Goal: Task Accomplishment & Management: Manage account settings

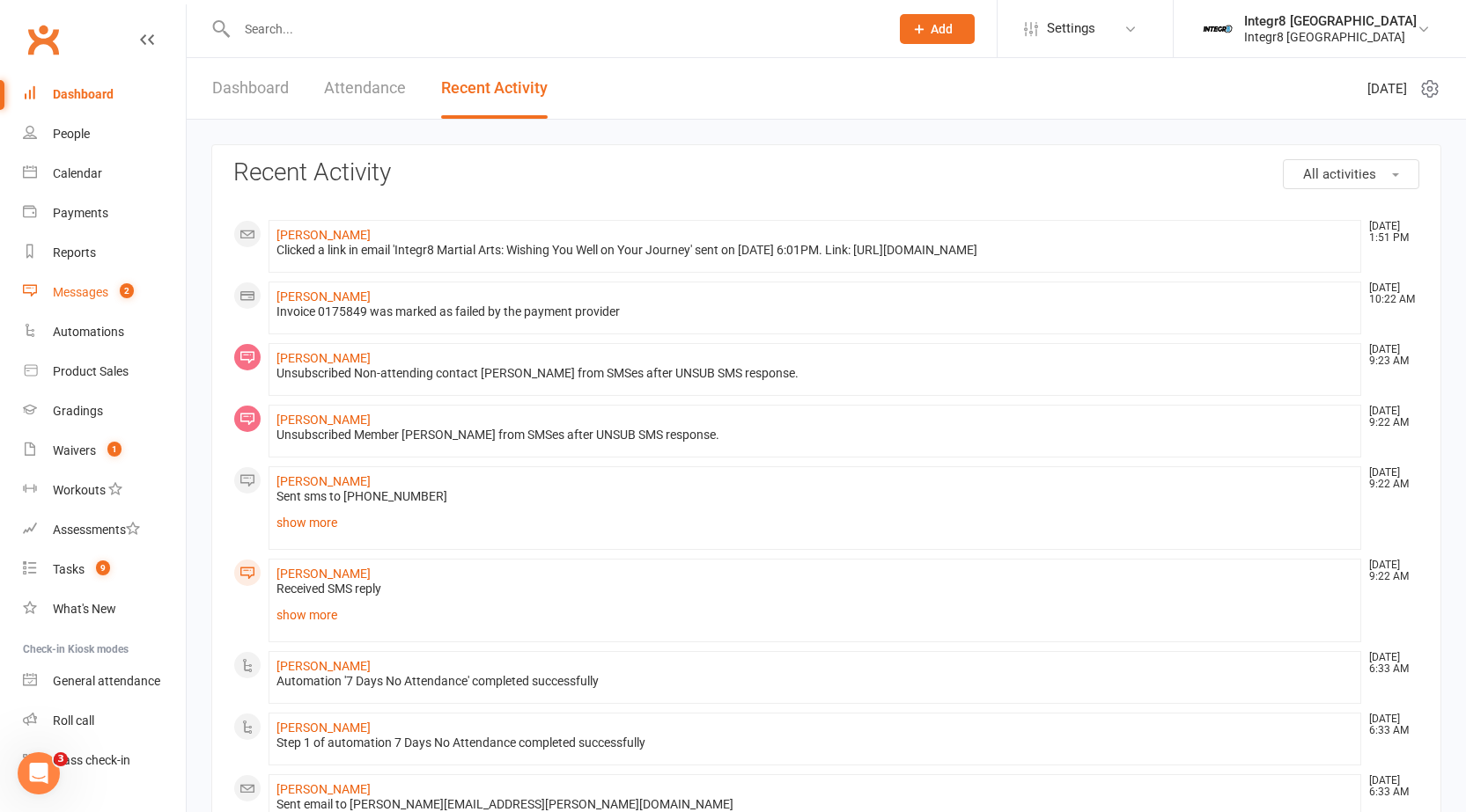
click at [83, 295] on div "Messages" at bounding box center [80, 292] width 56 height 14
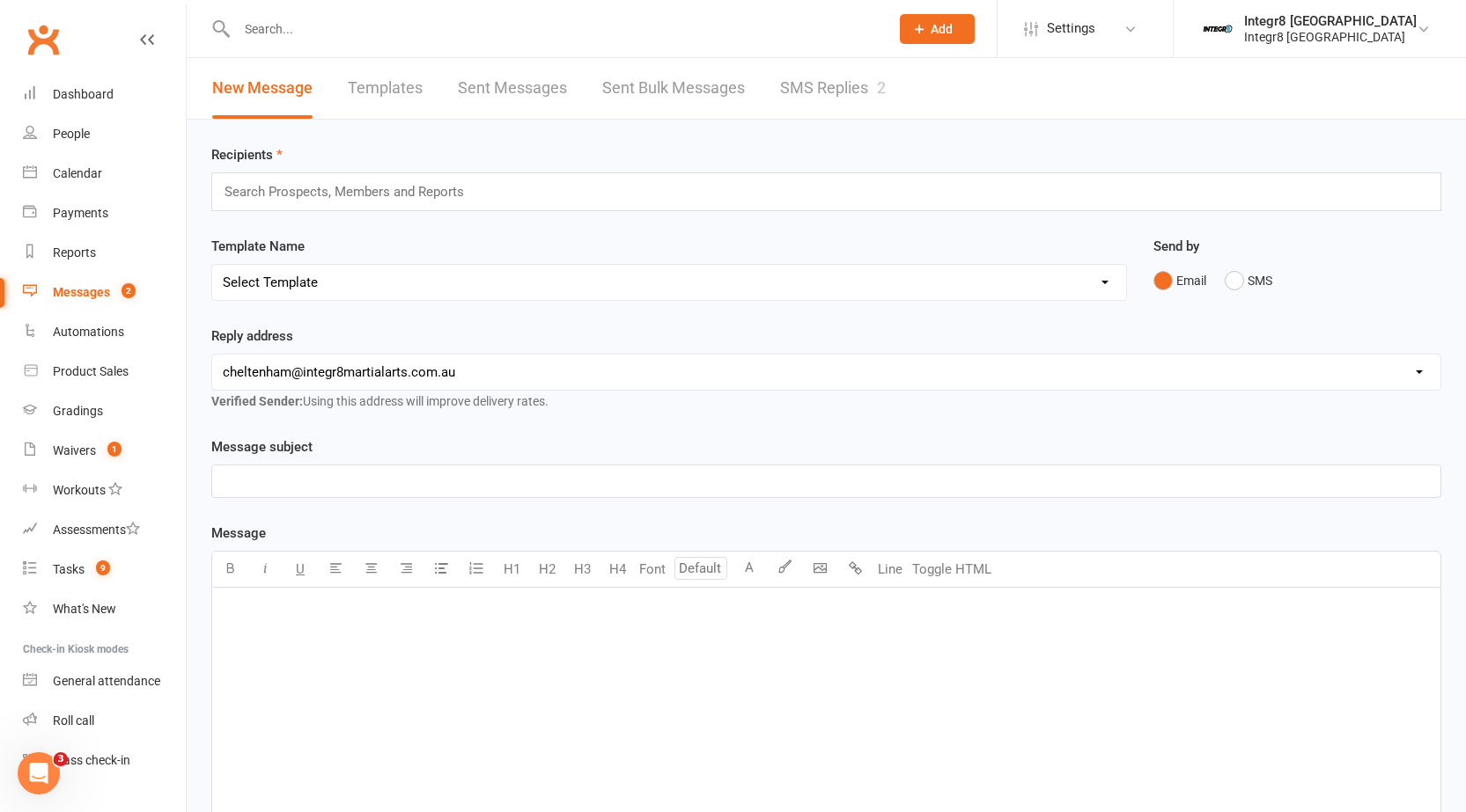
click at [832, 81] on link "SMS Replies 2" at bounding box center [833, 88] width 106 height 61
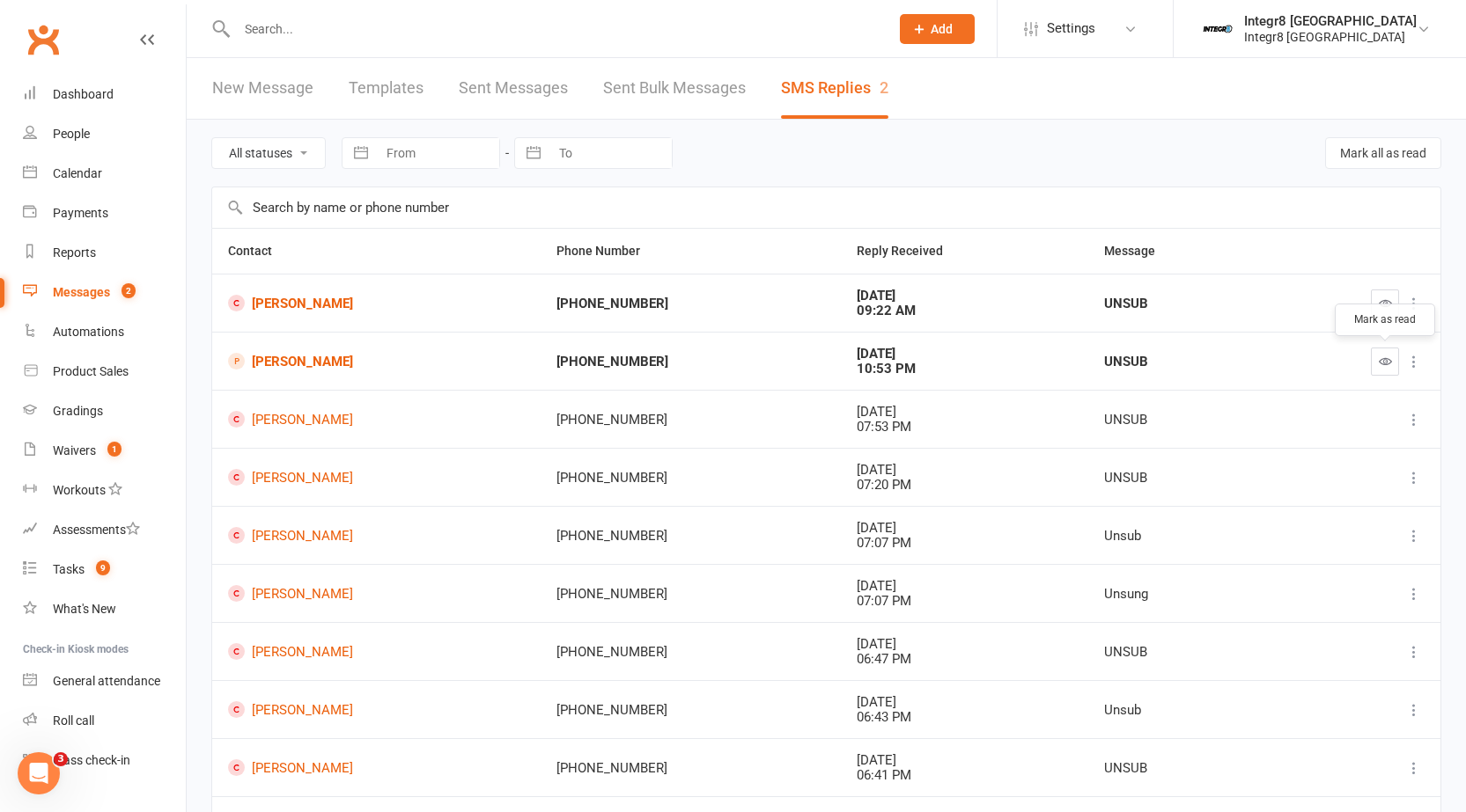
click at [1382, 363] on icon "button" at bounding box center [1385, 362] width 14 height 14
click at [1396, 306] on button "button" at bounding box center [1384, 303] width 28 height 28
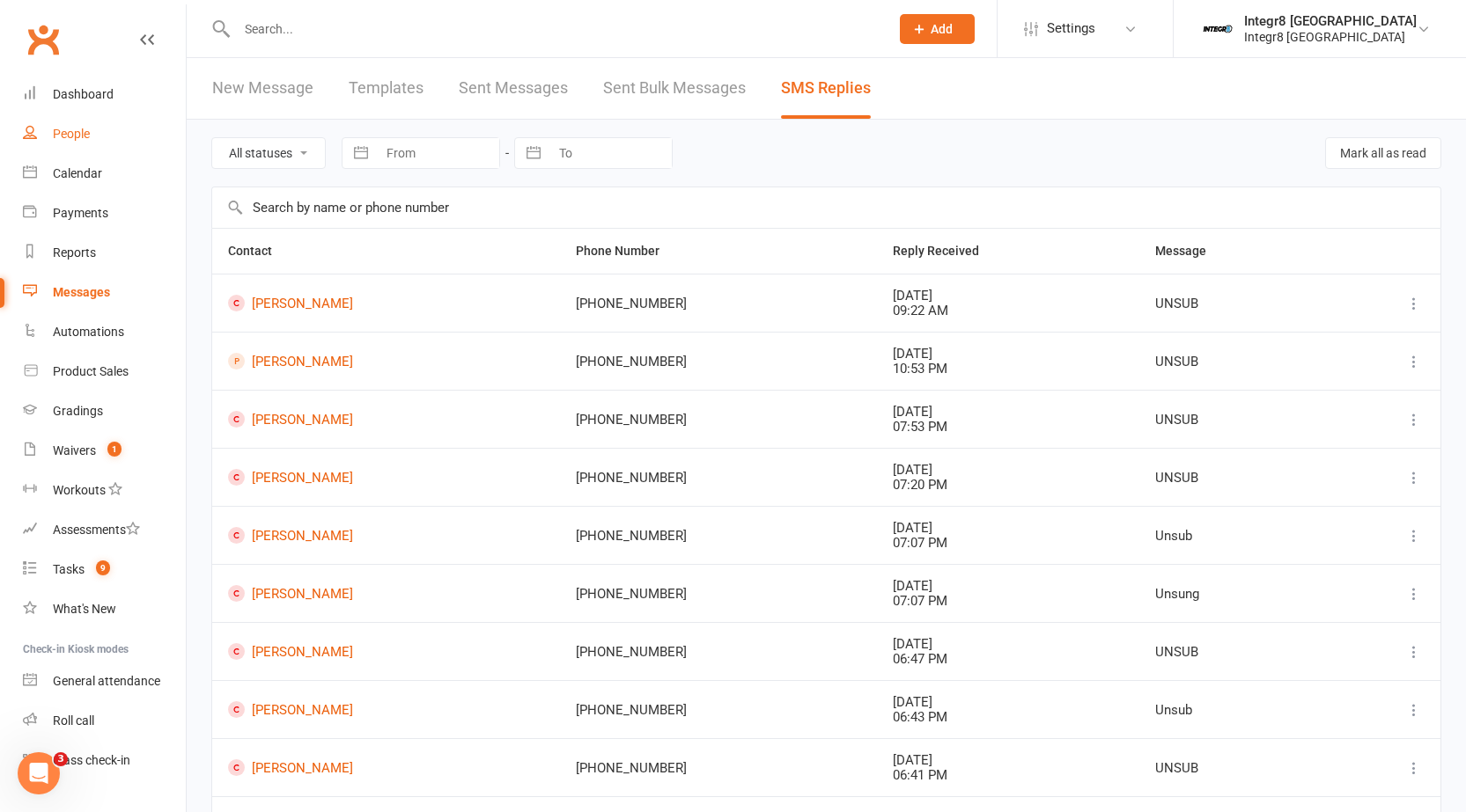
click at [73, 148] on link "People" at bounding box center [104, 134] width 163 height 40
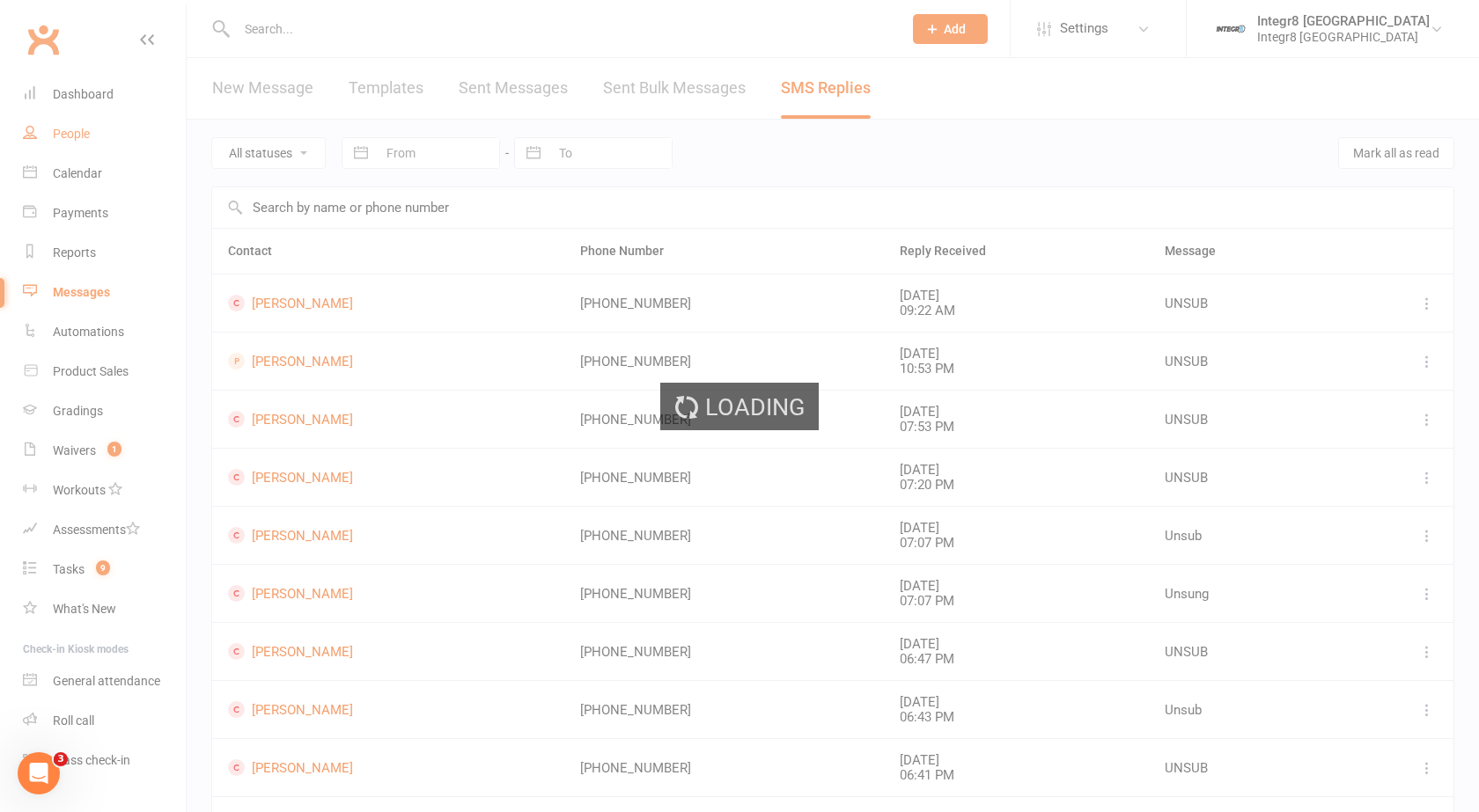
select select "25"
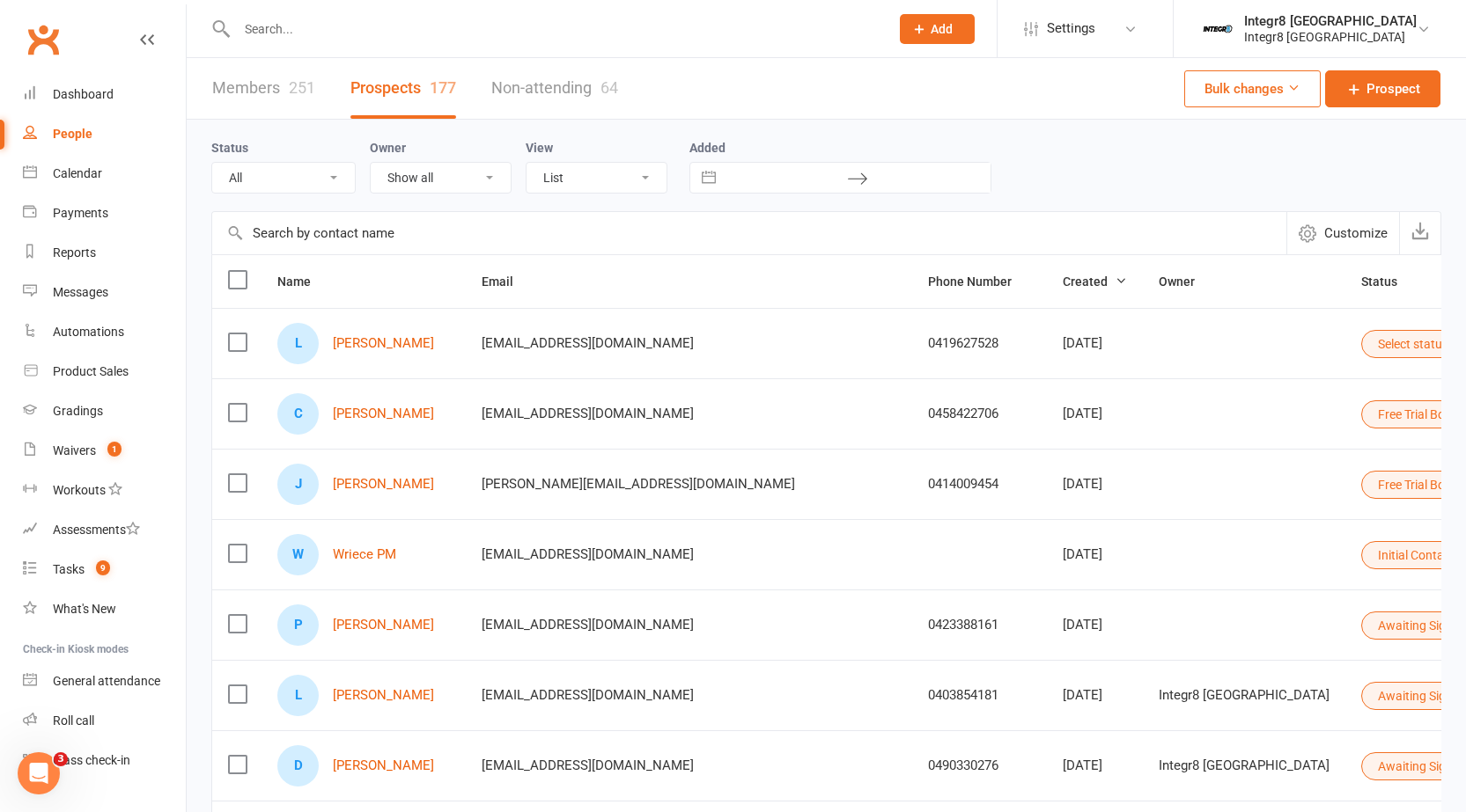
click at [607, 22] on input "text" at bounding box center [554, 28] width 645 height 24
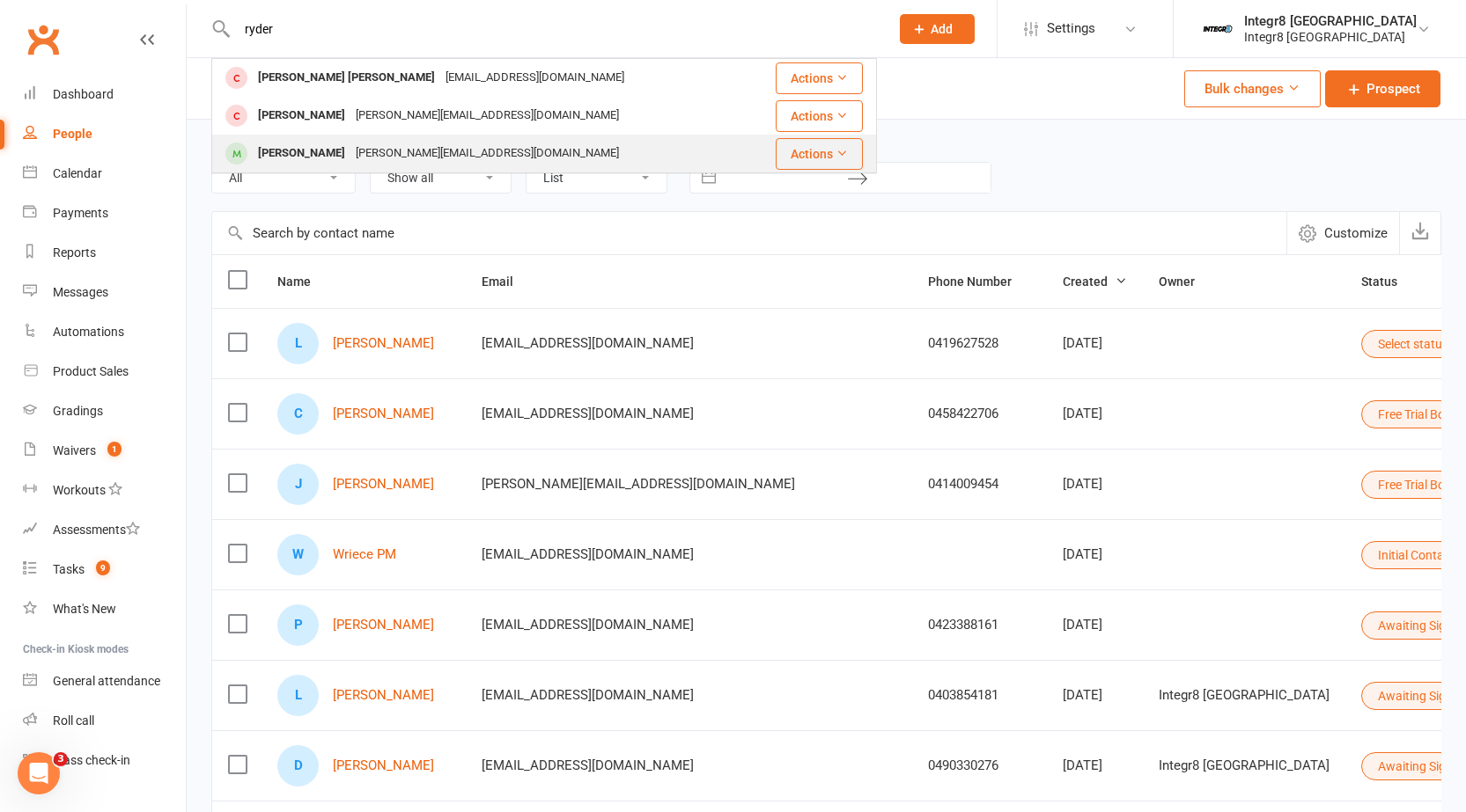
type input "ryder"
click at [579, 143] on div "Ryder Lewis Matt.dzz@hotmail.com" at bounding box center [480, 153] width 535 height 36
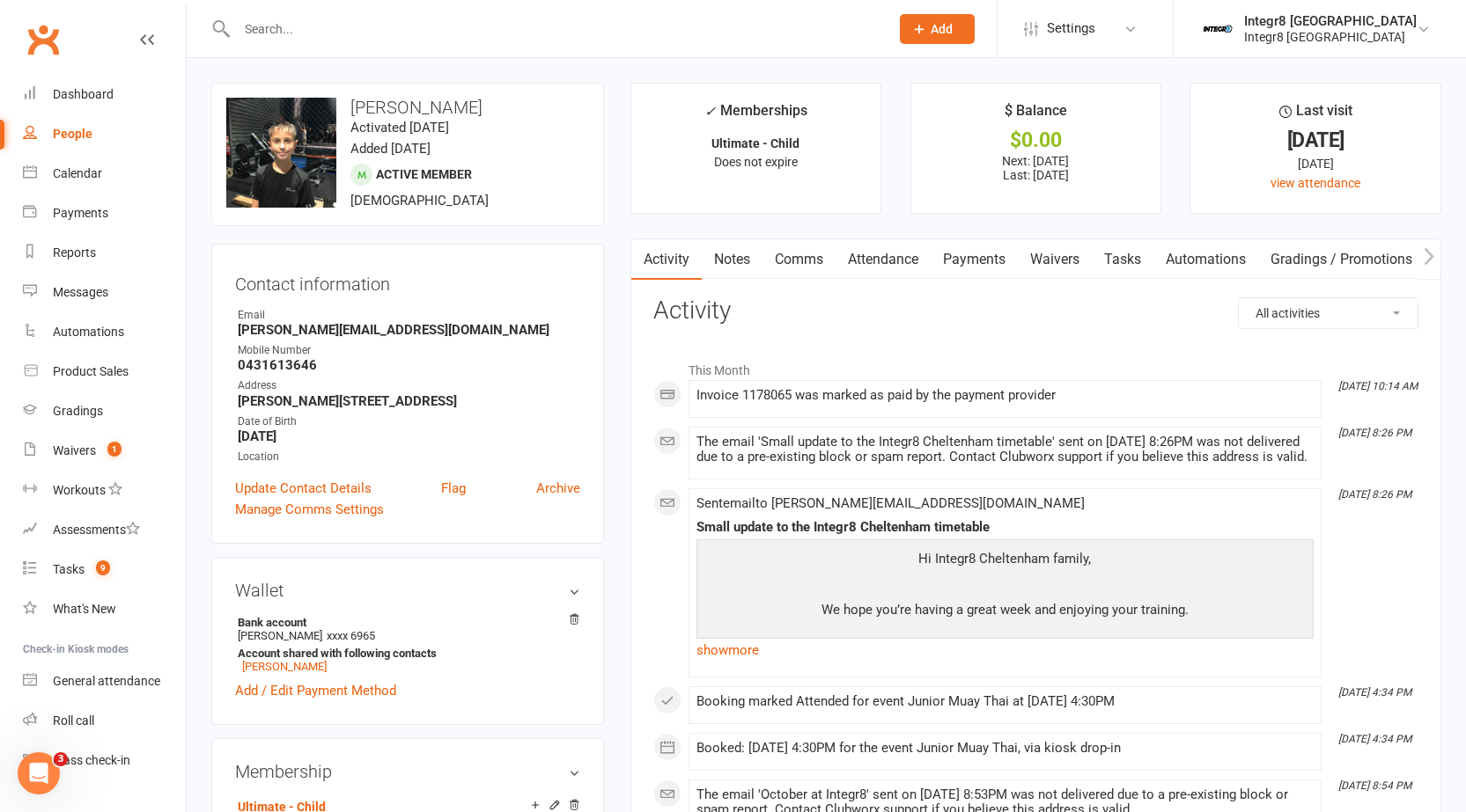
click at [736, 267] on link "Notes" at bounding box center [732, 259] width 61 height 40
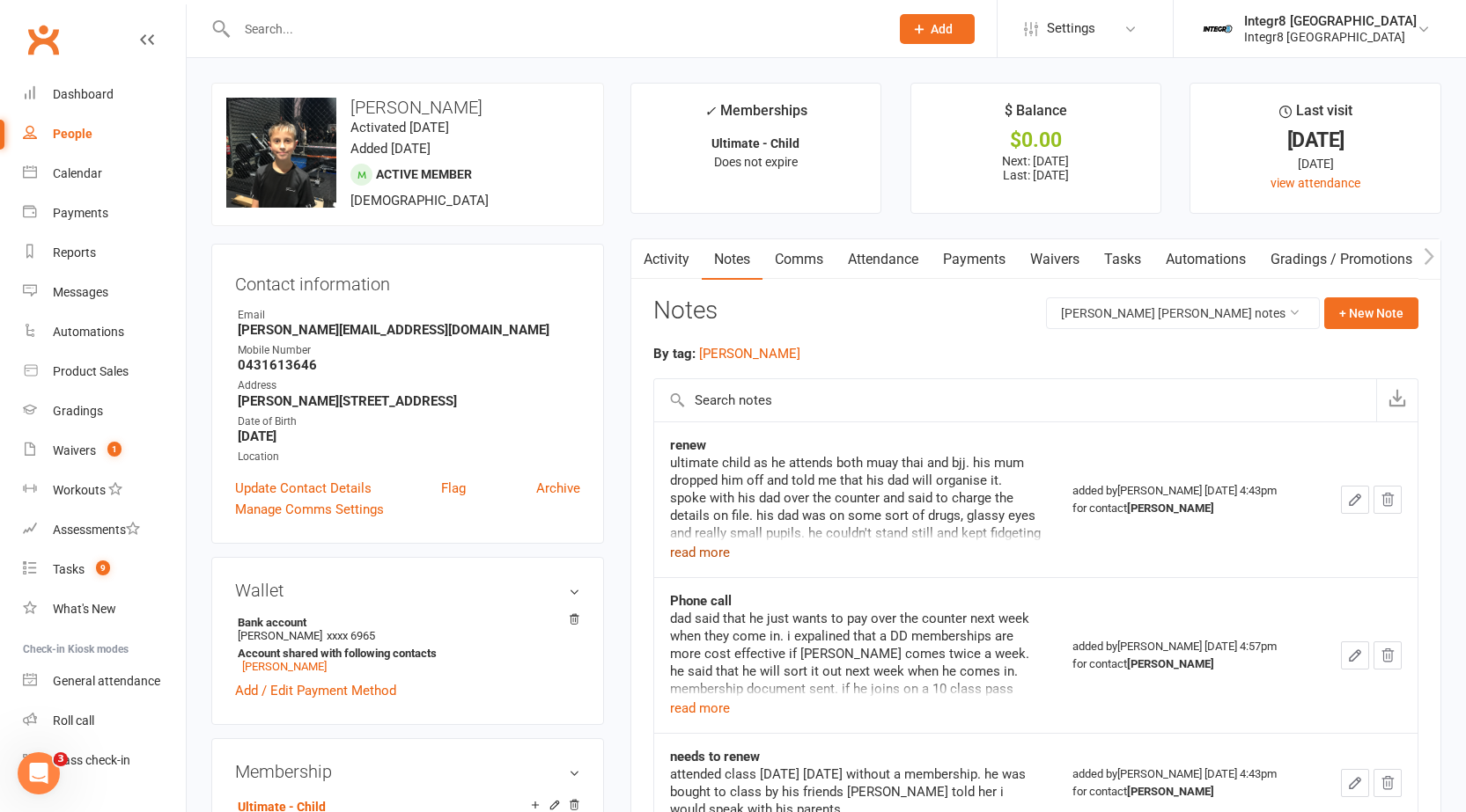
click at [715, 552] on button "read more" at bounding box center [699, 553] width 60 height 21
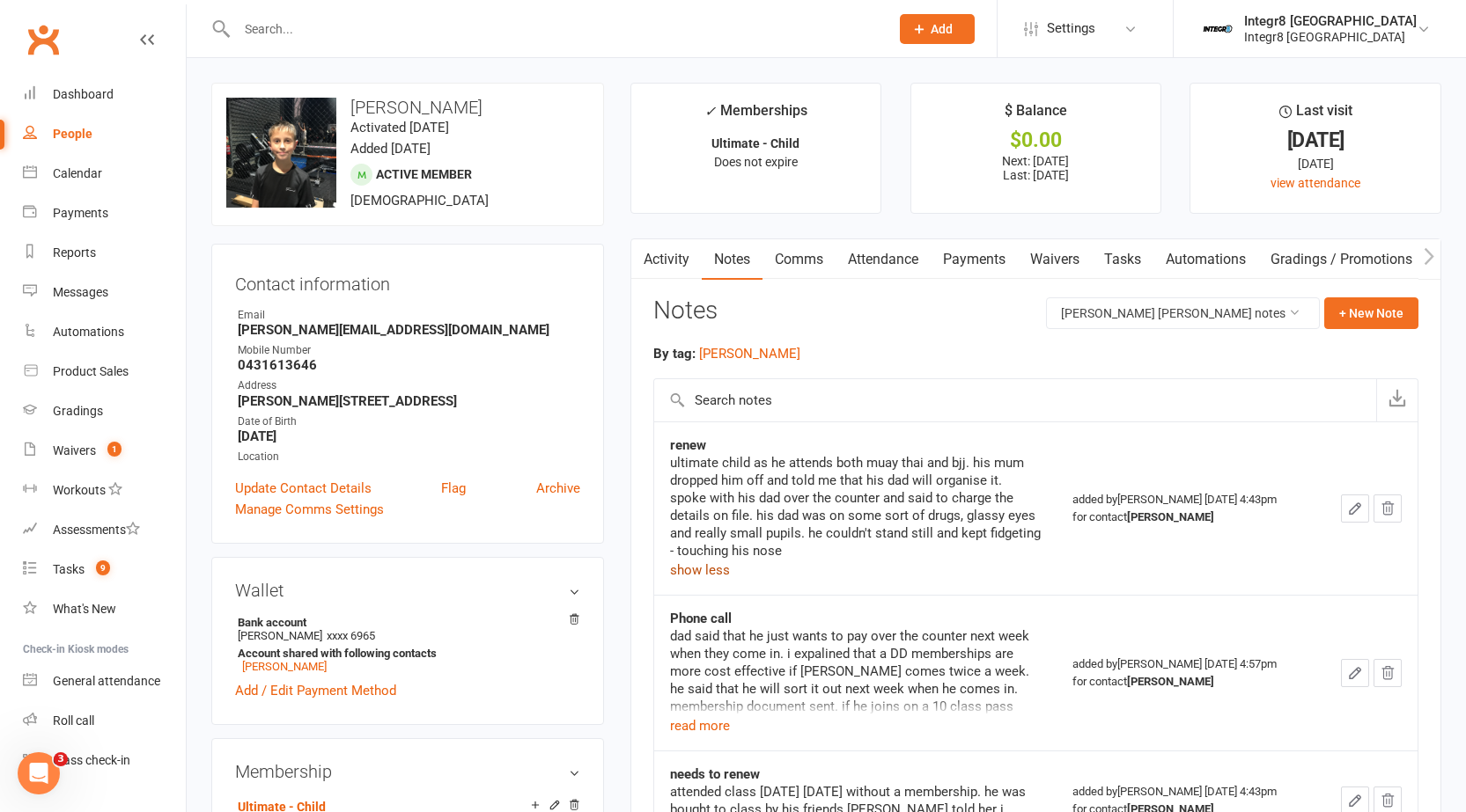
click at [704, 577] on button "show less" at bounding box center [699, 571] width 60 height 21
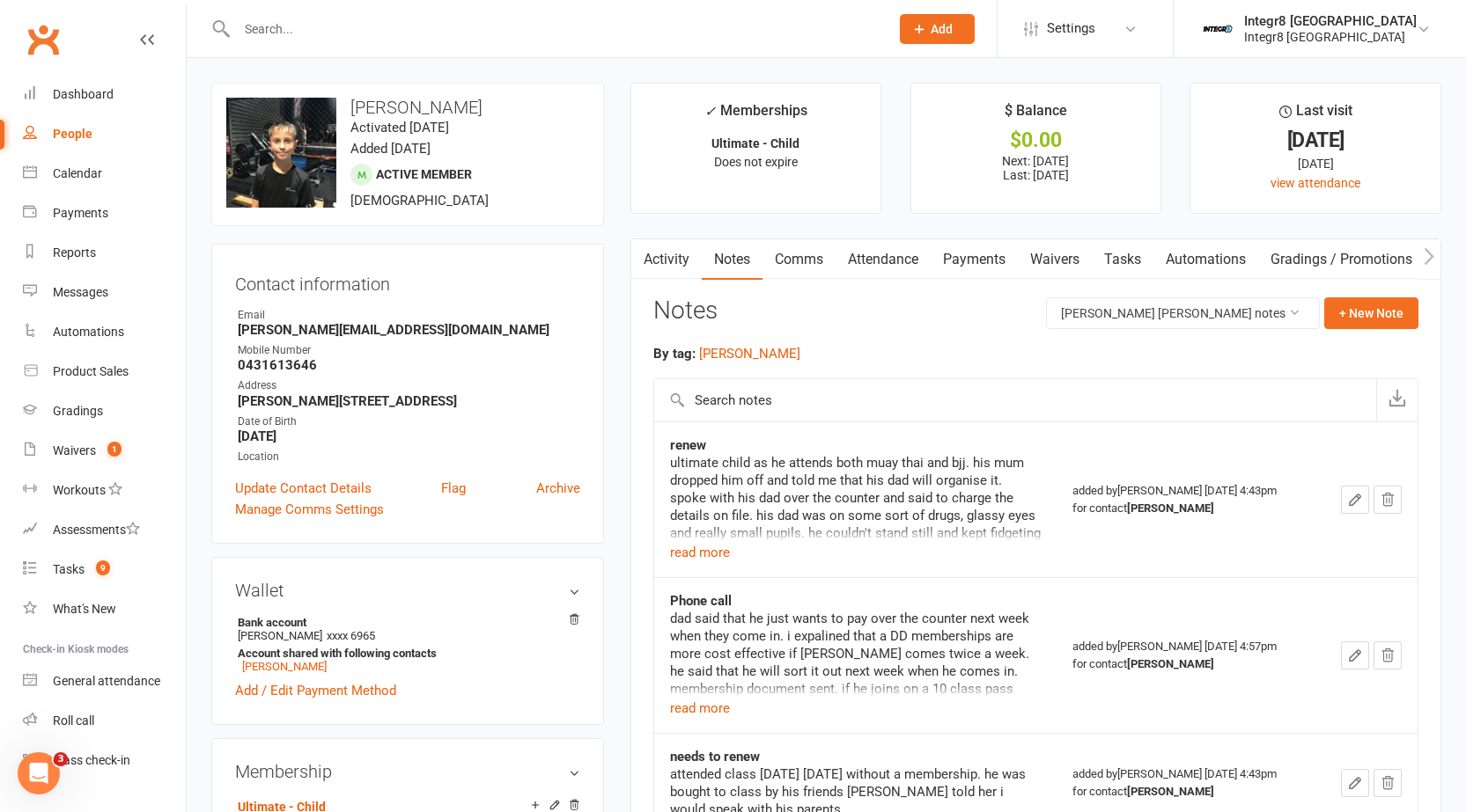
click at [316, 28] on input "text" at bounding box center [554, 28] width 645 height 24
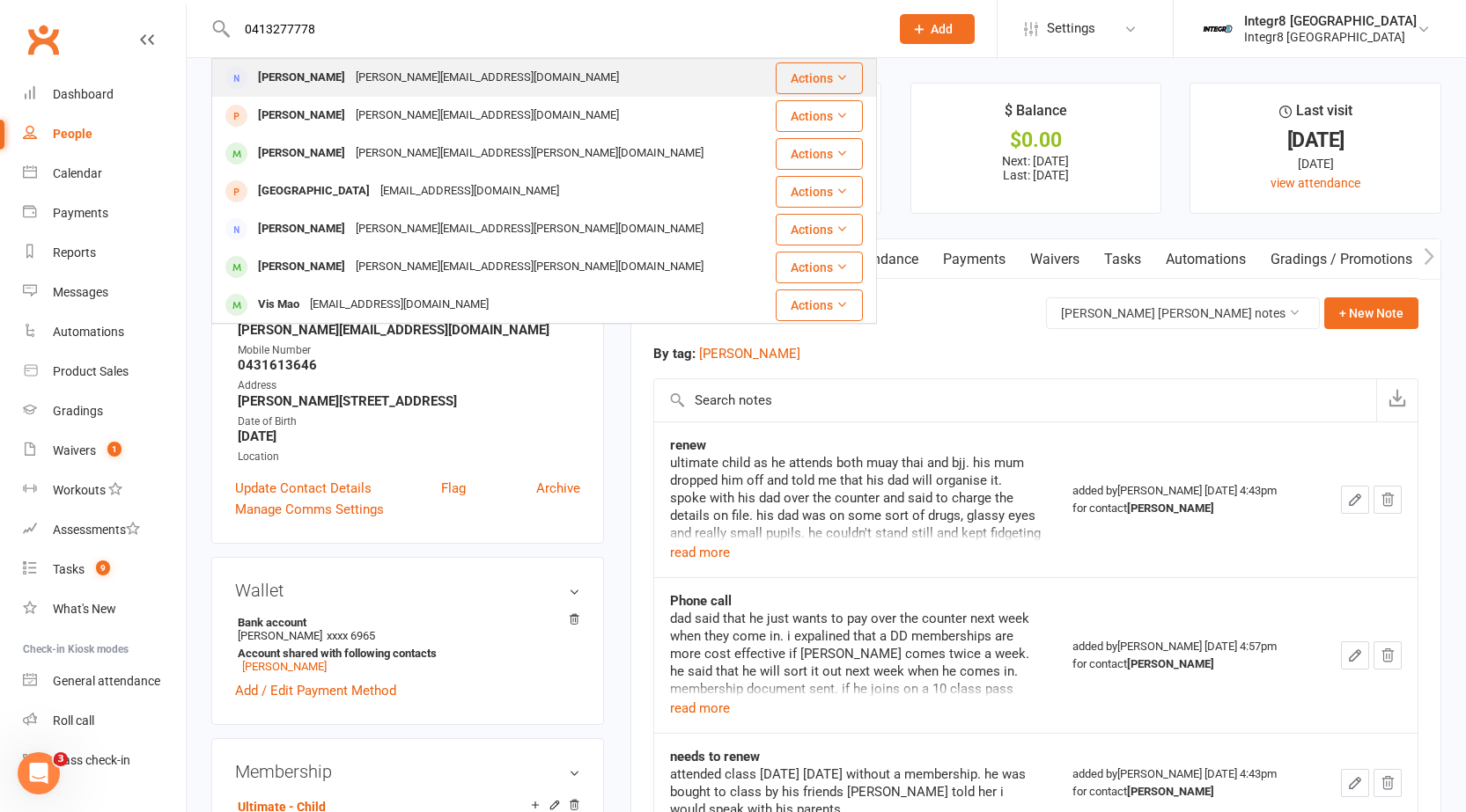
type input "0413277778"
click at [358, 73] on div "Mel@lighthouse.com.au" at bounding box center [487, 78] width 274 height 25
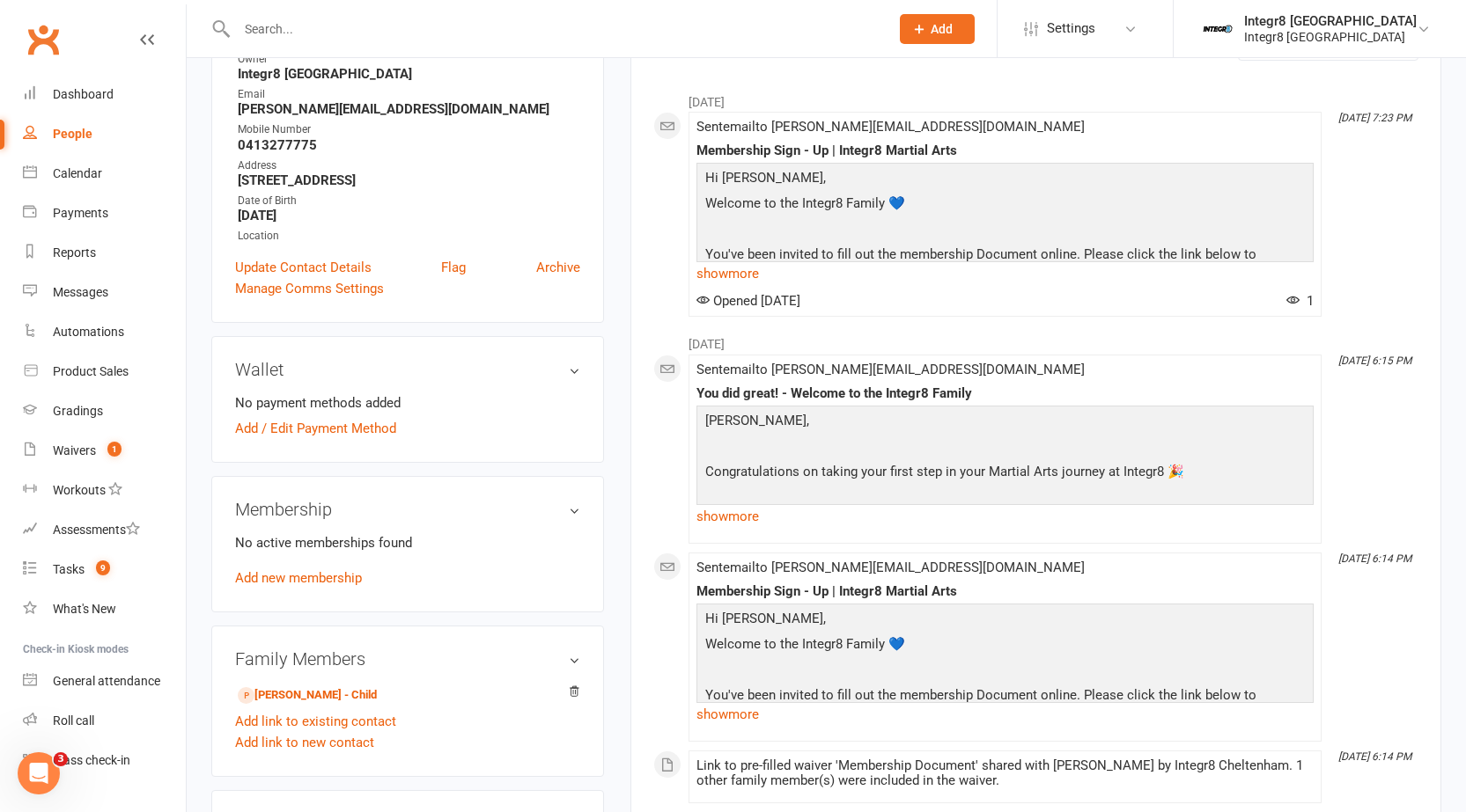
scroll to position [352, 0]
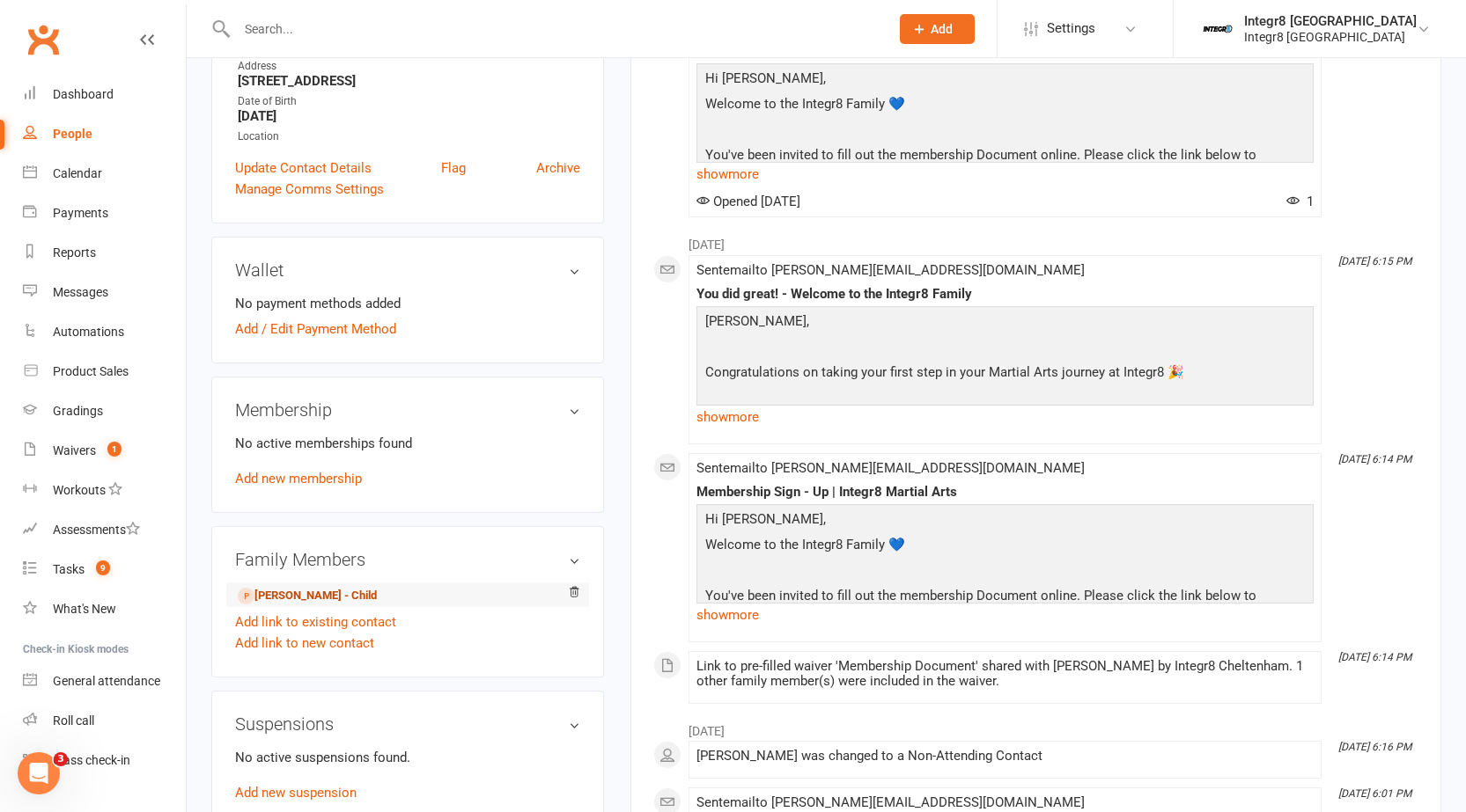
click at [322, 592] on link "Matthew Jacobs - Child" at bounding box center [307, 596] width 139 height 19
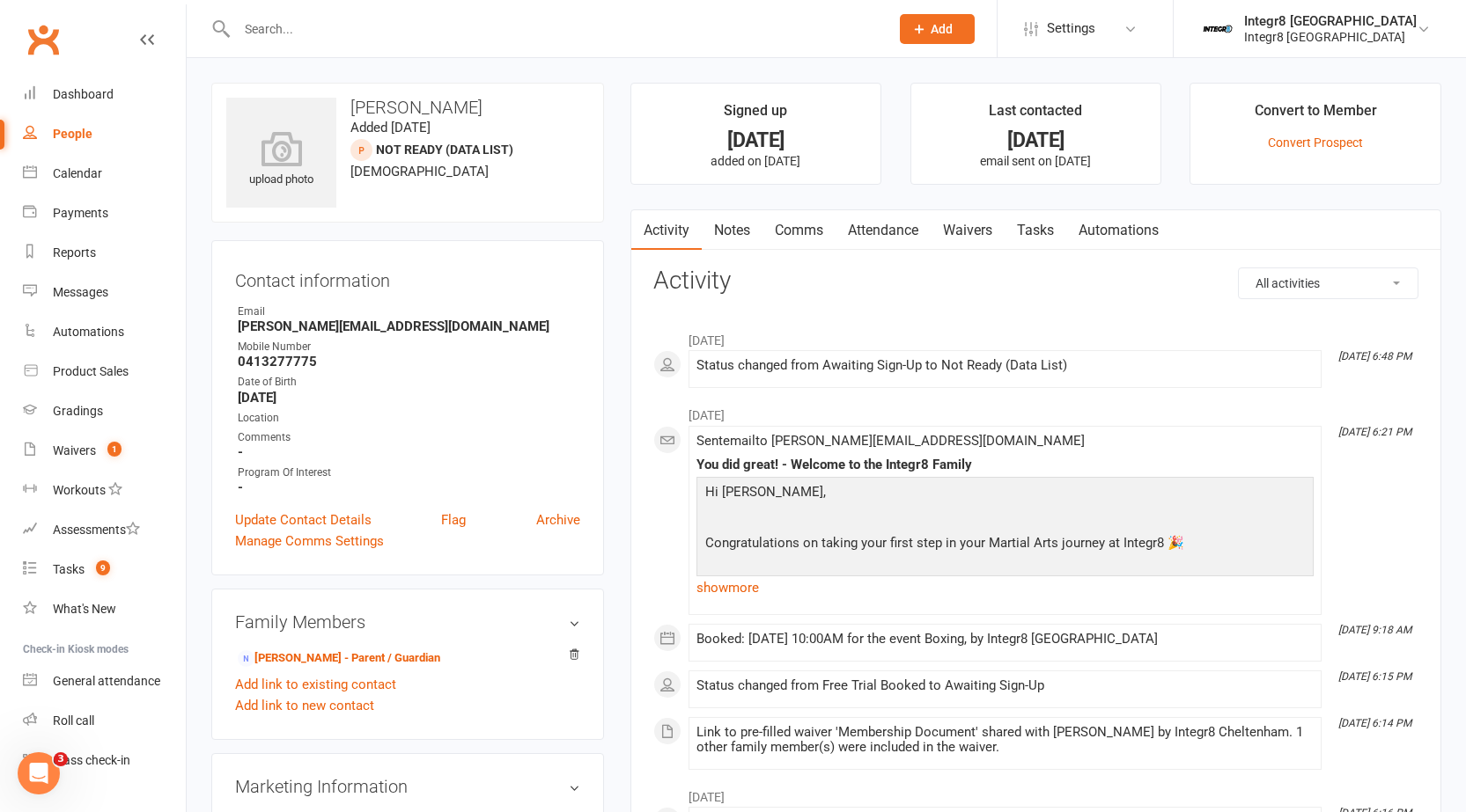
click at [317, 27] on input "text" at bounding box center [554, 28] width 645 height 24
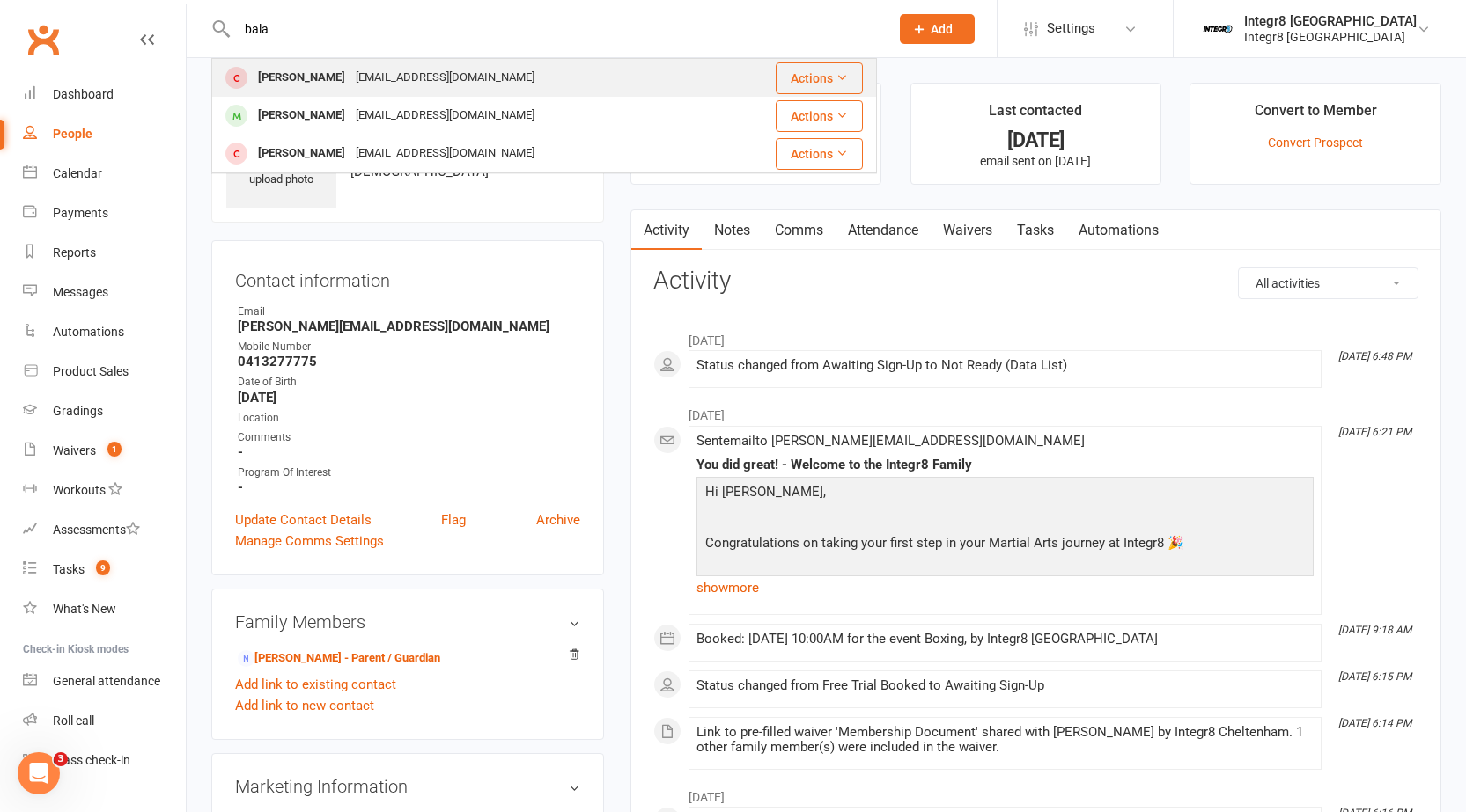
type input "bala"
click at [350, 66] on div "balazsmuller@gmail.com" at bounding box center [445, 78] width 190 height 25
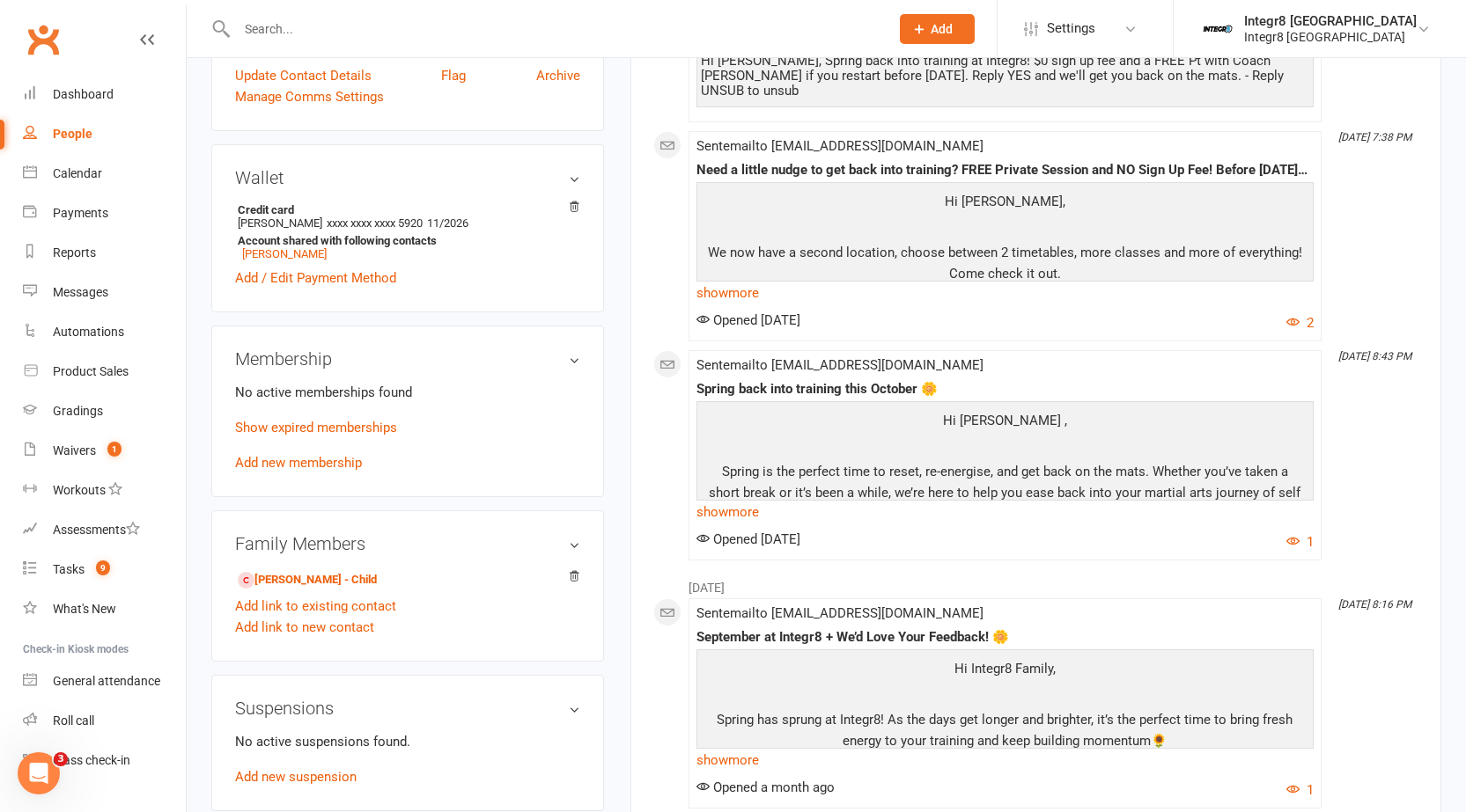
scroll to position [440, 0]
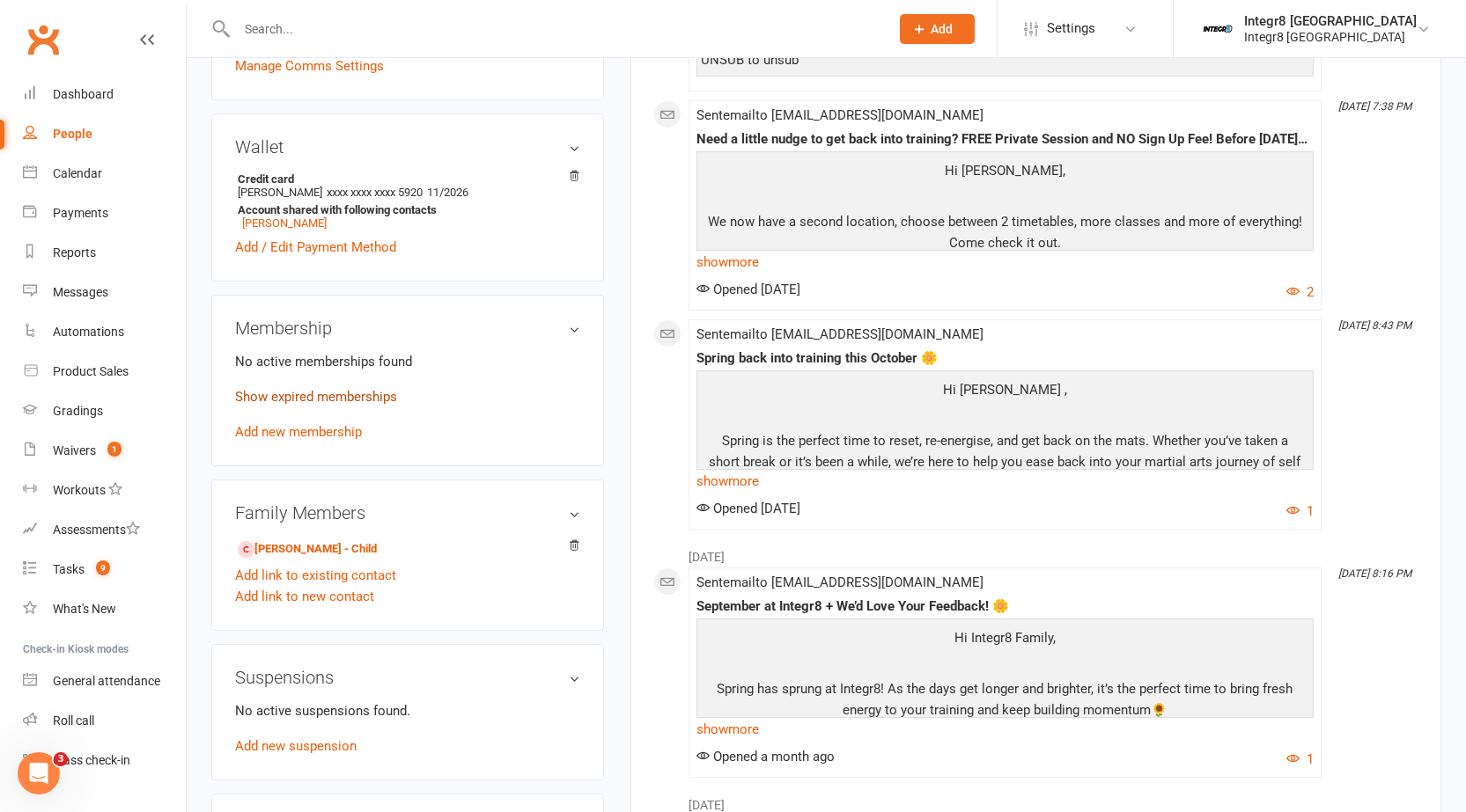
click at [369, 393] on link "Show expired memberships" at bounding box center [316, 397] width 162 height 16
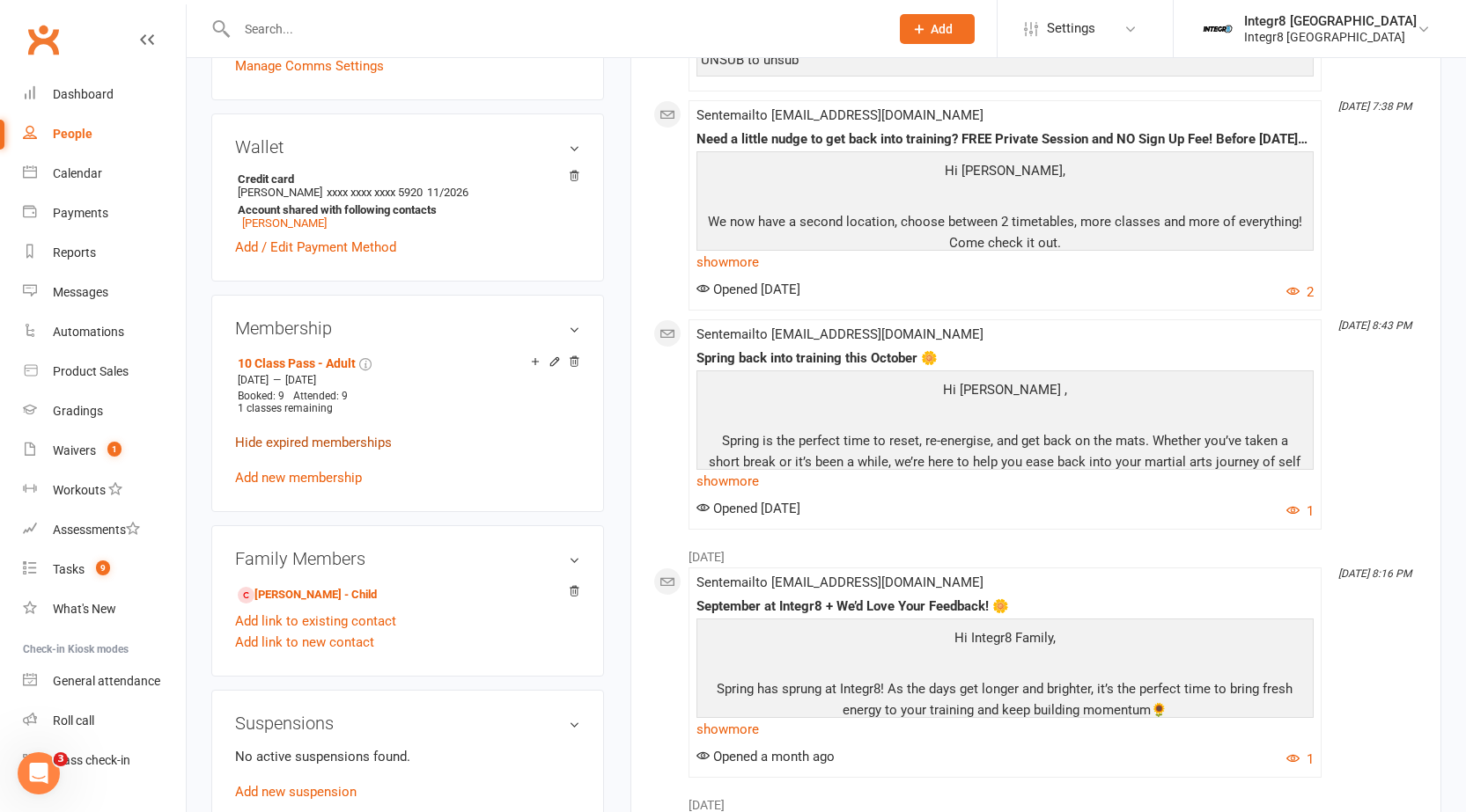
click at [339, 438] on link "Hide expired memberships" at bounding box center [313, 443] width 156 height 16
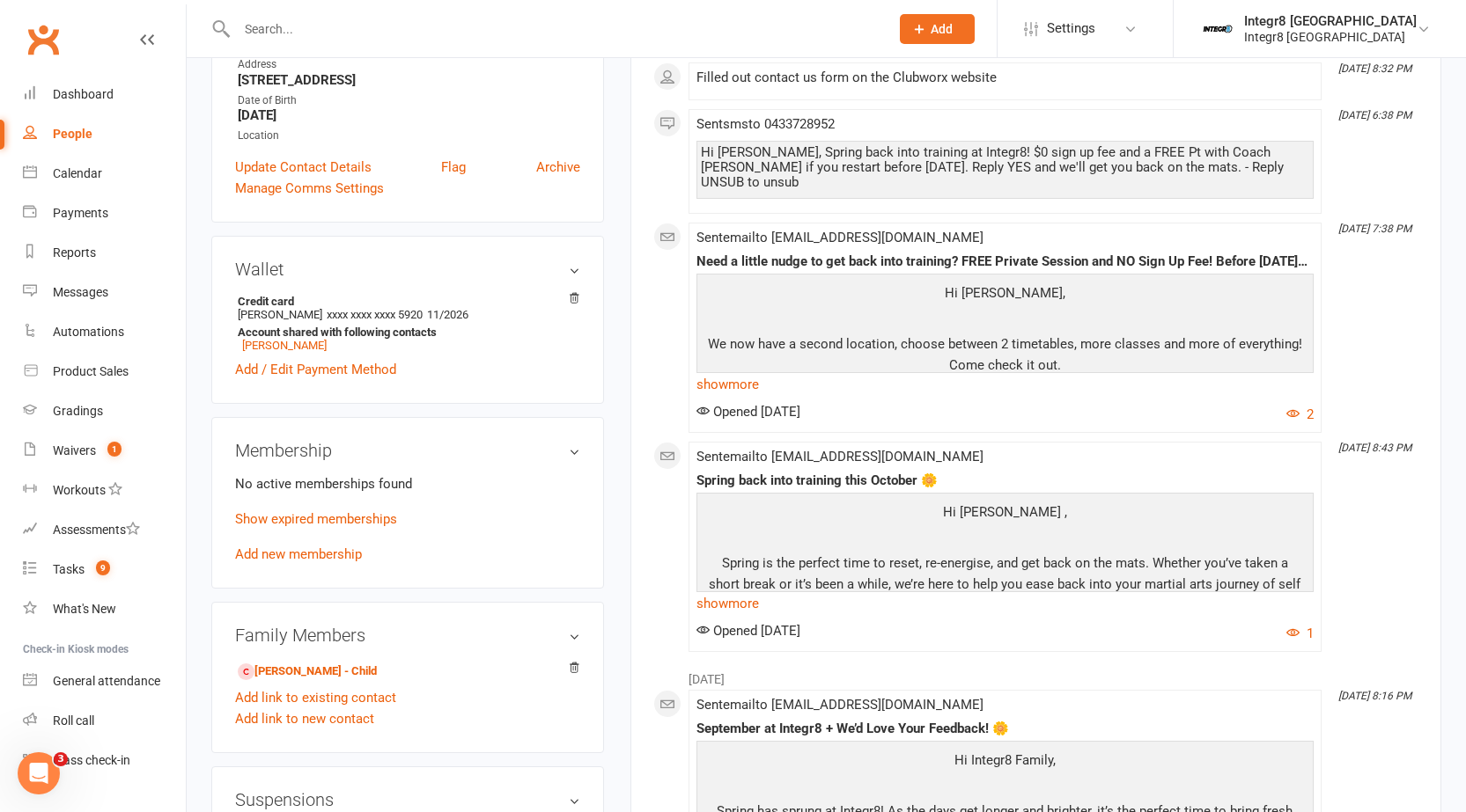
scroll to position [0, 0]
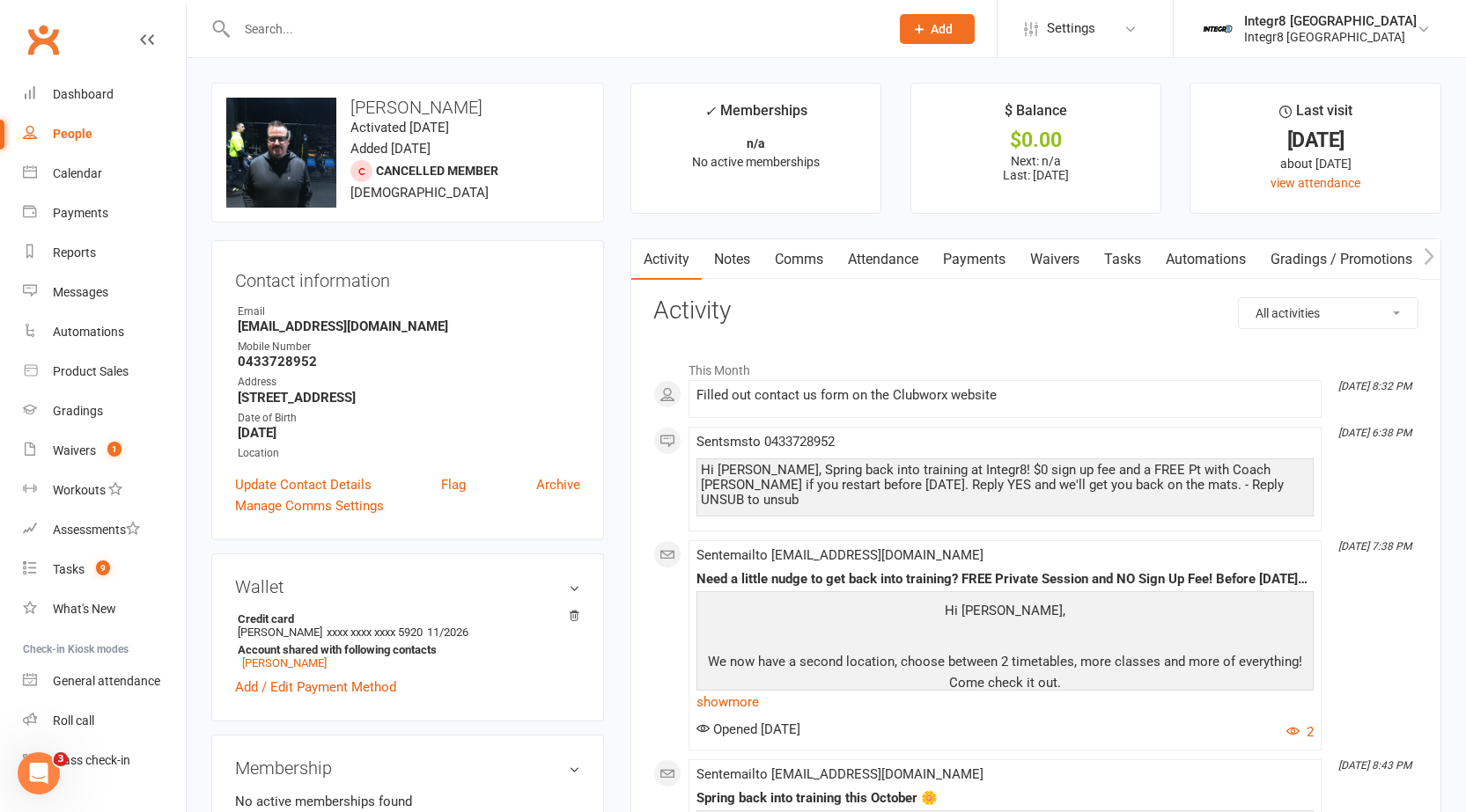
click at [736, 259] on link "Notes" at bounding box center [732, 259] width 61 height 40
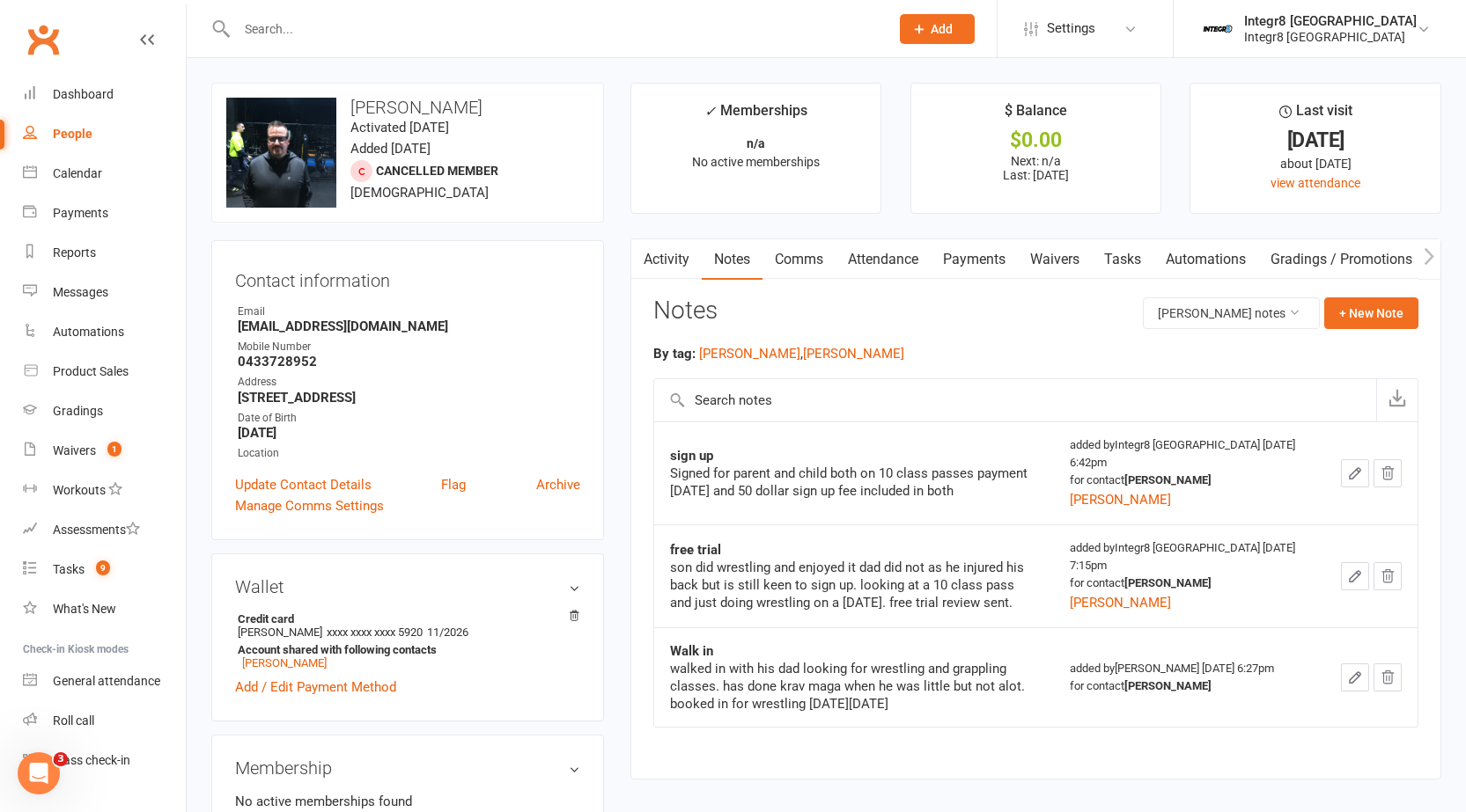
click at [668, 260] on link "Activity" at bounding box center [667, 259] width 70 height 40
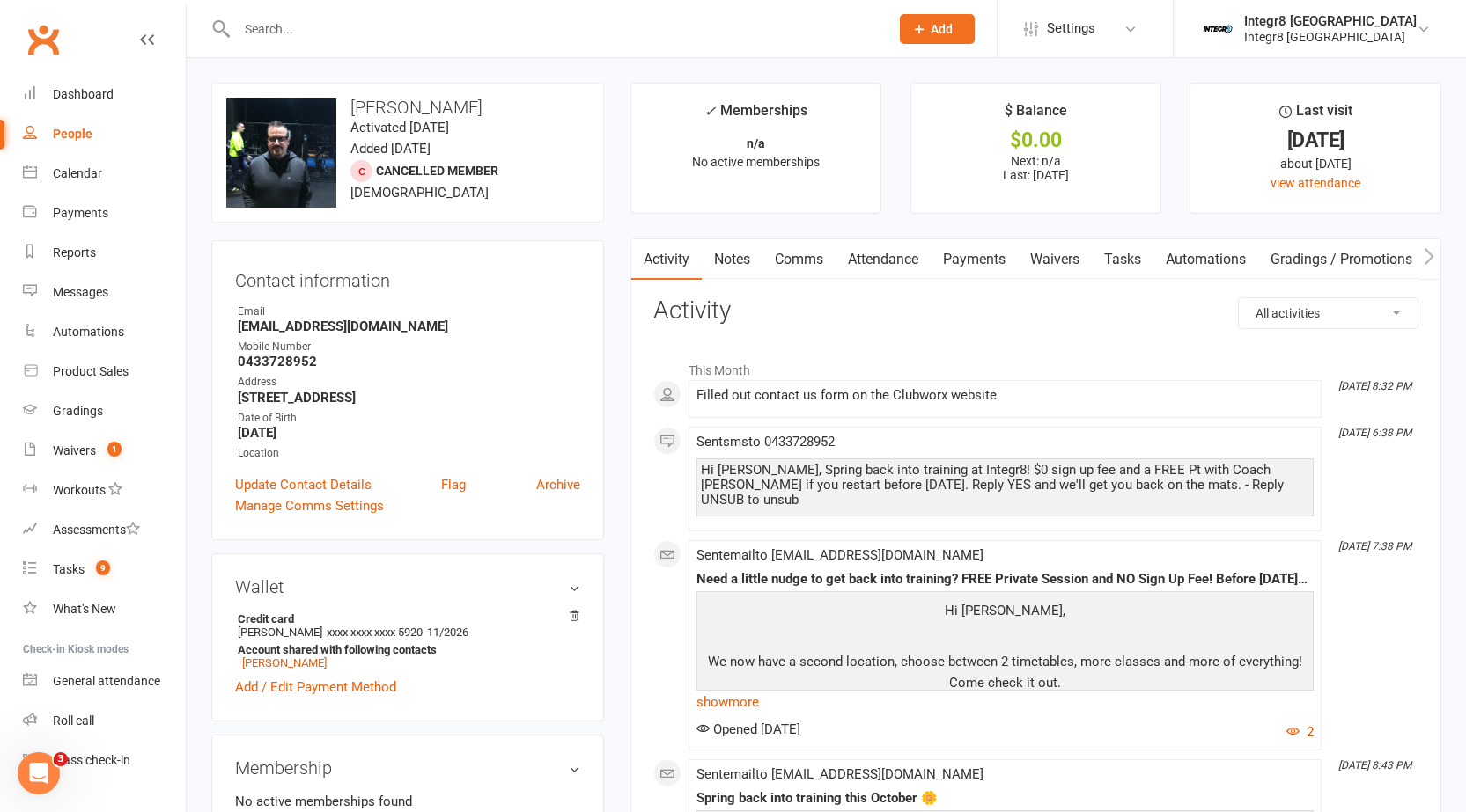
click at [737, 253] on link "Notes" at bounding box center [732, 259] width 61 height 40
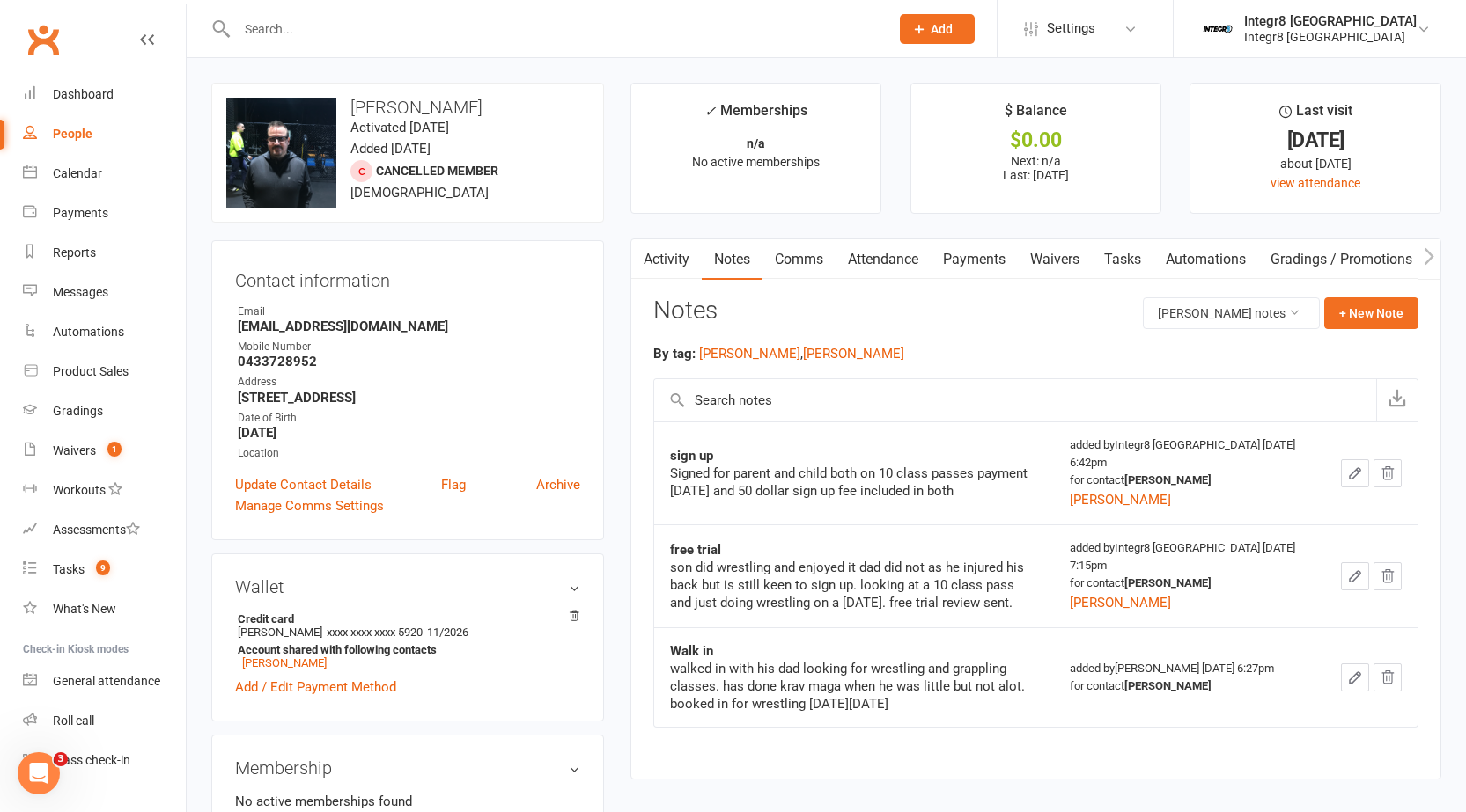
click at [680, 258] on link "Activity" at bounding box center [667, 259] width 70 height 40
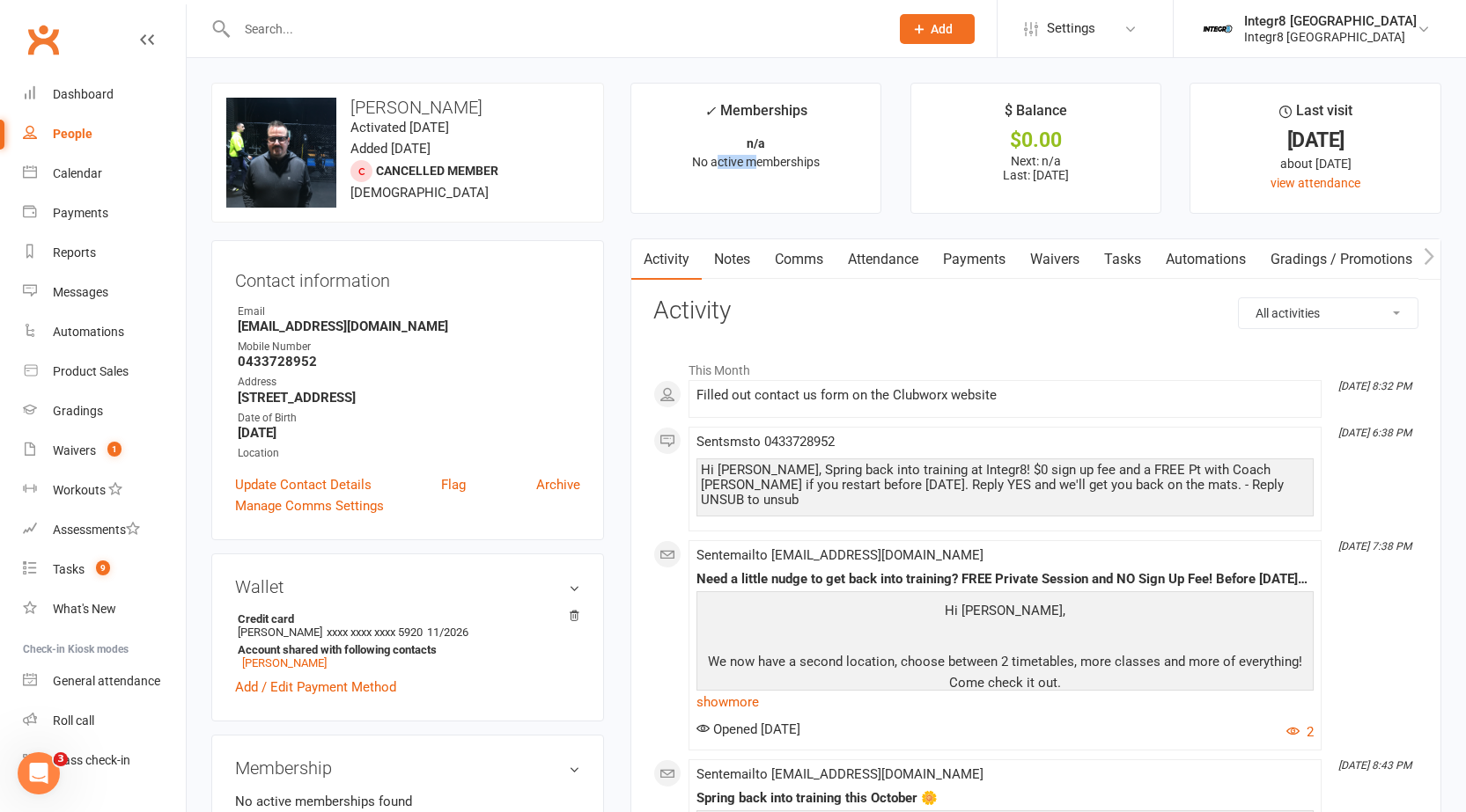
drag, startPoint x: 715, startPoint y: 164, endPoint x: 751, endPoint y: 165, distance: 36.0
click at [751, 165] on span "No active memberships" at bounding box center [755, 162] width 128 height 14
click at [736, 190] on li "✓ Memberships n/a No active memberships" at bounding box center [756, 149] width 252 height 131
click at [426, 22] on input "text" at bounding box center [554, 28] width 645 height 24
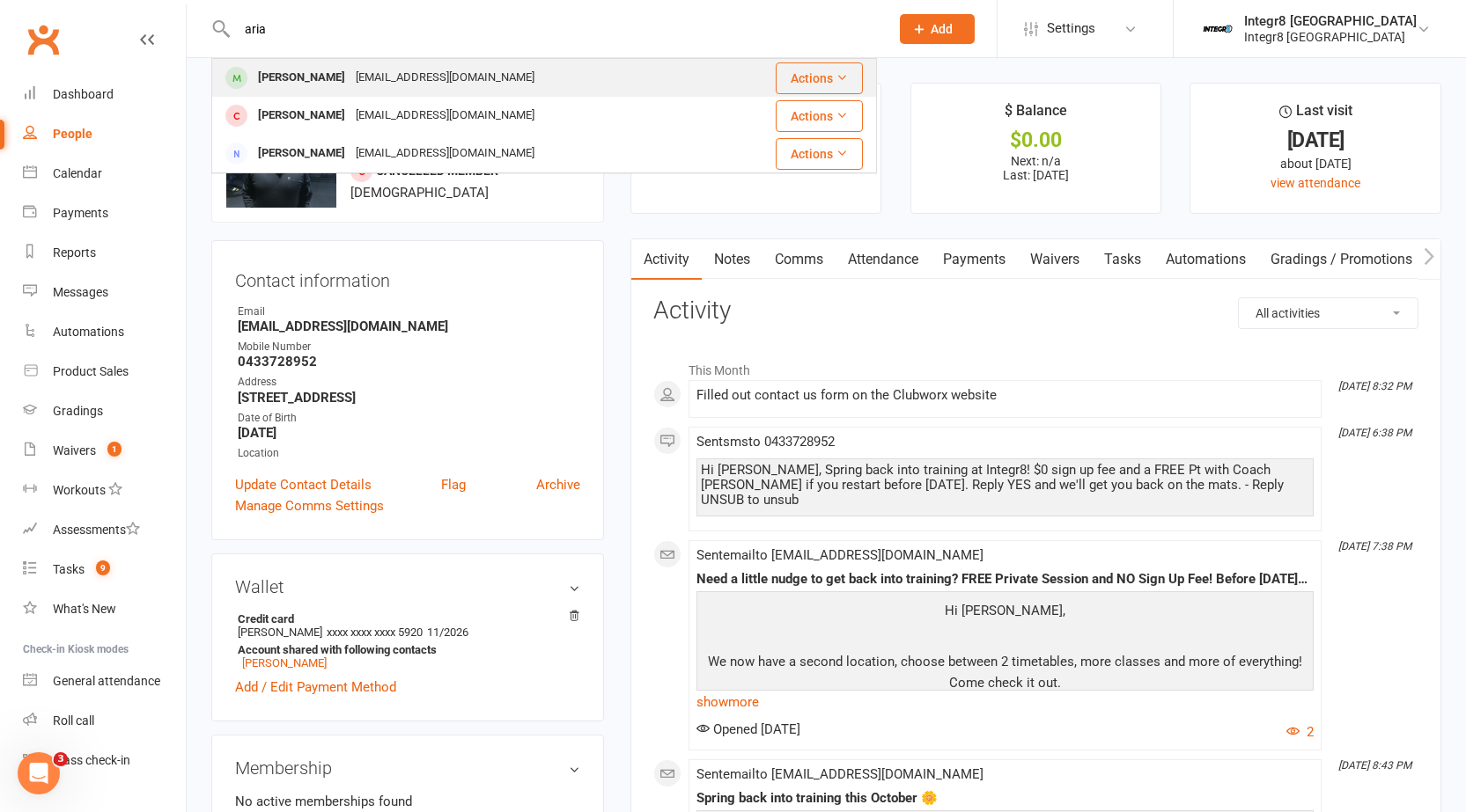
type input "aria"
click at [431, 72] on div "aria_09anderson@icloud.com" at bounding box center [445, 78] width 190 height 25
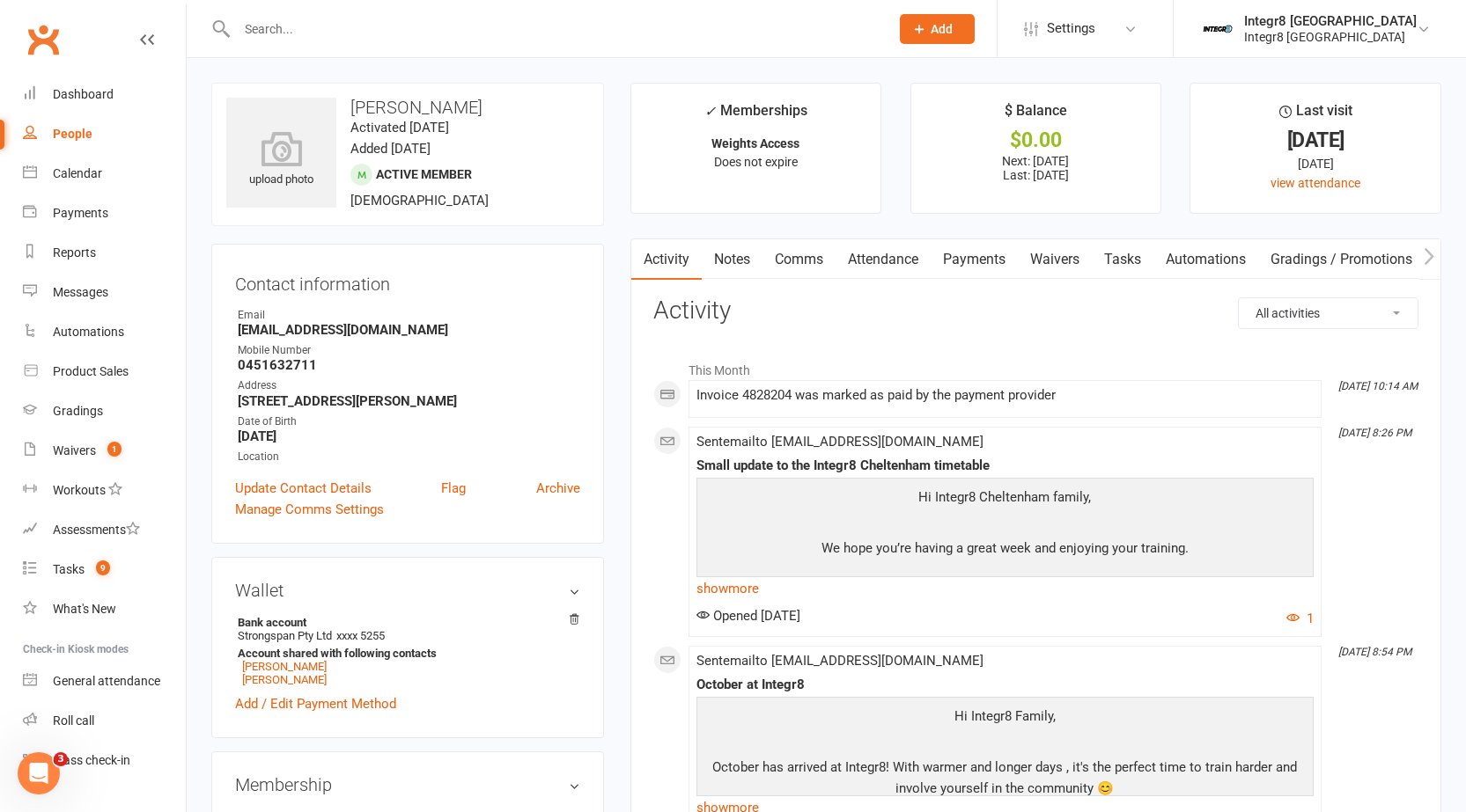
click at [761, 261] on link "Notes" at bounding box center [732, 259] width 61 height 40
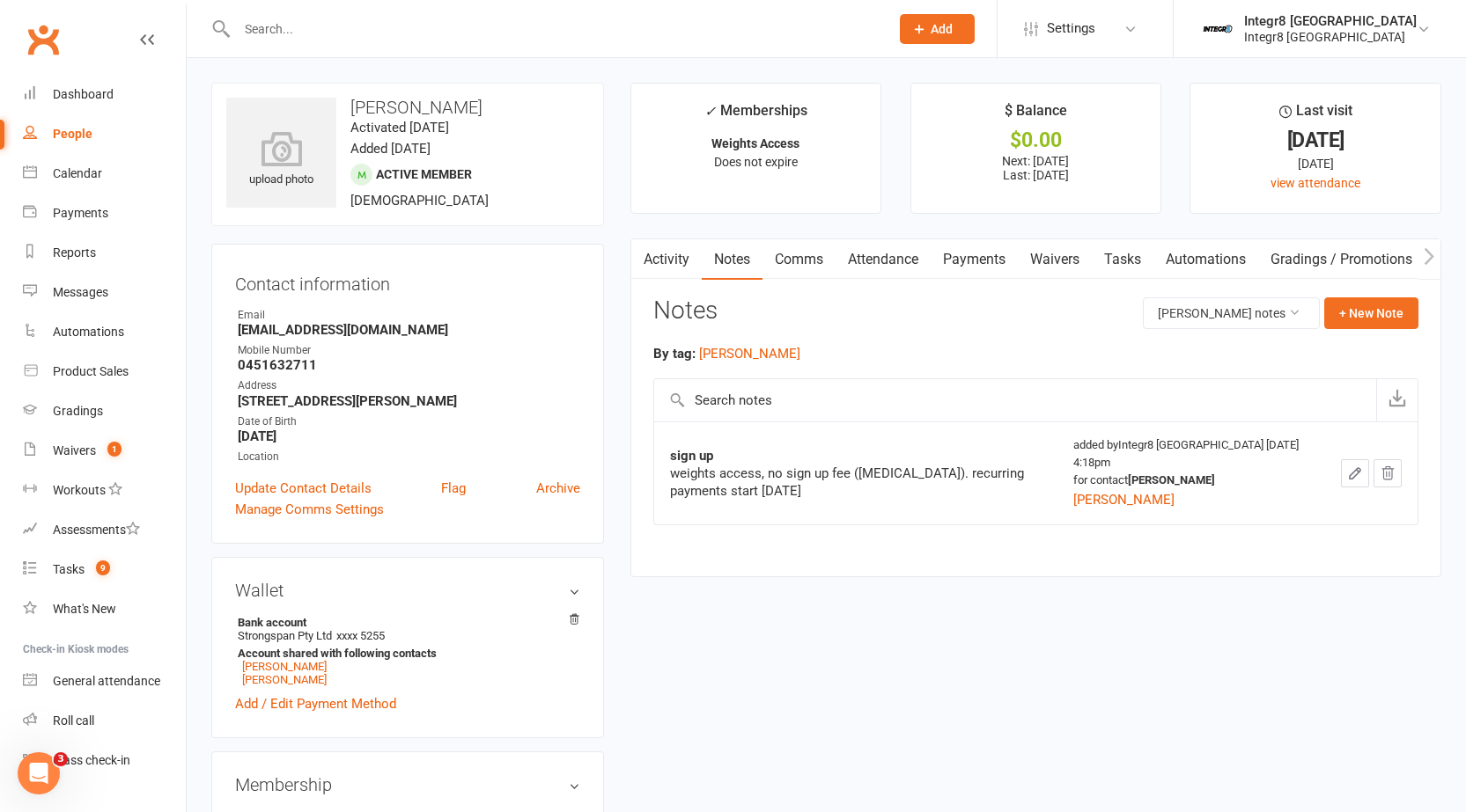
click at [682, 250] on link "Activity" at bounding box center [667, 259] width 70 height 40
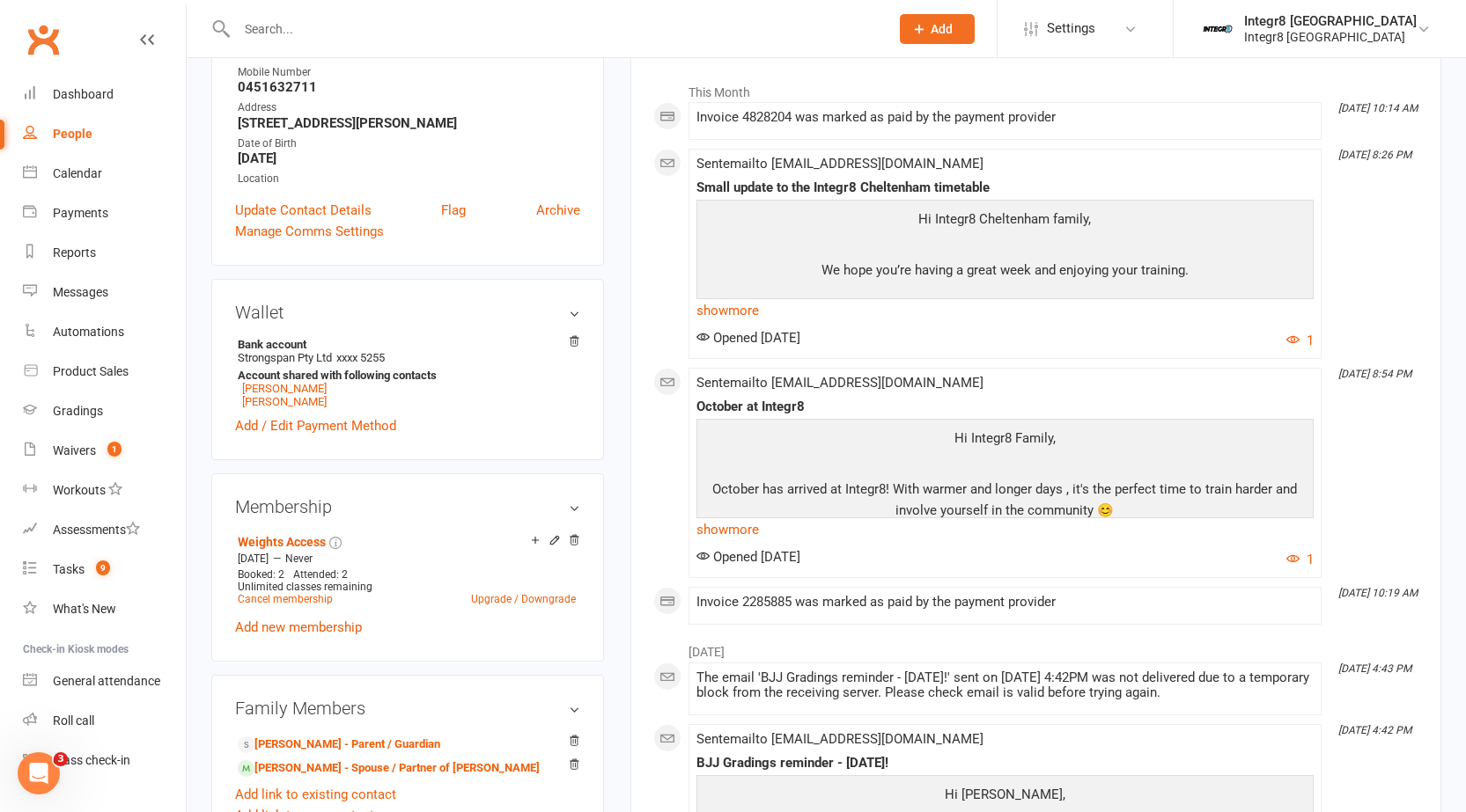
scroll to position [352, 0]
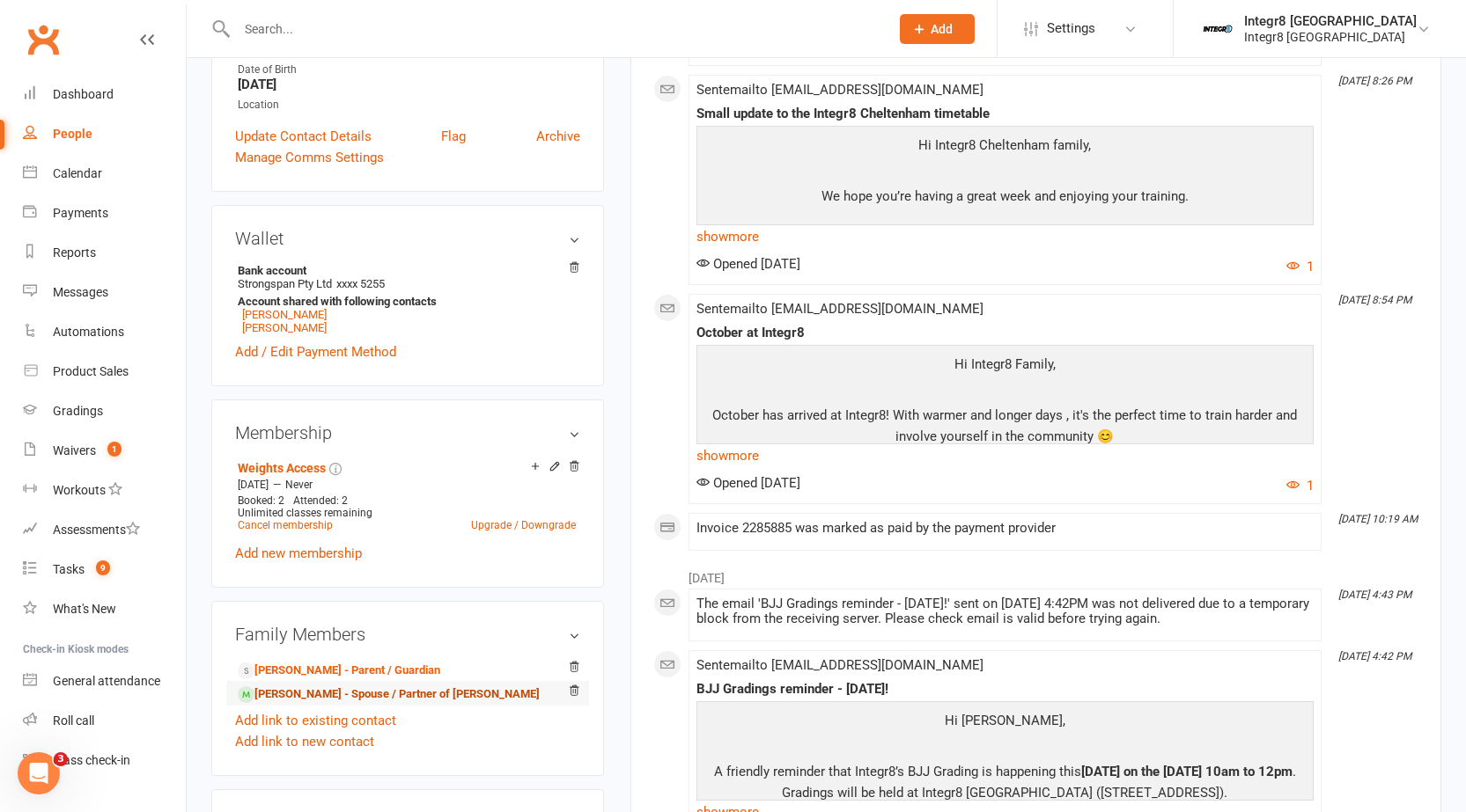
click at [305, 695] on link "Luke Anderson - Spouse / Partner of Terri Anderson" at bounding box center [388, 695] width 302 height 19
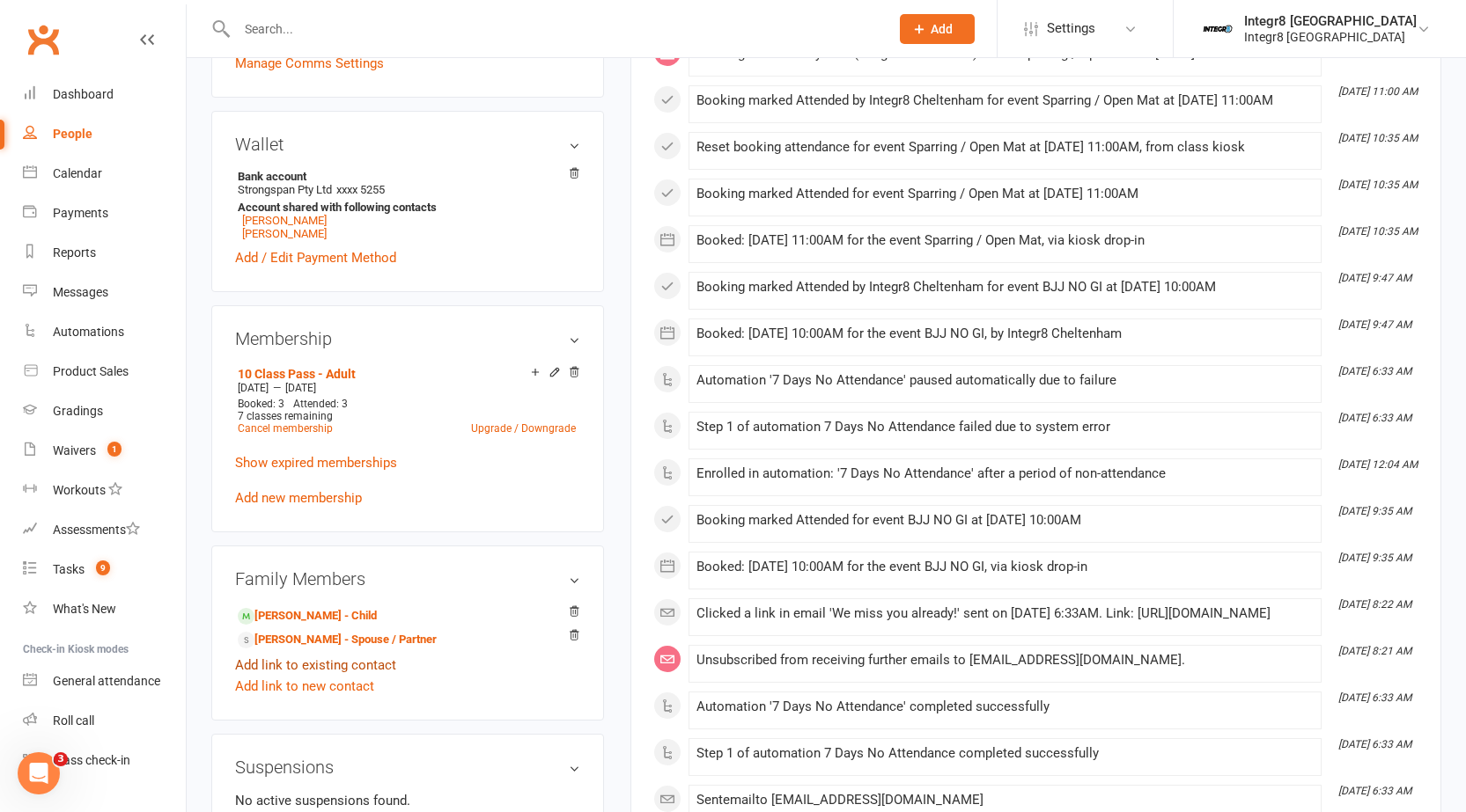
scroll to position [528, 0]
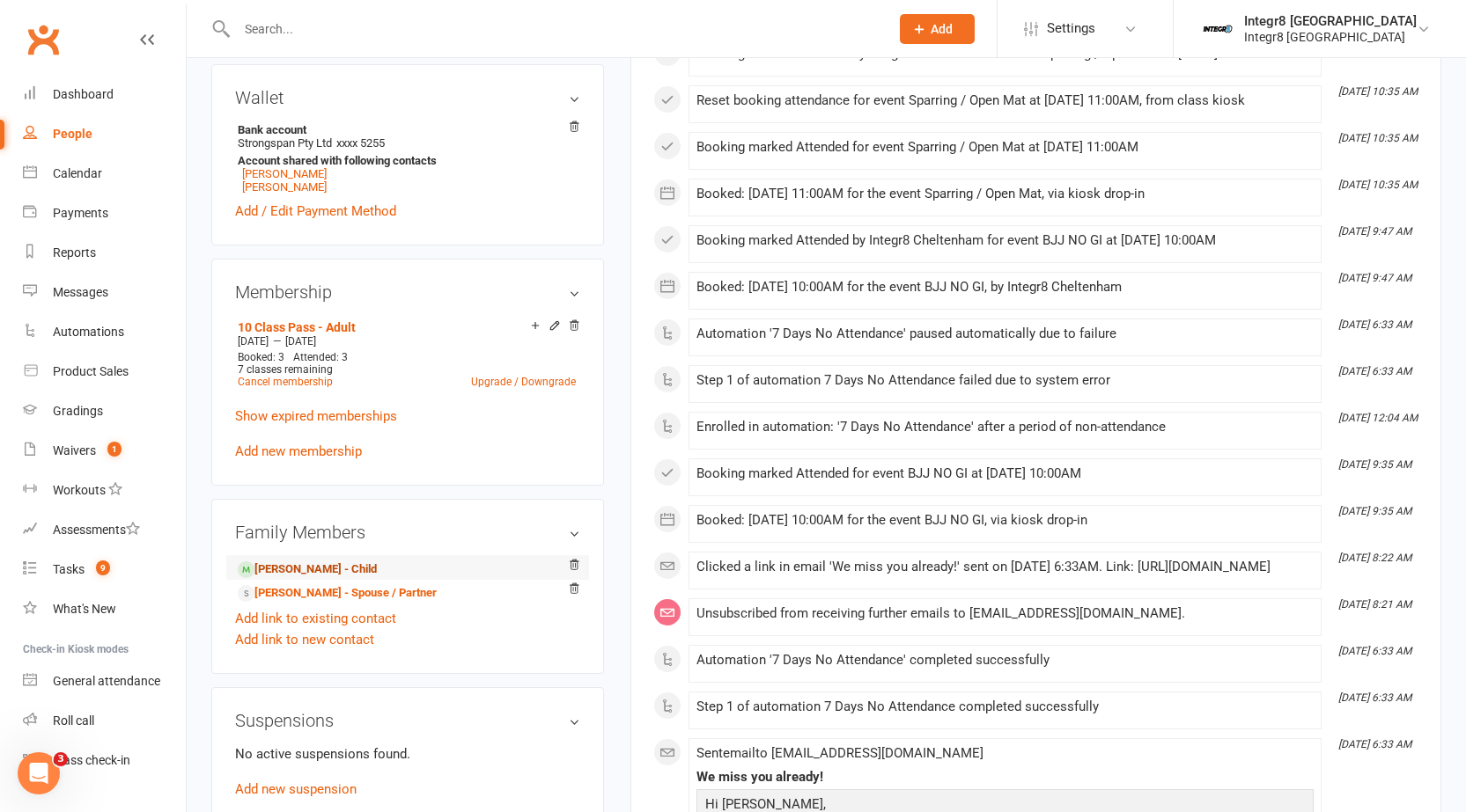
click at [305, 570] on link "Aria Anderson - Child" at bounding box center [307, 570] width 139 height 19
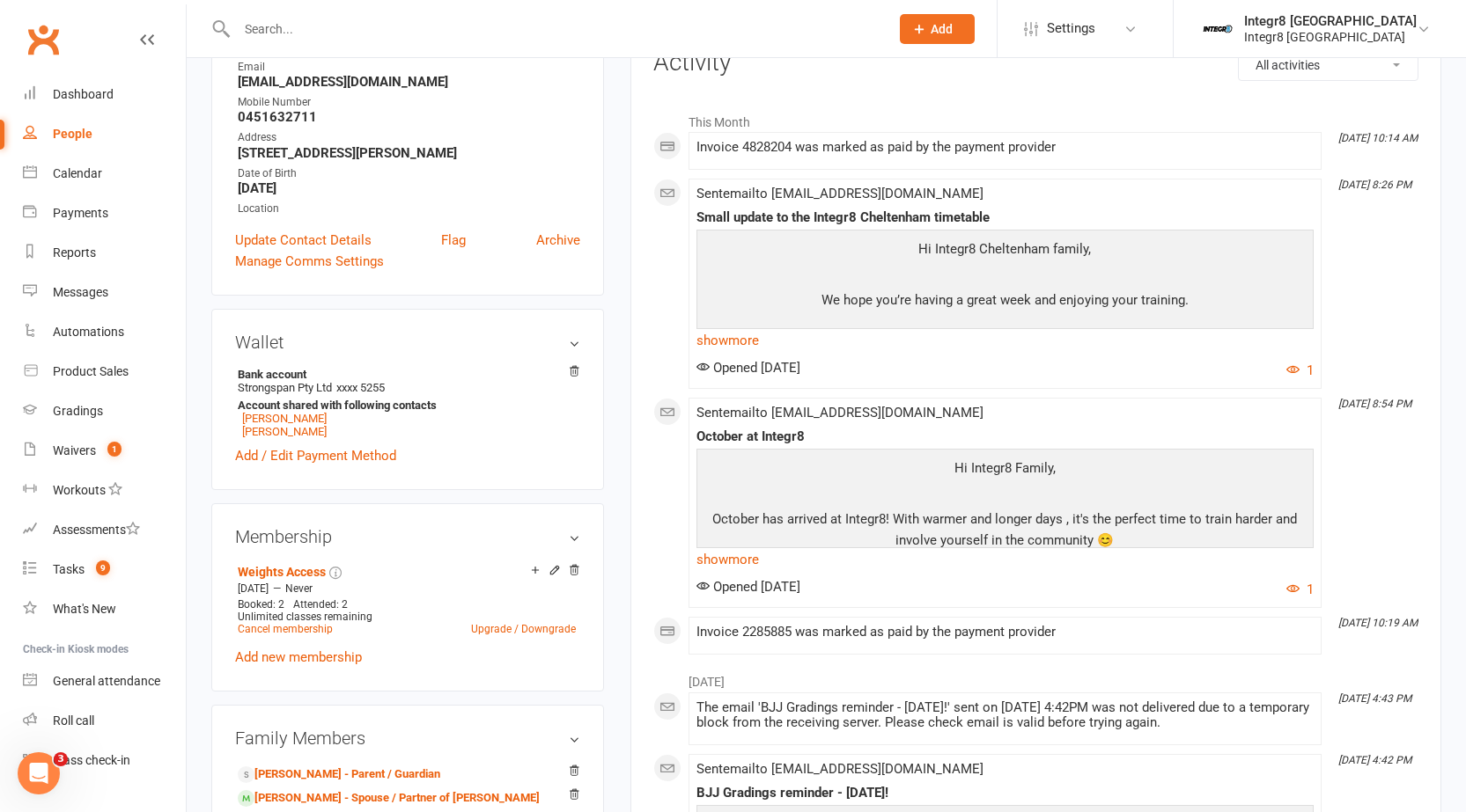
scroll to position [264, 0]
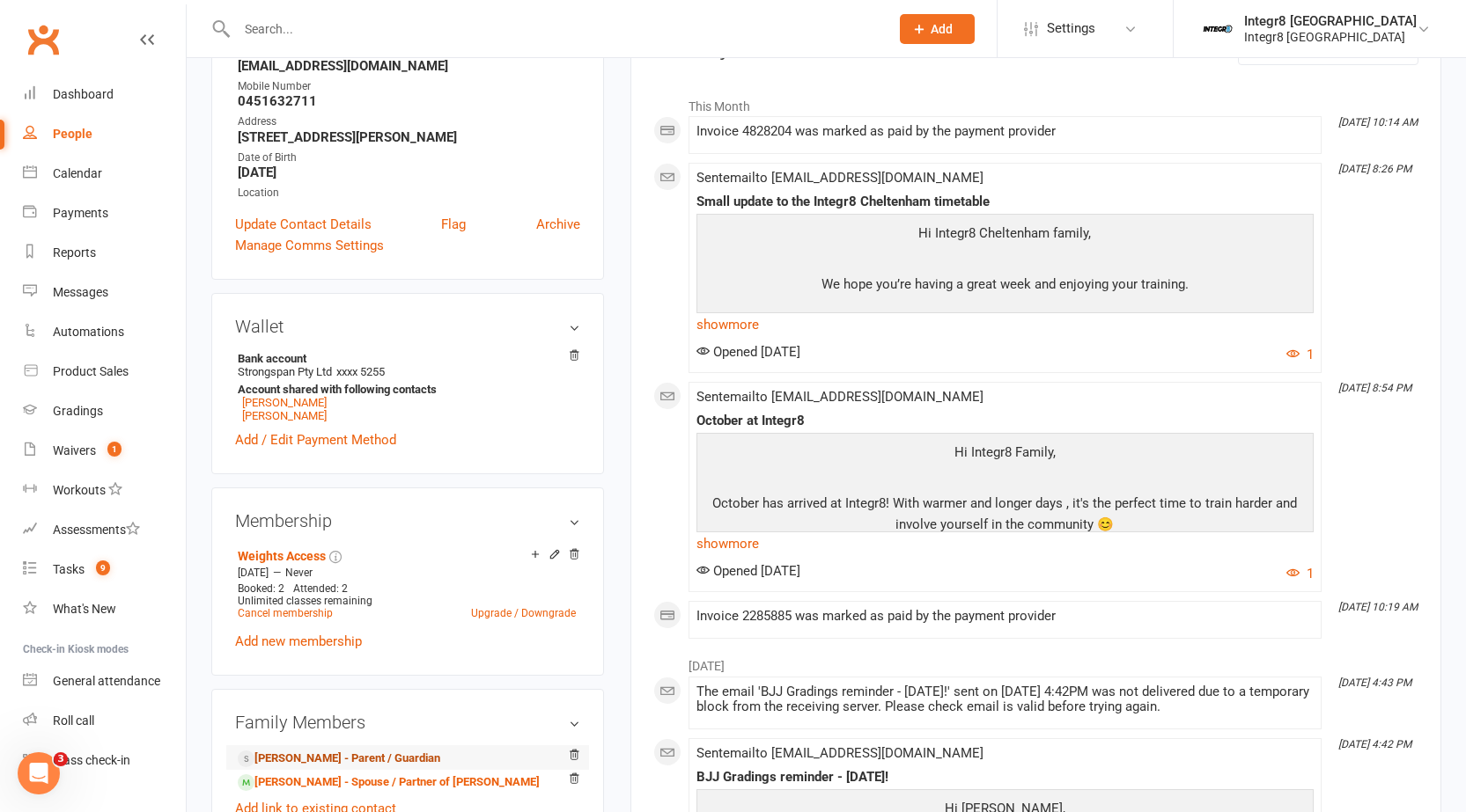
click at [346, 753] on link "Terri Anderson - Parent / Guardian" at bounding box center [338, 758] width 202 height 19
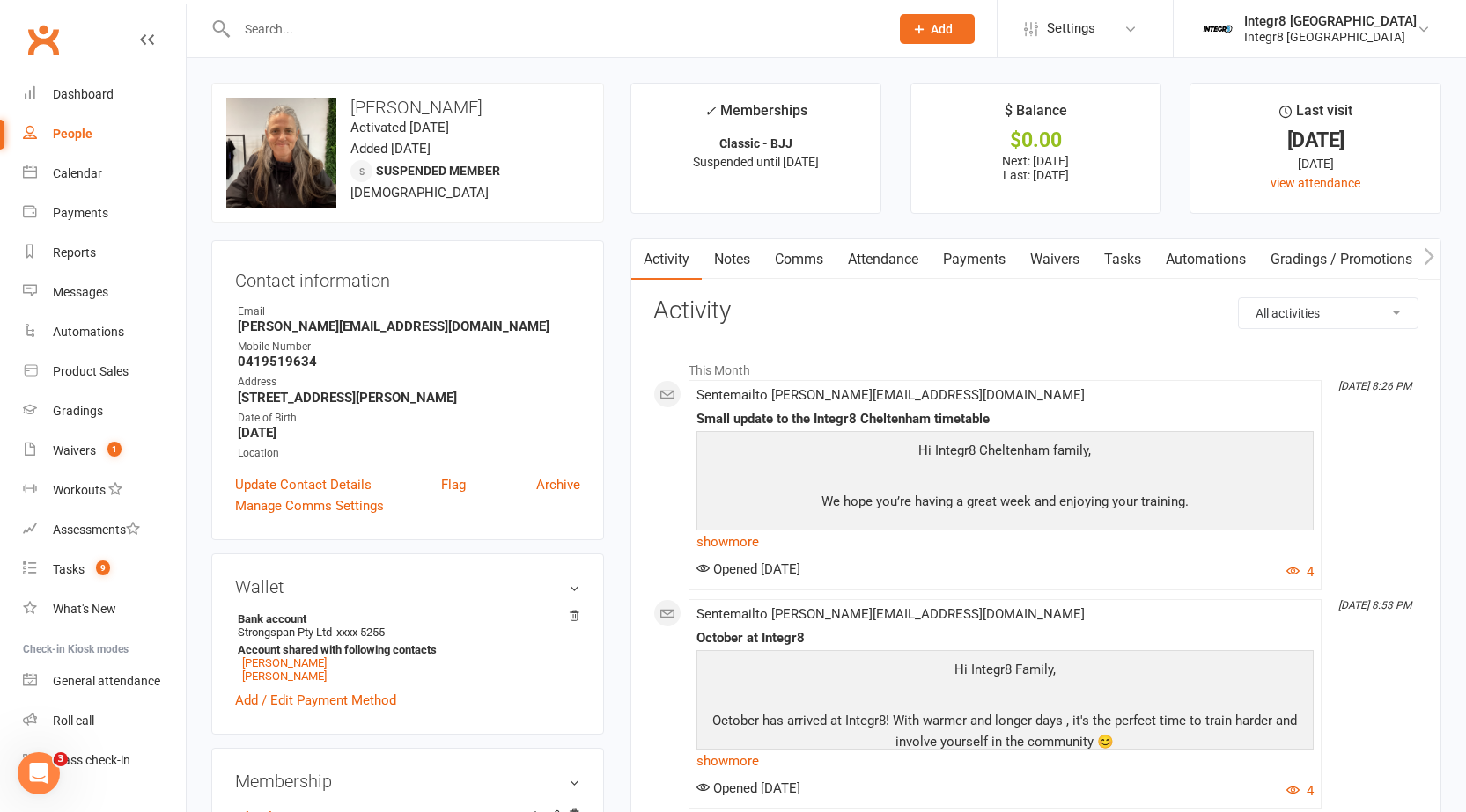
click at [1050, 251] on link "Waivers" at bounding box center [1055, 259] width 74 height 40
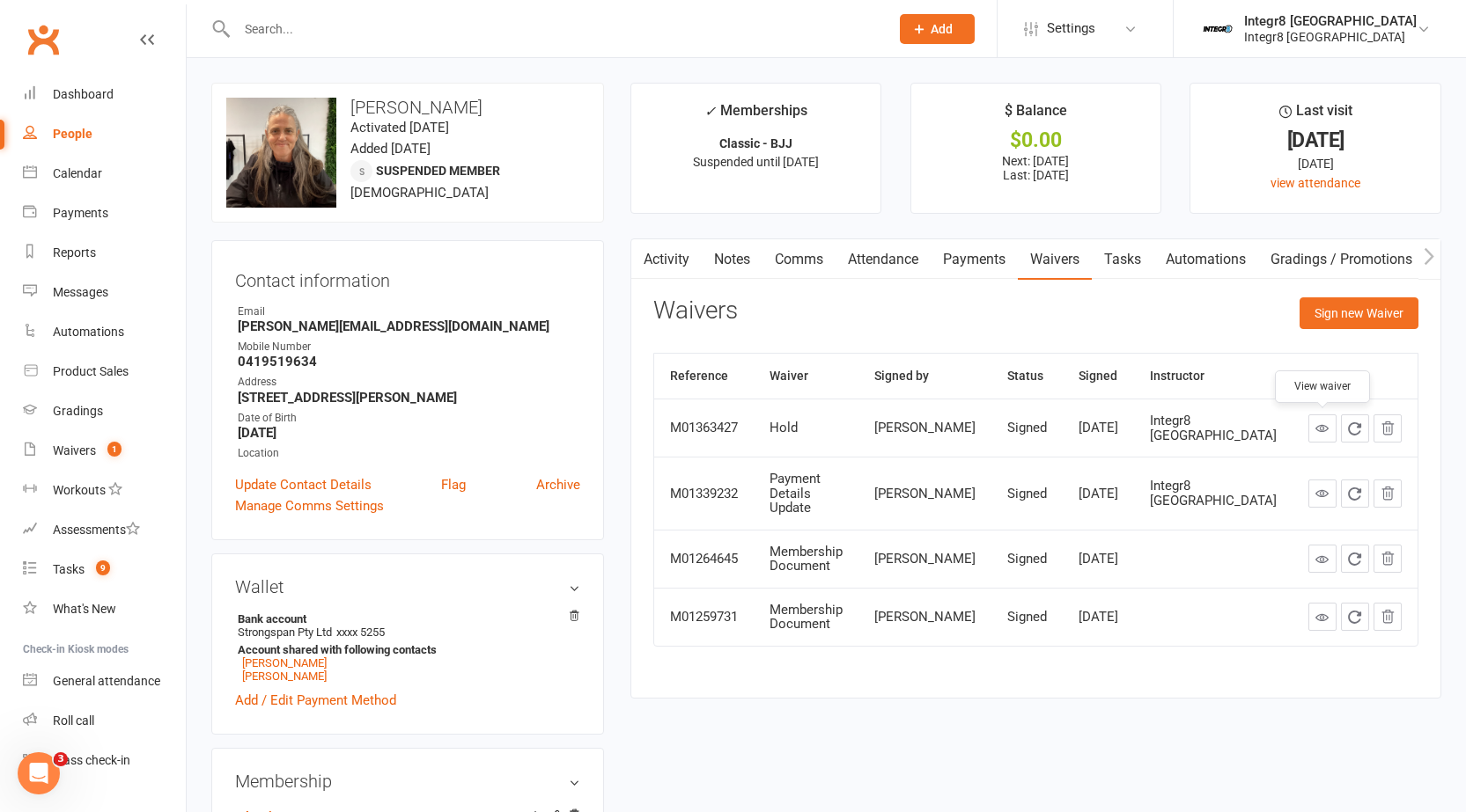
click at [1317, 427] on icon at bounding box center [1322, 428] width 14 height 14
click at [689, 255] on link "Activity" at bounding box center [667, 259] width 70 height 40
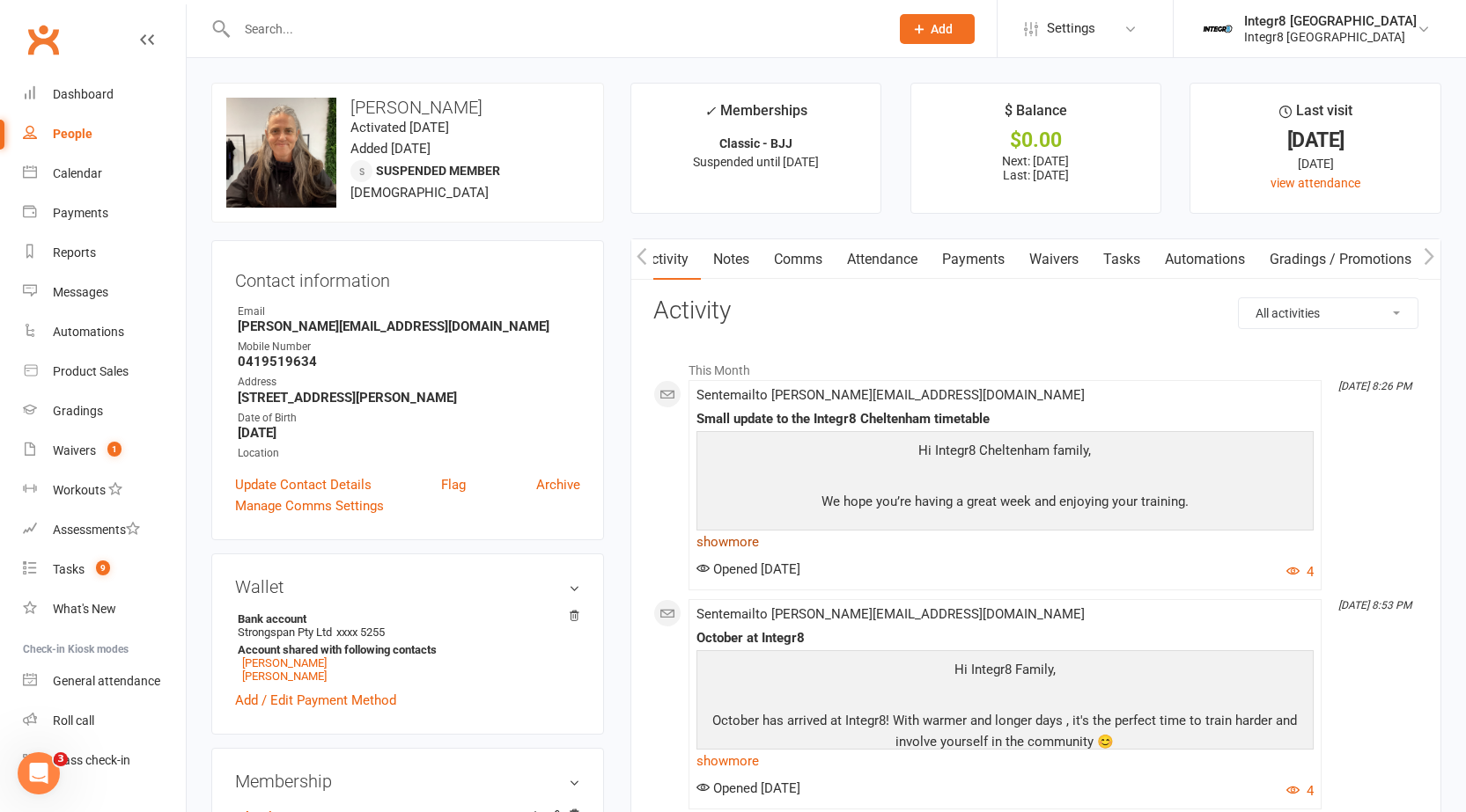
click at [741, 538] on link "show more" at bounding box center [1004, 541] width 617 height 24
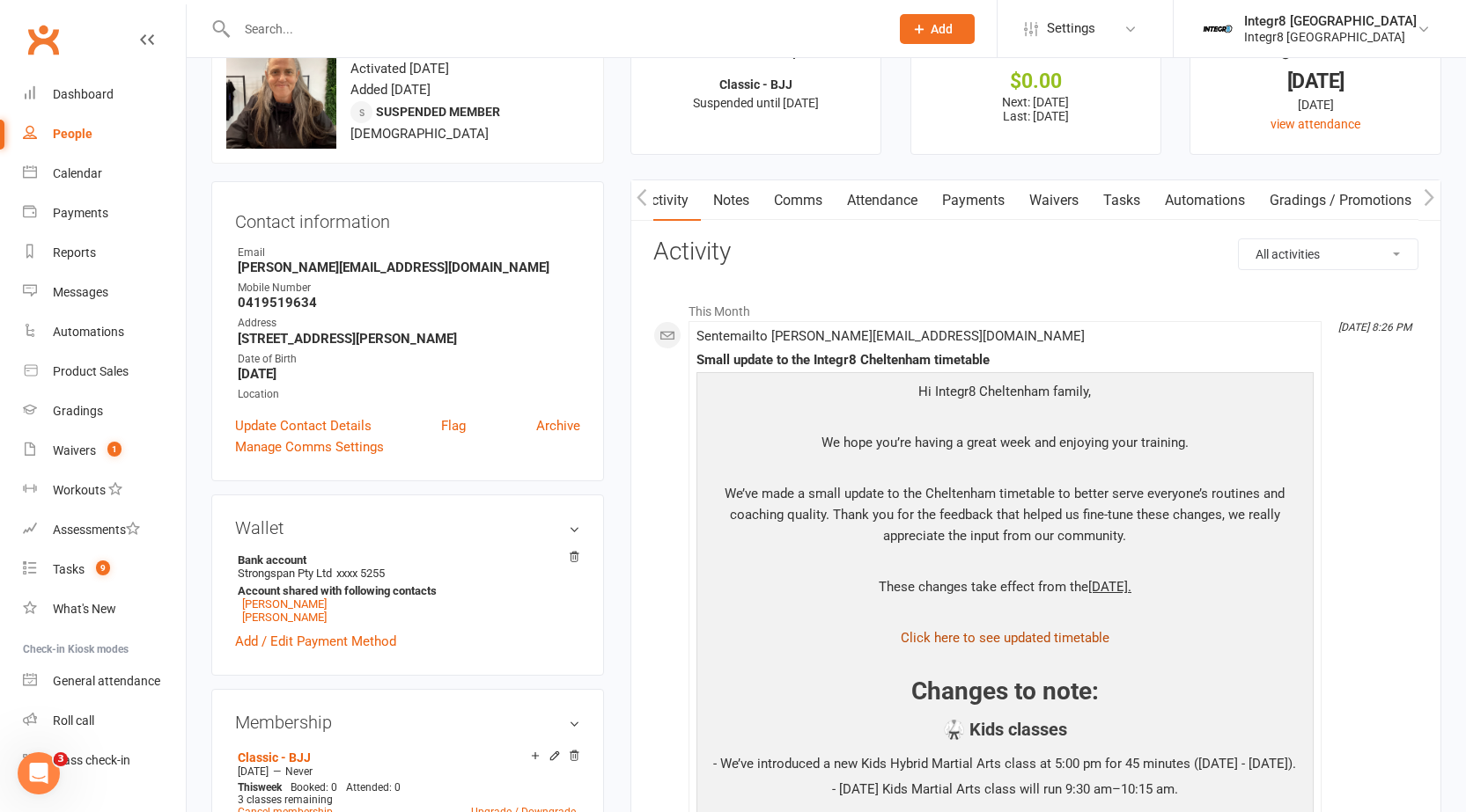
scroll to position [0, 0]
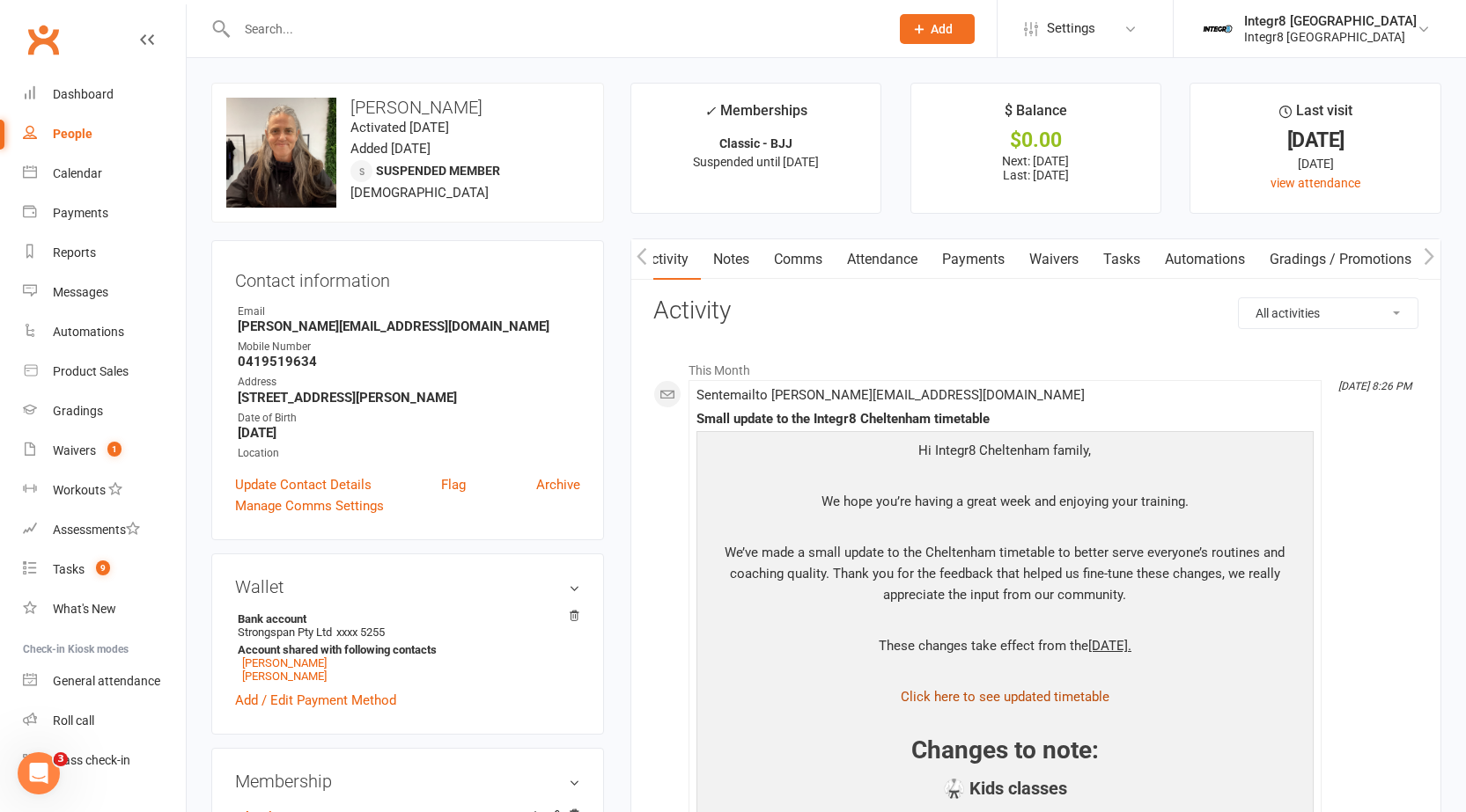
click at [742, 261] on link "Notes" at bounding box center [731, 259] width 61 height 40
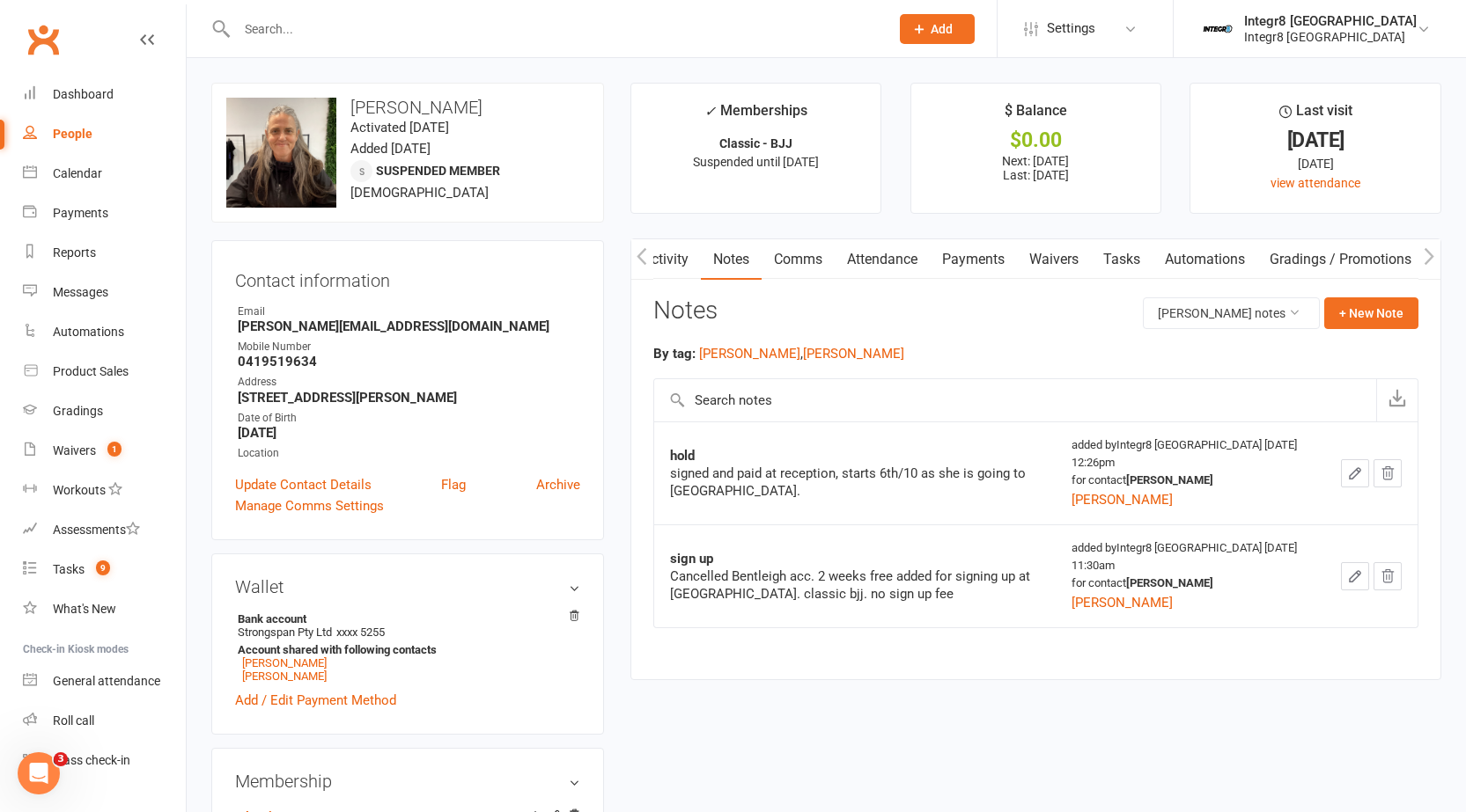
click at [677, 257] on link "Activity" at bounding box center [666, 259] width 70 height 40
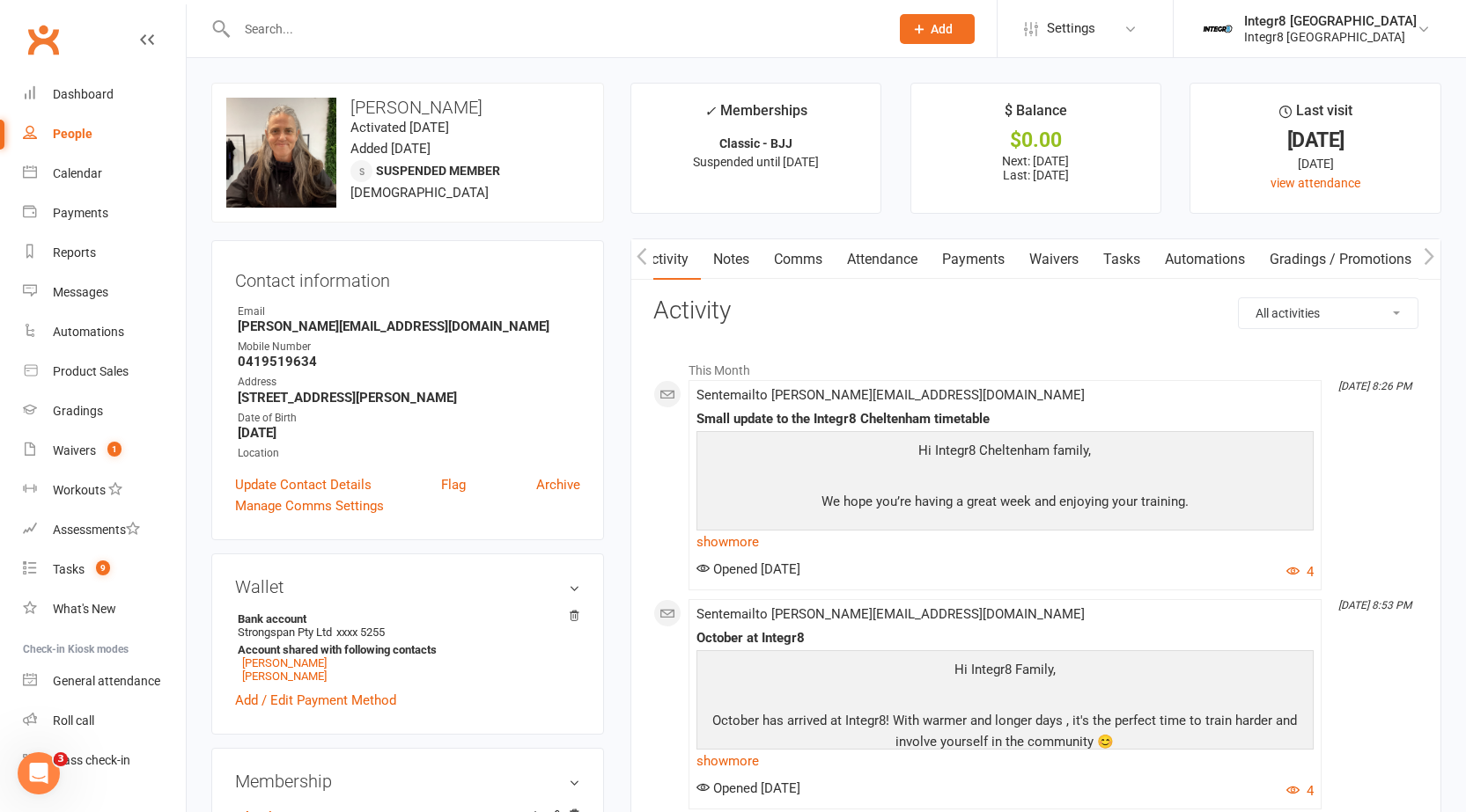
click at [644, 260] on icon "button" at bounding box center [641, 256] width 11 height 19
click at [65, 438] on link "Waivers 1" at bounding box center [104, 450] width 163 height 40
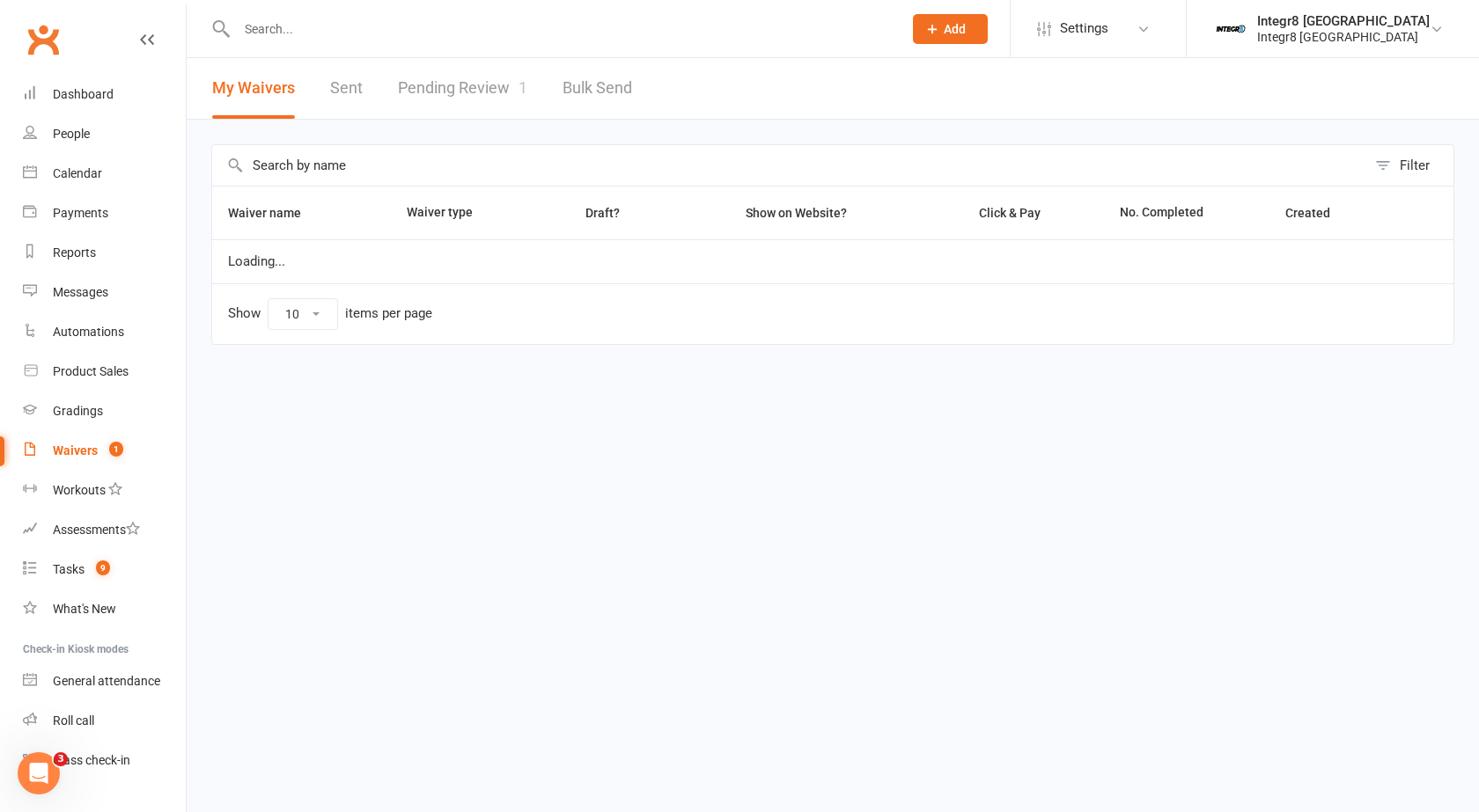
click at [449, 77] on link "Pending Review 1" at bounding box center [462, 88] width 129 height 61
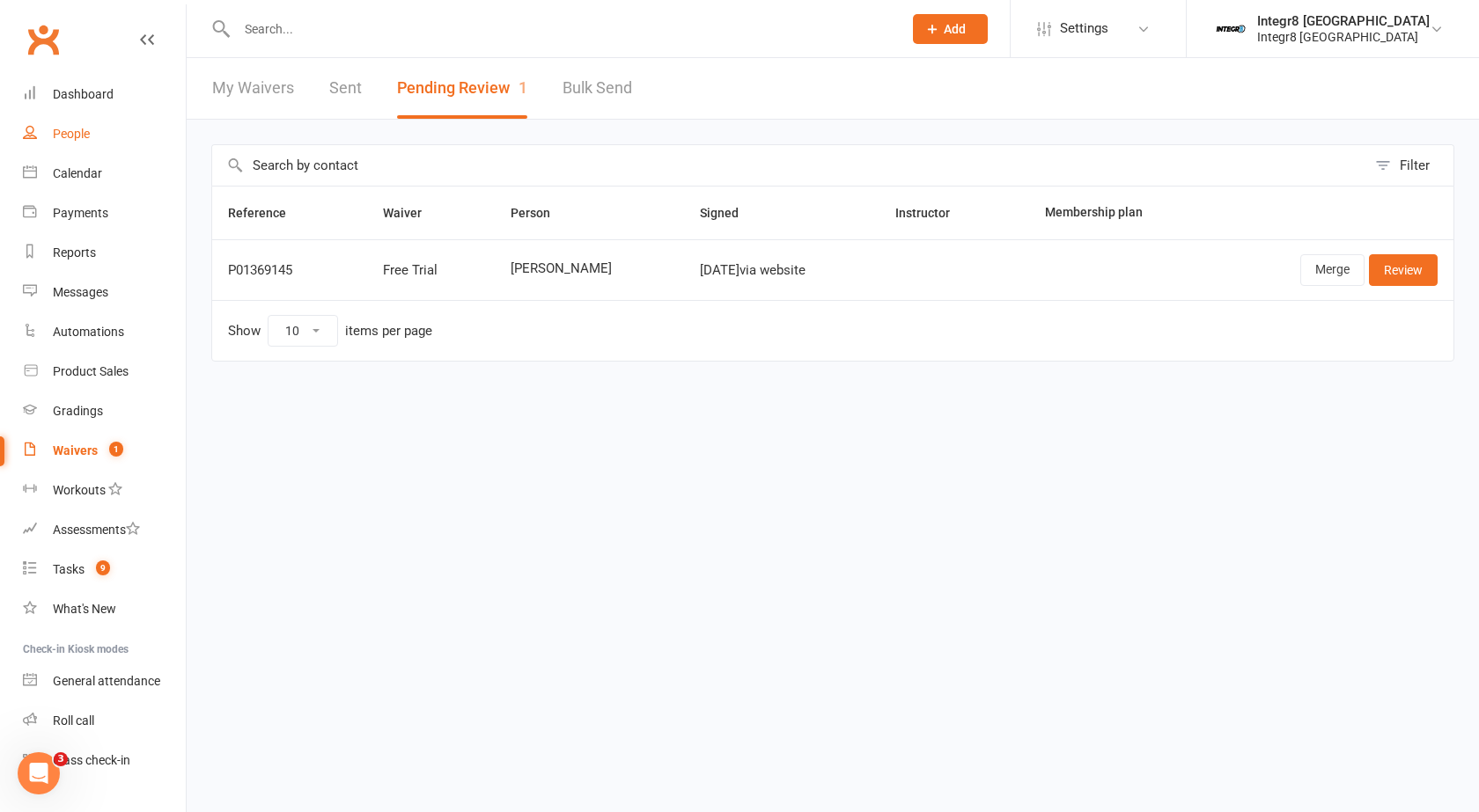
click at [93, 119] on link "People" at bounding box center [104, 134] width 163 height 40
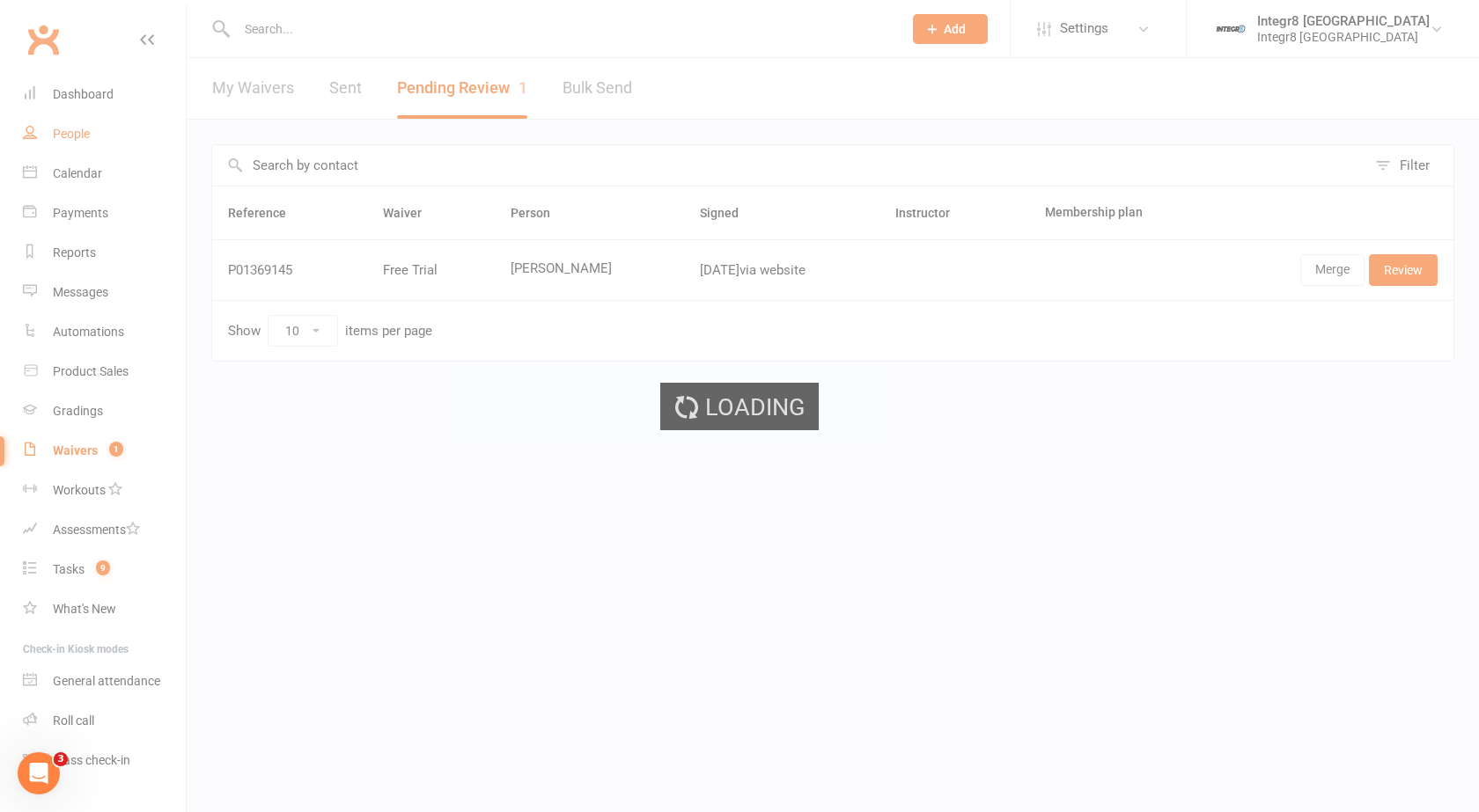
select select "25"
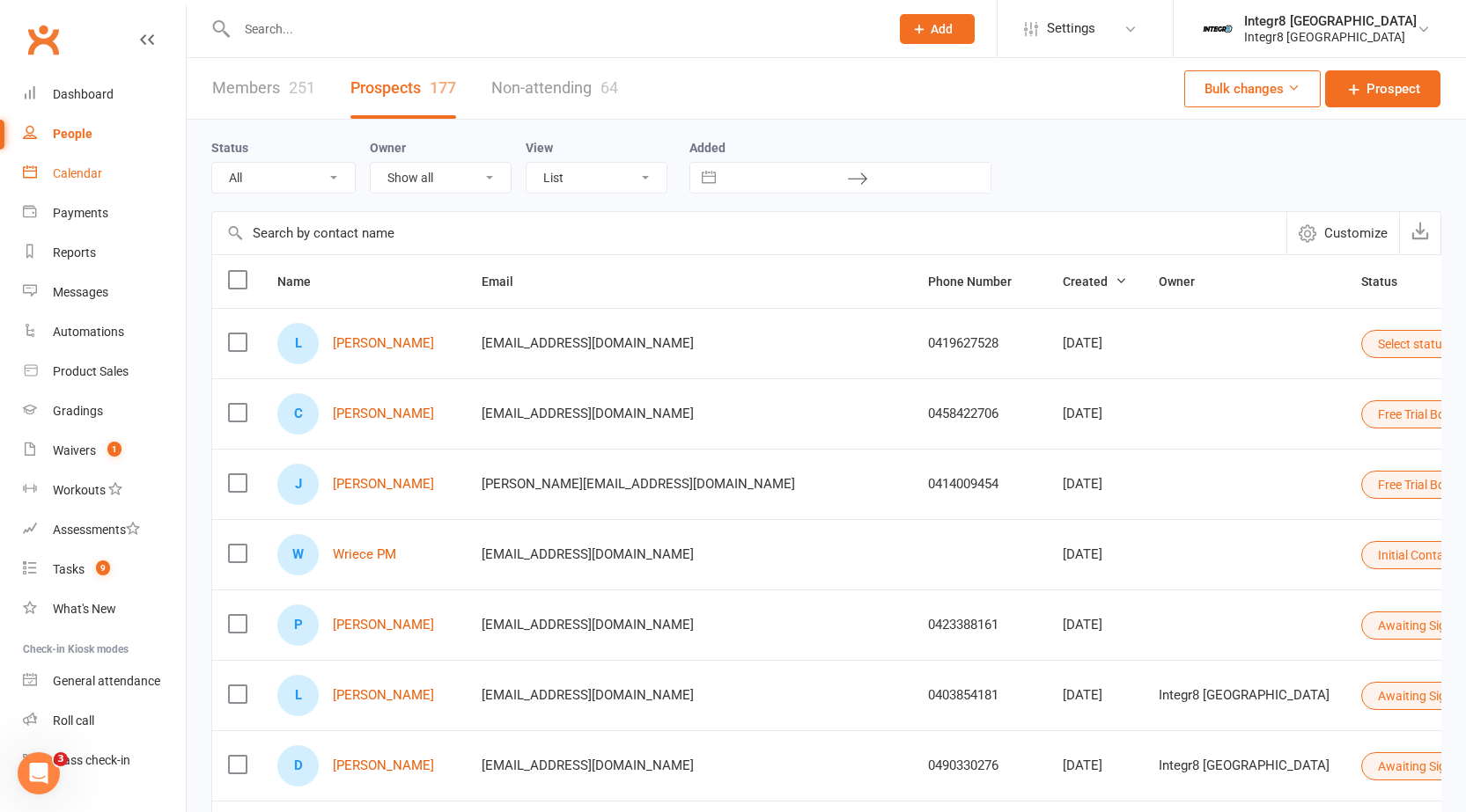
click at [69, 177] on div "Calendar" at bounding box center [77, 173] width 49 height 14
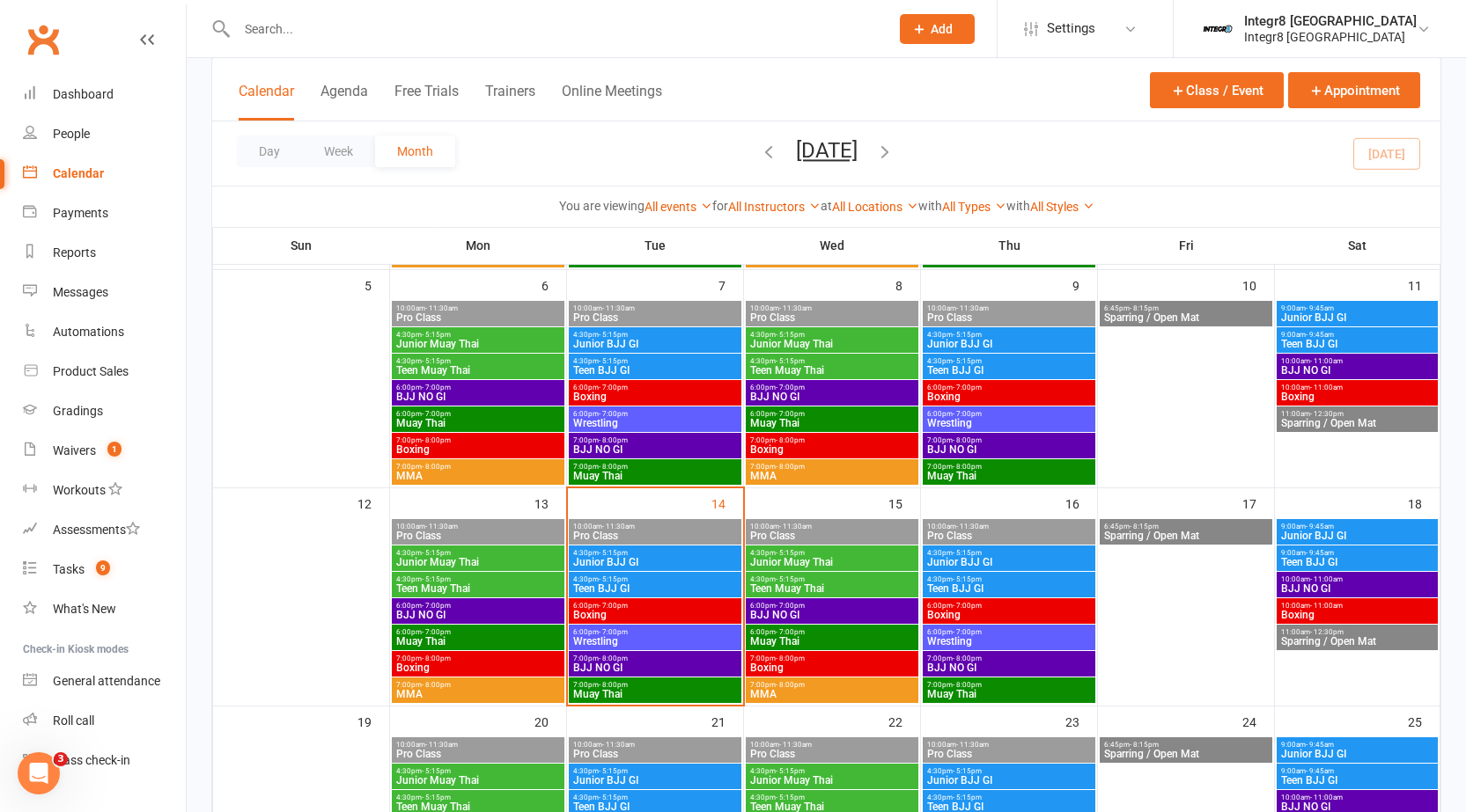
scroll to position [352, 0]
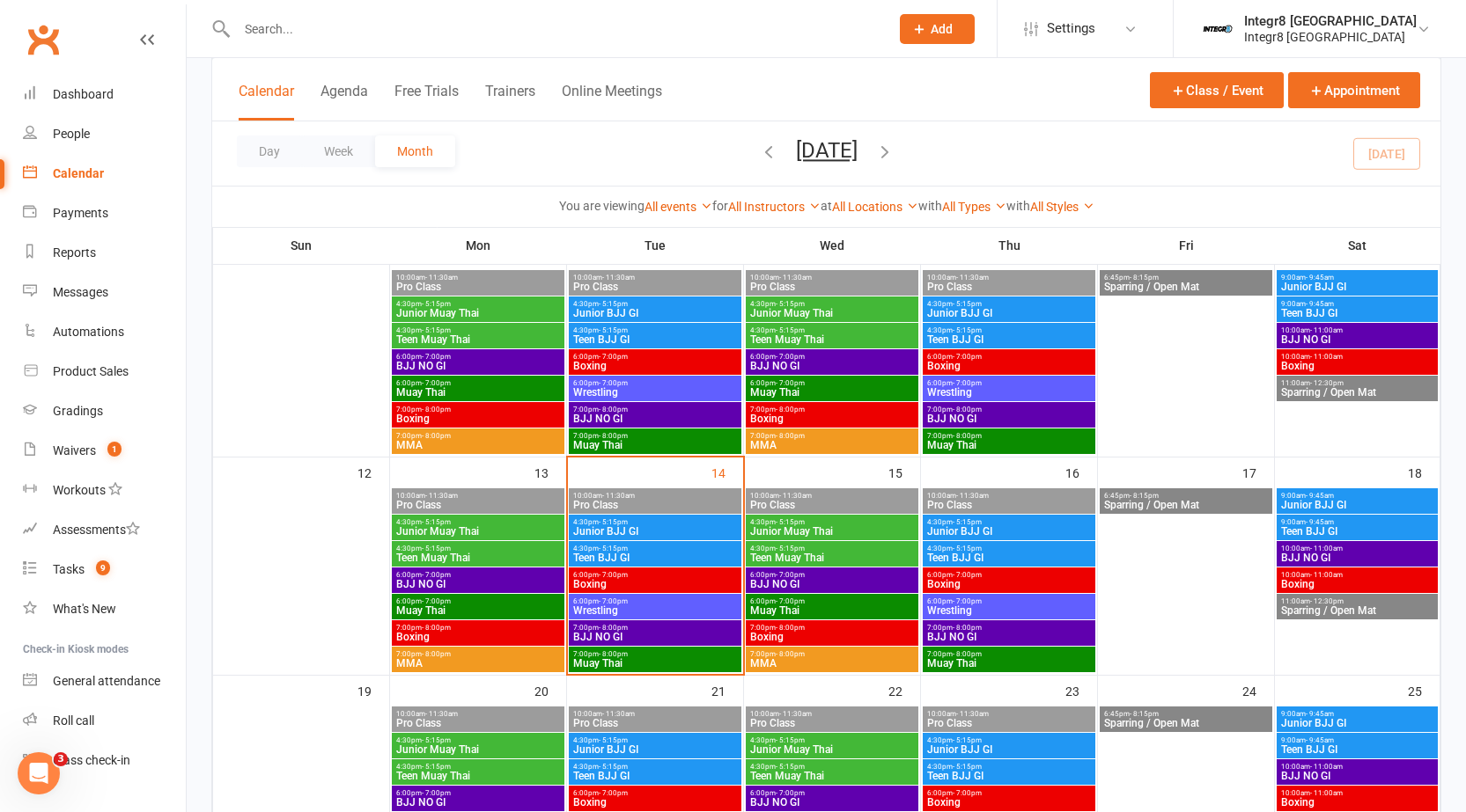
click at [691, 525] on span "4:30pm - 5:15pm" at bounding box center [654, 522] width 165 height 8
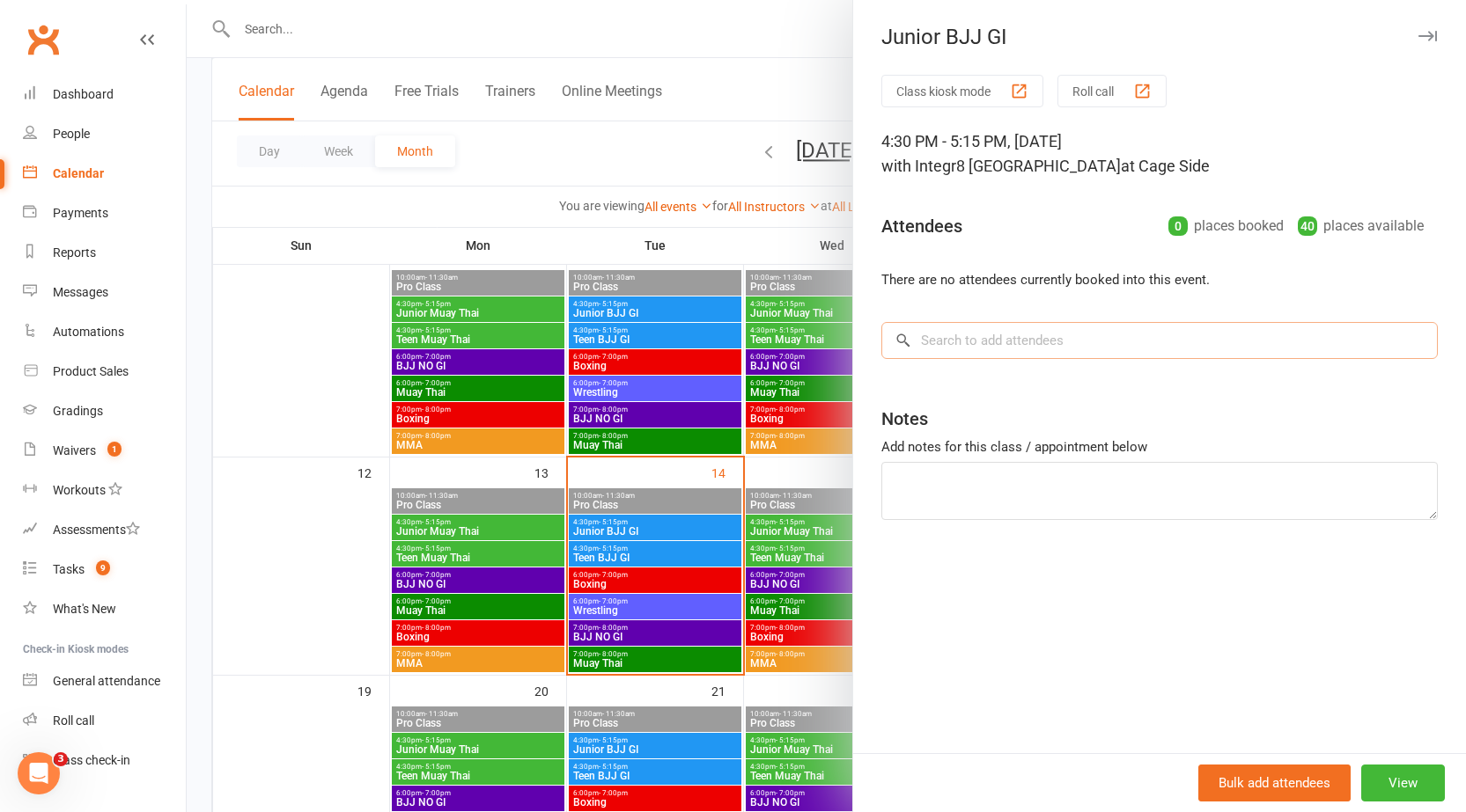
click at [1070, 347] on input "search" at bounding box center [1159, 341] width 556 height 37
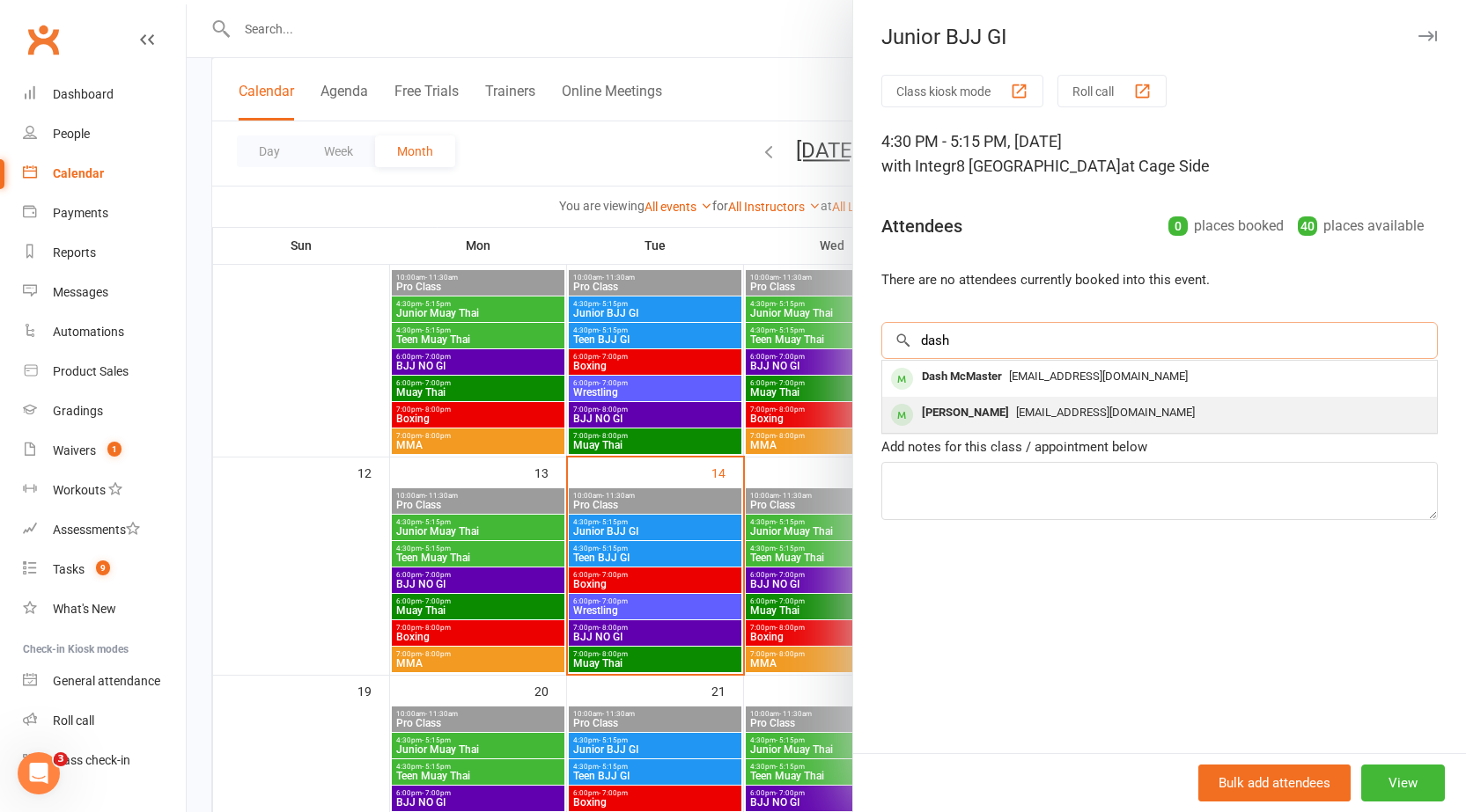
type input "dash"
click at [1074, 411] on span "kellyagrace5@gmail.com" at bounding box center [1104, 412] width 179 height 14
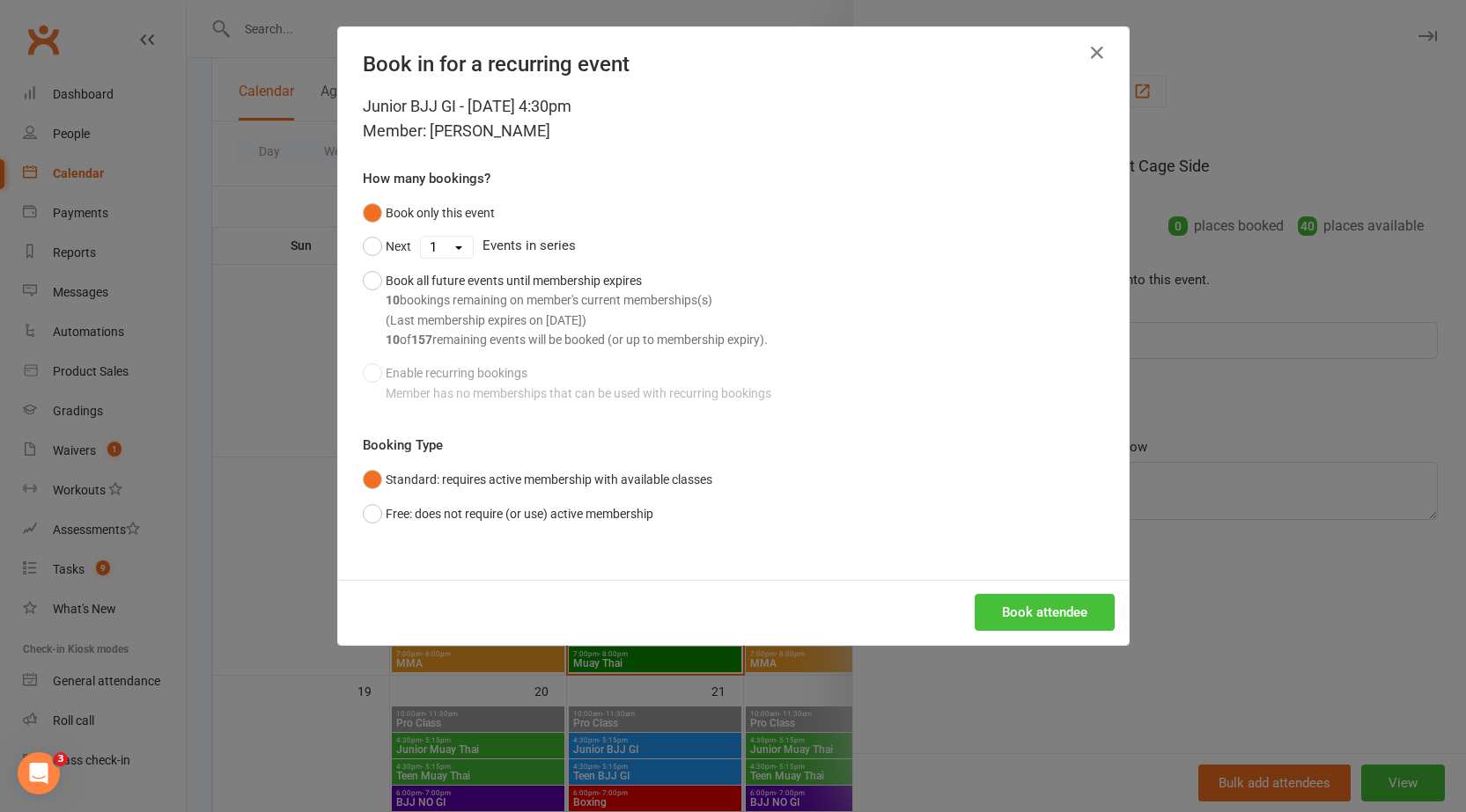
click at [1034, 610] on button "Book attendee" at bounding box center [1044, 613] width 140 height 37
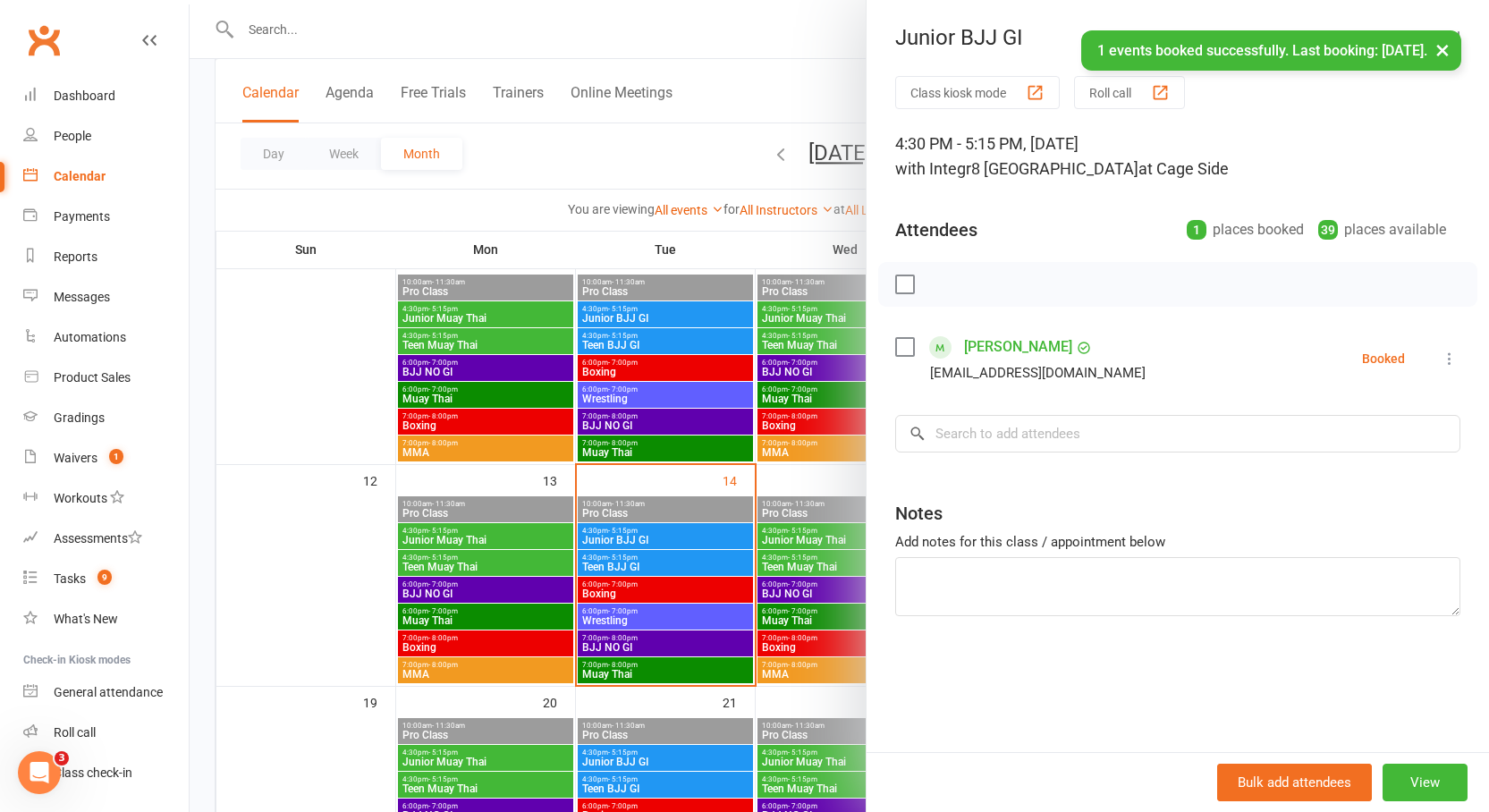
click at [1440, 363] on icon at bounding box center [1449, 358] width 18 height 18
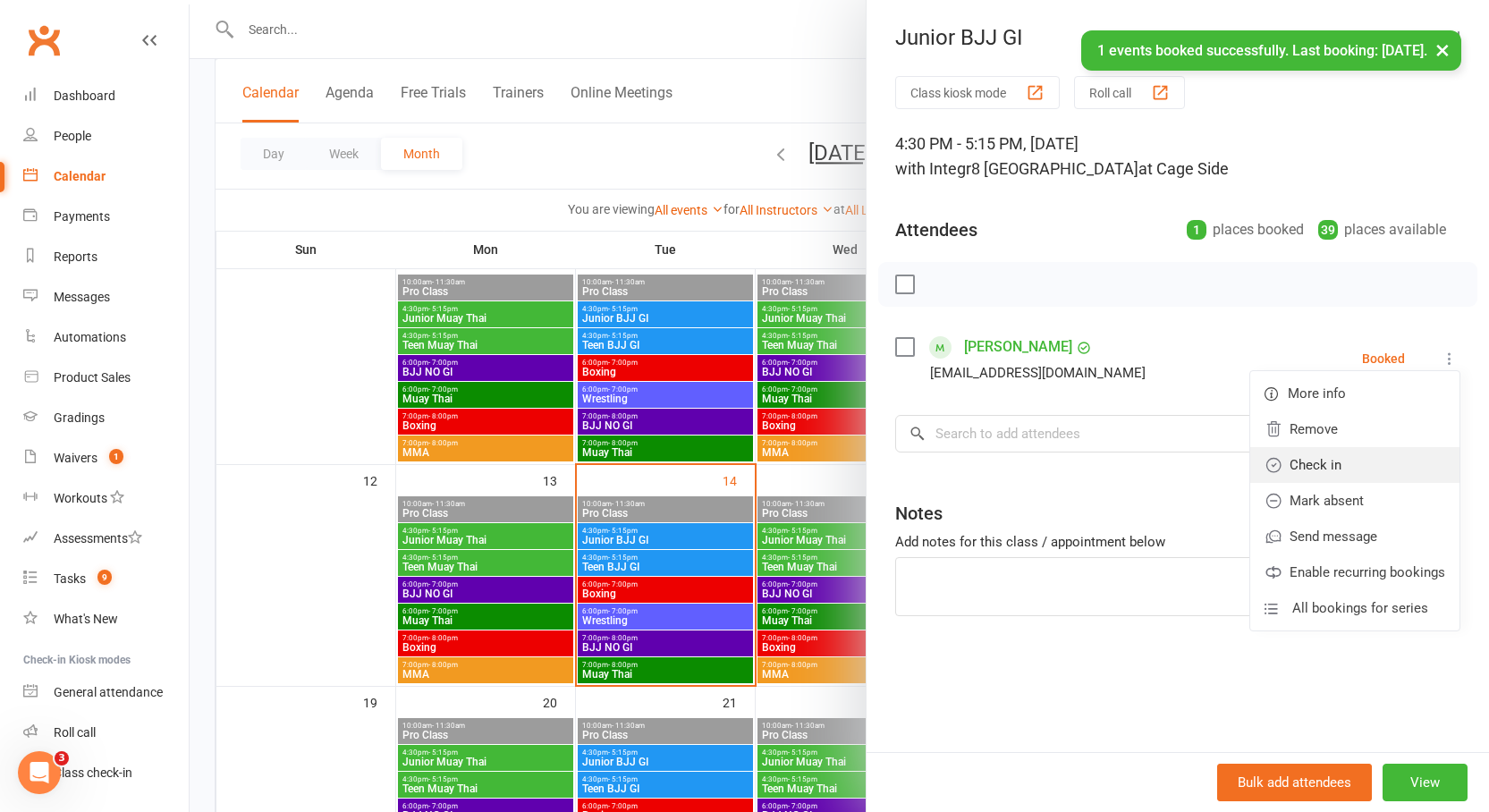
click at [1362, 462] on link "Check in" at bounding box center [1354, 465] width 209 height 36
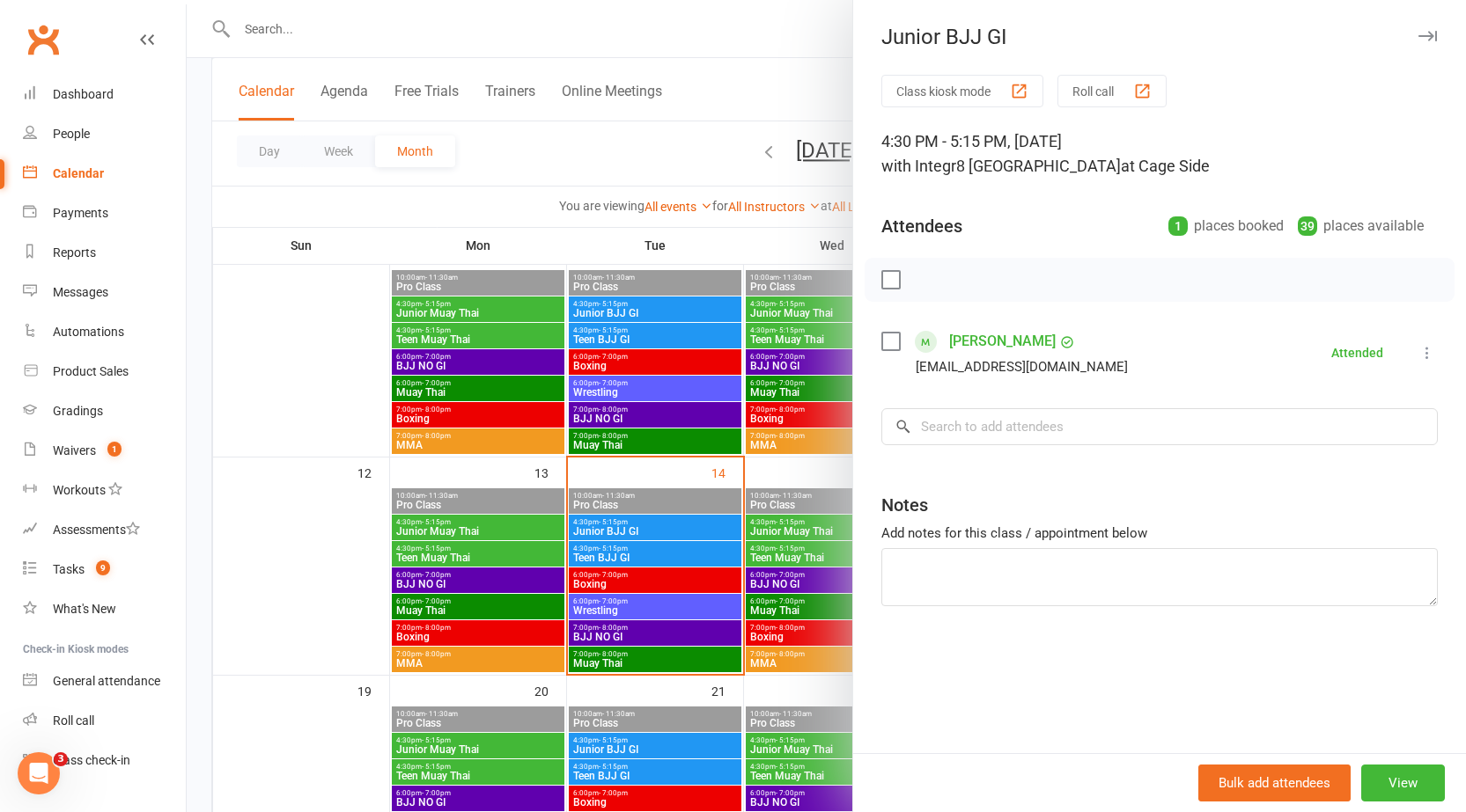
click at [783, 478] on div at bounding box center [826, 406] width 1279 height 812
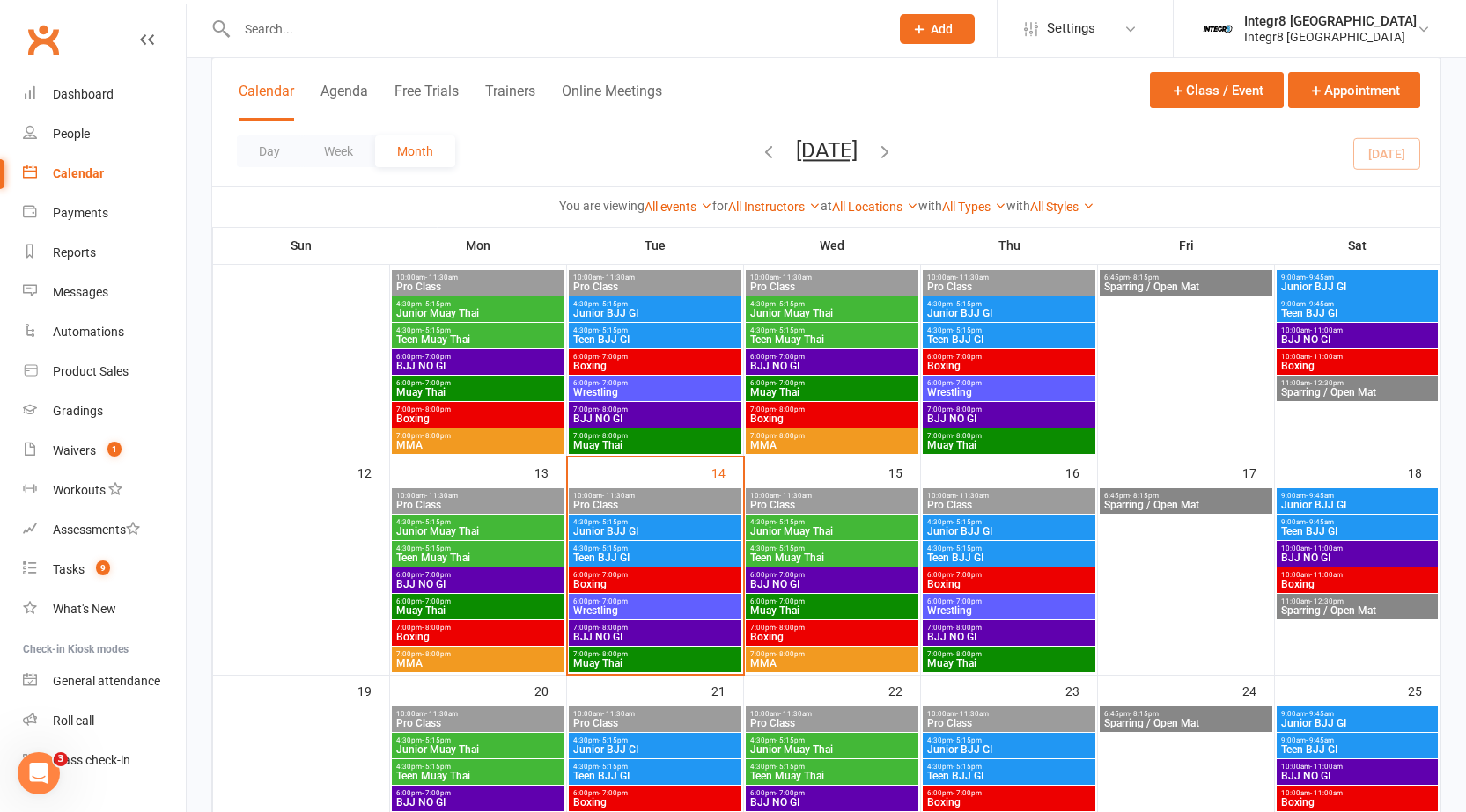
click at [676, 527] on span "Junior BJJ GI" at bounding box center [654, 532] width 165 height 11
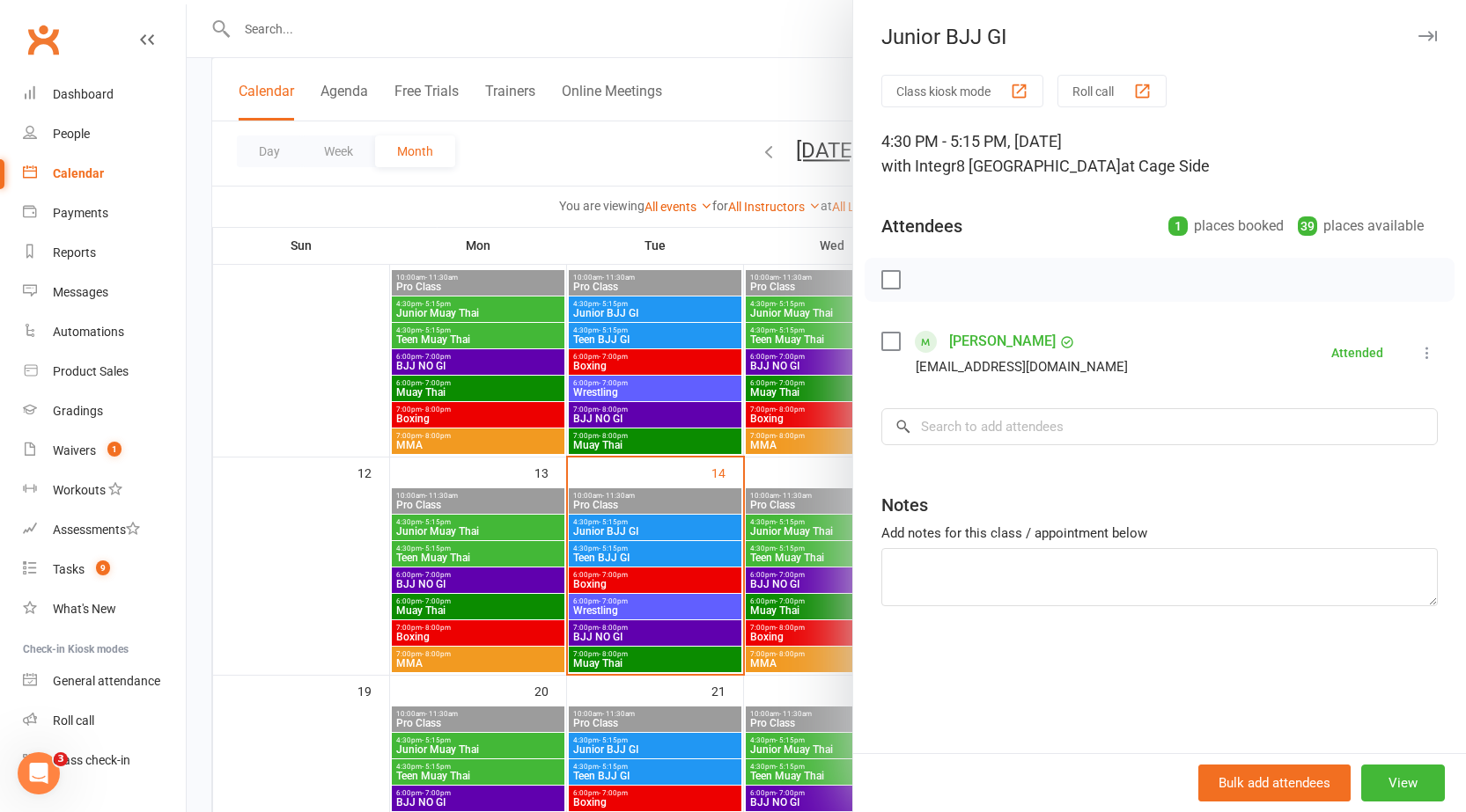
click at [687, 520] on div at bounding box center [826, 406] width 1279 height 812
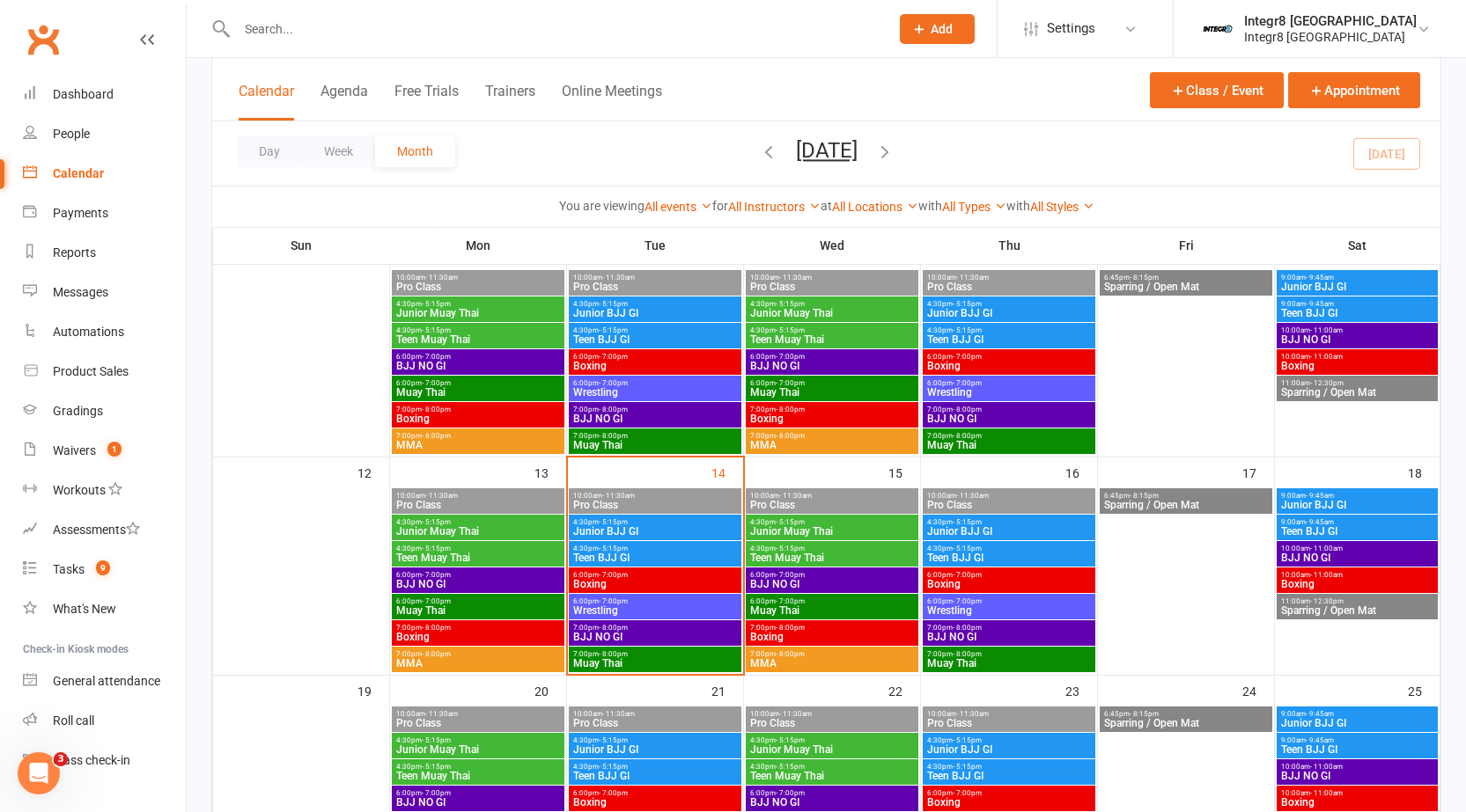
click at [695, 521] on span "4:30pm - 5:15pm" at bounding box center [654, 522] width 165 height 8
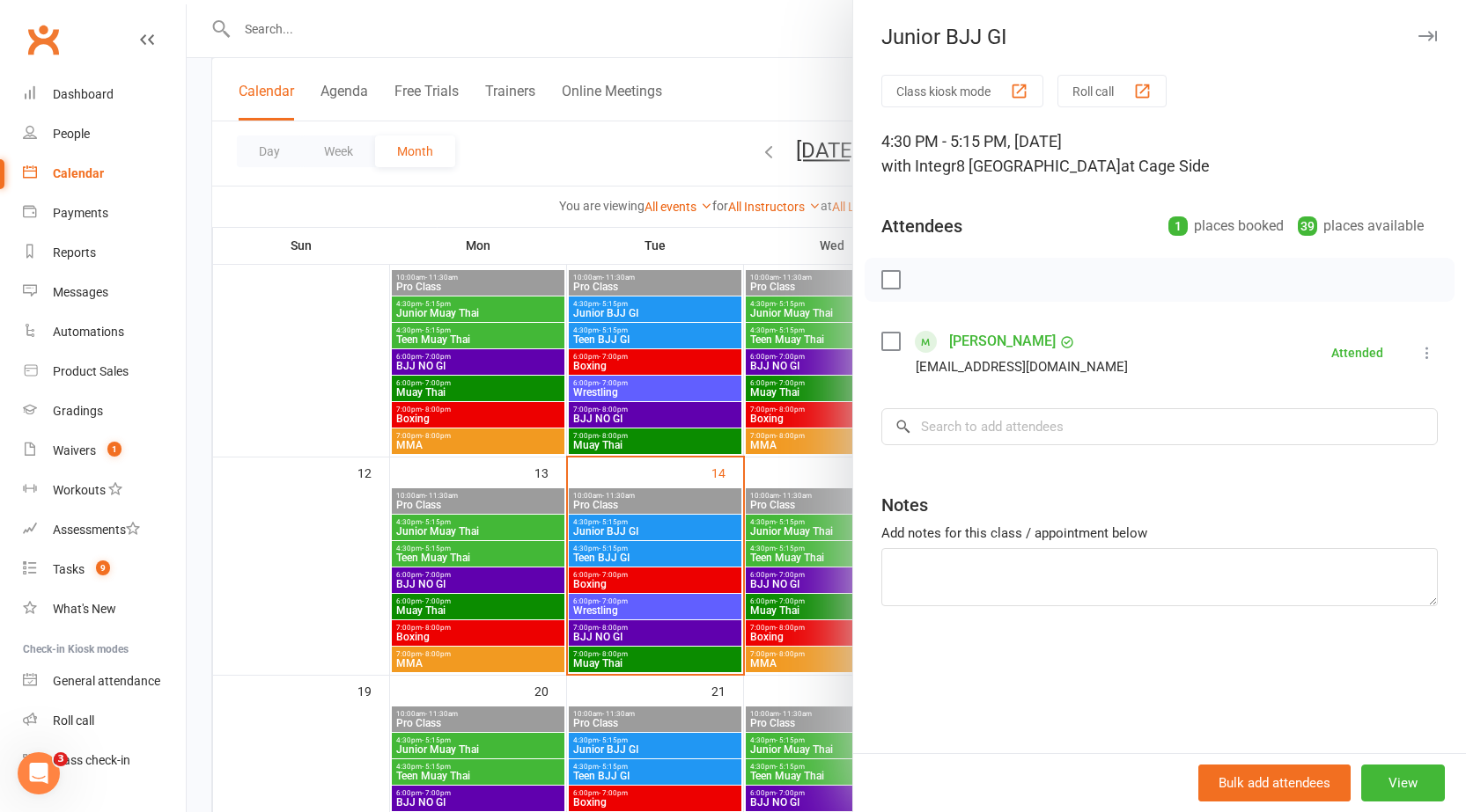
click at [710, 530] on div at bounding box center [826, 406] width 1279 height 812
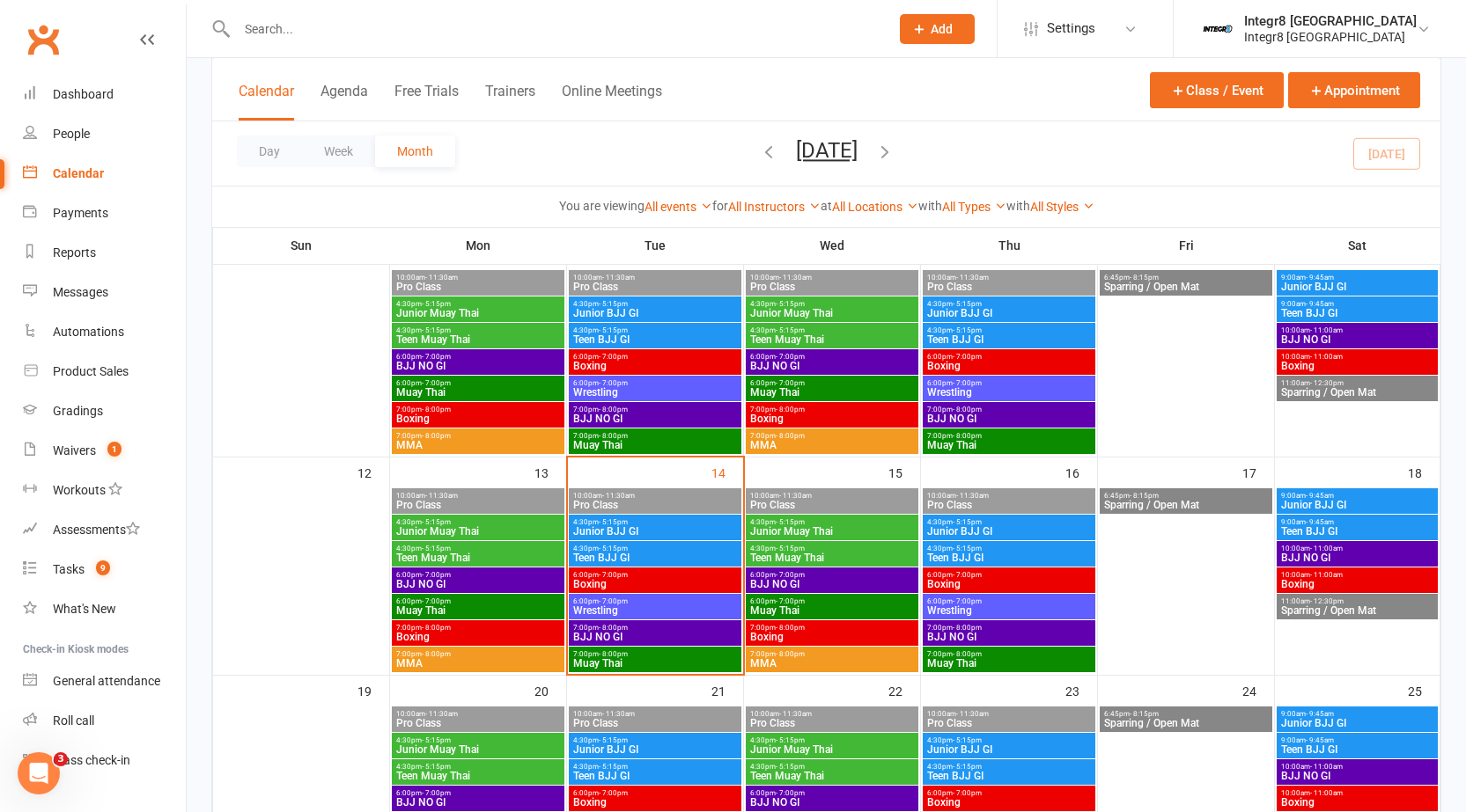
click at [687, 527] on span "Junior BJJ GI" at bounding box center [654, 532] width 165 height 11
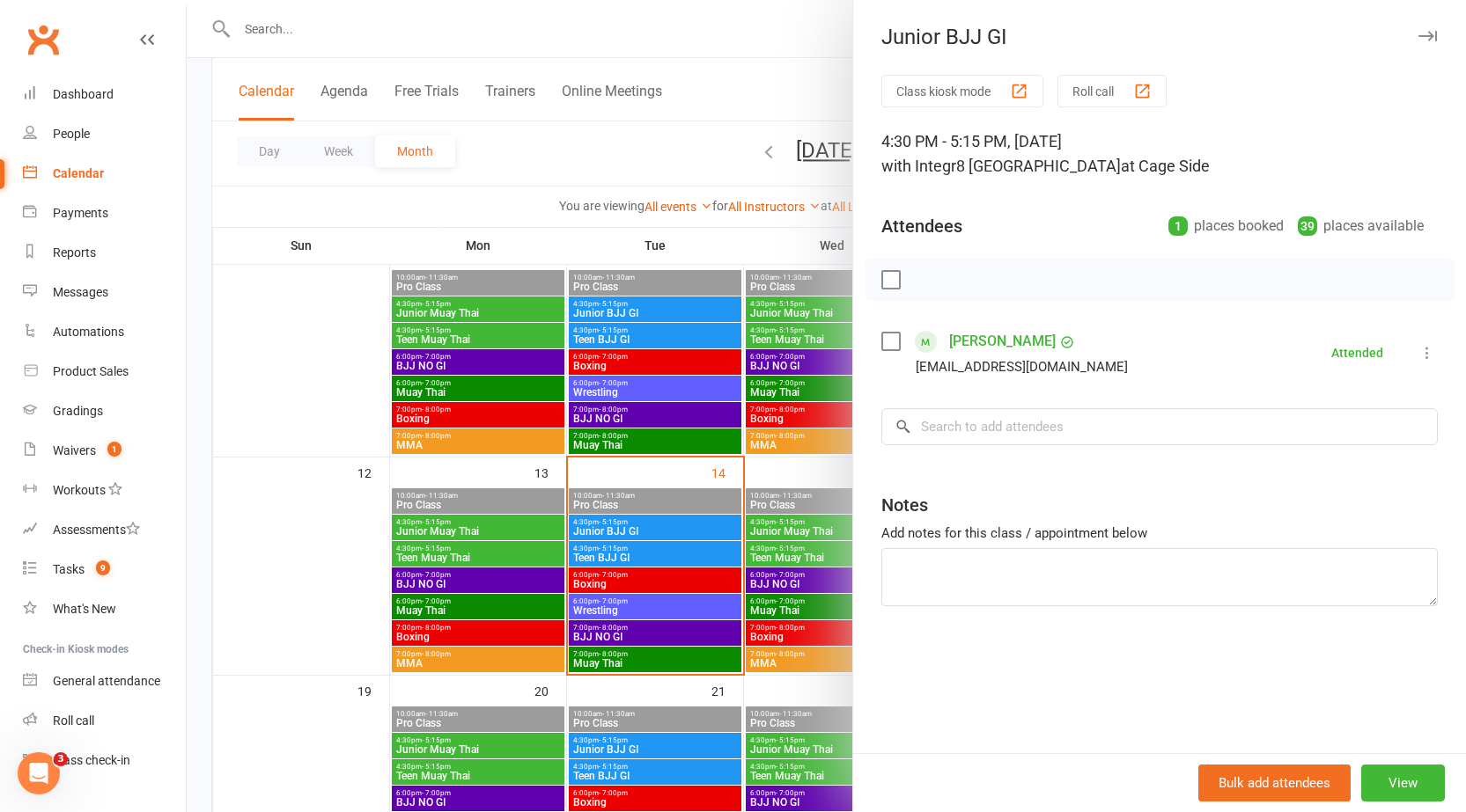
click at [695, 521] on div at bounding box center [826, 406] width 1279 height 812
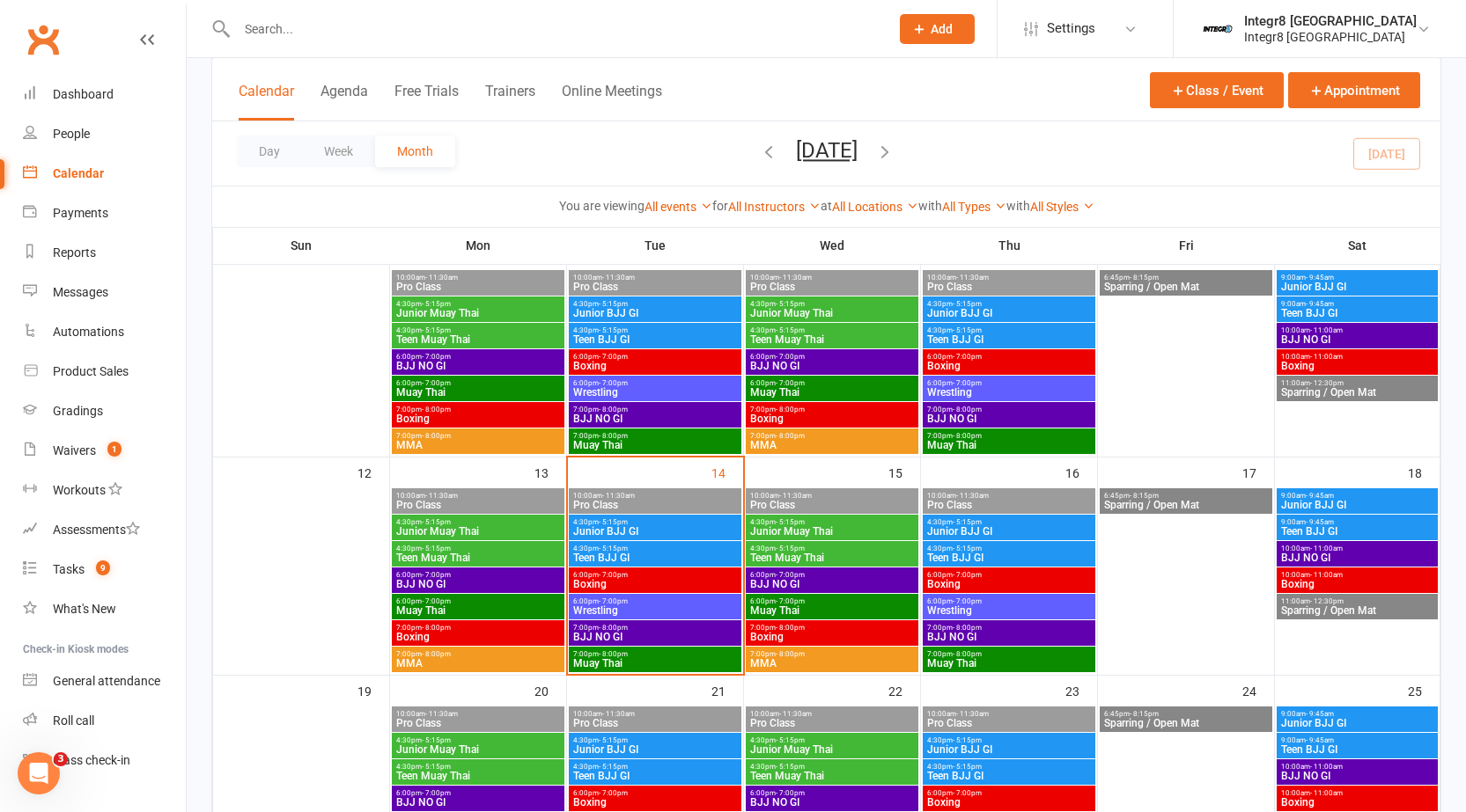
click at [655, 551] on span "4:30pm - 5:15pm" at bounding box center [654, 548] width 165 height 8
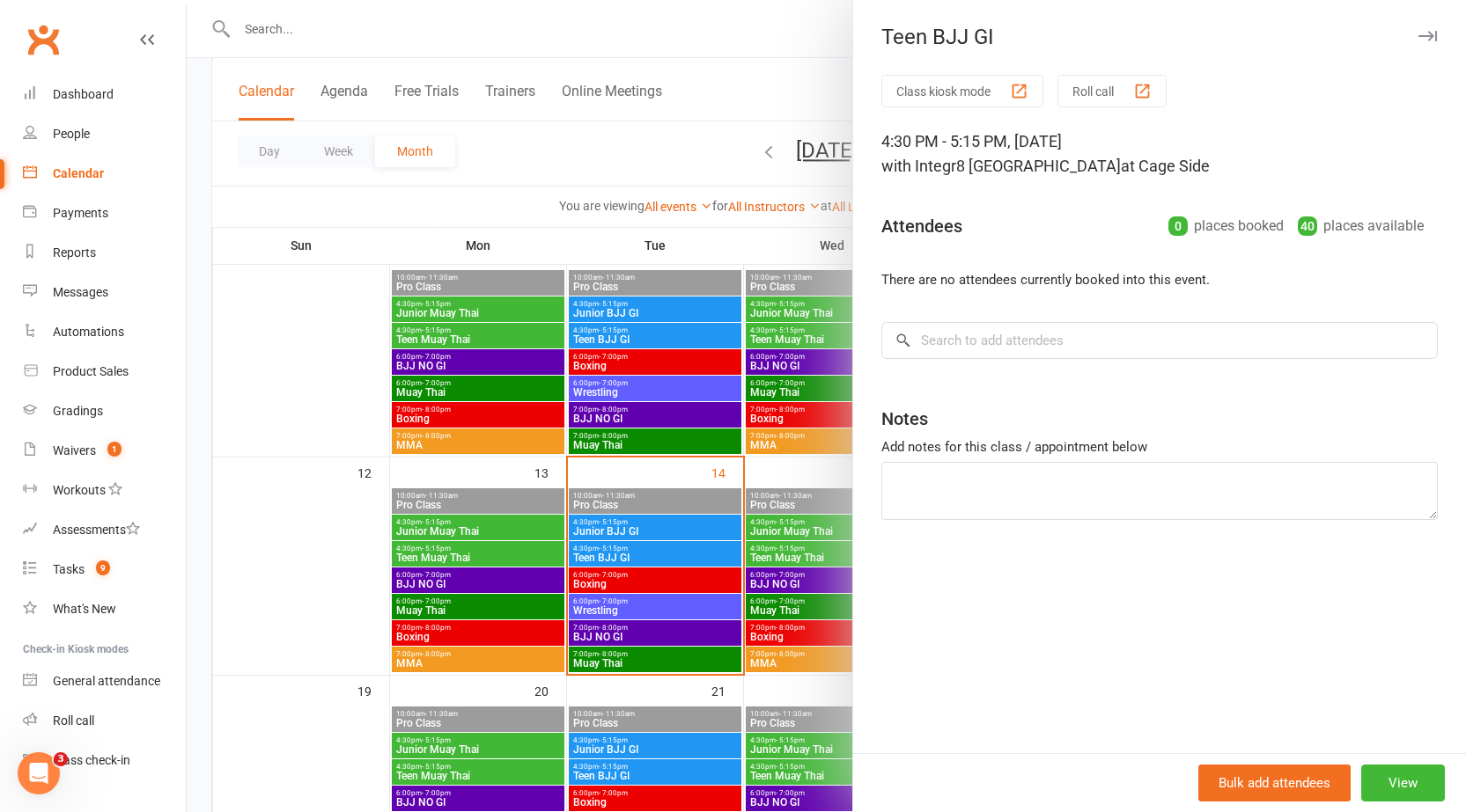
click at [653, 544] on div at bounding box center [826, 406] width 1279 height 812
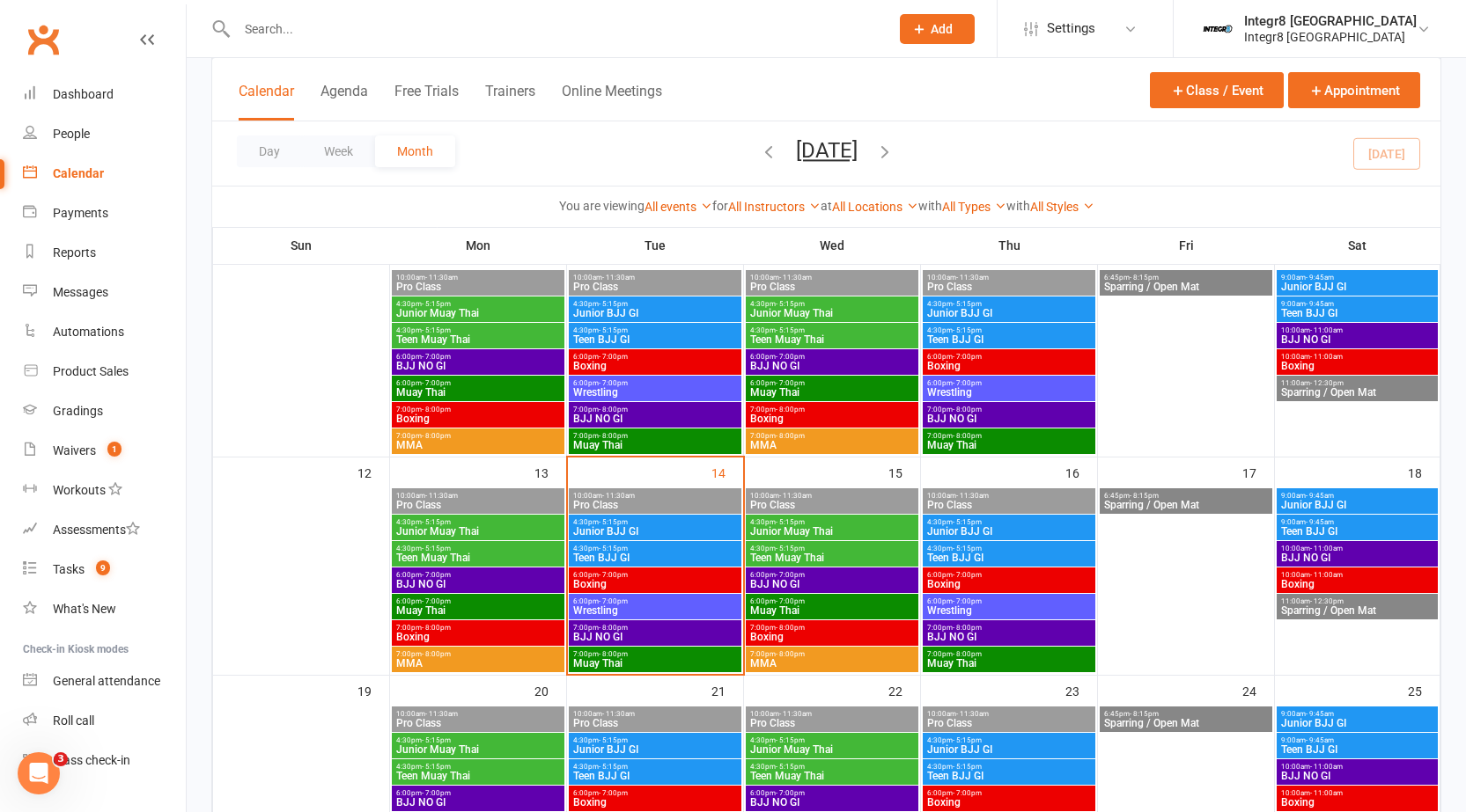
click at [651, 525] on span "4:30pm - 5:15pm" at bounding box center [654, 522] width 165 height 8
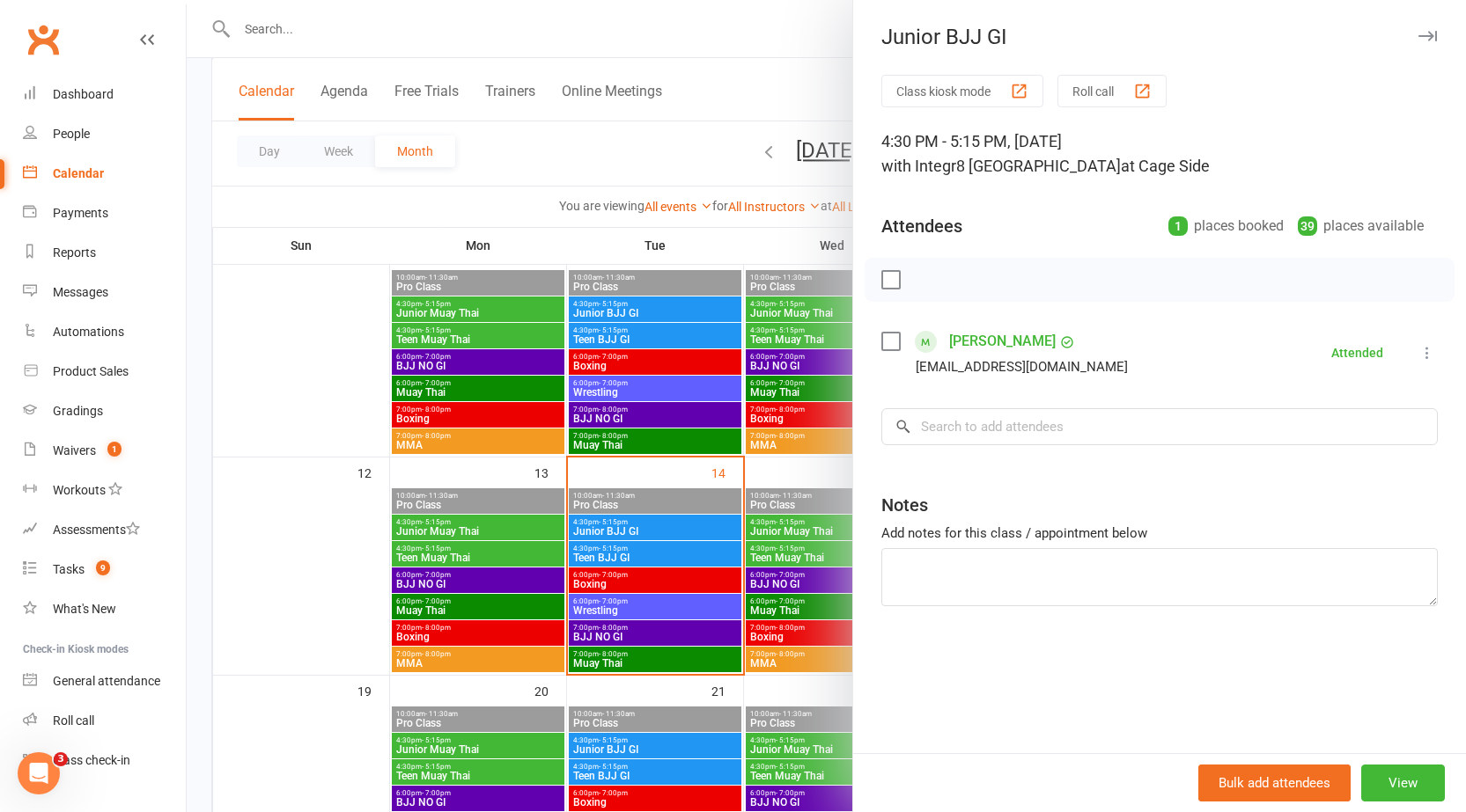
click at [639, 496] on div at bounding box center [826, 406] width 1279 height 812
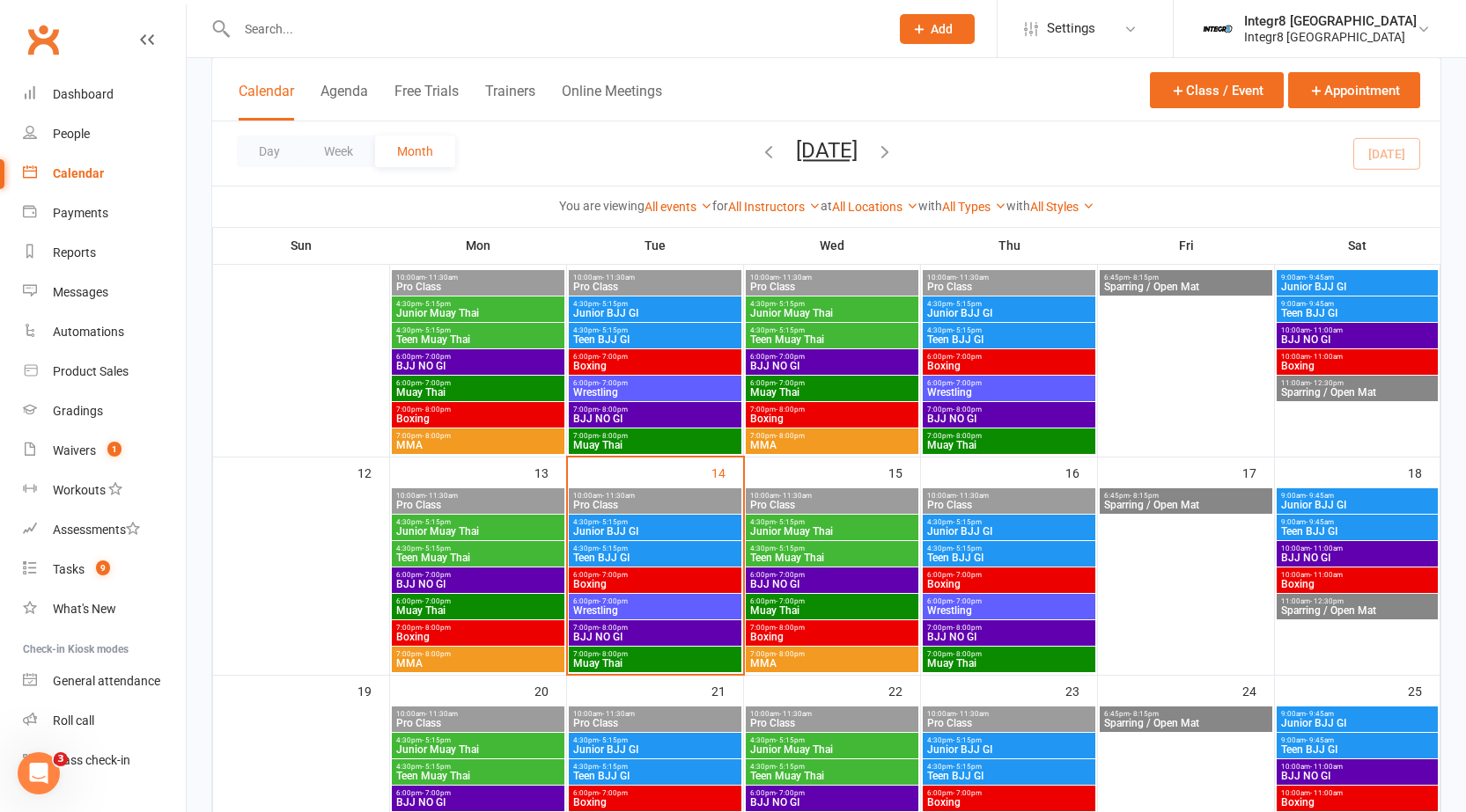
click at [680, 42] on div at bounding box center [543, 28] width 666 height 58
click at [682, 11] on div at bounding box center [543, 28] width 666 height 58
click at [691, 25] on input "text" at bounding box center [554, 28] width 645 height 24
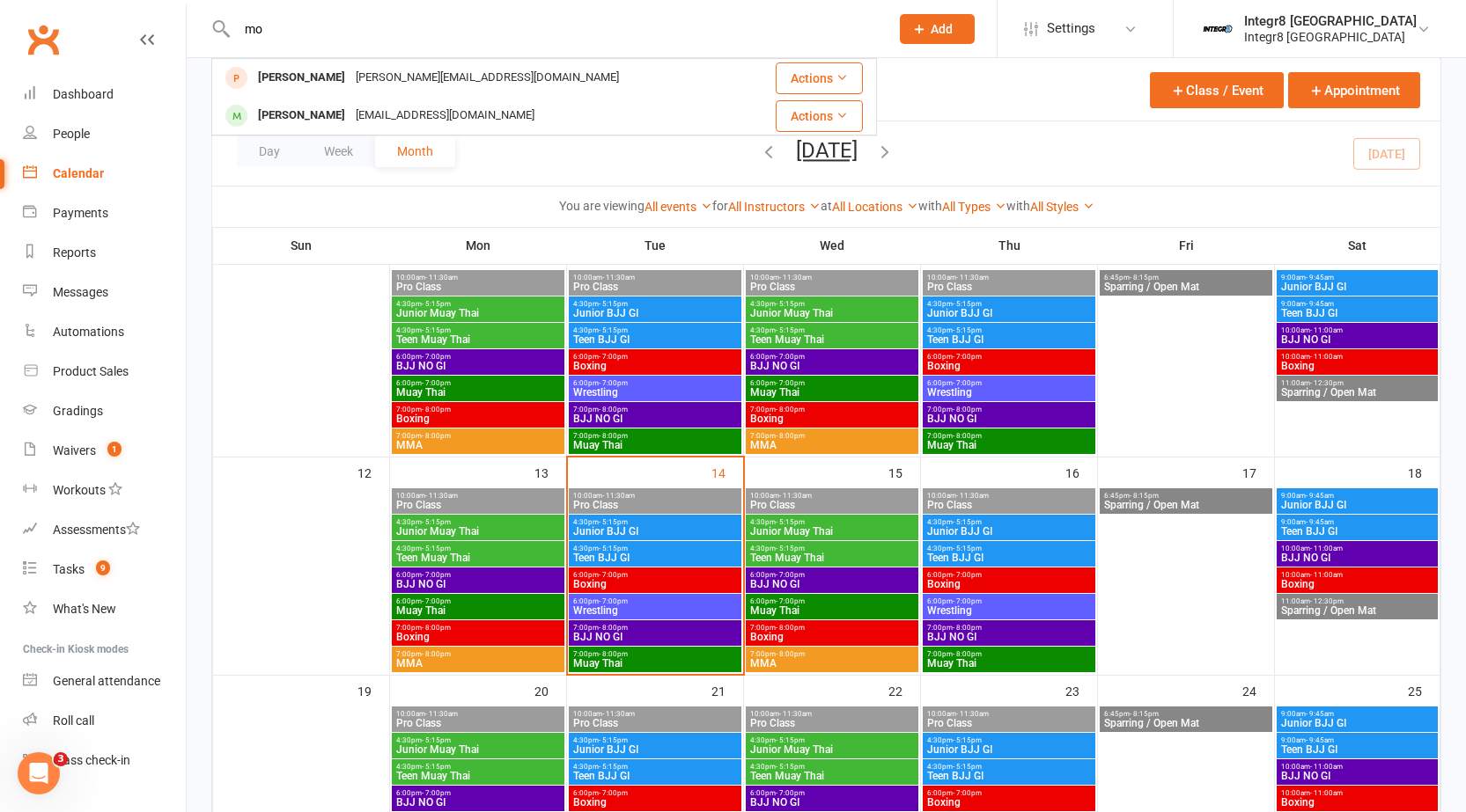
type input "m"
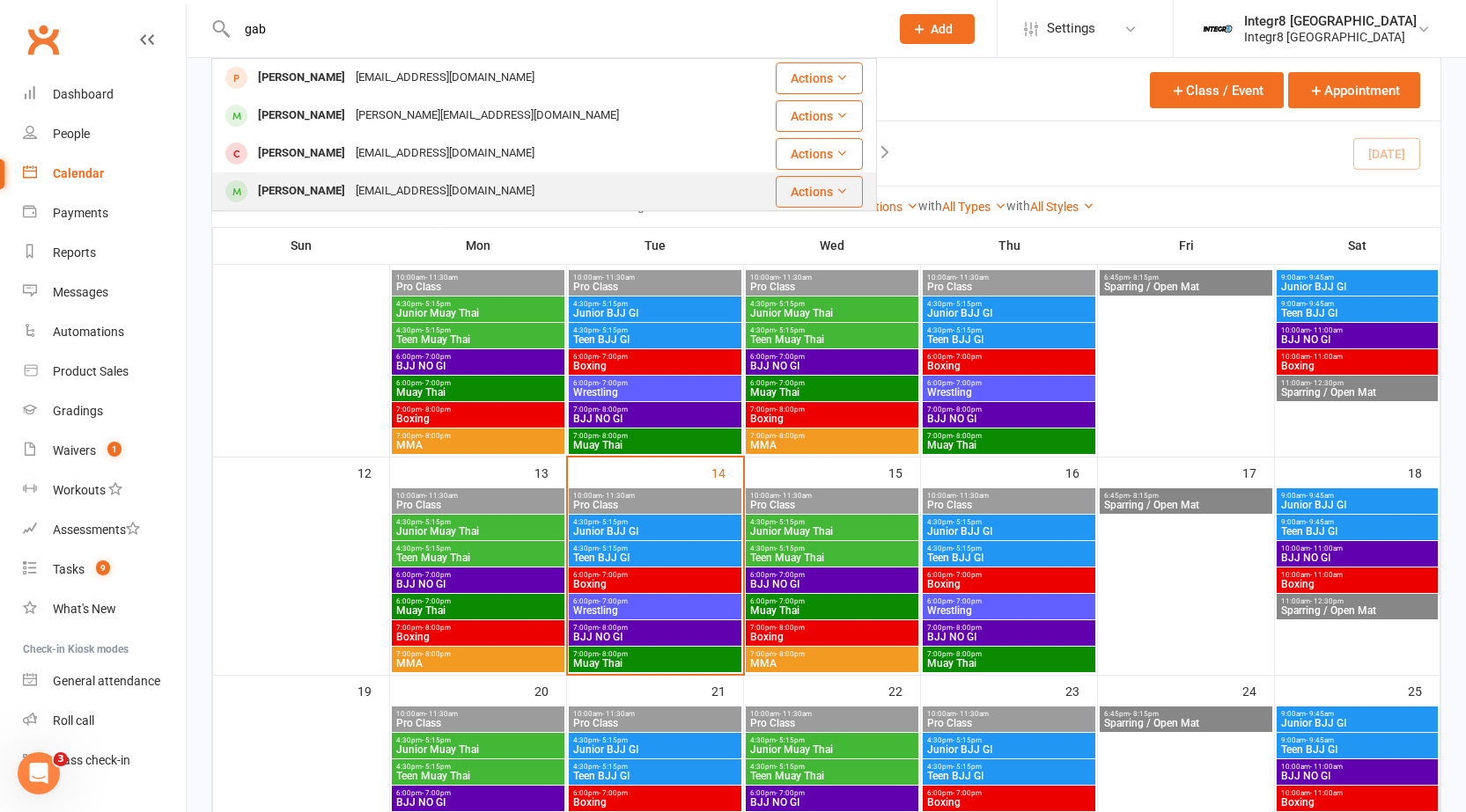
type input "gab"
click at [602, 180] on div "Gabriel Moraga Tarakeskesia@gmail.com" at bounding box center [480, 191] width 534 height 36
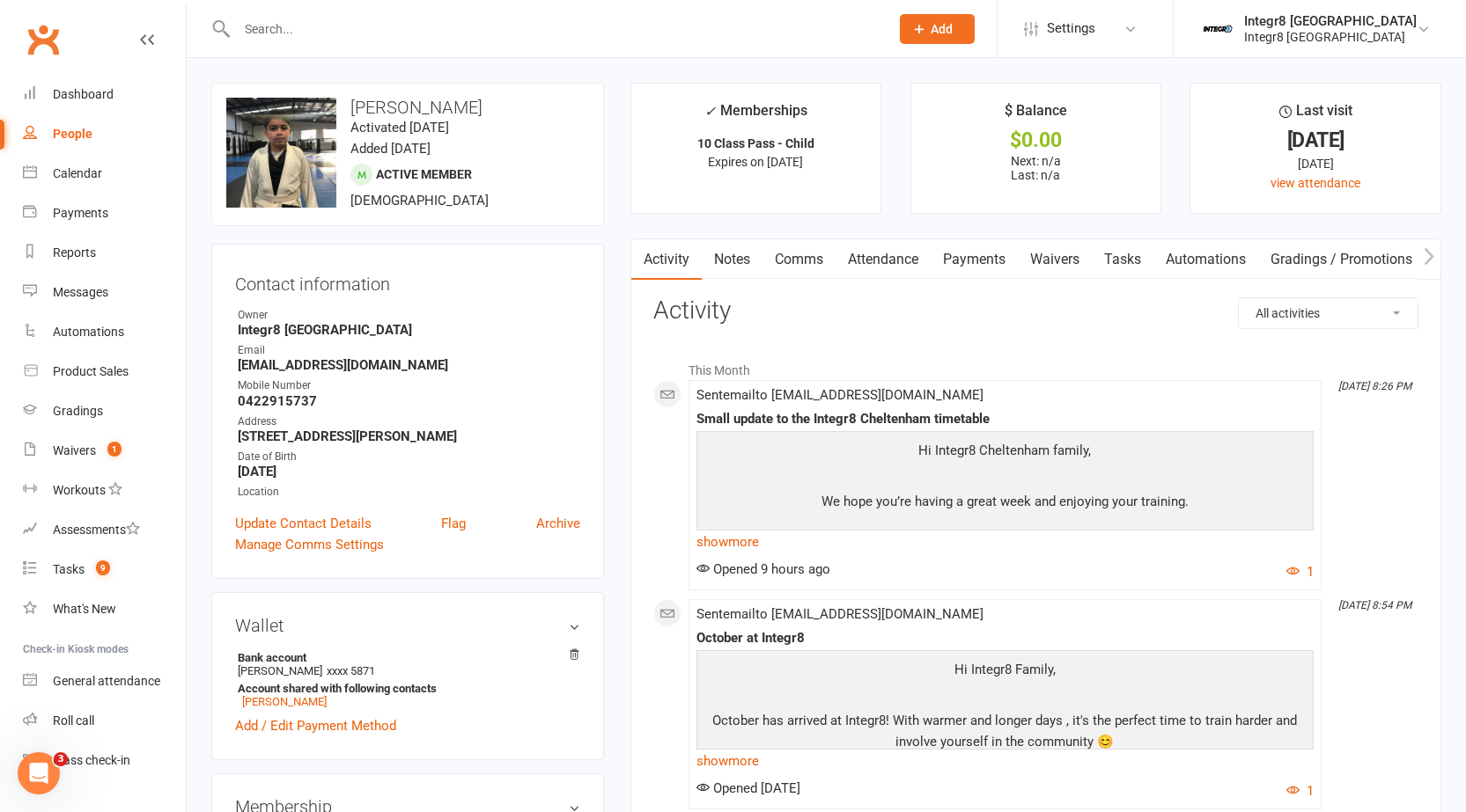
click at [74, 142] on link "People" at bounding box center [104, 134] width 163 height 40
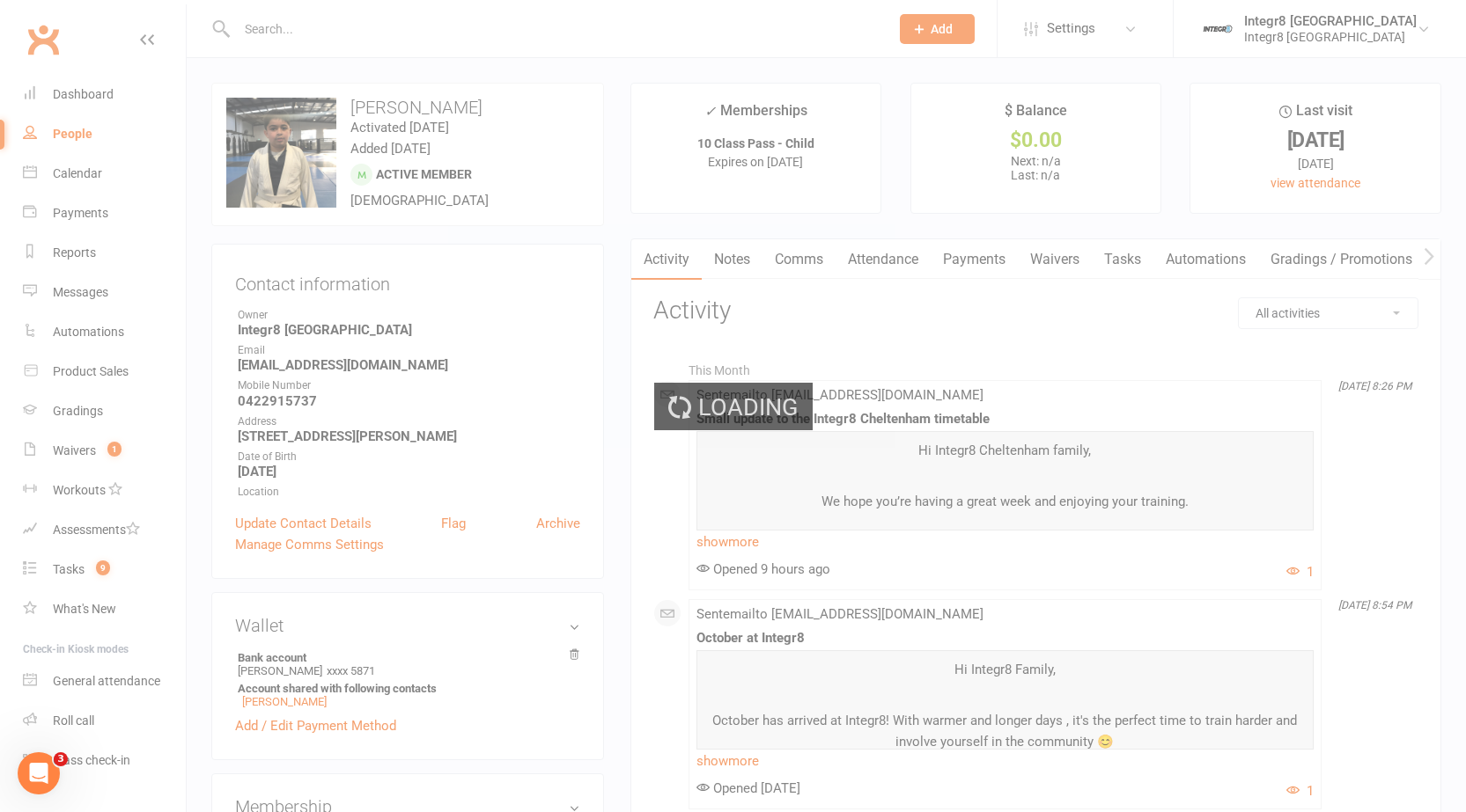
select select "25"
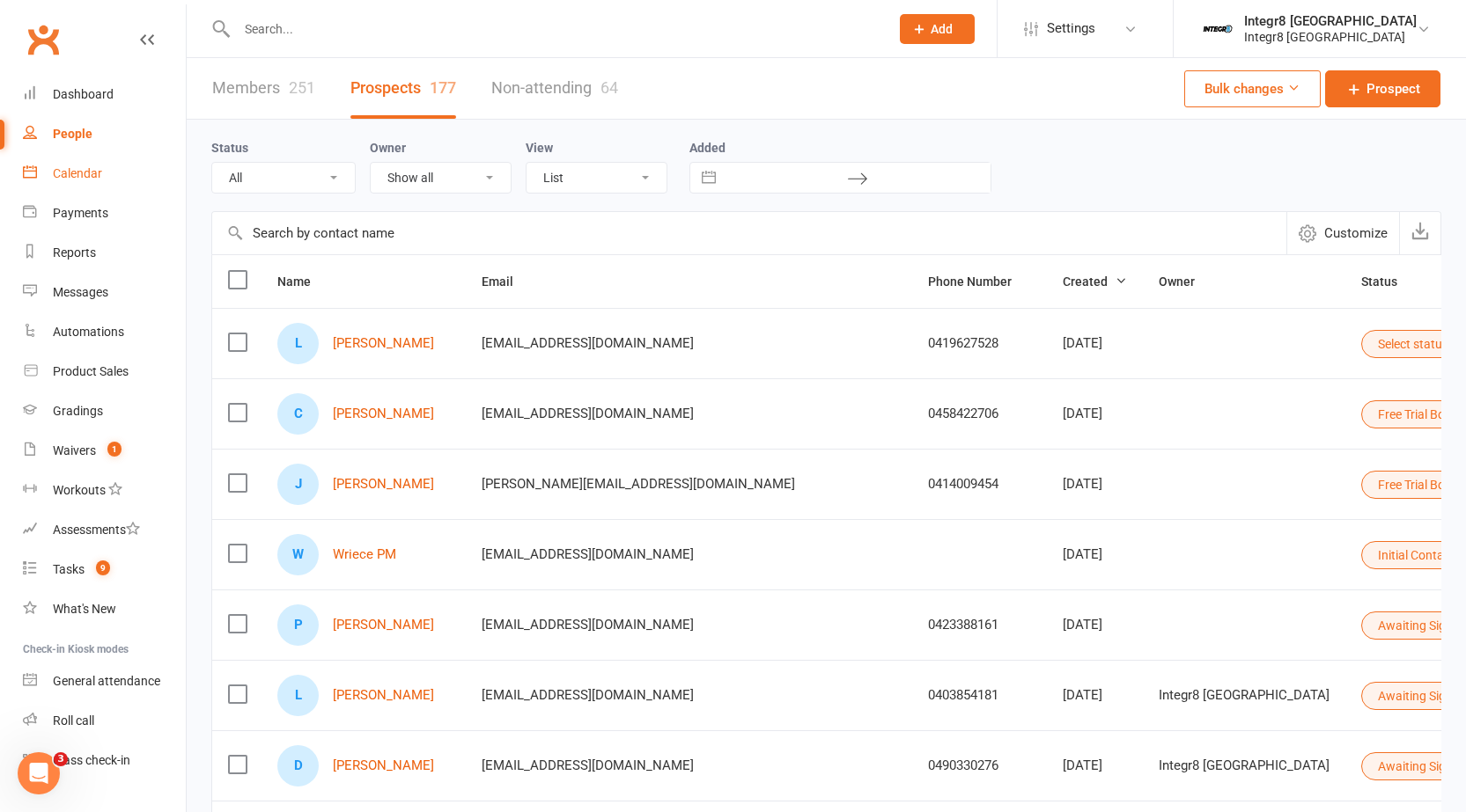
click at [84, 186] on link "Calendar" at bounding box center [104, 174] width 163 height 40
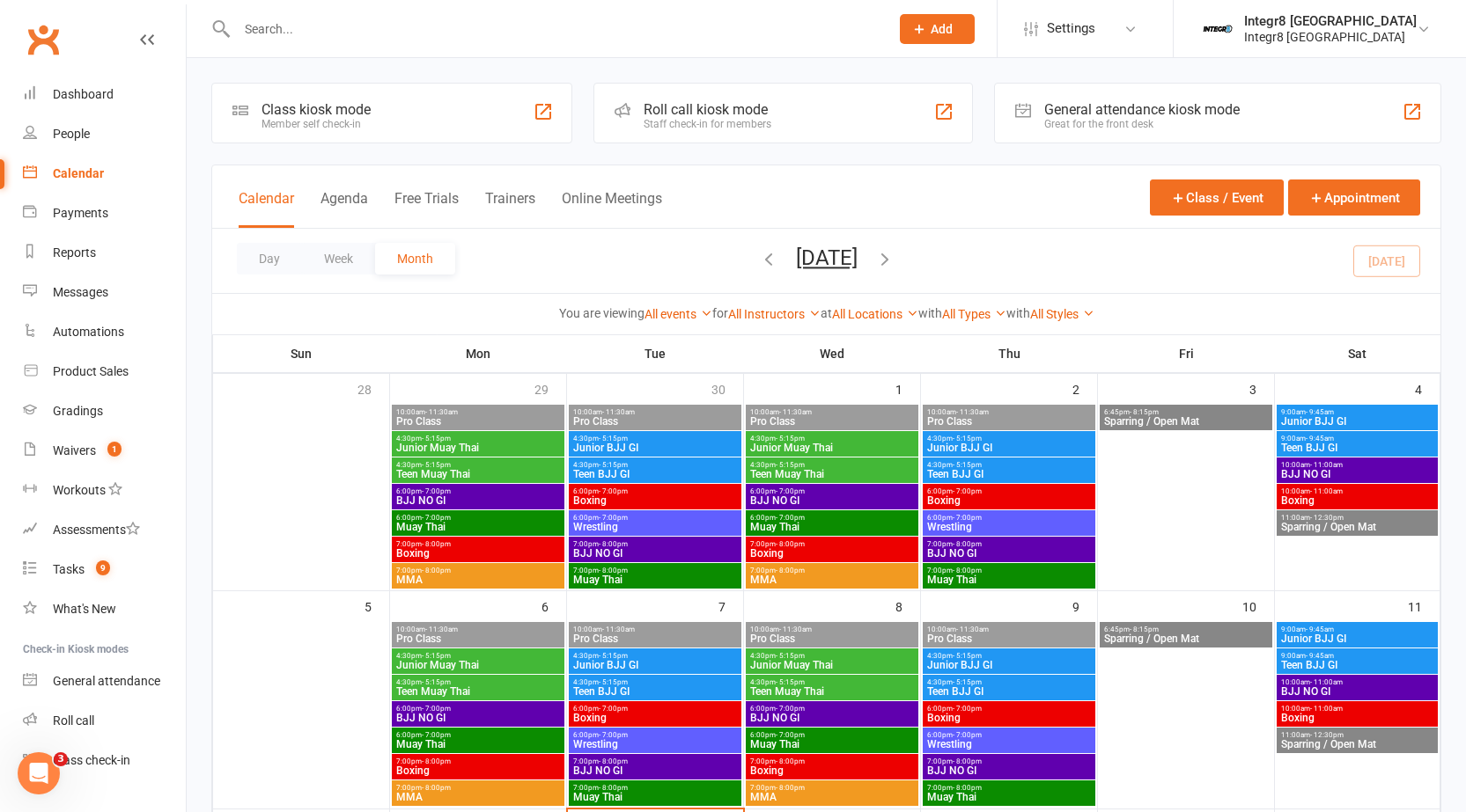
click at [499, 29] on input "text" at bounding box center [554, 28] width 645 height 24
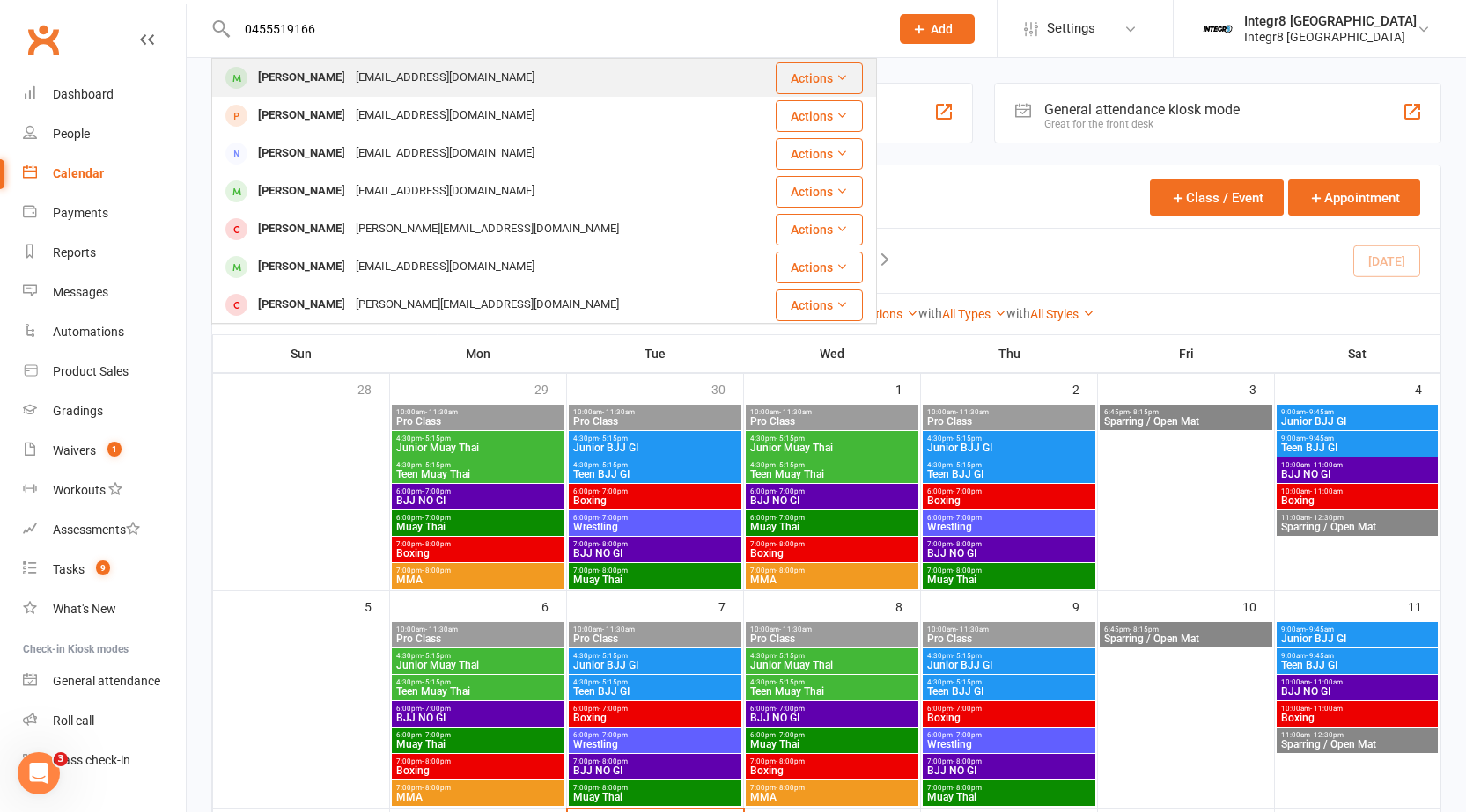
type input "0455519166"
click at [498, 66] on div "maximusbarbs@gmail.com" at bounding box center [445, 78] width 190 height 25
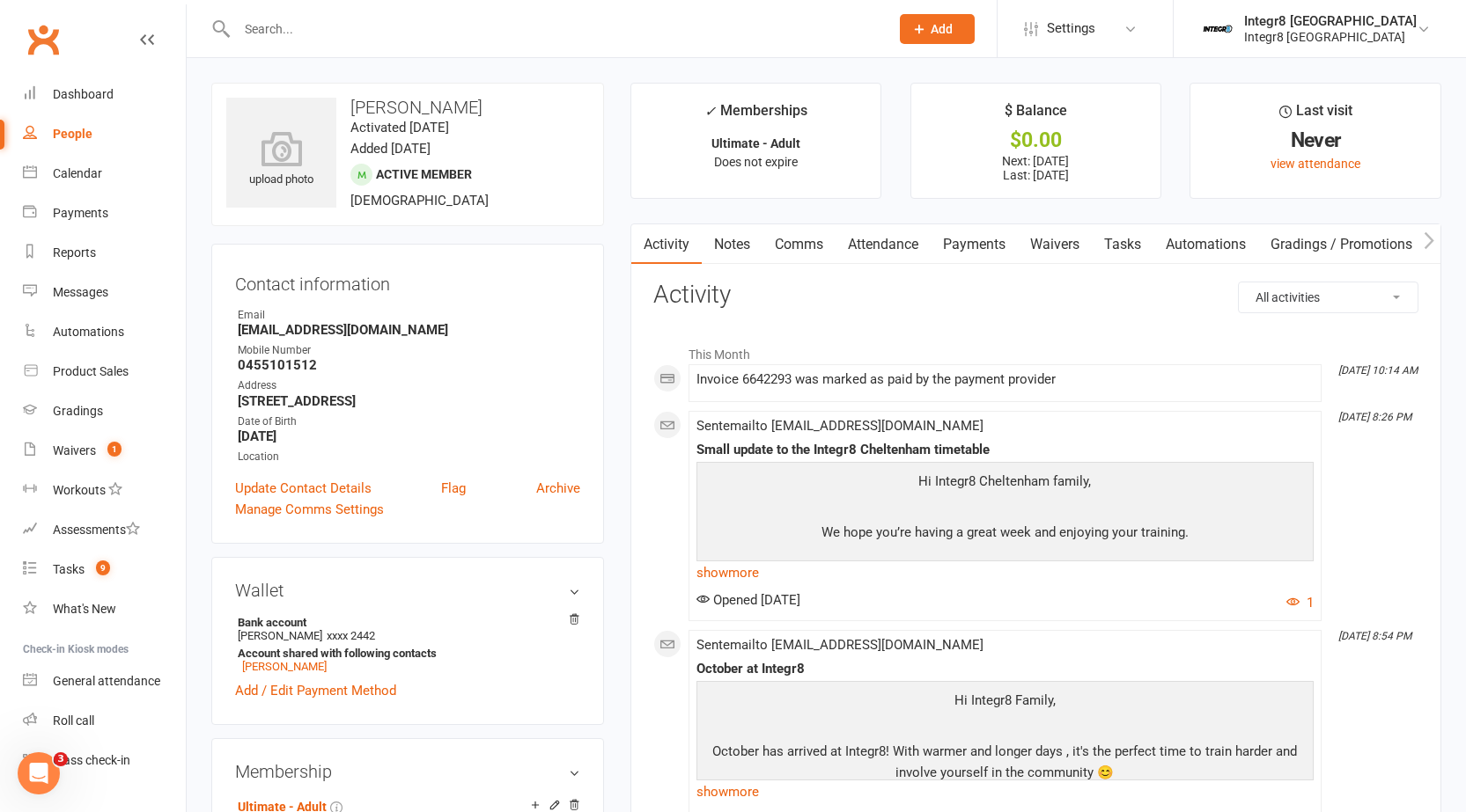
click at [508, 33] on input "text" at bounding box center [554, 28] width 645 height 24
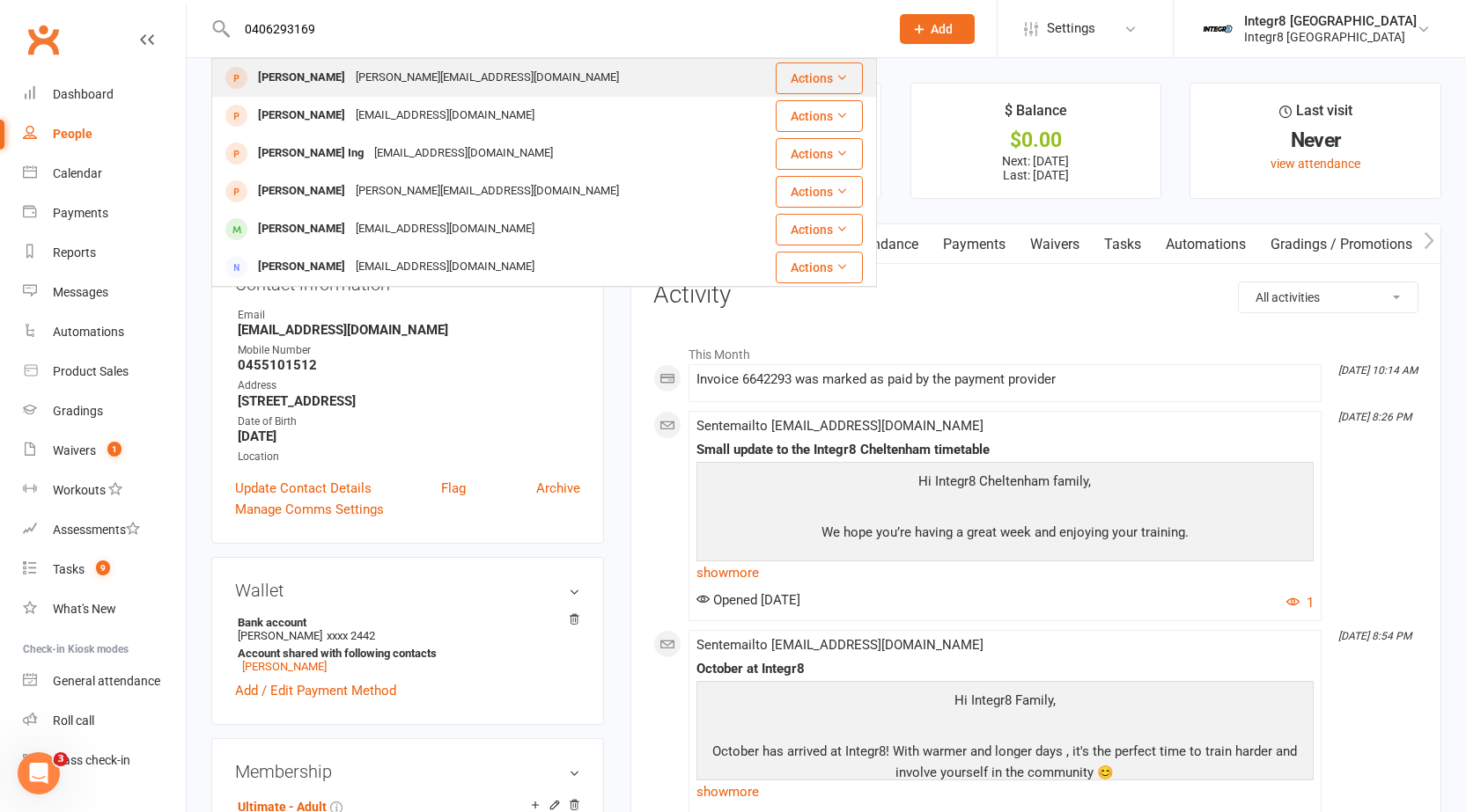
type input "0406293169"
click at [474, 69] on div "Ryan Tzabari ryan.tzabari@gmail.com" at bounding box center [480, 77] width 534 height 36
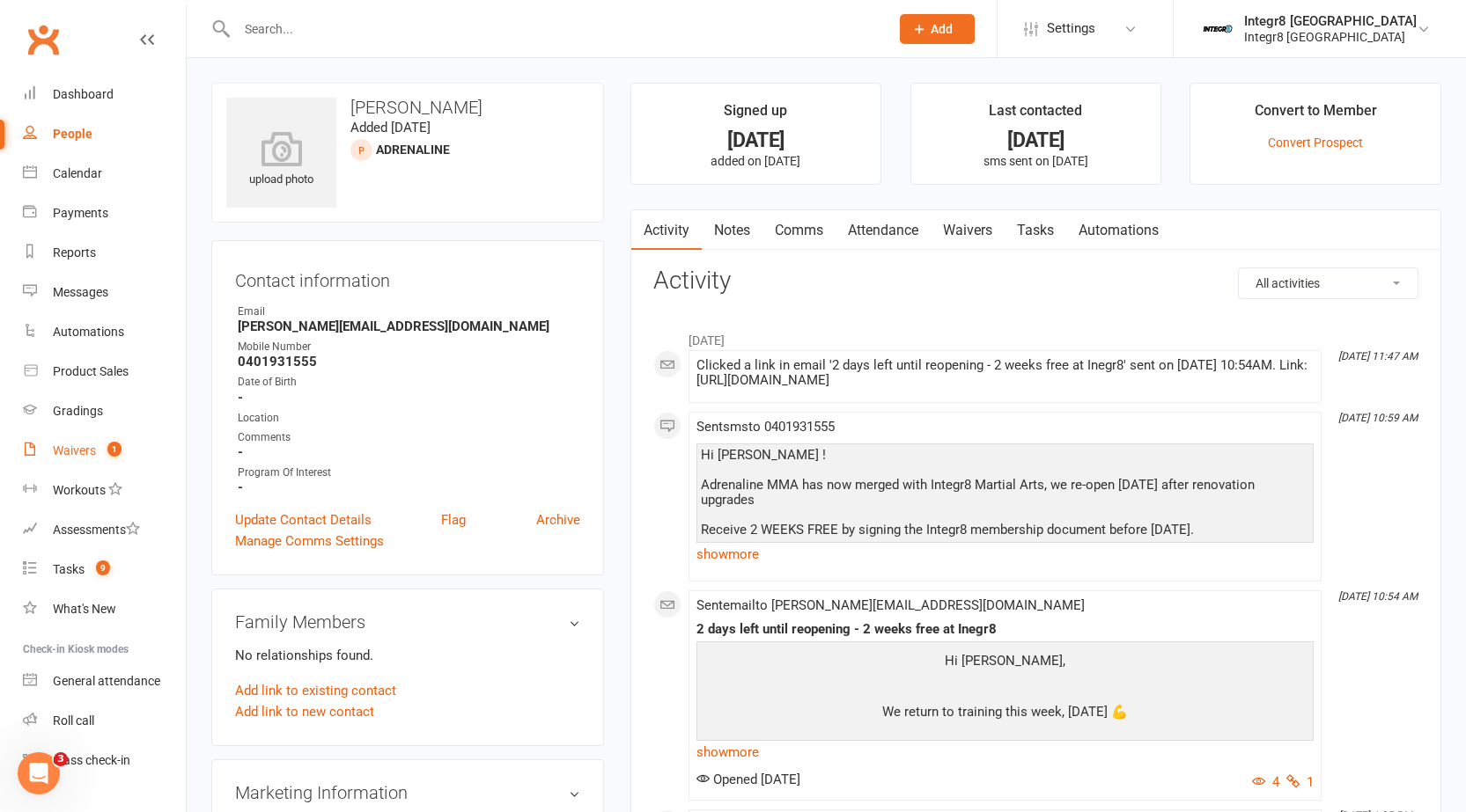
click at [44, 454] on link "Waivers 1" at bounding box center [104, 450] width 163 height 40
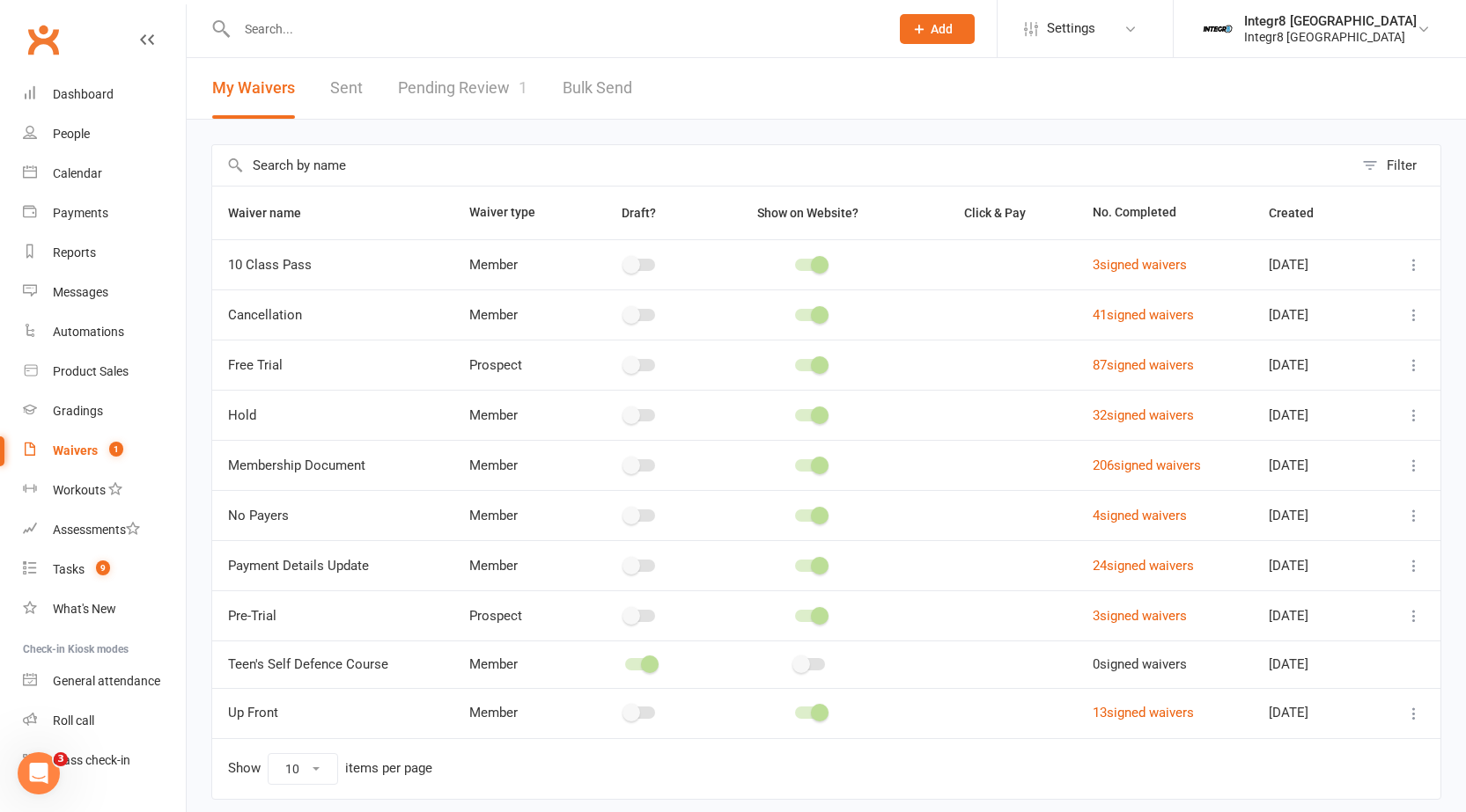
click at [380, 39] on input "text" at bounding box center [554, 28] width 645 height 24
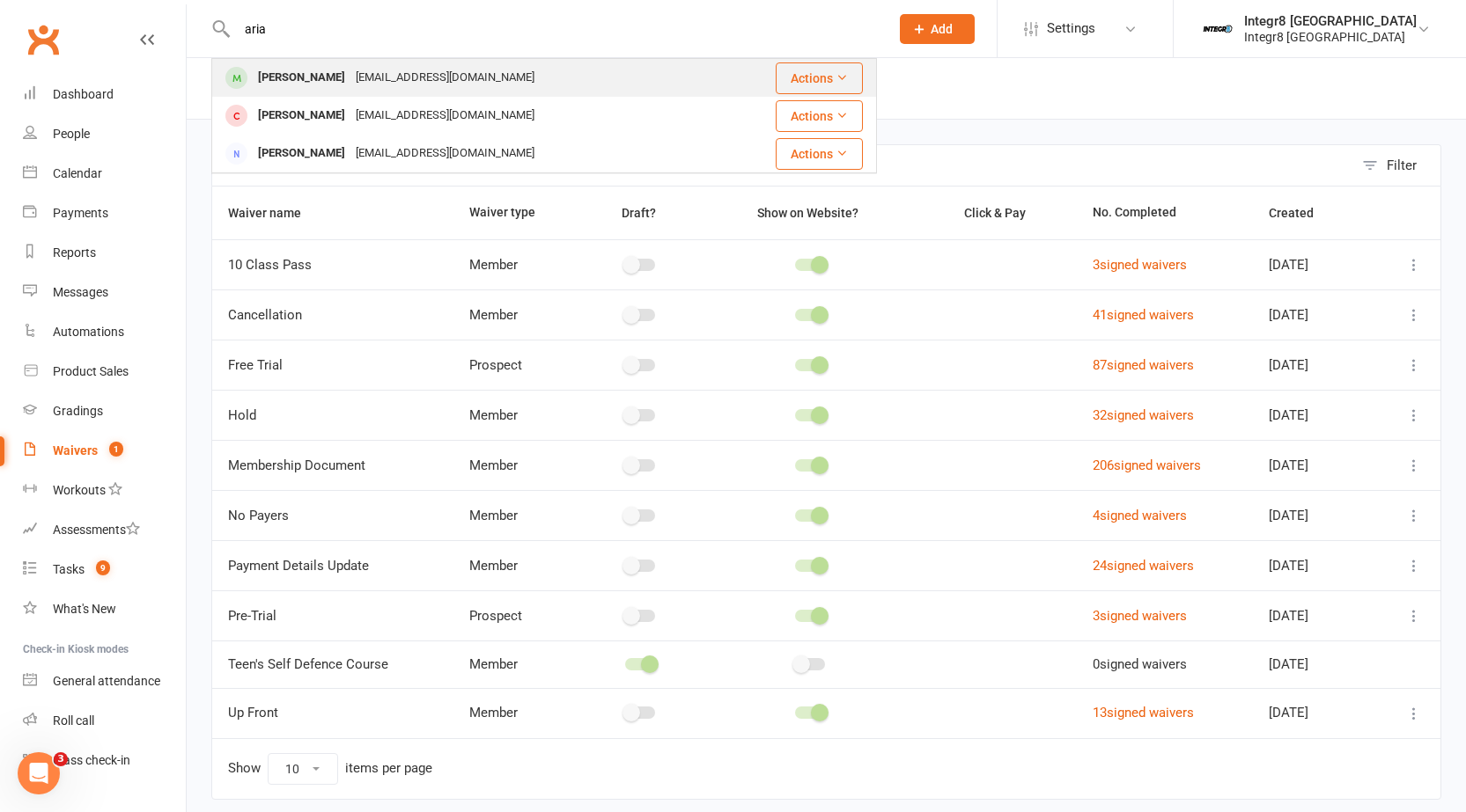
type input "aria"
click at [386, 74] on div "aria_09anderson@icloud.com" at bounding box center [445, 78] width 190 height 25
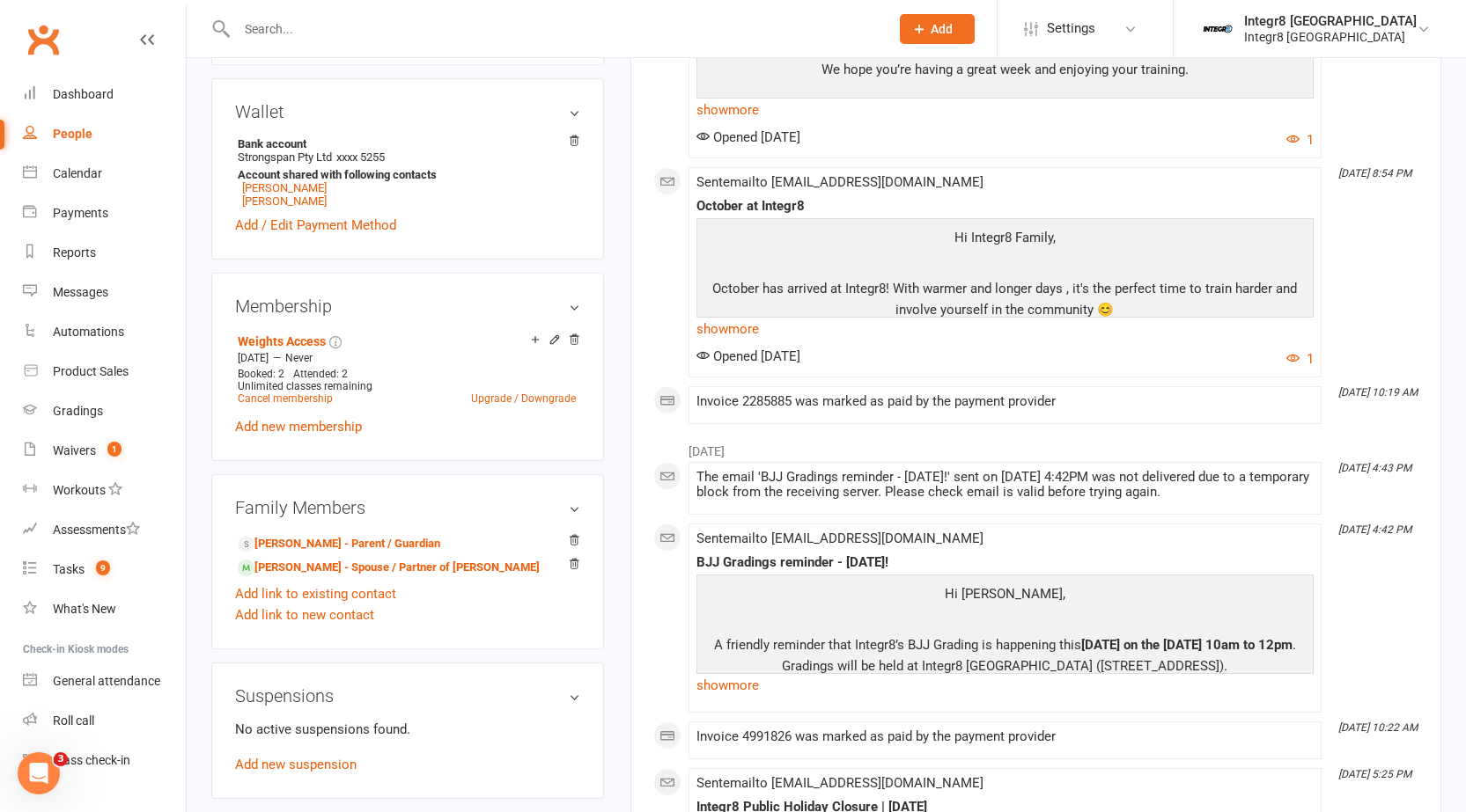
scroll to position [440, 0]
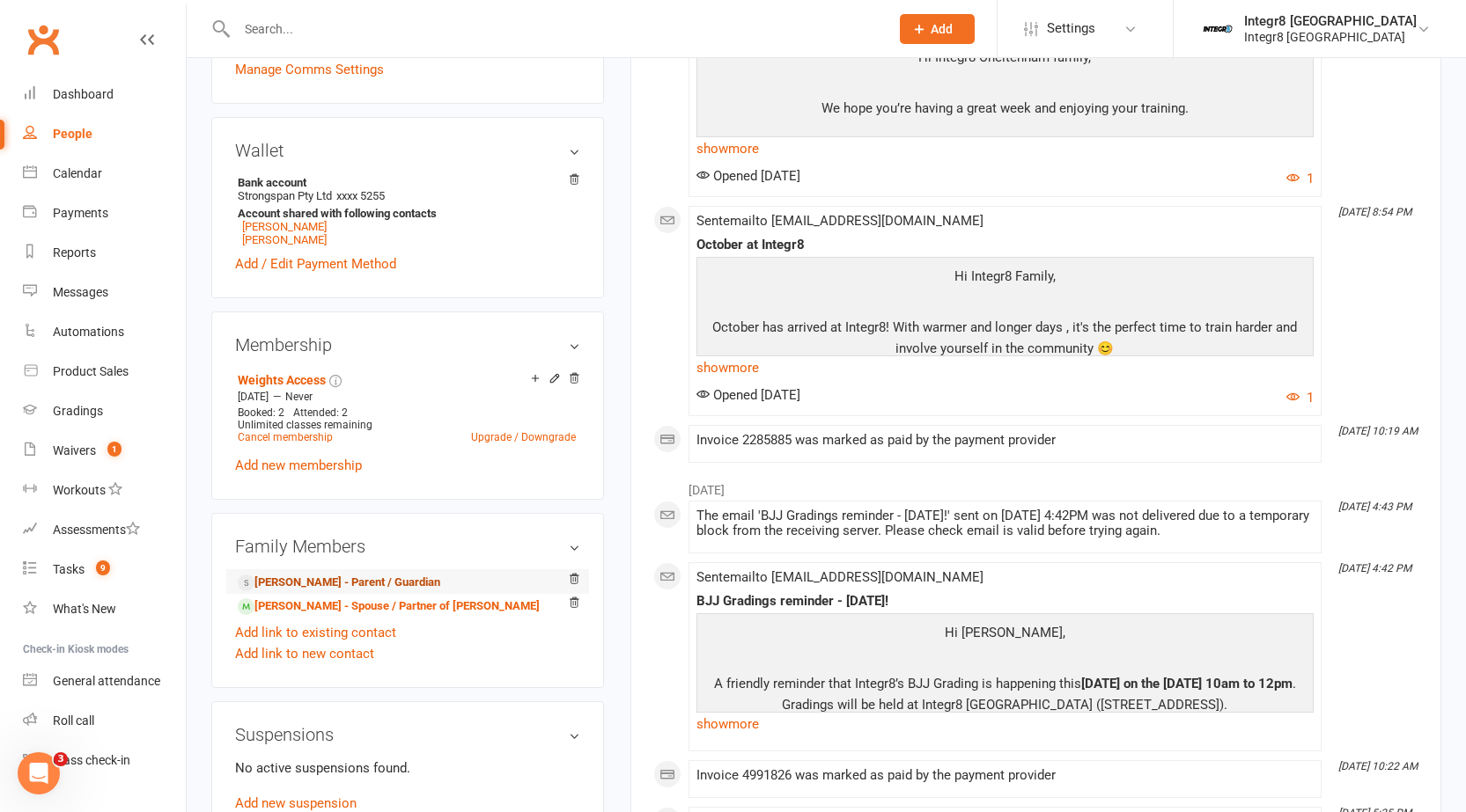
click at [309, 580] on link "Terri Anderson - Parent / Guardian" at bounding box center [338, 582] width 202 height 19
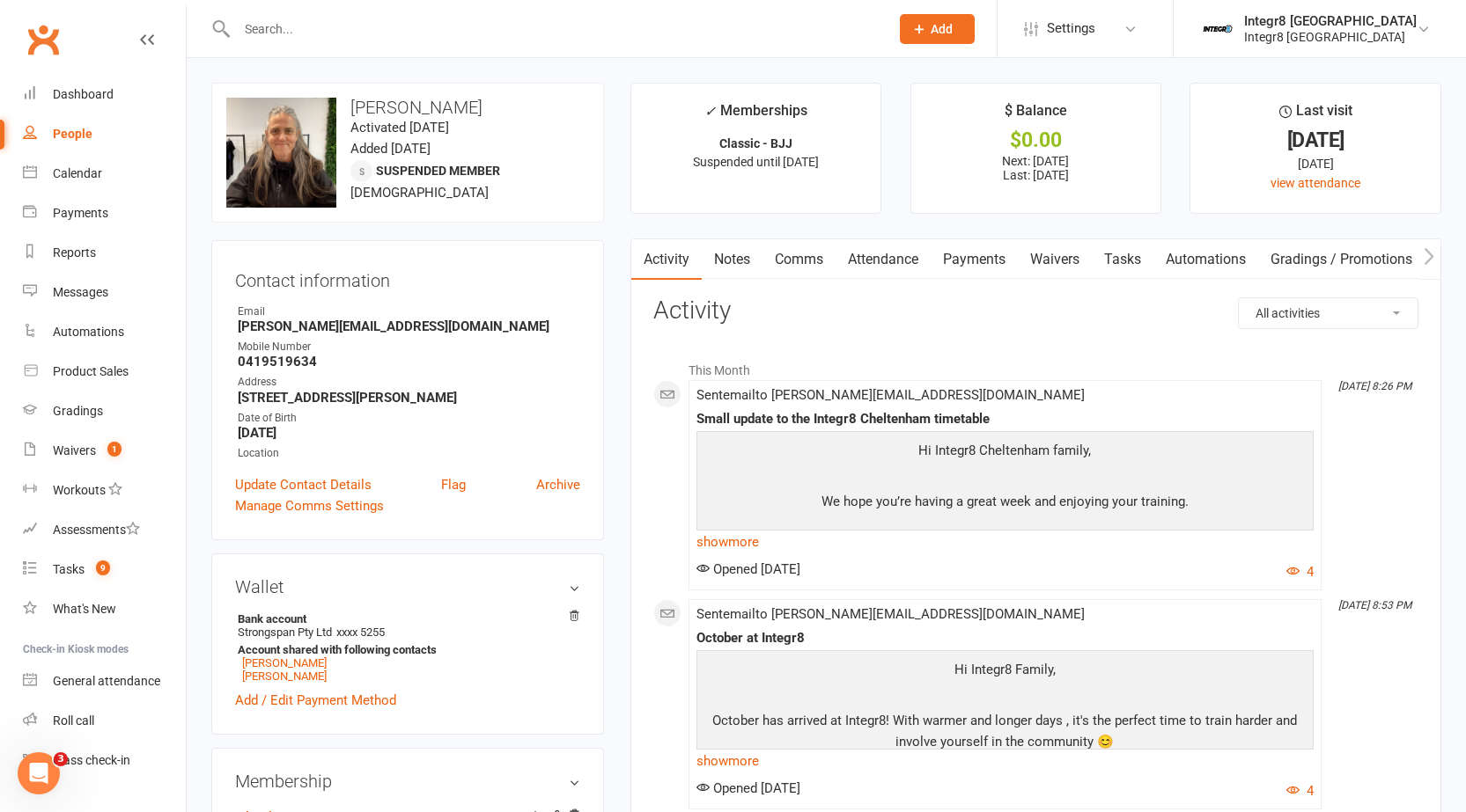
click at [965, 262] on link "Payments" at bounding box center [973, 259] width 87 height 40
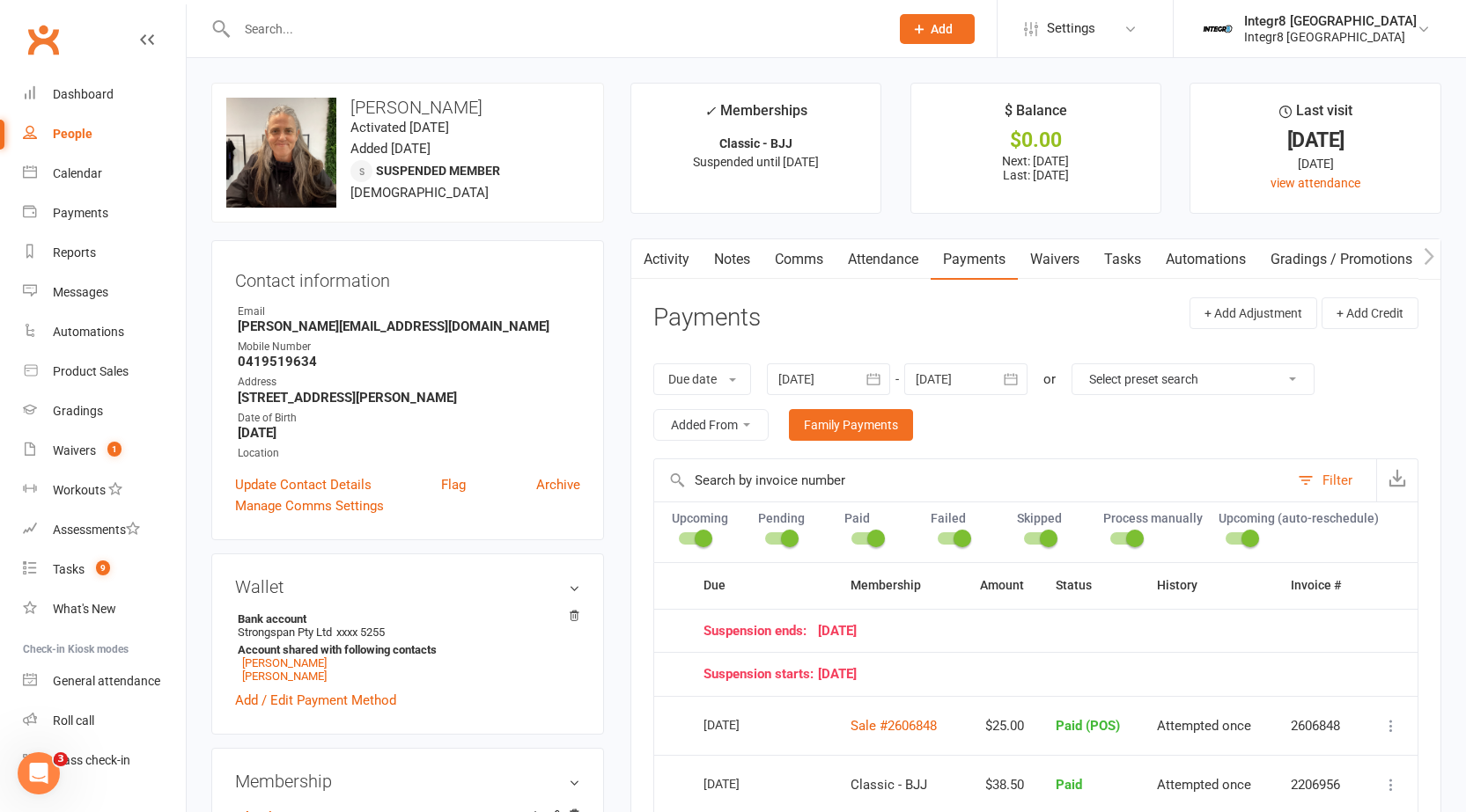
click at [666, 259] on link "Activity" at bounding box center [667, 259] width 70 height 40
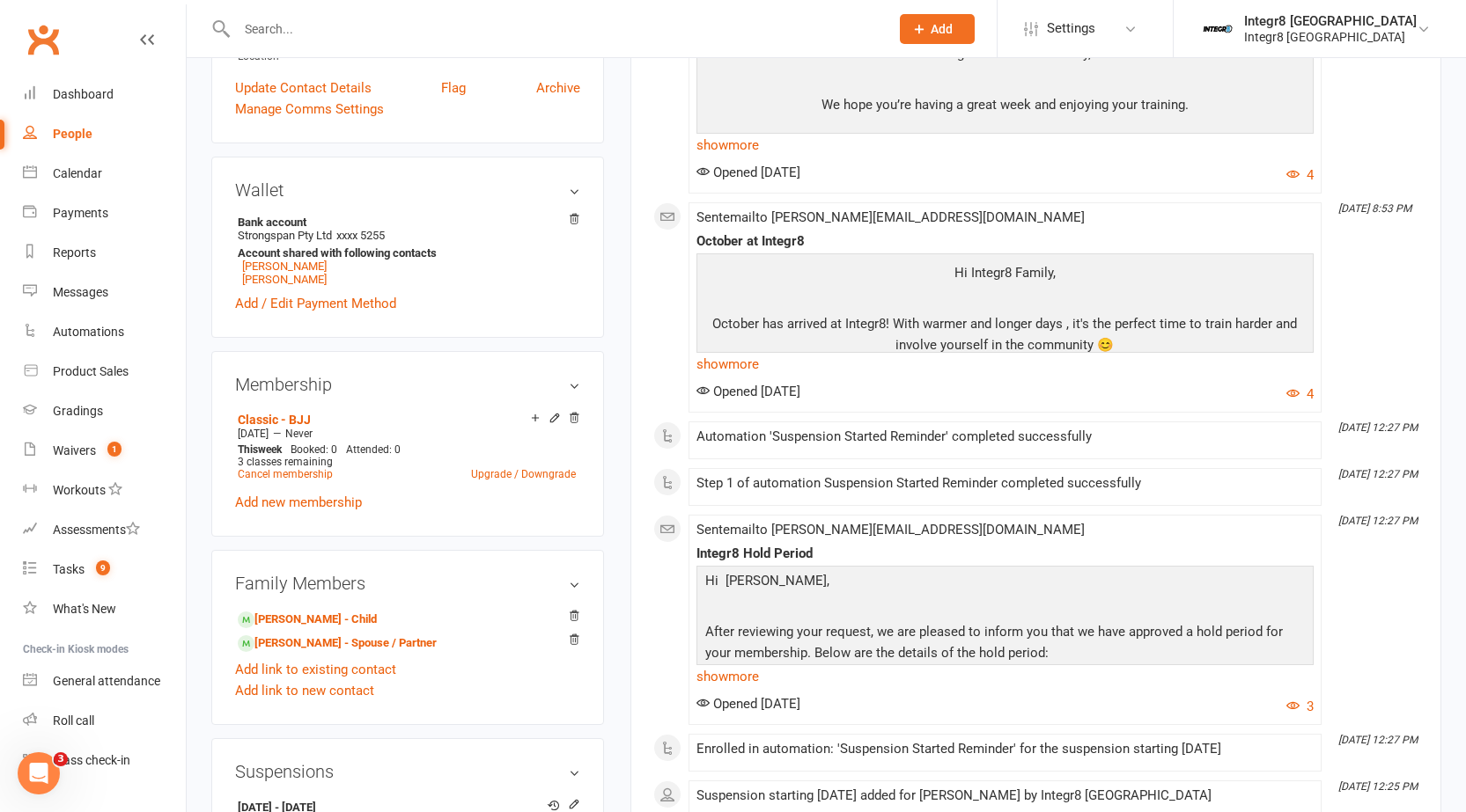
scroll to position [440, 0]
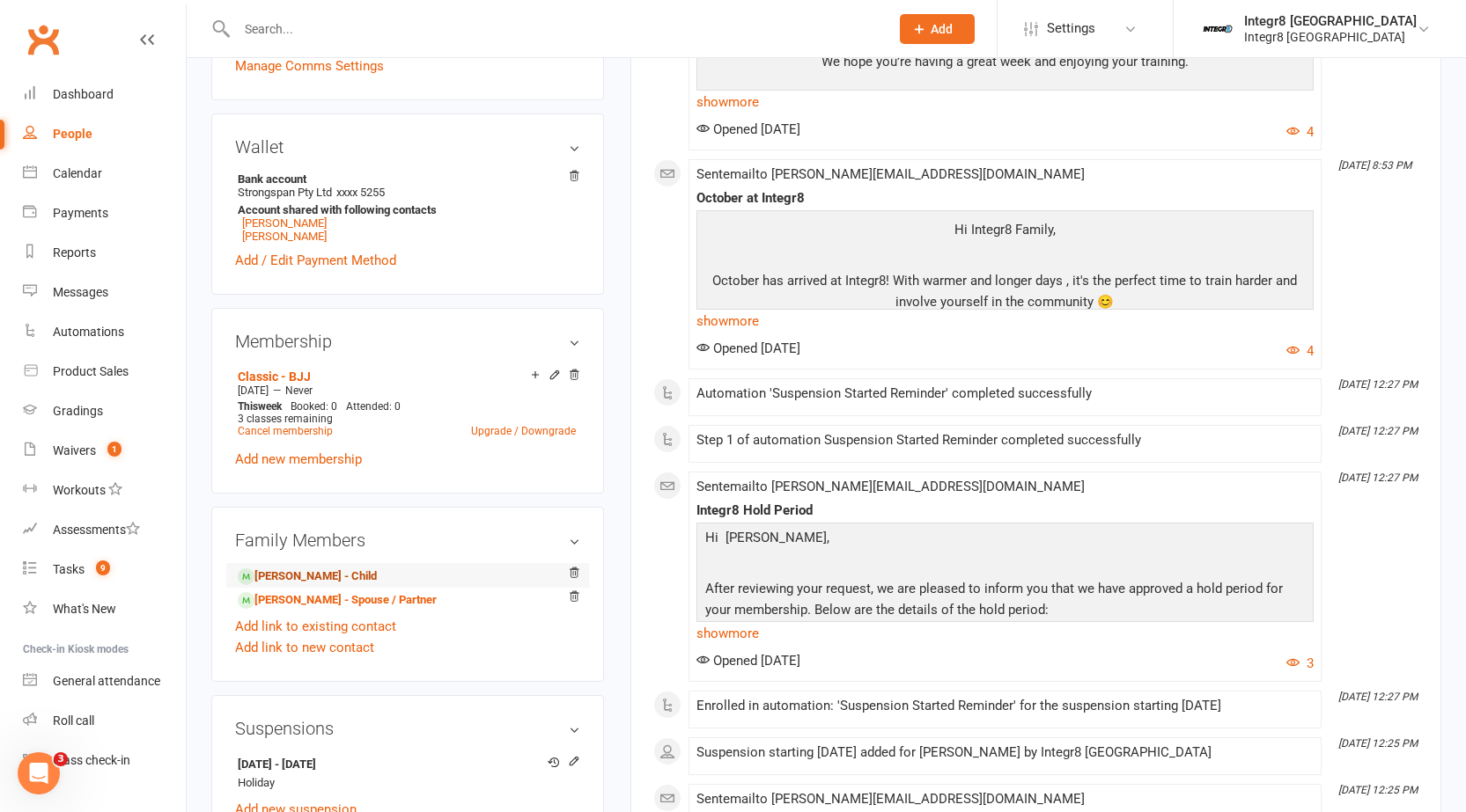
click at [315, 578] on link "Aria Anderson - Child" at bounding box center [307, 577] width 139 height 19
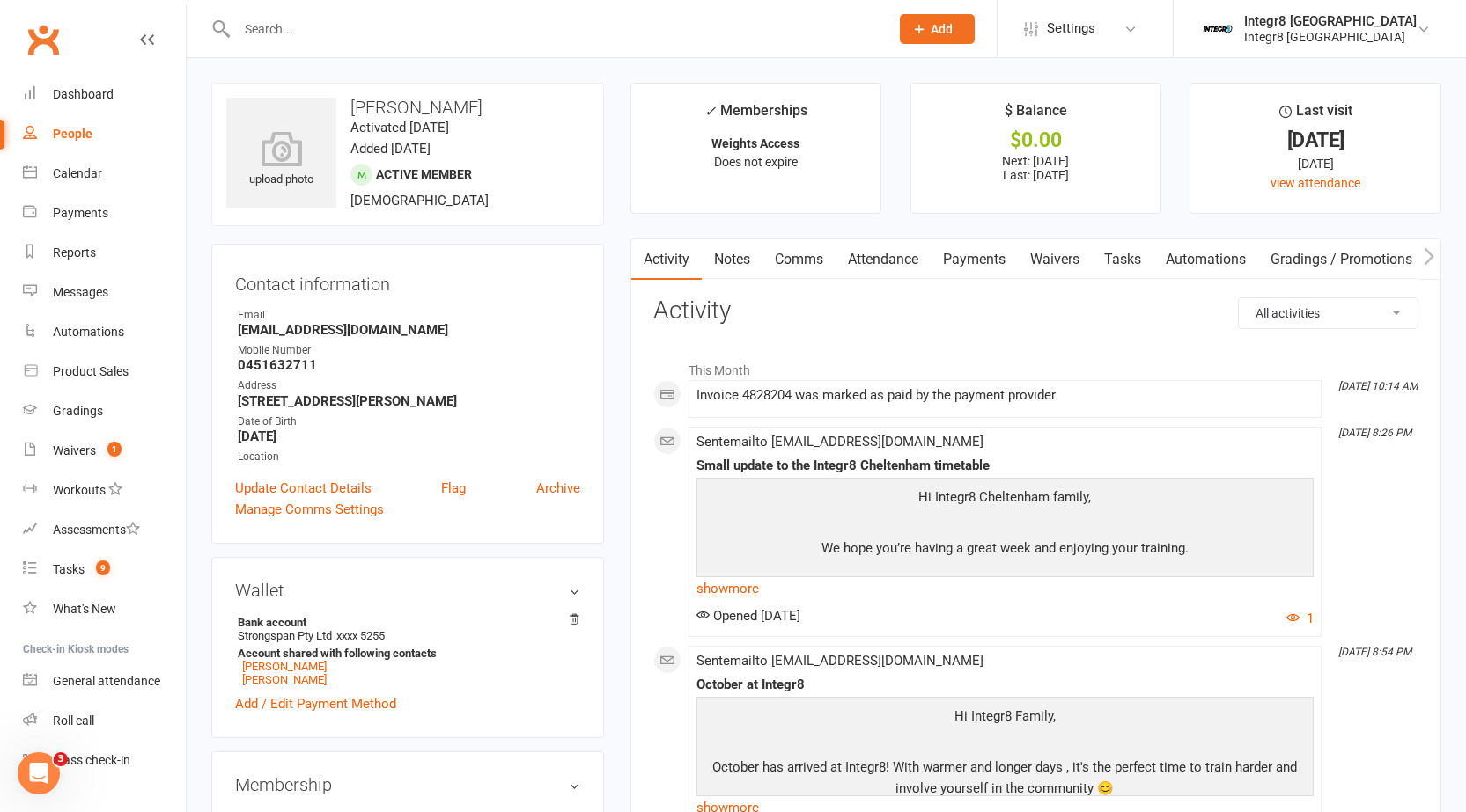
click at [722, 266] on link "Notes" at bounding box center [732, 259] width 61 height 40
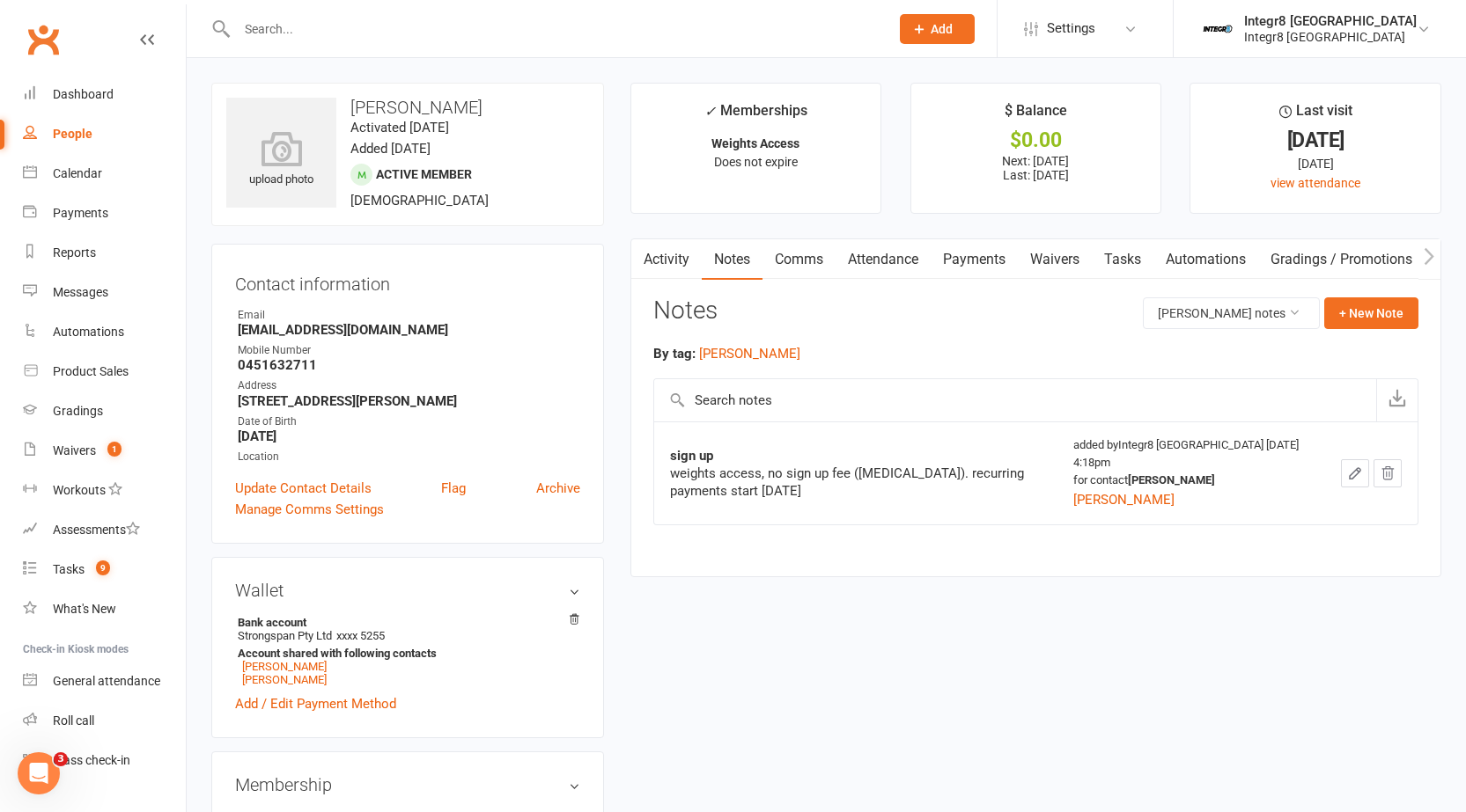
click at [671, 264] on link "Activity" at bounding box center [667, 259] width 70 height 40
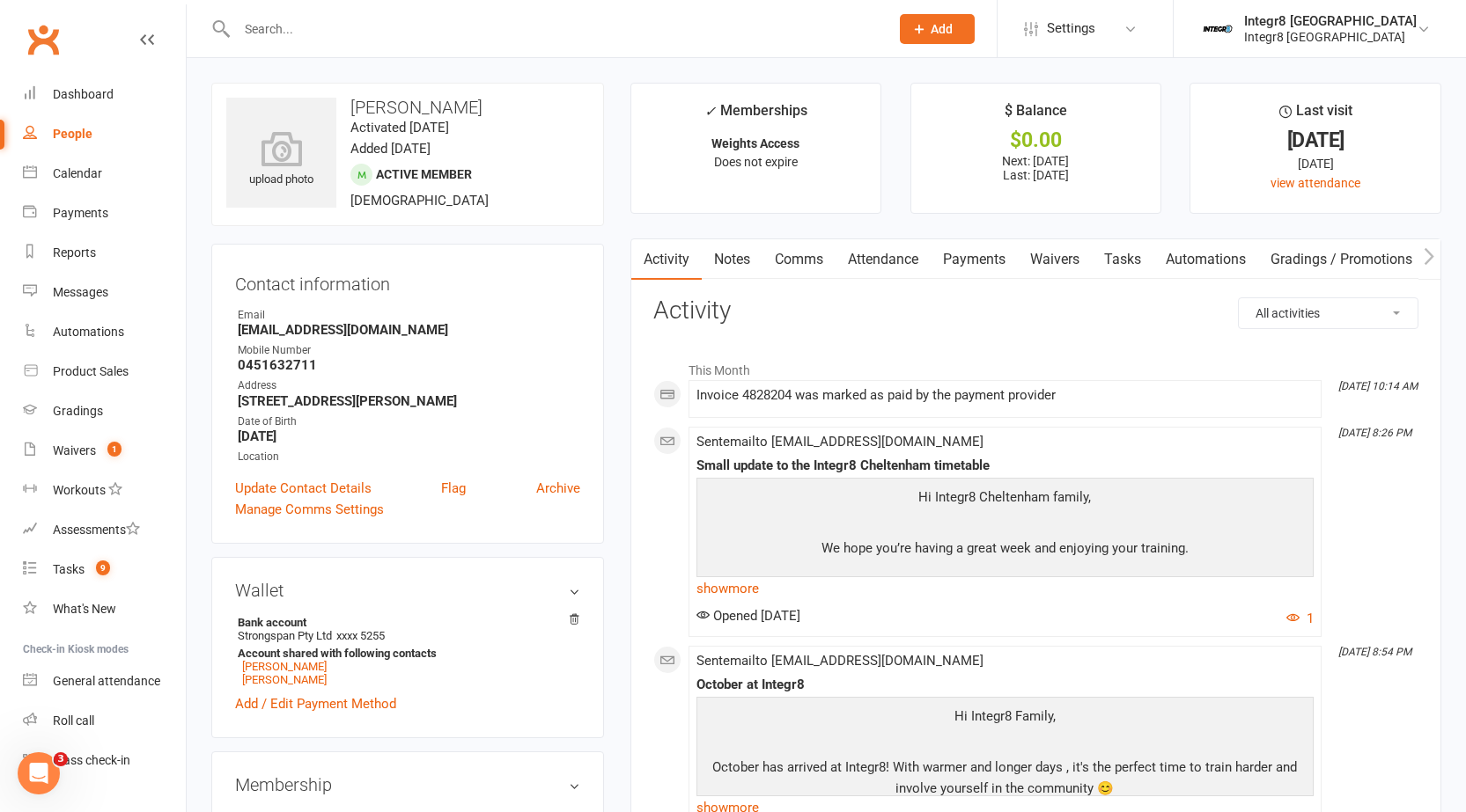
click at [1072, 255] on link "Waivers" at bounding box center [1055, 259] width 74 height 40
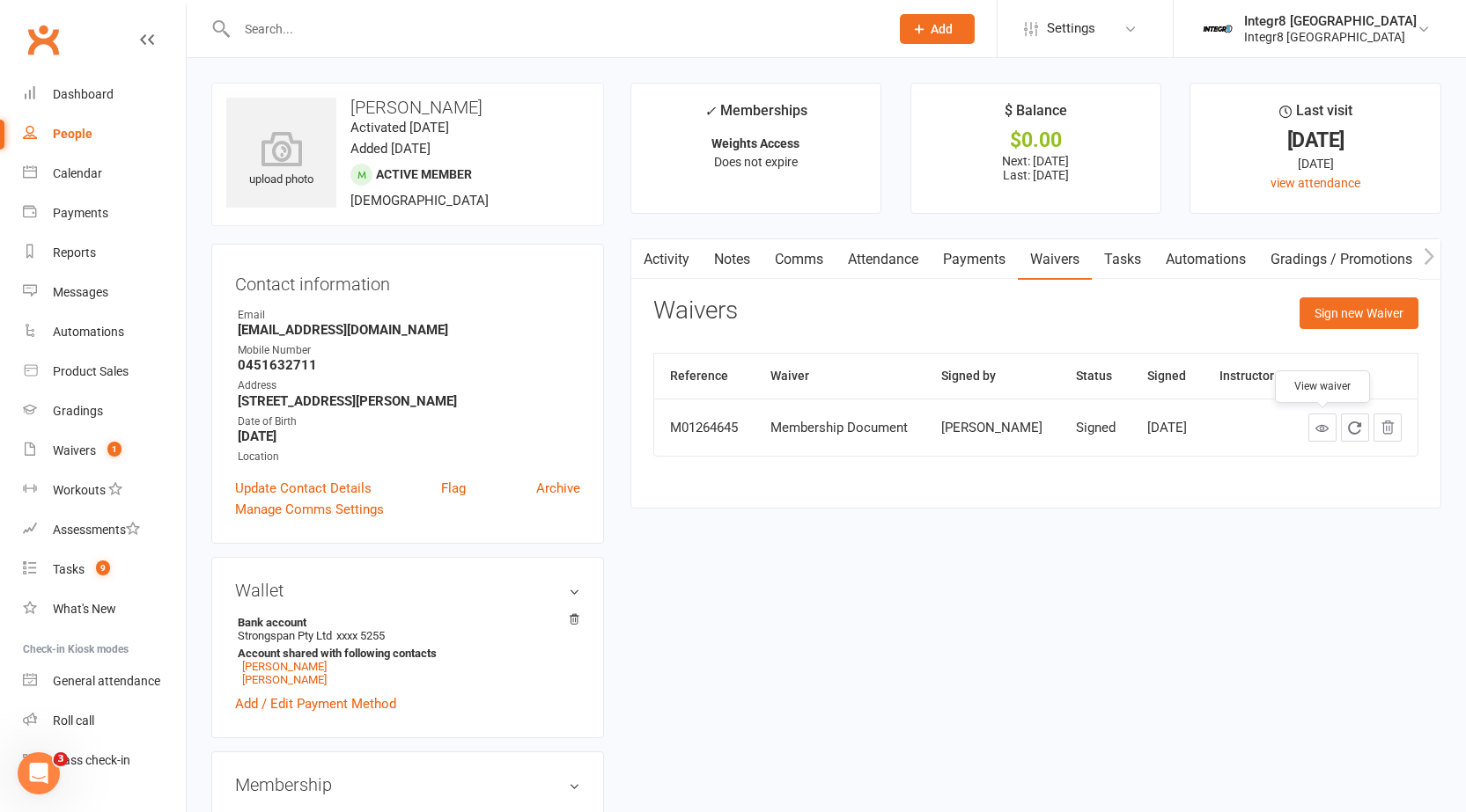
click at [1324, 431] on icon at bounding box center [1322, 428] width 14 height 14
click at [680, 253] on link "Activity" at bounding box center [667, 259] width 70 height 40
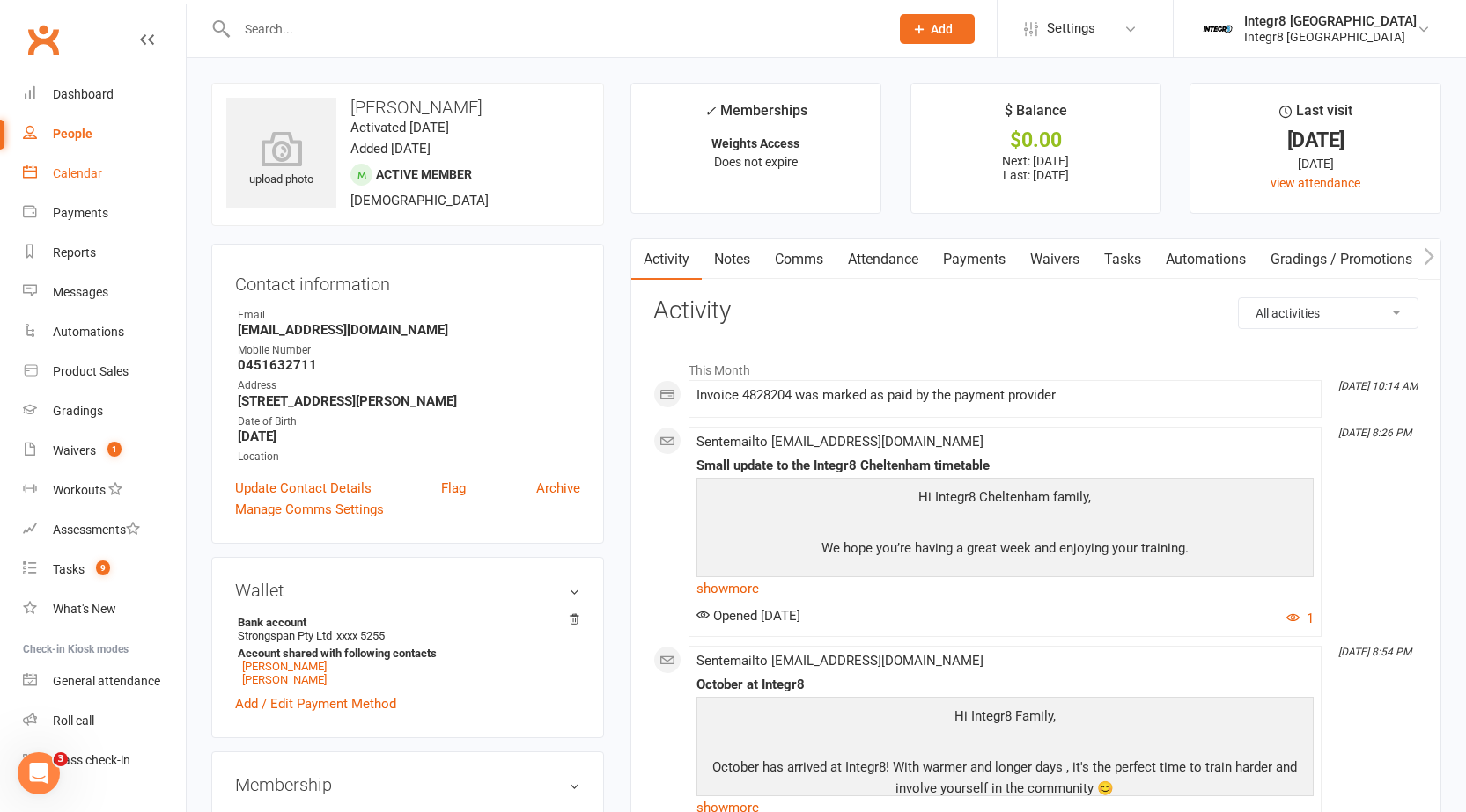
click at [88, 168] on div "Calendar" at bounding box center [77, 173] width 49 height 14
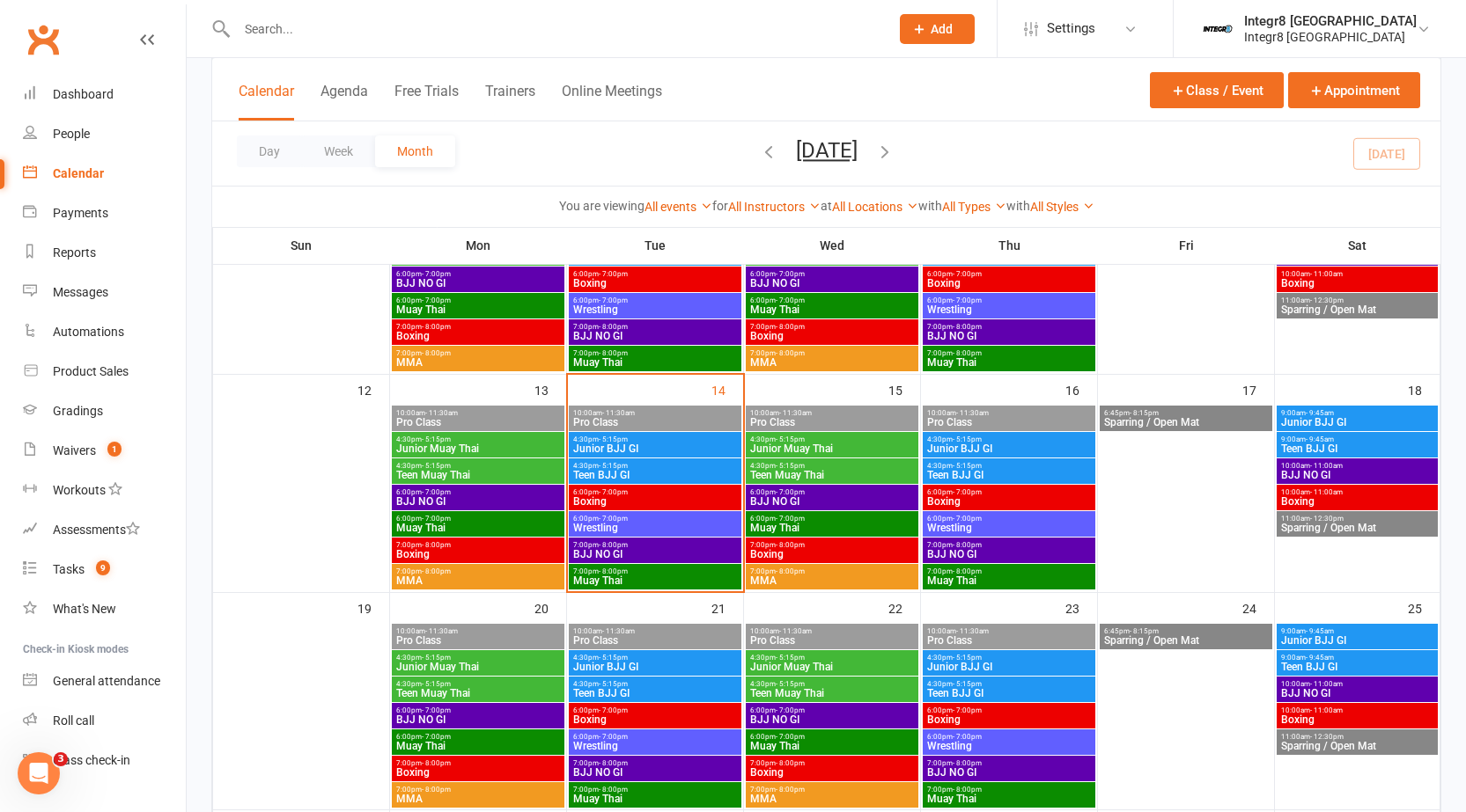
scroll to position [440, 0]
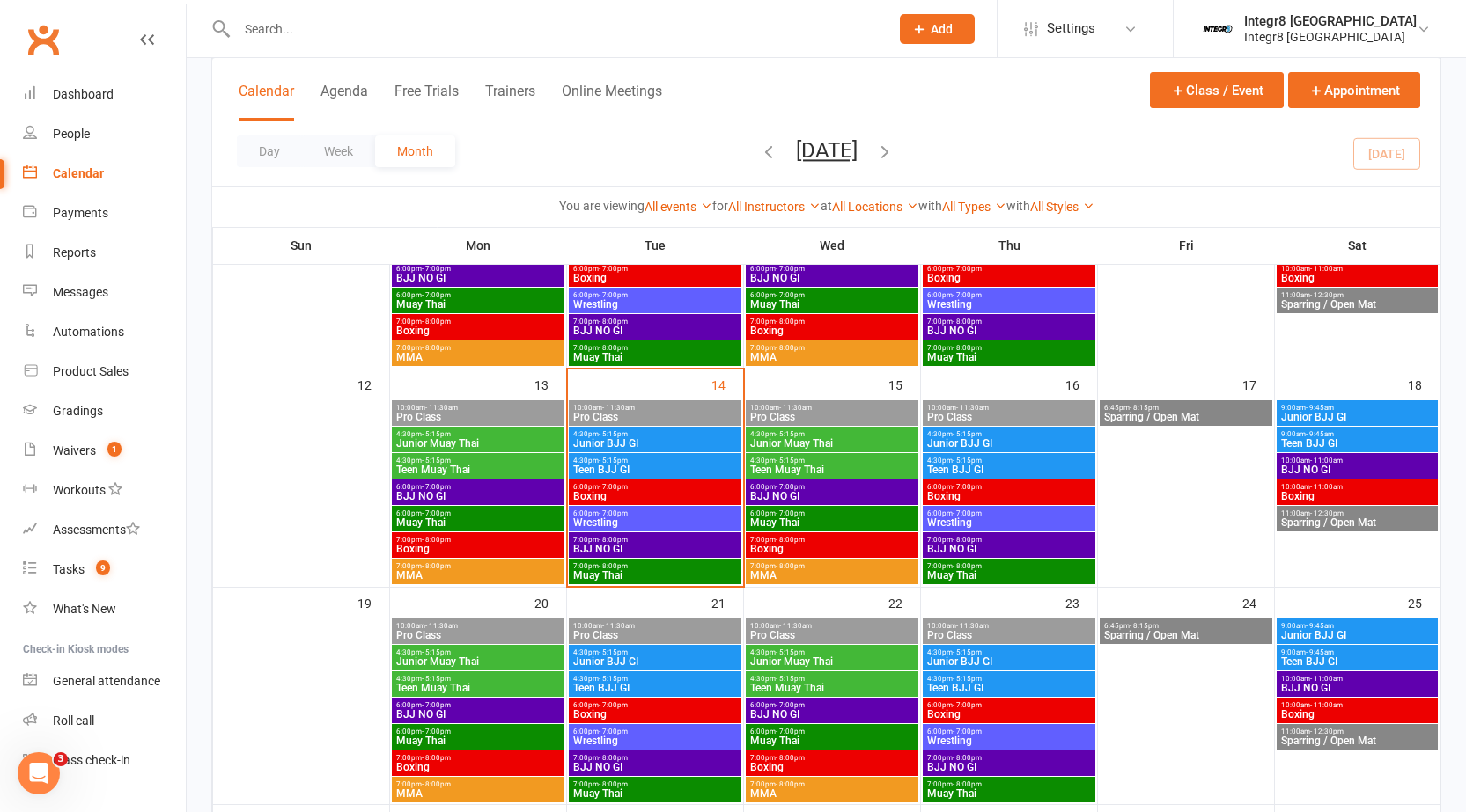
click at [642, 437] on span "4:30pm - 5:15pm" at bounding box center [654, 434] width 165 height 8
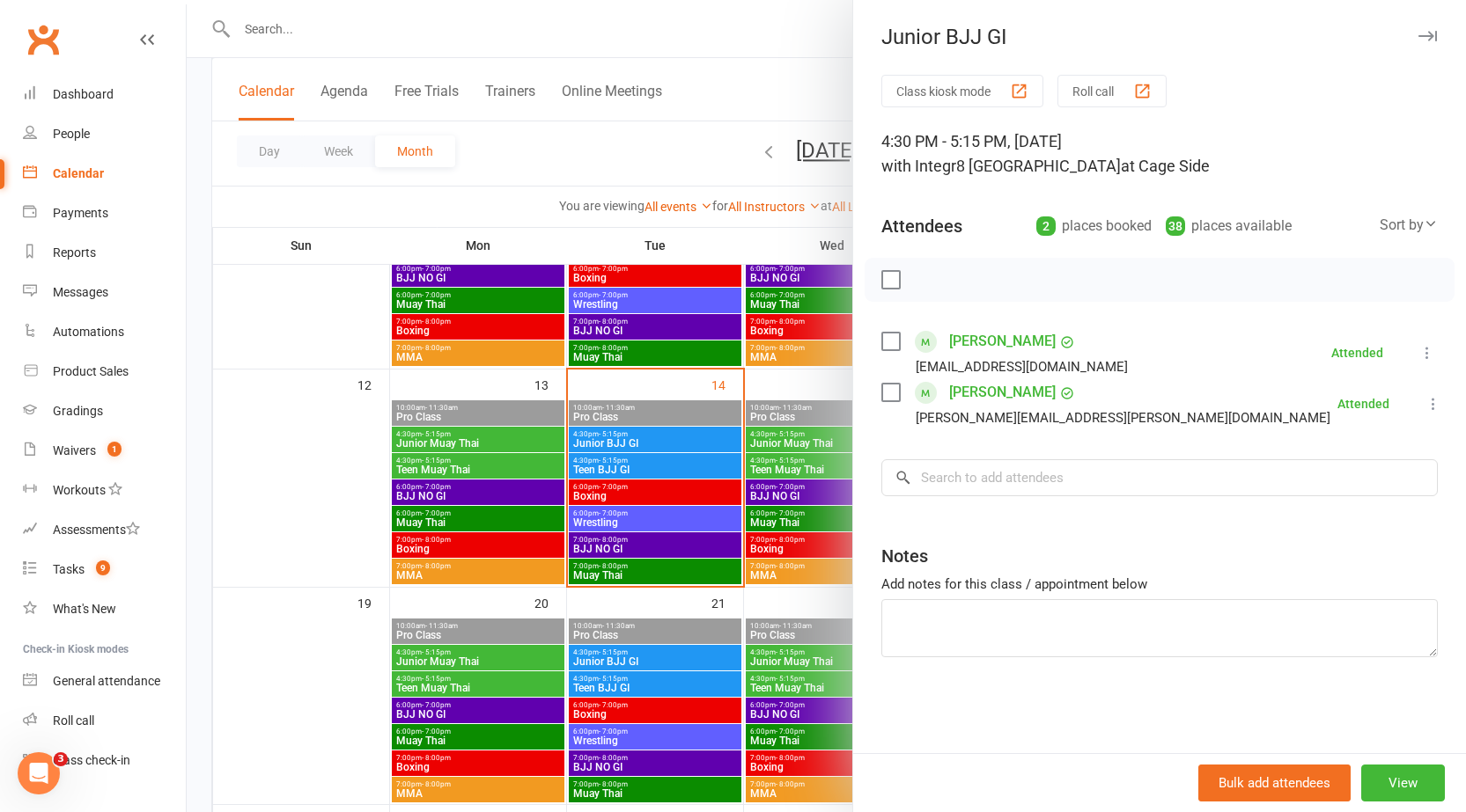
click at [614, 457] on div at bounding box center [826, 406] width 1279 height 812
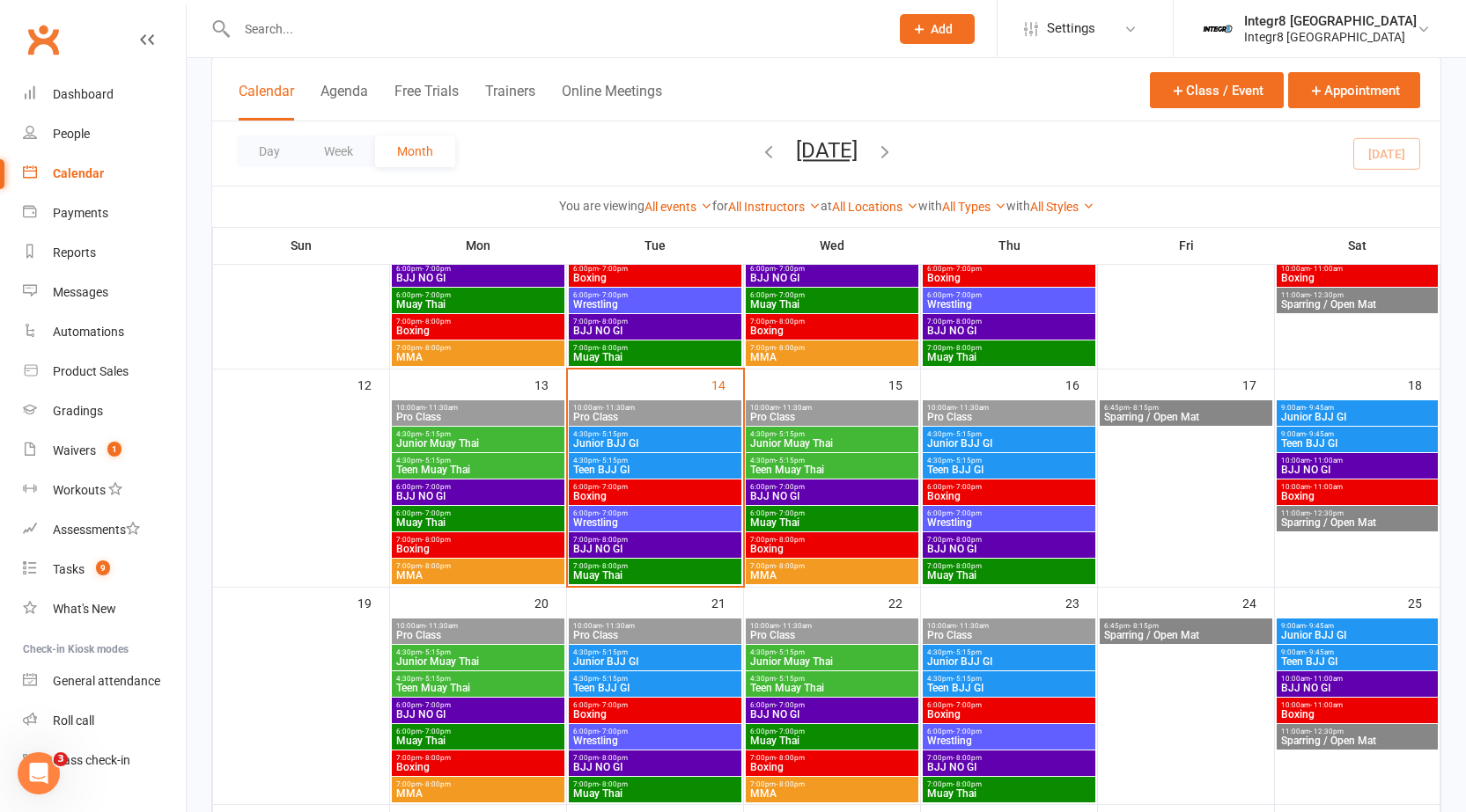
click at [622, 465] on span "Teen BJJ GI" at bounding box center [654, 470] width 165 height 11
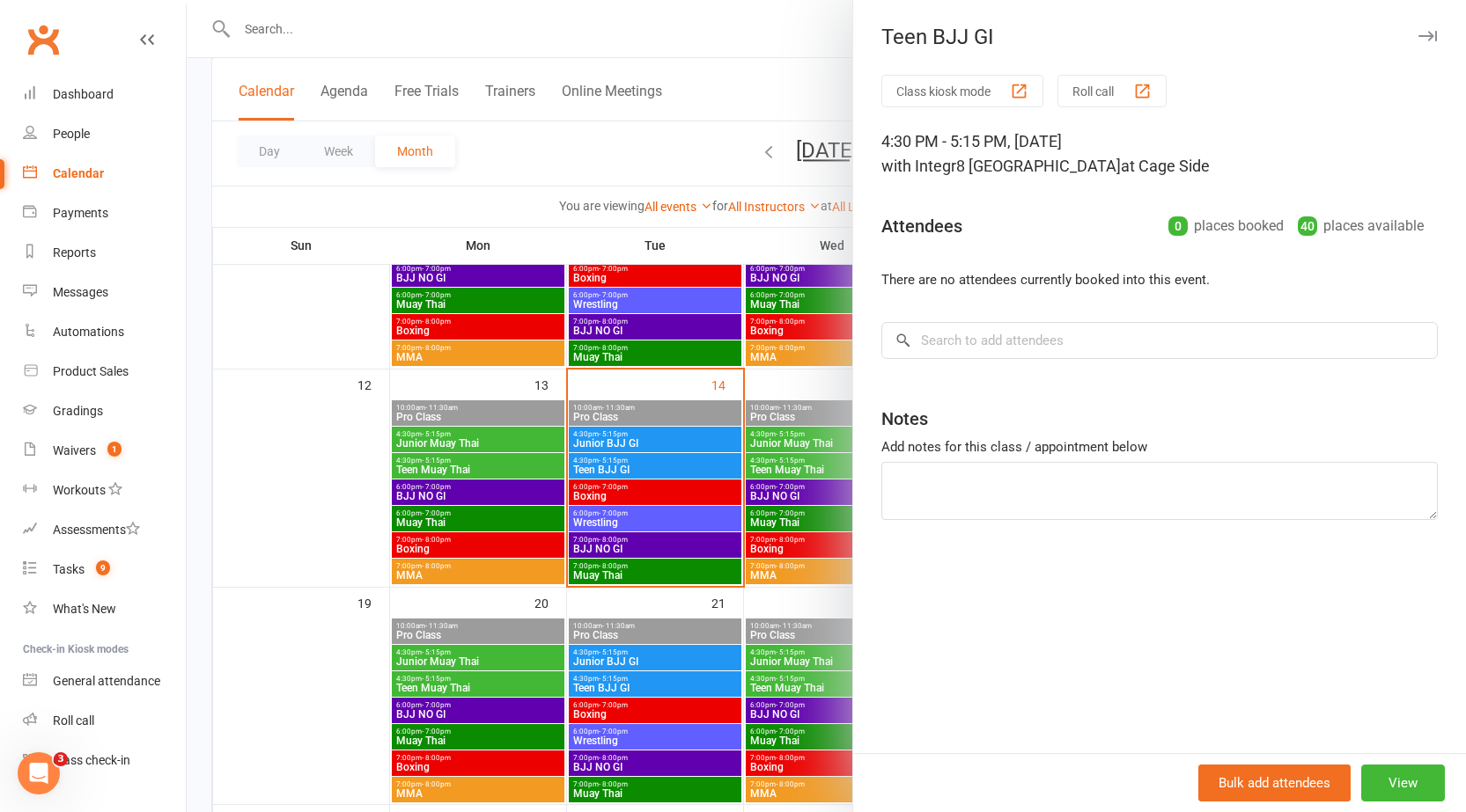
click at [622, 464] on div at bounding box center [826, 406] width 1279 height 812
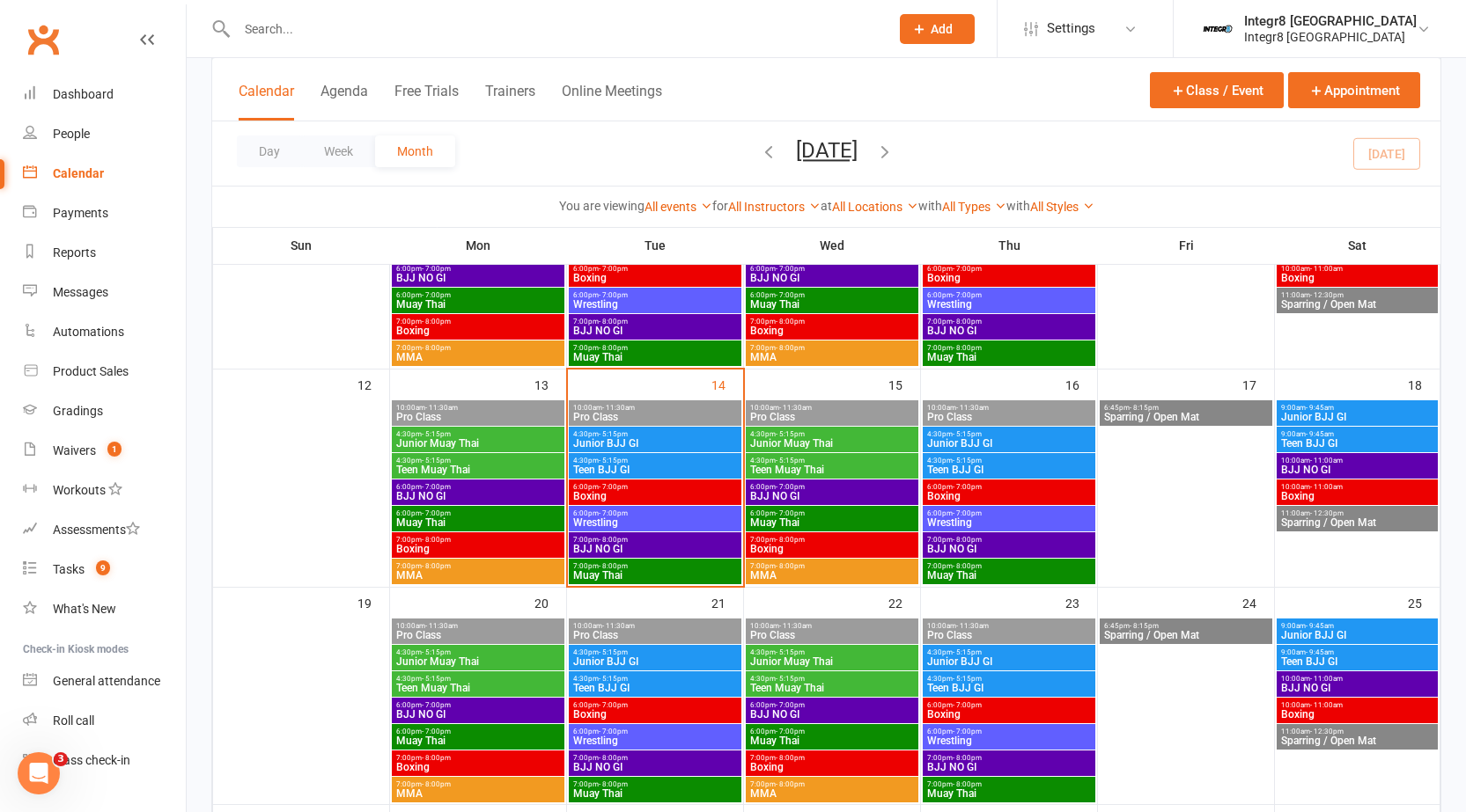
click at [633, 488] on span "6:00pm - 7:00pm" at bounding box center [654, 487] width 165 height 8
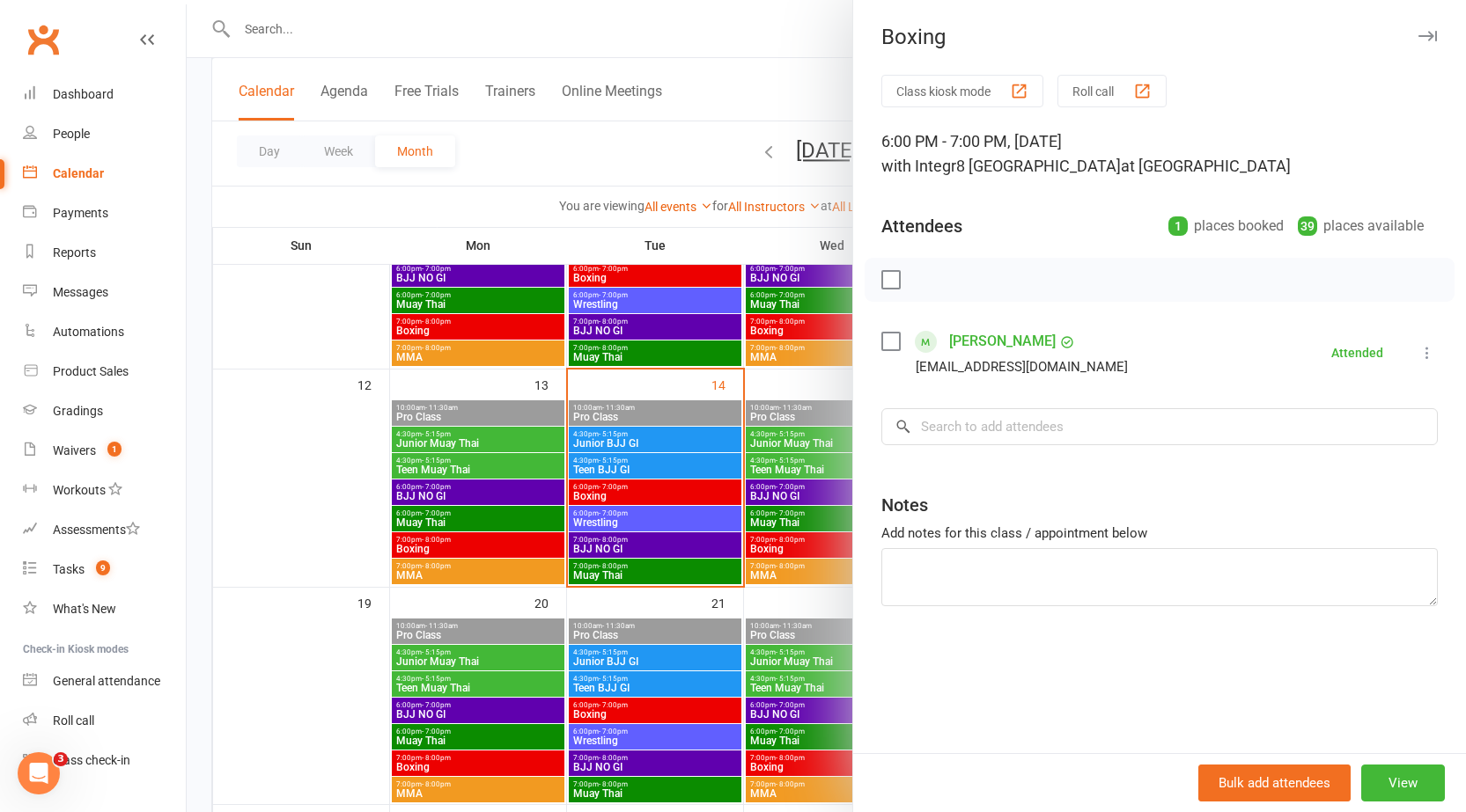
click at [688, 491] on div at bounding box center [826, 406] width 1279 height 812
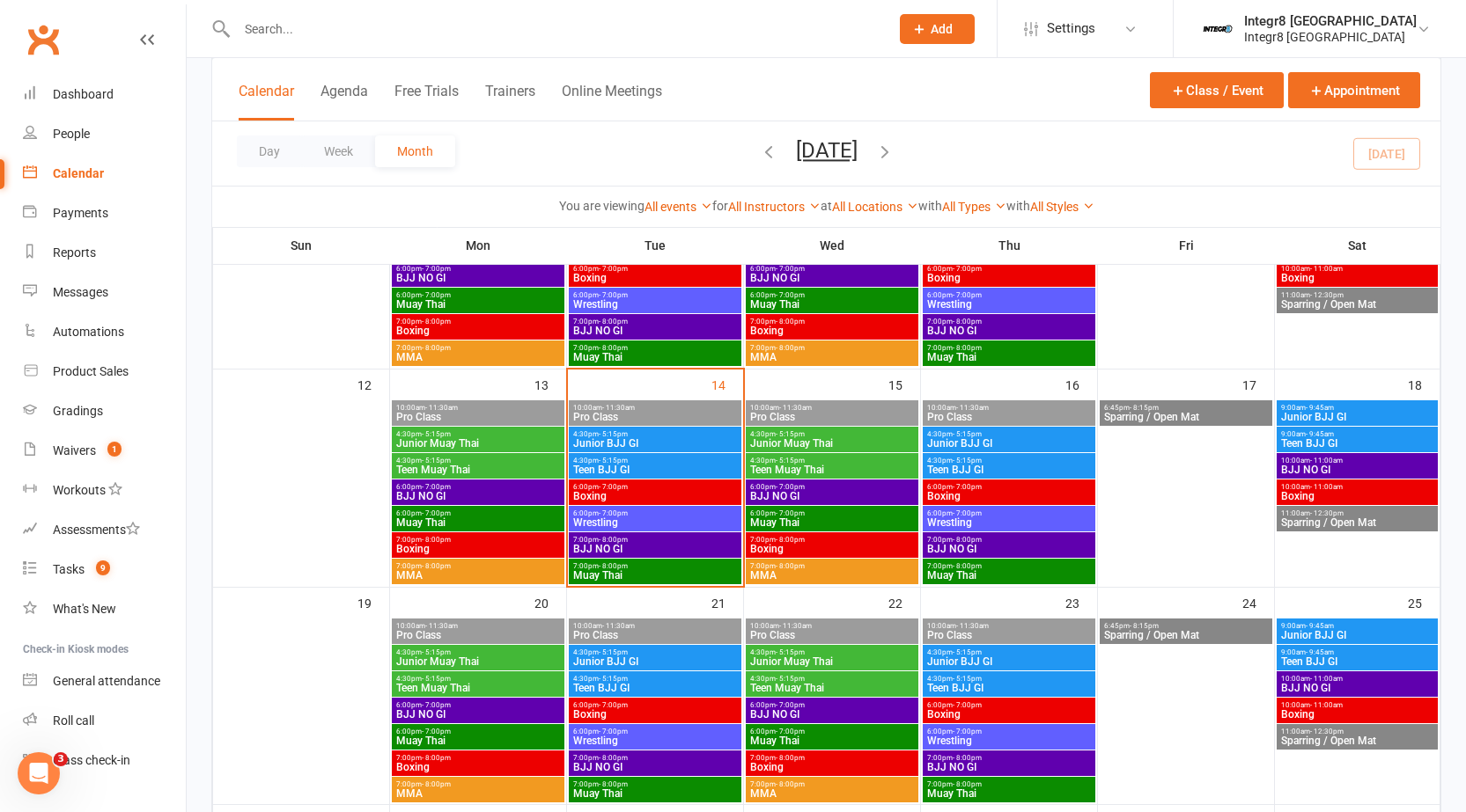
click at [671, 521] on span "Wrestling" at bounding box center [654, 523] width 165 height 11
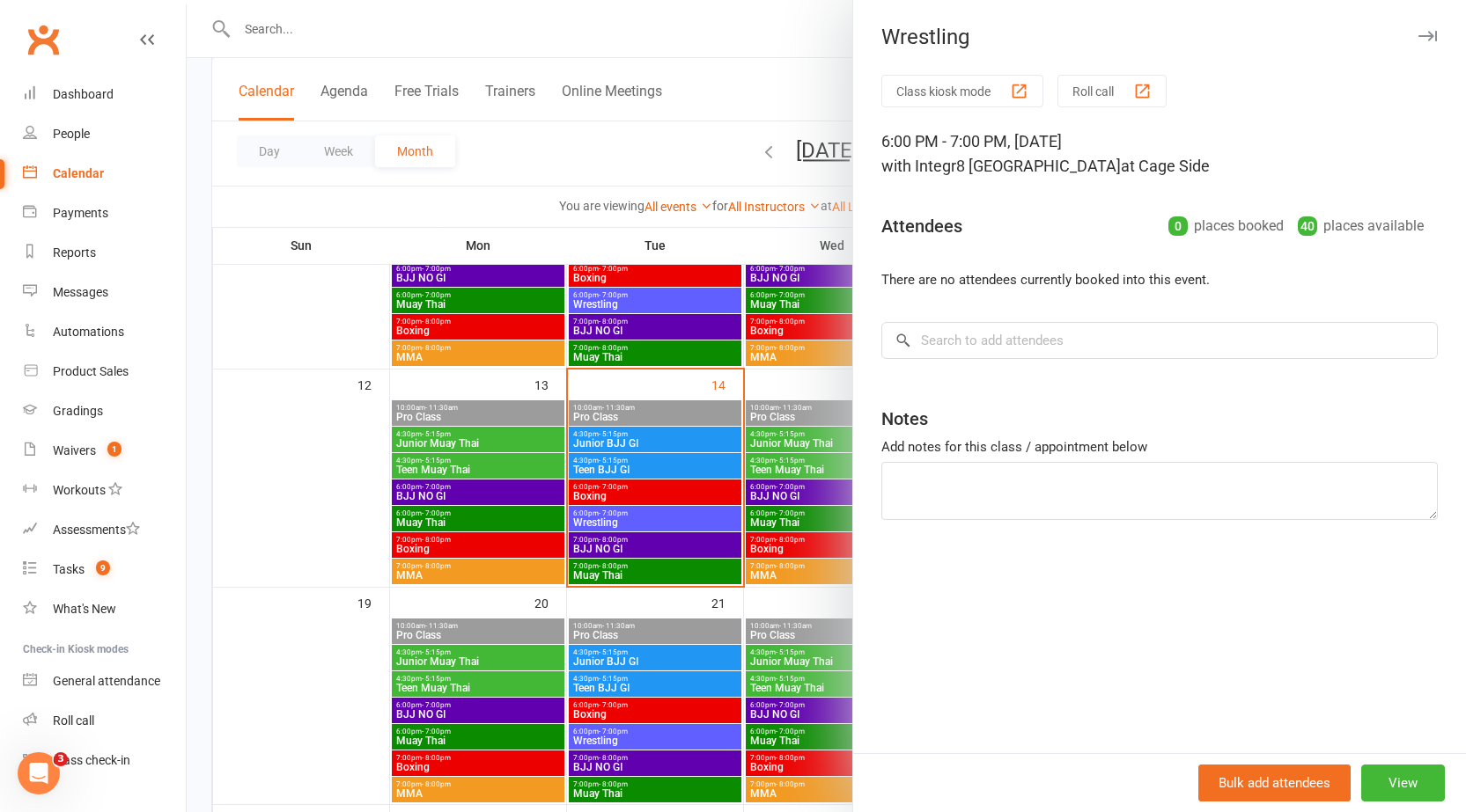
click at [669, 526] on div at bounding box center [826, 406] width 1279 height 812
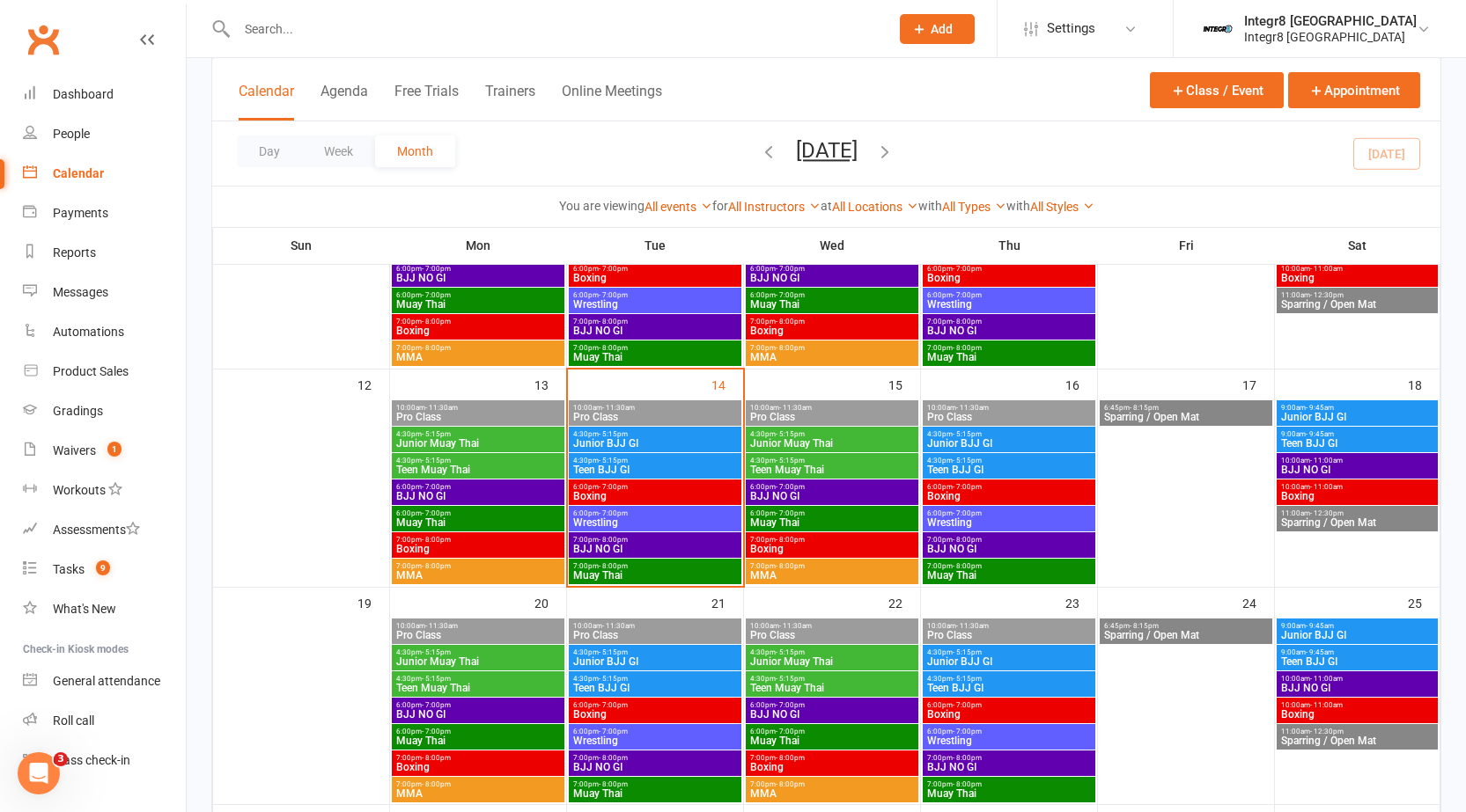
click at [661, 564] on span "7:00pm - 8:00pm" at bounding box center [654, 566] width 165 height 8
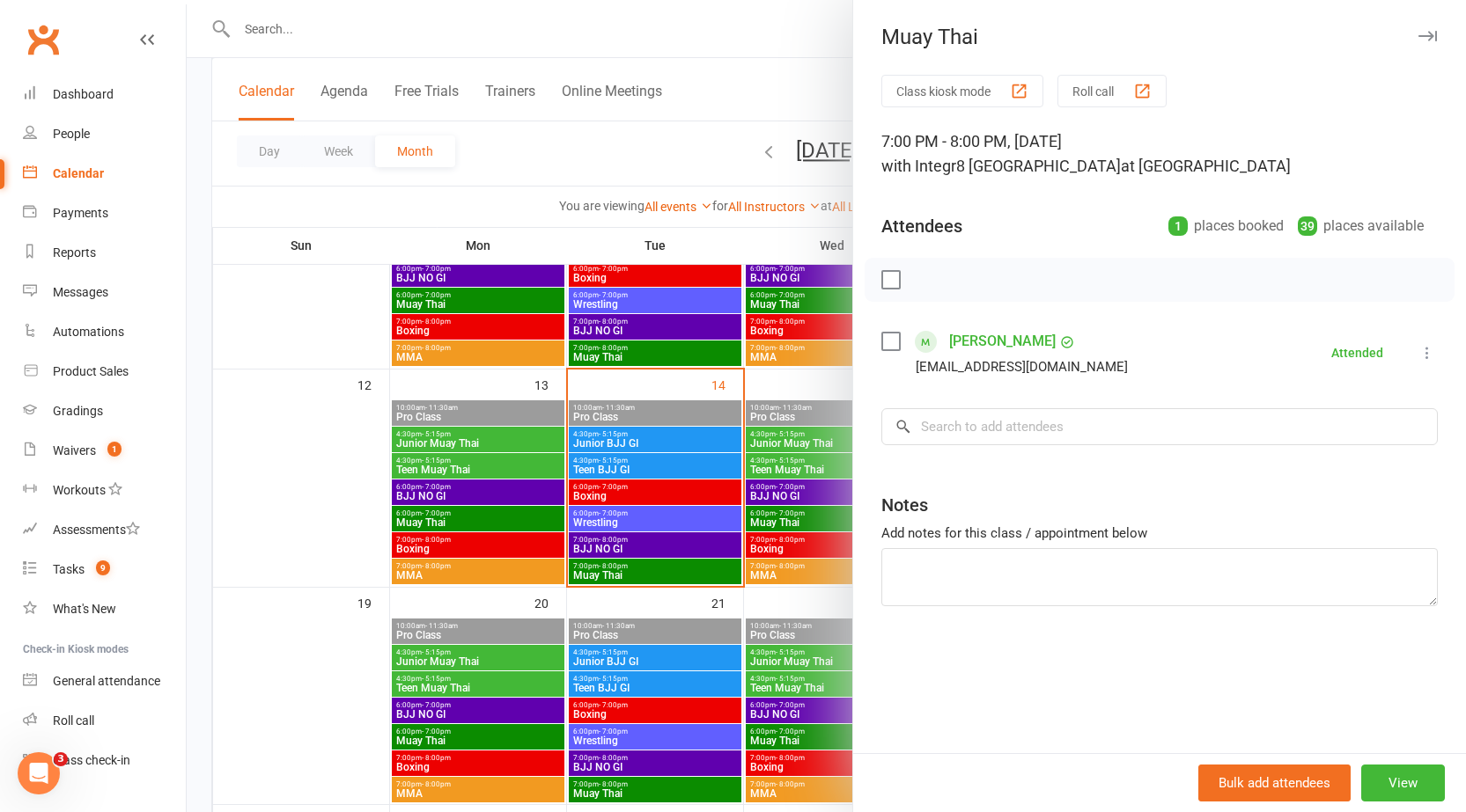
click at [661, 564] on div at bounding box center [826, 406] width 1279 height 812
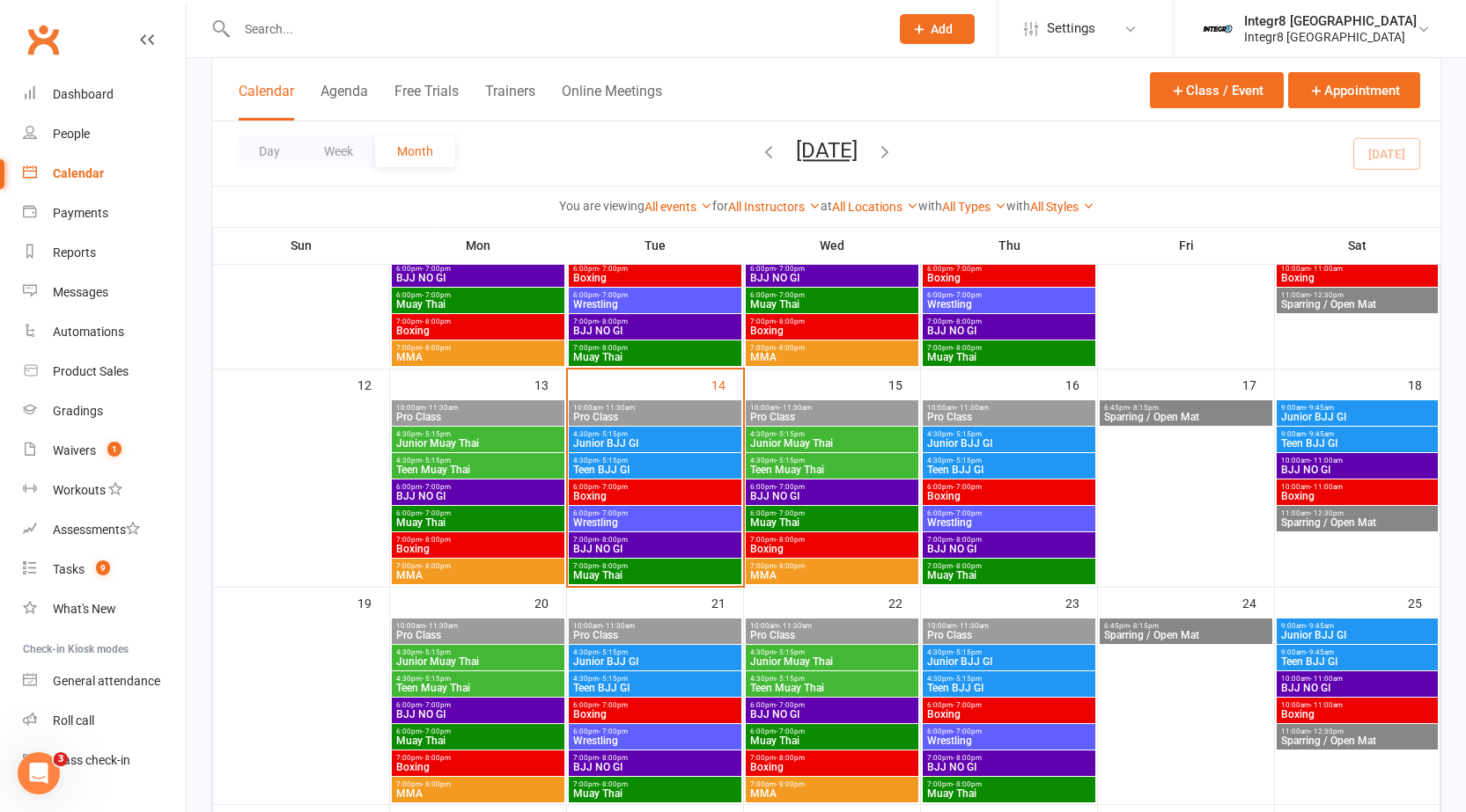
click at [655, 545] on span "BJJ NO GI" at bounding box center [654, 549] width 165 height 11
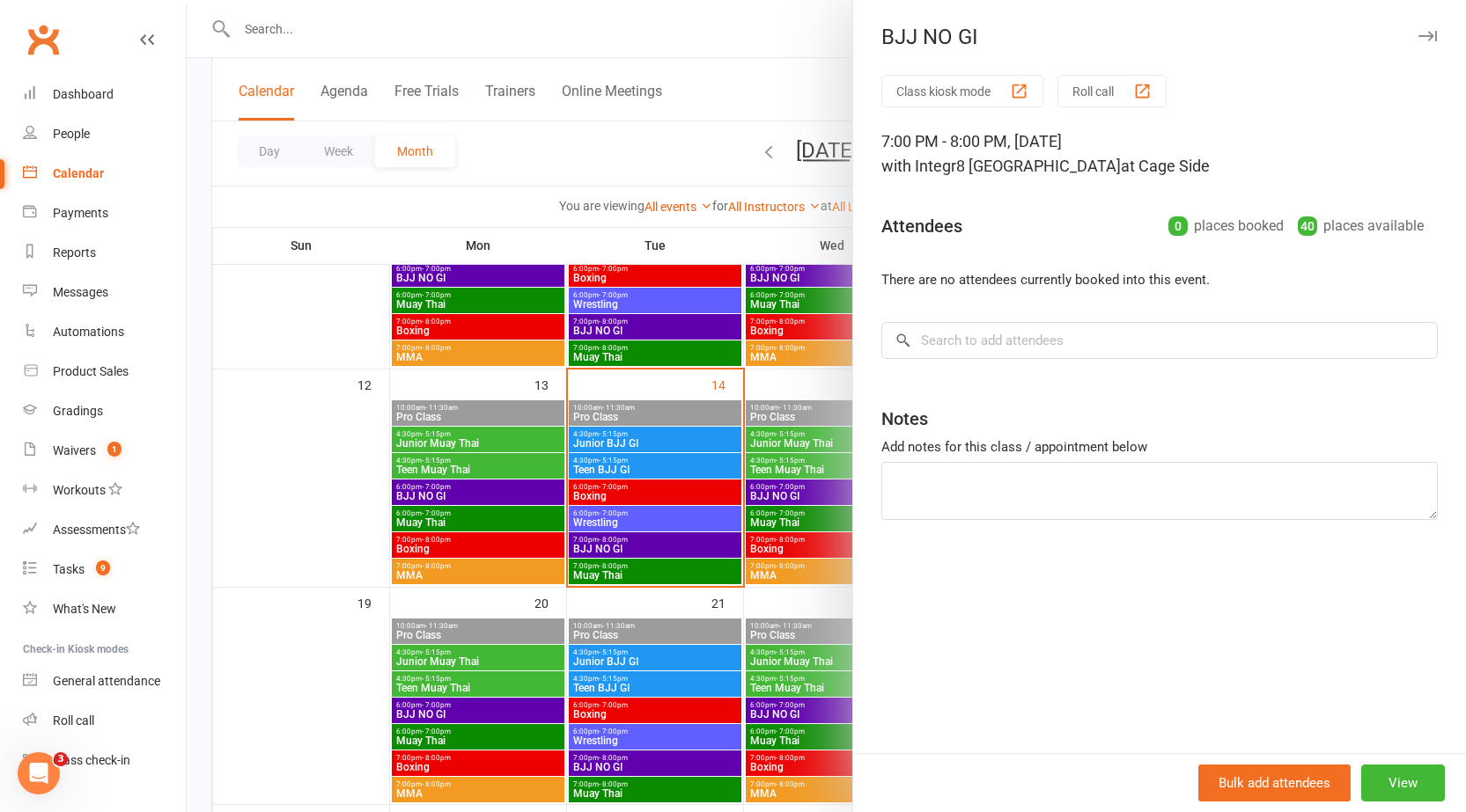
click at [655, 545] on div at bounding box center [826, 406] width 1279 height 812
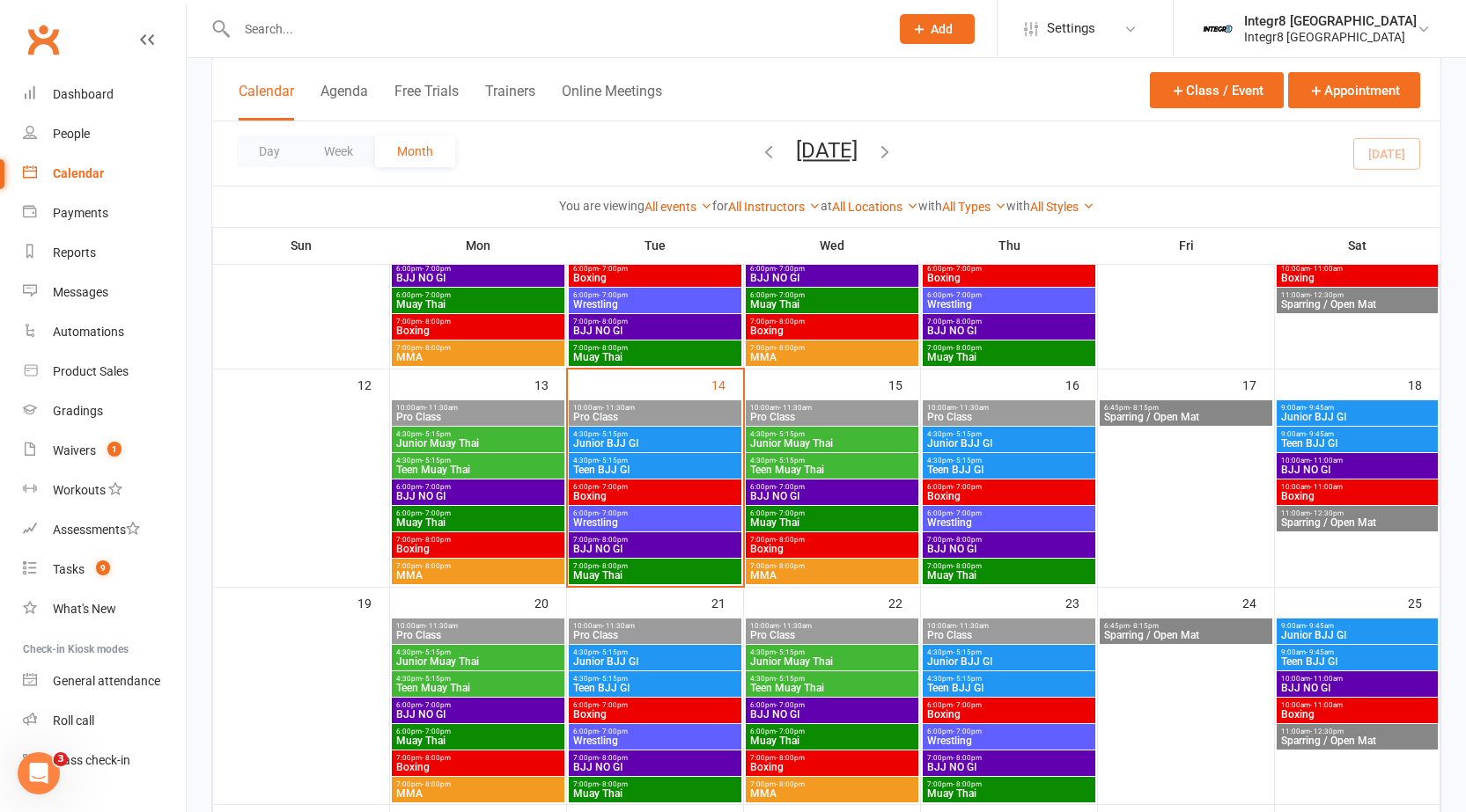
click at [642, 492] on span "Boxing" at bounding box center [654, 496] width 165 height 11
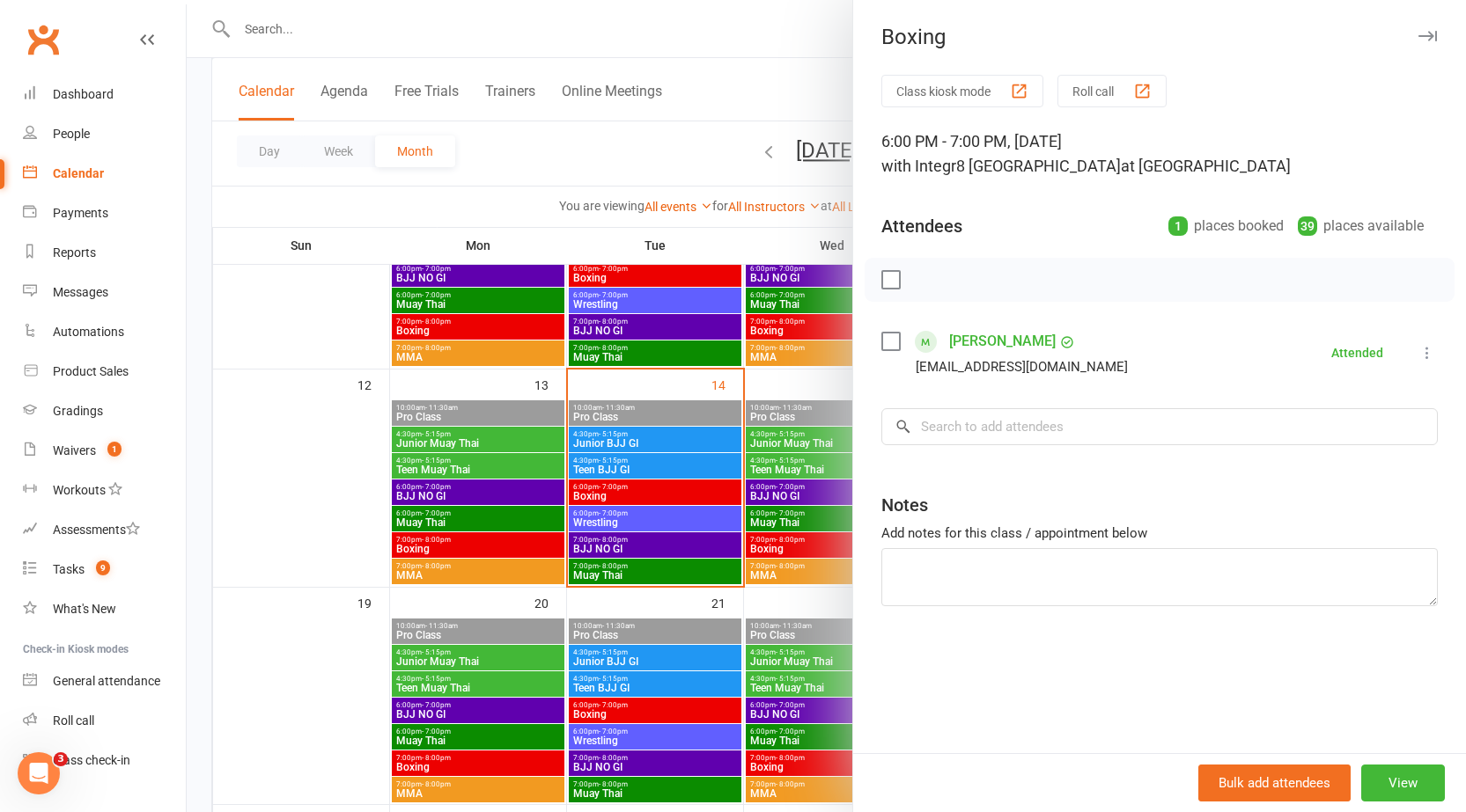
click at [683, 471] on div at bounding box center [826, 406] width 1279 height 812
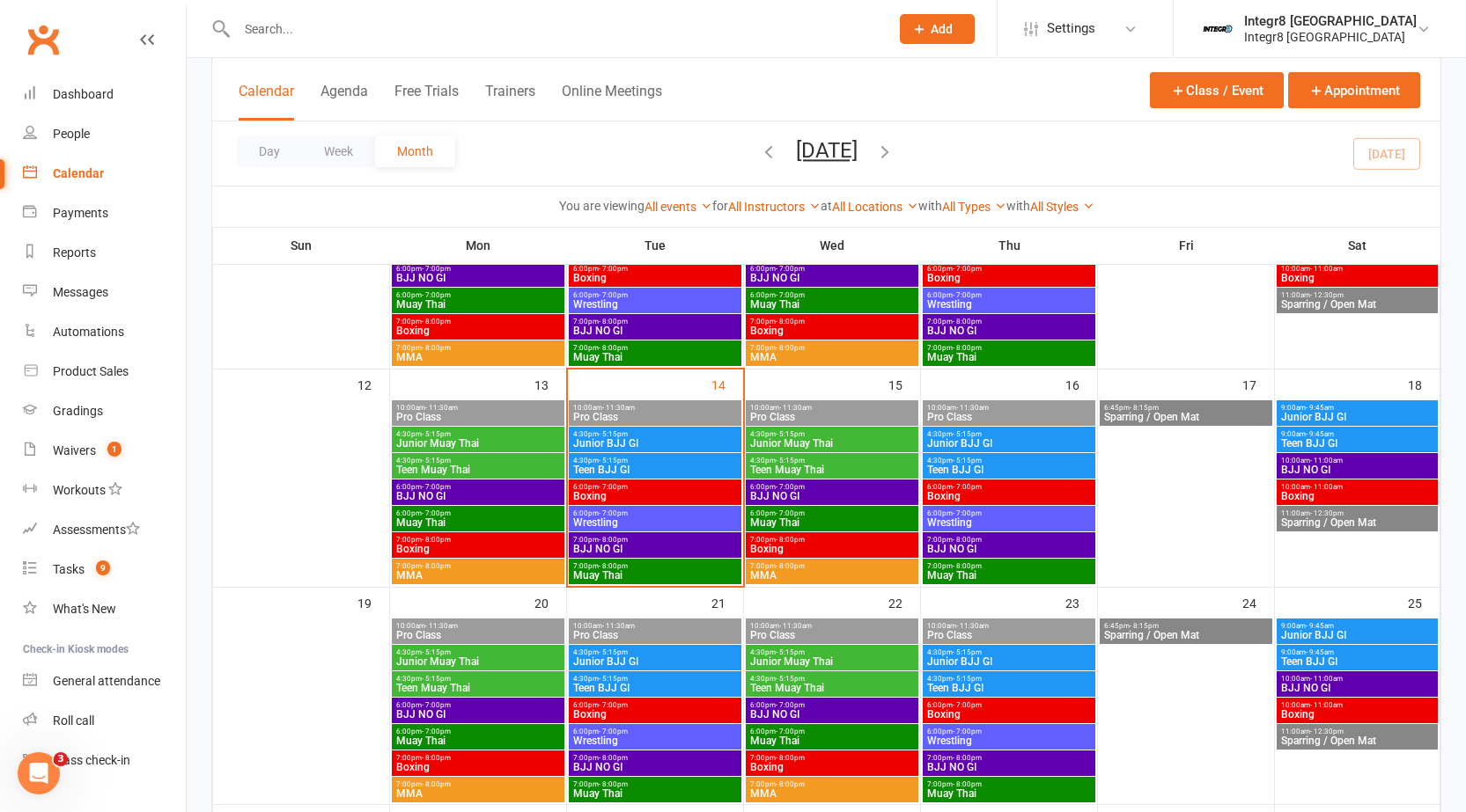
click at [665, 465] on span "Teen BJJ GI" at bounding box center [654, 470] width 165 height 11
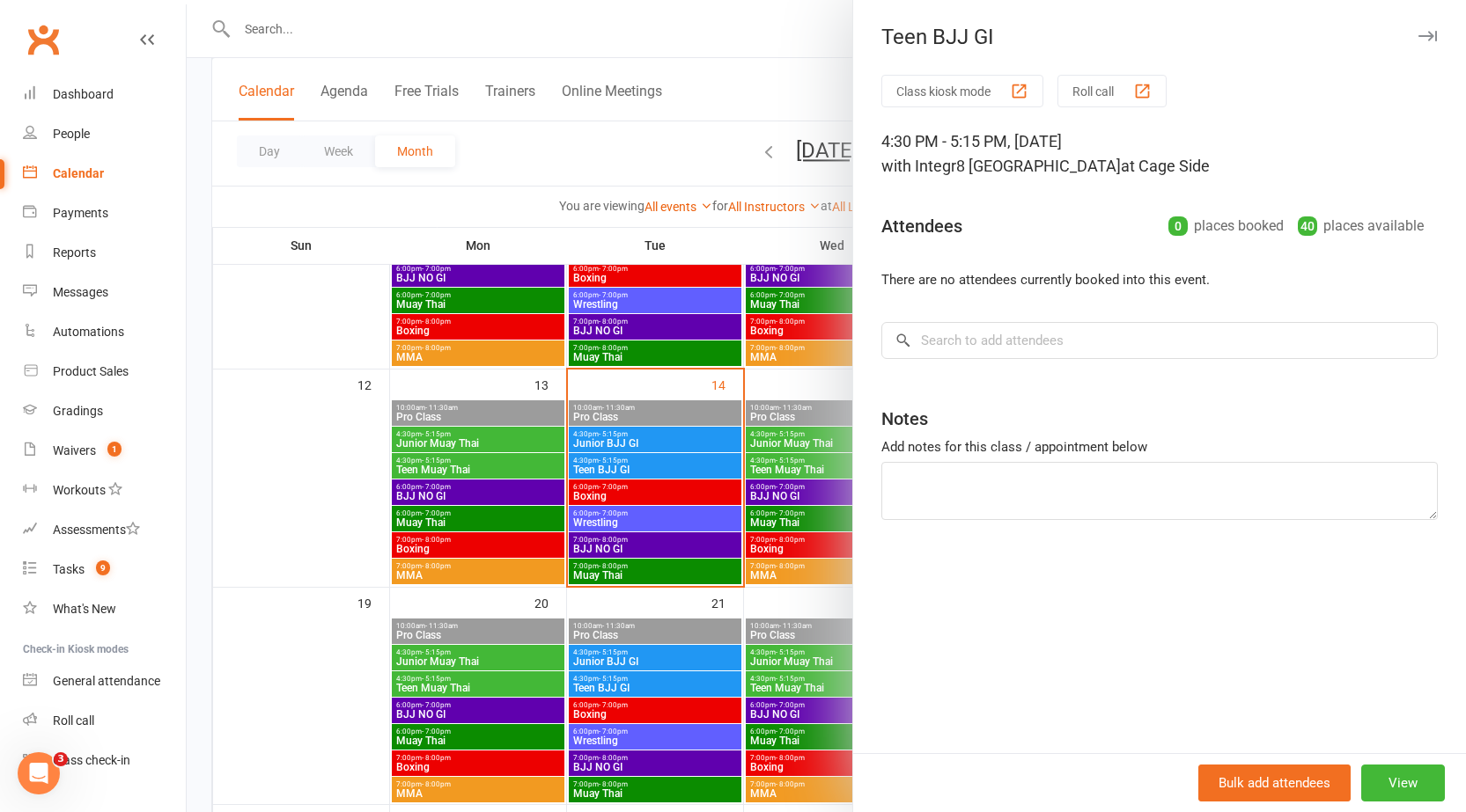
click at [665, 464] on div at bounding box center [826, 406] width 1279 height 812
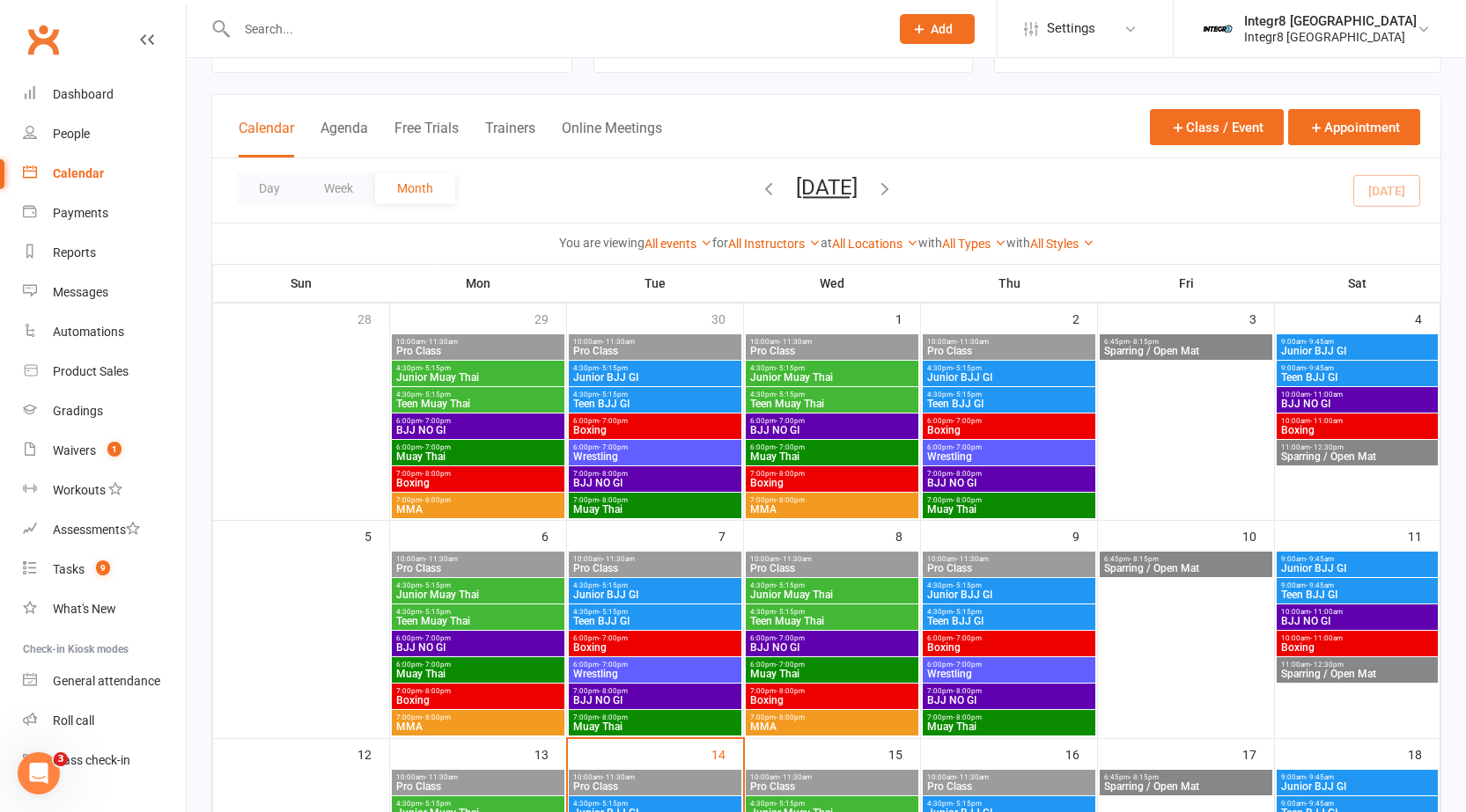
scroll to position [0, 0]
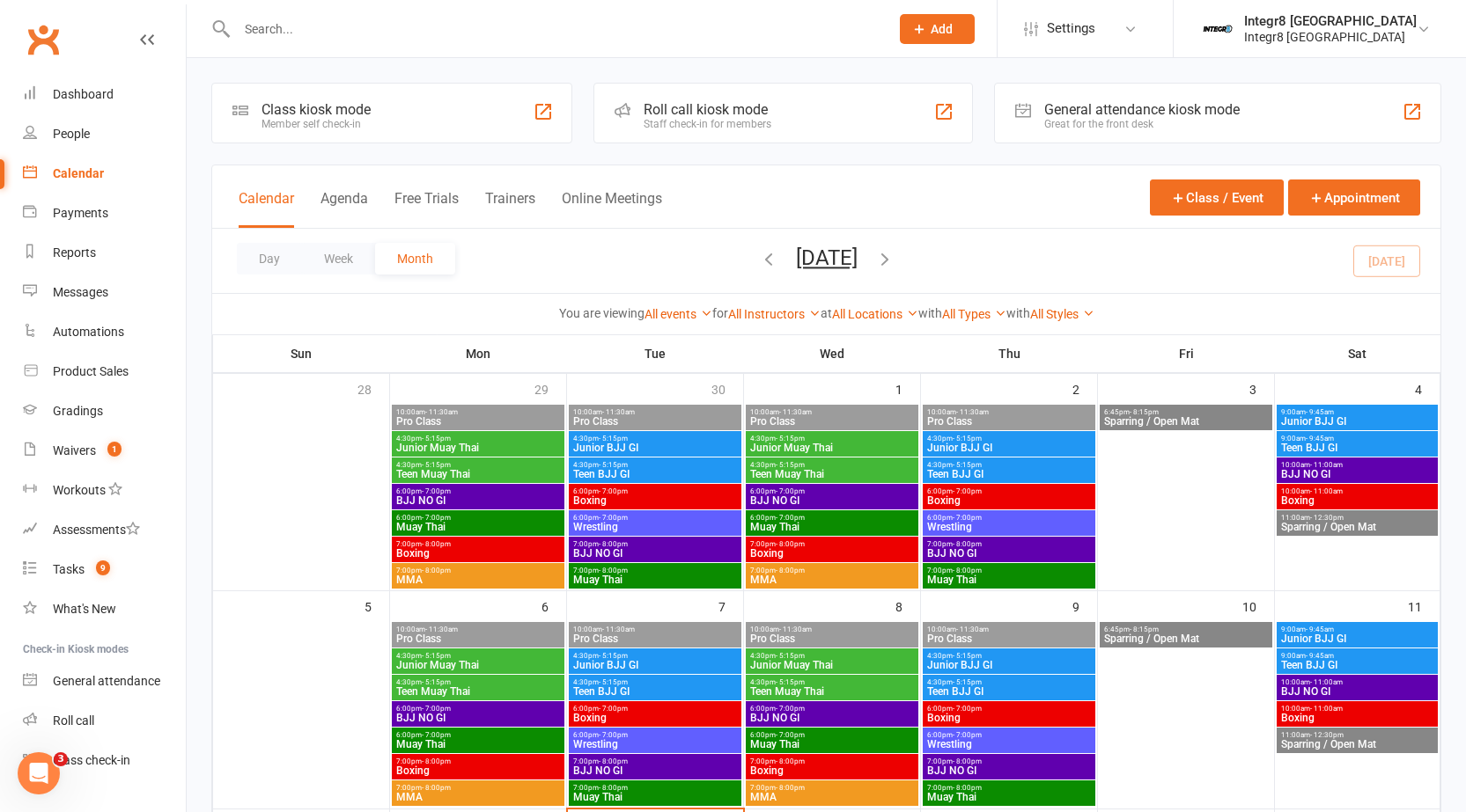
click at [350, 40] on input "text" at bounding box center [554, 28] width 645 height 24
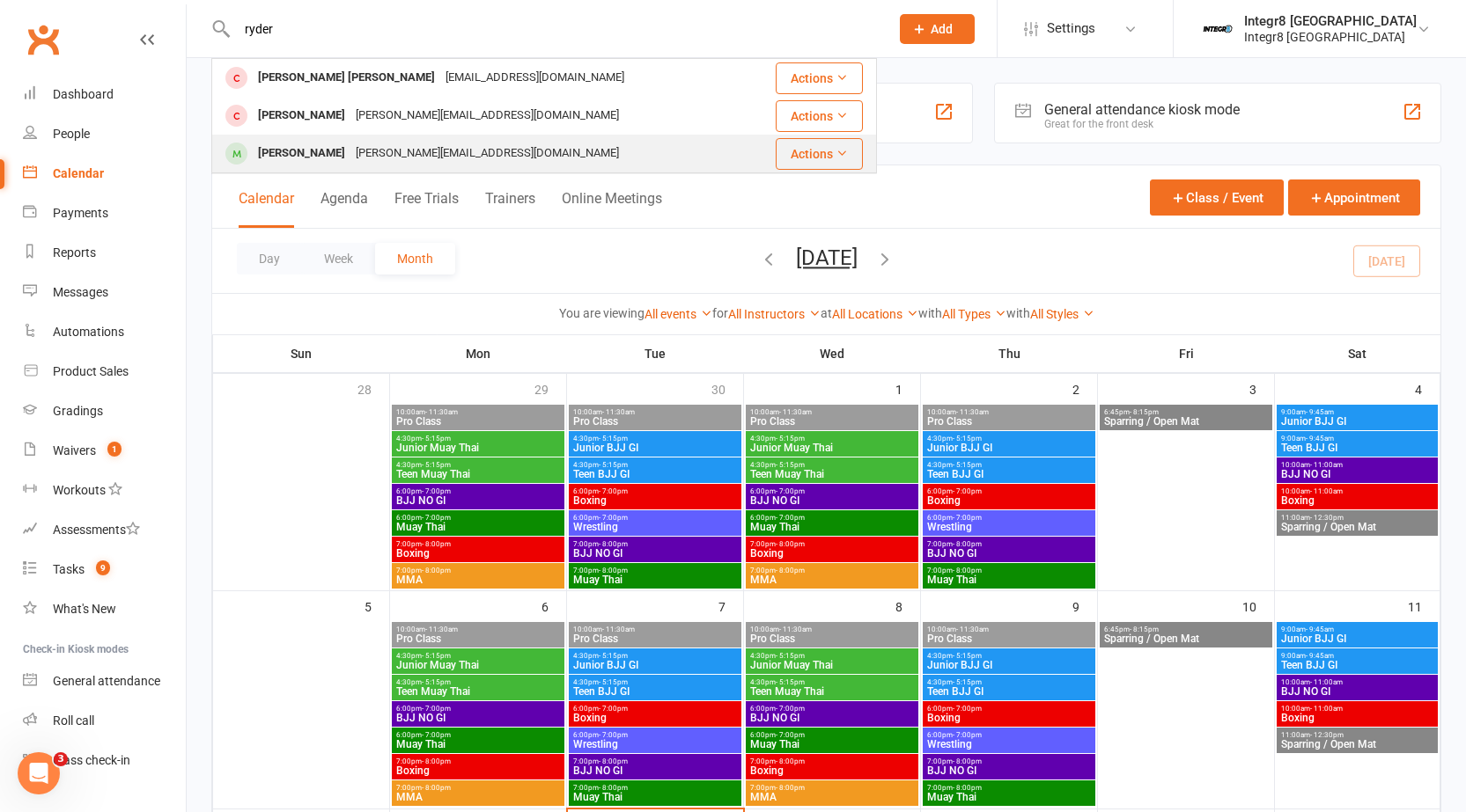
type input "ryder"
click at [437, 146] on div "Matt.dzz@hotmail.com" at bounding box center [487, 153] width 274 height 25
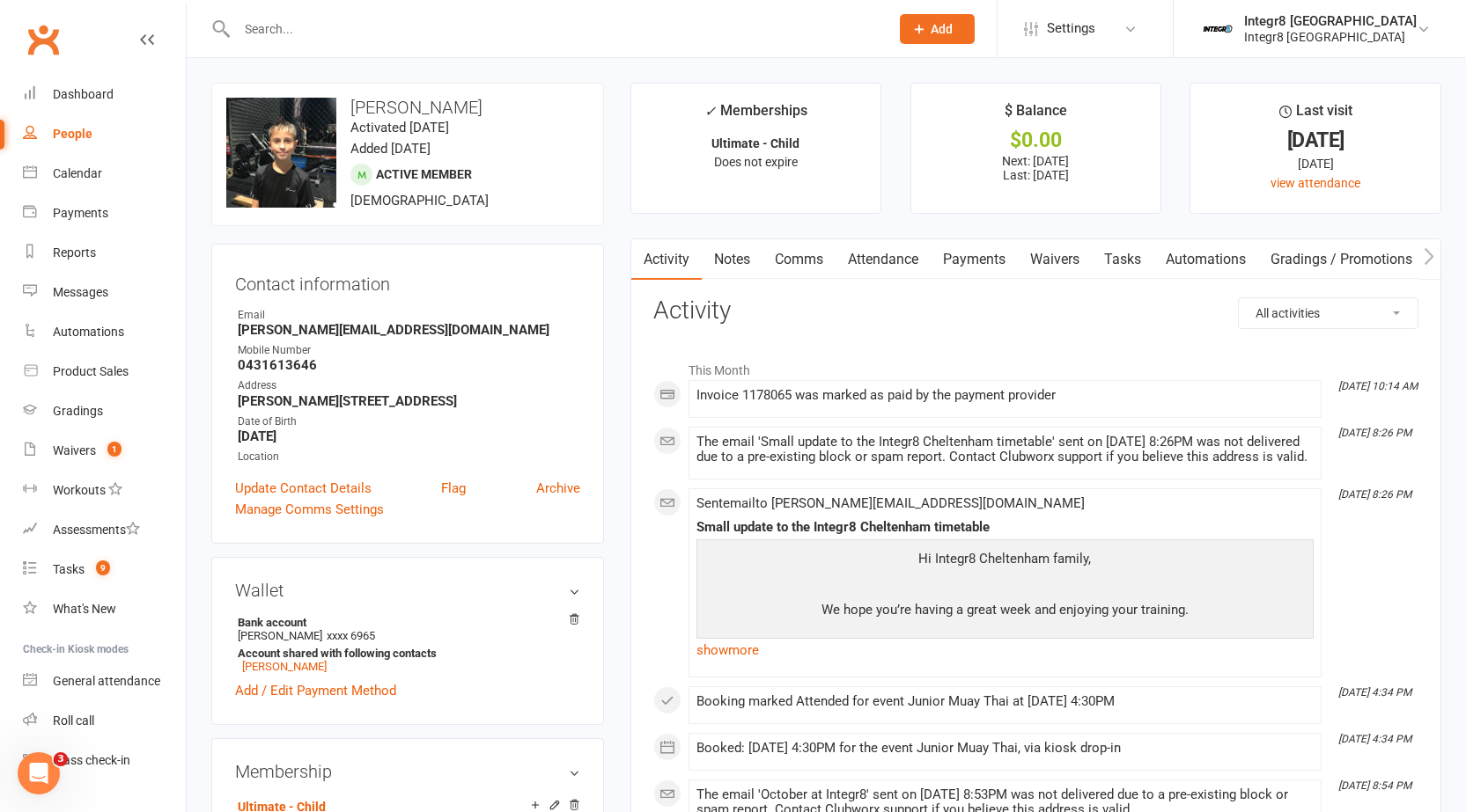
click at [736, 255] on link "Notes" at bounding box center [732, 259] width 61 height 40
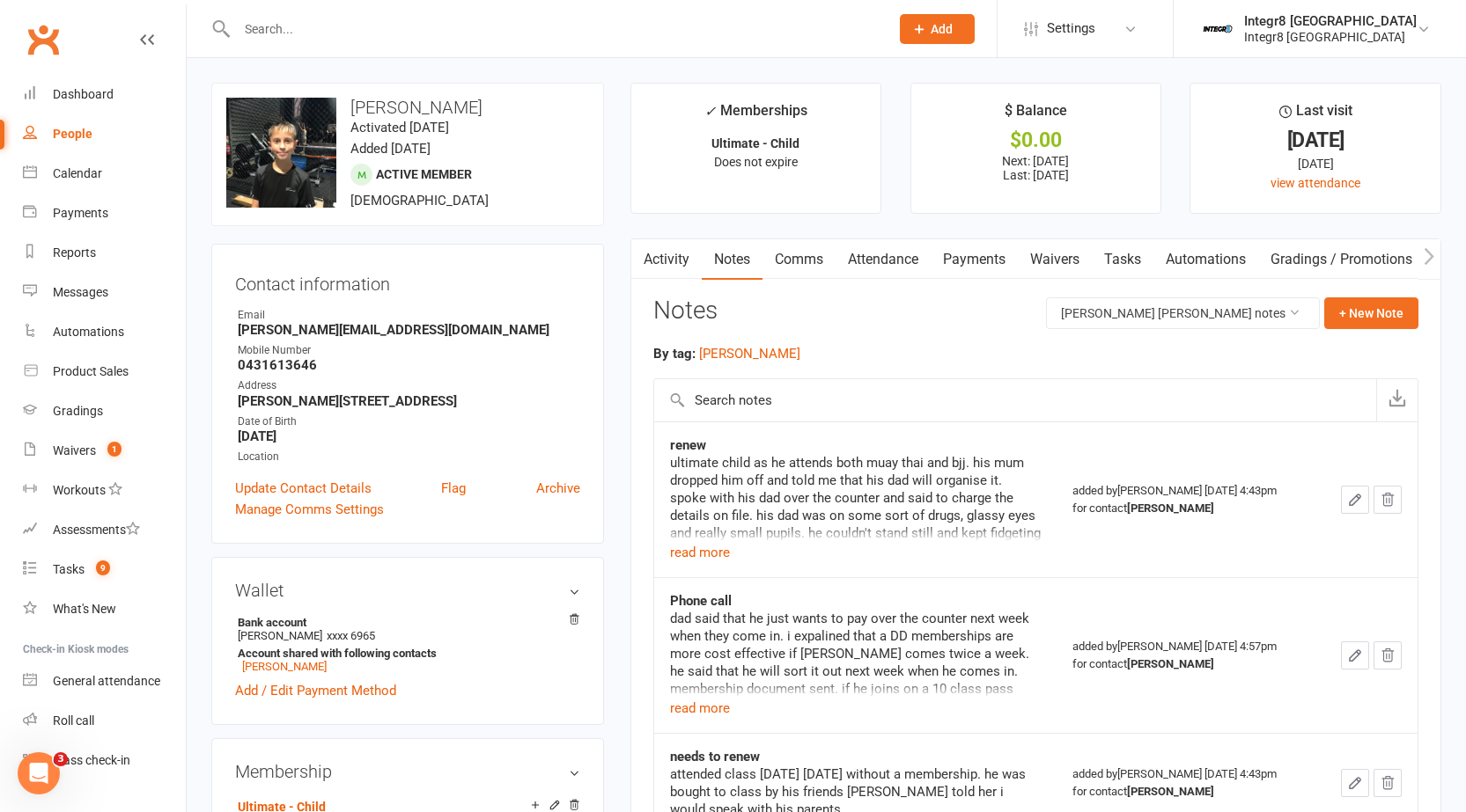
click at [896, 262] on link "Attendance" at bounding box center [883, 259] width 95 height 40
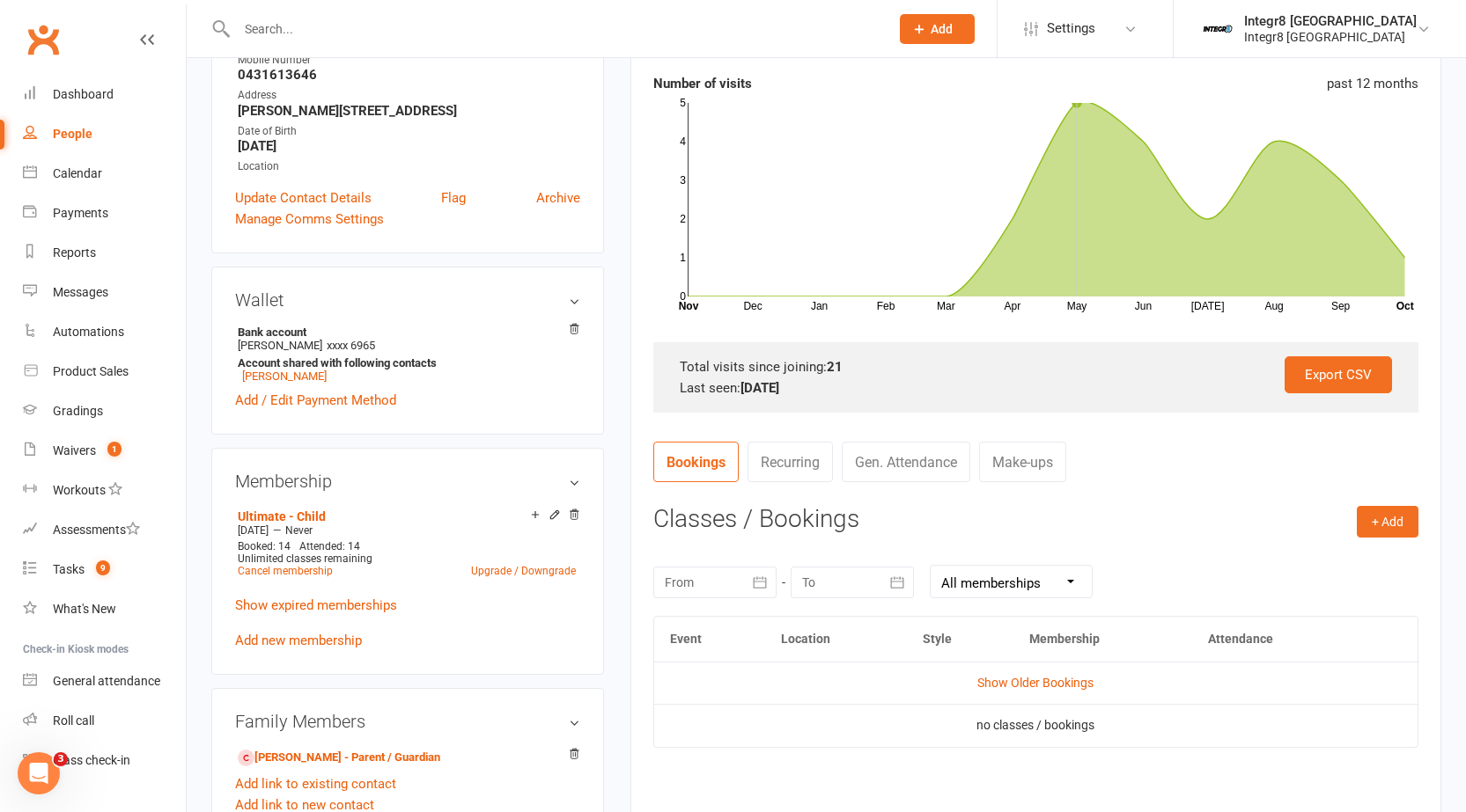
scroll to position [352, 0]
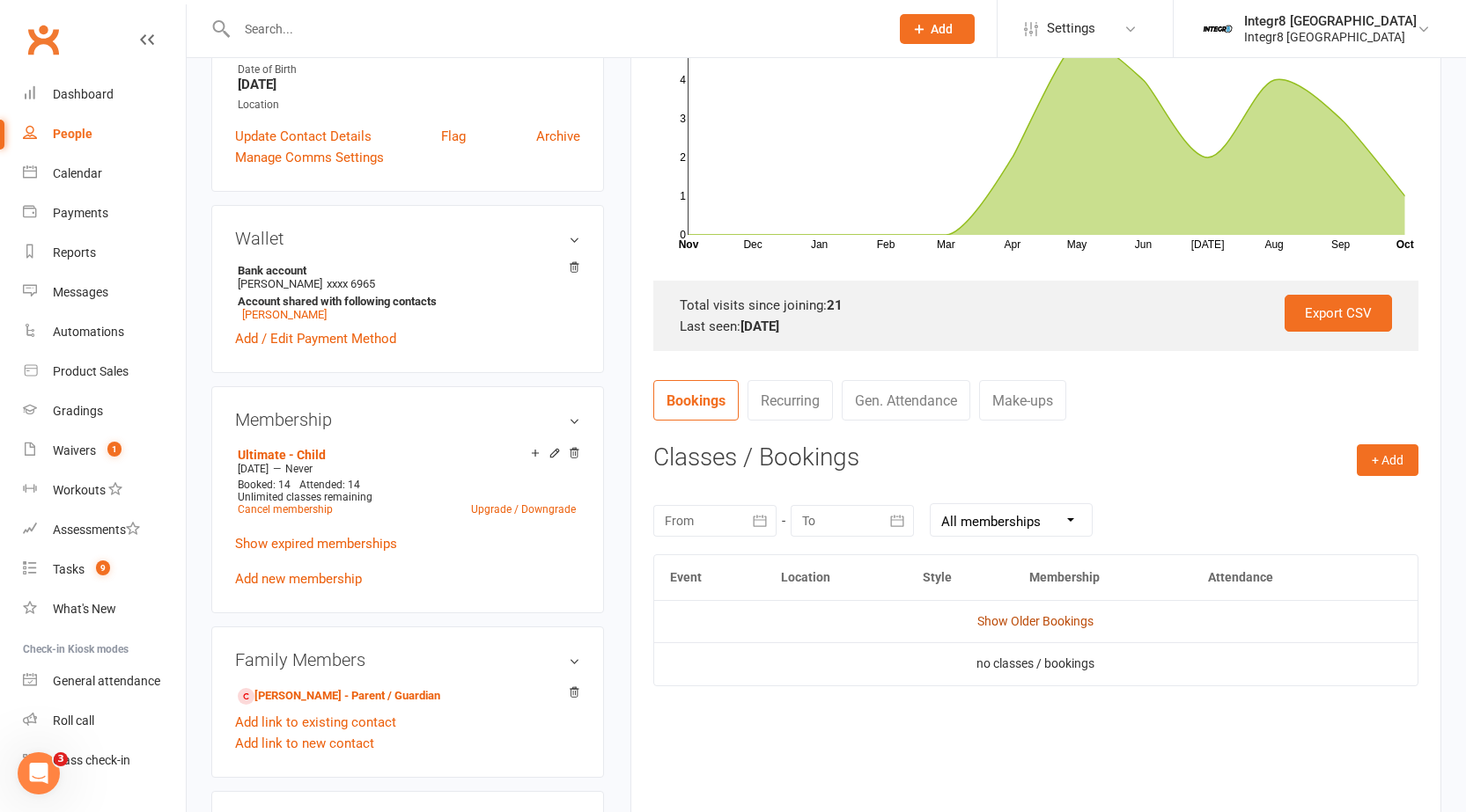
click at [991, 619] on link "Show Older Bookings" at bounding box center [1035, 621] width 116 height 14
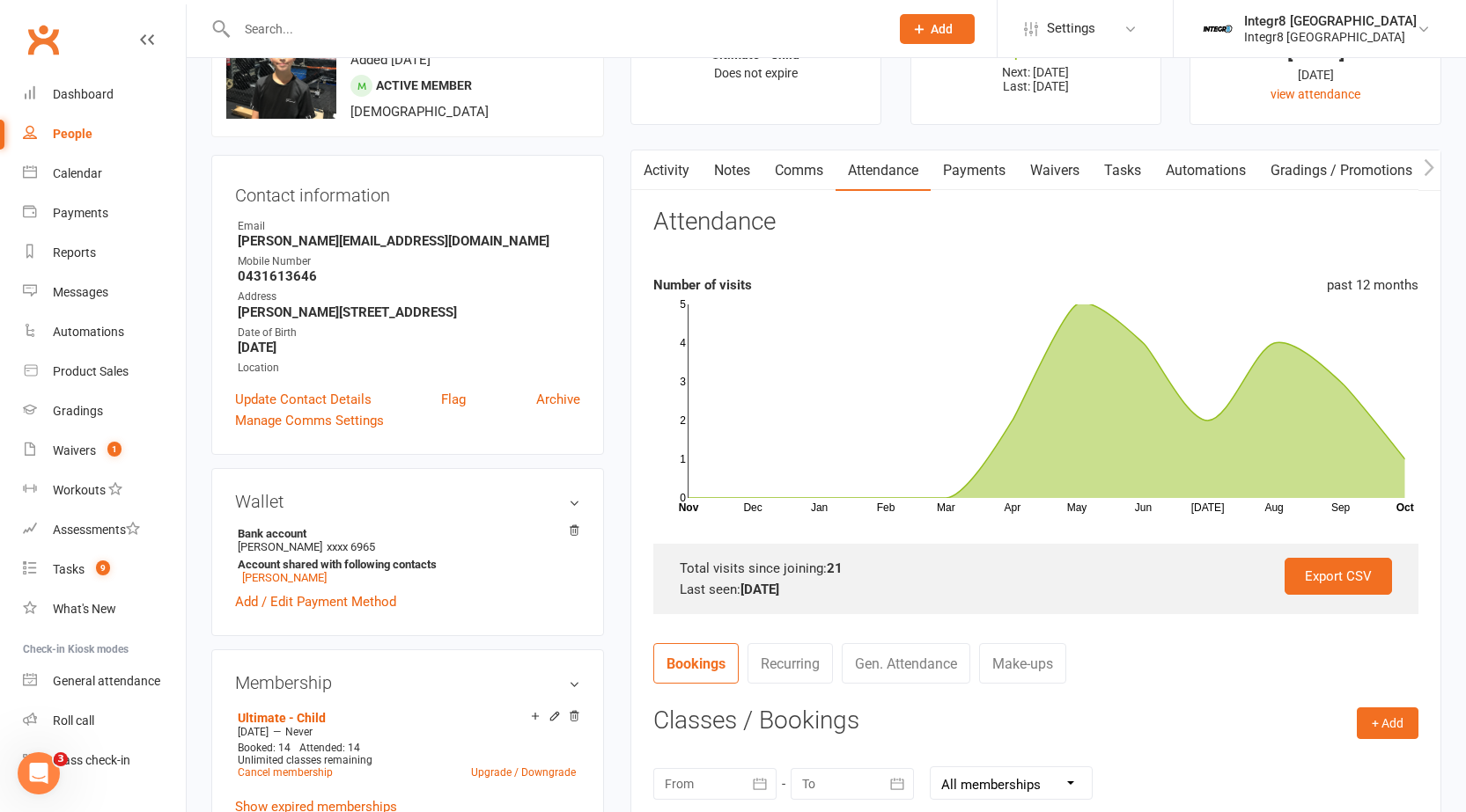
scroll to position [0, 0]
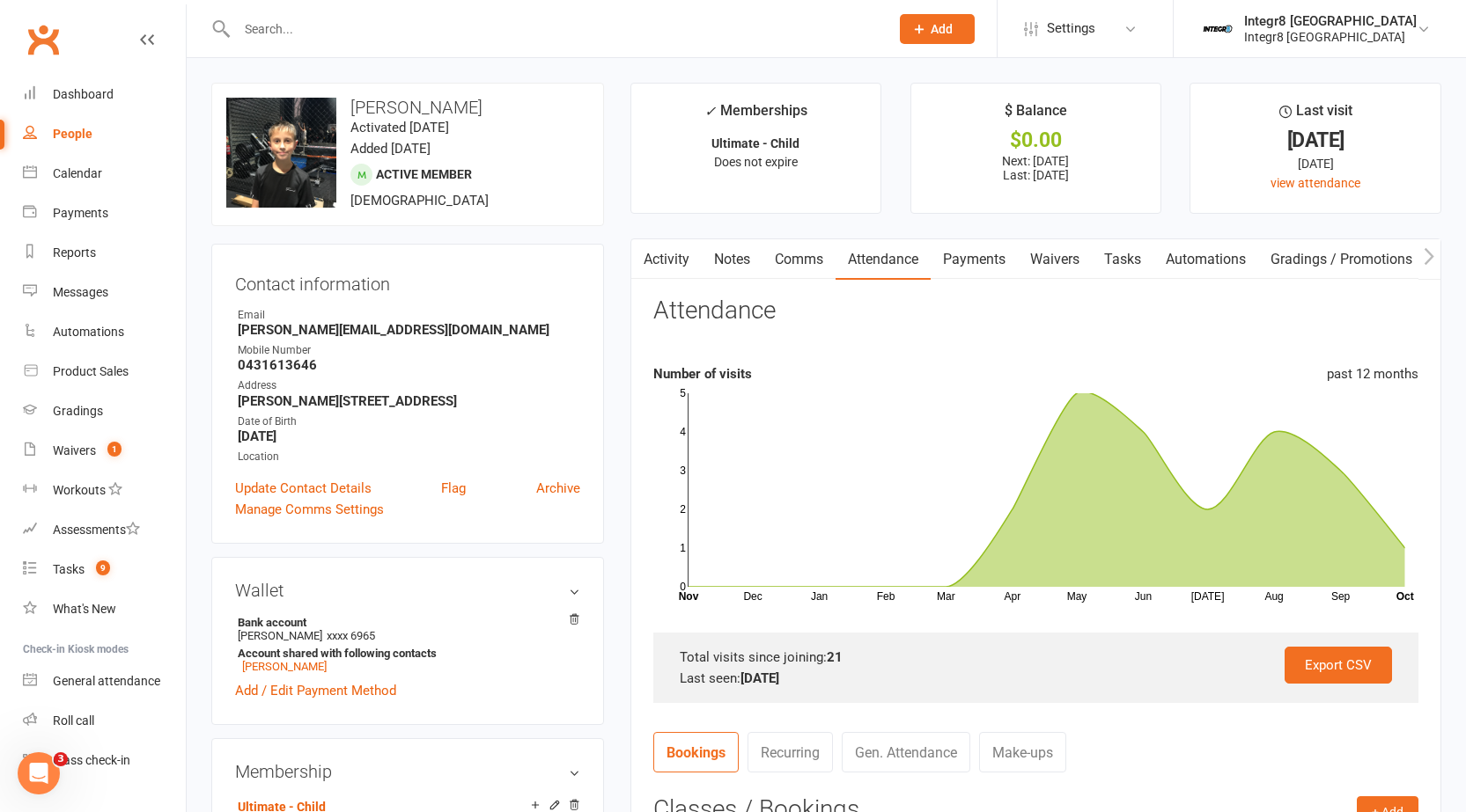
click at [673, 243] on link "Activity" at bounding box center [667, 259] width 70 height 40
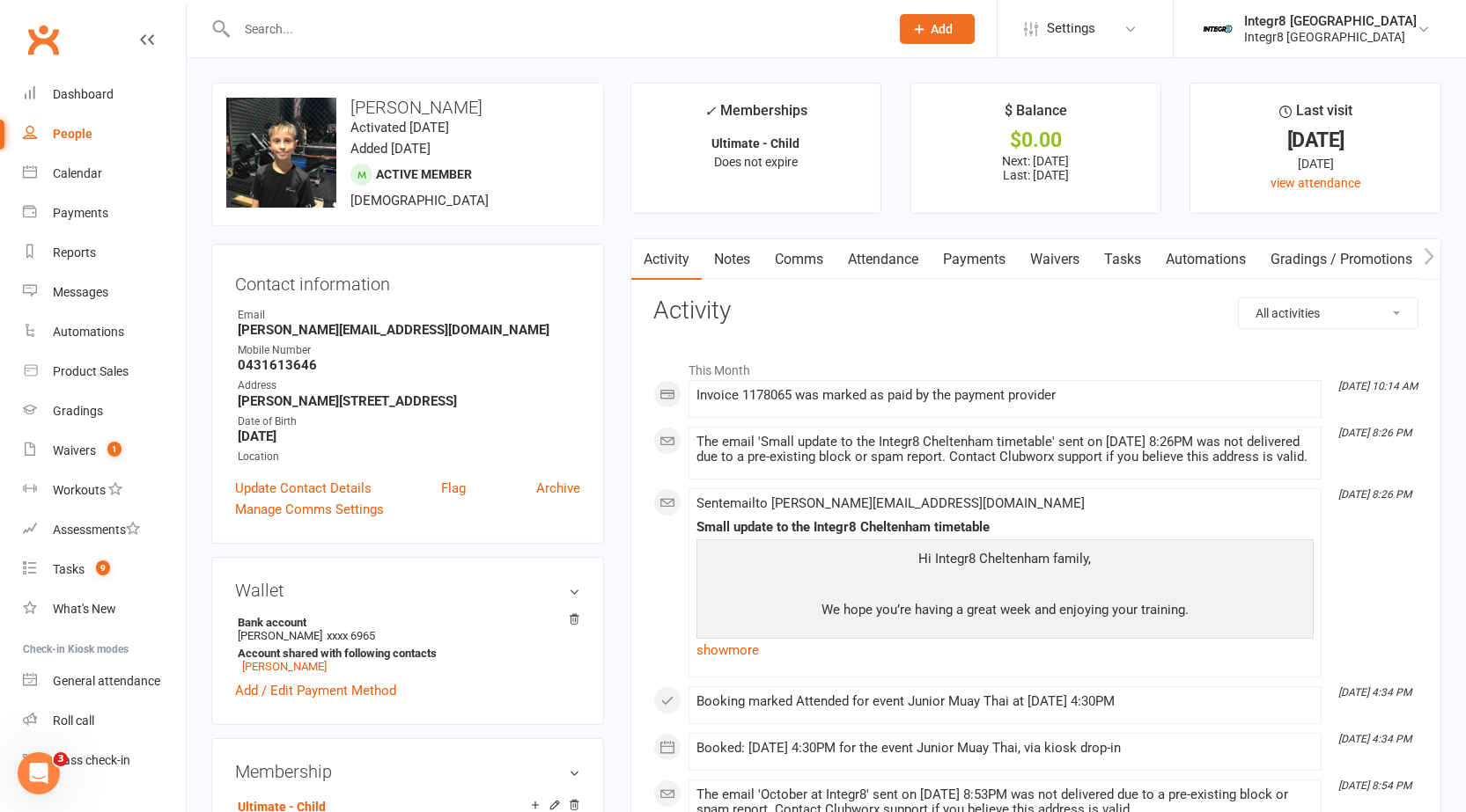
click at [721, 258] on link "Notes" at bounding box center [732, 259] width 61 height 40
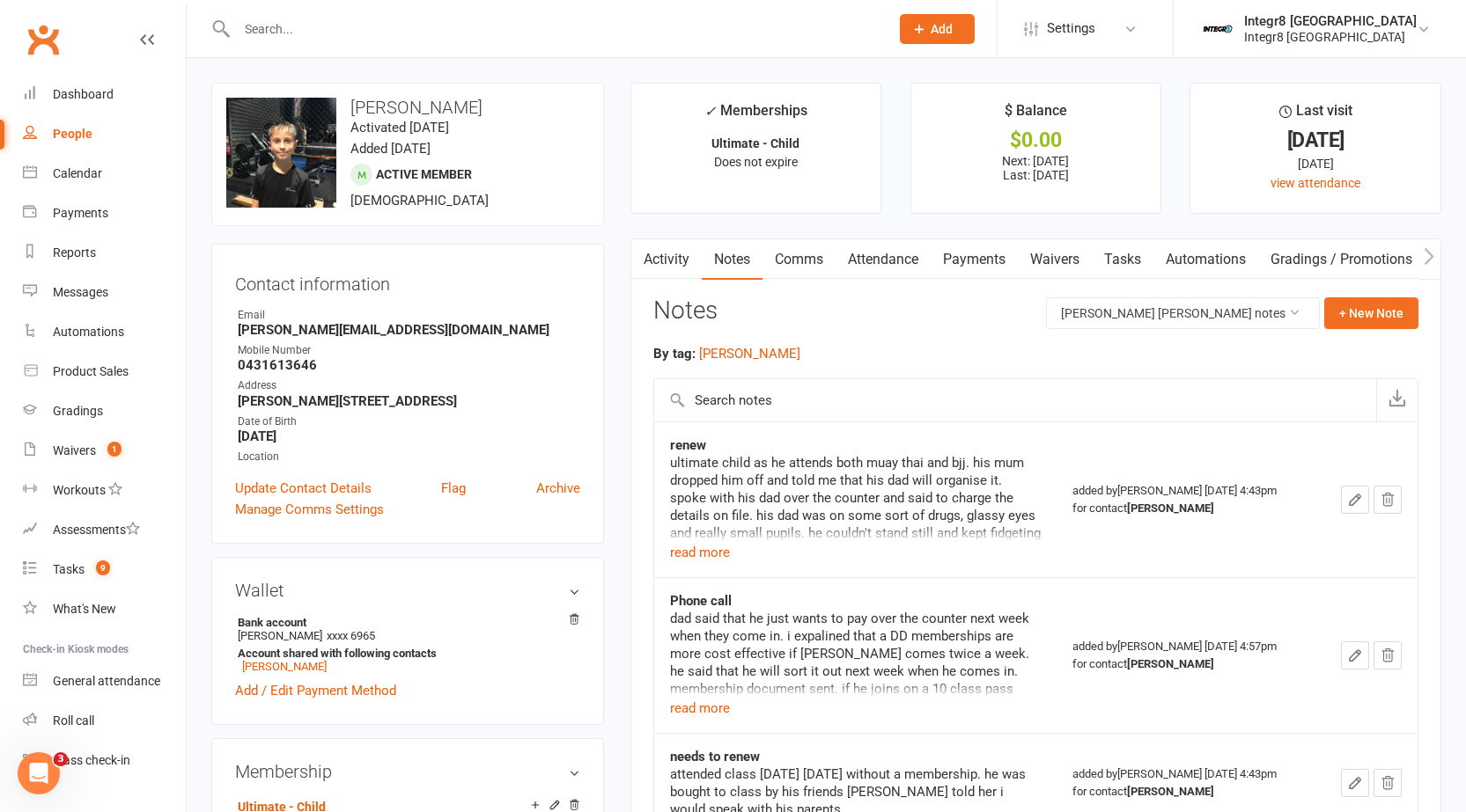
click at [668, 257] on link "Activity" at bounding box center [667, 259] width 70 height 40
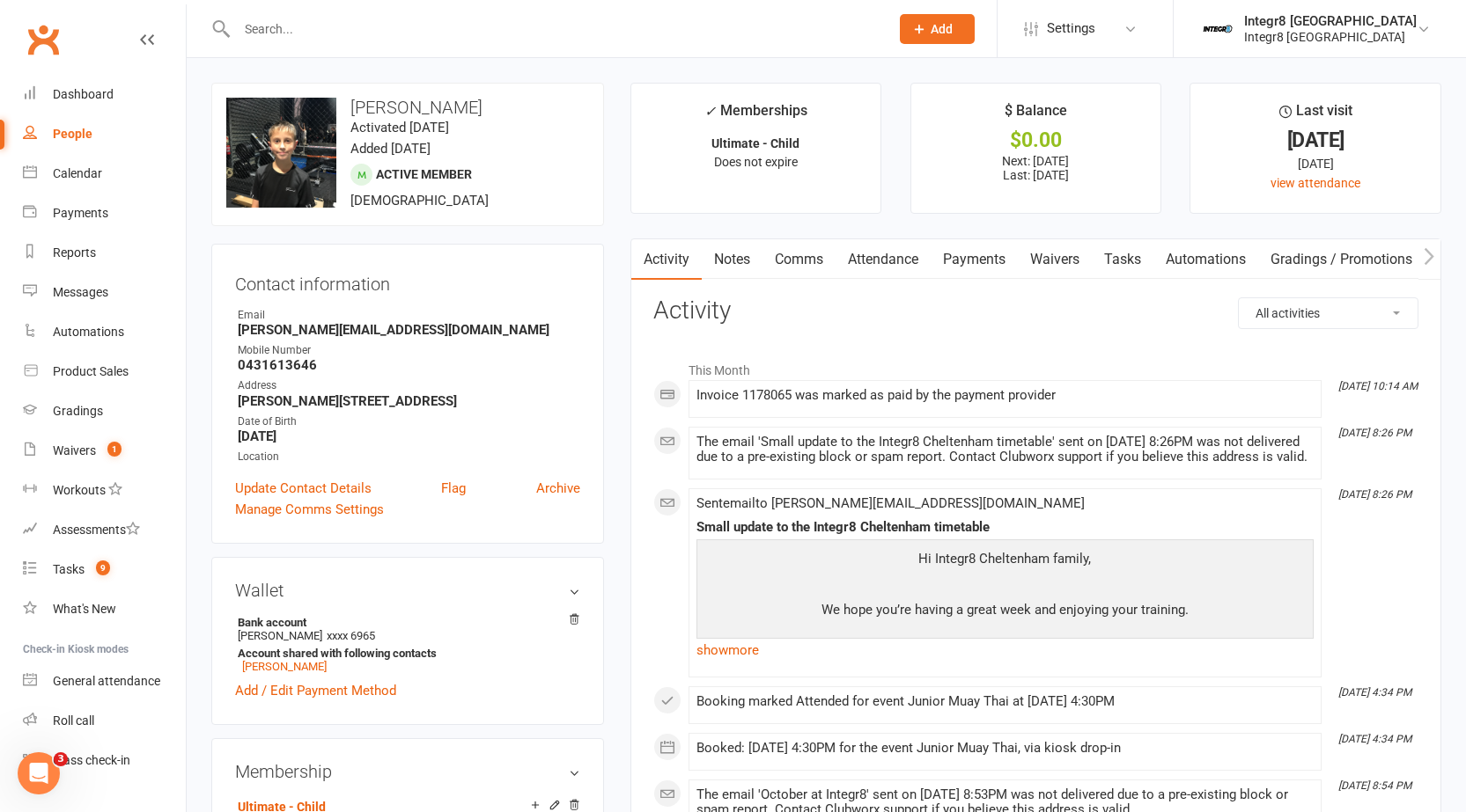
click at [742, 256] on link "Notes" at bounding box center [732, 259] width 61 height 40
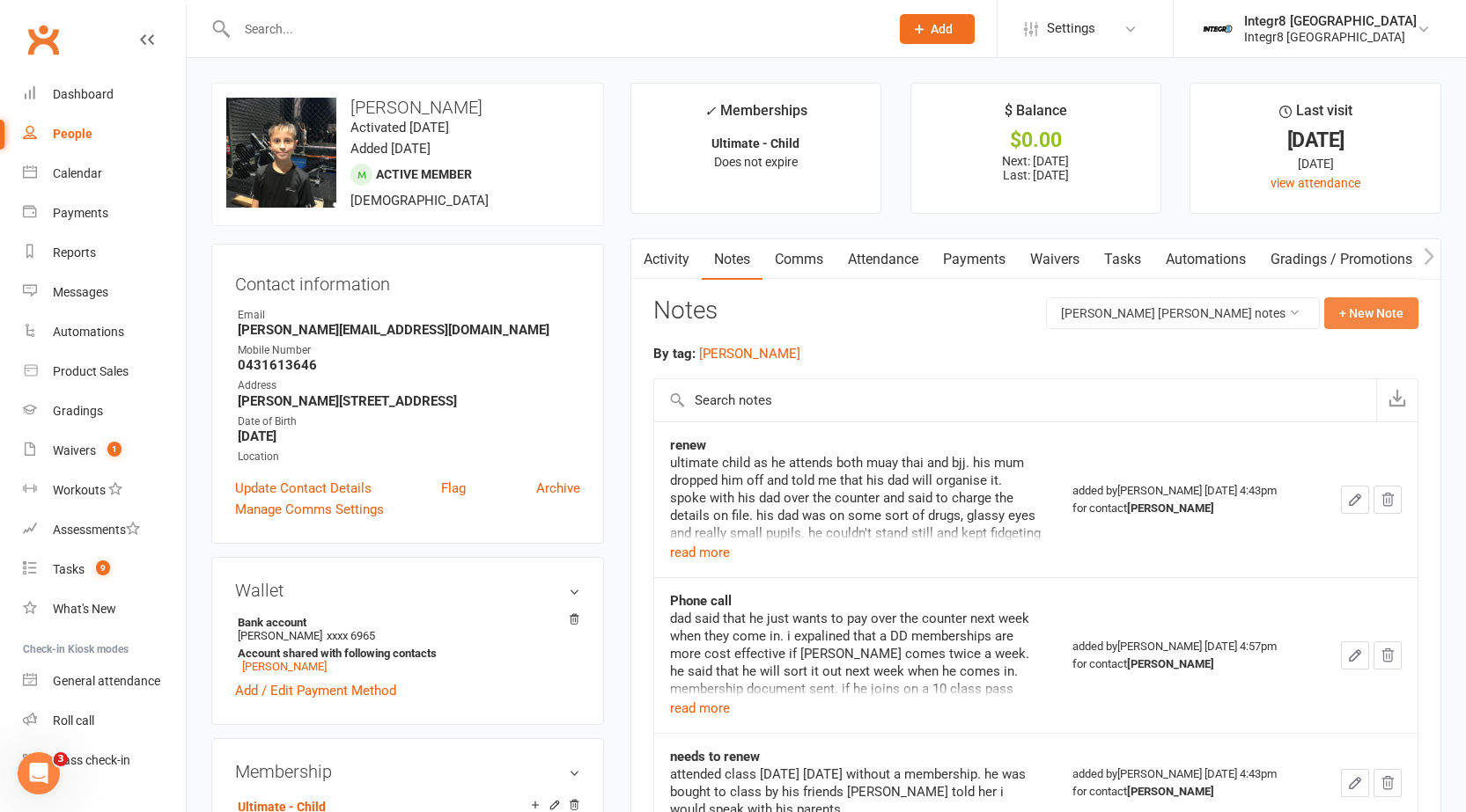
click at [1355, 323] on button "+ New Note" at bounding box center [1371, 313] width 94 height 31
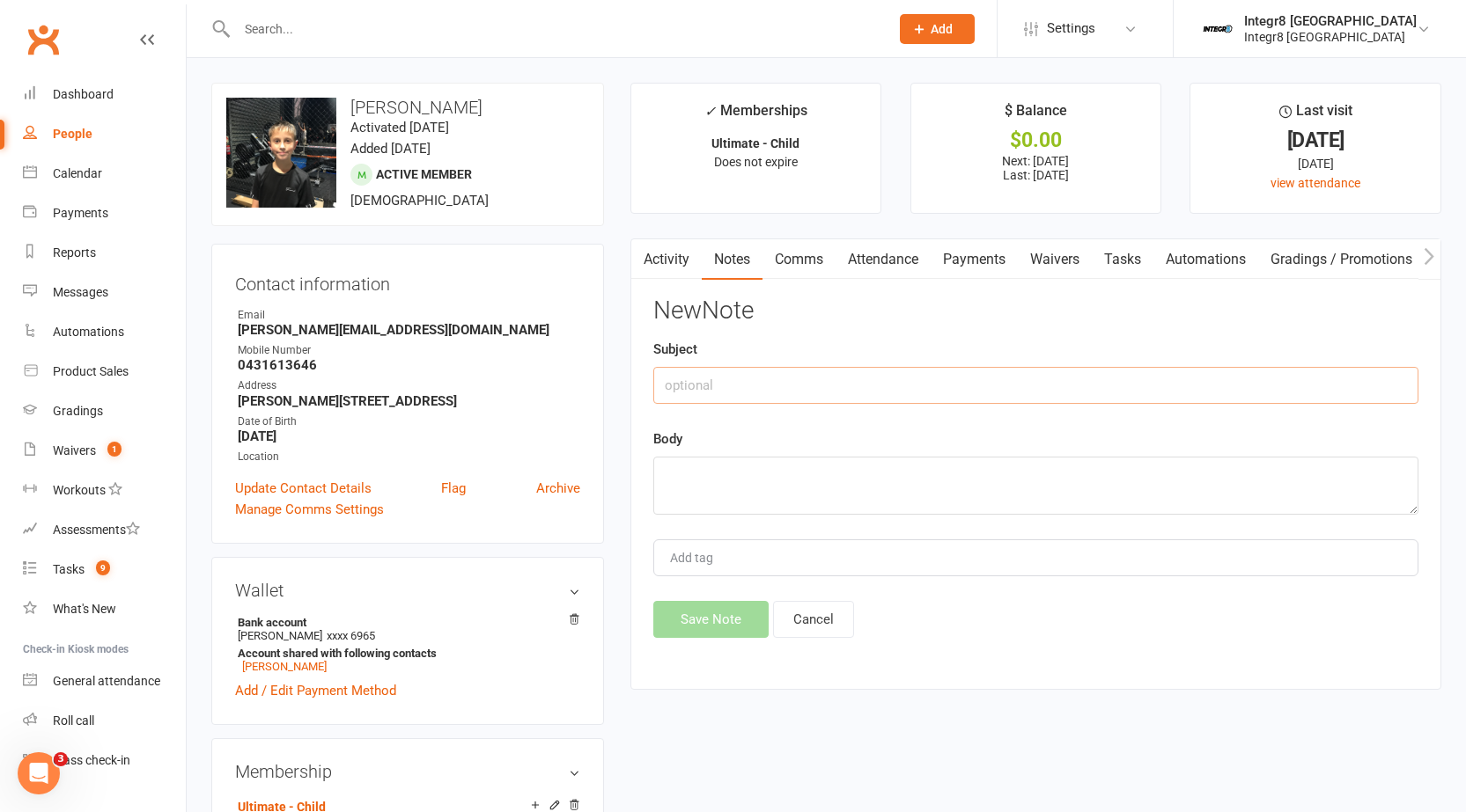
click at [772, 381] on input "text" at bounding box center [1035, 386] width 765 height 37
type input "missed call"
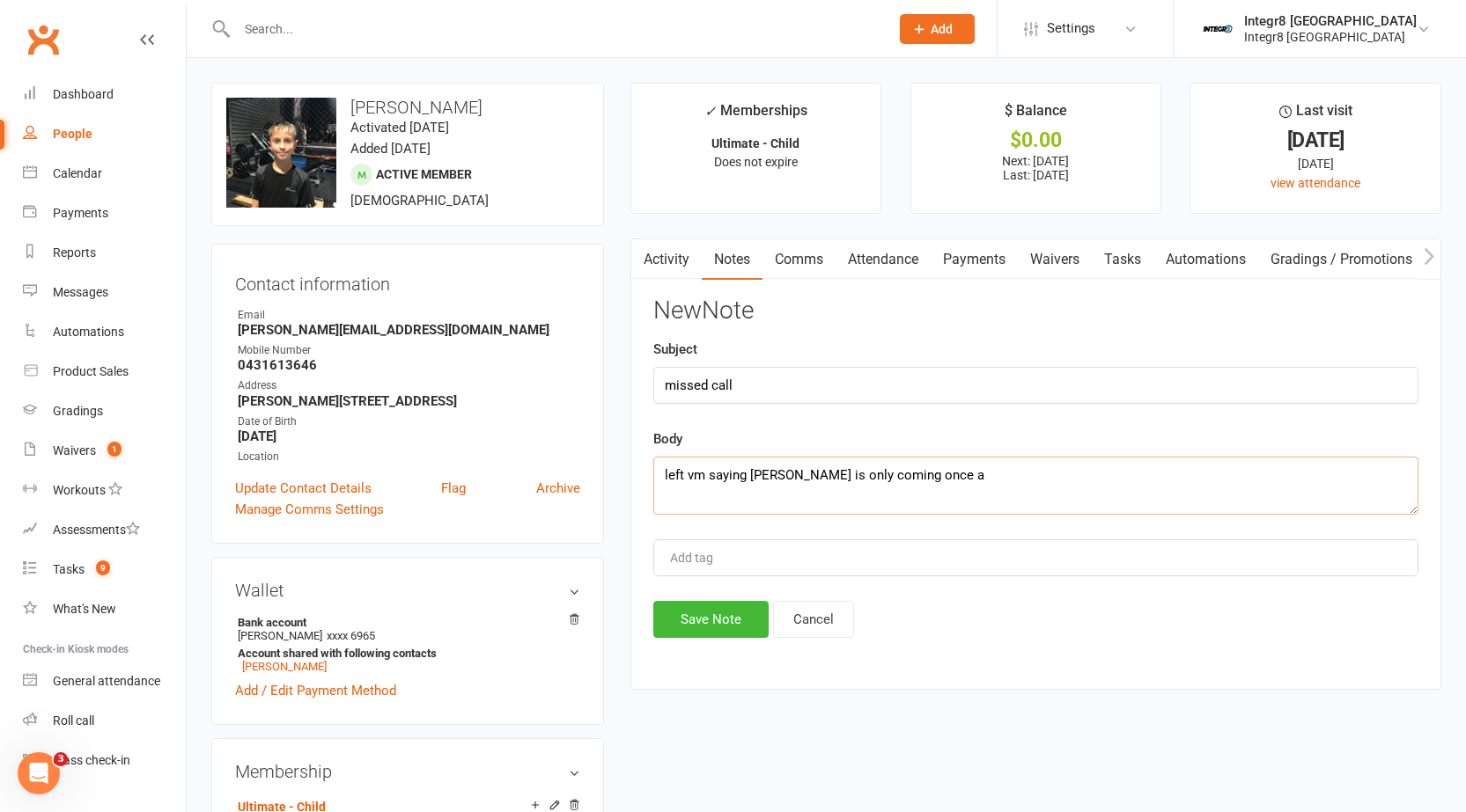
type textarea "left vm saying ryder is only coming once a"
click at [774, 381] on input "missed call" at bounding box center [1035, 386] width 765 height 37
type input "missed call + downgrade"
drag, startPoint x: 932, startPoint y: 468, endPoint x: 620, endPoint y: 490, distance: 312.8
click at [620, 490] on main "✓ Memberships Ultimate - Child Does not expire $ Balance $0.00 Next: 20 Oct 202…" at bounding box center [1035, 395] width 837 height 624
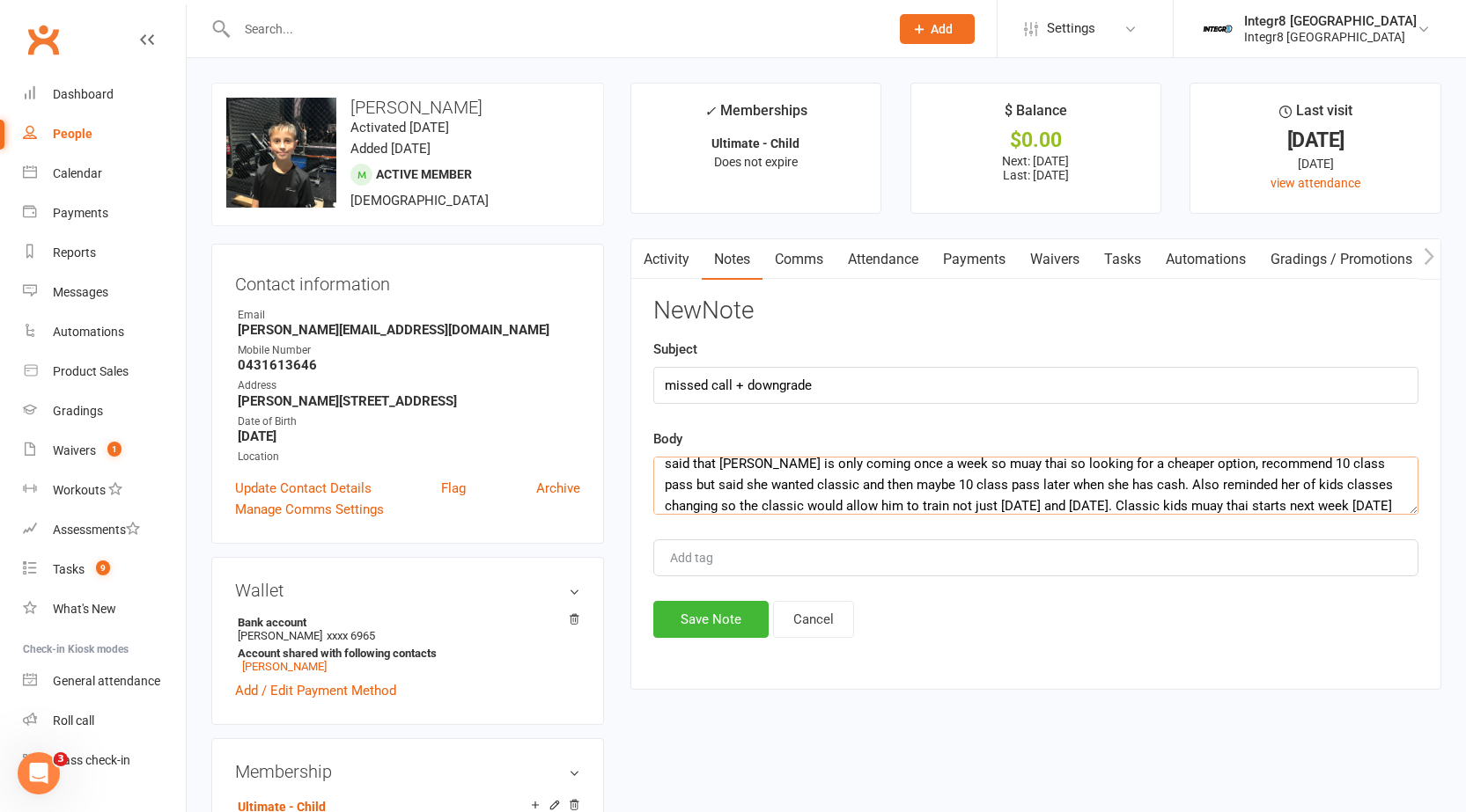
scroll to position [32, 0]
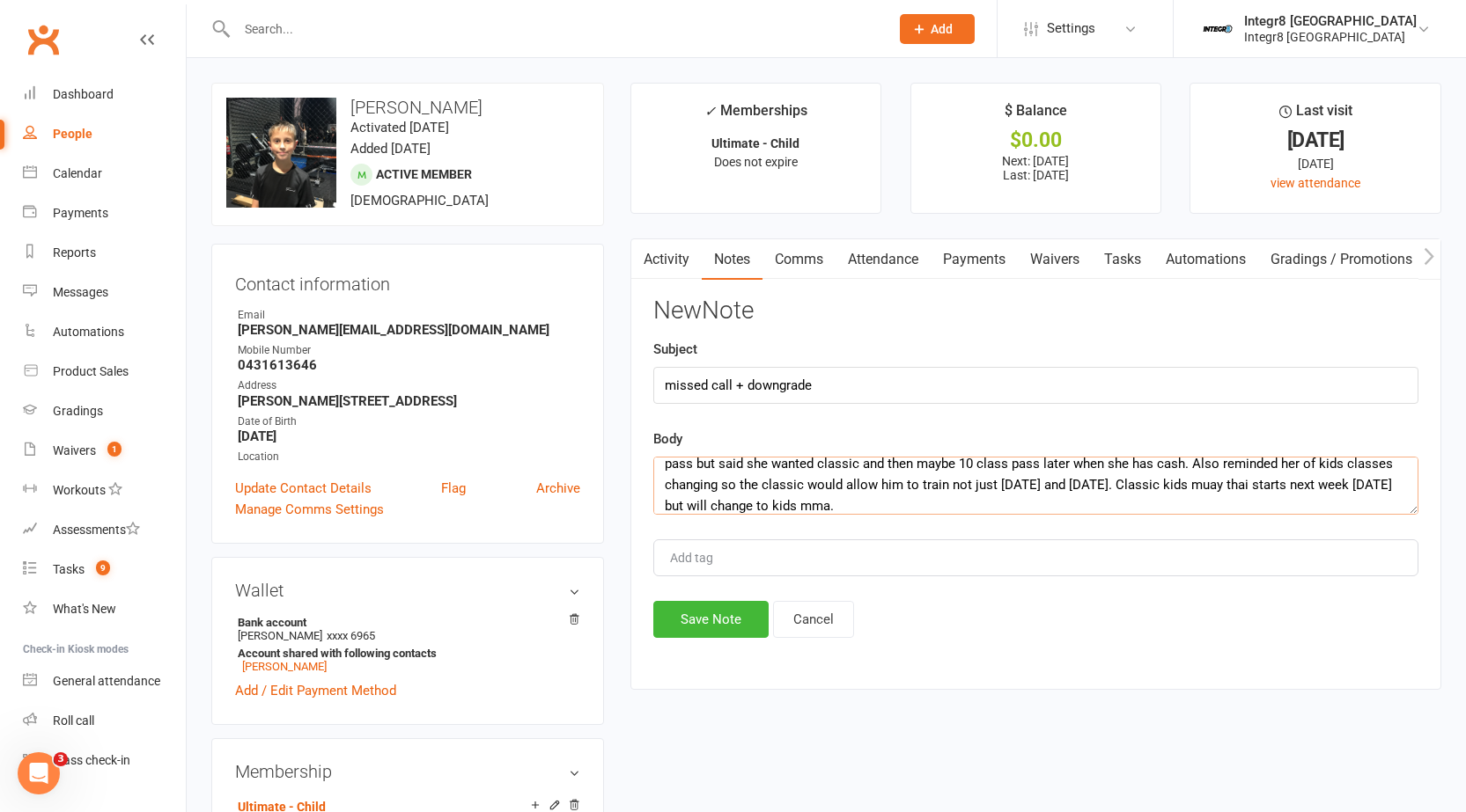
type textarea "said that ryder is only coming once a week so muay thai so looking for a cheape…"
type input "[PERSON_NAME]"
click at [698, 591] on span "[PERSON_NAME]" at bounding box center [719, 591] width 102 height 16
click at [709, 617] on button "Save Note" at bounding box center [711, 620] width 115 height 37
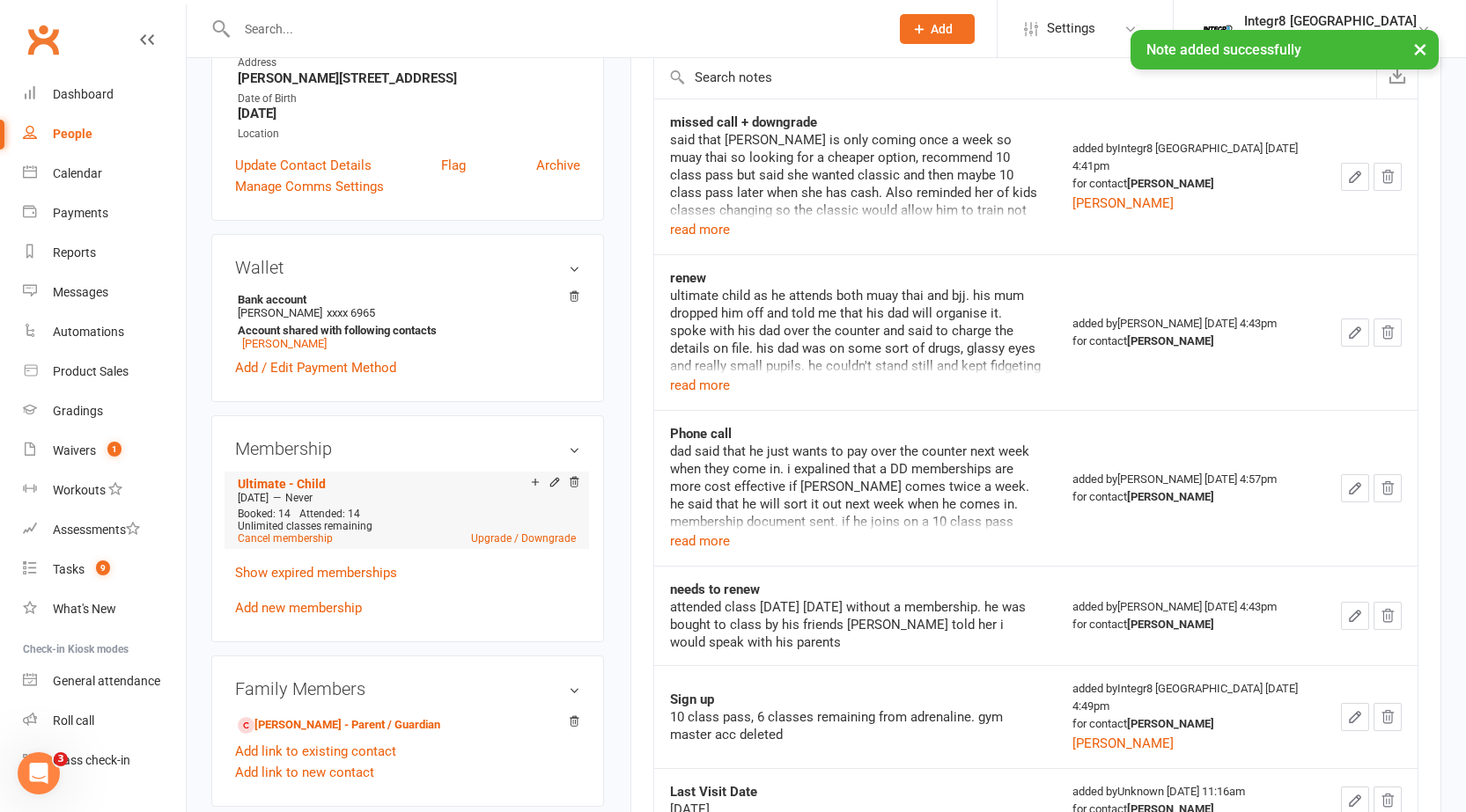
scroll to position [352, 0]
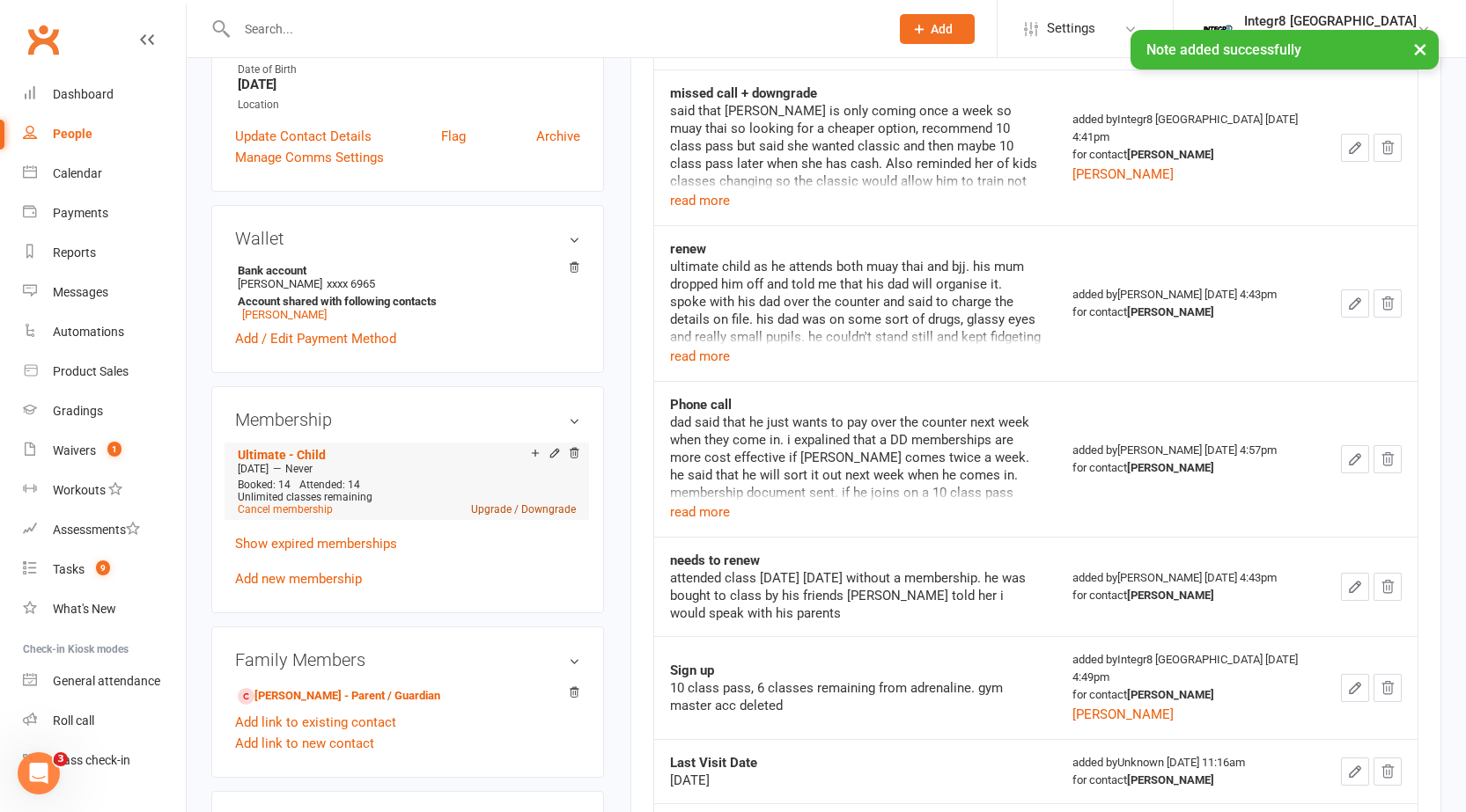
click at [557, 507] on link "Upgrade / Downgrade" at bounding box center [523, 509] width 105 height 13
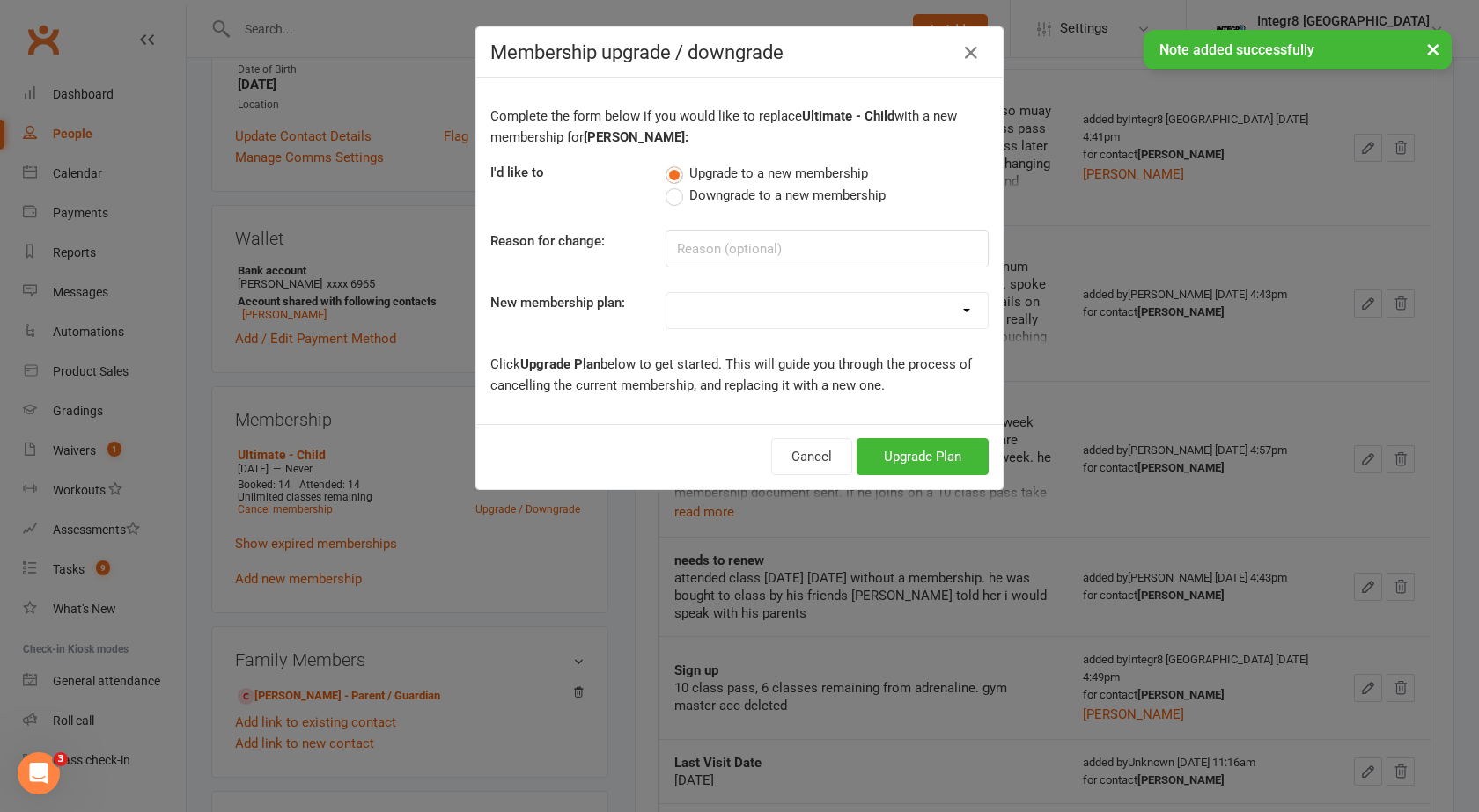
click at [712, 207] on div "Complete the form below if you would like to replace Ultimate - Child with a ne…" at bounding box center [739, 251] width 527 height 346
click at [714, 195] on span "Downgrade to a new membership" at bounding box center [787, 193] width 196 height 19
click at [677, 185] on input "Downgrade to a new membership" at bounding box center [672, 185] width 12 height 0
click at [722, 245] on input at bounding box center [827, 249] width 324 height 37
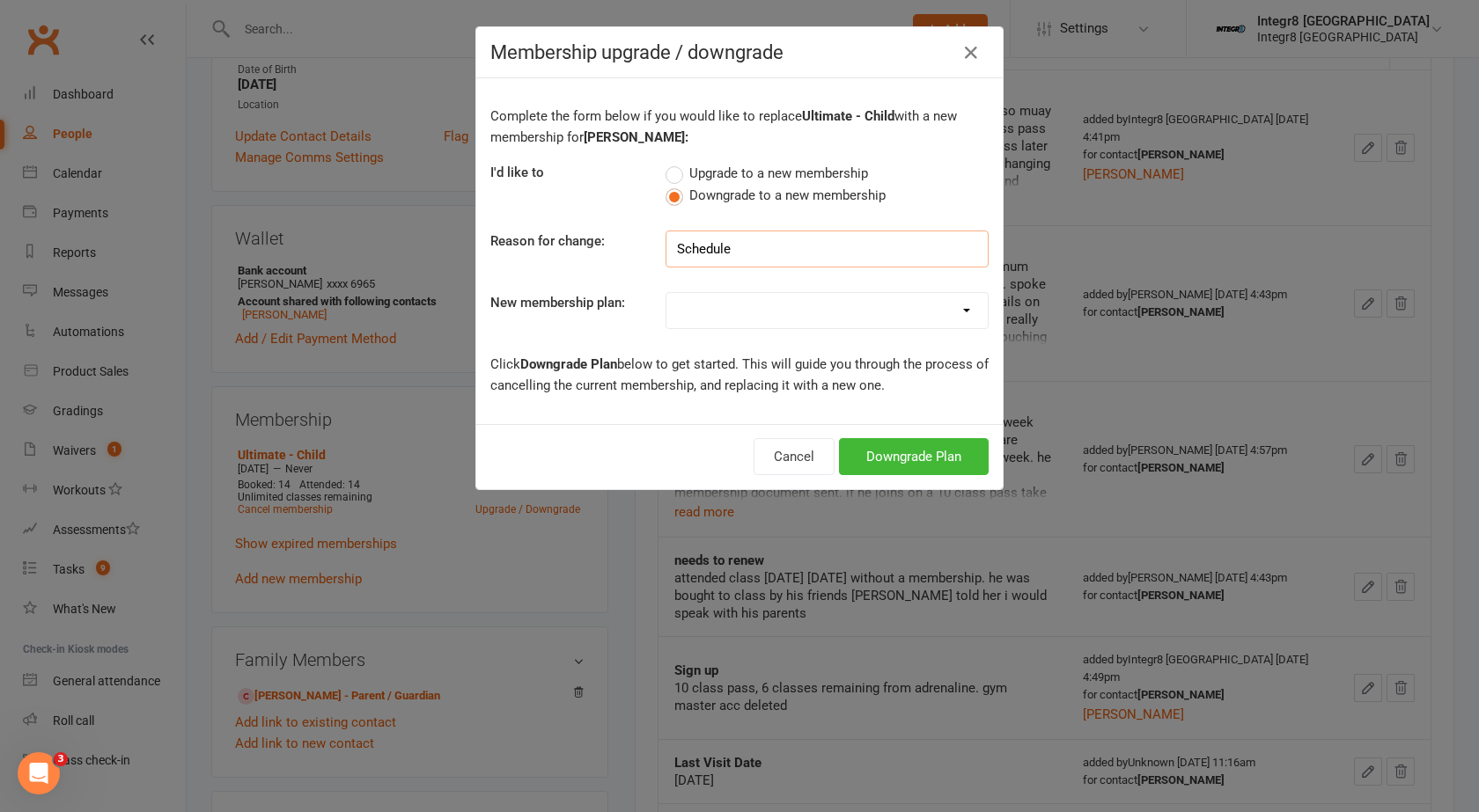
type input "Schedule"
click at [777, 306] on select "Classic - Muay Thai Classic - MMA Classic - BJJ Classic - Kids BJJ - GI Classic…" at bounding box center [827, 311] width 322 height 35
select select "6"
click at [667, 293] on select "Classic - Muay Thai Classic - MMA Classic - BJJ Classic - Kids BJJ - GI Classic…" at bounding box center [827, 311] width 322 height 35
click at [886, 455] on button "Downgrade Plan" at bounding box center [913, 457] width 150 height 37
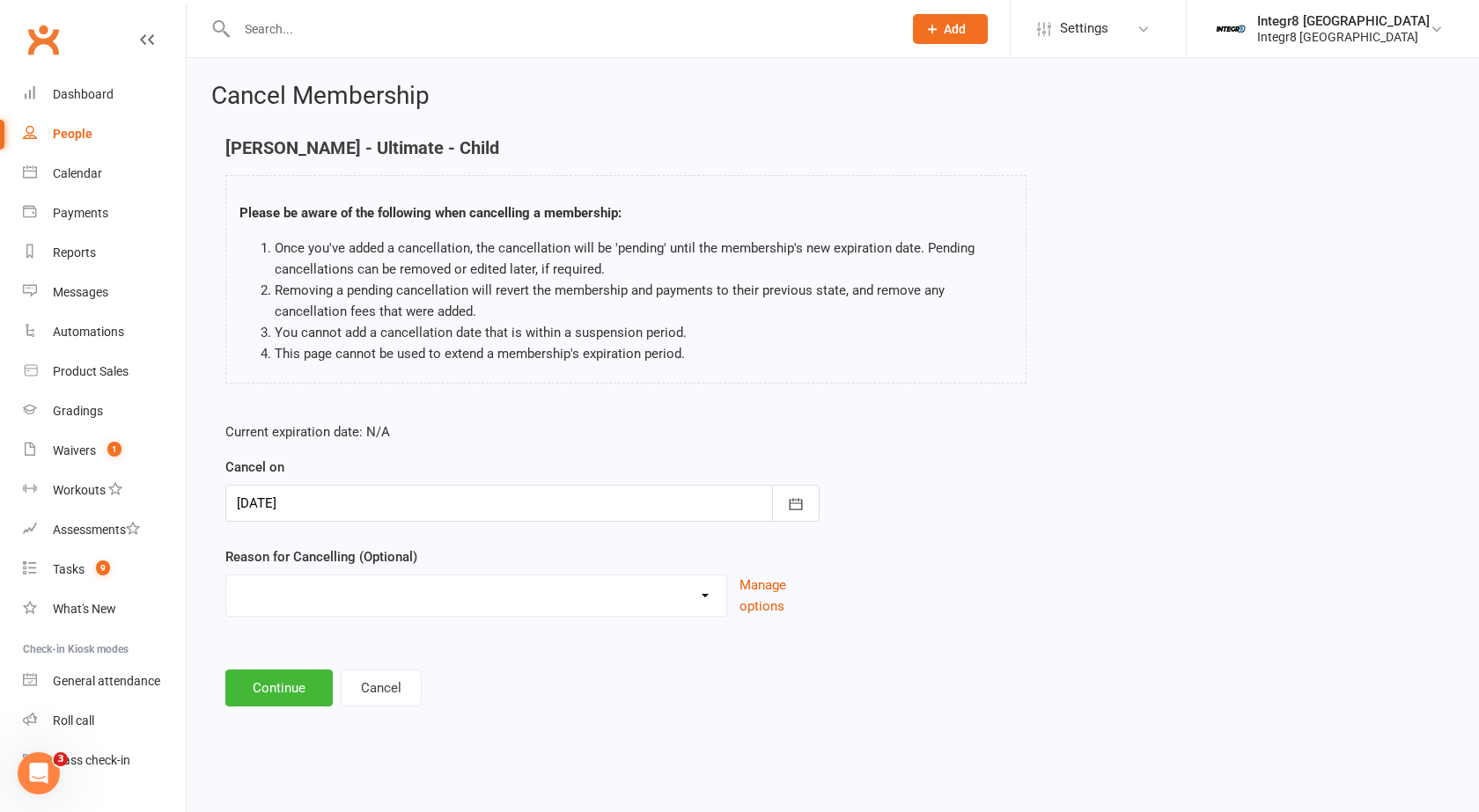
click at [649, 506] on div at bounding box center [523, 503] width 594 height 37
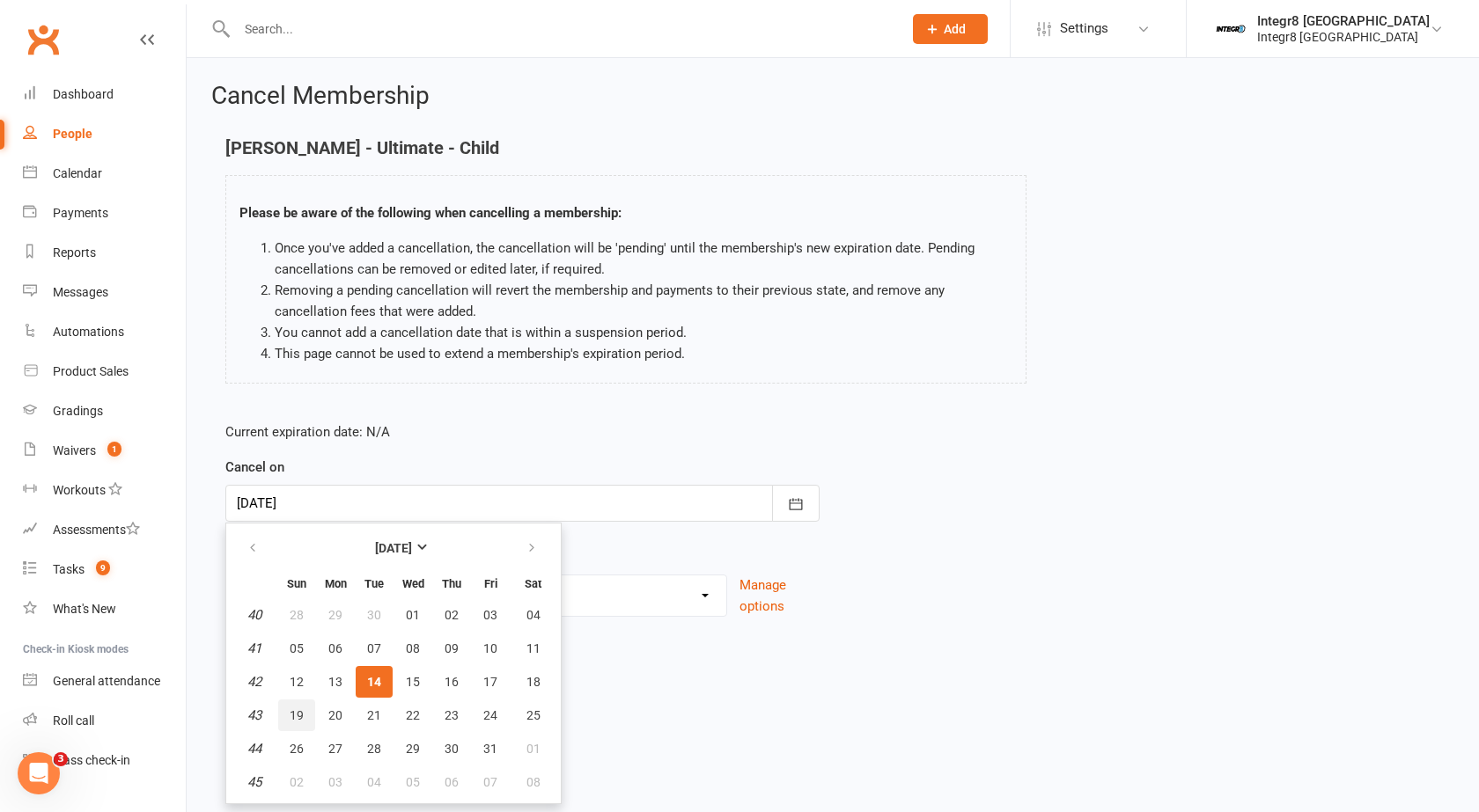
click at [287, 719] on button "19" at bounding box center [297, 715] width 37 height 31
type input "19 Oct 2025"
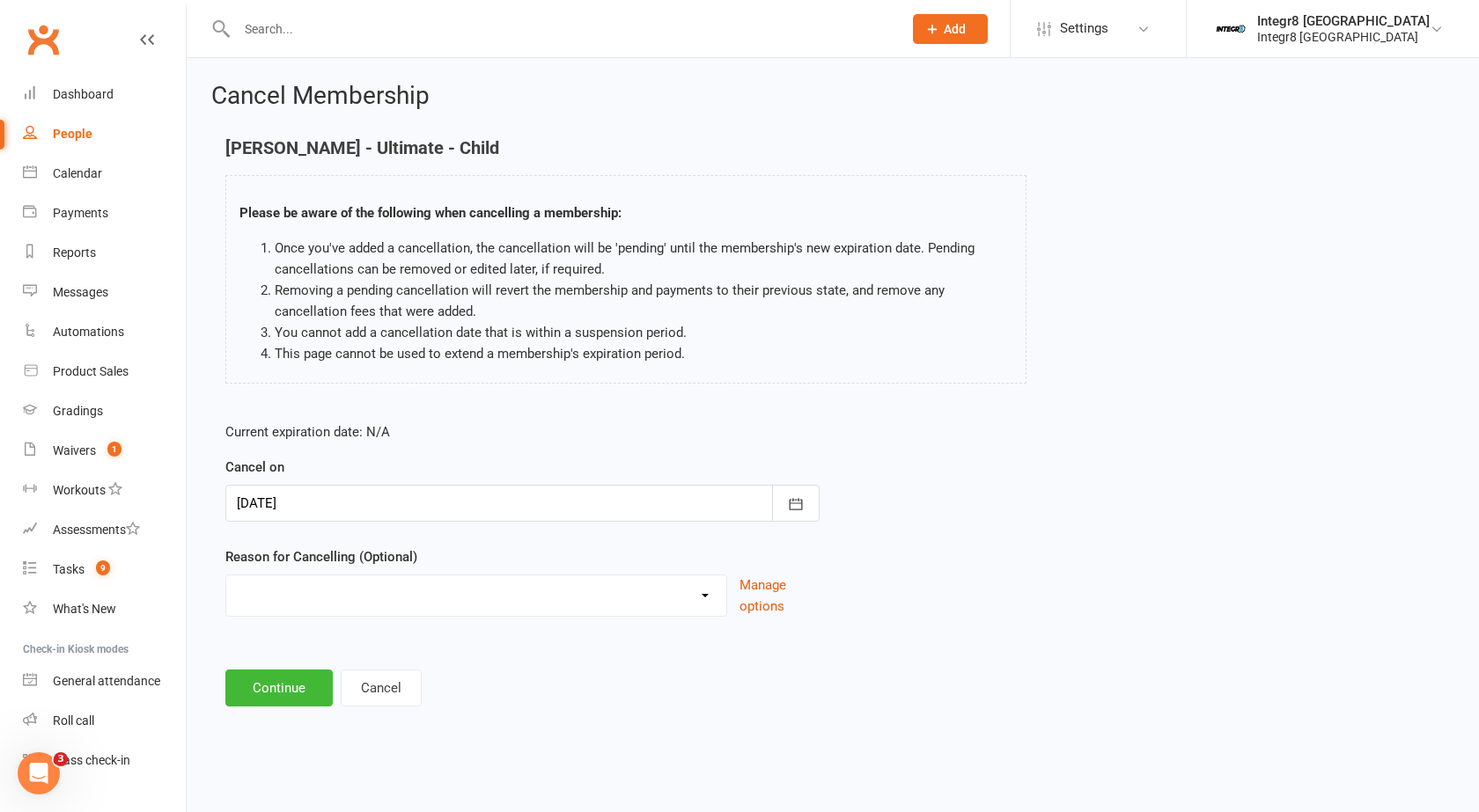
click at [378, 580] on select "Downgrade Holiday Injury Switch of locations Upgrade Other reason" at bounding box center [476, 593] width 500 height 35
select select "0"
click at [226, 576] on select "Downgrade Holiday Injury Switch of locations Upgrade Other reason" at bounding box center [476, 593] width 500 height 35
click at [277, 704] on button "Continue" at bounding box center [280, 688] width 108 height 37
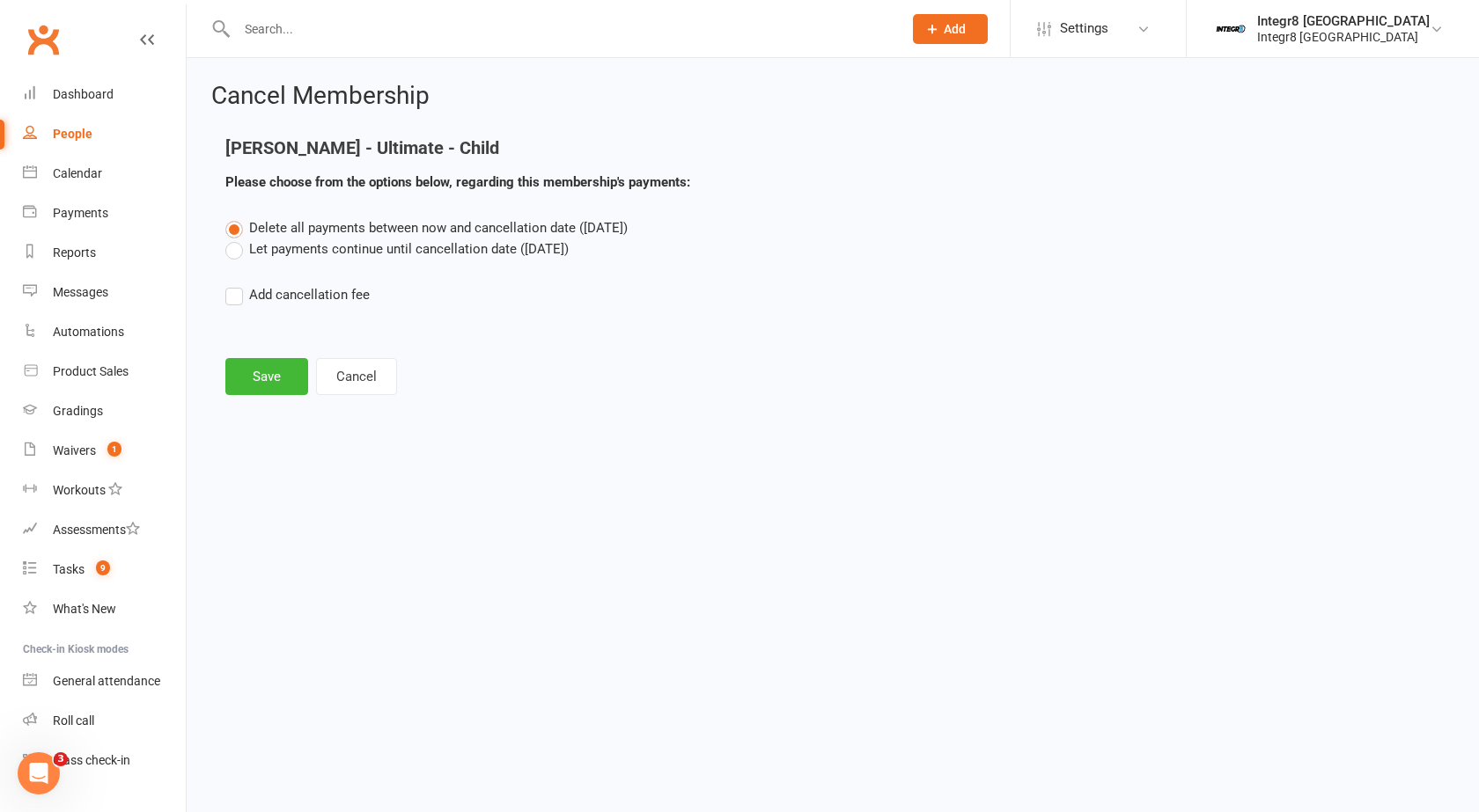
click at [382, 252] on label "Let payments continue until cancellation date (Oct 19, 2025)" at bounding box center [397, 249] width 343 height 21
click at [237, 238] on input "Let payments continue until cancellation date (Oct 19, 2025)" at bounding box center [232, 238] width 12 height 0
click at [260, 380] on button "Save" at bounding box center [267, 377] width 83 height 37
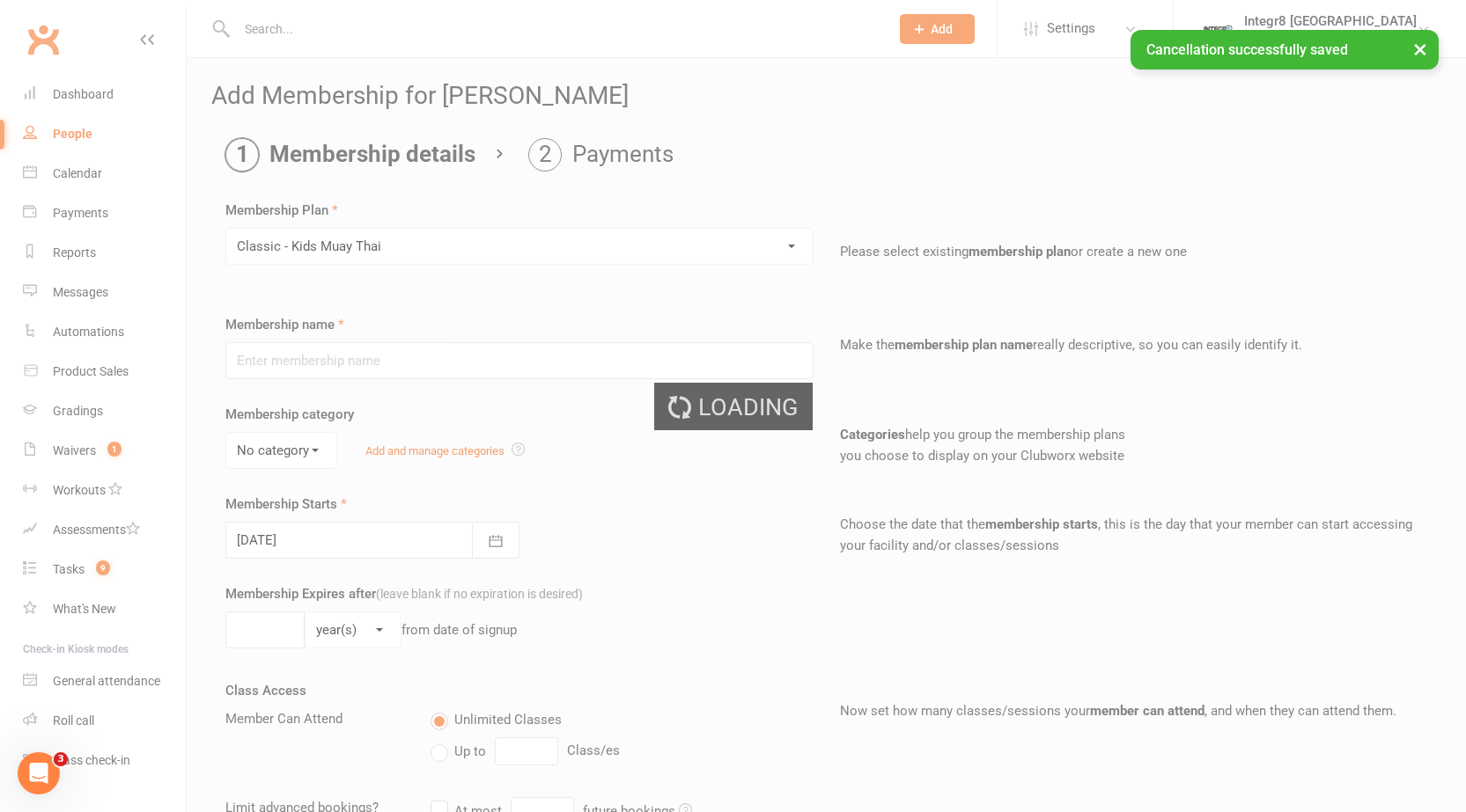
type input "Classic - Kids Muay Thai"
select select "2"
type input "0"
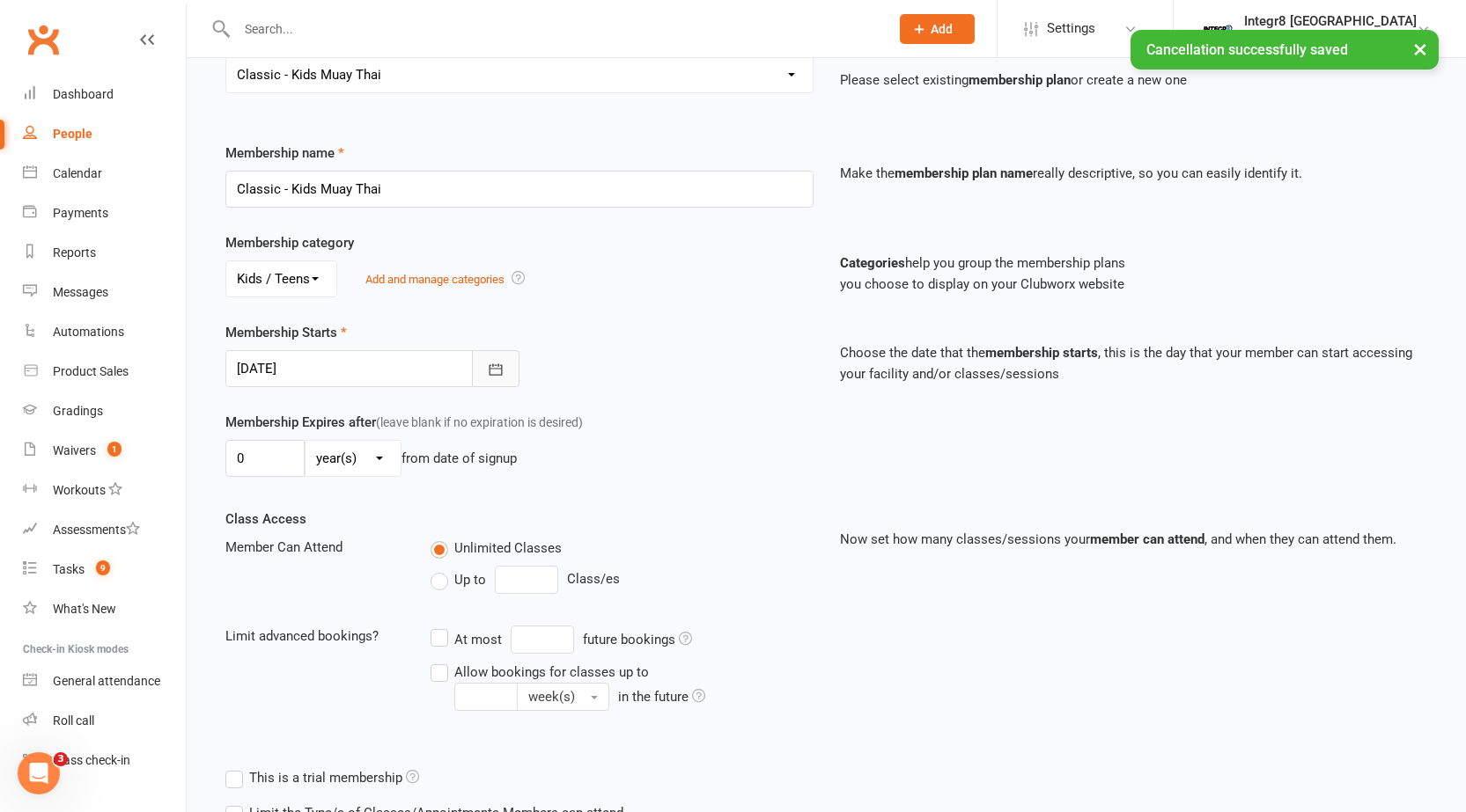
scroll to position [176, 0]
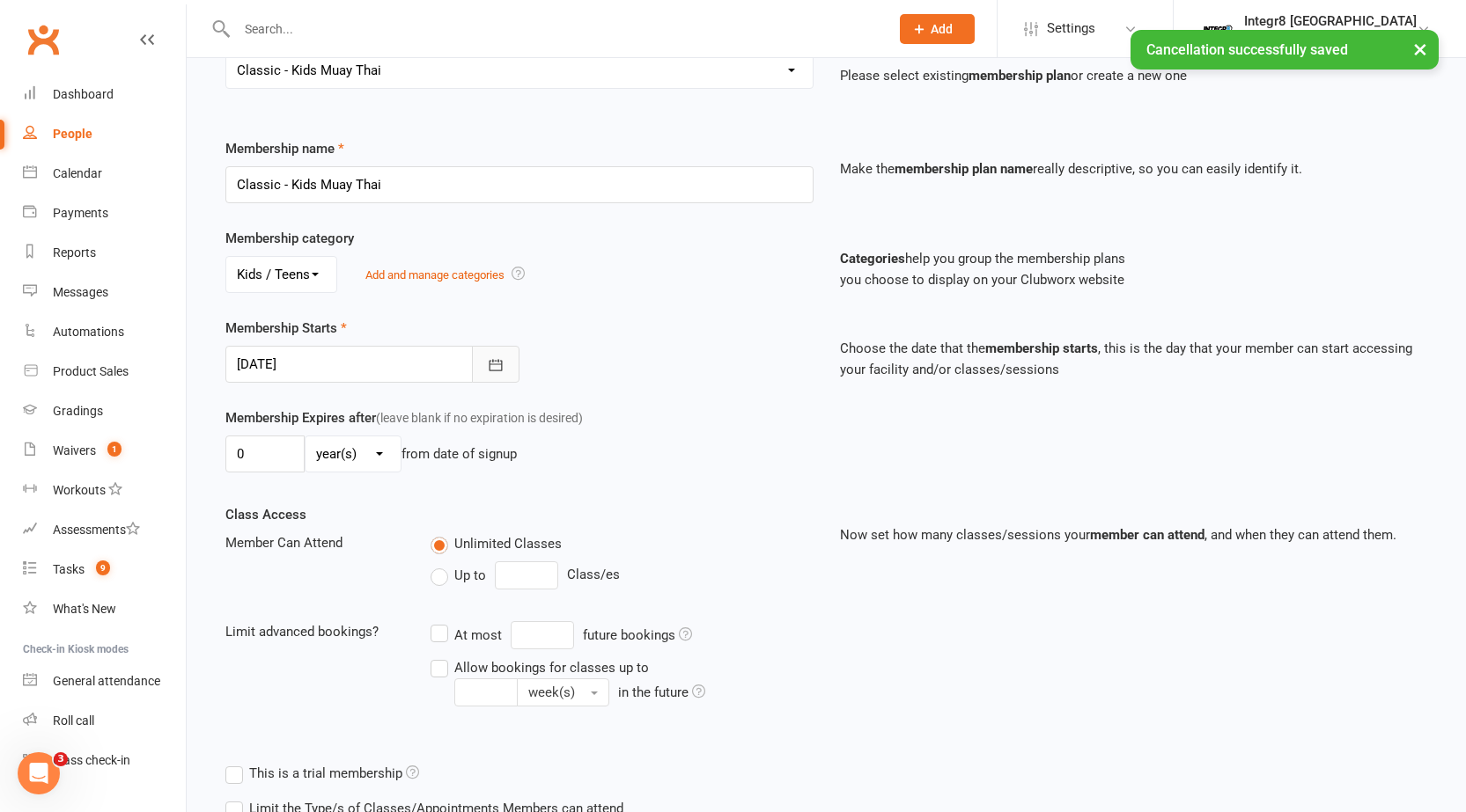
click at [484, 367] on button "button" at bounding box center [496, 364] width 48 height 37
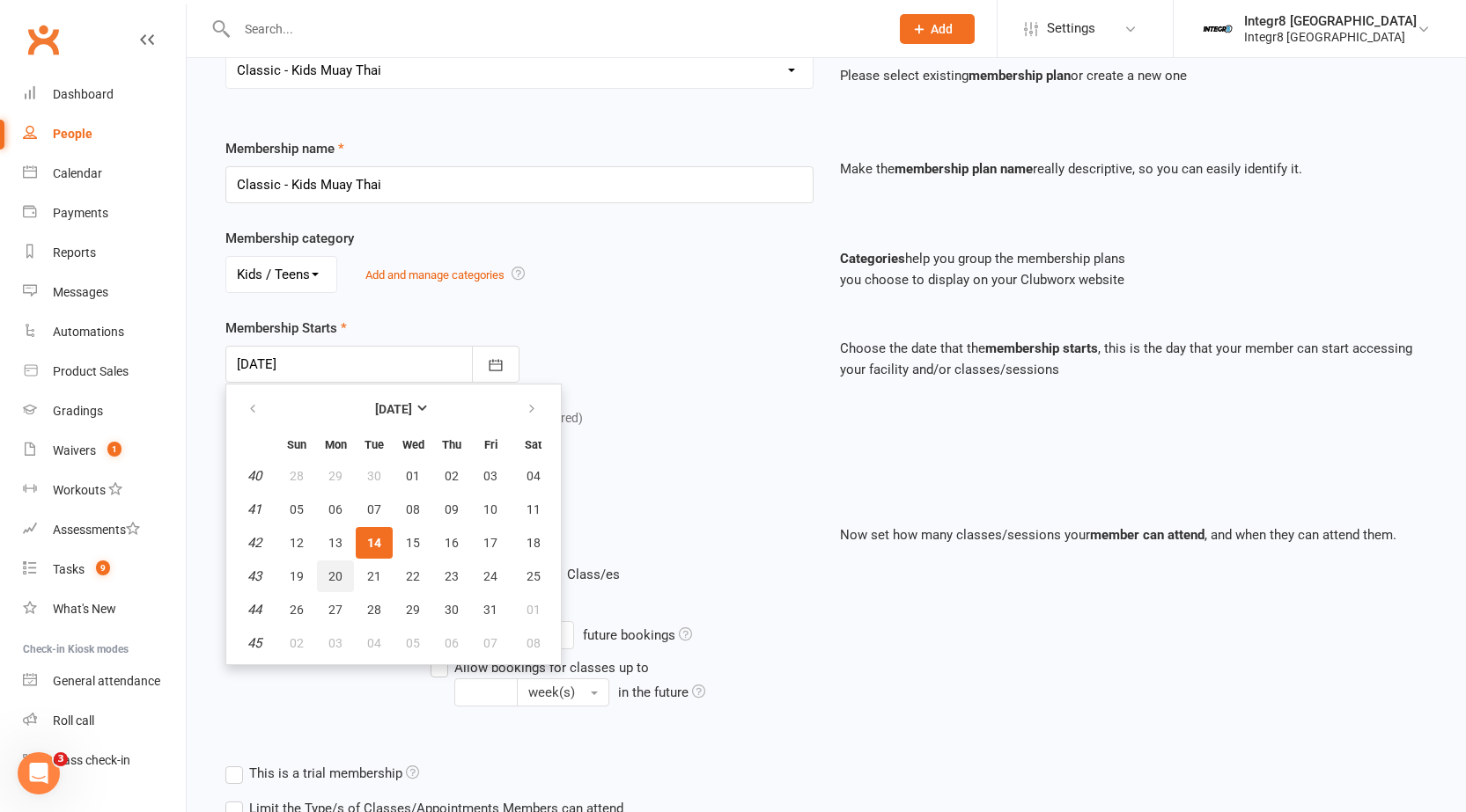
click at [325, 575] on button "20" at bounding box center [335, 577] width 37 height 31
type input "20 Oct 2025"
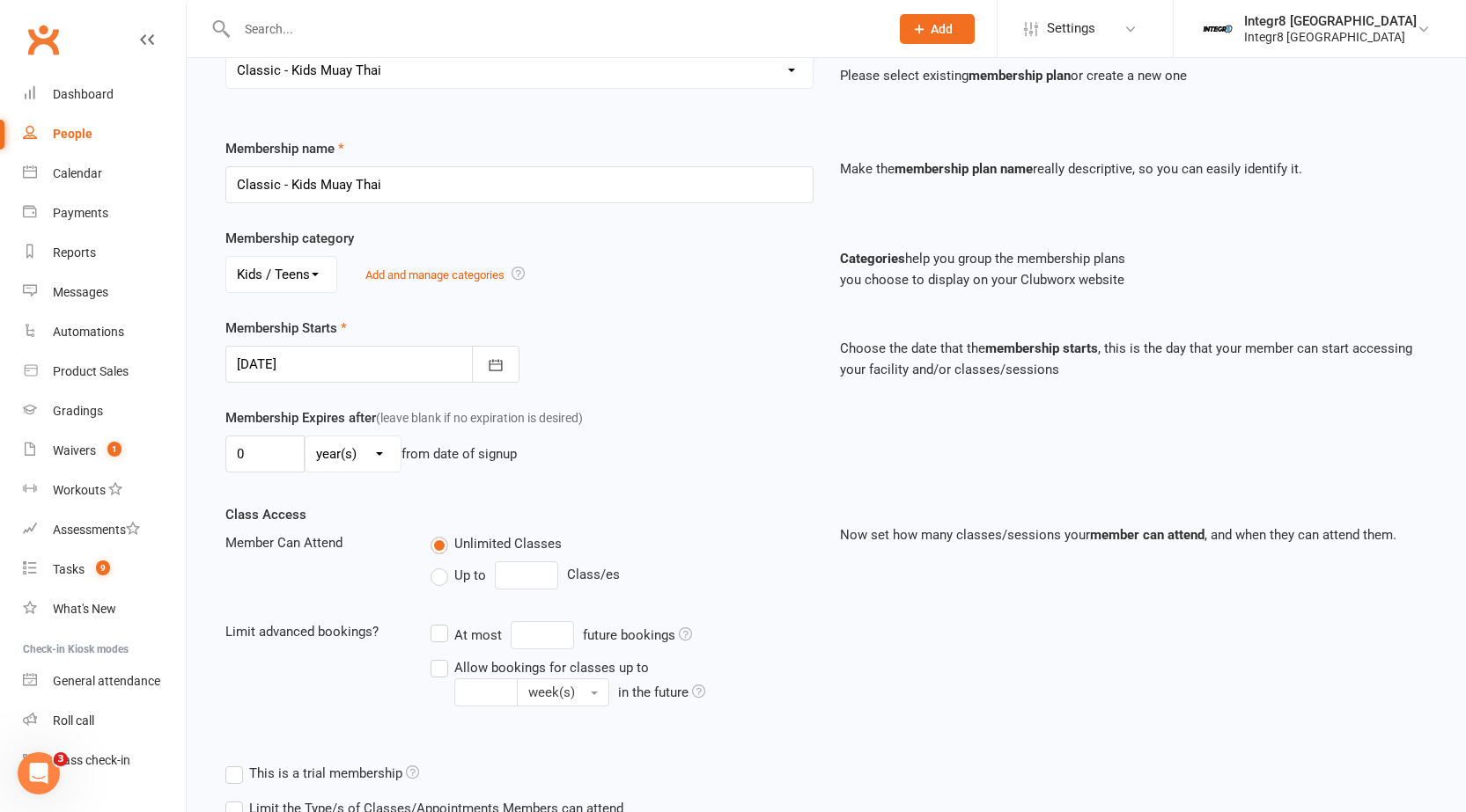
click at [459, 582] on span "Up to" at bounding box center [470, 574] width 31 height 19
click at [442, 565] on input "Up to" at bounding box center [436, 565] width 12 height 0
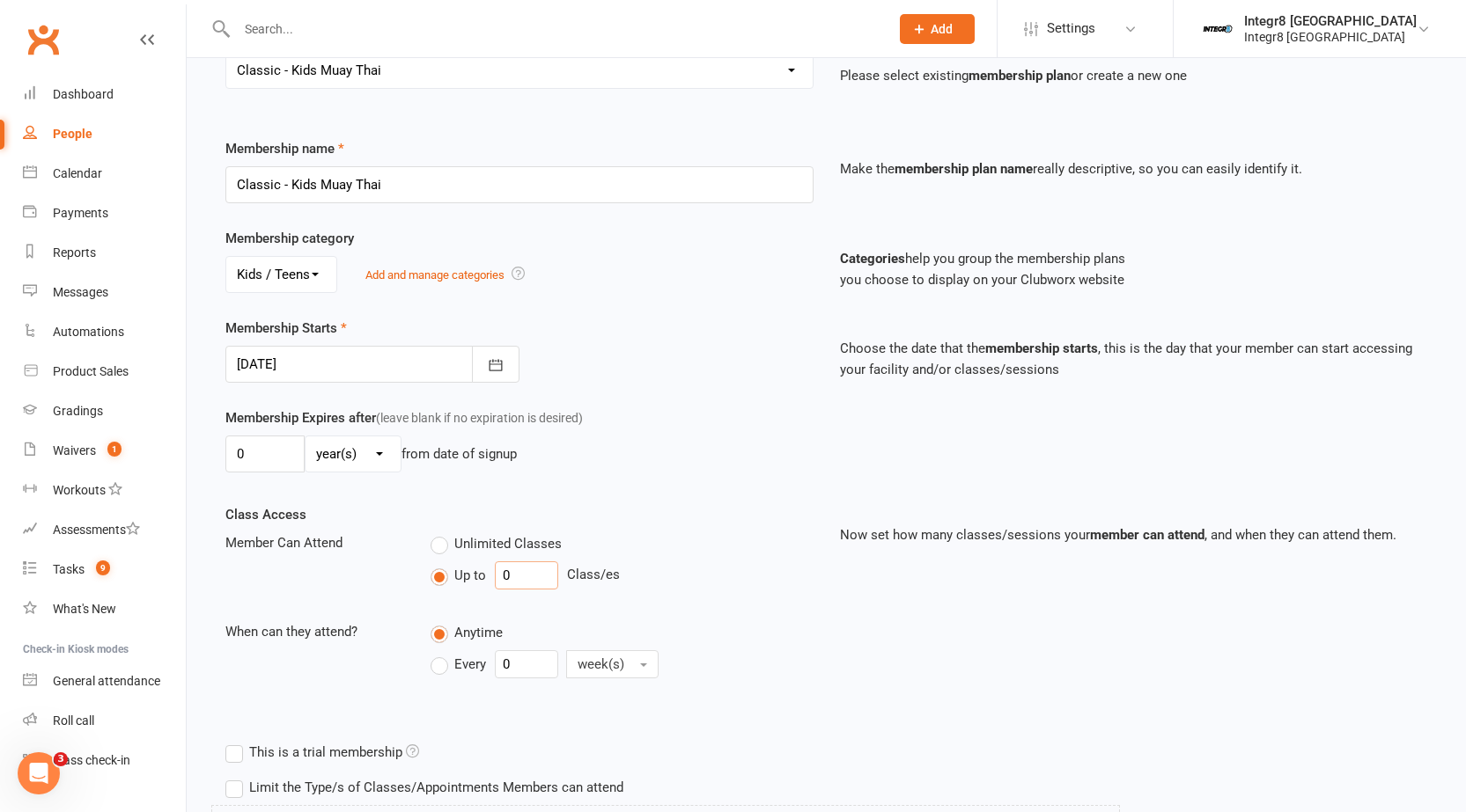
drag, startPoint x: 525, startPoint y: 576, endPoint x: 485, endPoint y: 580, distance: 40.2
click at [485, 580] on div "Up to 0 Class/es" at bounding box center [622, 576] width 383 height 28
type input "3"
click at [464, 662] on span "Every" at bounding box center [470, 662] width 31 height 19
click at [442, 651] on input "Every" at bounding box center [436, 651] width 12 height 0
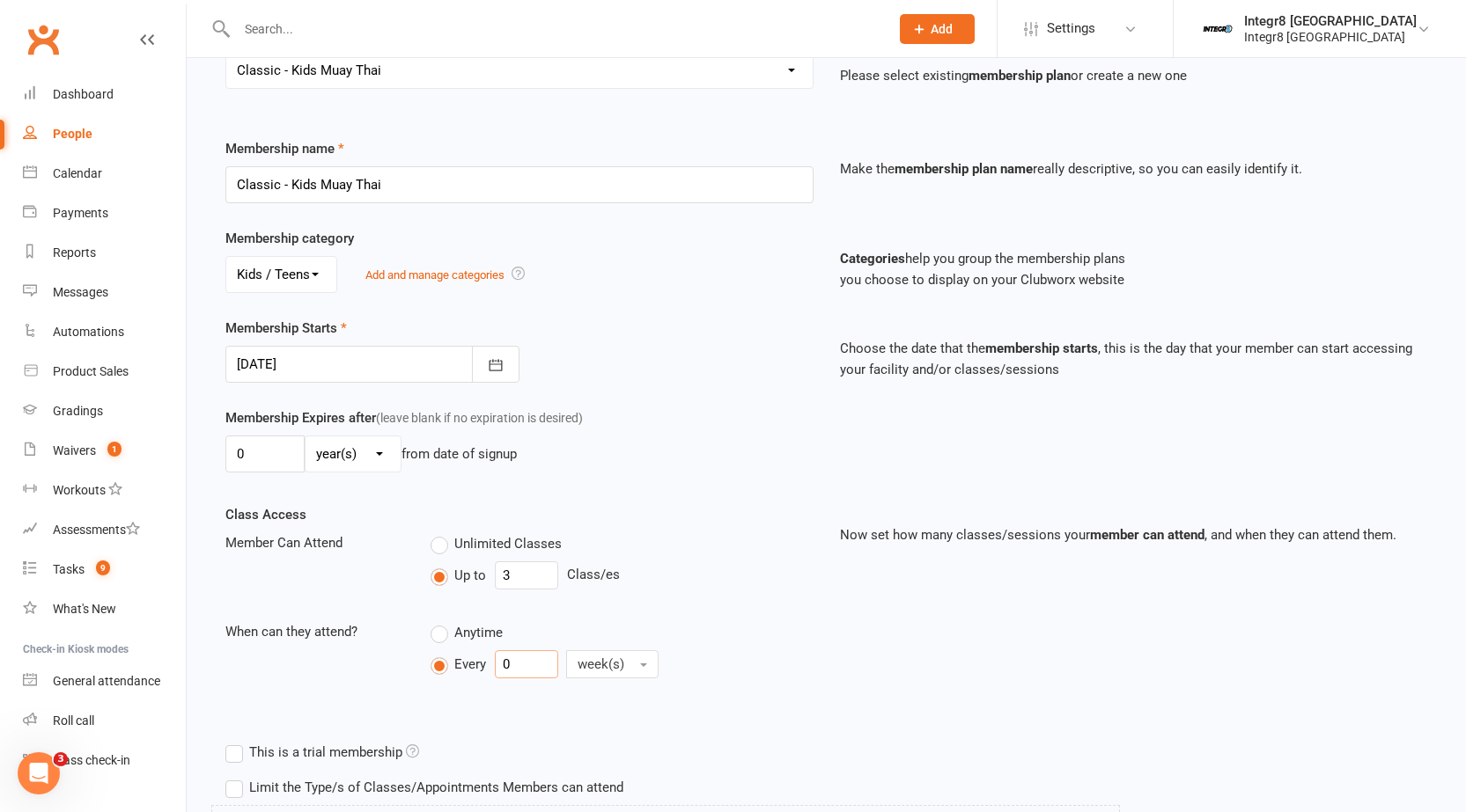
drag, startPoint x: 524, startPoint y: 661, endPoint x: 484, endPoint y: 663, distance: 40.0
click at [484, 663] on div "Every 0 week(s)" at bounding box center [552, 664] width 245 height 28
type input "1"
click at [754, 612] on div "Class Access Member Can Attend Unlimited Classes Up to 3 Class/es When can they…" at bounding box center [519, 607] width 615 height 206
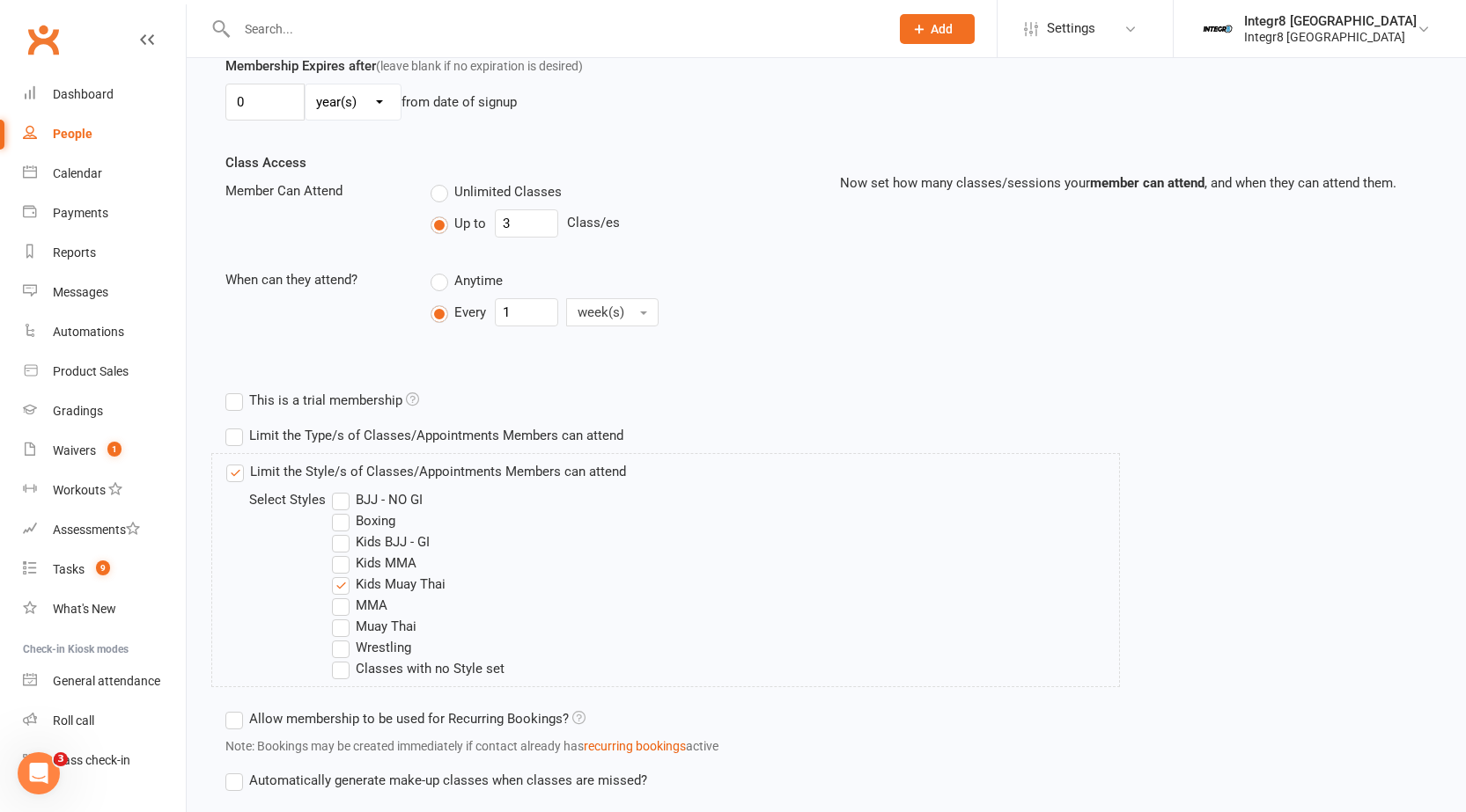
scroll to position [648, 0]
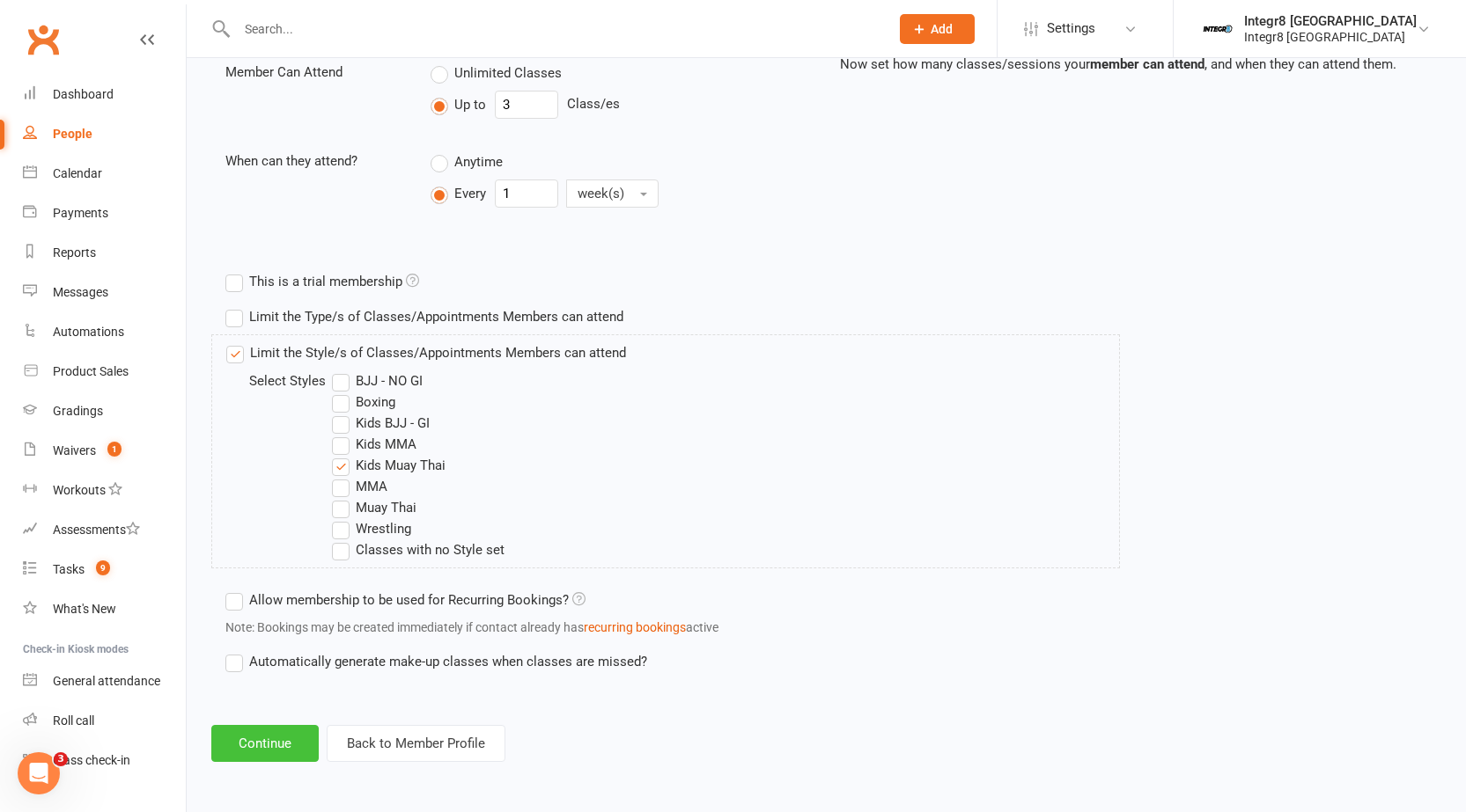
click at [272, 737] on button "Continue" at bounding box center [265, 744] width 108 height 37
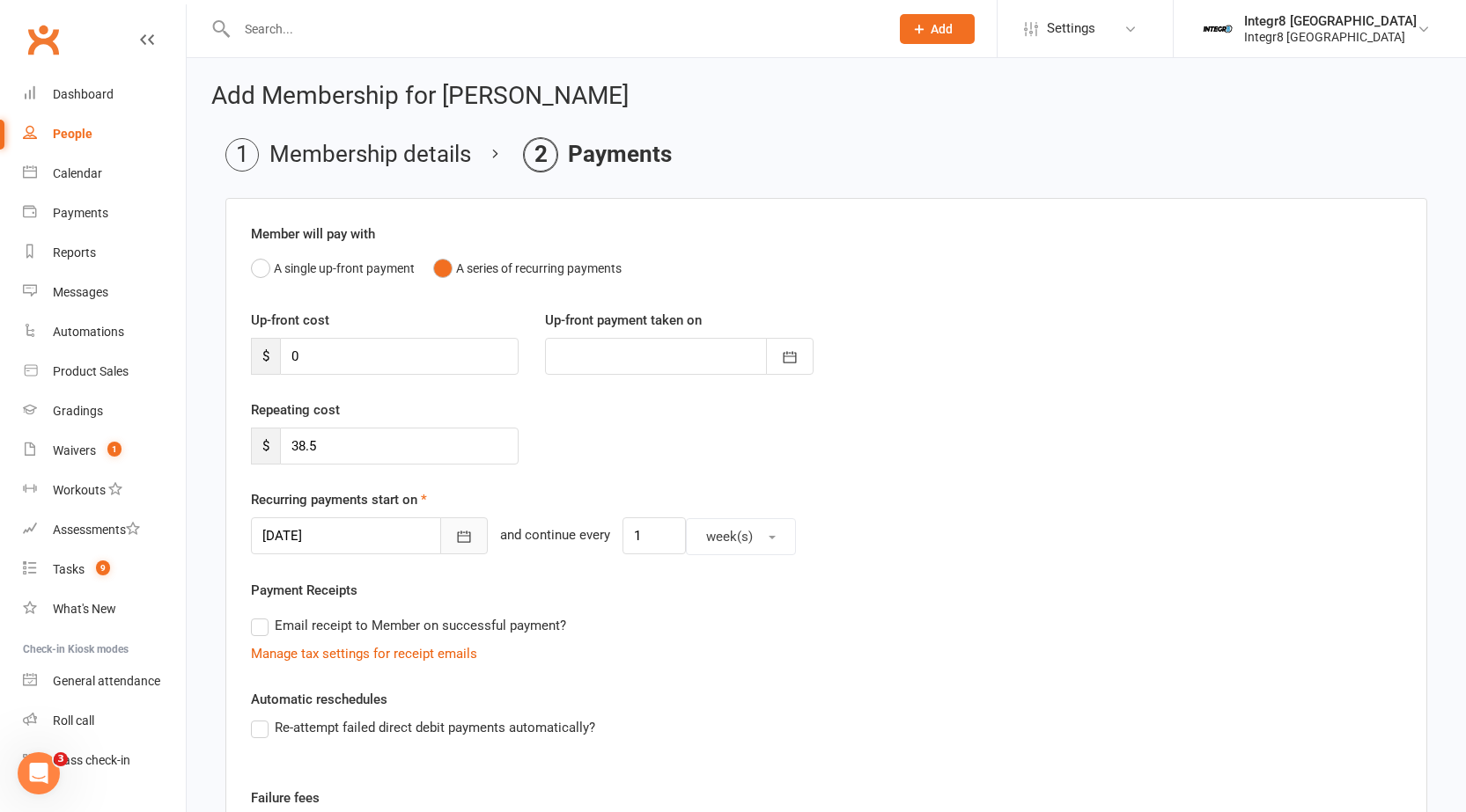
click at [440, 526] on button "button" at bounding box center [463, 536] width 48 height 37
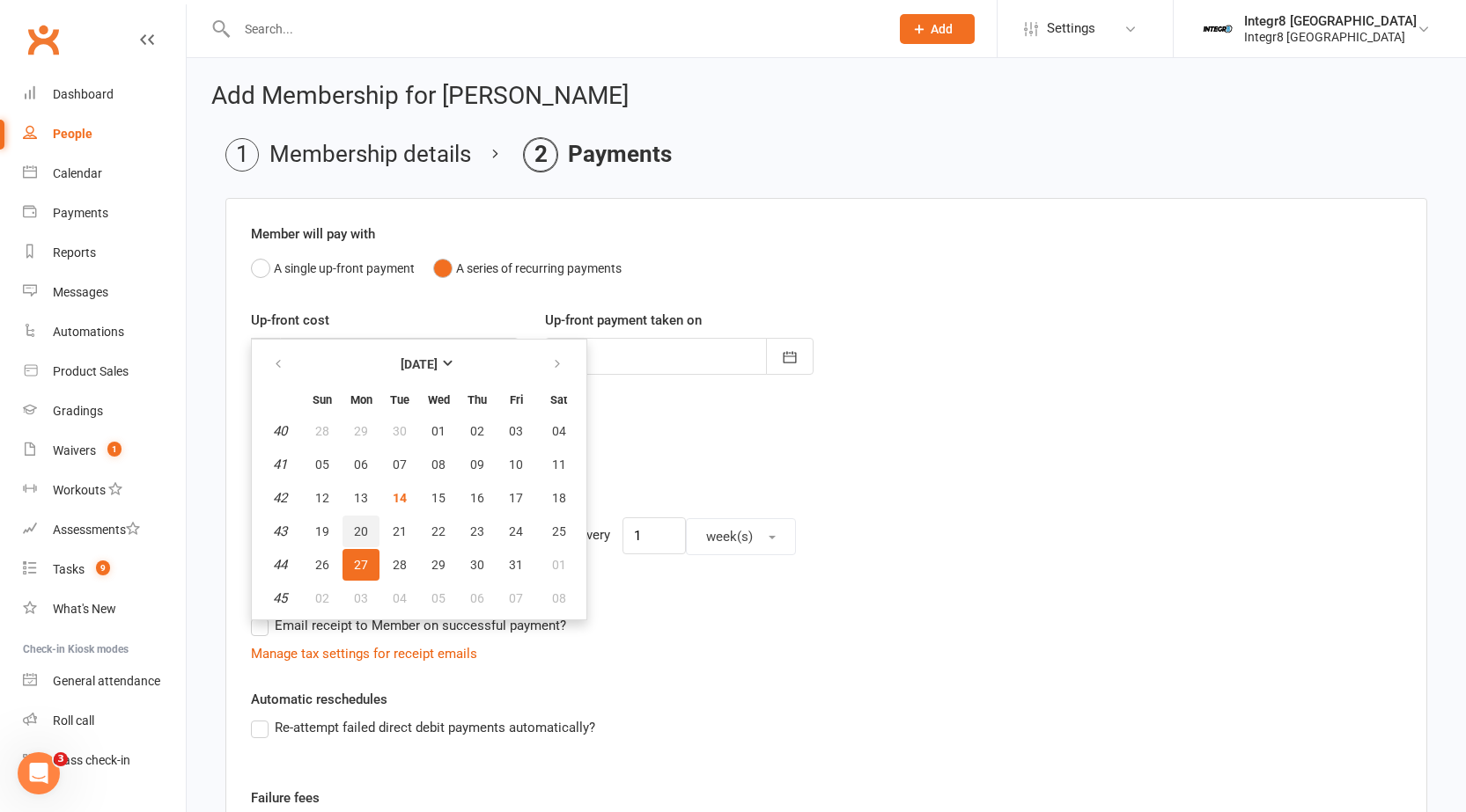
click at [369, 530] on button "20" at bounding box center [361, 532] width 37 height 31
type input "20 Oct 2025"
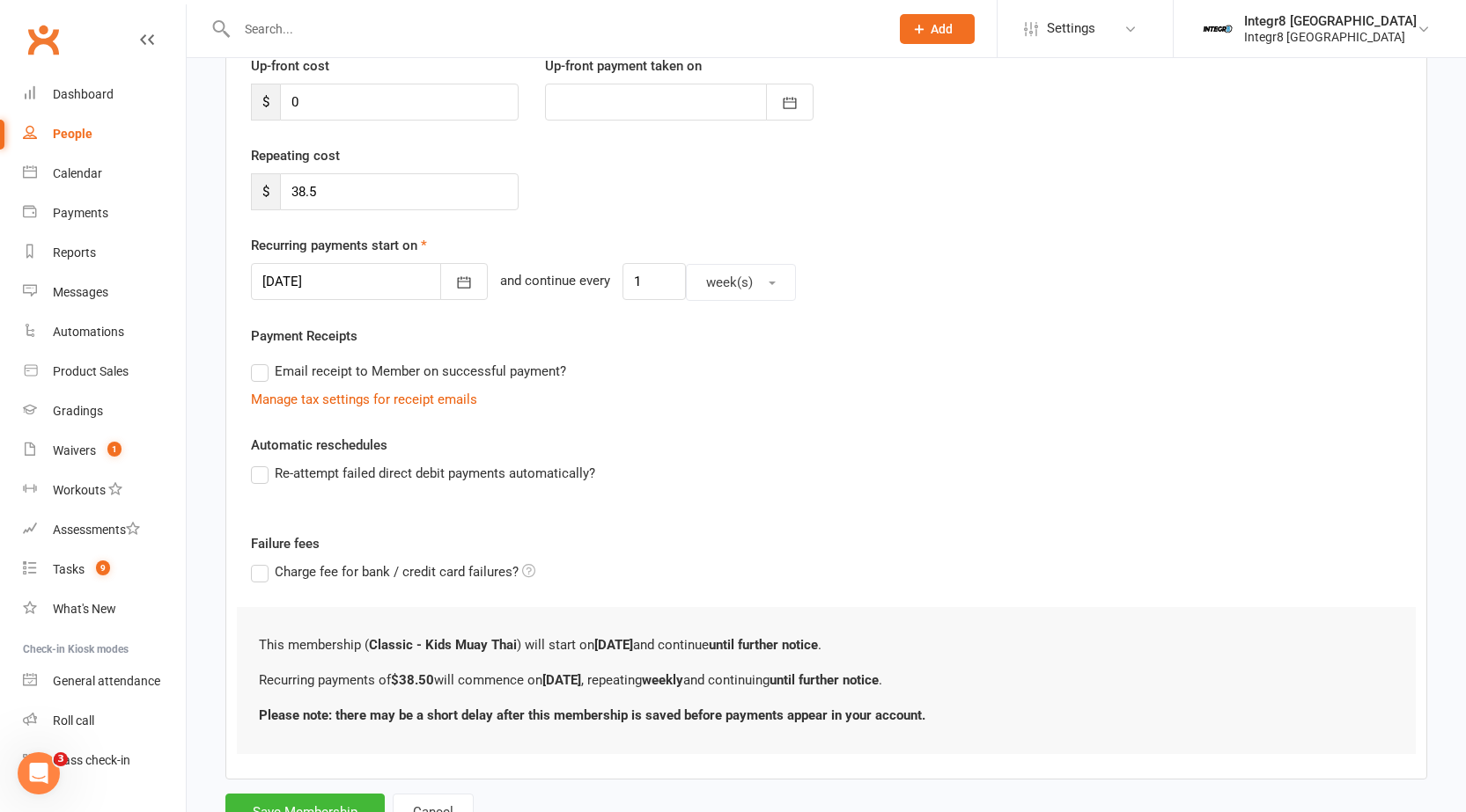
scroll to position [264, 0]
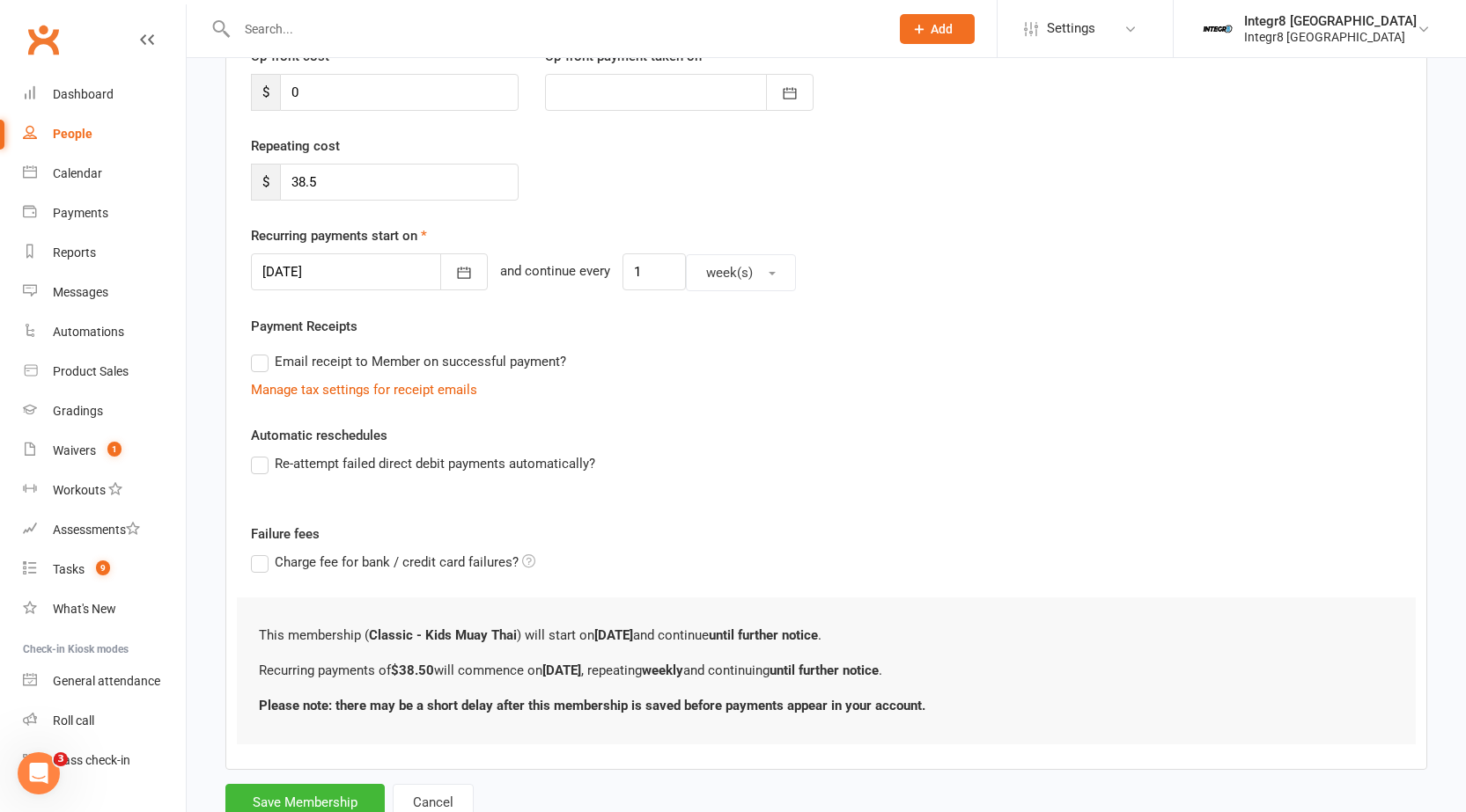
click at [531, 469] on label "Re-attempt failed direct debit payments automatically?" at bounding box center [423, 464] width 344 height 21
click at [262, 453] on input "Re-attempt failed direct debit payments automatically?" at bounding box center [257, 453] width 12 height 0
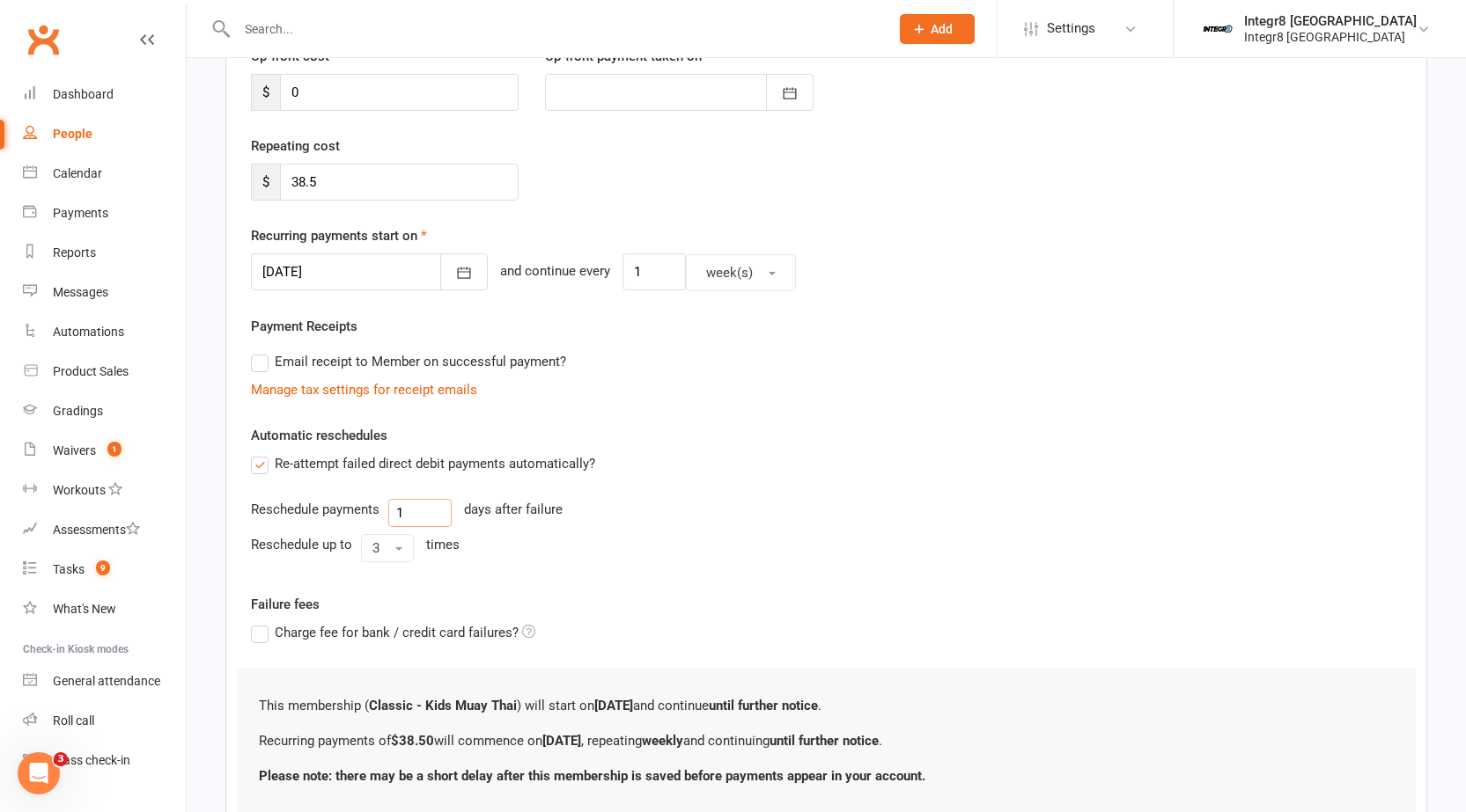
drag, startPoint x: 429, startPoint y: 517, endPoint x: 369, endPoint y: 517, distance: 60.0
click at [369, 517] on div "Reschedule payments 1 days after failure" at bounding box center [826, 513] width 1150 height 28
type input "2"
click at [388, 553] on button "3" at bounding box center [387, 548] width 53 height 28
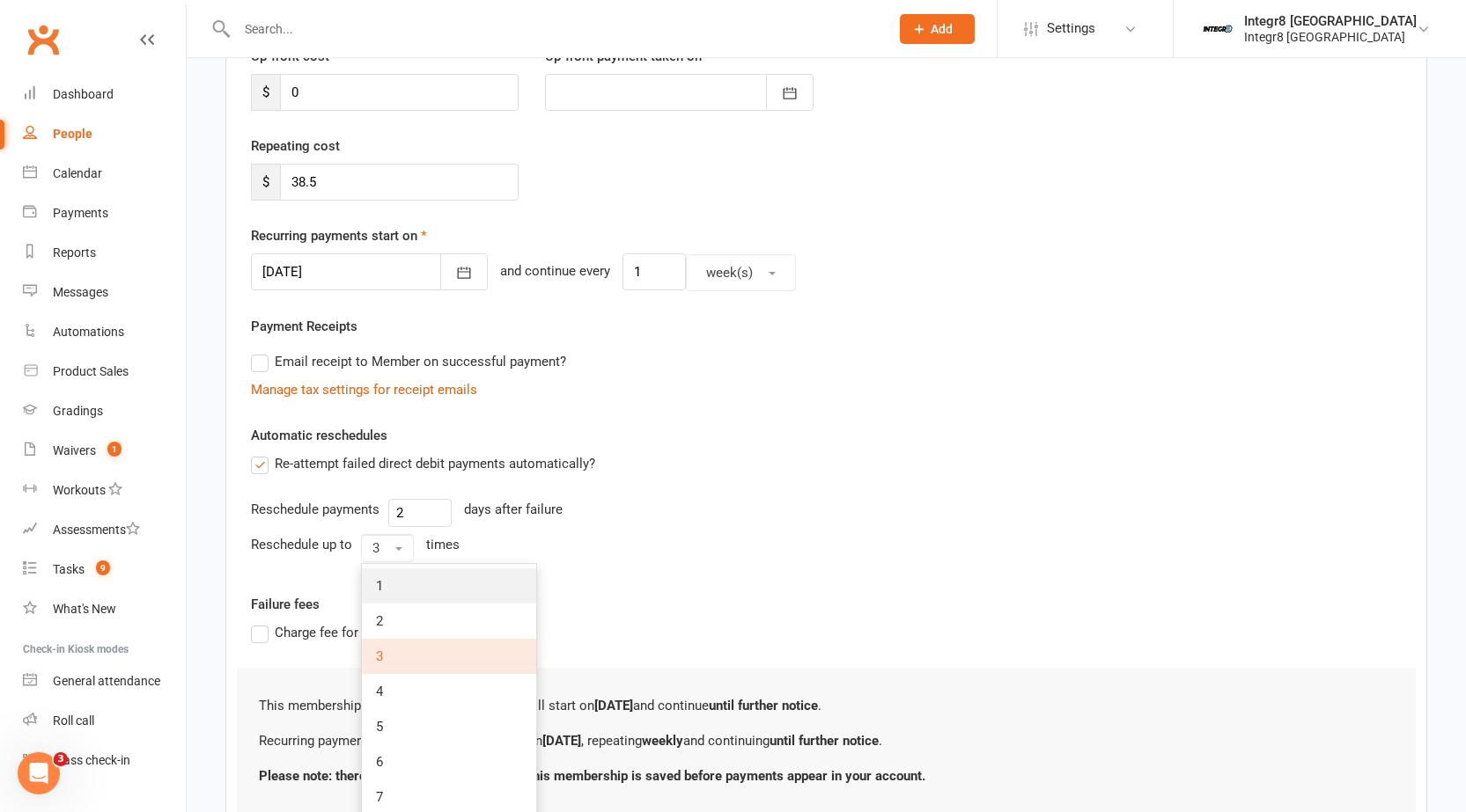
click at [394, 577] on link "1" at bounding box center [449, 586] width 174 height 35
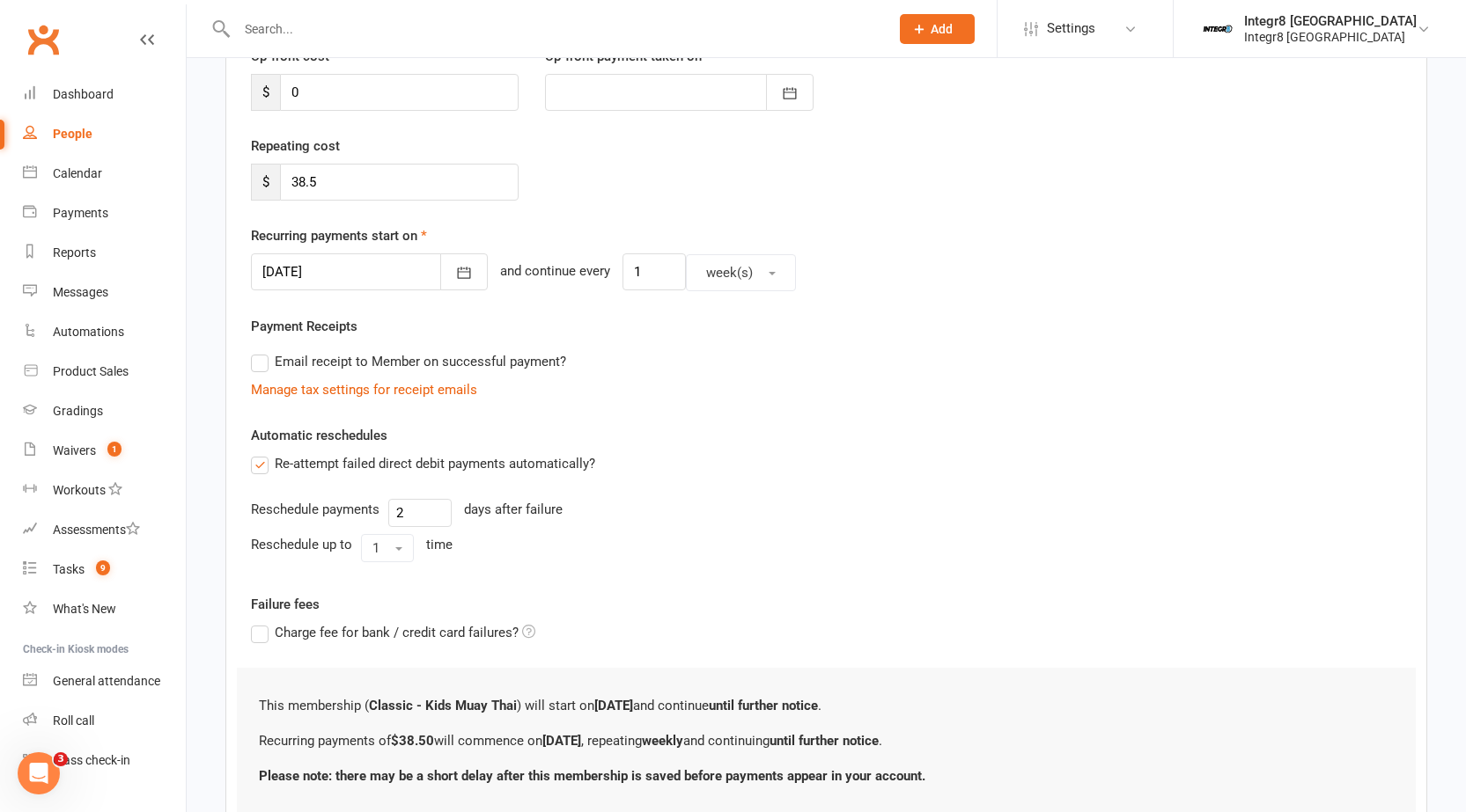
click at [683, 523] on div "Reschedule payments 2 days after failure" at bounding box center [826, 513] width 1150 height 28
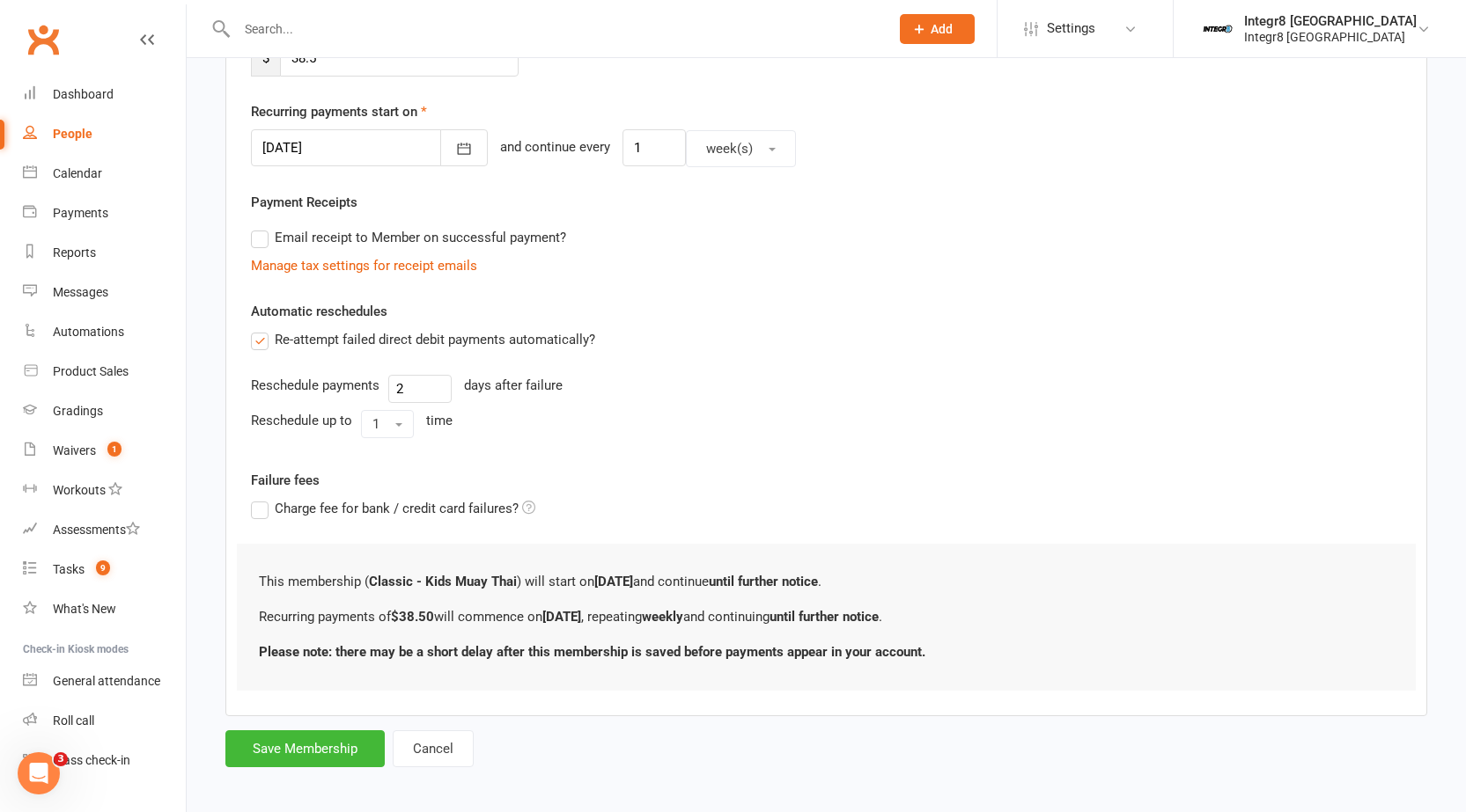
scroll to position [397, 0]
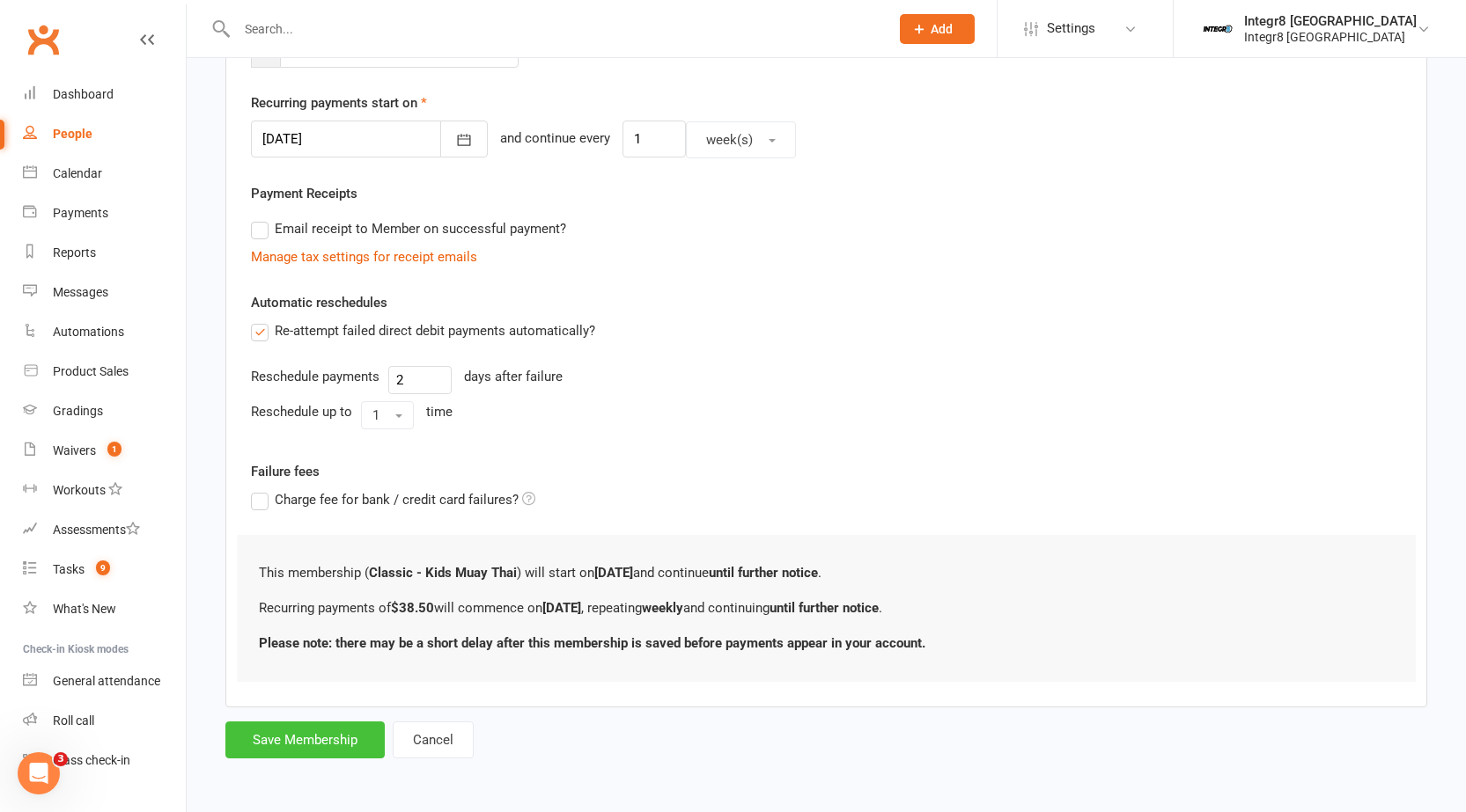
click at [335, 736] on button "Save Membership" at bounding box center [305, 741] width 159 height 37
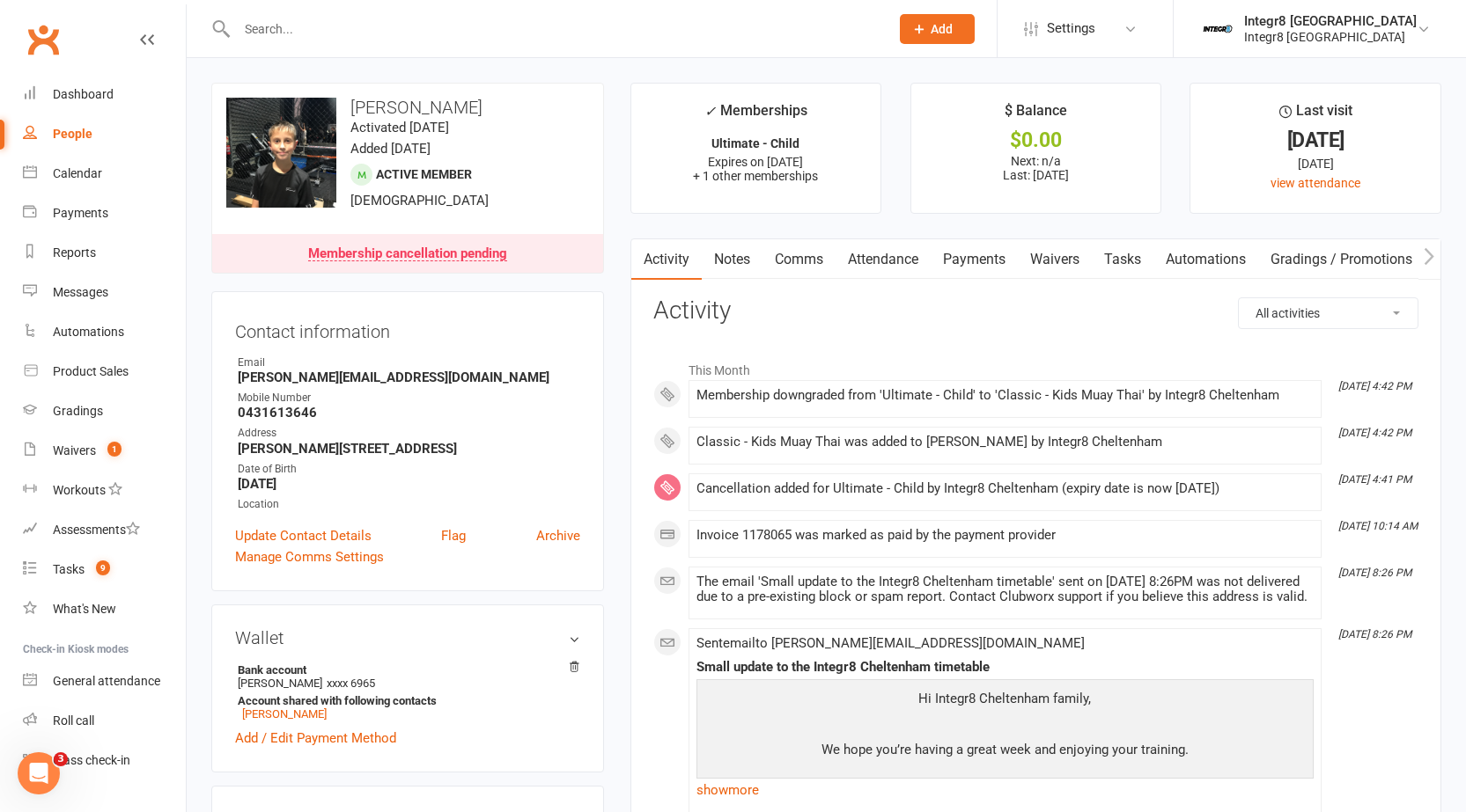
click at [464, 21] on input "text" at bounding box center [554, 28] width 645 height 24
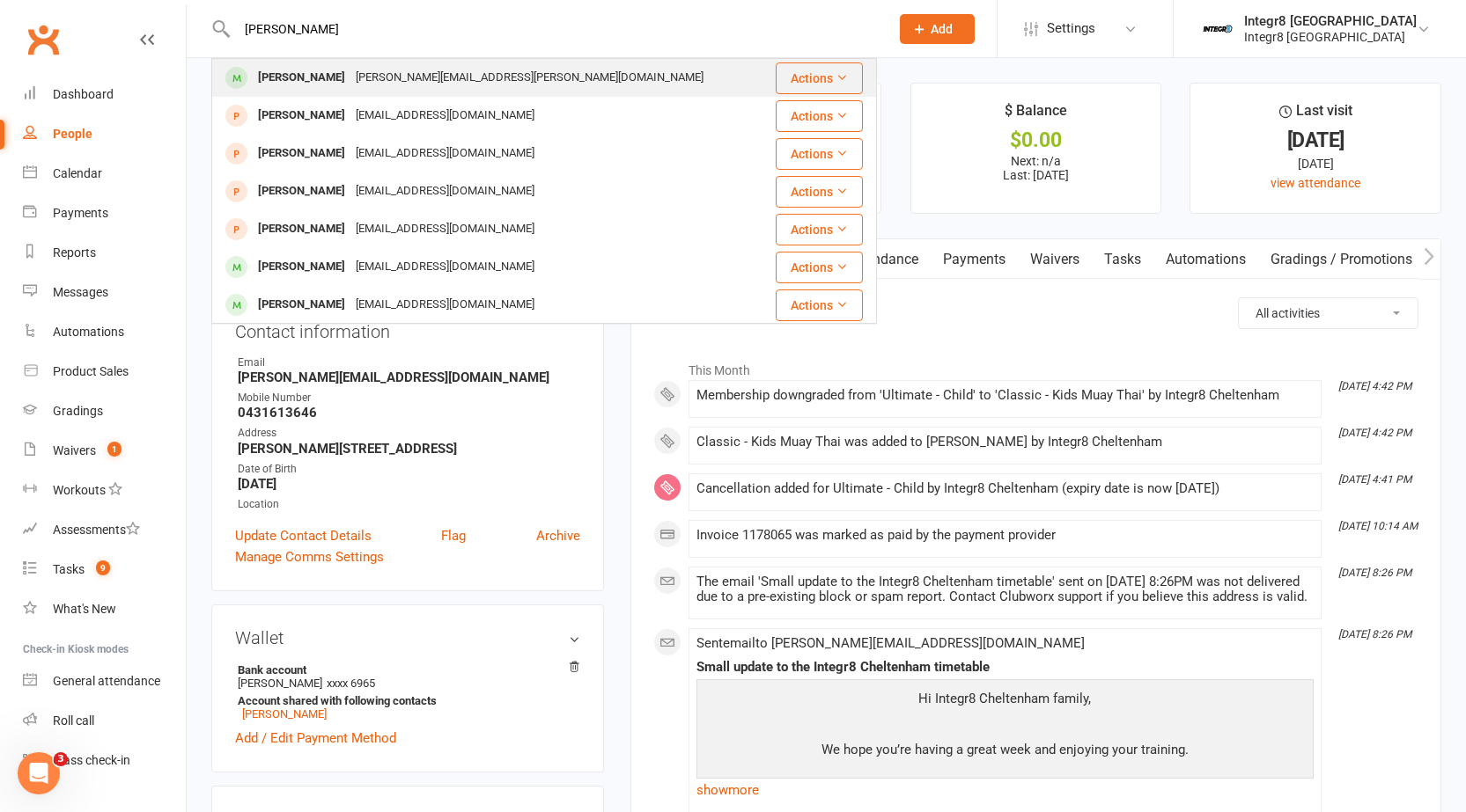
type input "james"
click at [471, 74] on div "james.jacobs@myacu.edu.au" at bounding box center [529, 78] width 359 height 25
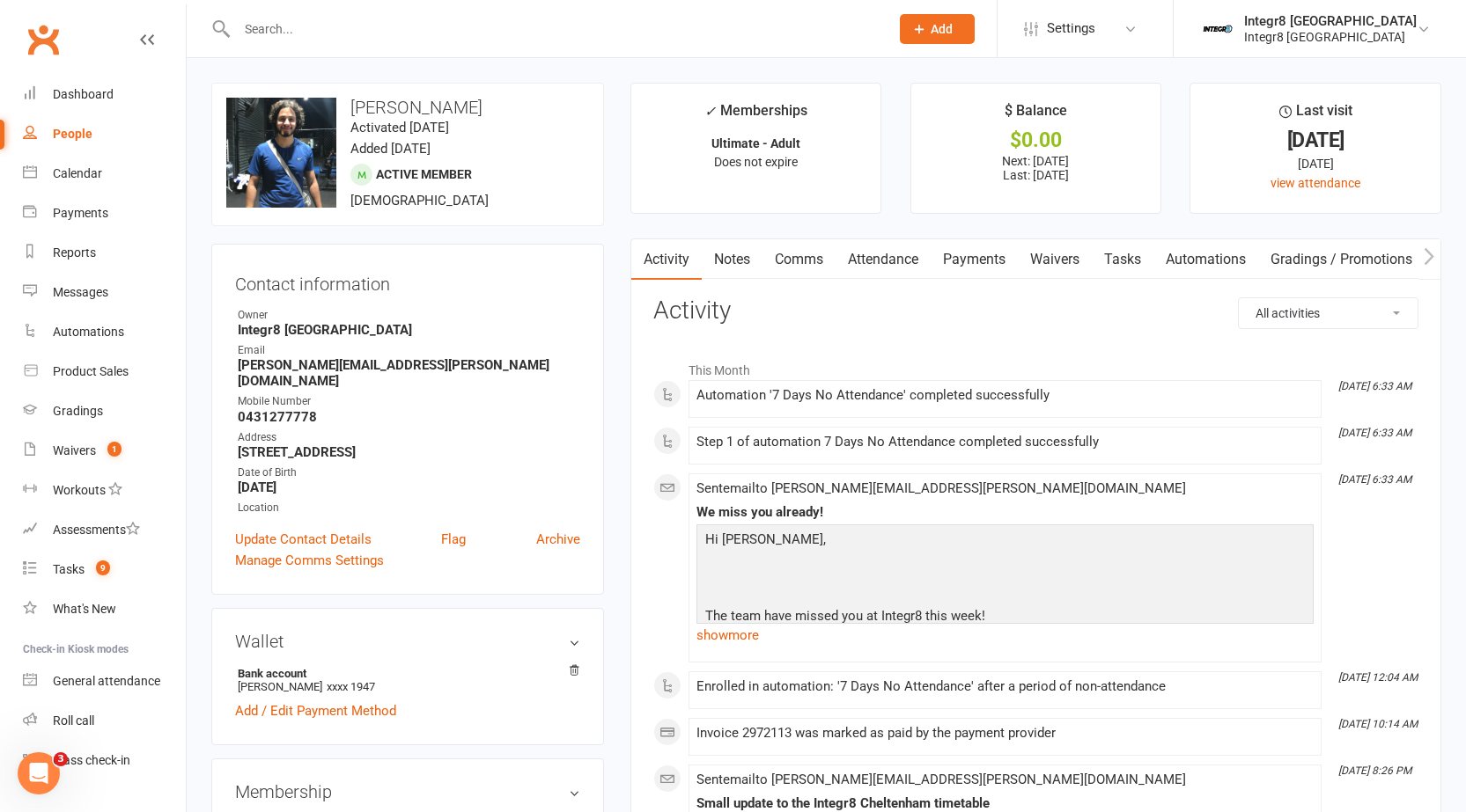
click at [735, 252] on link "Notes" at bounding box center [732, 259] width 61 height 40
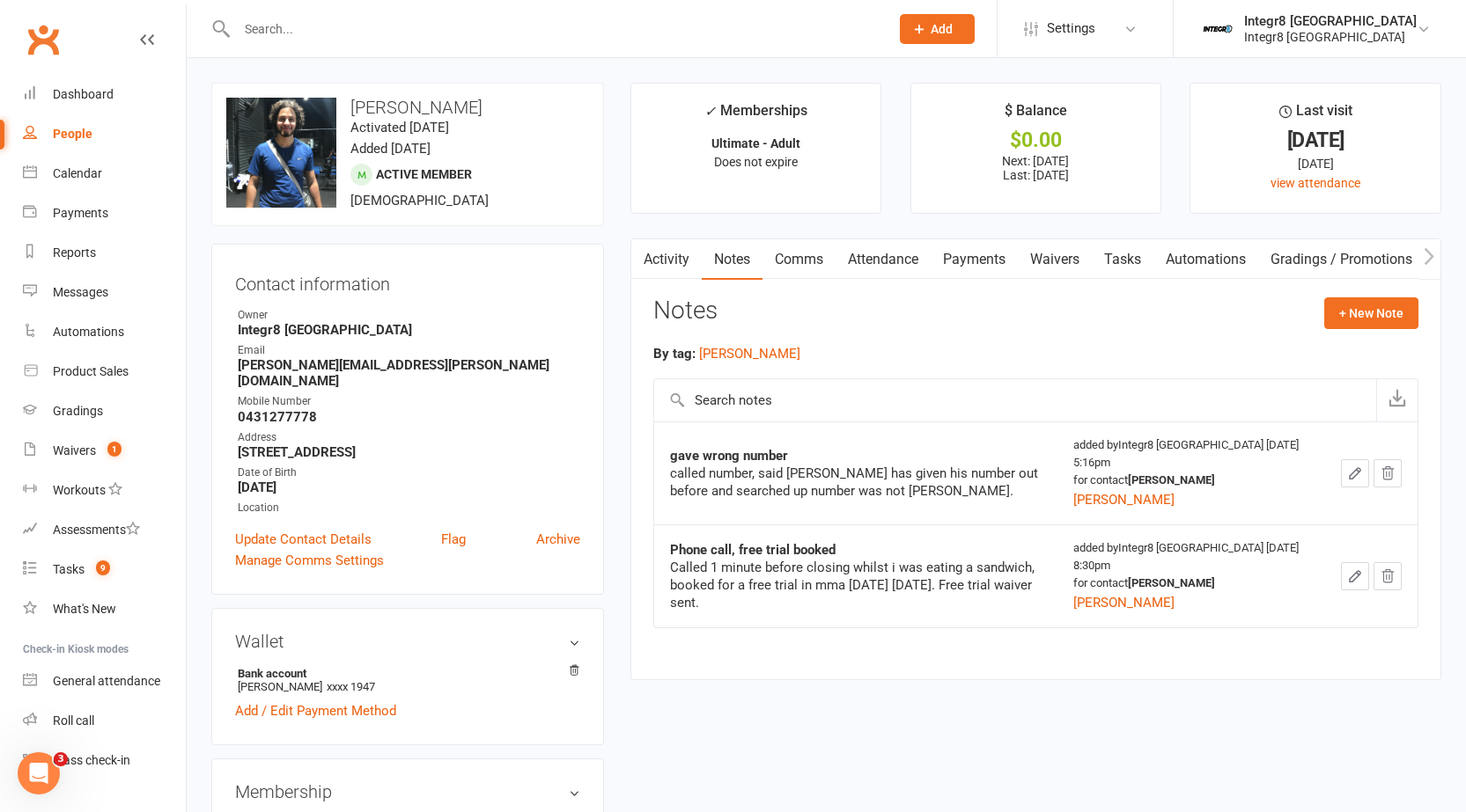
click at [660, 255] on link "Activity" at bounding box center [667, 259] width 70 height 40
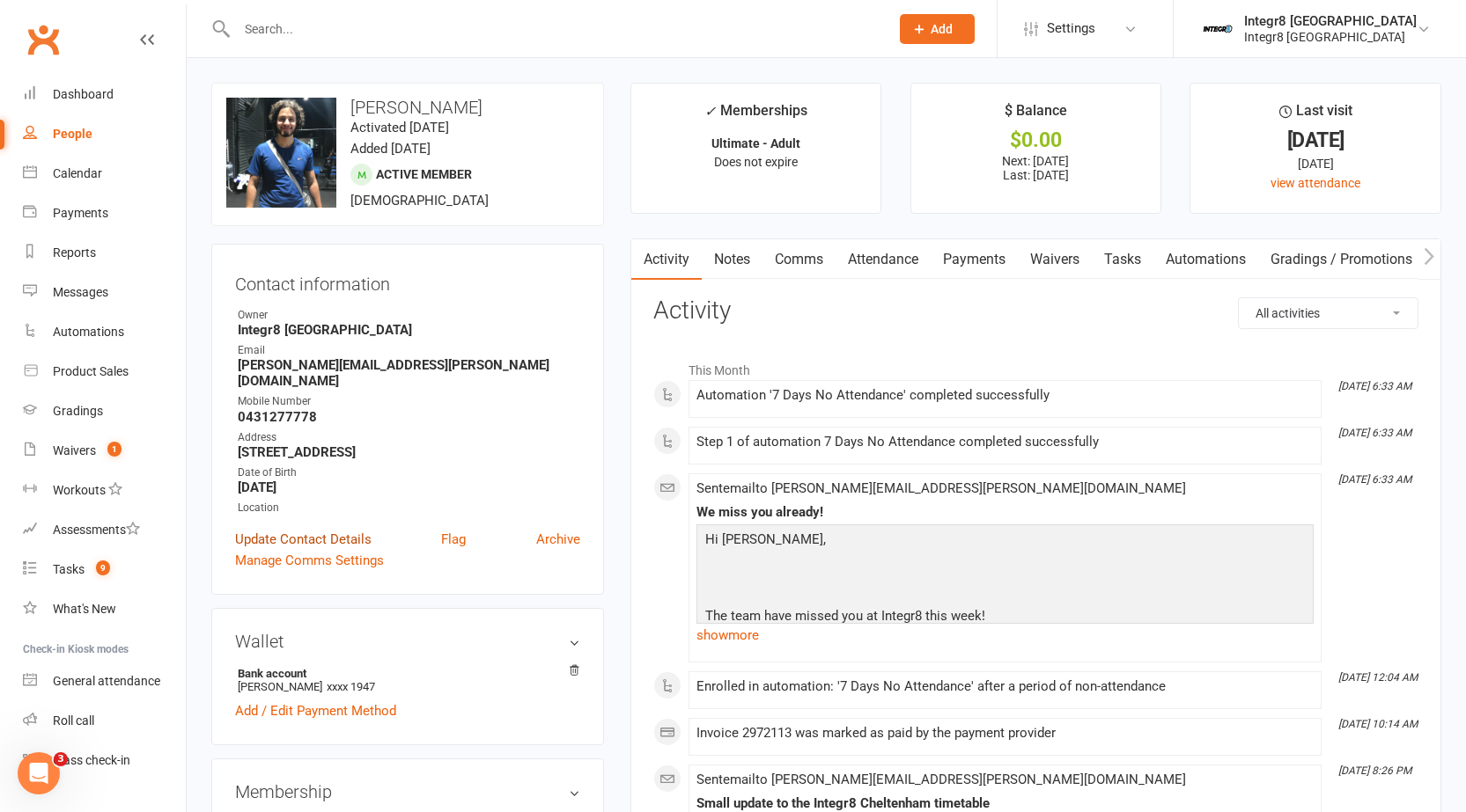
click at [290, 529] on link "Update Contact Details" at bounding box center [303, 539] width 137 height 21
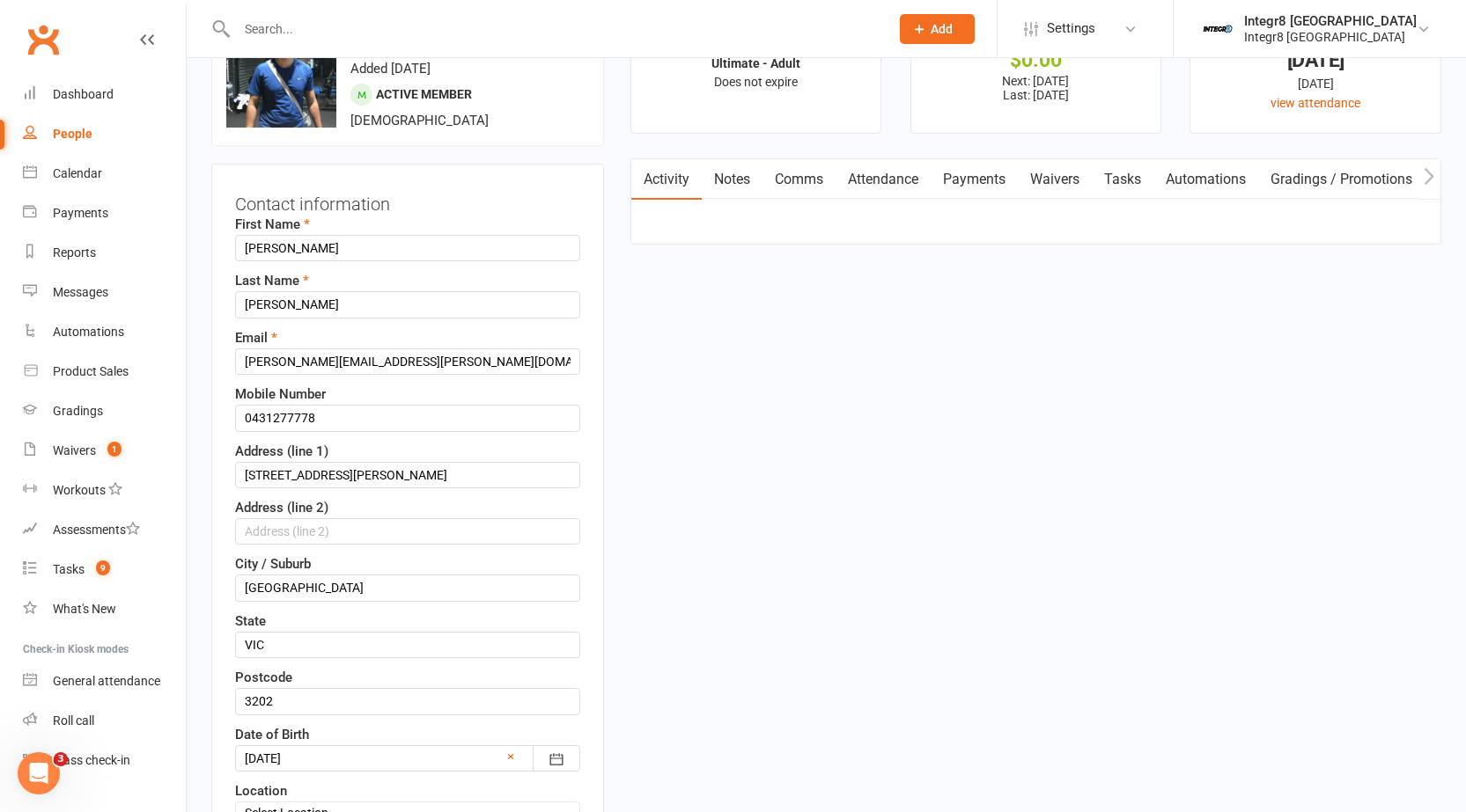
scroll to position [83, 0]
click at [270, 409] on input "0431277778" at bounding box center [407, 415] width 345 height 26
click at [288, 413] on input "0413277778" at bounding box center [407, 415] width 345 height 26
click at [291, 412] on input "0413277778" at bounding box center [407, 415] width 345 height 26
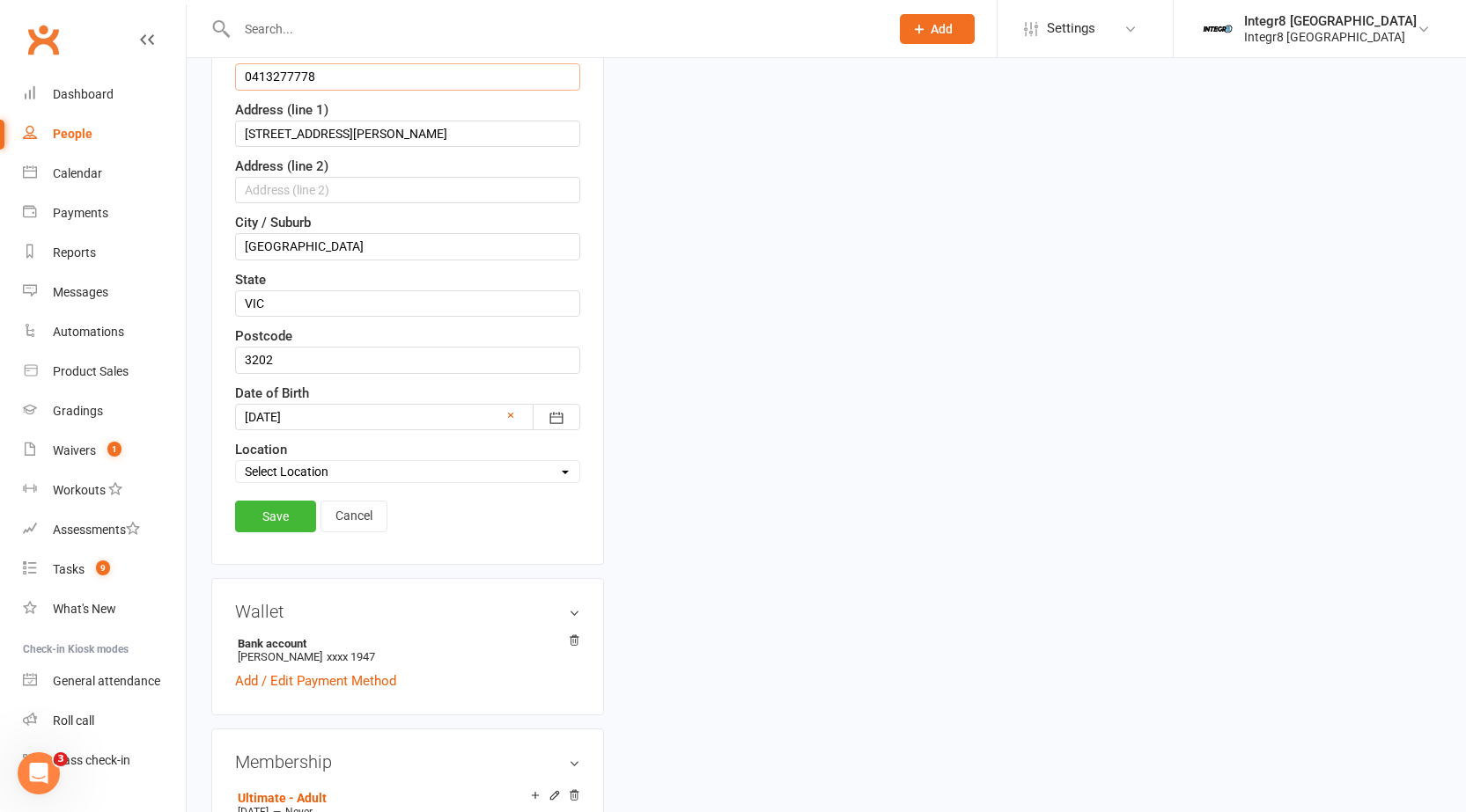
scroll to position [435, 0]
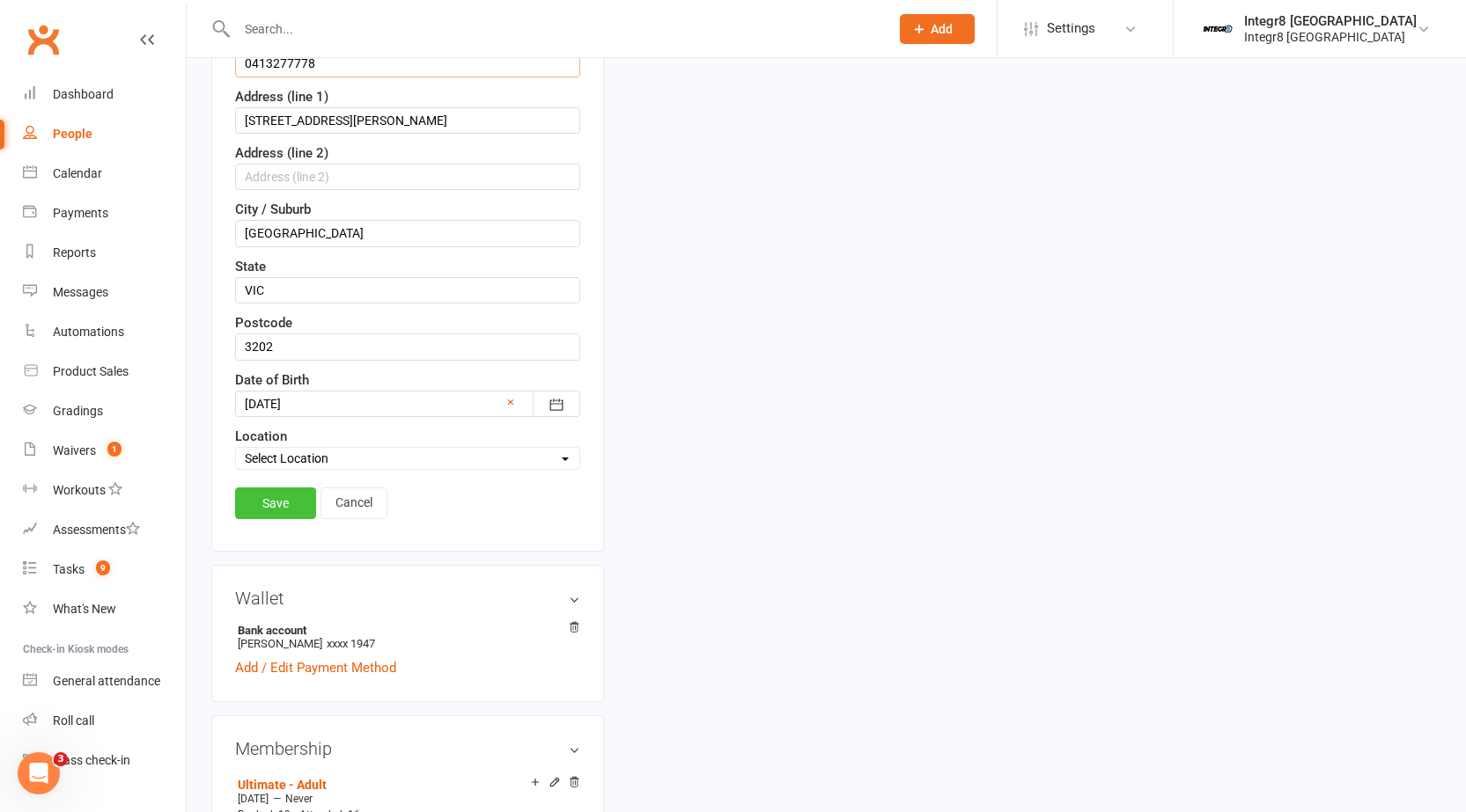
type input "0413277778"
click at [277, 500] on link "Save" at bounding box center [275, 503] width 81 height 31
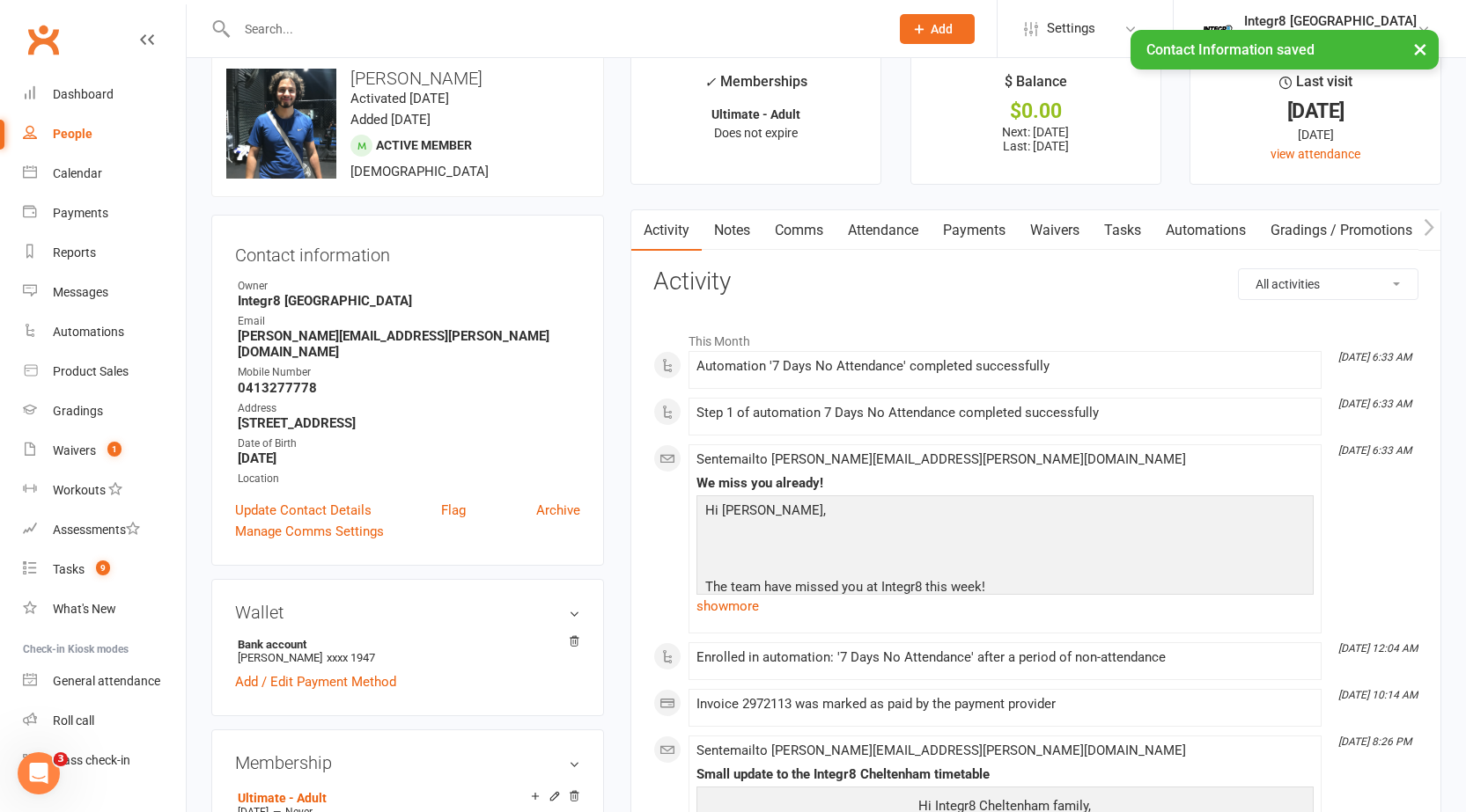
scroll to position [0, 0]
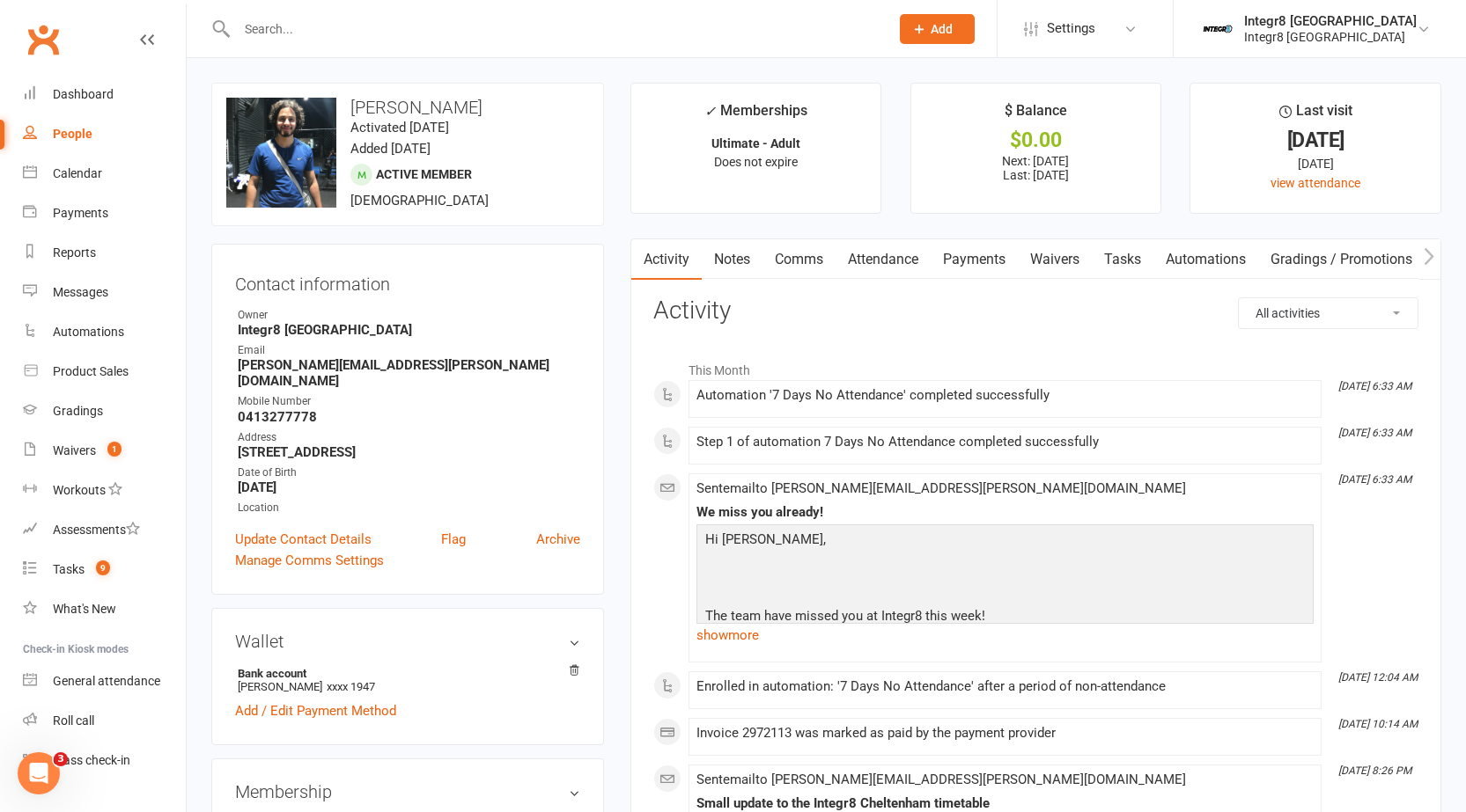
click at [729, 256] on link "Notes" at bounding box center [732, 259] width 61 height 40
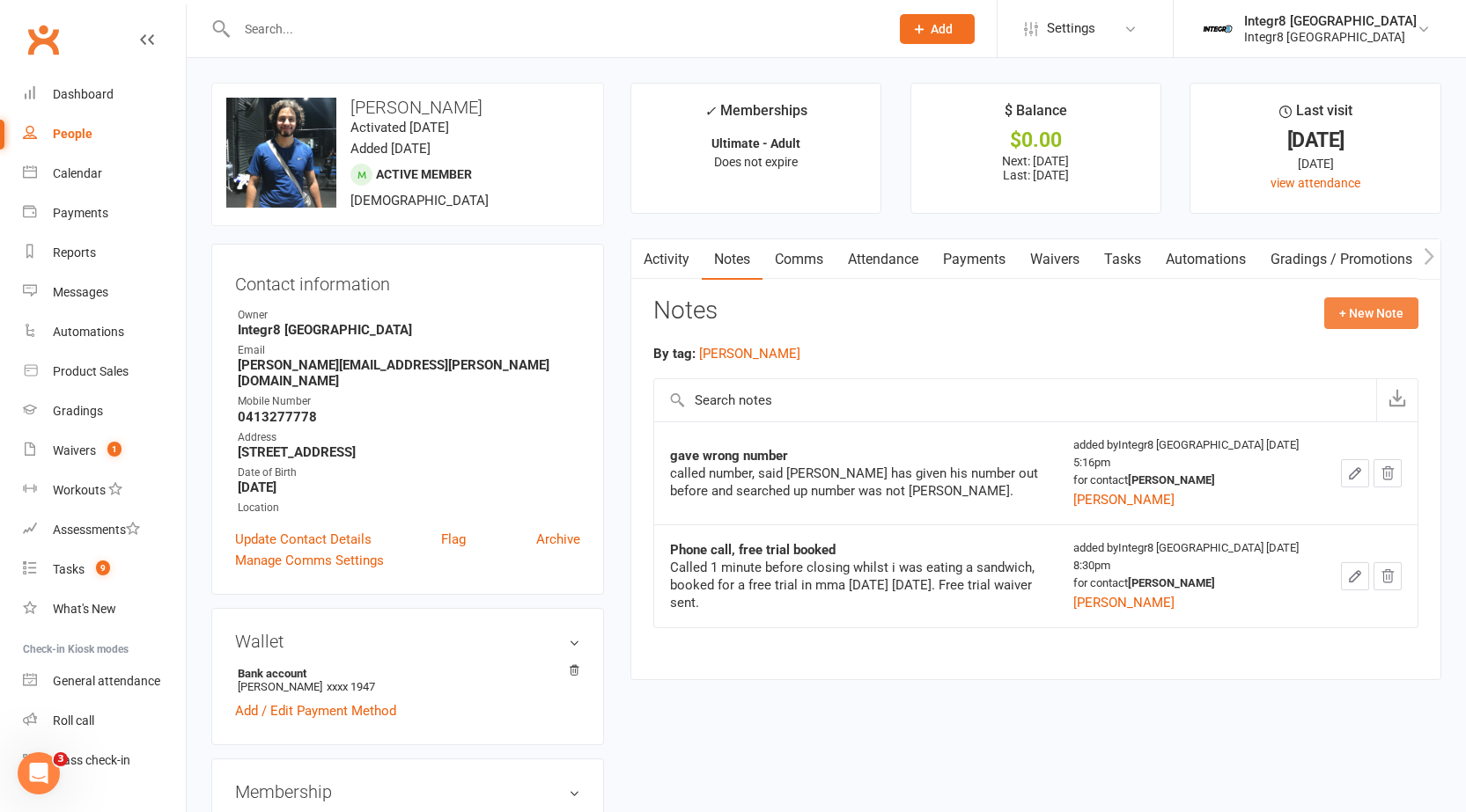
click at [1345, 325] on button "+ New Note" at bounding box center [1371, 313] width 94 height 31
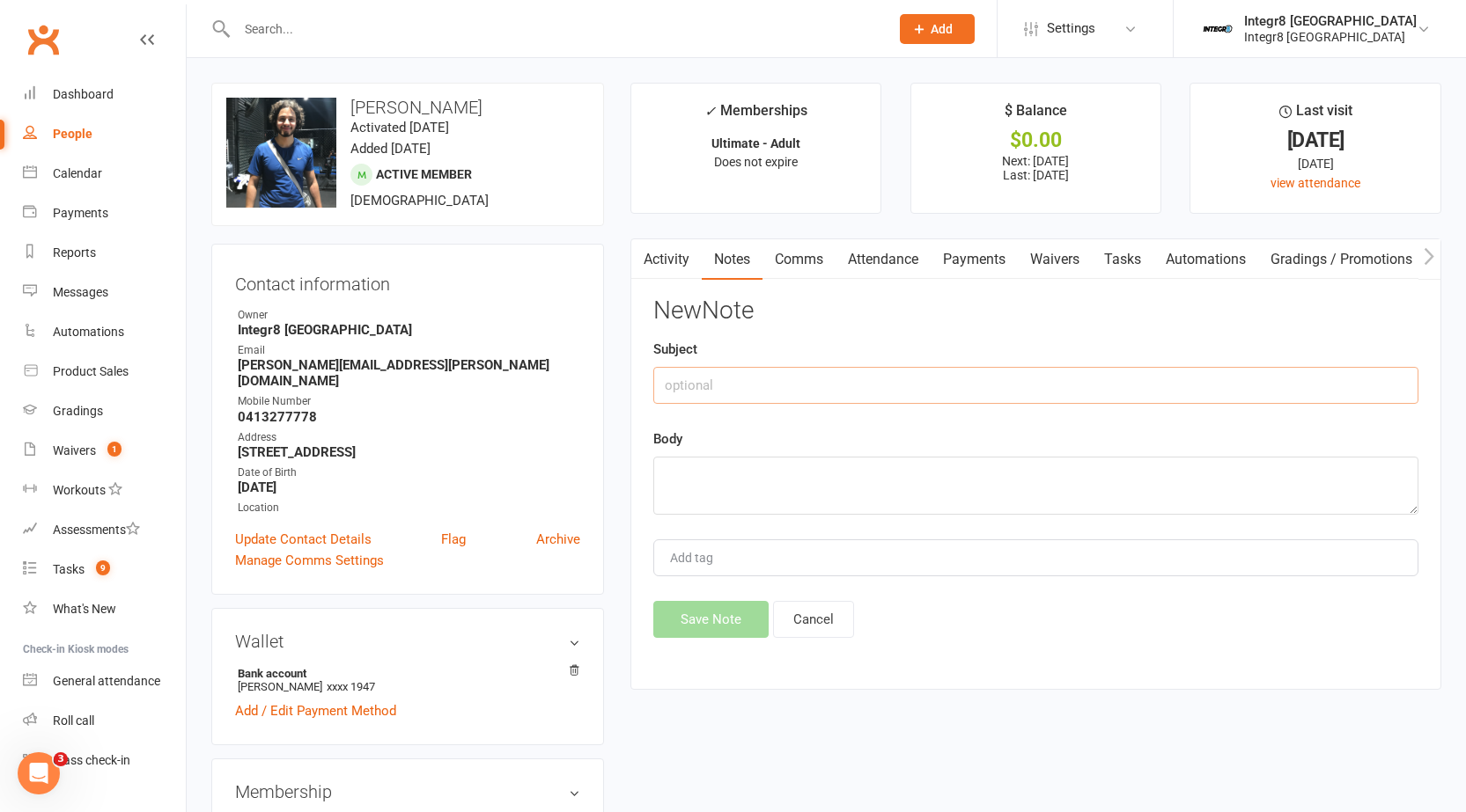
click at [729, 391] on input "text" at bounding box center [1035, 386] width 765 height 37
type input "hold request"
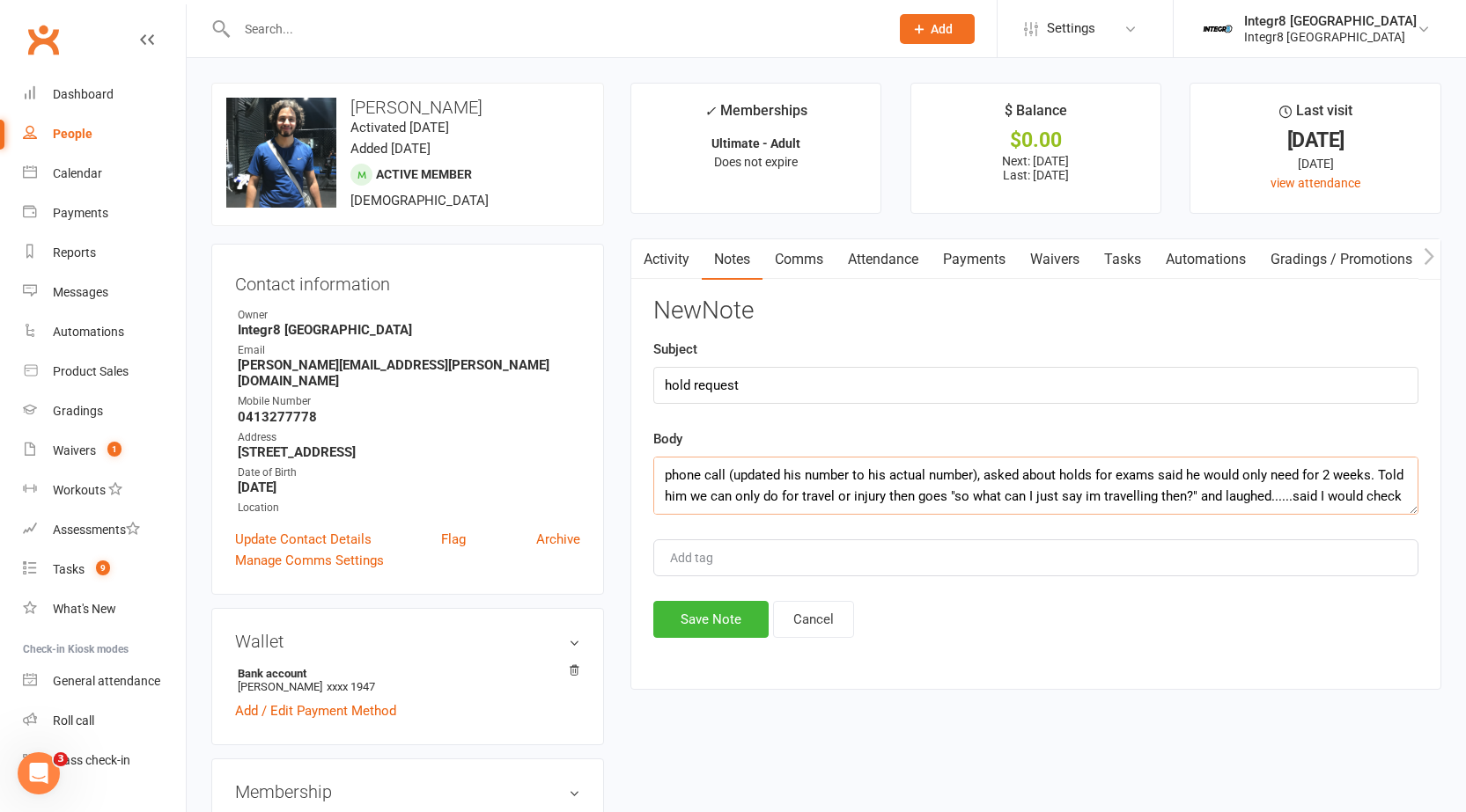
scroll to position [12, 0]
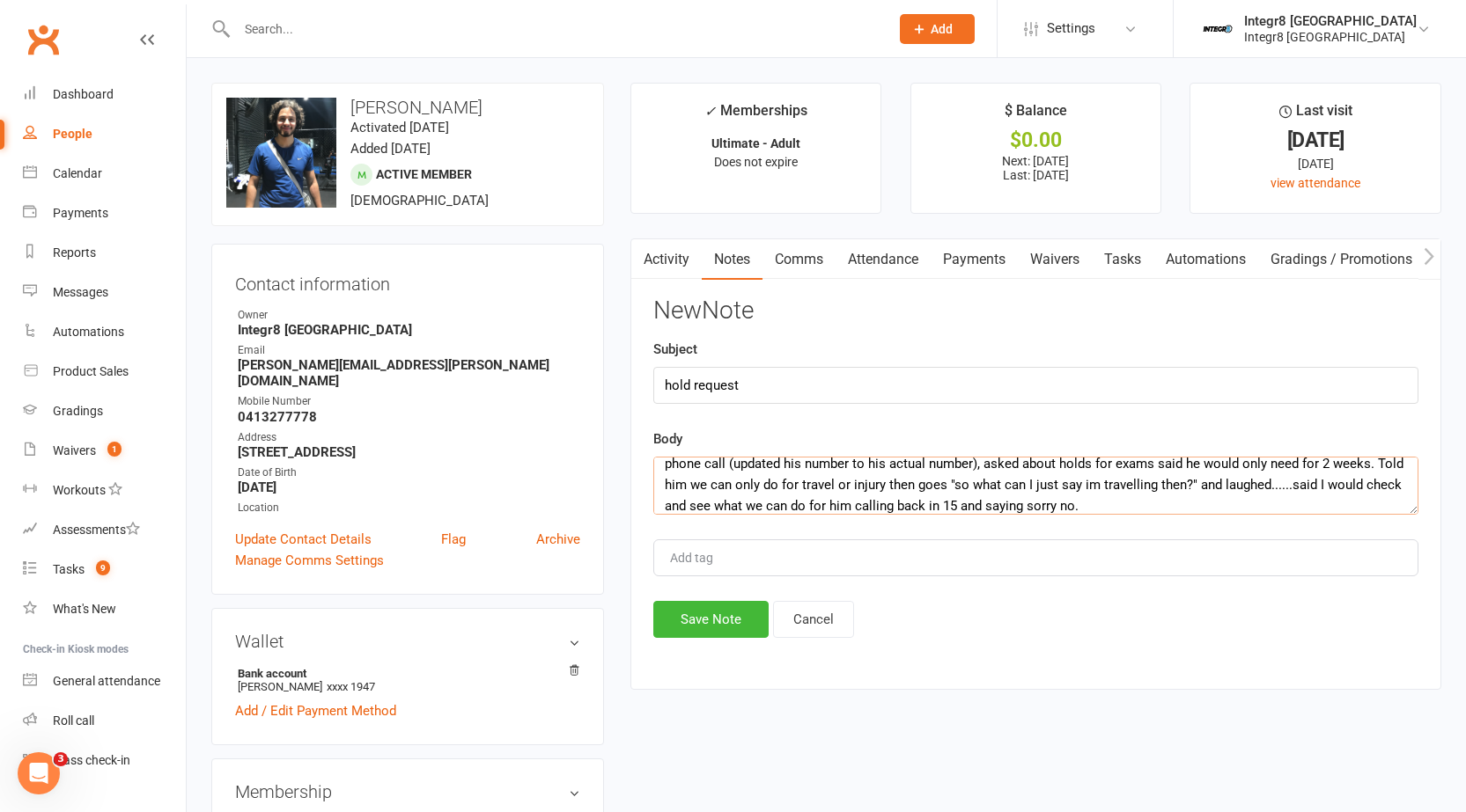
type textarea "phone call (updated his number to his actual number), asked about holds for exa…"
type input "rebecca"
click at [740, 571] on div "rebecca rebecca" at bounding box center [1035, 558] width 765 height 37
click at [718, 629] on button "Save Note" at bounding box center [711, 620] width 115 height 37
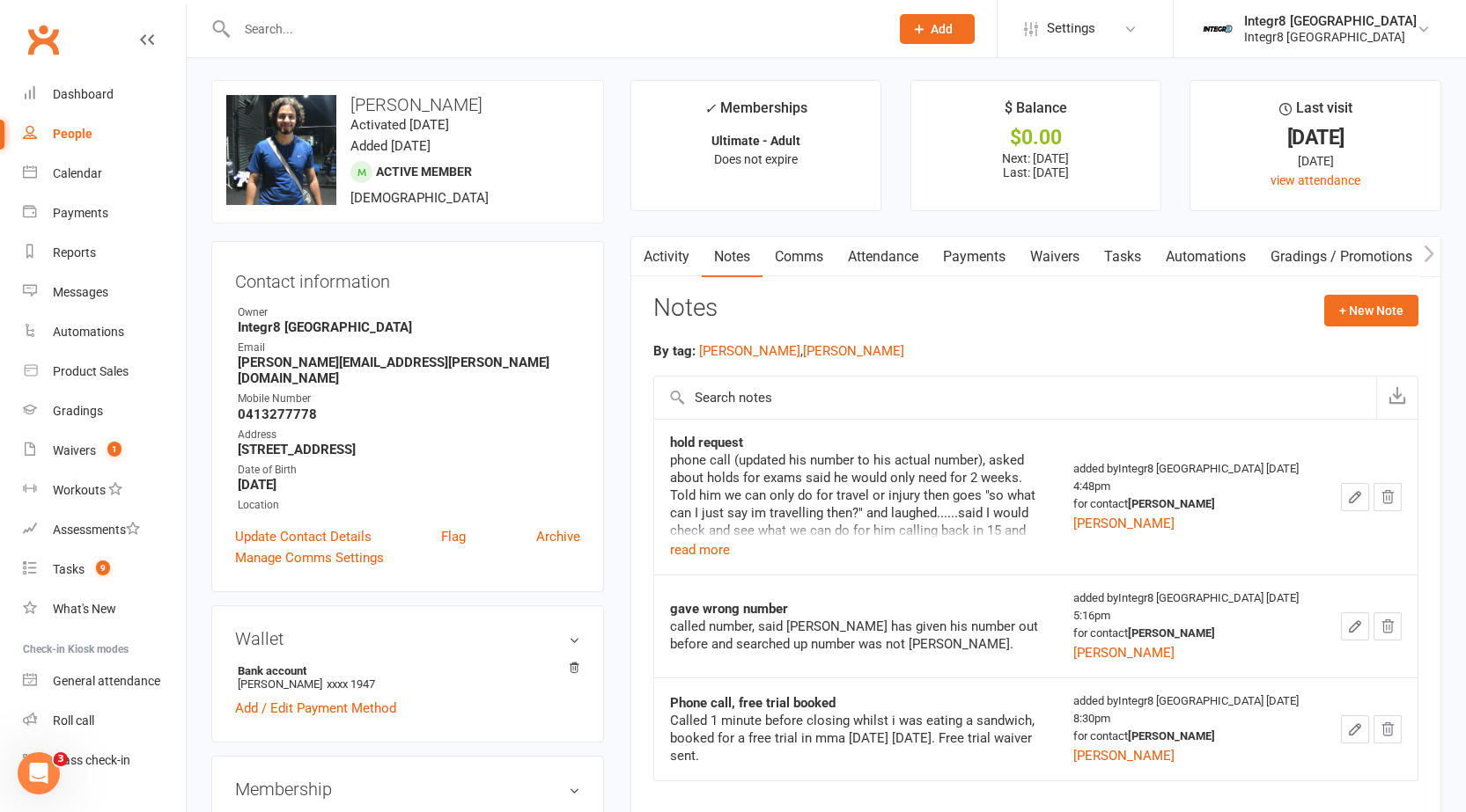
scroll to position [0, 0]
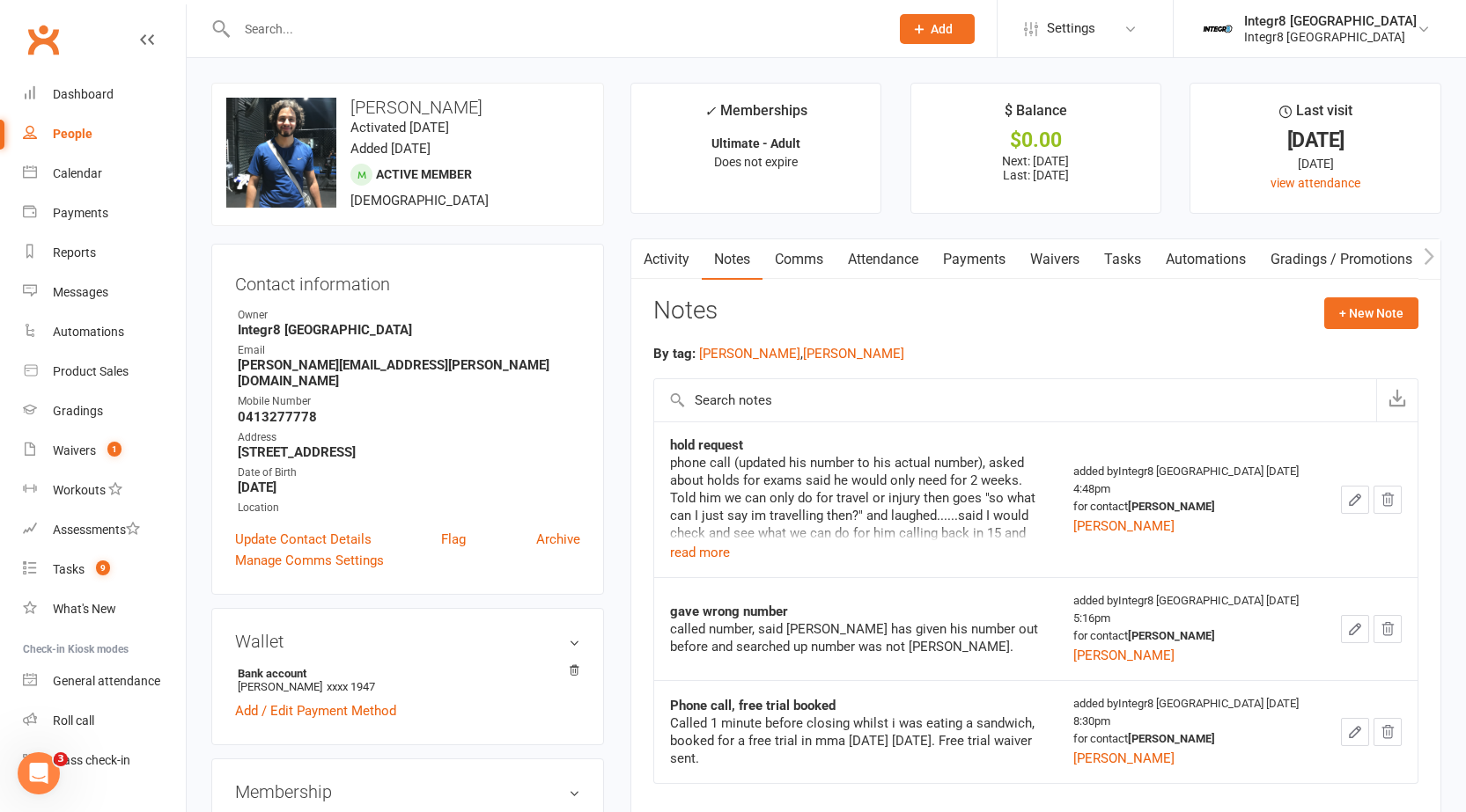
click at [679, 253] on link "Activity" at bounding box center [667, 259] width 70 height 40
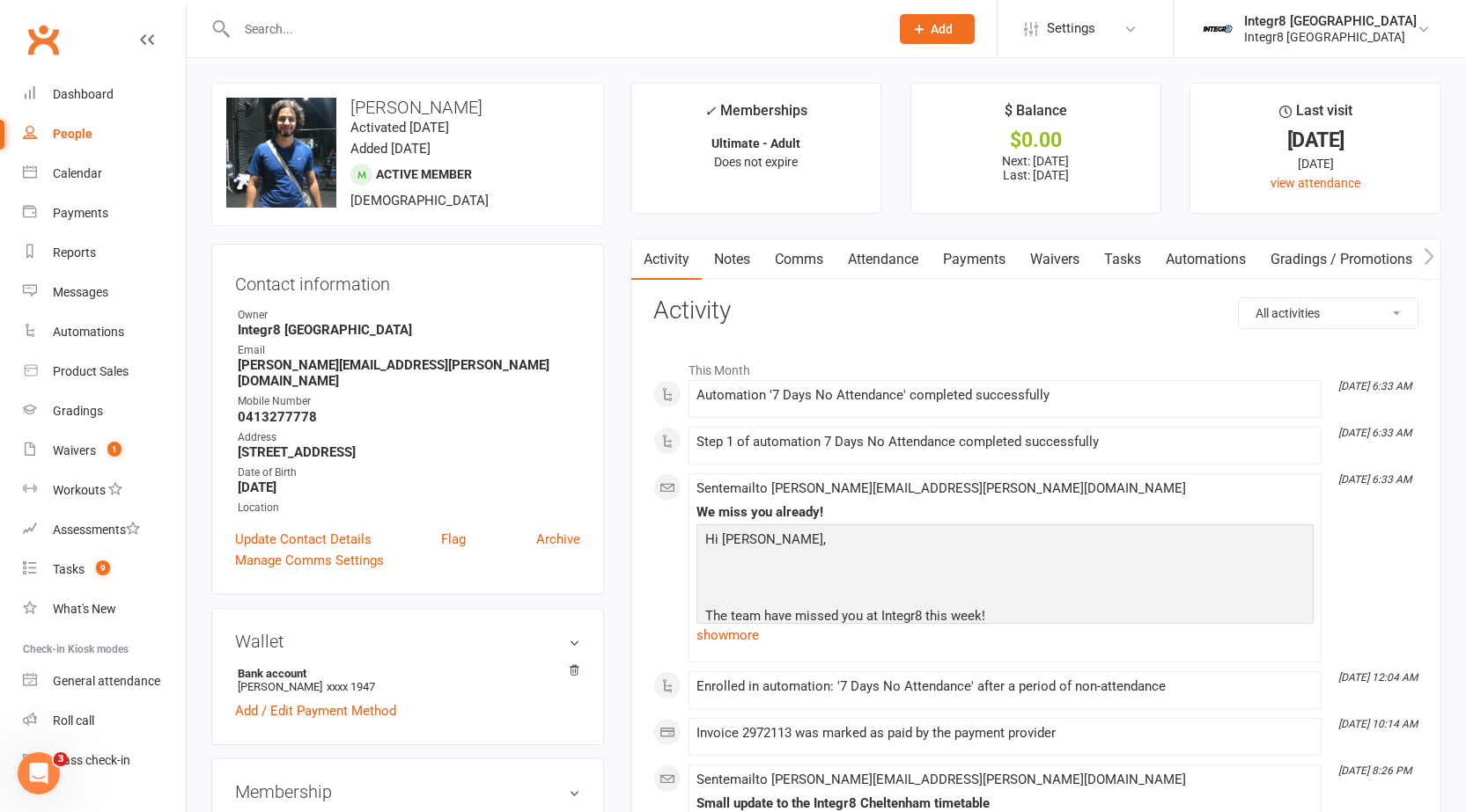
click at [474, 36] on input "text" at bounding box center [554, 28] width 645 height 24
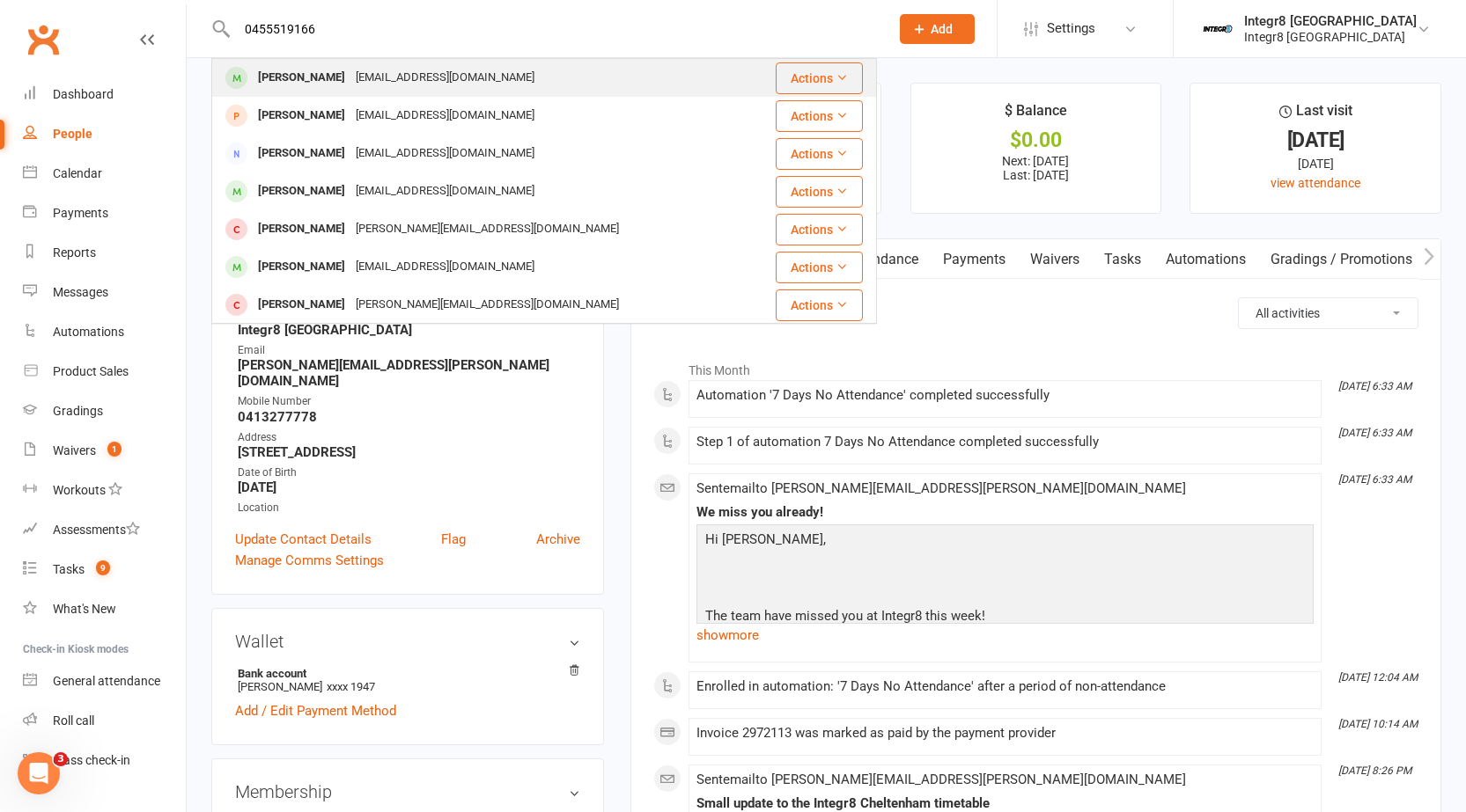
type input "0455519166"
click at [472, 64] on div "Maximus Barbary maximusbarbs@gmail.com" at bounding box center [480, 77] width 534 height 36
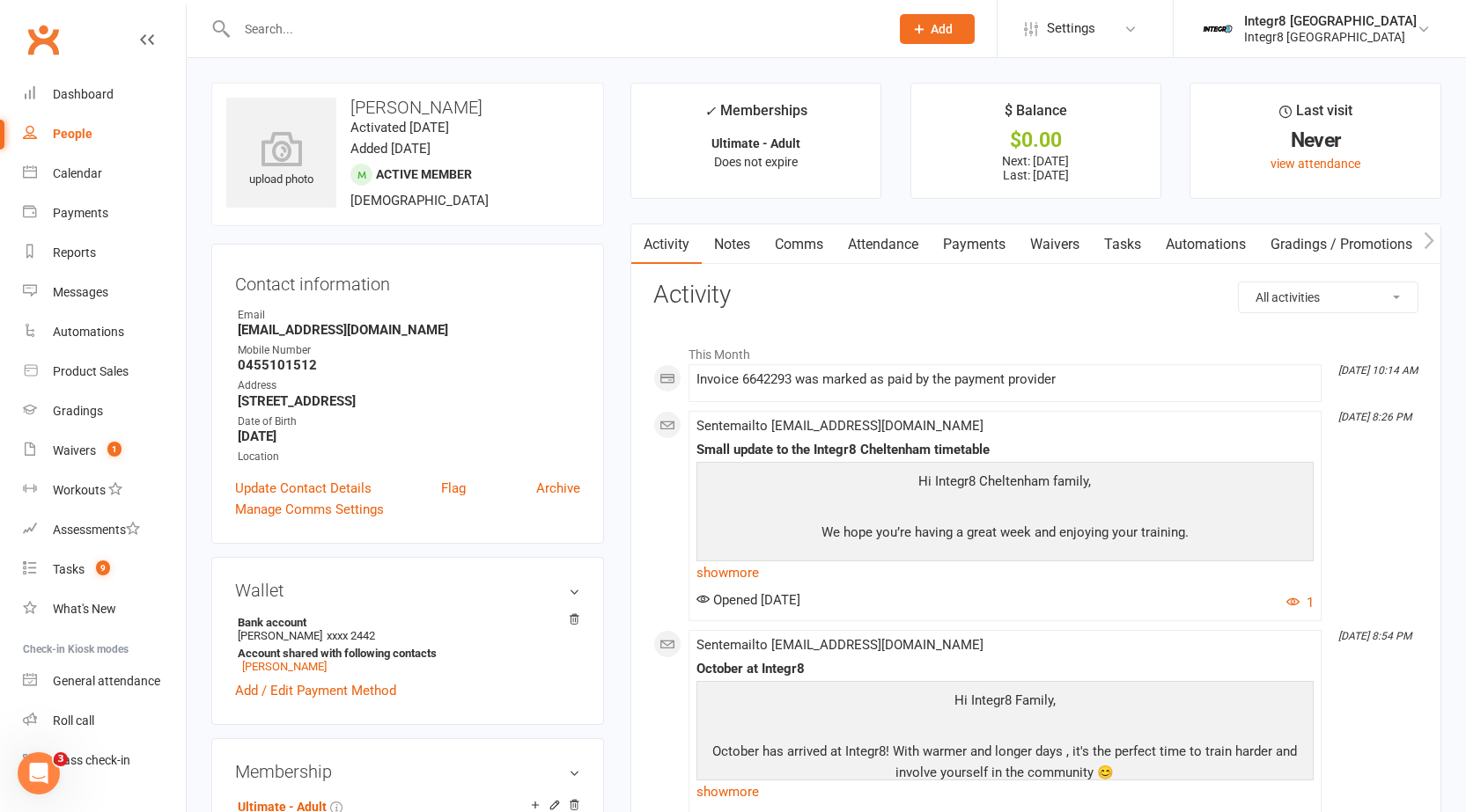
click at [717, 241] on link "Notes" at bounding box center [732, 244] width 61 height 40
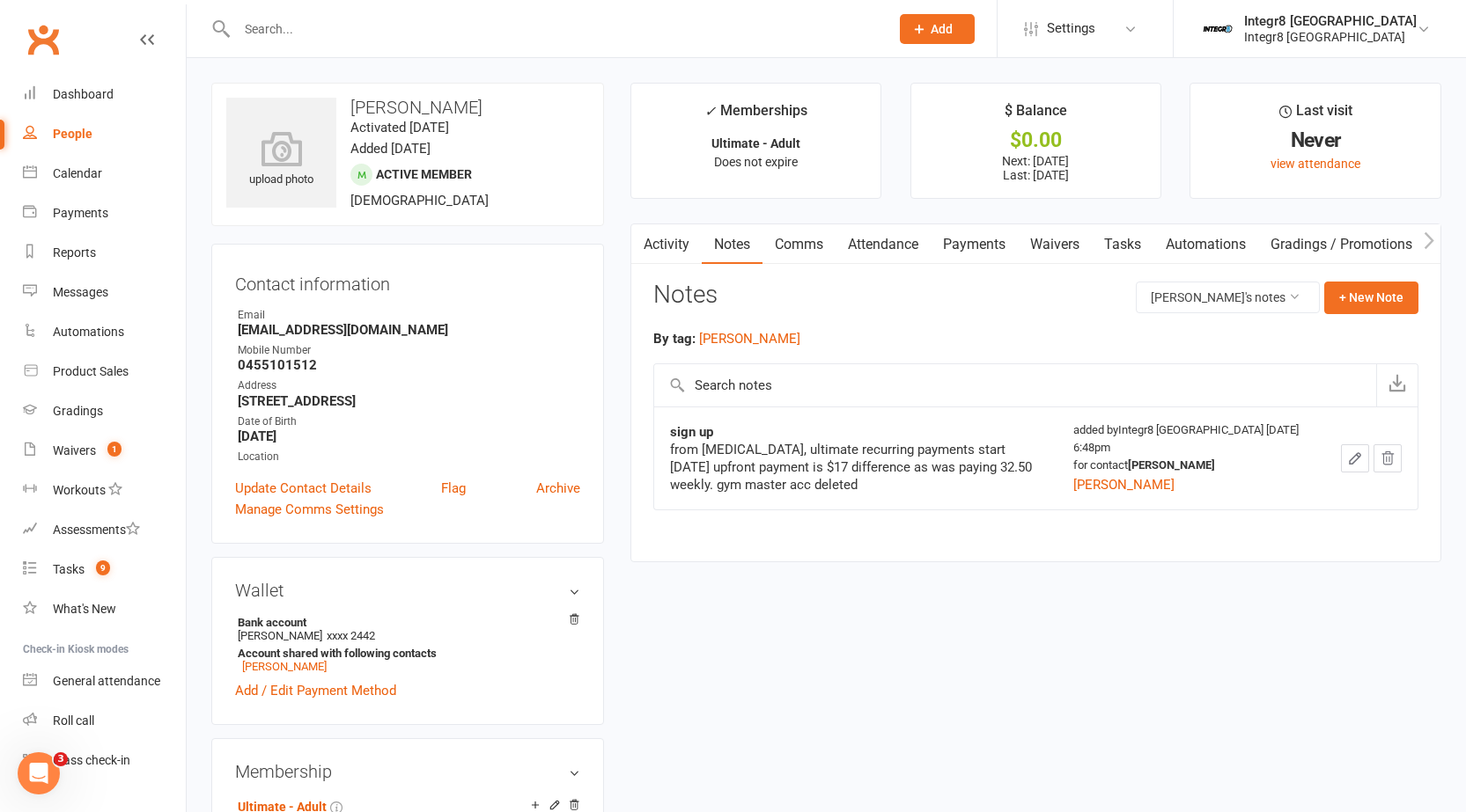
click at [662, 245] on link "Activity" at bounding box center [667, 244] width 70 height 40
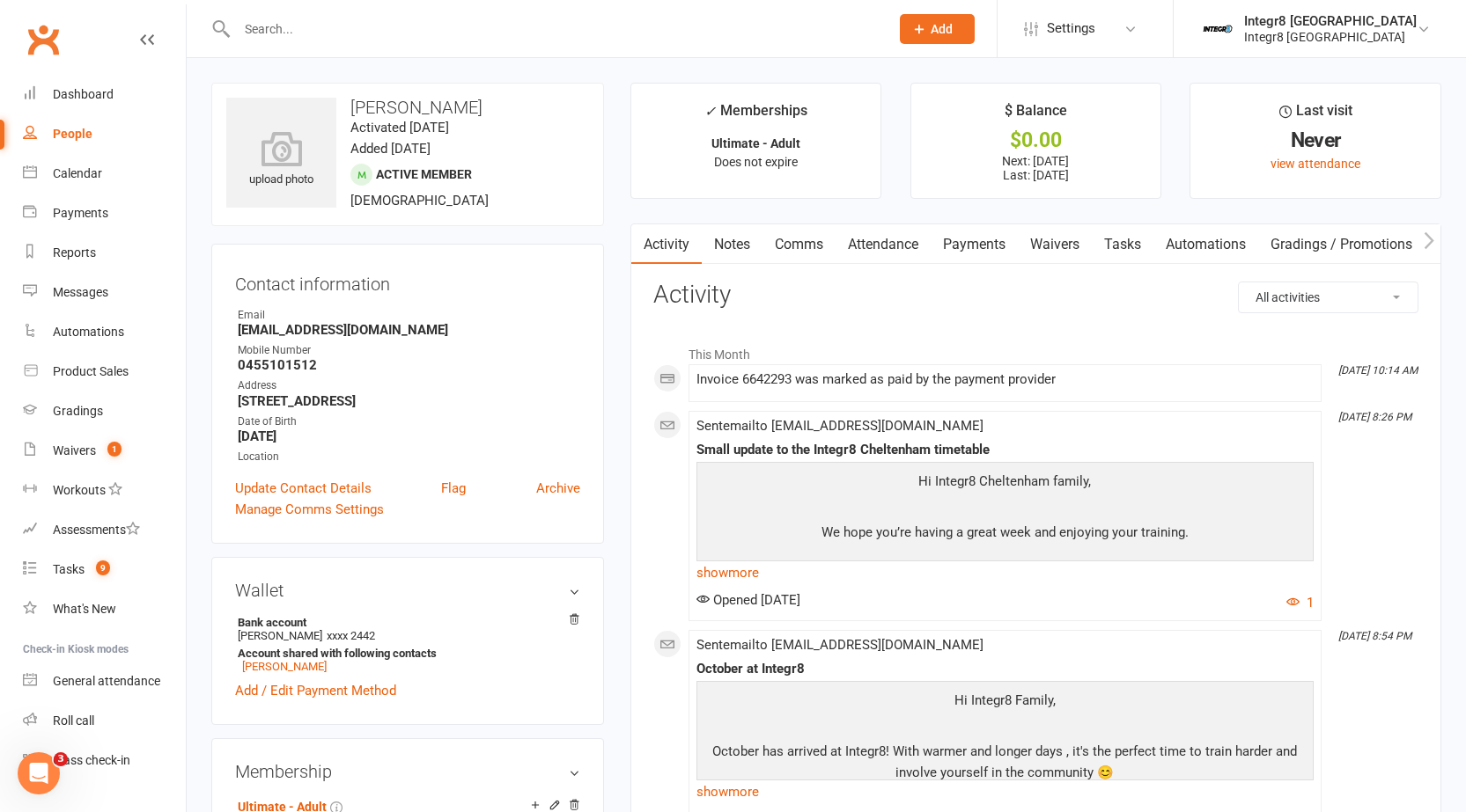
click at [330, 29] on input "text" at bounding box center [554, 28] width 645 height 24
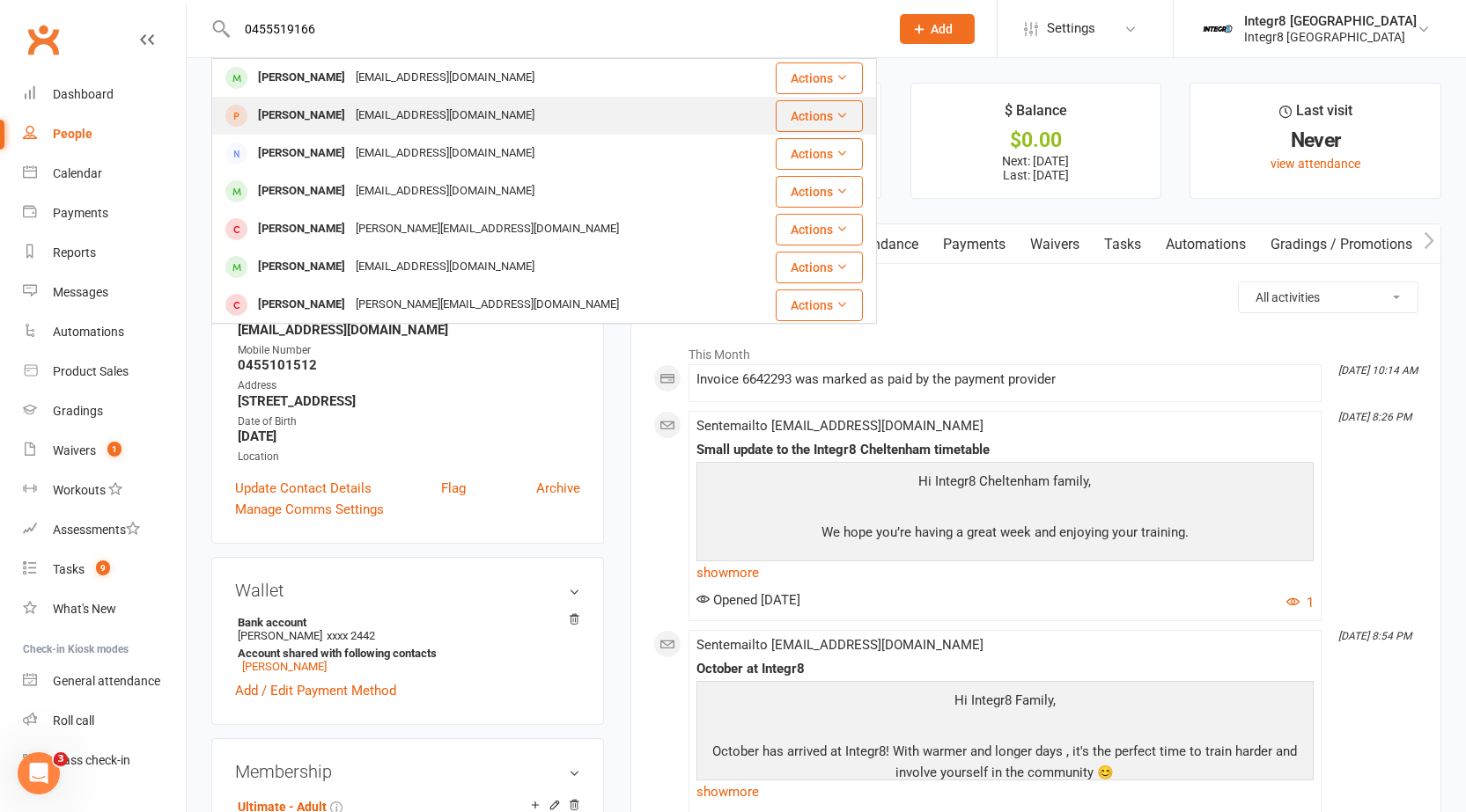
type input "0455519166"
click at [621, 128] on div "Ali Haider Hydinoo.28@live.com" at bounding box center [480, 115] width 534 height 36
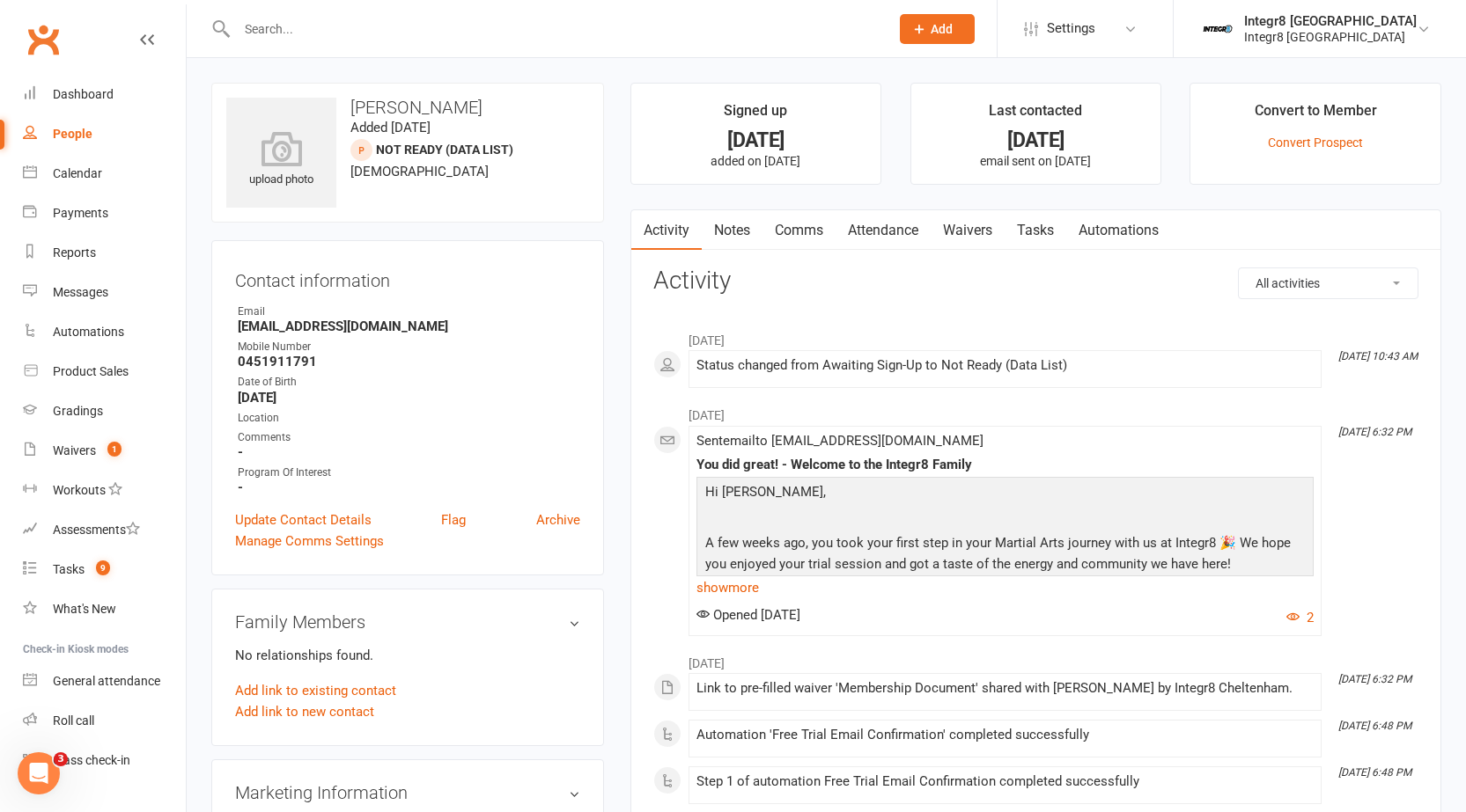
click at [729, 236] on link "Notes" at bounding box center [732, 230] width 61 height 40
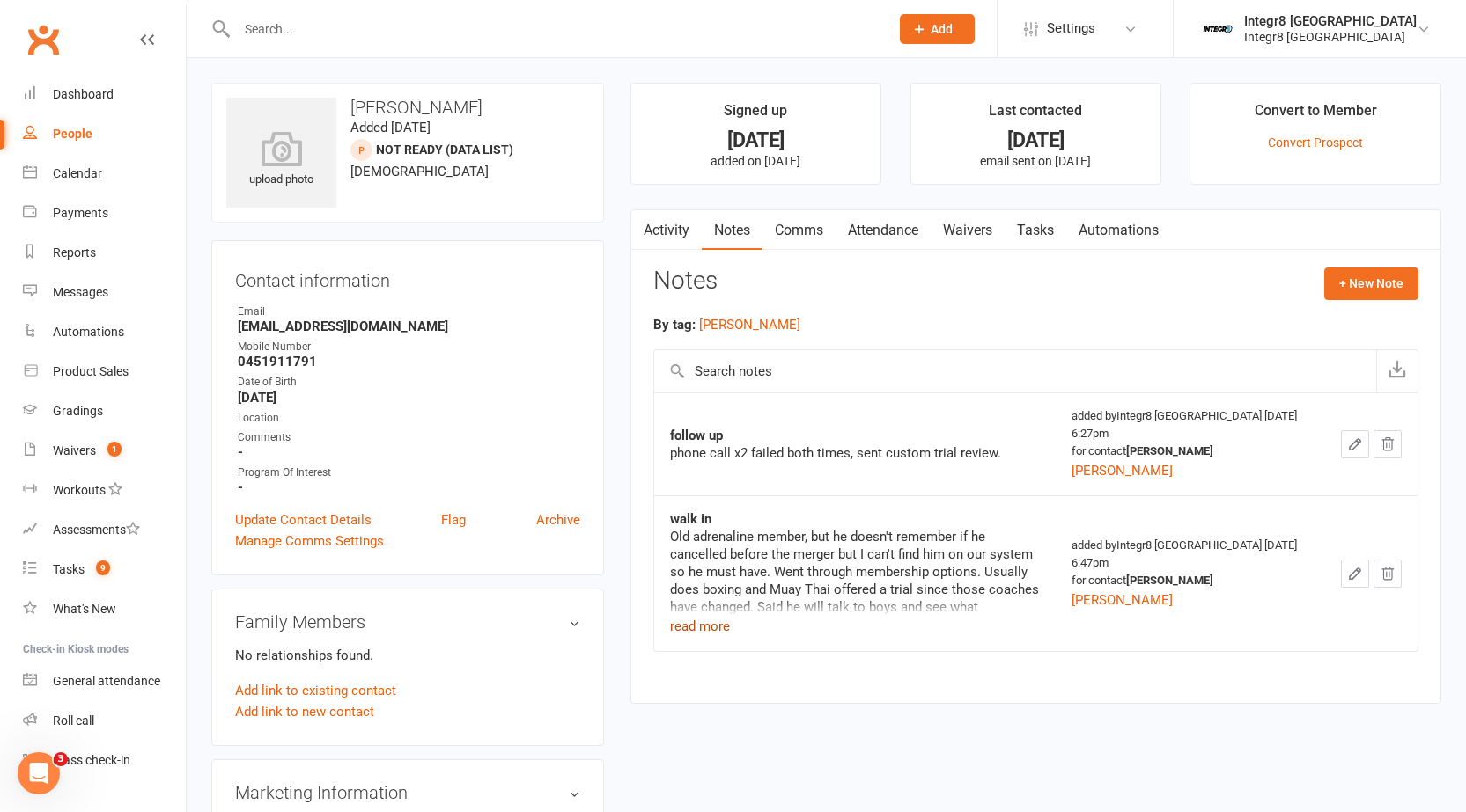
click at [722, 625] on button "read more" at bounding box center [699, 626] width 60 height 21
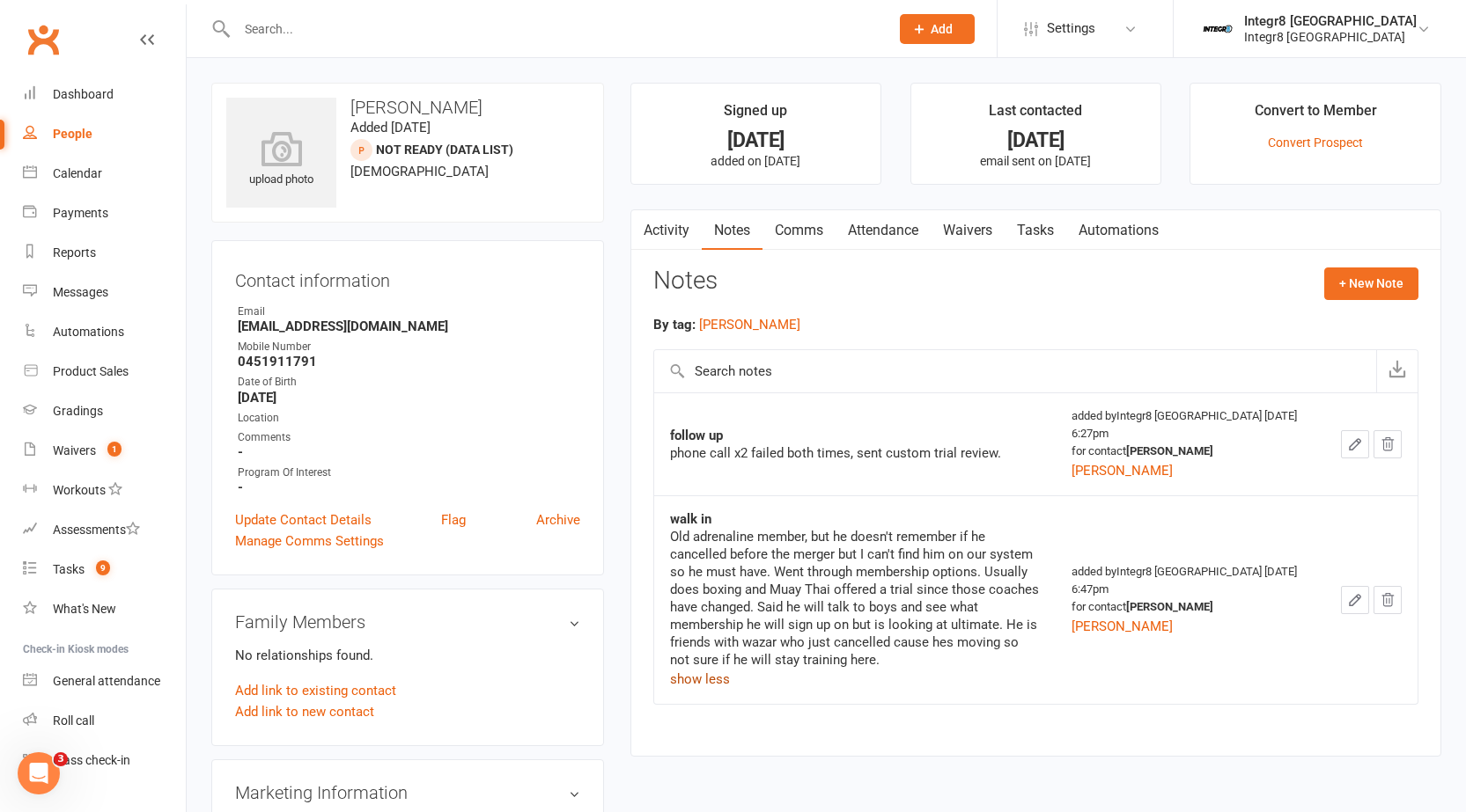
click at [706, 671] on button "show less" at bounding box center [699, 679] width 60 height 21
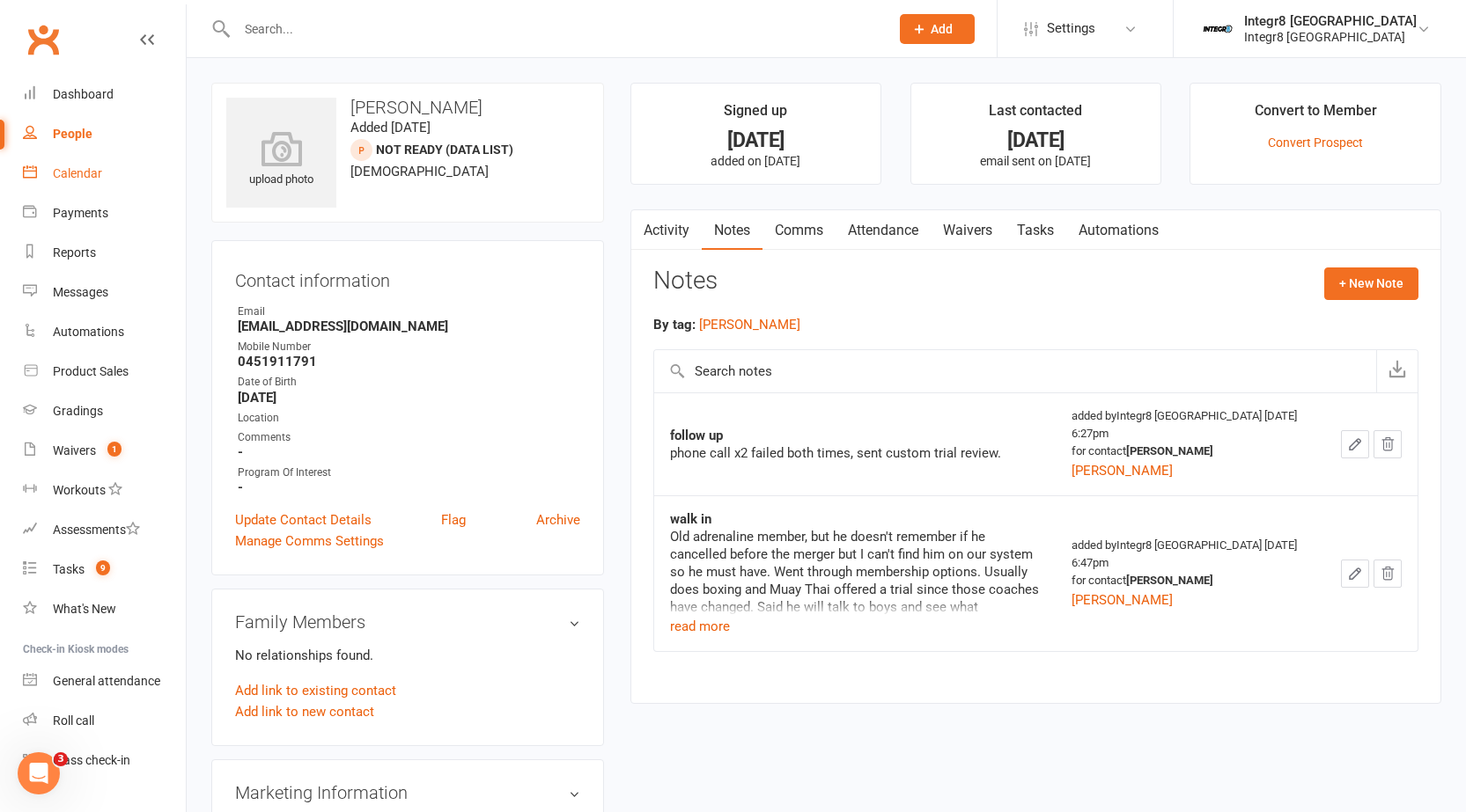
click at [70, 191] on link "Calendar" at bounding box center [104, 174] width 163 height 40
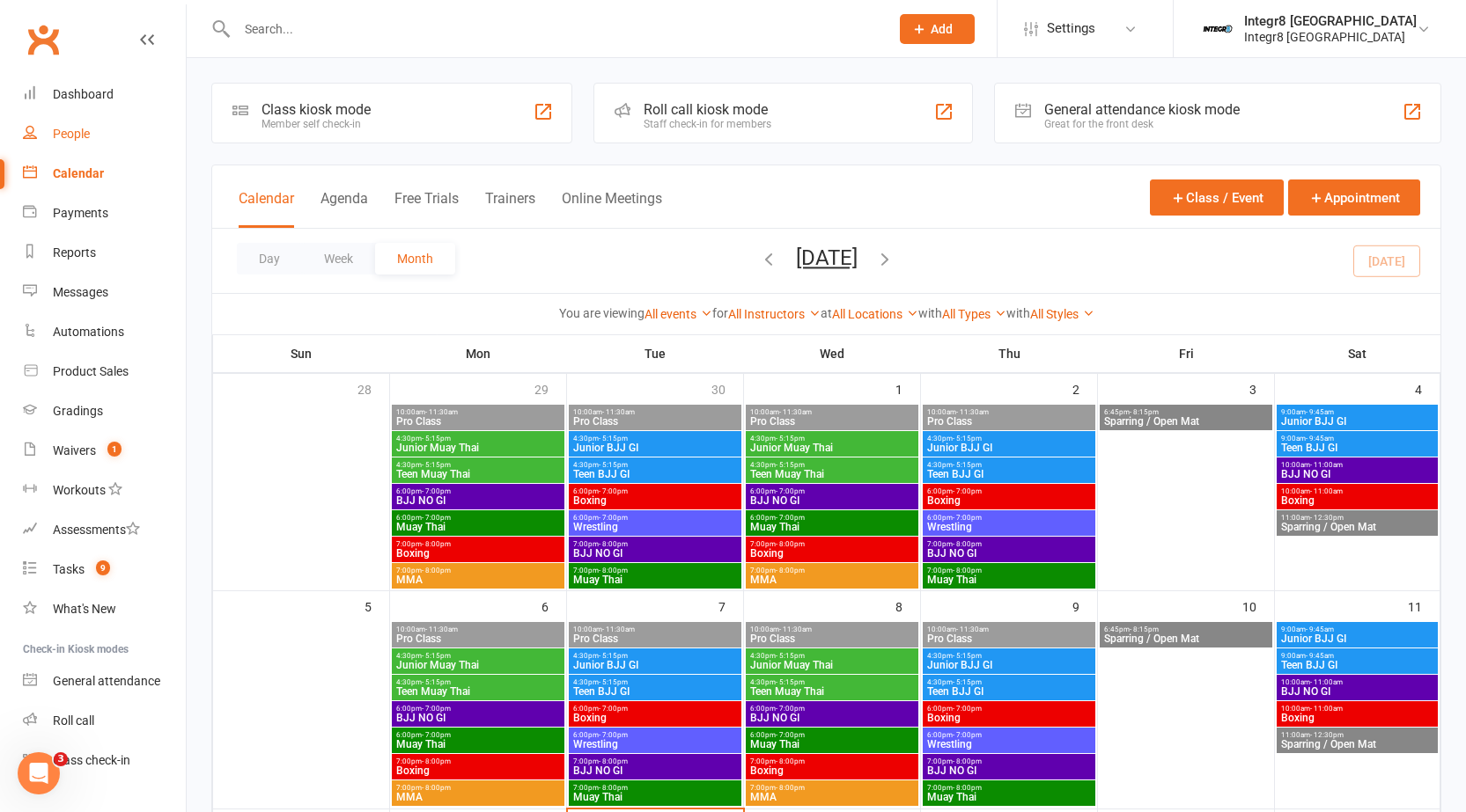
click at [84, 141] on div "People" at bounding box center [71, 134] width 37 height 14
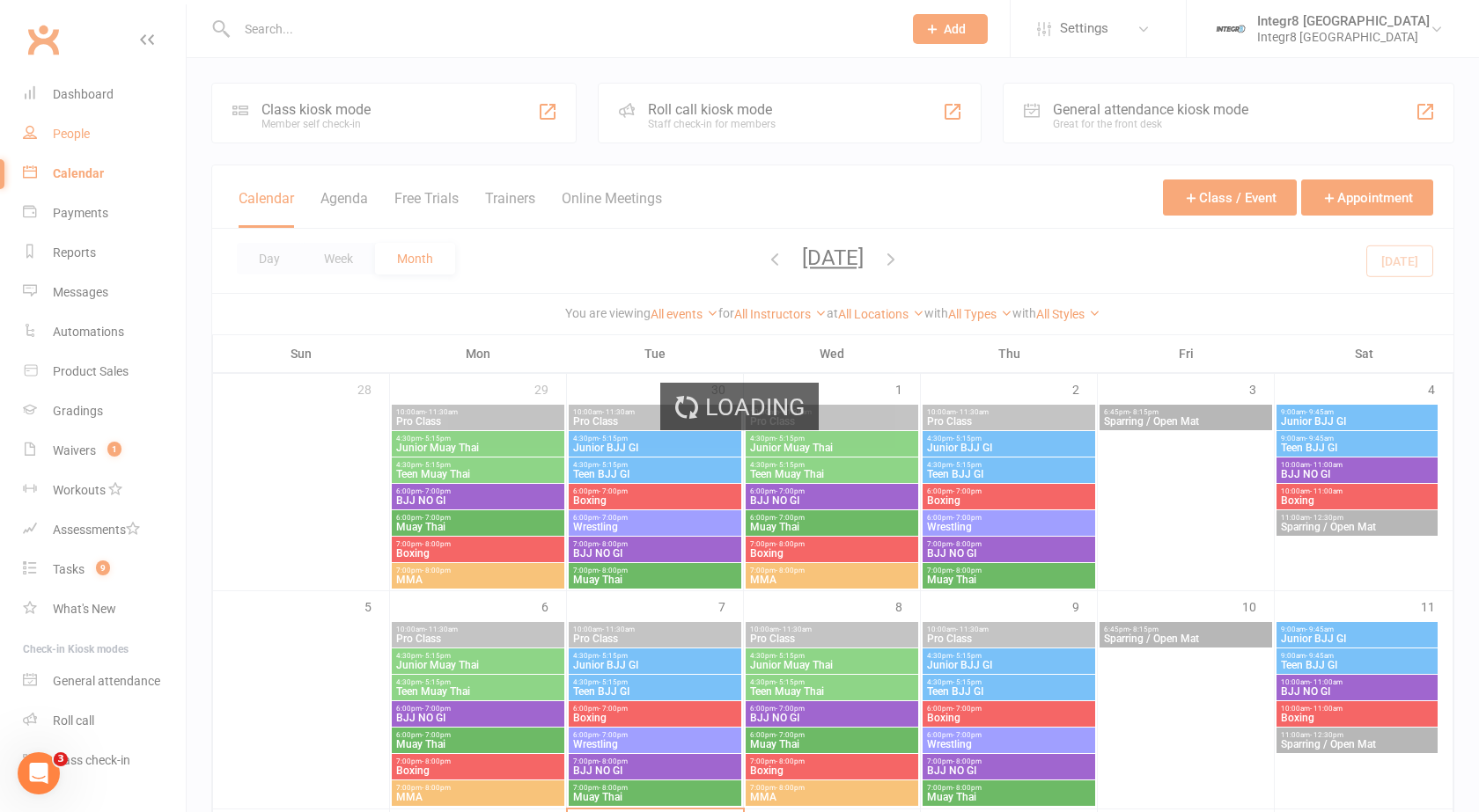
select select "25"
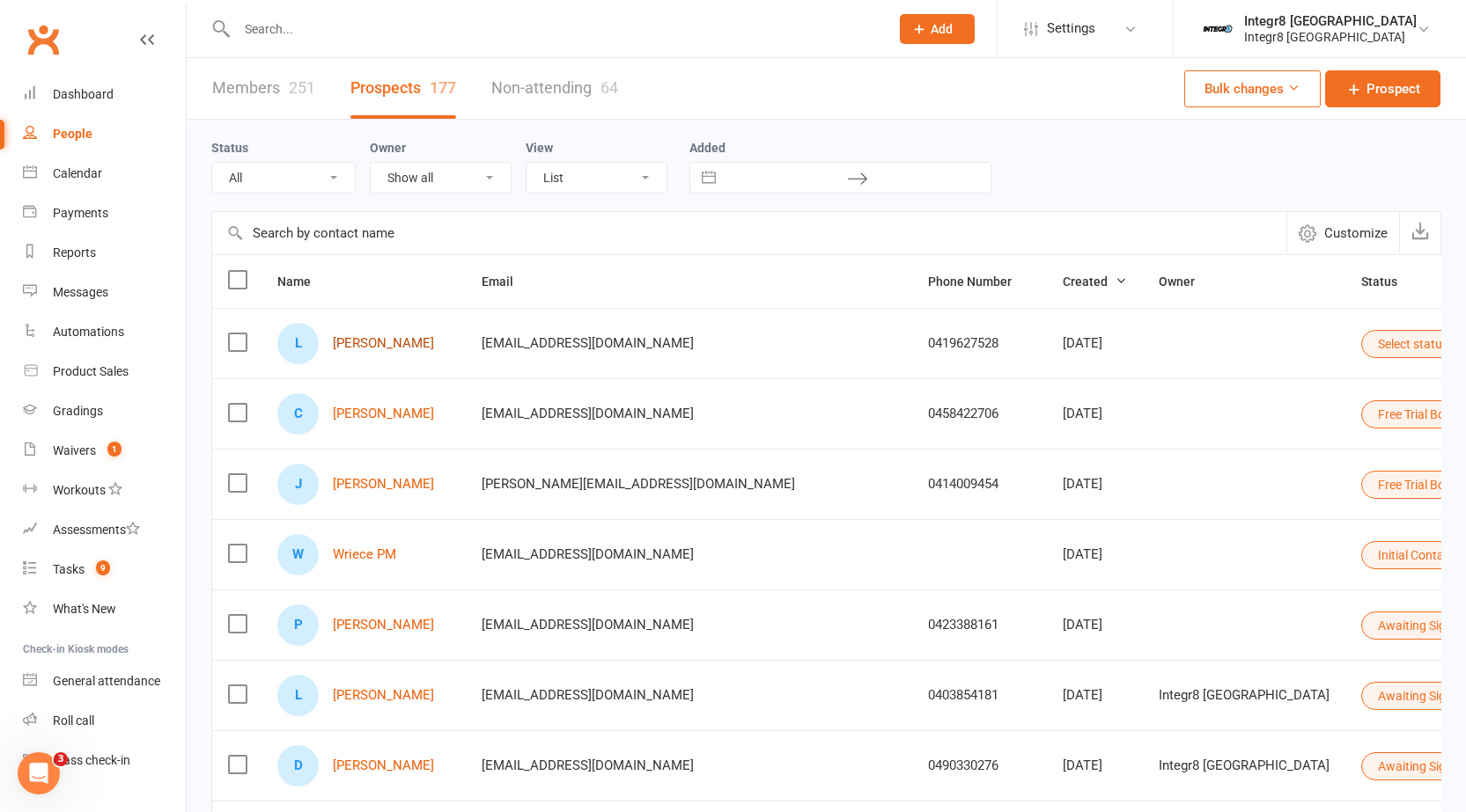
click at [342, 343] on link "Lindsay MacDonald" at bounding box center [383, 343] width 102 height 15
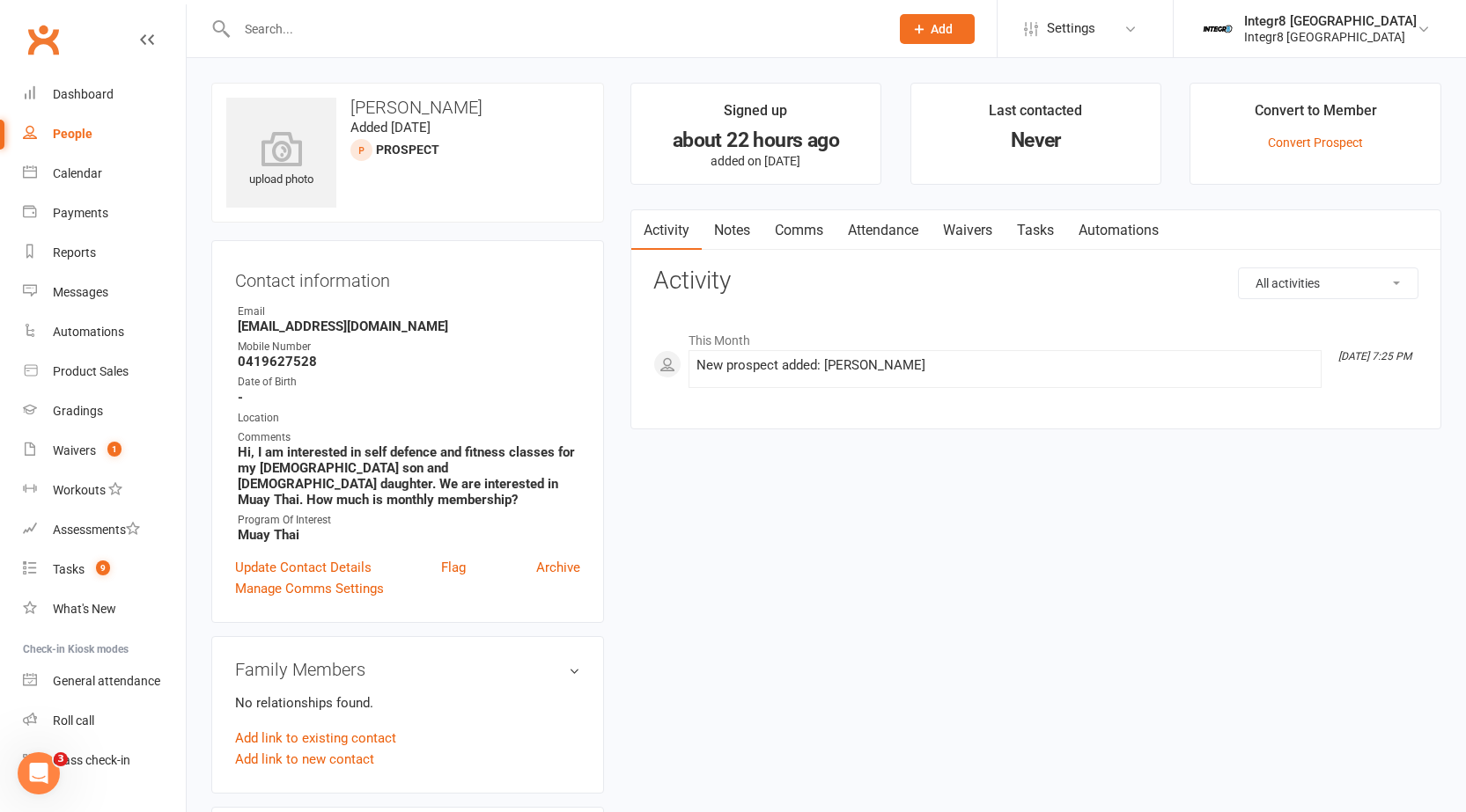
click at [728, 224] on link "Notes" at bounding box center [732, 230] width 61 height 40
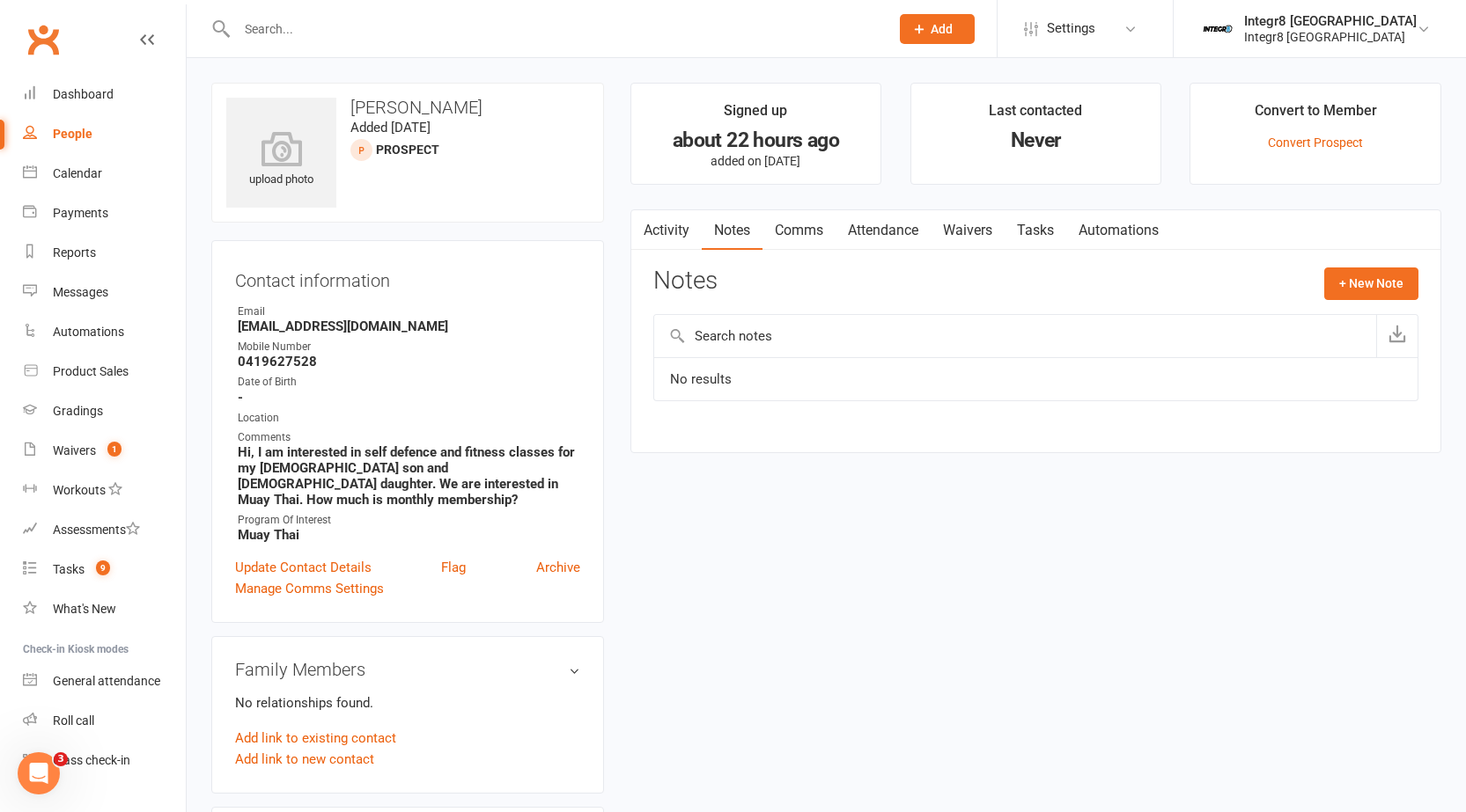
click at [677, 230] on link "Activity" at bounding box center [667, 230] width 70 height 40
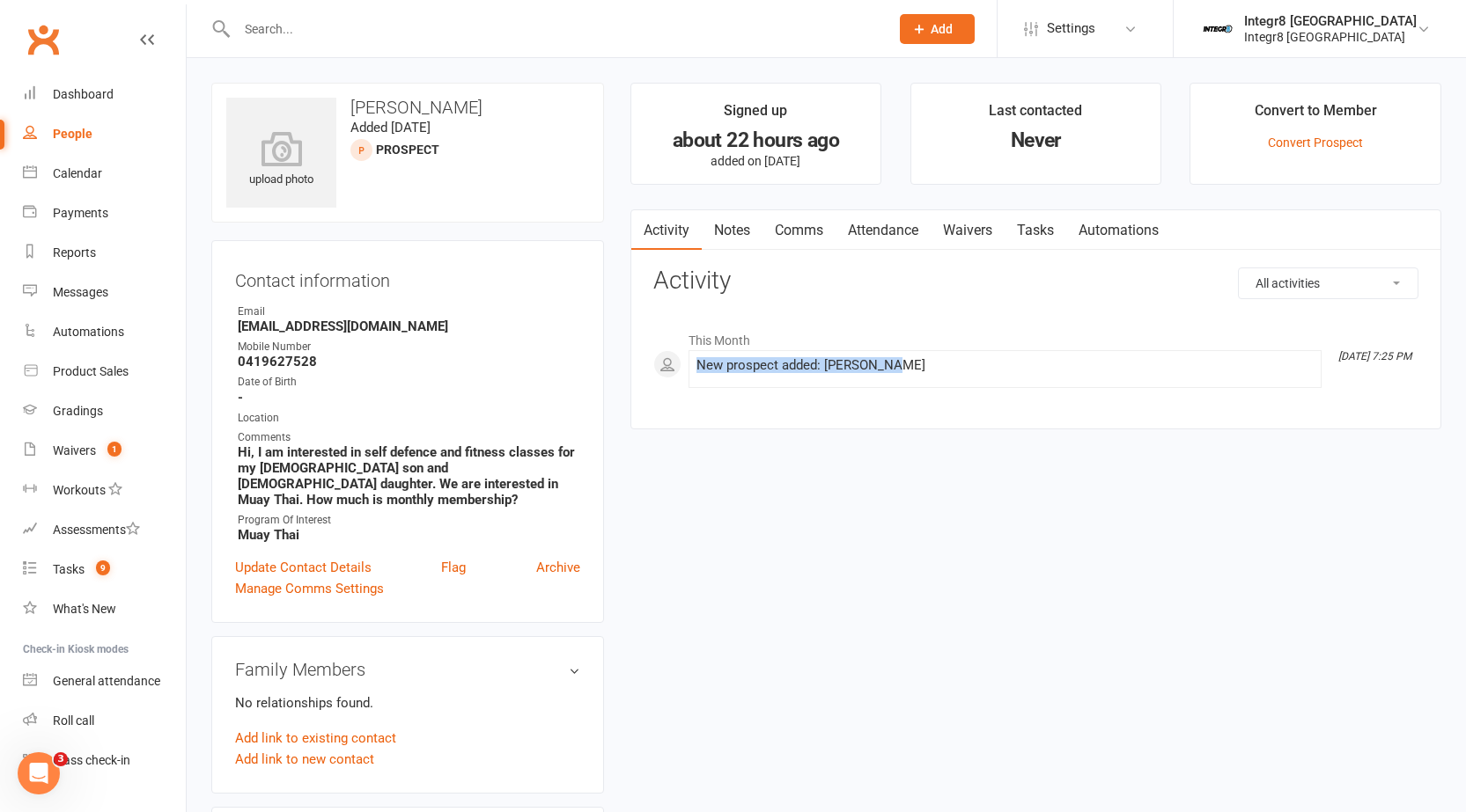
drag, startPoint x: 698, startPoint y: 367, endPoint x: 893, endPoint y: 357, distance: 195.3
click at [893, 357] on li "Oct 13, 7:25 PM New prospect added: Lindsay MacDonald" at bounding box center [1005, 368] width 633 height 38
click at [972, 368] on div "New prospect added: Lindsay MacDonald" at bounding box center [1004, 365] width 617 height 15
click at [737, 243] on link "Notes" at bounding box center [732, 230] width 61 height 40
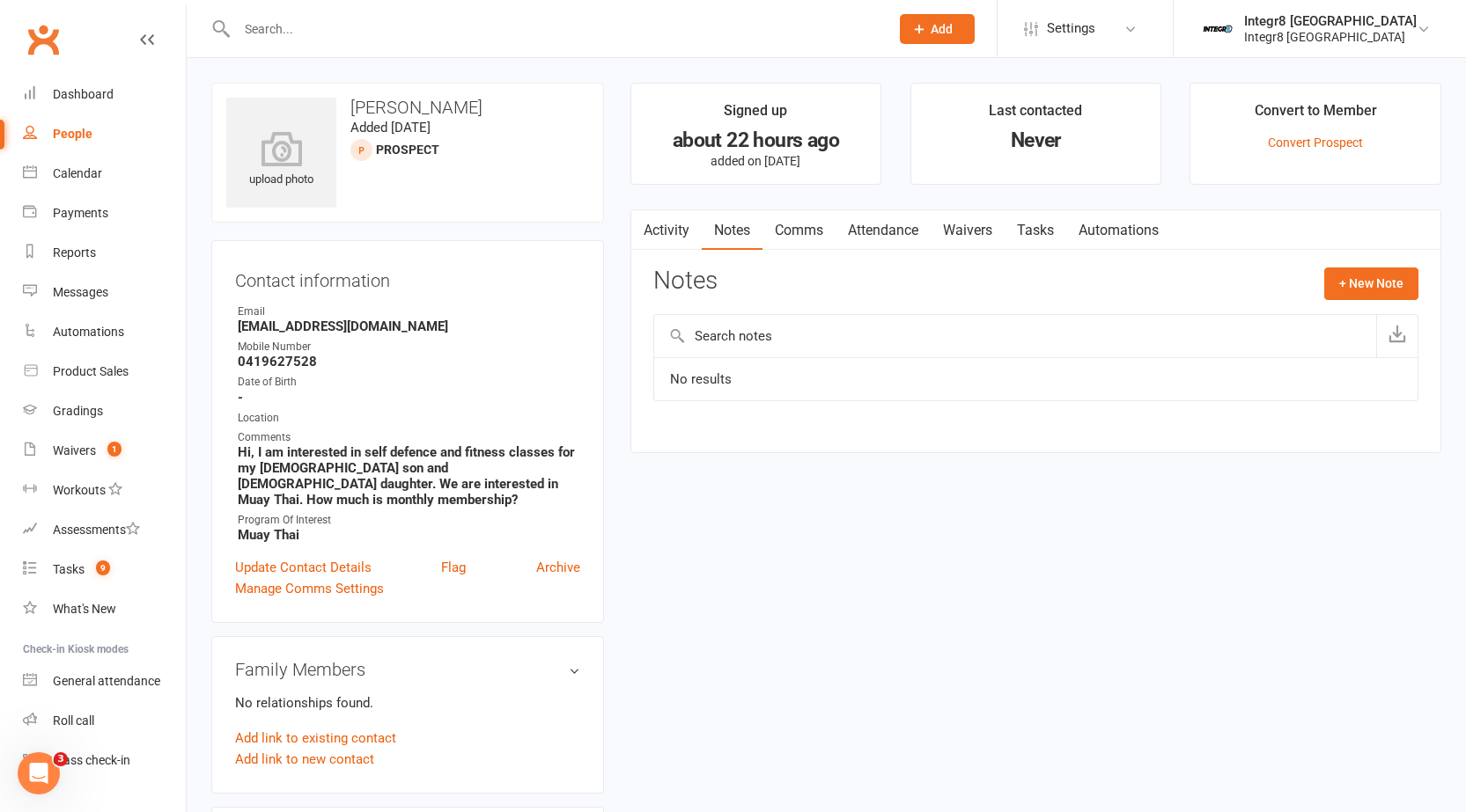
click at [672, 226] on link "Activity" at bounding box center [667, 230] width 70 height 40
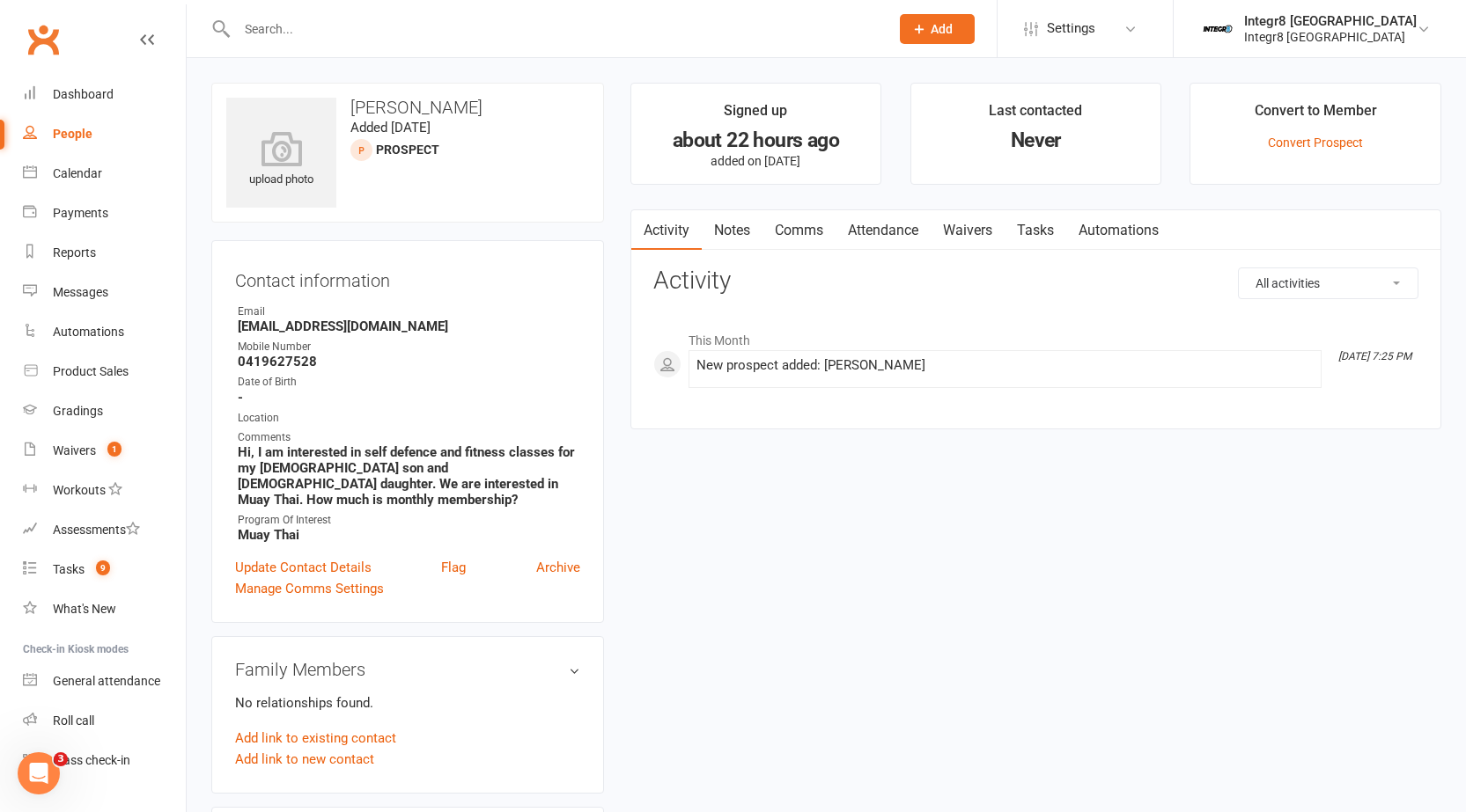
drag, startPoint x: 947, startPoint y: 365, endPoint x: 701, endPoint y: 373, distance: 246.1
click at [701, 373] on div "New prospect added: Lindsay MacDonald" at bounding box center [1004, 365] width 617 height 15
click at [712, 366] on div "New prospect added: Lindsay MacDonald" at bounding box center [1004, 365] width 617 height 15
drag, startPoint x: 696, startPoint y: 367, endPoint x: 946, endPoint y: 370, distance: 250.0
click at [946, 370] on div "New prospect added: Lindsay MacDonald" at bounding box center [1004, 365] width 617 height 15
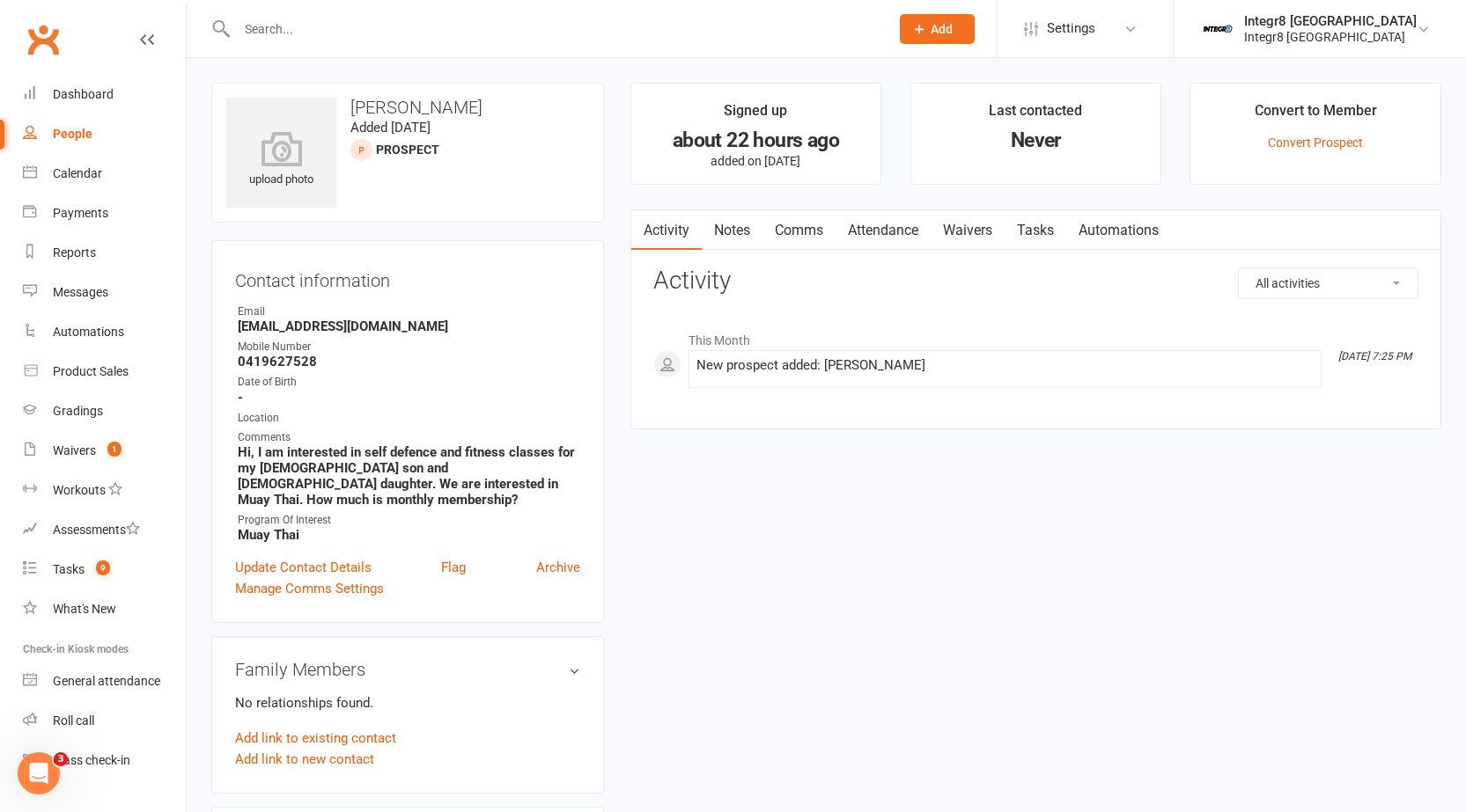
click at [969, 361] on div "New prospect added: Lindsay MacDonald" at bounding box center [1004, 365] width 617 height 15
click at [740, 230] on link "Notes" at bounding box center [732, 230] width 61 height 40
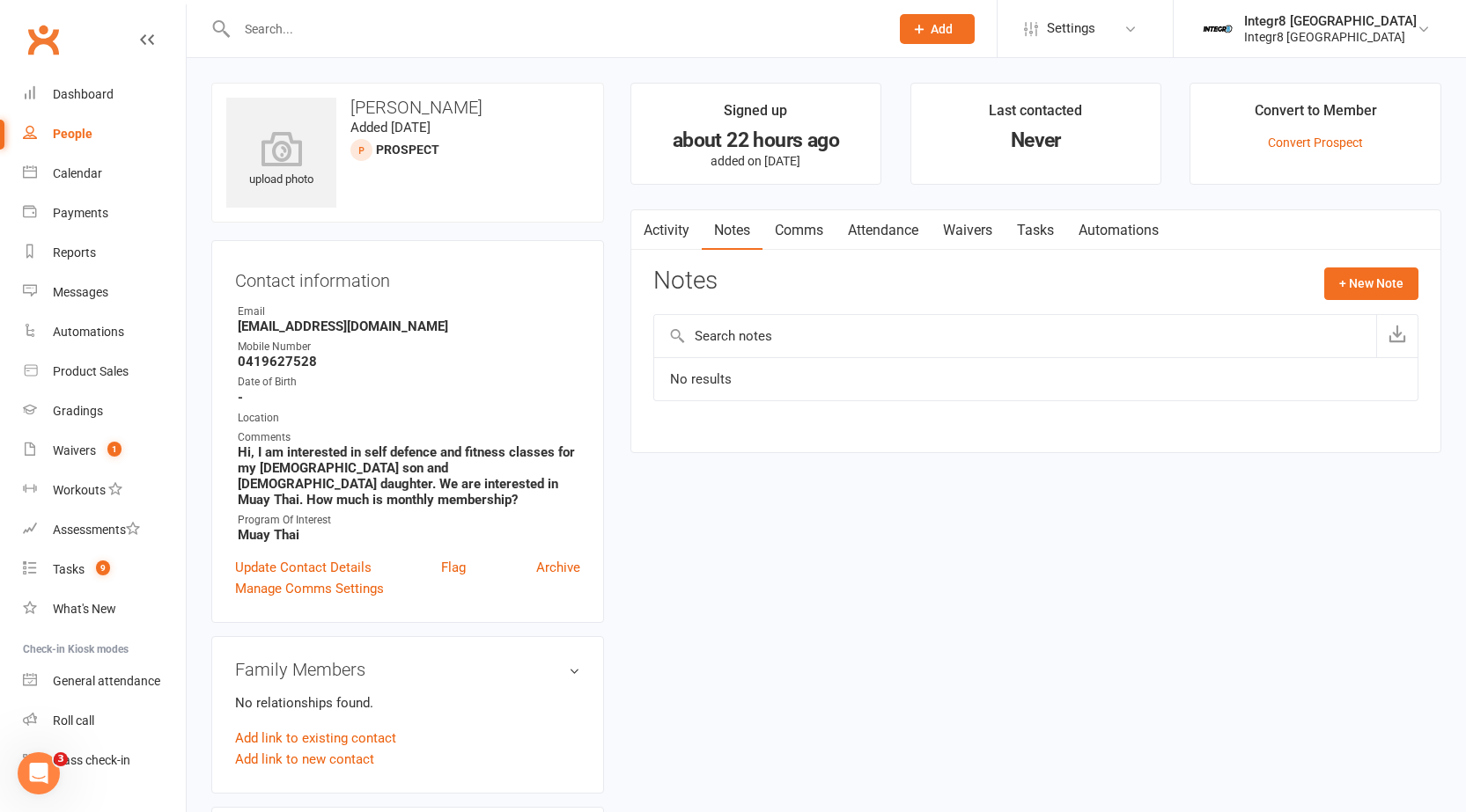
click at [667, 229] on link "Activity" at bounding box center [667, 230] width 70 height 40
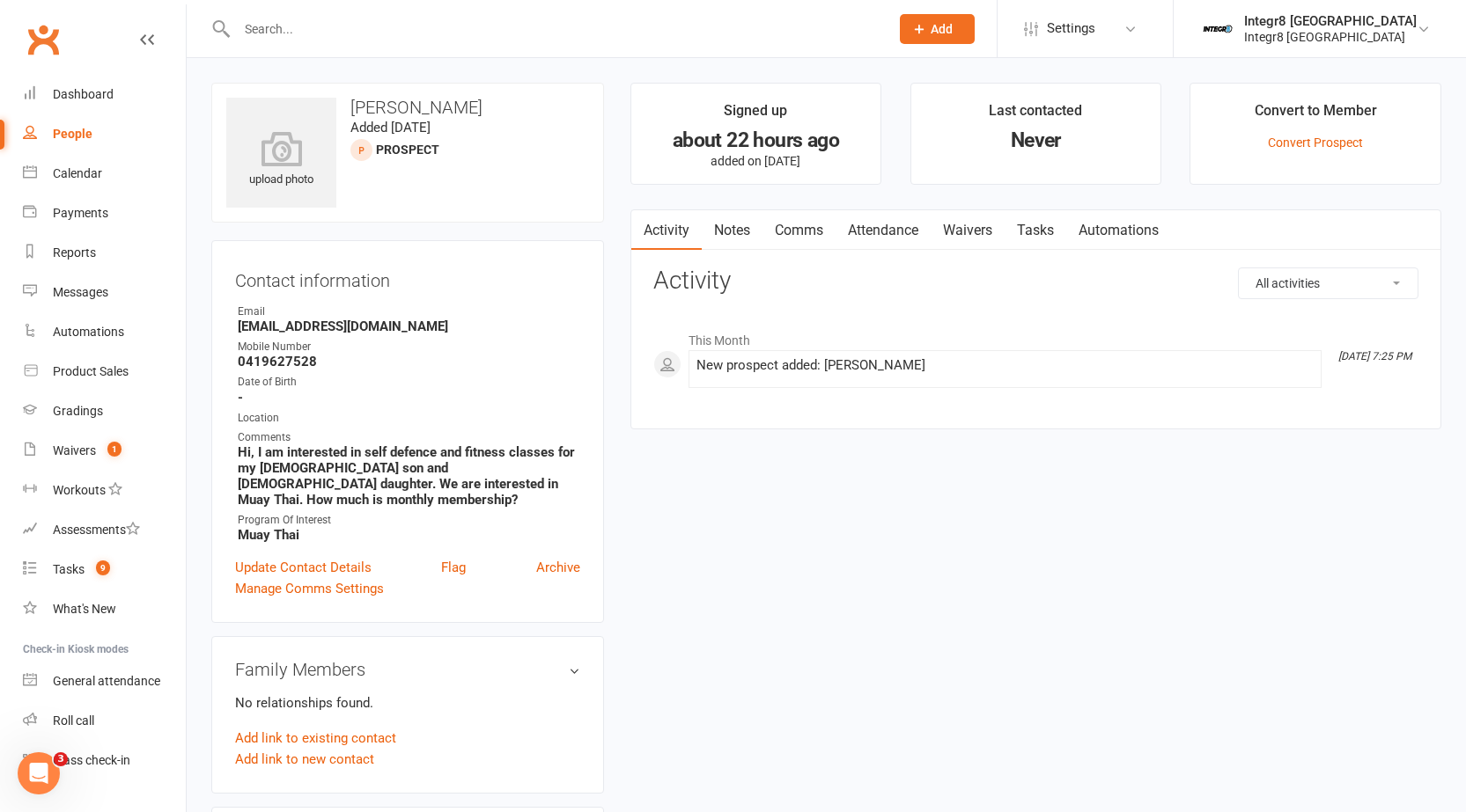
click at [807, 229] on link "Comms" at bounding box center [798, 230] width 73 height 40
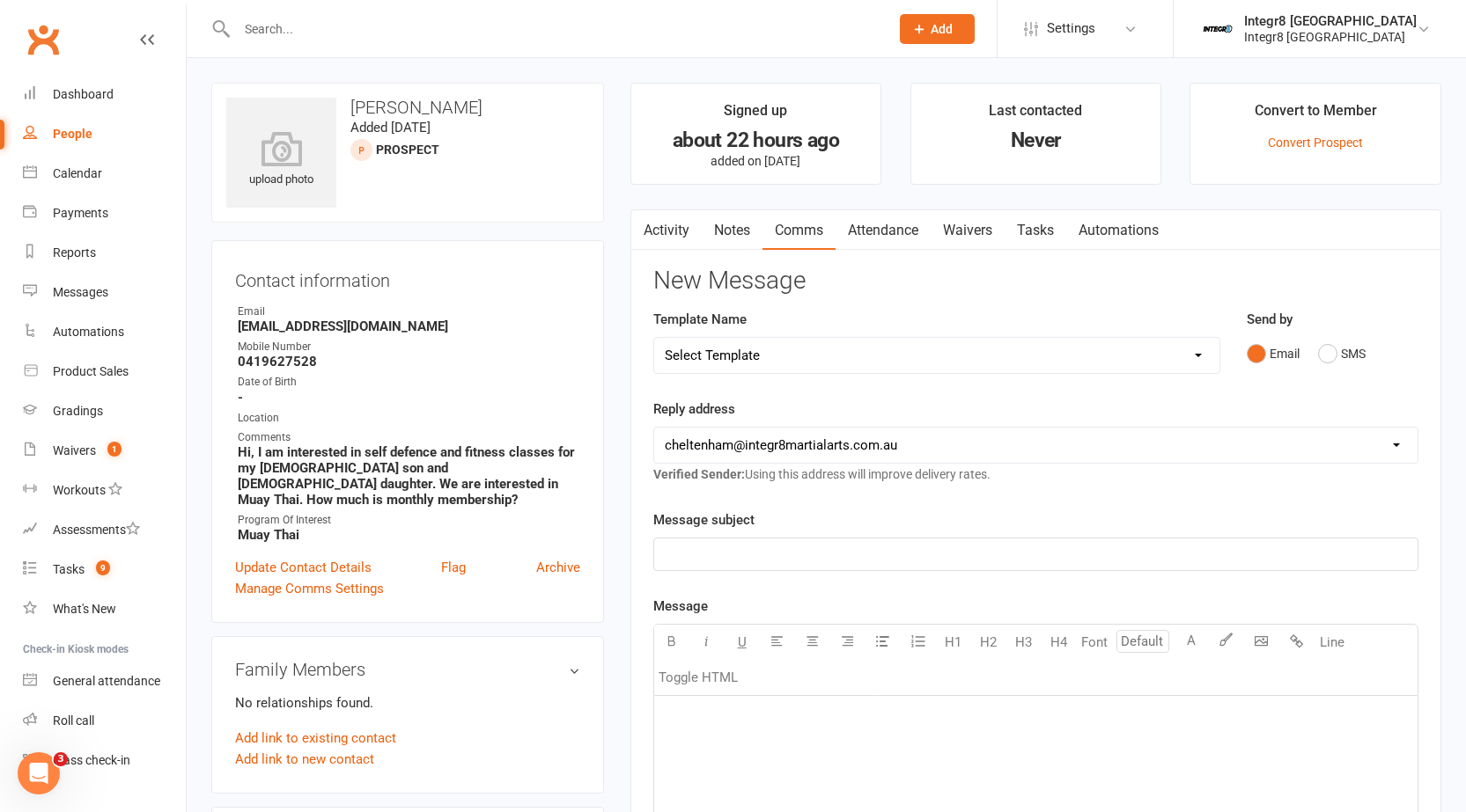
click at [725, 229] on link "Notes" at bounding box center [732, 230] width 61 height 40
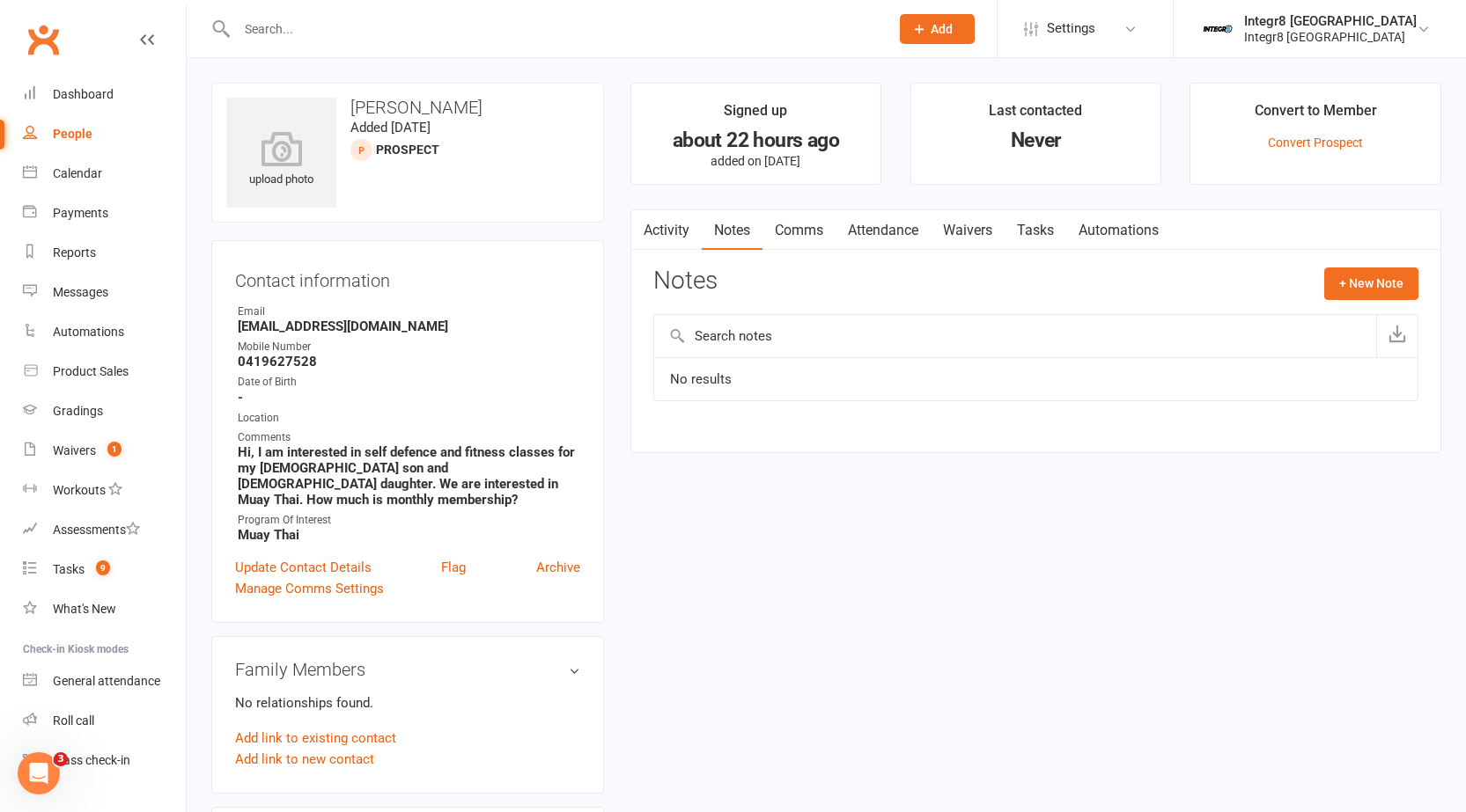
click at [658, 223] on link "Activity" at bounding box center [667, 230] width 70 height 40
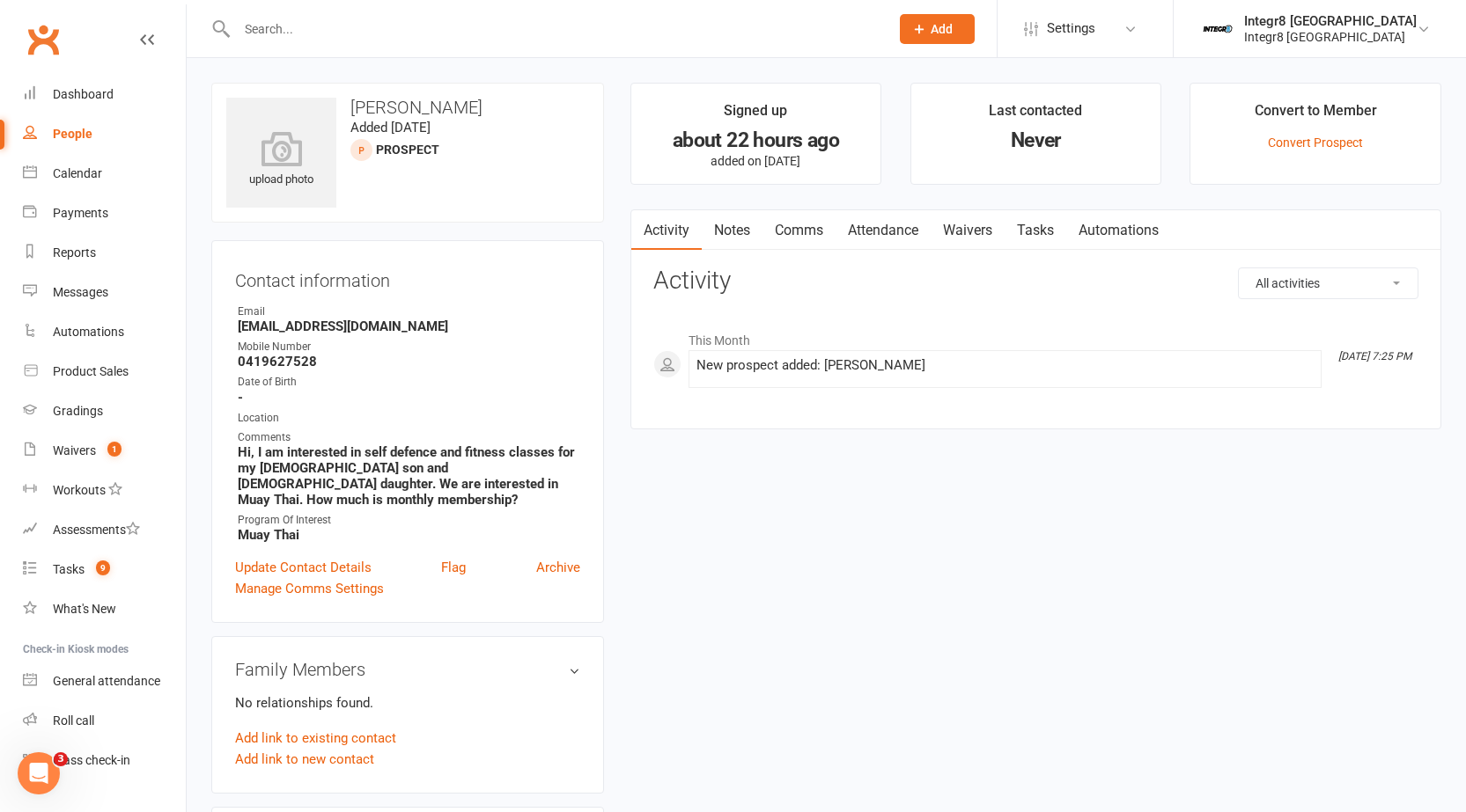
drag, startPoint x: 943, startPoint y: 366, endPoint x: 695, endPoint y: 365, distance: 248.0
click at [696, 365] on div "New prospect added: Lindsay MacDonald" at bounding box center [1004, 365] width 617 height 15
click at [714, 366] on div "New prospect added: Lindsay MacDonald" at bounding box center [1004, 365] width 617 height 15
drag, startPoint x: 696, startPoint y: 363, endPoint x: 971, endPoint y: 363, distance: 275.0
click at [971, 363] on div "New prospect added: Lindsay MacDonald" at bounding box center [1004, 365] width 617 height 15
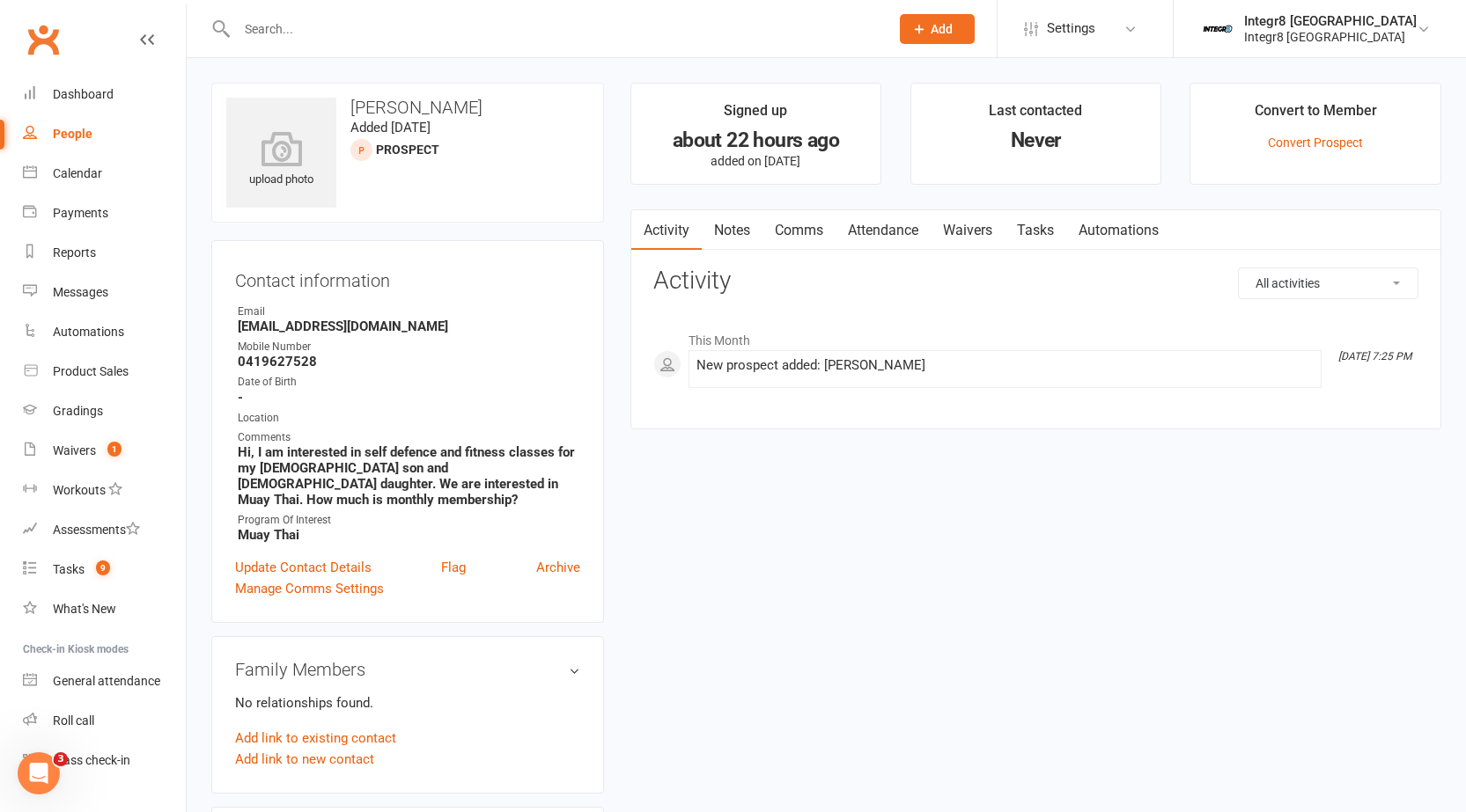
click at [943, 361] on div "New prospect added: Lindsay MacDonald" at bounding box center [1004, 365] width 617 height 15
drag, startPoint x: 696, startPoint y: 366, endPoint x: 1037, endPoint y: 365, distance: 341.0
click at [1037, 365] on div "New prospect added: Lindsay MacDonald" at bounding box center [1004, 365] width 617 height 15
click at [944, 370] on div "New prospect added: Lindsay MacDonald" at bounding box center [1004, 365] width 617 height 15
drag, startPoint x: 940, startPoint y: 361, endPoint x: 657, endPoint y: 385, distance: 284.0
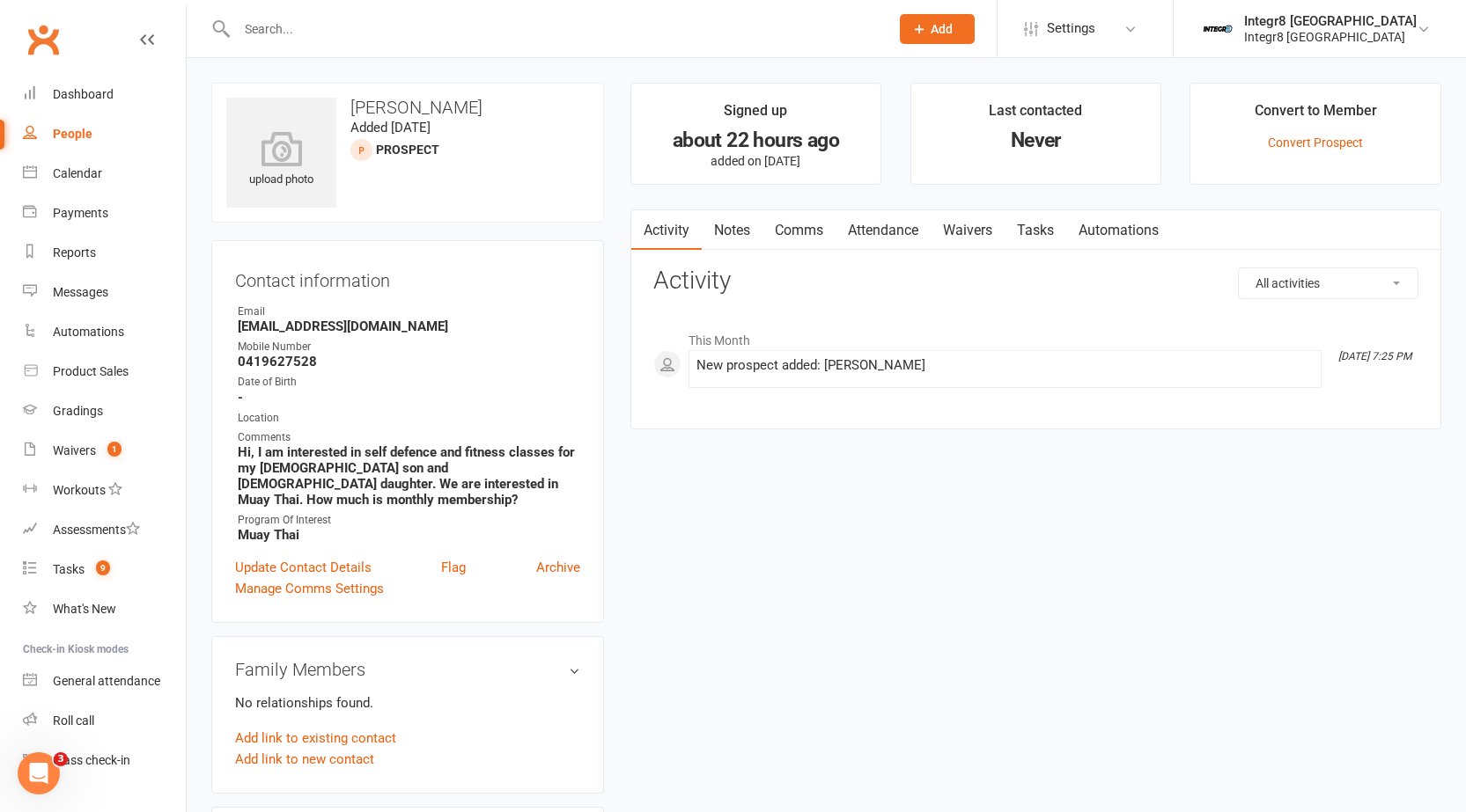
click at [657, 385] on div "This Month Oct 13, 7:25 PM New prospect added: Lindsay MacDonald" at bounding box center [1035, 356] width 765 height 66
click at [906, 372] on div "New prospect added: Lindsay MacDonald" at bounding box center [1004, 365] width 617 height 15
drag, startPoint x: 957, startPoint y: 365, endPoint x: 677, endPoint y: 374, distance: 280.1
click at [677, 374] on div "This Month Oct 13, 7:25 PM New prospect added: Lindsay MacDonald" at bounding box center [1035, 356] width 765 height 66
click at [739, 355] on li "Oct 13, 7:25 PM New prospect added: Lindsay MacDonald" at bounding box center [1005, 368] width 633 height 38
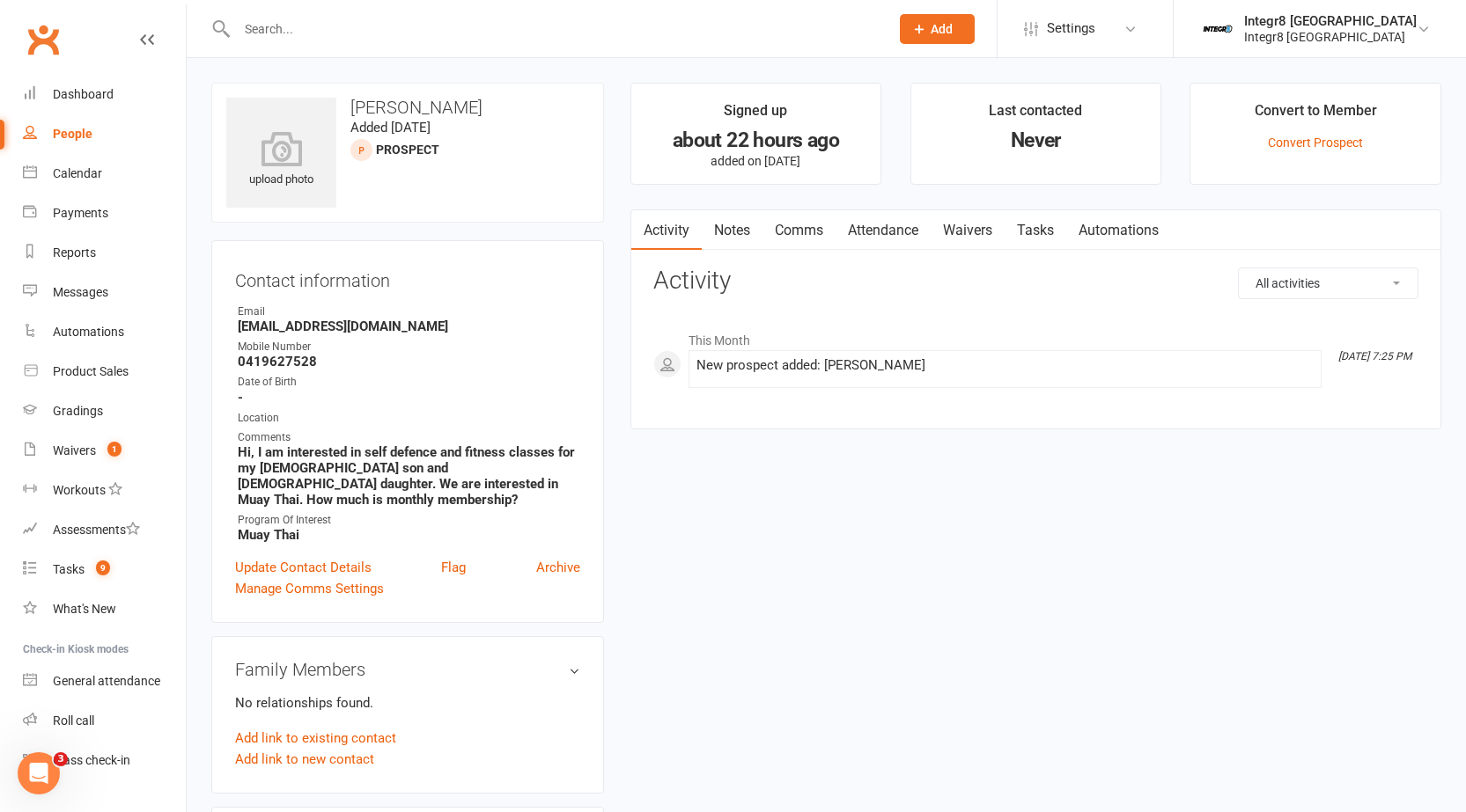
click at [712, 232] on link "Notes" at bounding box center [732, 230] width 61 height 40
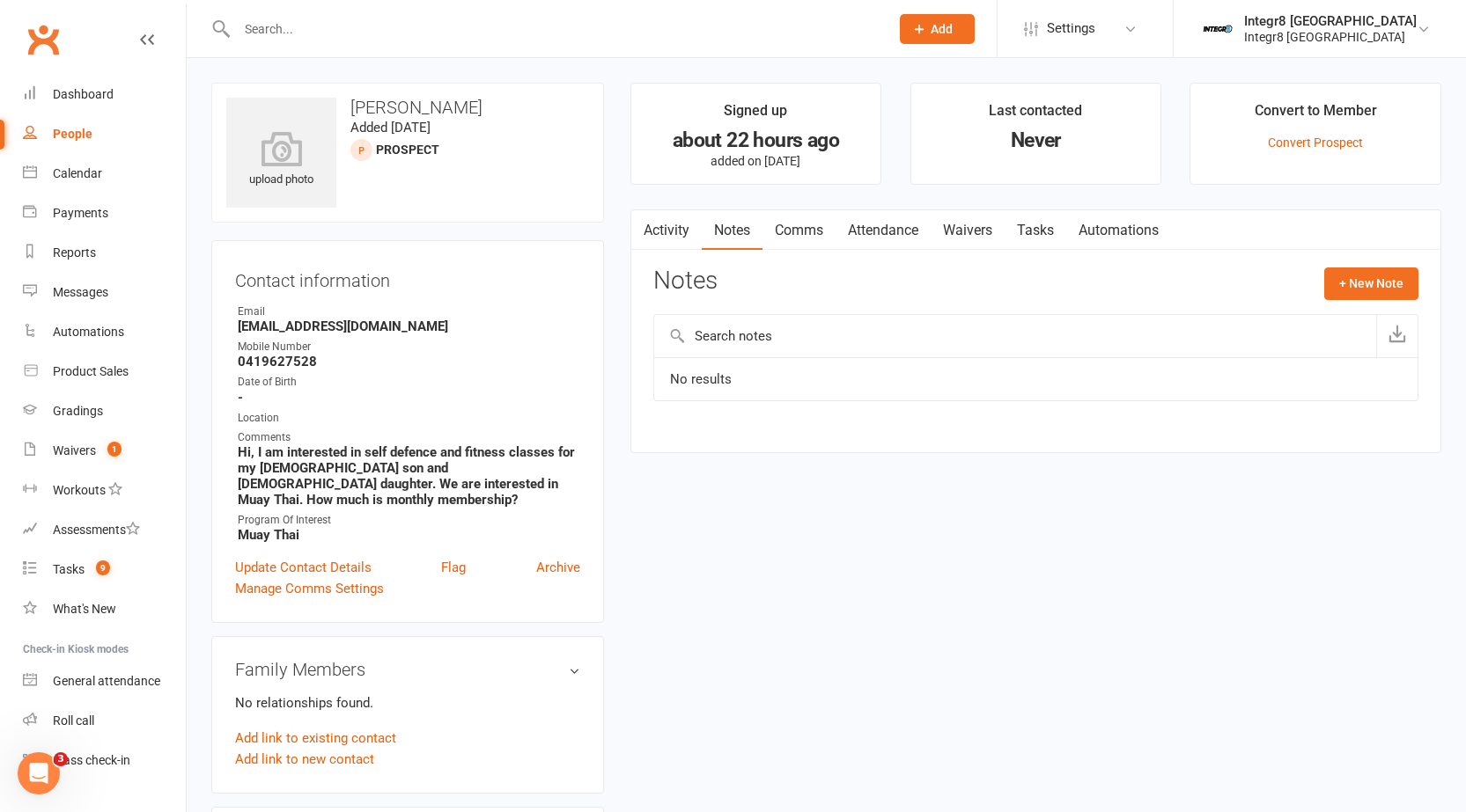
click at [672, 229] on link "Activity" at bounding box center [667, 230] width 70 height 40
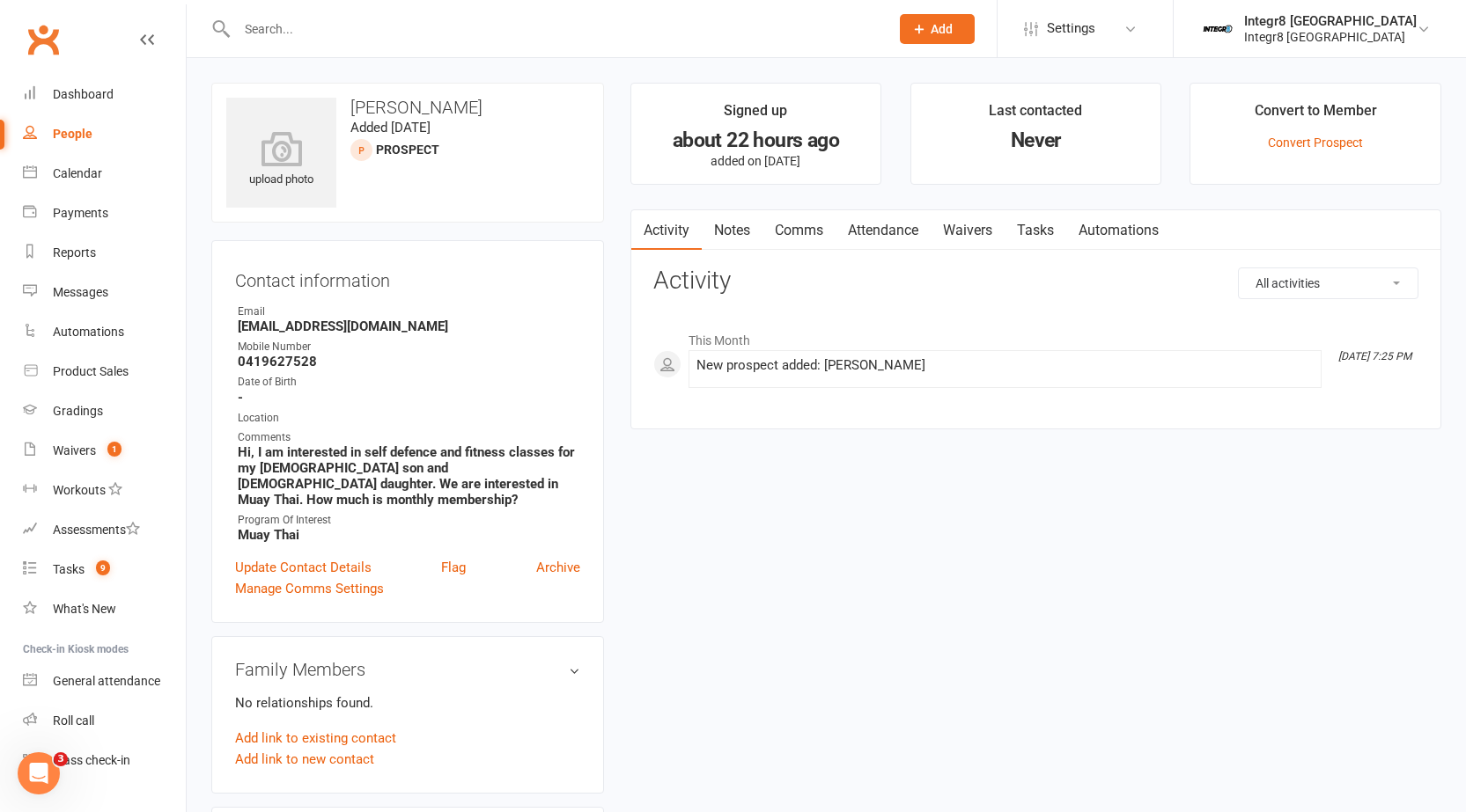
click at [719, 226] on link "Notes" at bounding box center [732, 230] width 61 height 40
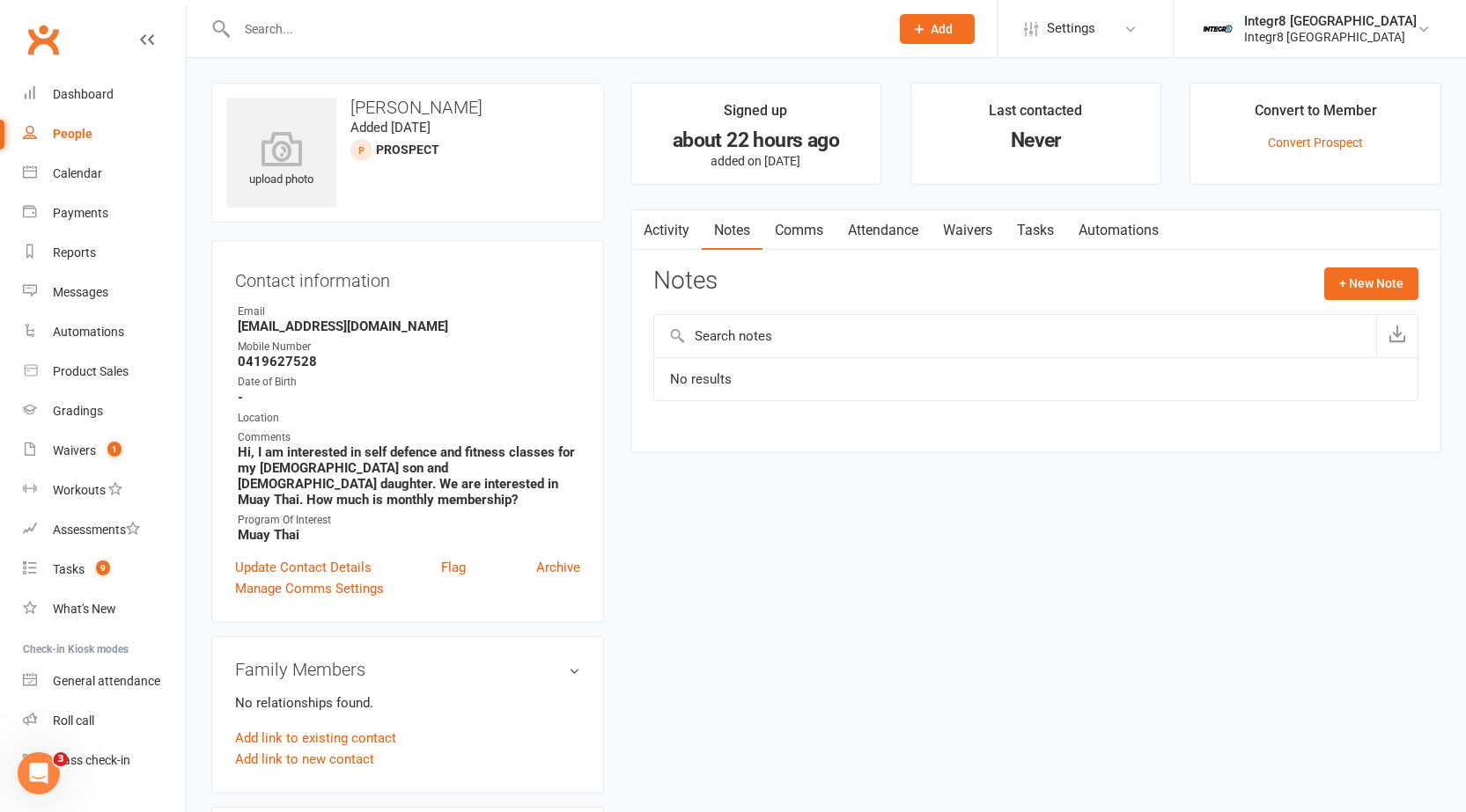
click at [679, 223] on link "Activity" at bounding box center [667, 230] width 70 height 40
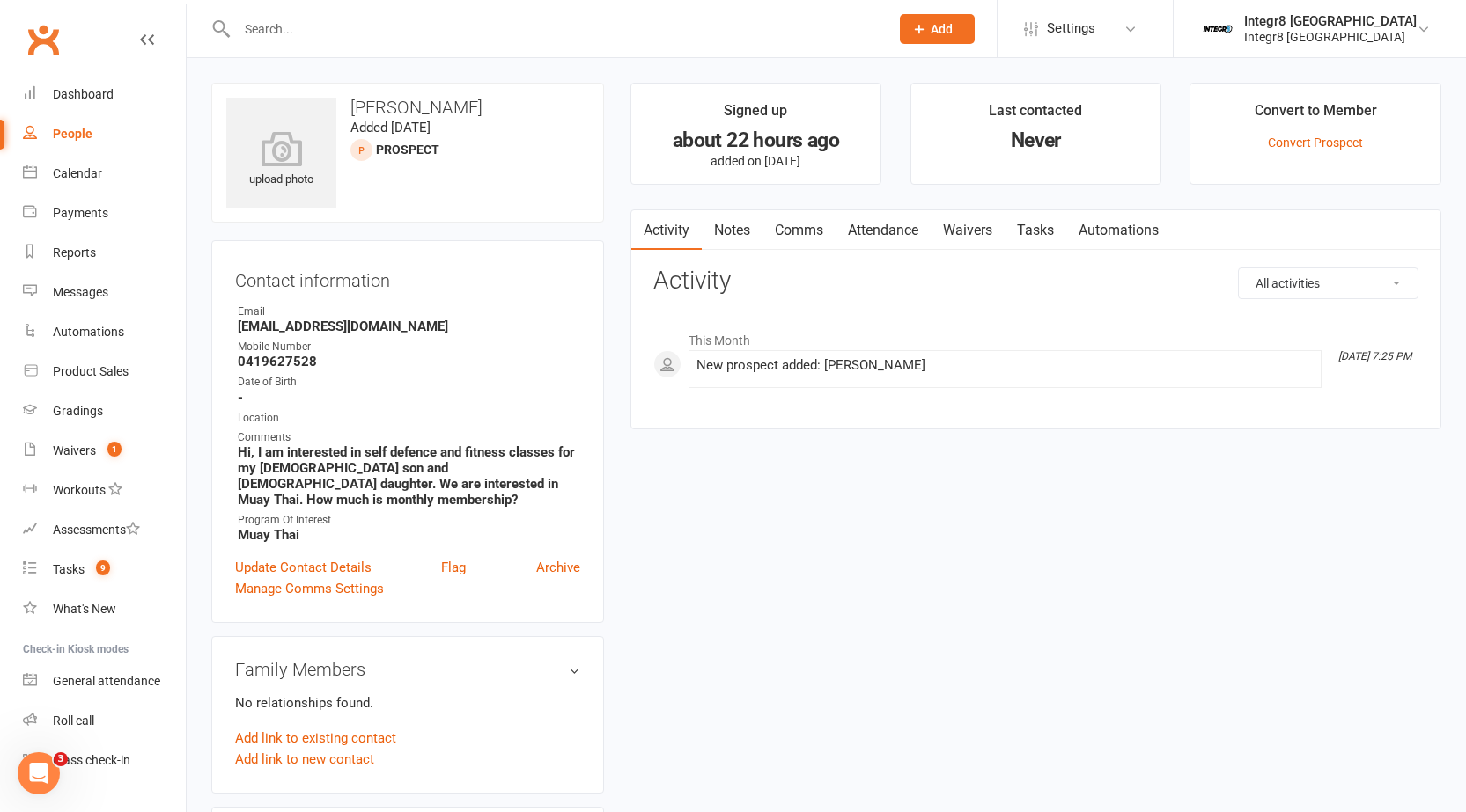
click at [712, 226] on link "Notes" at bounding box center [732, 230] width 61 height 40
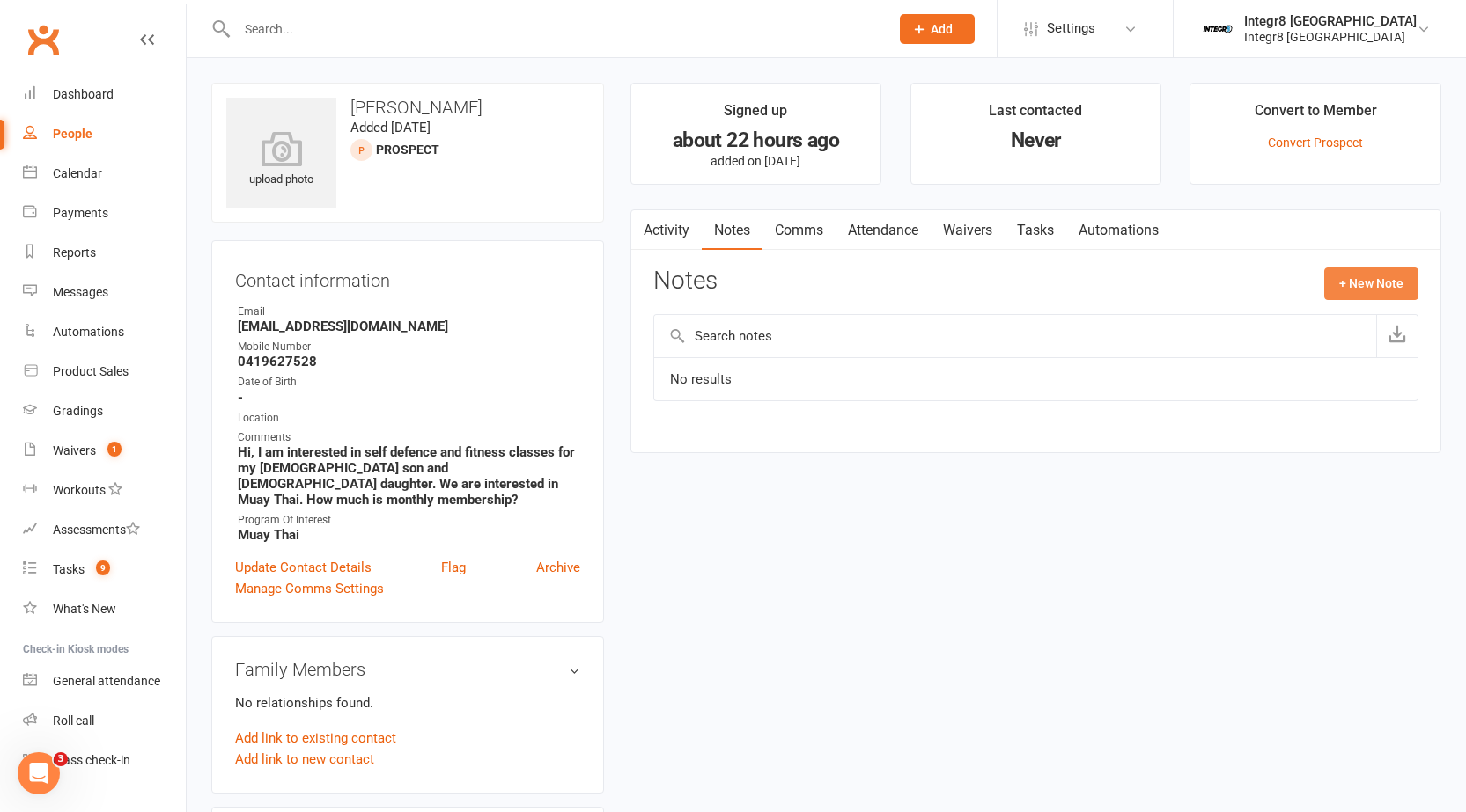
click at [1352, 294] on button "+ New Note" at bounding box center [1371, 283] width 94 height 31
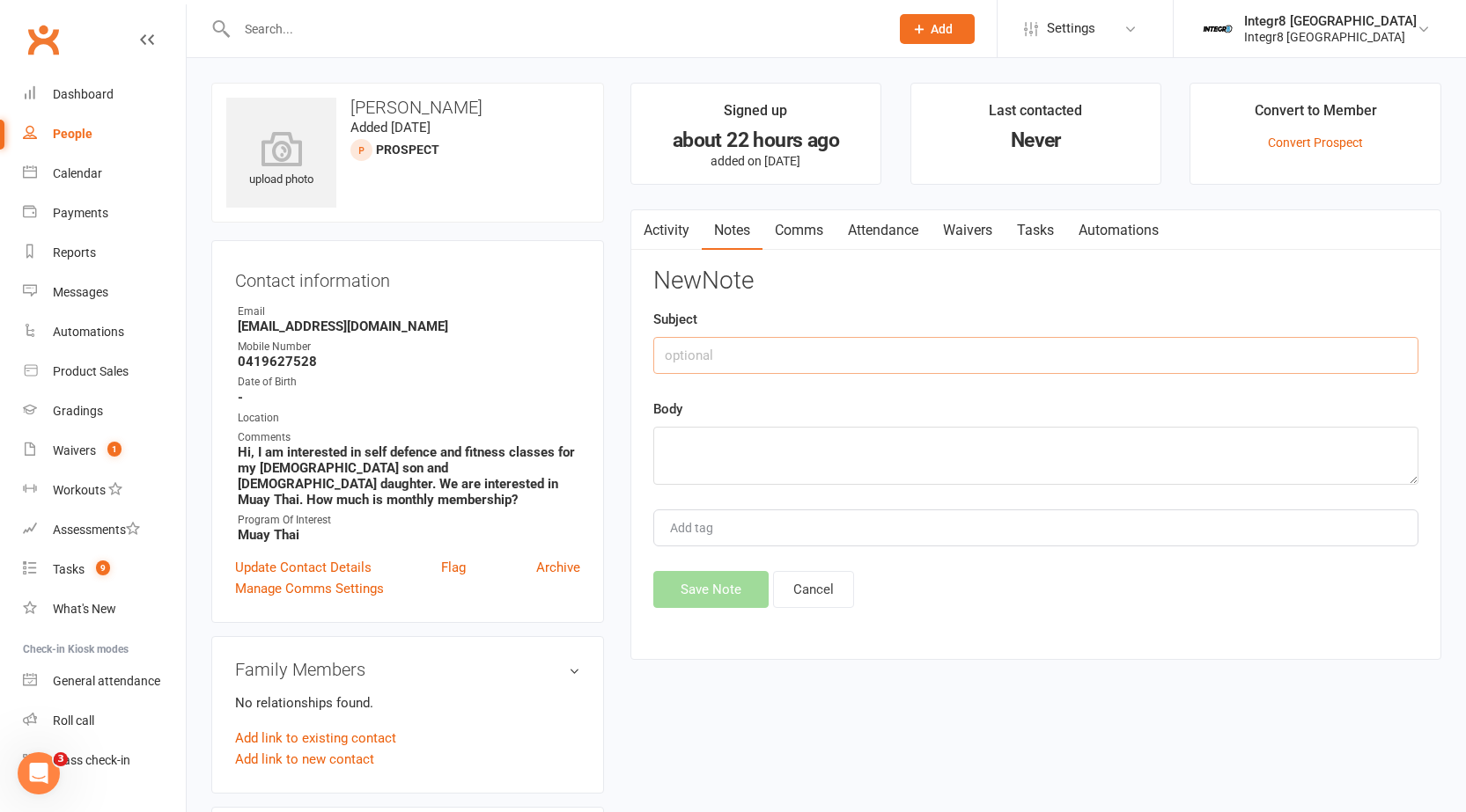
click at [890, 349] on input "text" at bounding box center [1035, 356] width 765 height 37
type input "day 1"
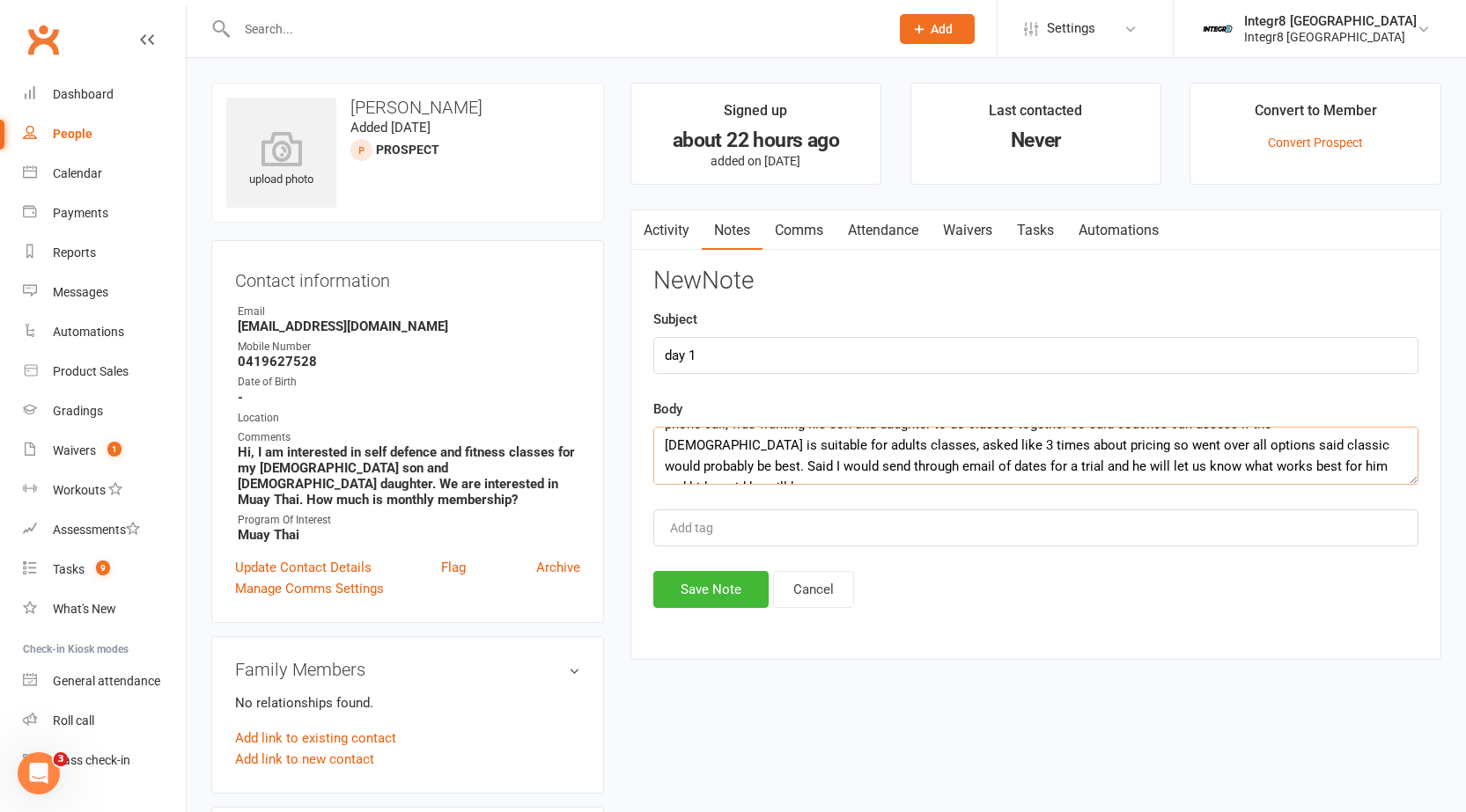
scroll to position [32, 0]
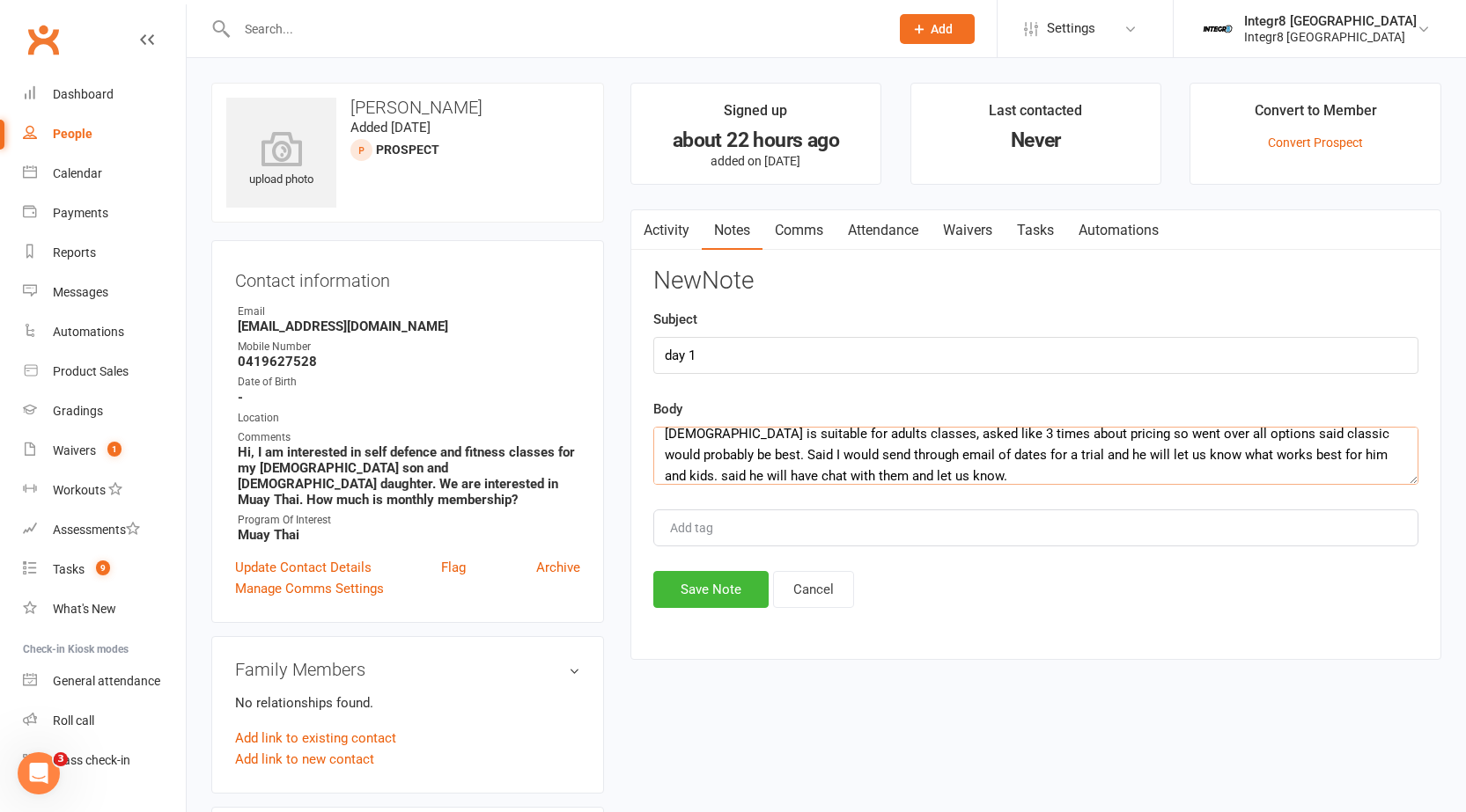
type textarea "phone call, was wanting his son and daughter to do classes together so said coa…"
type input "rebecca"
click at [678, 558] on span "rebecca" at bounding box center [719, 561] width 102 height 16
click at [690, 587] on button "Save Note" at bounding box center [711, 589] width 115 height 37
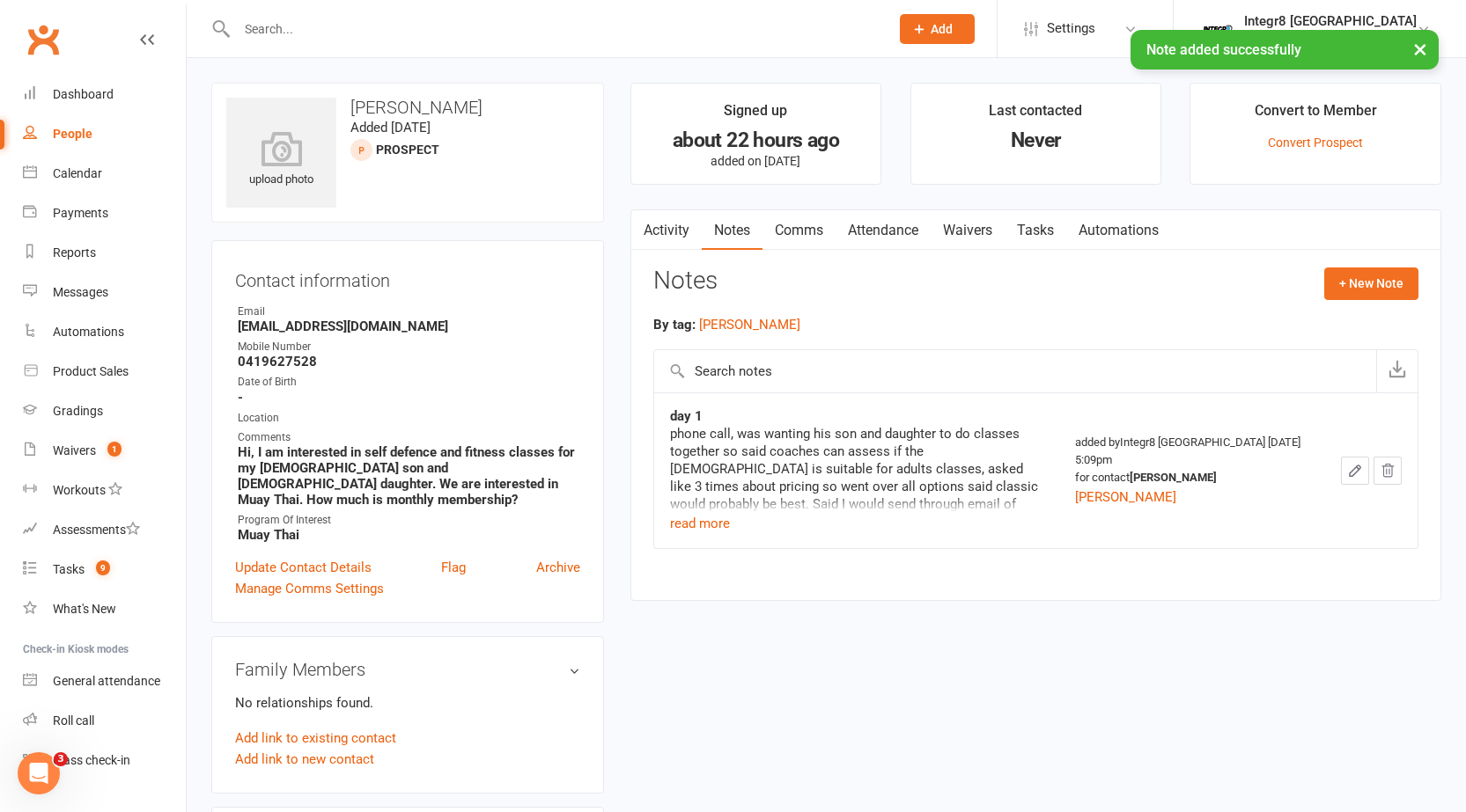
click at [801, 223] on link "Comms" at bounding box center [798, 230] width 73 height 40
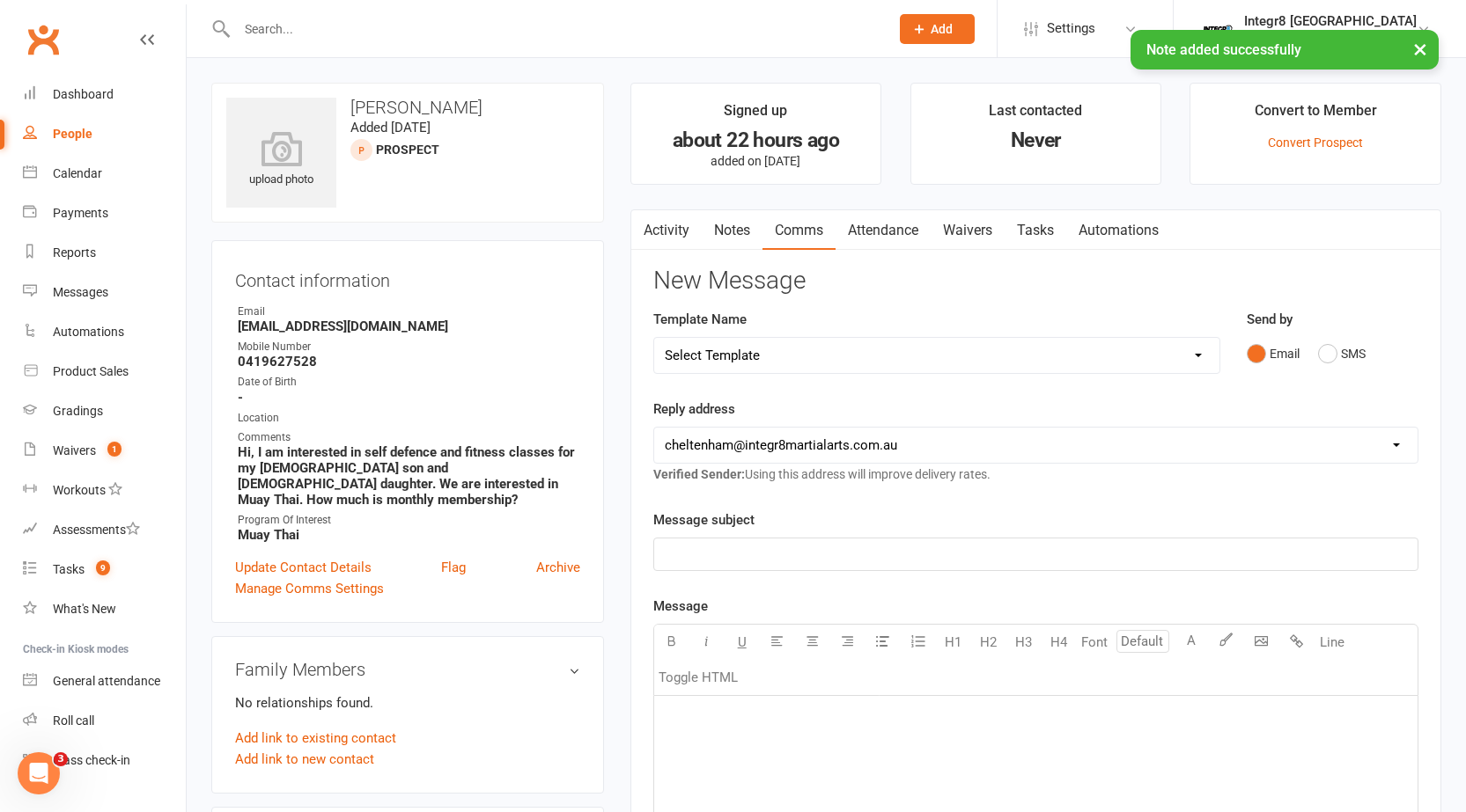
click at [789, 358] on select "Select Template [SMS] [Default template - review before using] Appointment remi…" at bounding box center [936, 356] width 565 height 35
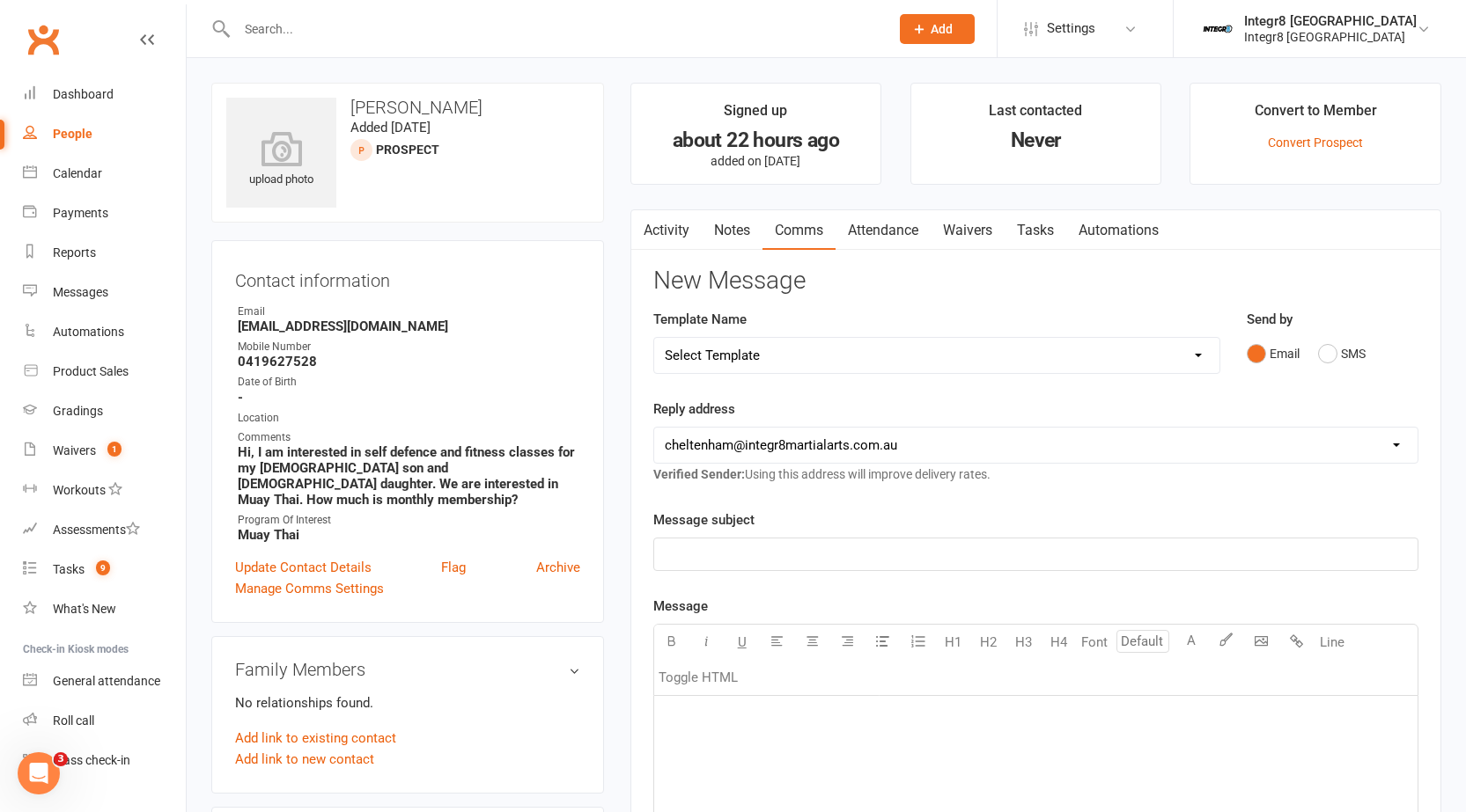
select select "43"
click at [654, 338] on select "Select Template [SMS] [Default template - review before using] Appointment remi…" at bounding box center [936, 356] width 565 height 35
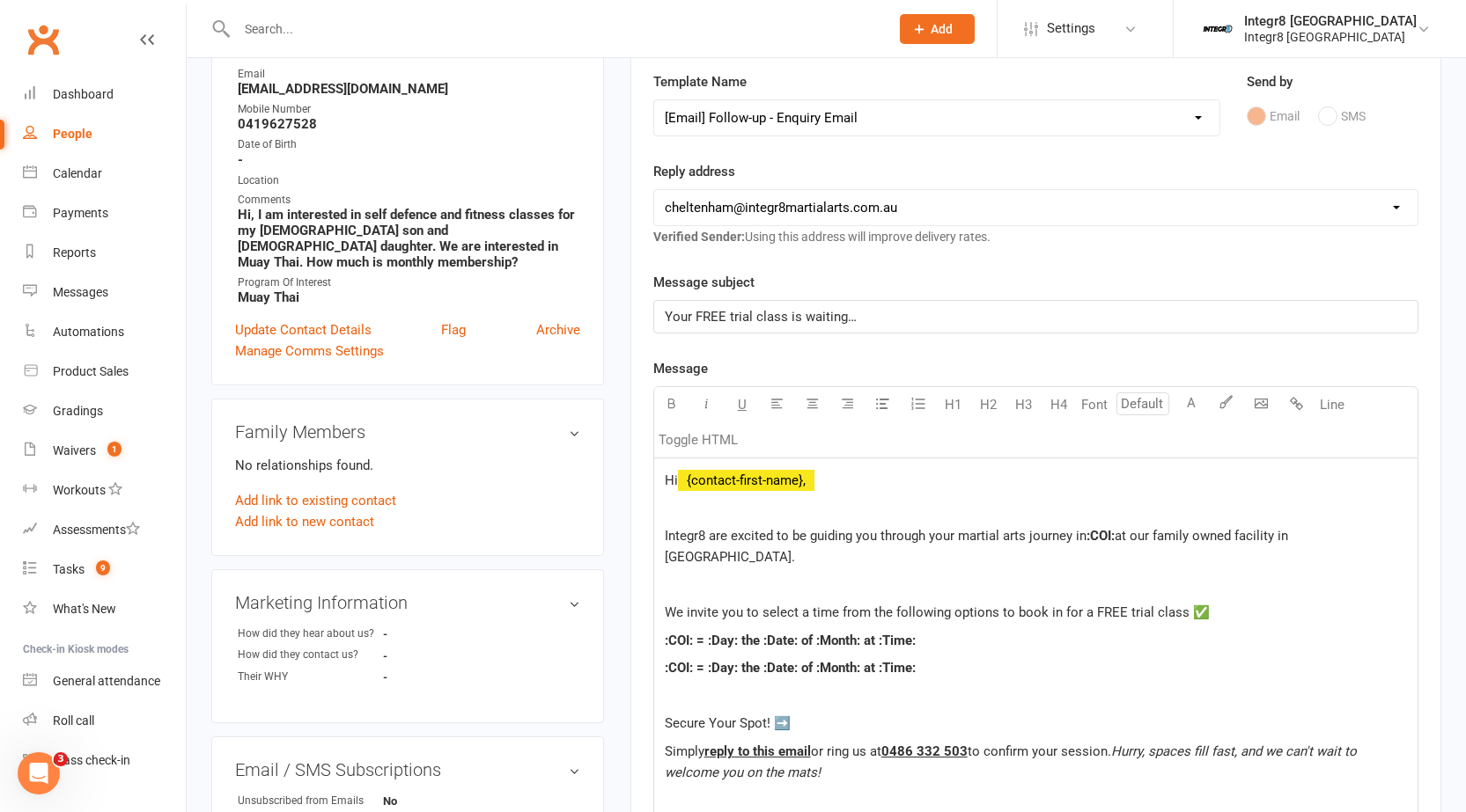
scroll to position [264, 0]
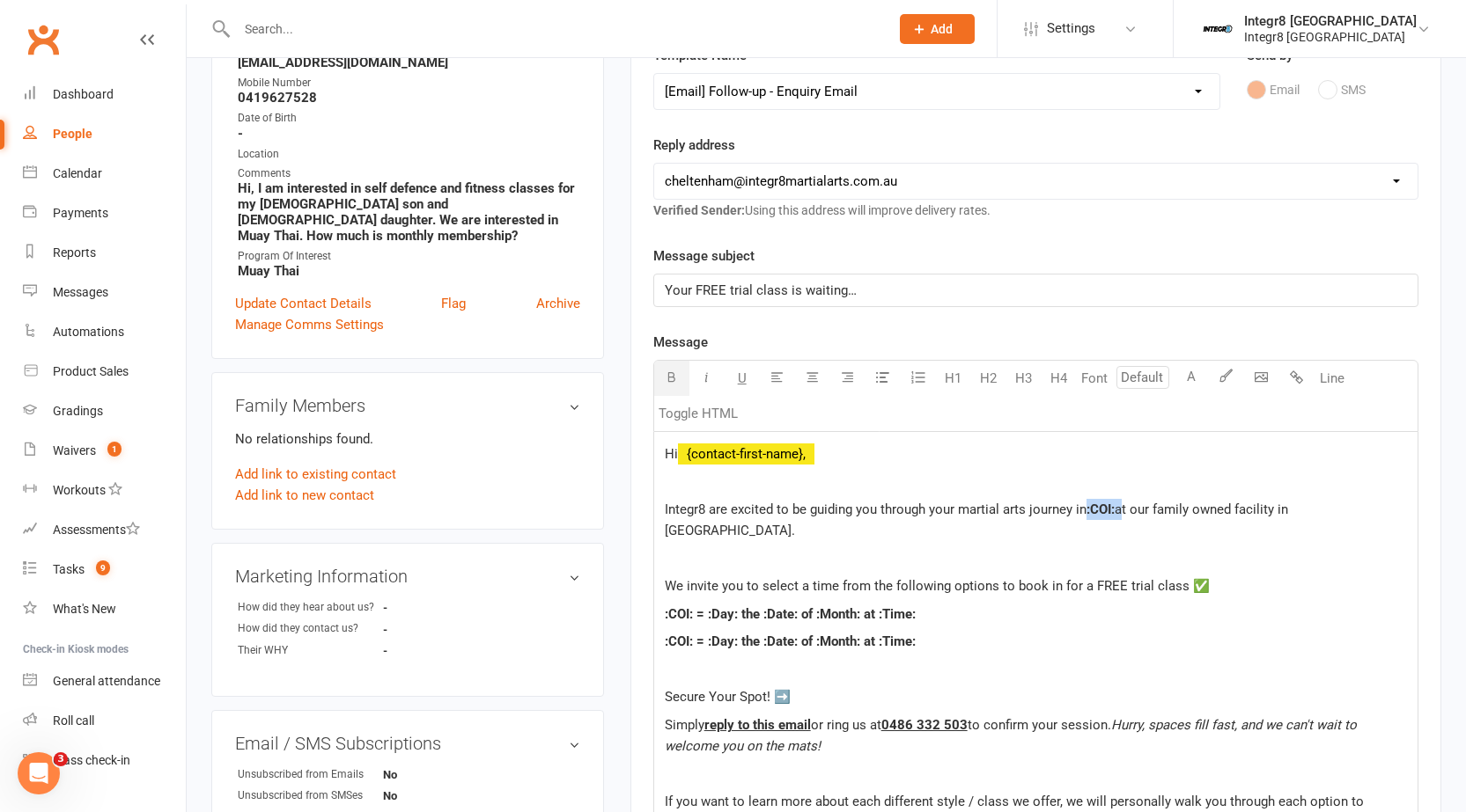
drag, startPoint x: 1120, startPoint y: 508, endPoint x: 1087, endPoint y: 514, distance: 33.5
click at [1087, 514] on p "Integr8 are excited to be guiding you through your martial arts journey in :COI…" at bounding box center [1035, 520] width 742 height 42
drag, startPoint x: 824, startPoint y: 618, endPoint x: 653, endPoint y: 616, distance: 171.0
click at [654, 616] on div "Hi ﻿ {contact-first-name}, Integr8 are excited to be guiding you through your m…" at bounding box center [1035, 694] width 763 height 525
drag, startPoint x: 945, startPoint y: 644, endPoint x: 640, endPoint y: 646, distance: 305.0
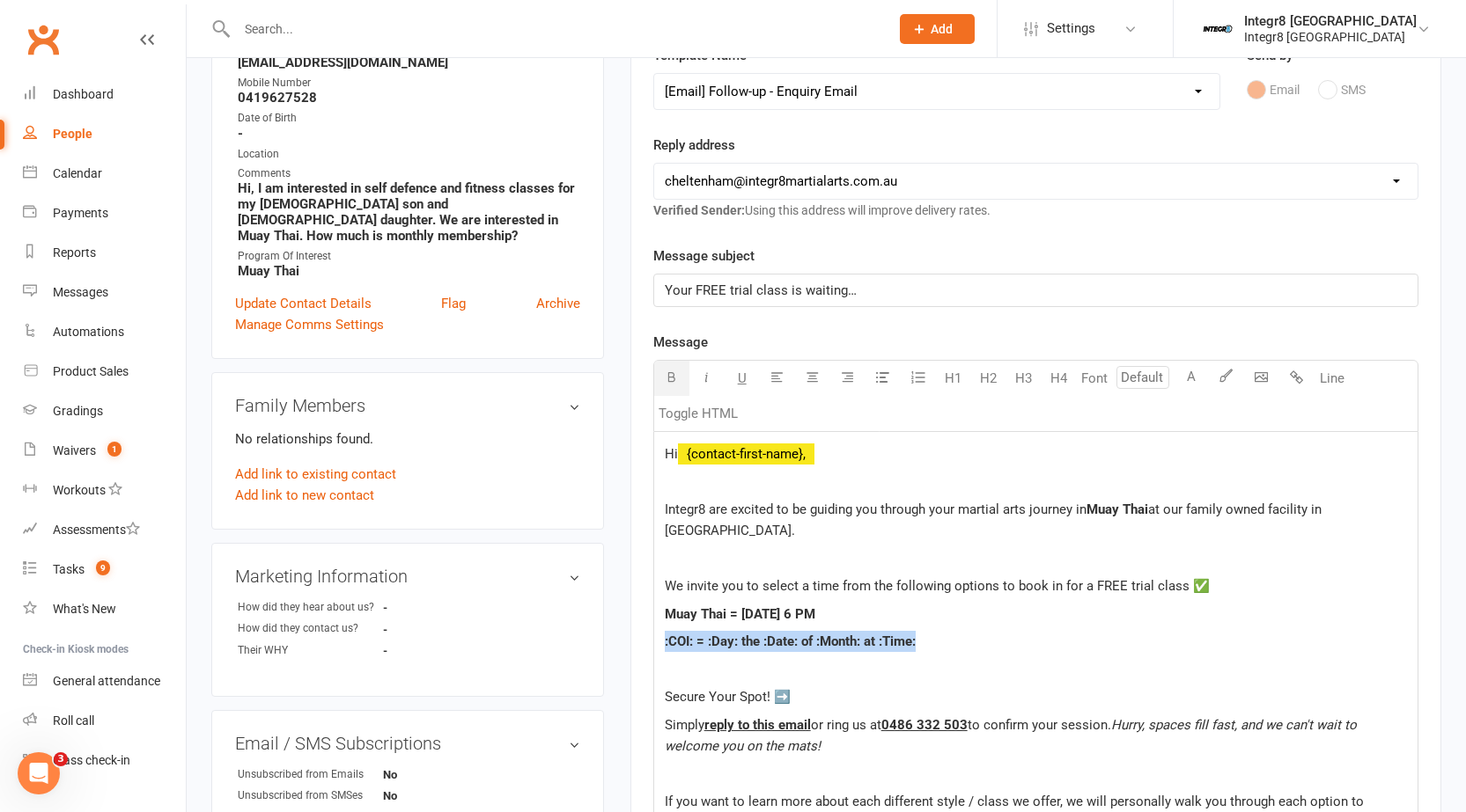
click at [640, 646] on div "Activity Notes Comms Attendance Waivers Tasks Automations New Message Template …" at bounding box center [1035, 613] width 810 height 1335
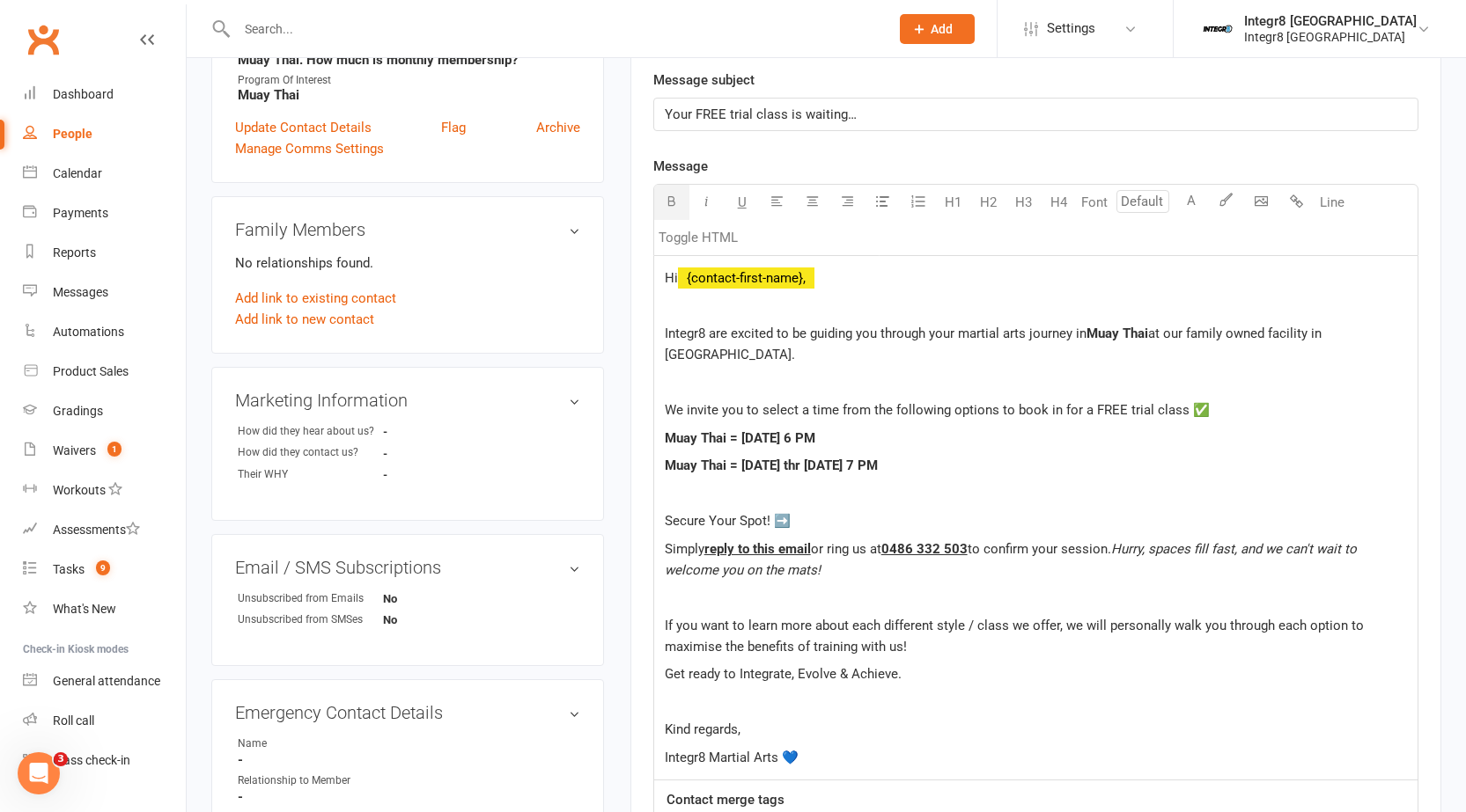
scroll to position [528, 0]
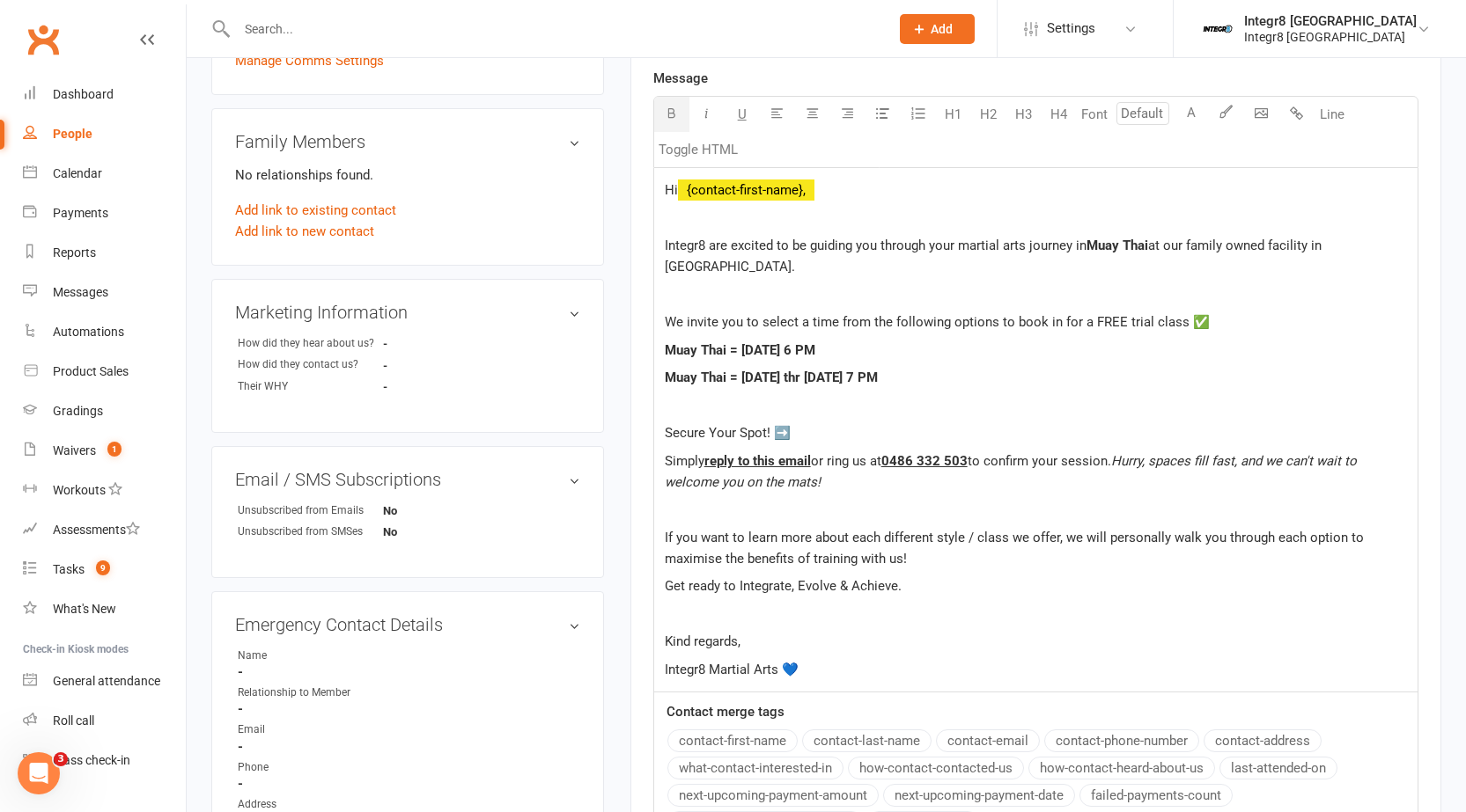
click at [838, 645] on p "Kind regards," at bounding box center [1035, 642] width 742 height 21
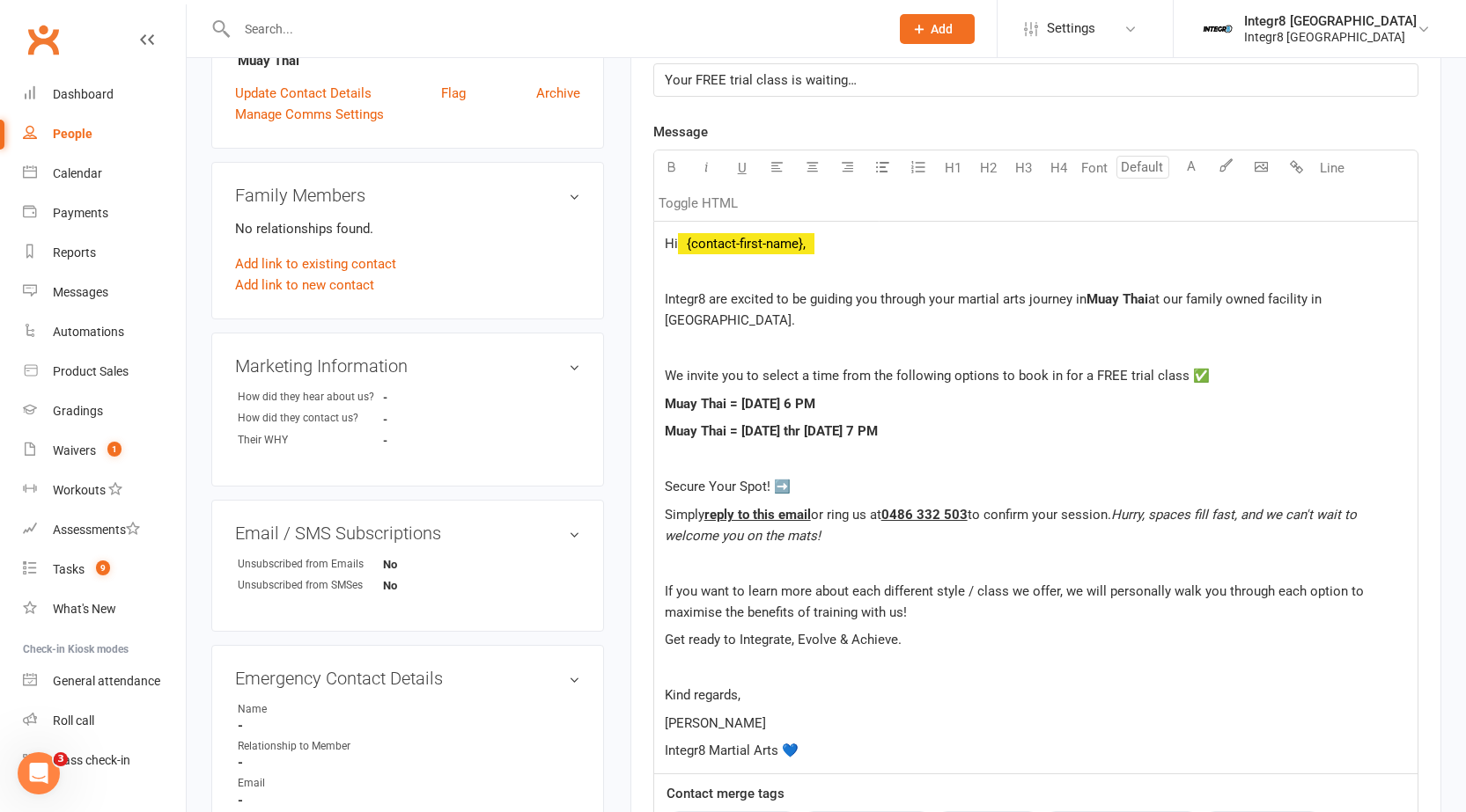
scroll to position [440, 0]
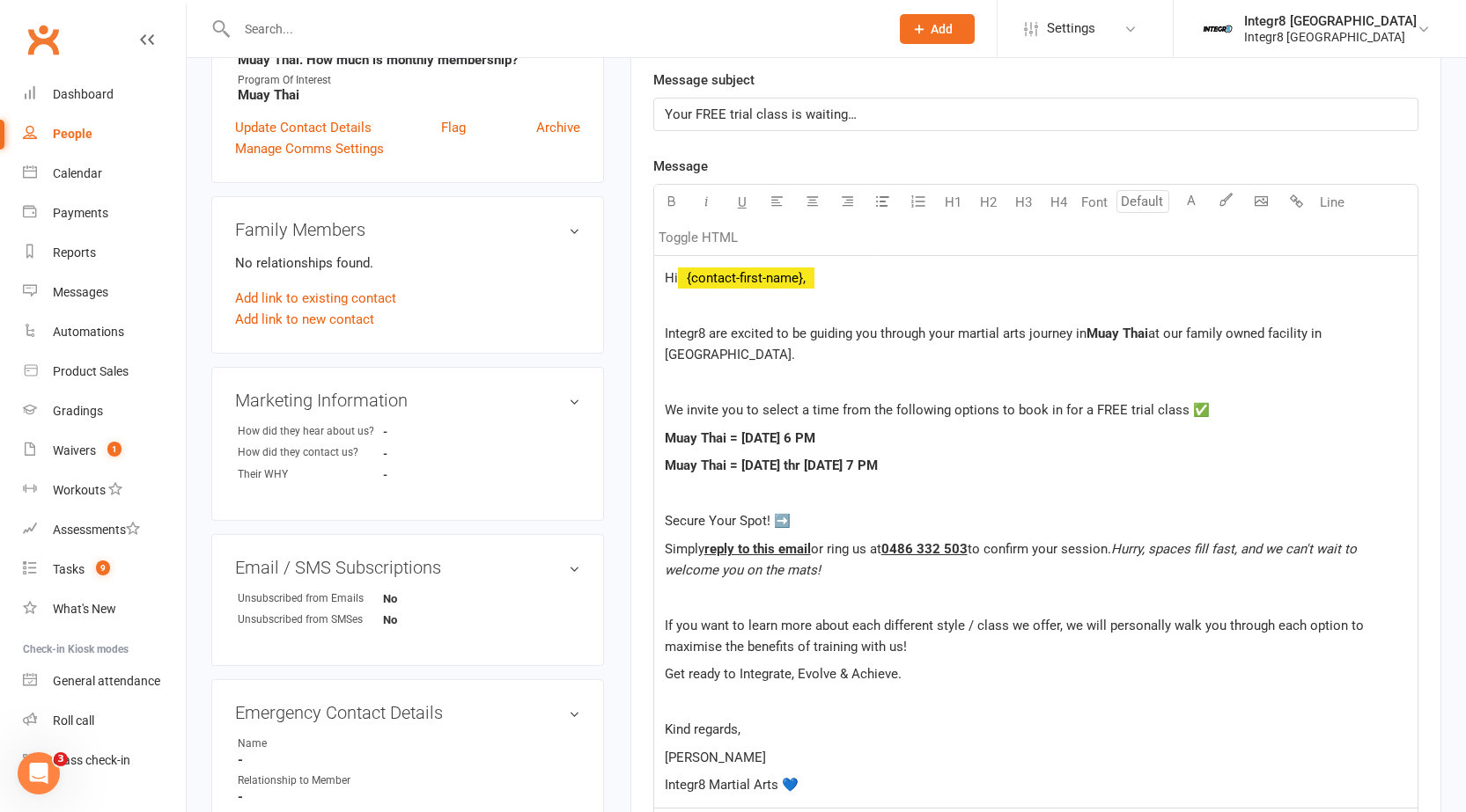
click at [808, 466] on span "Muay Thai = Tuesday thr 21st of October at 7 PM" at bounding box center [771, 465] width 213 height 16
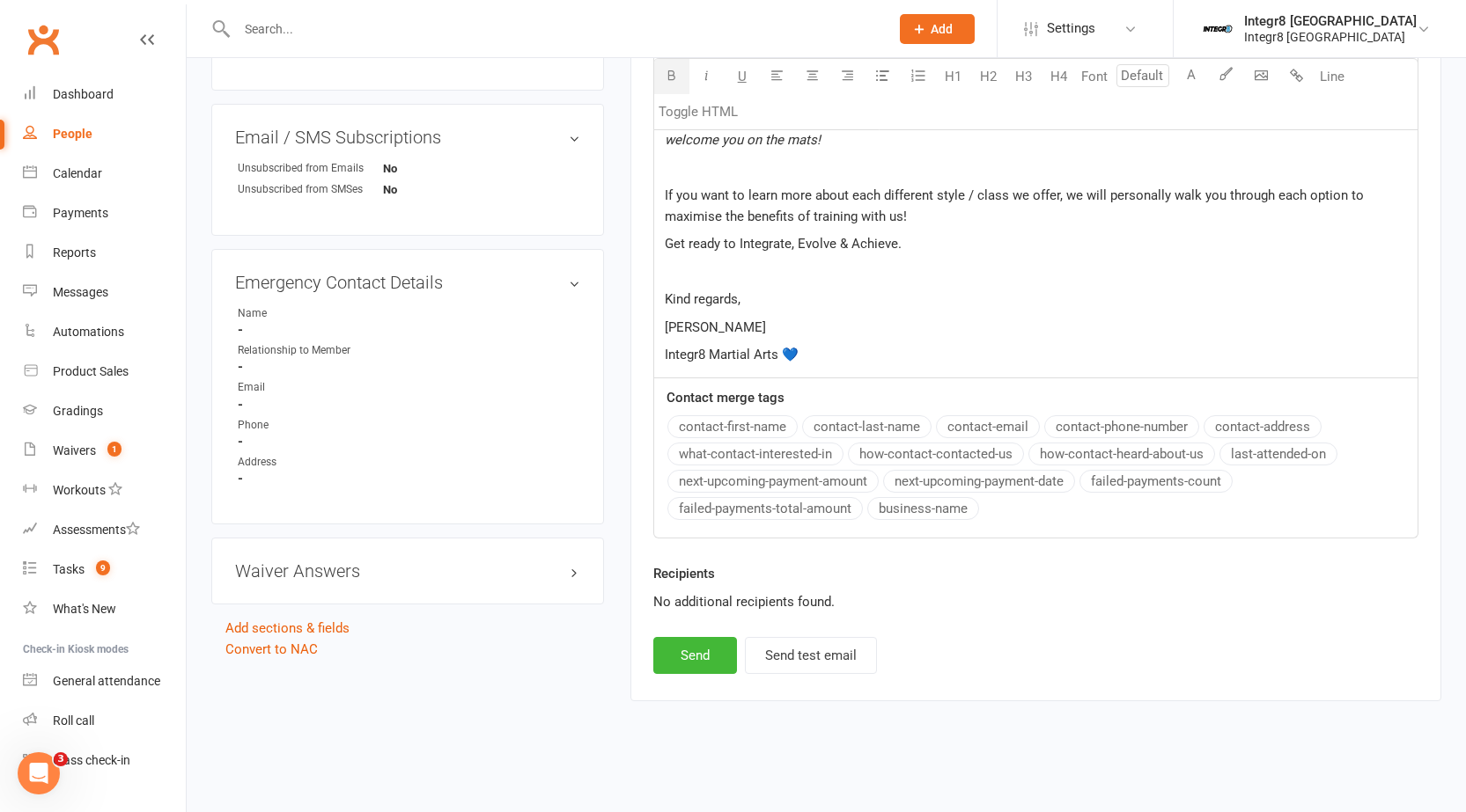
scroll to position [872, 0]
click at [700, 644] on button "Send" at bounding box center [695, 655] width 84 height 37
select select
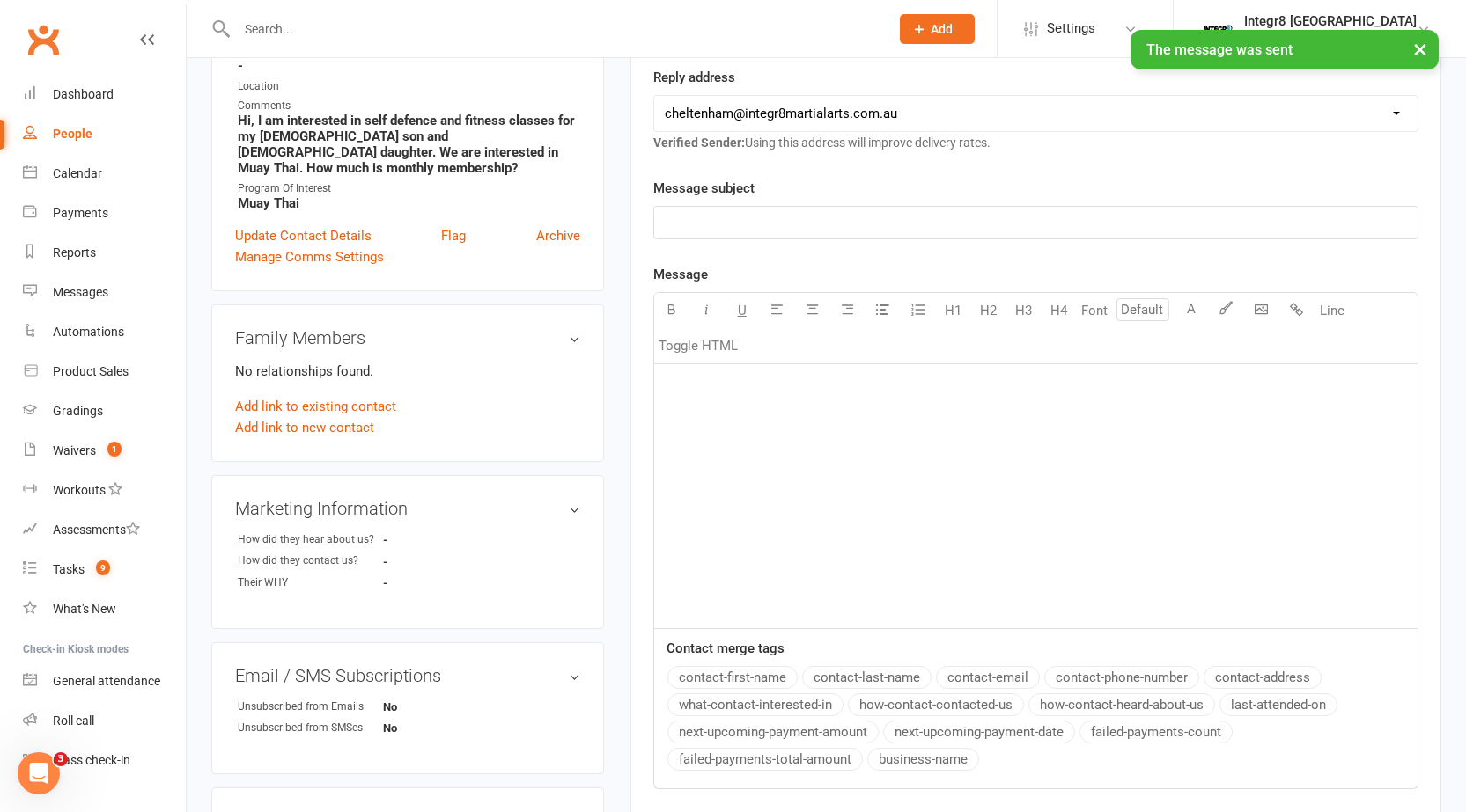
scroll to position [0, 0]
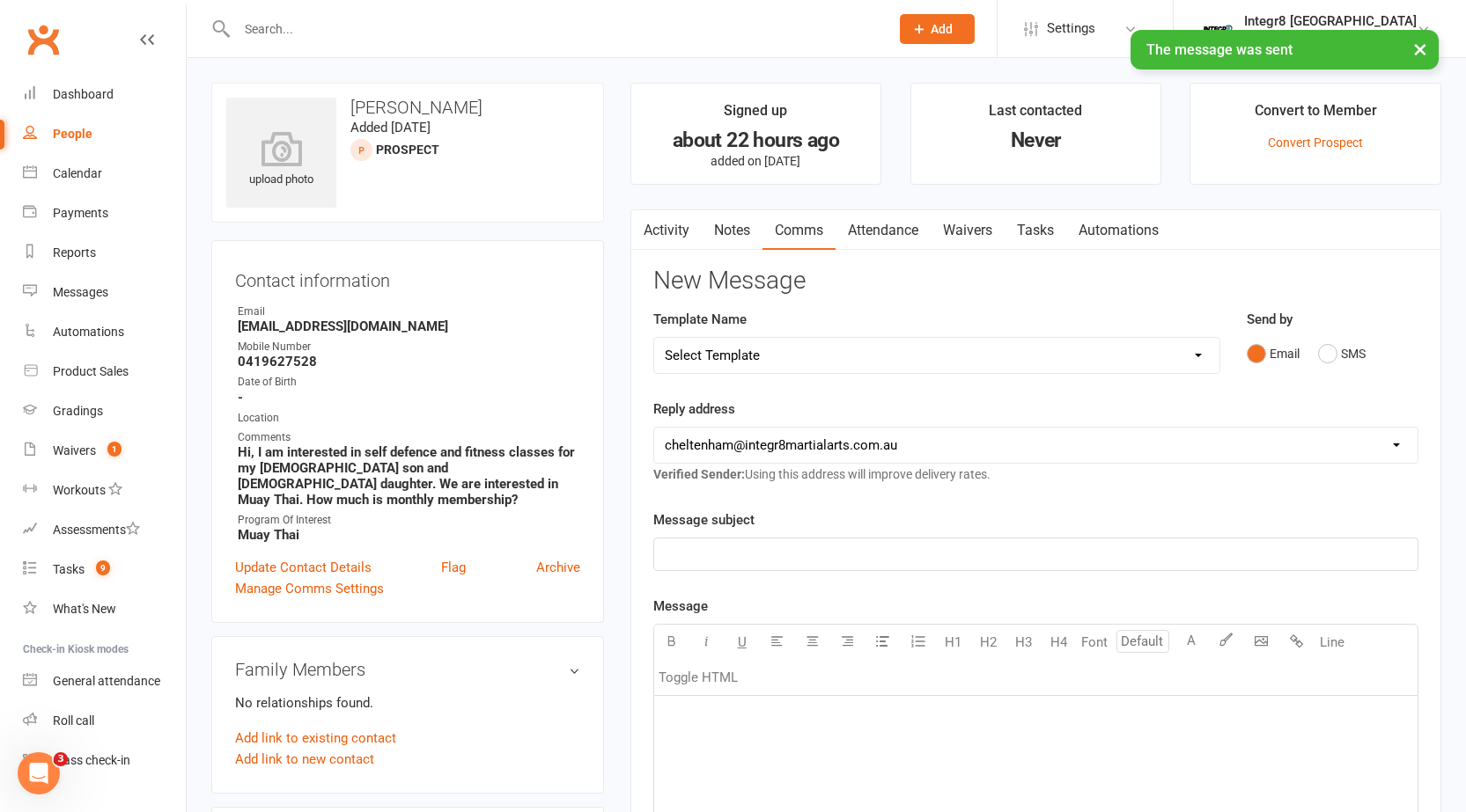
click at [670, 215] on link "Activity" at bounding box center [667, 230] width 70 height 40
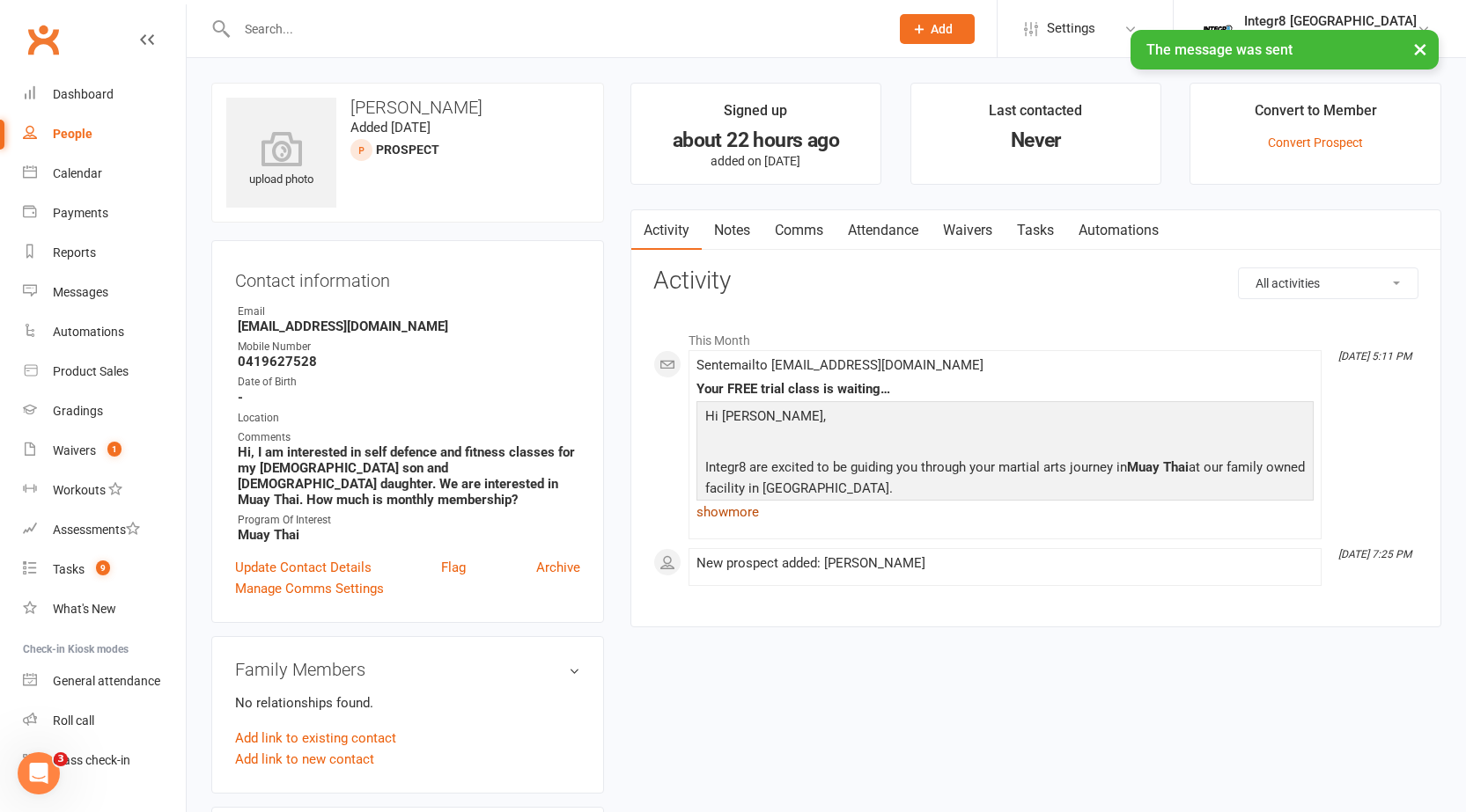
click at [734, 503] on link "show more" at bounding box center [1004, 512] width 617 height 24
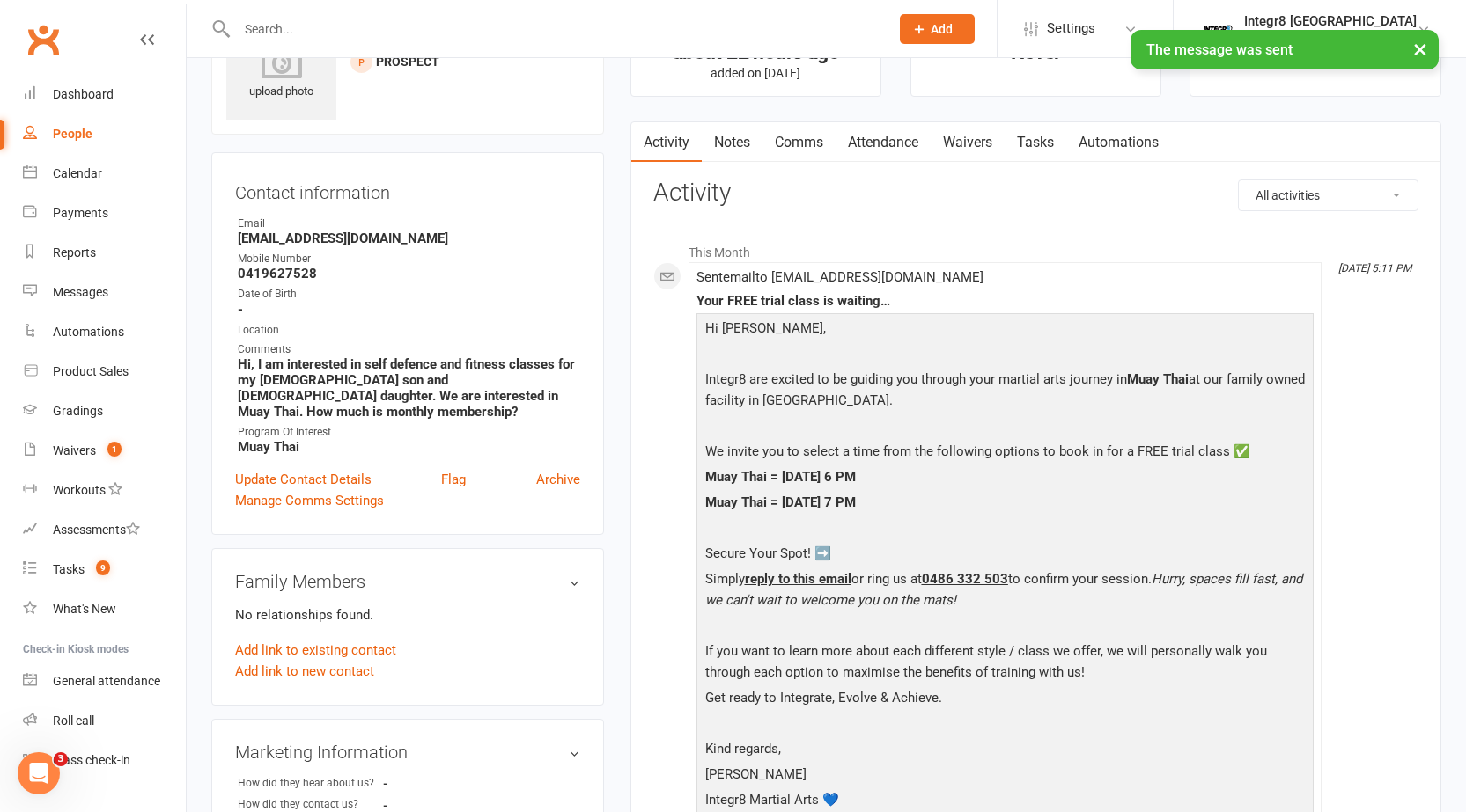
scroll to position [176, 0]
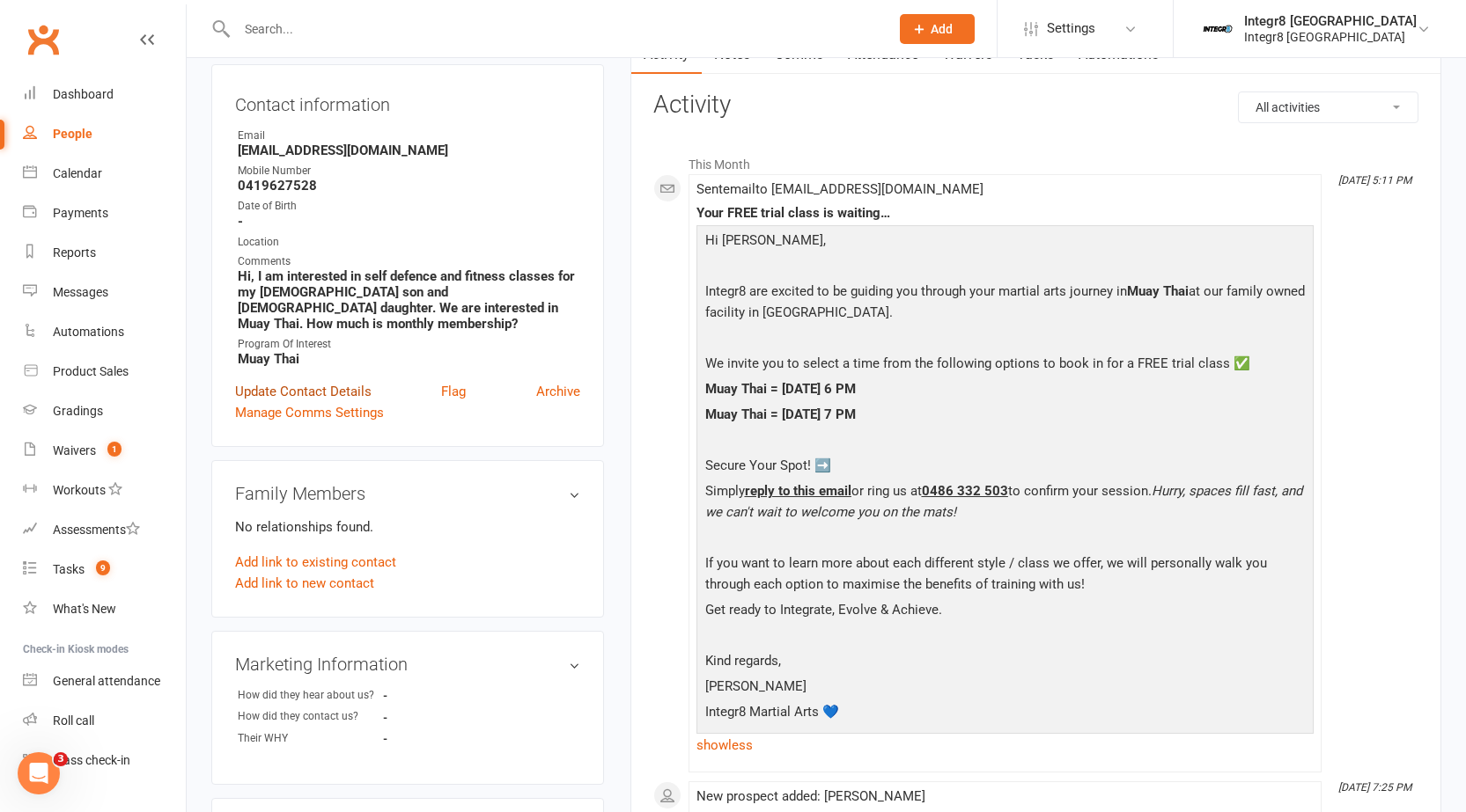
click at [332, 381] on link "Update Contact Details" at bounding box center [303, 392] width 137 height 21
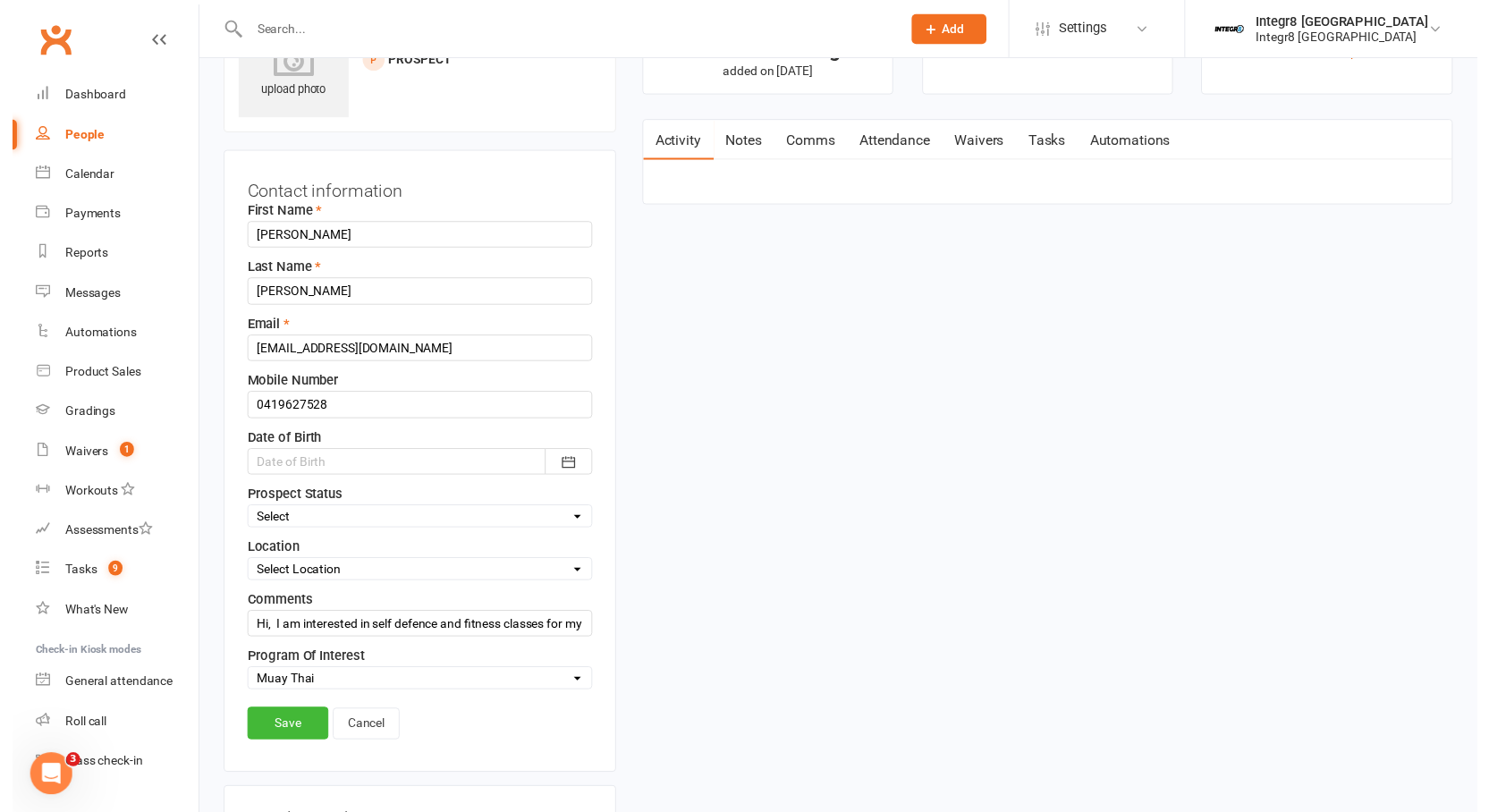
scroll to position [84, 0]
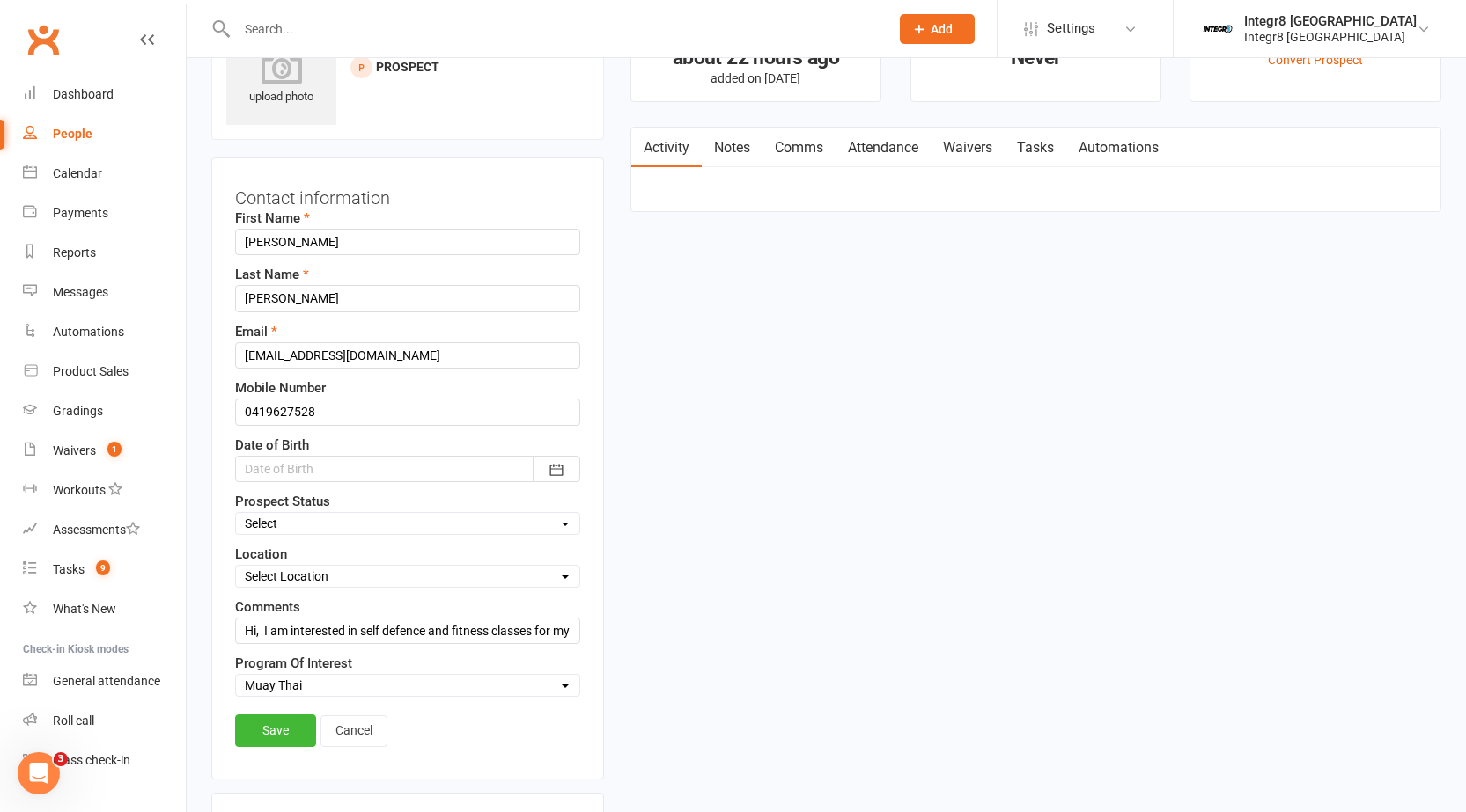
click at [348, 522] on select "Select Initial Contact Follow-up Free Trial Booked Awaiting Sign-Up Not Ready (…" at bounding box center [407, 524] width 343 height 20
select select "Follow-up"
click at [236, 514] on select "Select Initial Contact Follow-up Free Trial Booked Awaiting Sign-Up Not Ready (…" at bounding box center [407, 524] width 343 height 20
click at [263, 743] on link "Save" at bounding box center [275, 730] width 81 height 31
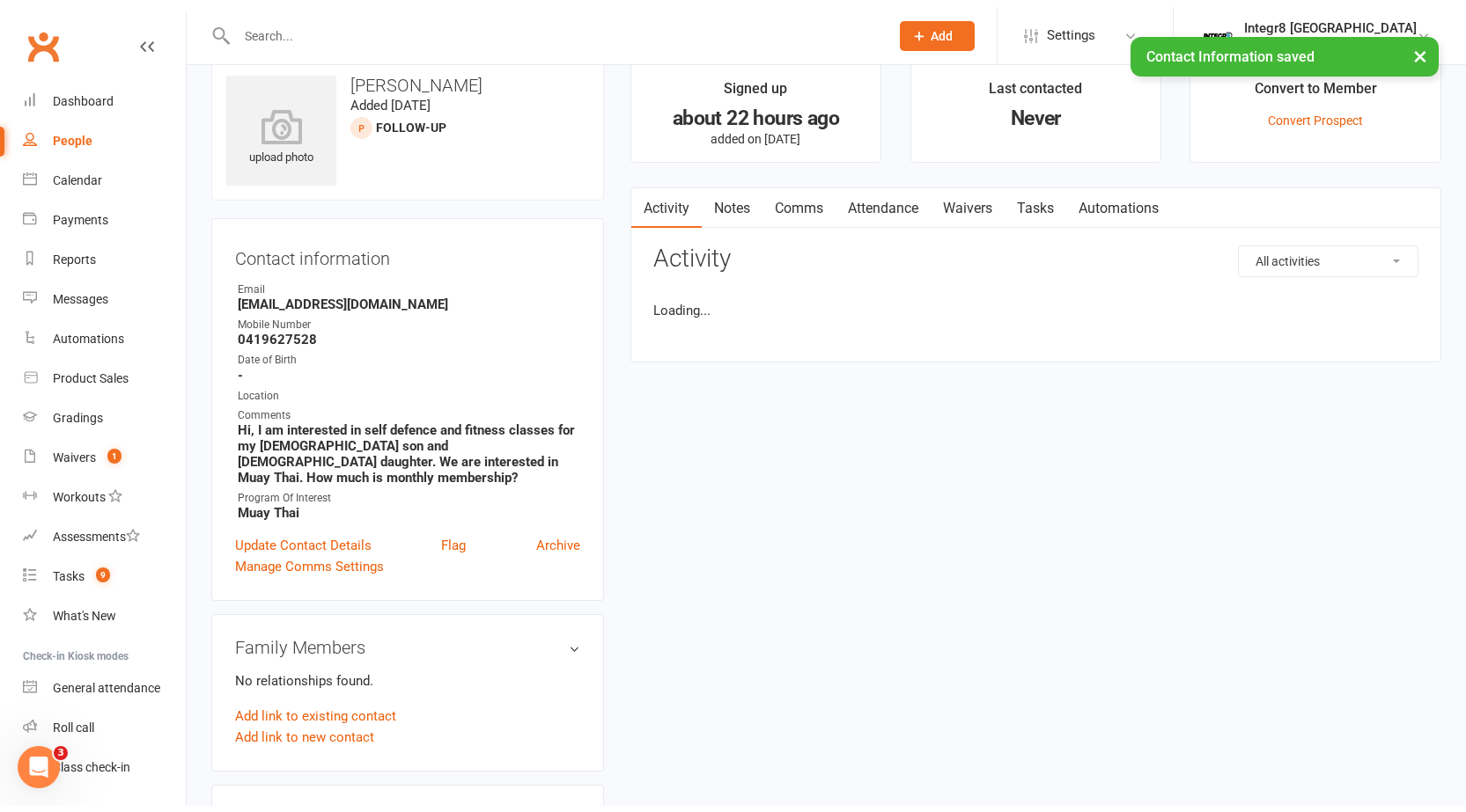
scroll to position [0, 0]
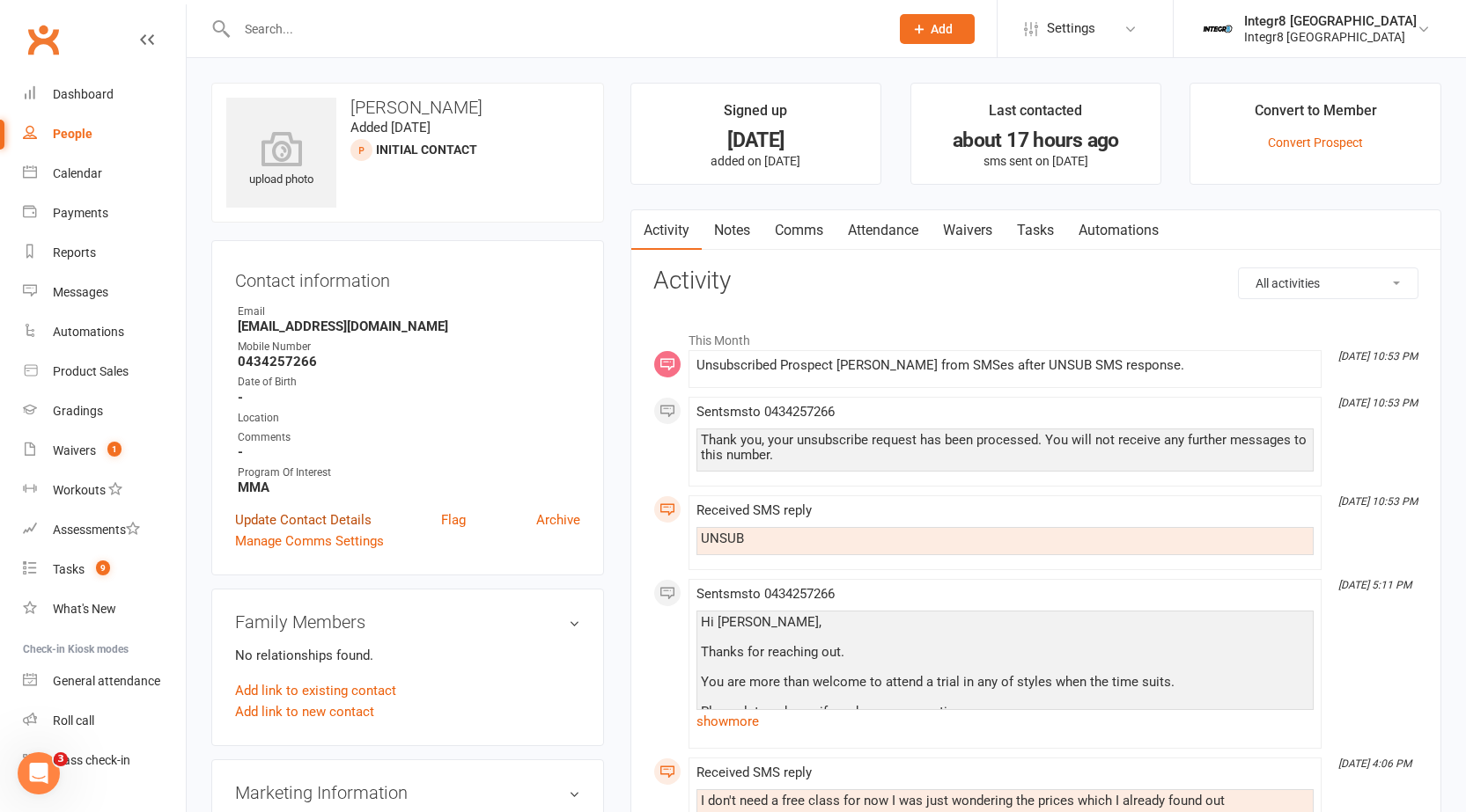
click at [324, 517] on link "Update Contact Details" at bounding box center [303, 520] width 137 height 21
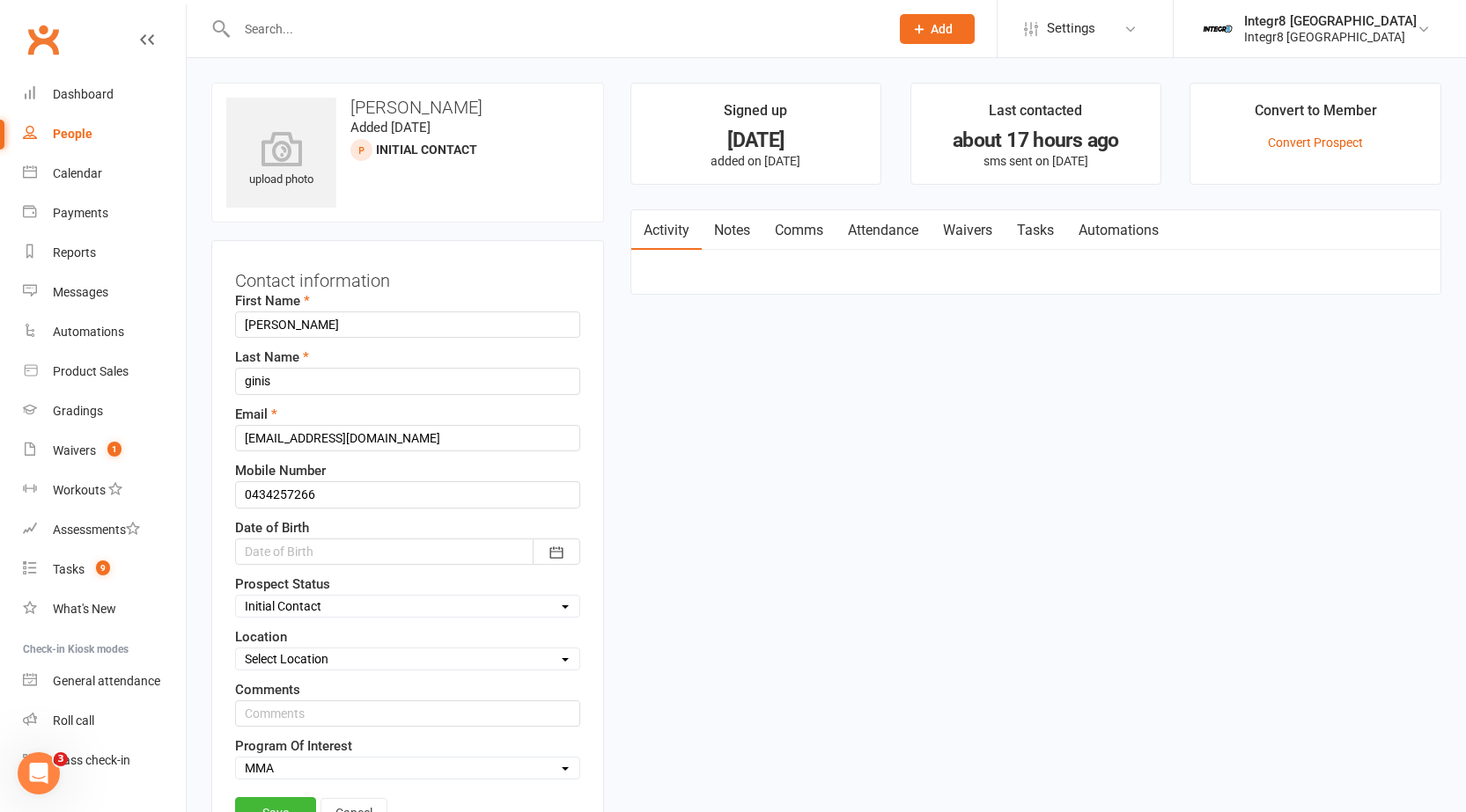
scroll to position [83, 0]
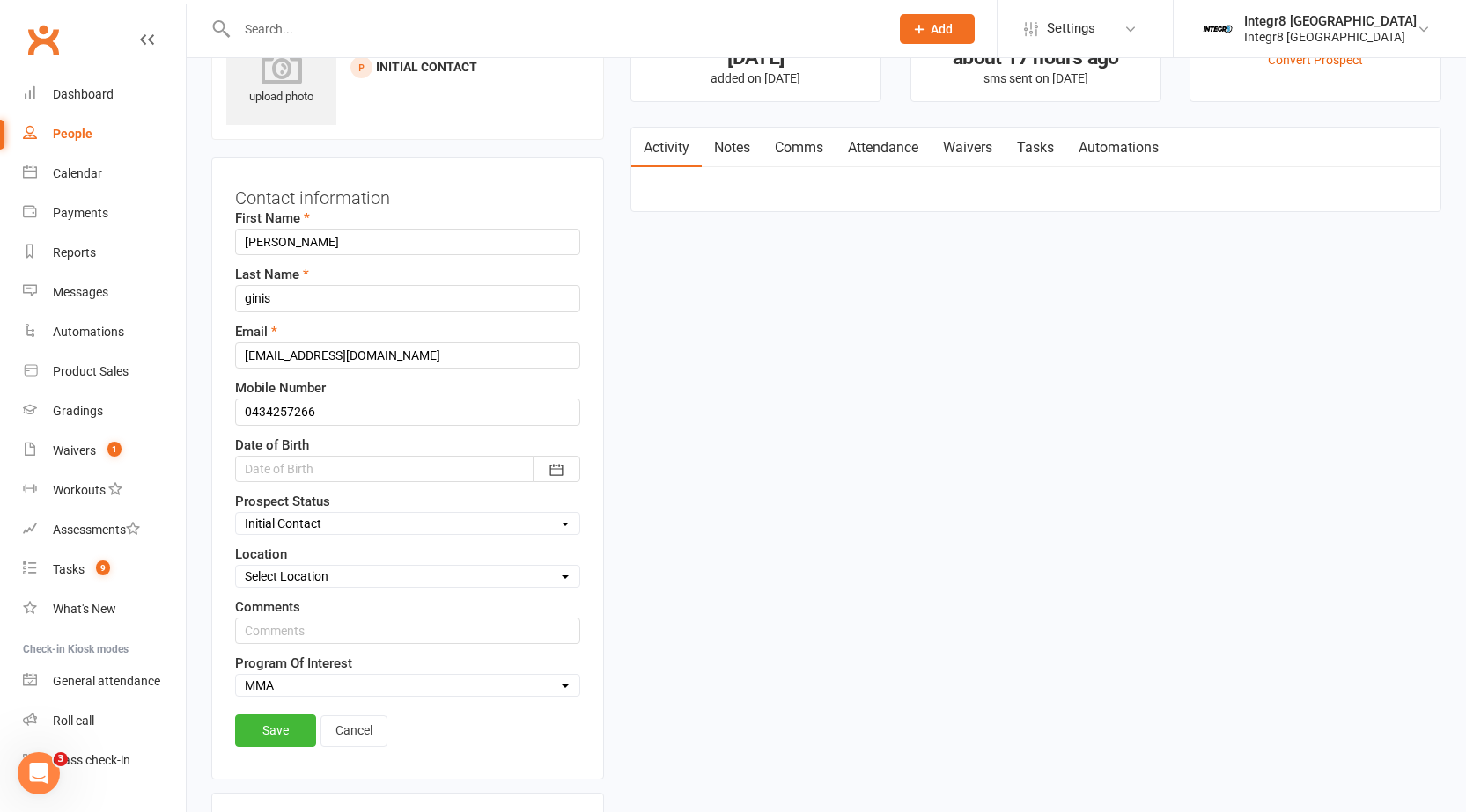
click at [379, 525] on select "Select Initial Contact Follow-up Free Trial Booked Awaiting Sign-Up Not Ready (…" at bounding box center [407, 524] width 343 height 20
select select "Not Ready (Data List)"
click at [236, 514] on select "Select Initial Contact Follow-up Free Trial Booked Awaiting Sign-Up Not Ready (…" at bounding box center [407, 524] width 343 height 20
click at [274, 723] on link "Save" at bounding box center [275, 730] width 81 height 31
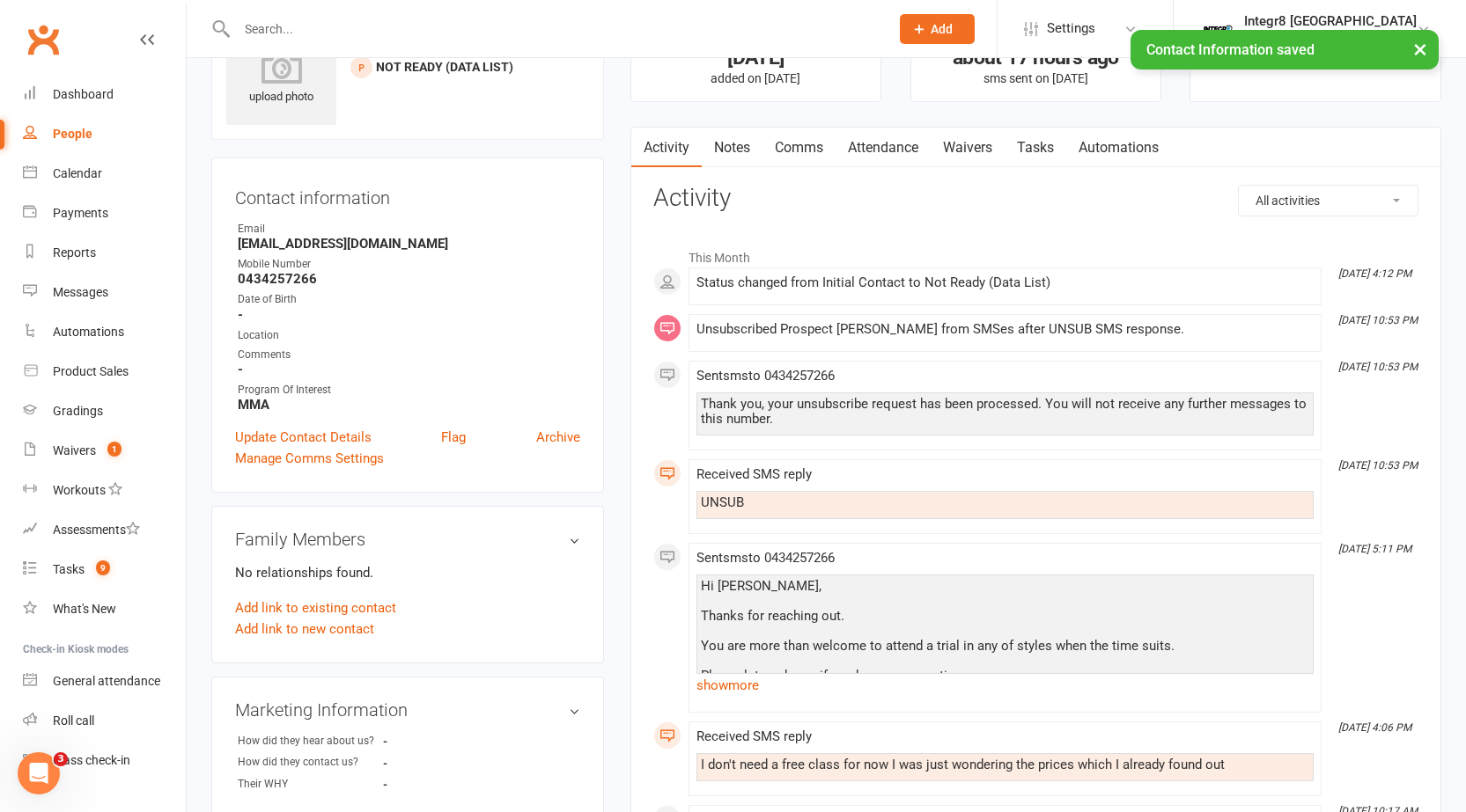
click at [728, 131] on link "Notes" at bounding box center [732, 148] width 61 height 40
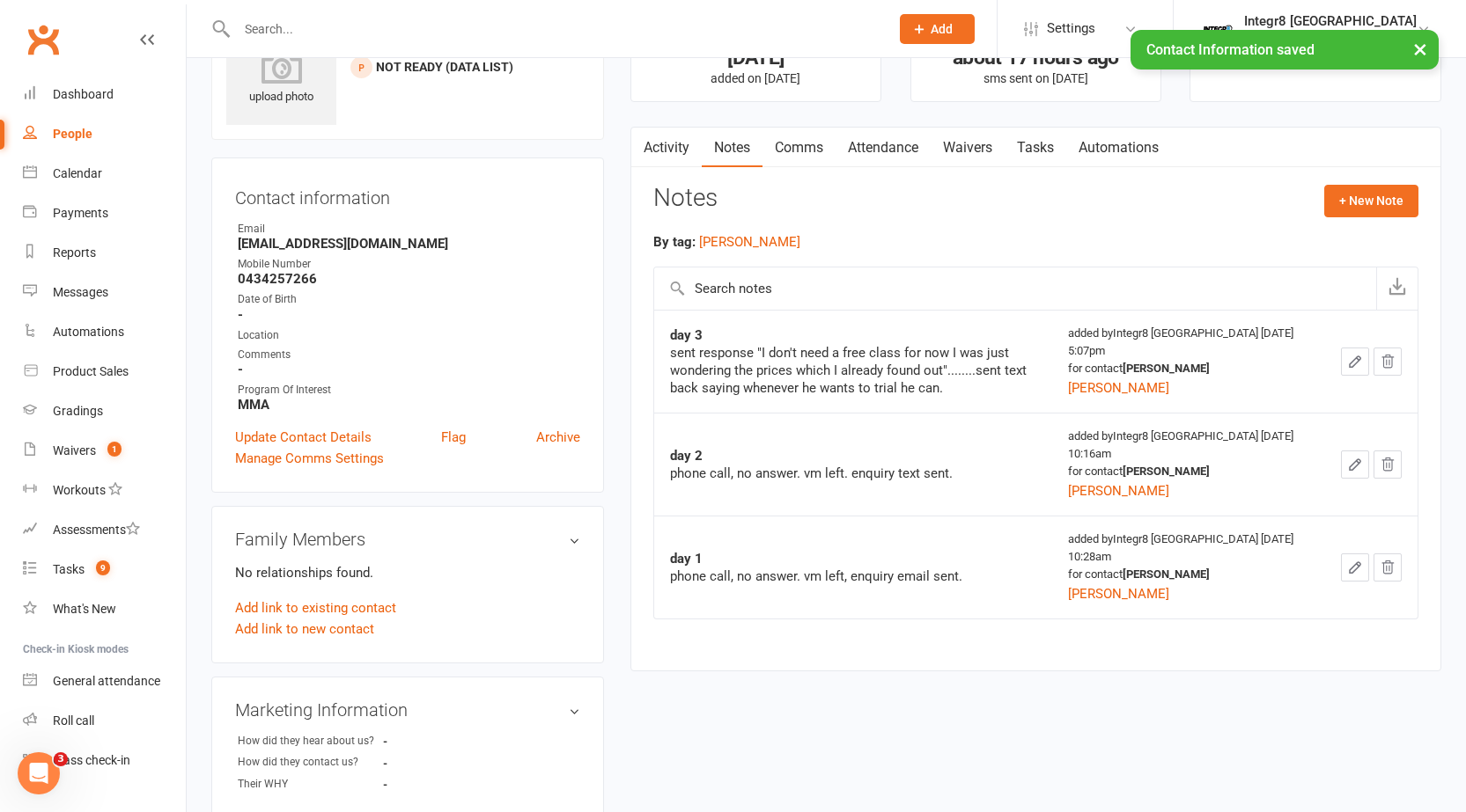
click at [1357, 363] on icon "button" at bounding box center [1355, 362] width 16 height 16
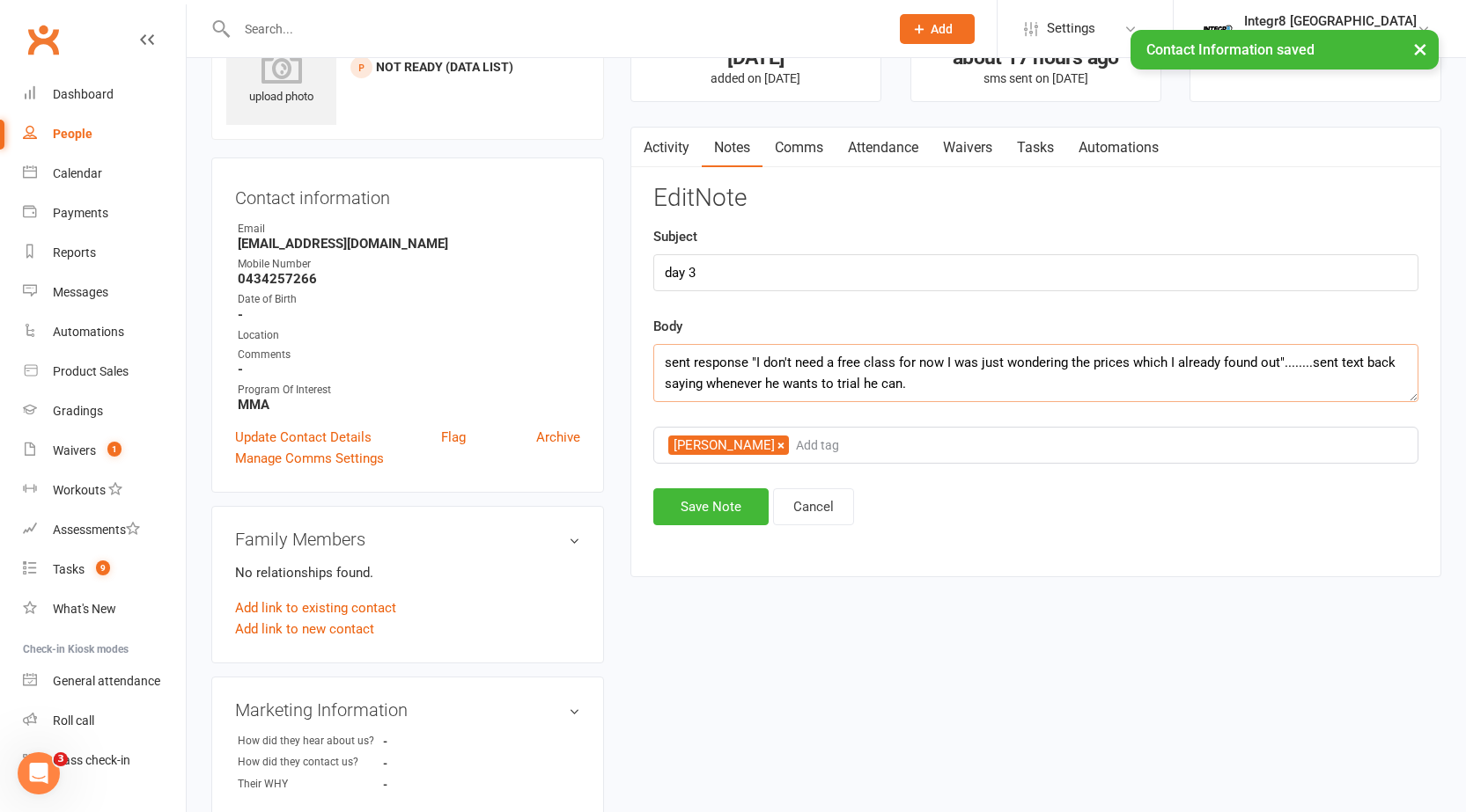
drag, startPoint x: 997, startPoint y: 383, endPoint x: 998, endPoint y: 363, distance: 20.0
click at [998, 384] on textarea "sent response "I don't need a free class for now I was just wondering the price…" at bounding box center [1035, 372] width 765 height 58
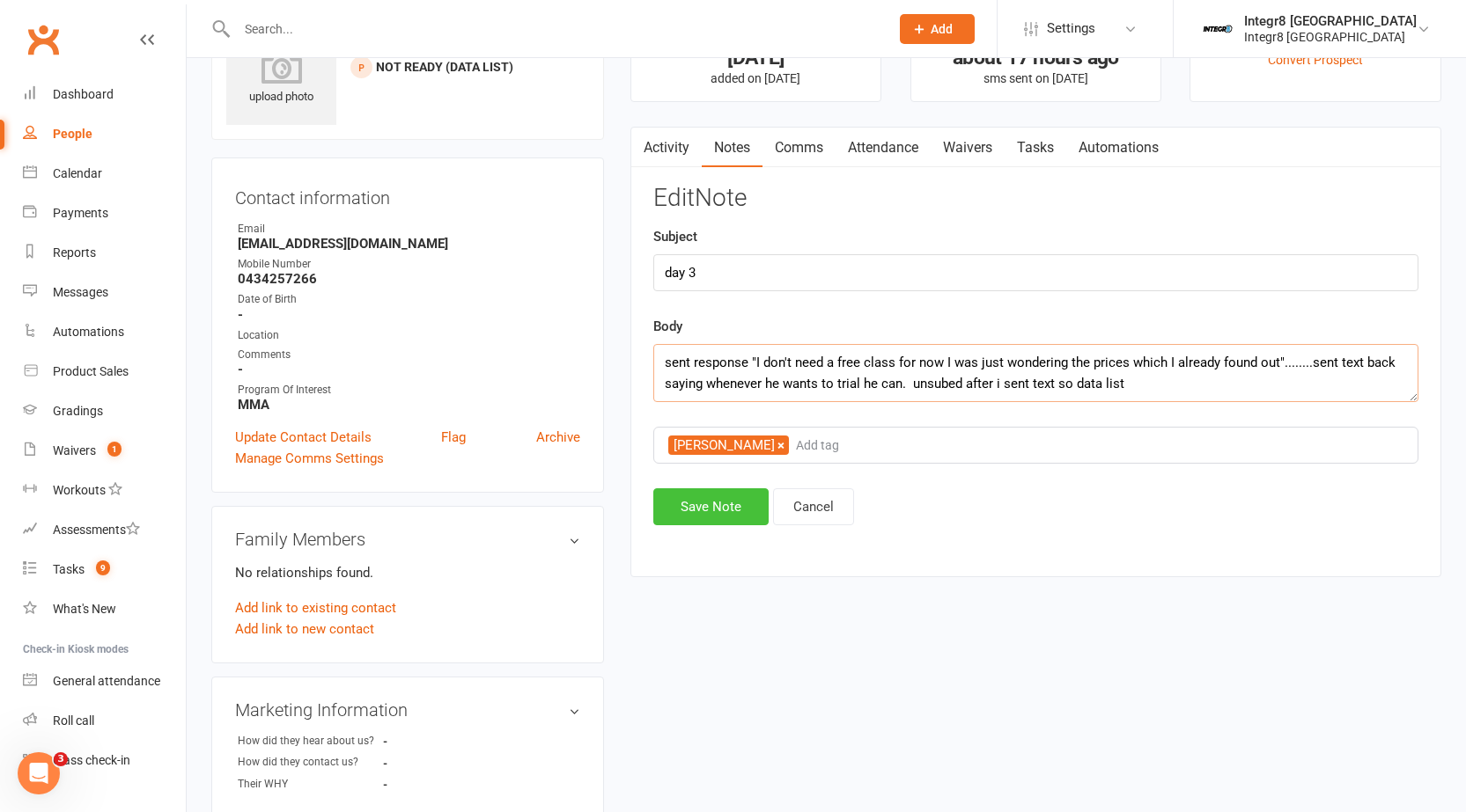
type textarea "sent response "I don't need a free class for now I was just wondering the price…"
click at [711, 500] on button "Save Note" at bounding box center [711, 507] width 115 height 37
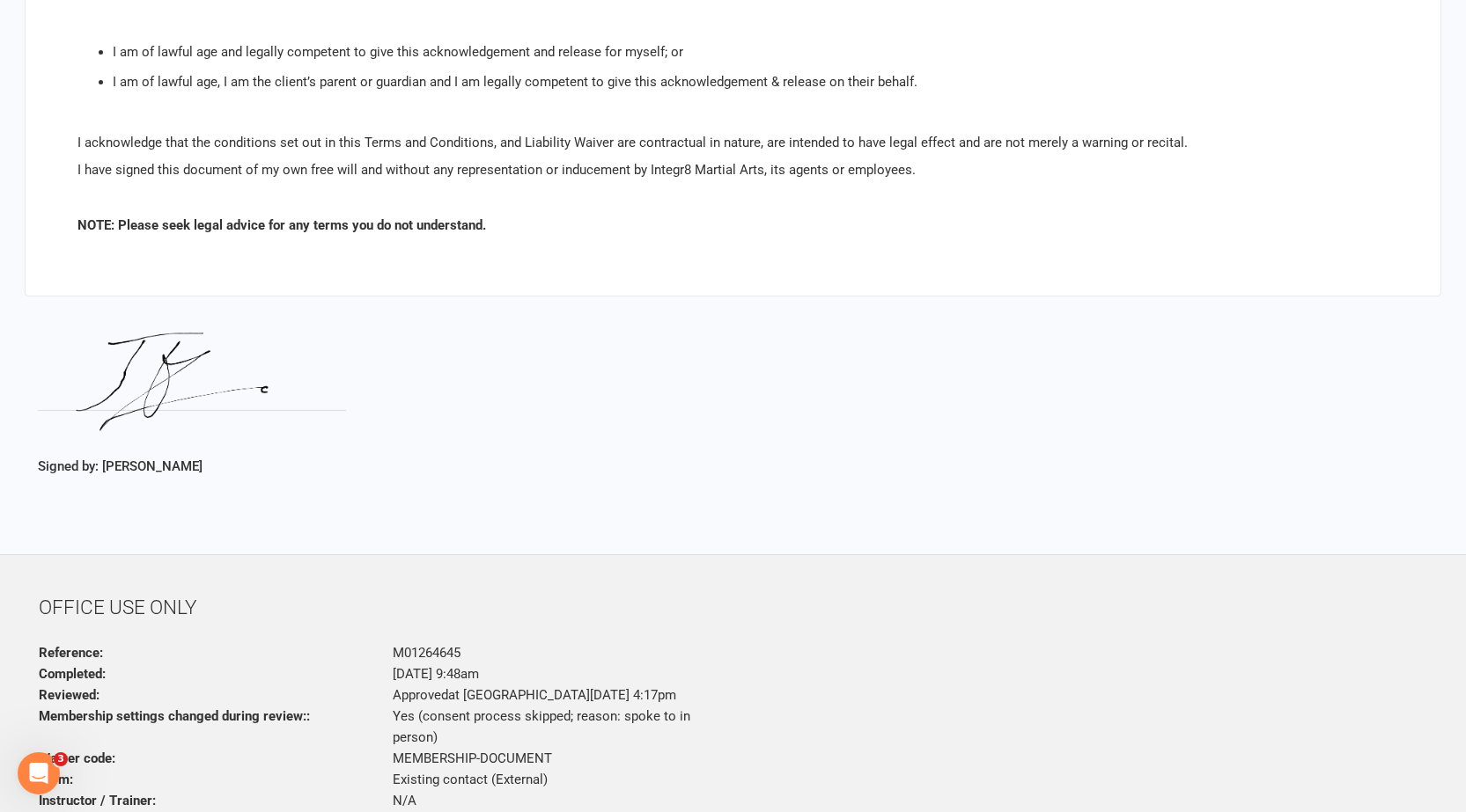
scroll to position [3924, 0]
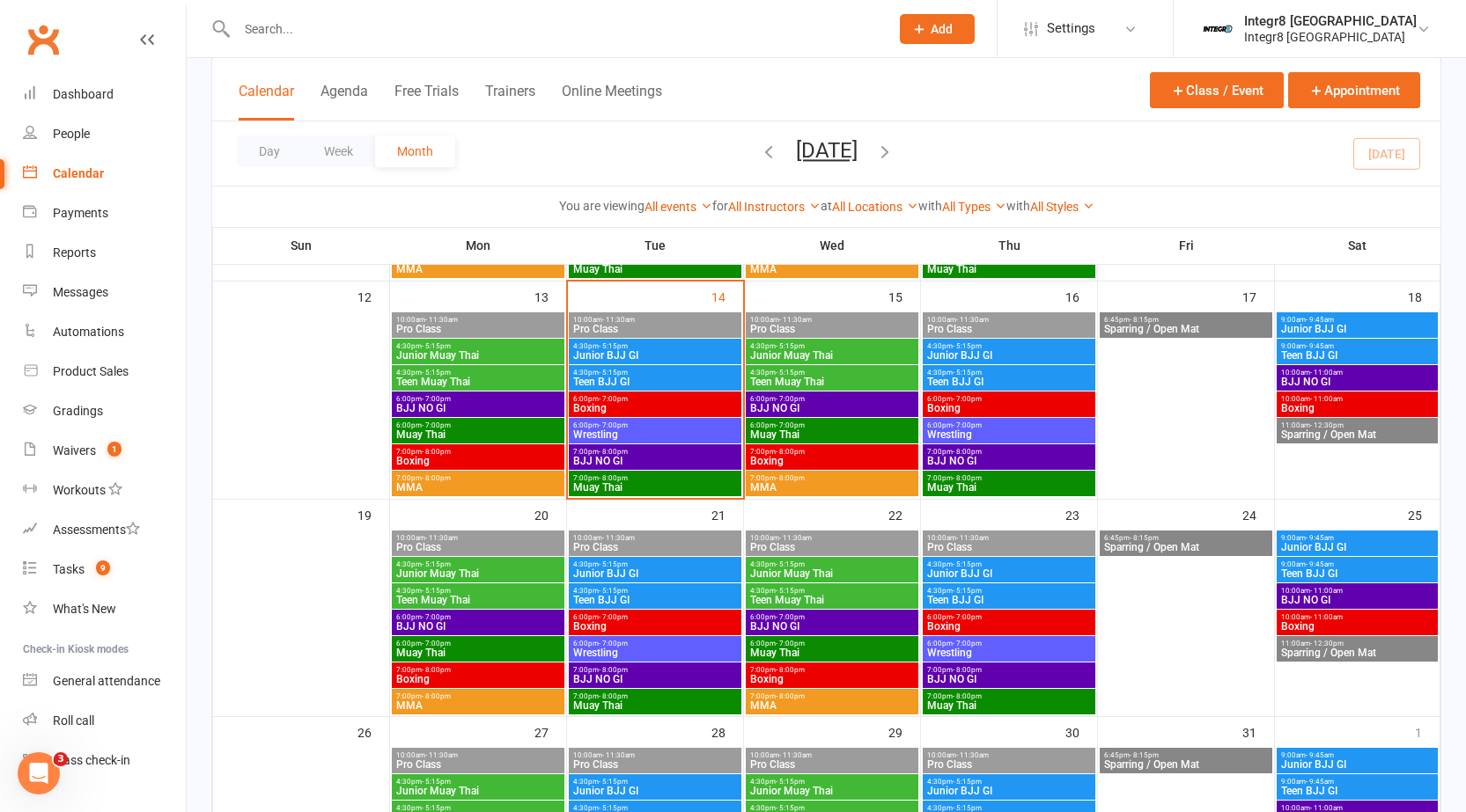
scroll to position [616, 0]
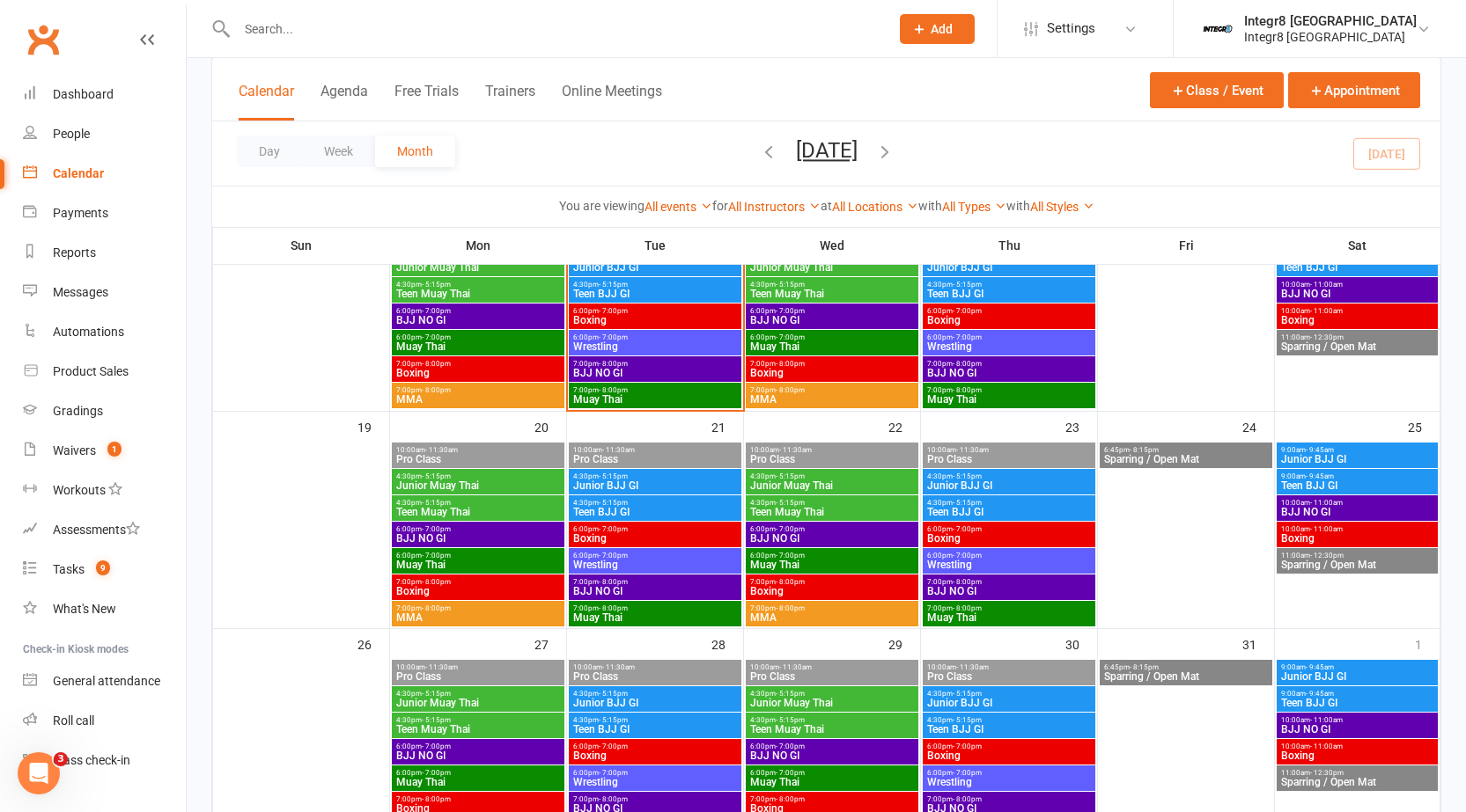
click at [503, 563] on span "Muay Thai" at bounding box center [477, 565] width 165 height 11
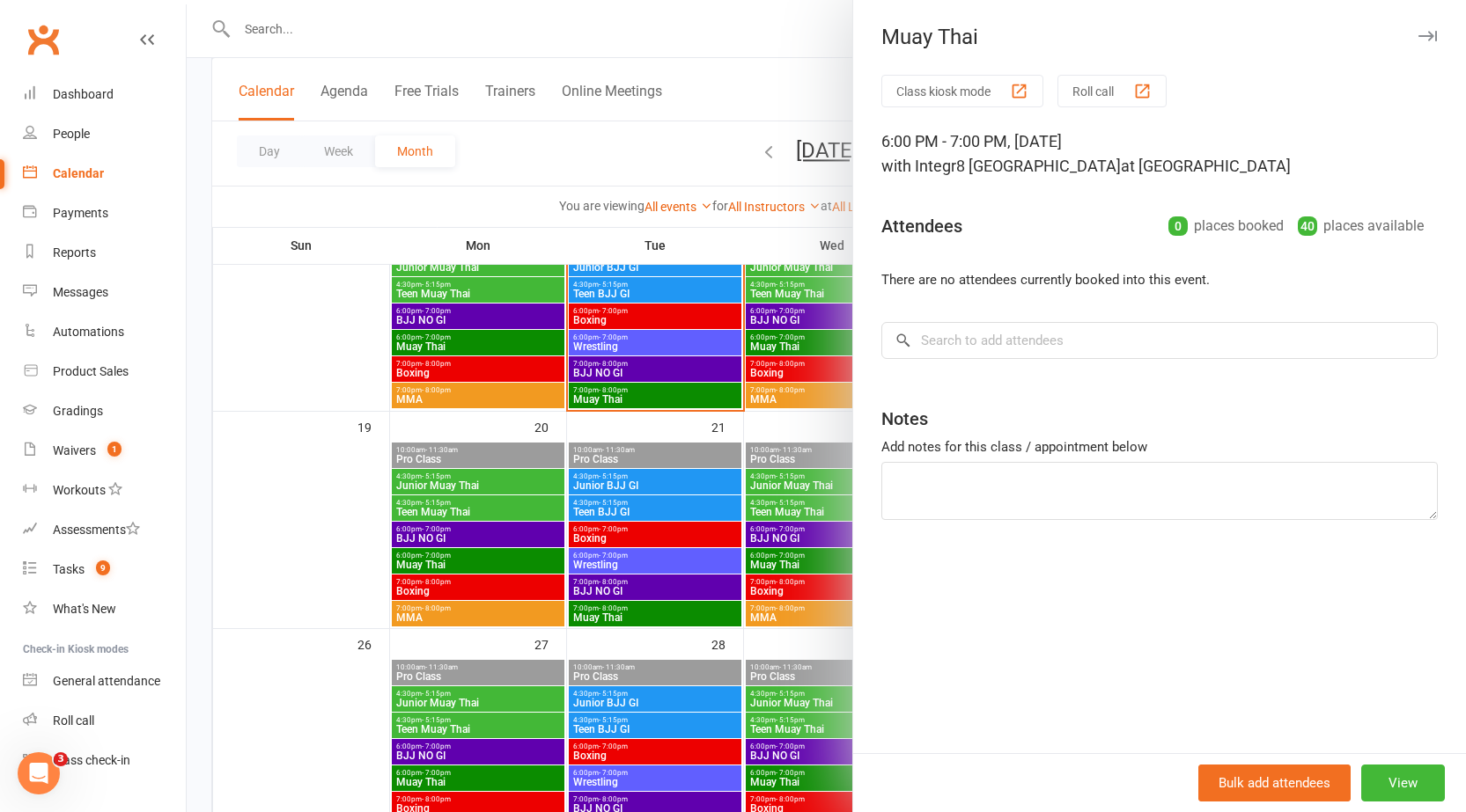
click at [656, 527] on div at bounding box center [826, 406] width 1279 height 812
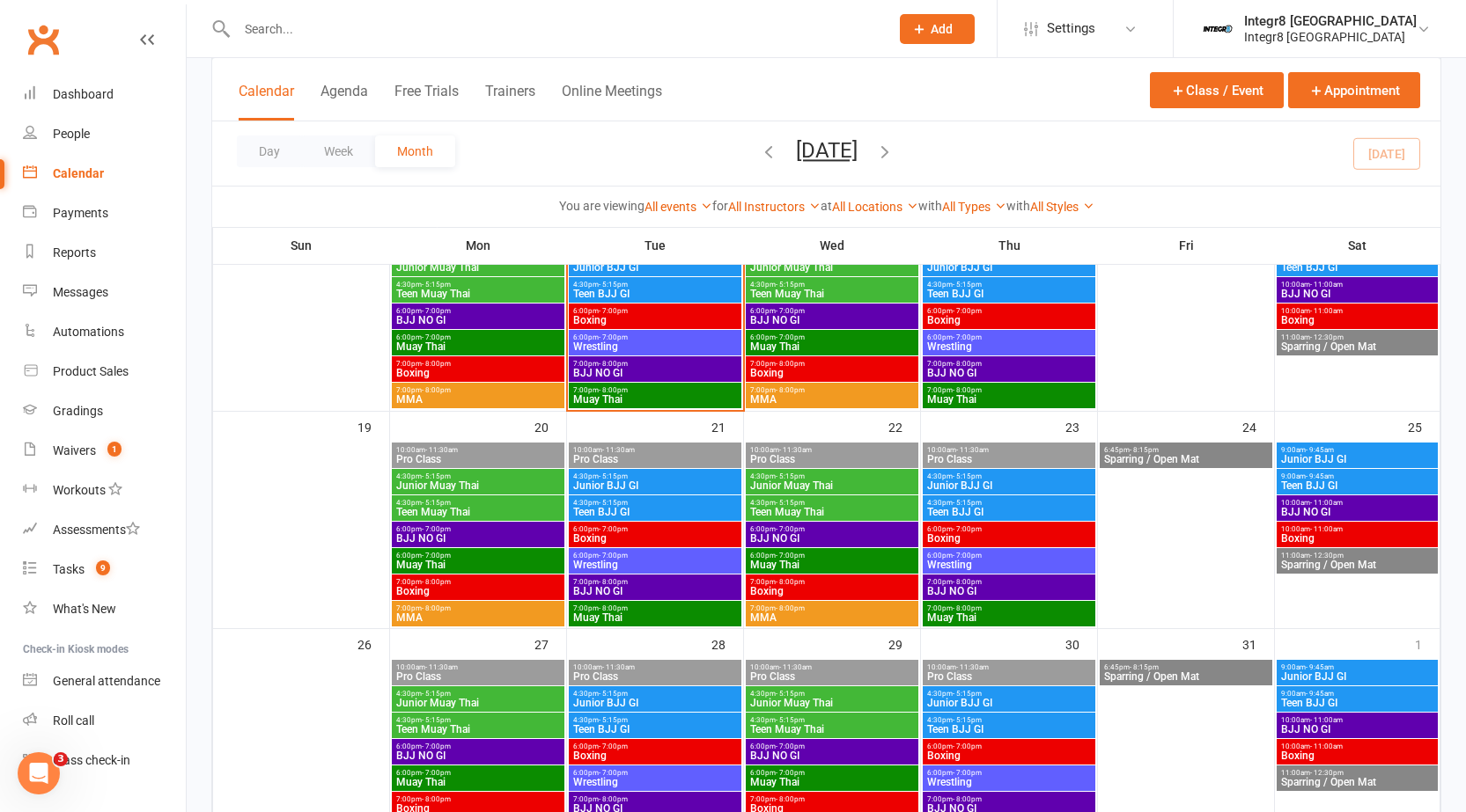
click at [606, 613] on span "Muay Thai" at bounding box center [654, 618] width 165 height 11
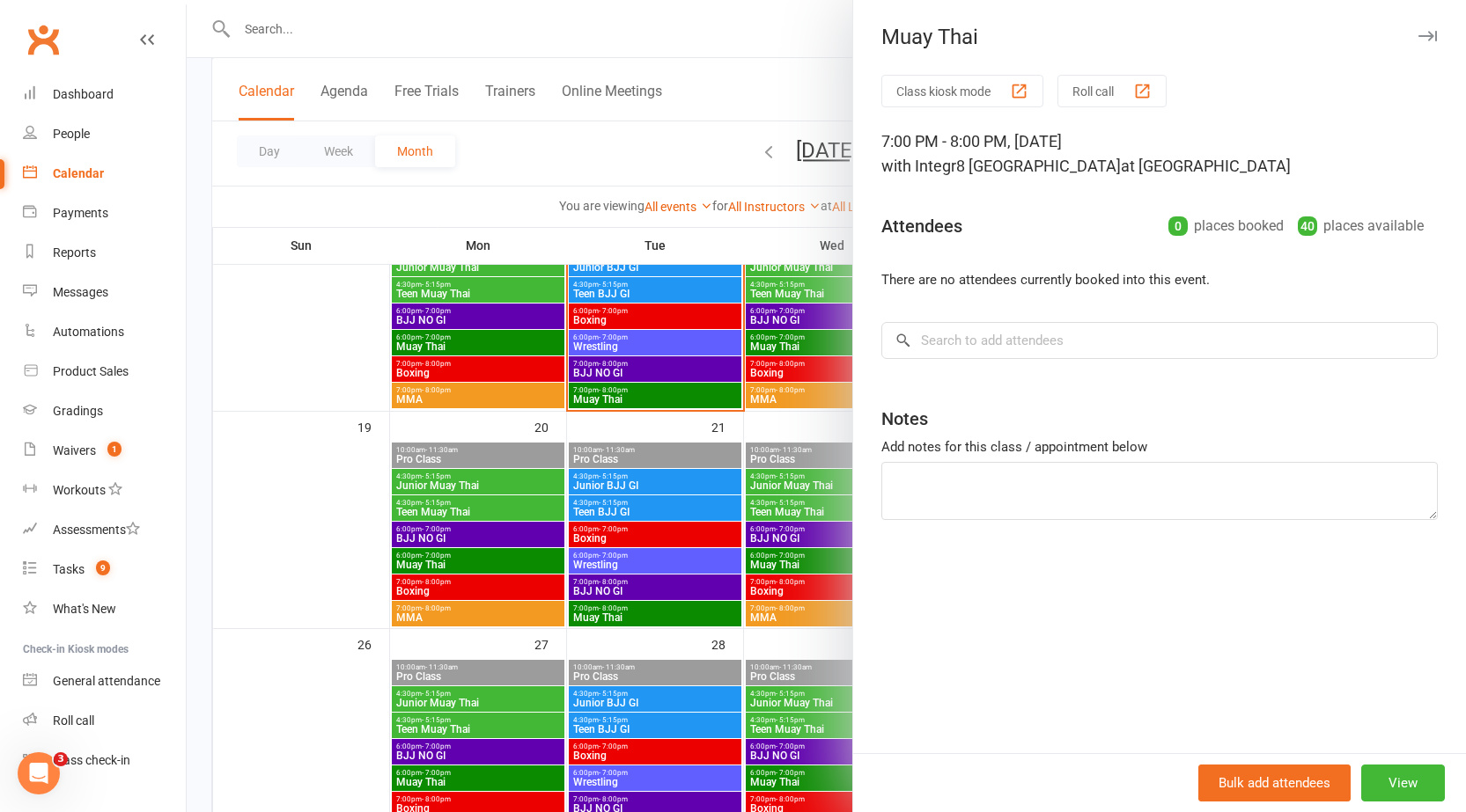
click at [687, 270] on div at bounding box center [826, 406] width 1279 height 812
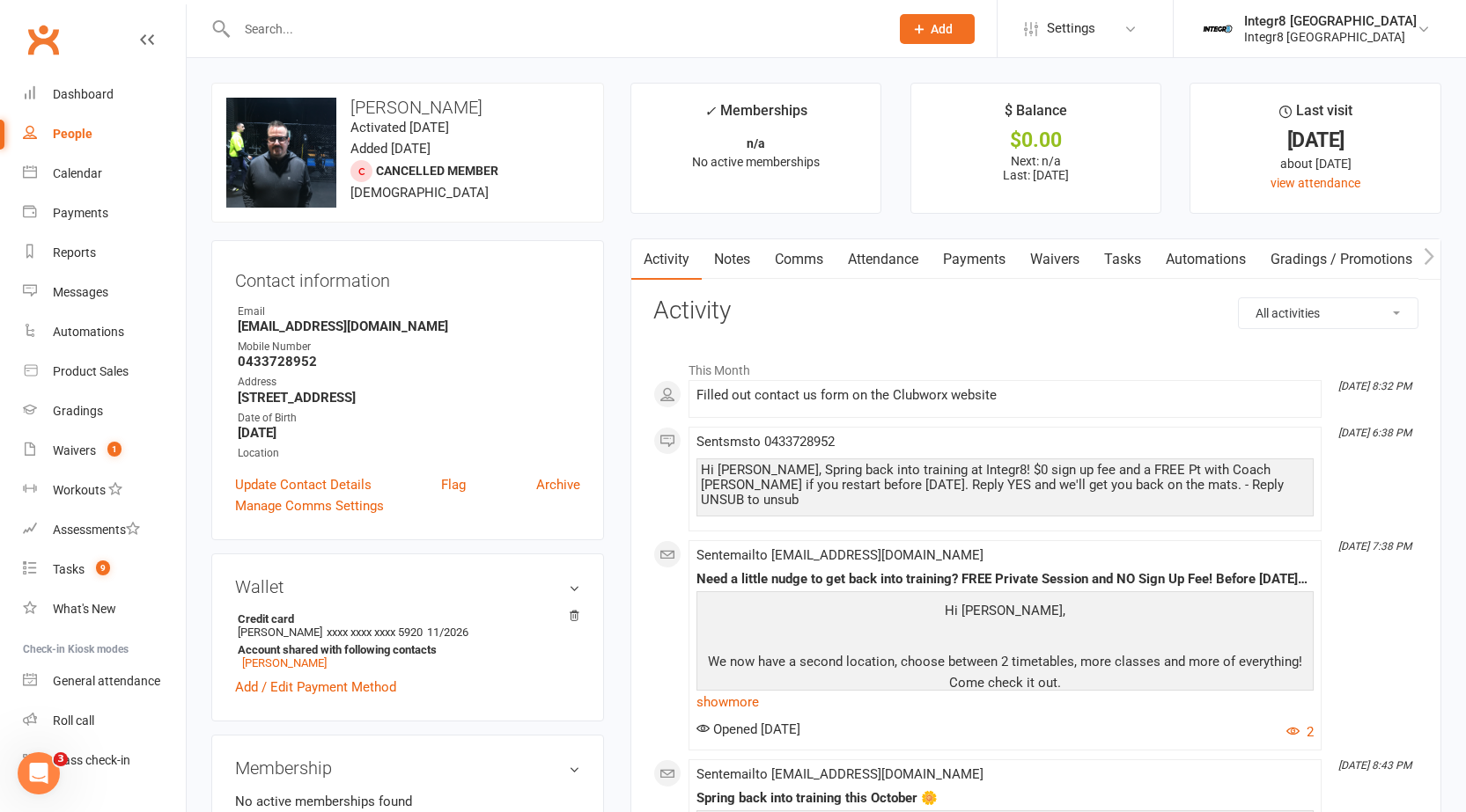
click at [738, 252] on link "Notes" at bounding box center [732, 259] width 61 height 40
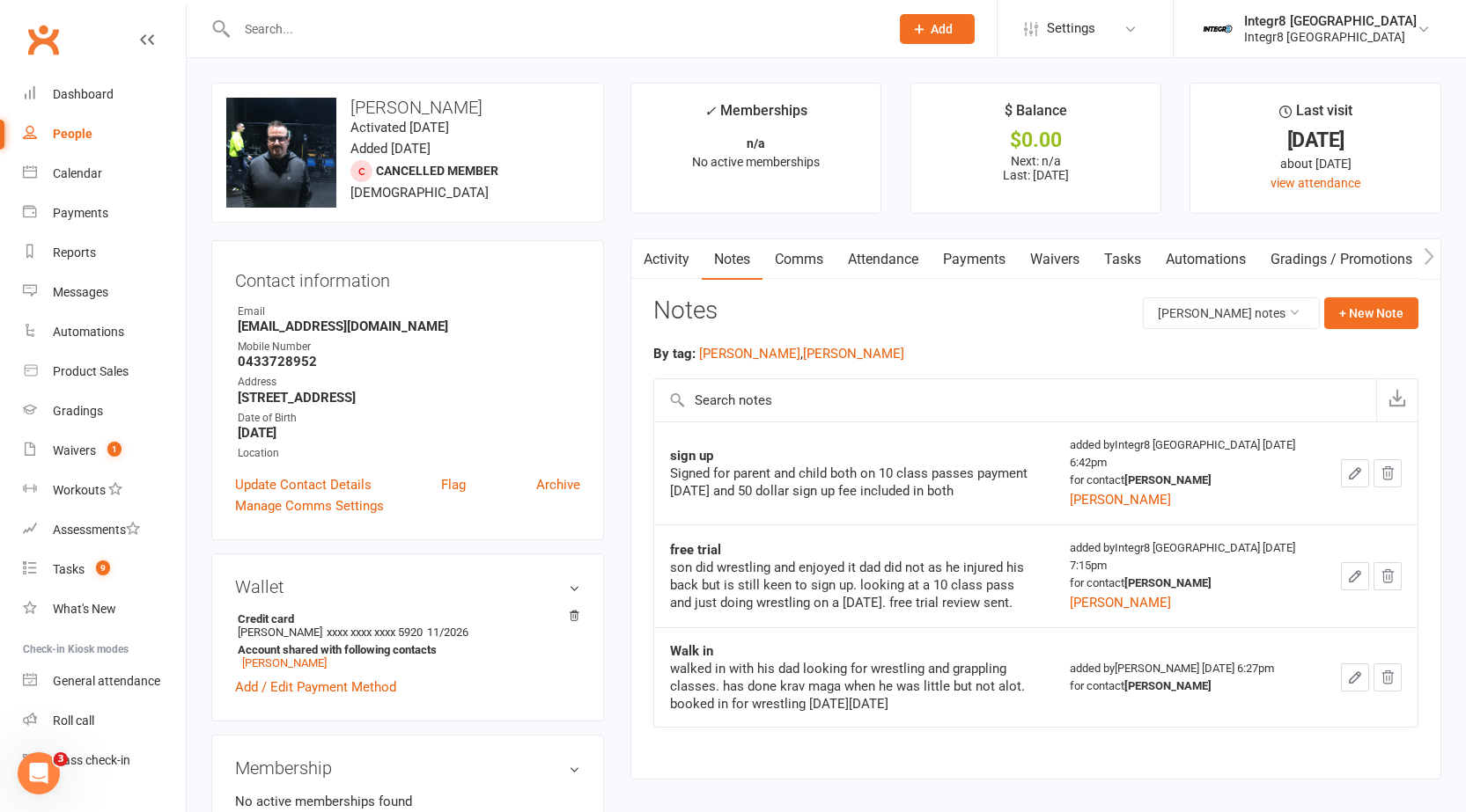
click at [668, 252] on link "Activity" at bounding box center [667, 259] width 70 height 40
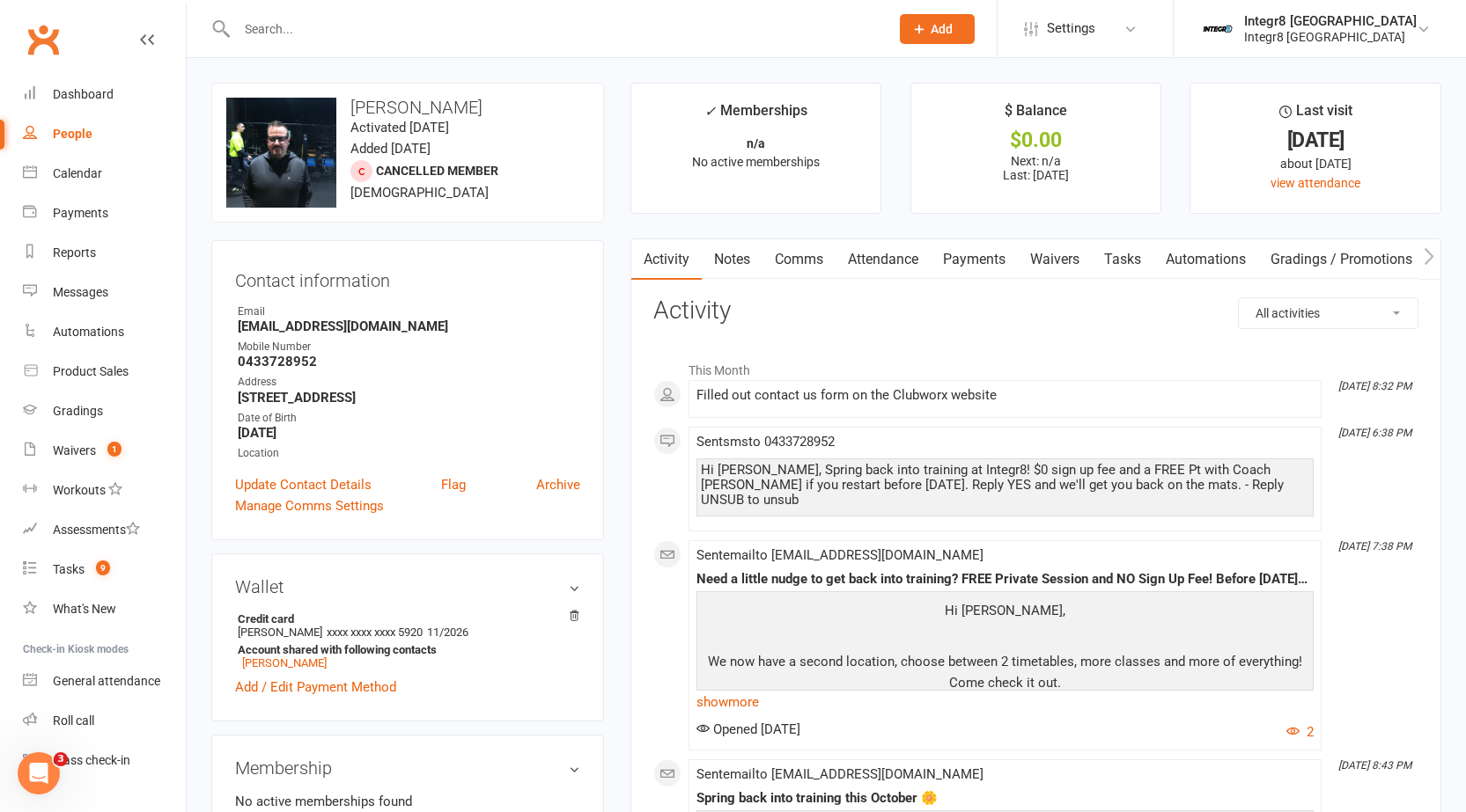
click at [731, 257] on link "Notes" at bounding box center [732, 259] width 61 height 40
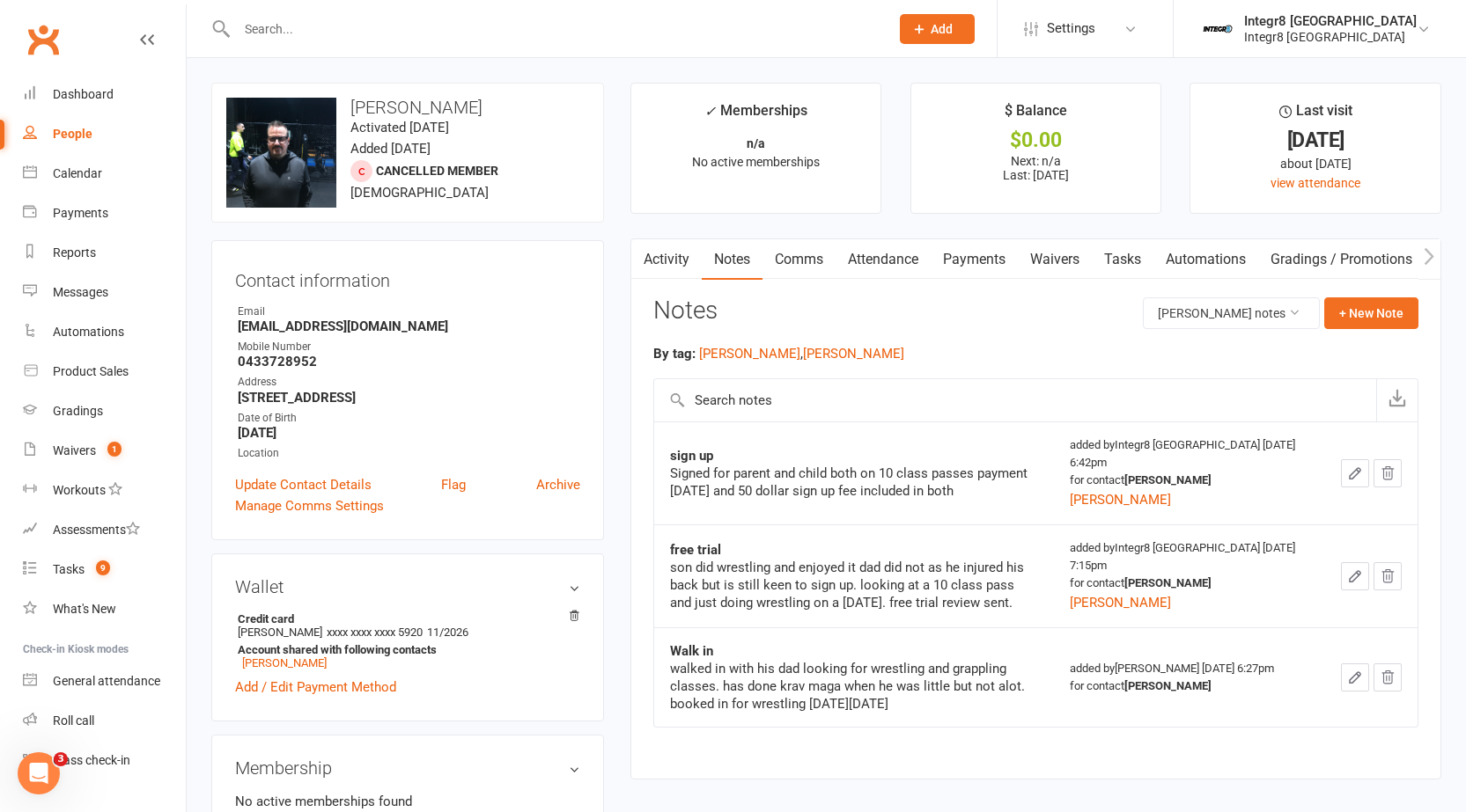
click at [626, 267] on main "✓ Memberships n/a No active memberships $ Balance $0.00 Next: n/a Last: [DATE] …" at bounding box center [1035, 440] width 837 height 714
click at [642, 258] on icon "button" at bounding box center [641, 256] width 11 height 19
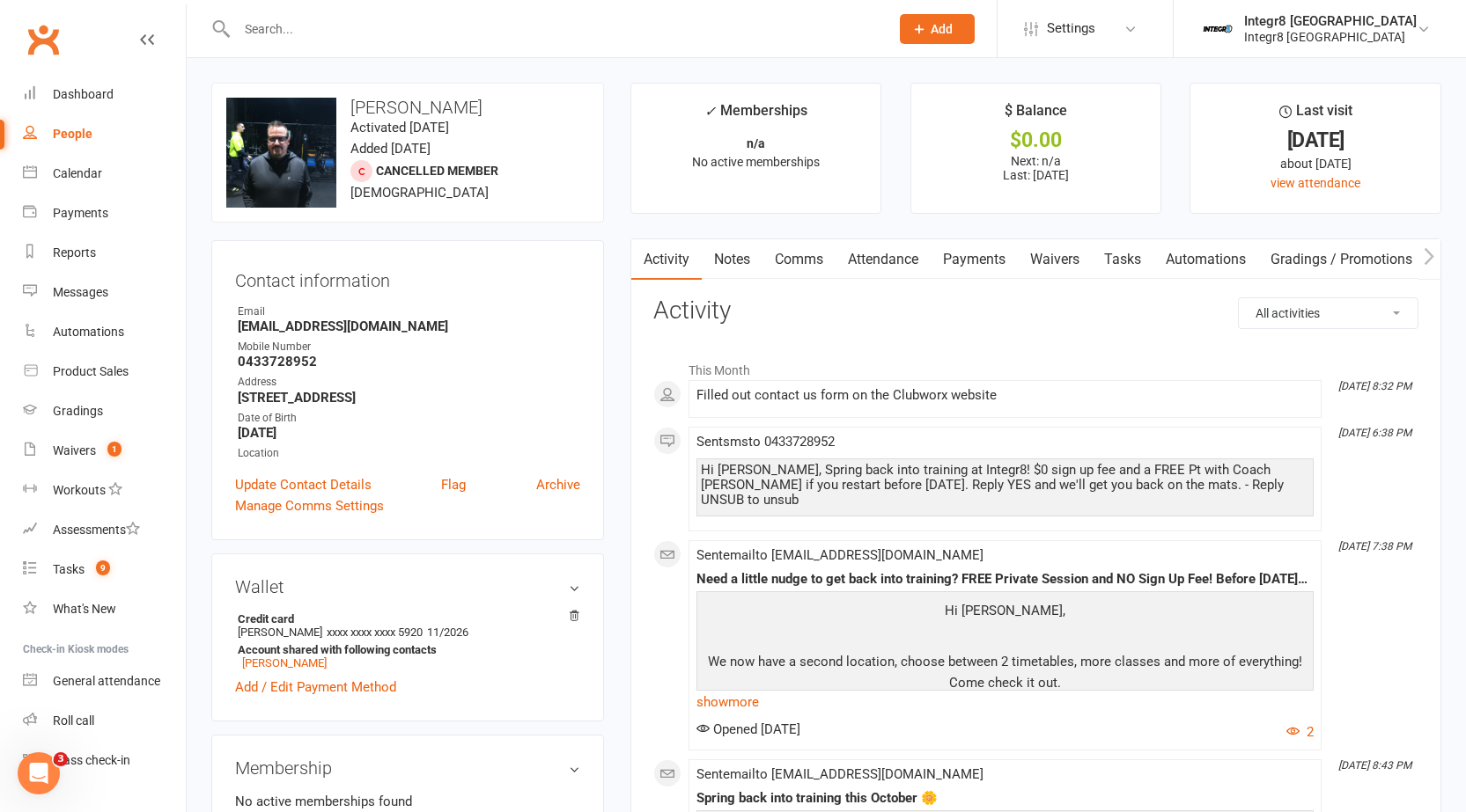
click at [731, 264] on link "Notes" at bounding box center [732, 259] width 61 height 40
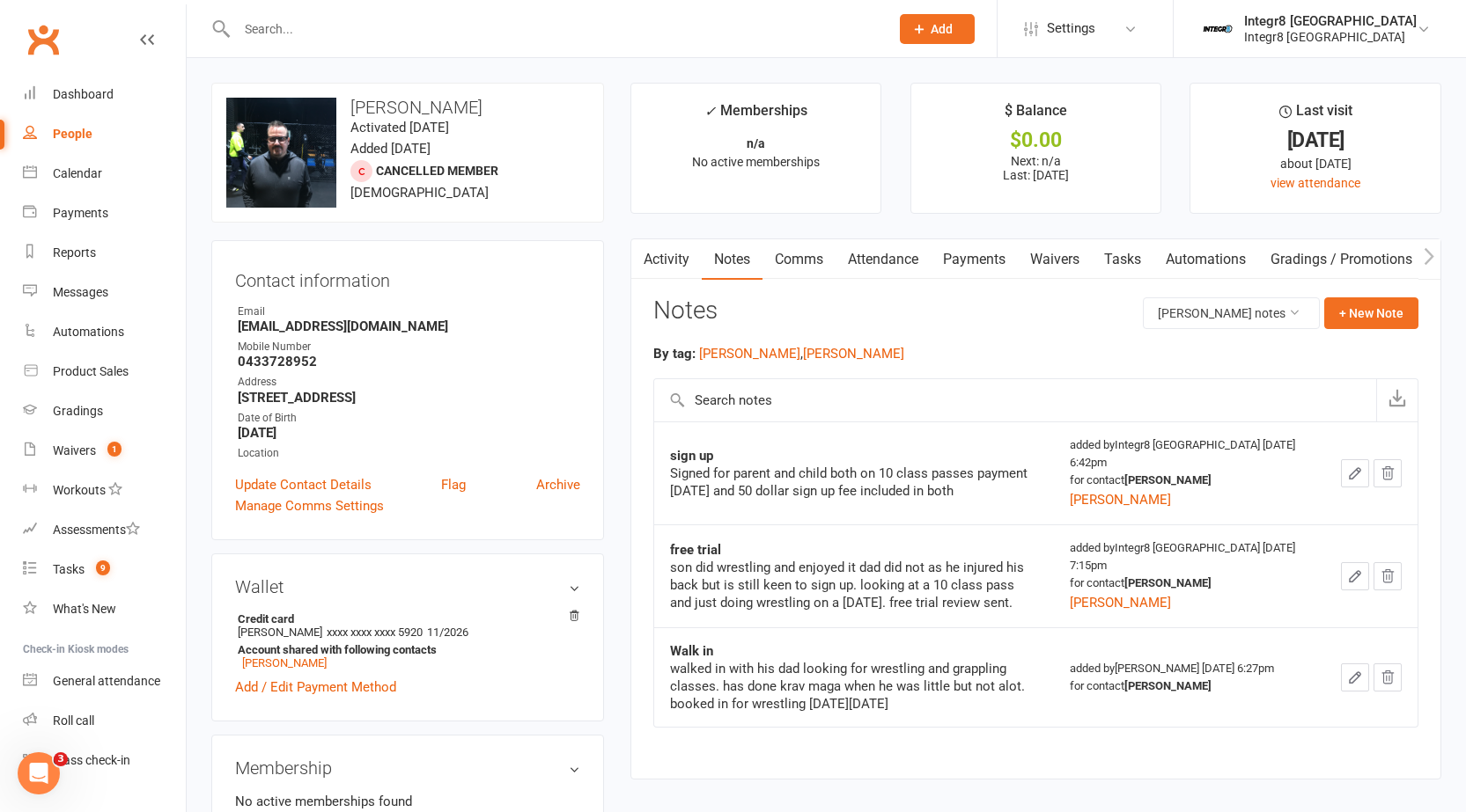
click at [684, 252] on link "Activity" at bounding box center [667, 259] width 70 height 40
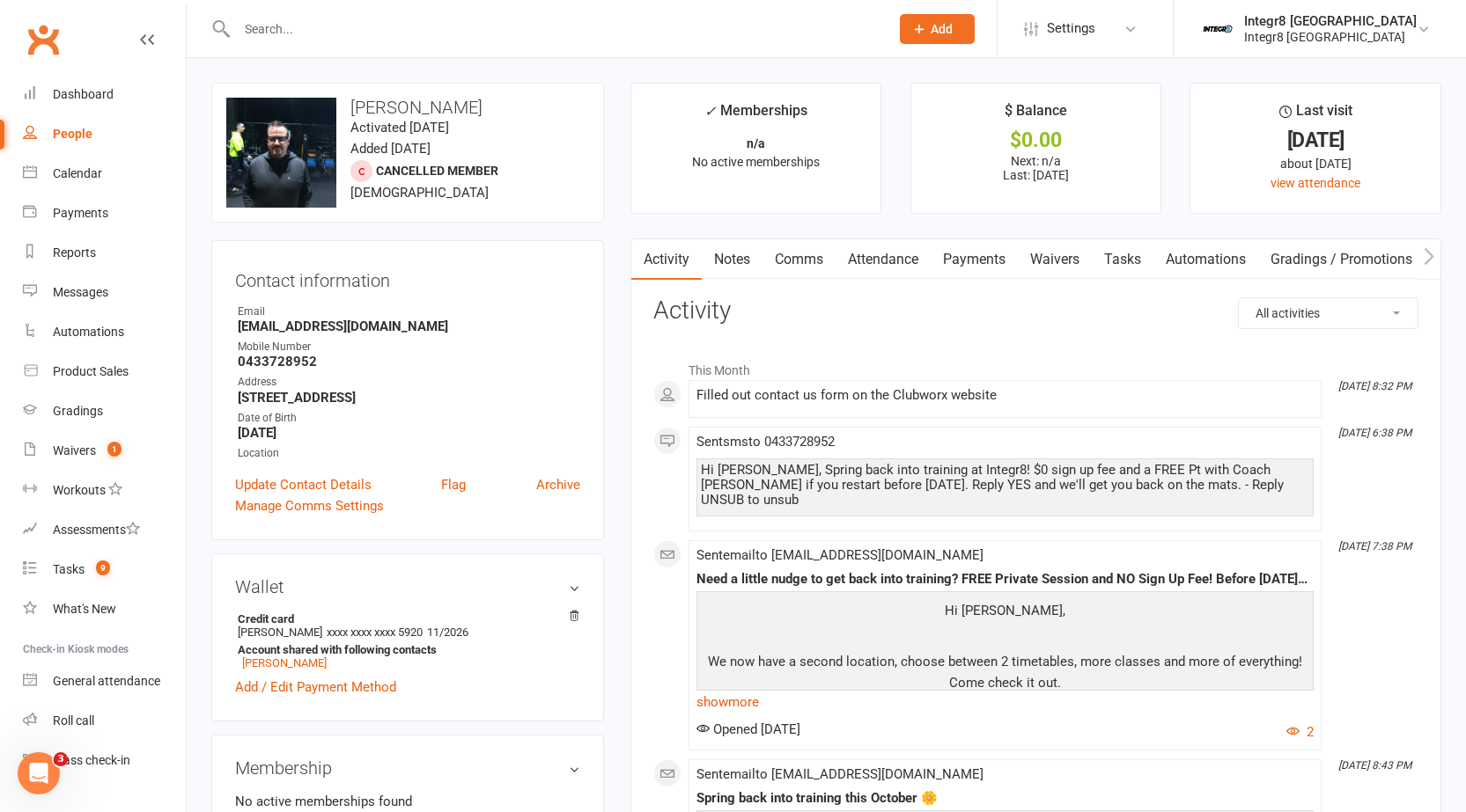
click at [740, 274] on link "Notes" at bounding box center [732, 259] width 61 height 40
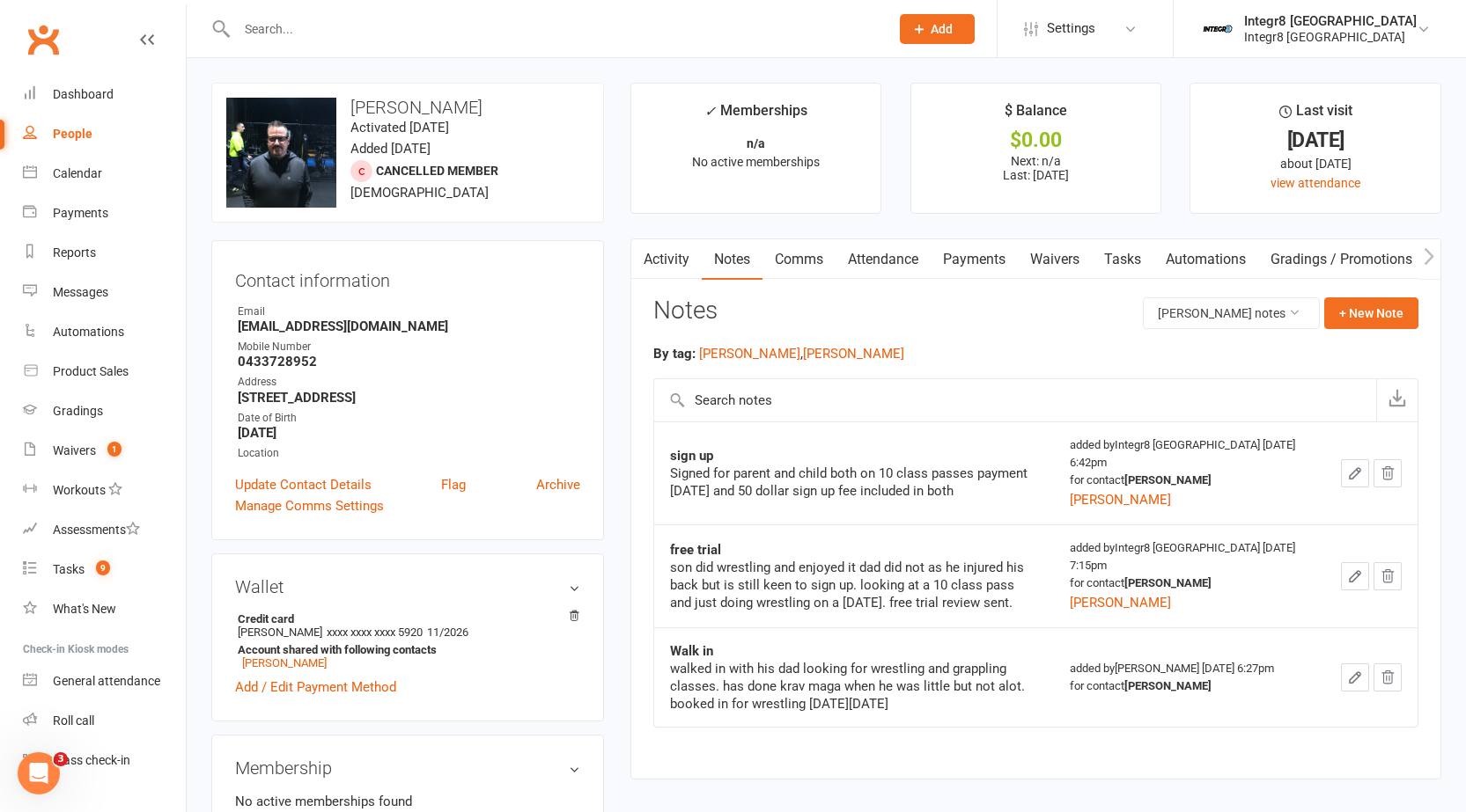
click at [674, 261] on link "Activity" at bounding box center [667, 259] width 70 height 40
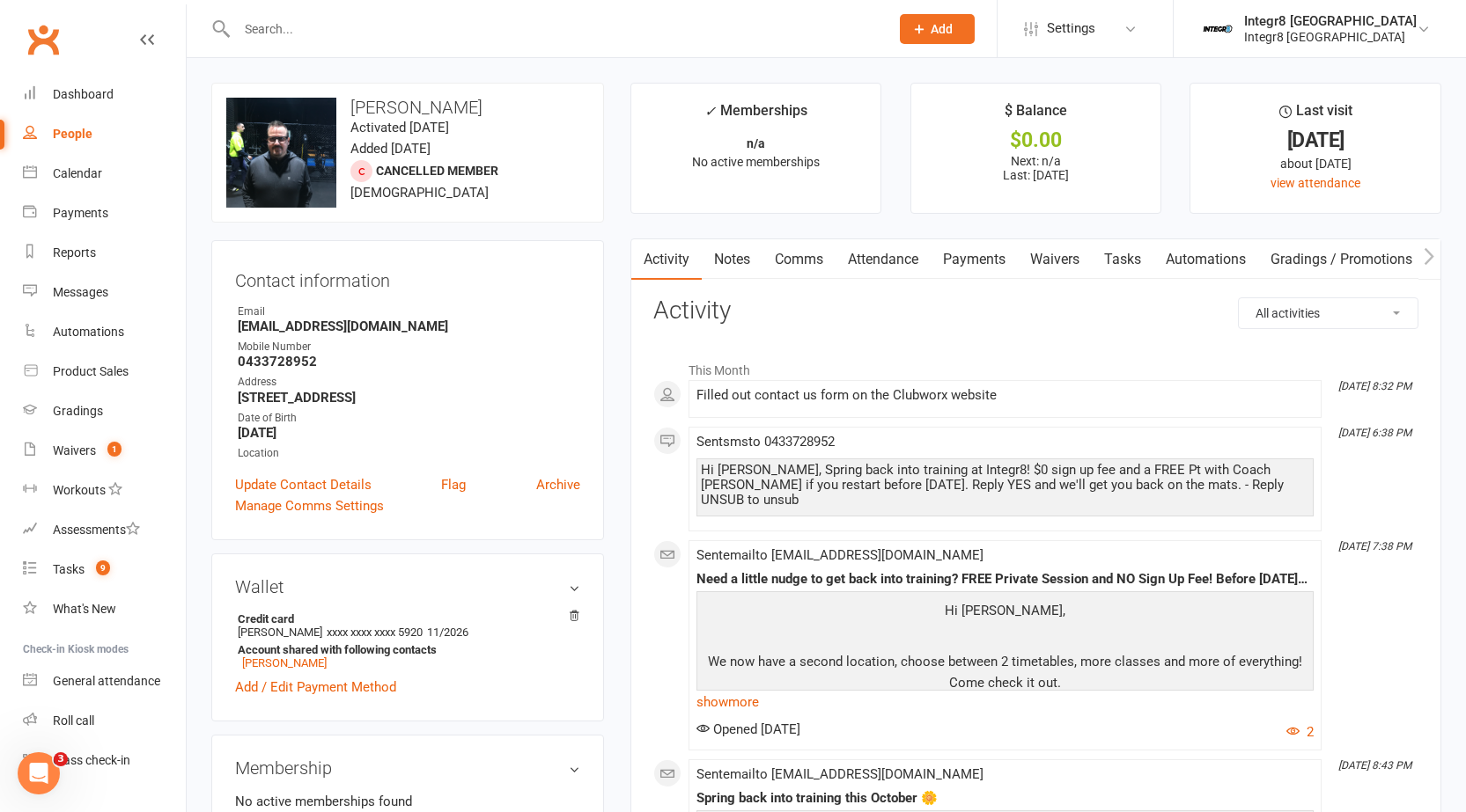
click at [810, 255] on link "Comms" at bounding box center [798, 259] width 73 height 40
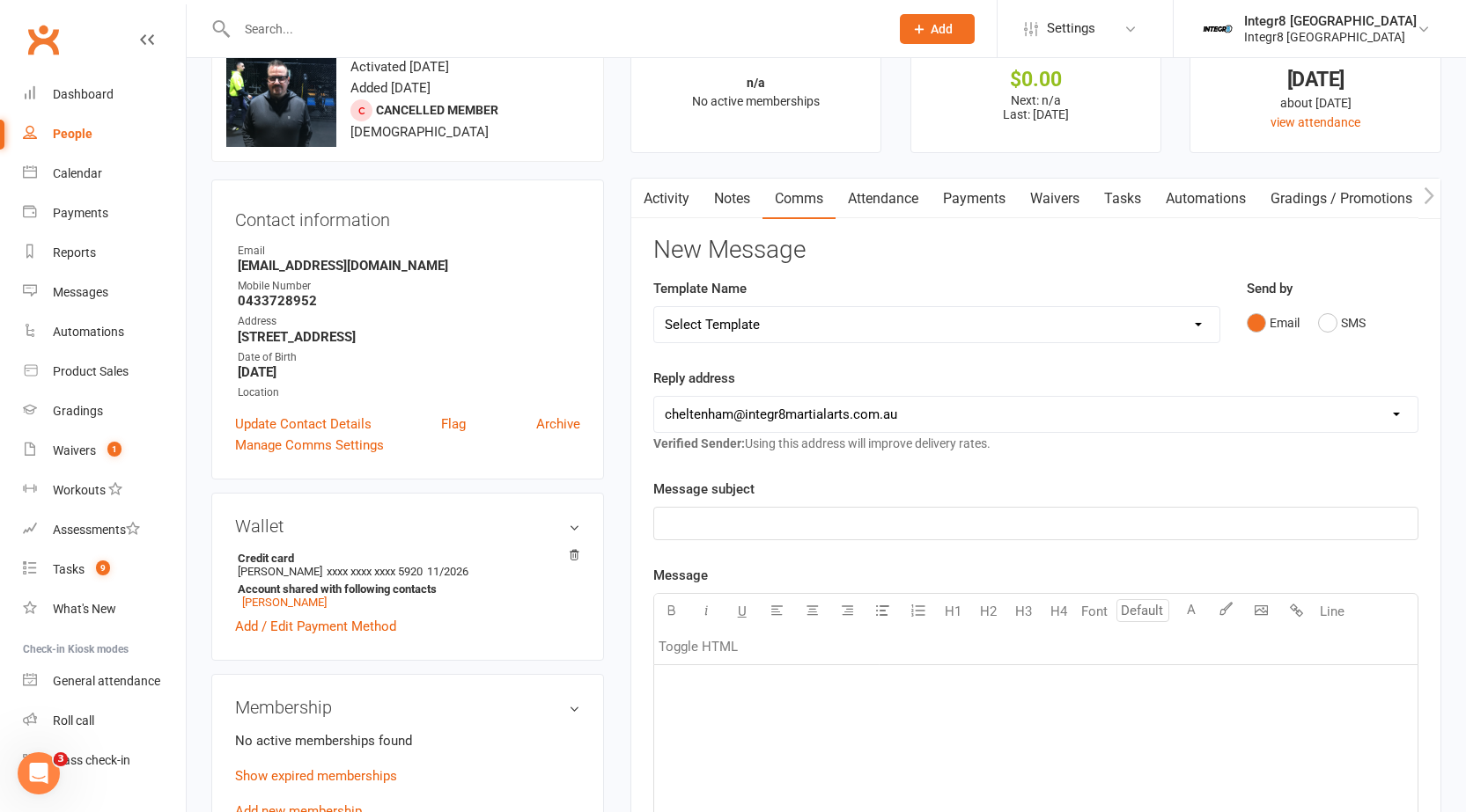
scroll to position [88, 0]
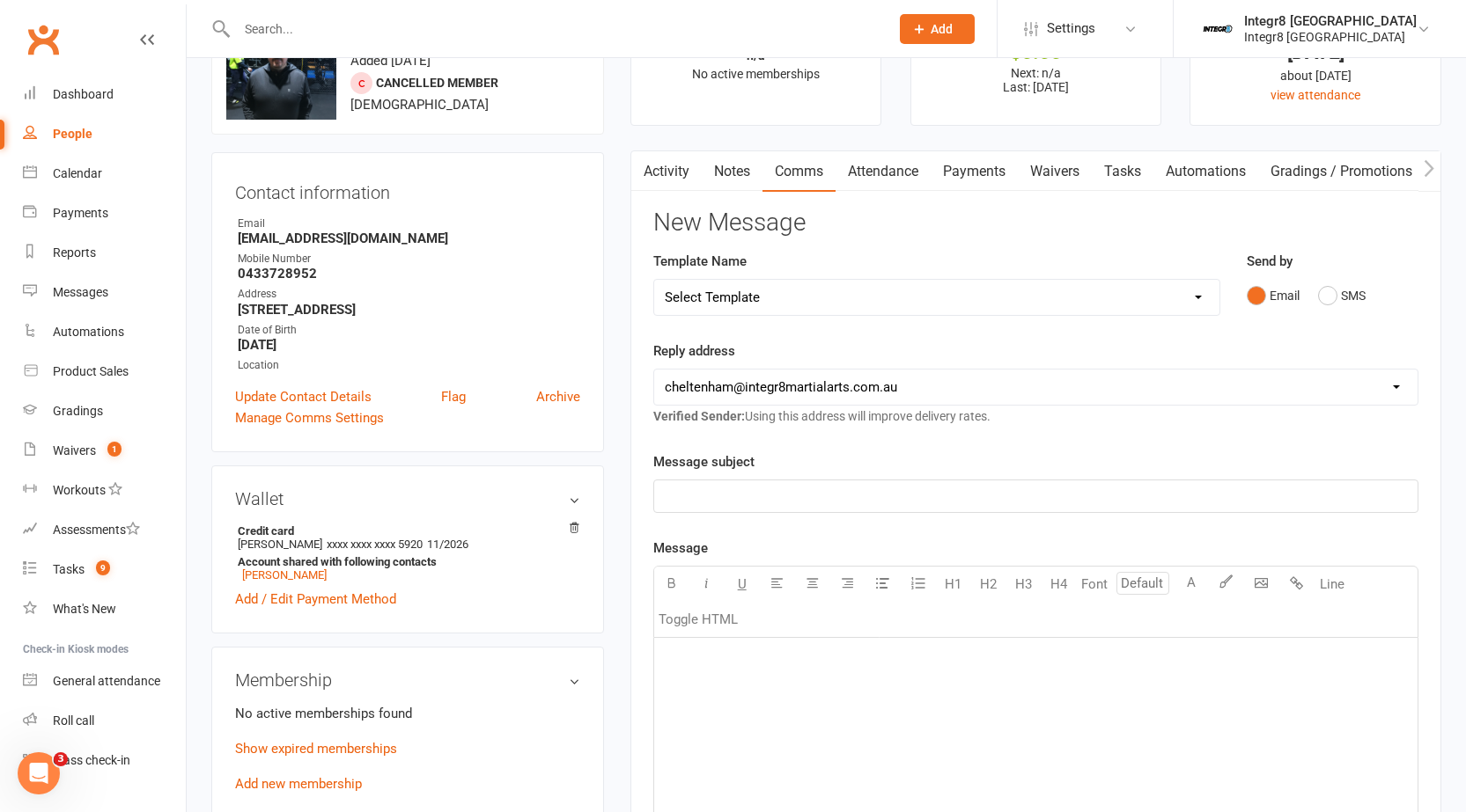
click at [837, 491] on p "﻿" at bounding box center [1035, 496] width 742 height 21
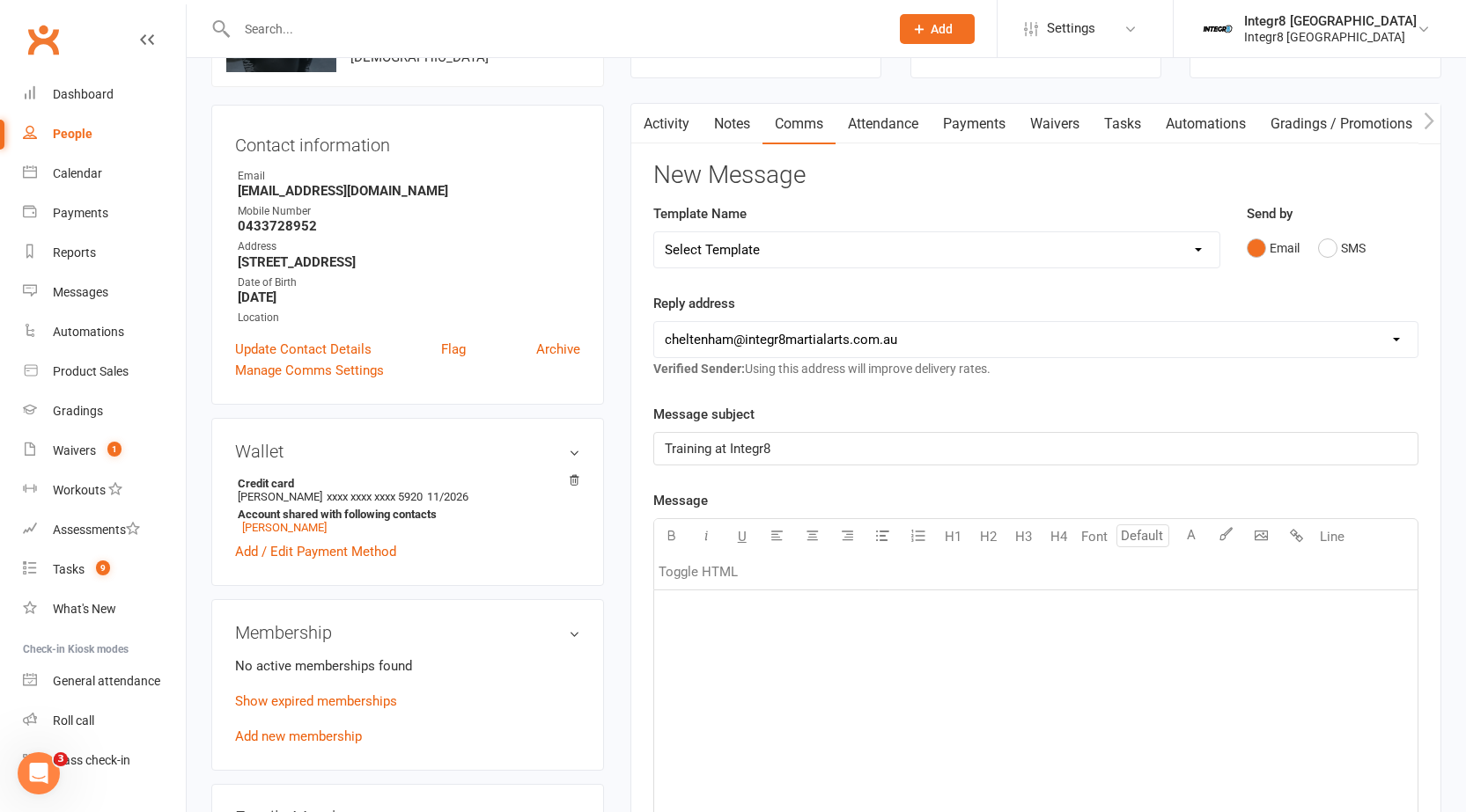
scroll to position [176, 0]
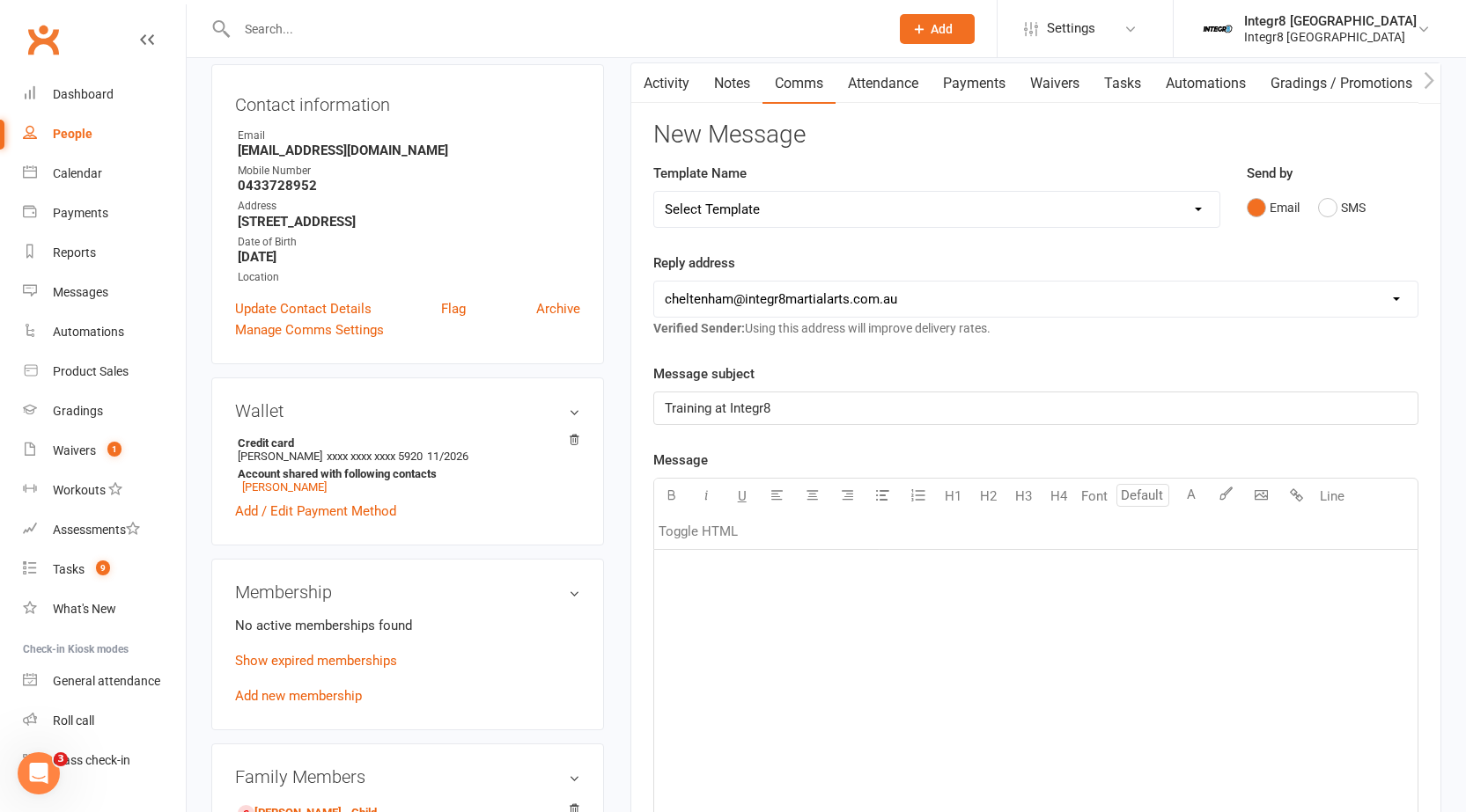
click at [761, 585] on div "﻿" at bounding box center [1035, 682] width 763 height 264
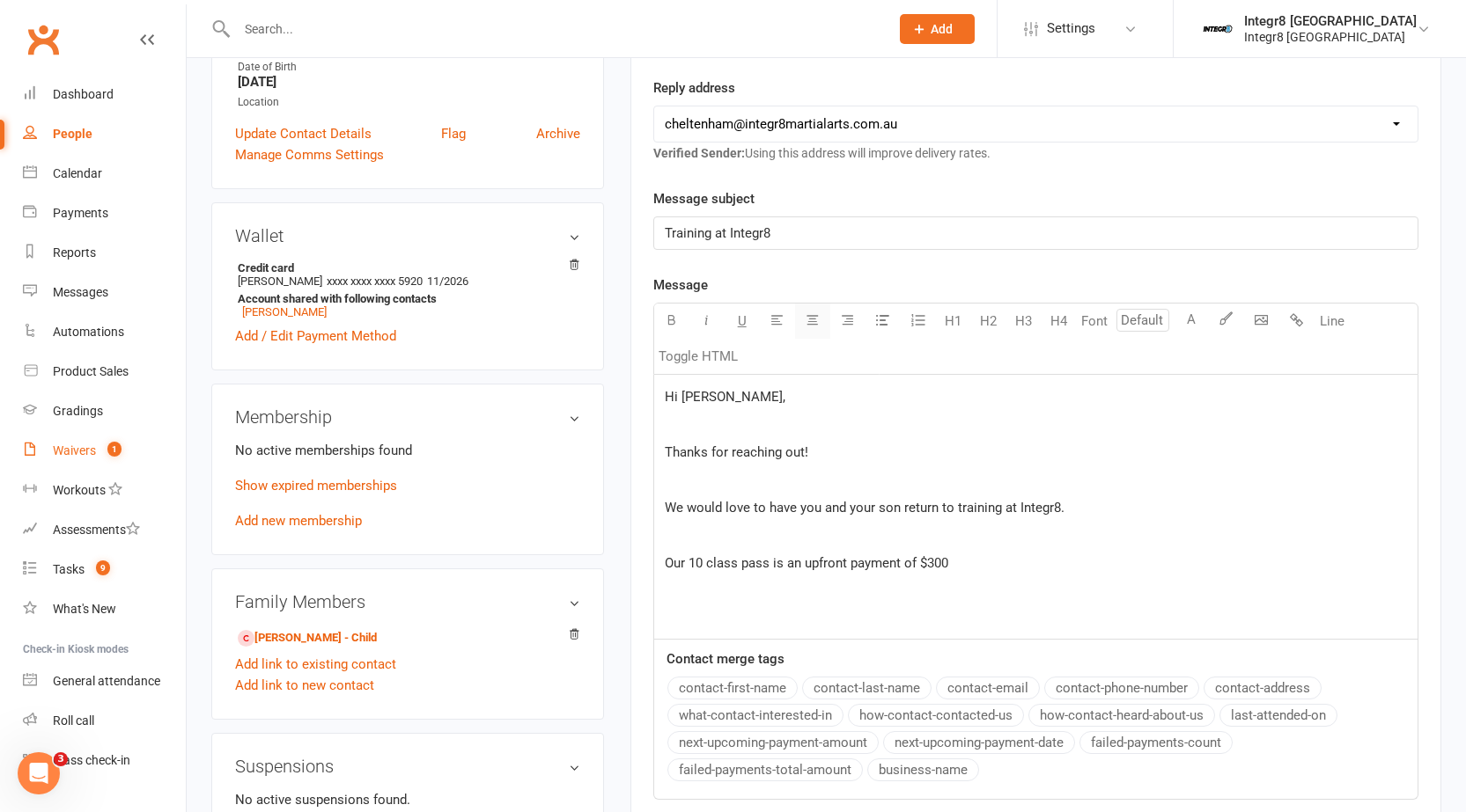
scroll to position [352, 0]
click at [988, 563] on p "Our 10 class pass is an upfront payment of $300" at bounding box center [1035, 563] width 742 height 21
drag, startPoint x: 920, startPoint y: 583, endPoint x: 934, endPoint y: 584, distance: 14.0
click at [934, 584] on p "Our 10 class pass is an upfront payment of $300. I can resend our membership do…" at bounding box center [1035, 573] width 742 height 42
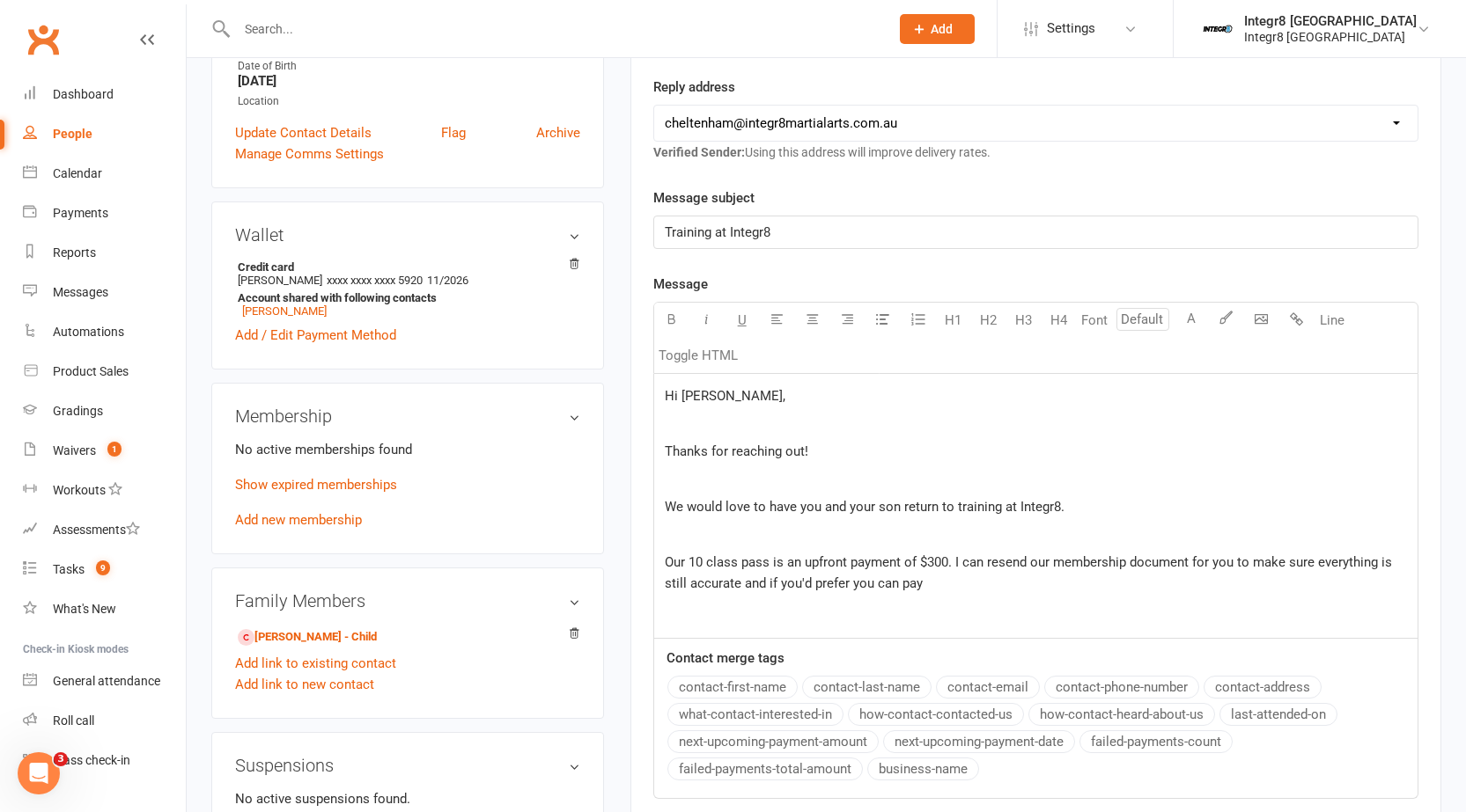
drag, startPoint x: 925, startPoint y: 580, endPoint x: 939, endPoint y: 582, distance: 14.1
click at [939, 582] on p "Our 10 class pass is an upfront payment of $300. I can resend our membership do…" at bounding box center [1035, 573] width 742 height 42
click at [940, 582] on p "Our 10 class pass is an upfront payment of $300. I can resend our membership do…" at bounding box center [1035, 573] width 742 height 42
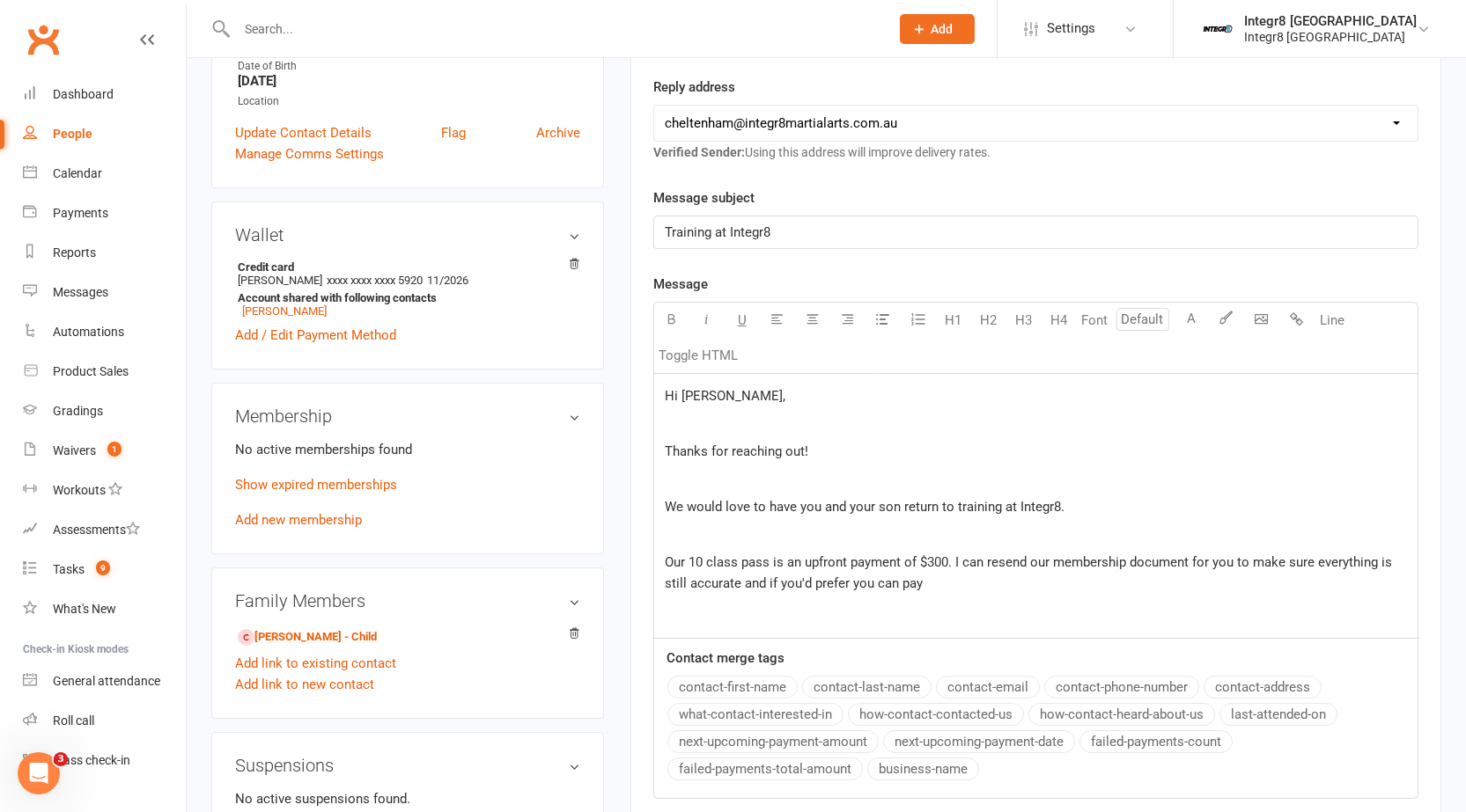
click at [940, 582] on p "Our 10 class pass is an upfront payment of $300. I can resend our membership do…" at bounding box center [1035, 573] width 742 height 42
click at [925, 587] on p "Our 10 class pass is an upfront payment of $300. I can resend our membership do…" at bounding box center [1035, 573] width 742 height 42
drag, startPoint x: 919, startPoint y: 583, endPoint x: 937, endPoint y: 580, distance: 18.2
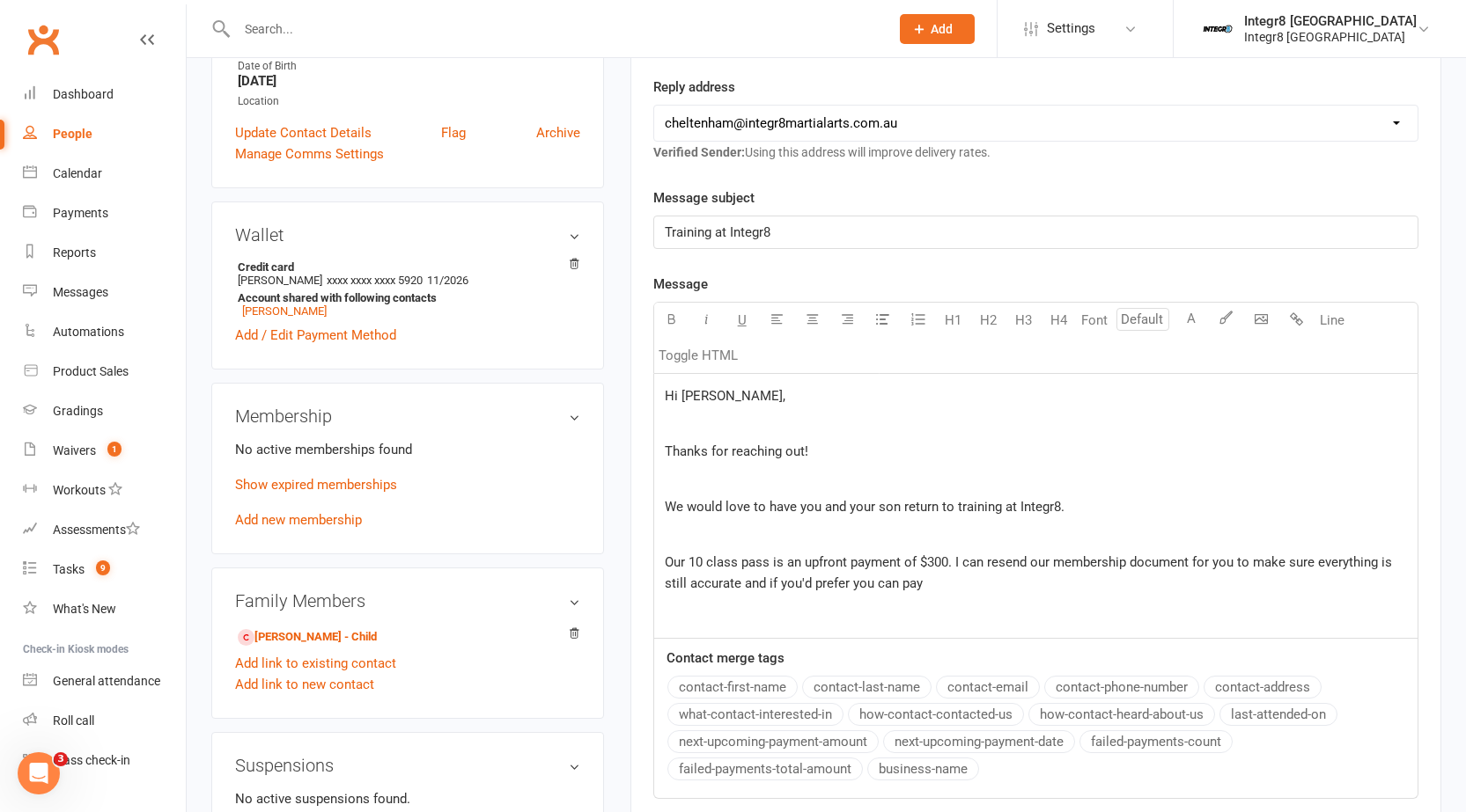
click at [937, 580] on p "Our 10 class pass is an upfront payment of $300. I can resend our membership do…" at bounding box center [1035, 573] width 742 height 42
click at [943, 585] on p "Our 10 class pass is an upfront payment of $300. I can resend our membership do…" at bounding box center [1035, 573] width 742 height 42
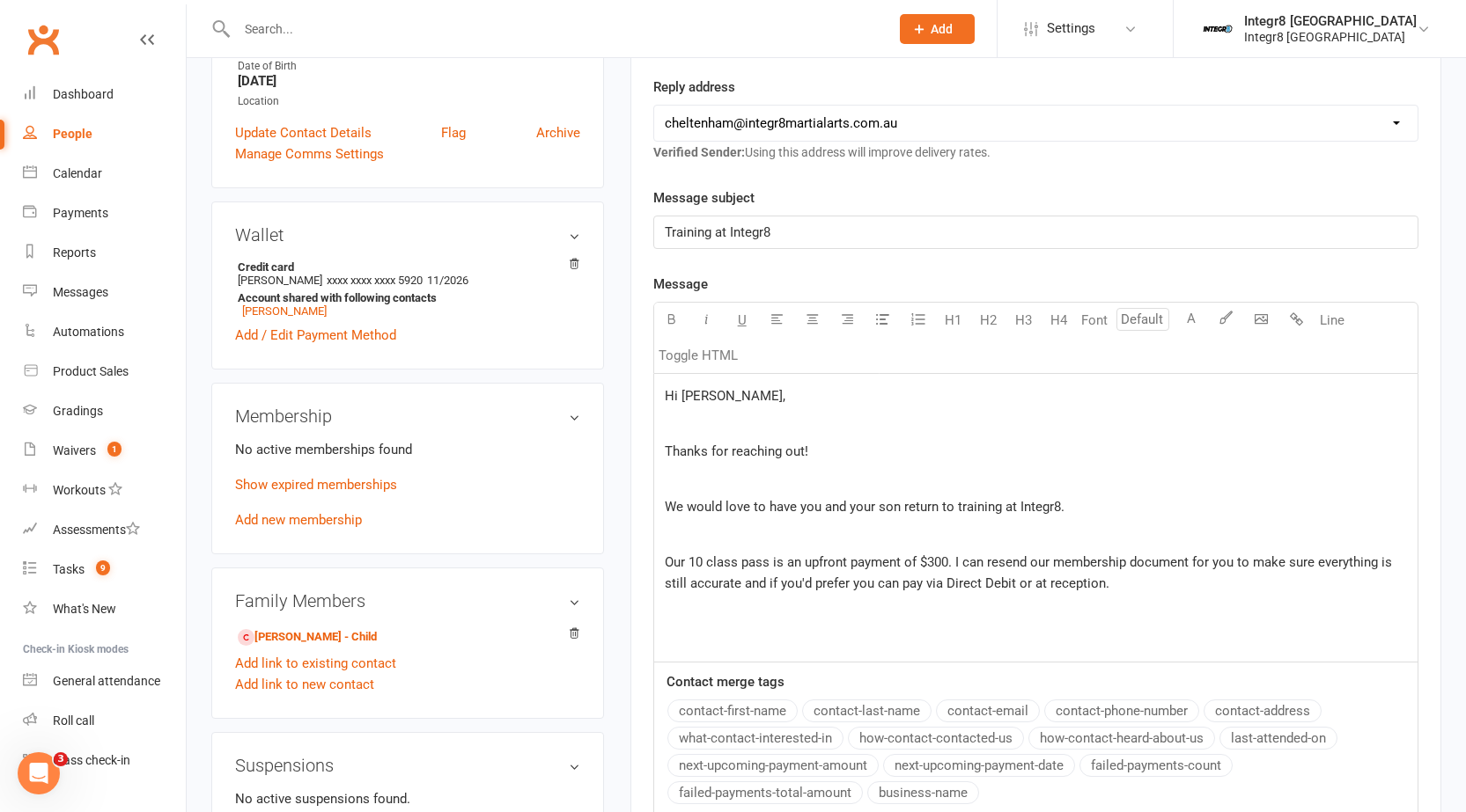
click at [949, 557] on span "Our 10 class pass is an upfront payment of $300. I can resend our membership do…" at bounding box center [1030, 573] width 731 height 37
click at [992, 619] on p "﻿" at bounding box center [1035, 612] width 742 height 21
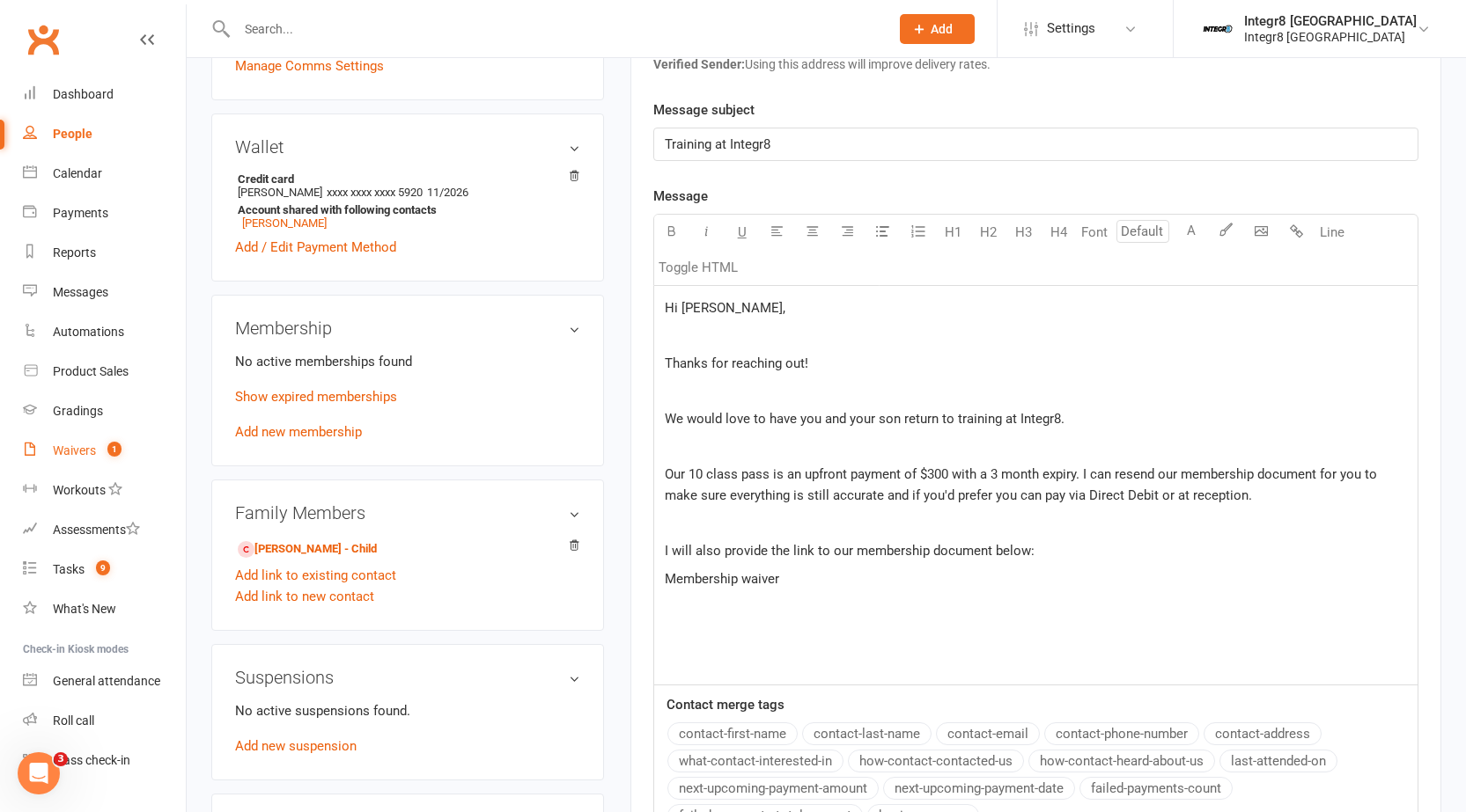
scroll to position [0, 0]
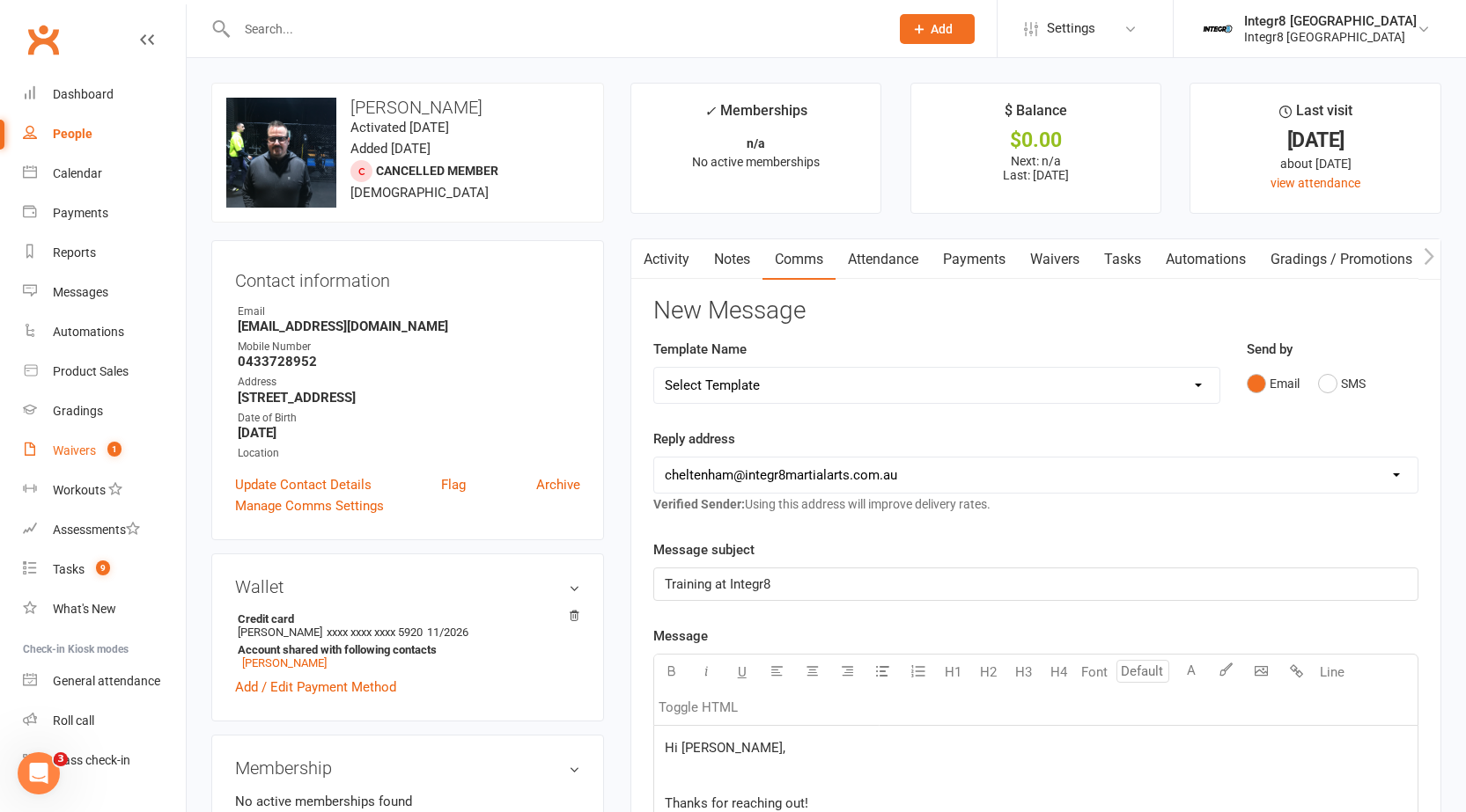
click at [667, 261] on link "Activity" at bounding box center [667, 259] width 70 height 40
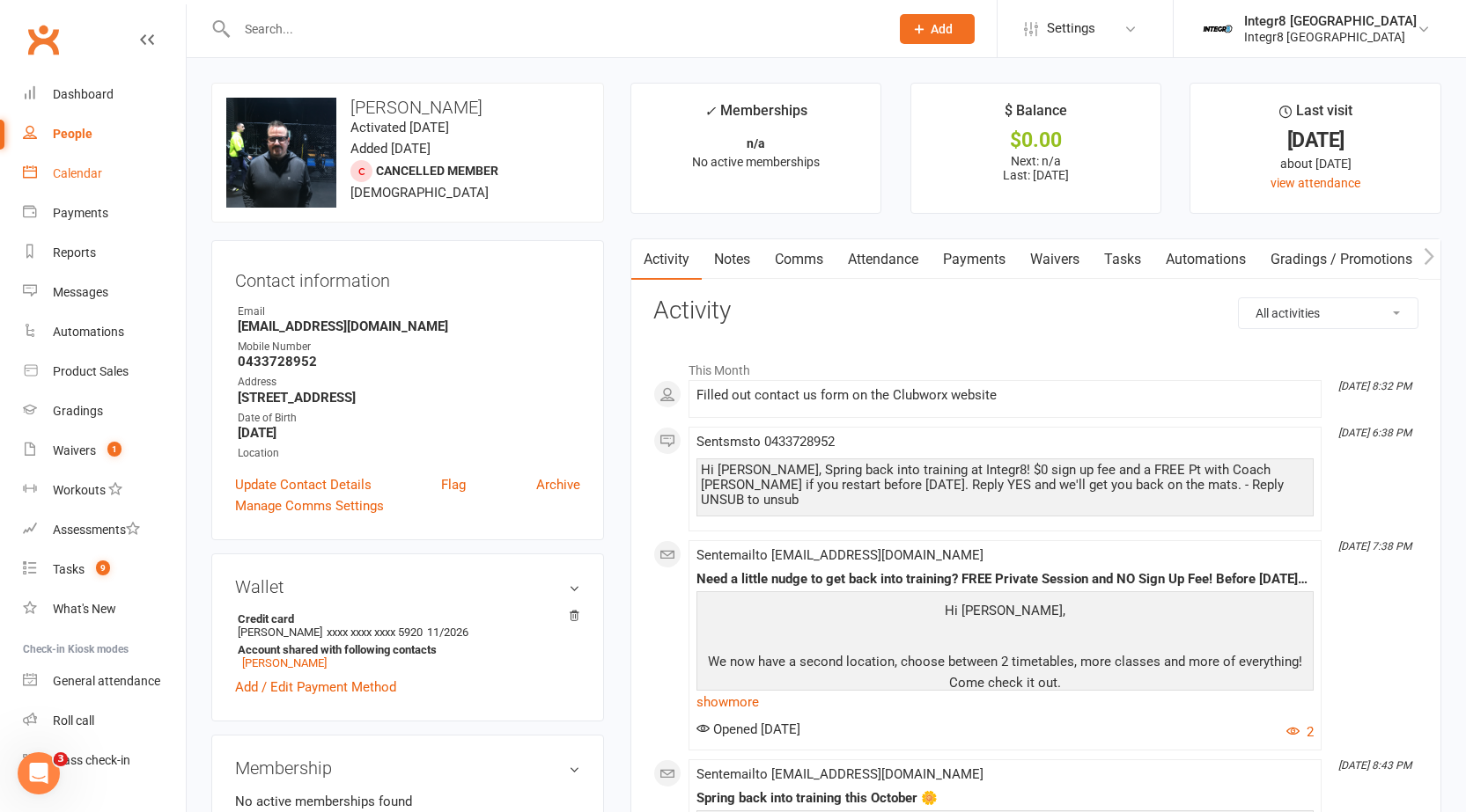
click at [116, 173] on link "Calendar" at bounding box center [104, 174] width 163 height 40
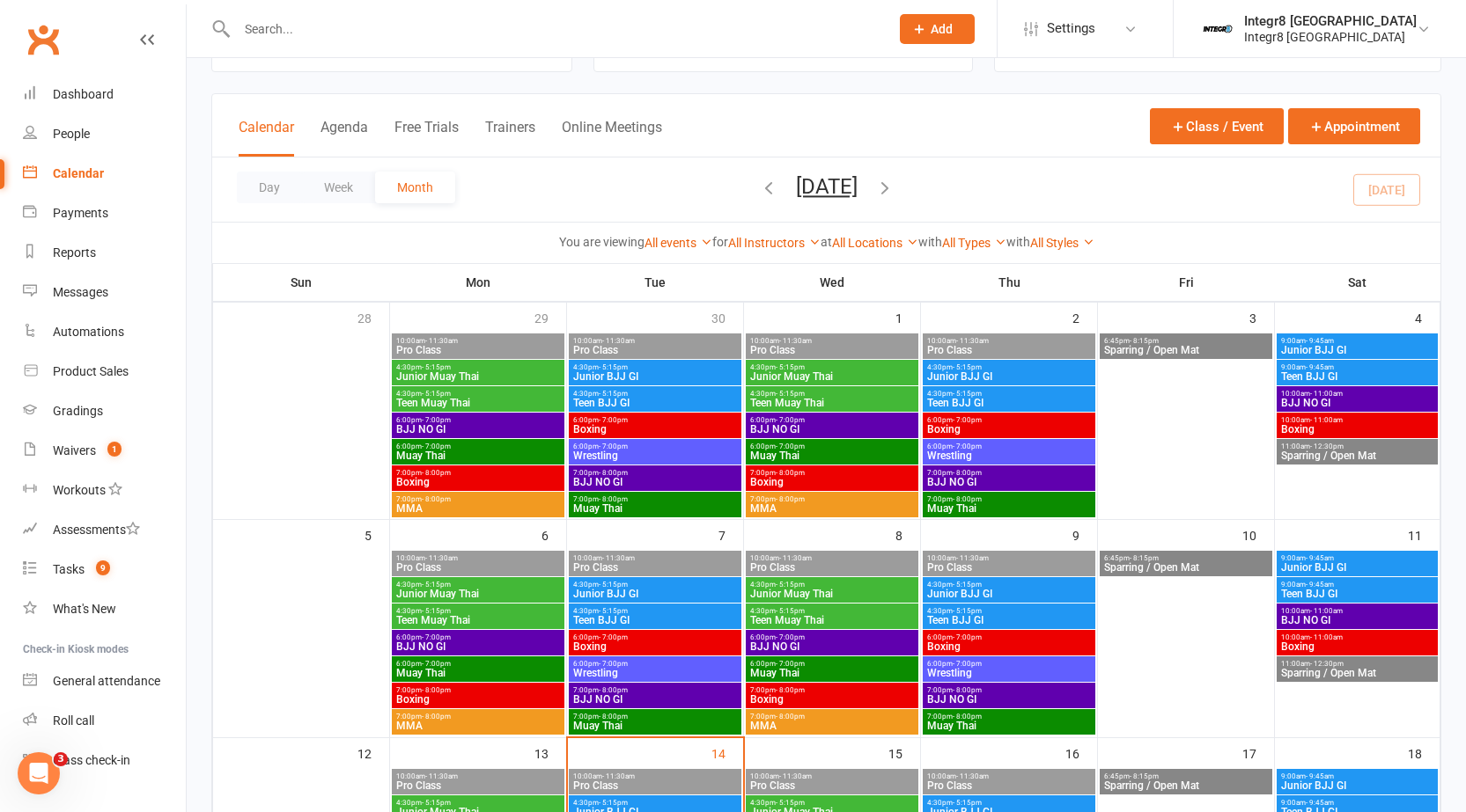
scroll to position [176, 0]
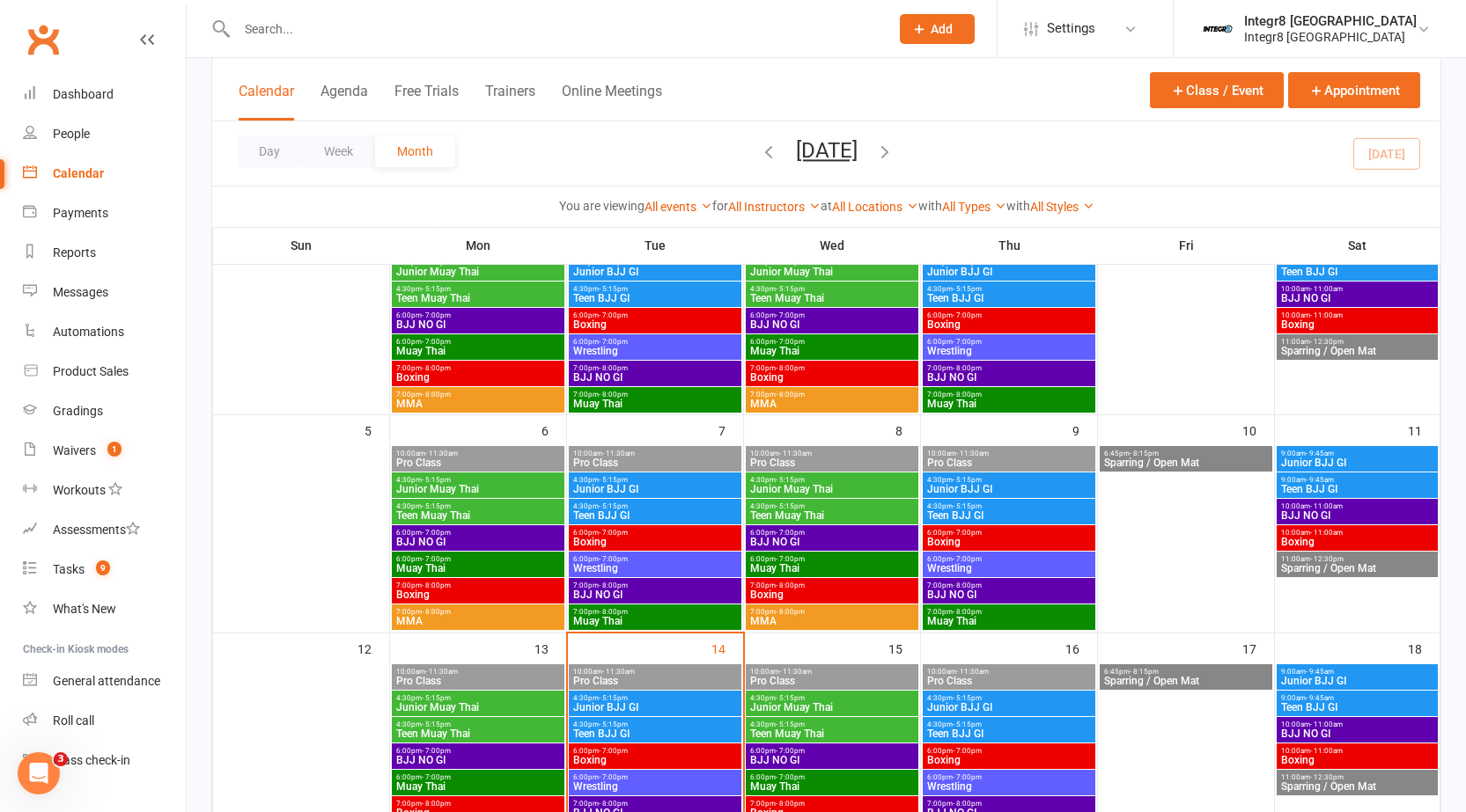
click at [793, 30] on input "text" at bounding box center [554, 28] width 645 height 24
click at [758, 147] on icon "button" at bounding box center [768, 151] width 20 height 20
click at [0, 0] on div "Loading" at bounding box center [0, 0] width 0 height 0
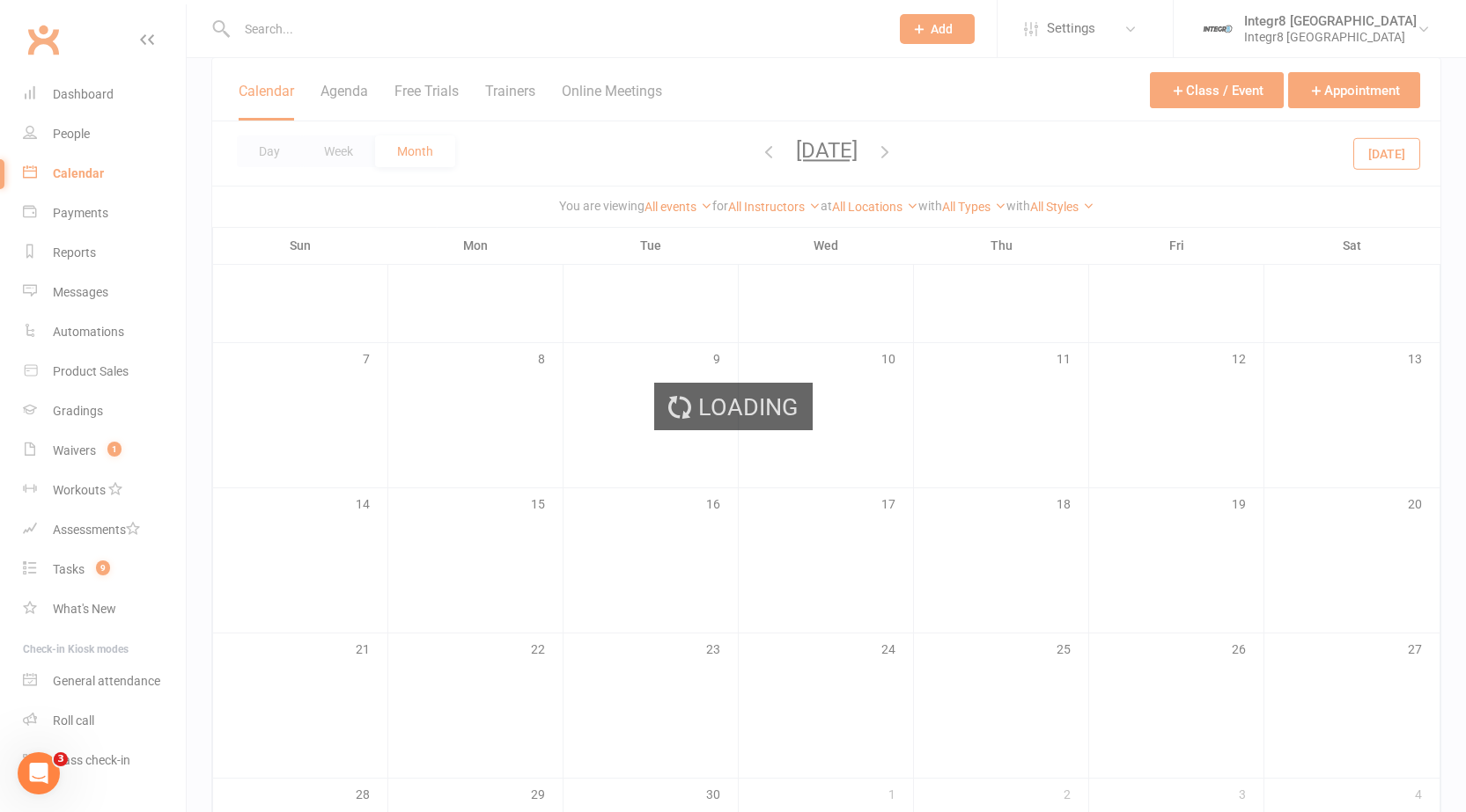
click at [740, 147] on div "Loading" at bounding box center [733, 406] width 1466 height 812
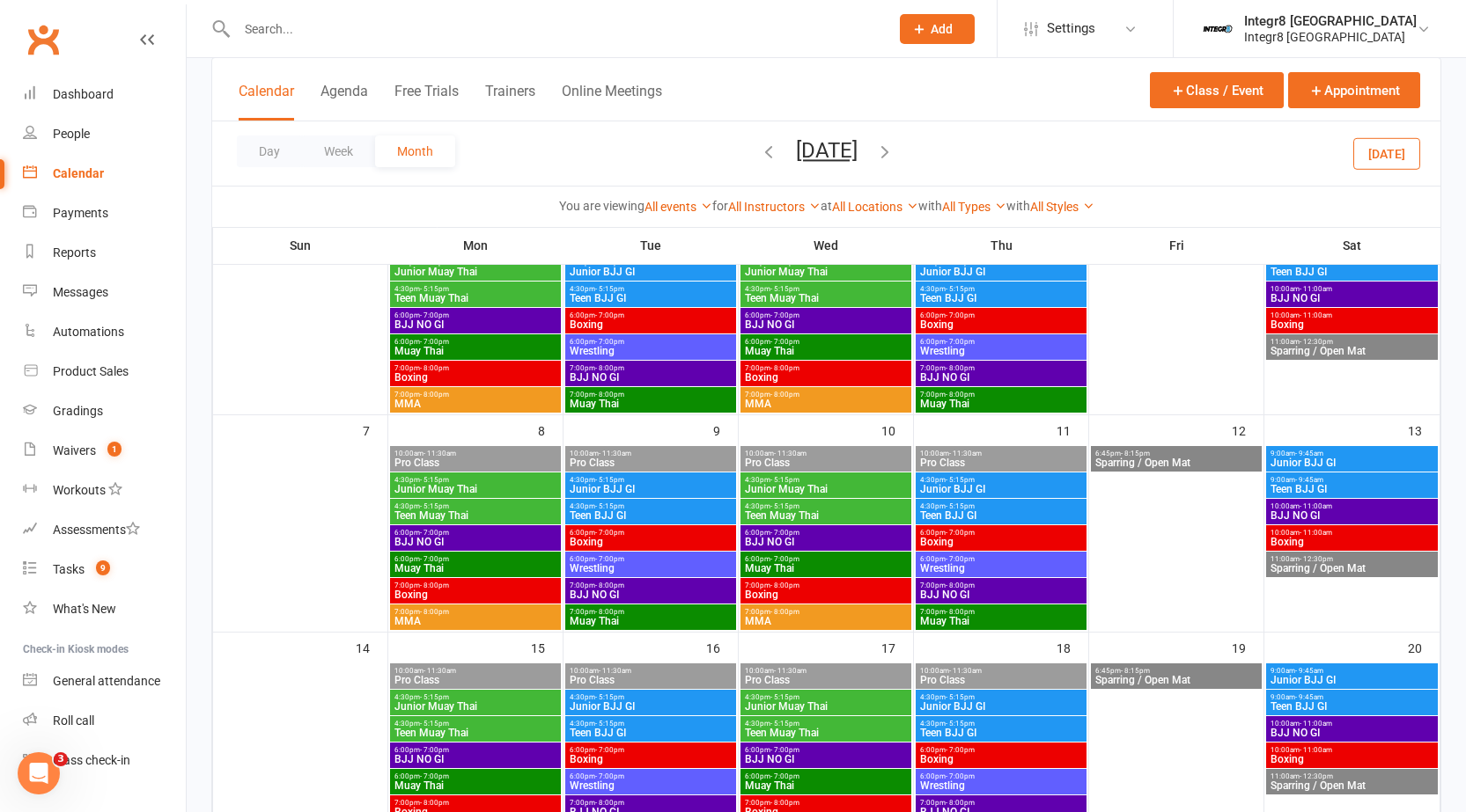
click at [778, 154] on span "September 2025 October 2025 Sun Mon Tue Wed Thu Fri Sat 28 29 30 01 02 03 04 05…" at bounding box center [826, 153] width 97 height 31
click at [758, 151] on icon "button" at bounding box center [768, 151] width 20 height 20
click at [758, 149] on icon "button" at bounding box center [768, 151] width 20 height 20
click at [760, 153] on icon "button" at bounding box center [768, 151] width 20 height 20
click at [758, 149] on icon "button" at bounding box center [768, 151] width 20 height 20
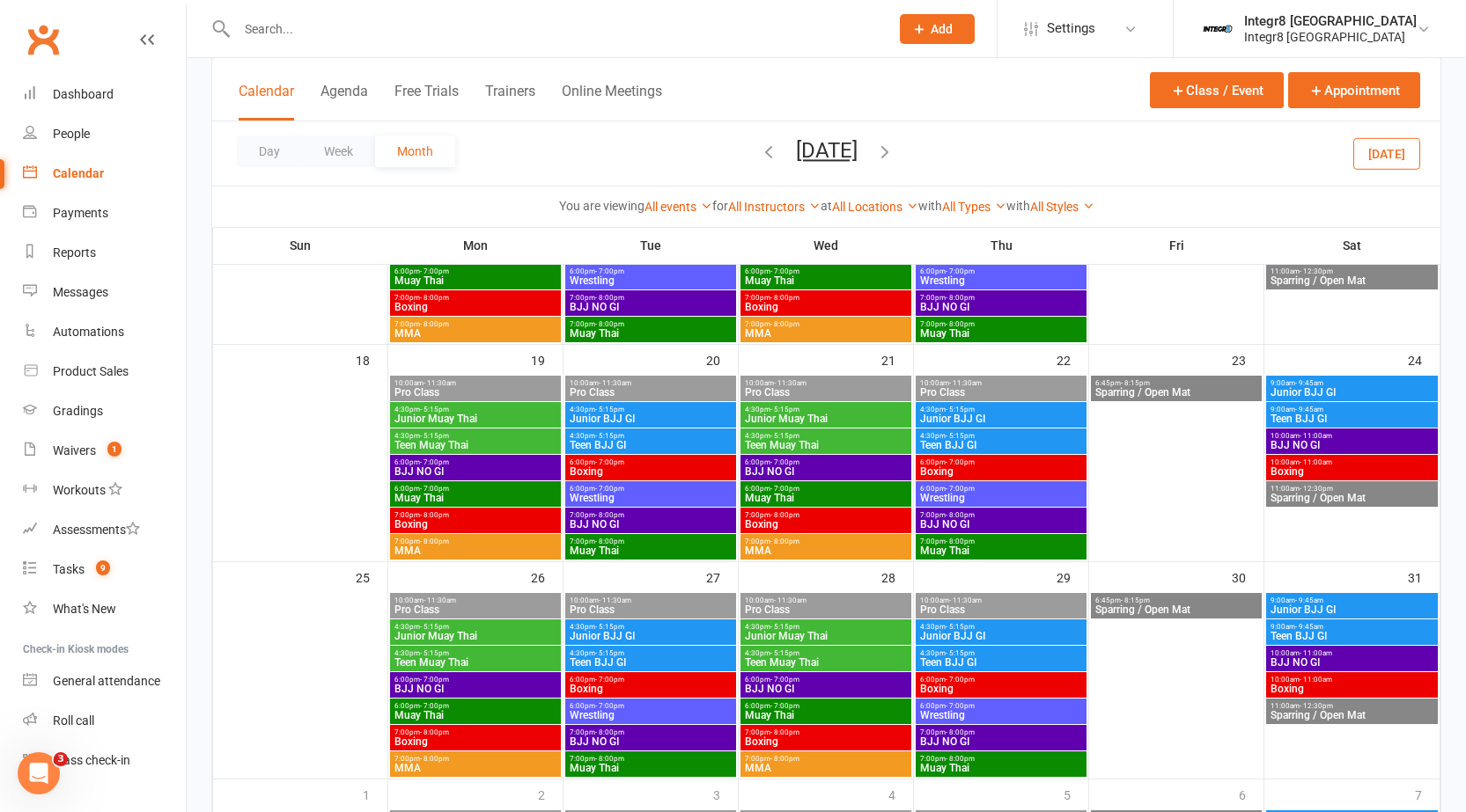
scroll to position [792, 0]
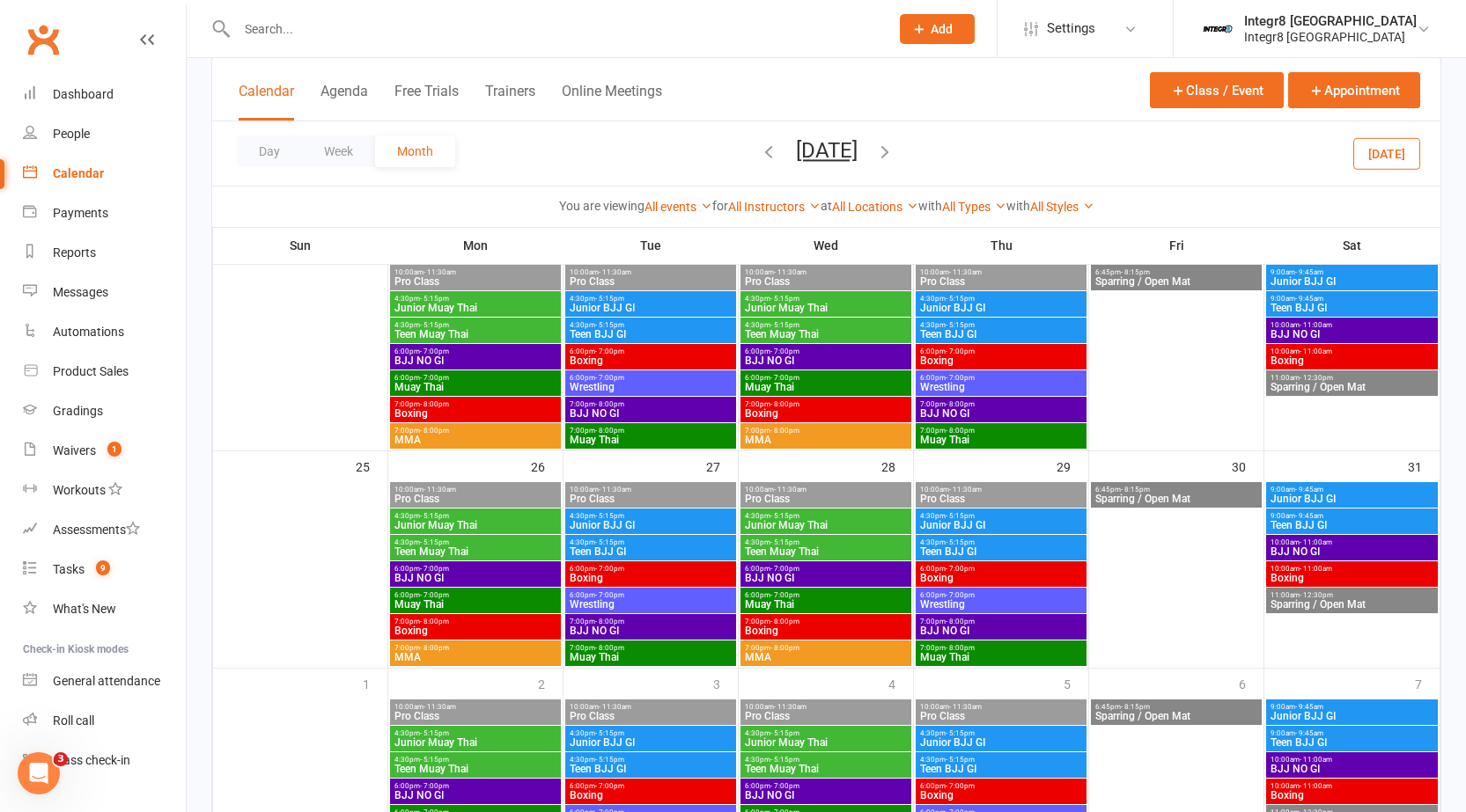
click at [499, 651] on span "7:00pm - 8:00pm" at bounding box center [476, 648] width 164 height 8
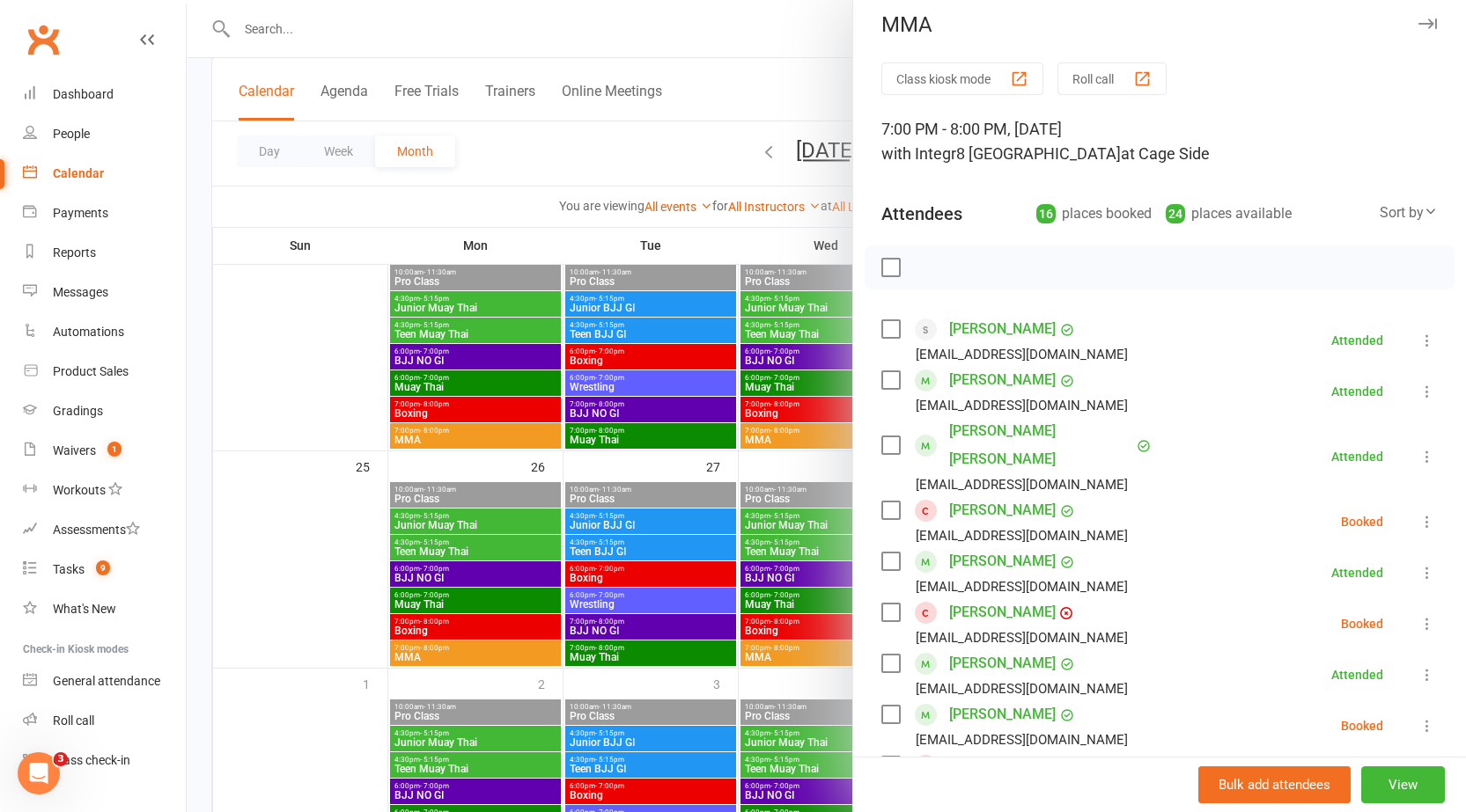
scroll to position [0, 0]
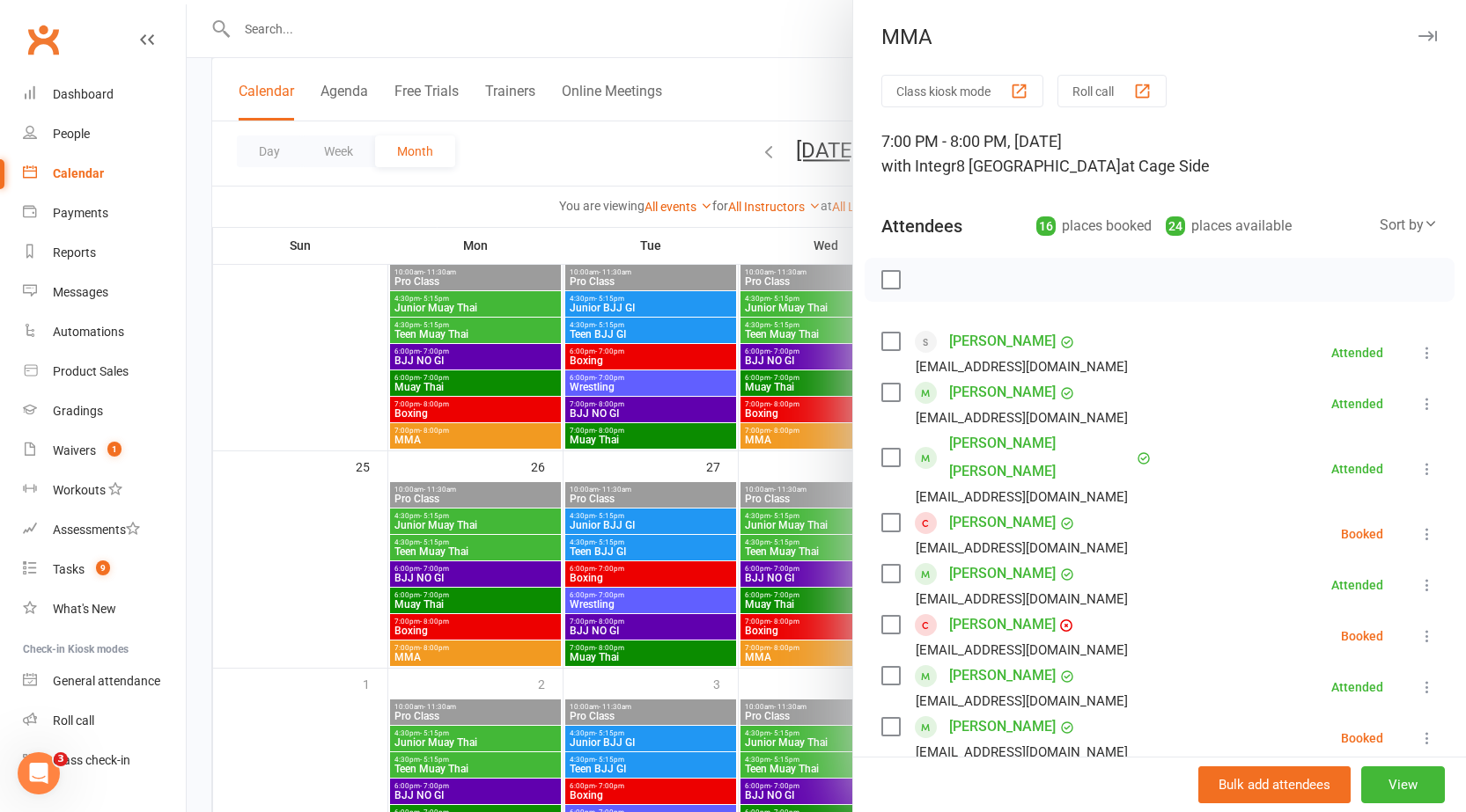
drag, startPoint x: 1082, startPoint y: 138, endPoint x: 1141, endPoint y: 138, distance: 59.0
click at [1141, 138] on div "7:00 PM - 8:00 PM, Monday, May, 26, 2025 with Integr8 Cheltenham at Cage Side" at bounding box center [1159, 153] width 556 height 49
click at [1210, 131] on div "7:00 PM - 8:00 PM, Monday, May, 26, 2025 with Integr8 Cheltenham at Cage Side" at bounding box center [1159, 153] width 556 height 49
click at [715, 182] on div at bounding box center [826, 406] width 1279 height 812
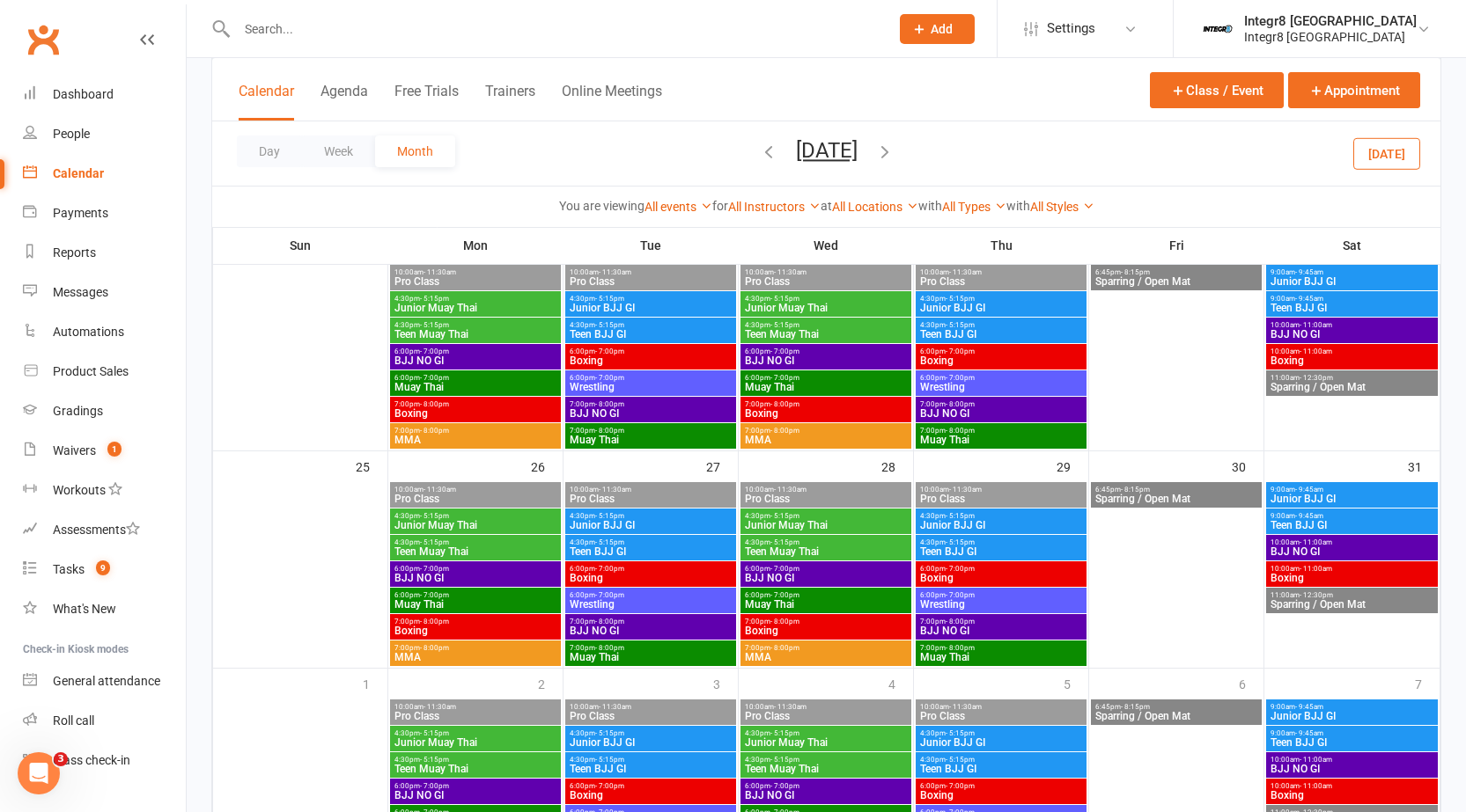
click at [892, 153] on icon "button" at bounding box center [884, 151] width 20 height 20
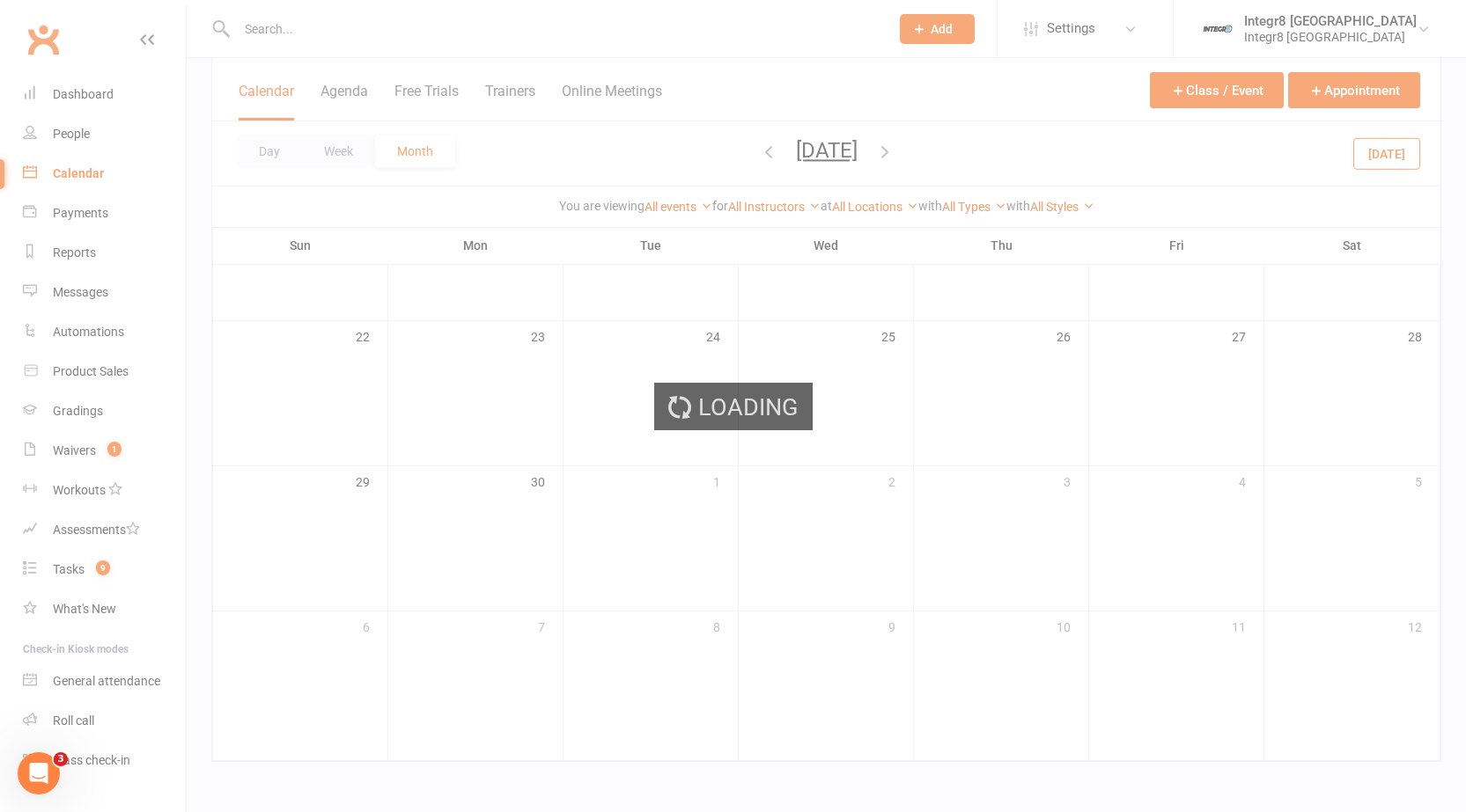
click at [892, 153] on div "Loading" at bounding box center [733, 406] width 1466 height 812
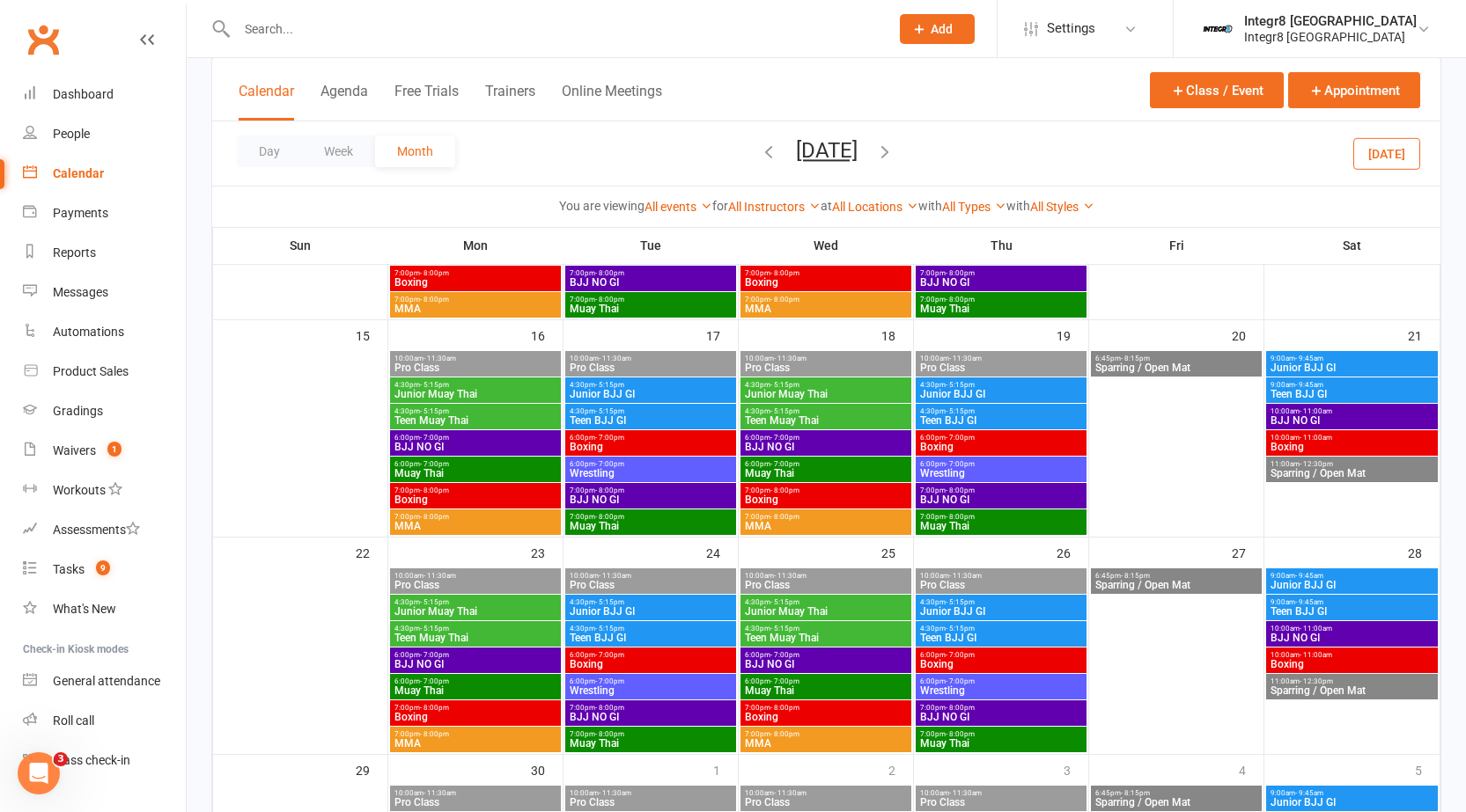
click at [894, 151] on icon "button" at bounding box center [884, 151] width 20 height 20
click at [894, 156] on icon "button" at bounding box center [884, 151] width 20 height 20
click at [894, 153] on icon "button" at bounding box center [884, 151] width 20 height 20
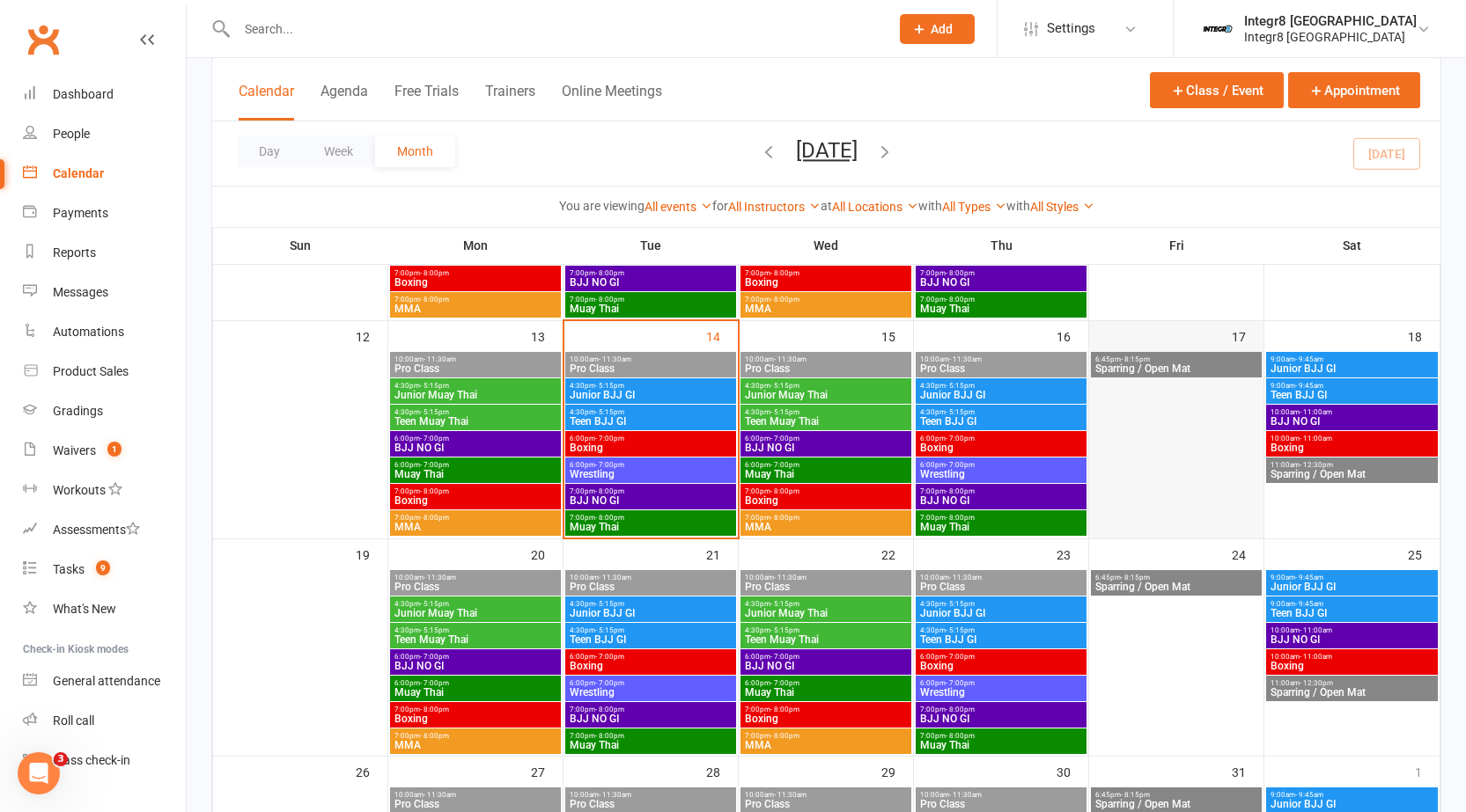
scroll to position [401, 0]
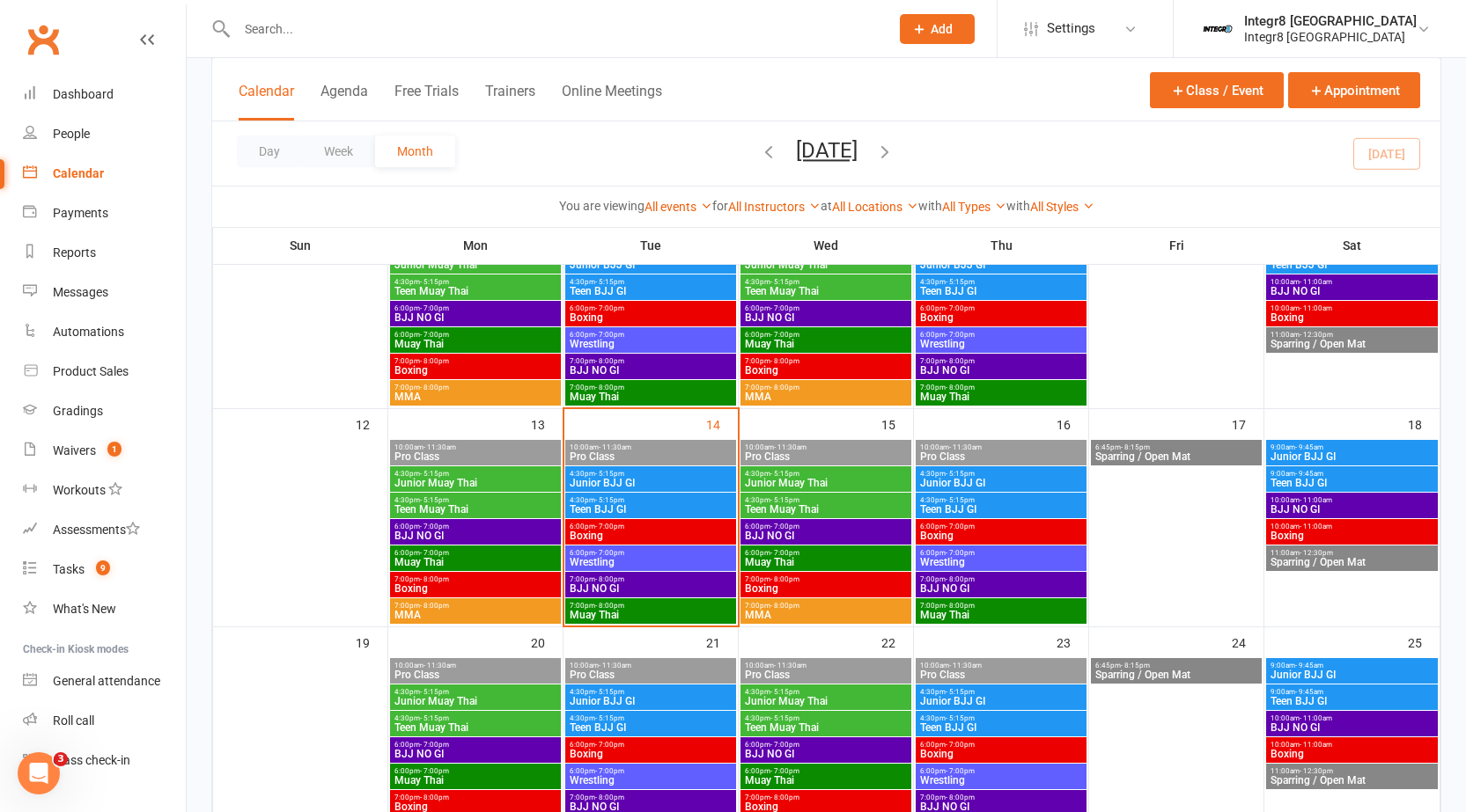
click at [622, 474] on span "- 5:15pm" at bounding box center [610, 474] width 29 height 8
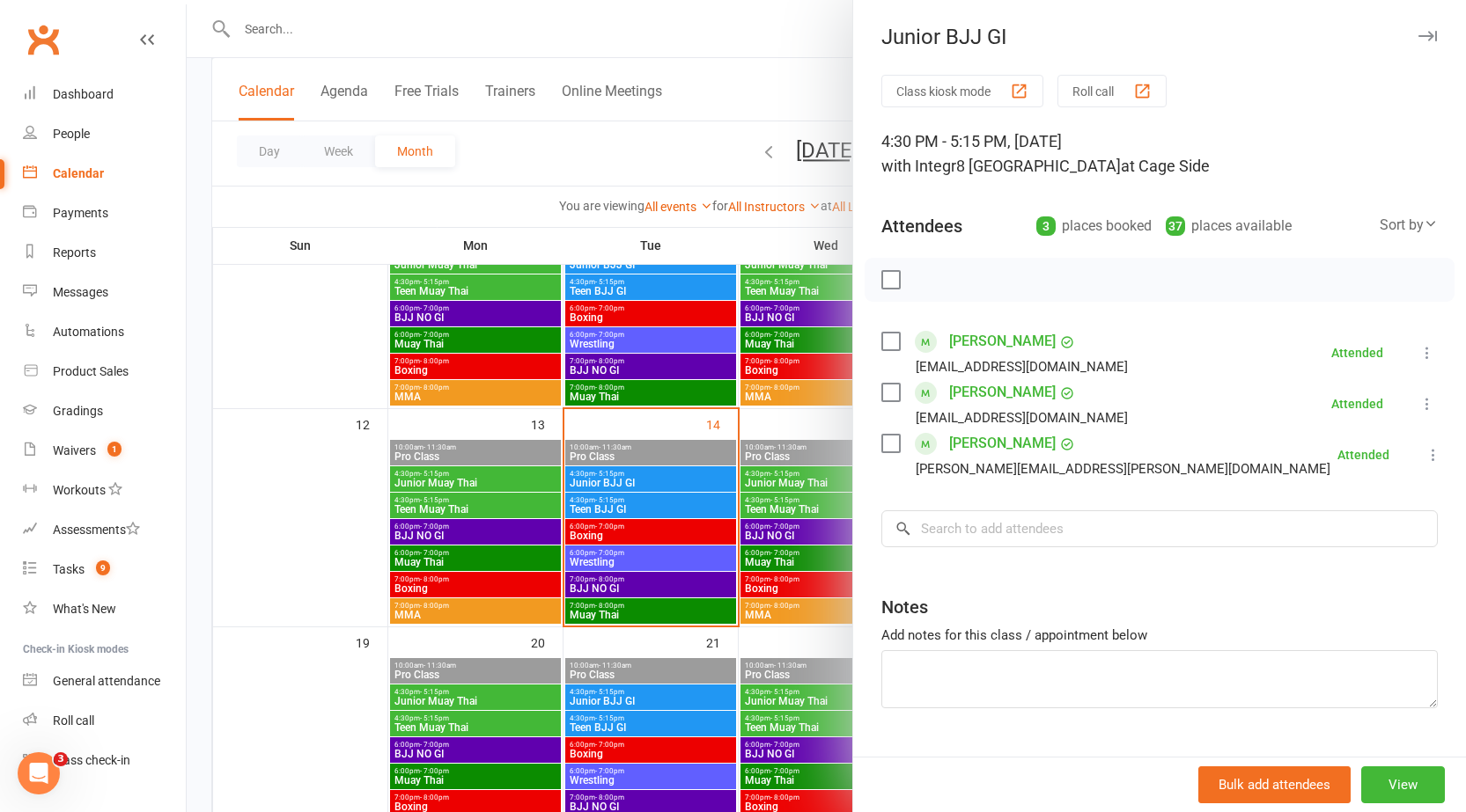
click at [680, 413] on div at bounding box center [826, 406] width 1279 height 812
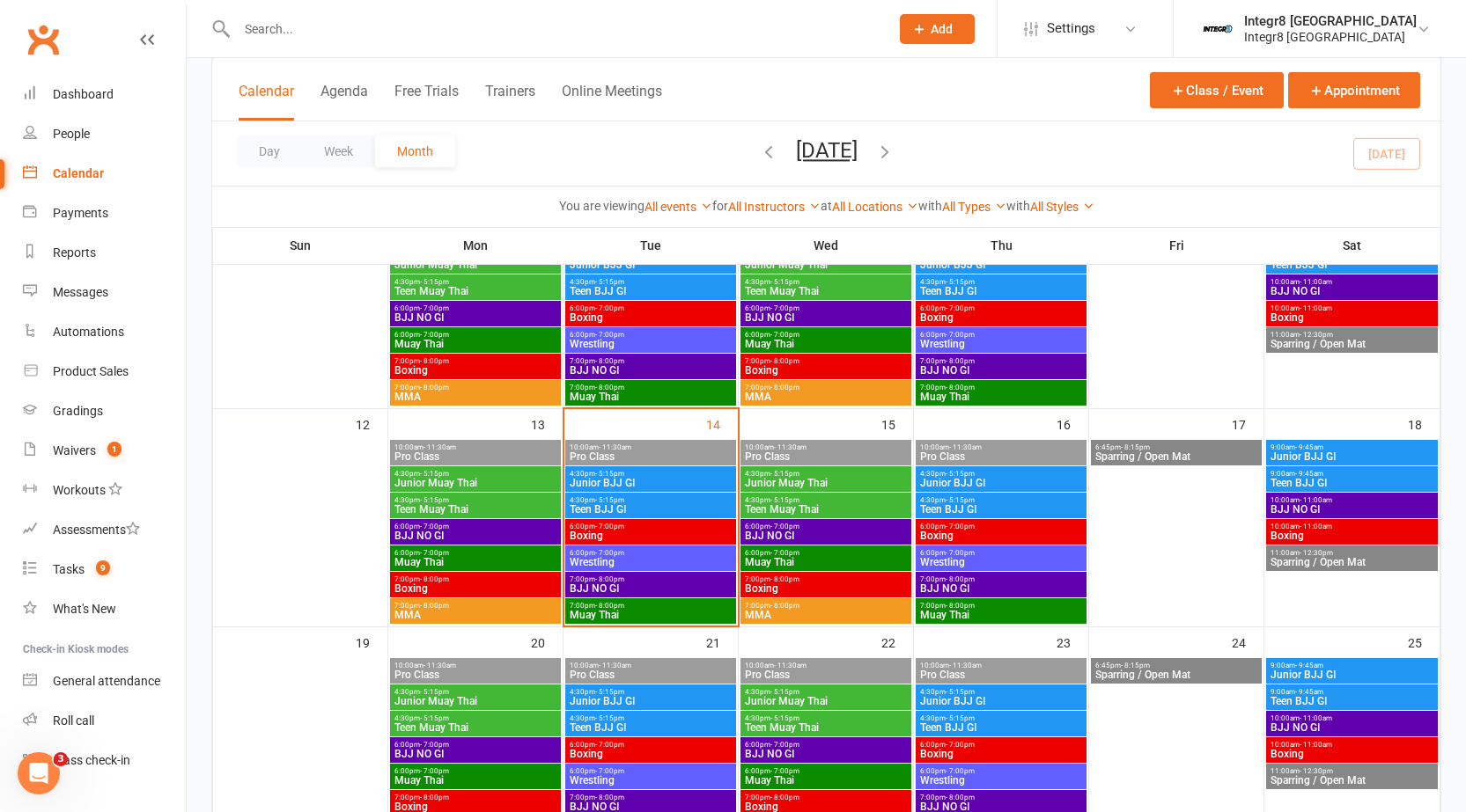
click at [633, 610] on span "Muay Thai" at bounding box center [651, 615] width 164 height 11
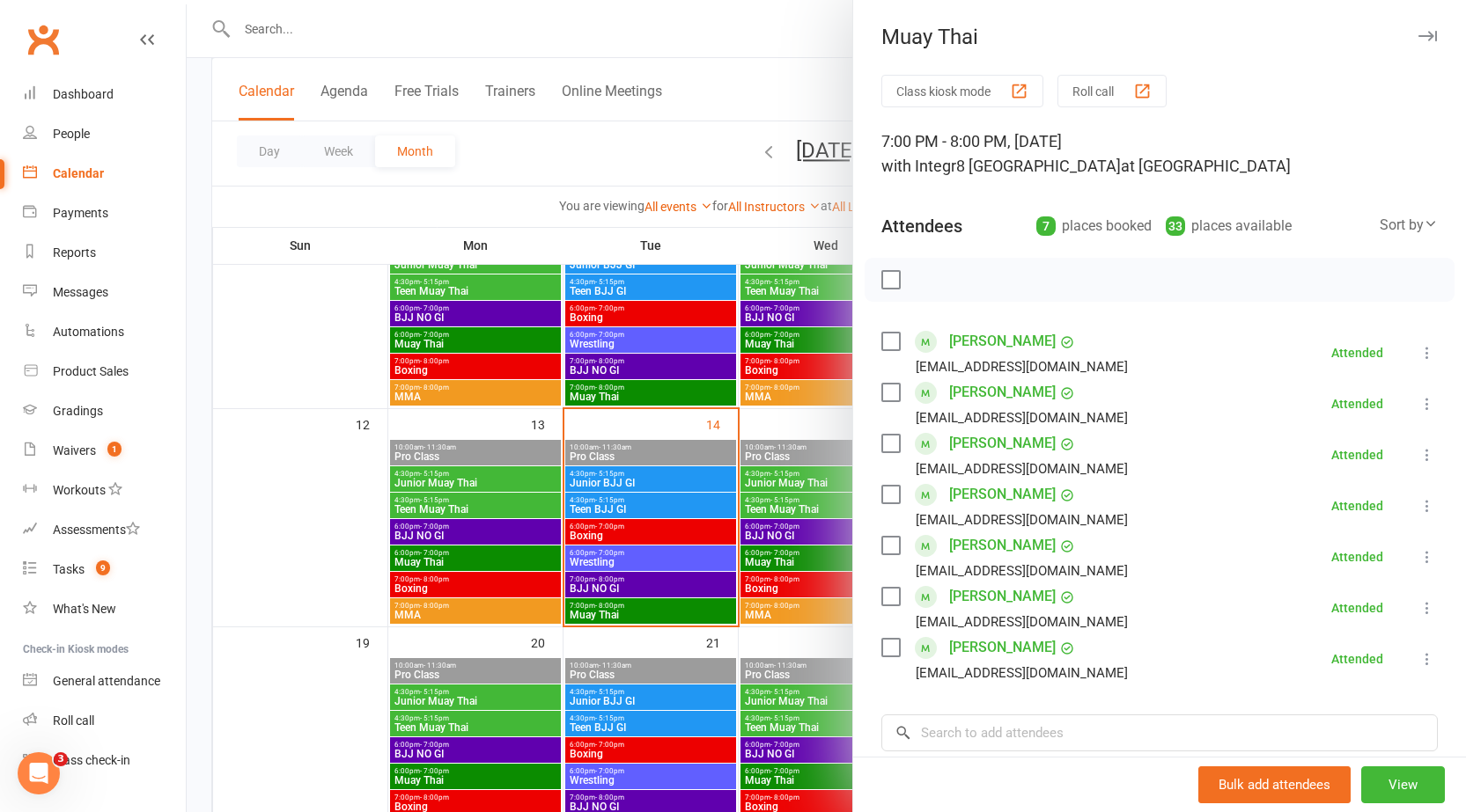
click at [639, 460] on div at bounding box center [826, 406] width 1279 height 812
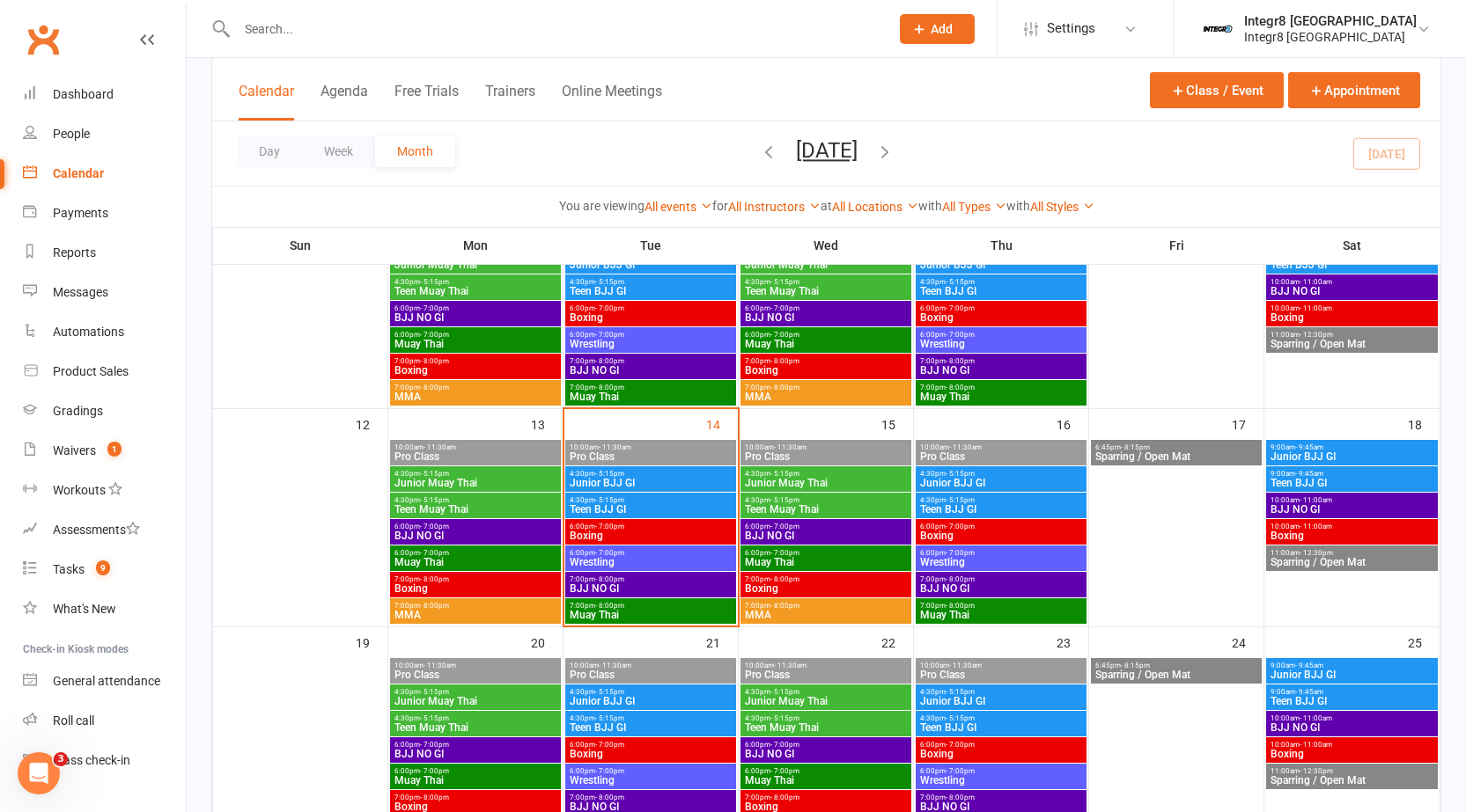
click at [632, 551] on span "6:00pm - 7:00pm" at bounding box center [651, 553] width 164 height 8
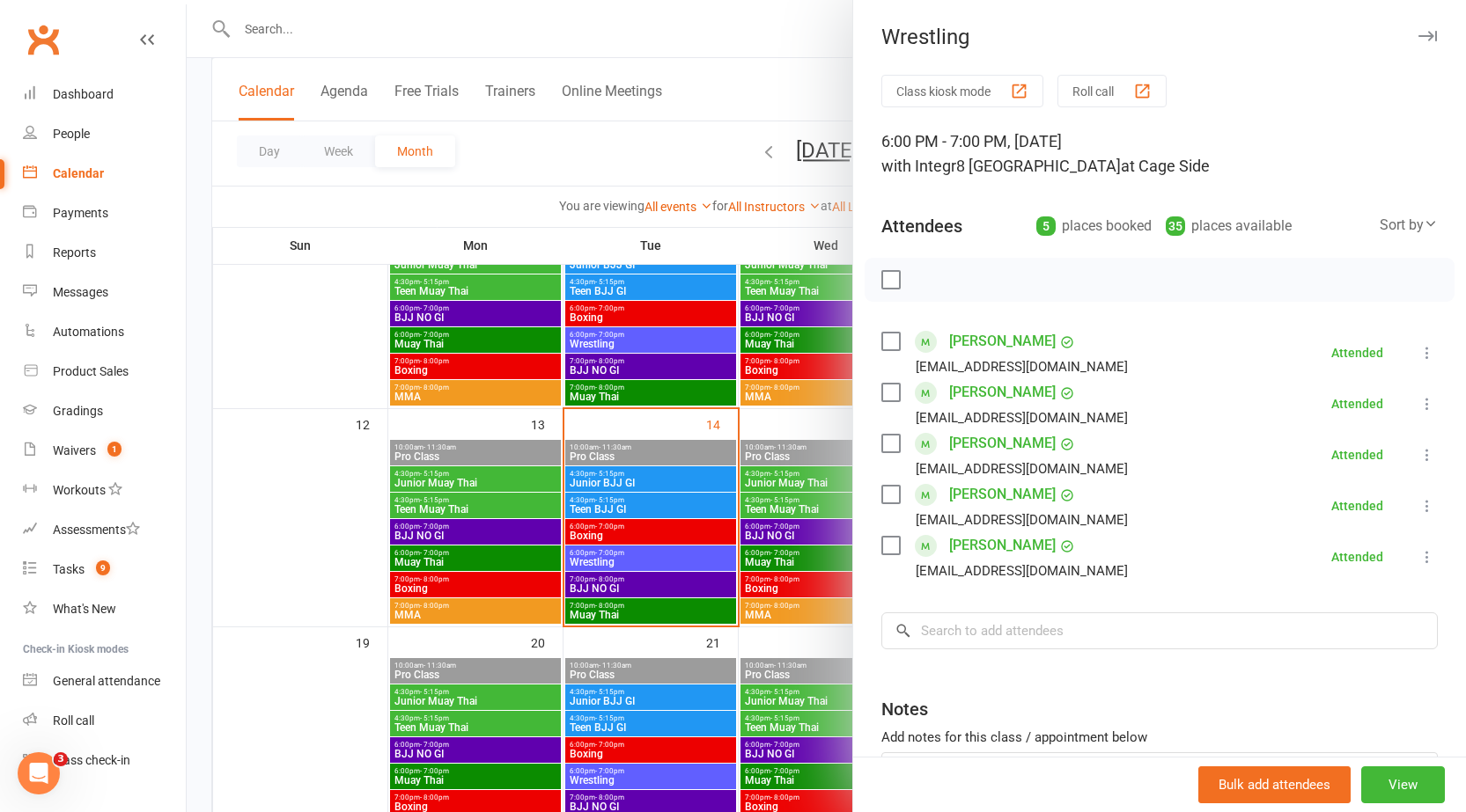
click at [543, 441] on div at bounding box center [826, 406] width 1279 height 812
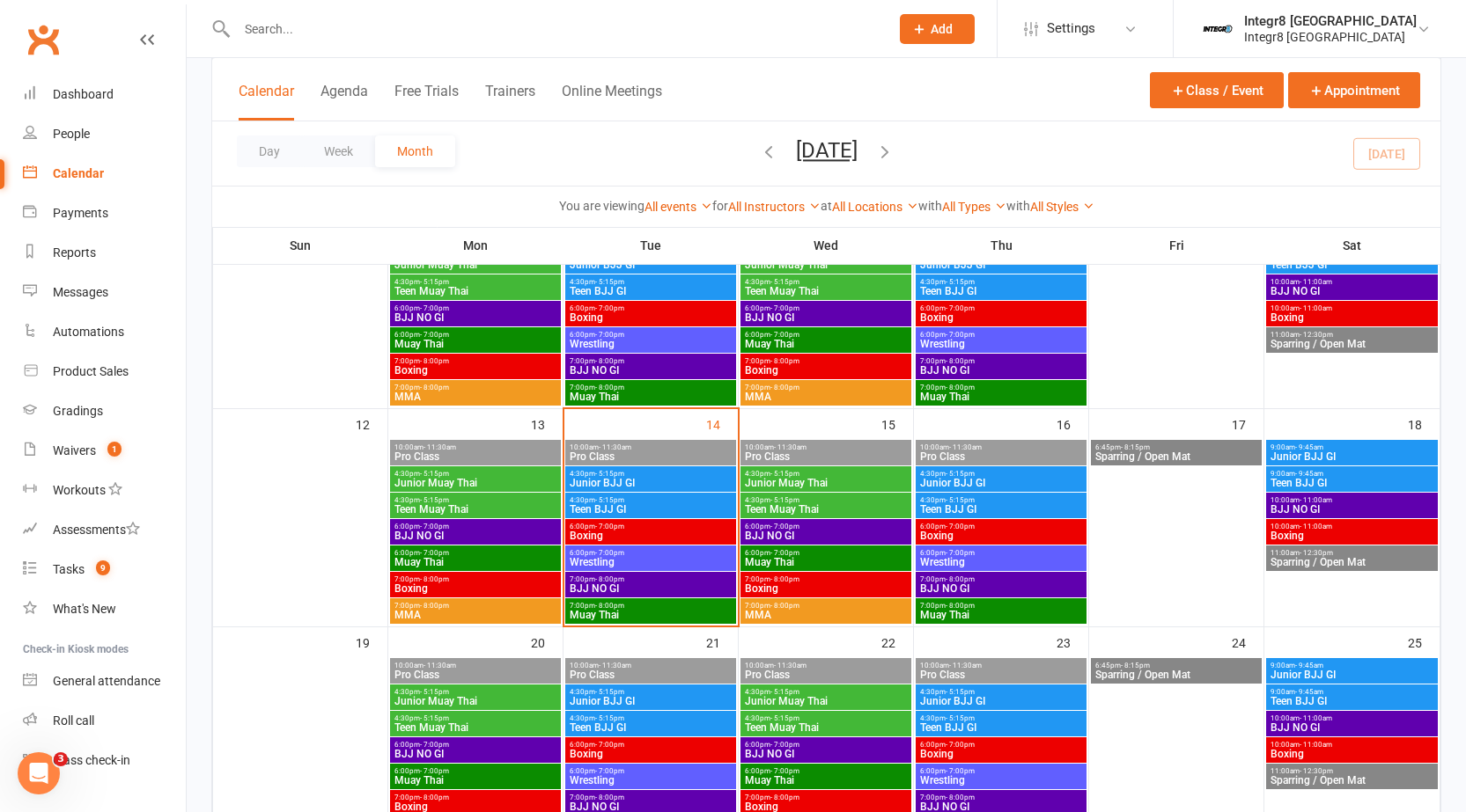
click at [654, 534] on span "Boxing" at bounding box center [651, 535] width 164 height 11
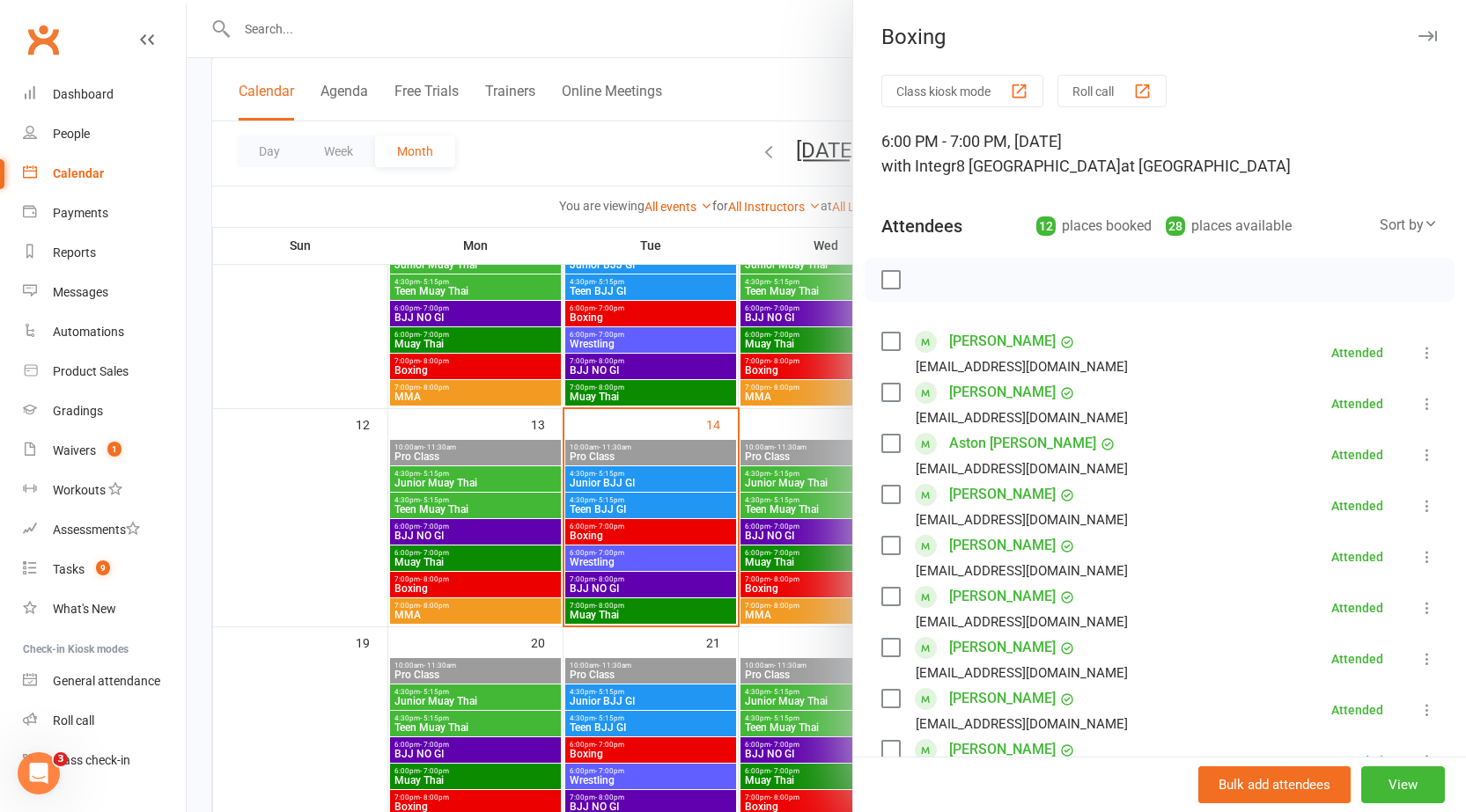
click at [644, 544] on div at bounding box center [826, 406] width 1279 height 812
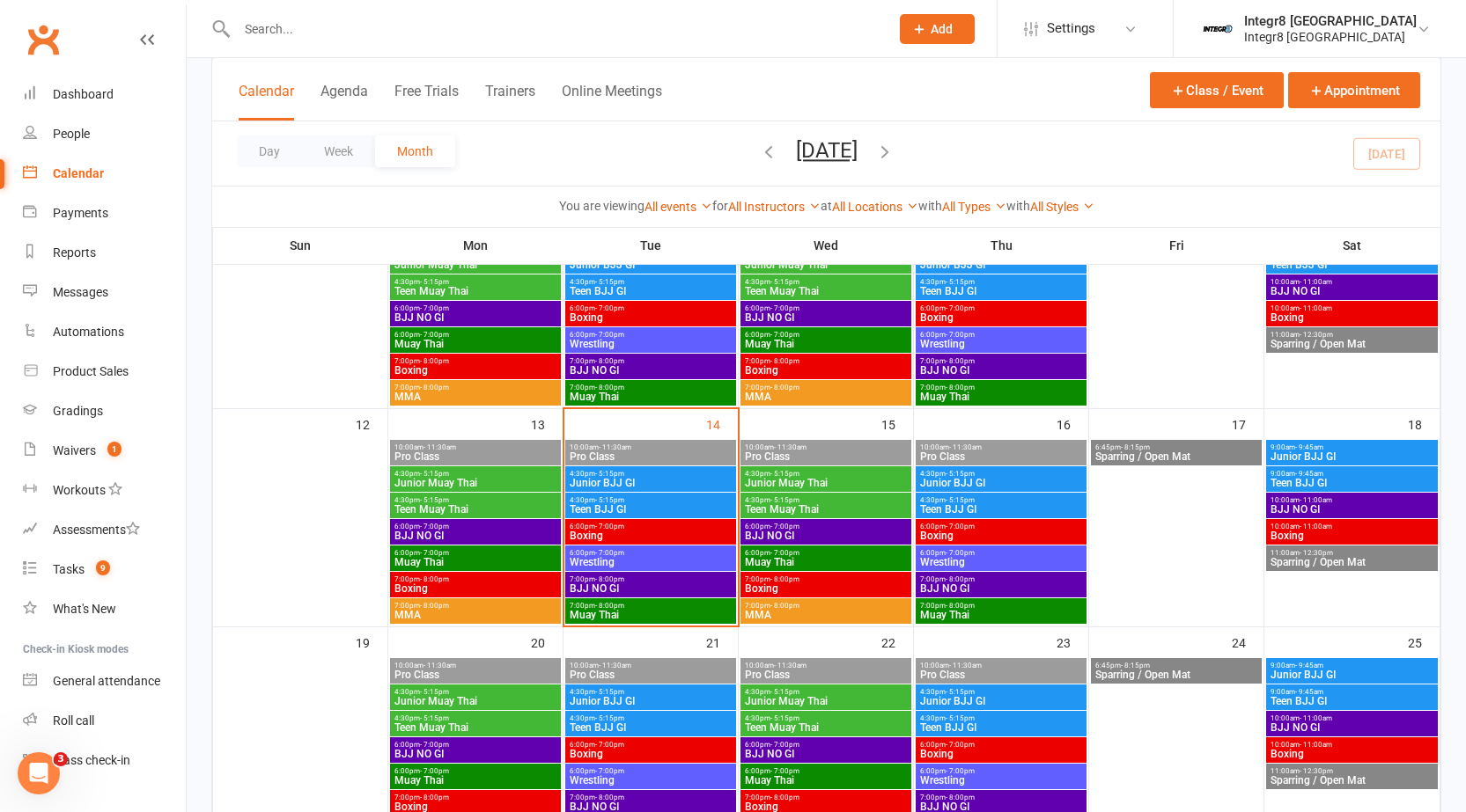
click at [348, 40] on input "text" at bounding box center [554, 28] width 645 height 24
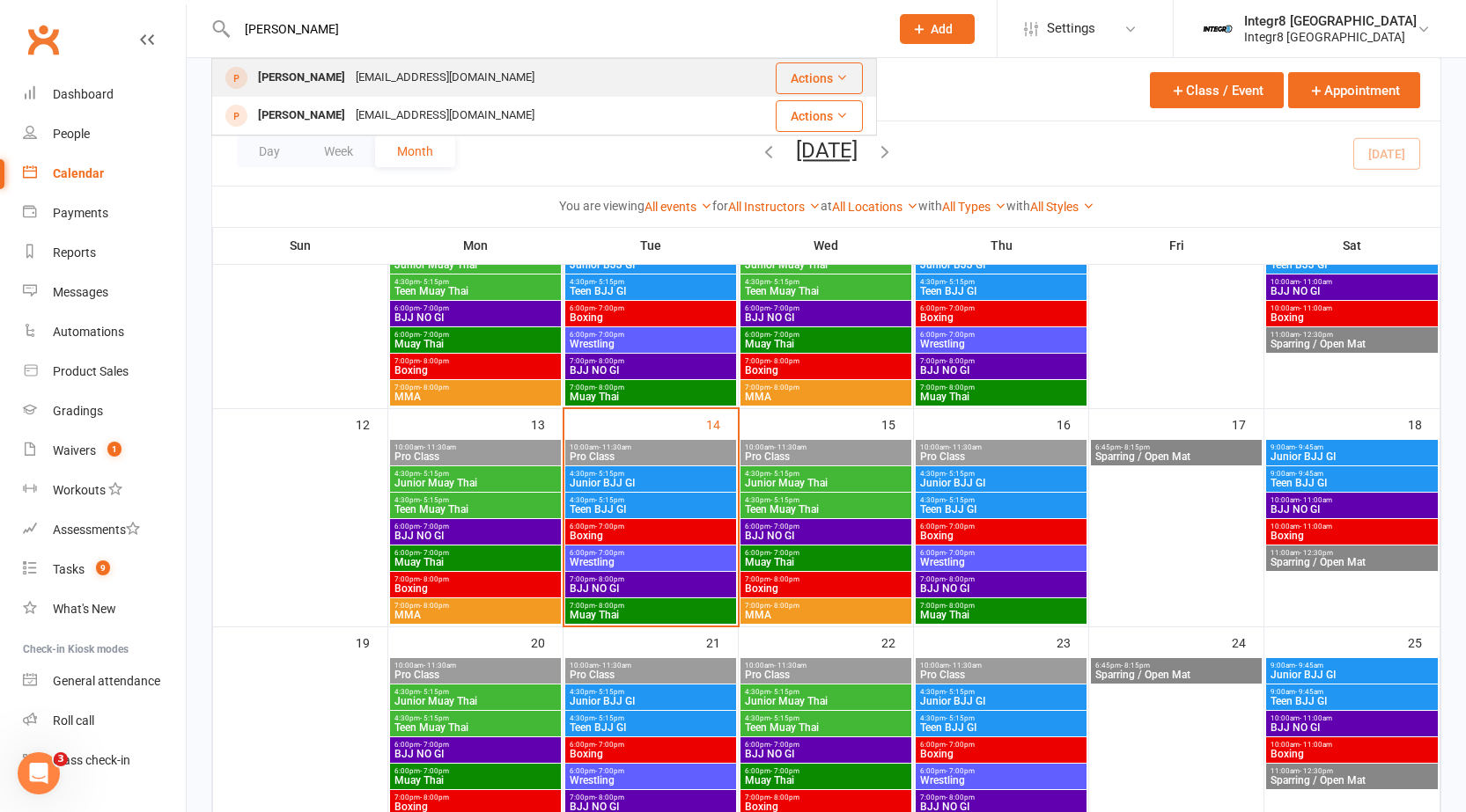
type input "fagan"
click at [422, 72] on div "liamfagan2506@gmail.com" at bounding box center [445, 78] width 190 height 25
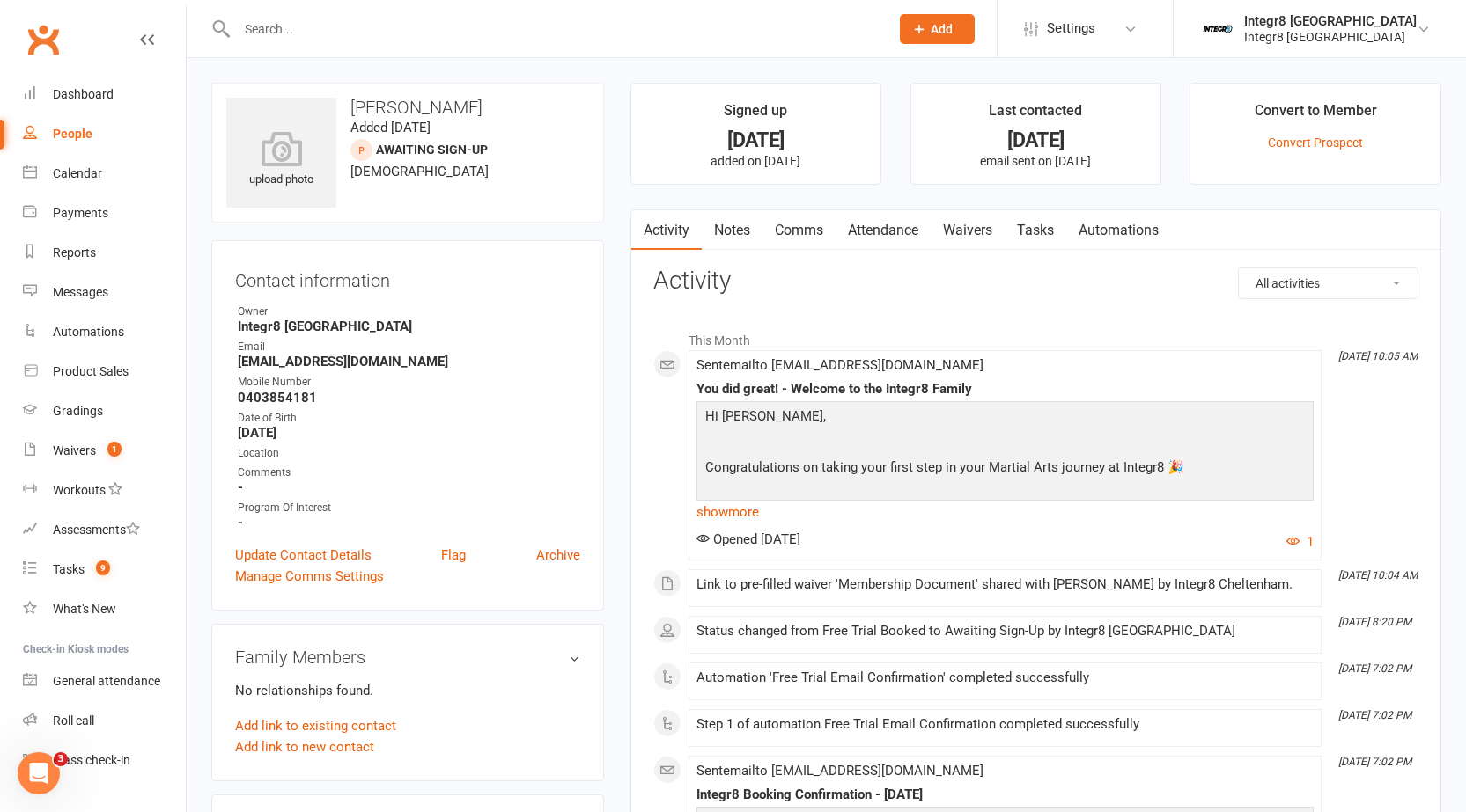
drag, startPoint x: 884, startPoint y: 225, endPoint x: 867, endPoint y: 237, distance: 20.8
click at [886, 225] on link "Attendance" at bounding box center [883, 230] width 95 height 40
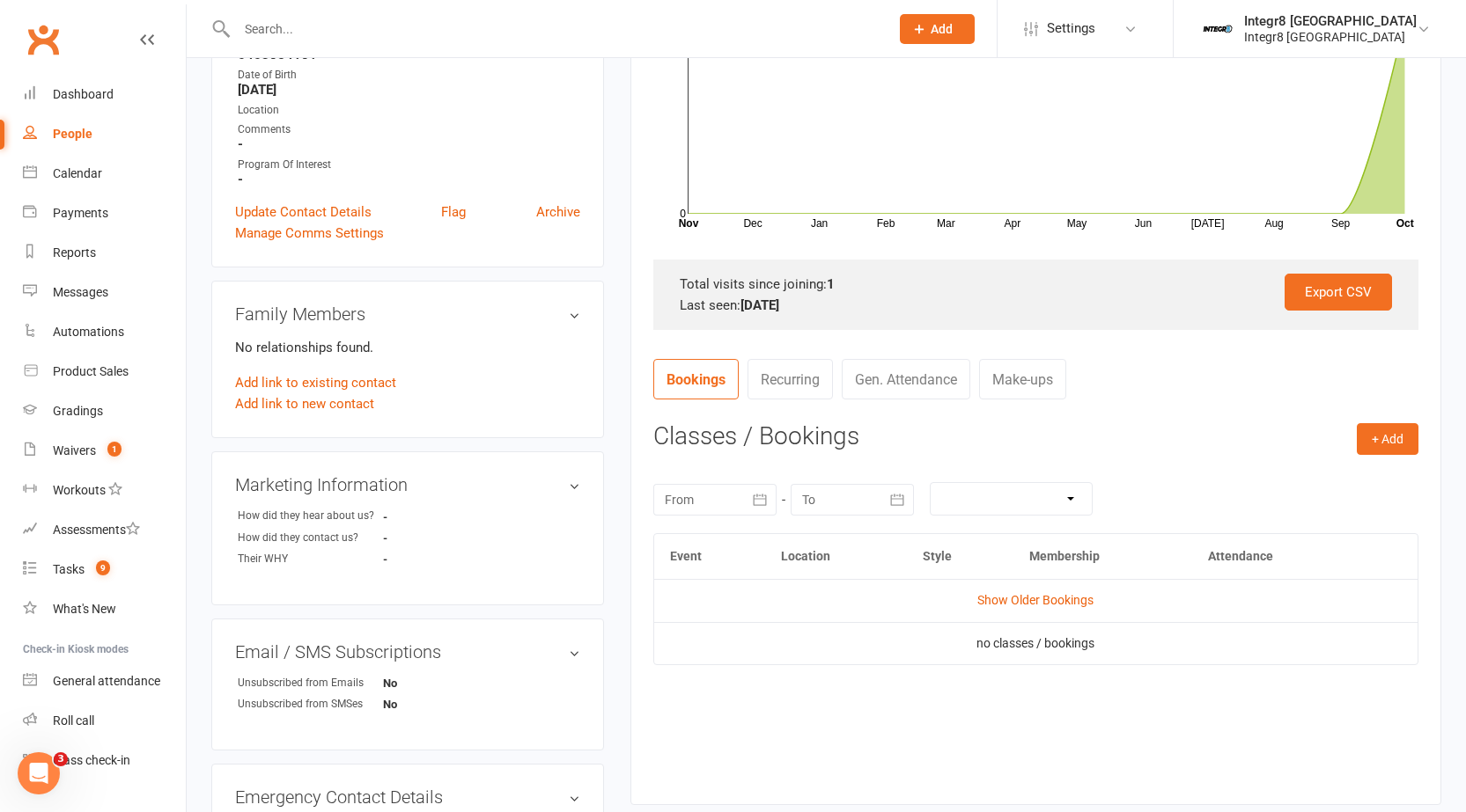
scroll to position [352, 0]
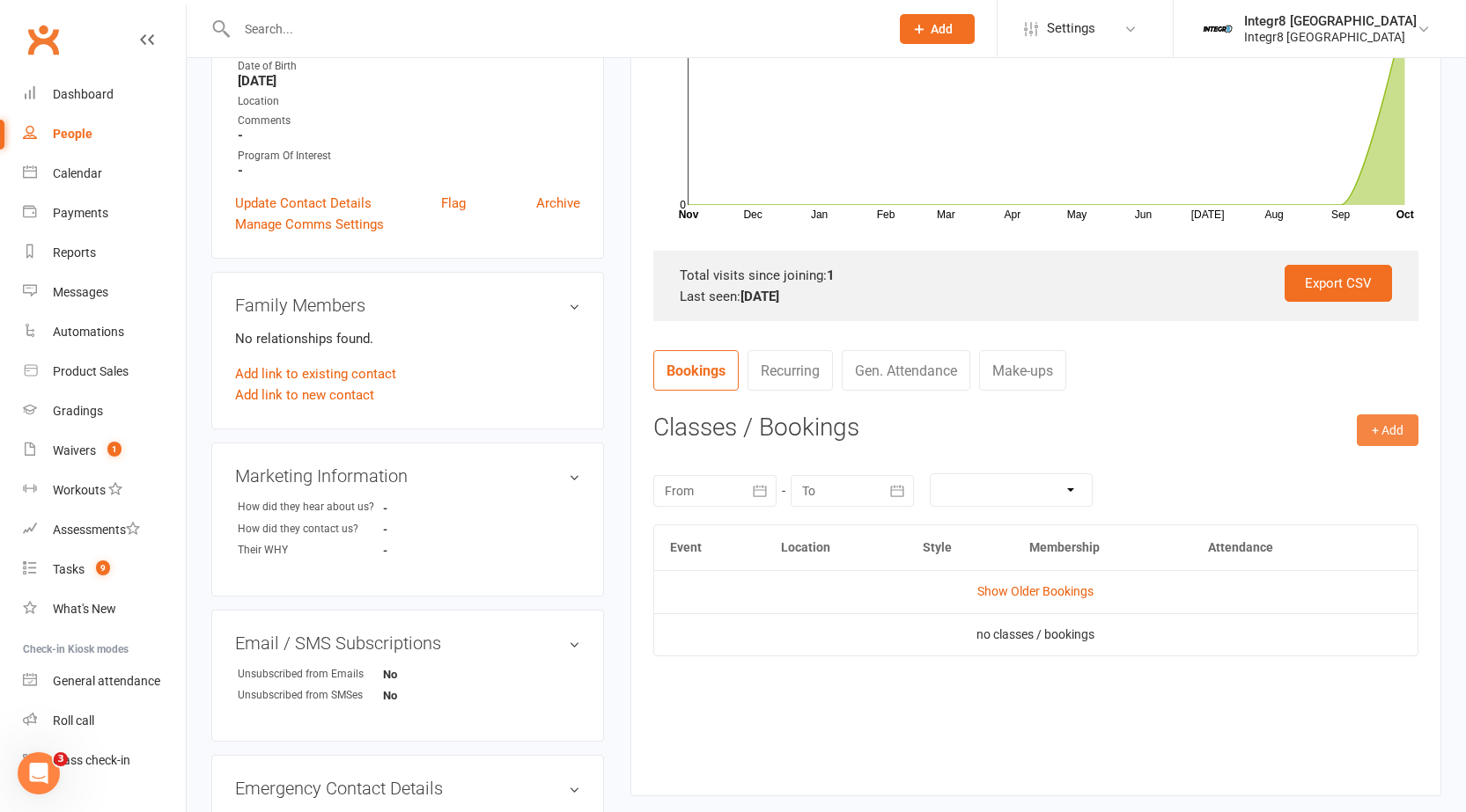
click at [1399, 429] on button "+ Add" at bounding box center [1387, 430] width 62 height 31
click at [1279, 465] on link "Book Event" at bounding box center [1330, 470] width 174 height 35
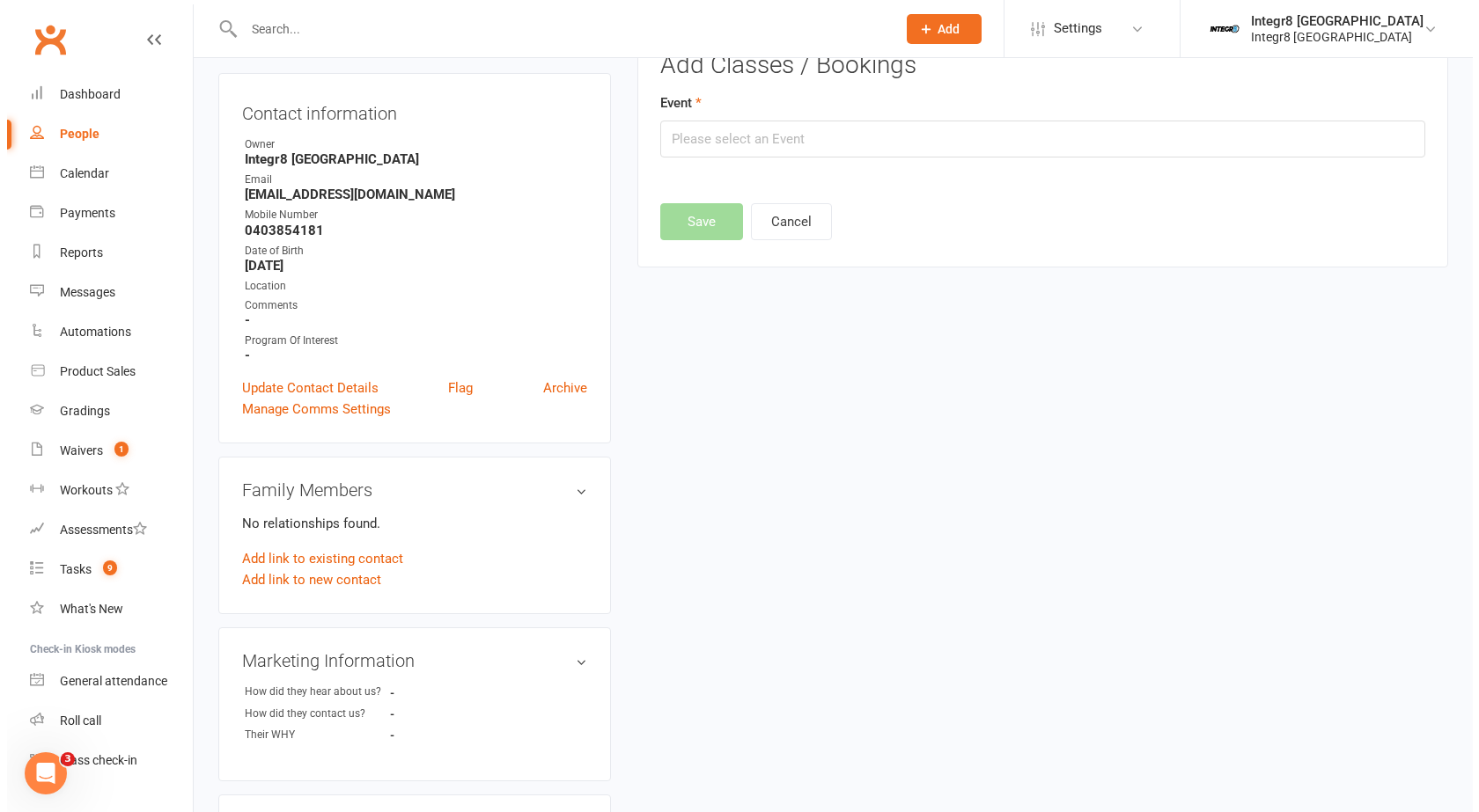
scroll to position [121, 0]
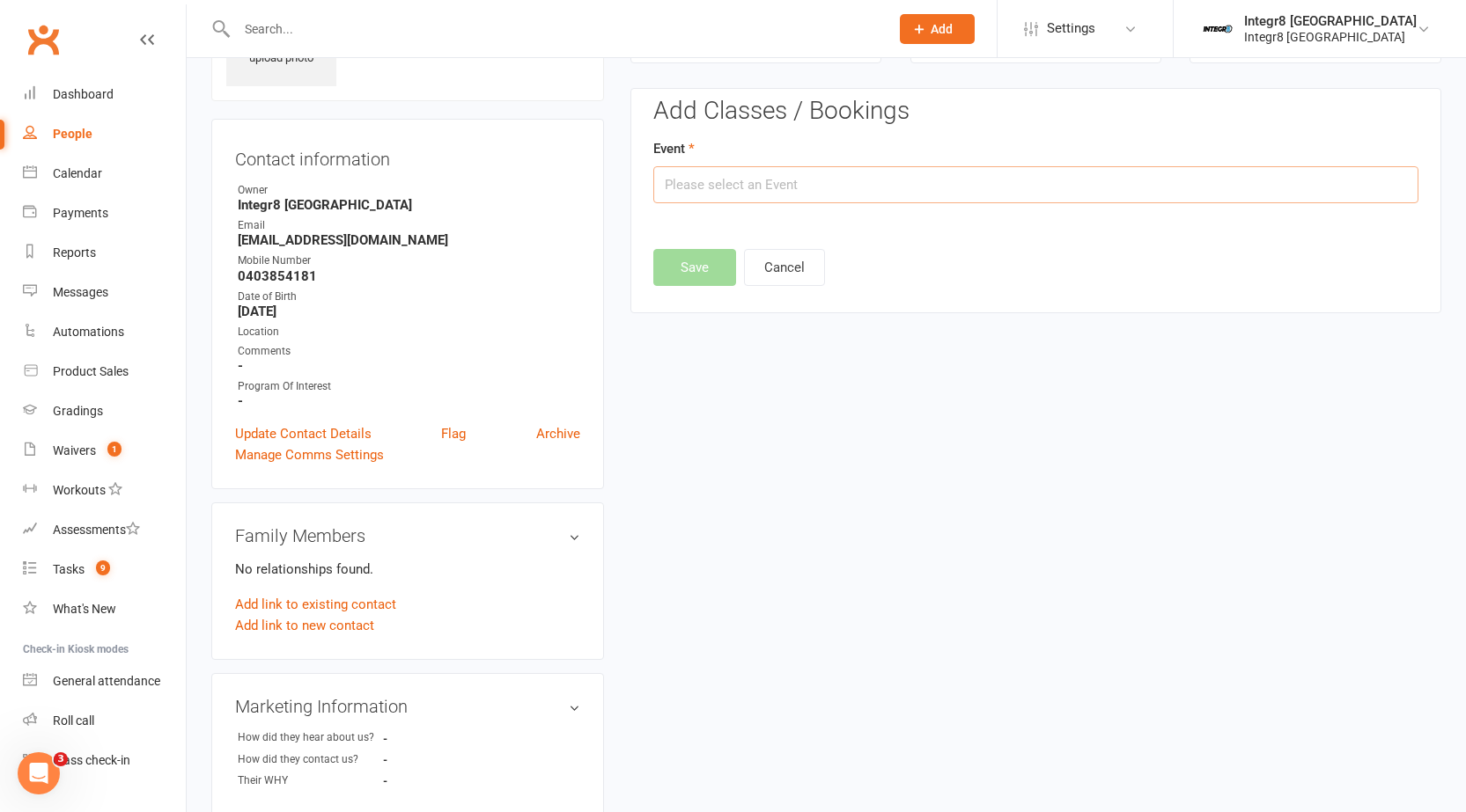
click at [891, 179] on input "text" at bounding box center [1035, 185] width 765 height 37
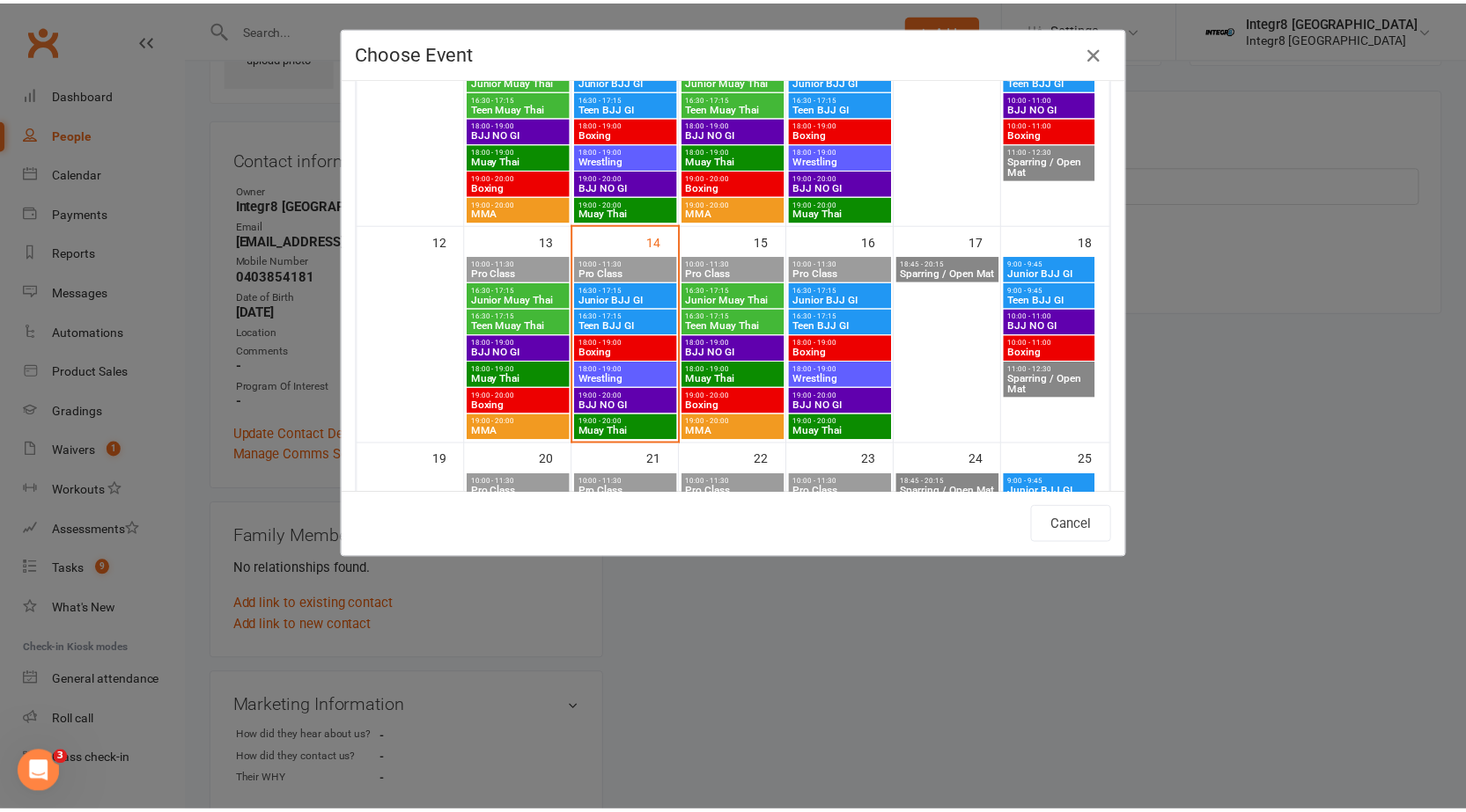
scroll to position [440, 0]
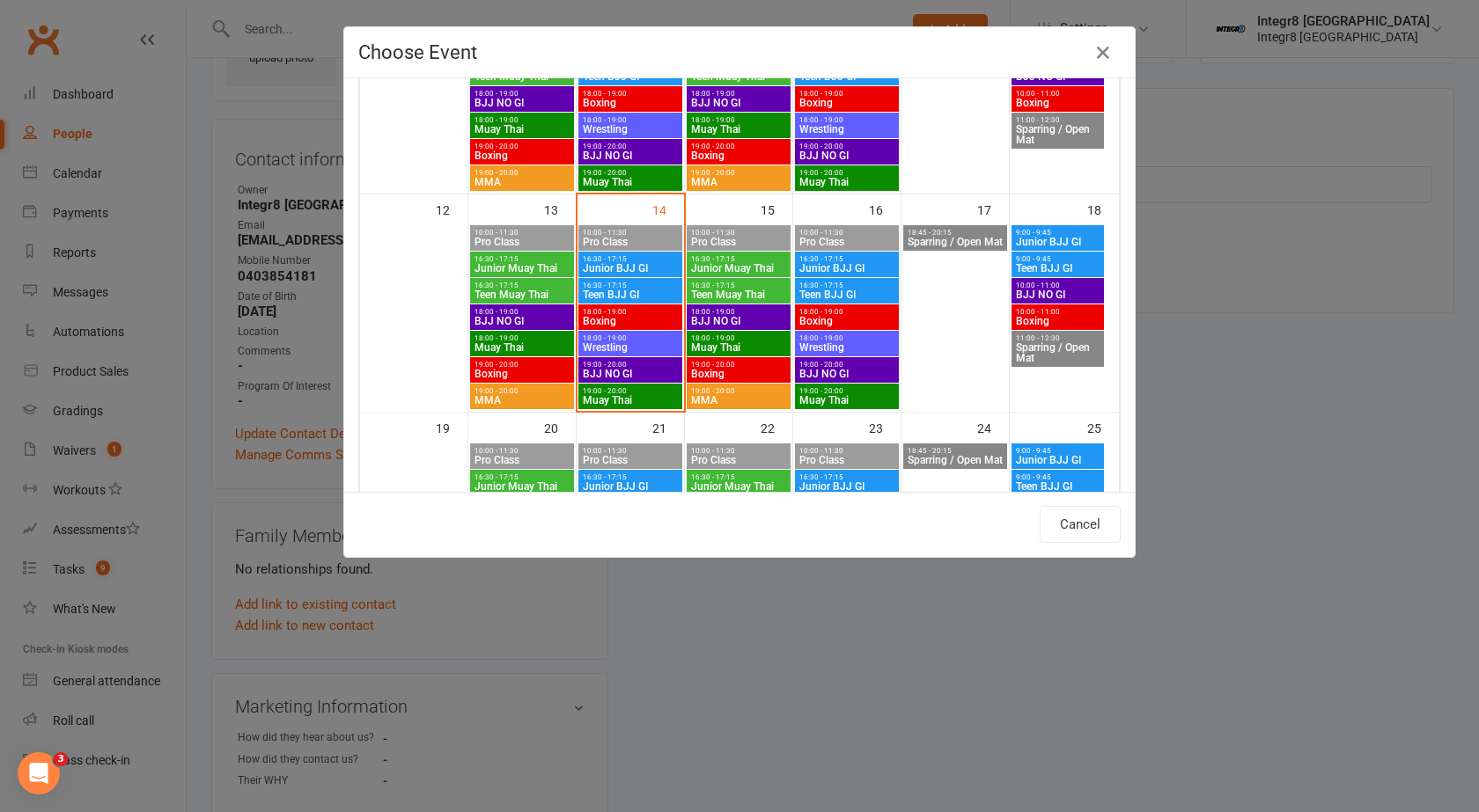
click at [632, 316] on span "Boxing" at bounding box center [630, 321] width 97 height 11
type input "Boxing - Oct 14, 2025 6:00:00 PM"
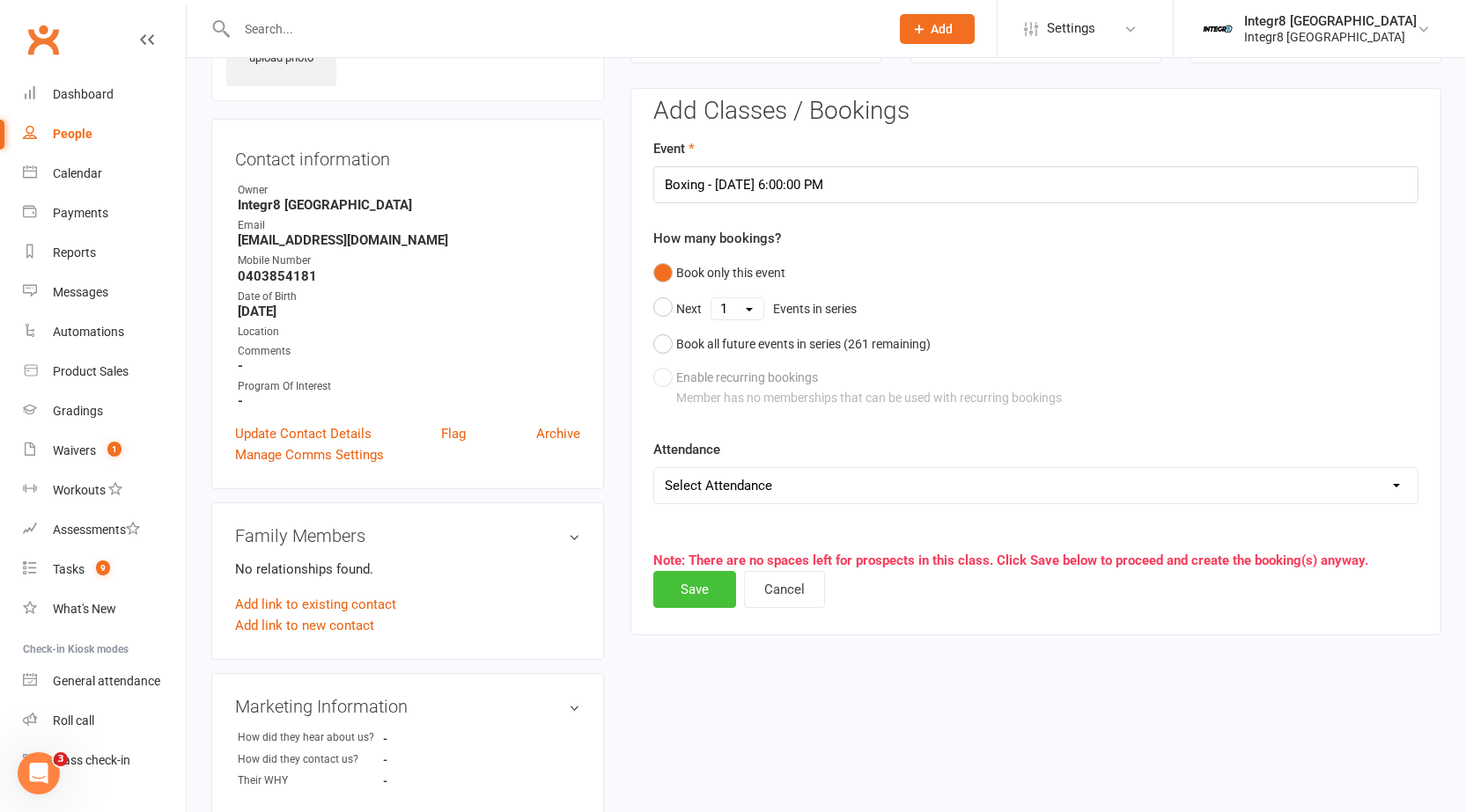
click at [701, 575] on button "Save" at bounding box center [694, 589] width 83 height 37
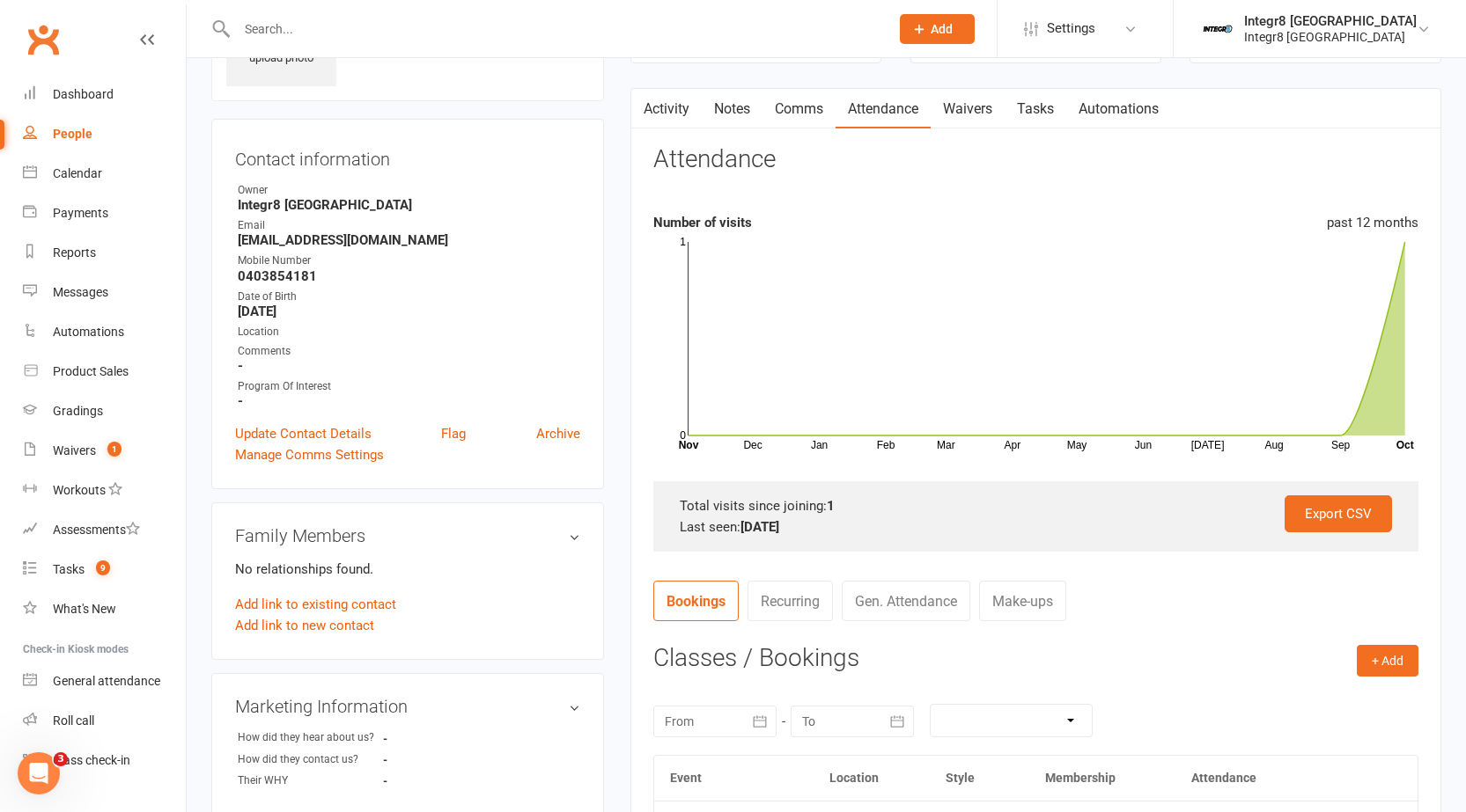
click at [682, 107] on link "Activity" at bounding box center [667, 108] width 70 height 40
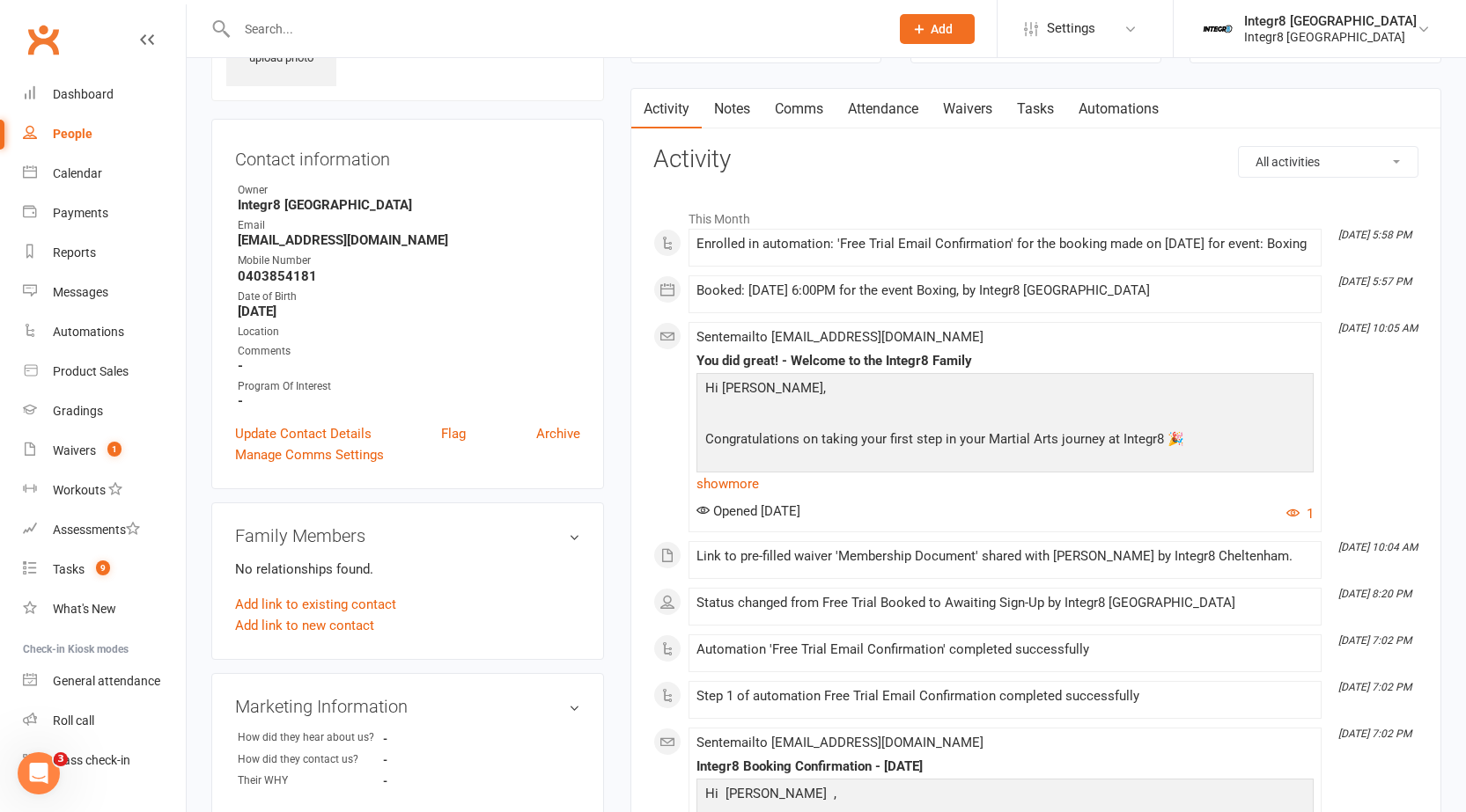
click at [739, 102] on link "Notes" at bounding box center [732, 108] width 61 height 40
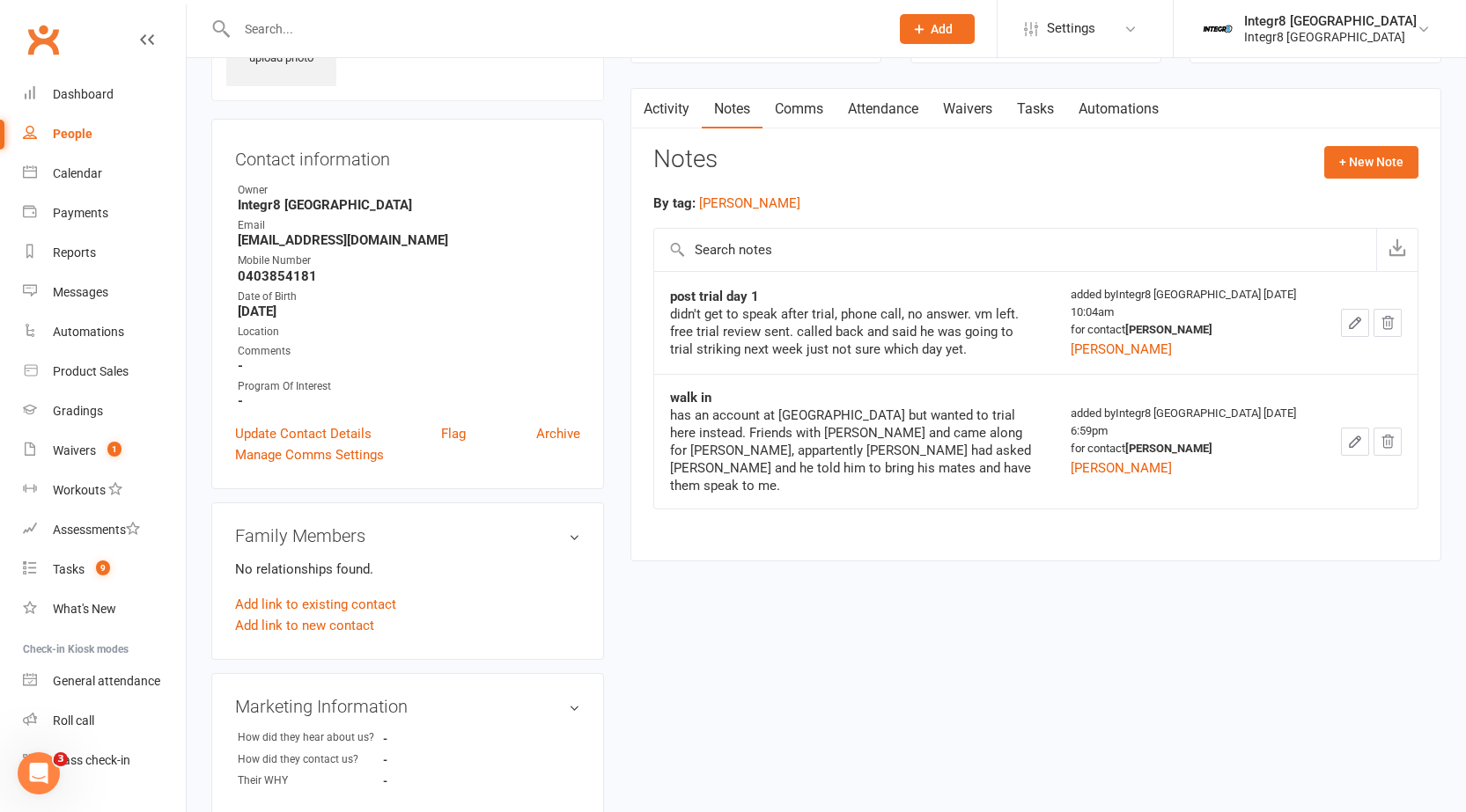
click at [677, 101] on link "Activity" at bounding box center [667, 108] width 70 height 40
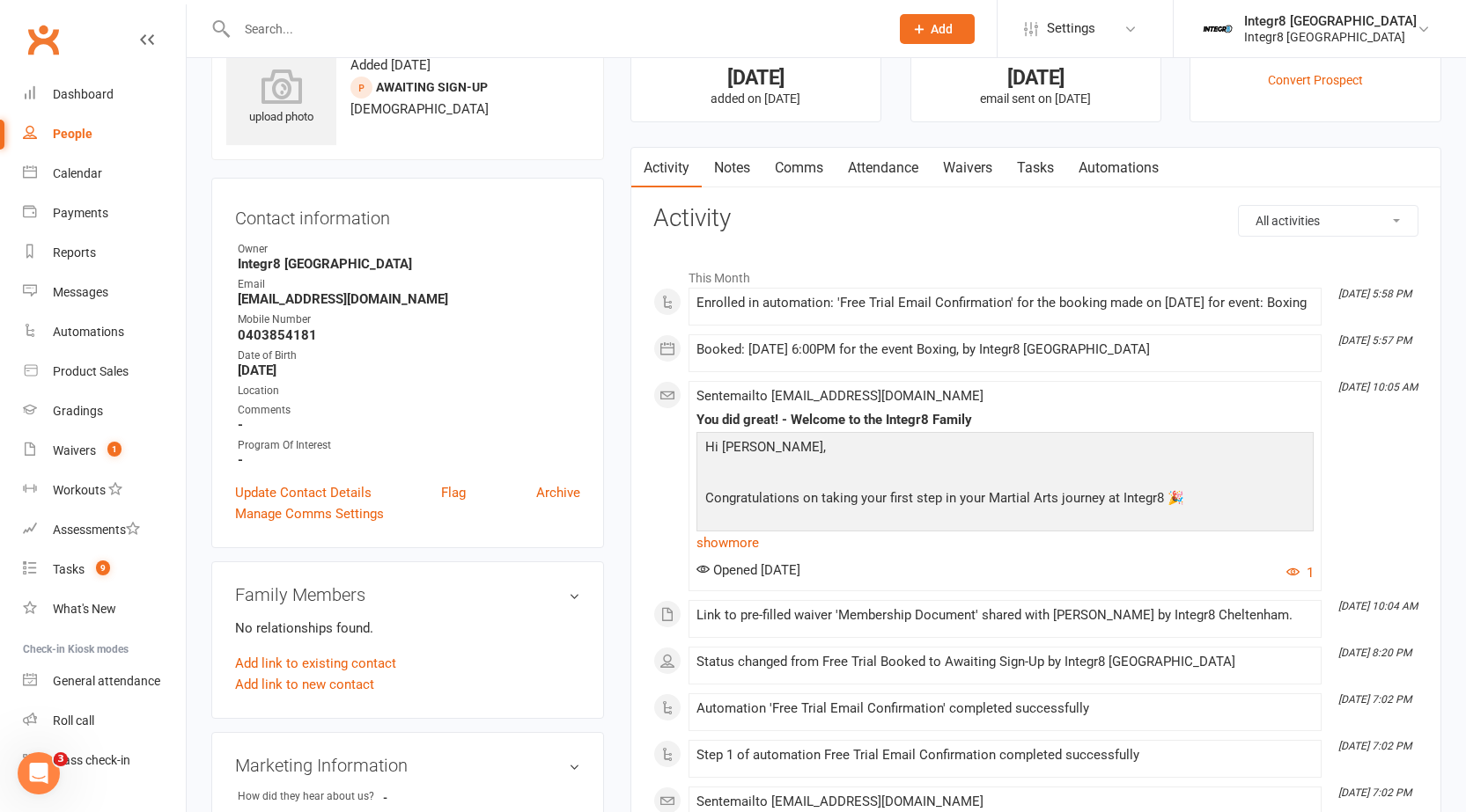
scroll to position [33, 0]
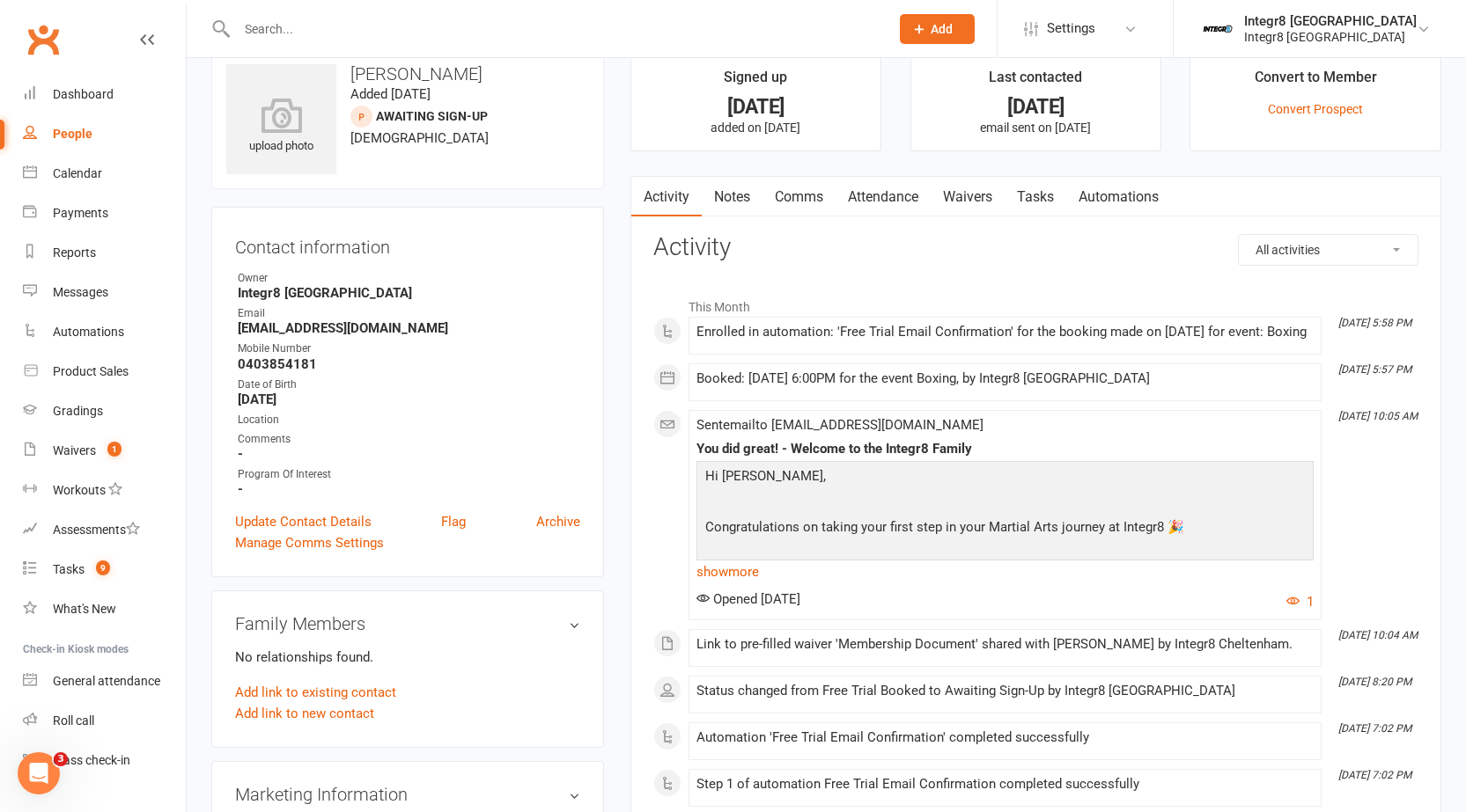
click at [319, 20] on input "text" at bounding box center [554, 28] width 645 height 24
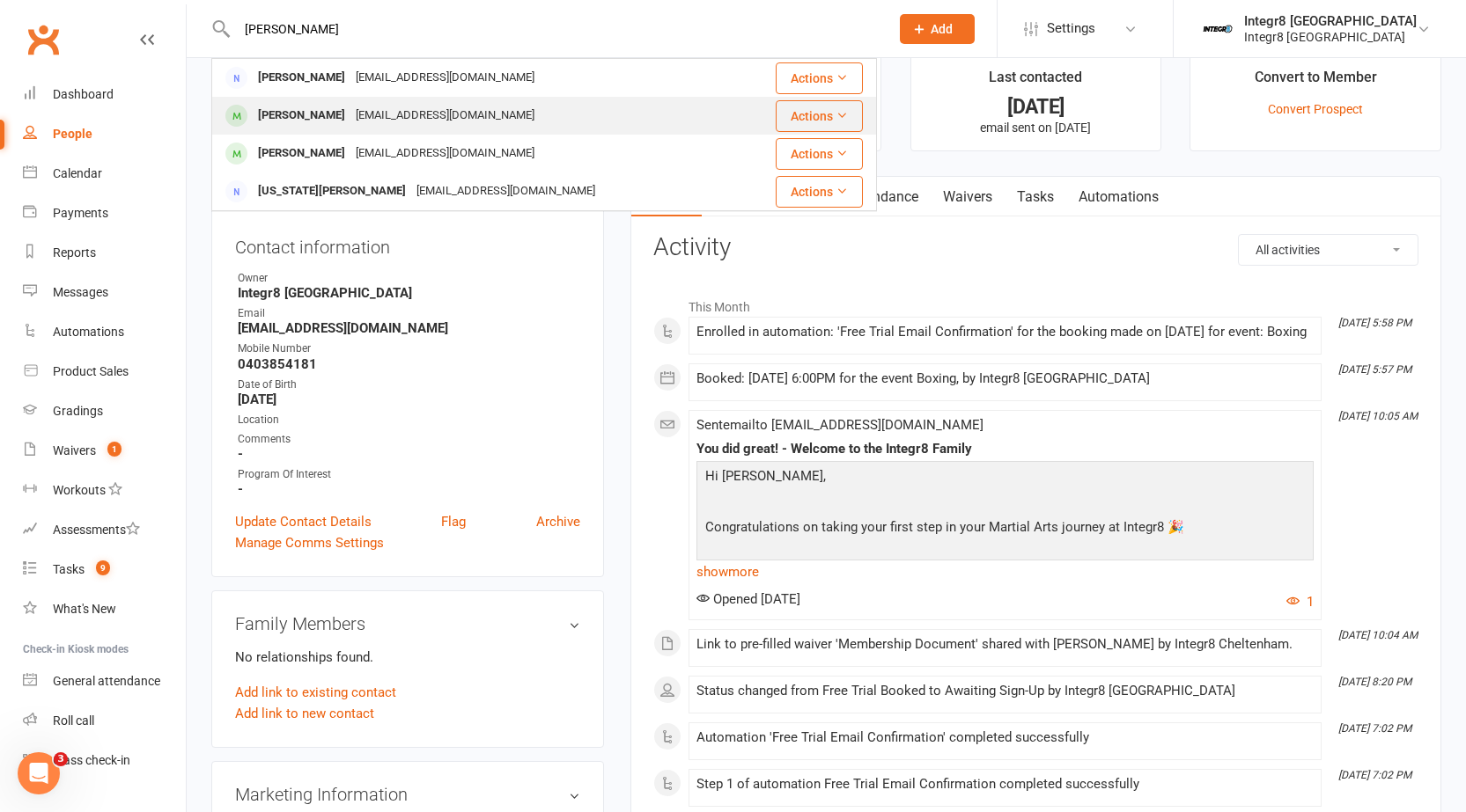
type input "george"
click at [366, 116] on div "georgeroukakis@gmail.com" at bounding box center [445, 115] width 190 height 25
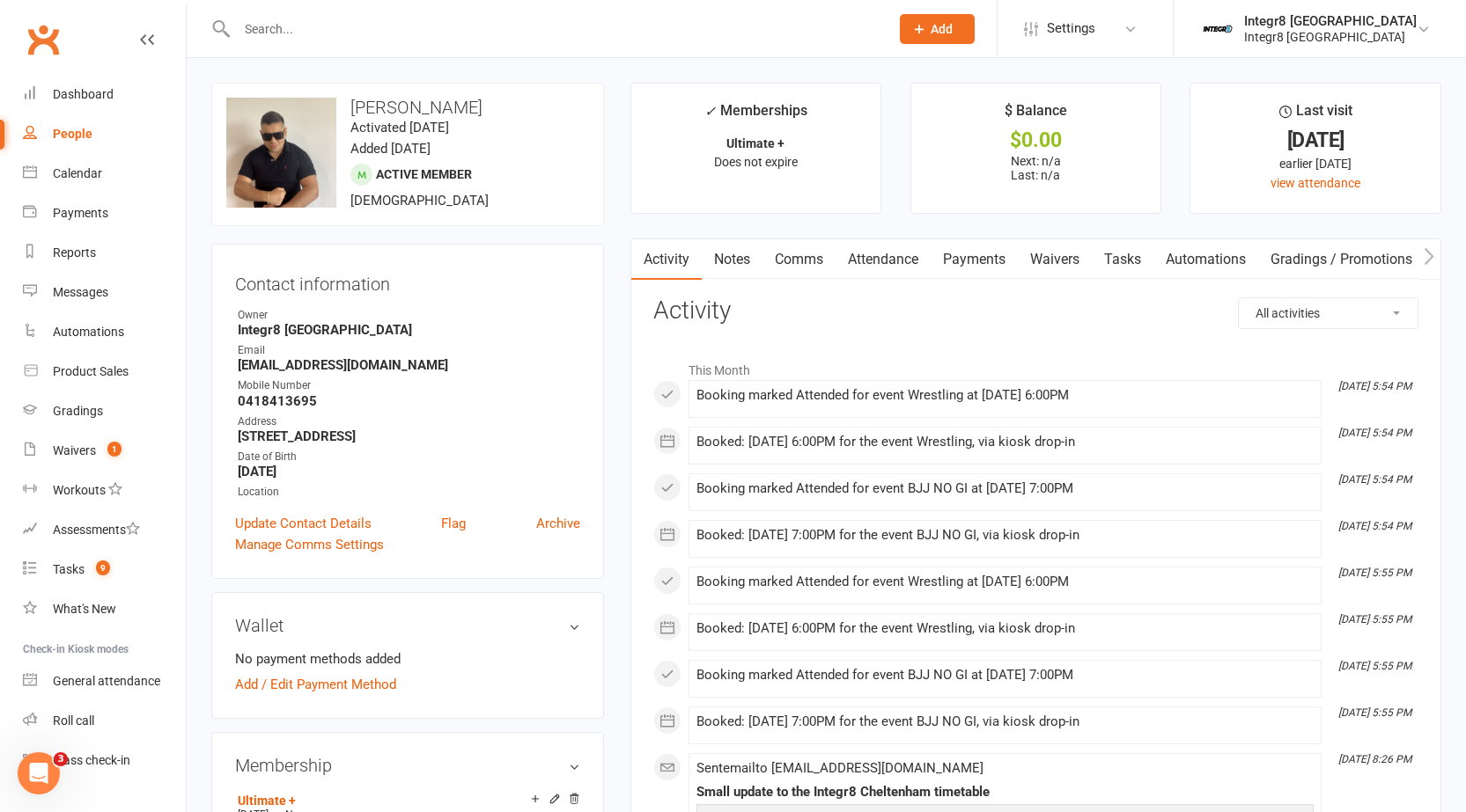
click at [1081, 257] on link "Waivers" at bounding box center [1055, 259] width 74 height 40
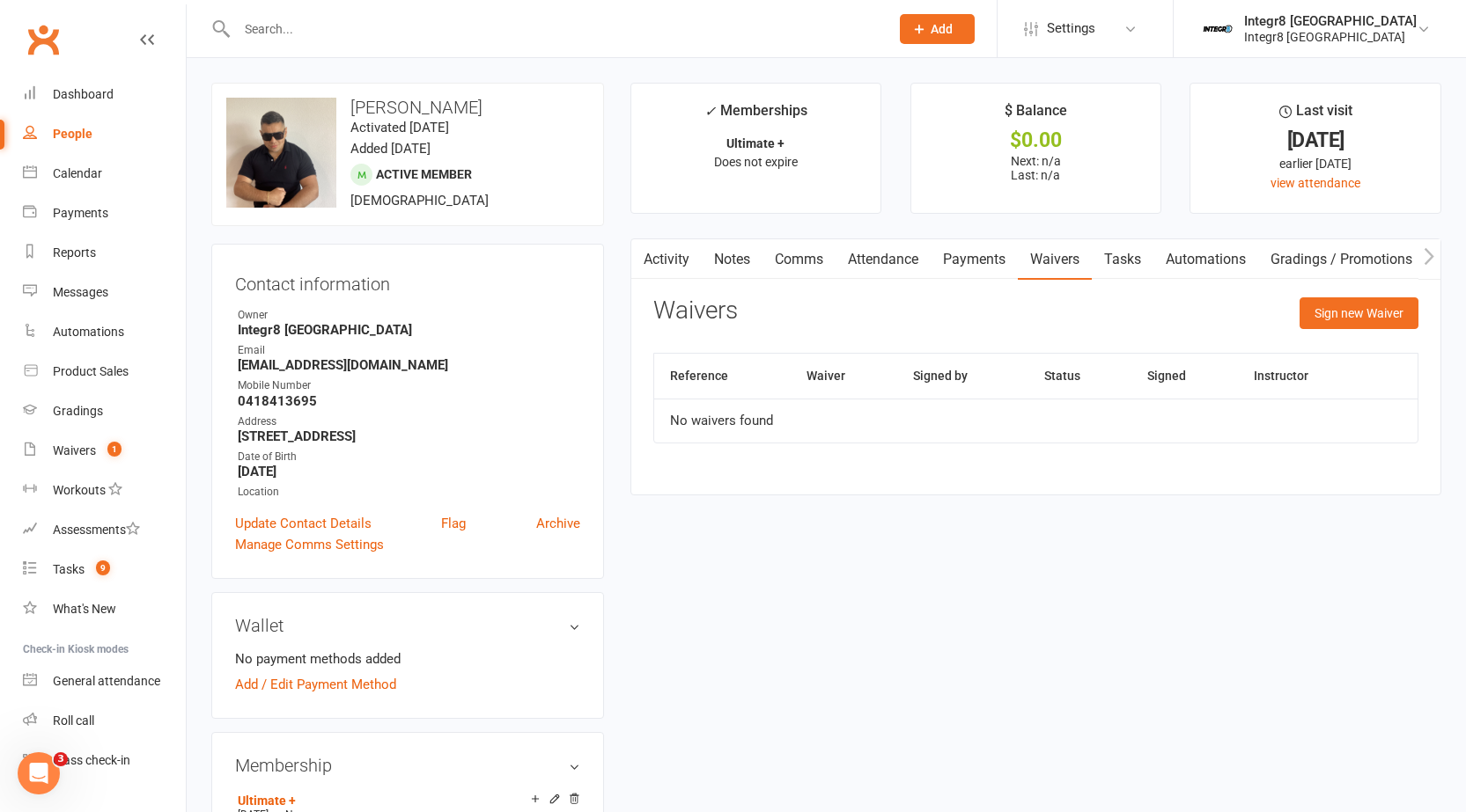
click at [702, 252] on link "Notes" at bounding box center [732, 259] width 61 height 40
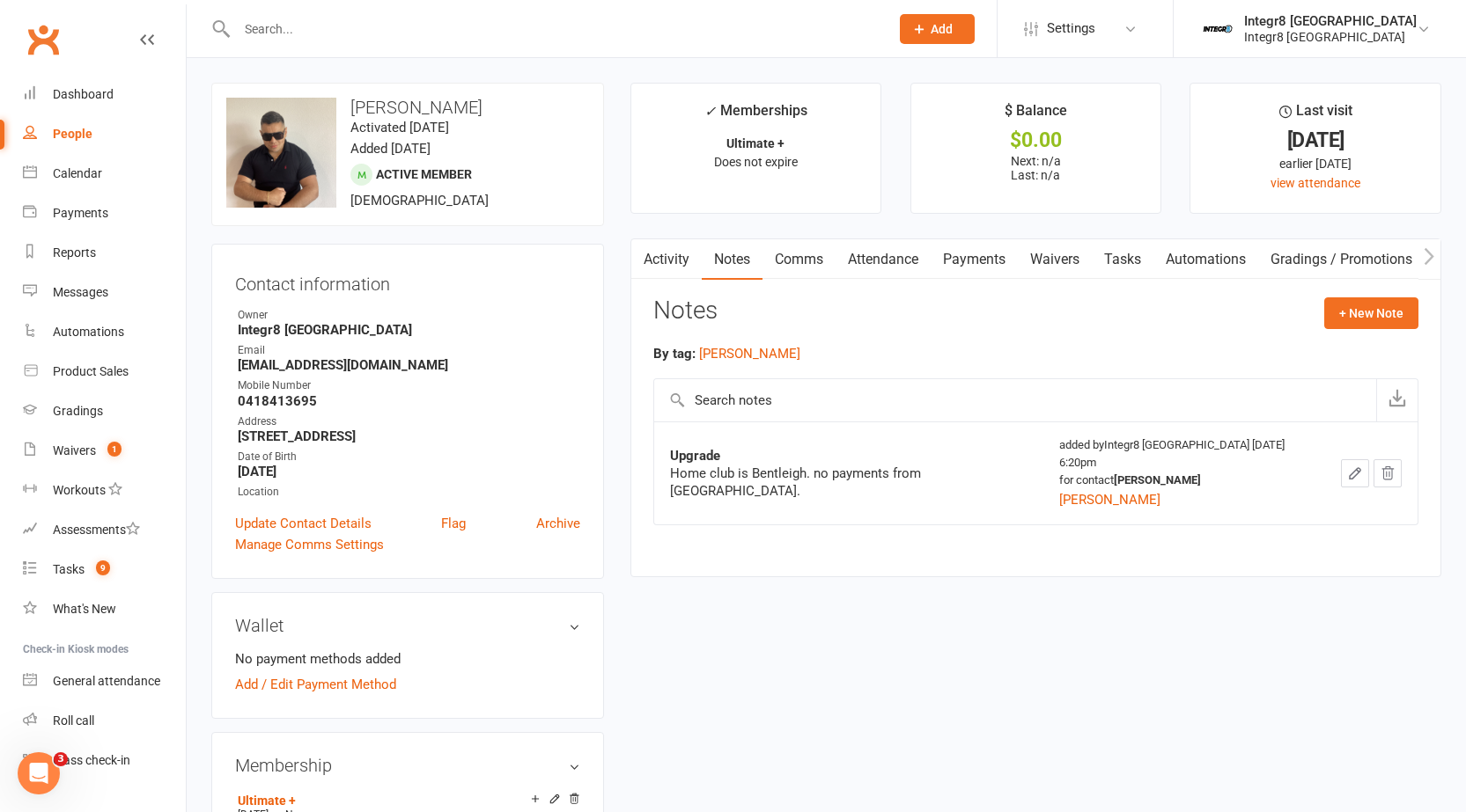
click at [695, 252] on link "Activity" at bounding box center [667, 259] width 70 height 40
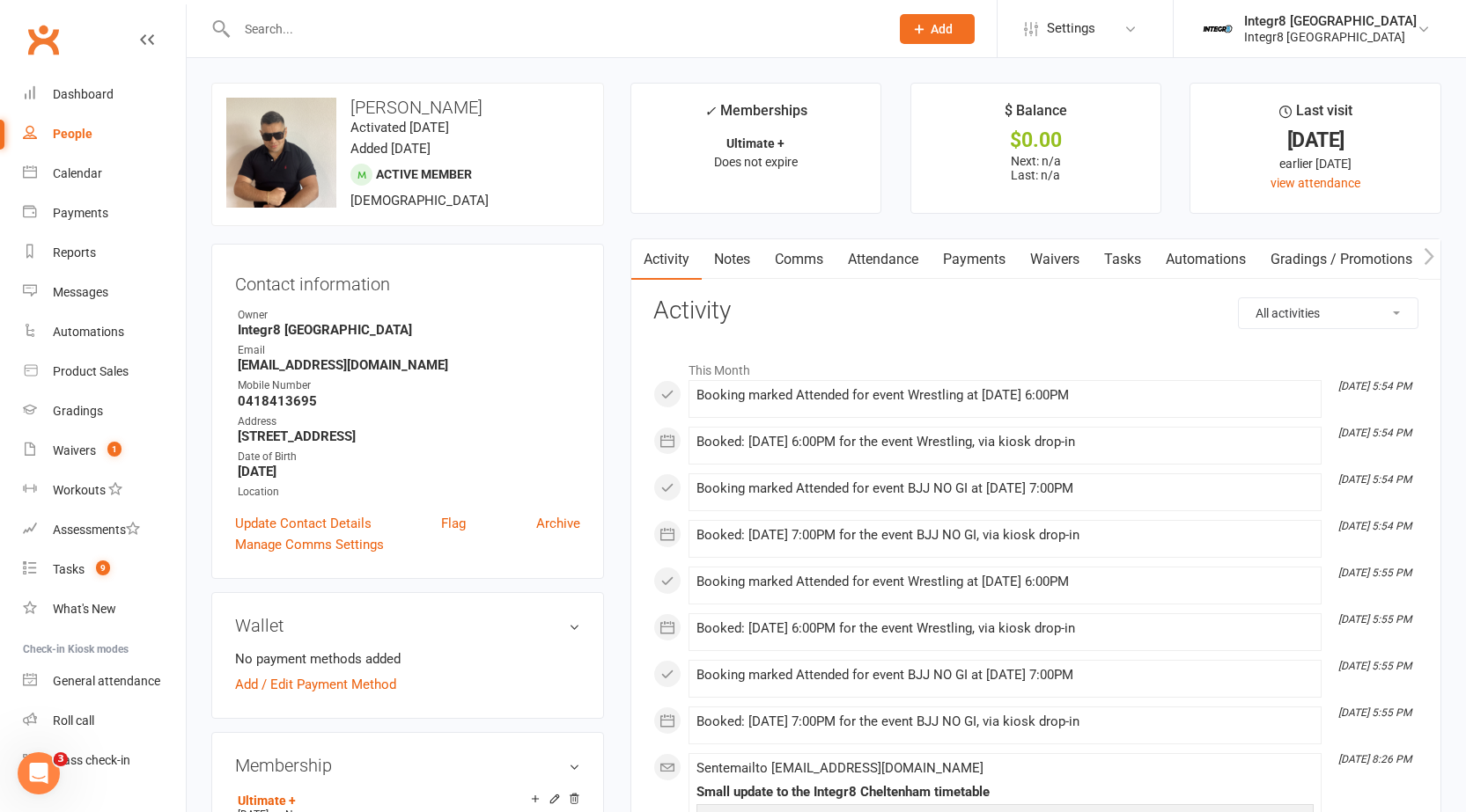
click at [1076, 261] on link "Waivers" at bounding box center [1055, 259] width 74 height 40
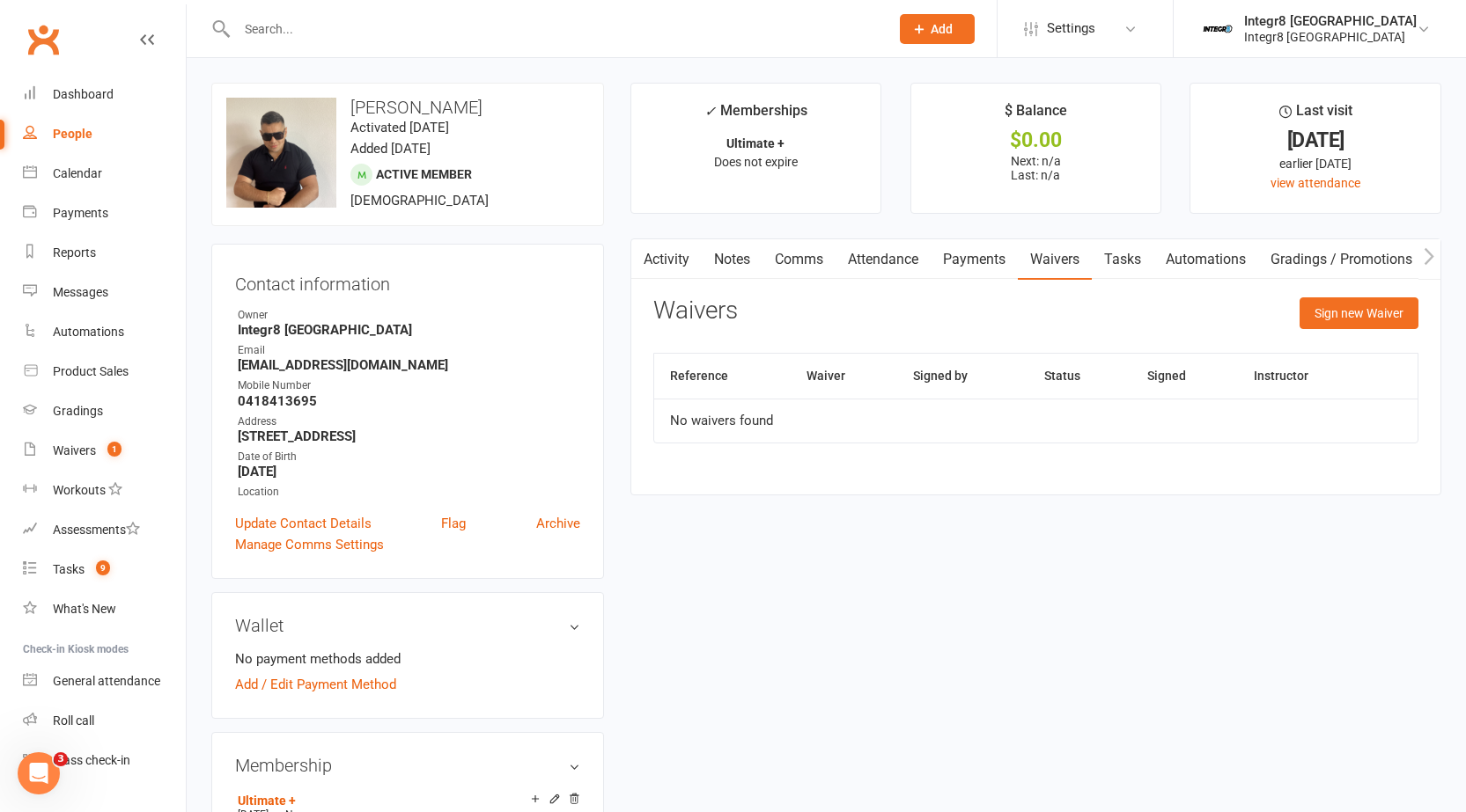
click at [66, 146] on link "People" at bounding box center [104, 134] width 163 height 40
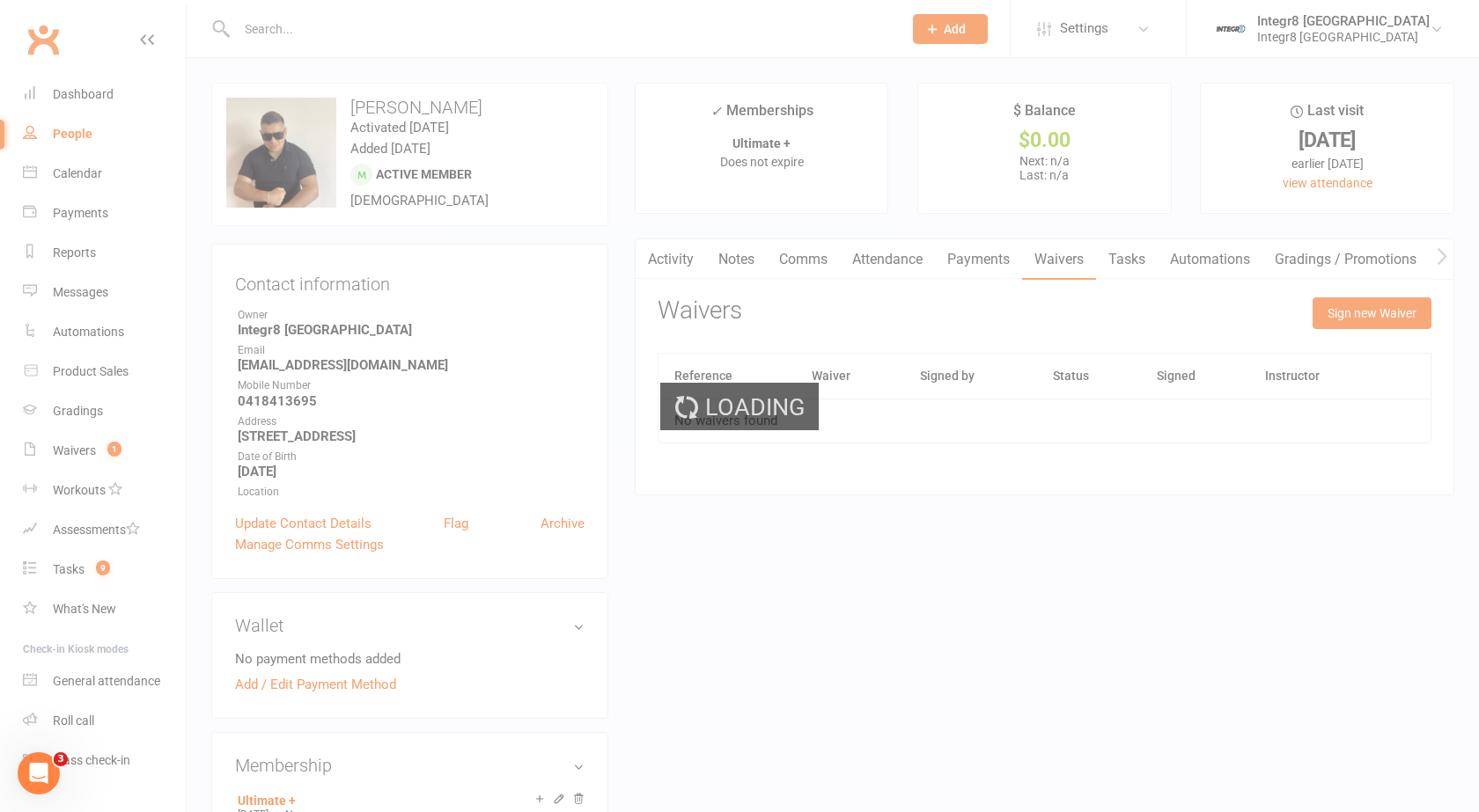
select select "25"
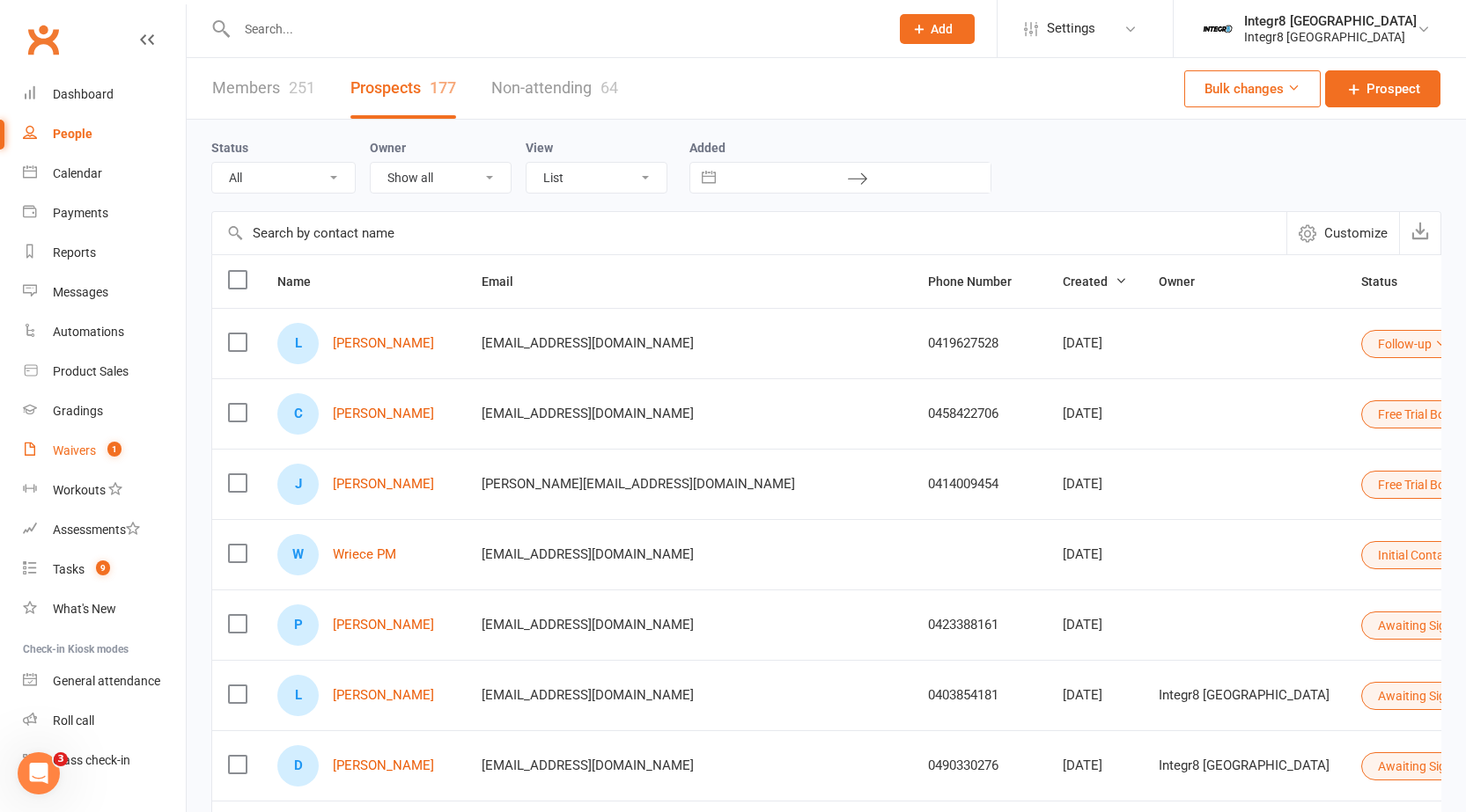
click at [84, 453] on div "Waivers" at bounding box center [74, 450] width 43 height 14
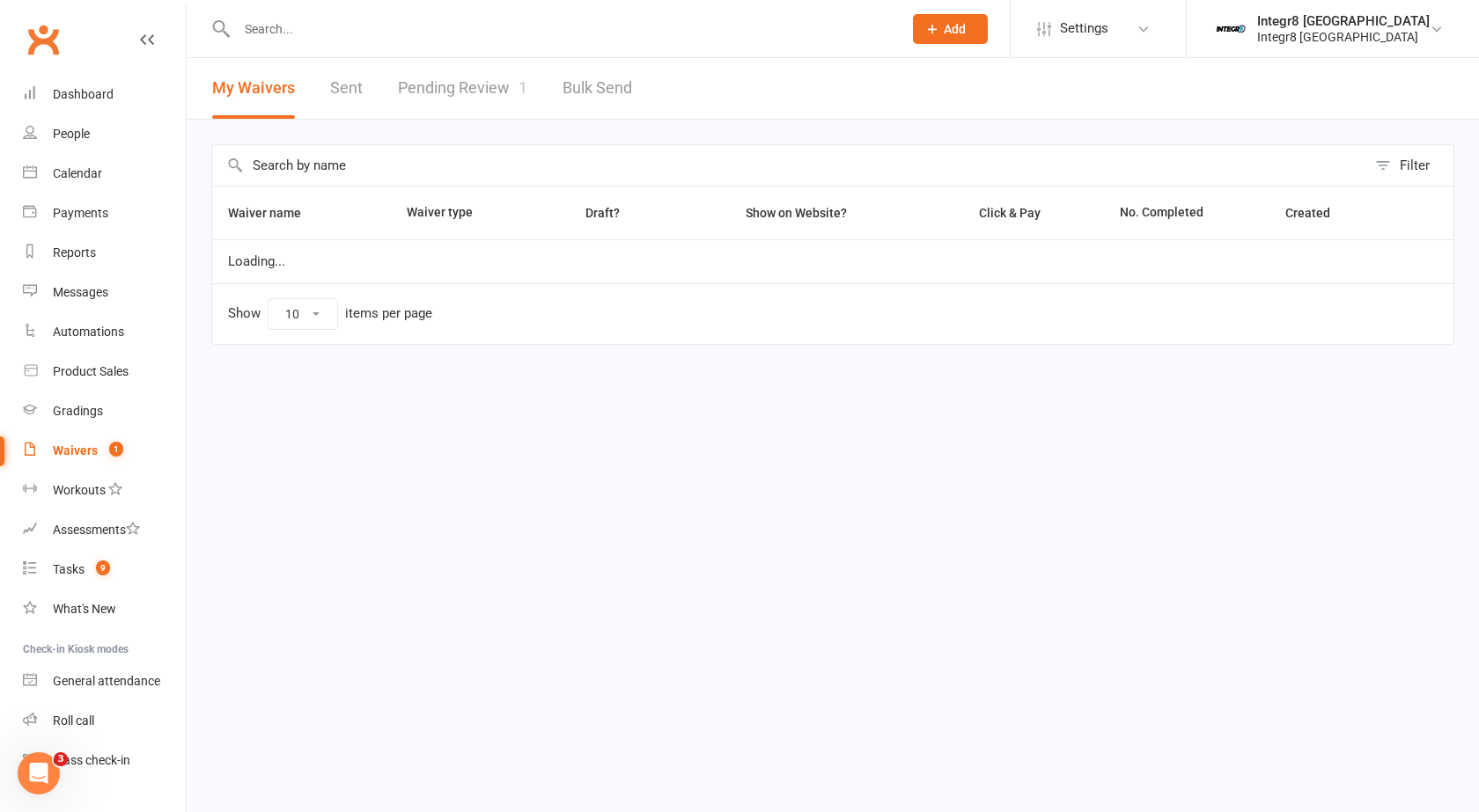
click at [495, 69] on link "Pending Review 1" at bounding box center [462, 88] width 129 height 61
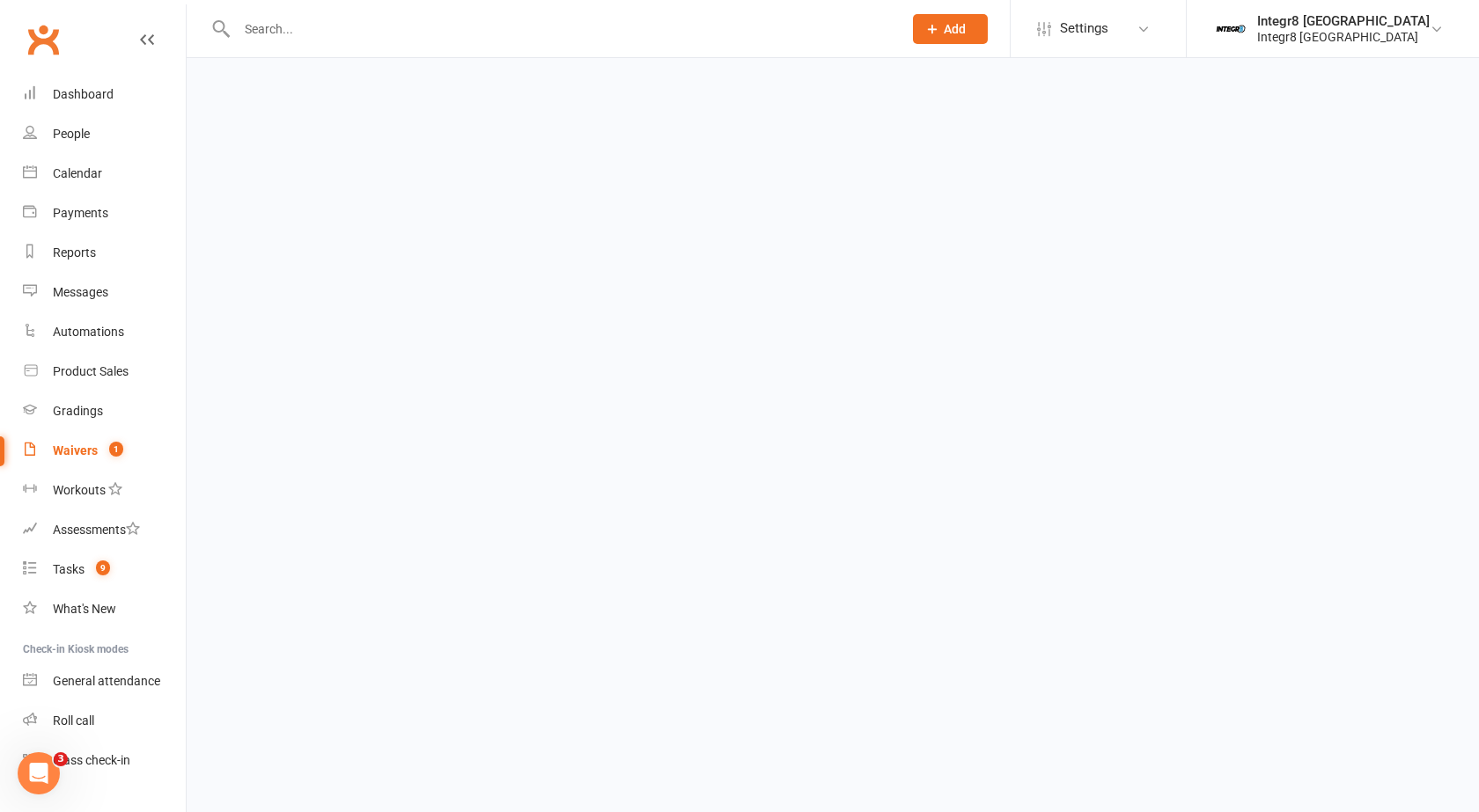
click at [495, 69] on html "Prospect Member Non-attending contact Class / event Appointment Grading event T…" at bounding box center [739, 41] width 1479 height 83
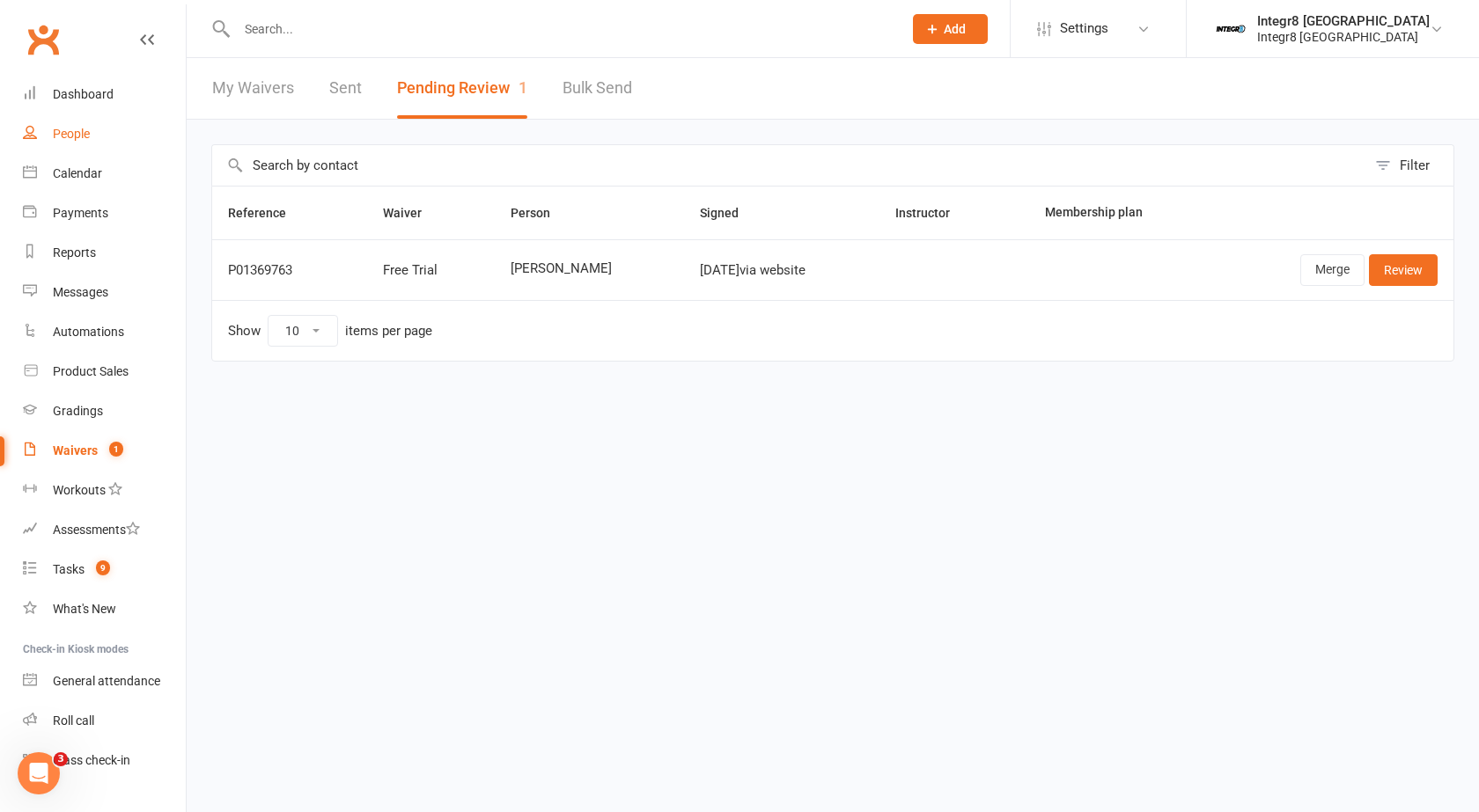
click at [81, 126] on link "People" at bounding box center [104, 134] width 163 height 40
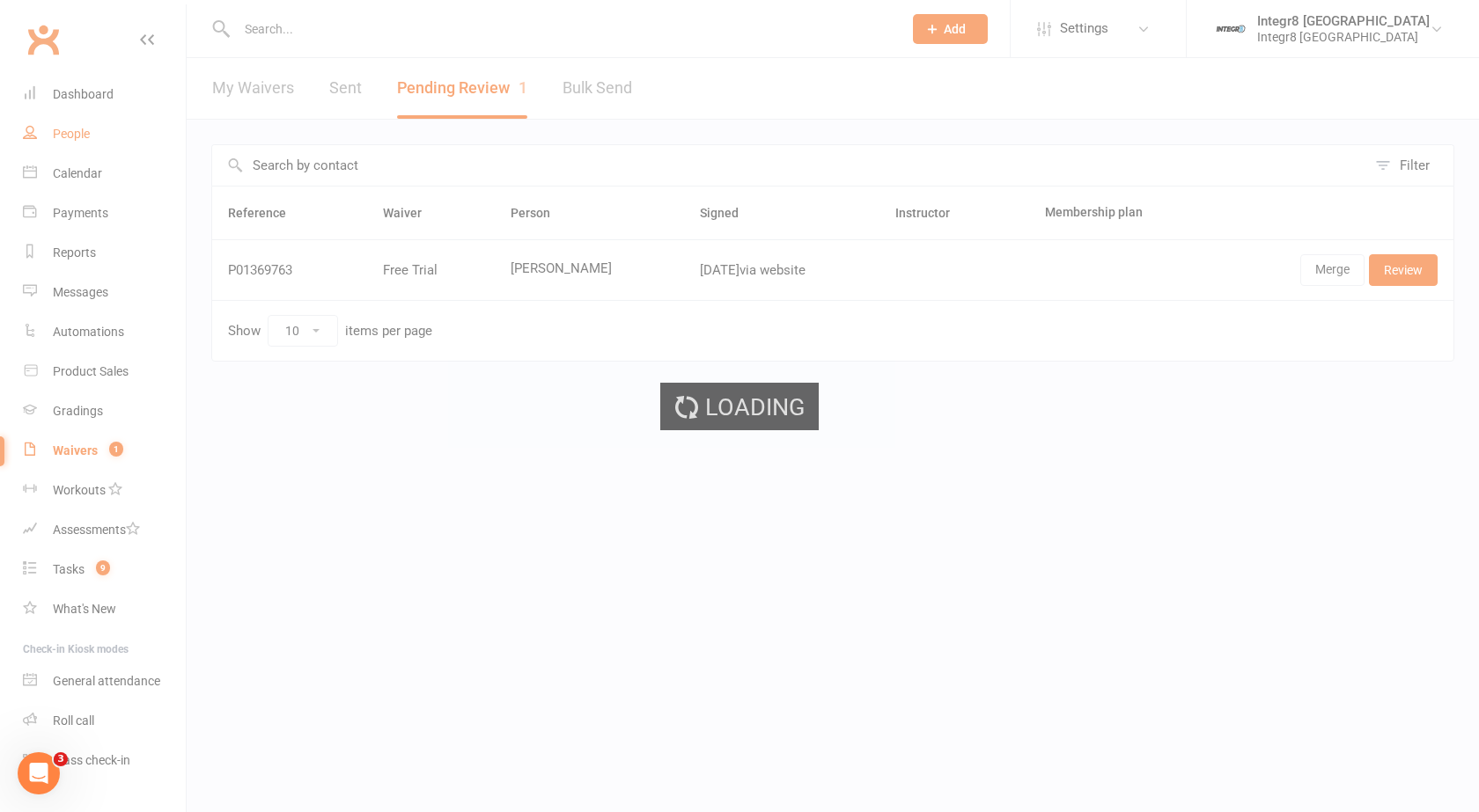
select select "25"
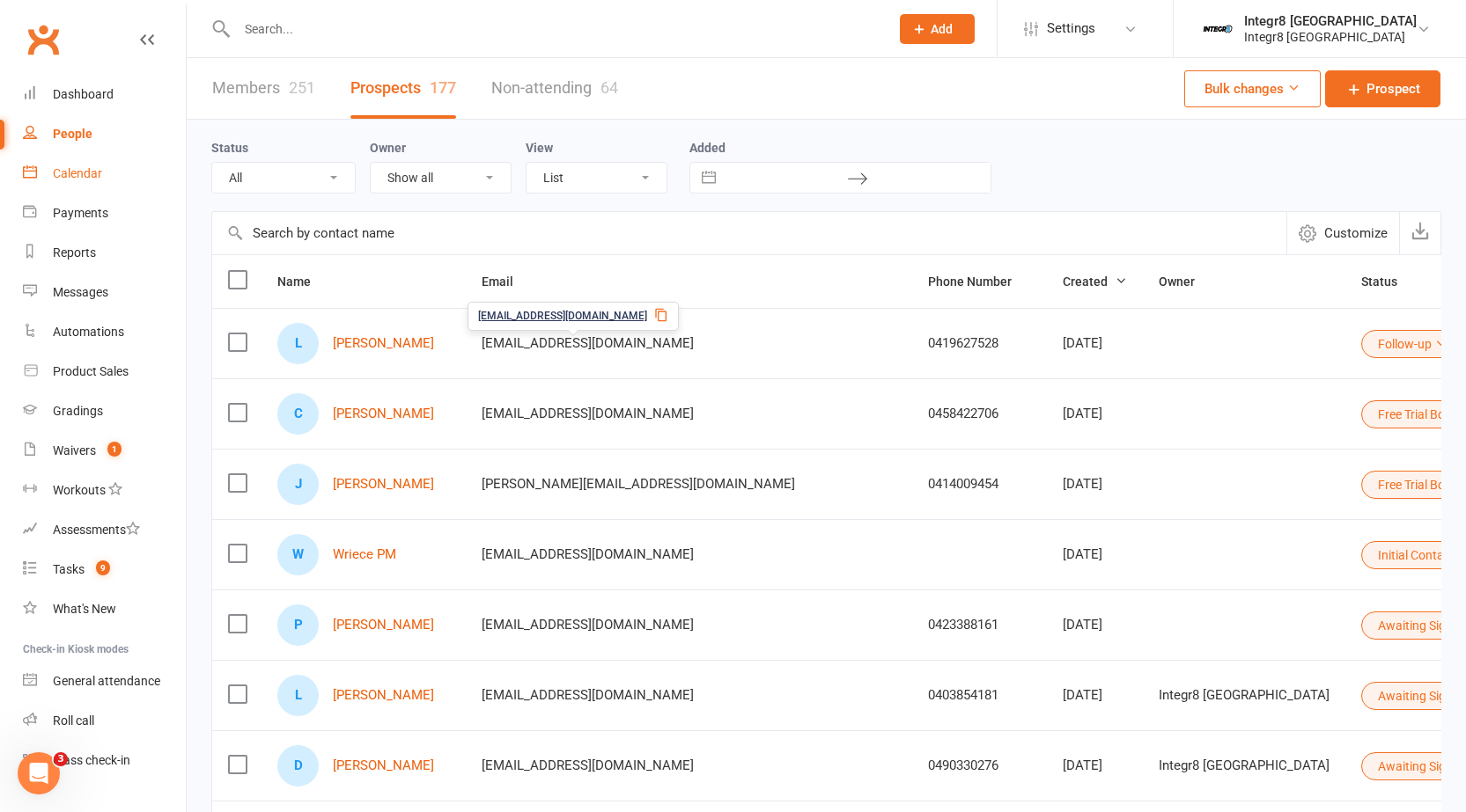
click at [107, 171] on link "Calendar" at bounding box center [104, 174] width 163 height 40
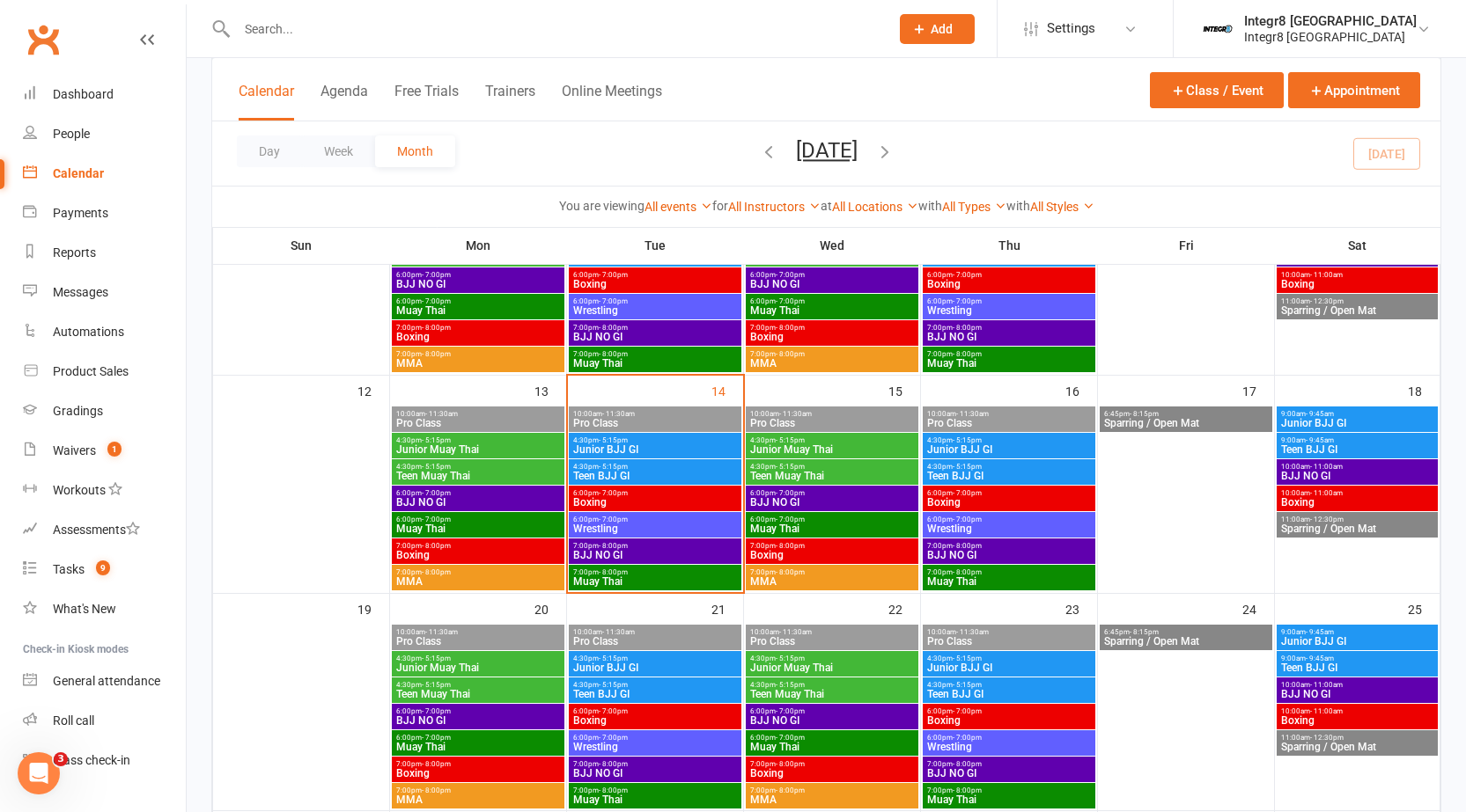
scroll to position [440, 0]
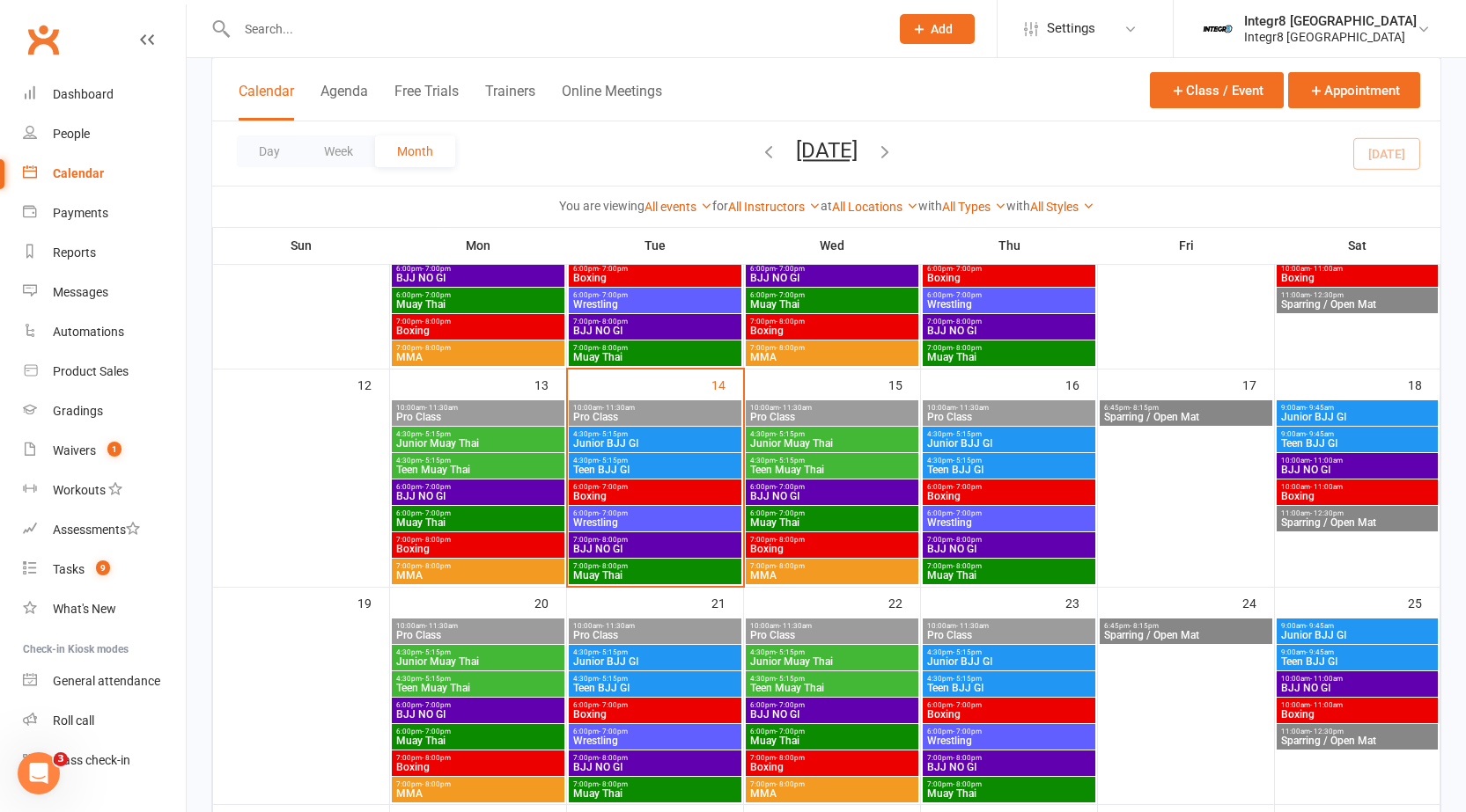
click at [668, 465] on span "Teen BJJ GI" at bounding box center [654, 470] width 165 height 11
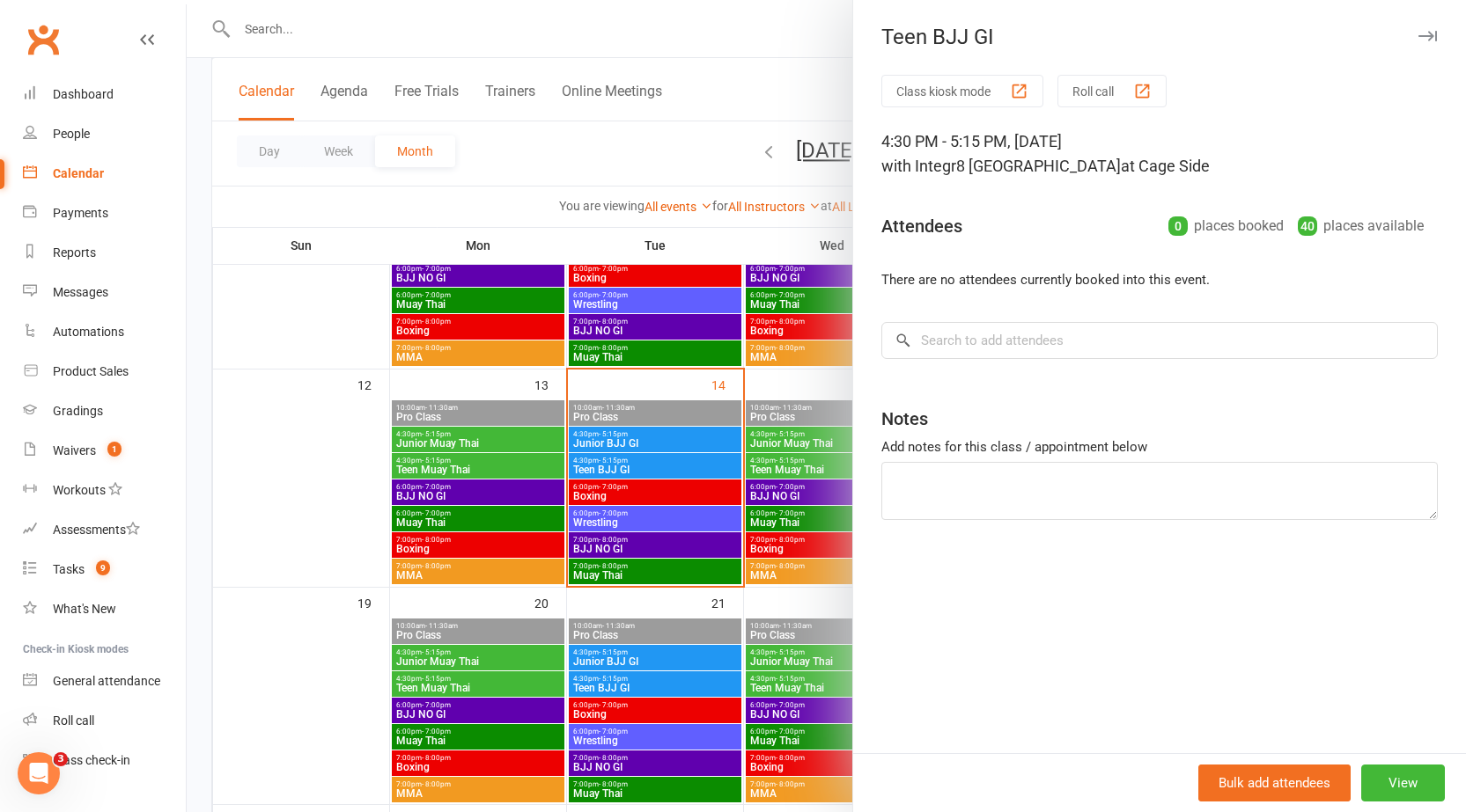
click at [662, 459] on div at bounding box center [826, 406] width 1279 height 812
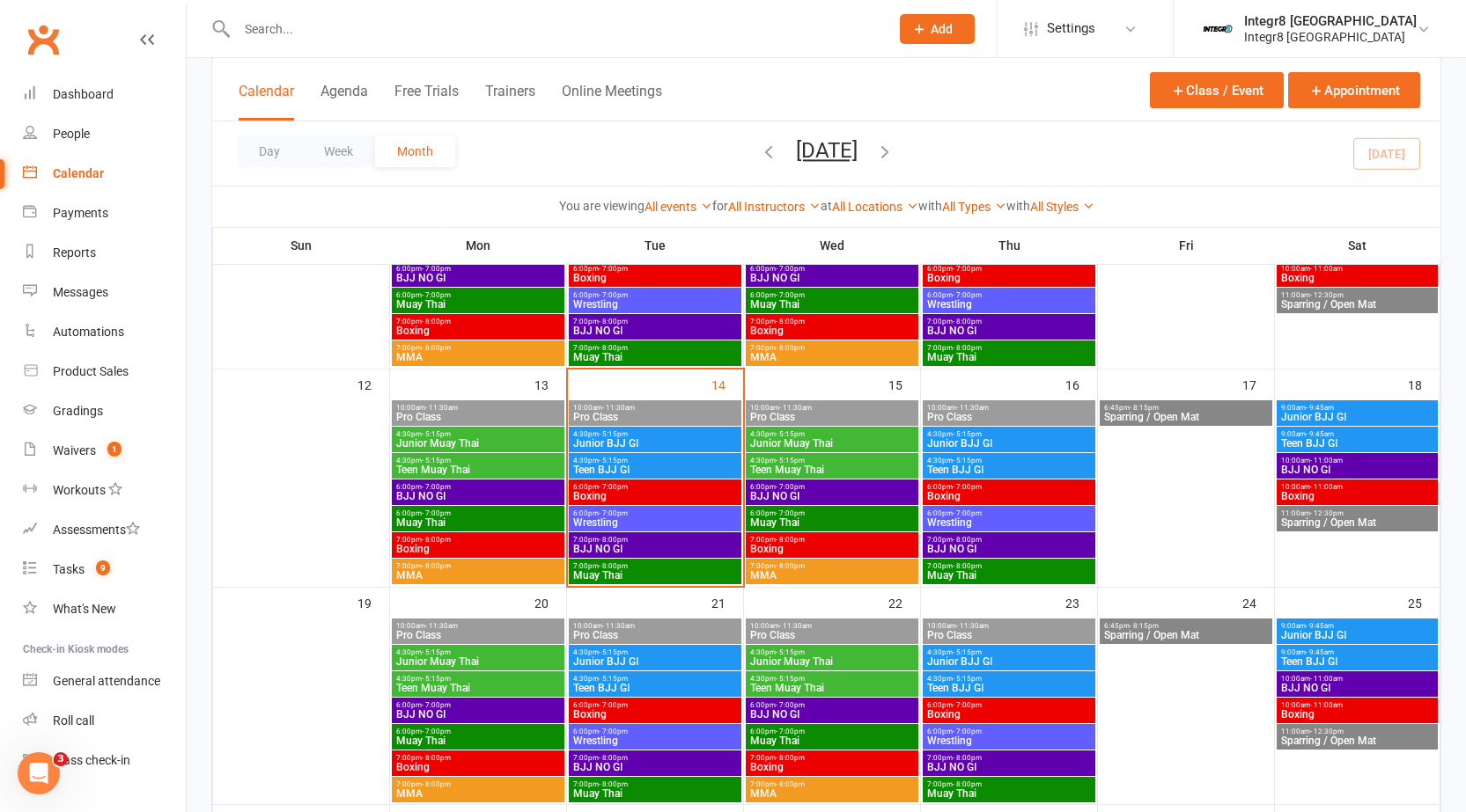
click at [628, 490] on span "6:00pm - 7:00pm" at bounding box center [654, 487] width 165 height 8
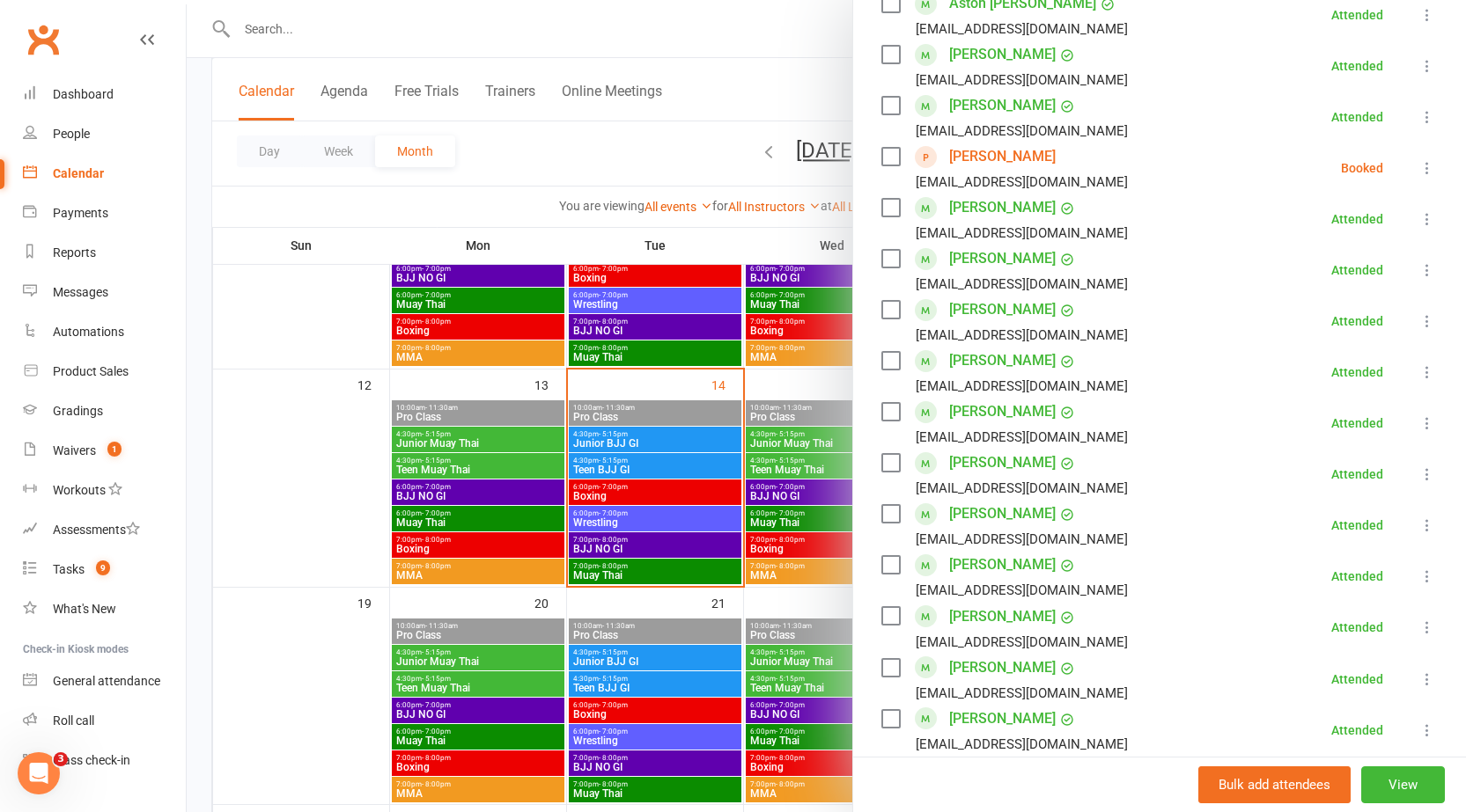
scroll to position [528, 0]
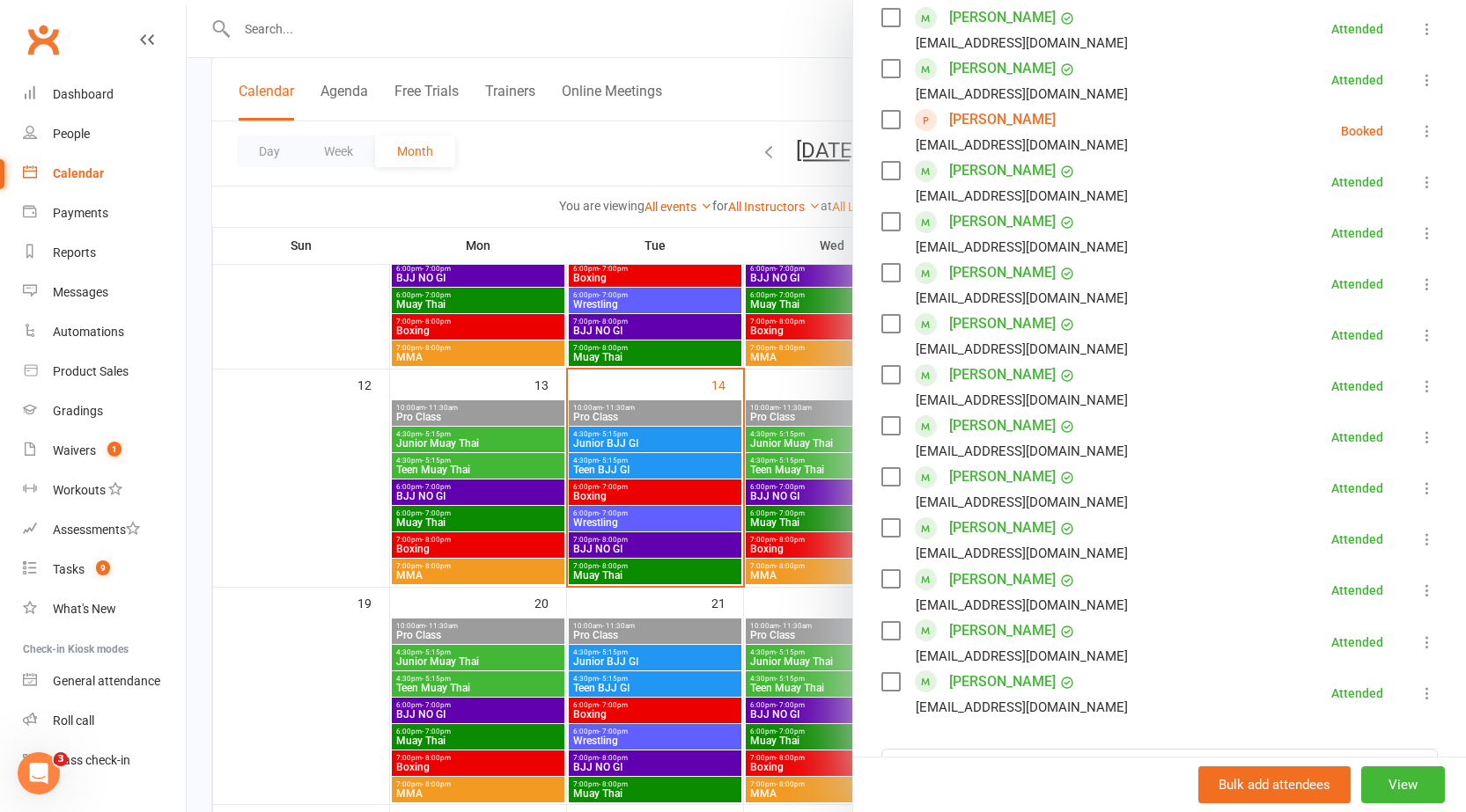
click at [657, 432] on div at bounding box center [826, 406] width 1279 height 812
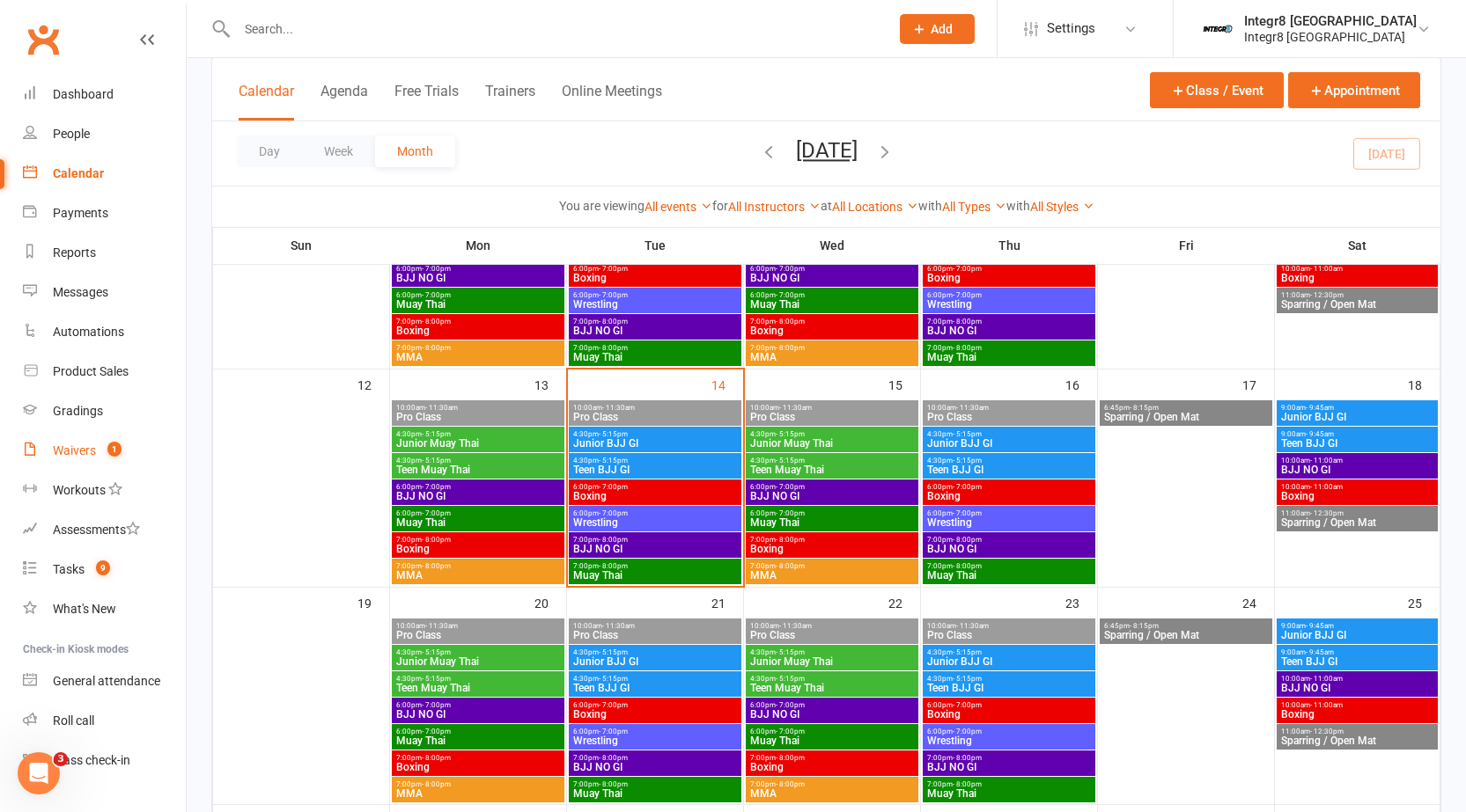
click at [66, 441] on link "Waivers 1" at bounding box center [104, 450] width 163 height 40
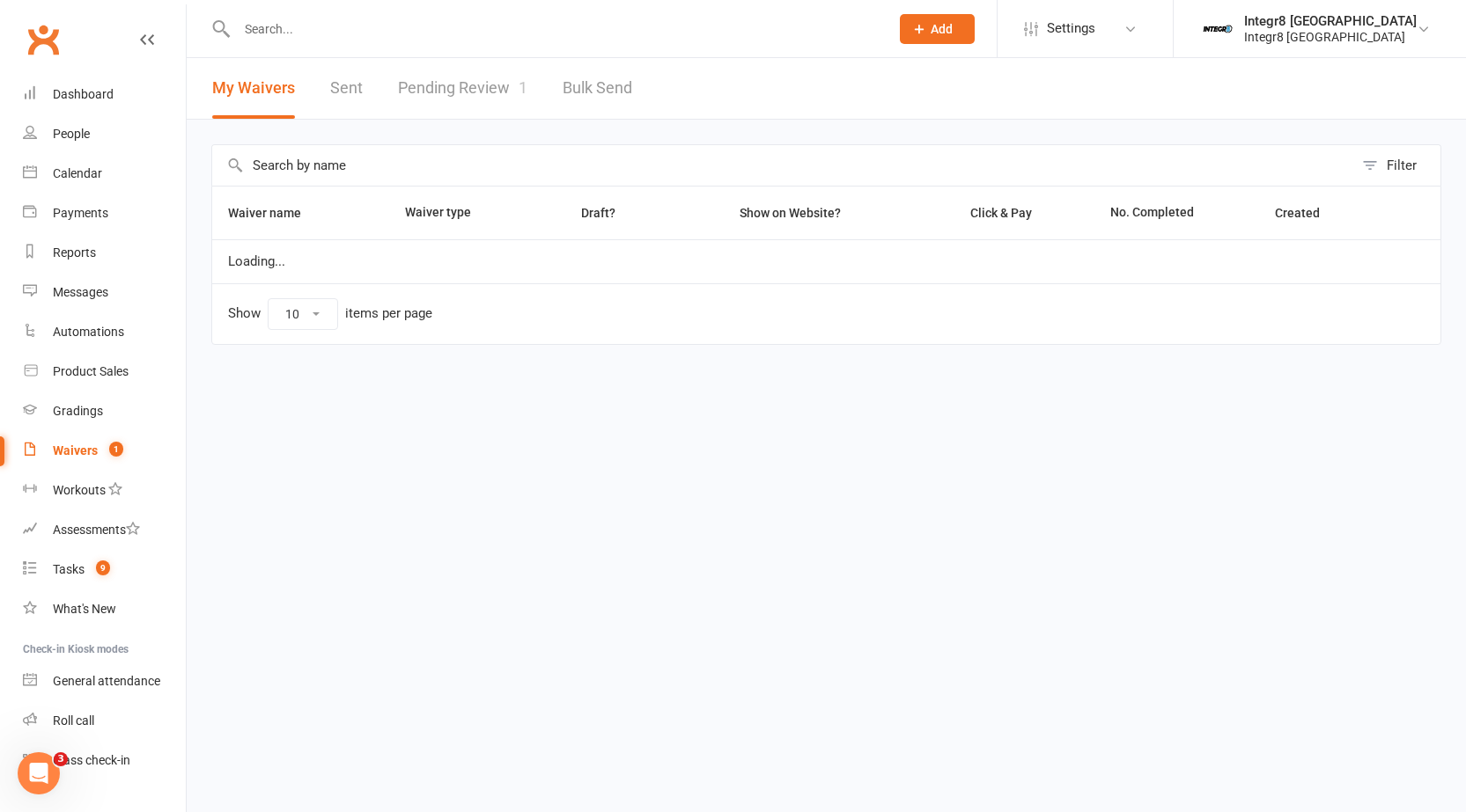
click at [504, 100] on link "Pending Review 1" at bounding box center [462, 88] width 129 height 61
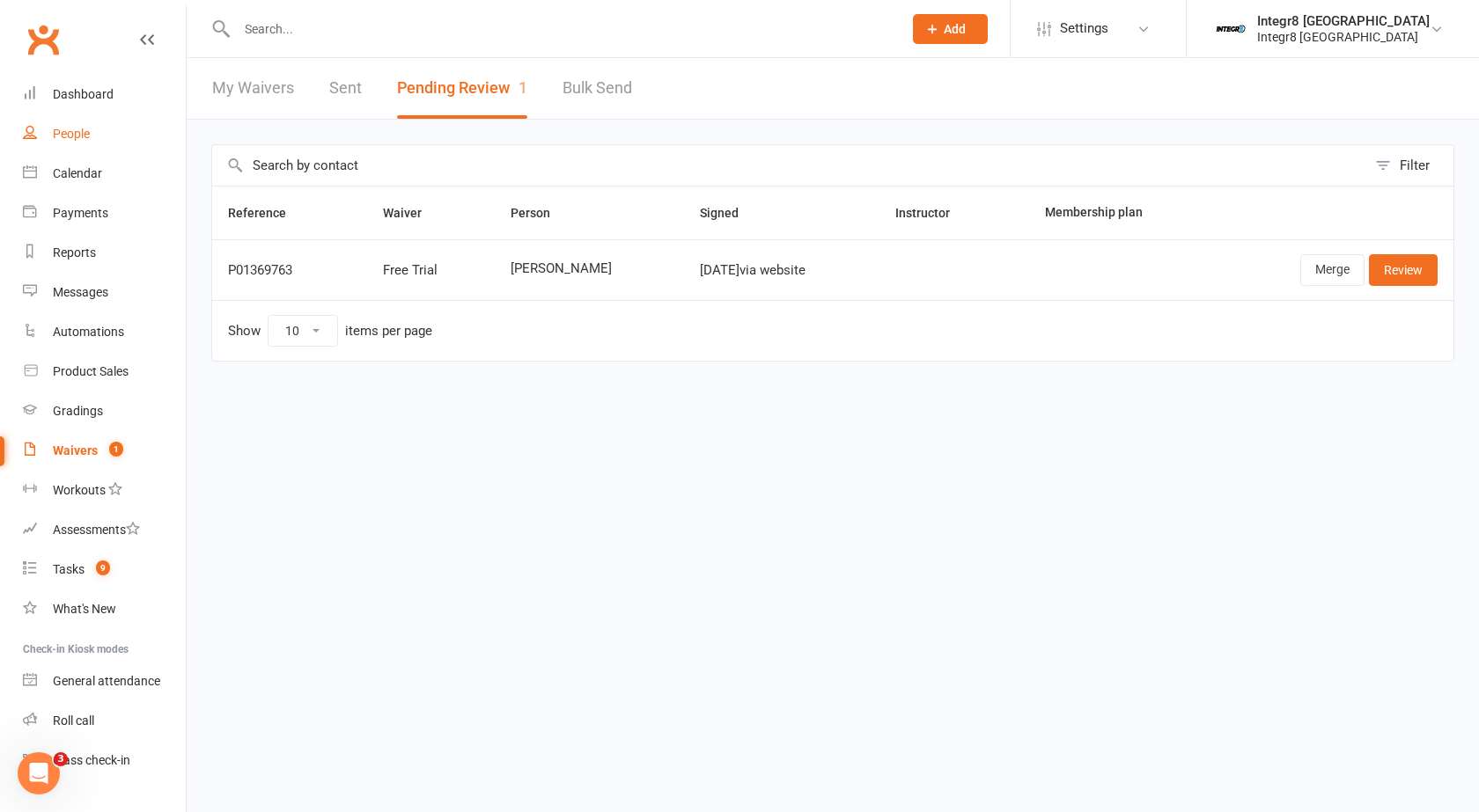
click at [66, 147] on link "People" at bounding box center [104, 134] width 163 height 40
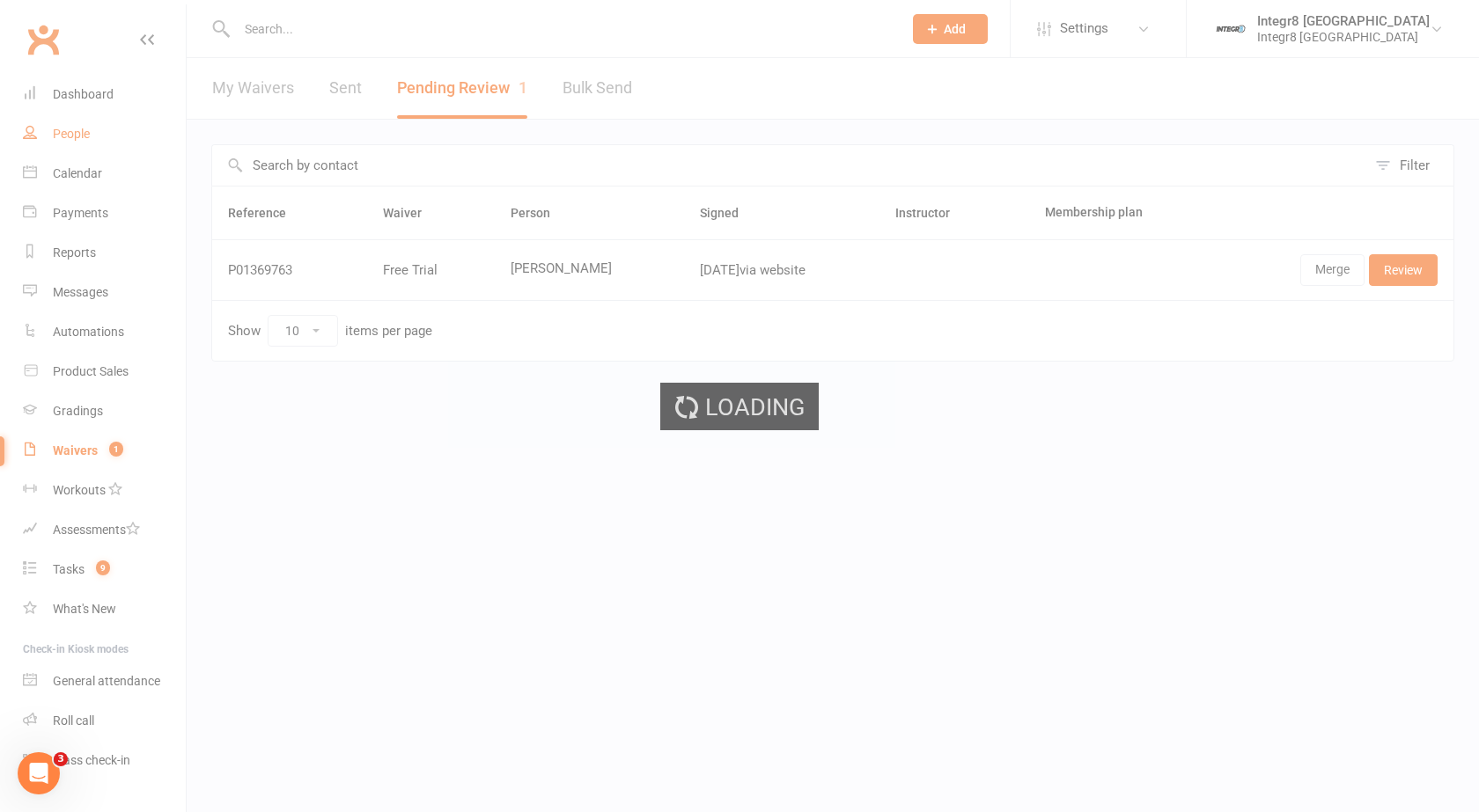
select select "25"
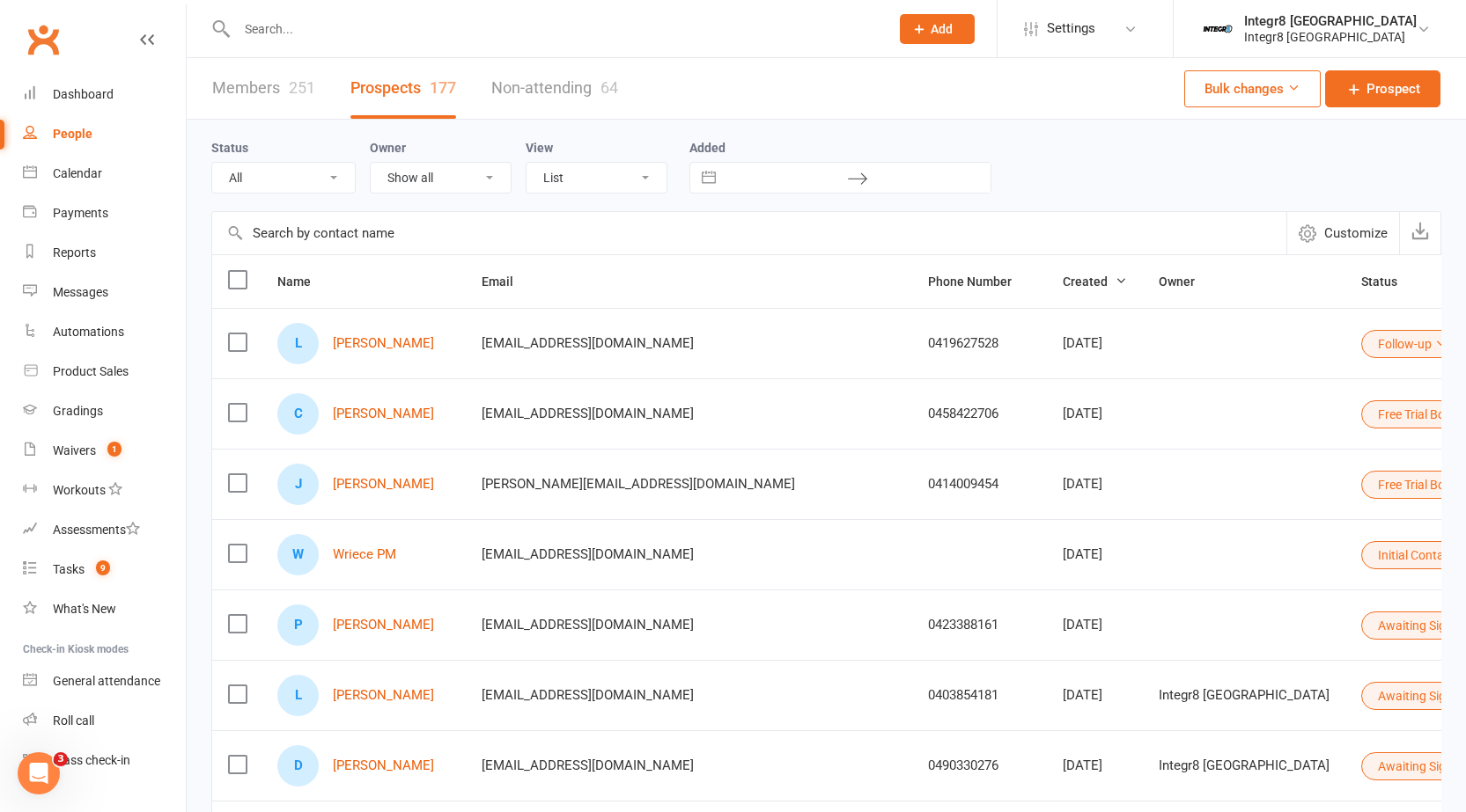
click at [396, 31] on input "text" at bounding box center [554, 28] width 645 height 24
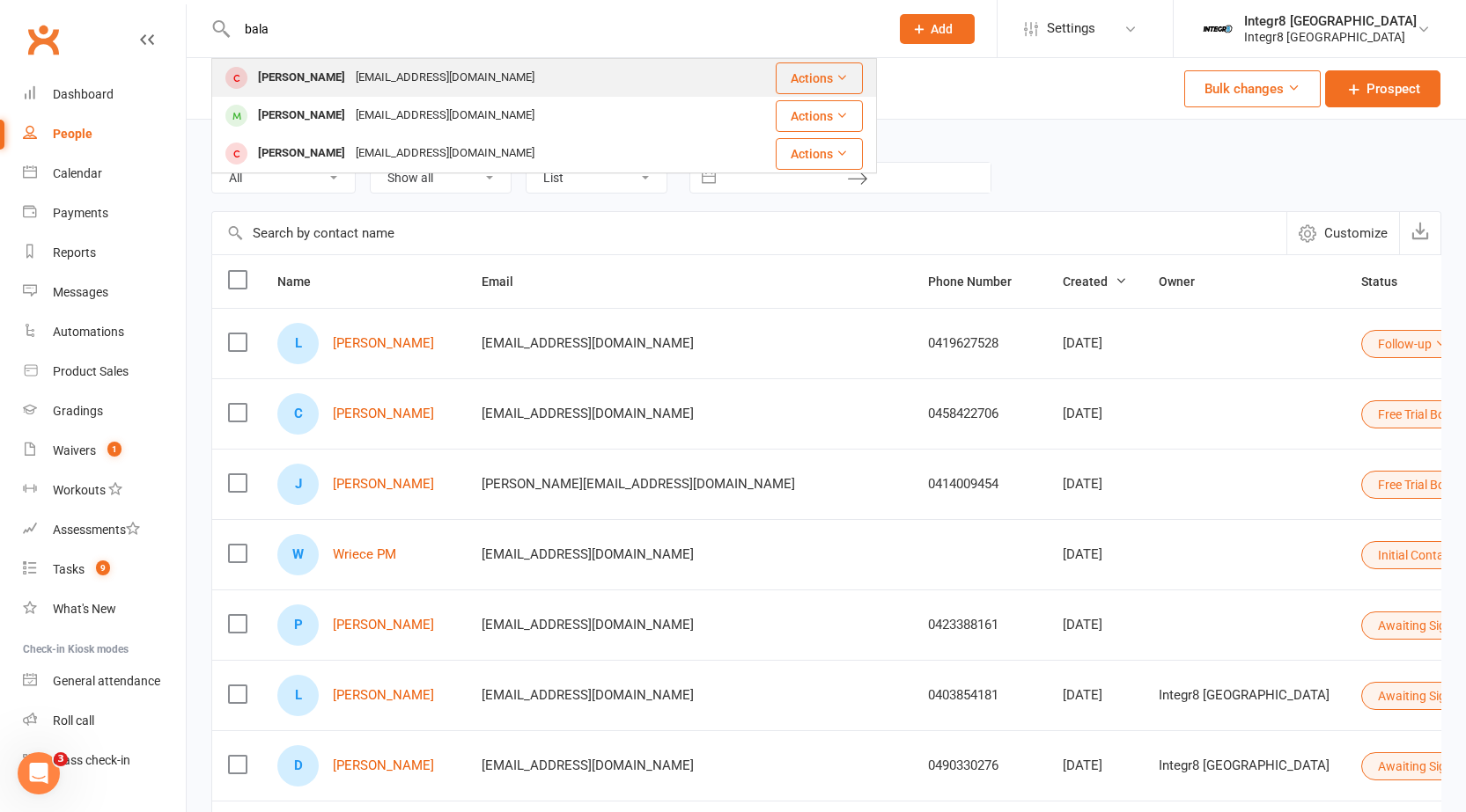
type input "bala"
click at [403, 64] on div "Balazs Muller balazsmuller@gmail.com" at bounding box center [467, 77] width 508 height 36
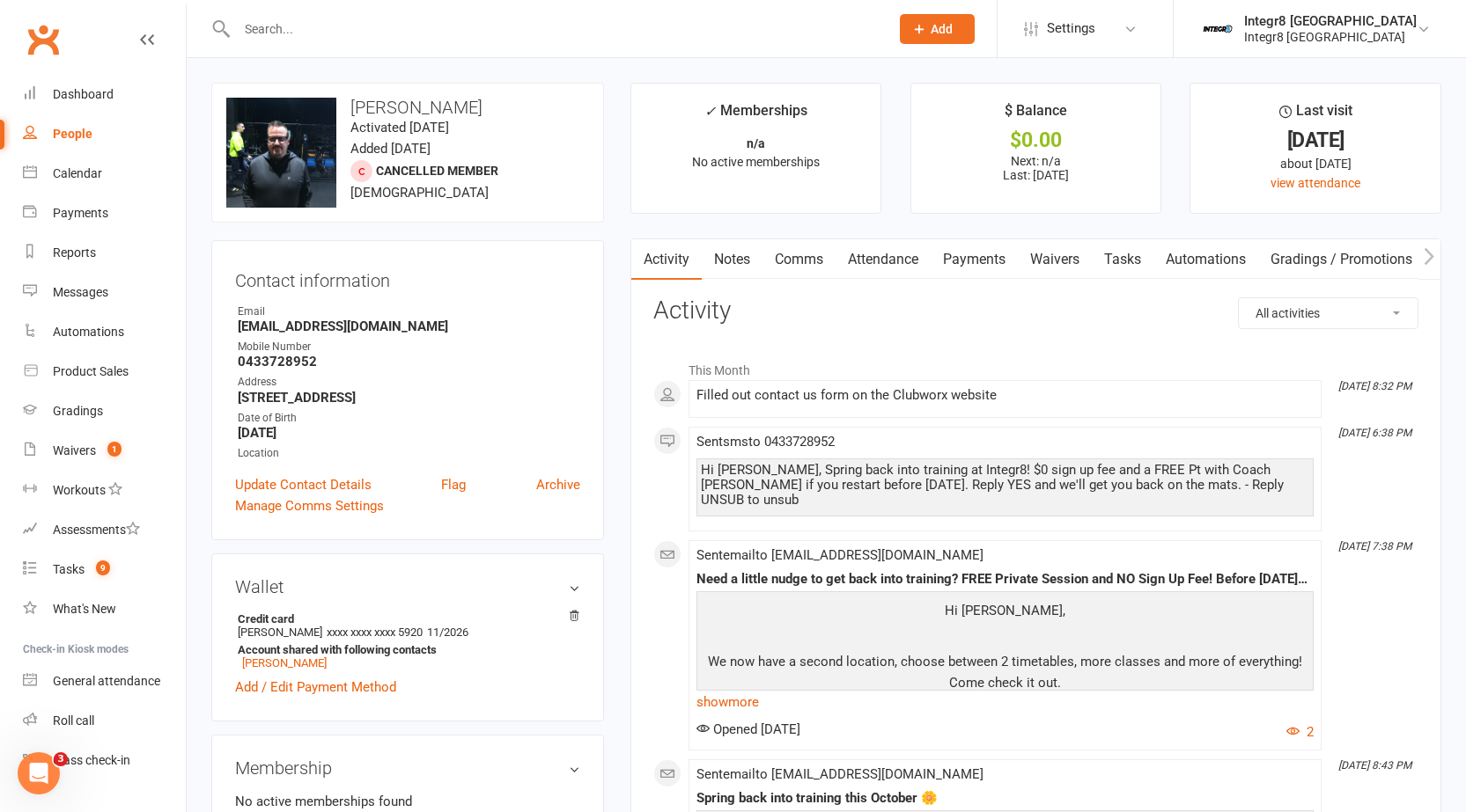
click at [738, 254] on link "Notes" at bounding box center [732, 259] width 61 height 40
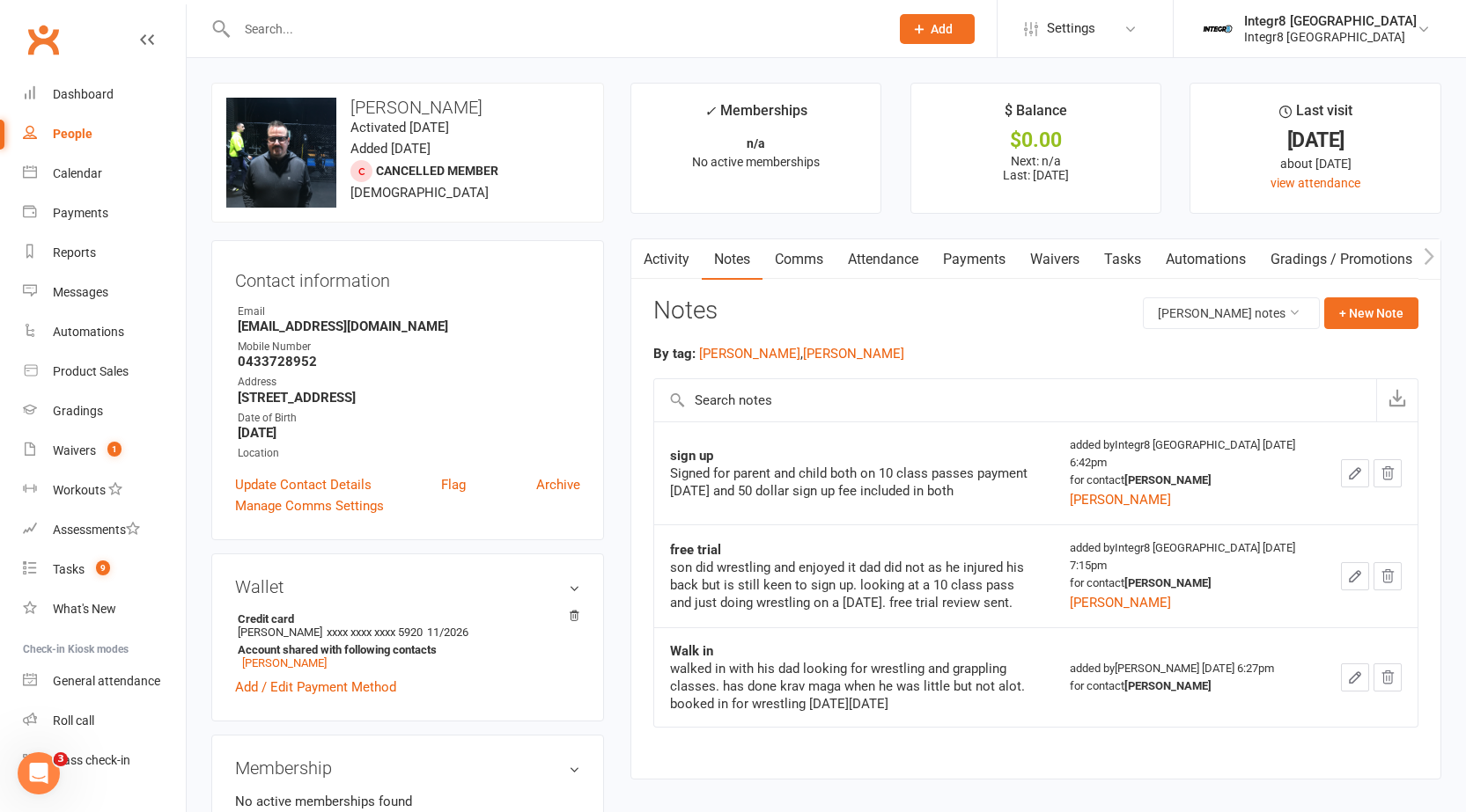
click at [803, 262] on link "Comms" at bounding box center [798, 259] width 73 height 40
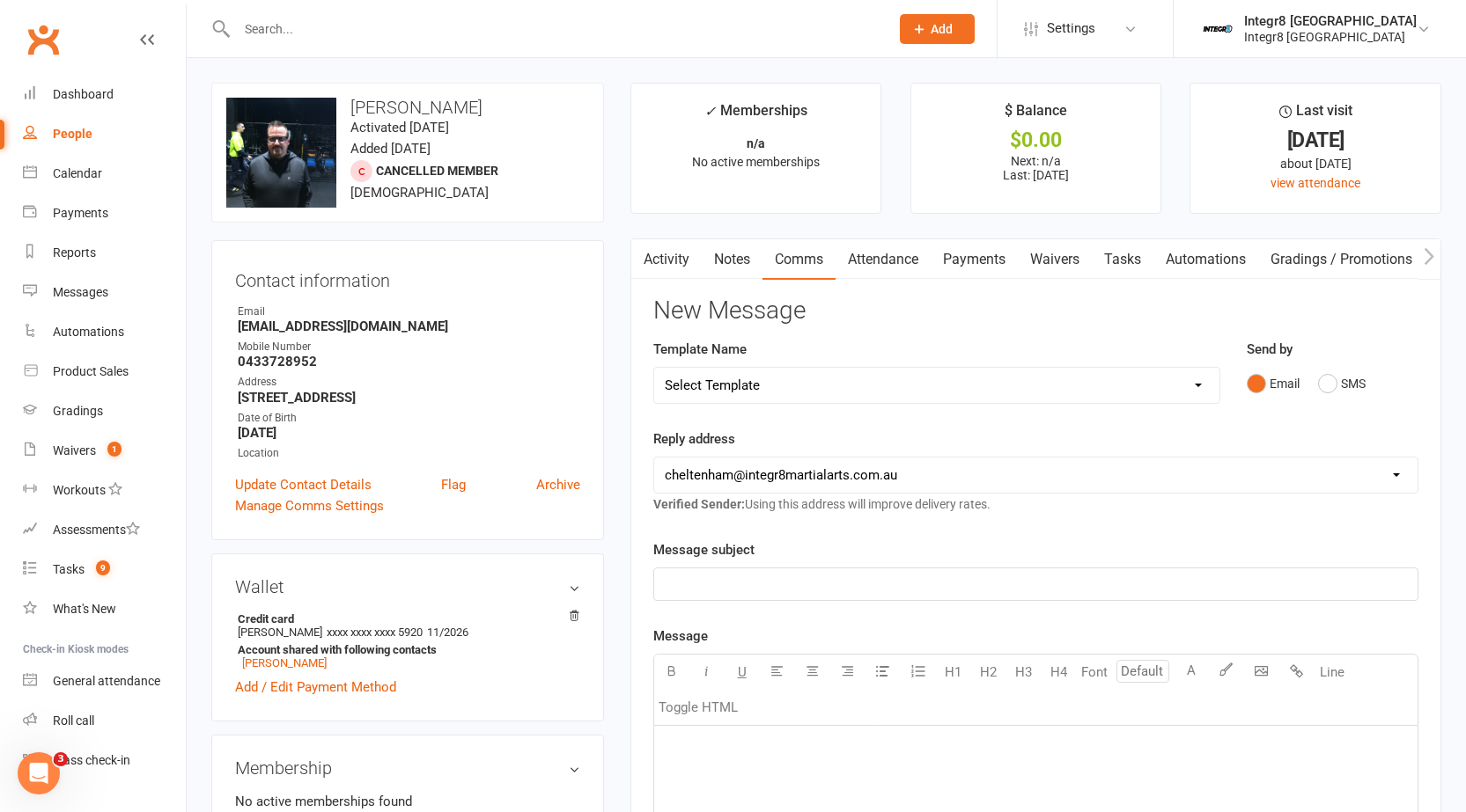
click at [672, 244] on link "Activity" at bounding box center [667, 259] width 70 height 40
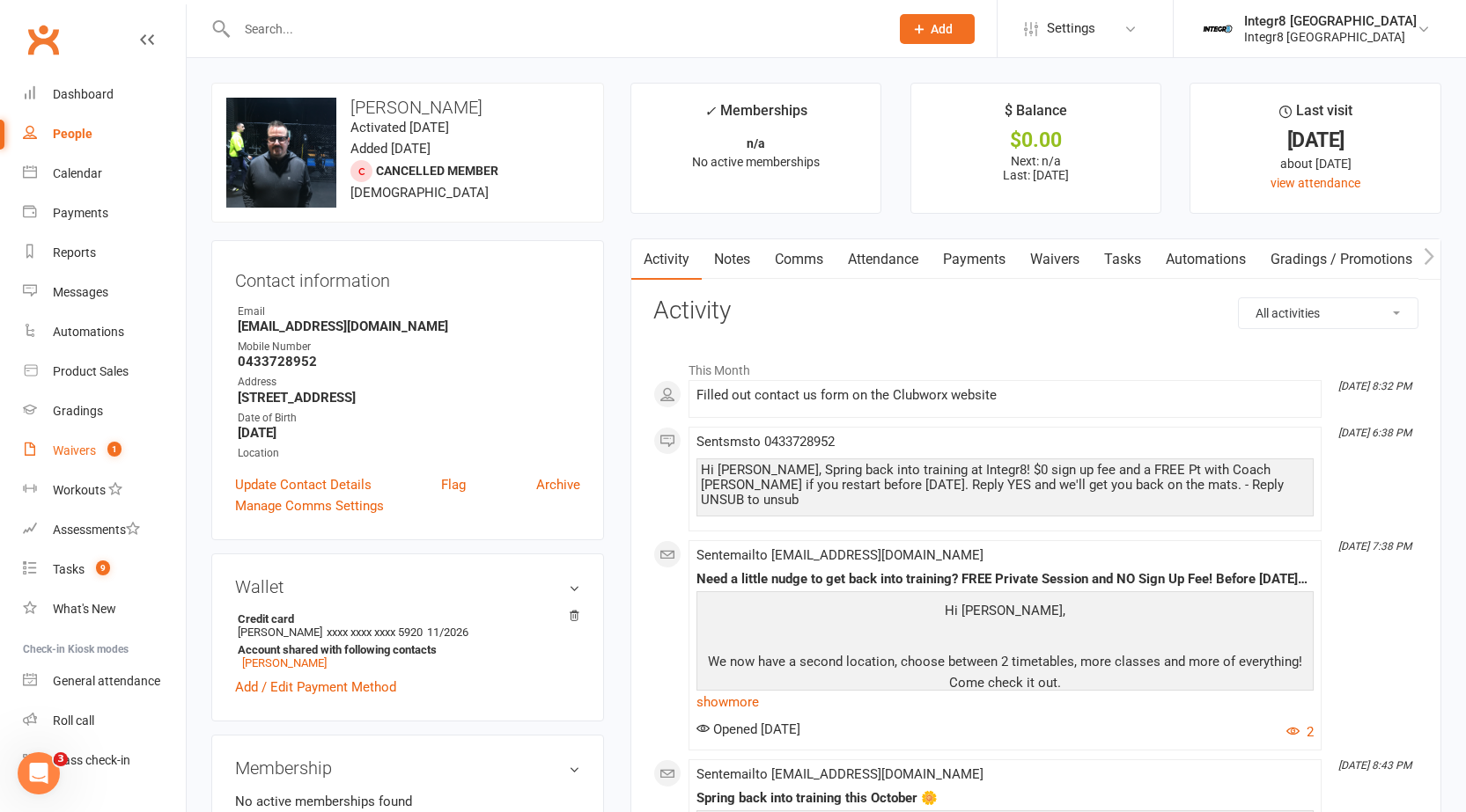
click at [93, 442] on link "Waivers 1" at bounding box center [104, 450] width 163 height 40
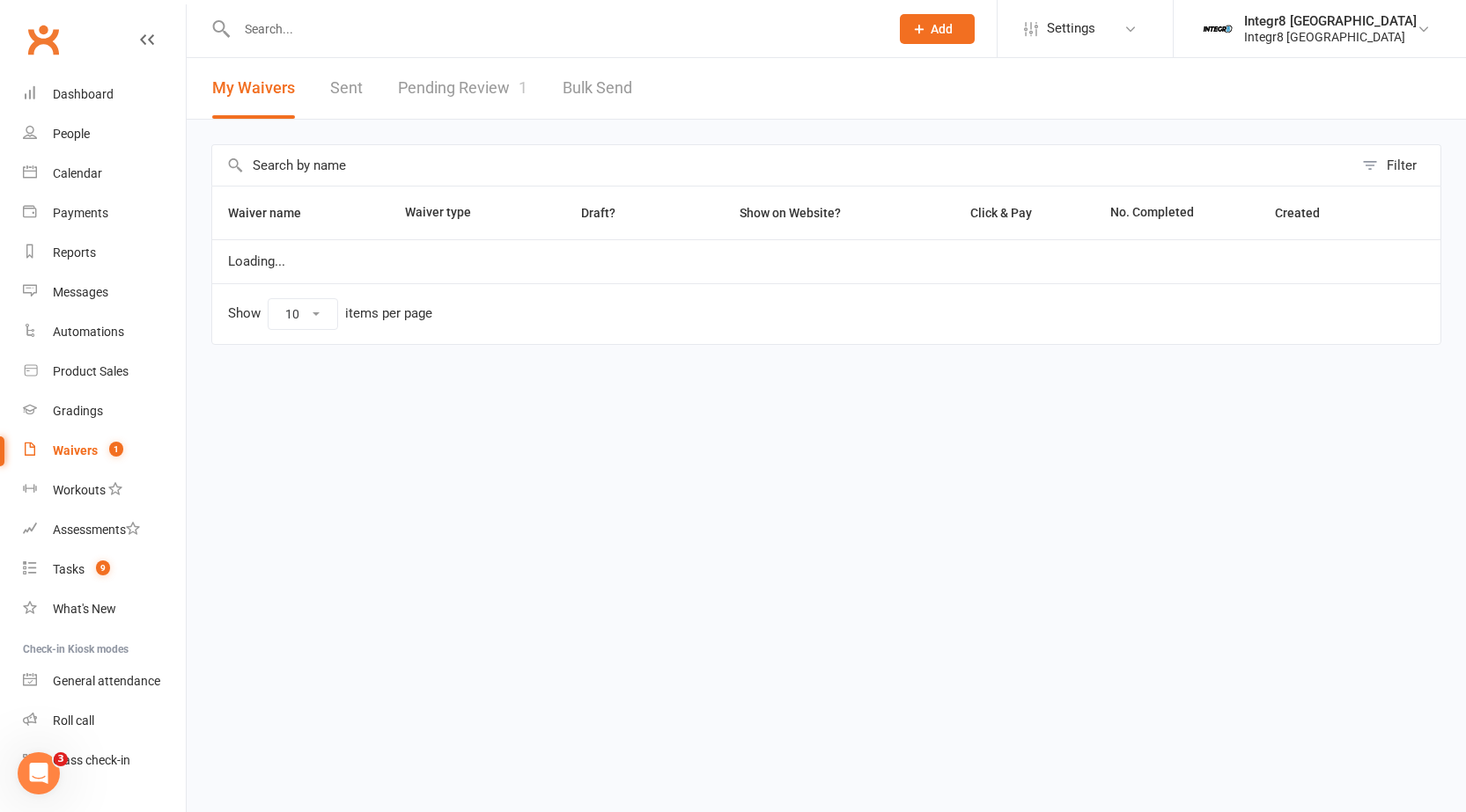
click at [476, 90] on link "Pending Review 1" at bounding box center [462, 88] width 129 height 61
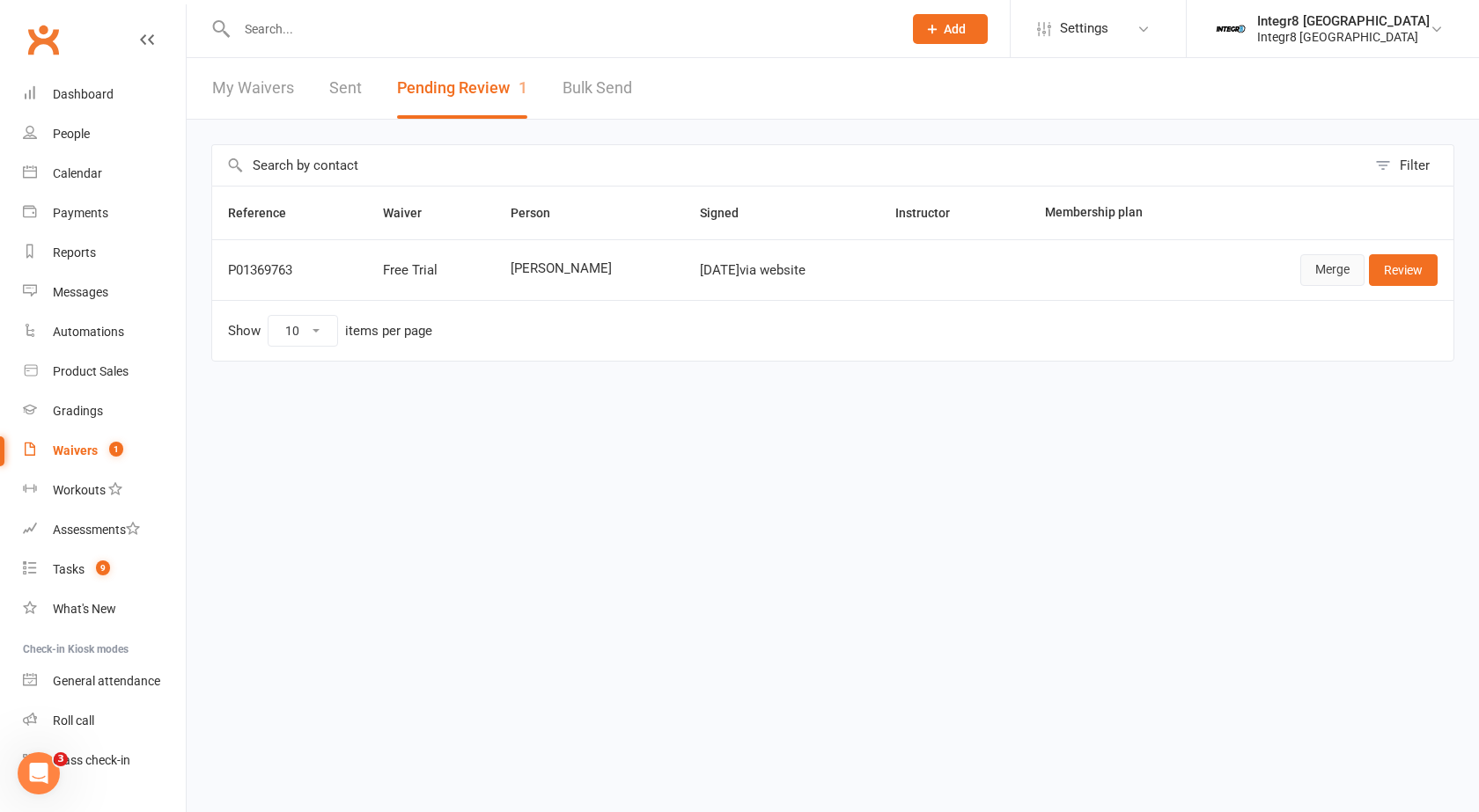
click at [1337, 265] on link "Merge" at bounding box center [1332, 270] width 65 height 31
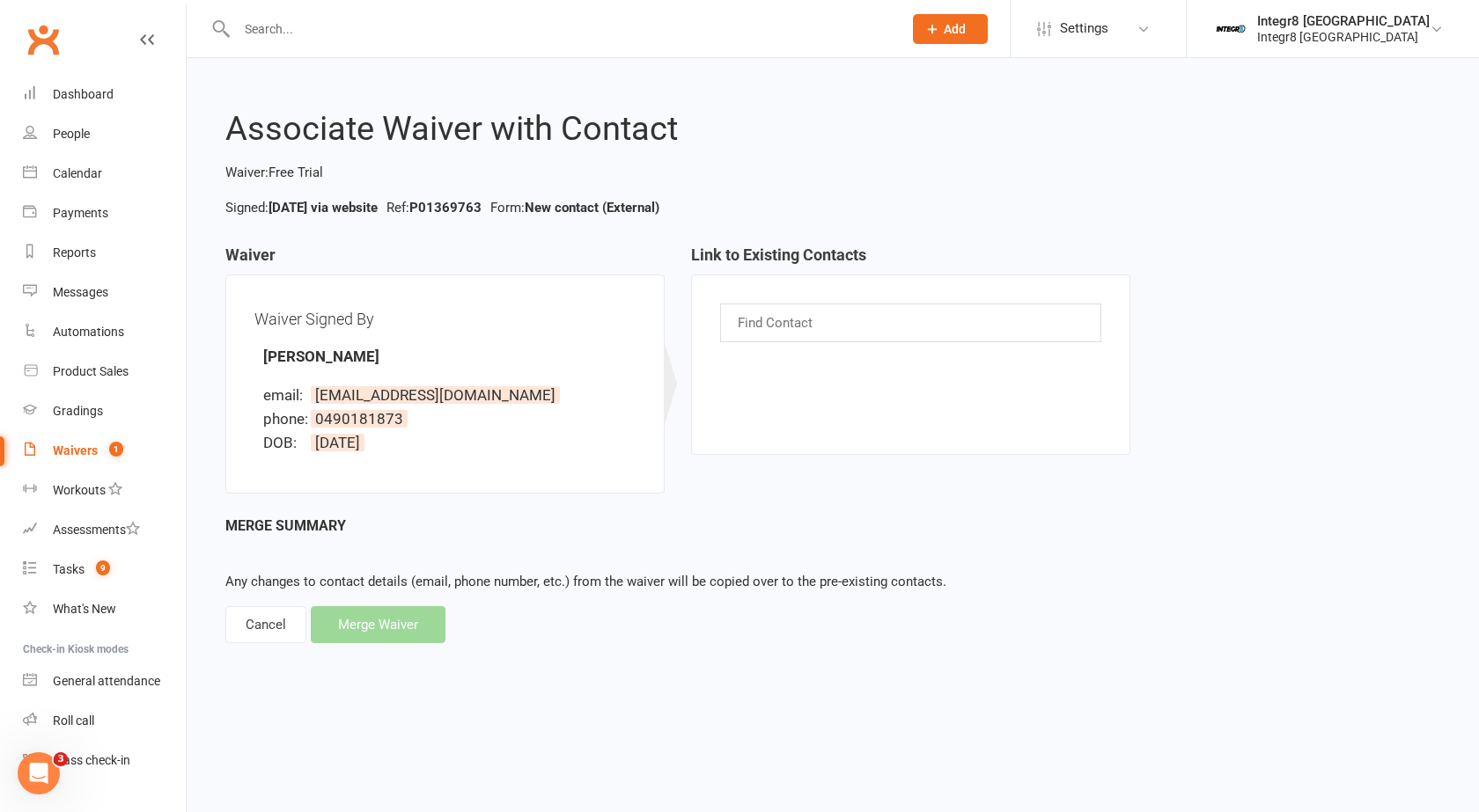
click at [812, 316] on input "text" at bounding box center [777, 322] width 82 height 22
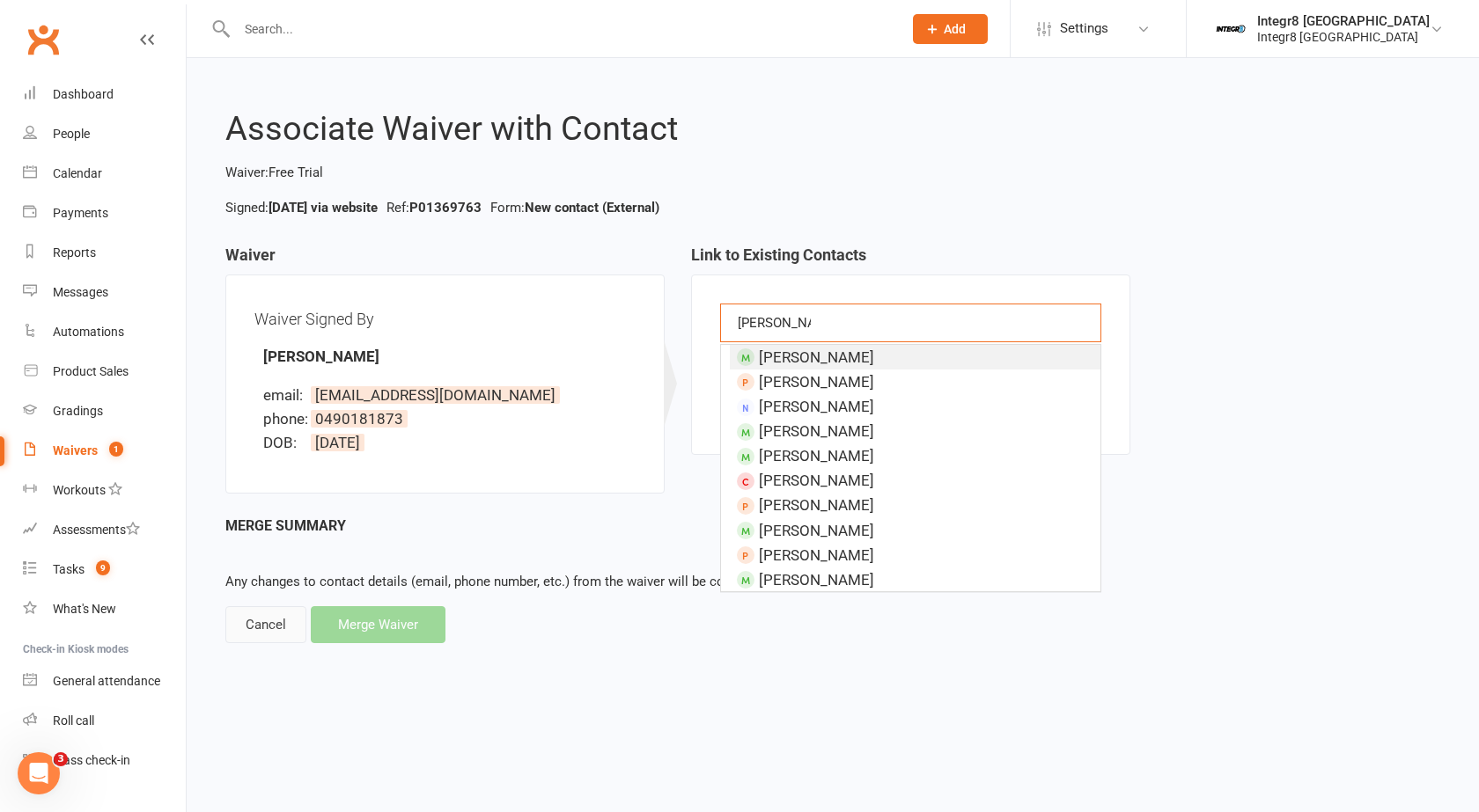
type input "jack roberts"
click at [261, 634] on div "Cancel" at bounding box center [266, 625] width 81 height 37
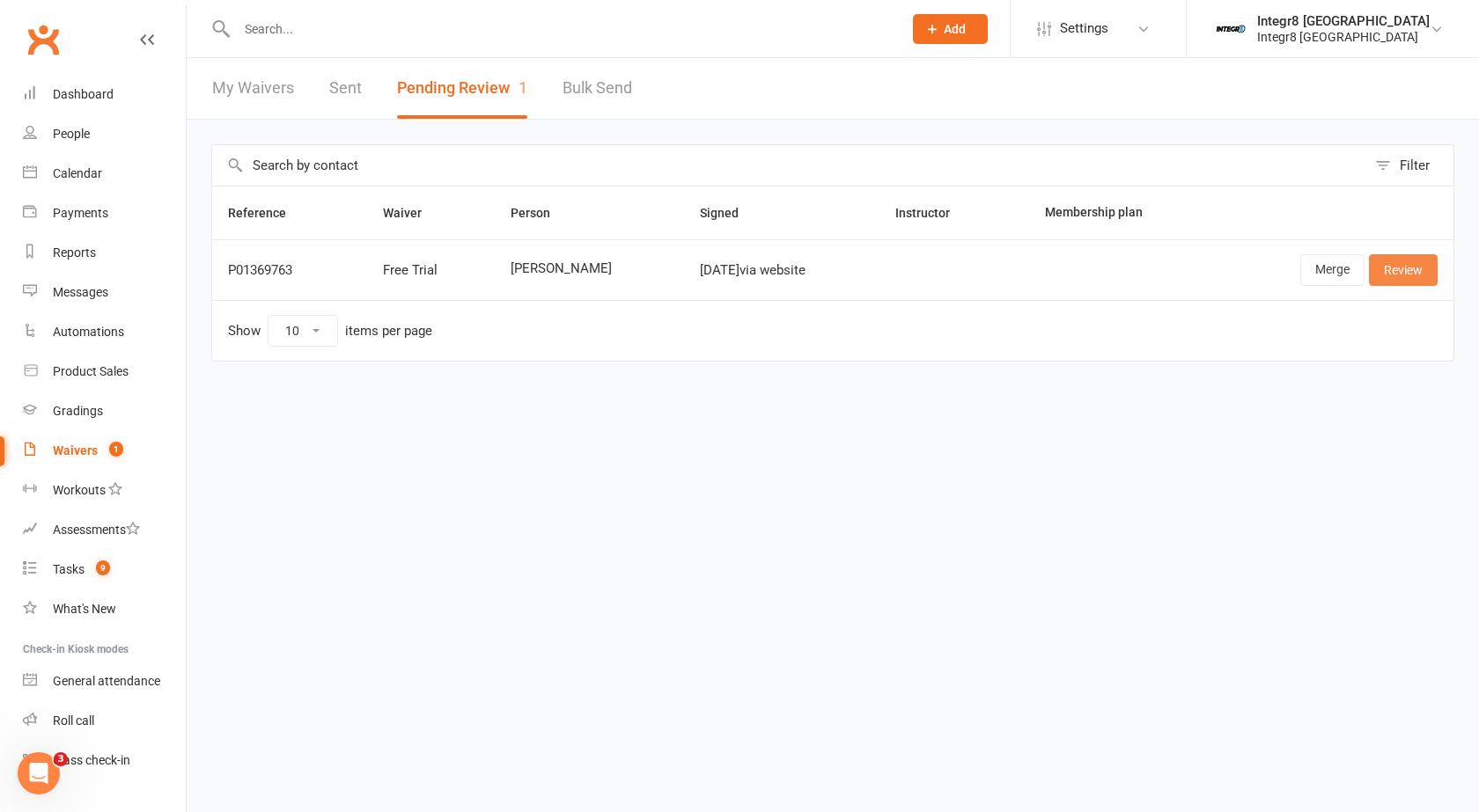
click at [1432, 268] on link "Review" at bounding box center [1403, 270] width 68 height 31
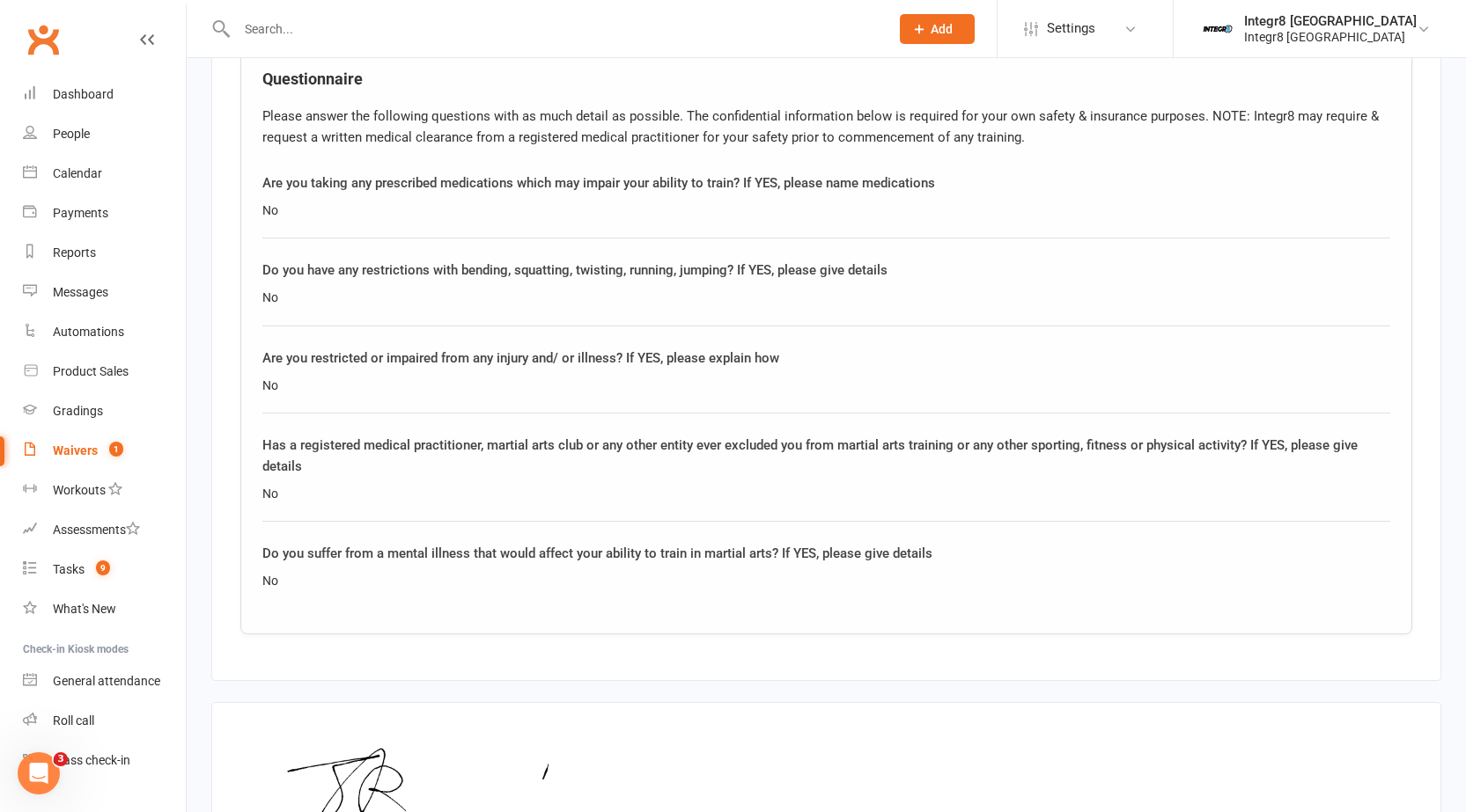
scroll to position [1496, 0]
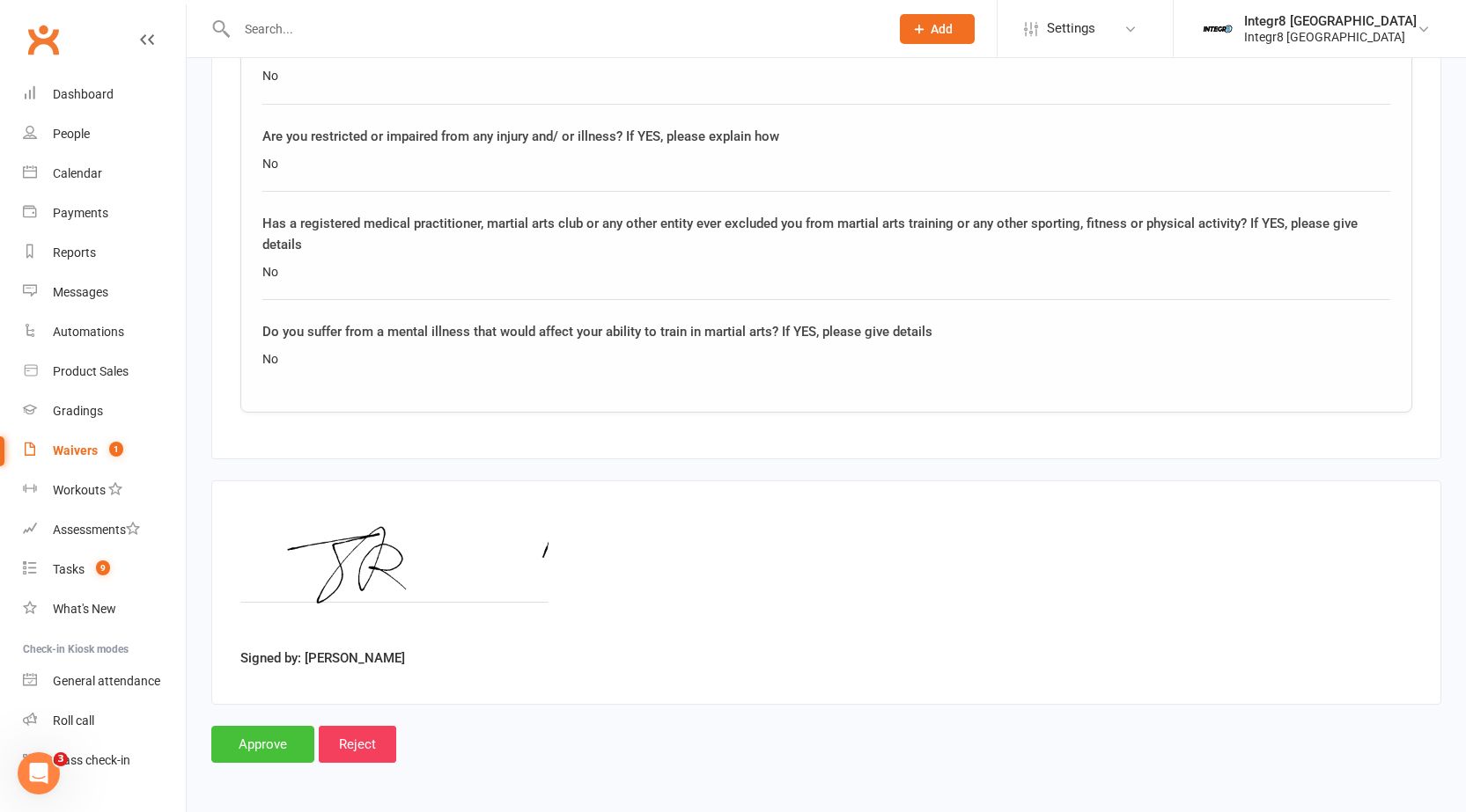
click at [237, 728] on input "Approve" at bounding box center [262, 745] width 103 height 37
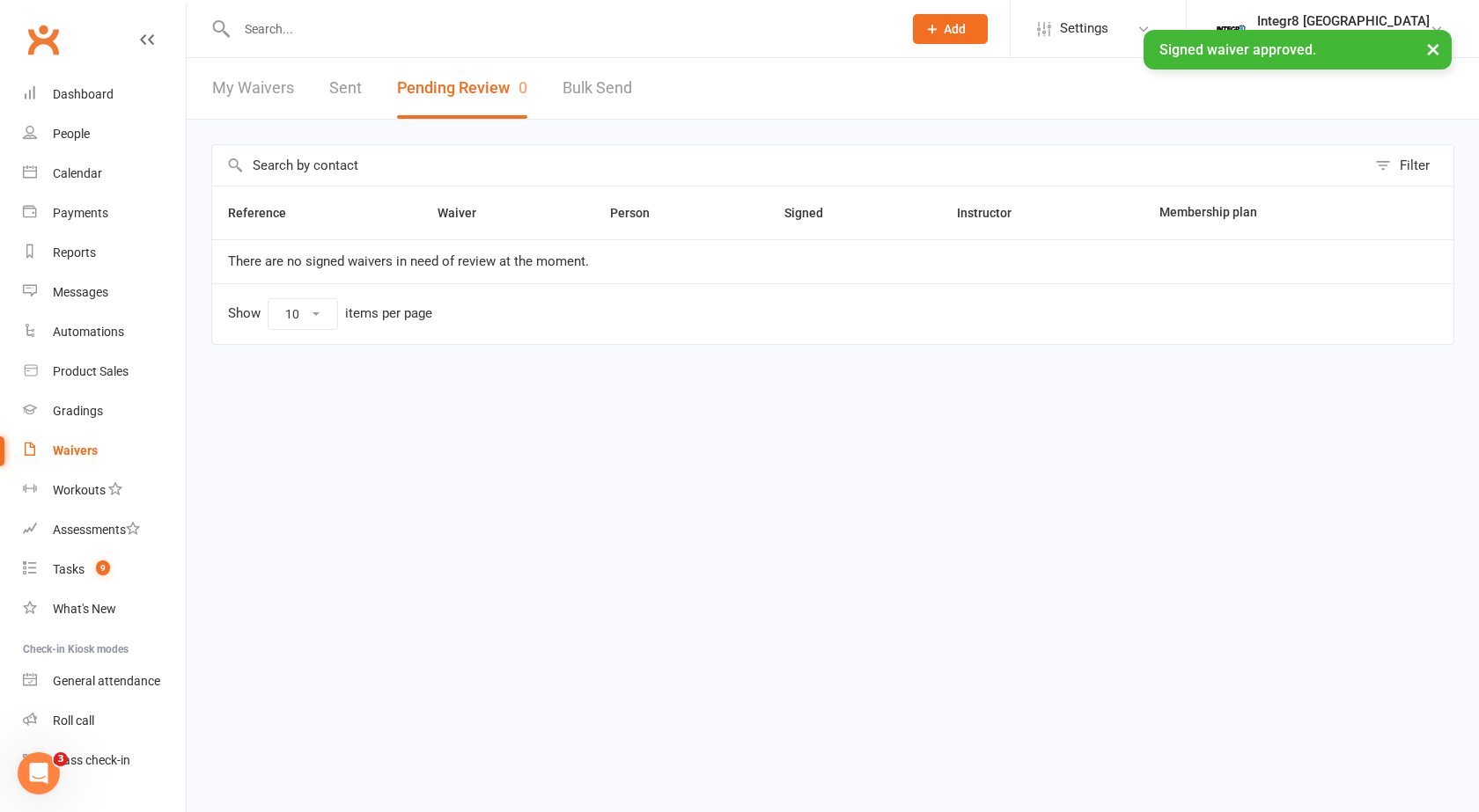
click at [421, 26] on input "text" at bounding box center [561, 28] width 659 height 24
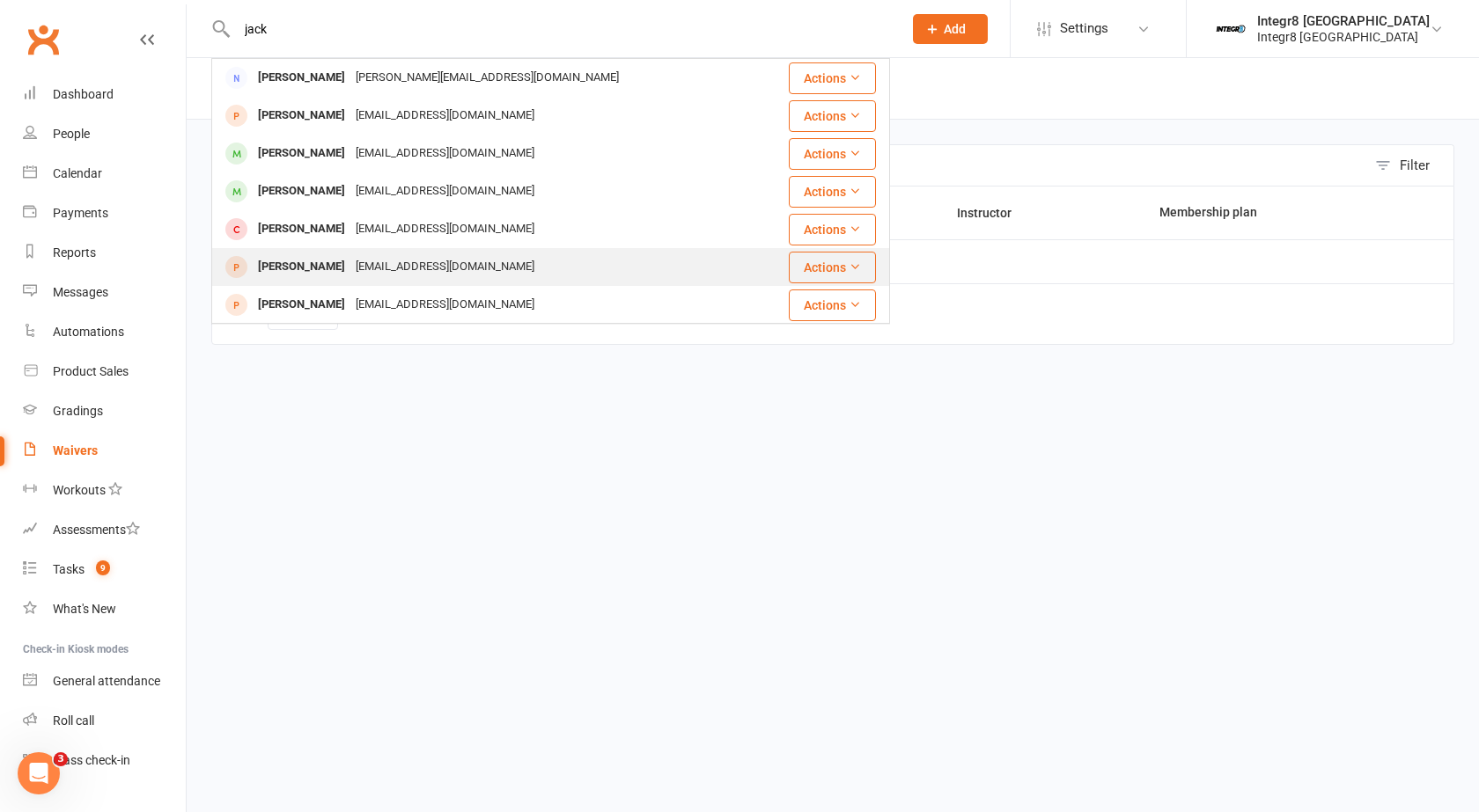
type input "jack"
click at [405, 267] on div "[EMAIL_ADDRESS][DOMAIN_NAME]" at bounding box center [445, 267] width 190 height 25
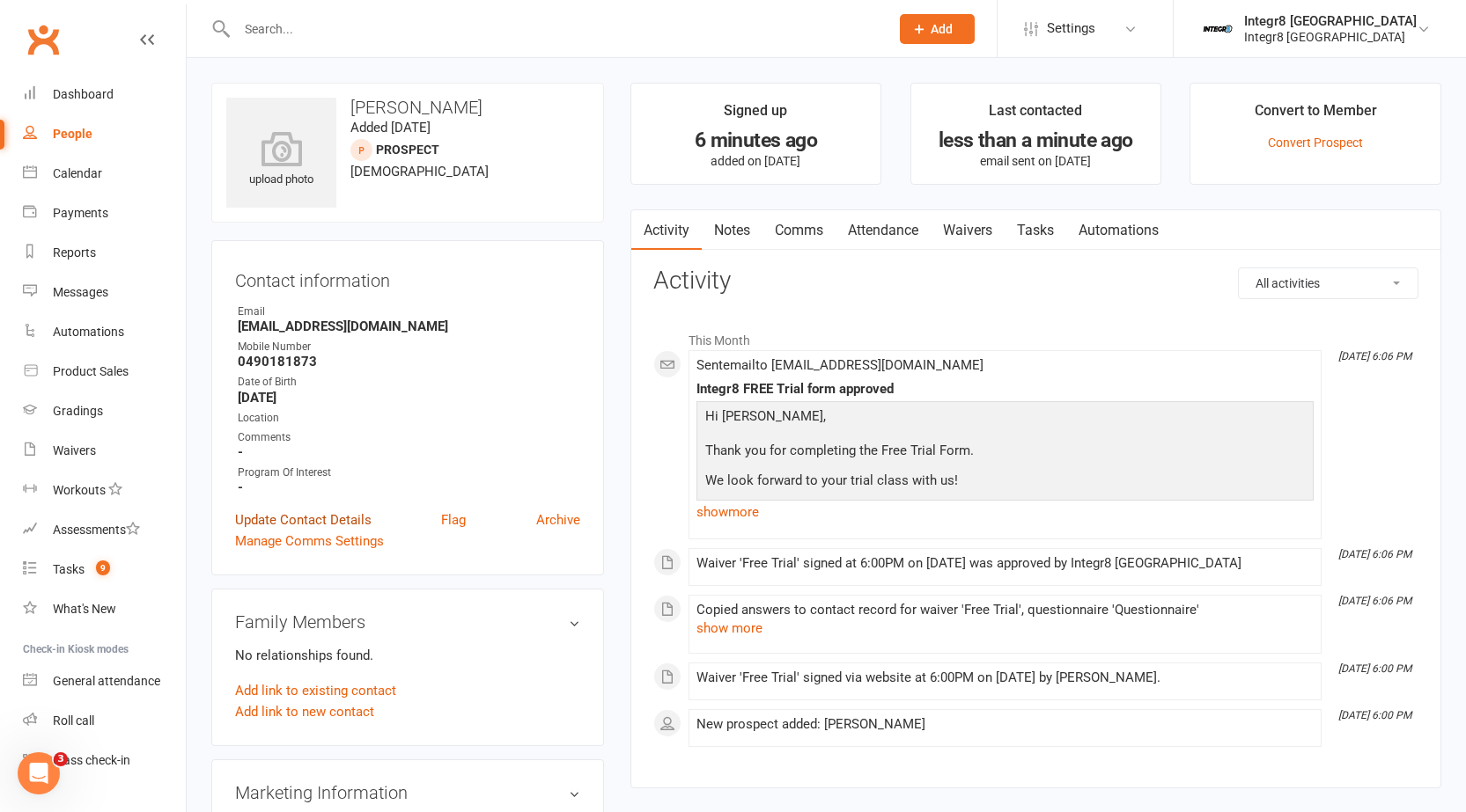
click at [343, 515] on link "Update Contact Details" at bounding box center [303, 520] width 137 height 21
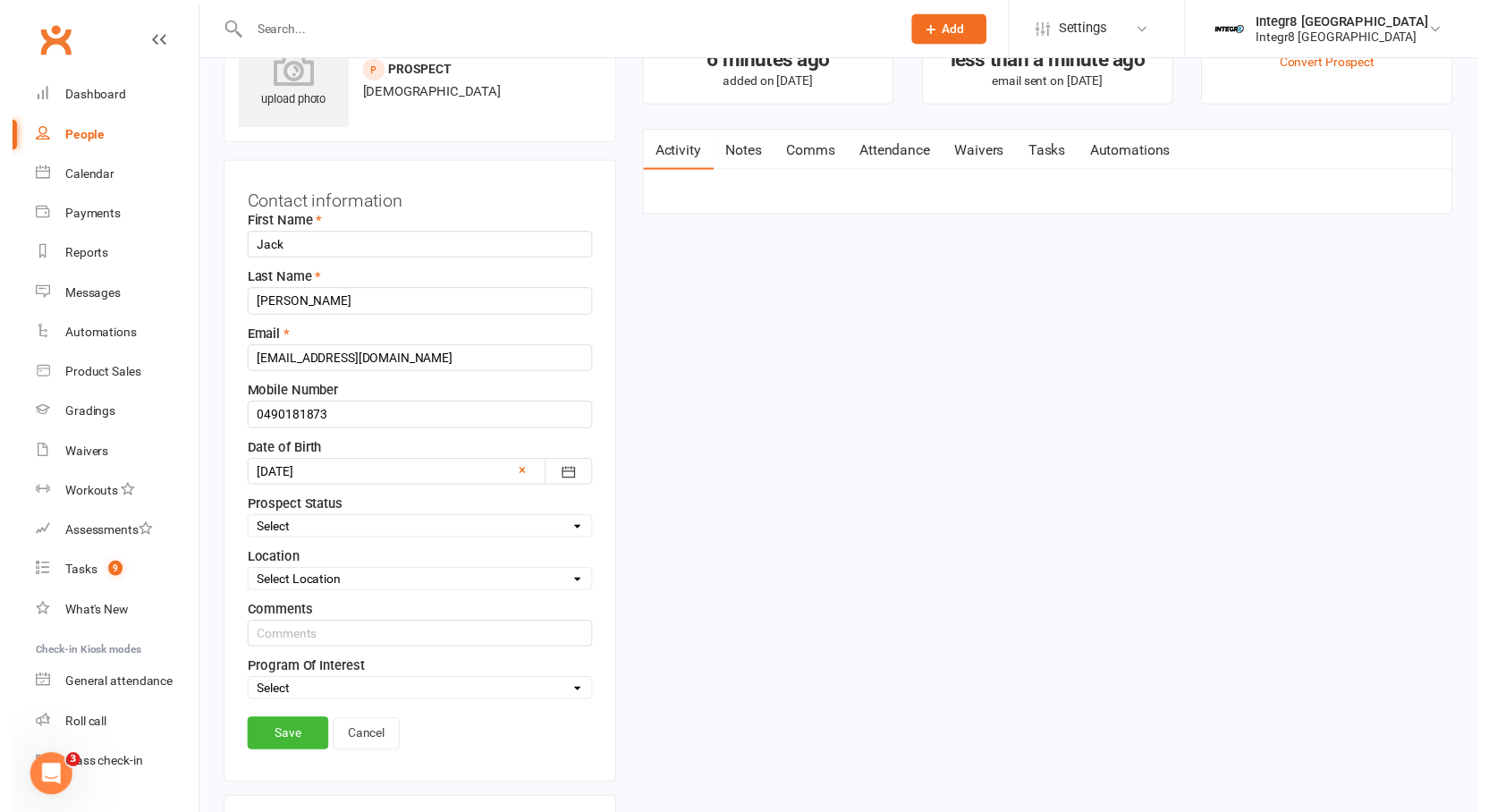
scroll to position [84, 0]
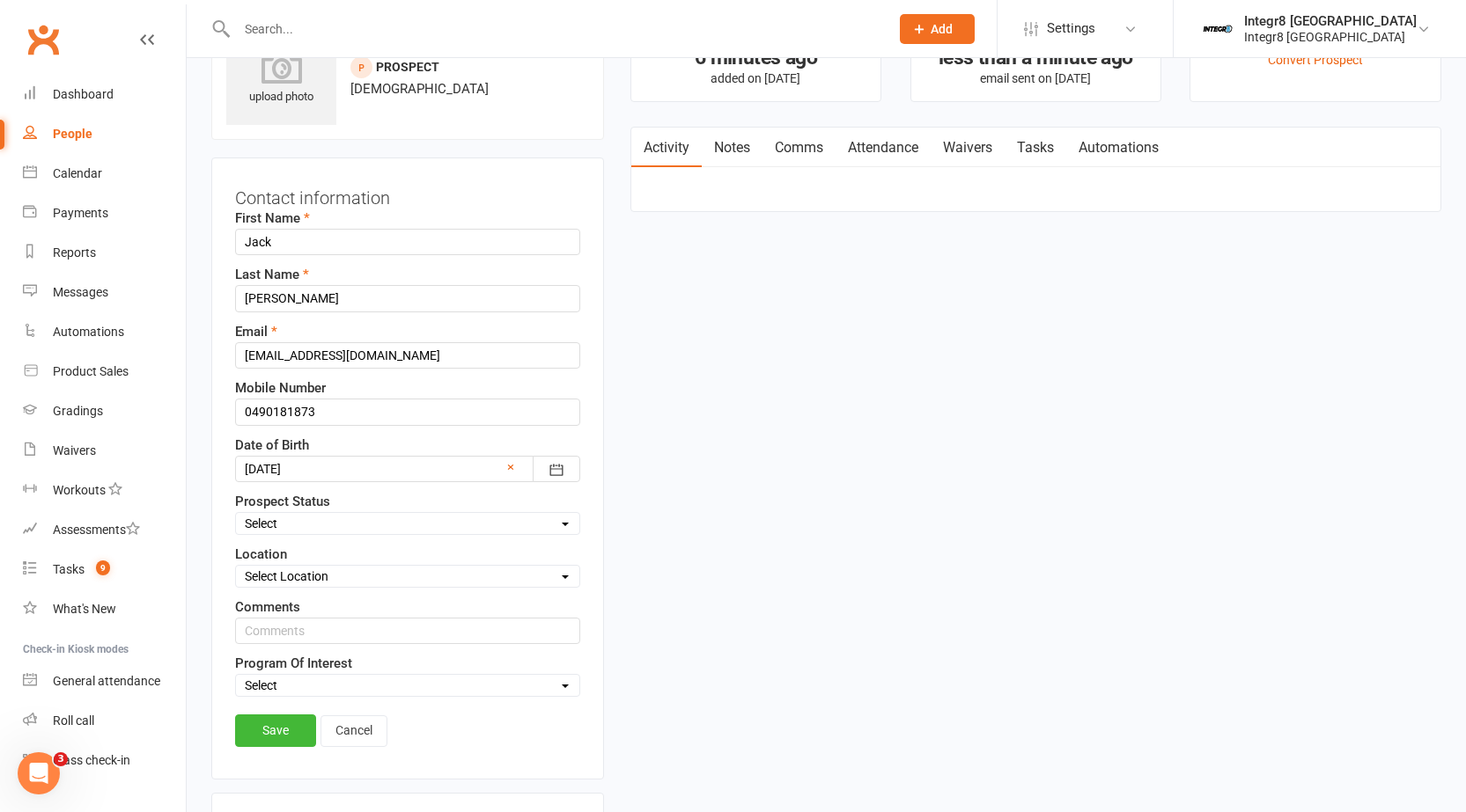
click at [353, 528] on select "Select Initial Contact Follow-up Free Trial Booked Awaiting Sign-Up Not Ready (…" at bounding box center [407, 524] width 343 height 20
select select "Free Trial Booked"
click at [236, 514] on select "Select Initial Contact Follow-up Free Trial Booked Awaiting Sign-Up Not Ready (…" at bounding box center [407, 524] width 343 height 20
click at [258, 724] on link "Save" at bounding box center [275, 730] width 81 height 31
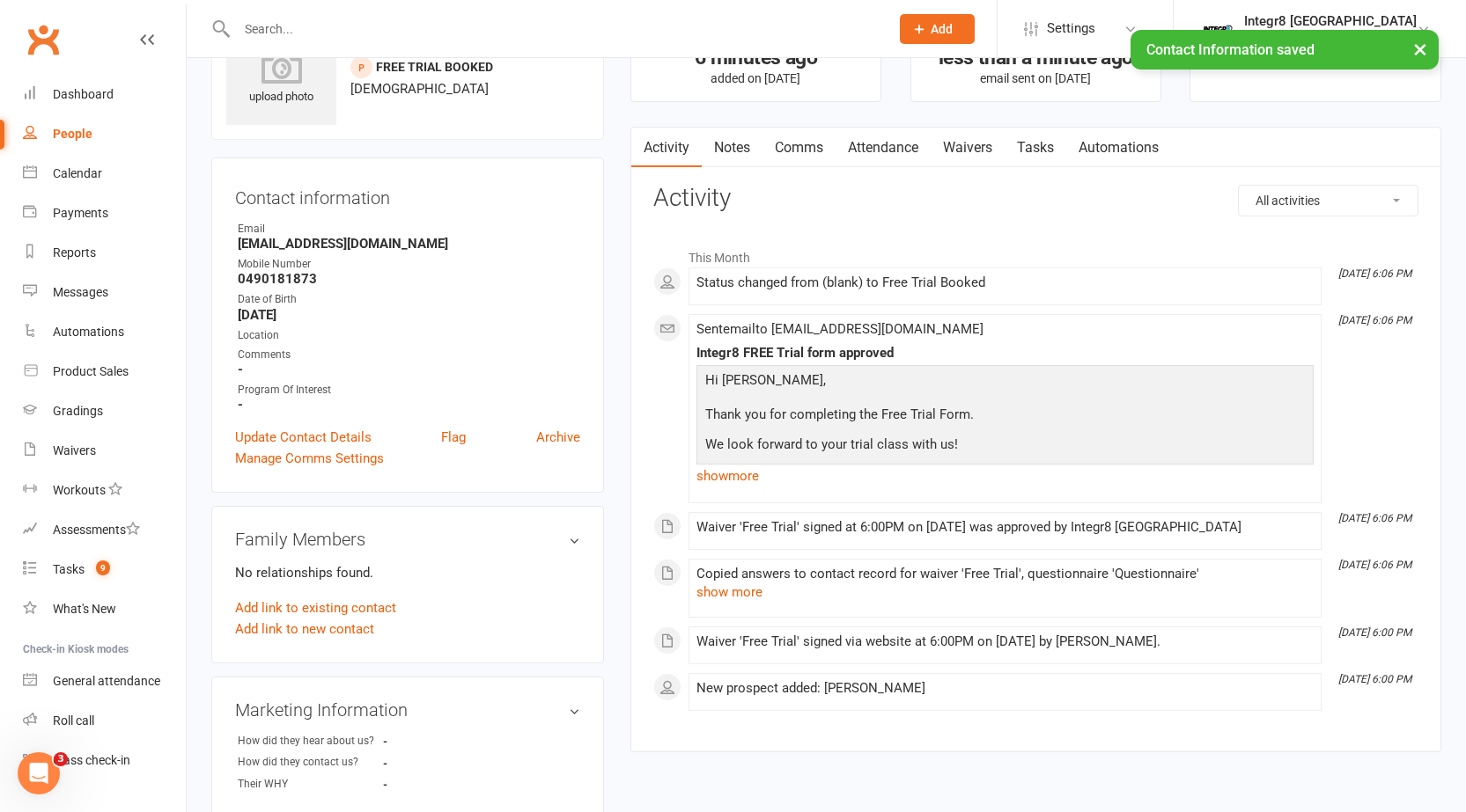
click at [744, 142] on link "Notes" at bounding box center [732, 148] width 61 height 40
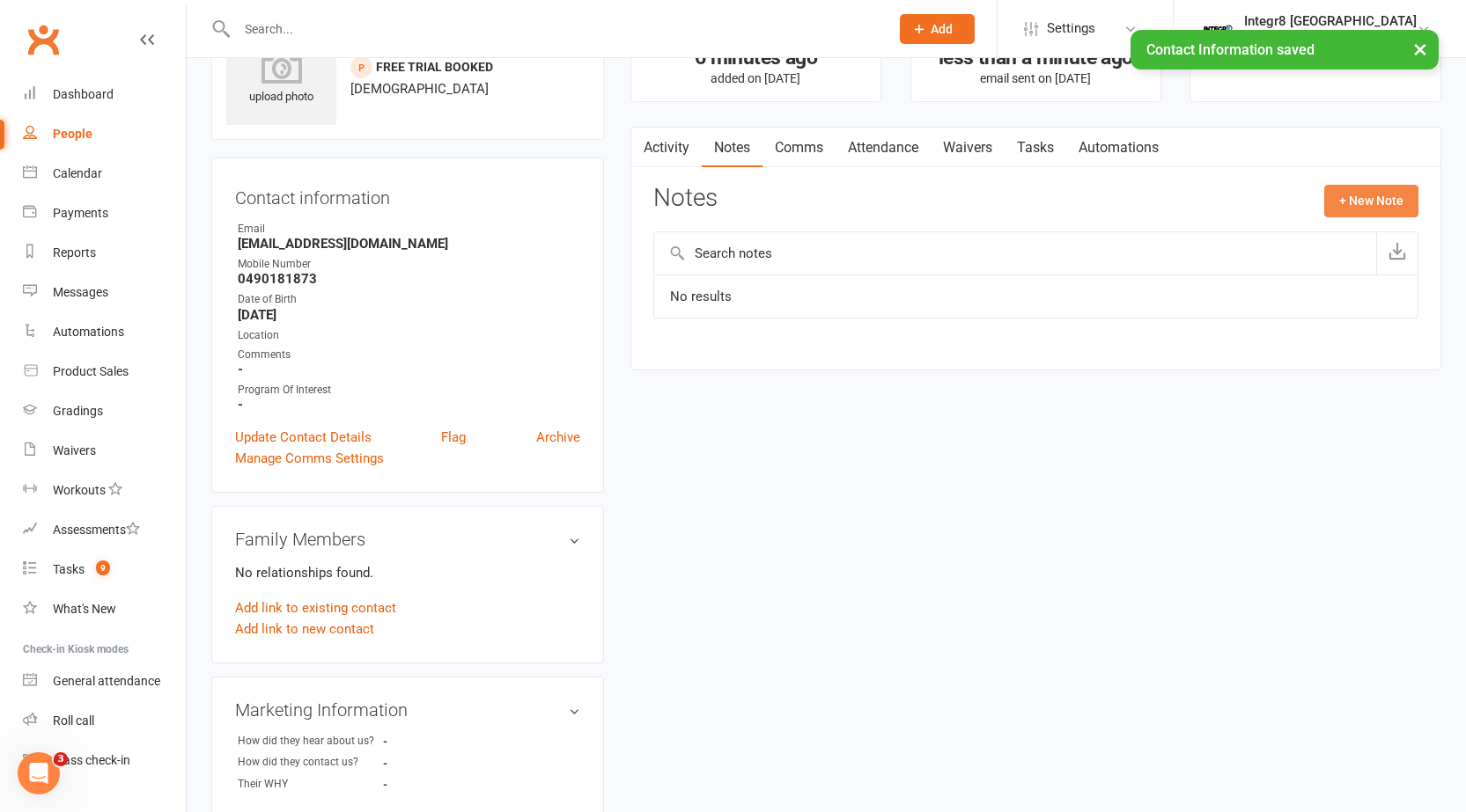
click at [1360, 207] on button "+ New Note" at bounding box center [1371, 200] width 94 height 31
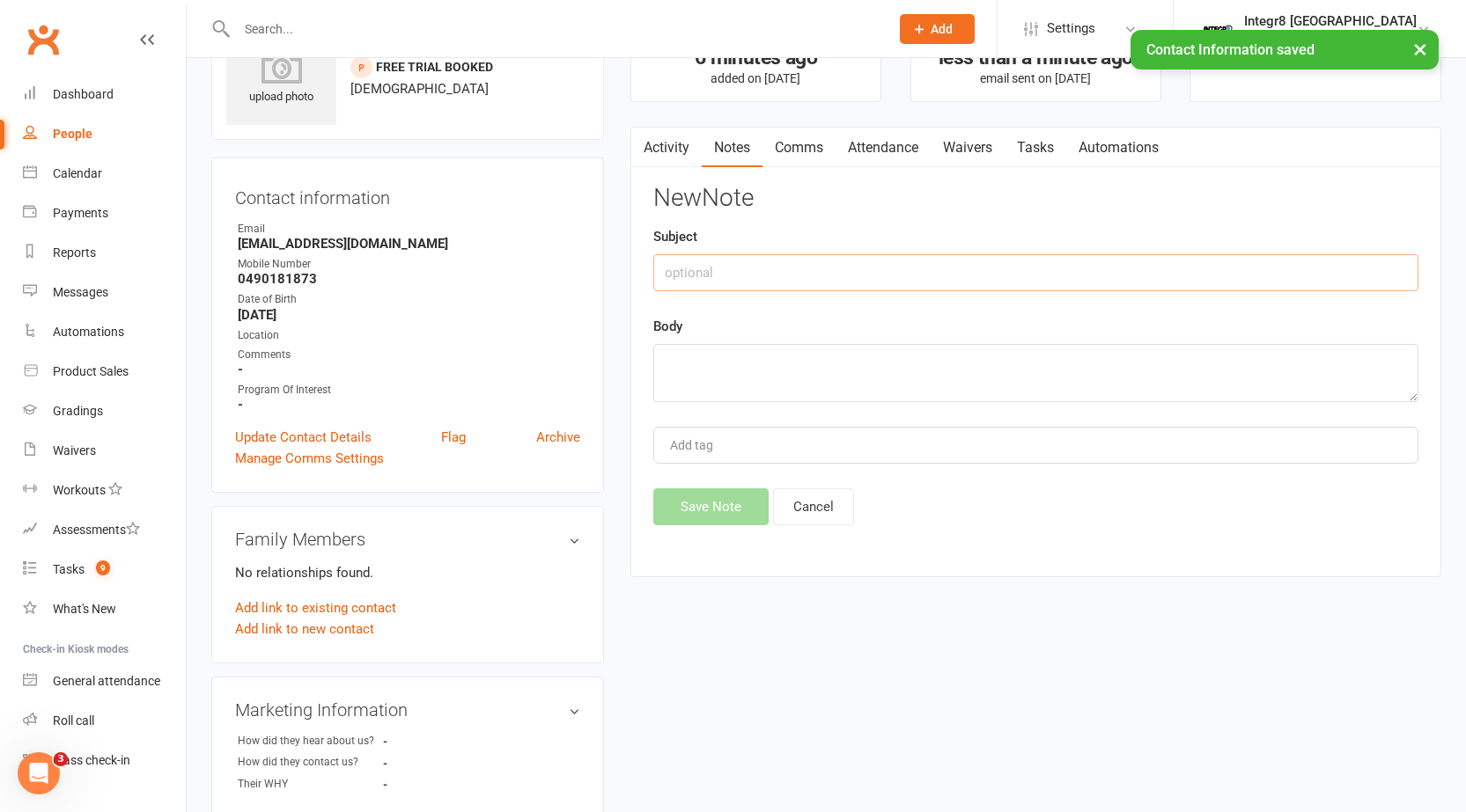
click at [855, 268] on input "text" at bounding box center [1035, 273] width 765 height 37
type input "f"
type input "trial"
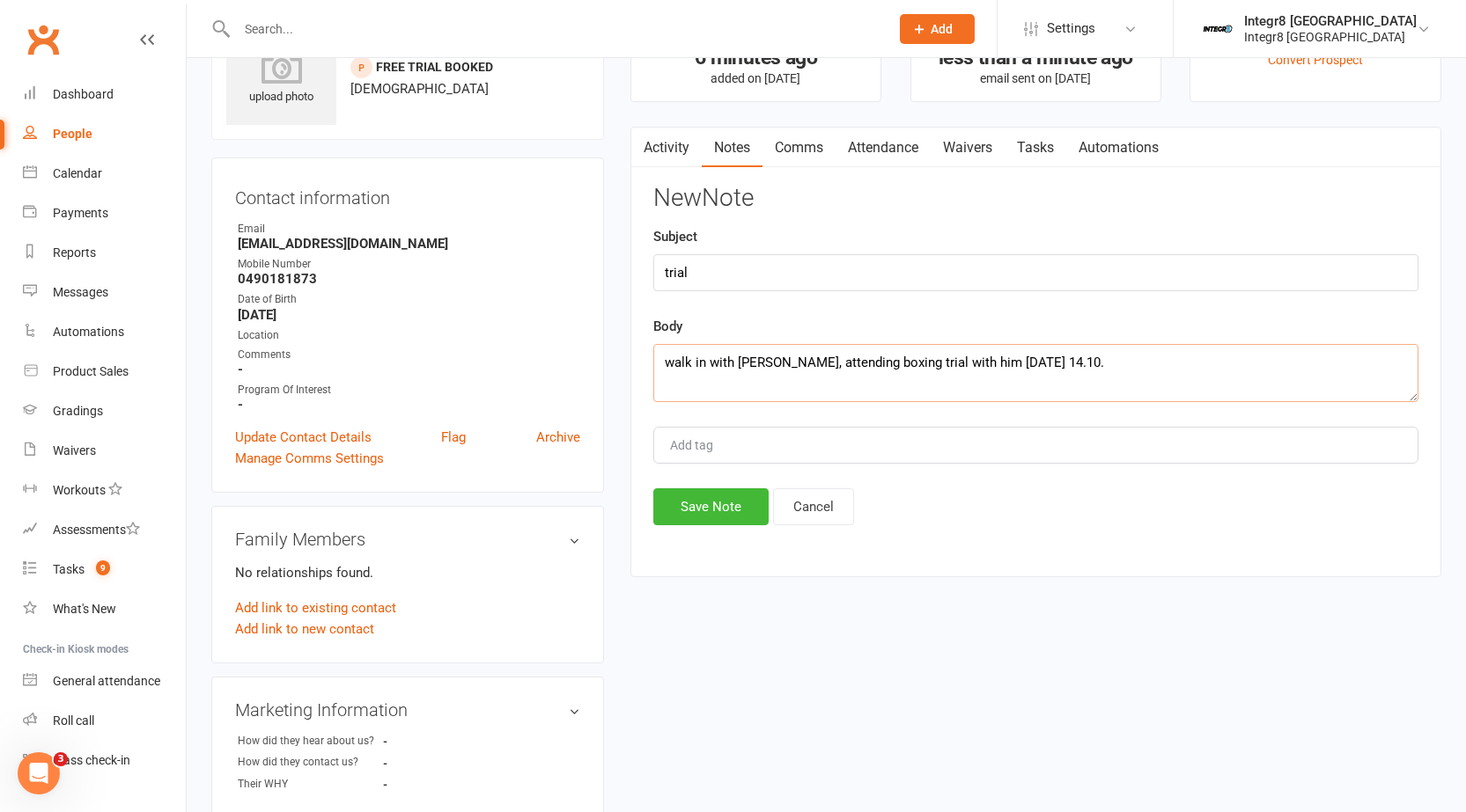
type textarea "walk in with liam fagan, attending boxing trial with him today 14.10."
type input "[PERSON_NAME]"
click at [889, 472] on li "[PERSON_NAME]" at bounding box center [1035, 478] width 761 height 26
click at [1041, 363] on textarea "walk in with liam fagan, attending boxing trial with him today 14.10." at bounding box center [1035, 372] width 765 height 58
type textarea "walk in with liam fagan, attending boxing trial with him today 14/10."
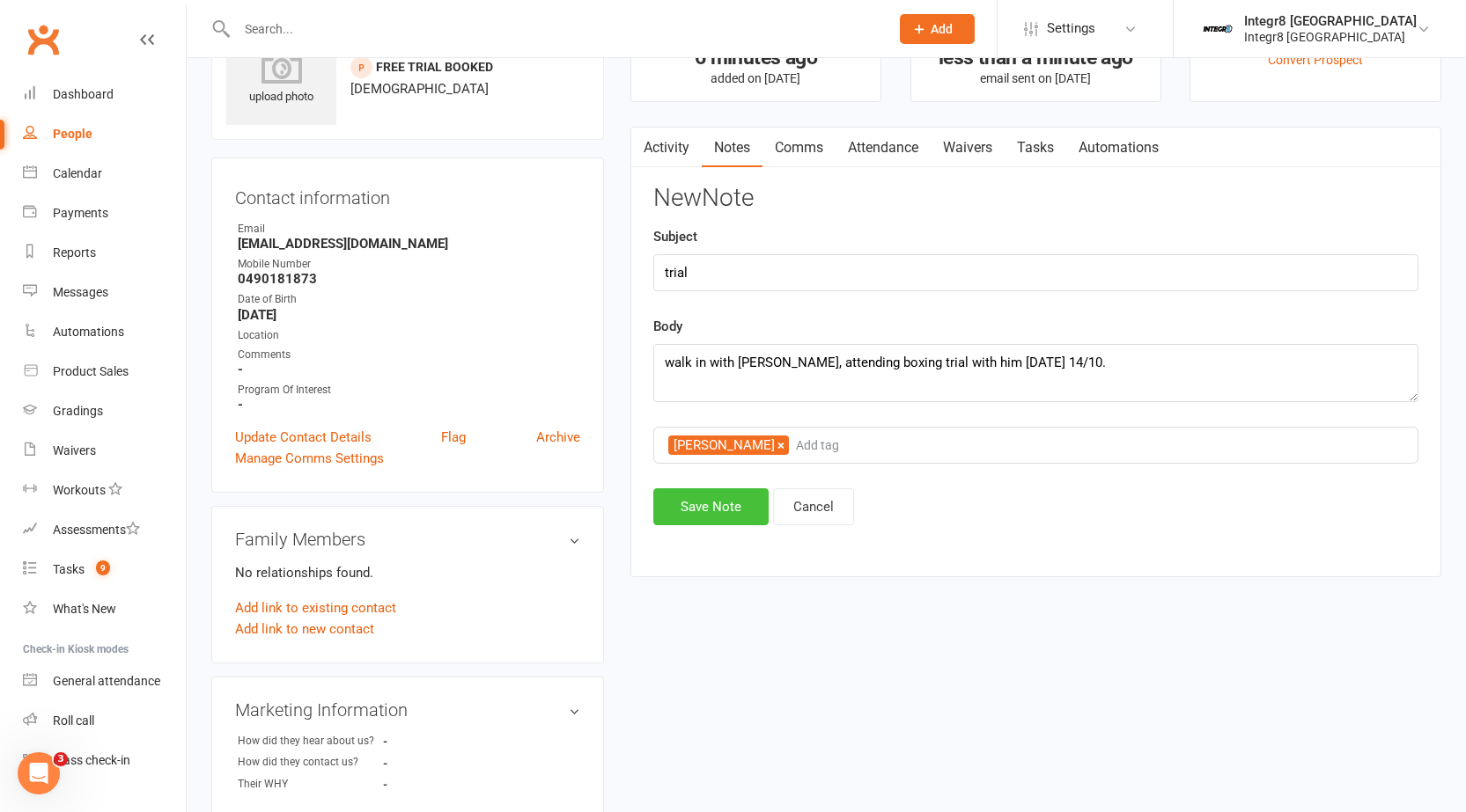
click at [701, 502] on button "Save Note" at bounding box center [711, 507] width 115 height 37
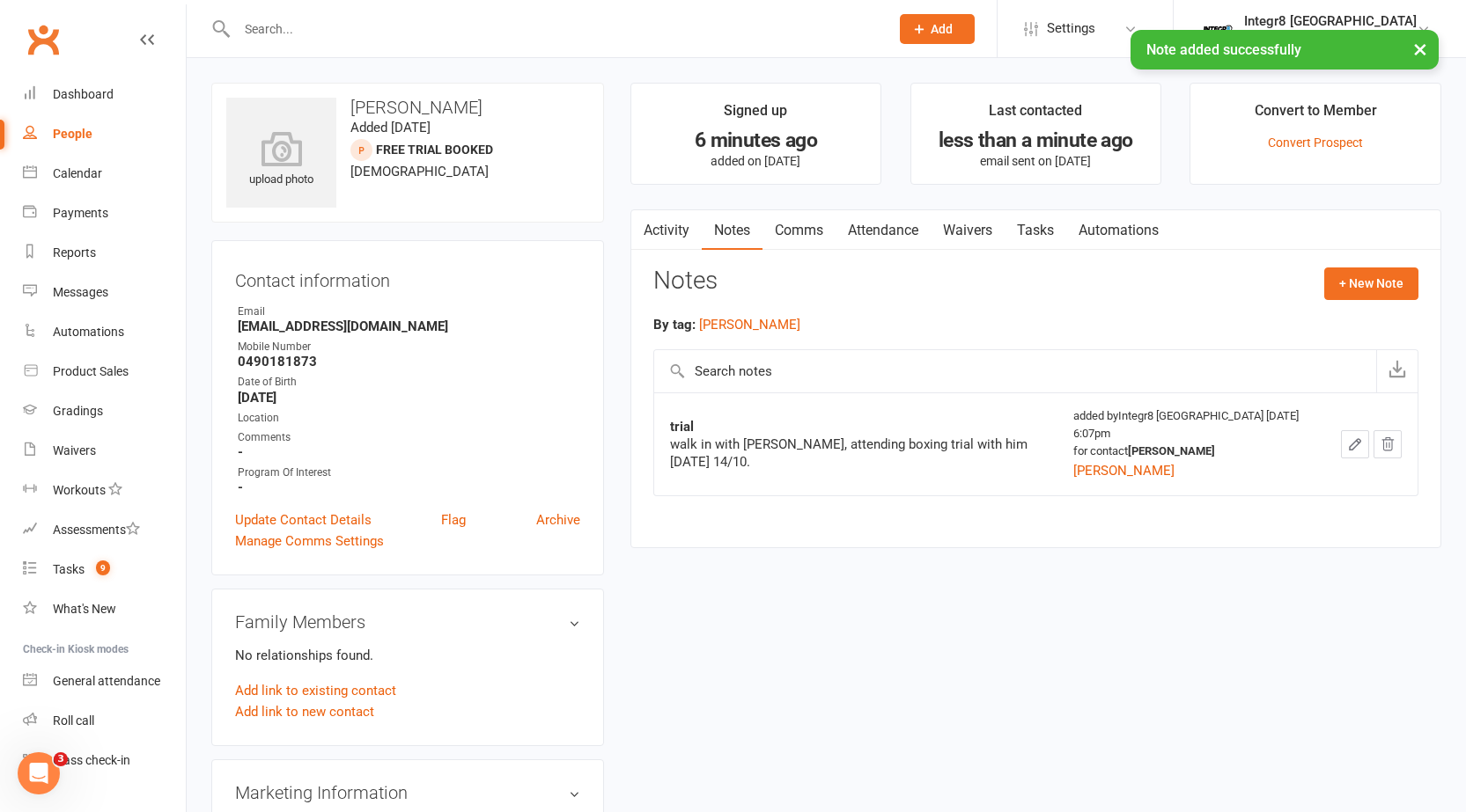
click at [37, 129] on link "People" at bounding box center [104, 134] width 163 height 40
select select "25"
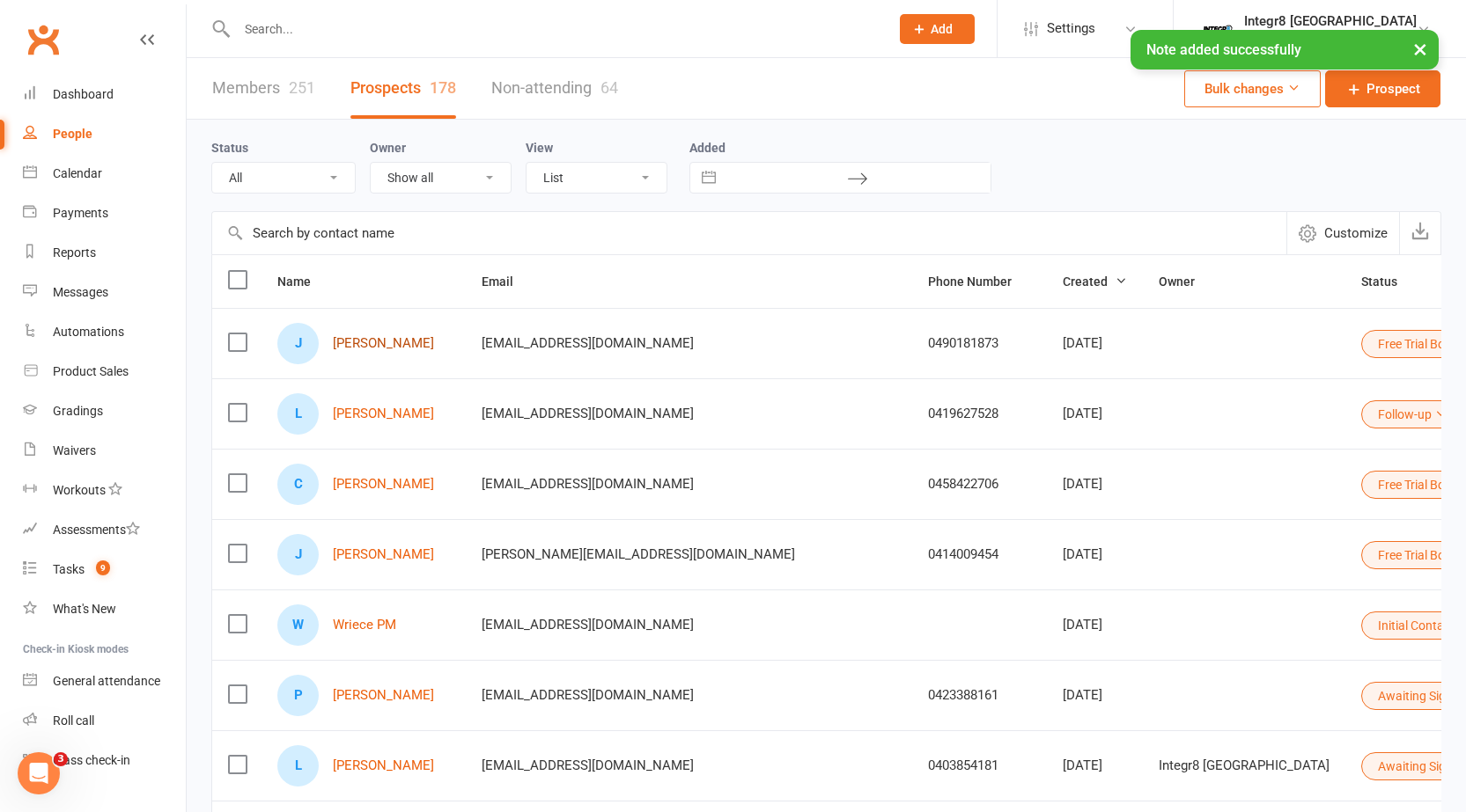
click at [380, 349] on link "[PERSON_NAME]" at bounding box center [383, 343] width 102 height 15
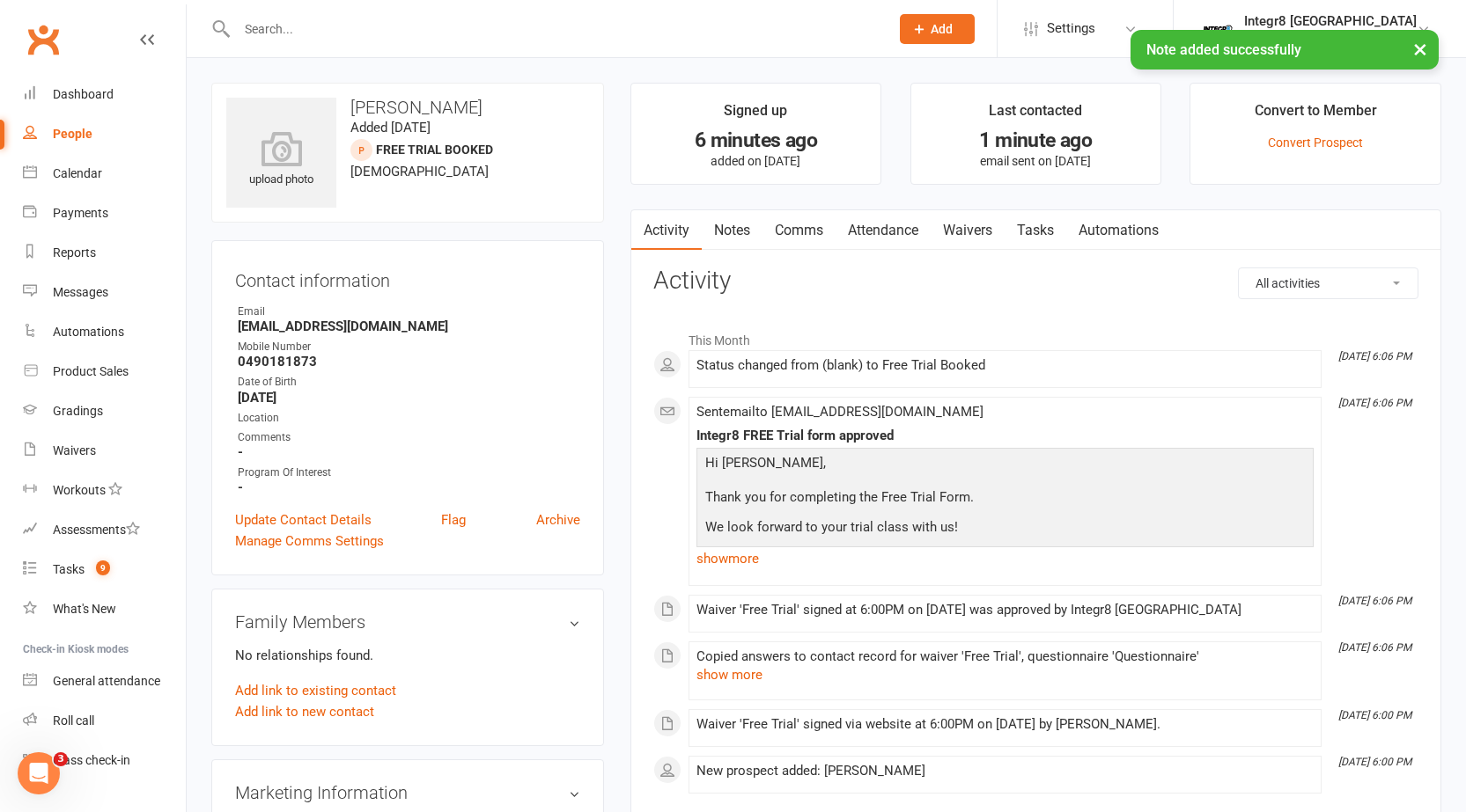
click at [877, 230] on link "Attendance" at bounding box center [883, 230] width 95 height 40
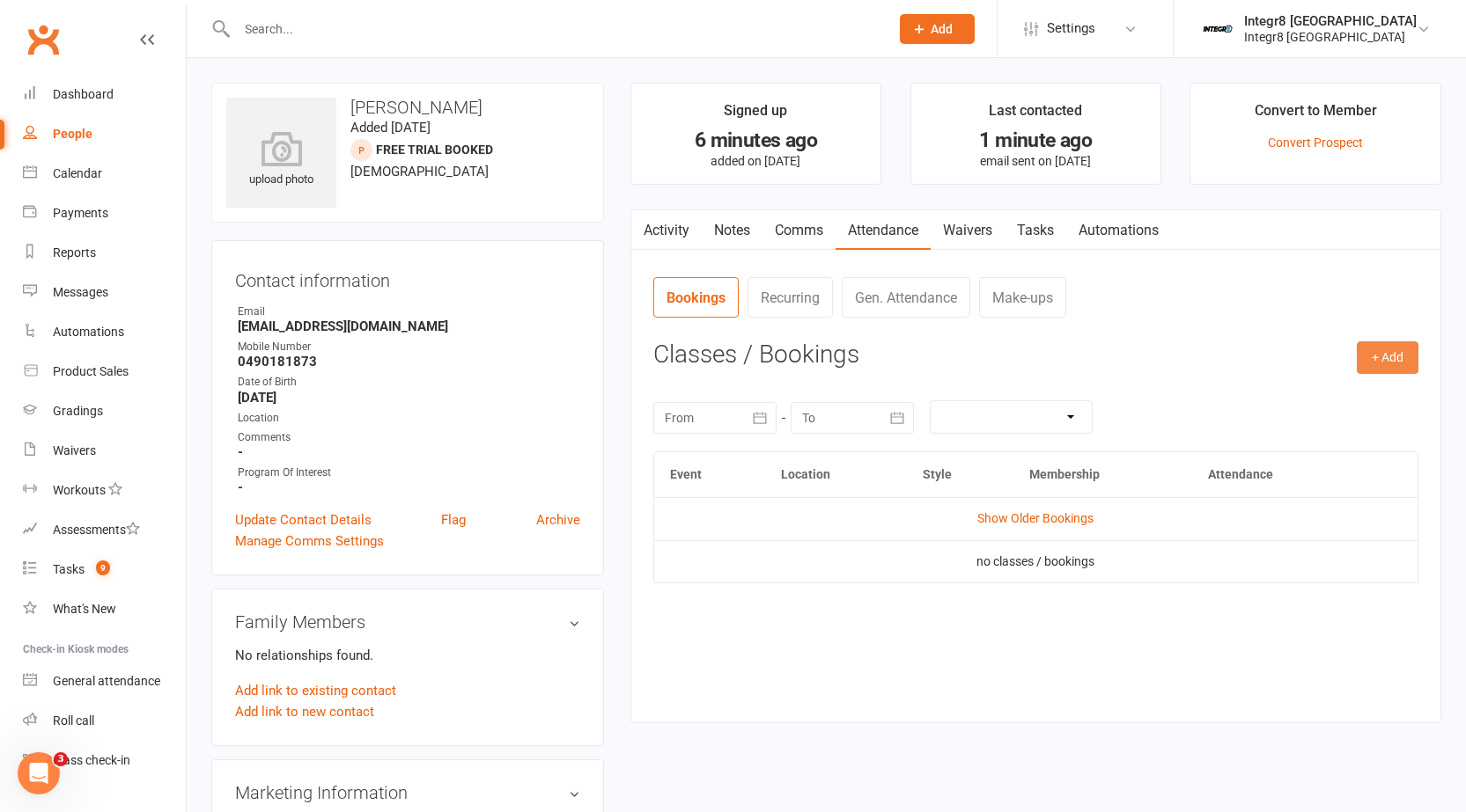
click at [1395, 348] on button "+ Add" at bounding box center [1387, 357] width 62 height 31
click at [1265, 394] on link "Book Event" at bounding box center [1330, 398] width 174 height 35
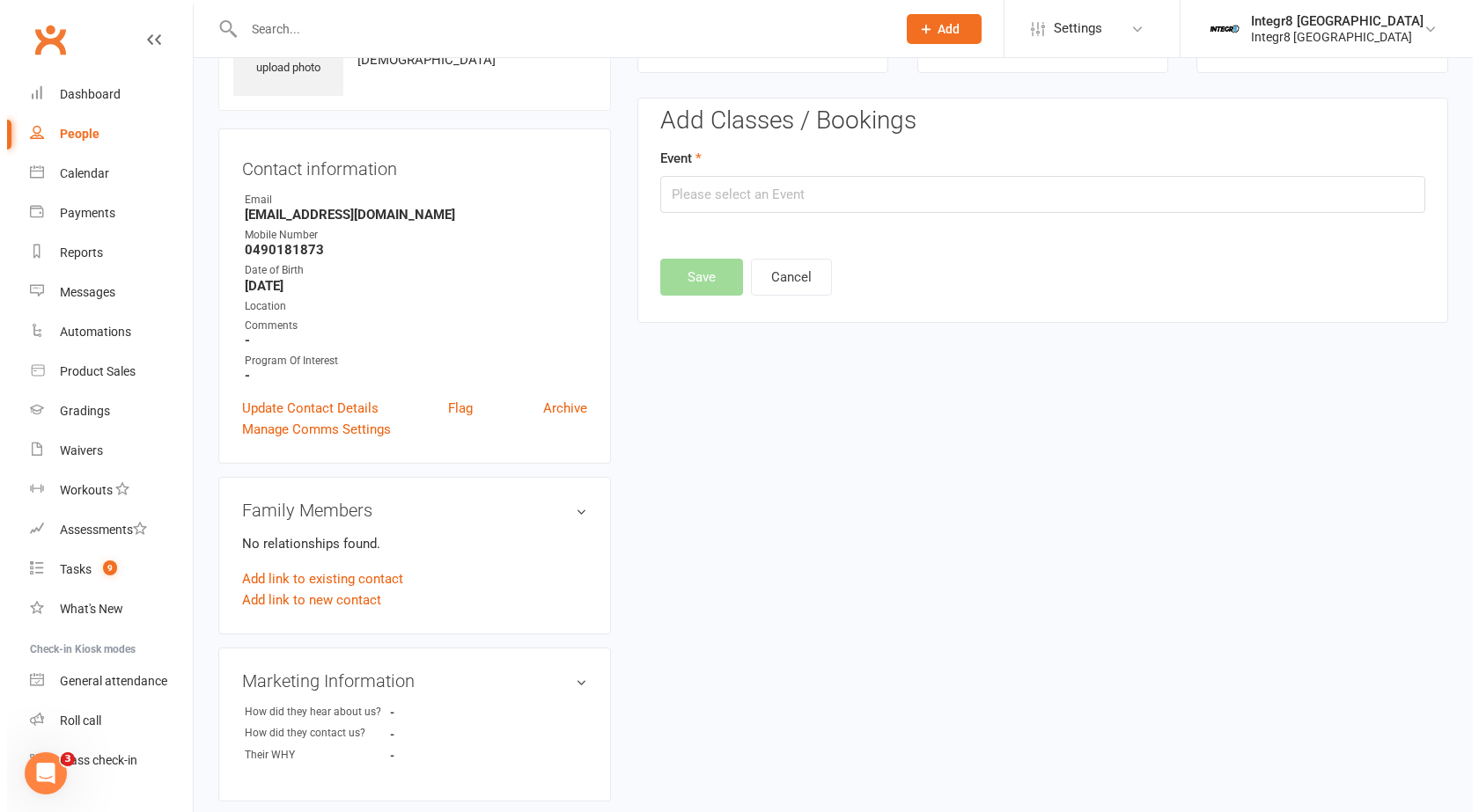
scroll to position [121, 0]
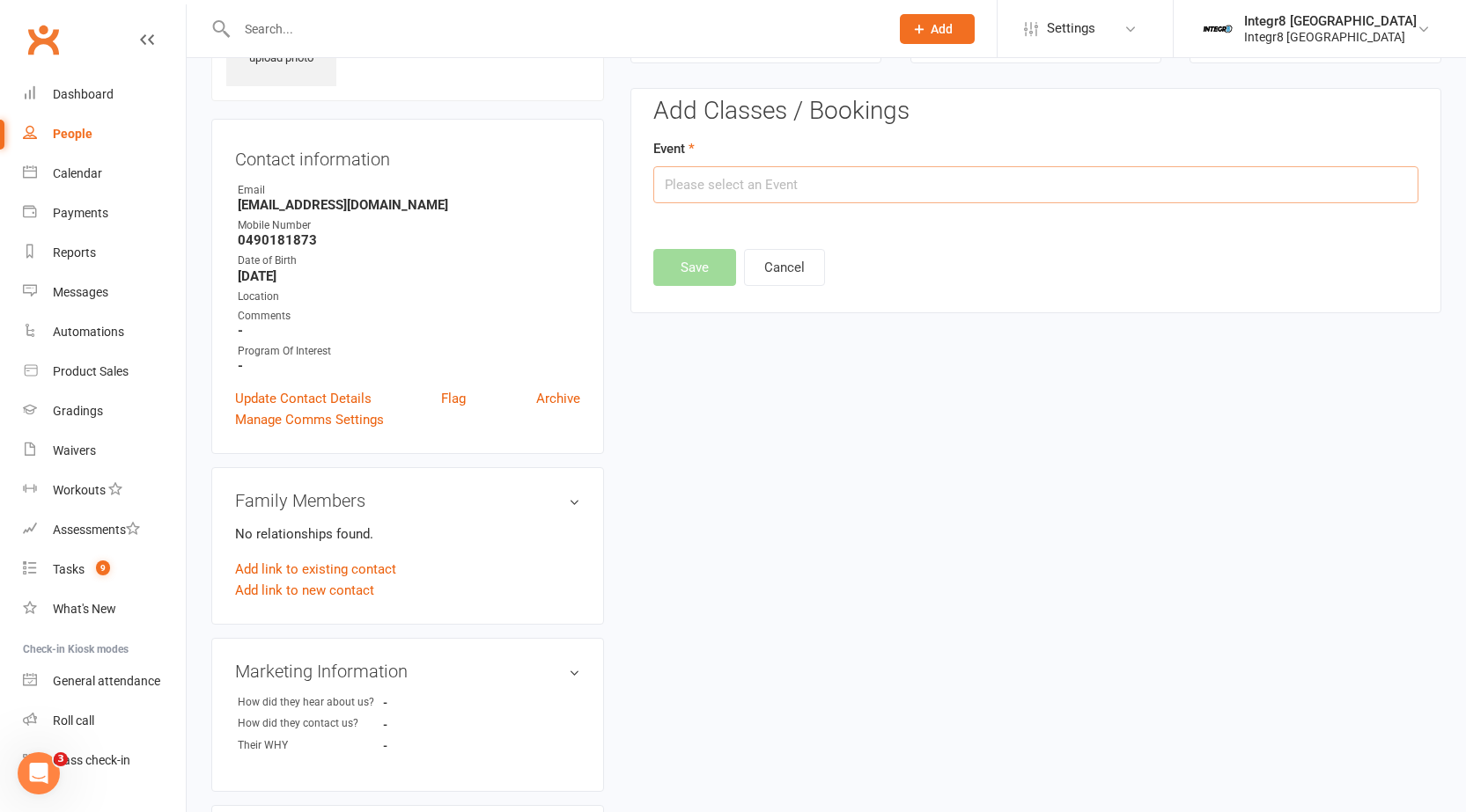
click at [886, 196] on input "text" at bounding box center [1035, 185] width 765 height 37
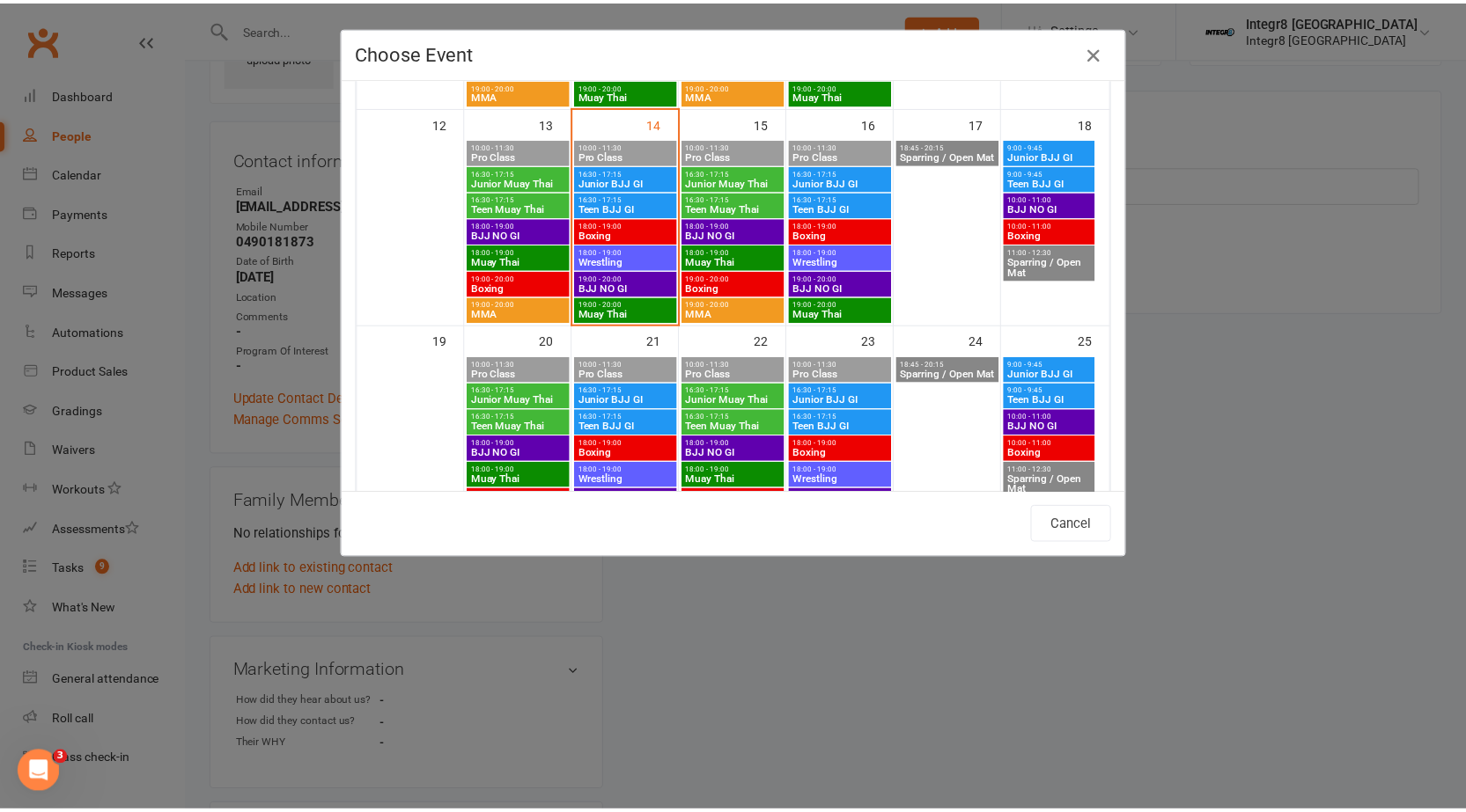
scroll to position [528, 0]
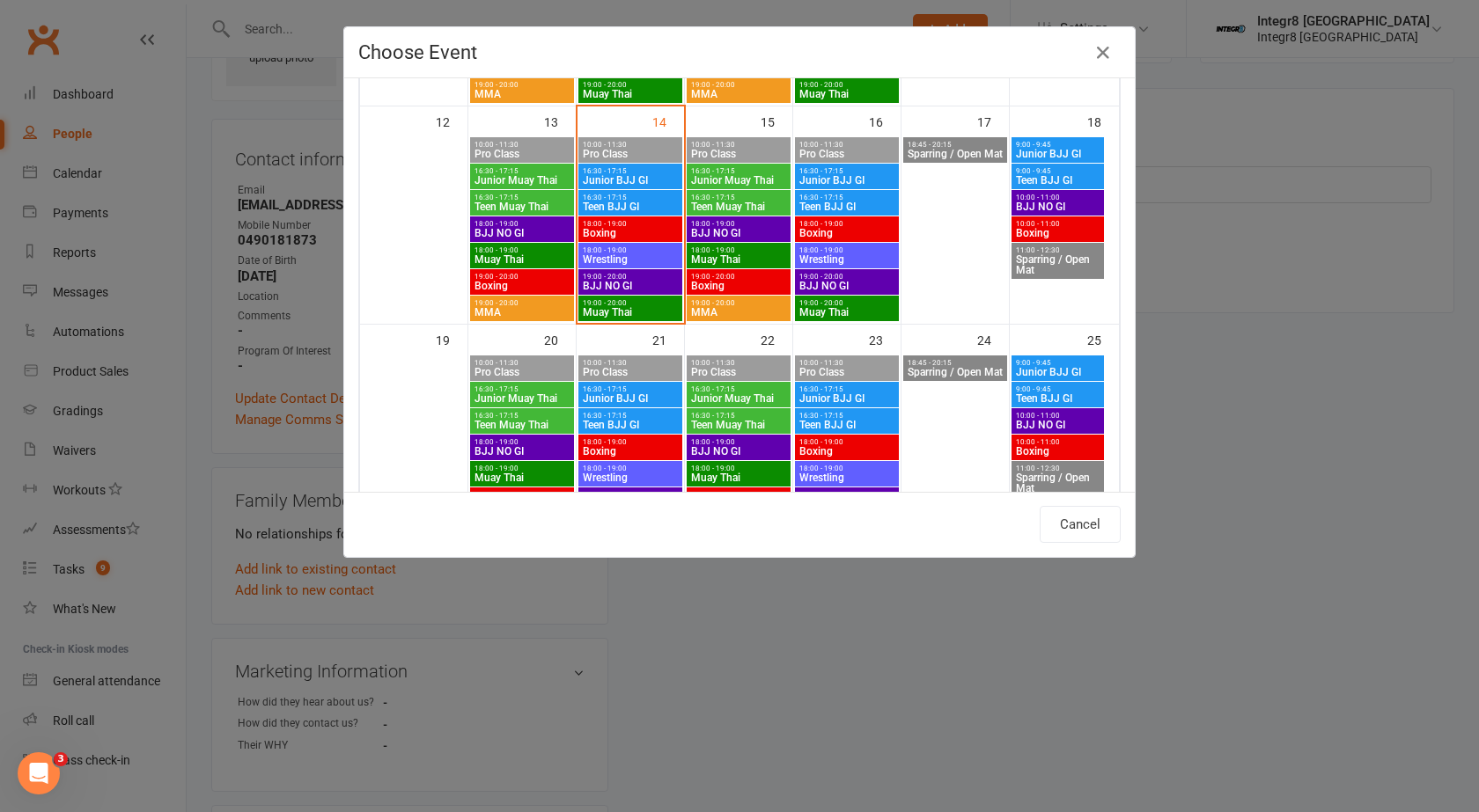
click at [617, 238] on span "Boxing" at bounding box center [630, 233] width 97 height 11
type input "Boxing - Oct 14, 2025 6:00:00 PM"
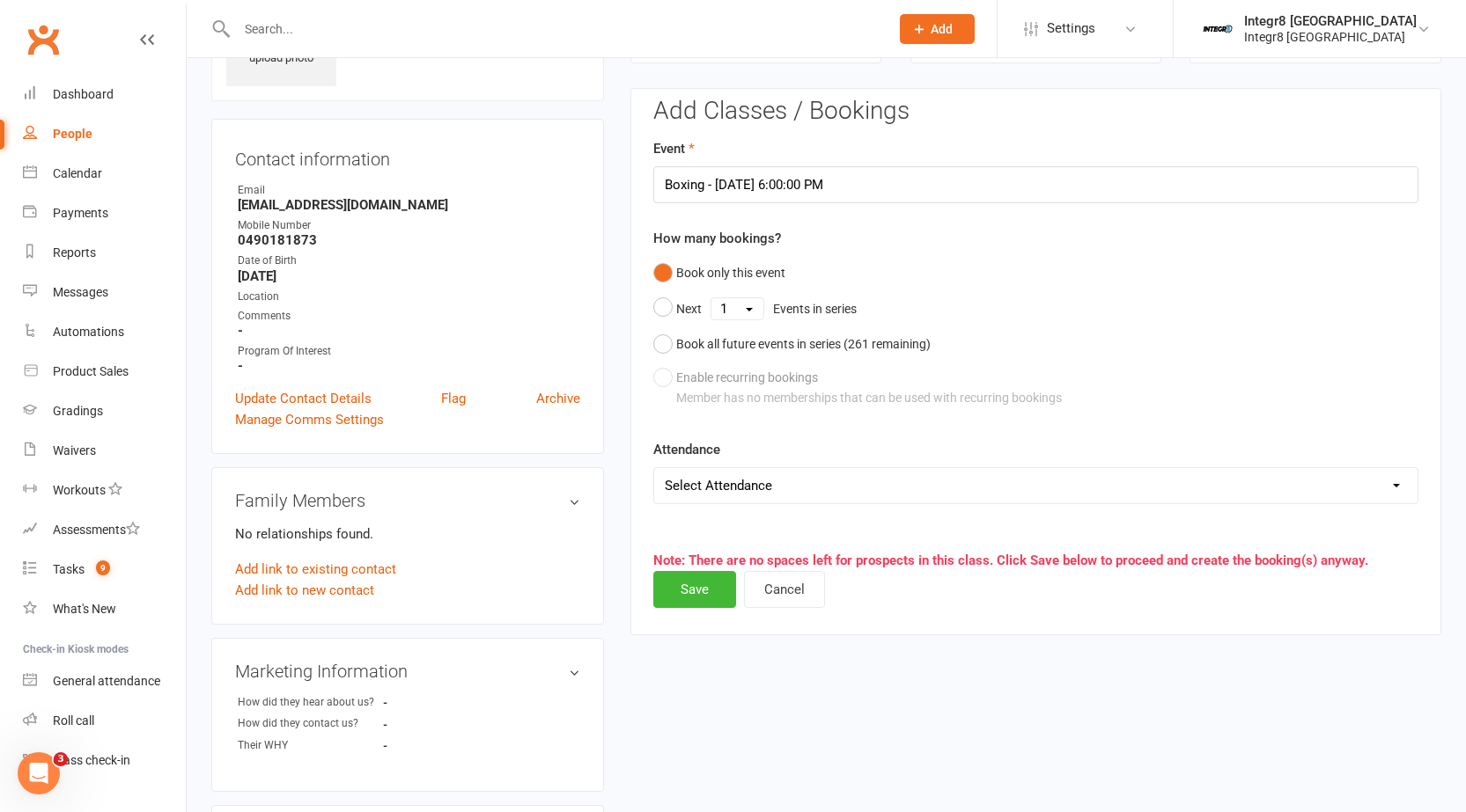
click at [693, 613] on div "Add Classes / Bookings Event Boxing - Oct 14, 2025 6:00:00 PM How many bookings…" at bounding box center [1035, 362] width 810 height 547
click at [705, 572] on button "Save" at bounding box center [694, 589] width 83 height 37
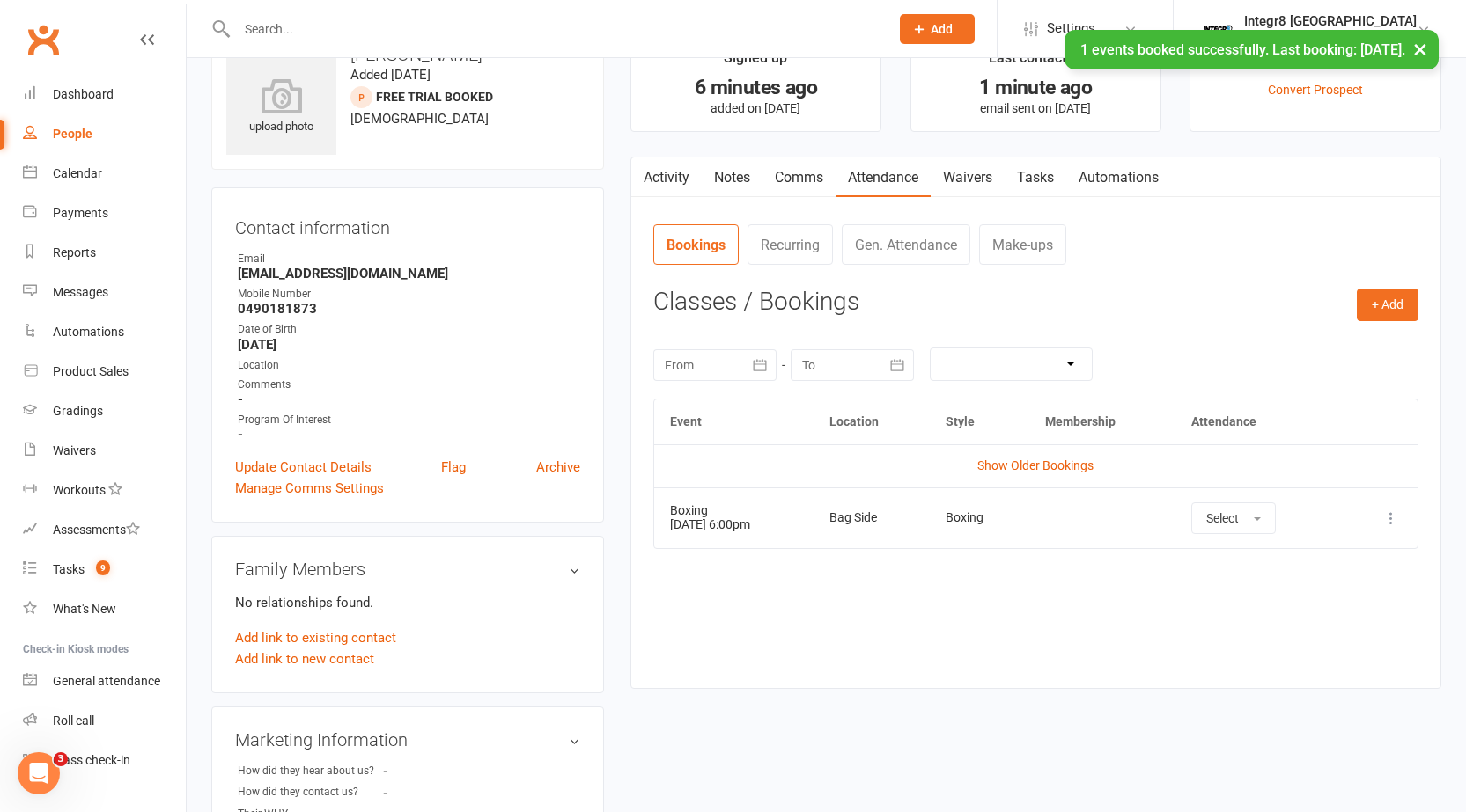
scroll to position [0, 0]
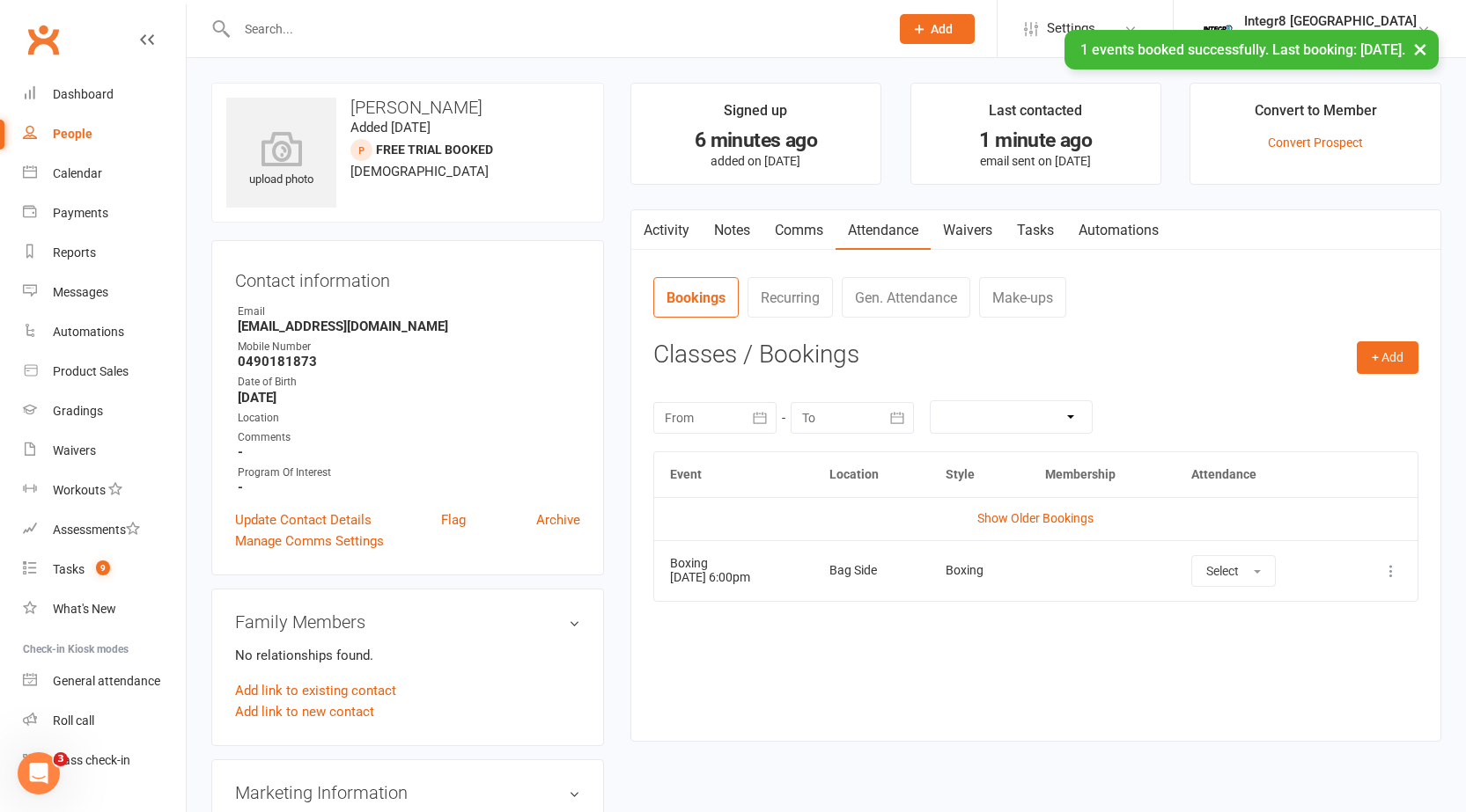
click at [732, 232] on link "Notes" at bounding box center [732, 230] width 61 height 40
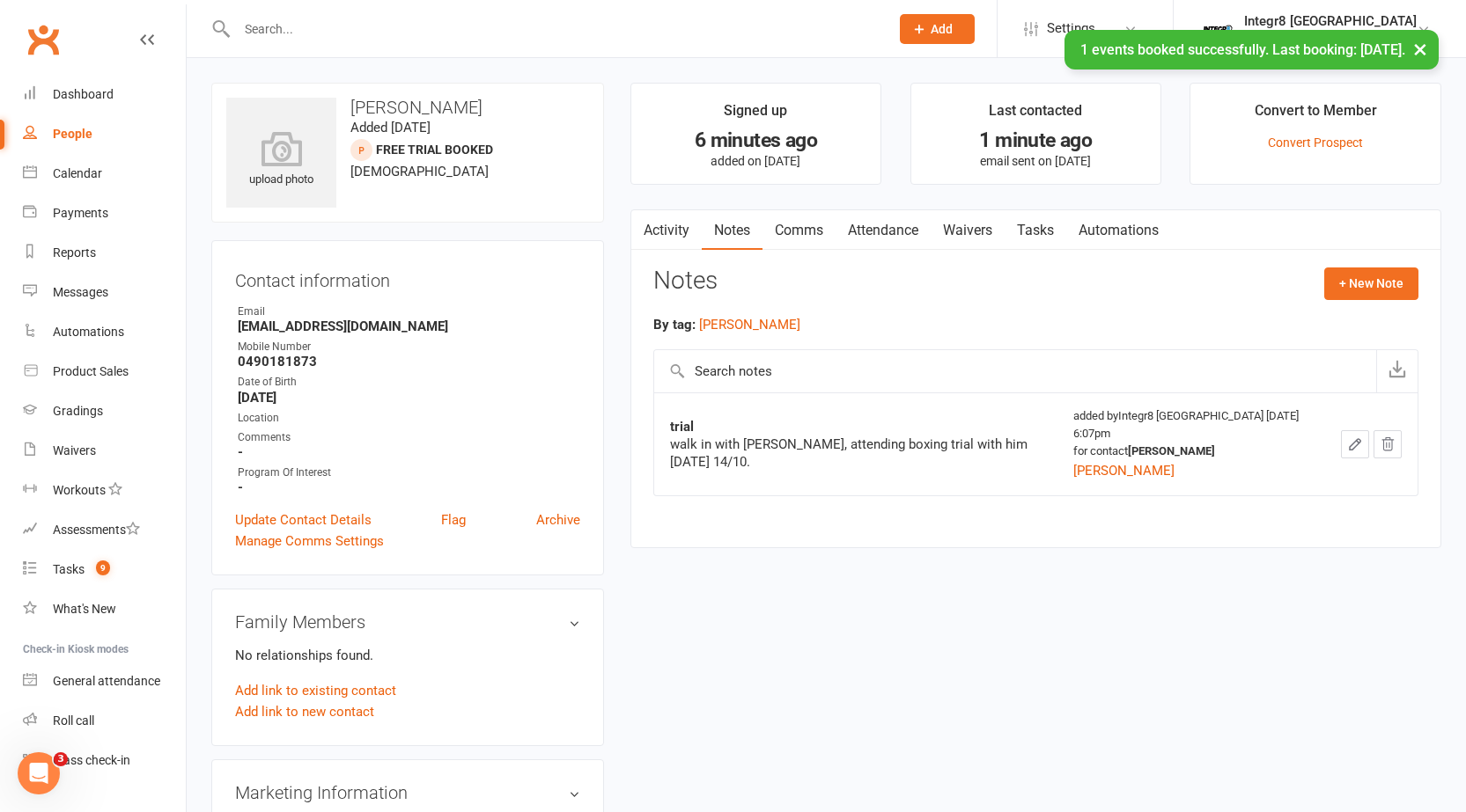
click at [683, 225] on link "Activity" at bounding box center [667, 230] width 70 height 40
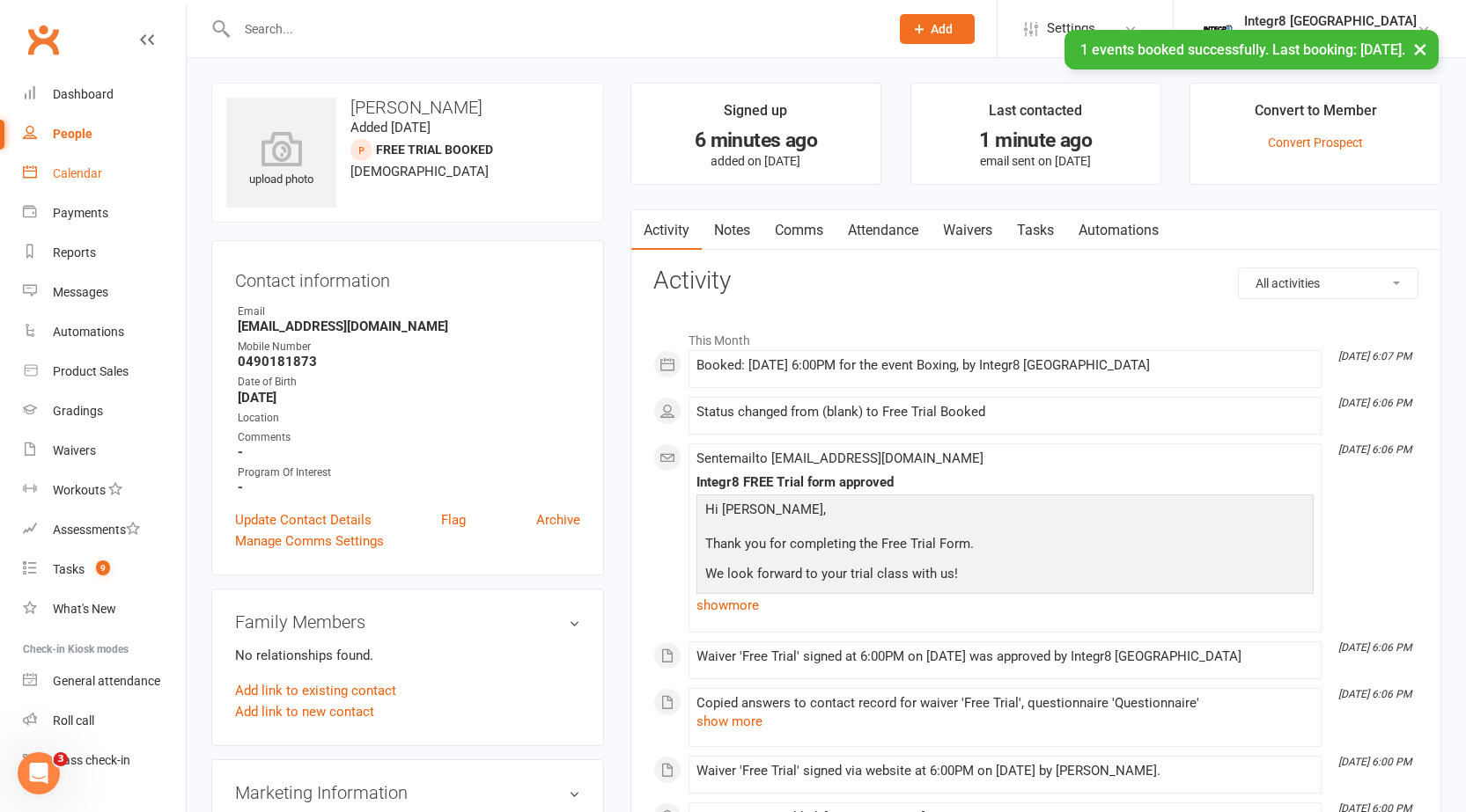
click at [84, 175] on div "Calendar" at bounding box center [77, 173] width 49 height 14
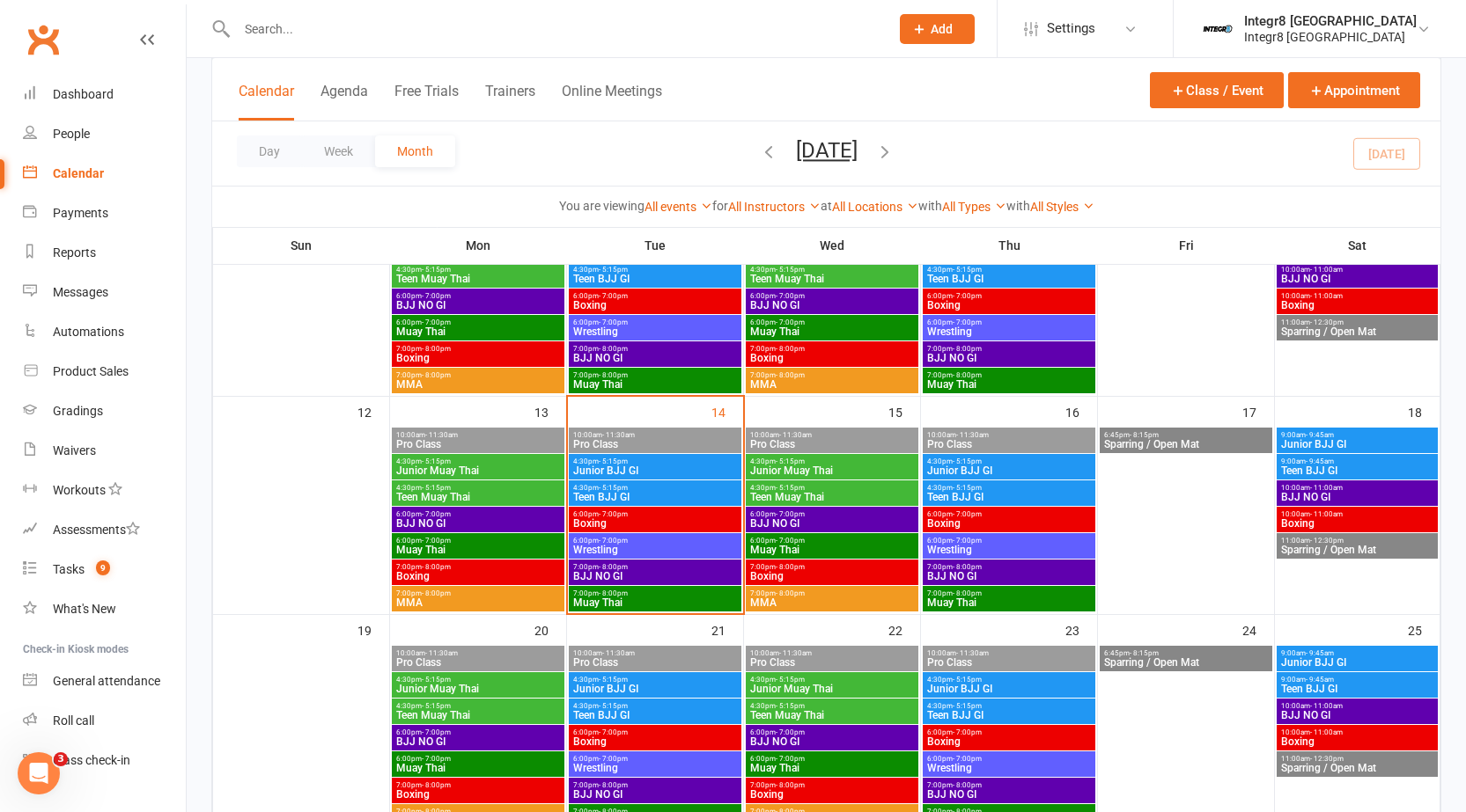
scroll to position [528, 0]
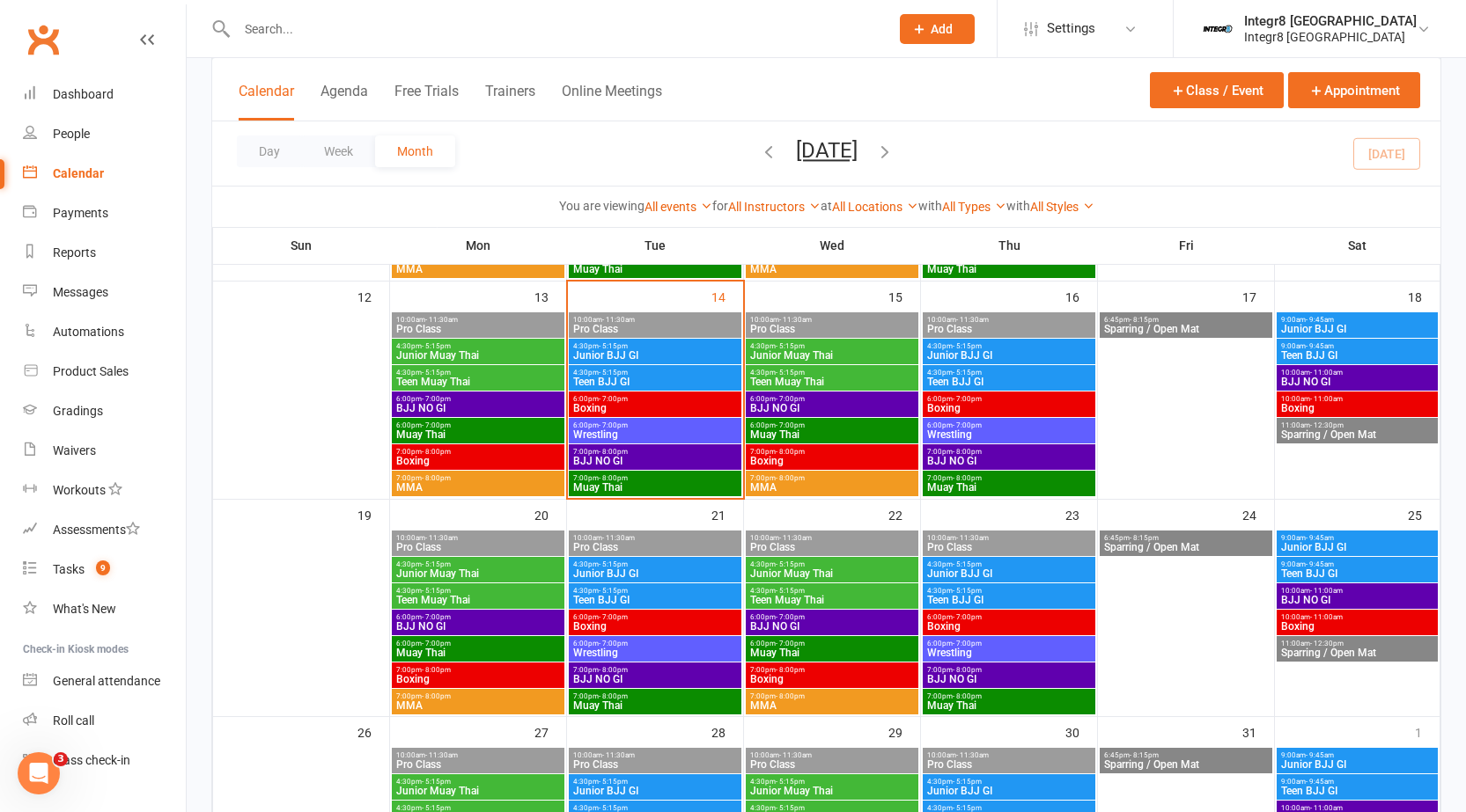
click at [637, 403] on span "Boxing" at bounding box center [654, 407] width 165 height 11
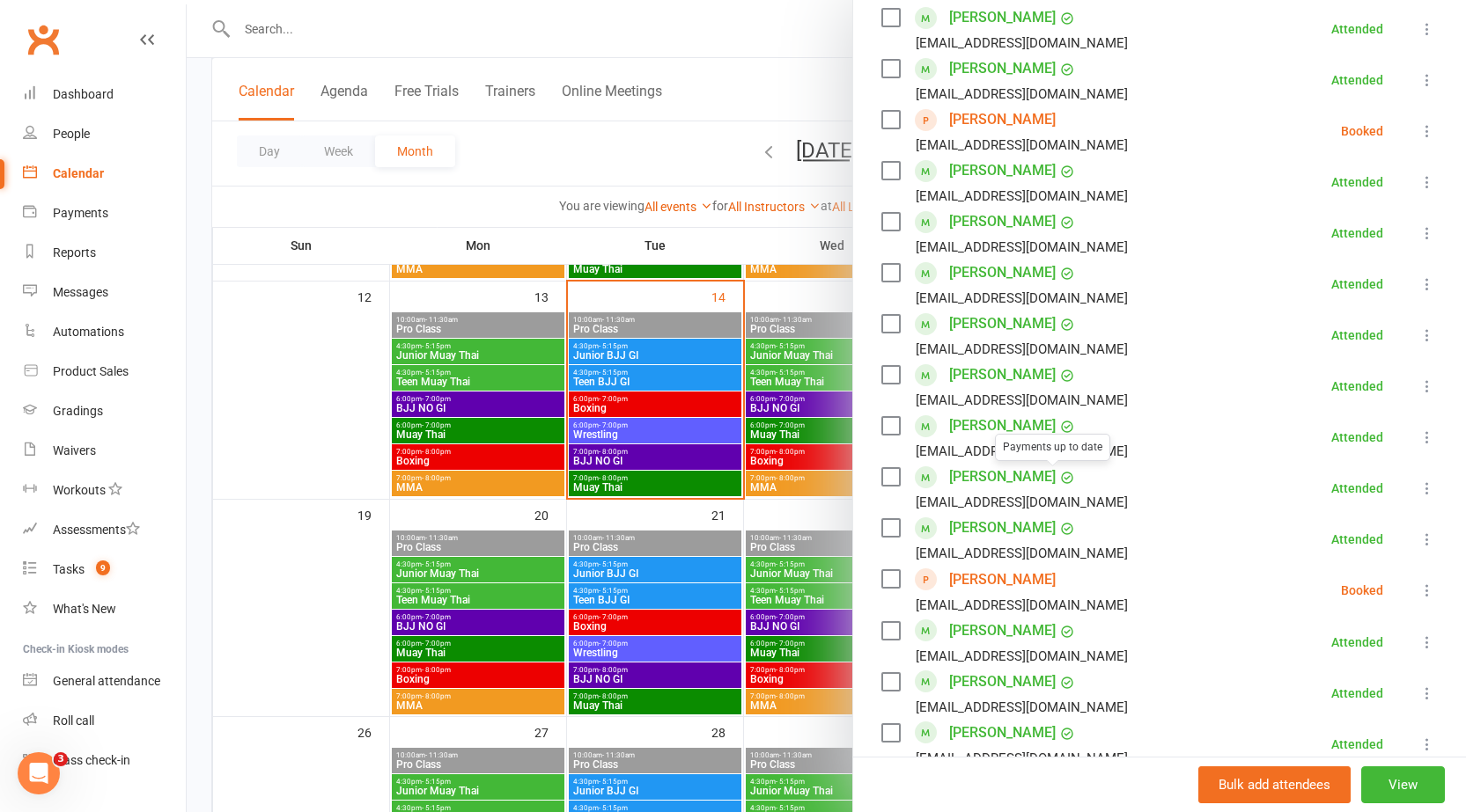
click at [677, 497] on div at bounding box center [826, 406] width 1279 height 812
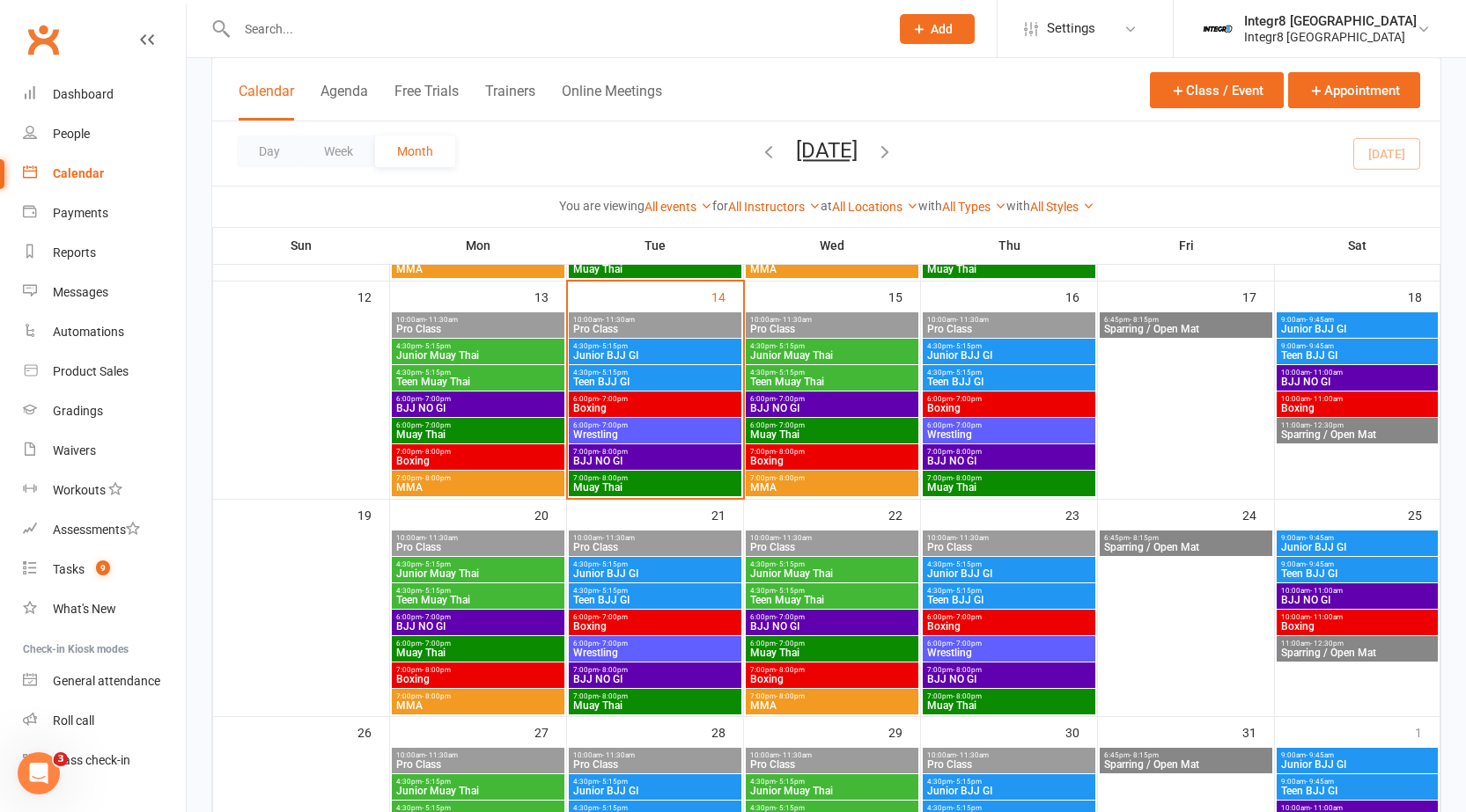
click at [642, 396] on span "6:00pm - 7:00pm" at bounding box center [654, 399] width 165 height 8
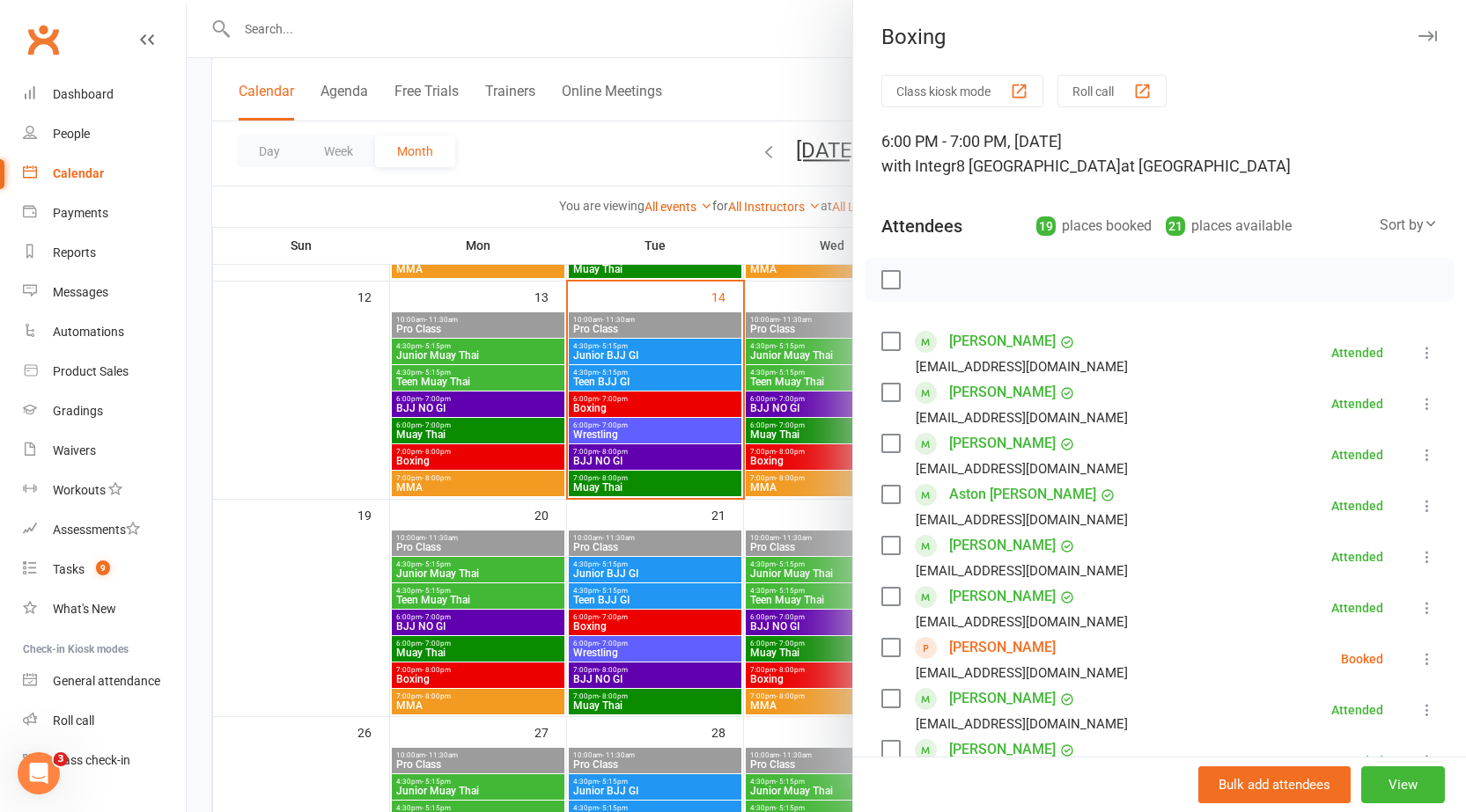
click at [640, 403] on div at bounding box center [826, 406] width 1279 height 812
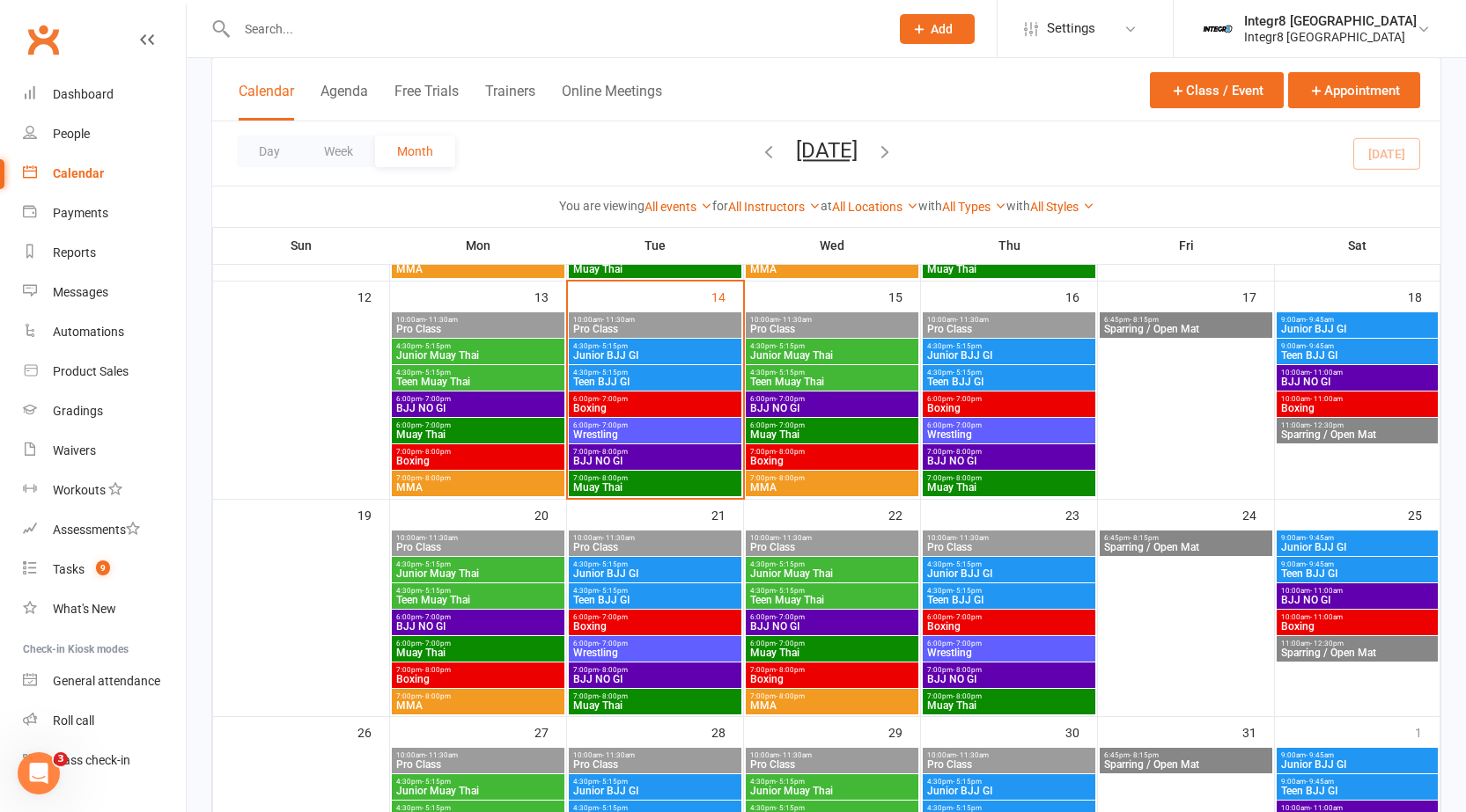
click at [625, 428] on span "- 7:00pm" at bounding box center [613, 425] width 29 height 8
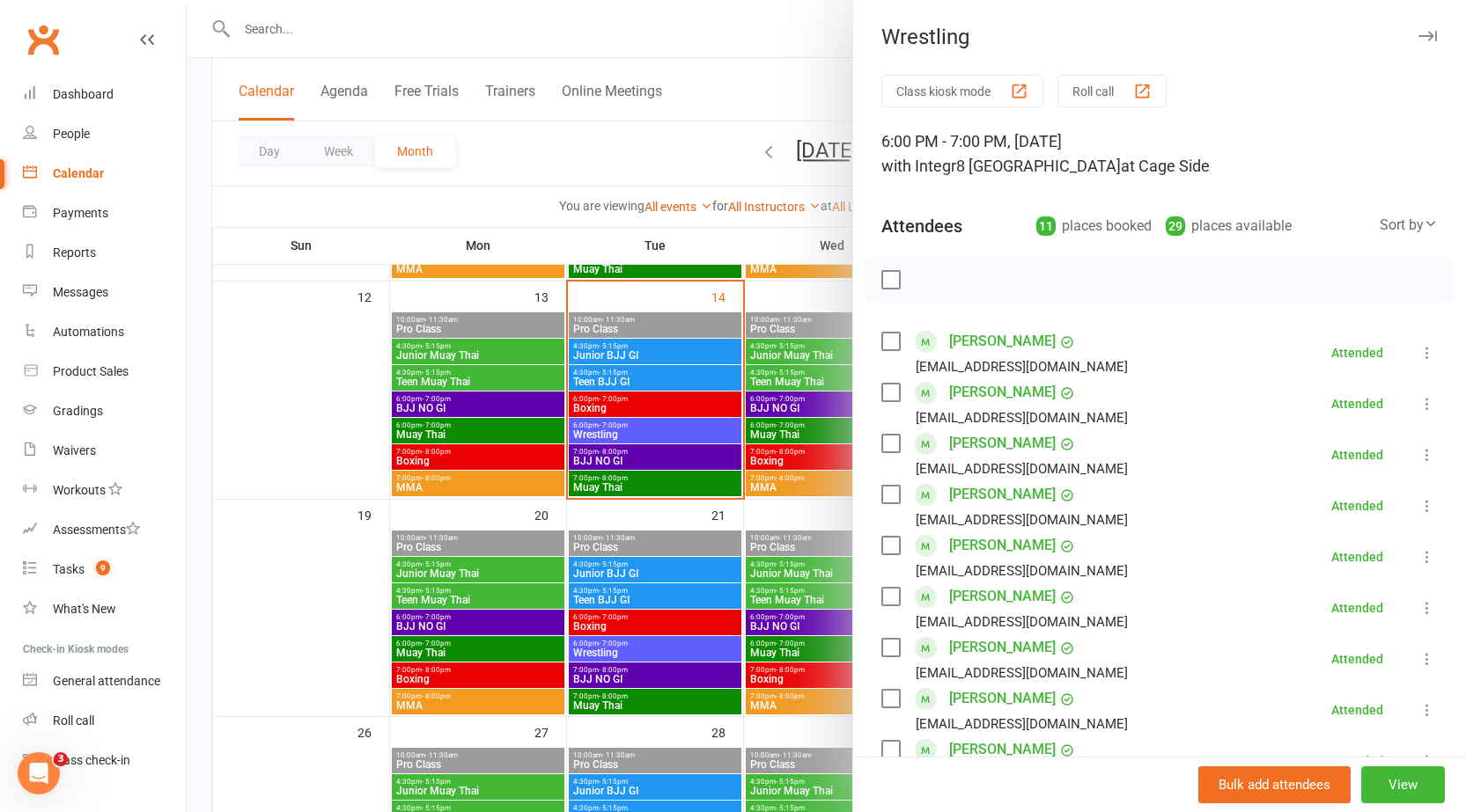
scroll to position [264, 0]
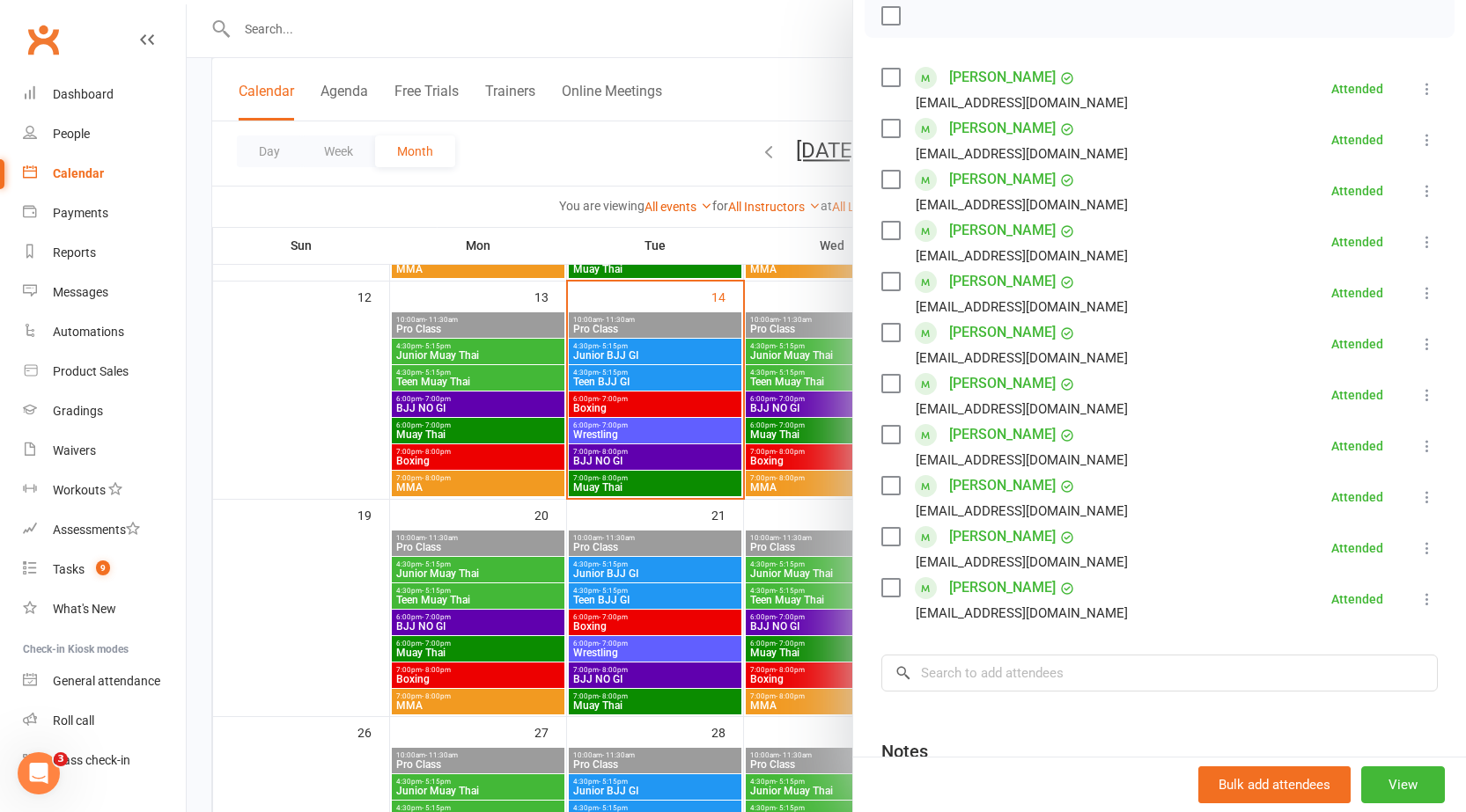
click at [730, 393] on div at bounding box center [826, 406] width 1279 height 812
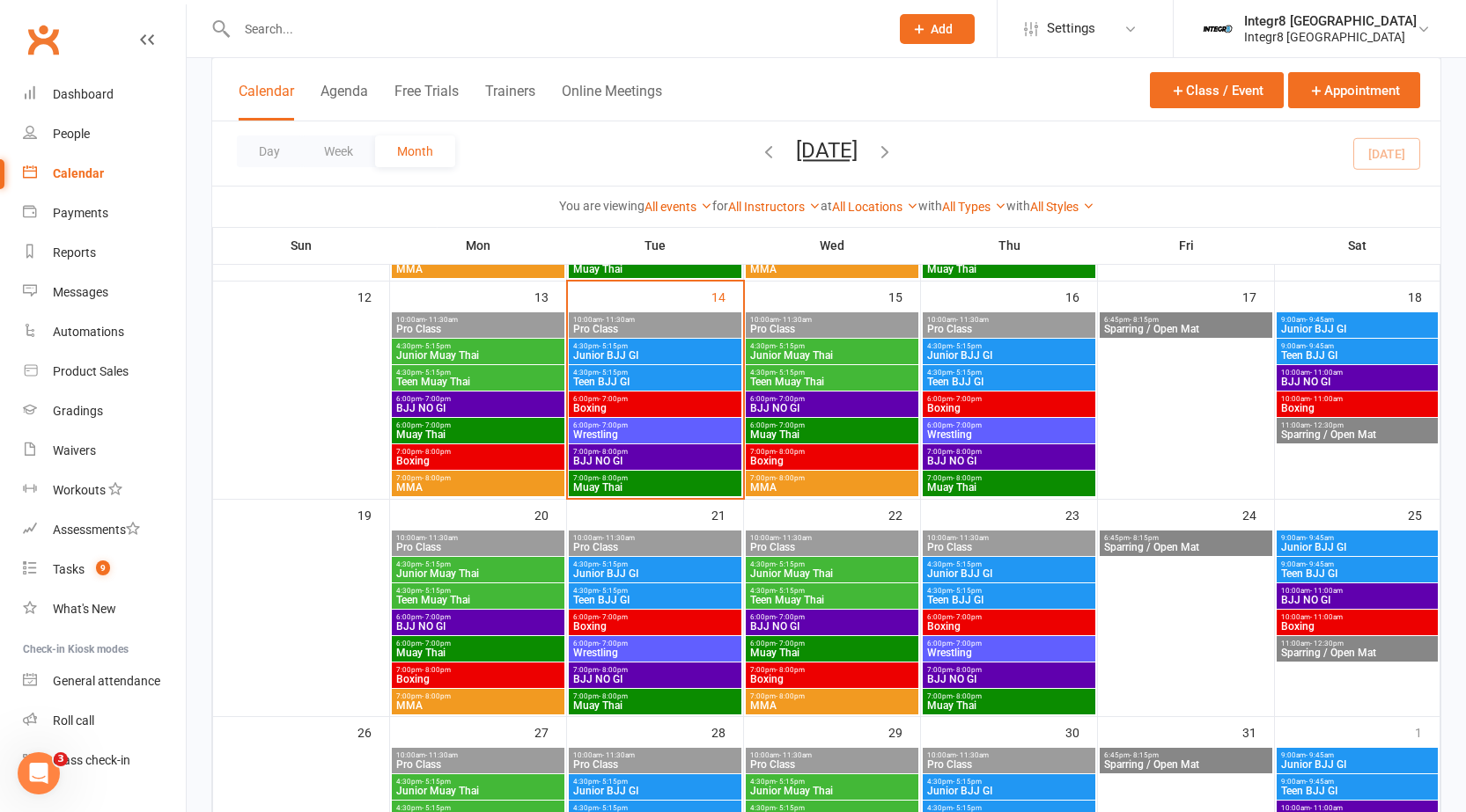
click at [649, 461] on span "BJJ NO GI" at bounding box center [654, 461] width 165 height 11
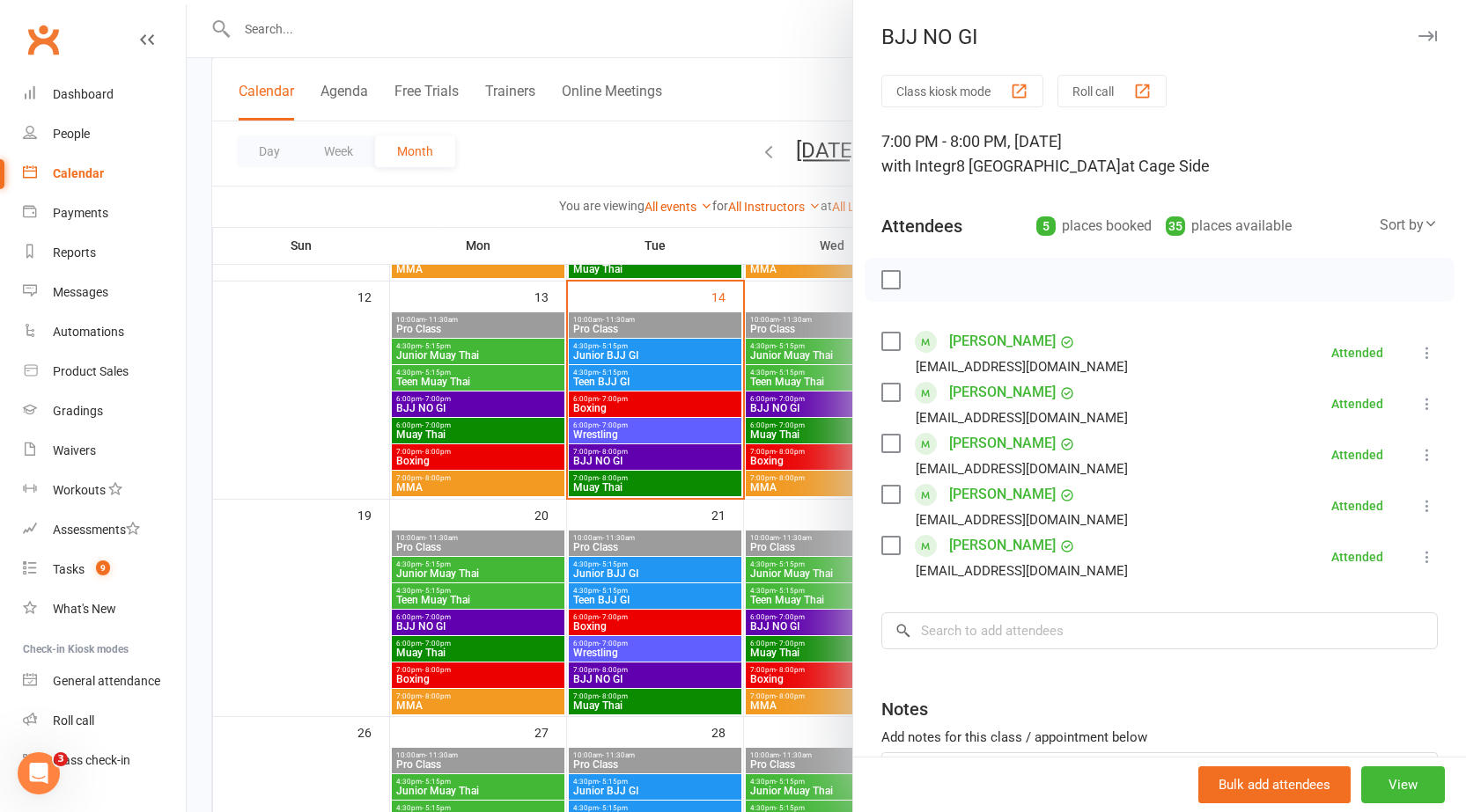
click at [648, 456] on div at bounding box center [826, 406] width 1279 height 812
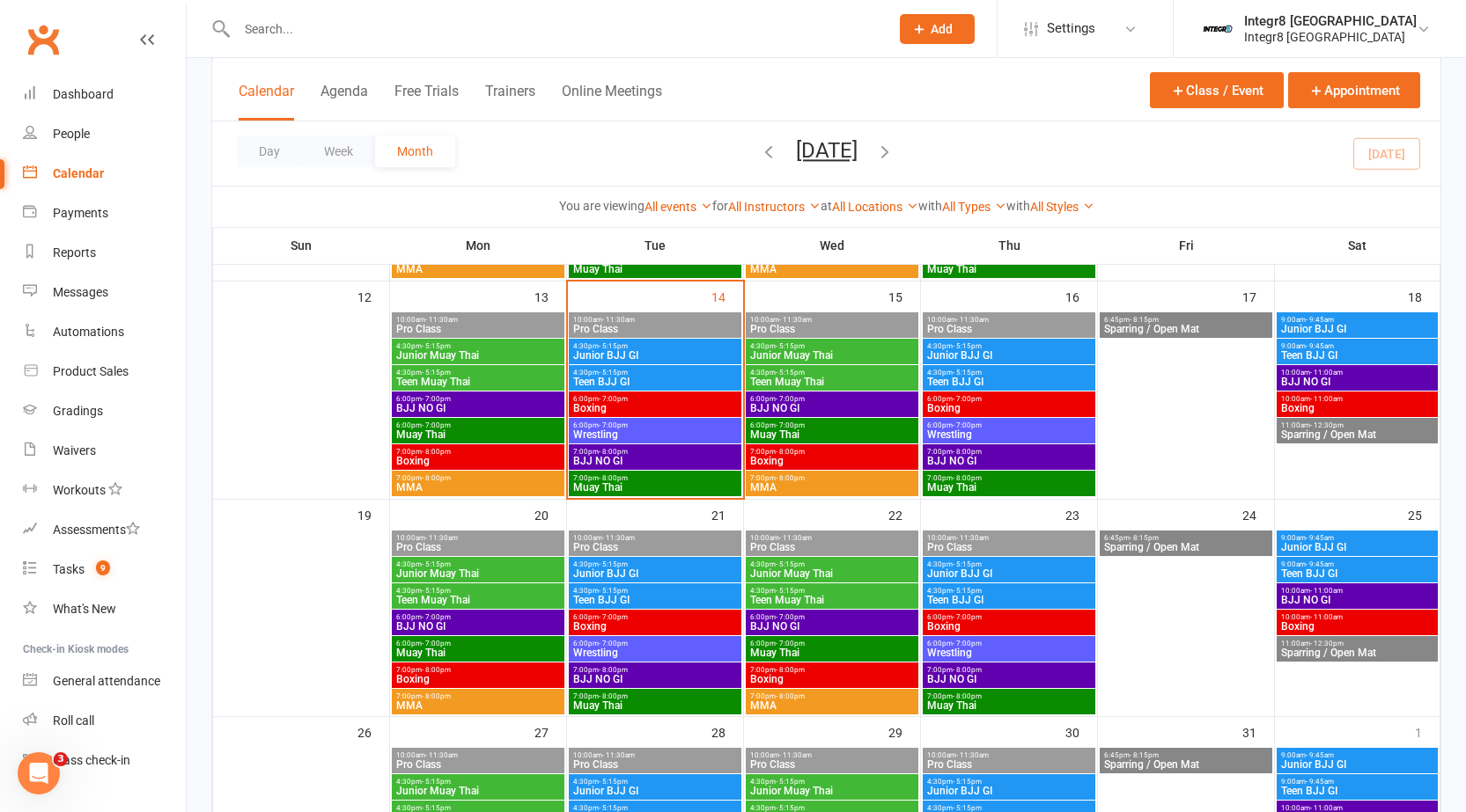
click at [645, 405] on span "Boxing" at bounding box center [654, 407] width 165 height 11
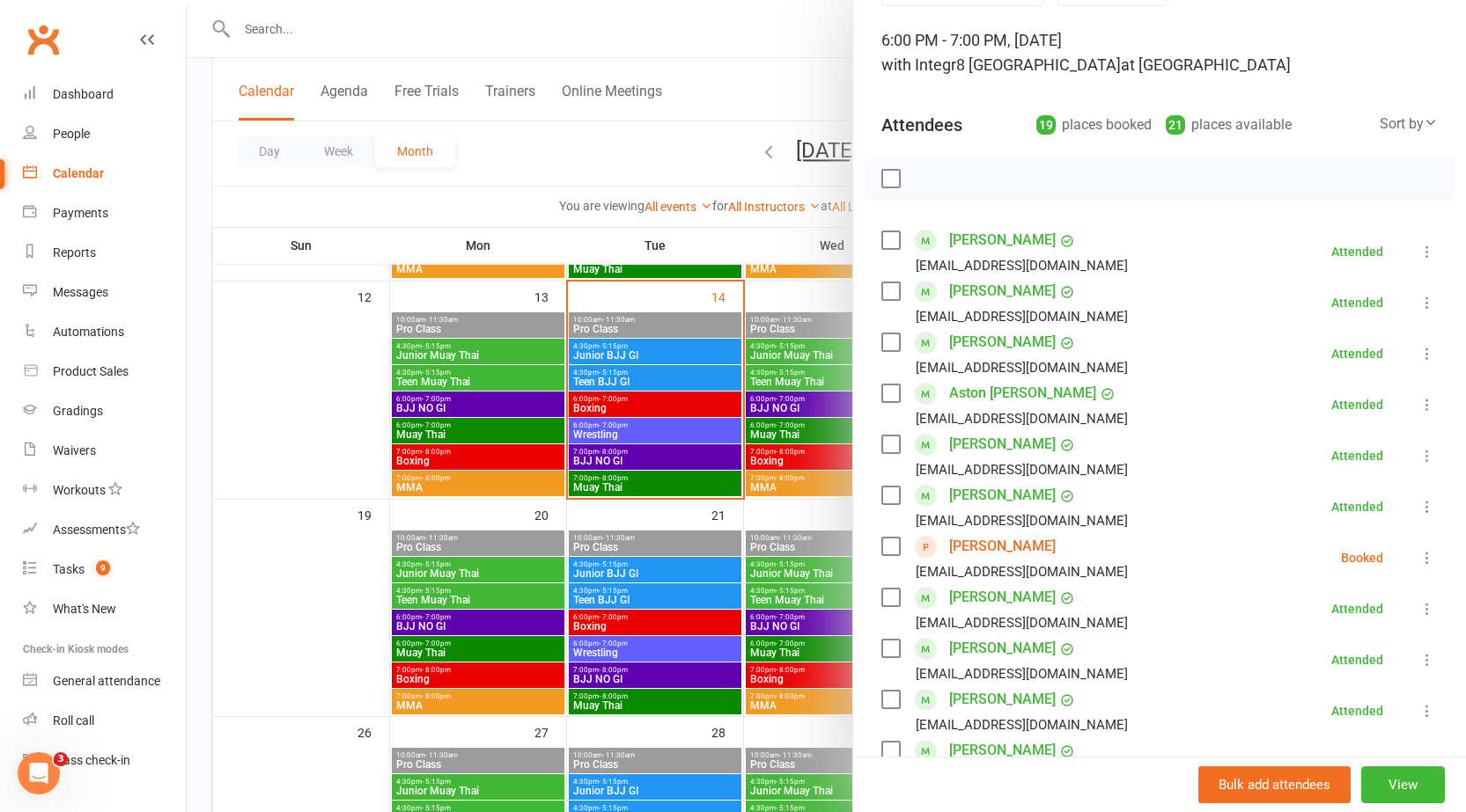
scroll to position [88, 0]
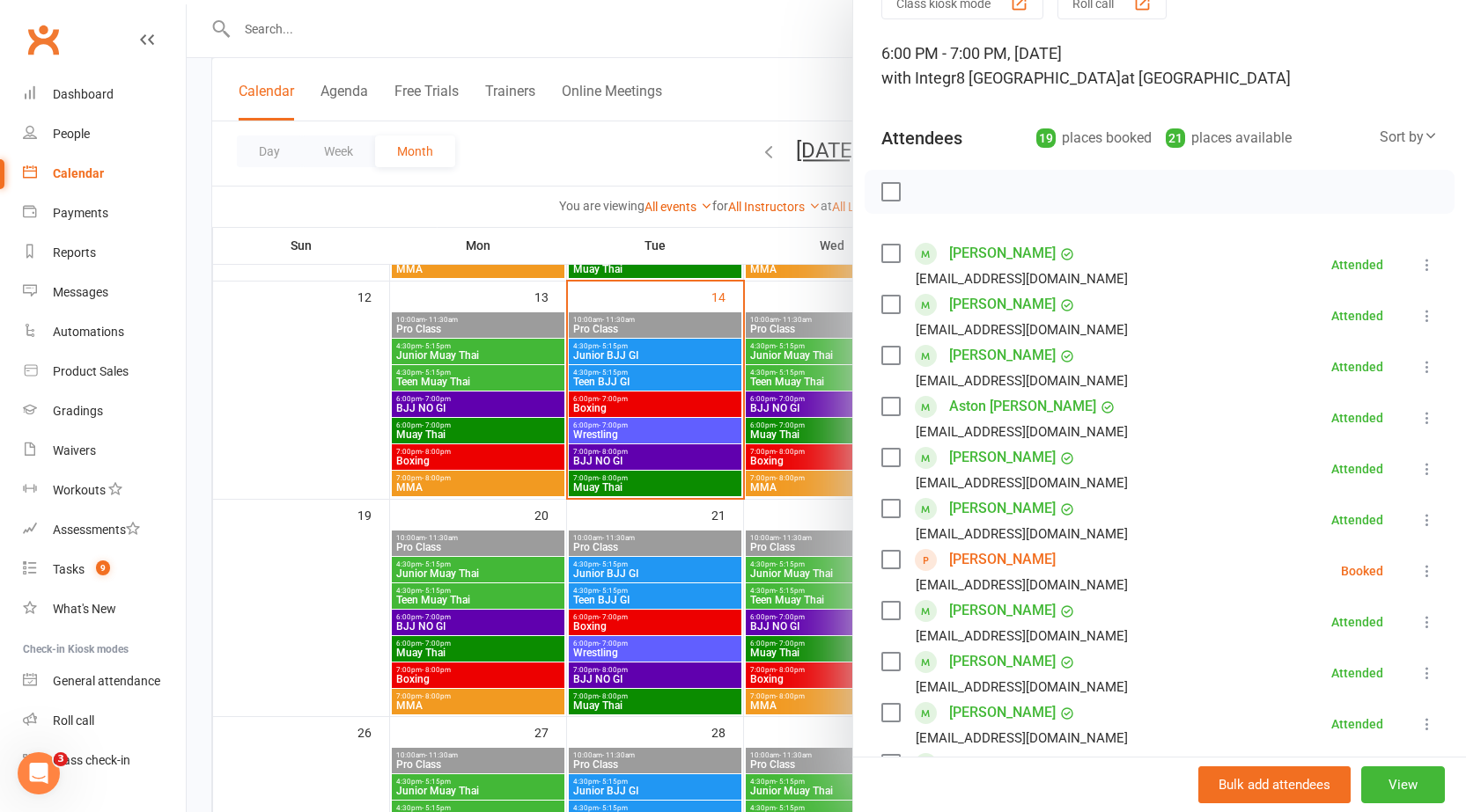
click at [571, 408] on div at bounding box center [826, 406] width 1279 height 812
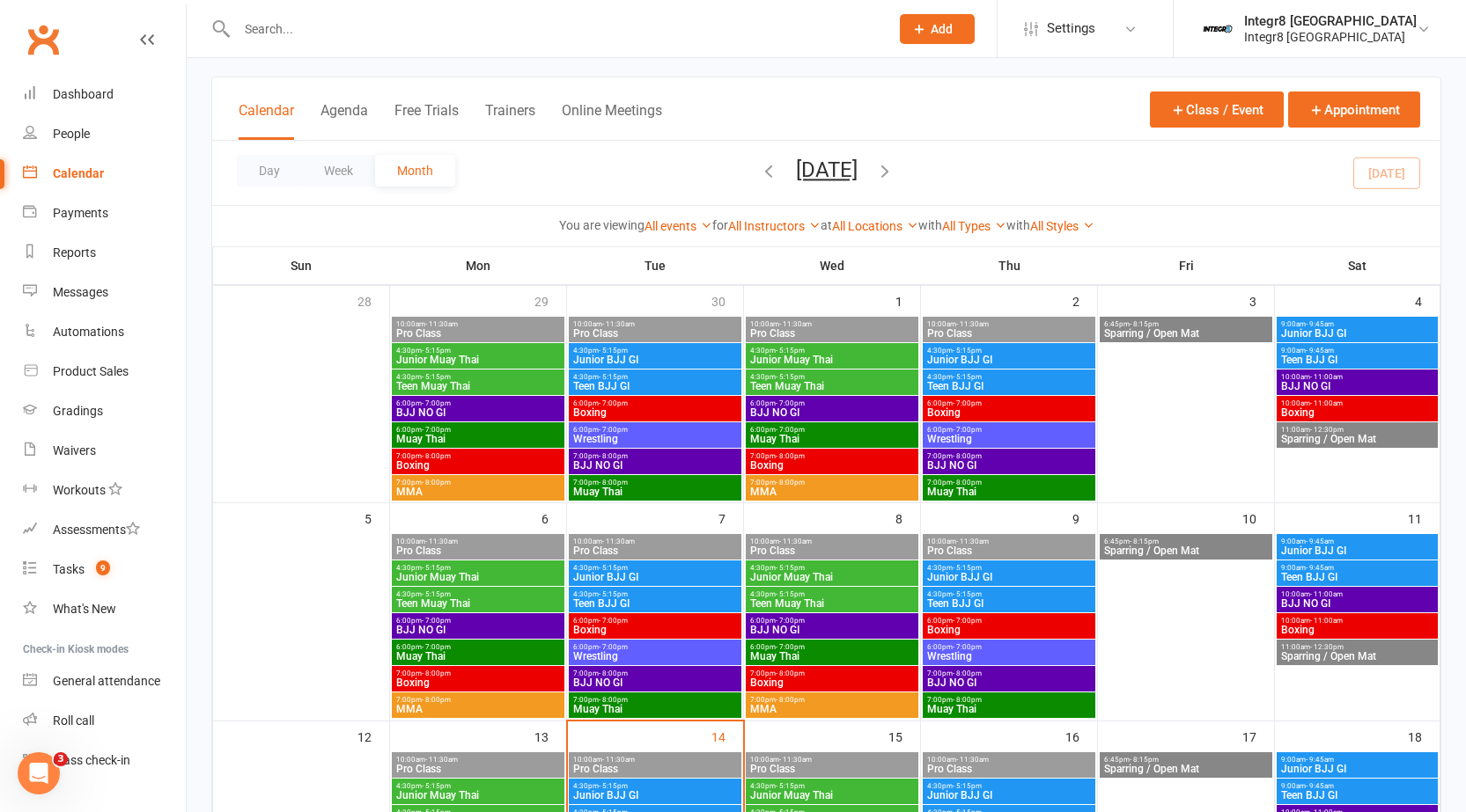
click at [952, 25] on span "Add" at bounding box center [941, 29] width 22 height 14
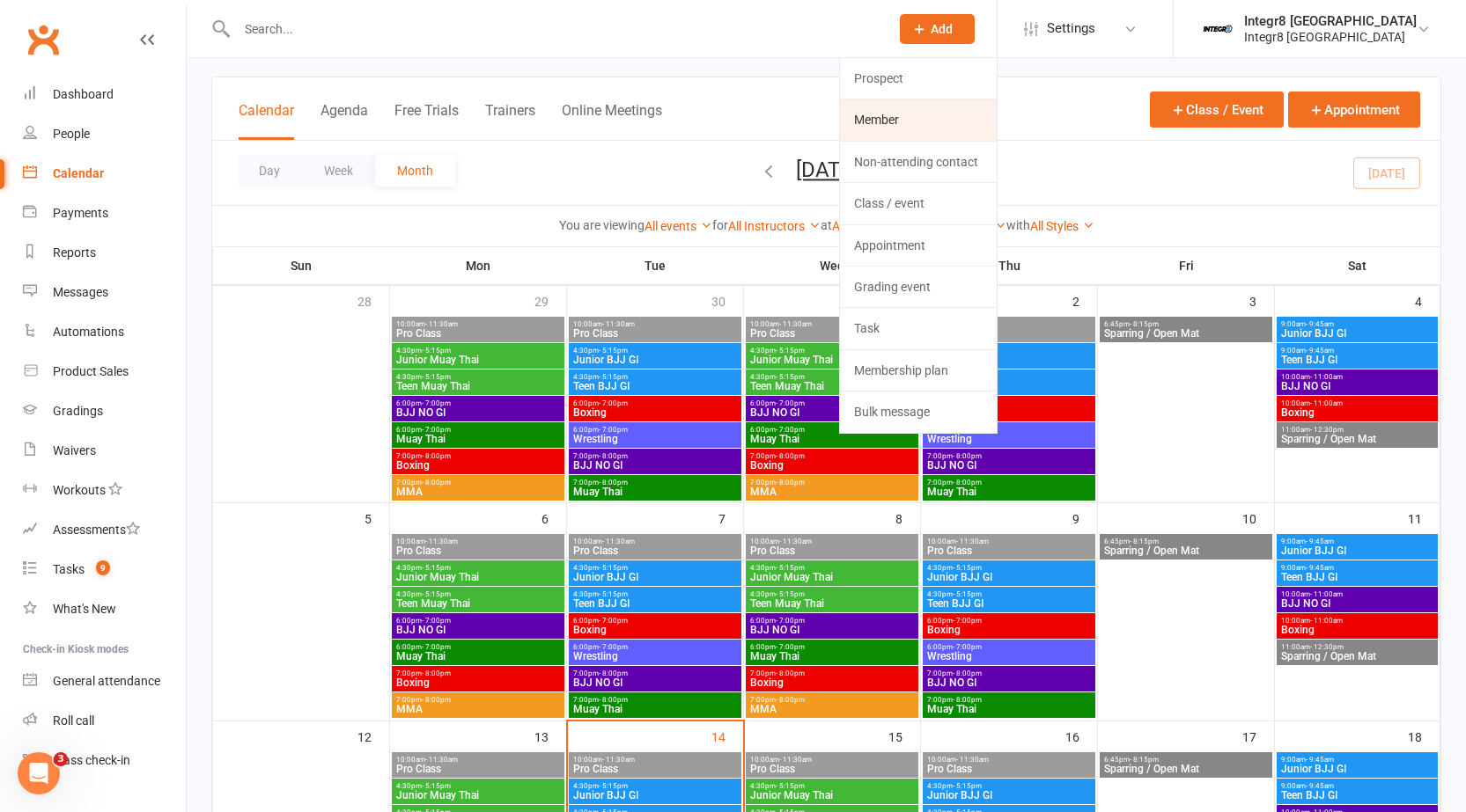
click at [905, 119] on link "Member" at bounding box center [918, 119] width 156 height 40
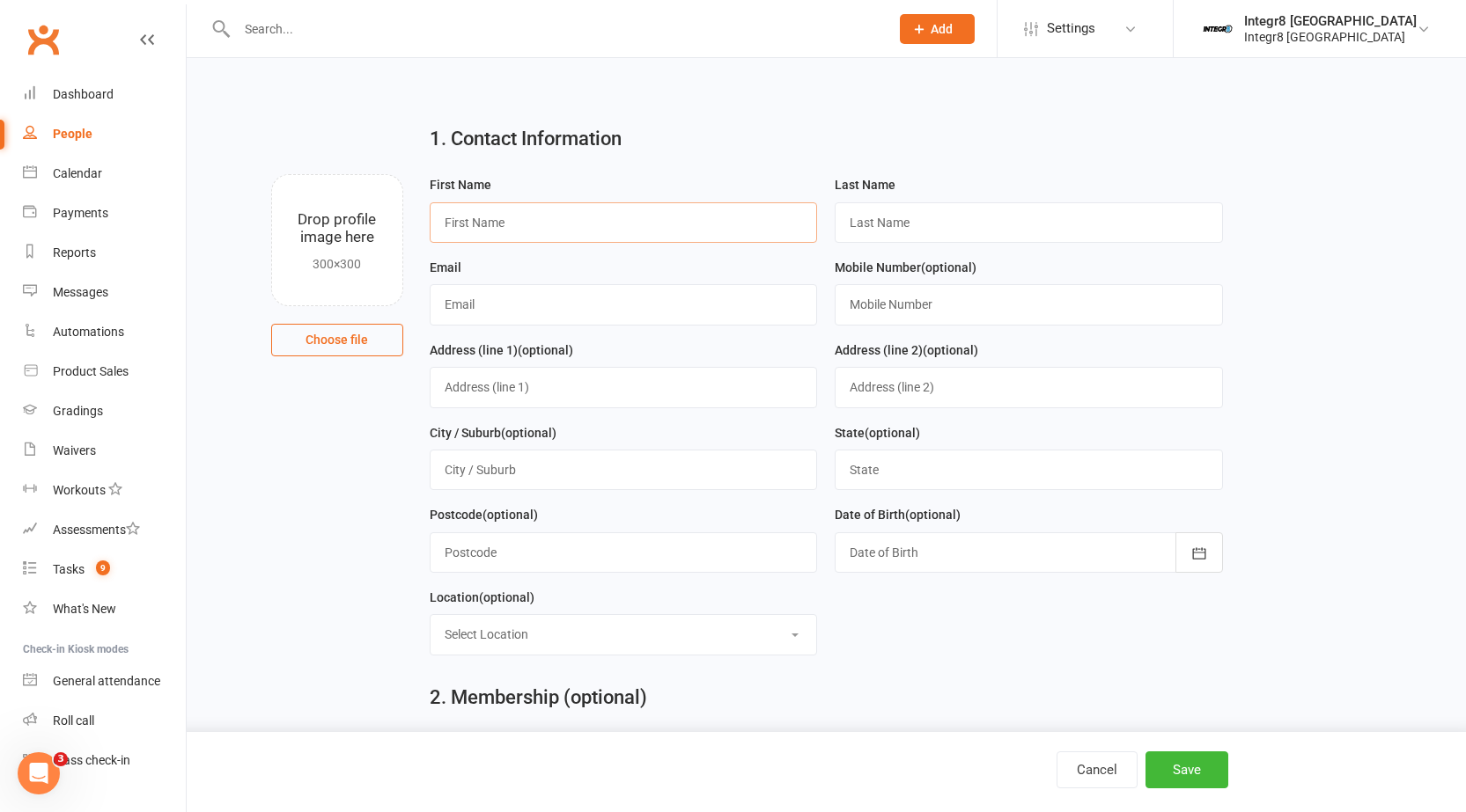
click at [607, 216] on input "text" at bounding box center [623, 222] width 388 height 40
type input "Charlie"
click at [908, 216] on input "text" at bounding box center [1028, 222] width 388 height 40
type input "Newell"
click at [527, 299] on input "text" at bounding box center [623, 304] width 388 height 40
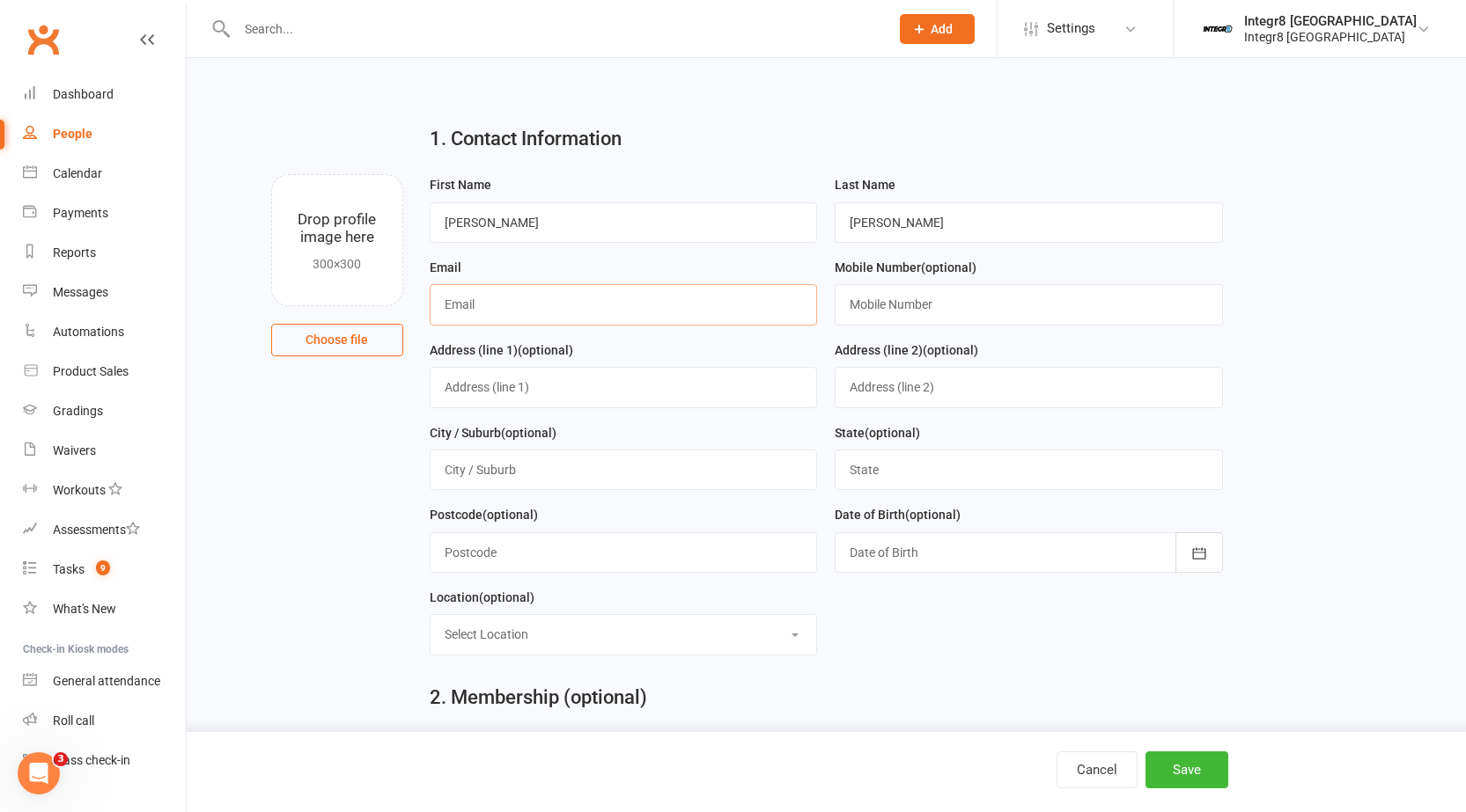
paste input "Charliejnewell2345@gmail.com"
type input "Charliejnewell2345@gmail.com"
click at [878, 306] on input "text" at bounding box center [1028, 304] width 388 height 40
paste input "0423907602"
type input "0423907602"
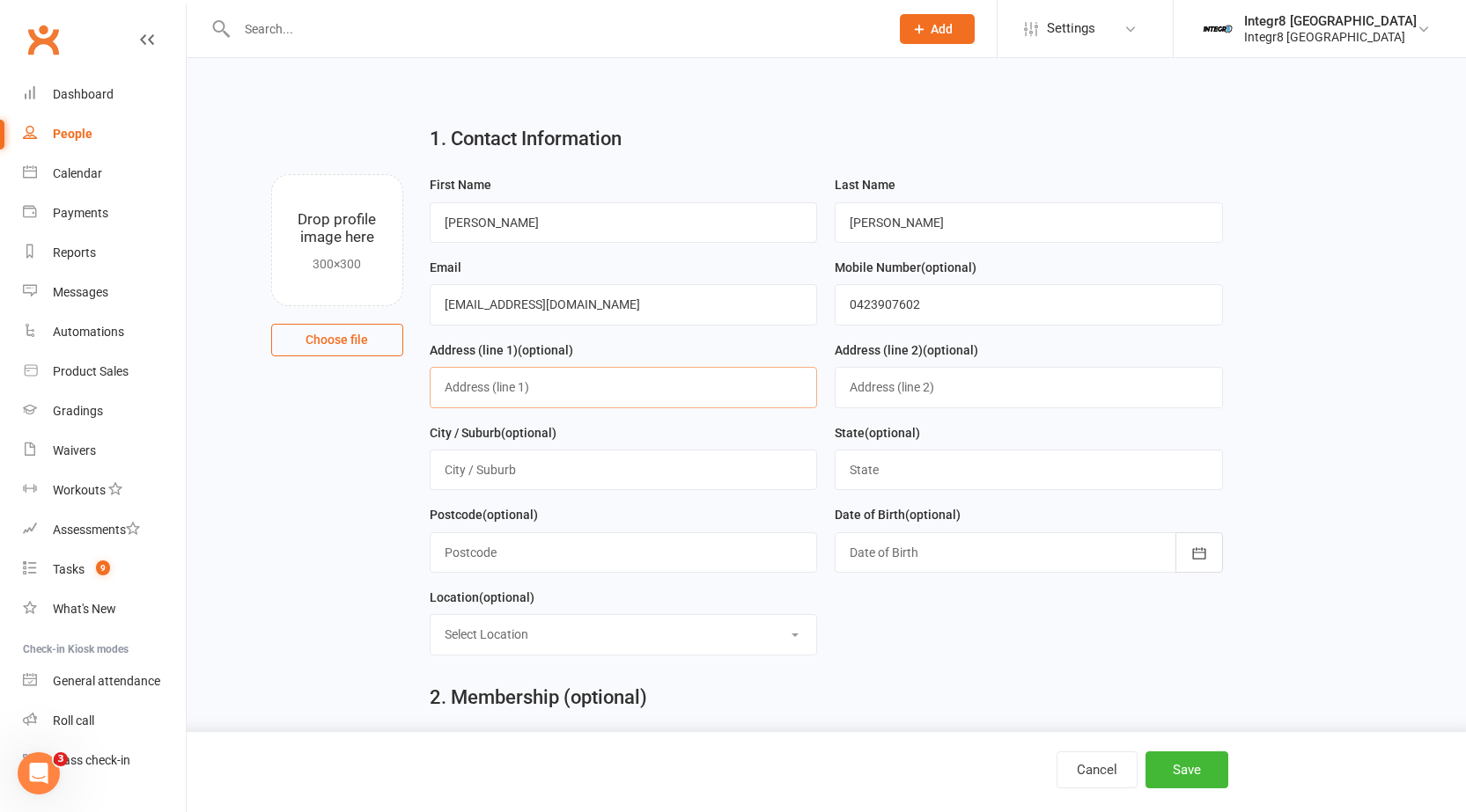
click at [527, 389] on input "text" at bounding box center [623, 387] width 388 height 40
paste input "9 Judith street Carnegie"
click at [586, 391] on input "9 Judith street Carnegie" at bounding box center [623, 387] width 388 height 40
drag, startPoint x: 586, startPoint y: 391, endPoint x: 566, endPoint y: 392, distance: 20.0
click at [586, 392] on input "9 Judith street Carnegie" at bounding box center [623, 387] width 388 height 40
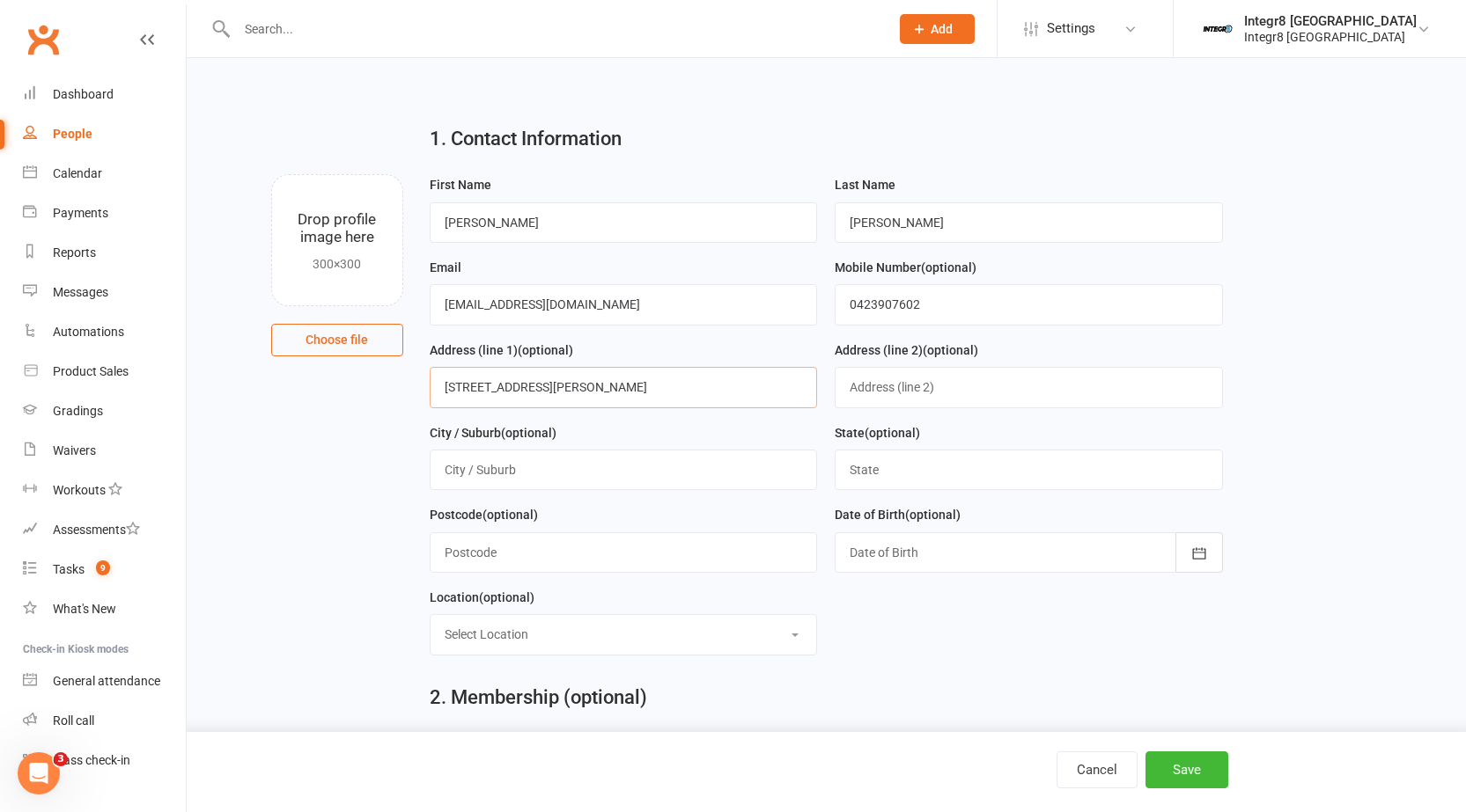
drag, startPoint x: 566, startPoint y: 392, endPoint x: 532, endPoint y: 390, distance: 34.1
click at [532, 390] on input "9 Judith street Carnegie" at bounding box center [623, 387] width 388 height 40
click at [528, 389] on input "9 Judith street Carnegie" at bounding box center [623, 387] width 388 height 40
click at [573, 378] on input "9 Judith street Carnegie" at bounding box center [623, 387] width 388 height 40
drag, startPoint x: 526, startPoint y: 388, endPoint x: 588, endPoint y: 391, distance: 62.1
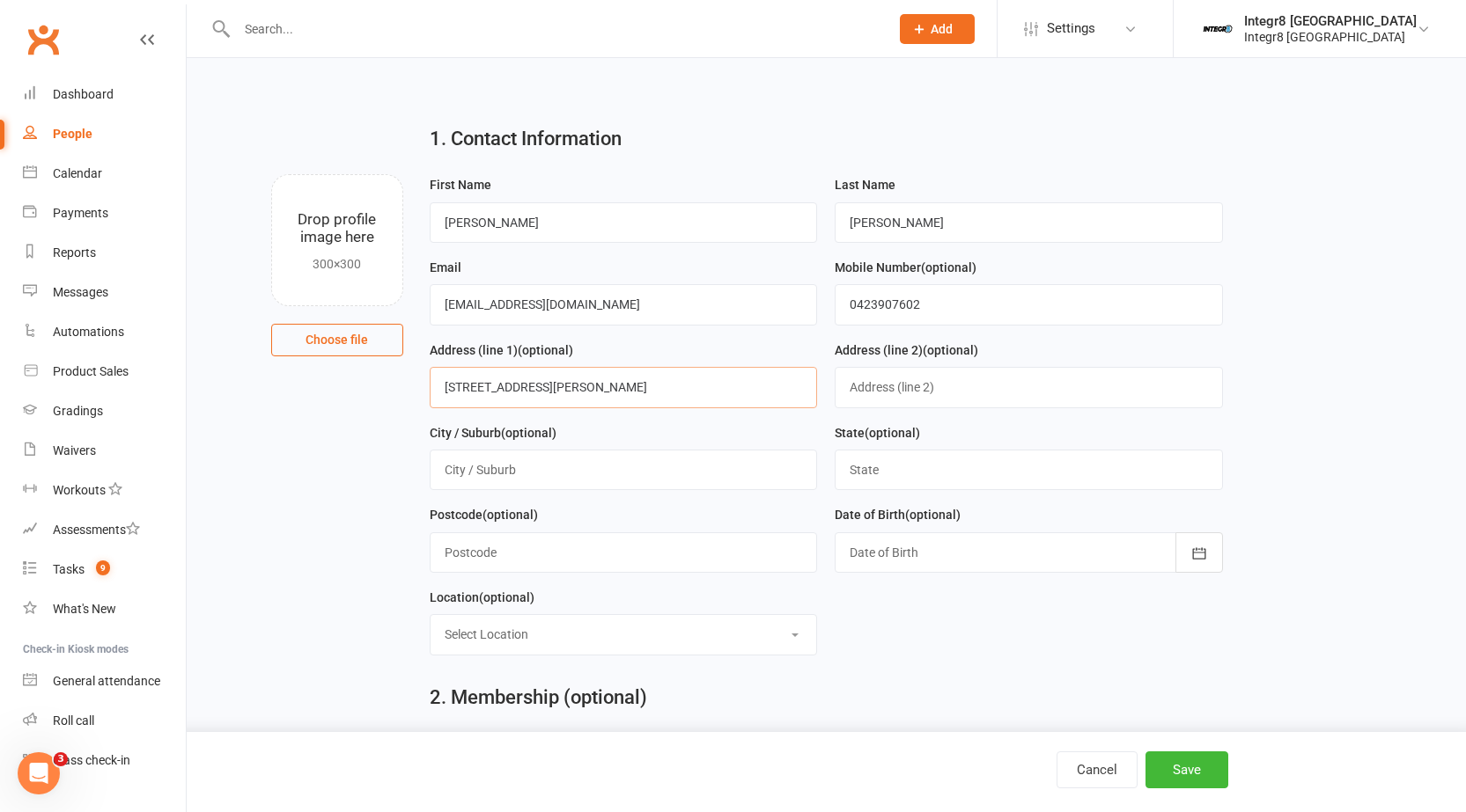
click at [588, 391] on input "9 Judith street Carnegie" at bounding box center [623, 387] width 388 height 40
type input "9 Judith street"
click at [569, 484] on input "text" at bounding box center [623, 469] width 388 height 40
paste input "Carnegie"
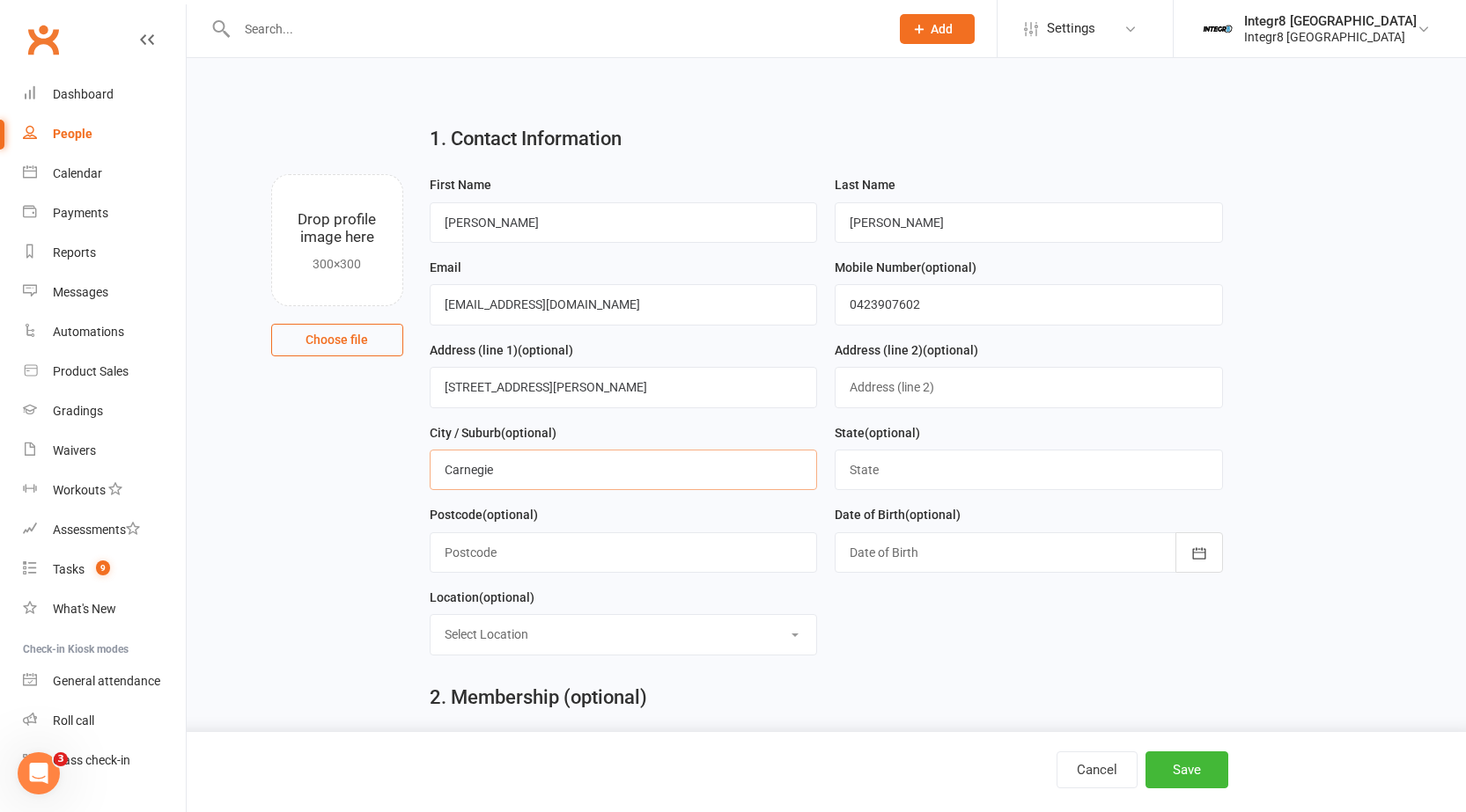
type input "Carnegie"
click at [587, 527] on div "Postcode (optional)" at bounding box center [623, 538] width 388 height 68
click at [943, 480] on input "text" at bounding box center [1028, 469] width 388 height 40
paste input "3163"
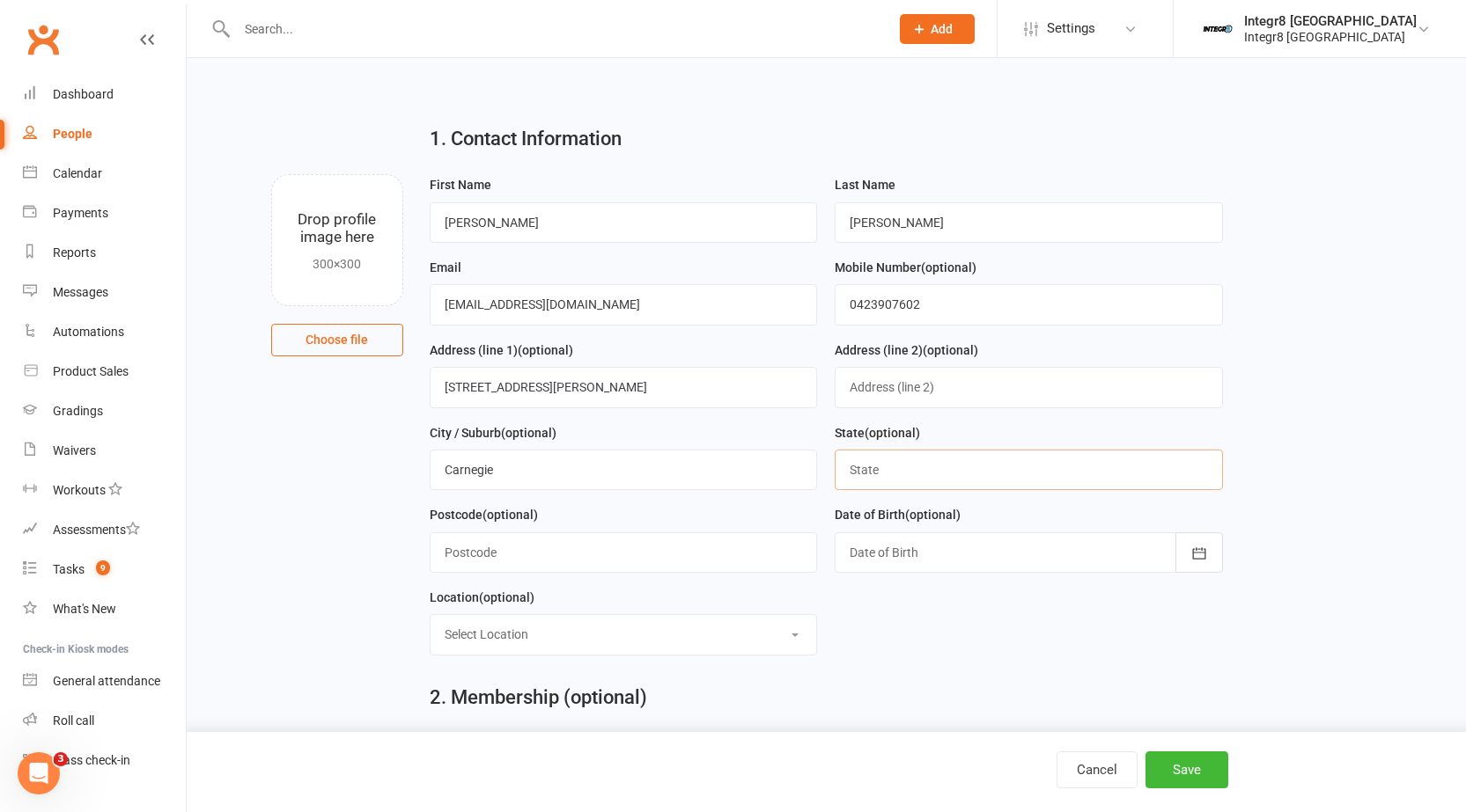
type input "3163"
drag, startPoint x: 888, startPoint y: 474, endPoint x: 828, endPoint y: 480, distance: 60.3
click at [842, 480] on input "3163" at bounding box center [1028, 469] width 388 height 40
click at [770, 573] on input "text" at bounding box center [623, 552] width 388 height 40
paste input "3163"
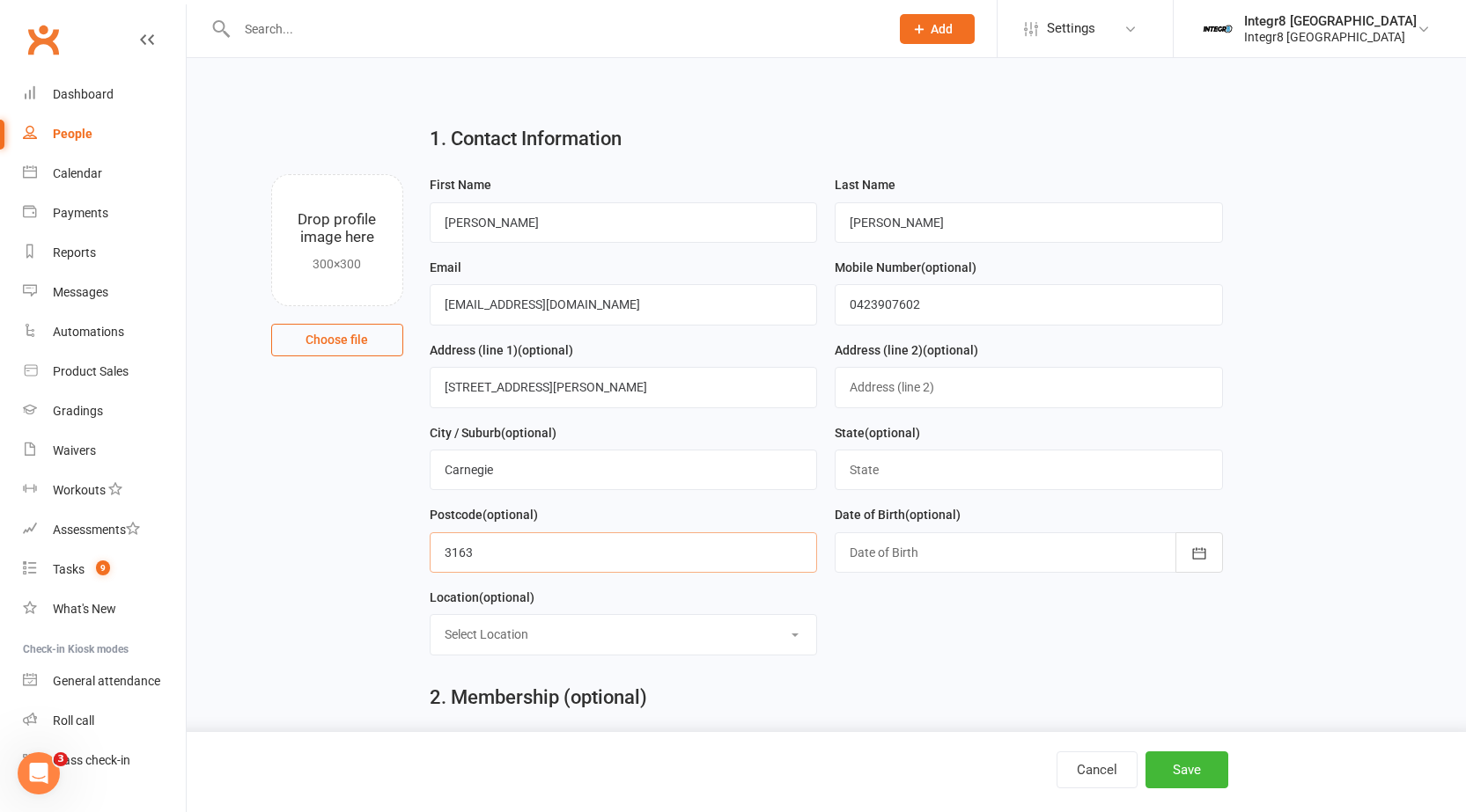
type input "3163"
click at [863, 474] on input "text" at bounding box center [1028, 469] width 388 height 40
type input "VIC"
click at [854, 593] on form "First Name Charlie Last Name Newell Email Charliejnewell2345@gmail.com Mobile N…" at bounding box center [825, 421] width 810 height 495
click at [942, 564] on div at bounding box center [1028, 552] width 388 height 40
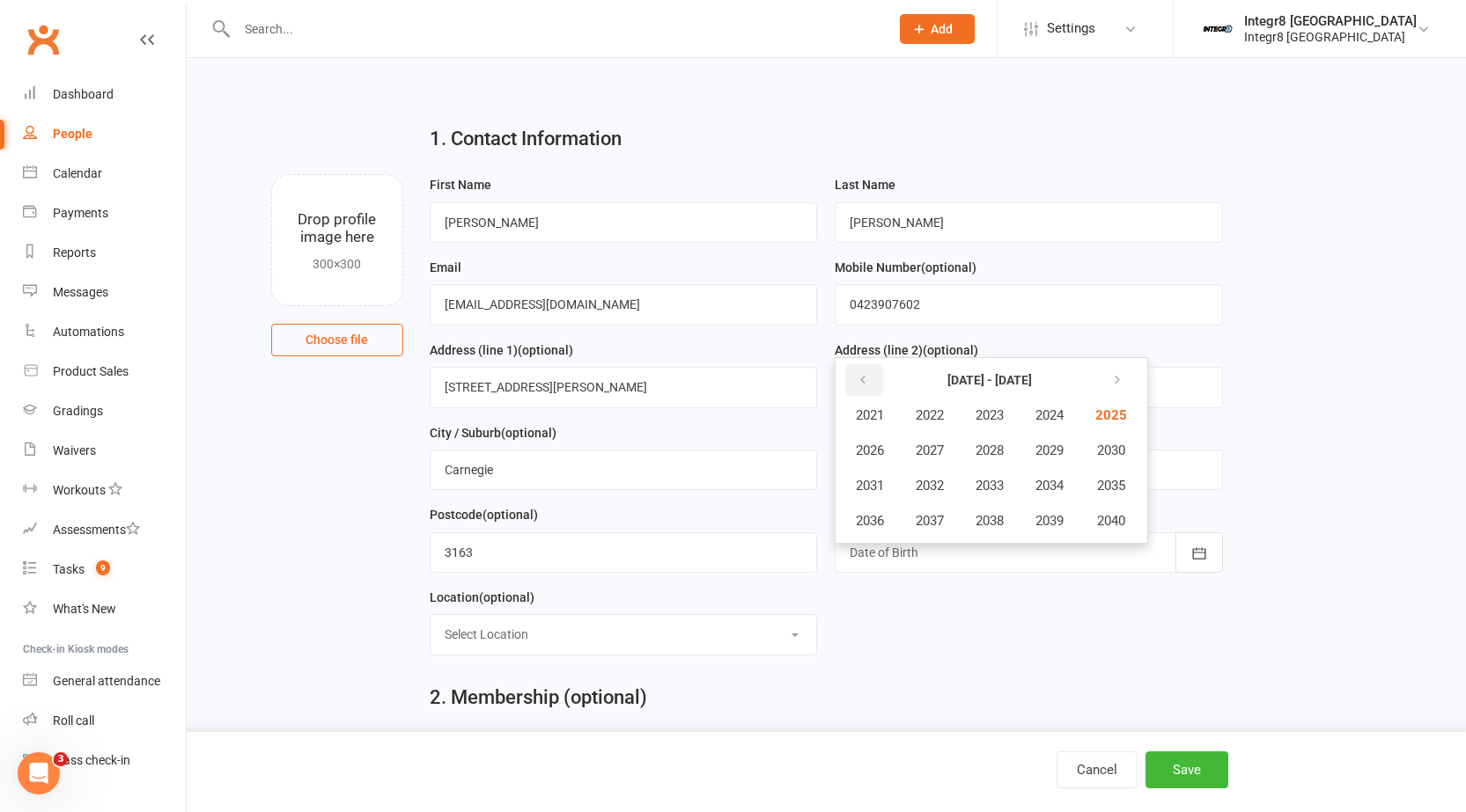
click at [857, 387] on icon "button" at bounding box center [862, 380] width 13 height 14
click at [985, 421] on span "2003" at bounding box center [989, 415] width 28 height 16
click at [883, 409] on button "January" at bounding box center [879, 415] width 76 height 33
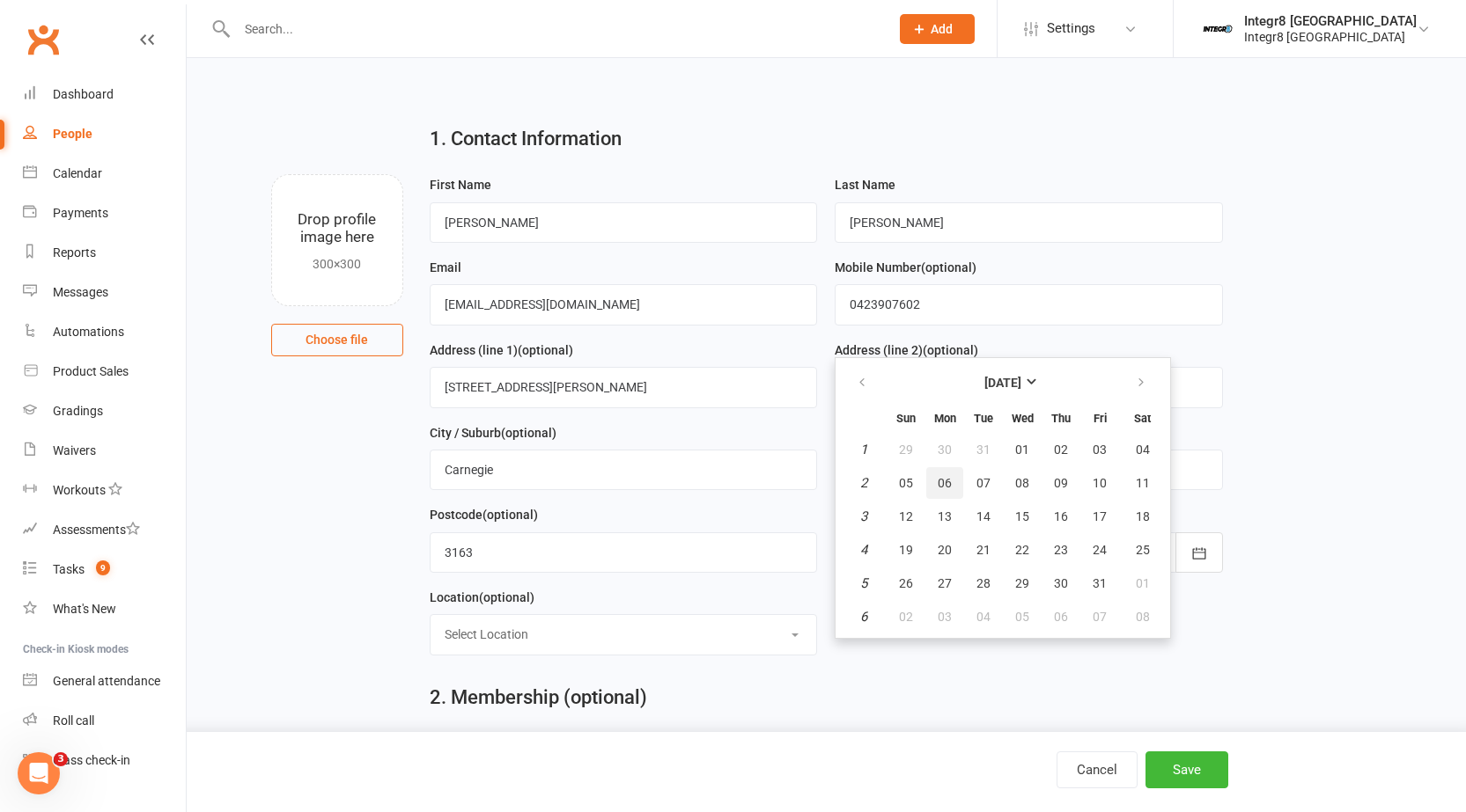
click at [936, 485] on button "06" at bounding box center [944, 483] width 37 height 31
type input "06 Jan 2003"
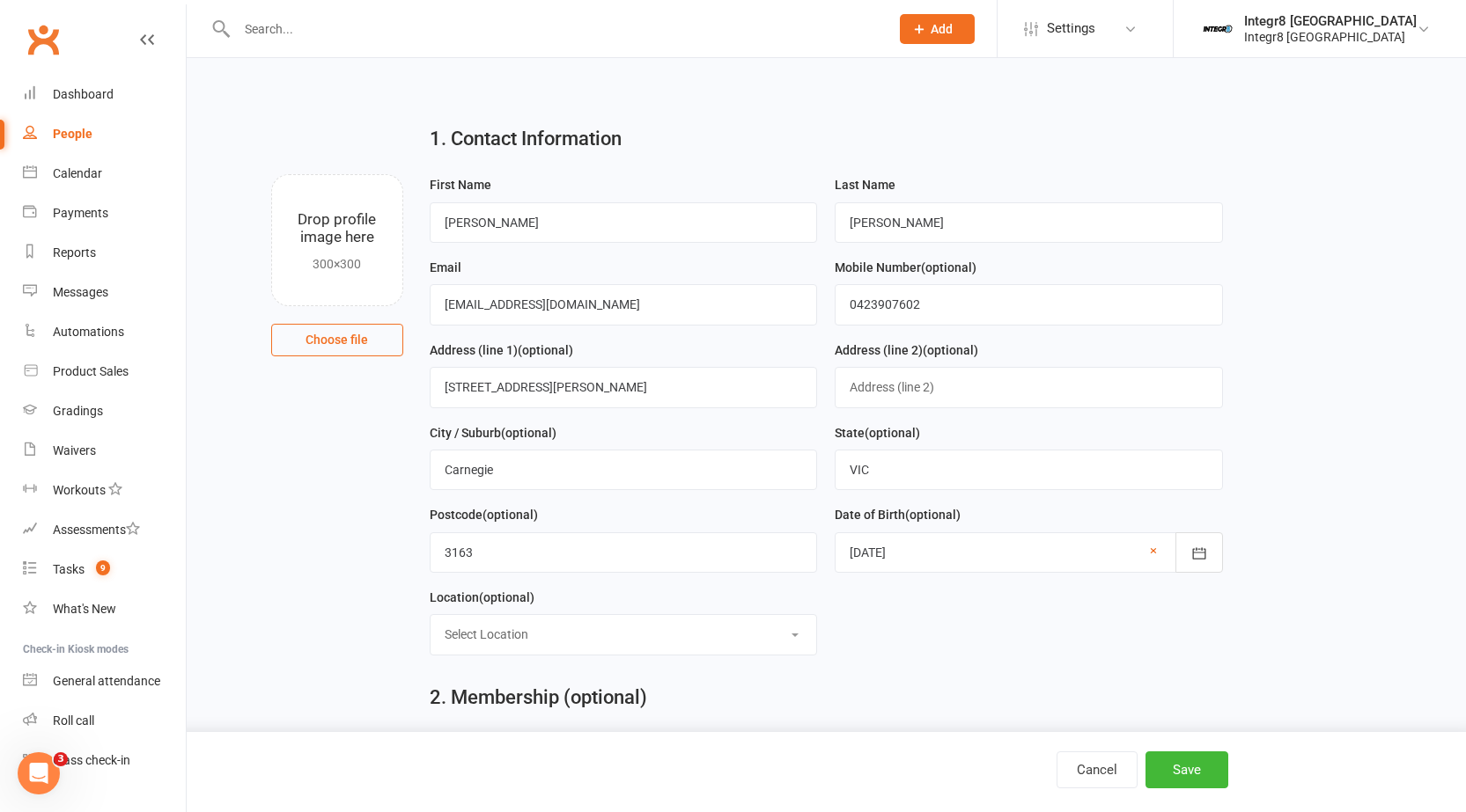
click at [644, 640] on select "Select Location Bag Side Cage Side" at bounding box center [623, 635] width 386 height 39
click at [644, 639] on select "Select Location Bag Side Cage Side" at bounding box center [623, 635] width 386 height 39
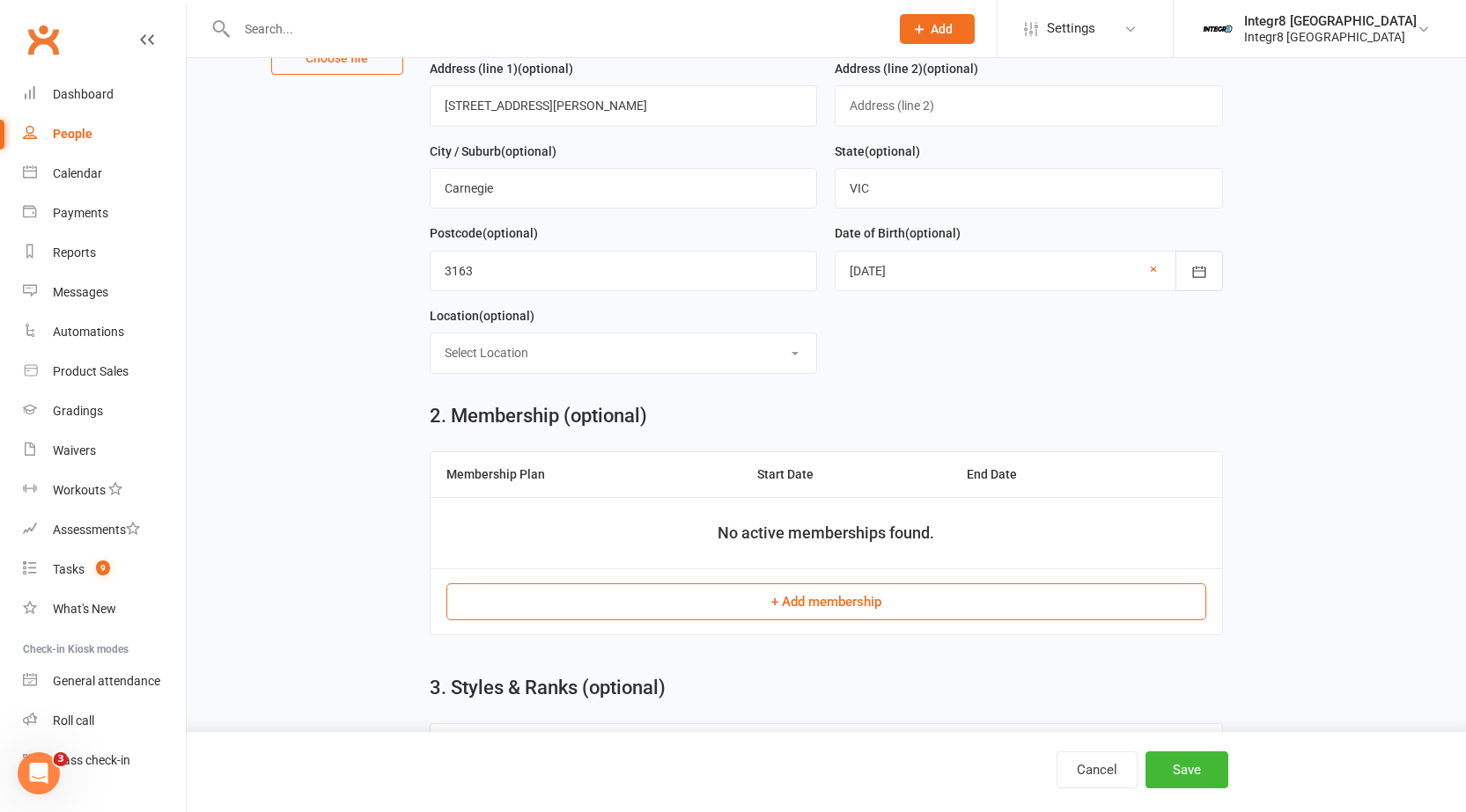
scroll to position [352, 0]
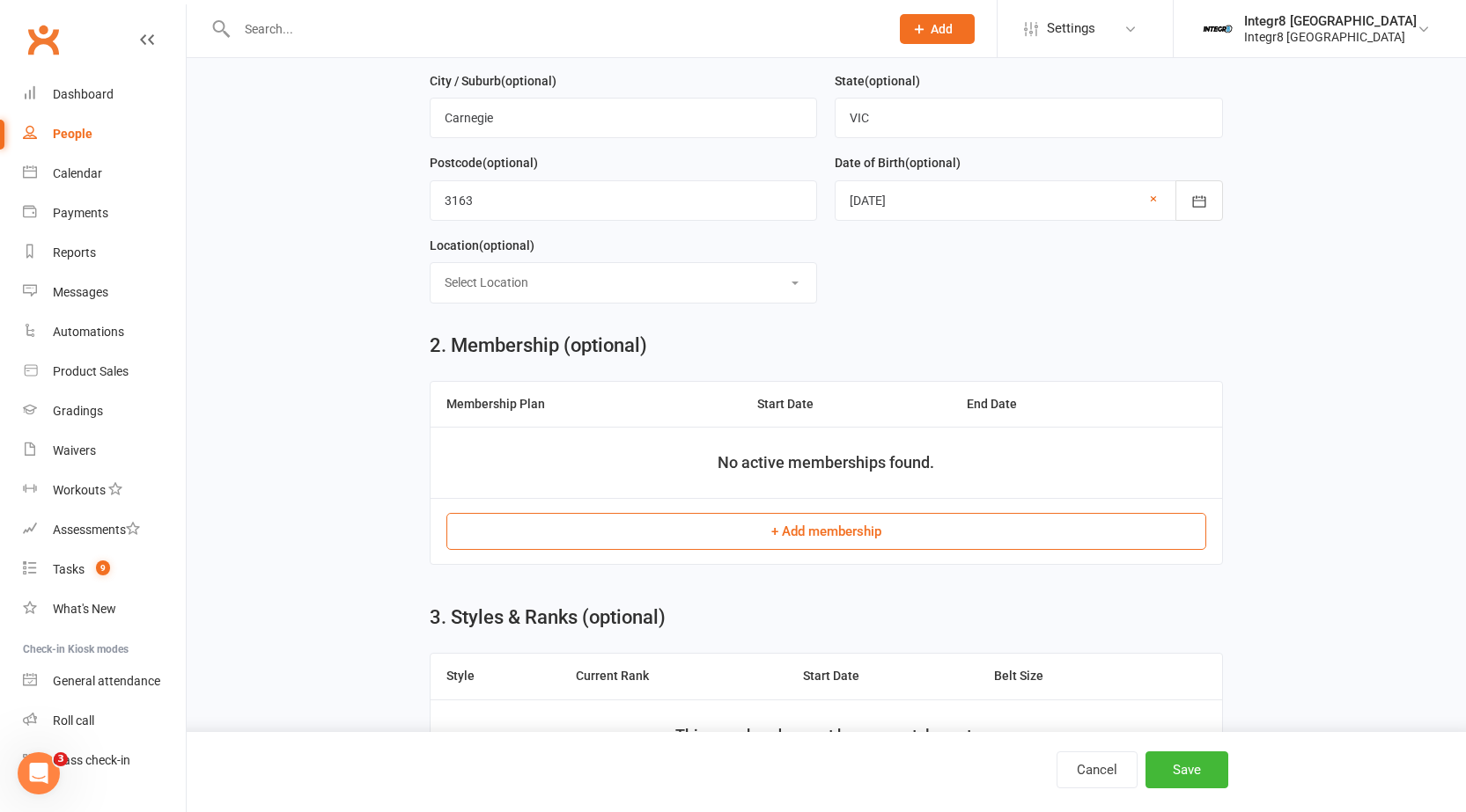
click at [873, 537] on button "+ Add membership" at bounding box center [826, 532] width 759 height 37
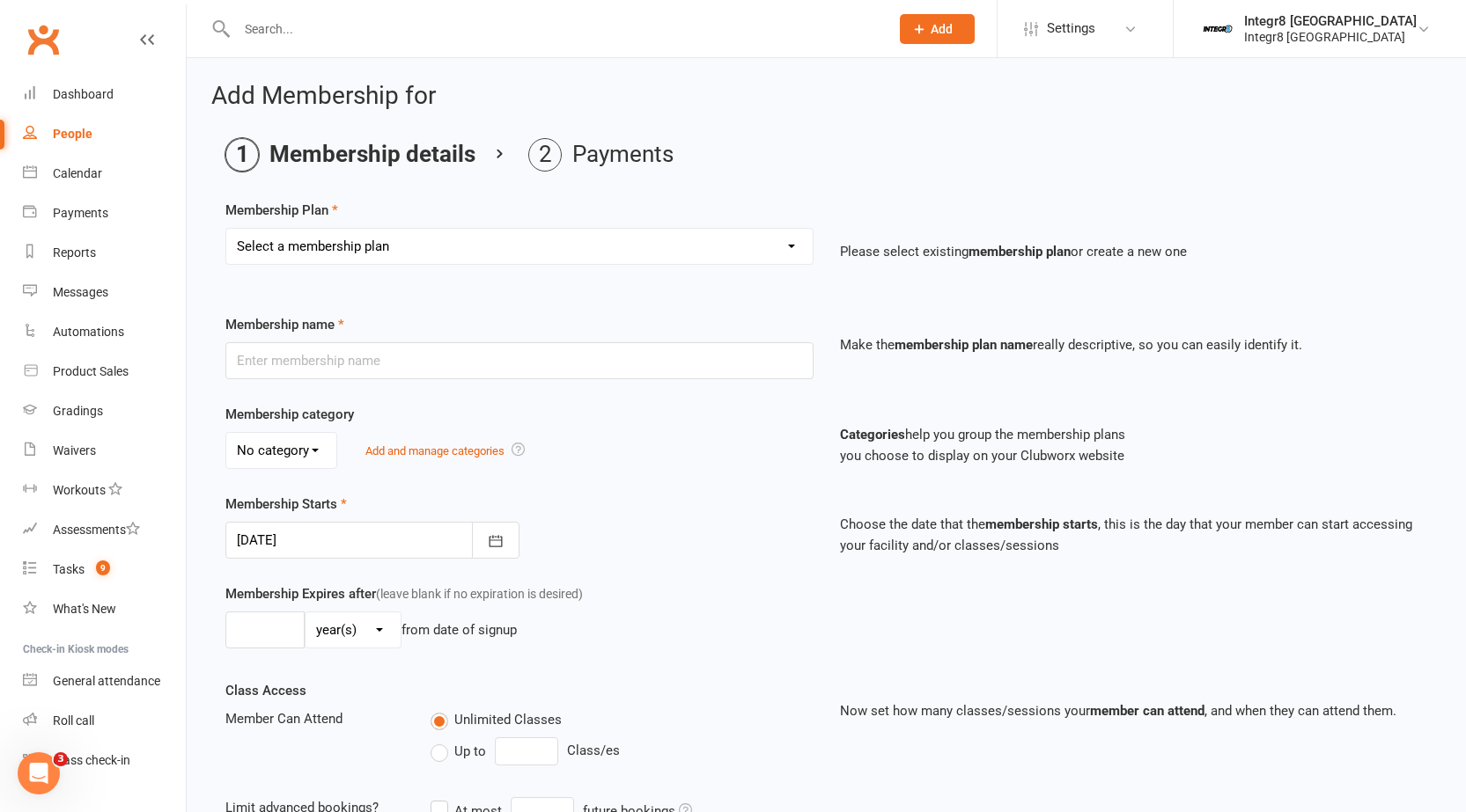
click at [507, 235] on select "Select a membership plan Create new Membership Plan Classic - Muay Thai Classic…" at bounding box center [519, 246] width 586 height 35
select select "17"
click at [226, 229] on select "Select a membership plan Create new Membership Plan Classic - Muay Thai Classic…" at bounding box center [519, 246] width 586 height 35
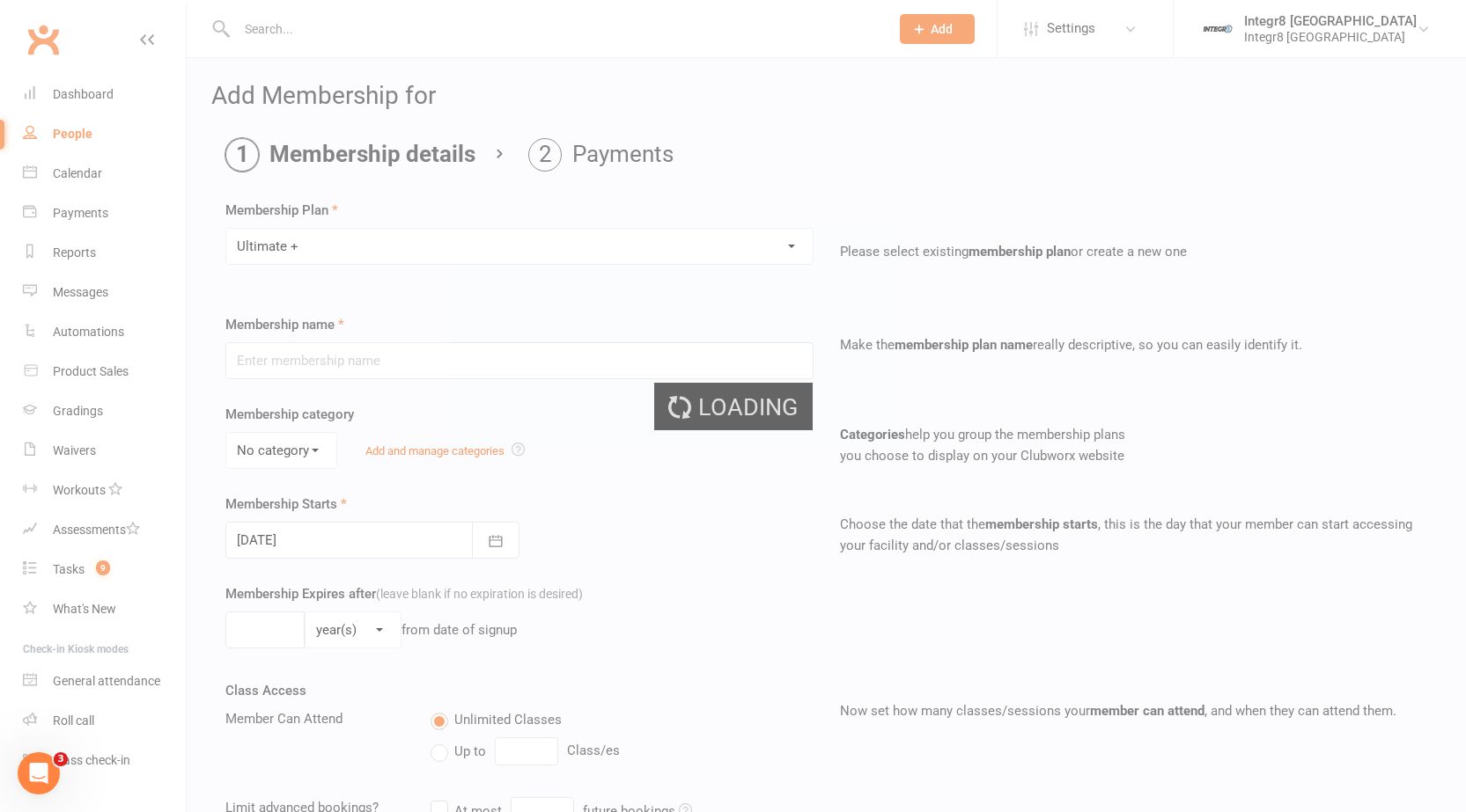
type input "Ultimate +"
select select "1"
type input "0"
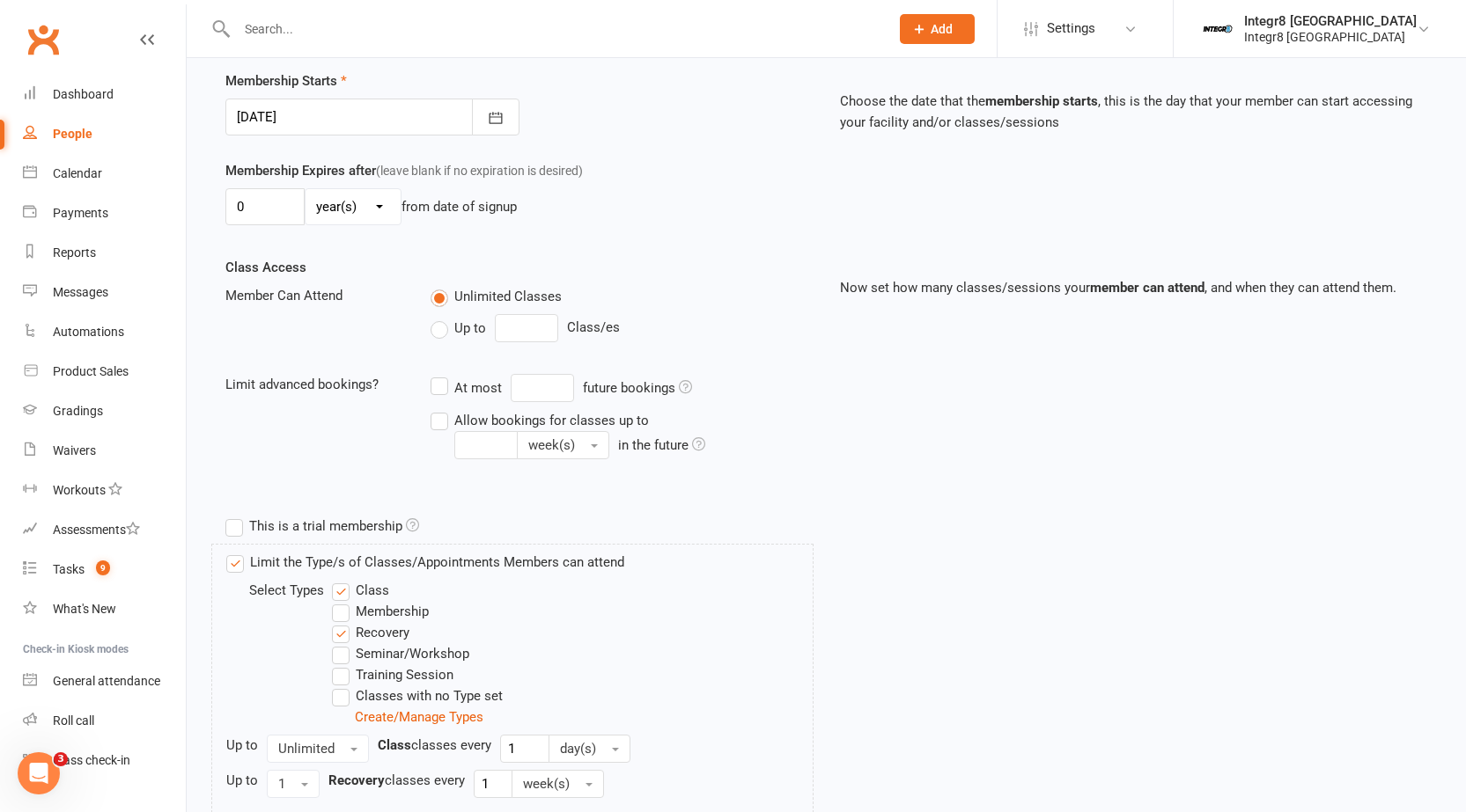
scroll to position [659, 0]
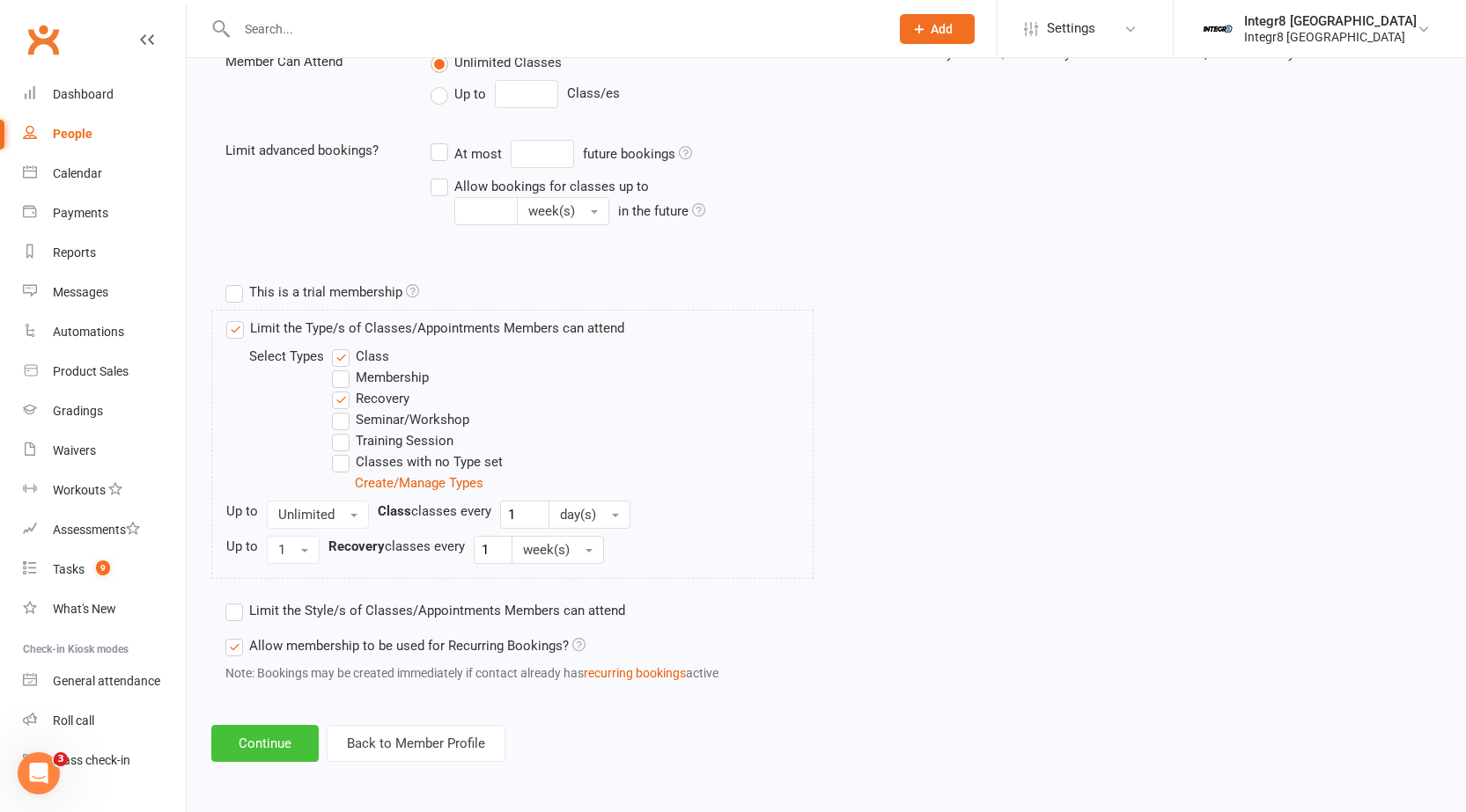
click at [268, 741] on button "Continue" at bounding box center [265, 744] width 108 height 37
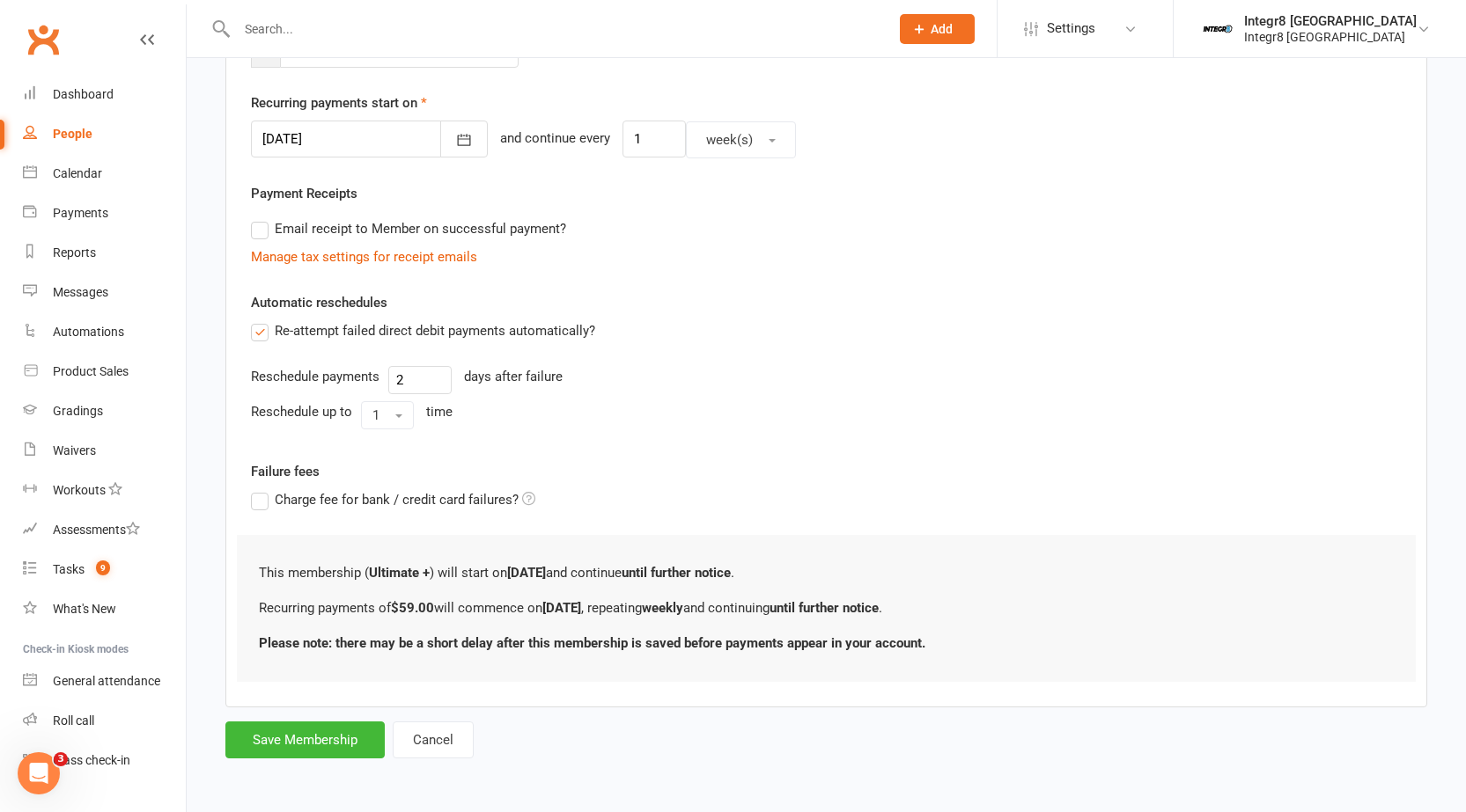
scroll to position [0, 0]
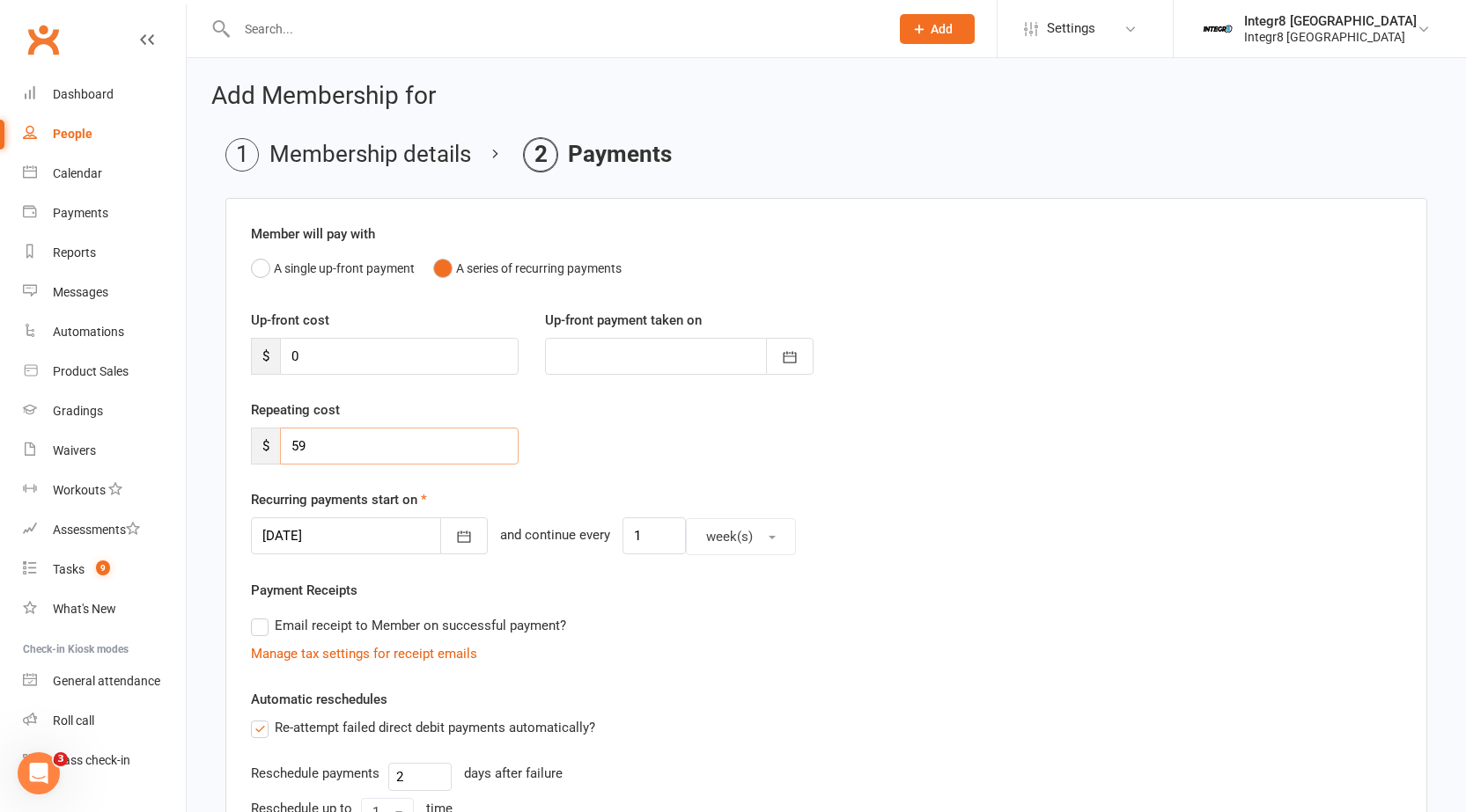
drag, startPoint x: 398, startPoint y: 439, endPoint x: 279, endPoint y: 450, distance: 119.5
click at [279, 450] on div "$ 59" at bounding box center [385, 447] width 268 height 37
type input "0"
click at [586, 446] on div "Repeating cost $ 0" at bounding box center [826, 445] width 1177 height 90
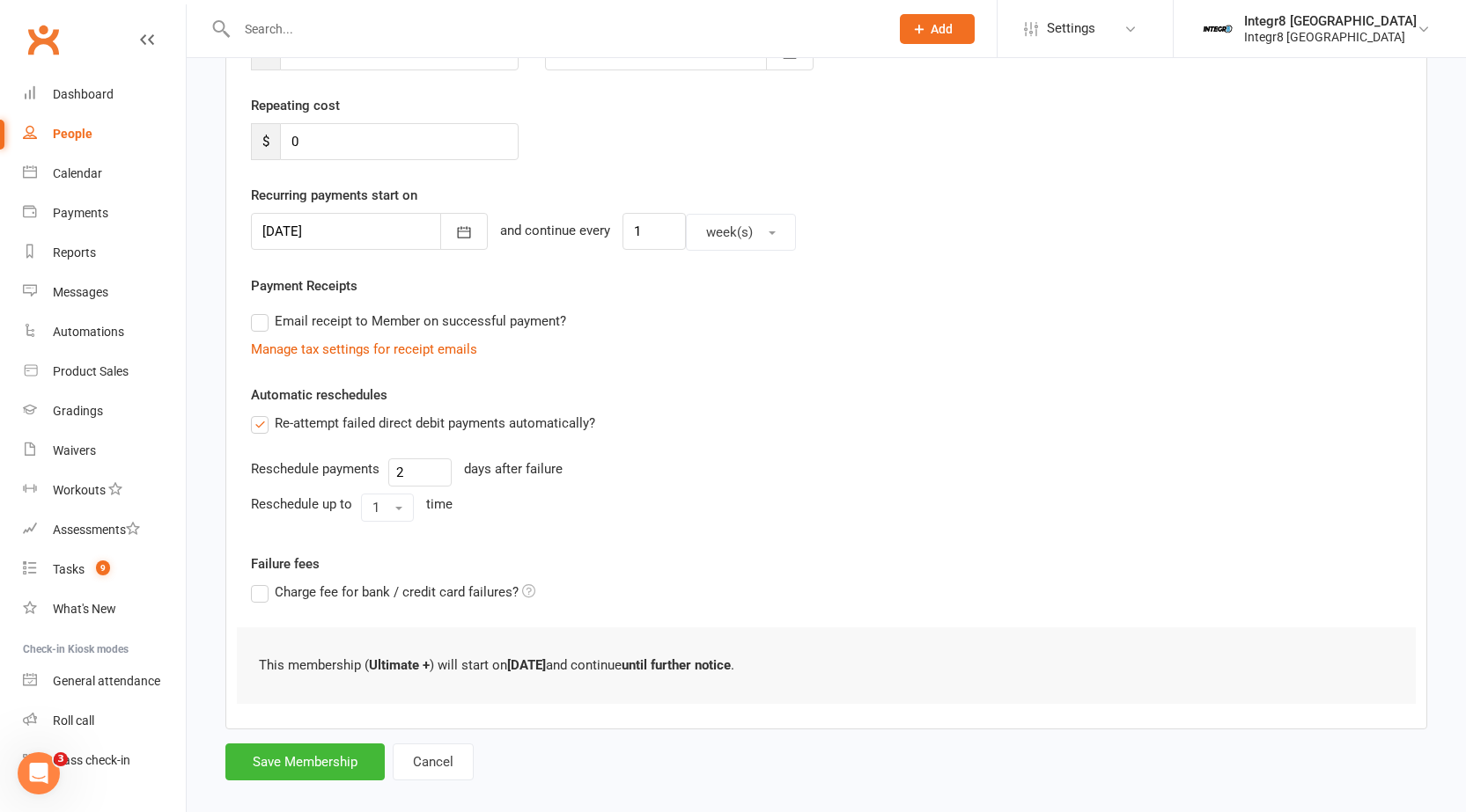
scroll to position [326, 0]
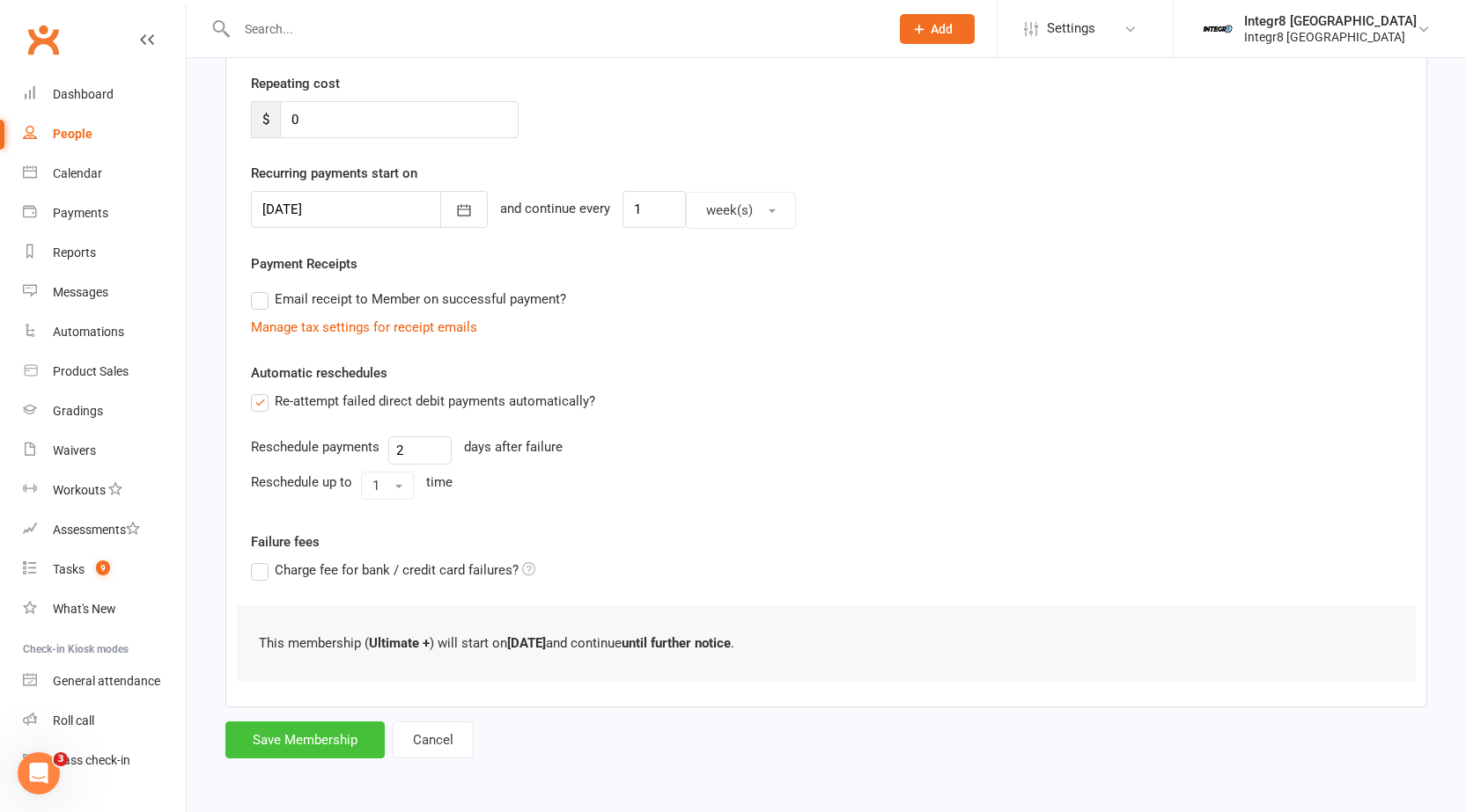
click at [305, 740] on button "Save Membership" at bounding box center [305, 741] width 159 height 37
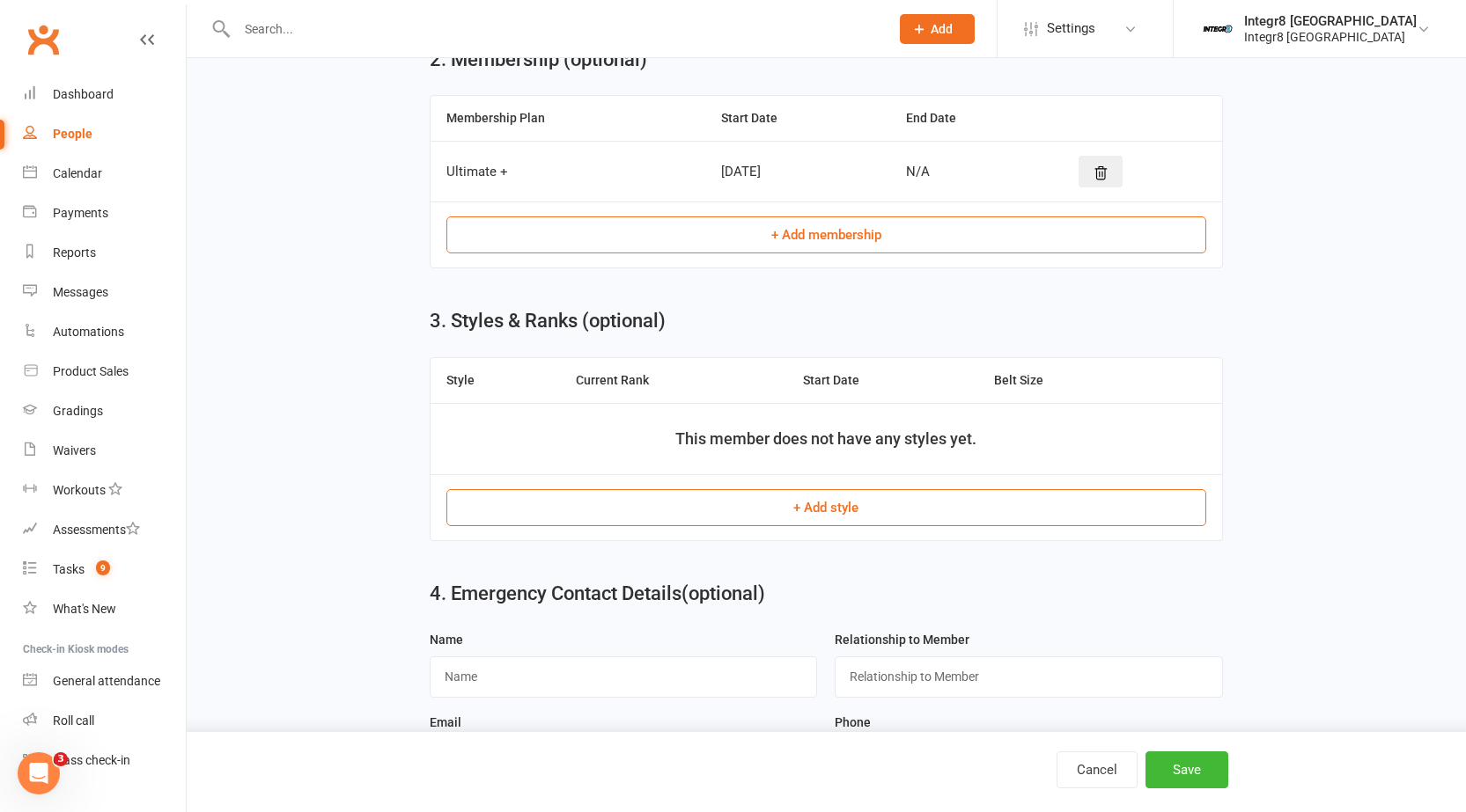
scroll to position [808, 0]
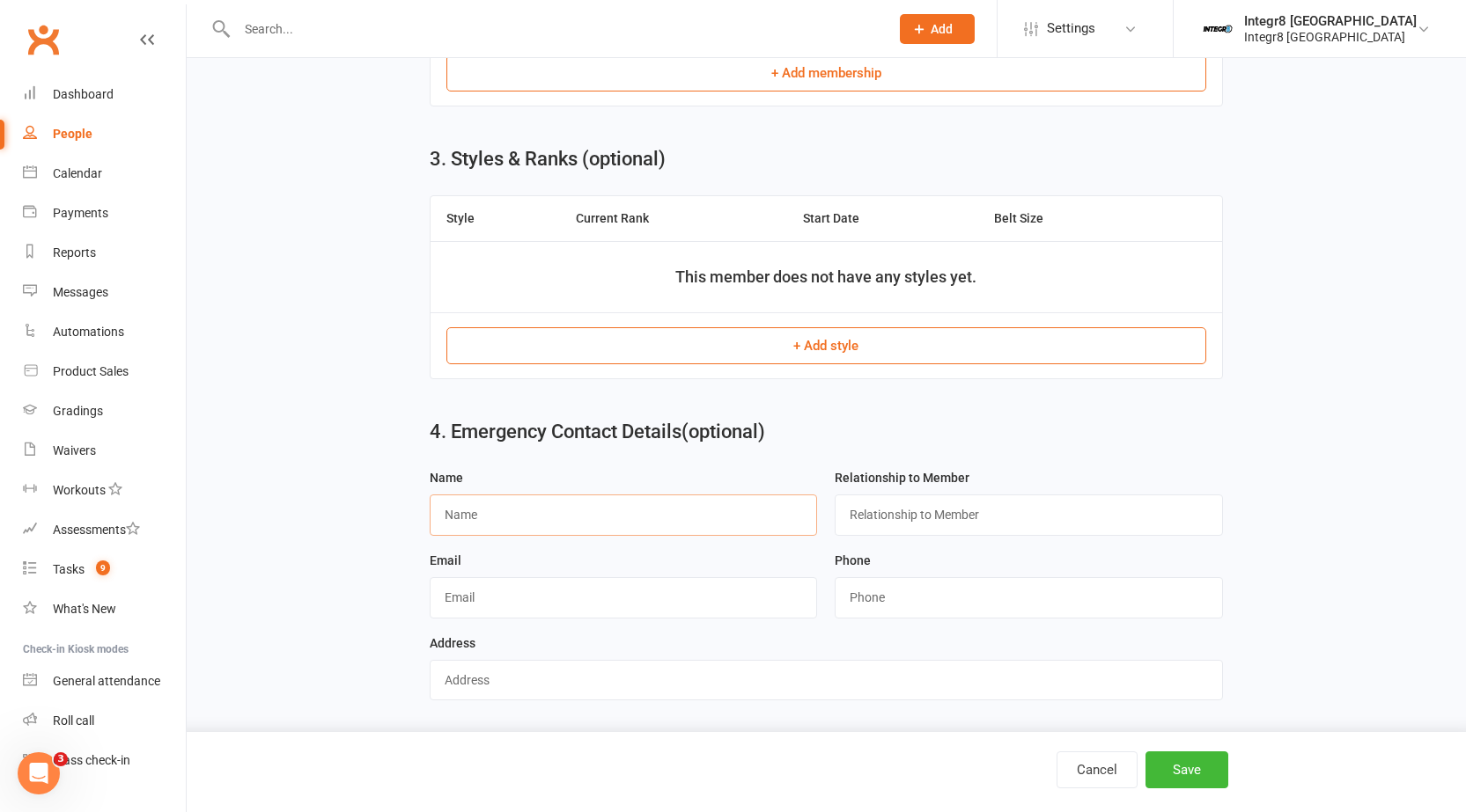
click at [492, 518] on input "text" at bounding box center [623, 514] width 388 height 40
paste input "Cameron"
type input "Cameron"
click at [900, 521] on input "text" at bounding box center [1028, 514] width 388 height 40
paste input "Dad"
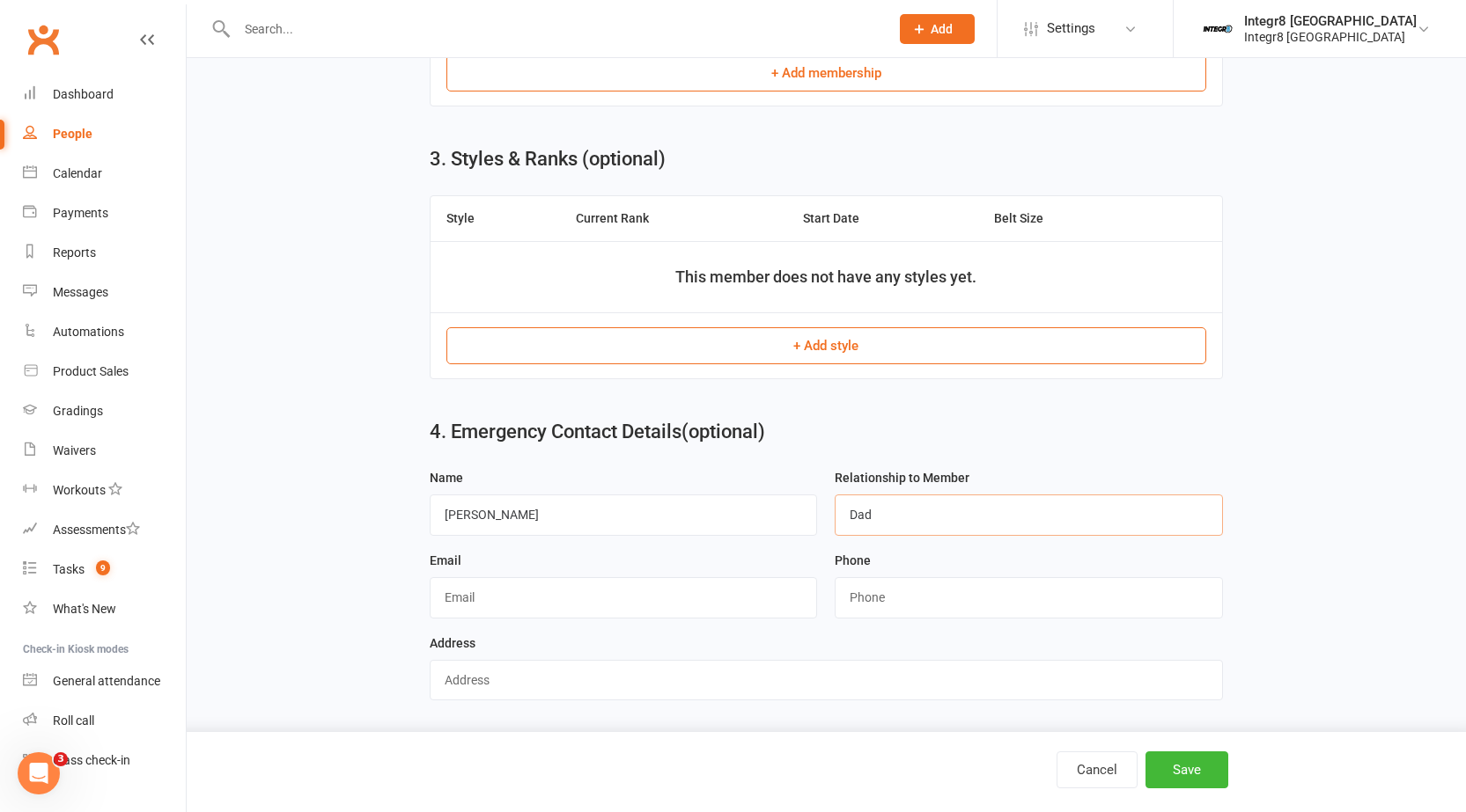
type input "Dad"
click at [509, 611] on input "text" at bounding box center [623, 597] width 388 height 40
paste input "cameron.newell@coles.com.au"
type input "cameron.newell@coles.com.au"
click at [874, 600] on input "string" at bounding box center [1028, 597] width 388 height 40
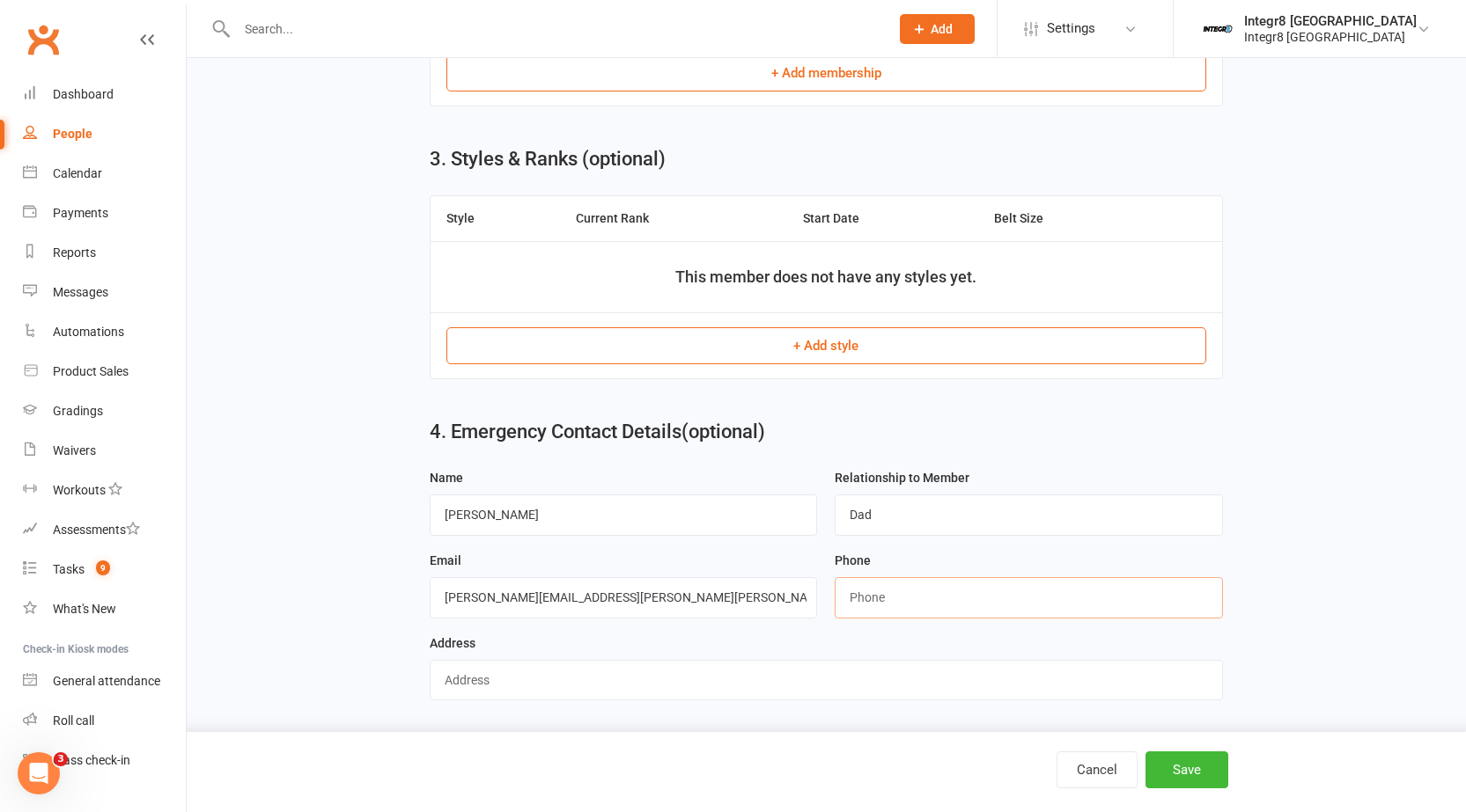
paste input "0402095811"
type input "0402095811"
click at [524, 676] on input "text" at bounding box center [825, 679] width 793 height 40
paste input "9 Judith street Carnegie"
type input "9 Judith street Carnegie"
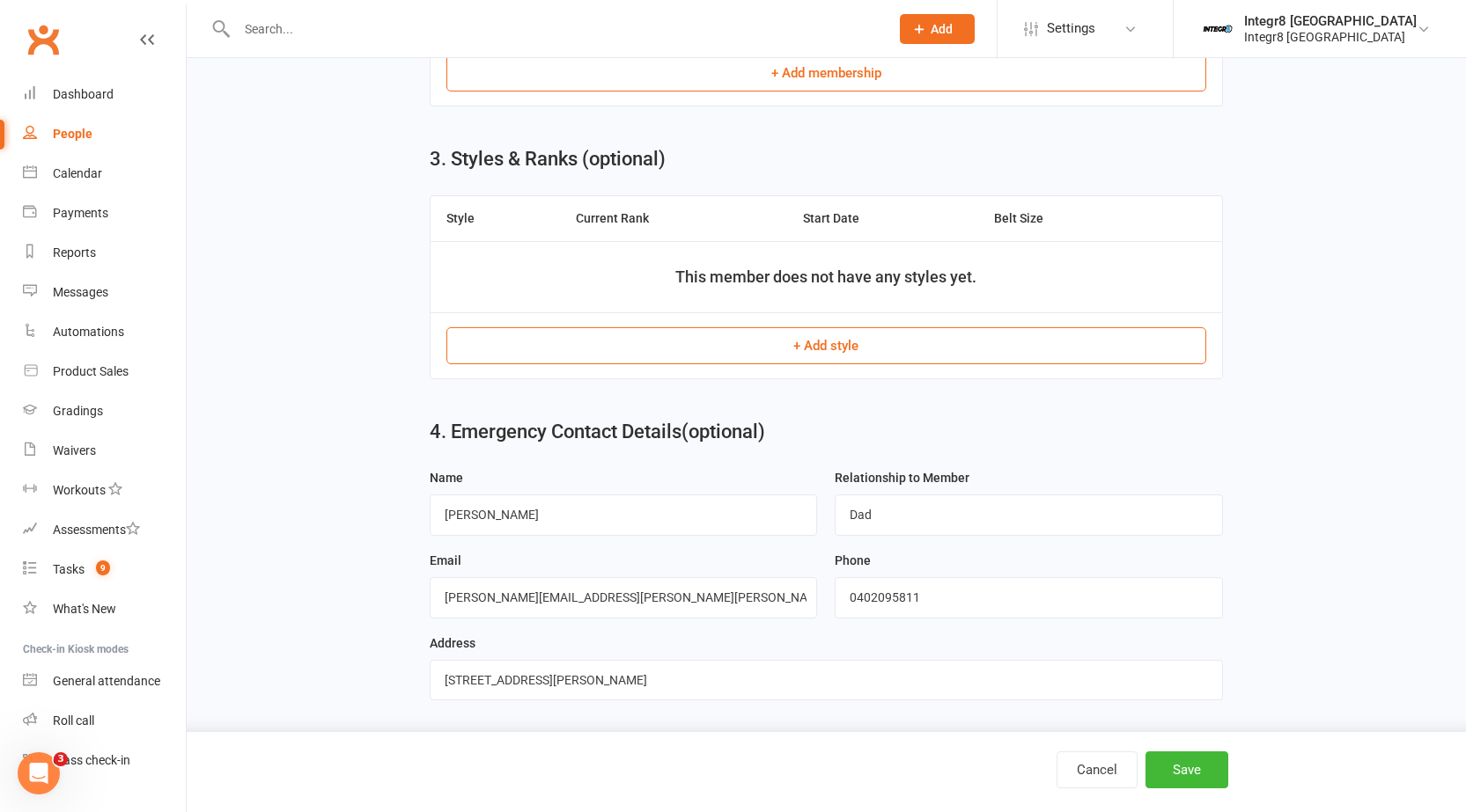
click at [953, 630] on div "Phone" at bounding box center [1028, 591] width 406 height 83
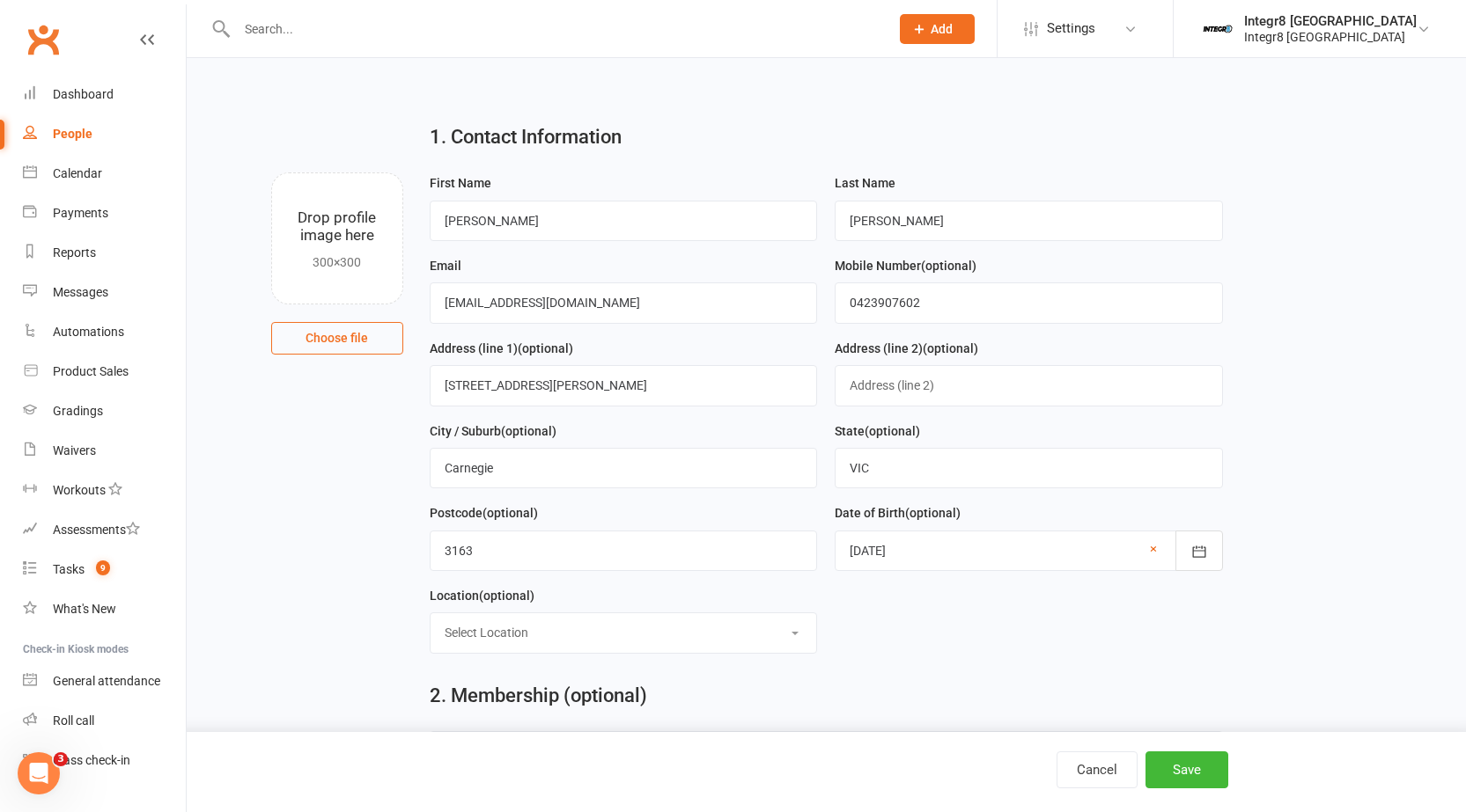
scroll to position [0, 0]
click at [345, 335] on button "Choose file" at bounding box center [336, 339] width 132 height 31
type input "C:\fakepath\image1737019146.png"
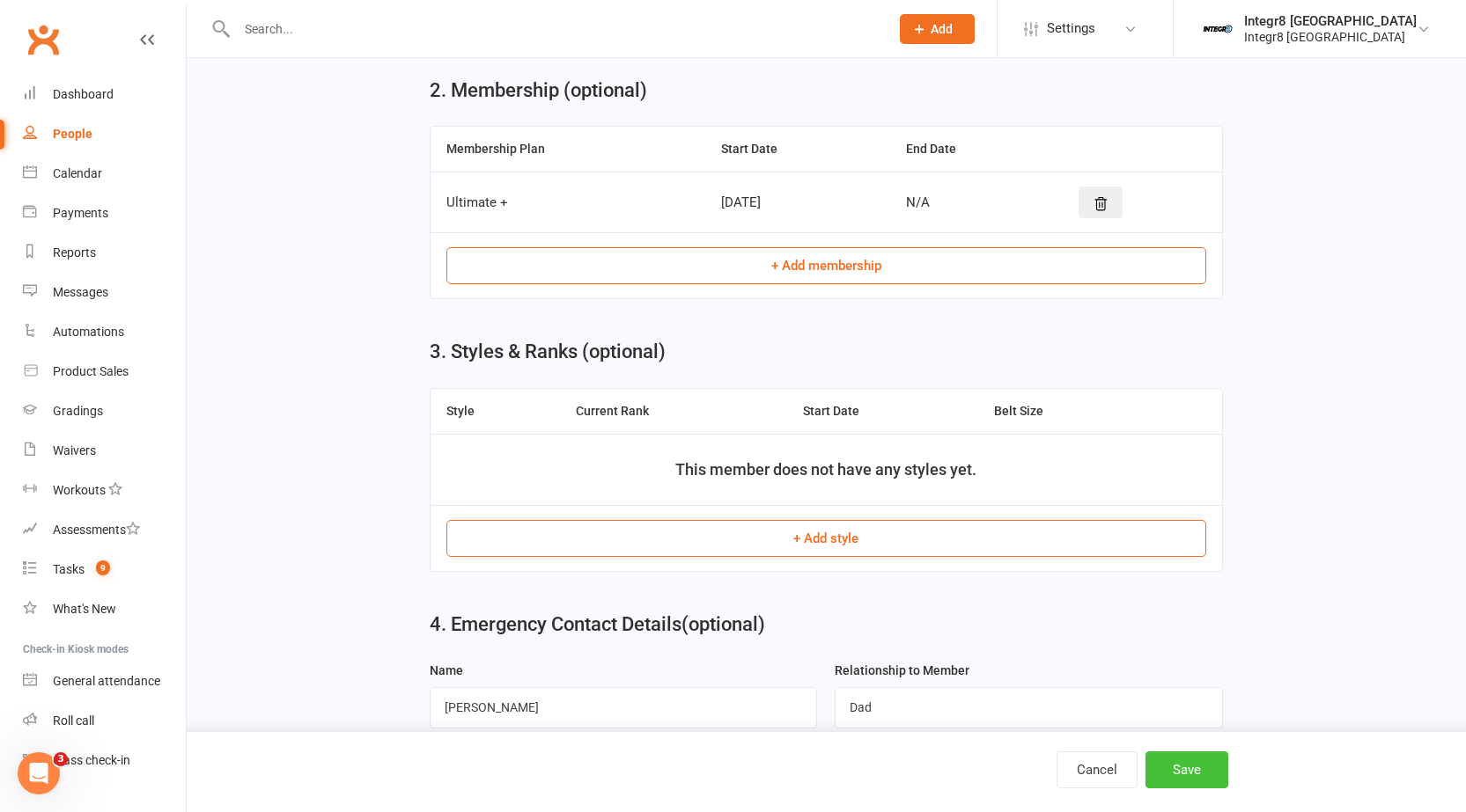
scroll to position [616, 0]
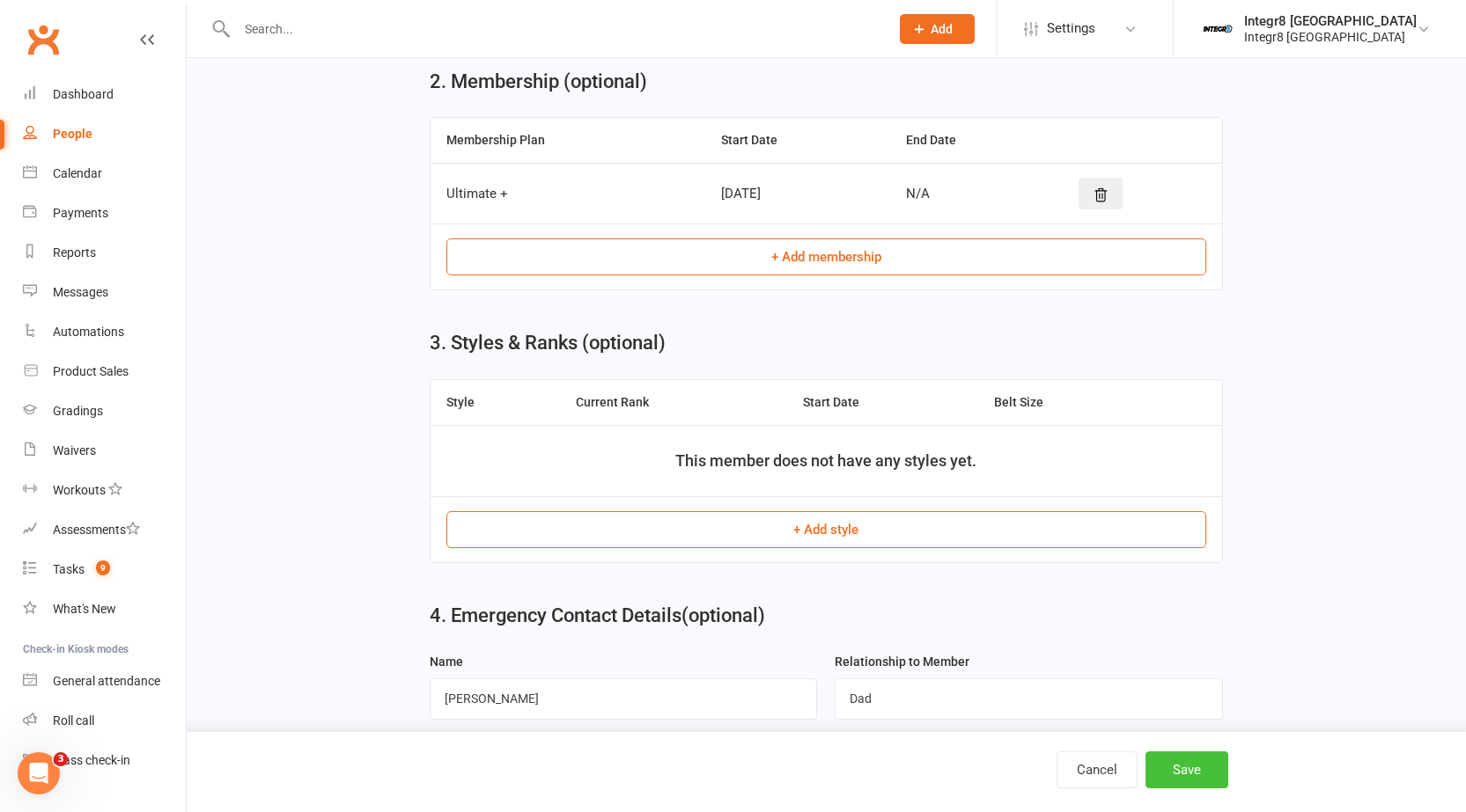
click at [1216, 766] on button "Save" at bounding box center [1186, 770] width 83 height 37
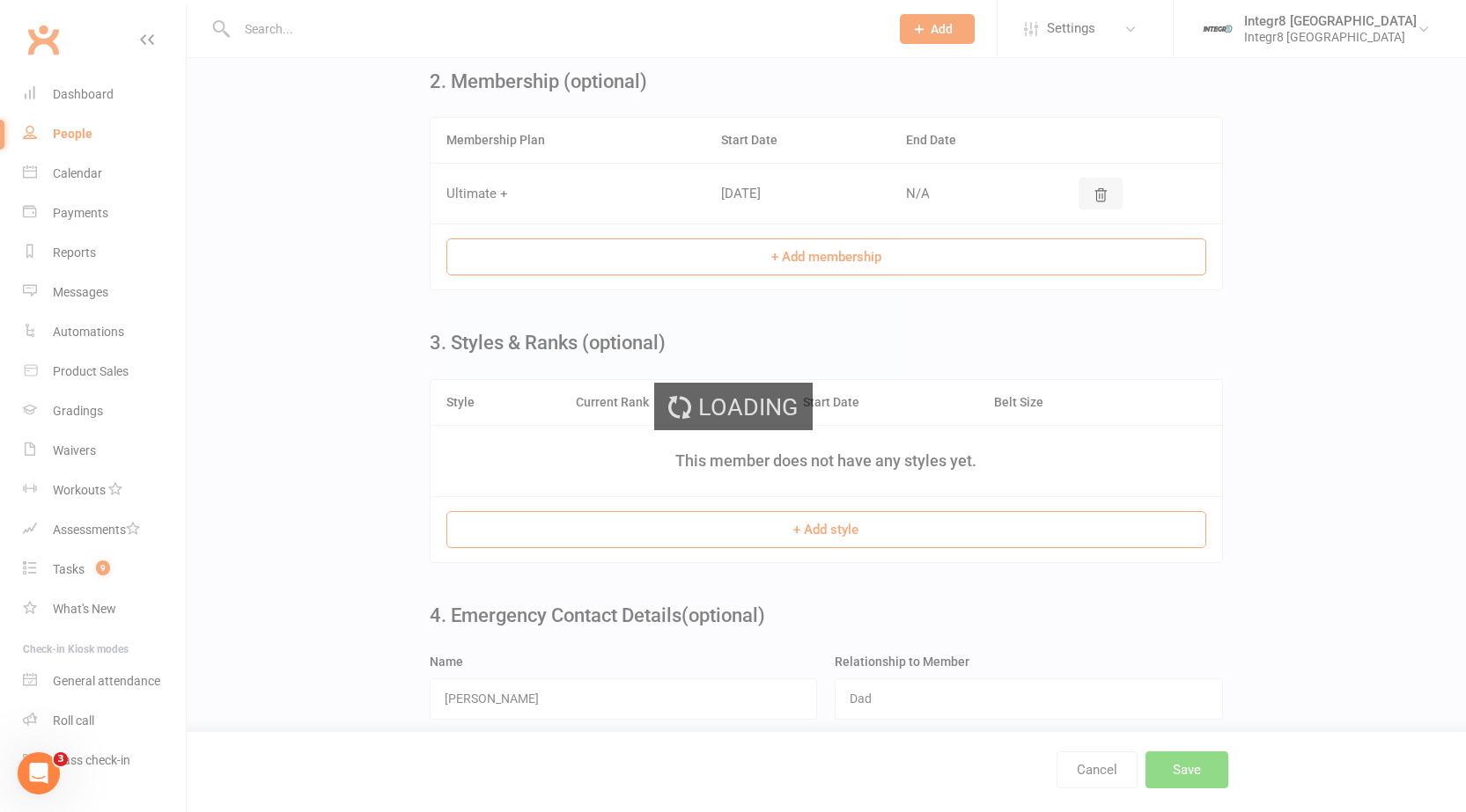
scroll to position [0, 0]
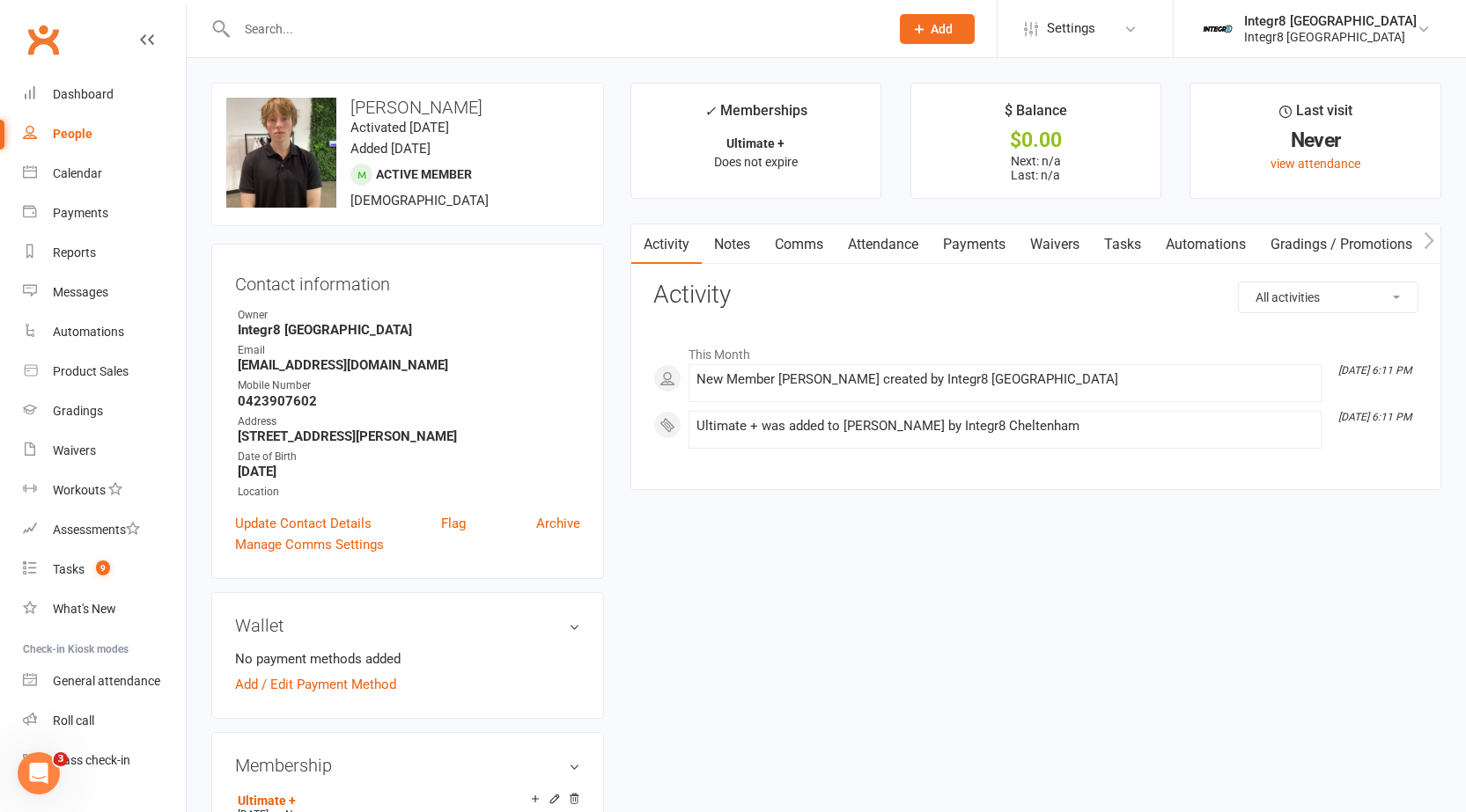
click at [720, 246] on link "Notes" at bounding box center [732, 244] width 61 height 40
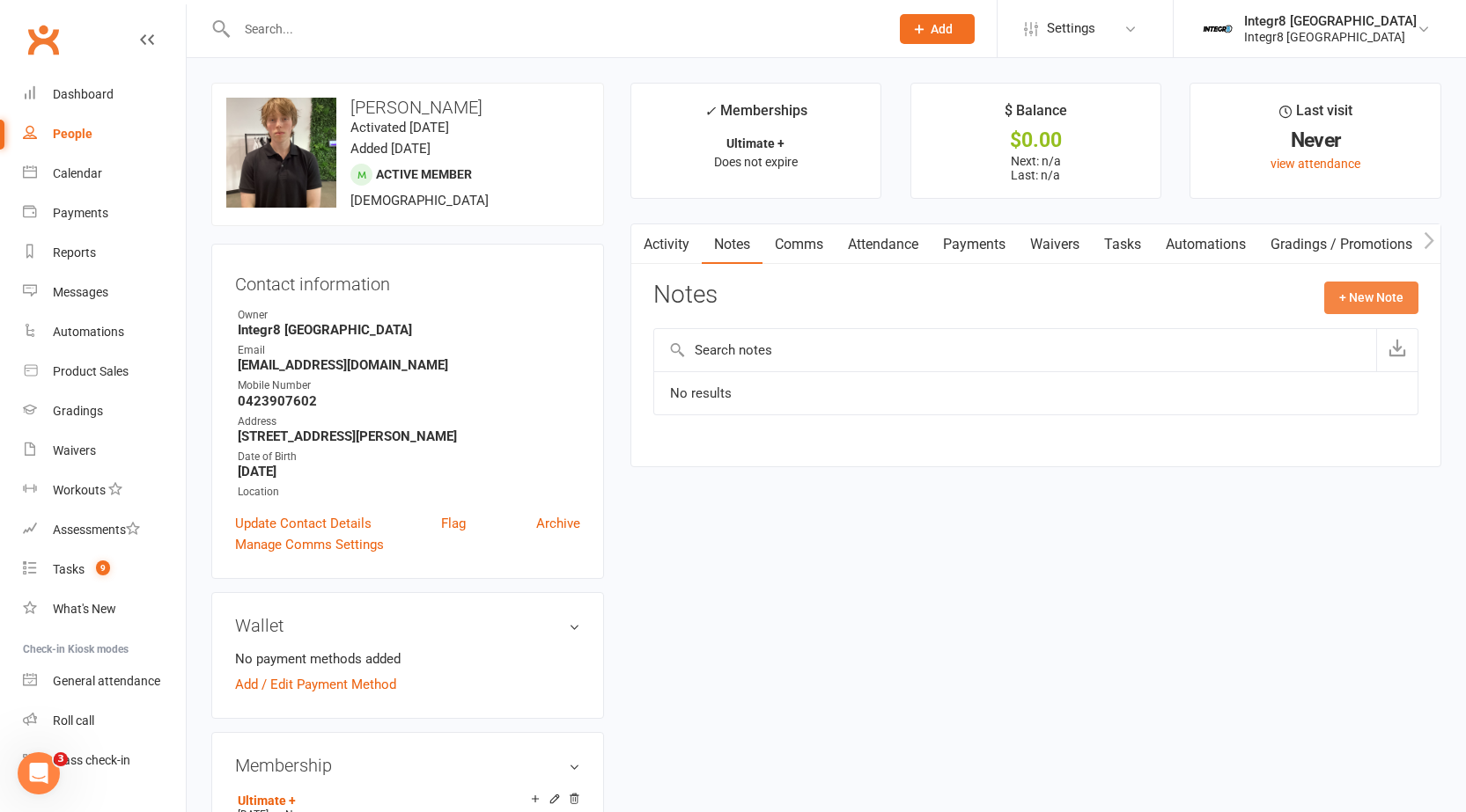
click at [1363, 309] on button "+ New Note" at bounding box center [1371, 297] width 94 height 31
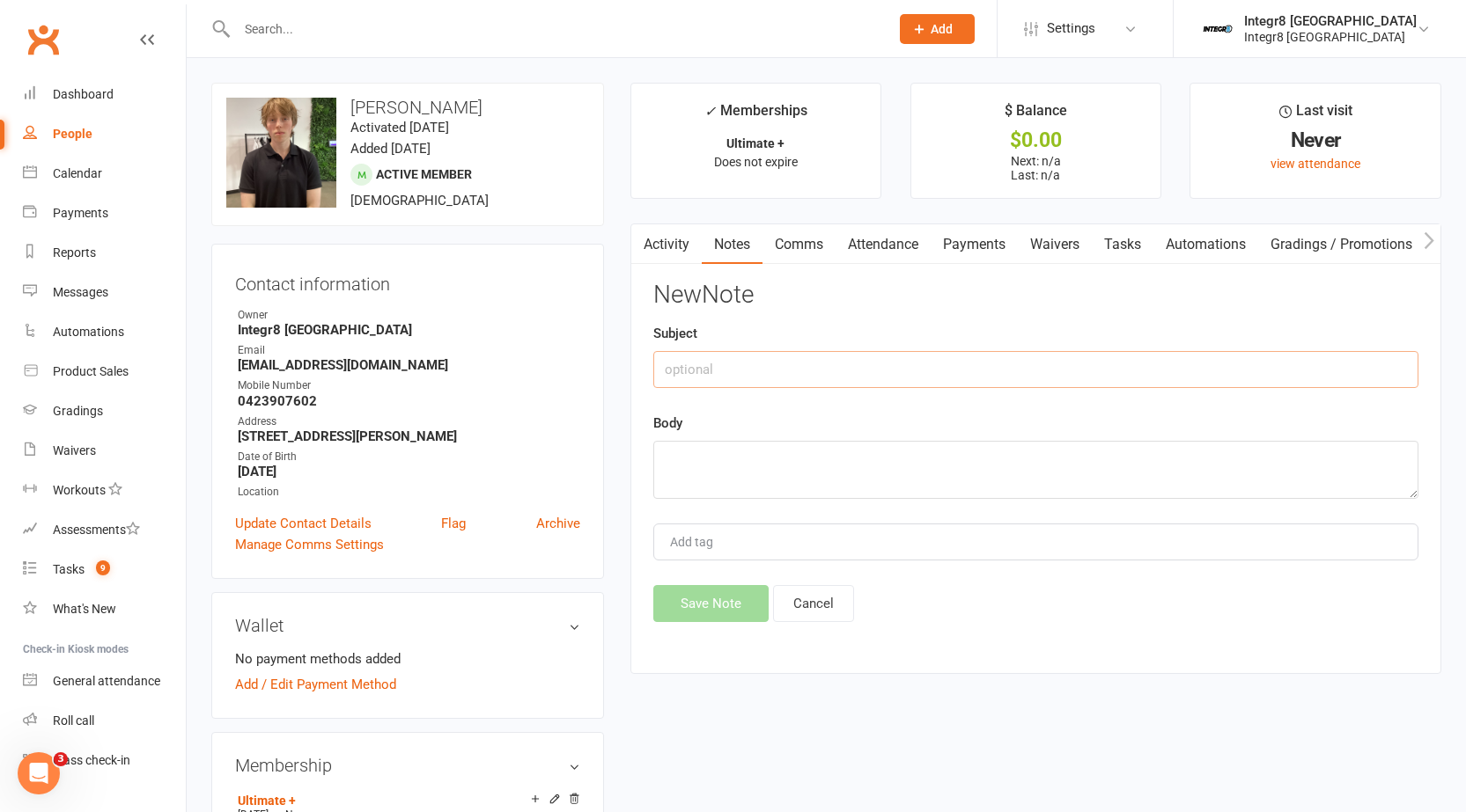
click at [660, 370] on input "text" at bounding box center [1035, 369] width 765 height 37
type input "Upgrade"
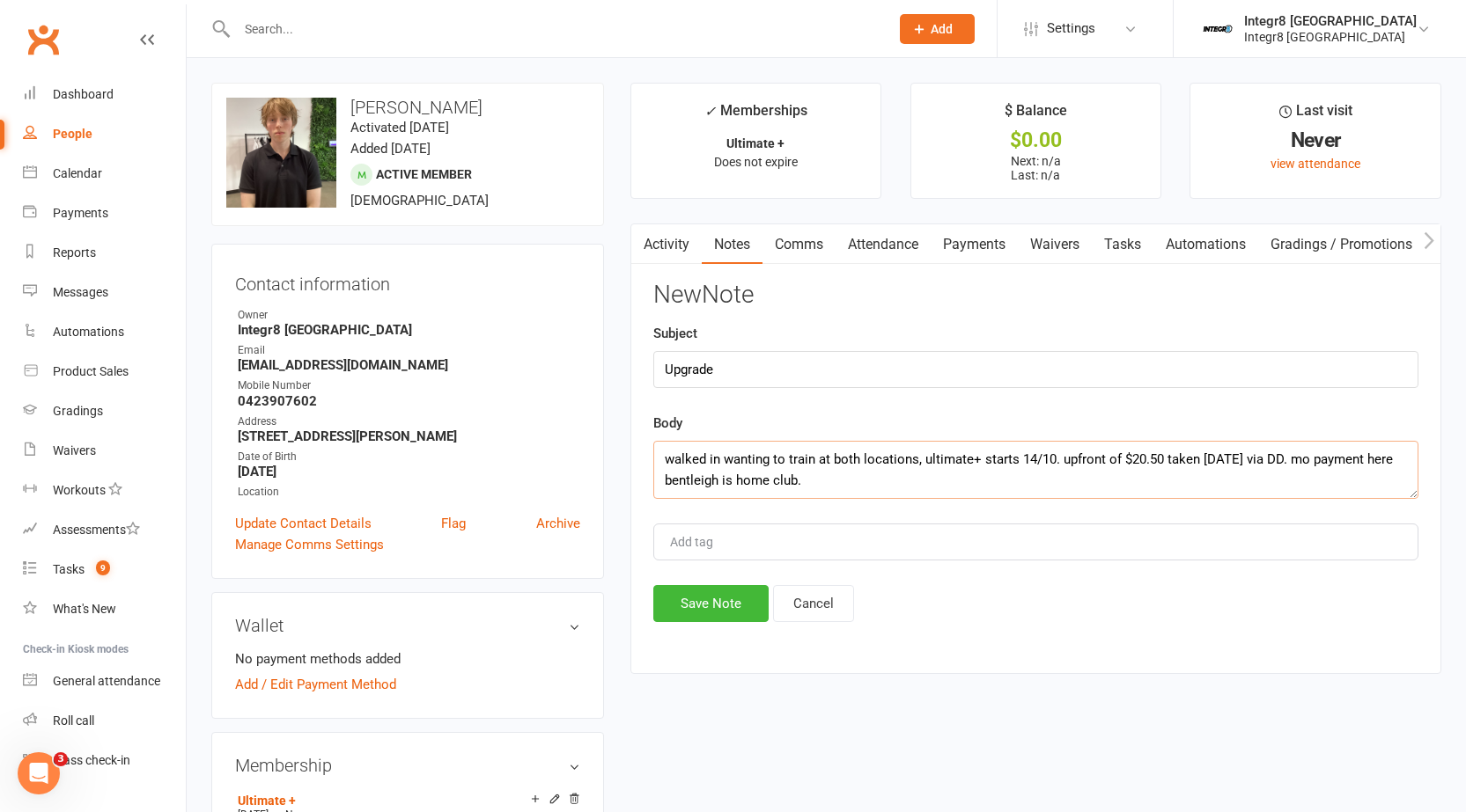
type textarea "walked in wanting to train at both locations, ultimate+ starts 14/10. upfront o…"
type input "rebecca"
click at [757, 572] on li "rebecca" at bounding box center [1035, 575] width 761 height 26
drag, startPoint x: 831, startPoint y: 479, endPoint x: 663, endPoint y: 468, distance: 168.4
click at [663, 468] on textarea "walked in wanting to train at both locations, ultimate+ starts 14/10. upfront o…" at bounding box center [1035, 469] width 765 height 58
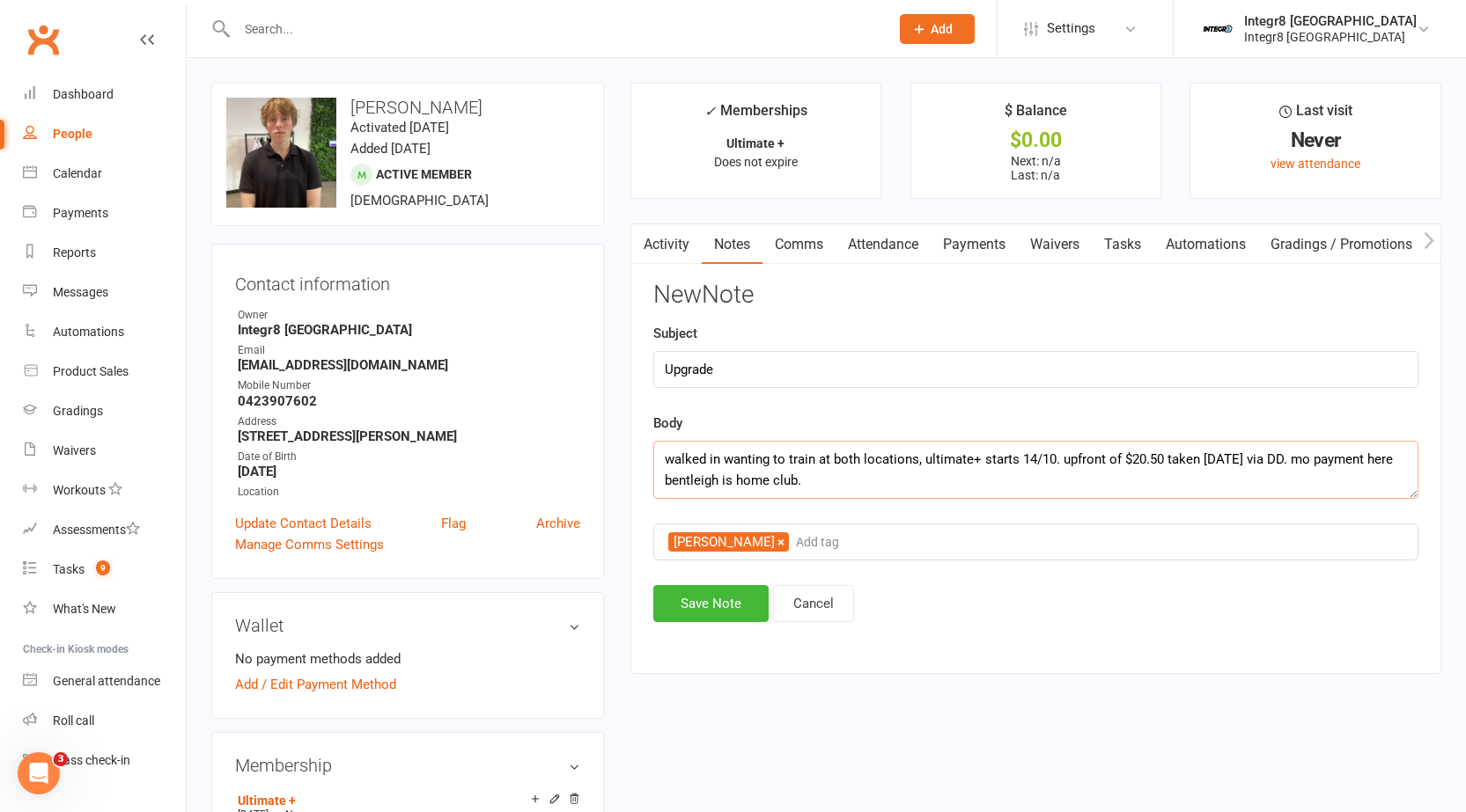
click at [663, 466] on textarea "walked in wanting to train at both locations, ultimate+ starts 14/10. upfront o…" at bounding box center [1035, 469] width 765 height 58
click at [691, 618] on button "Save Note" at bounding box center [711, 604] width 115 height 37
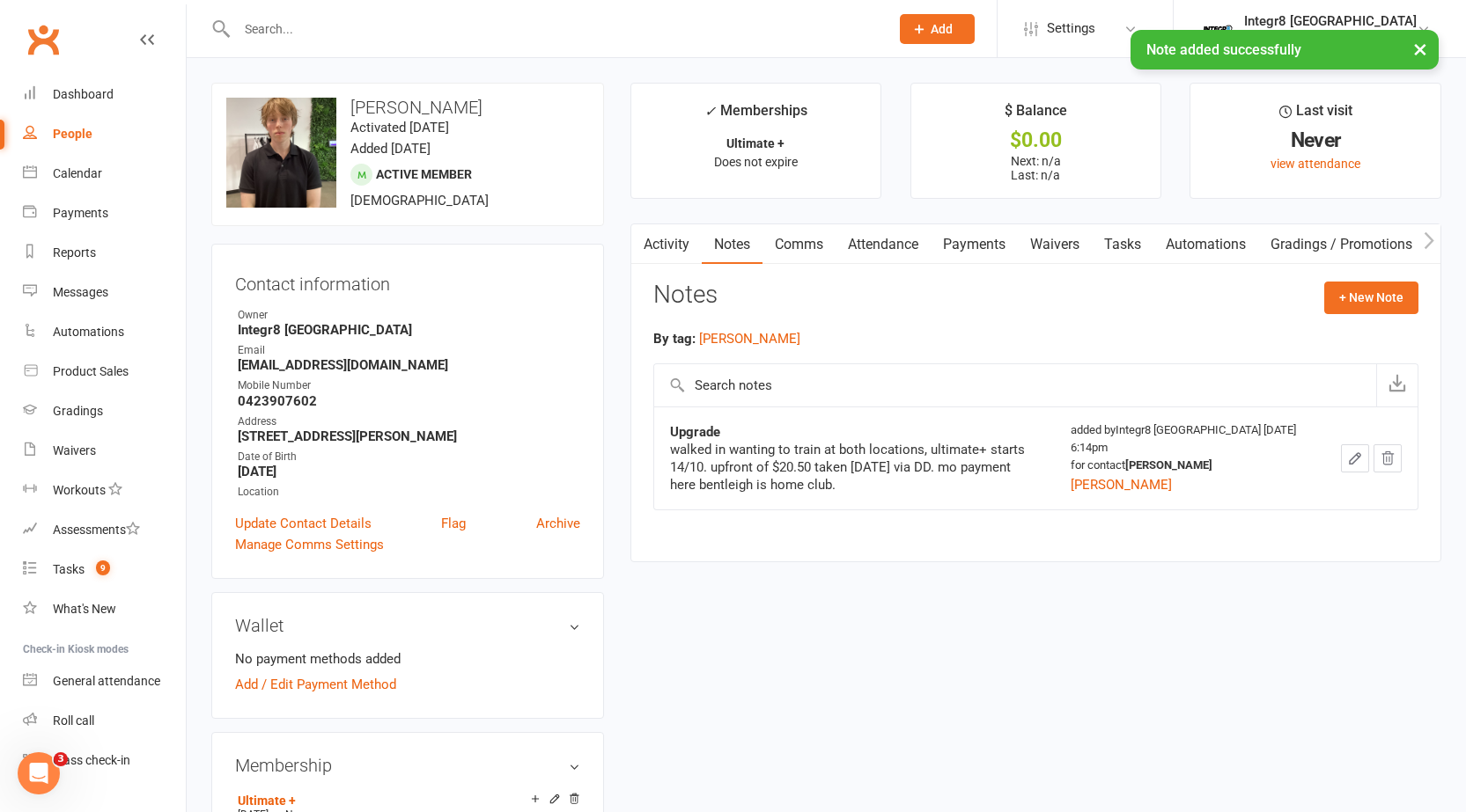
click at [865, 246] on link "Attendance" at bounding box center [883, 244] width 95 height 40
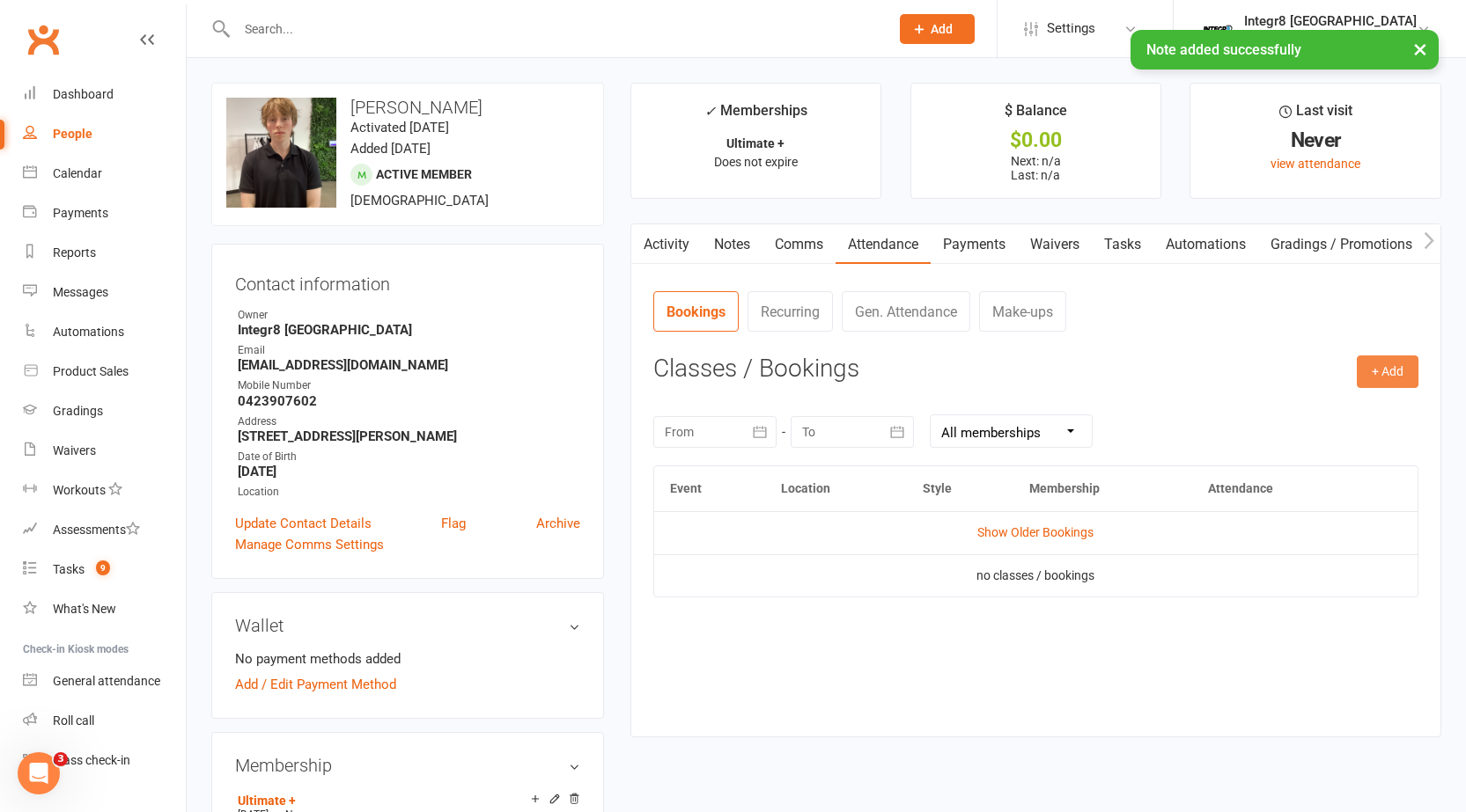
click at [1378, 376] on button "+ Add" at bounding box center [1387, 371] width 62 height 31
click at [1305, 410] on link "Book Event" at bounding box center [1330, 411] width 174 height 35
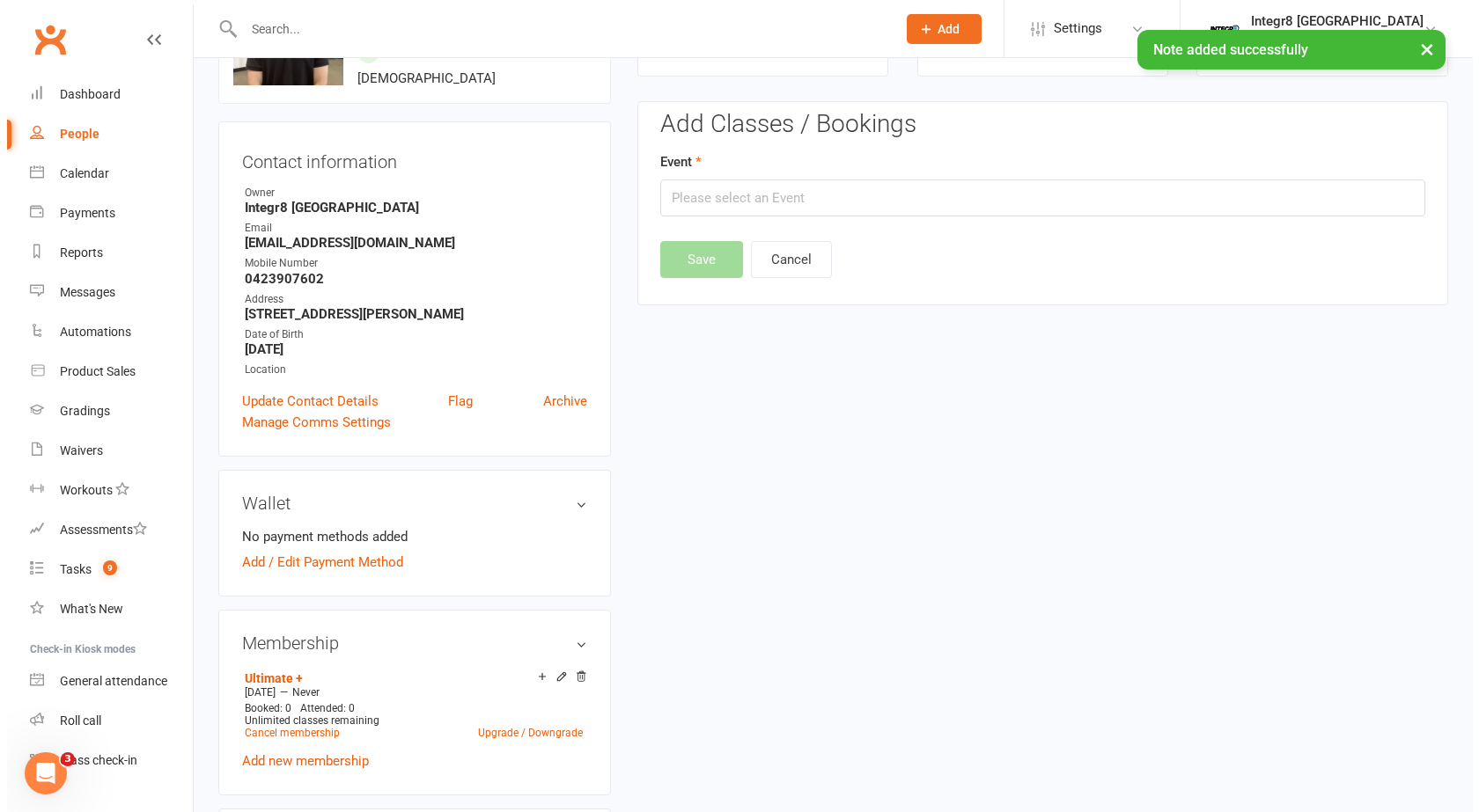
scroll to position [136, 0]
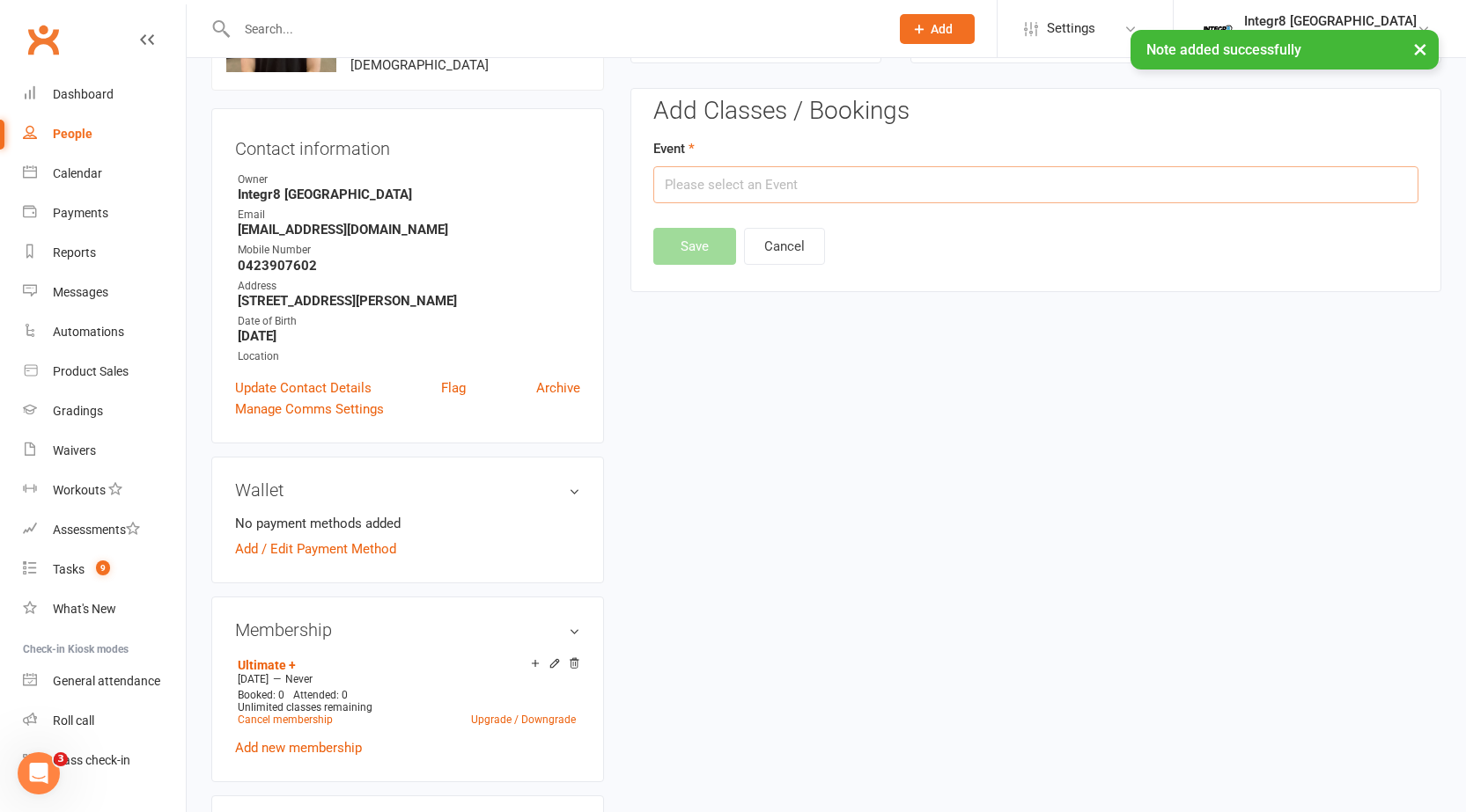
click at [833, 199] on input "text" at bounding box center [1035, 185] width 765 height 37
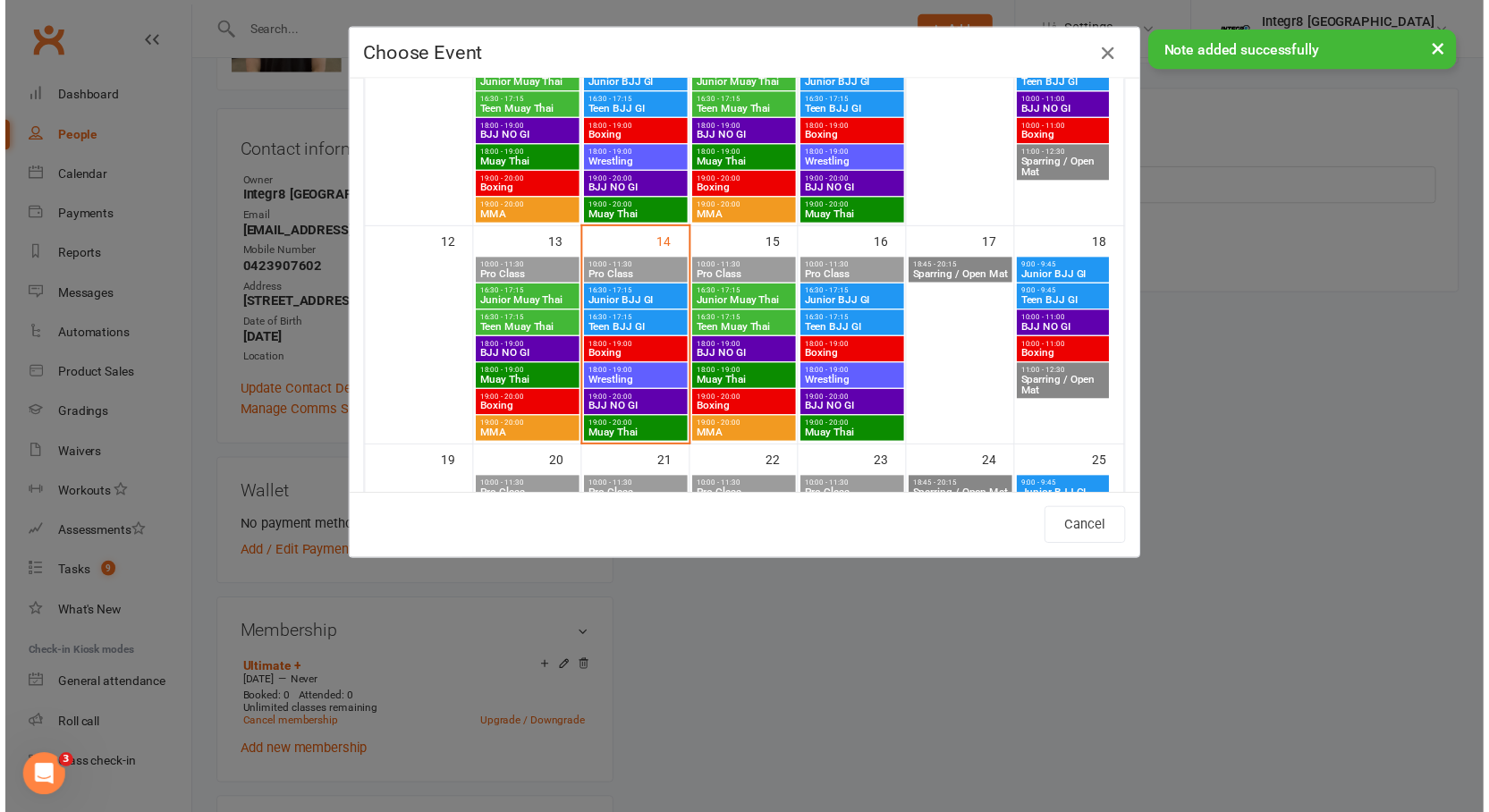
scroll to position [447, 0]
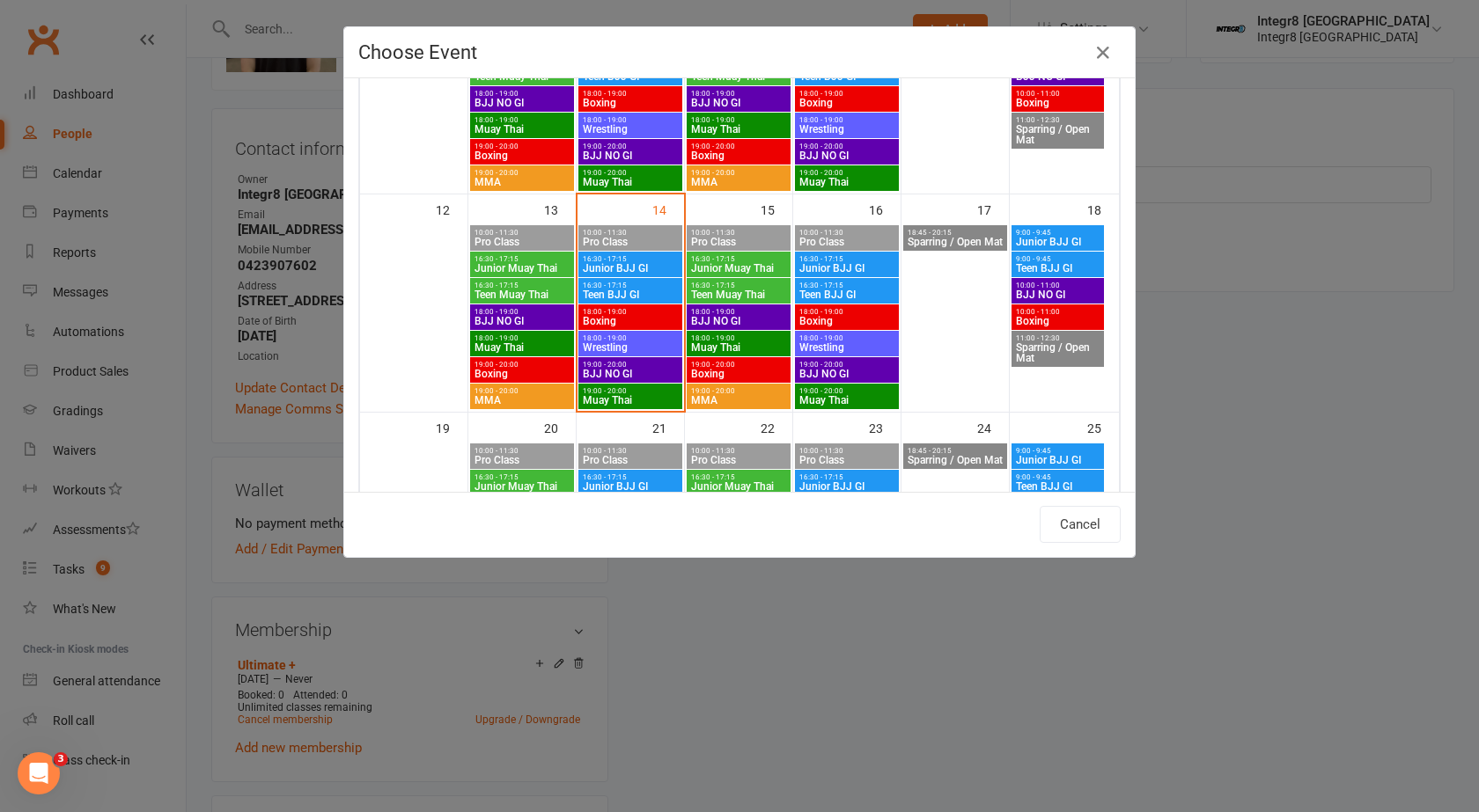
click at [633, 312] on span "18:00 - 19:00" at bounding box center [630, 312] width 97 height 8
type input "Boxing - Oct 14, 2025 6:00:00 PM"
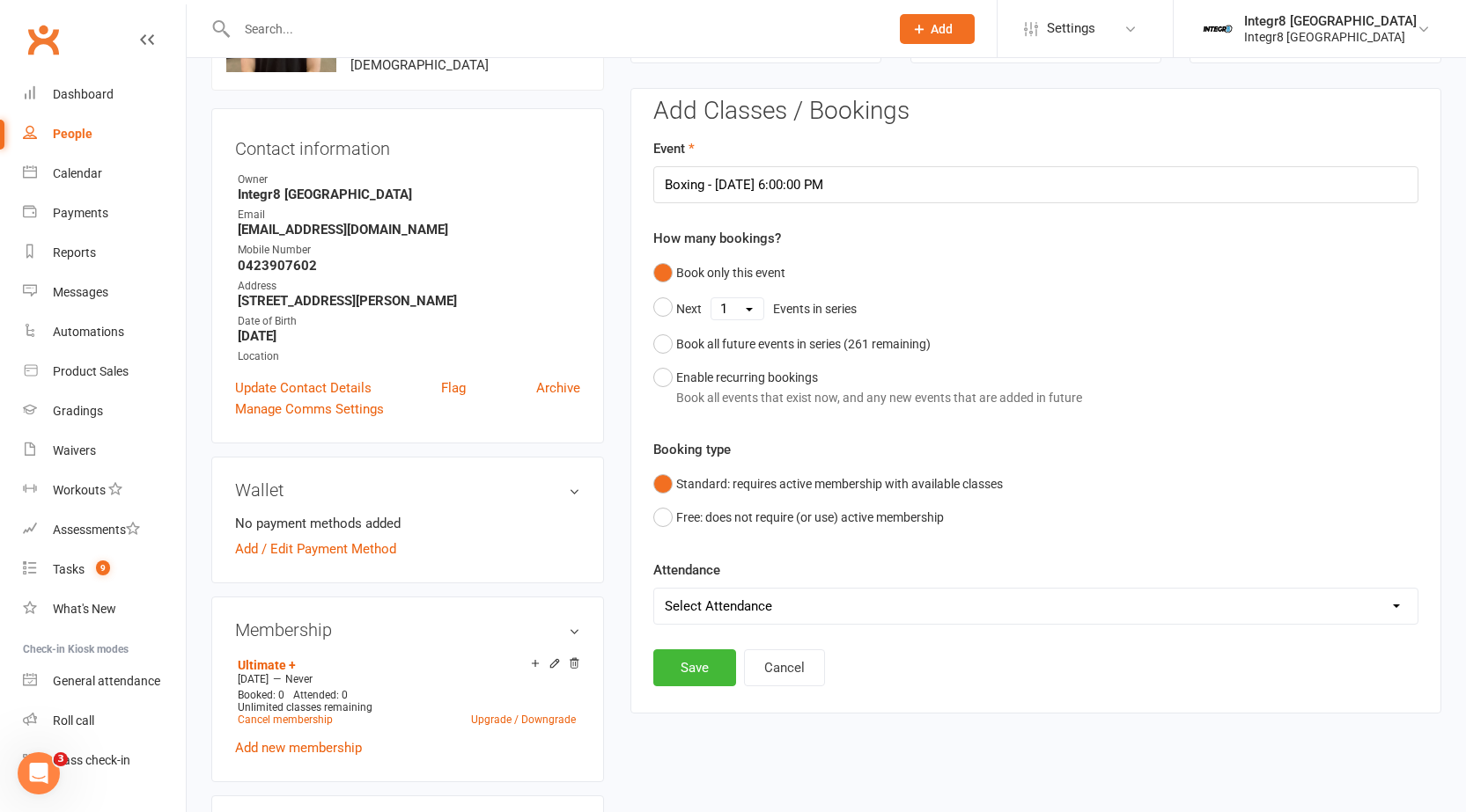
click at [673, 598] on select "Select Attendance Attended Absent" at bounding box center [1035, 607] width 763 height 35
select select "0"
click at [654, 589] on select "Select Attendance Attended Absent" at bounding box center [1035, 607] width 763 height 35
click at [679, 662] on button "Save" at bounding box center [694, 668] width 83 height 37
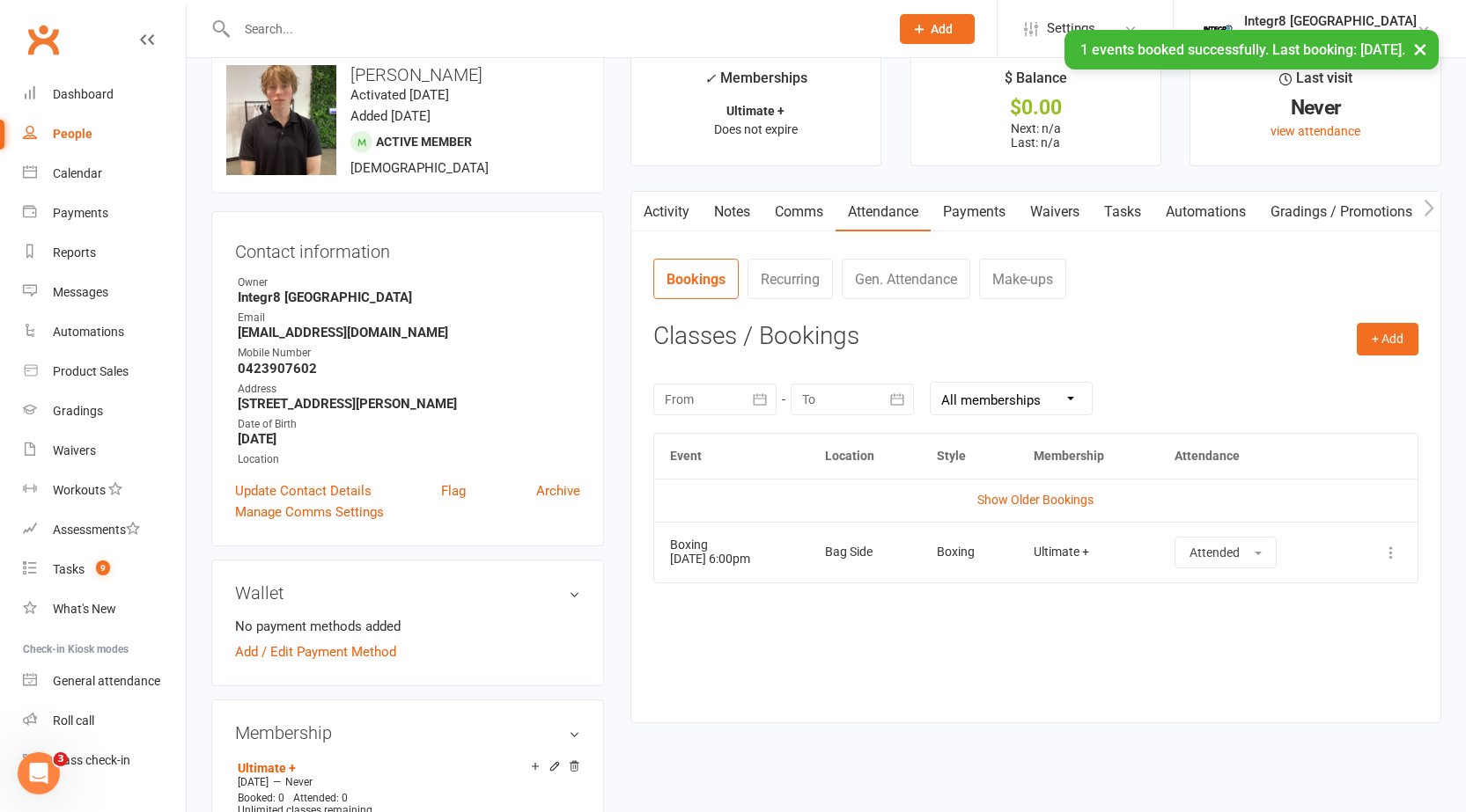
scroll to position [0, 0]
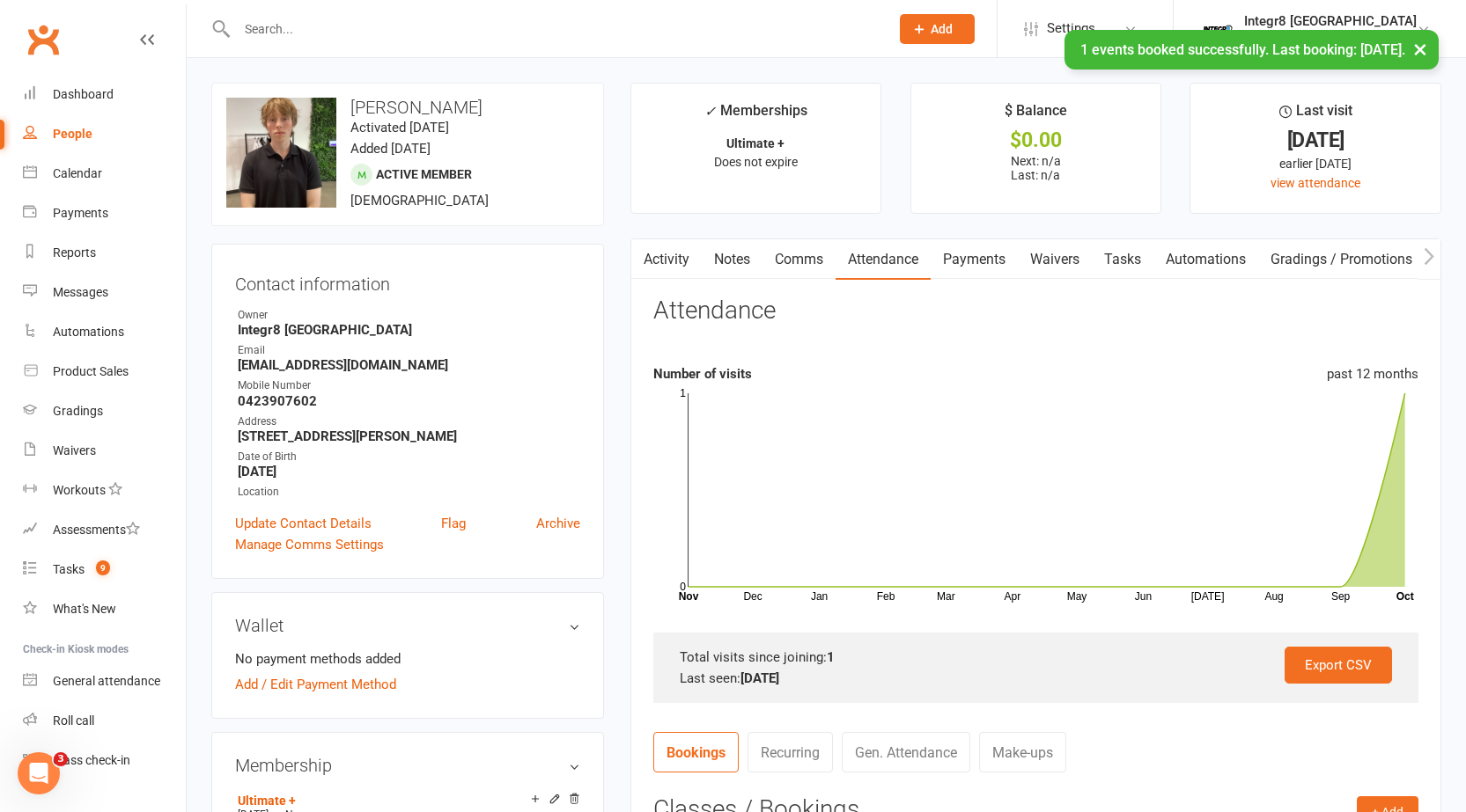
click at [677, 259] on link "Activity" at bounding box center [667, 259] width 70 height 40
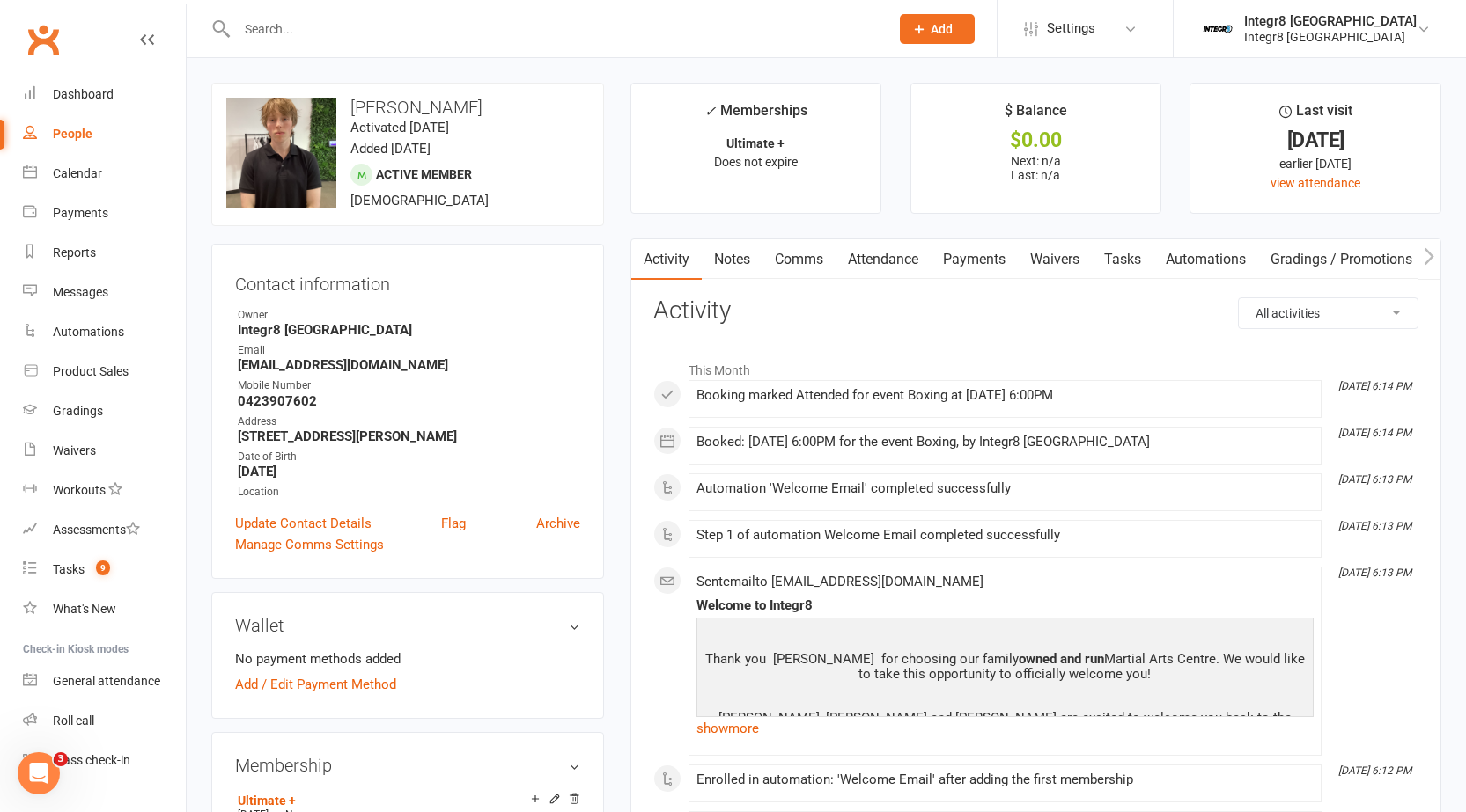
click at [77, 145] on link "People" at bounding box center [104, 134] width 163 height 40
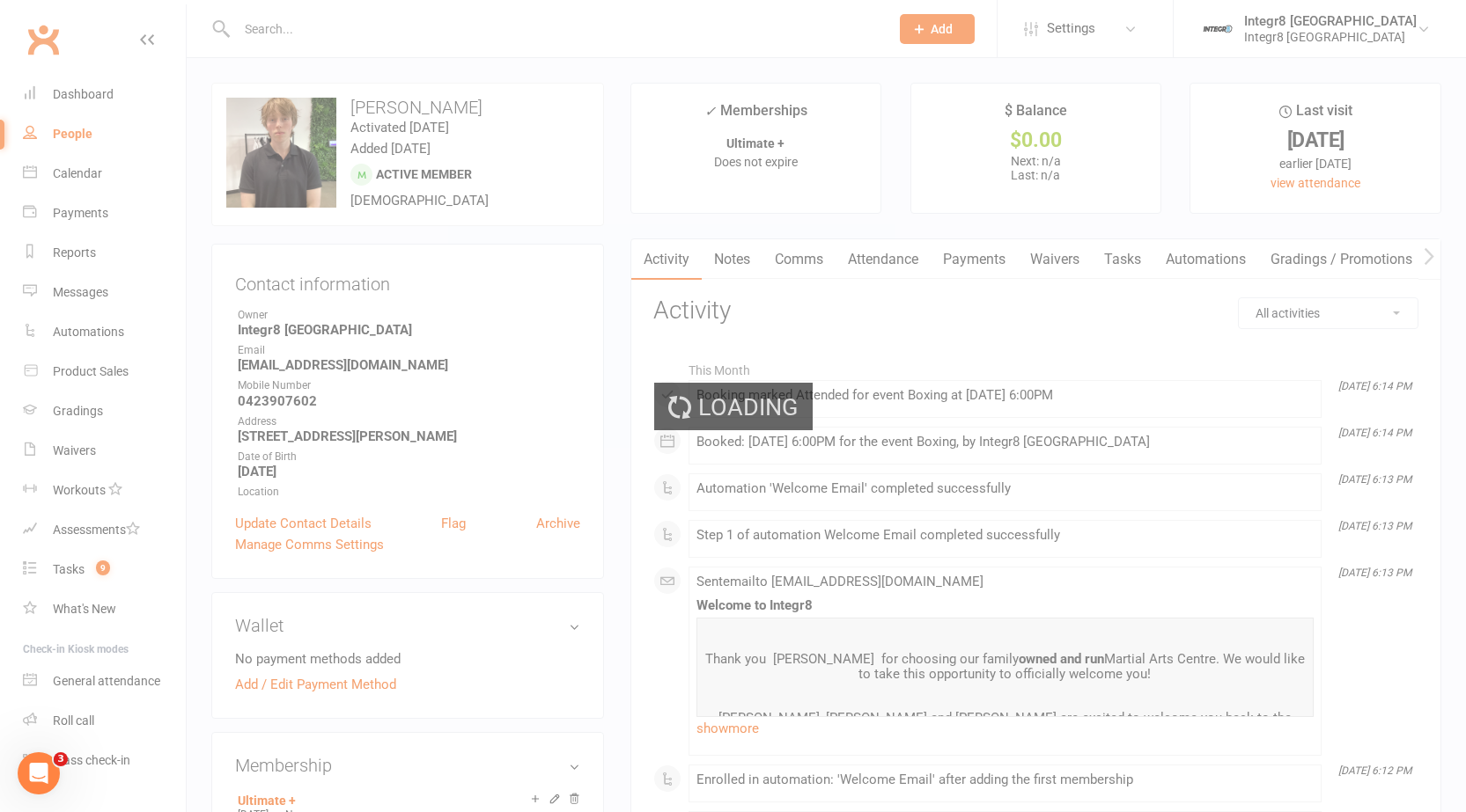
select select "25"
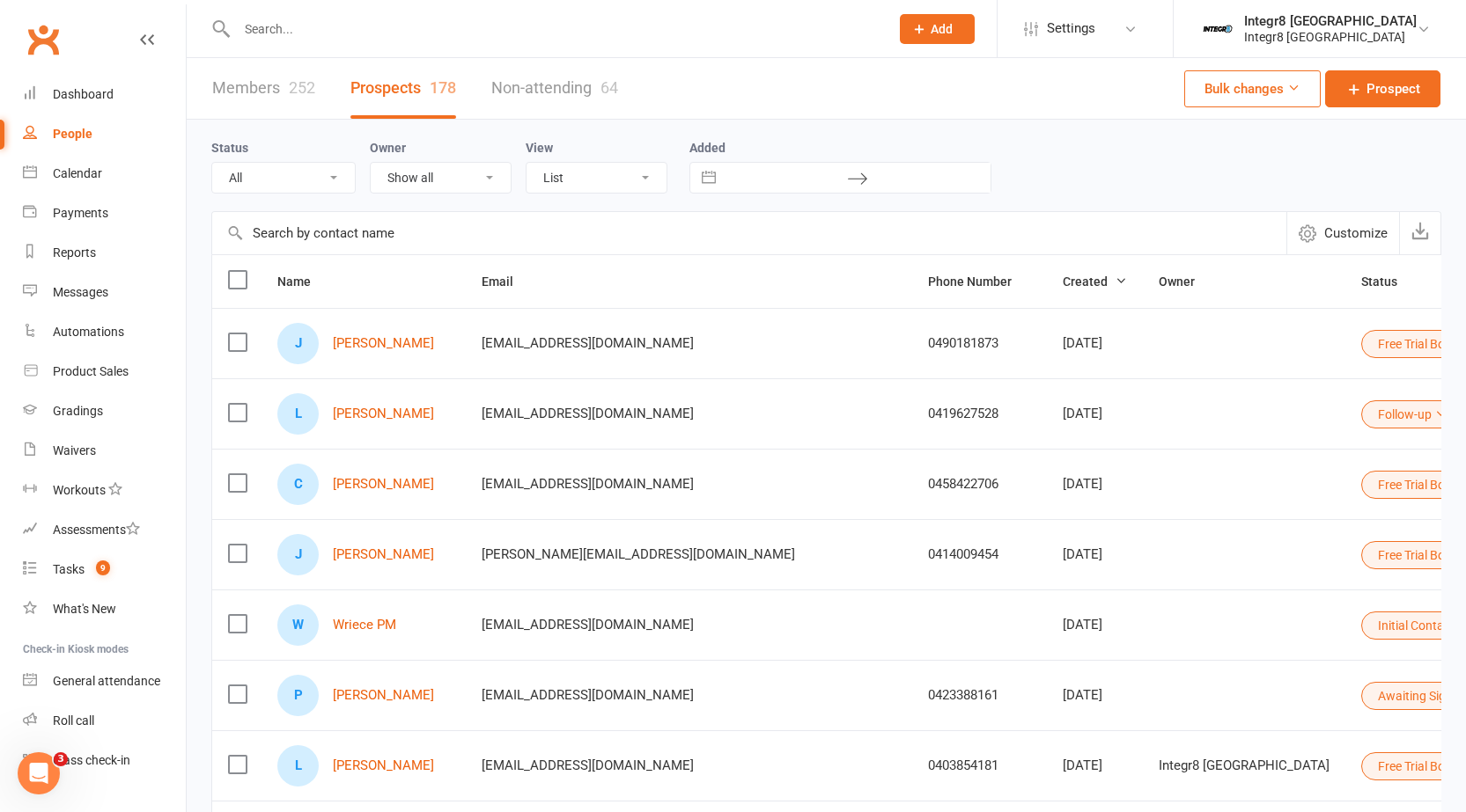
click at [258, 80] on link "Members 252" at bounding box center [263, 88] width 103 height 61
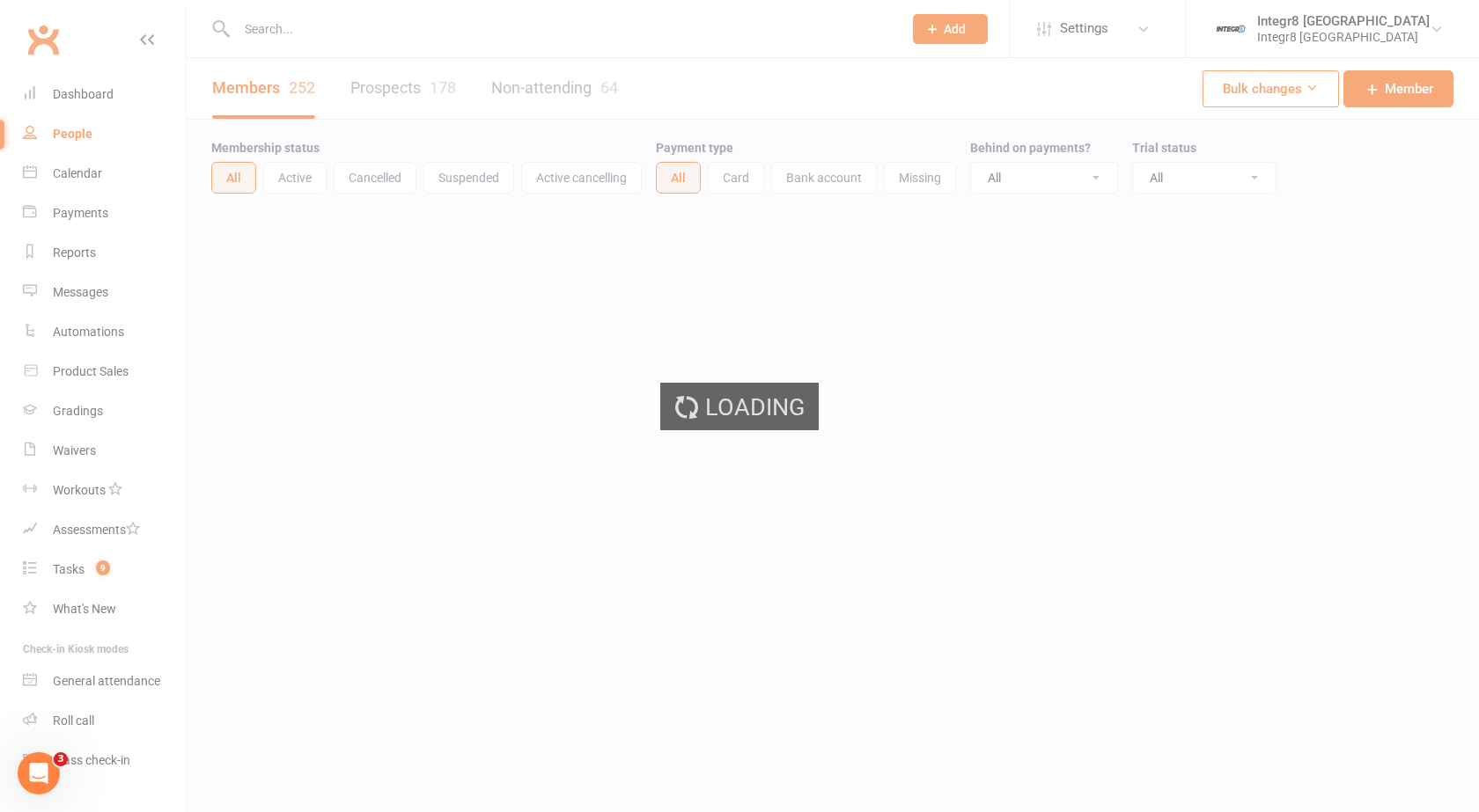
select select "100"
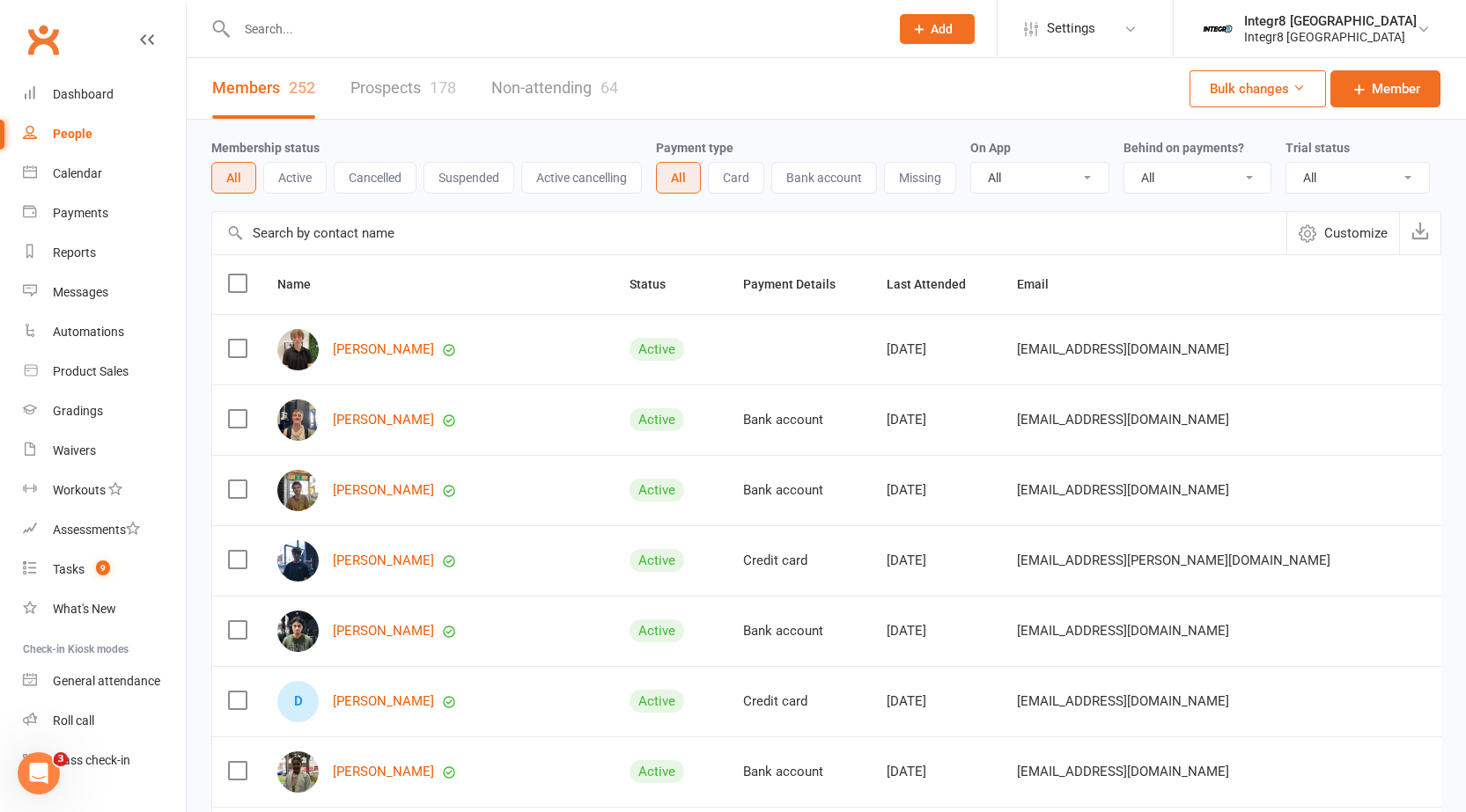
click at [374, 92] on link "Prospects 178" at bounding box center [403, 88] width 106 height 61
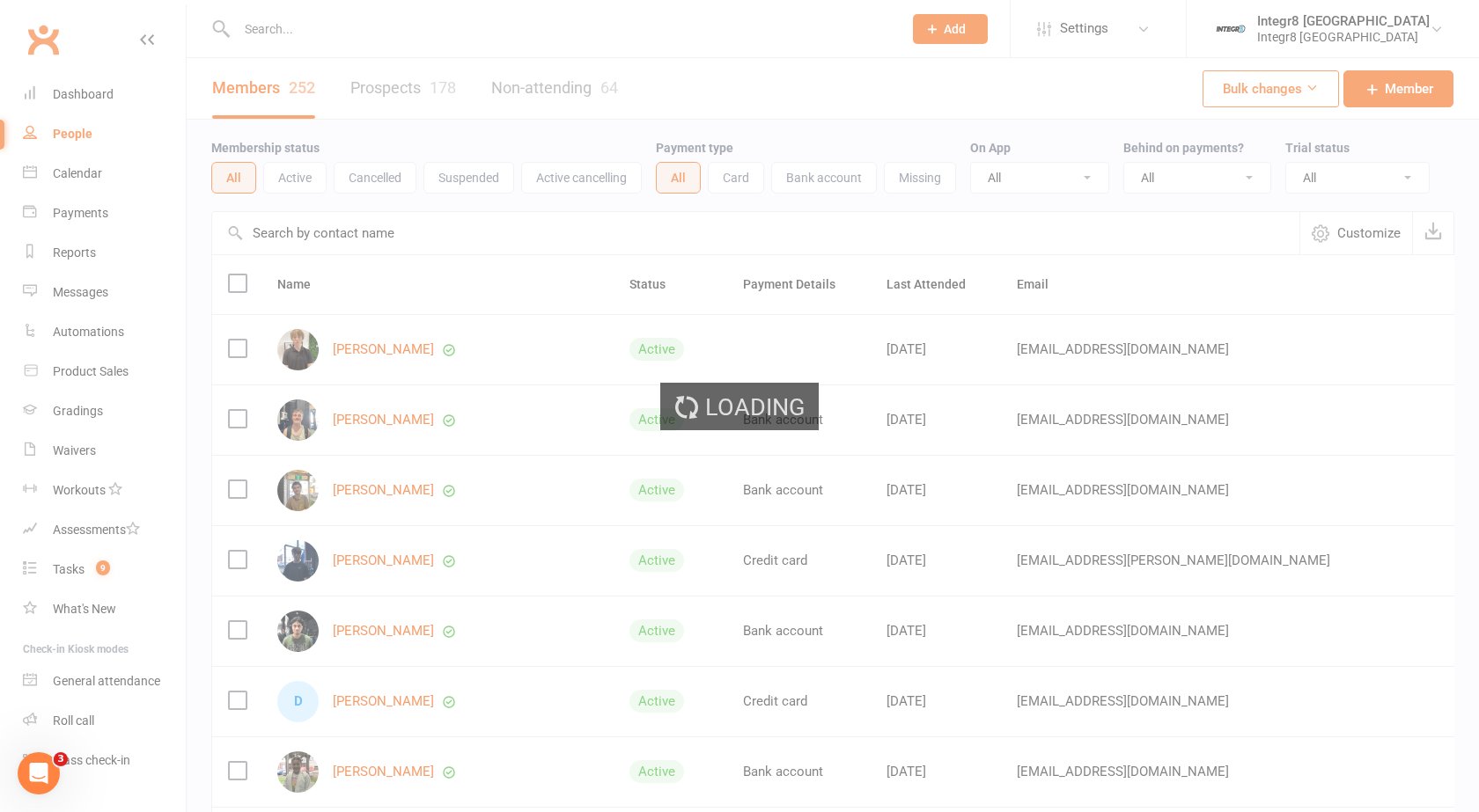
select select "25"
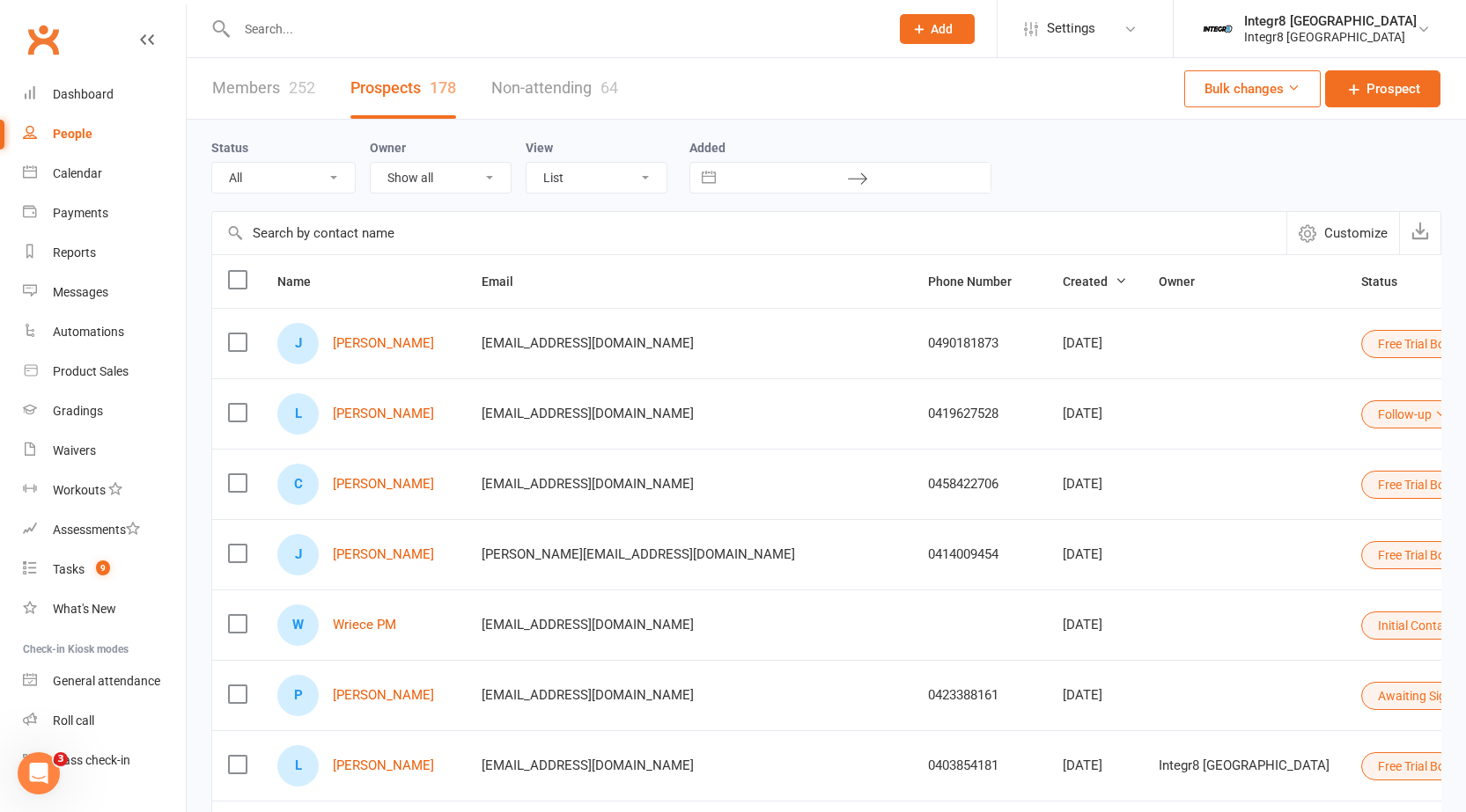
click at [420, 24] on input "text" at bounding box center [554, 28] width 645 height 24
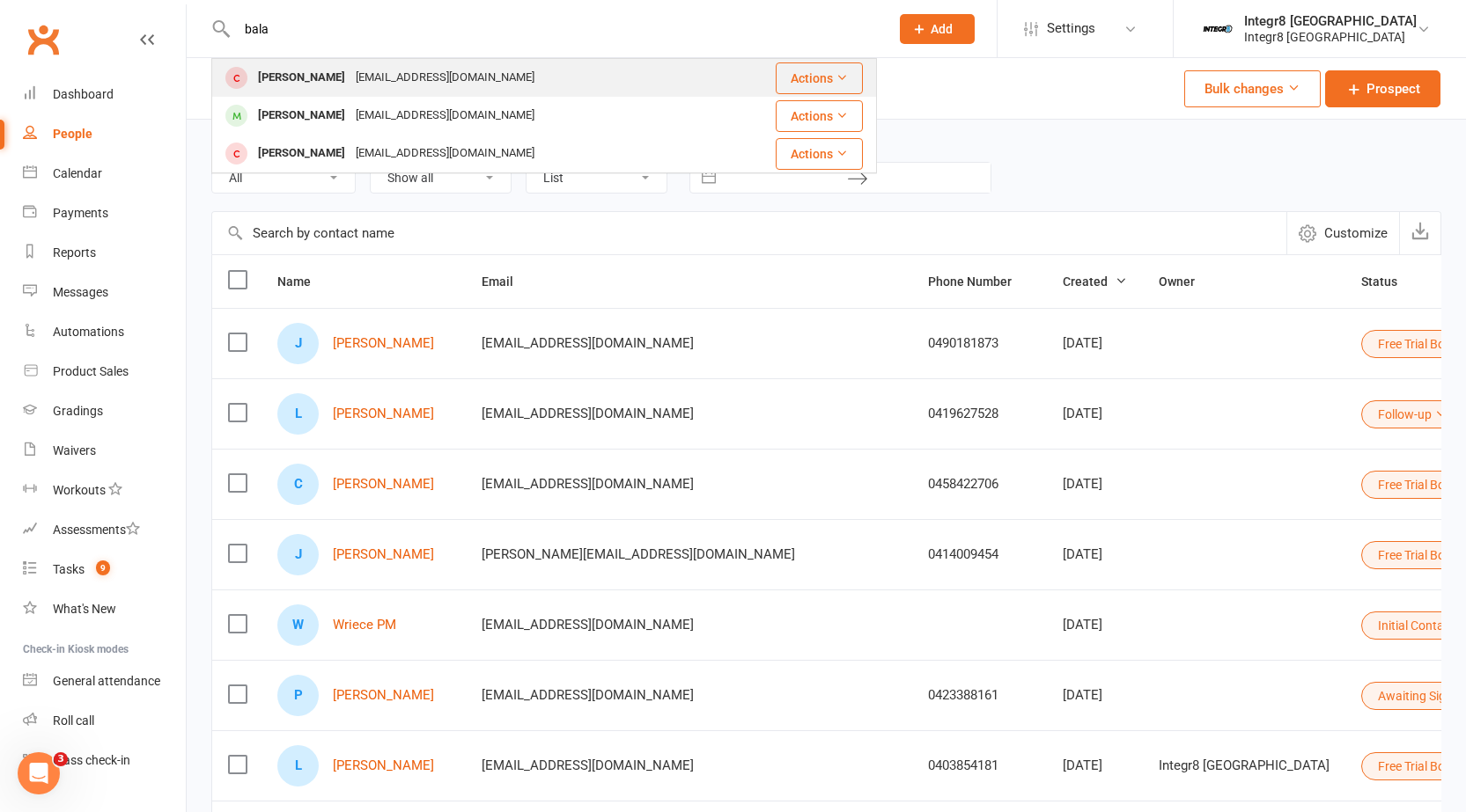
type input "bala"
click at [366, 65] on div "[EMAIL_ADDRESS][DOMAIN_NAME]" at bounding box center [445, 78] width 190 height 25
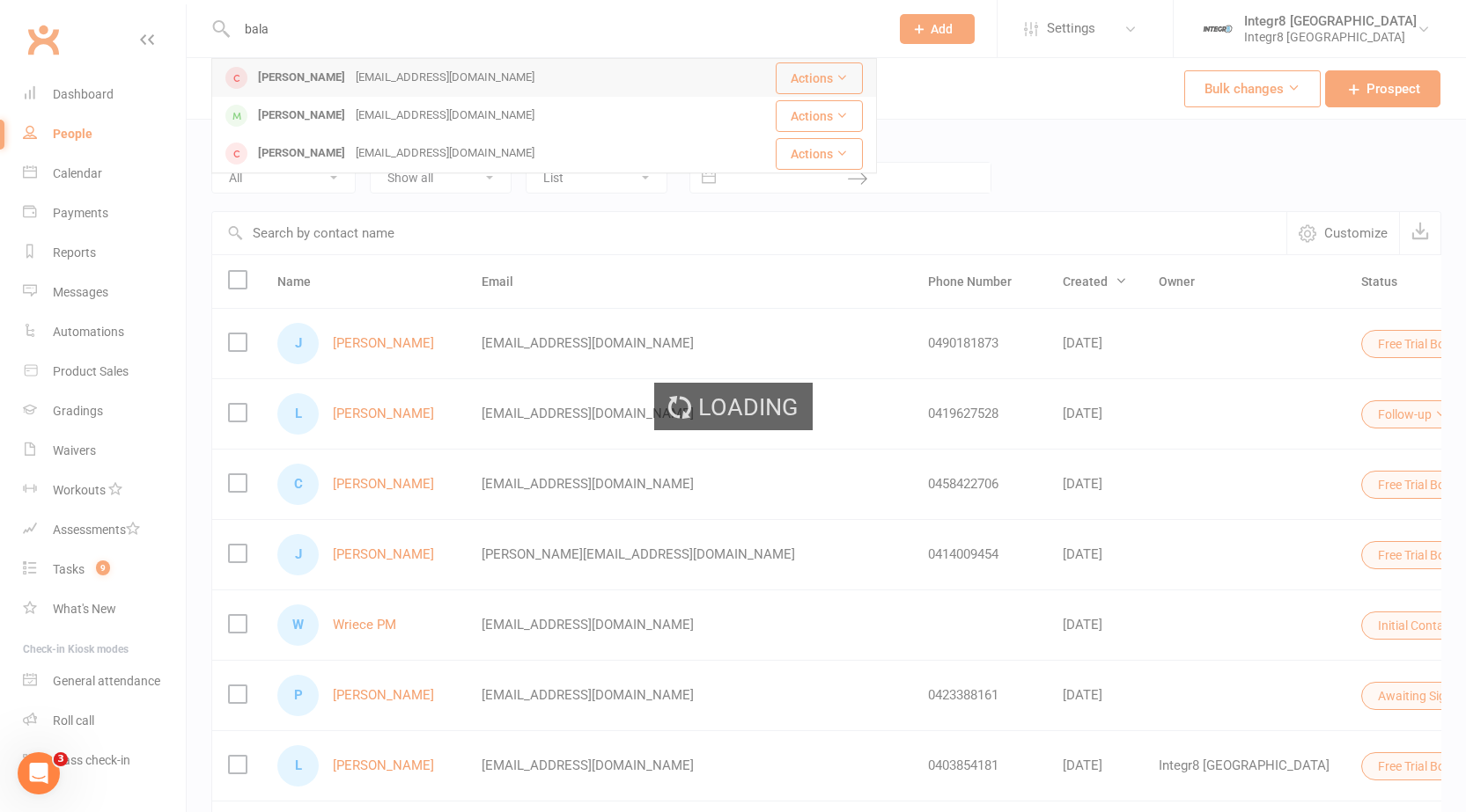
click at [366, 65] on div "Loading" at bounding box center [733, 406] width 1466 height 812
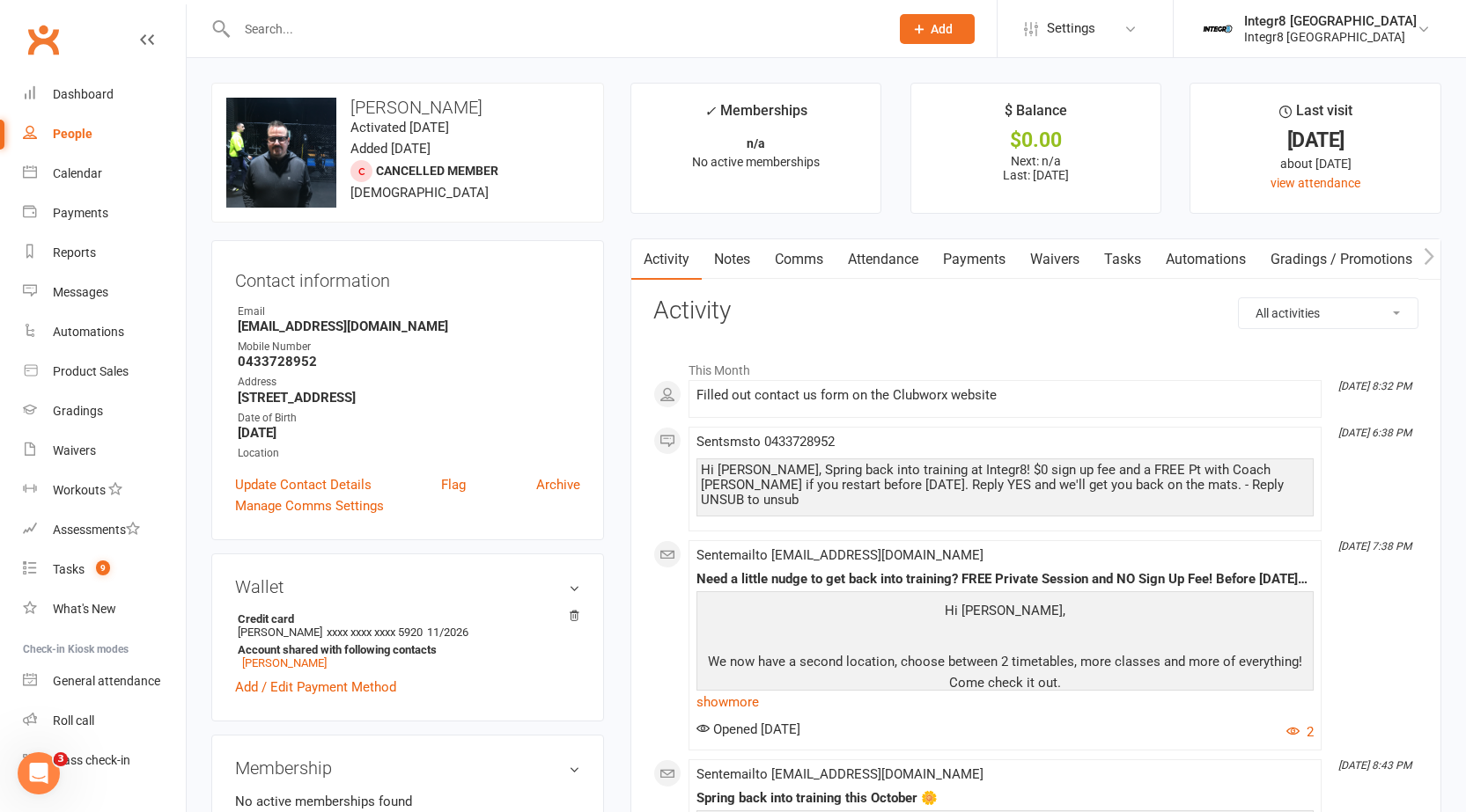
click at [852, 249] on link "Attendance" at bounding box center [883, 259] width 95 height 40
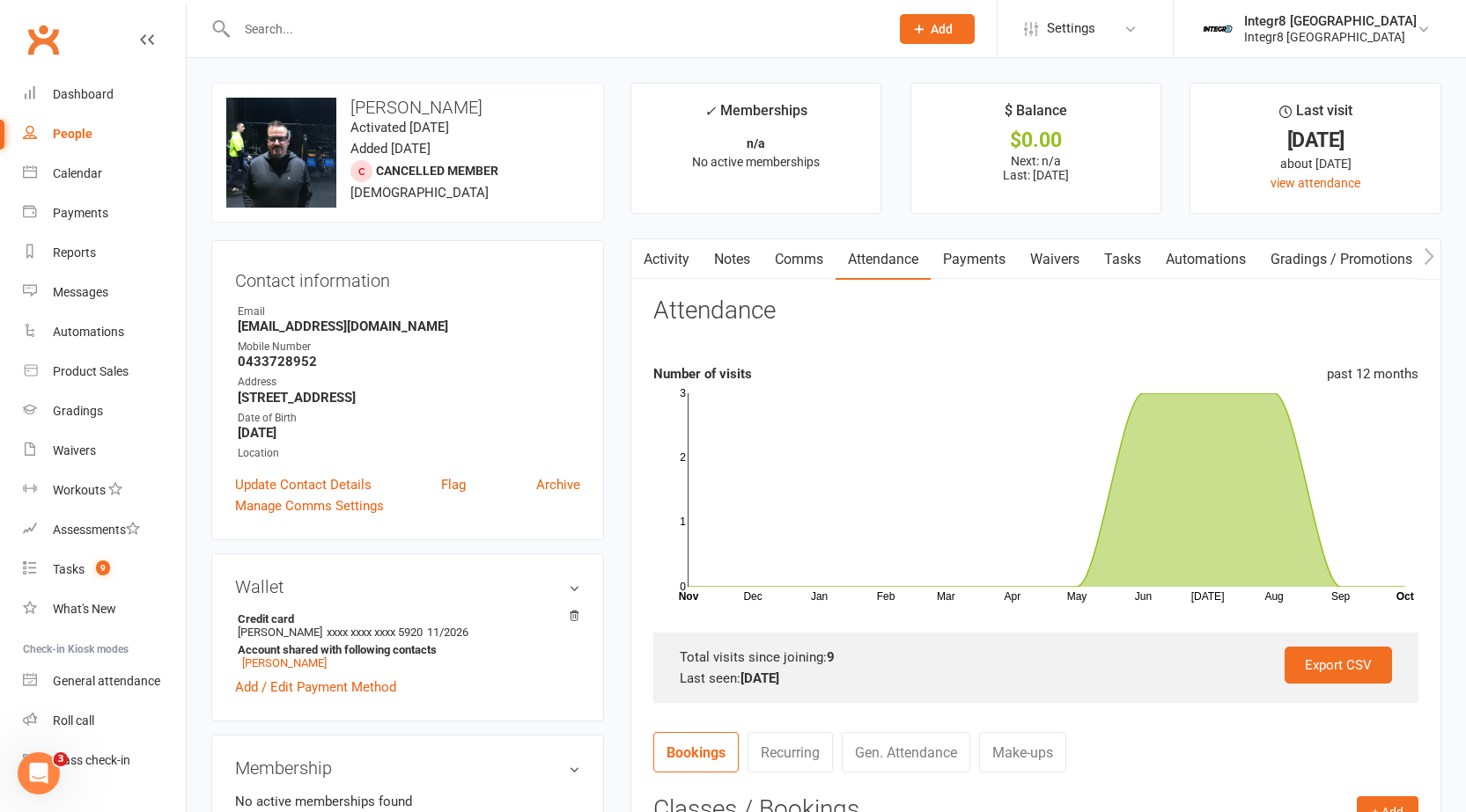
click at [794, 261] on link "Comms" at bounding box center [798, 259] width 73 height 40
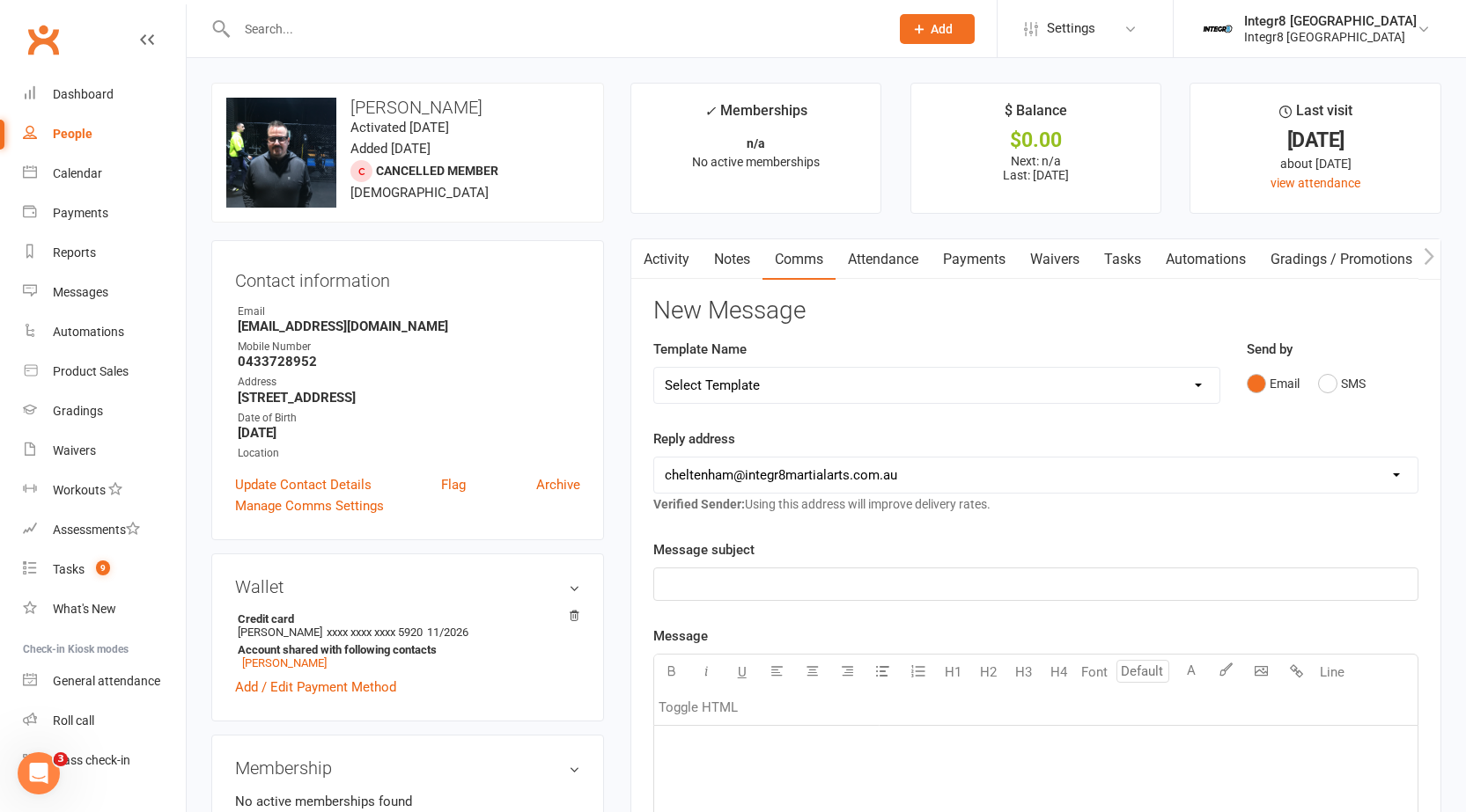
click at [882, 253] on link "Attendance" at bounding box center [883, 259] width 95 height 40
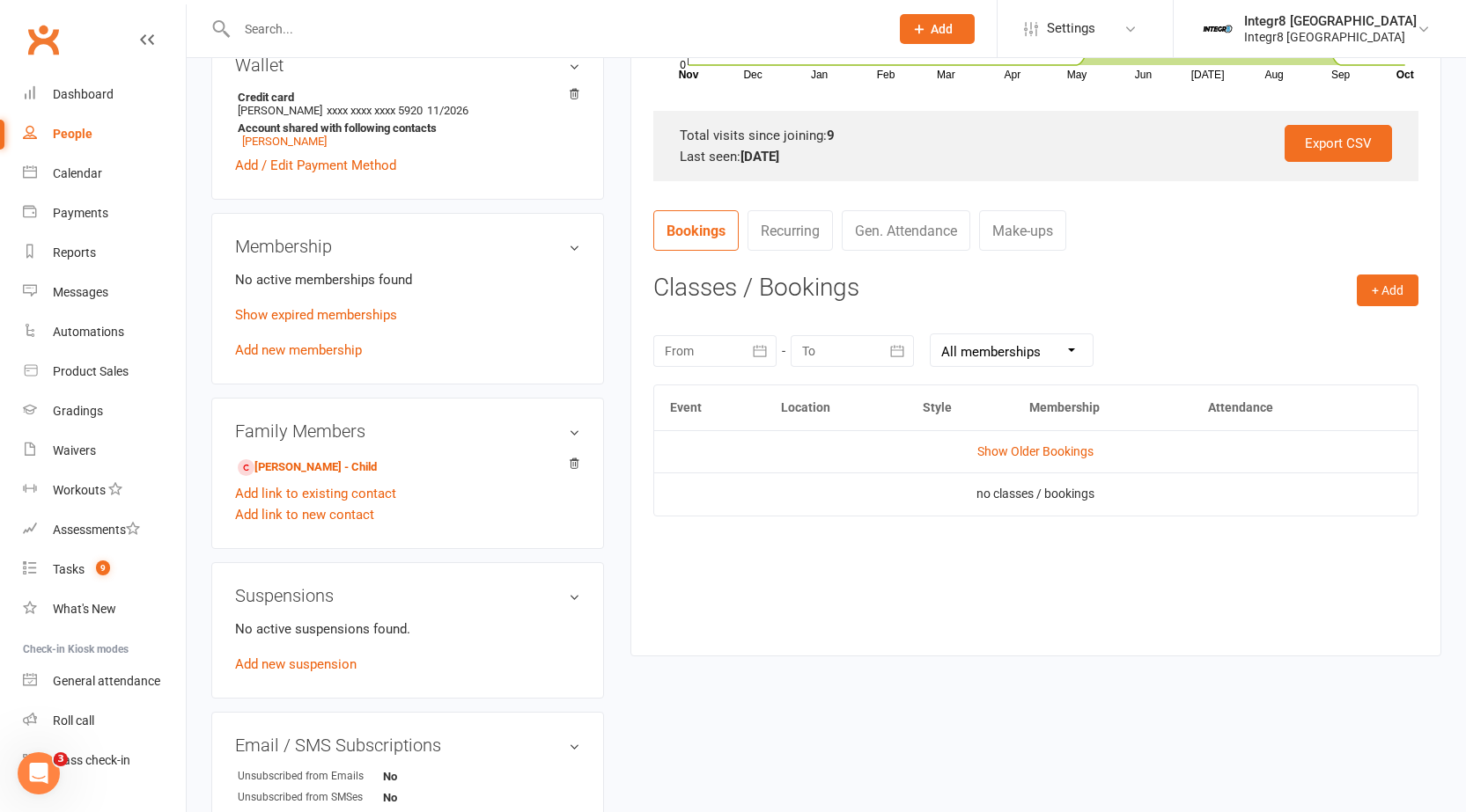
scroll to position [528, 0]
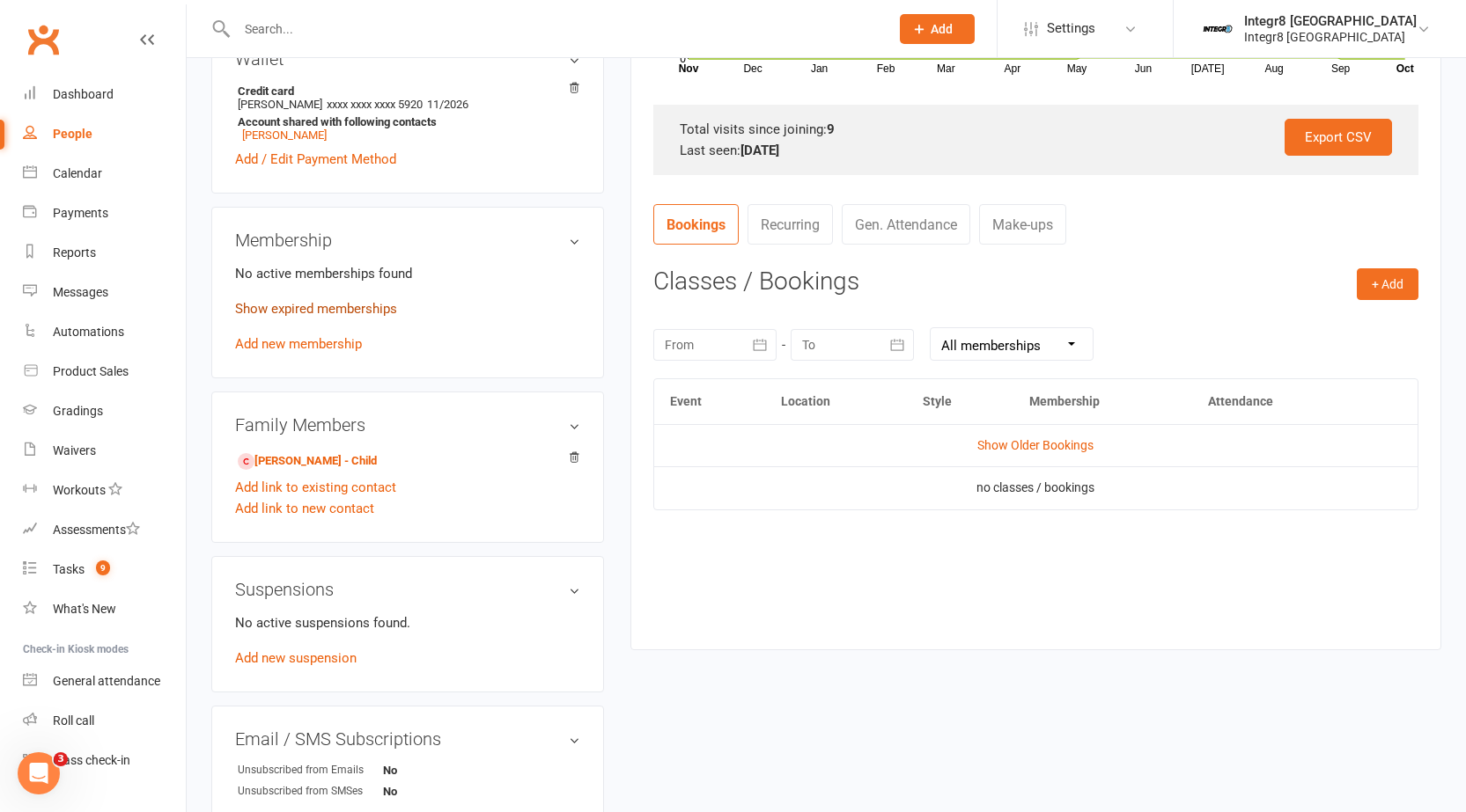
click at [349, 314] on link "Show expired memberships" at bounding box center [316, 309] width 162 height 16
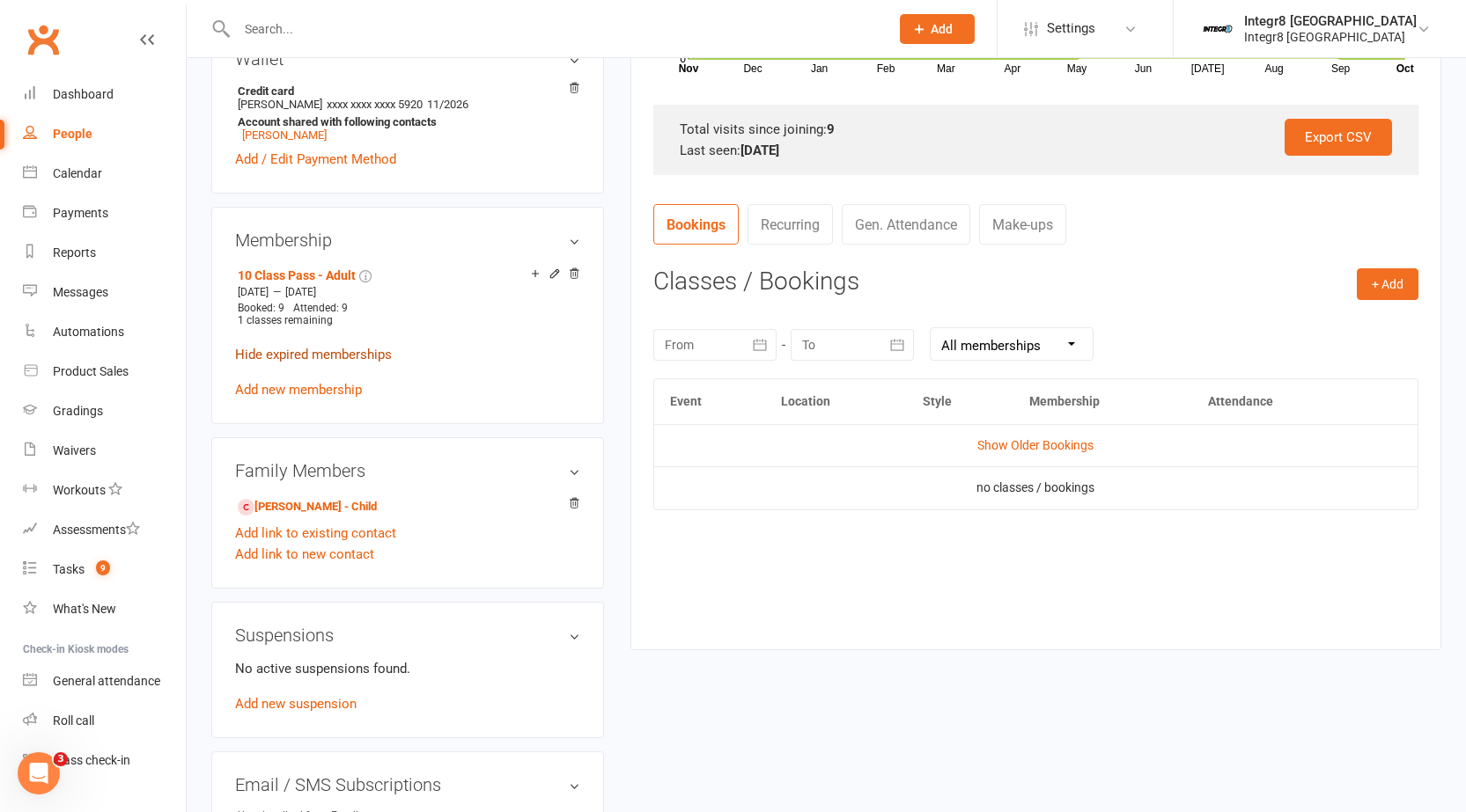
click at [336, 352] on link "Hide expired memberships" at bounding box center [313, 355] width 156 height 16
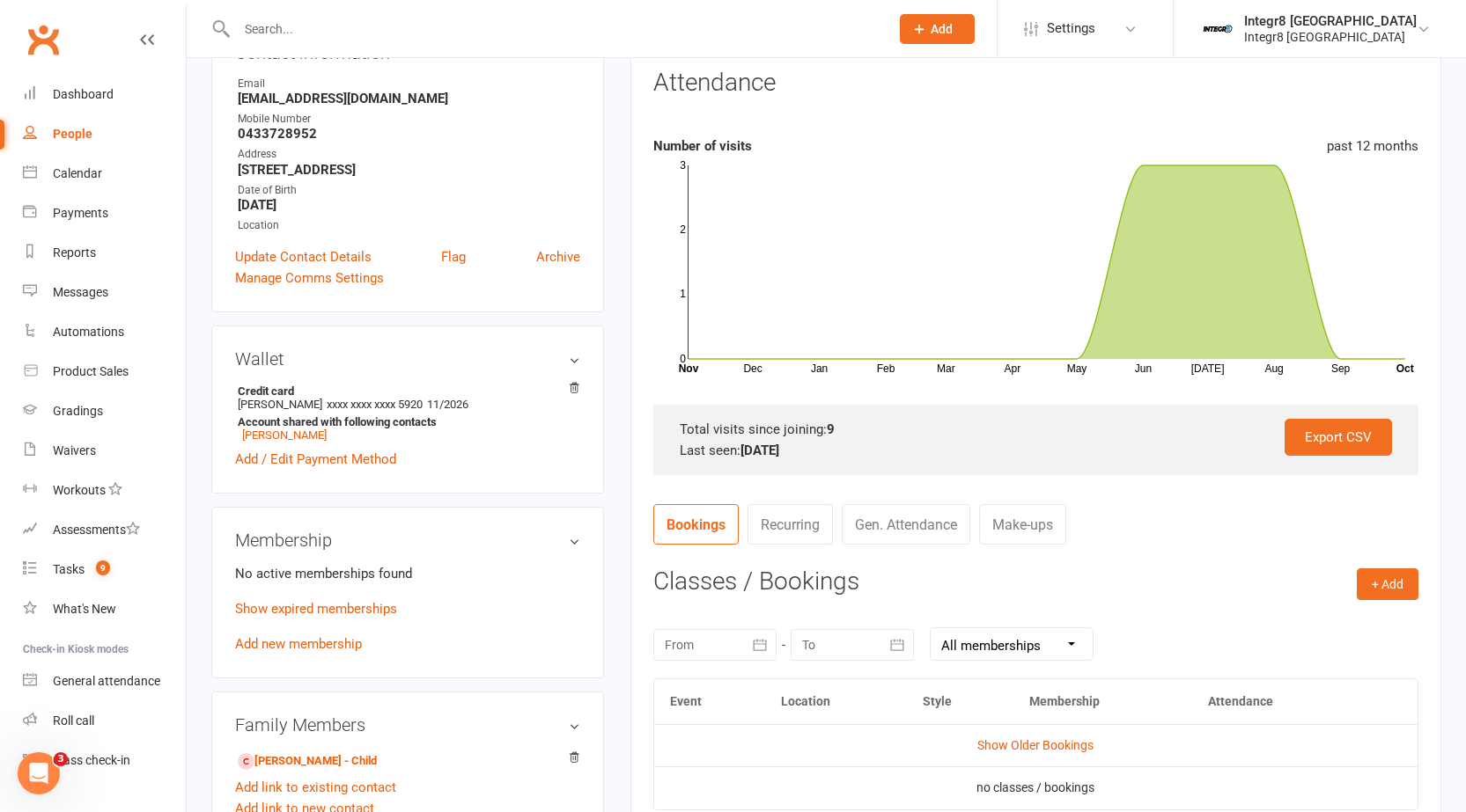
scroll to position [352, 0]
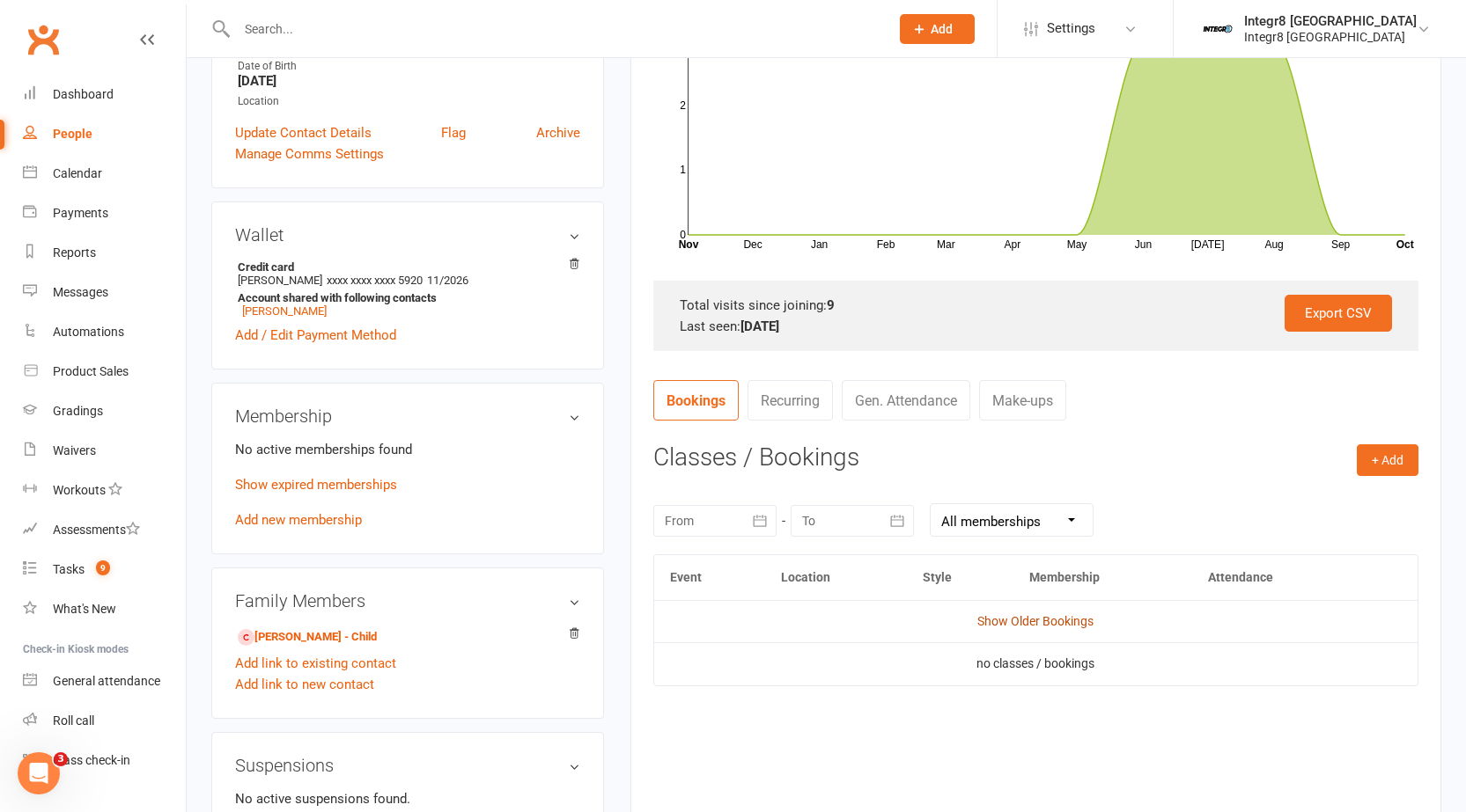
click at [1015, 620] on link "Show Older Bookings" at bounding box center [1035, 621] width 116 height 14
click at [1047, 623] on link "Show Older Bookings" at bounding box center [1035, 621] width 116 height 14
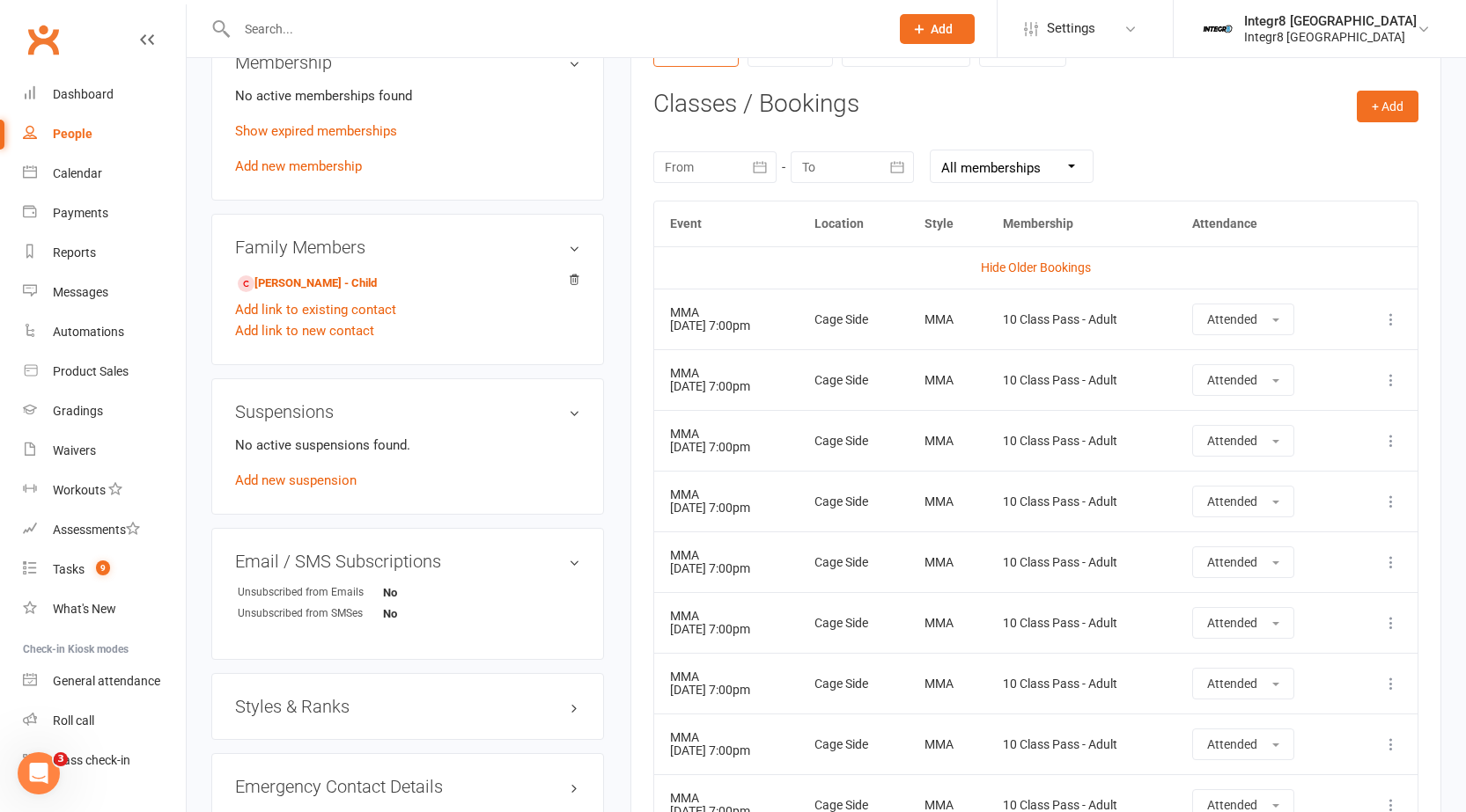
scroll to position [704, 0]
click at [343, 138] on link "Show expired memberships" at bounding box center [316, 133] width 162 height 16
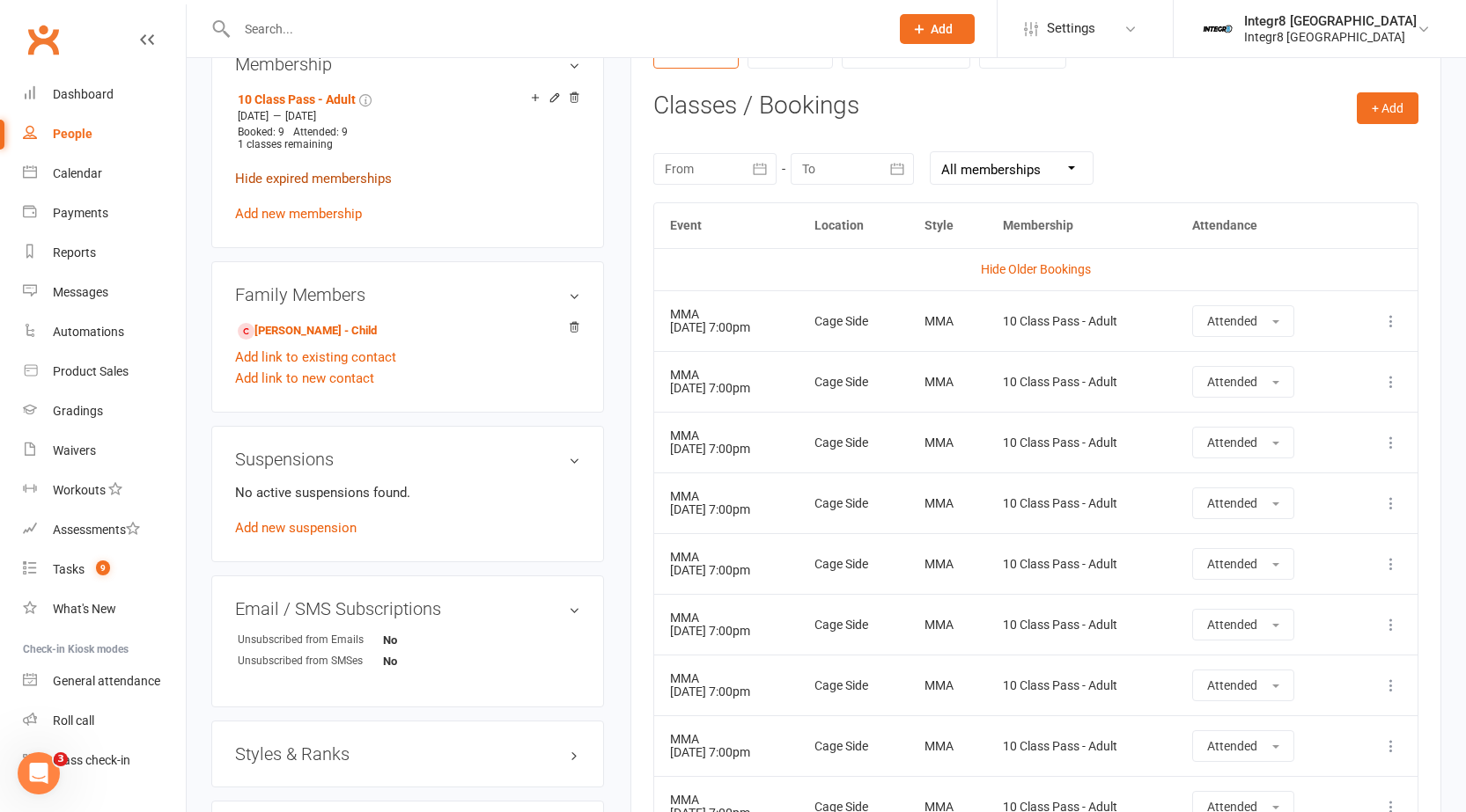
click at [352, 171] on link "Hide expired memberships" at bounding box center [313, 179] width 156 height 16
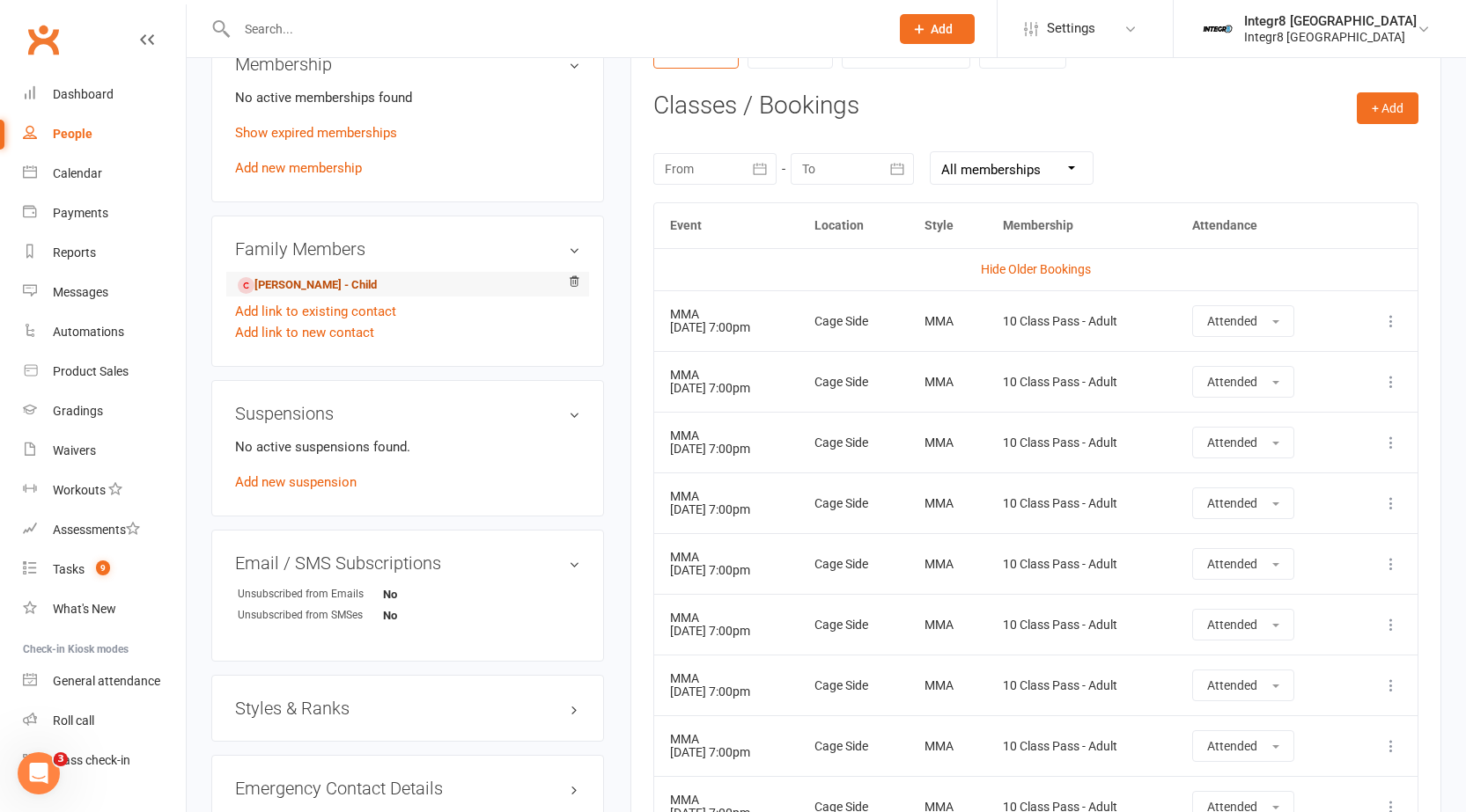
click at [331, 288] on link "[PERSON_NAME] - Child" at bounding box center [307, 285] width 139 height 19
click at [331, 288] on ui-view "Prospect Member Non-attending contact Class / event Appointment Grading event T…" at bounding box center [733, 182] width 1466 height 1764
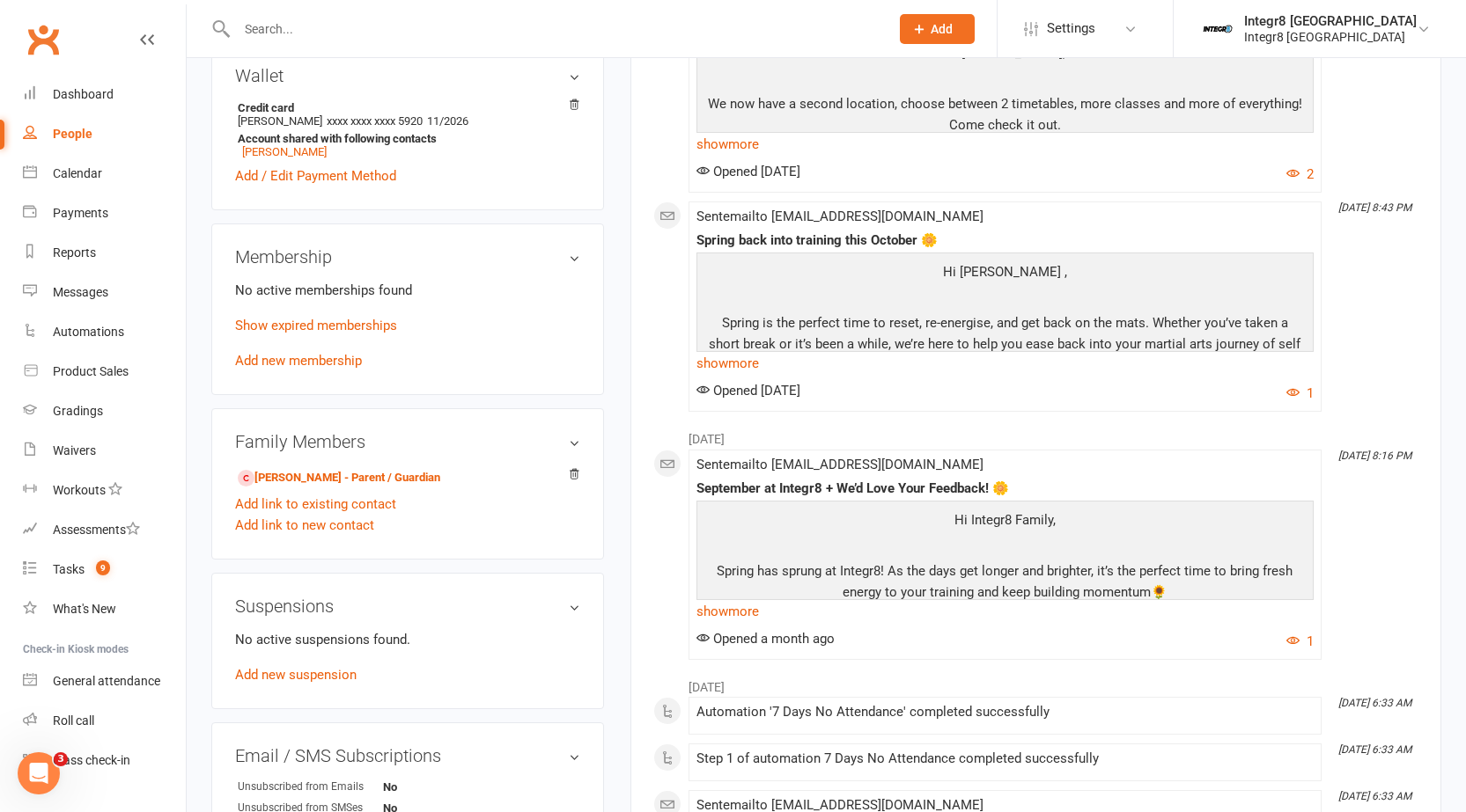
scroll to position [616, 0]
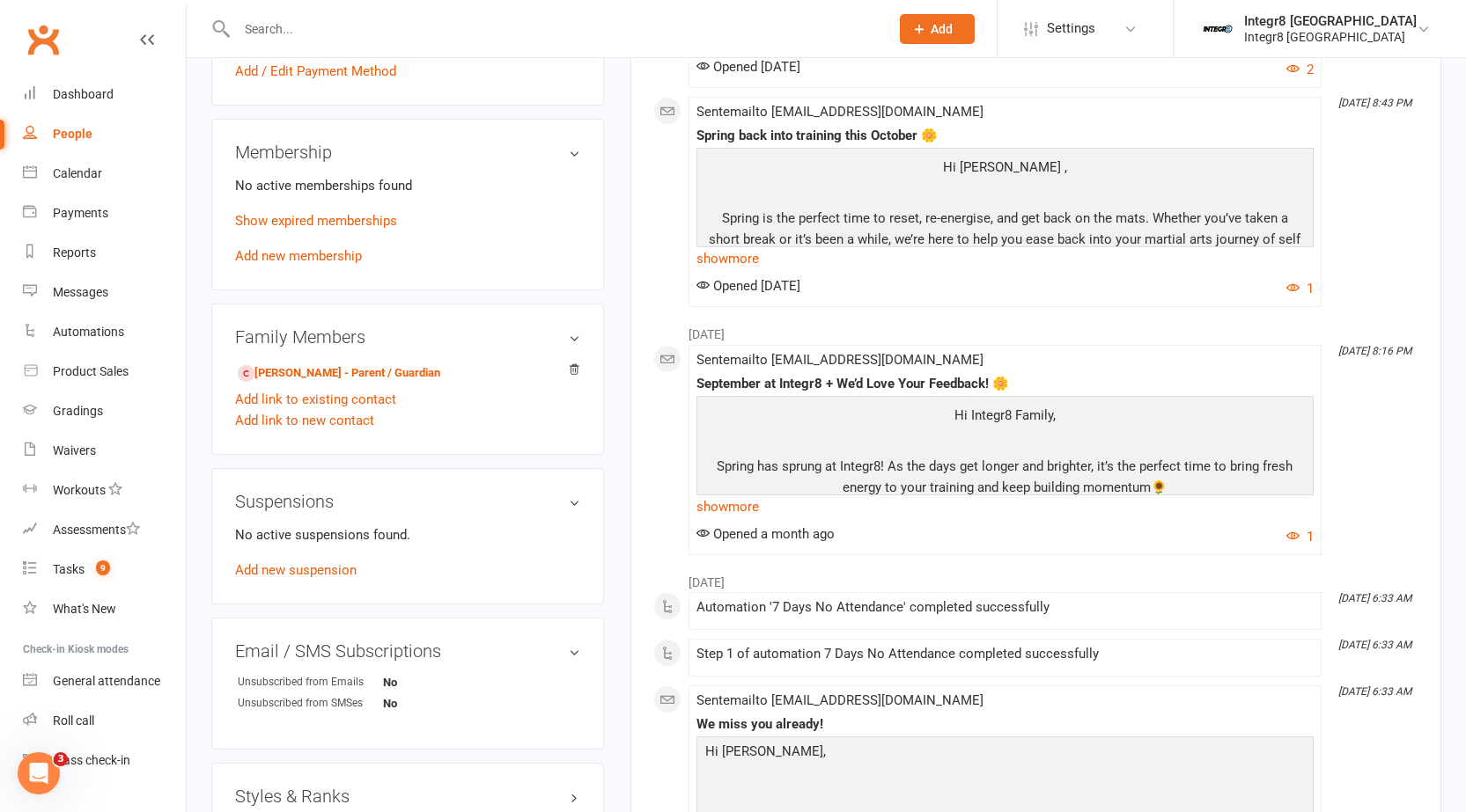
click at [343, 234] on div "No active memberships found Show expired memberships Add new membership" at bounding box center [407, 221] width 345 height 92
click at [343, 226] on link "Show expired memberships" at bounding box center [316, 221] width 162 height 16
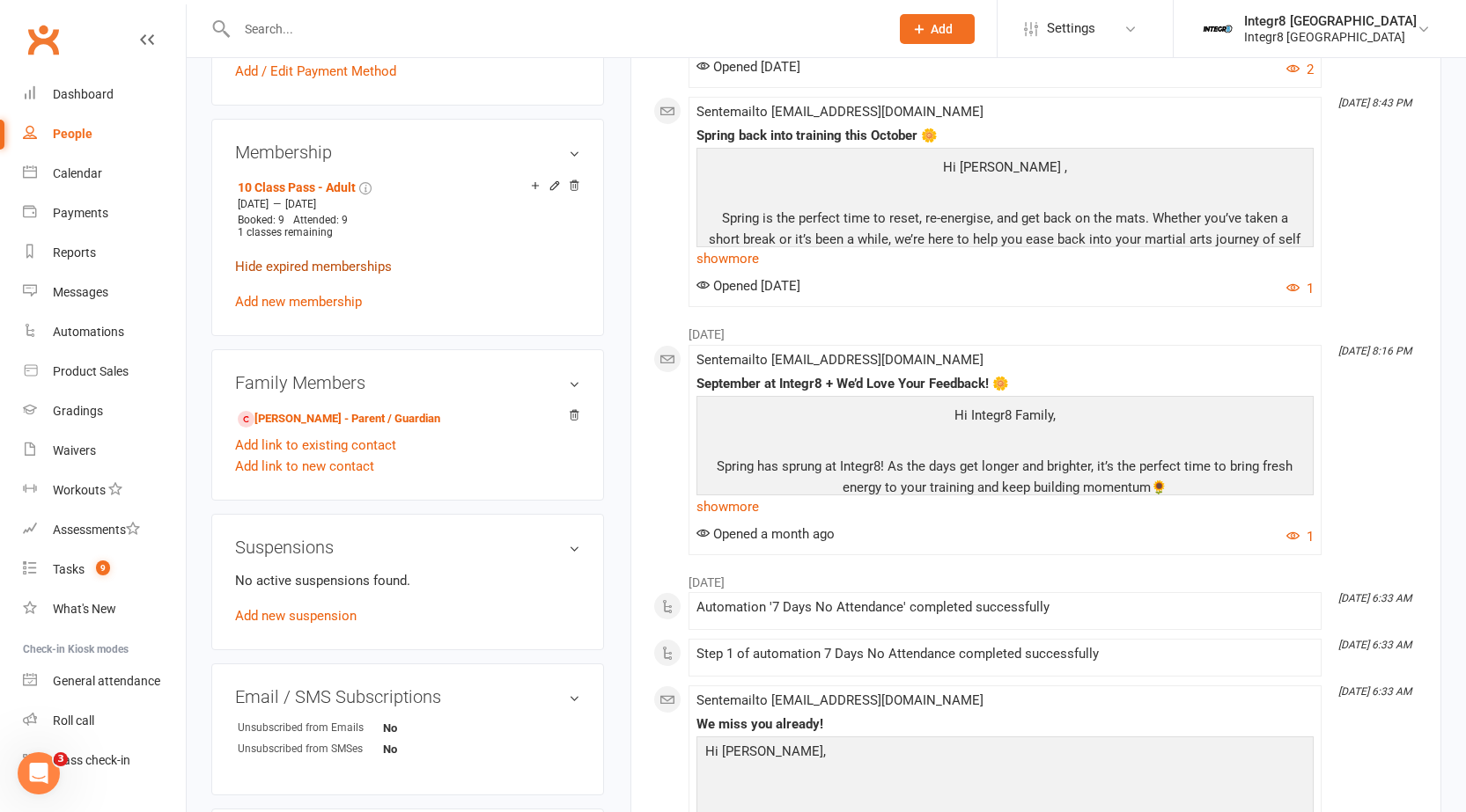
click at [353, 262] on link "Hide expired memberships" at bounding box center [313, 267] width 156 height 16
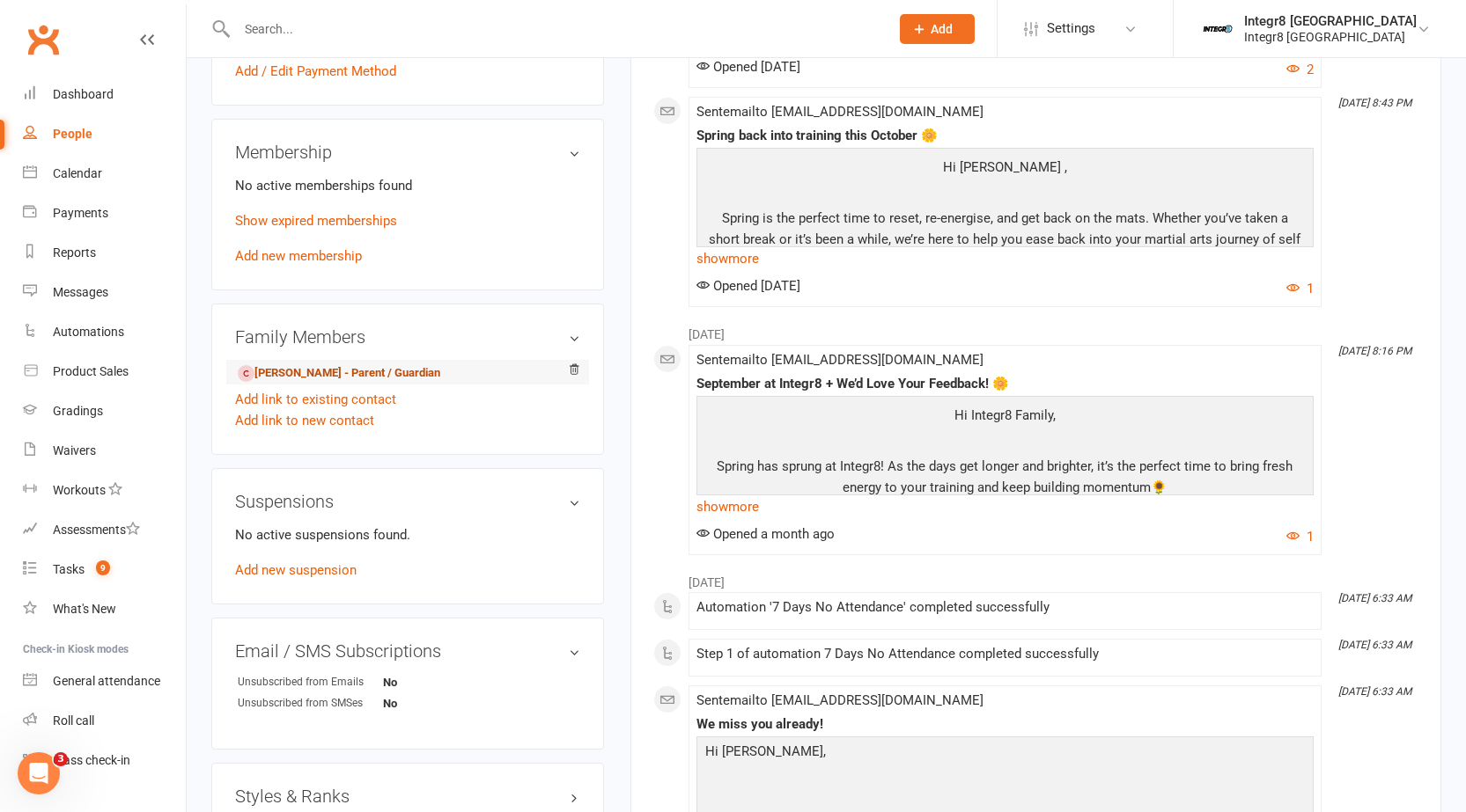
click at [312, 373] on link "Balazs Muller - Parent / Guardian" at bounding box center [338, 373] width 202 height 19
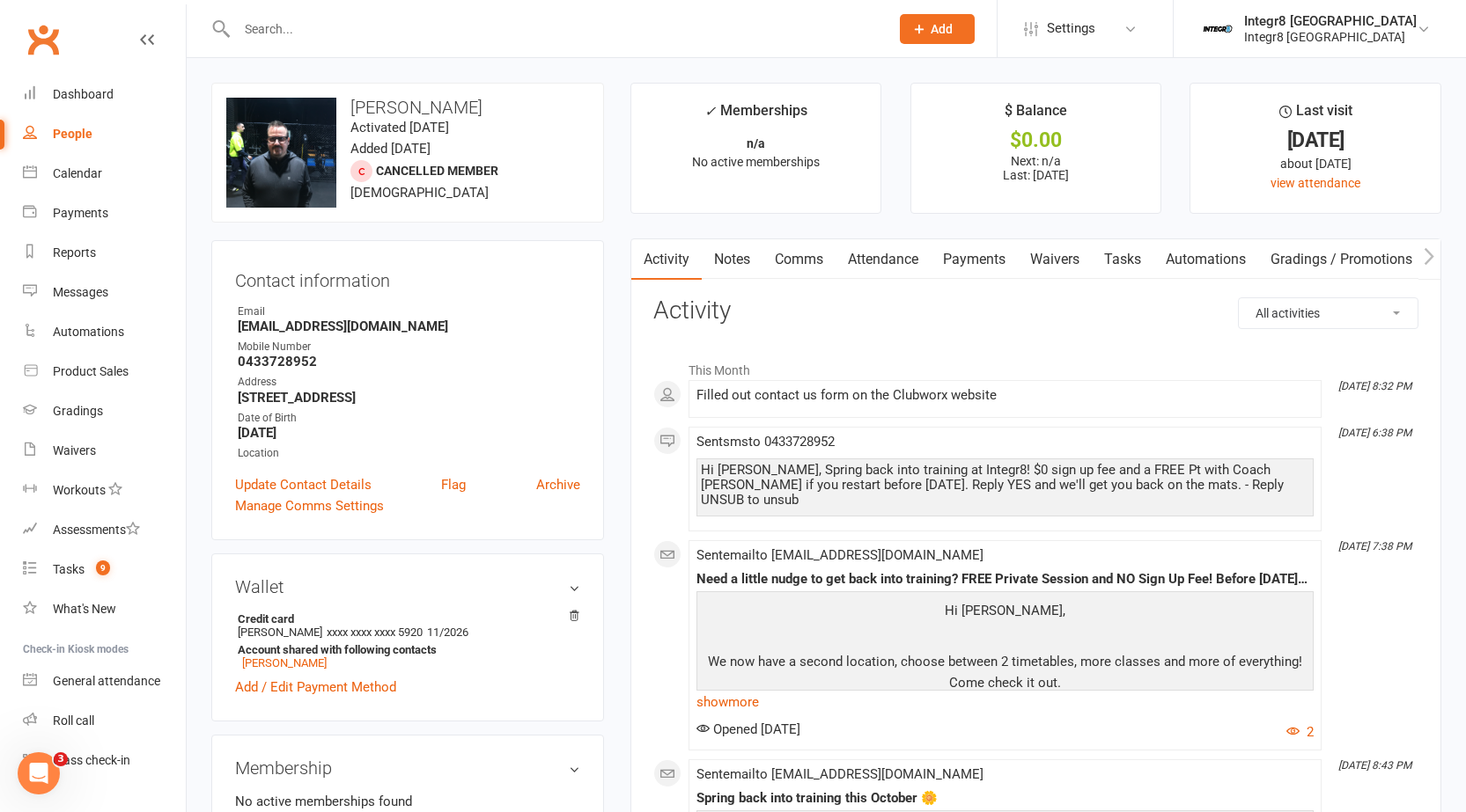
click at [814, 248] on link "Comms" at bounding box center [798, 259] width 73 height 40
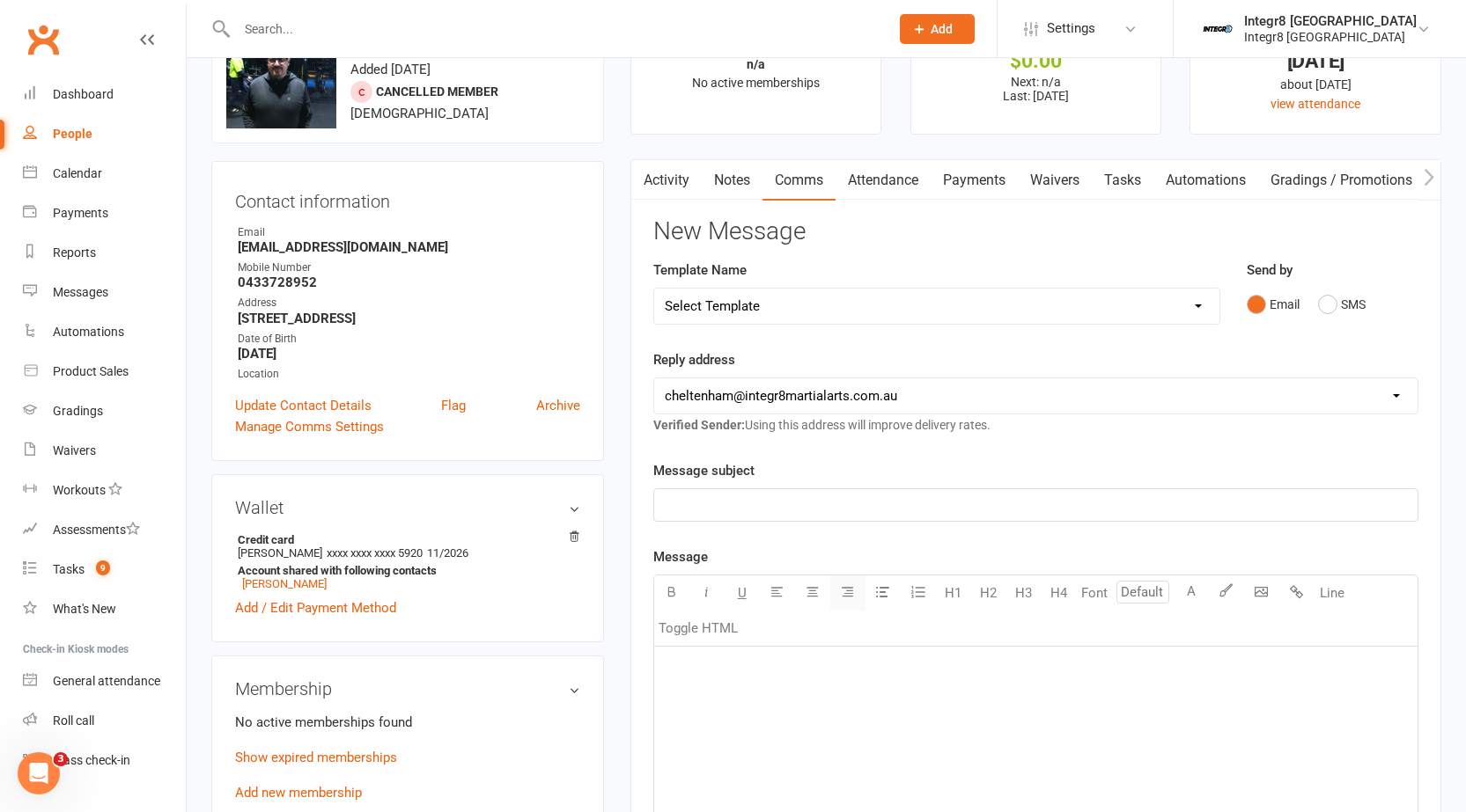
scroll to position [176, 0]
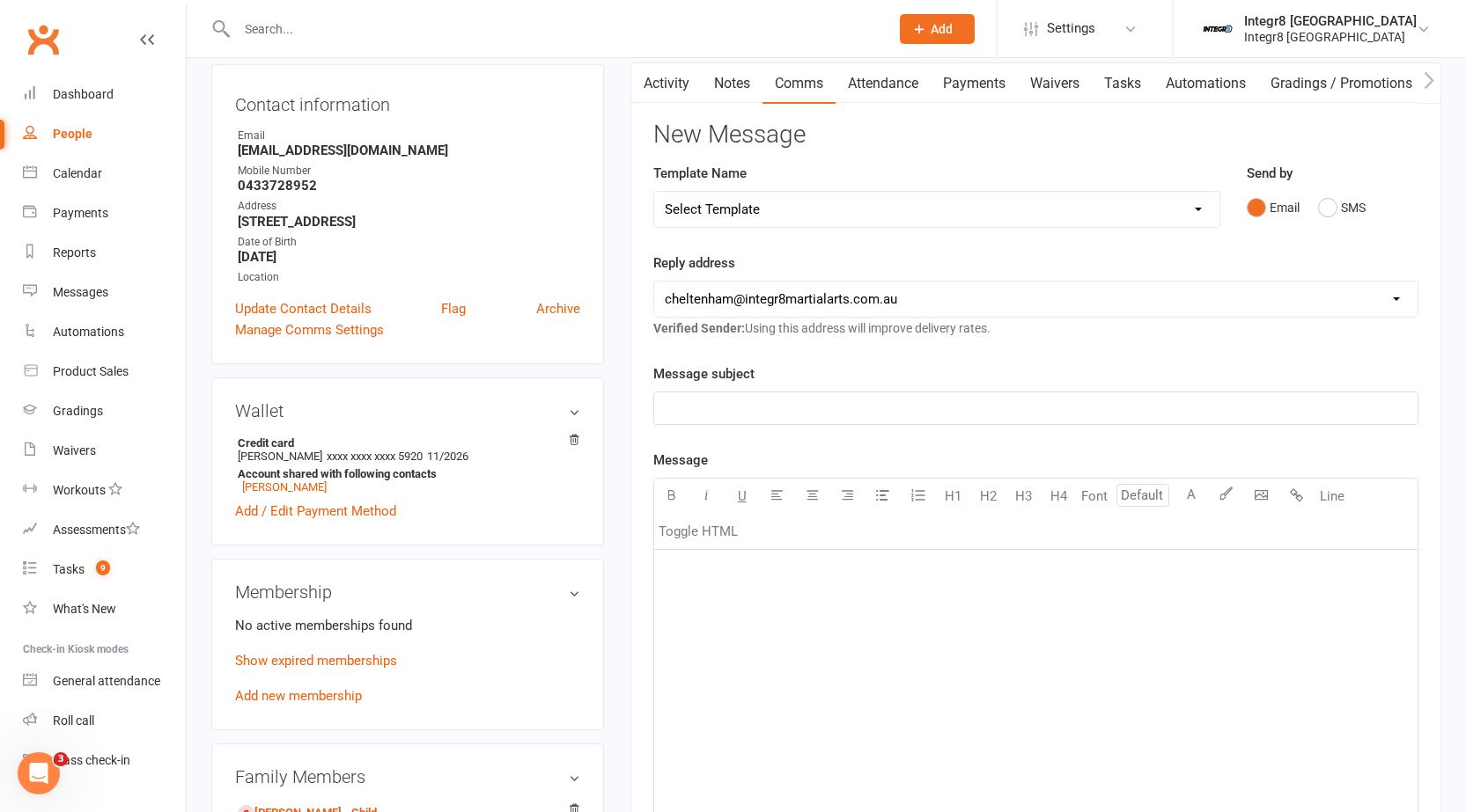
click at [835, 407] on p "﻿" at bounding box center [1035, 408] width 742 height 21
click at [778, 571] on p "﻿" at bounding box center [1035, 573] width 742 height 21
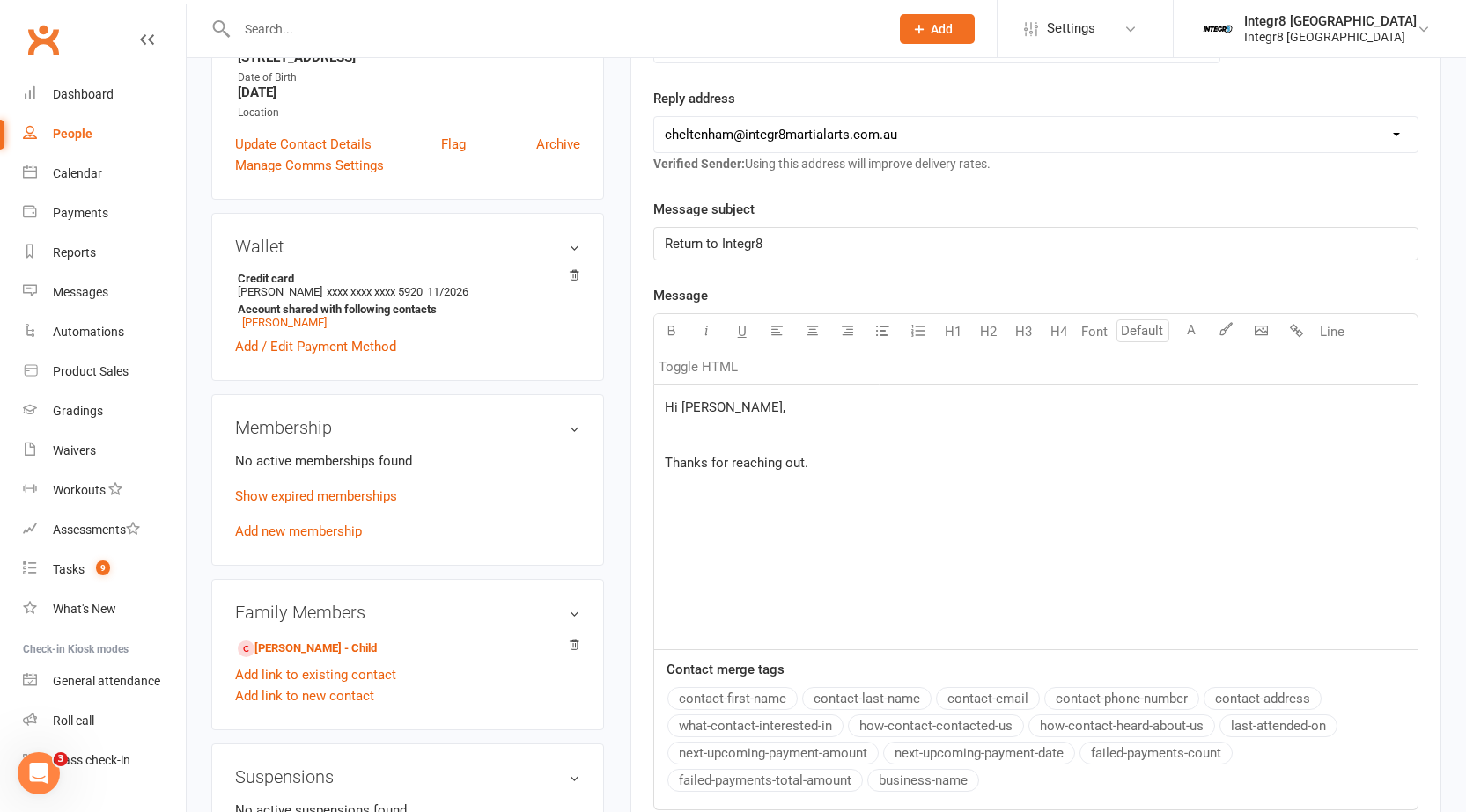
scroll to position [352, 0]
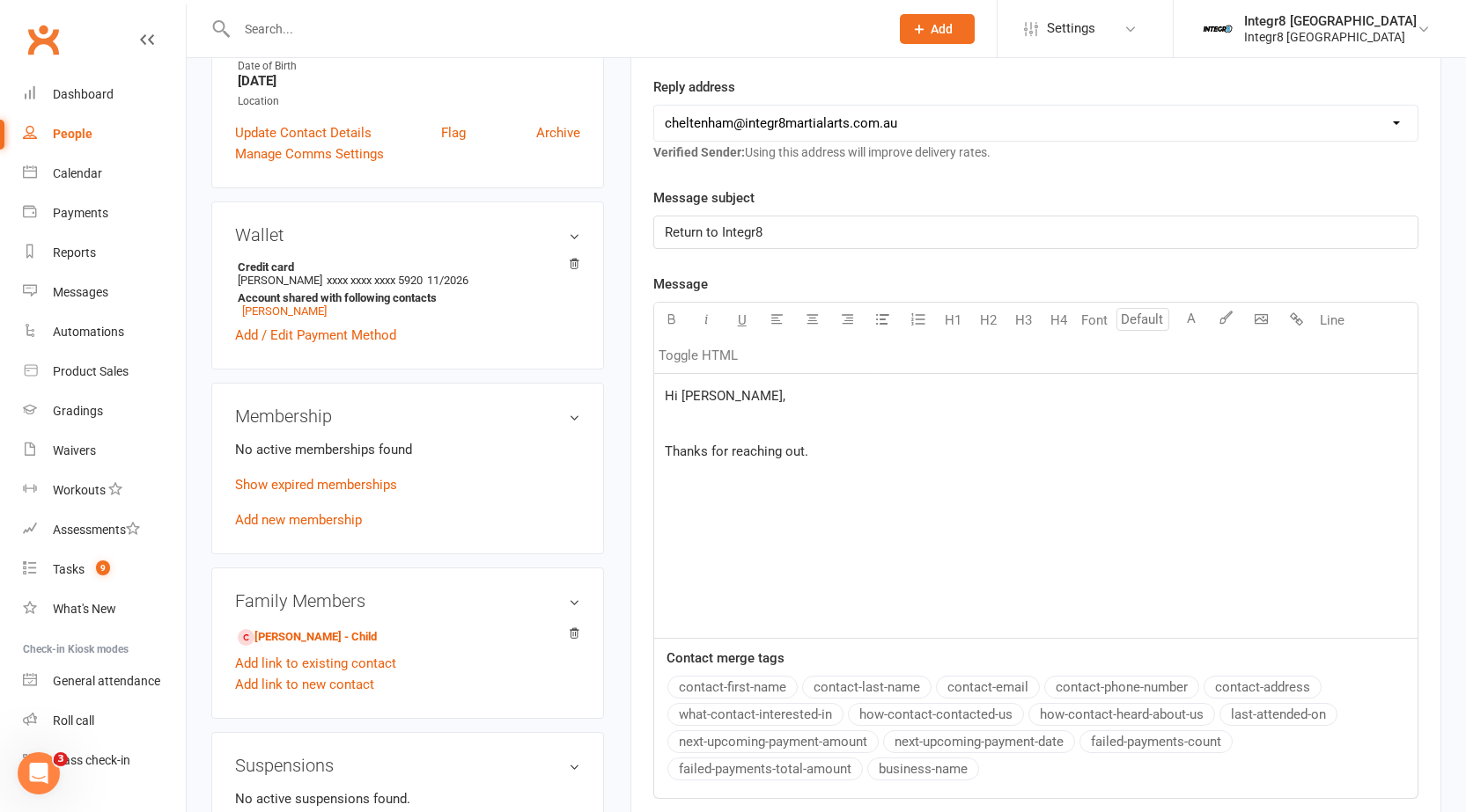
click at [748, 476] on p "﻿" at bounding box center [1035, 480] width 742 height 21
click at [743, 506] on p "﻿" at bounding box center [1035, 507] width 742 height 21
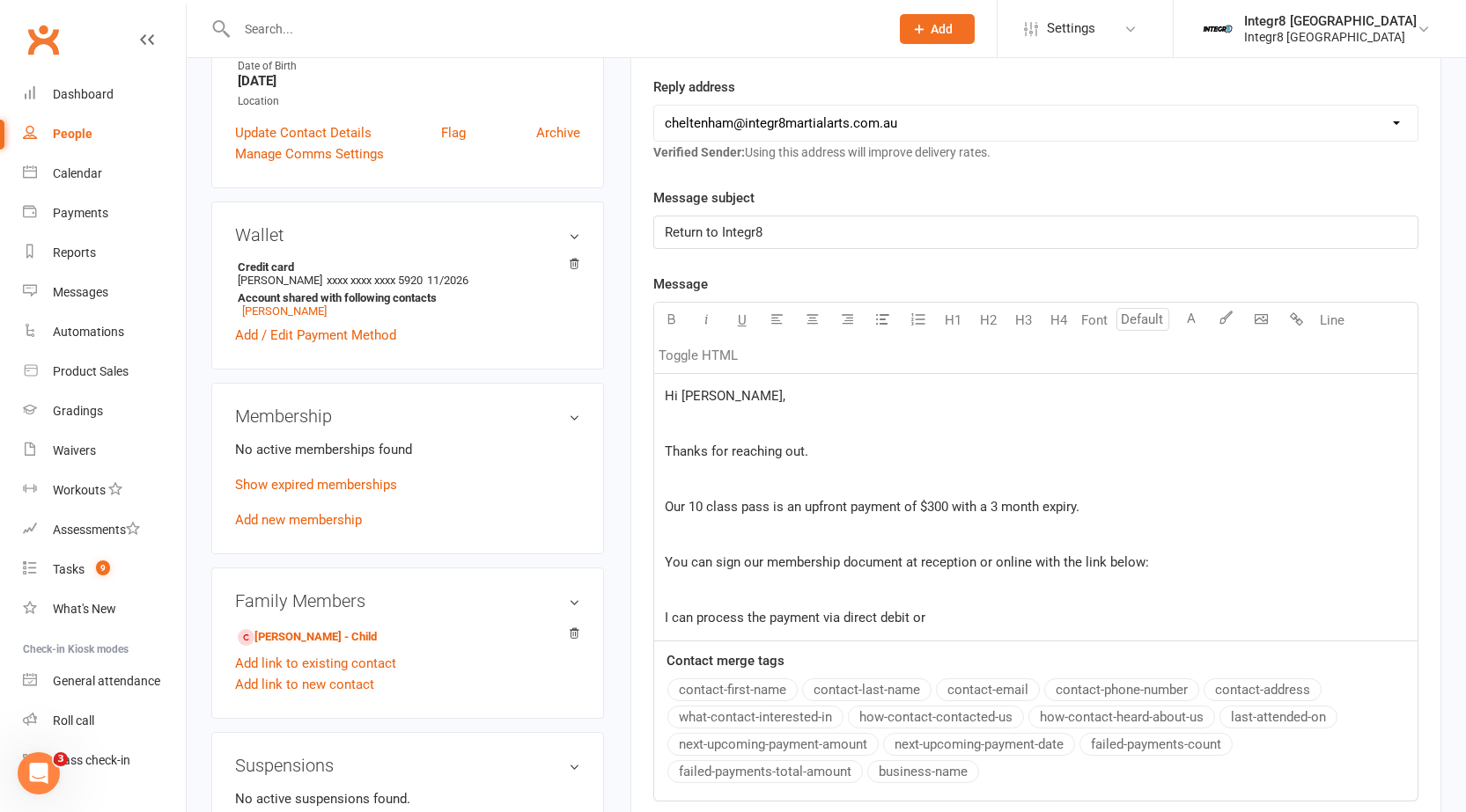
click at [658, 618] on div "Hi Balazs, ﻿ Thanks for reaching out. ﻿ Our 10 class pass is an upfront payment…" at bounding box center [1035, 507] width 763 height 267
click at [1064, 622] on p "If you'd prefer, I can process the payment via direct debit or" at bounding box center [1035, 618] width 742 height 21
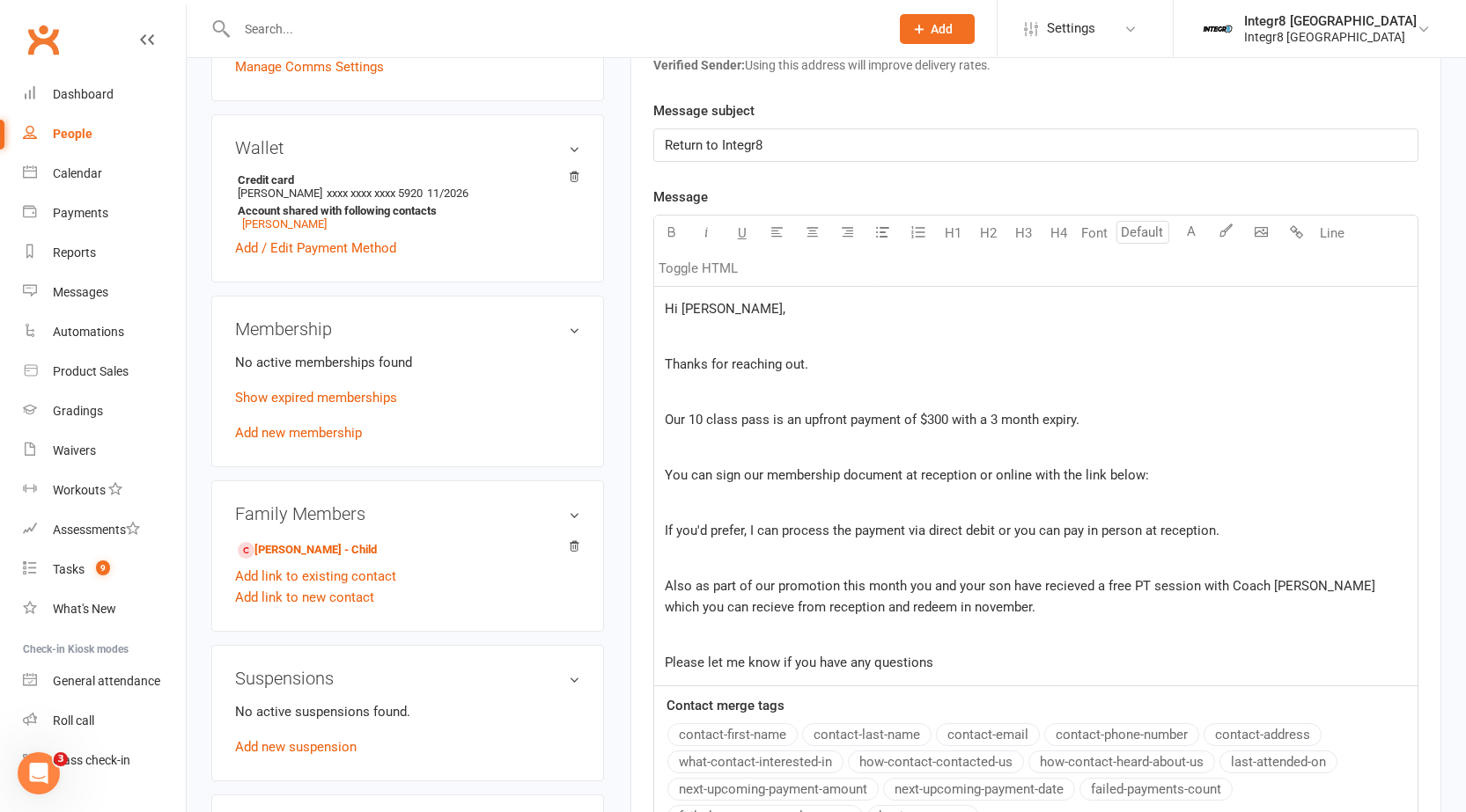
scroll to position [440, 0]
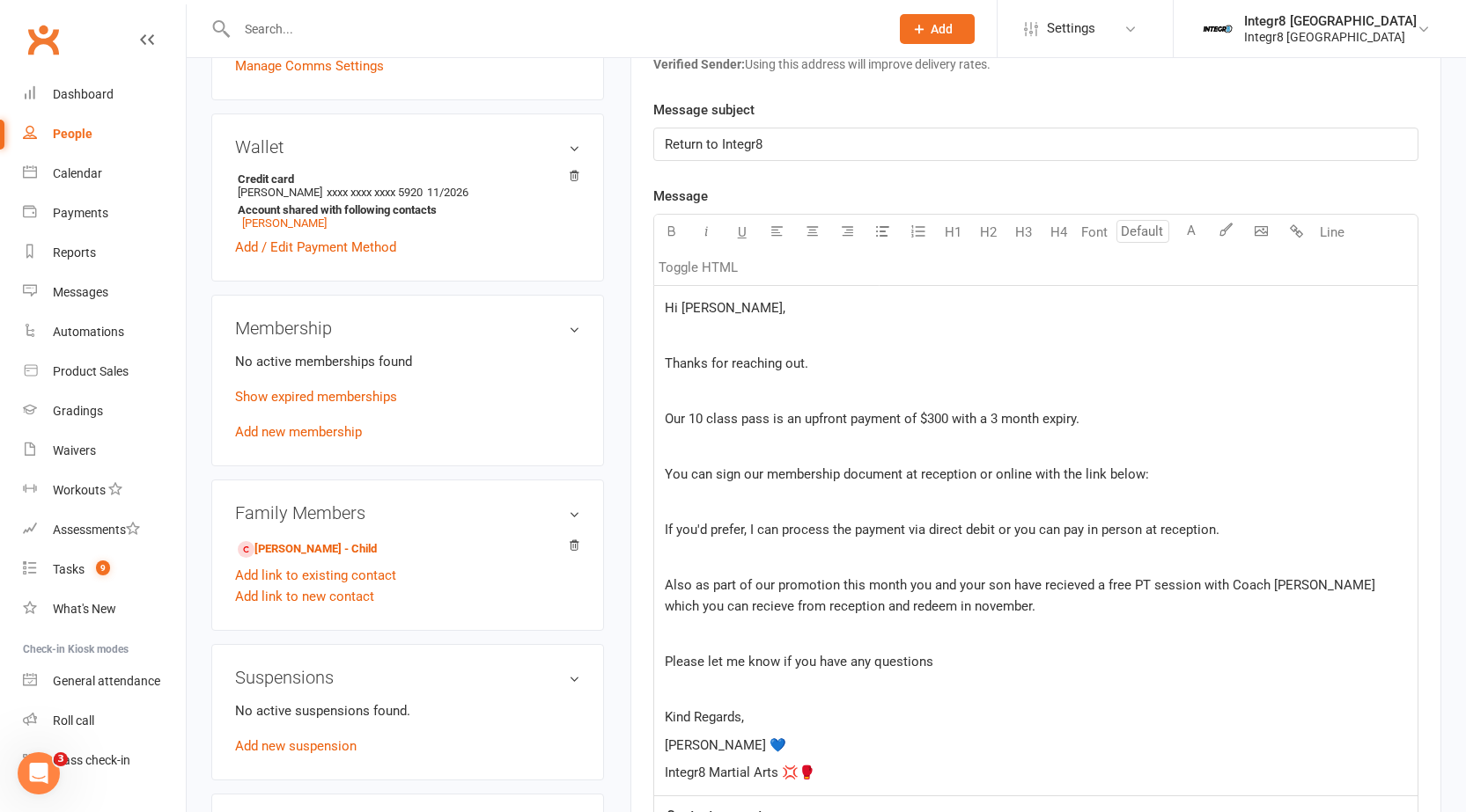
click at [798, 774] on span "Integr8 Martial Arts 💢🥊" at bounding box center [740, 773] width 151 height 16
click at [801, 771] on p "Integr8 Martial Arts 🥊" at bounding box center [1035, 773] width 742 height 21
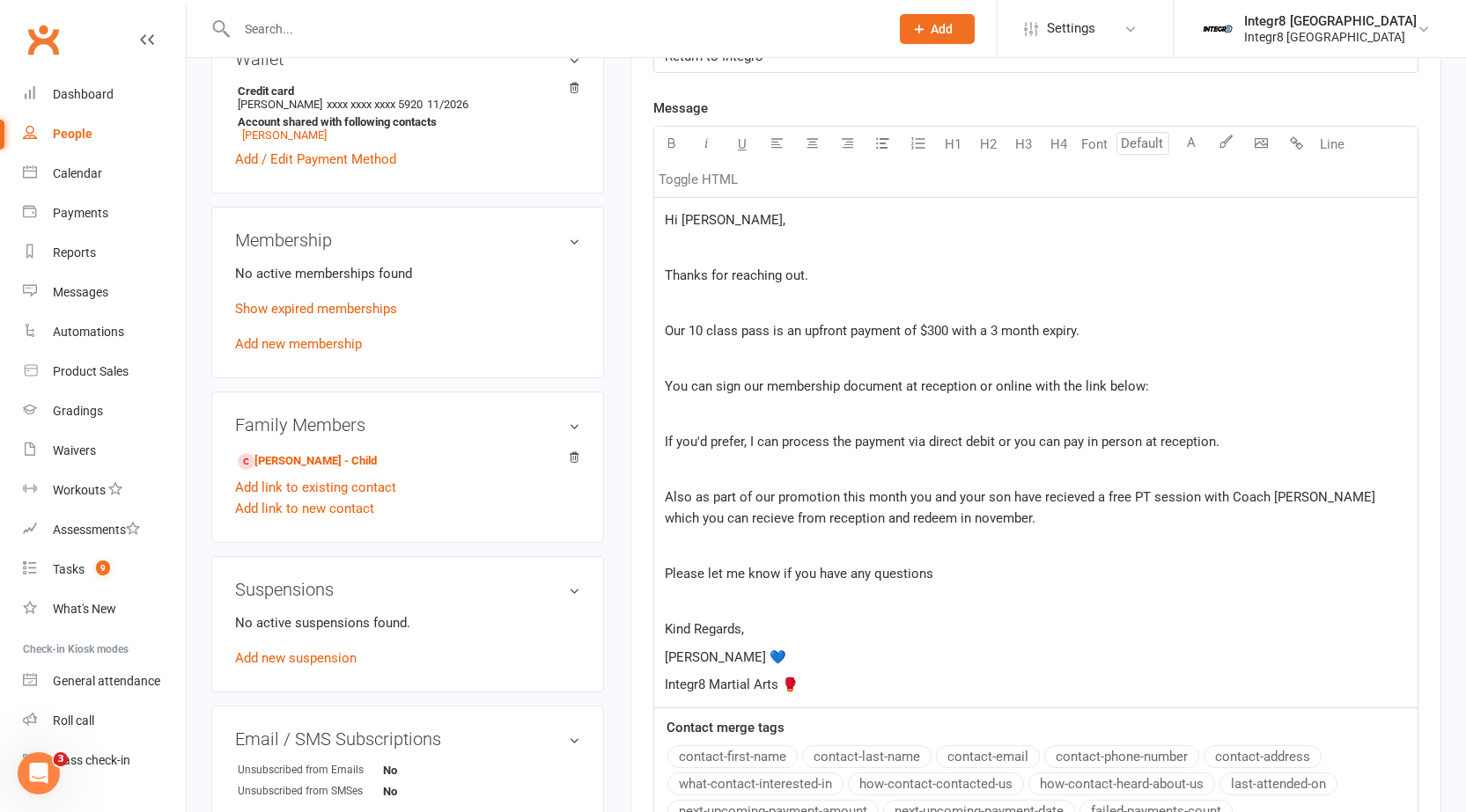
click at [799, 446] on span "If you'd prefer, I can process the payment via direct debit or you can pay in p…" at bounding box center [941, 442] width 554 height 16
click at [803, 378] on span "You can sign our membership document at reception or online with the link below:" at bounding box center [906, 386] width 484 height 16
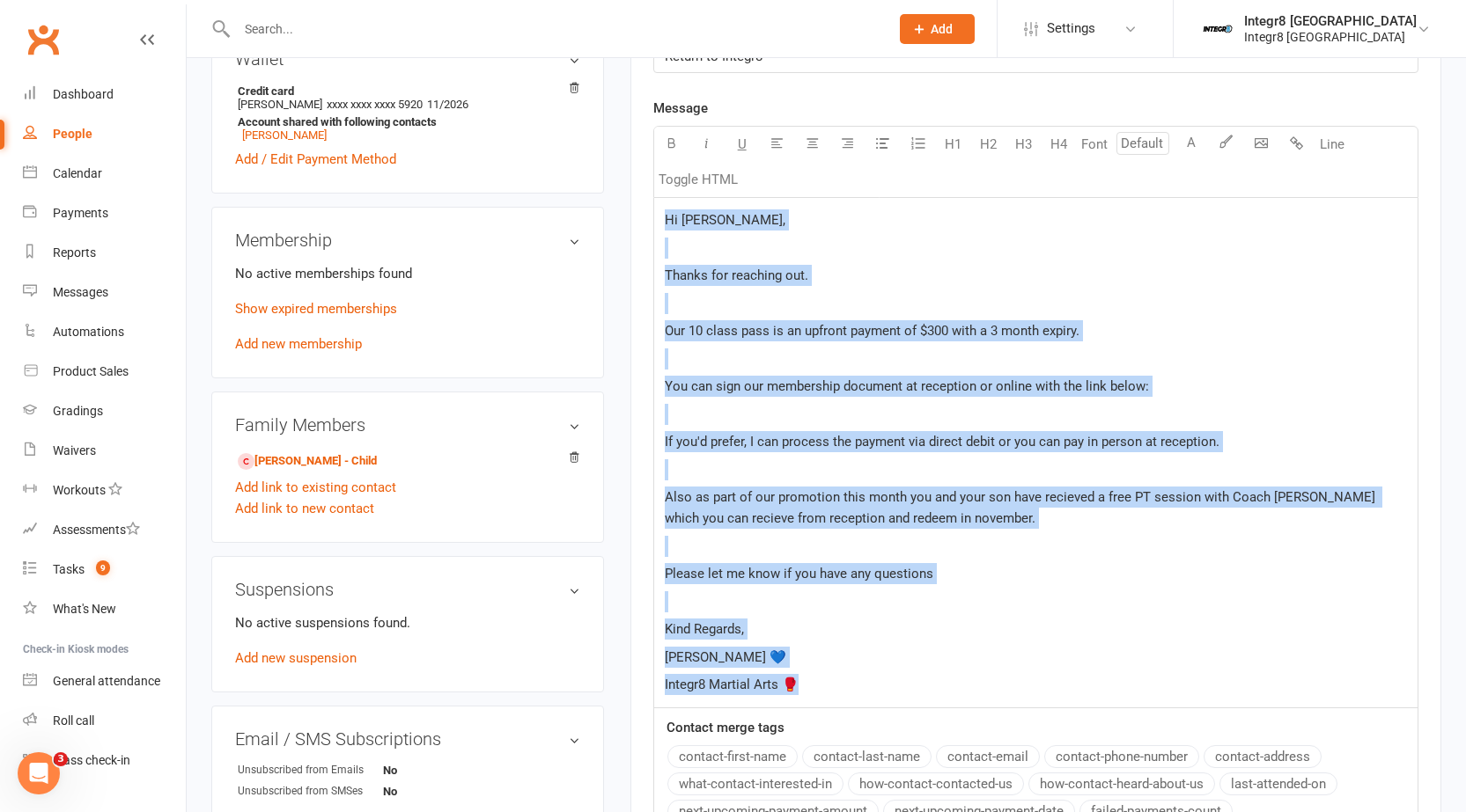
copy div "Hi Balazs, ﻿ Thanks for reaching out. ﻿ Our 10 class pass is an upfront payment…"
click at [803, 378] on span "You can sign our membership document at reception or online with the link below:" at bounding box center [906, 386] width 484 height 16
drag, startPoint x: 808, startPoint y: 680, endPoint x: 665, endPoint y: 223, distance: 478.9
click at [665, 223] on div "Hi Balazs, ﻿ Thanks for reaching out. ﻿ Our 10 class pass is an upfront payment…" at bounding box center [1035, 452] width 763 height 509
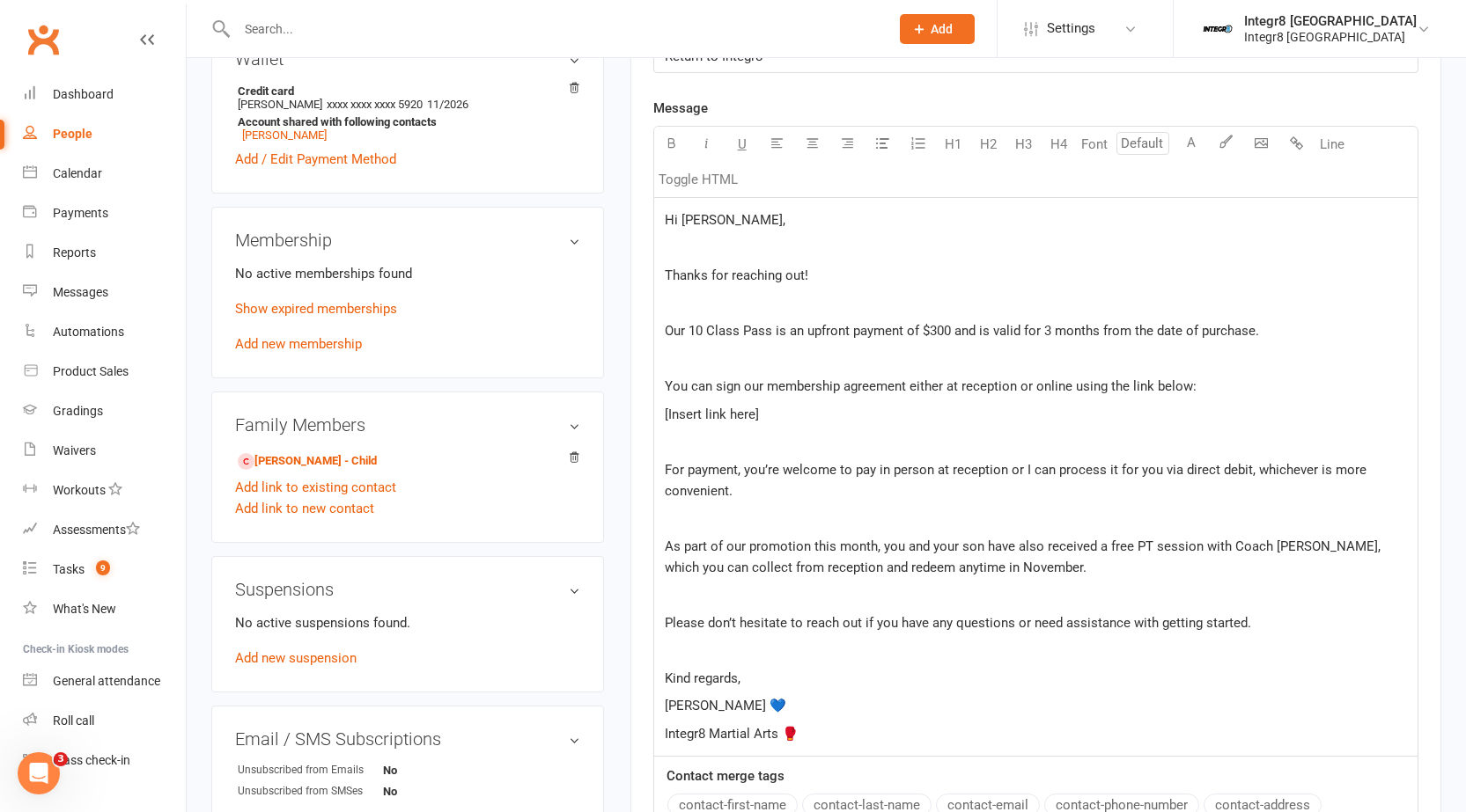
click at [708, 253] on p "﻿" at bounding box center [1035, 248] width 742 height 21
drag, startPoint x: 771, startPoint y: 411, endPoint x: 647, endPoint y: 417, distance: 124.1
click at [647, 417] on div "Activity Notes Comms Attendance Payments Waivers Tasks Automations Gradings / P…" at bounding box center [1035, 395] width 810 height 1369
click at [1186, 391] on span "You can sign our membership agreement either at reception or online using the l…" at bounding box center [930, 386] width 532 height 16
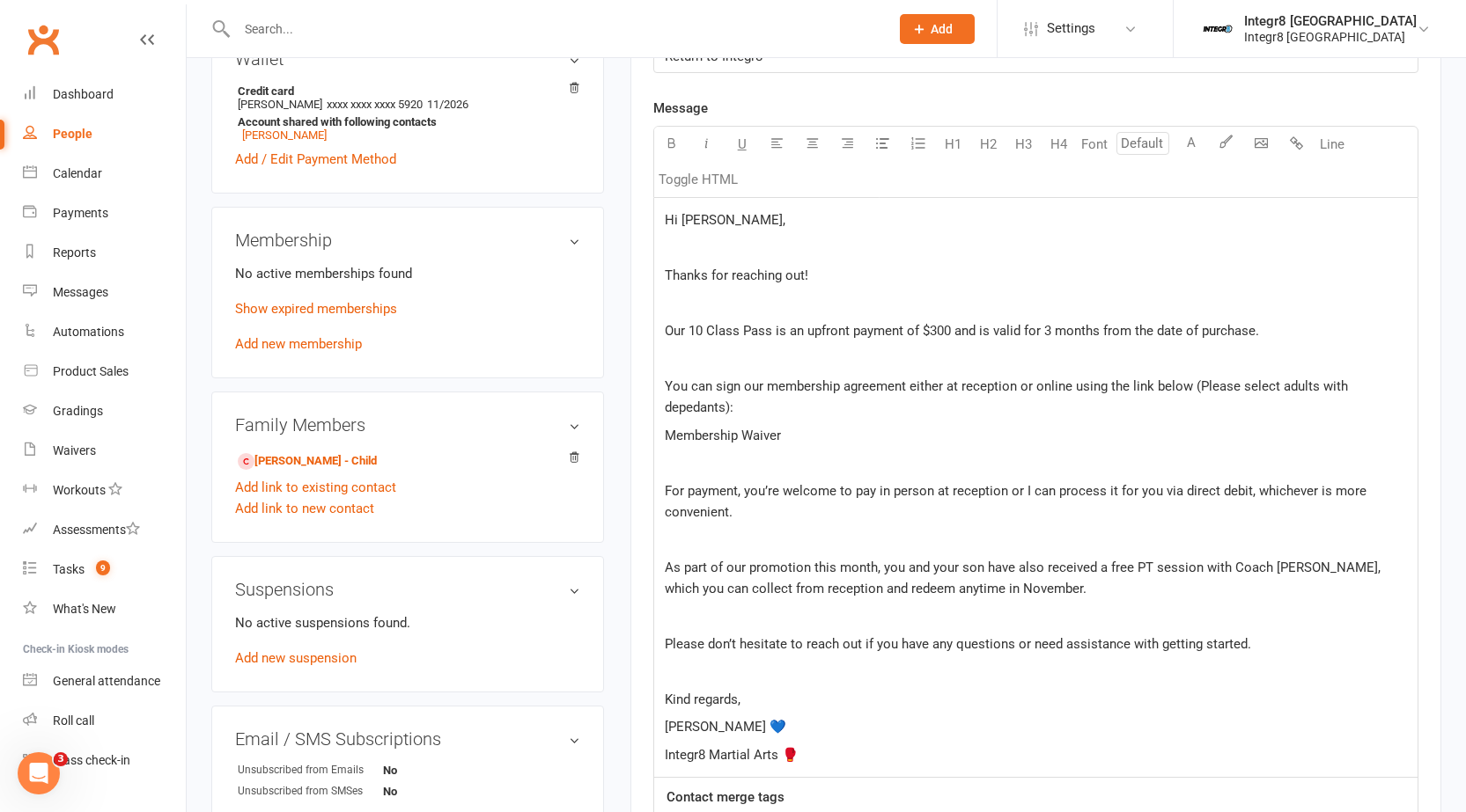
click at [983, 489] on span "For payment, you’re welcome to pay in person at reception or I can process it f…" at bounding box center [1016, 501] width 705 height 37
click at [729, 407] on span "You can sign our membership agreement either at reception or online using the l…" at bounding box center [1008, 397] width 686 height 37
click at [711, 414] on span "You can sign our membership agreement either at reception or online using the l…" at bounding box center [1008, 397] width 686 height 37
drag, startPoint x: 724, startPoint y: 408, endPoint x: 686, endPoint y: 402, distance: 38.5
click at [686, 402] on span "You can sign our membership agreement either at reception or online using the l…" at bounding box center [1008, 397] width 686 height 37
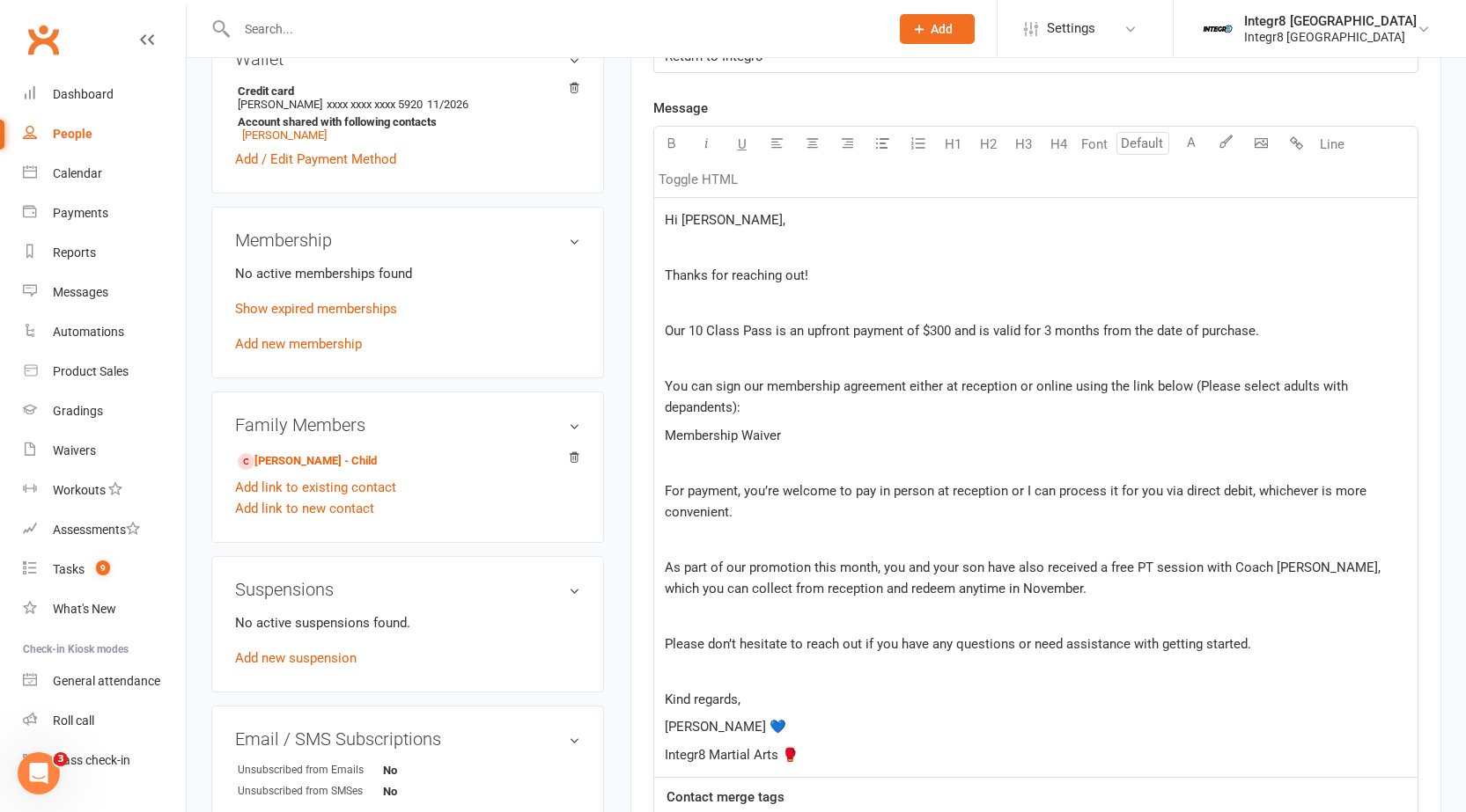
click at [791, 441] on p "Membership Waiver" at bounding box center [1035, 436] width 742 height 21
click at [693, 408] on span "You can sign our membership agreement either at reception or online using the l…" at bounding box center [1008, 397] width 686 height 37
click at [757, 433] on span "Membership Waiver" at bounding box center [722, 436] width 116 height 16
click at [805, 439] on p "Membership Waiver" at bounding box center [1035, 436] width 742 height 21
click at [967, 632] on div "Hi Balazs, ﻿ Thanks for reaching out! ﻿ Our 10 Class Pass is an upfront payment…" at bounding box center [1035, 489] width 763 height 580
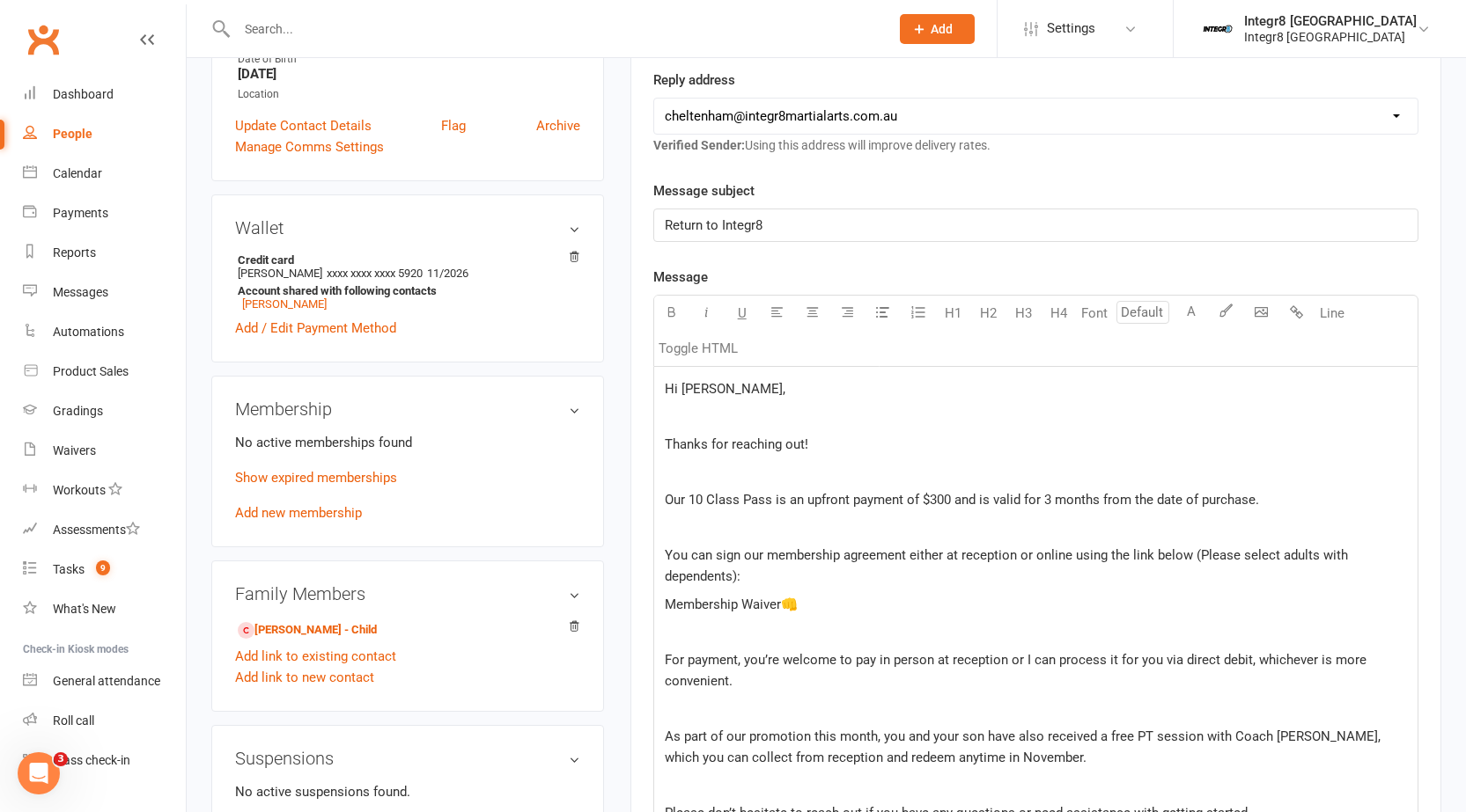
scroll to position [352, 0]
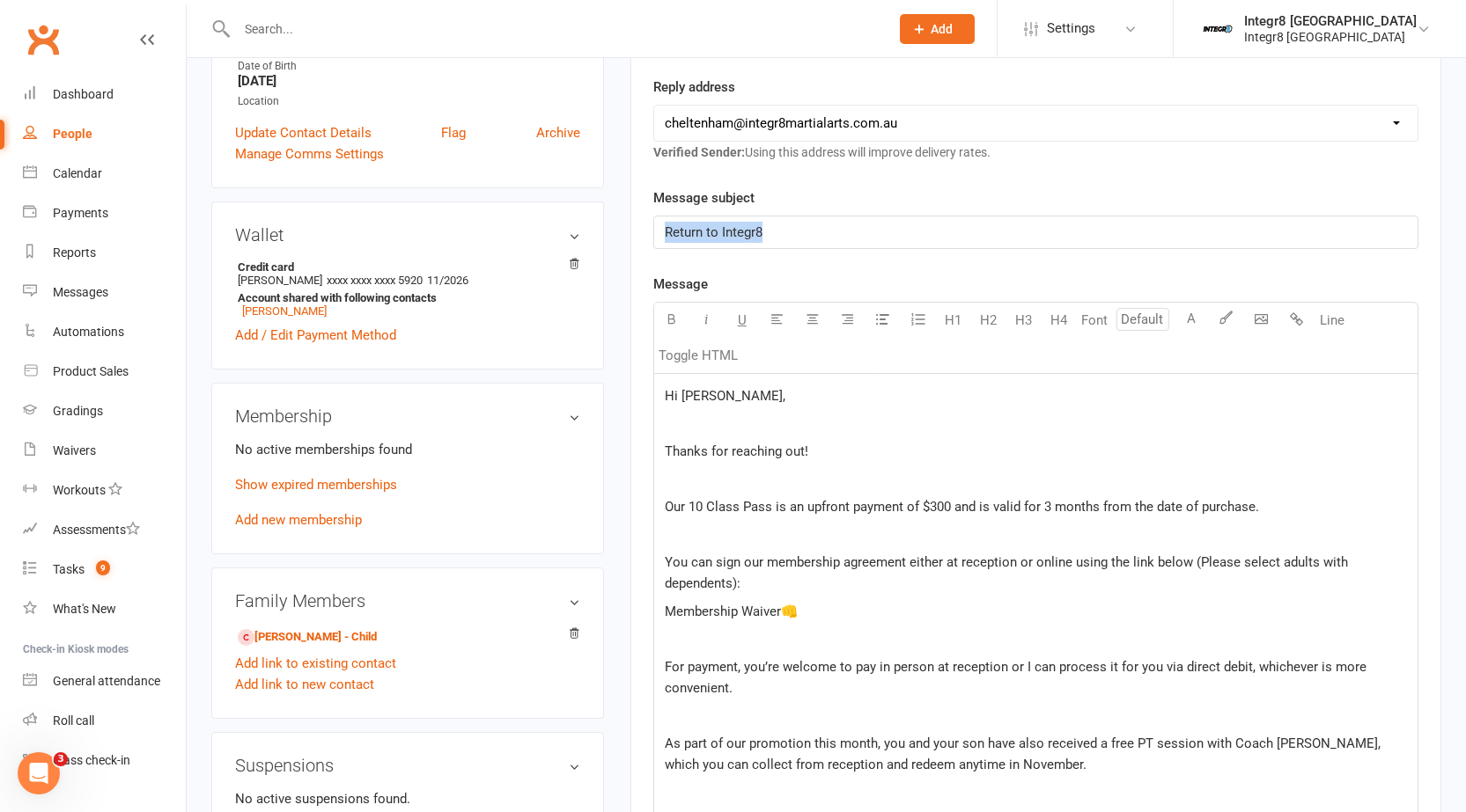
drag, startPoint x: 784, startPoint y: 240, endPoint x: 649, endPoint y: 244, distance: 135.1
click at [649, 244] on div "Activity Notes Comms Attendance Payments Waivers Tasks Automations Gradings / P…" at bounding box center [1035, 581] width 810 height 1390
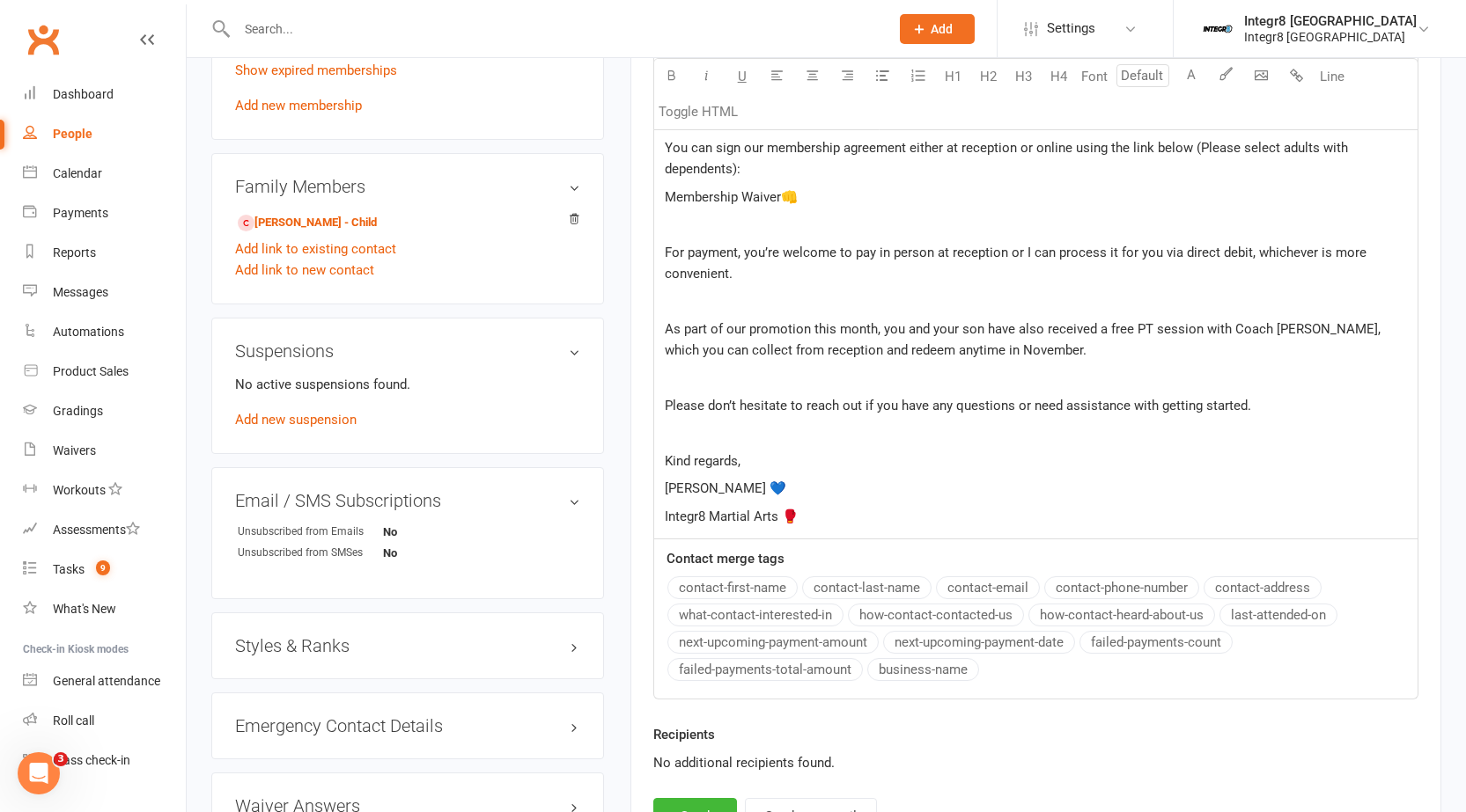
click at [852, 497] on div "Hi Balazs, ﻿ Thanks for reaching out! ﻿ Our 10 Class Pass is an upfront payment…" at bounding box center [1035, 250] width 763 height 580
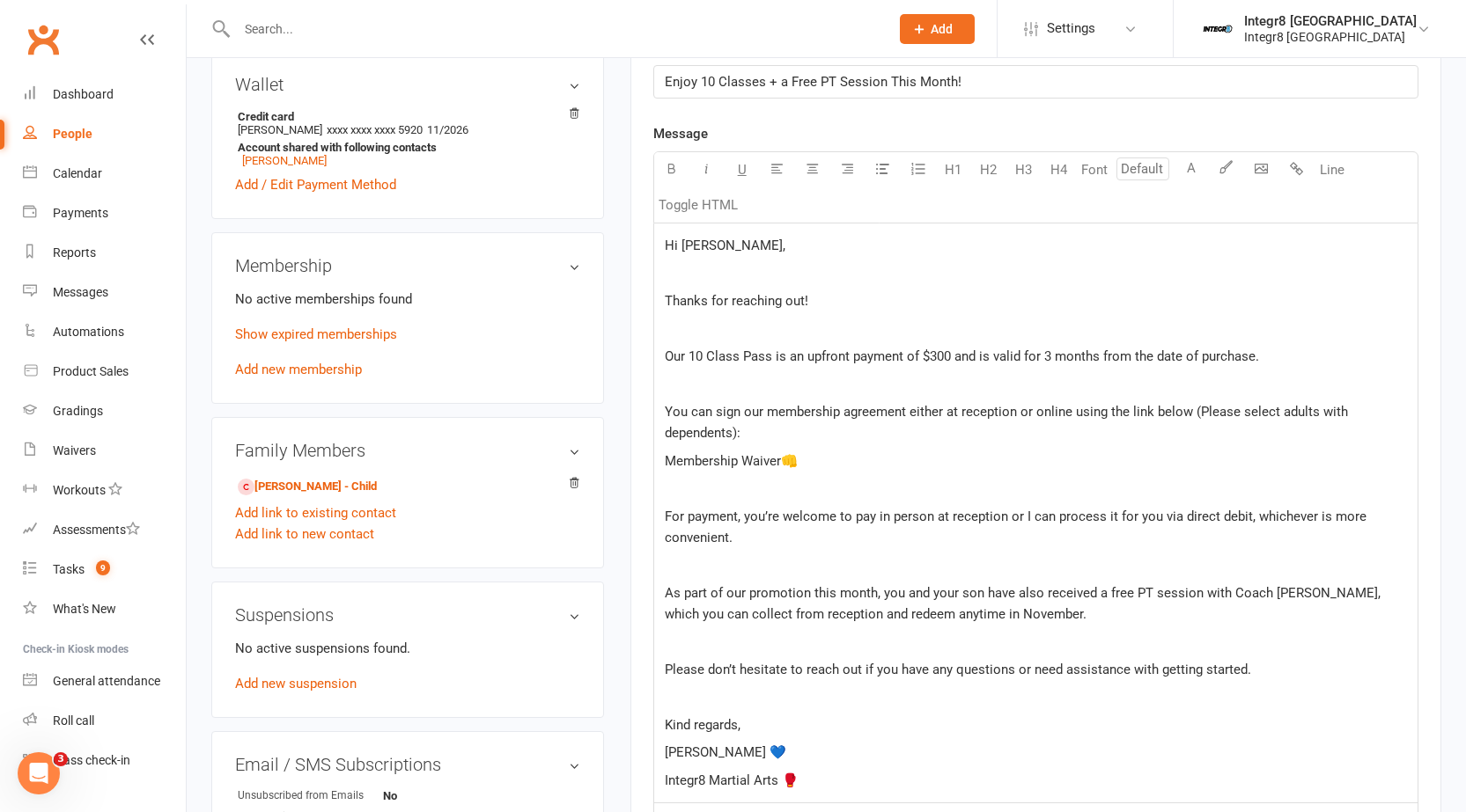
scroll to position [590, 0]
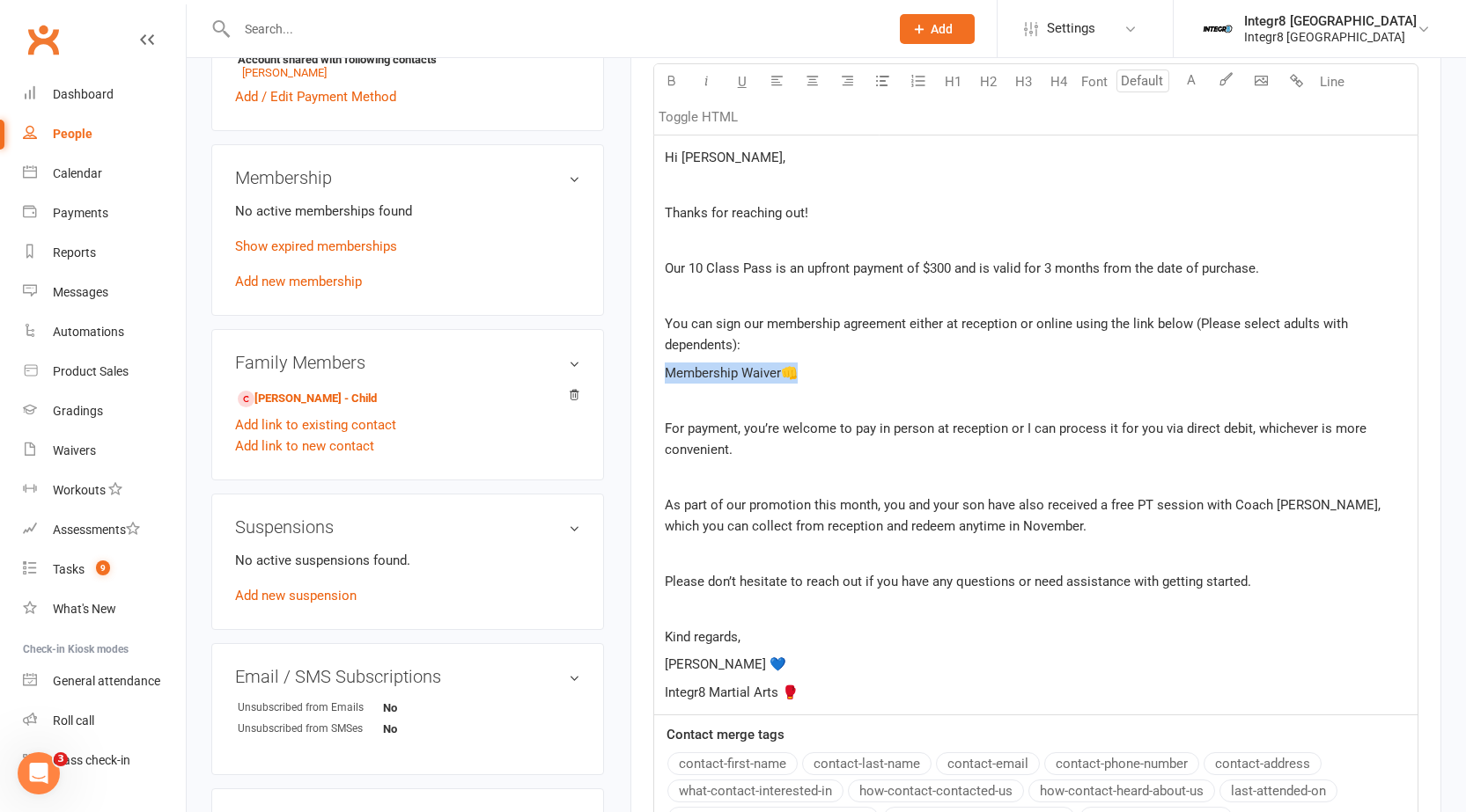
drag, startPoint x: 798, startPoint y: 378, endPoint x: 660, endPoint y: 372, distance: 138.1
click at [660, 372] on div "Hi Balazs, ﻿ Thanks for reaching out! ﻿ Our 10 Class Pass is an upfront payment…" at bounding box center [1035, 426] width 763 height 580
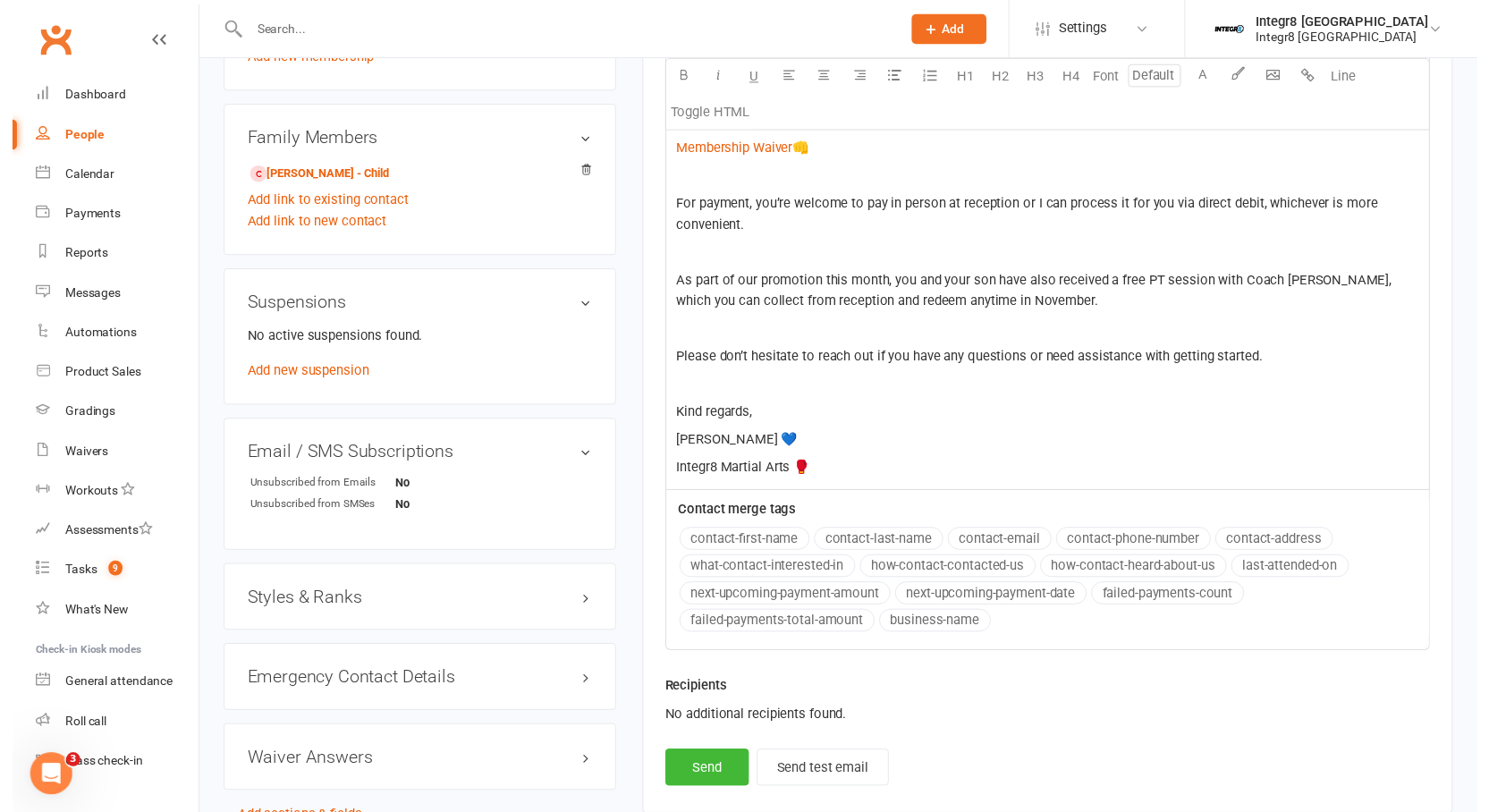
scroll to position [868, 0]
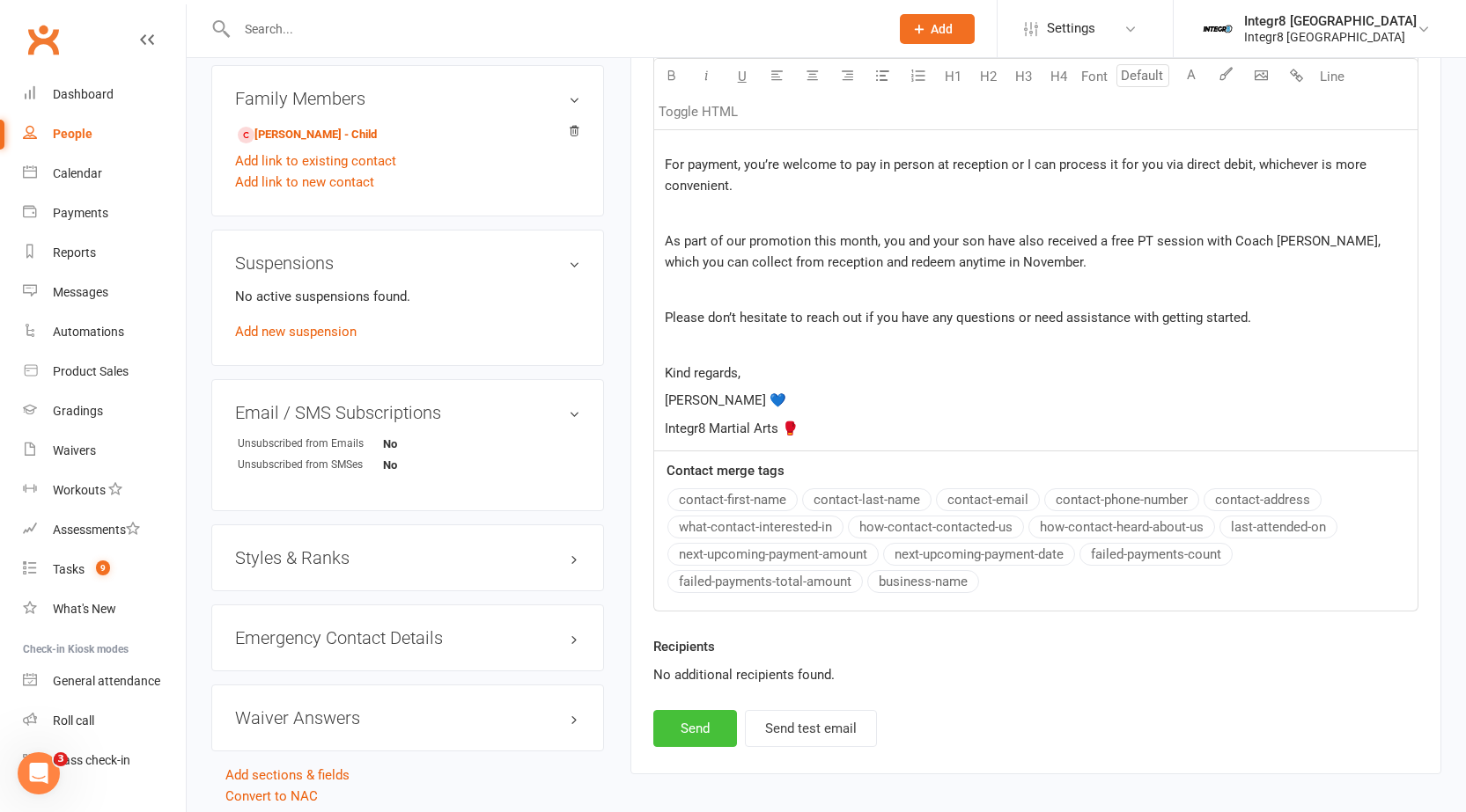
click at [700, 724] on button "Send" at bounding box center [695, 729] width 84 height 37
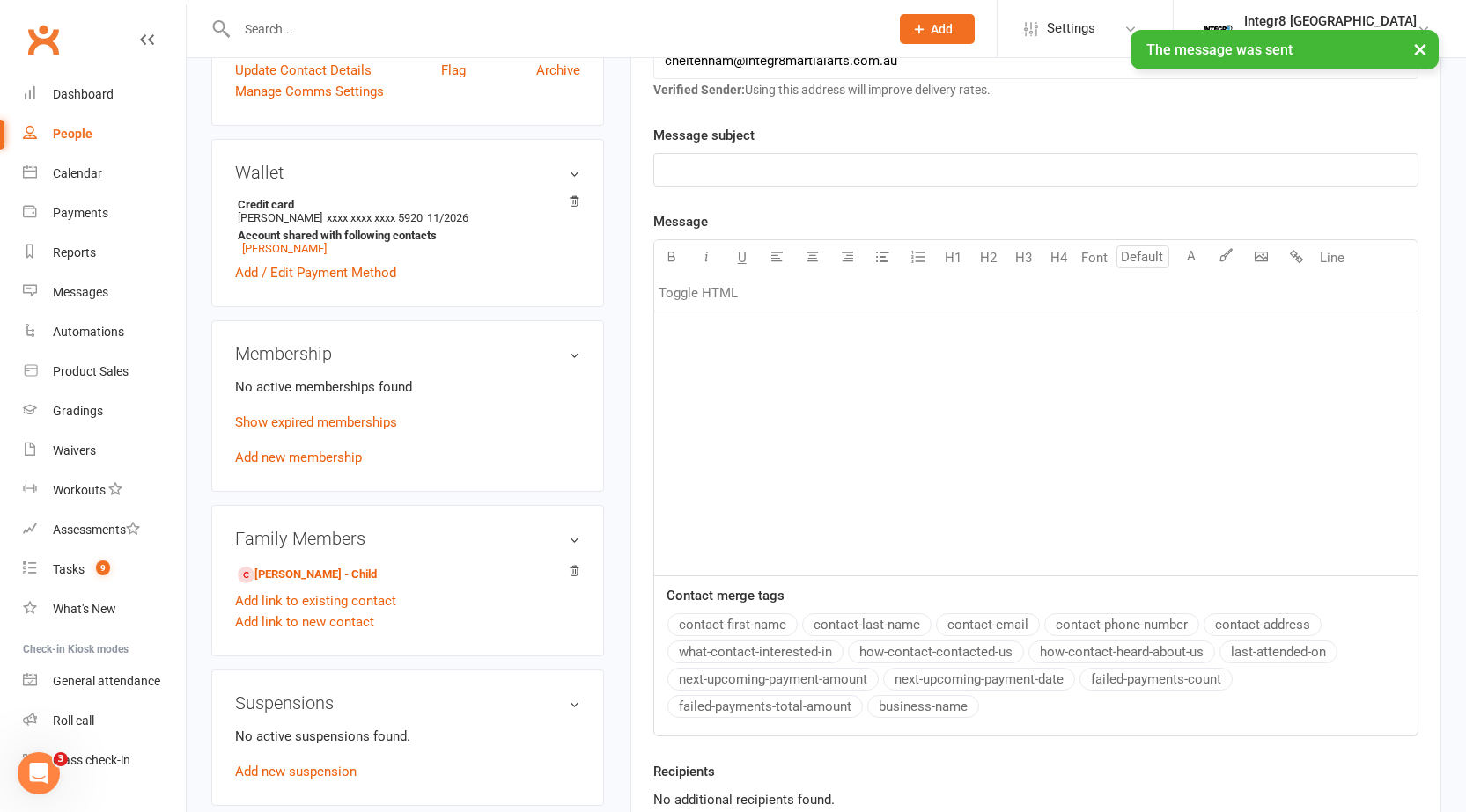
scroll to position [0, 0]
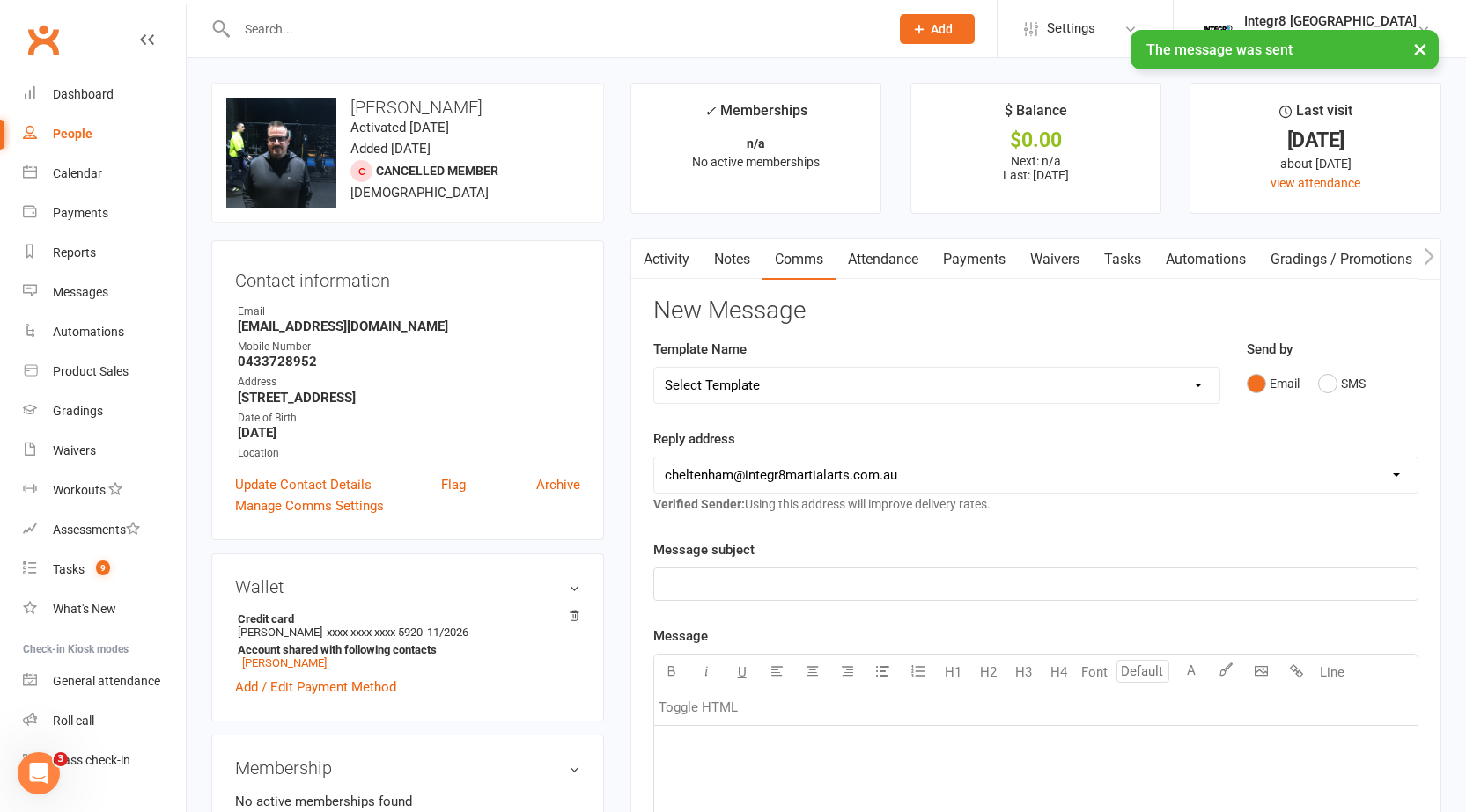
click at [679, 261] on link "Activity" at bounding box center [667, 259] width 70 height 40
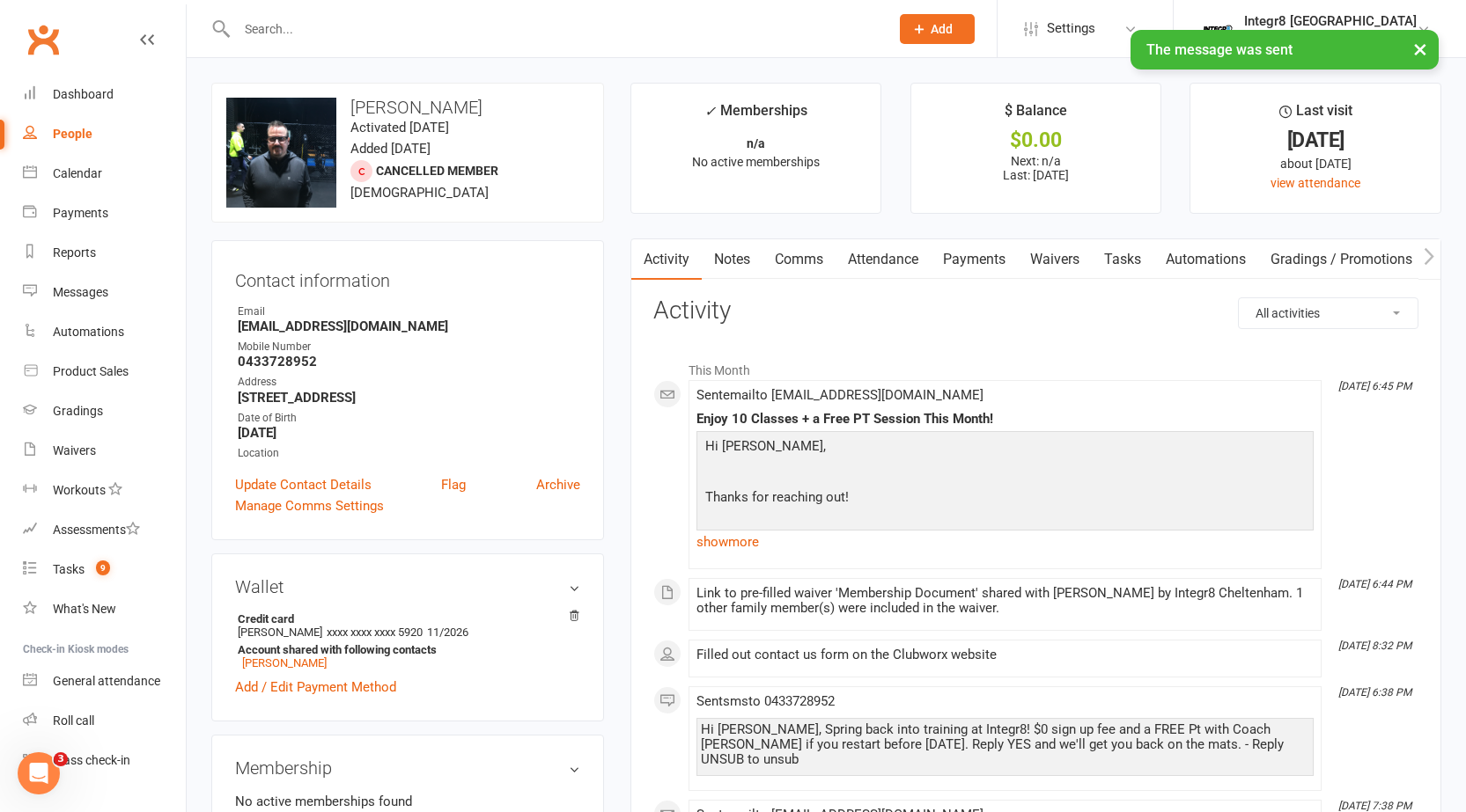
click at [720, 248] on link "Notes" at bounding box center [732, 259] width 61 height 40
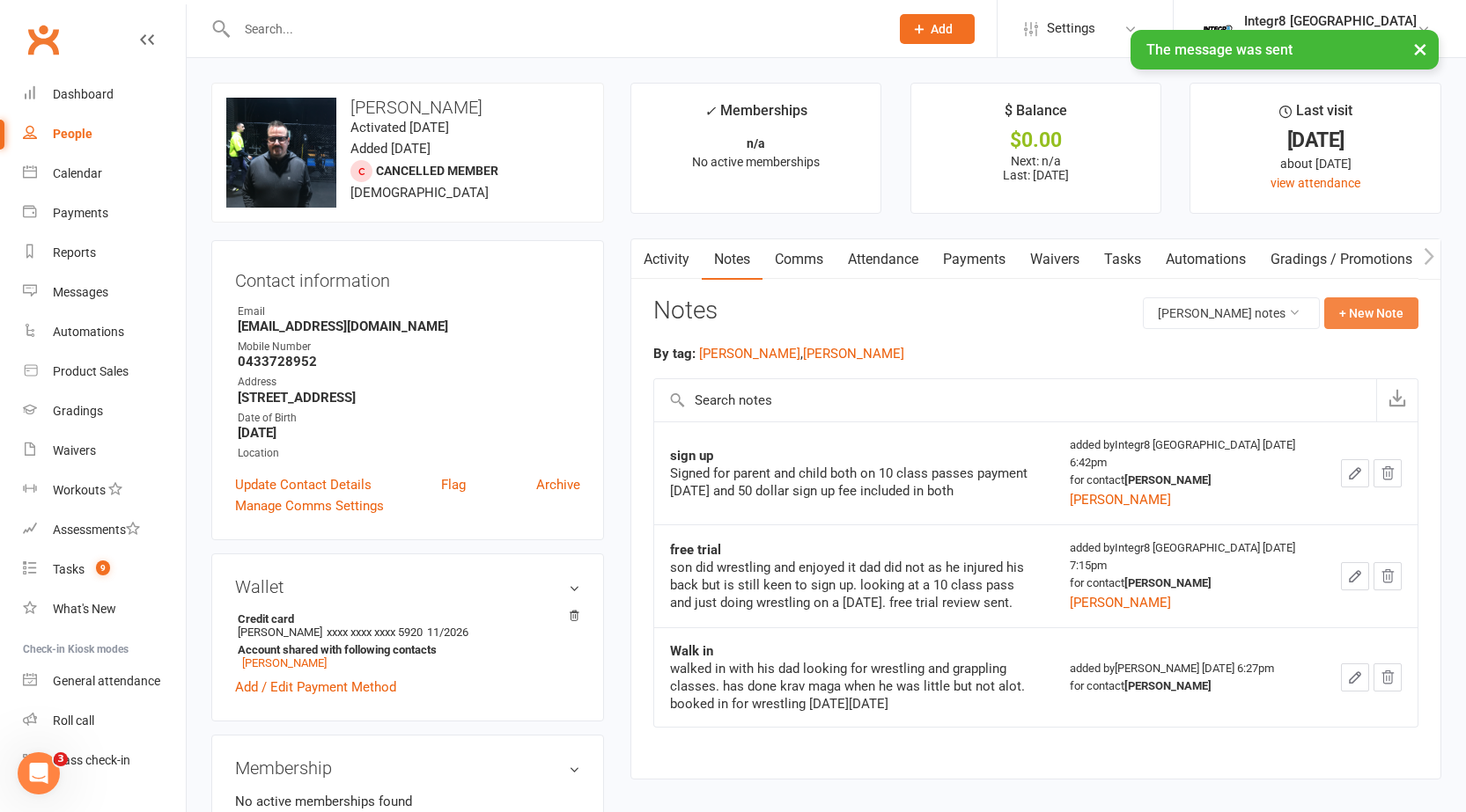
click at [1395, 312] on button "+ New Note" at bounding box center [1371, 313] width 94 height 31
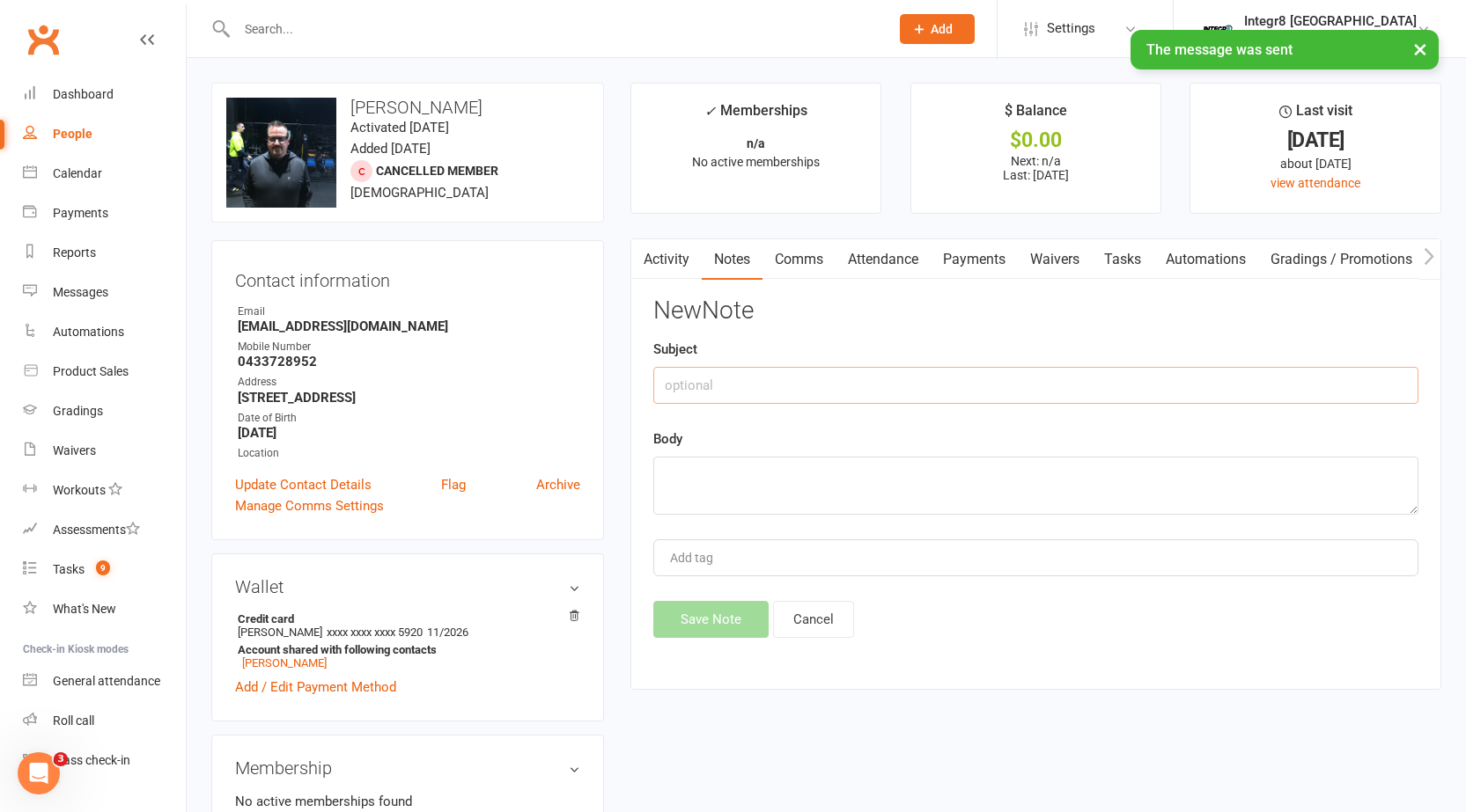
click at [800, 377] on input "text" at bounding box center [1035, 386] width 765 height 37
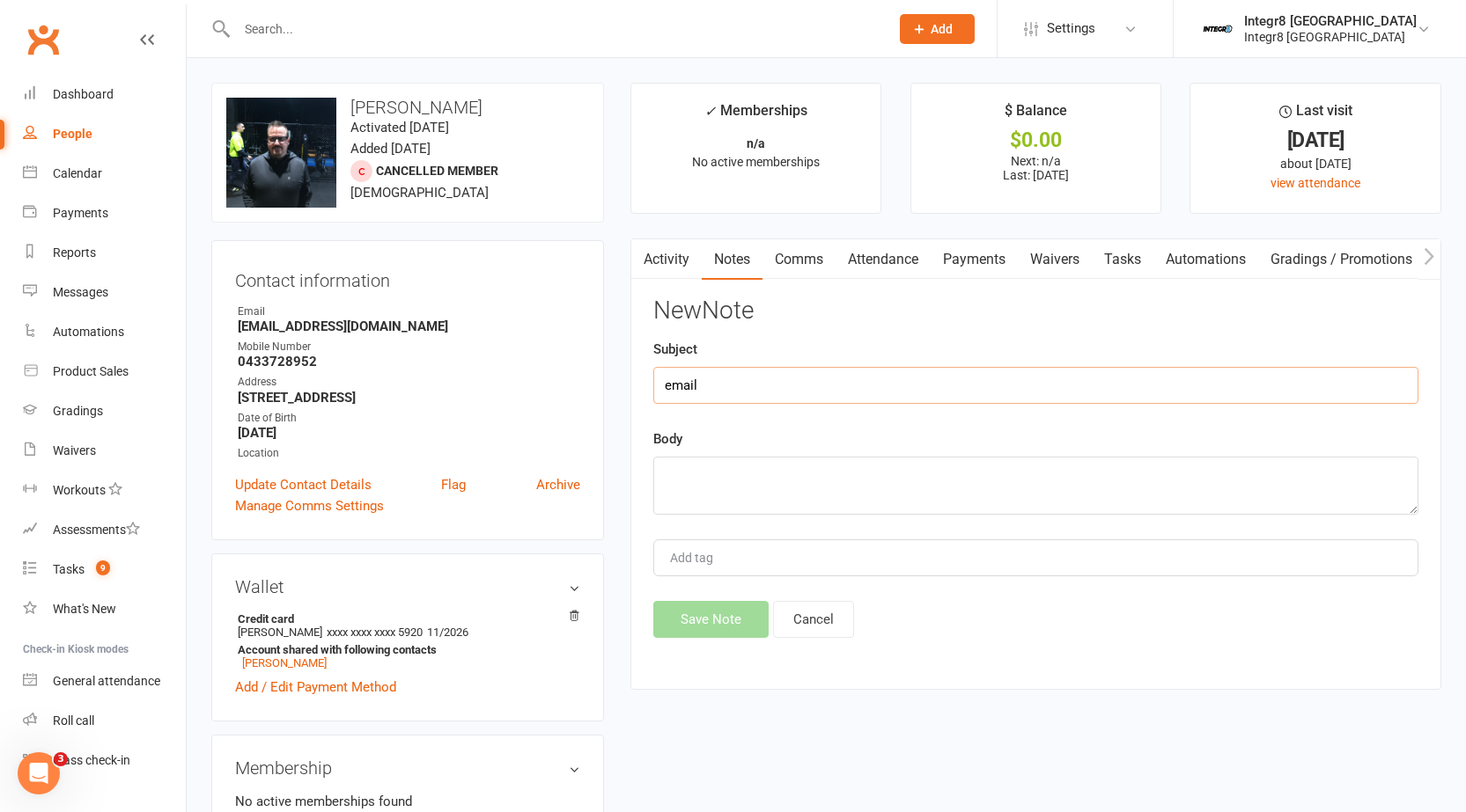
type input "email"
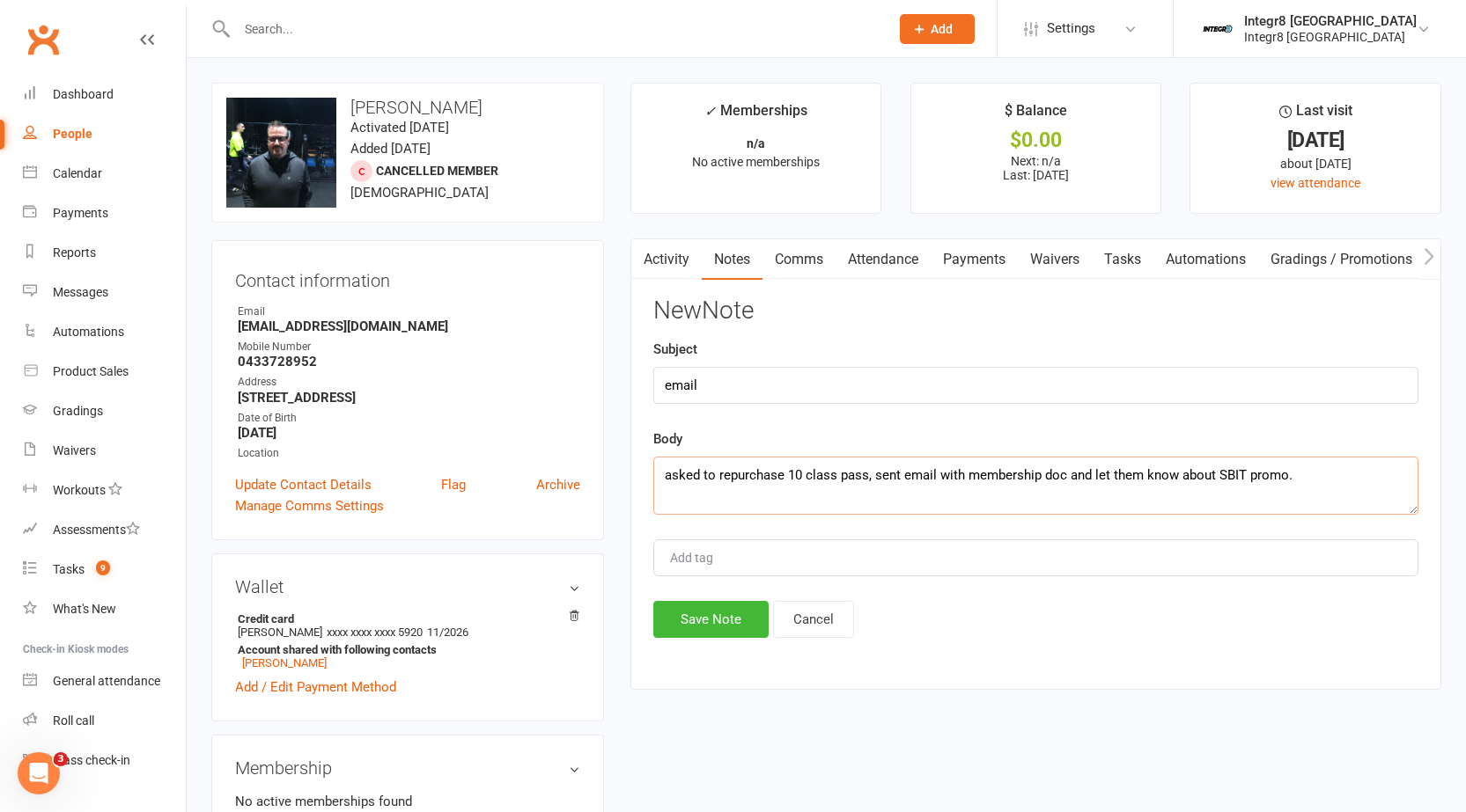
type textarea "asked to repurchase 10 class pass, sent email with membership doc and let them …"
type input "rebecca"
click at [740, 592] on li "rebecca" at bounding box center [1035, 591] width 761 height 26
click at [730, 614] on button "Save Note" at bounding box center [711, 620] width 115 height 37
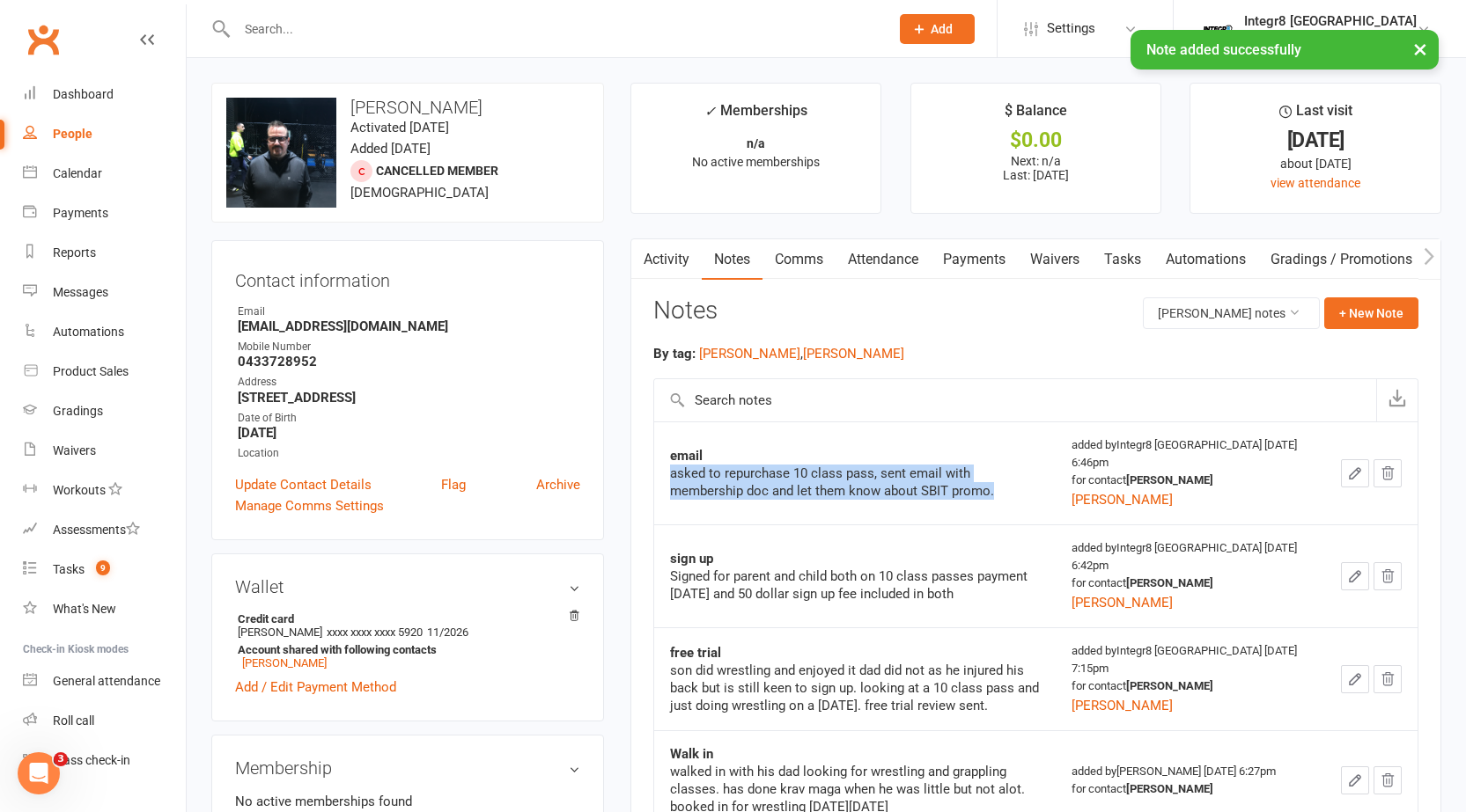
drag, startPoint x: 922, startPoint y: 491, endPoint x: 665, endPoint y: 480, distance: 257.2
click at [665, 480] on td "email asked to repurchase 10 class pass, sent email with membership doc and let…" at bounding box center [854, 472] width 402 height 103
copy div "asked to repurchase 10 class pass, sent email with membership doc and let them …"
click at [665, 480] on td "email asked to repurchase 10 class pass, sent email with membership doc and let…" at bounding box center [854, 472] width 402 height 103
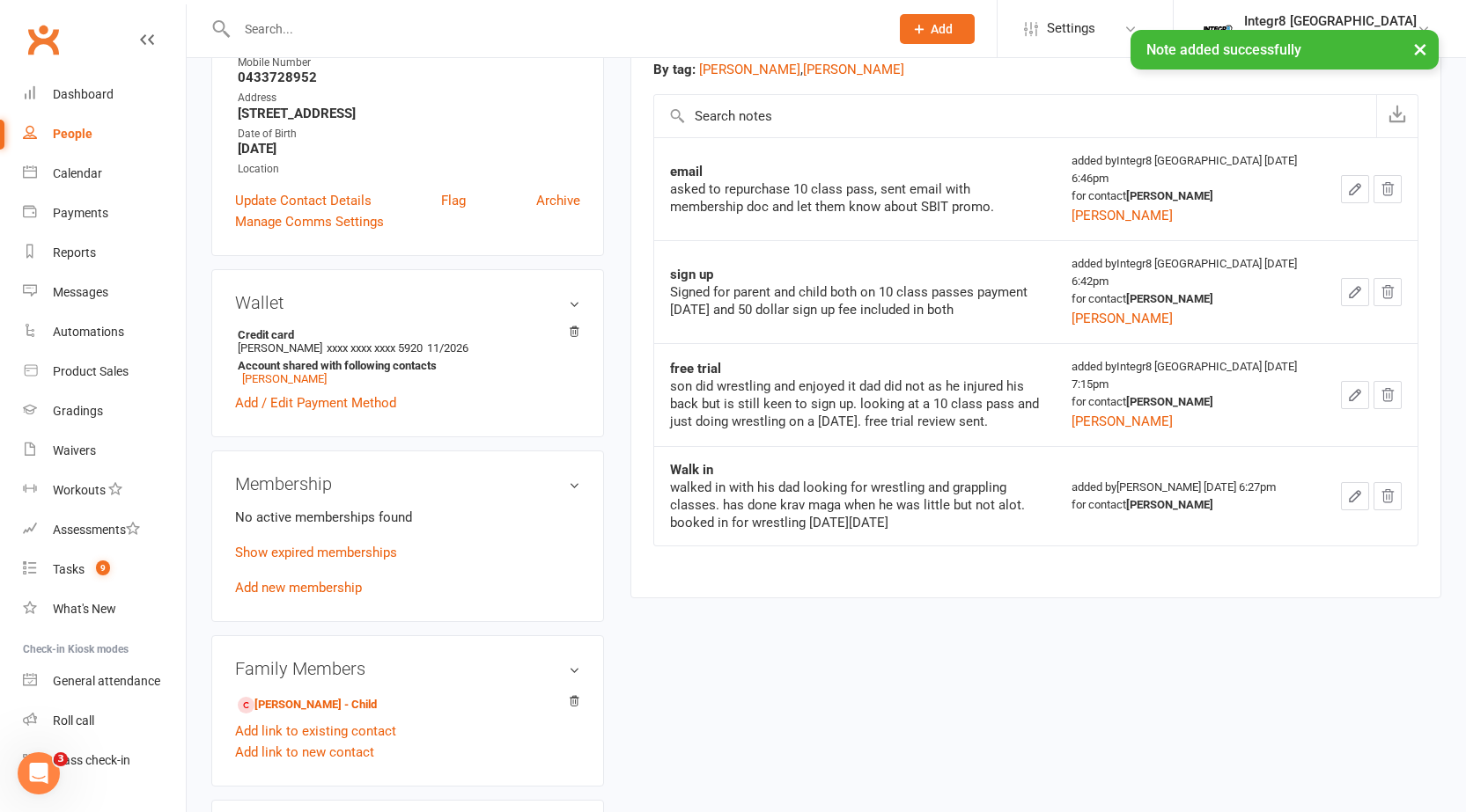
scroll to position [352, 0]
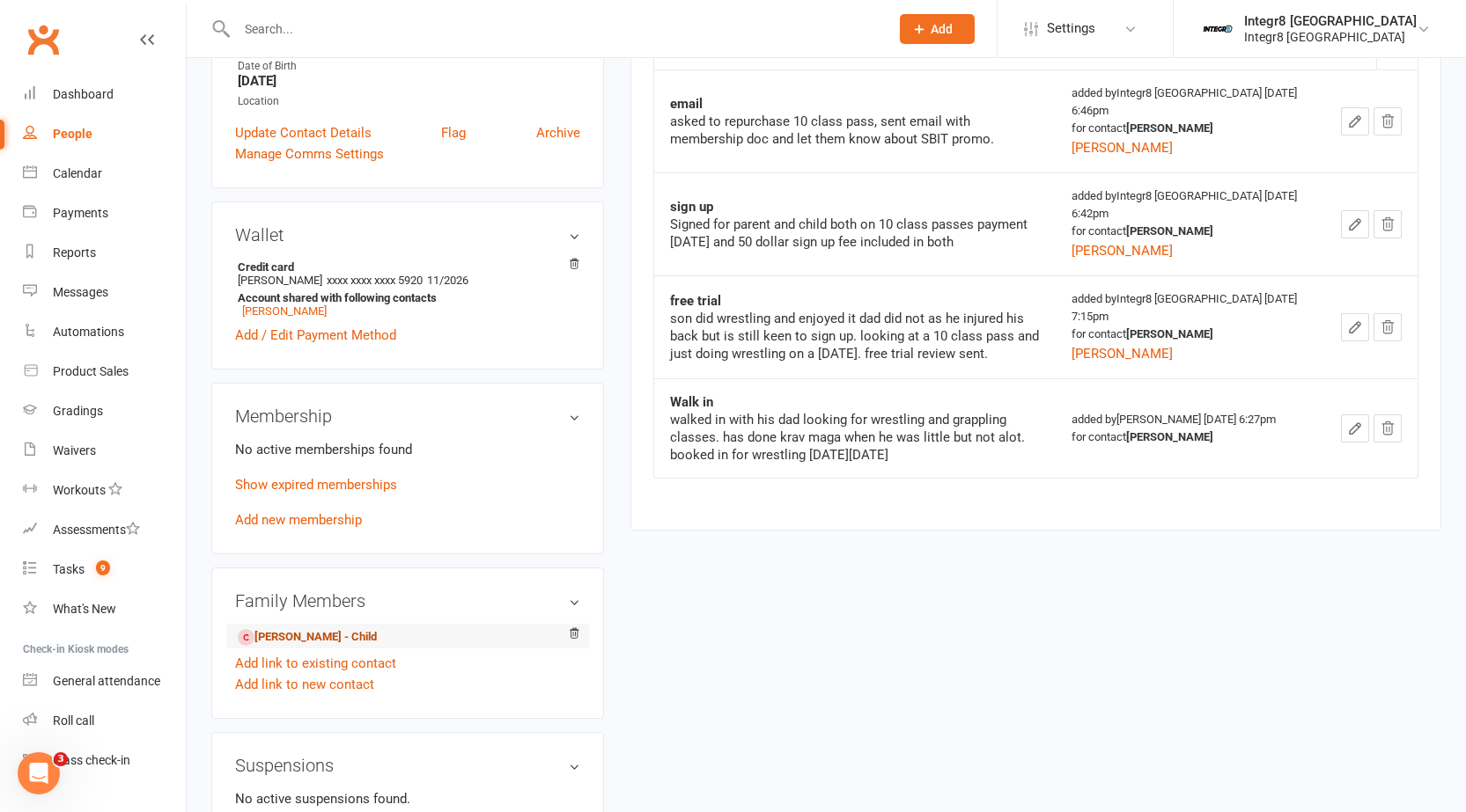
click at [318, 629] on link "[PERSON_NAME] - Child" at bounding box center [307, 637] width 139 height 19
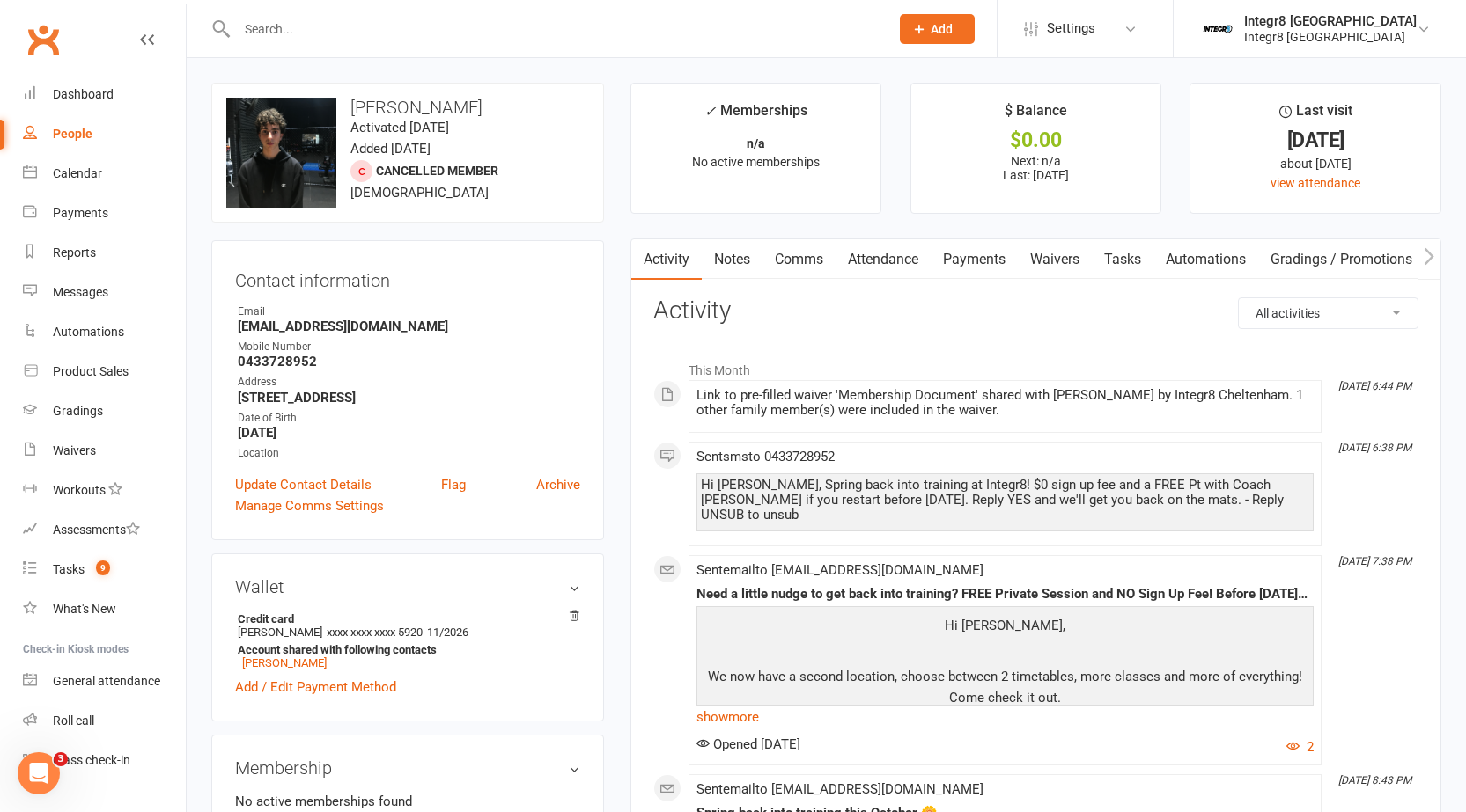
click at [729, 263] on link "Notes" at bounding box center [732, 259] width 61 height 40
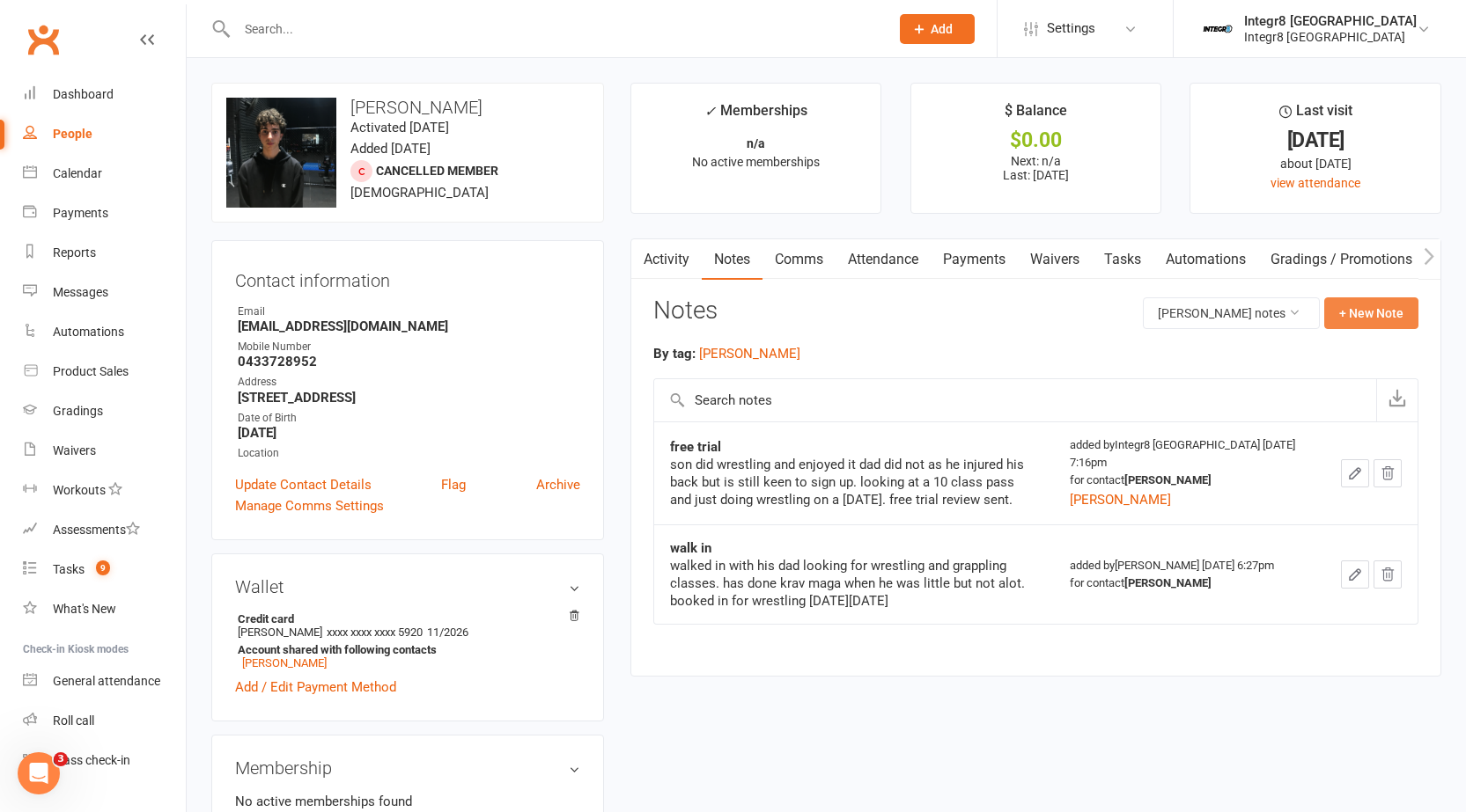
click at [1372, 306] on button "+ New Note" at bounding box center [1371, 313] width 94 height 31
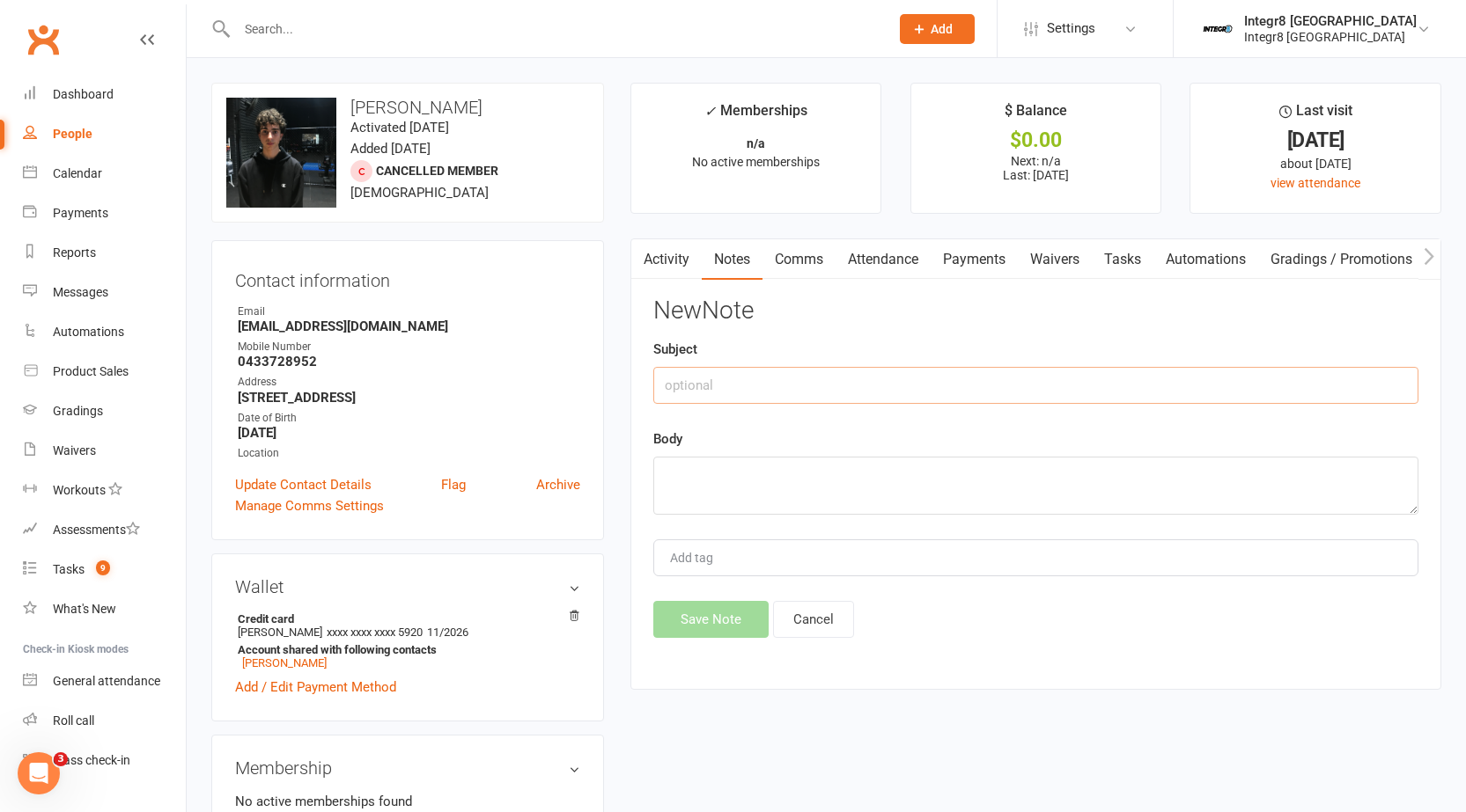
click at [1029, 395] on input "text" at bounding box center [1035, 386] width 765 height 37
type input "email"
paste textarea "asked to repurchase 10 class pass, sent email with membership doc and let them …"
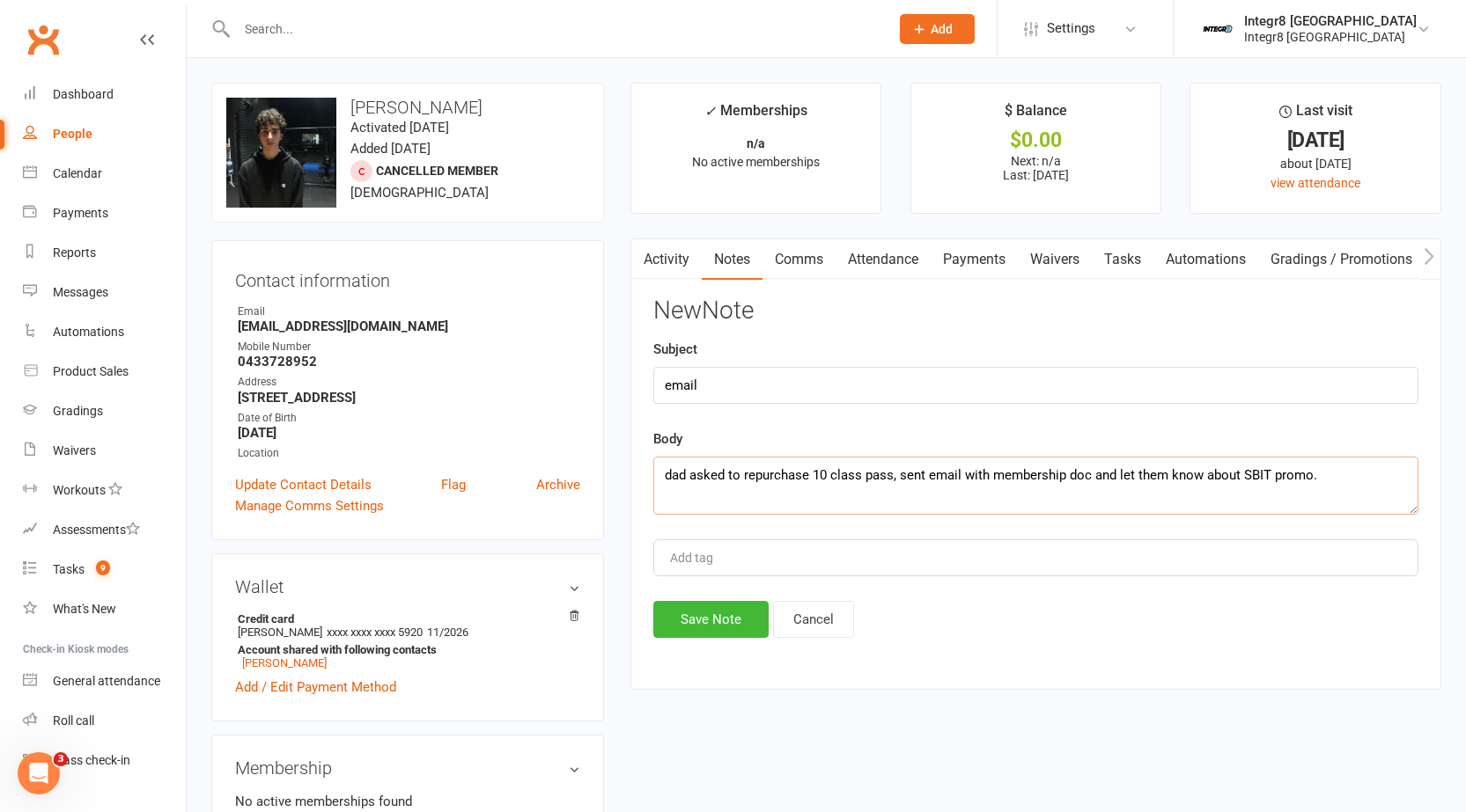
type textarea "dad asked to repurchase 10 class pass, sent email with membership doc and let t…"
click at [1018, 550] on div "Add tag" at bounding box center [1035, 558] width 765 height 37
type input "rebecca"
click at [708, 572] on div "rebecca" at bounding box center [1035, 558] width 765 height 37
click at [709, 613] on button "Save Note" at bounding box center [711, 620] width 115 height 37
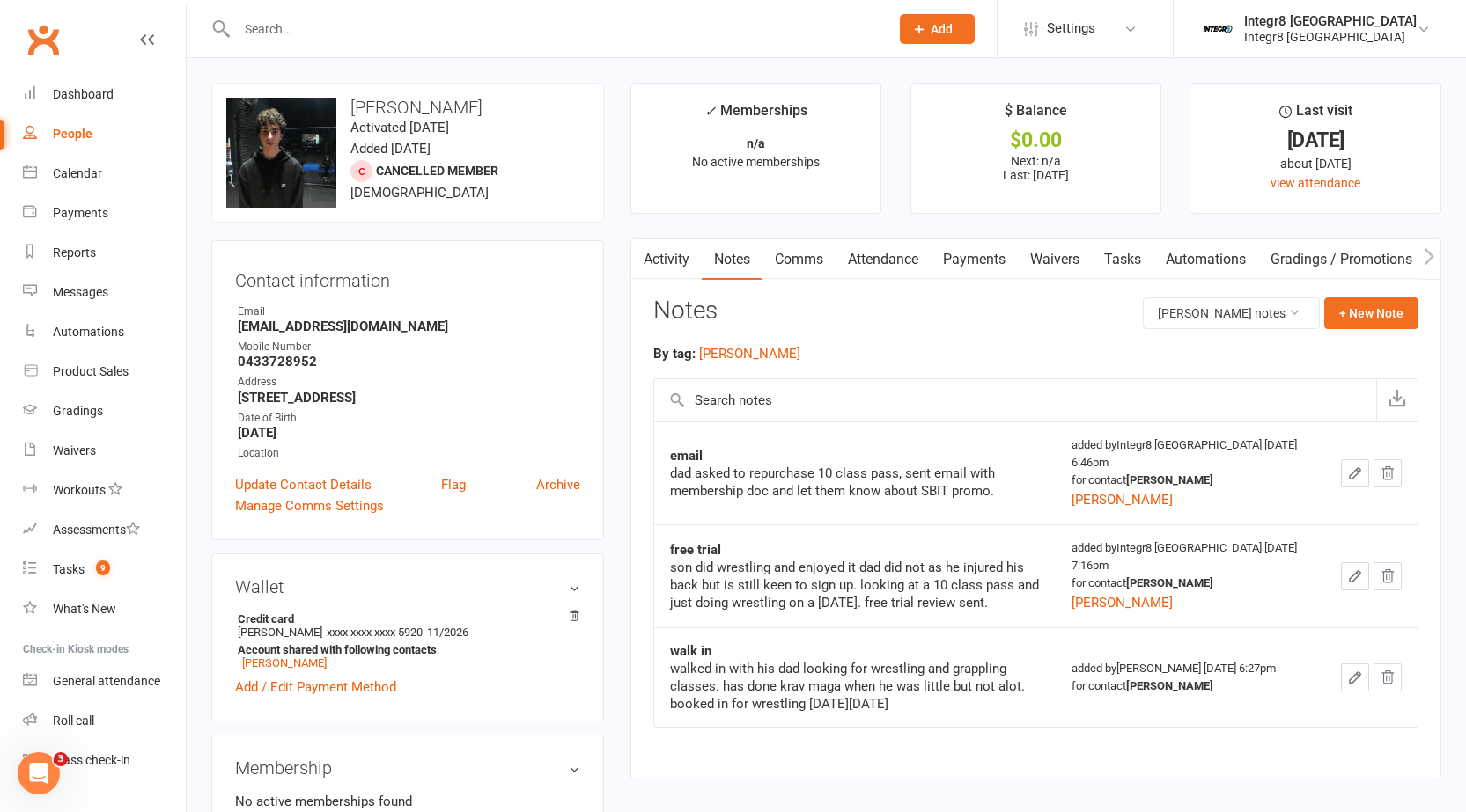
click at [81, 138] on div "People" at bounding box center [72, 134] width 40 height 14
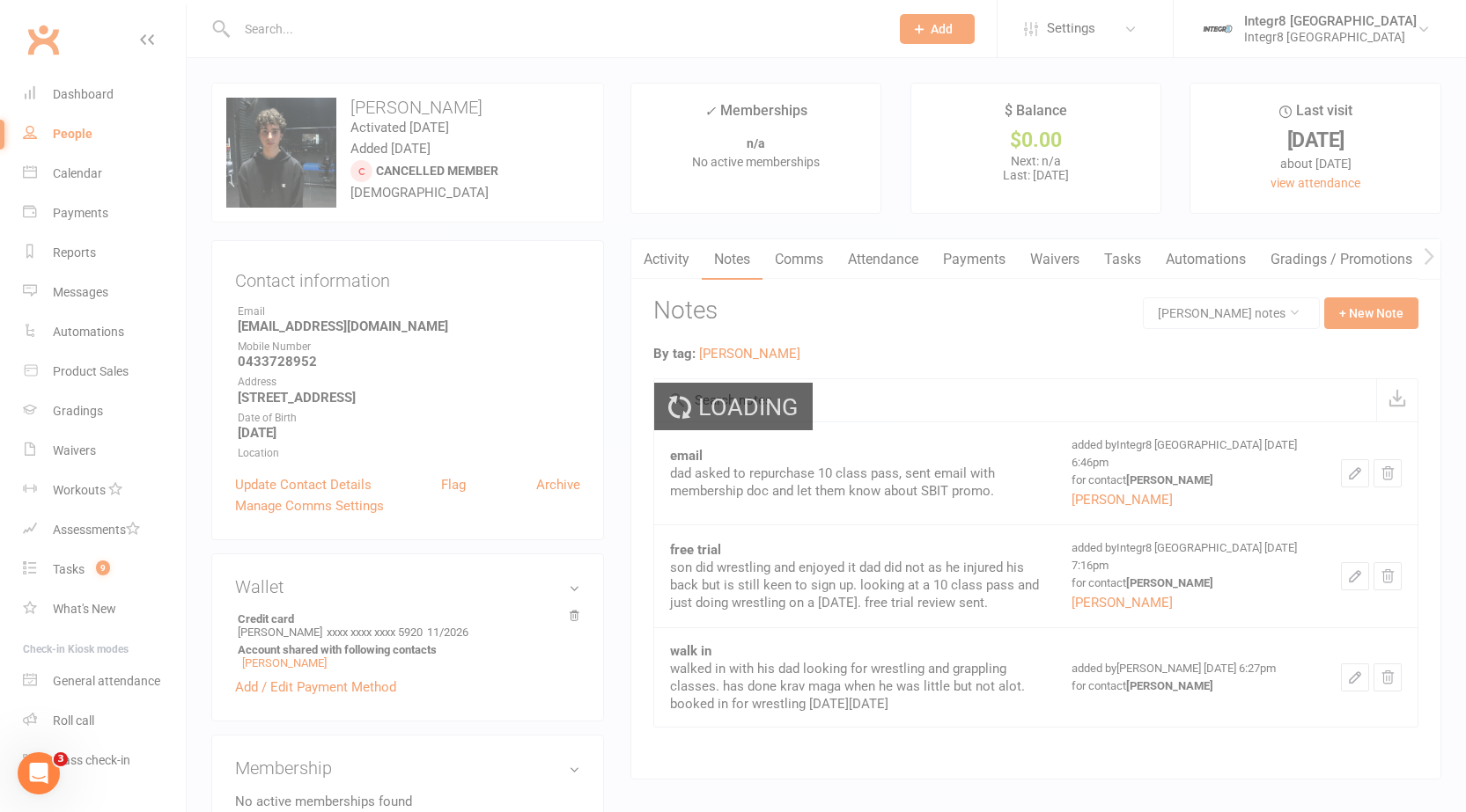
select select "25"
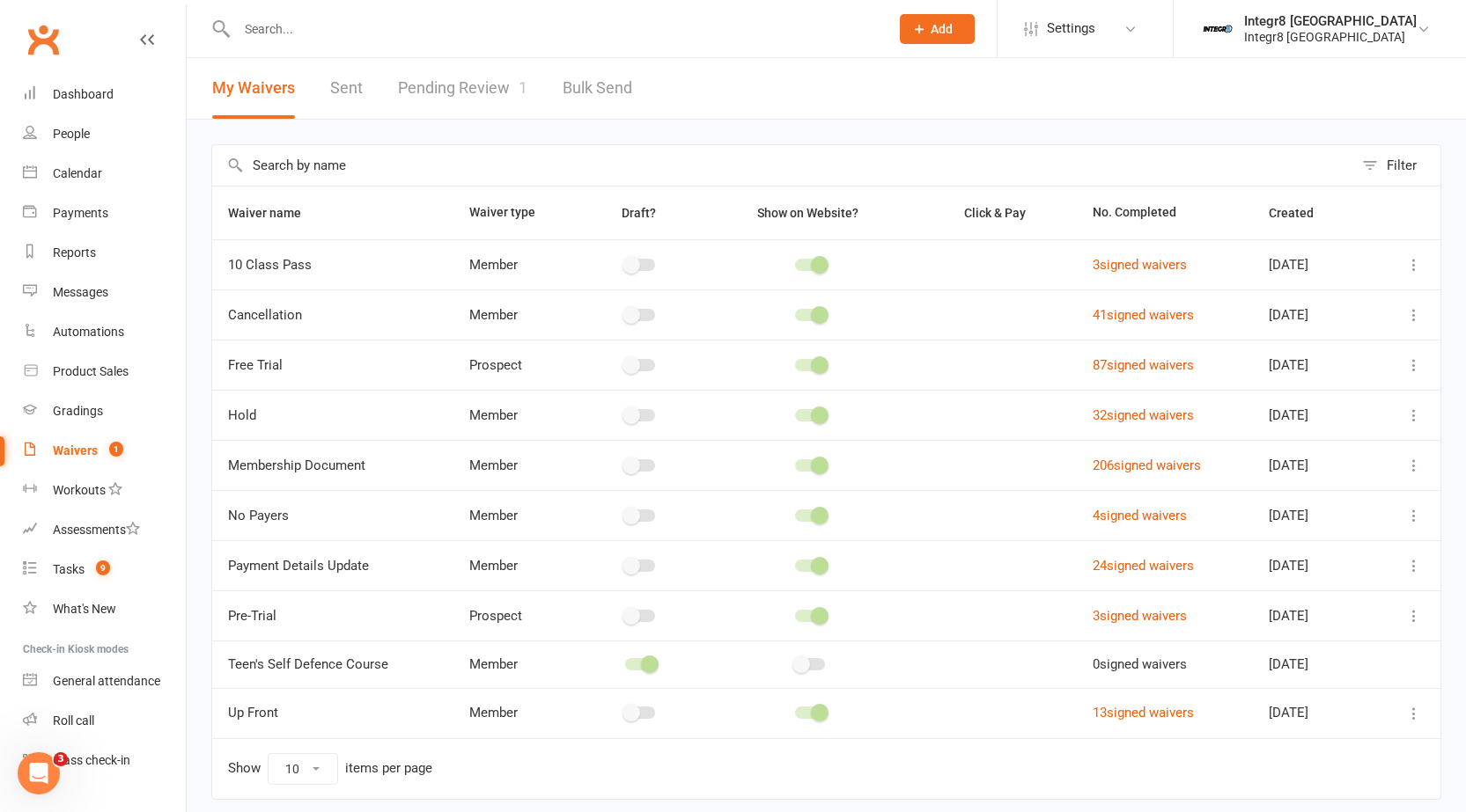
click at [508, 90] on link "Pending Review 1" at bounding box center [462, 88] width 129 height 61
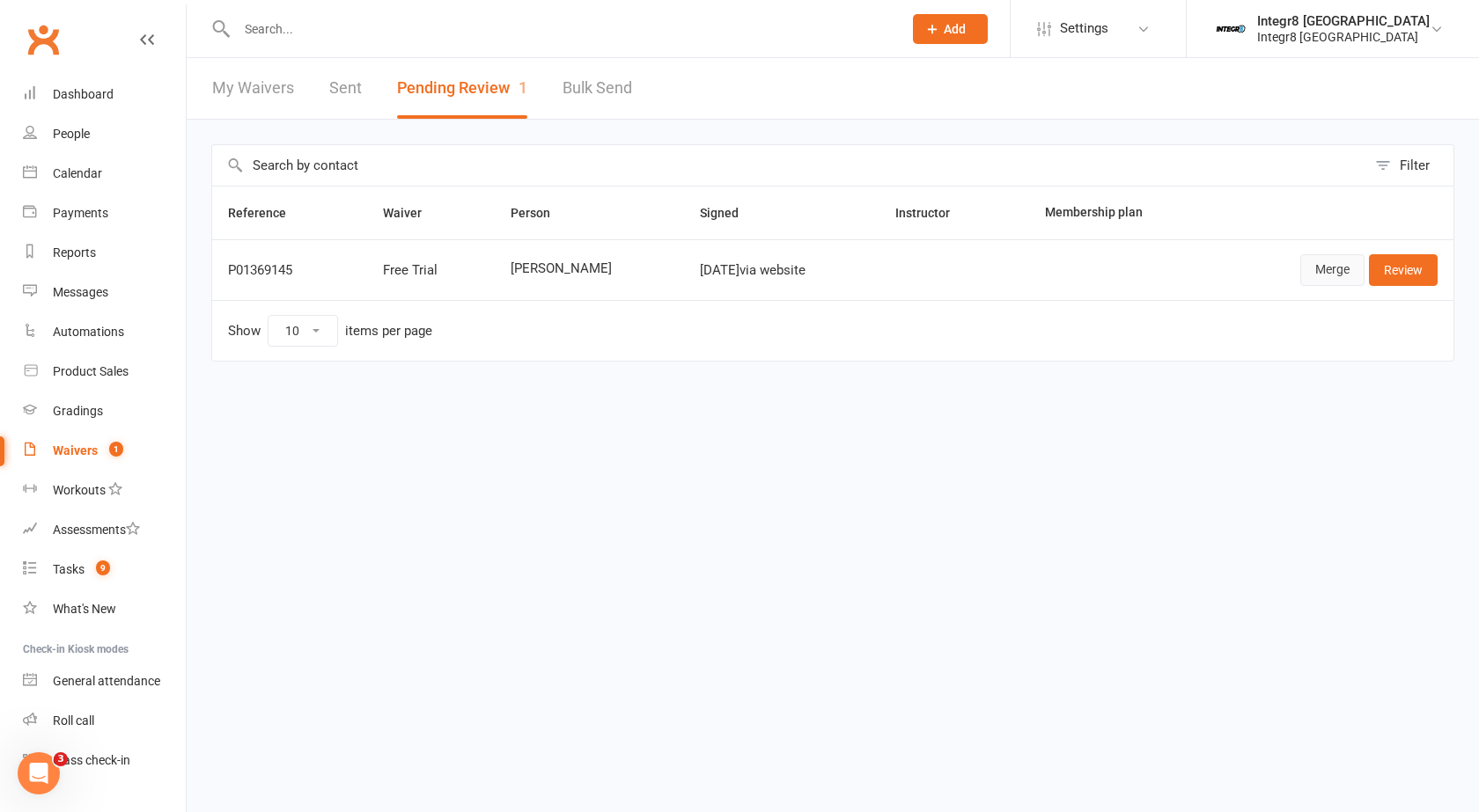
click at [1333, 270] on link "Merge" at bounding box center [1332, 270] width 65 height 31
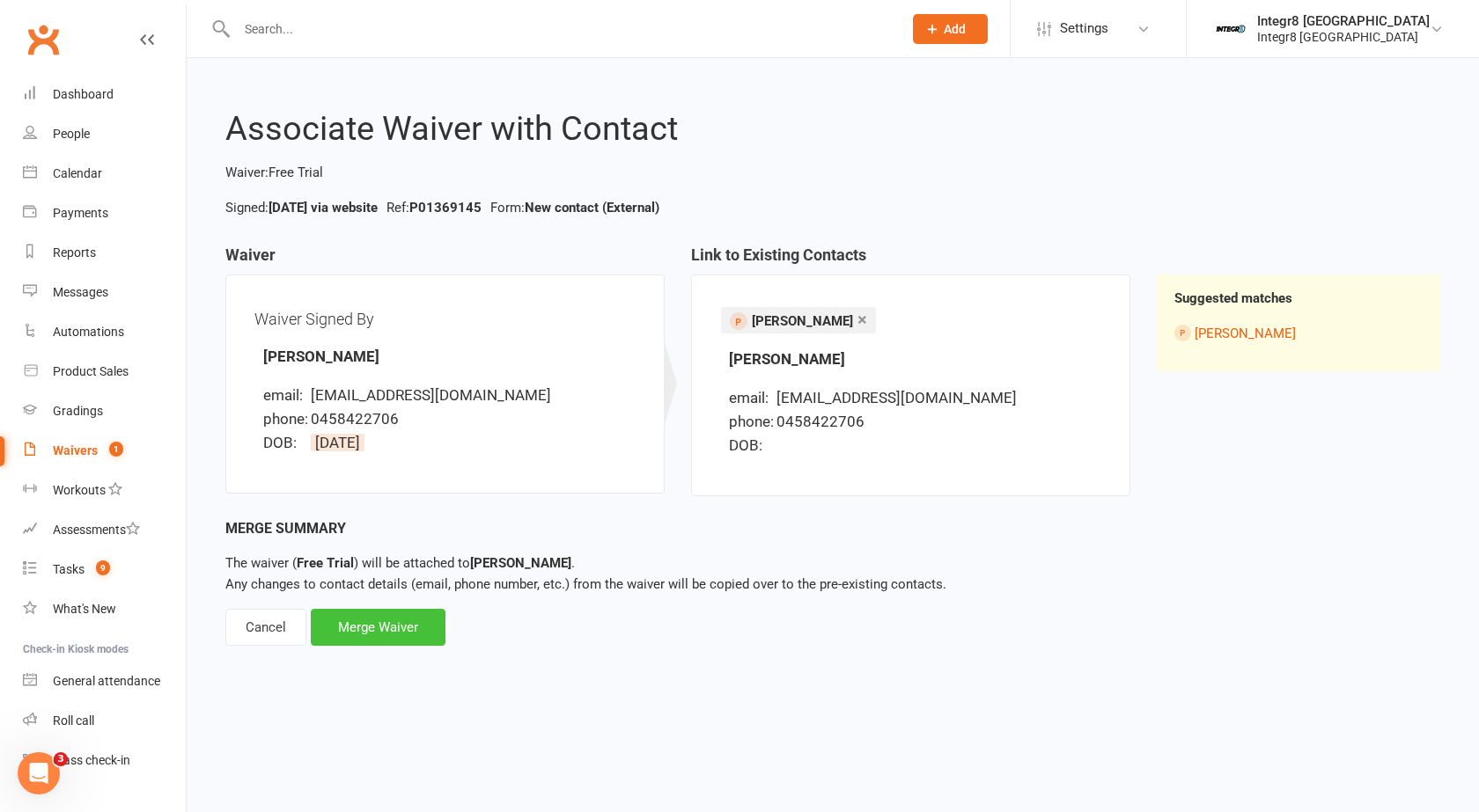
click at [403, 625] on div "Merge Waiver" at bounding box center [378, 627] width 135 height 37
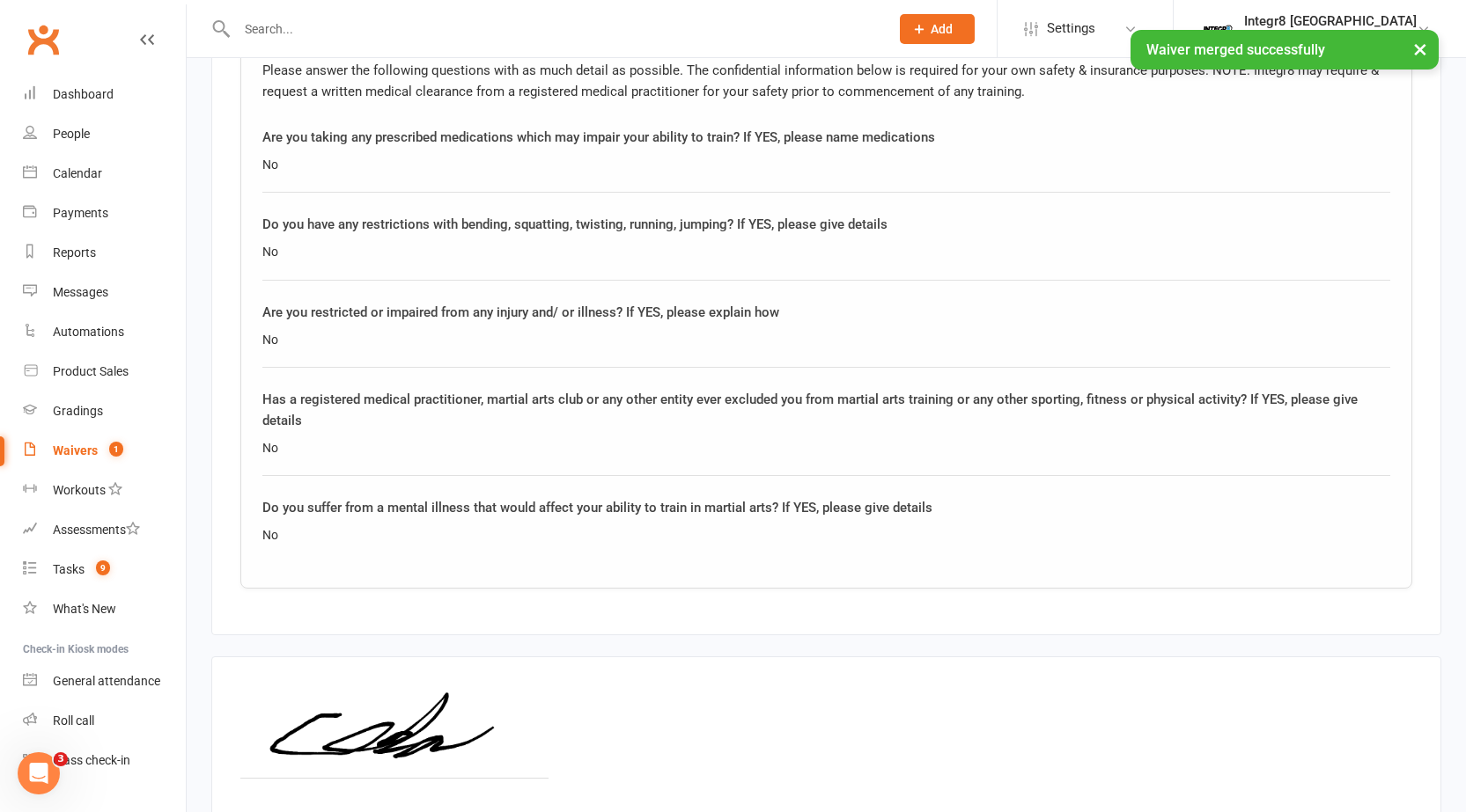
scroll to position [1496, 0]
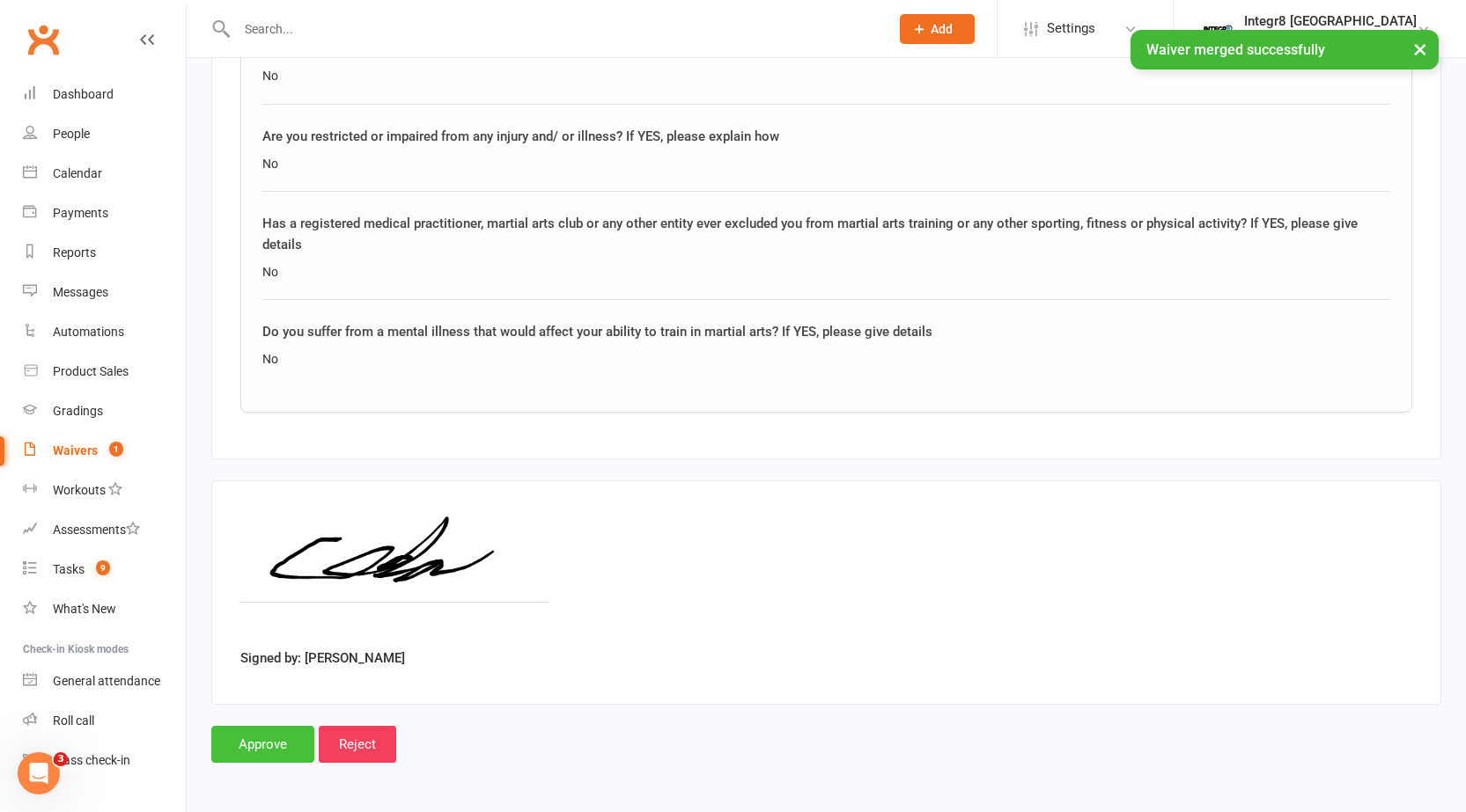
click at [258, 742] on input "Approve" at bounding box center [262, 745] width 103 height 37
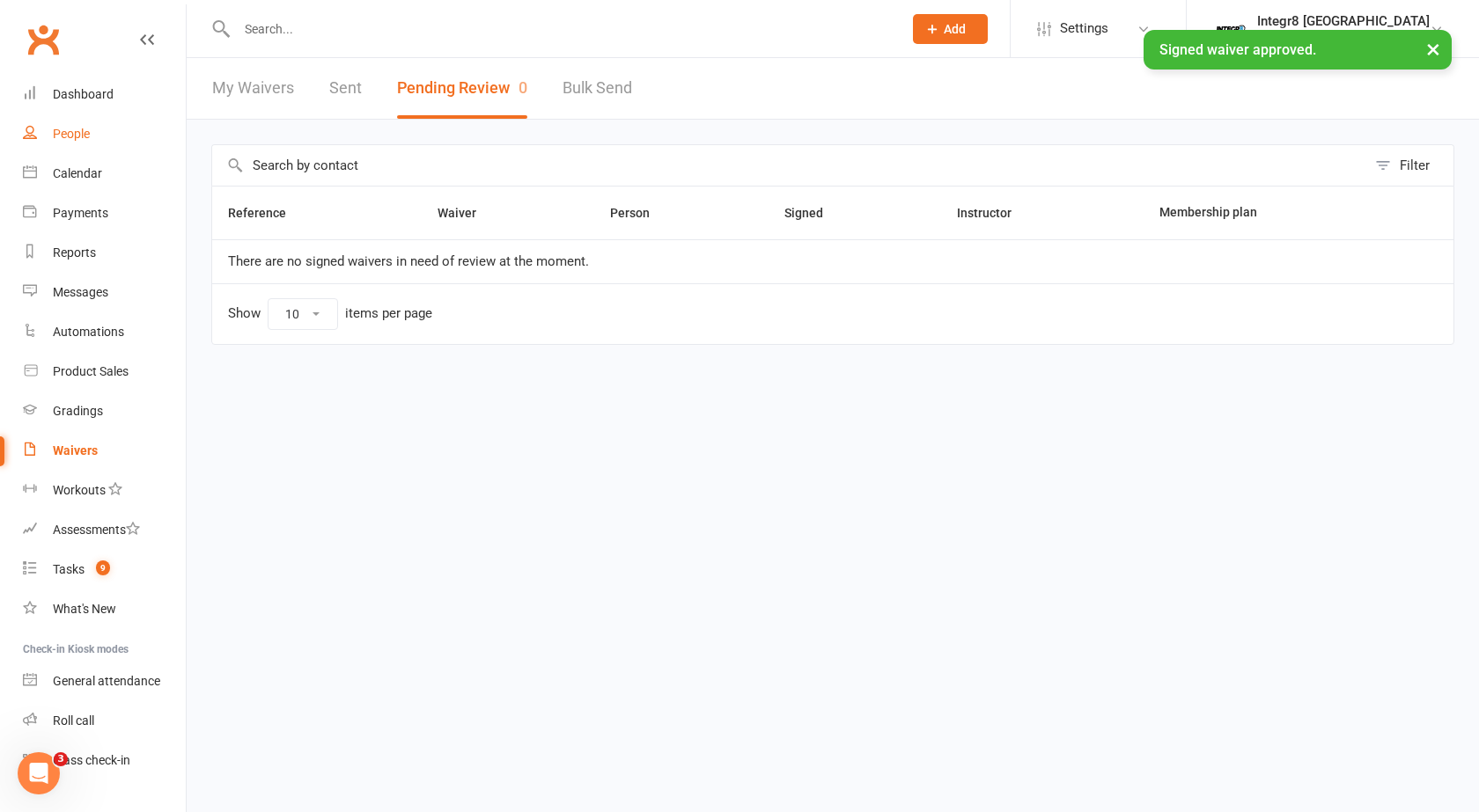
click at [76, 127] on div "People" at bounding box center [71, 134] width 37 height 14
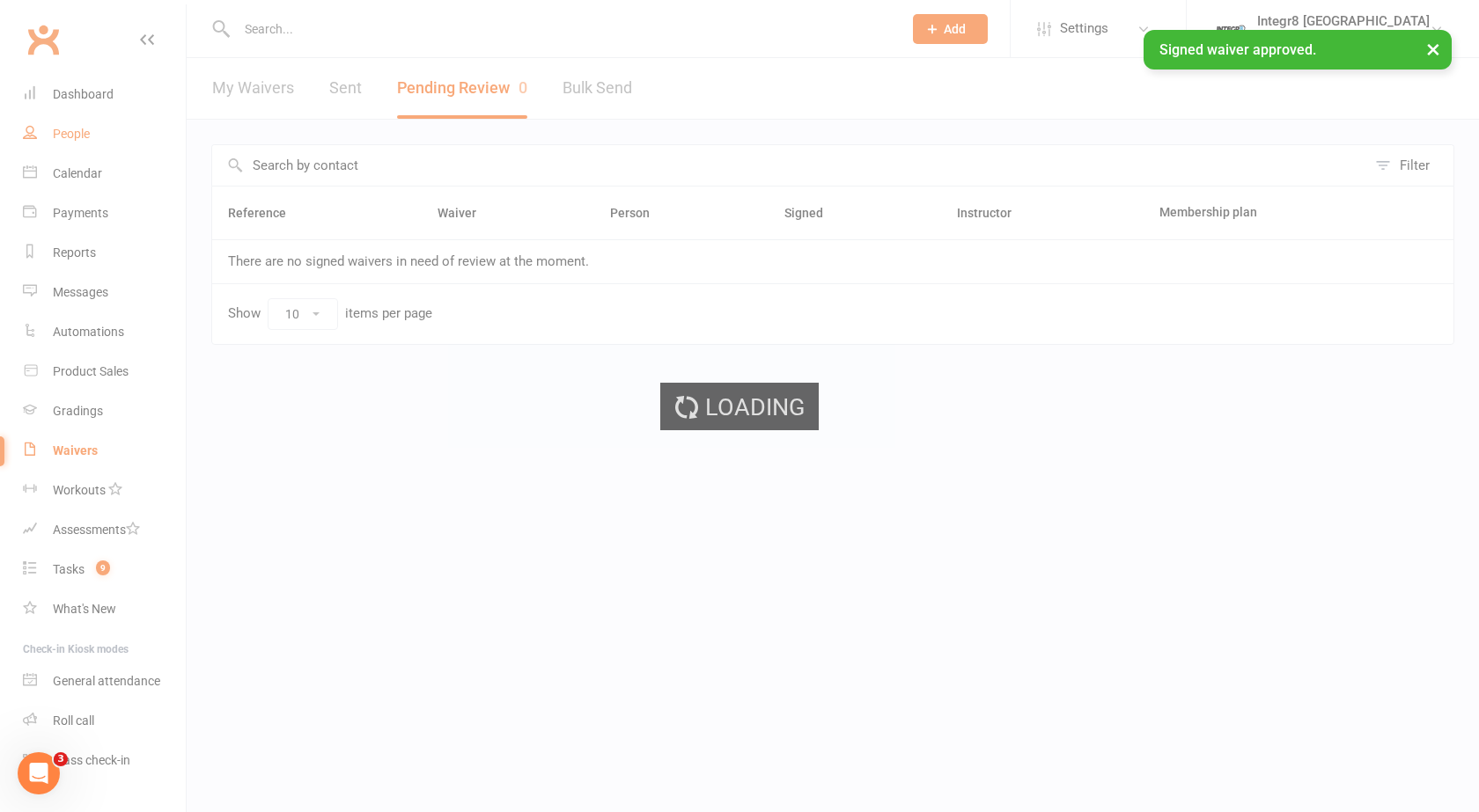
select select "25"
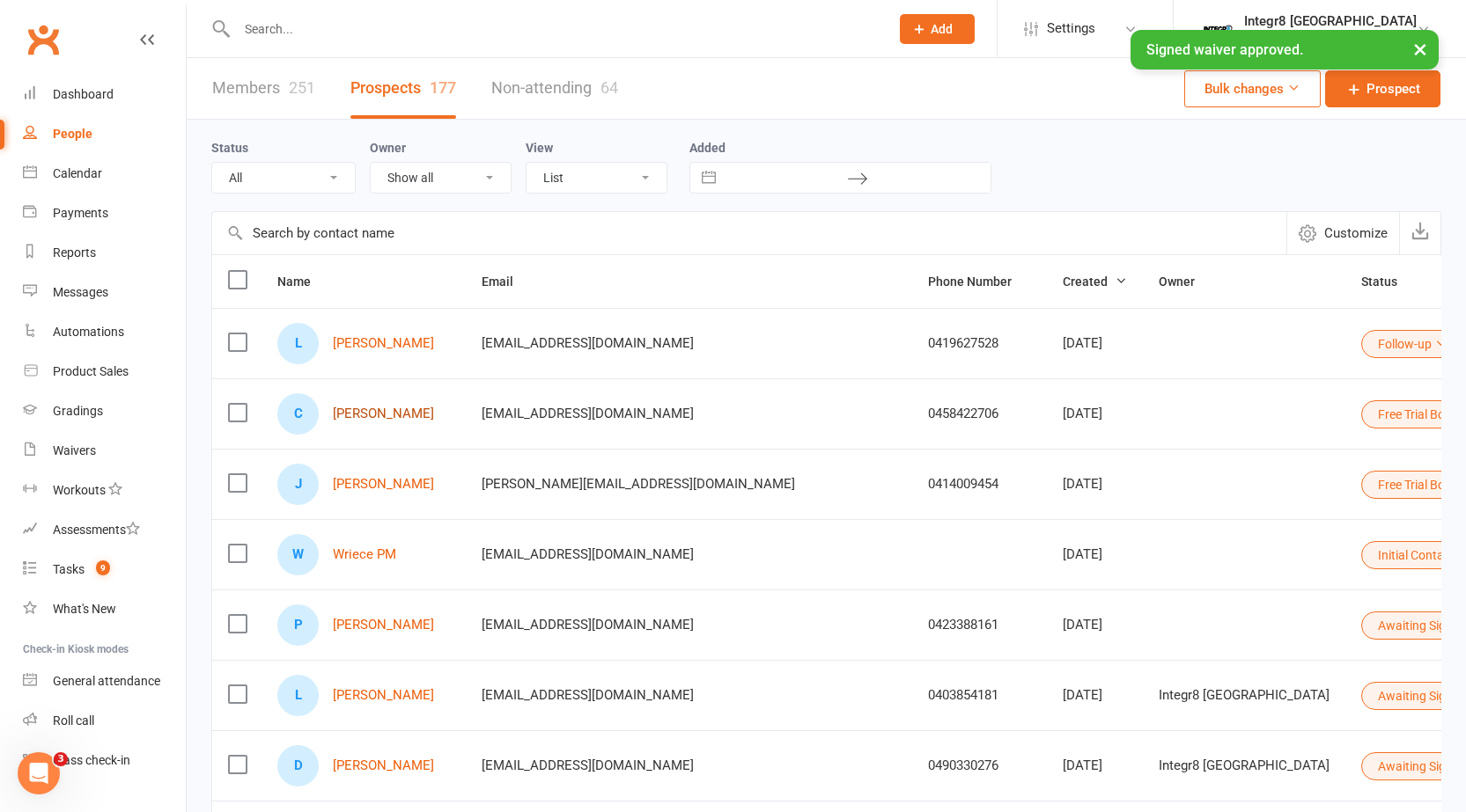
click at [386, 411] on link "[PERSON_NAME]" at bounding box center [383, 413] width 102 height 15
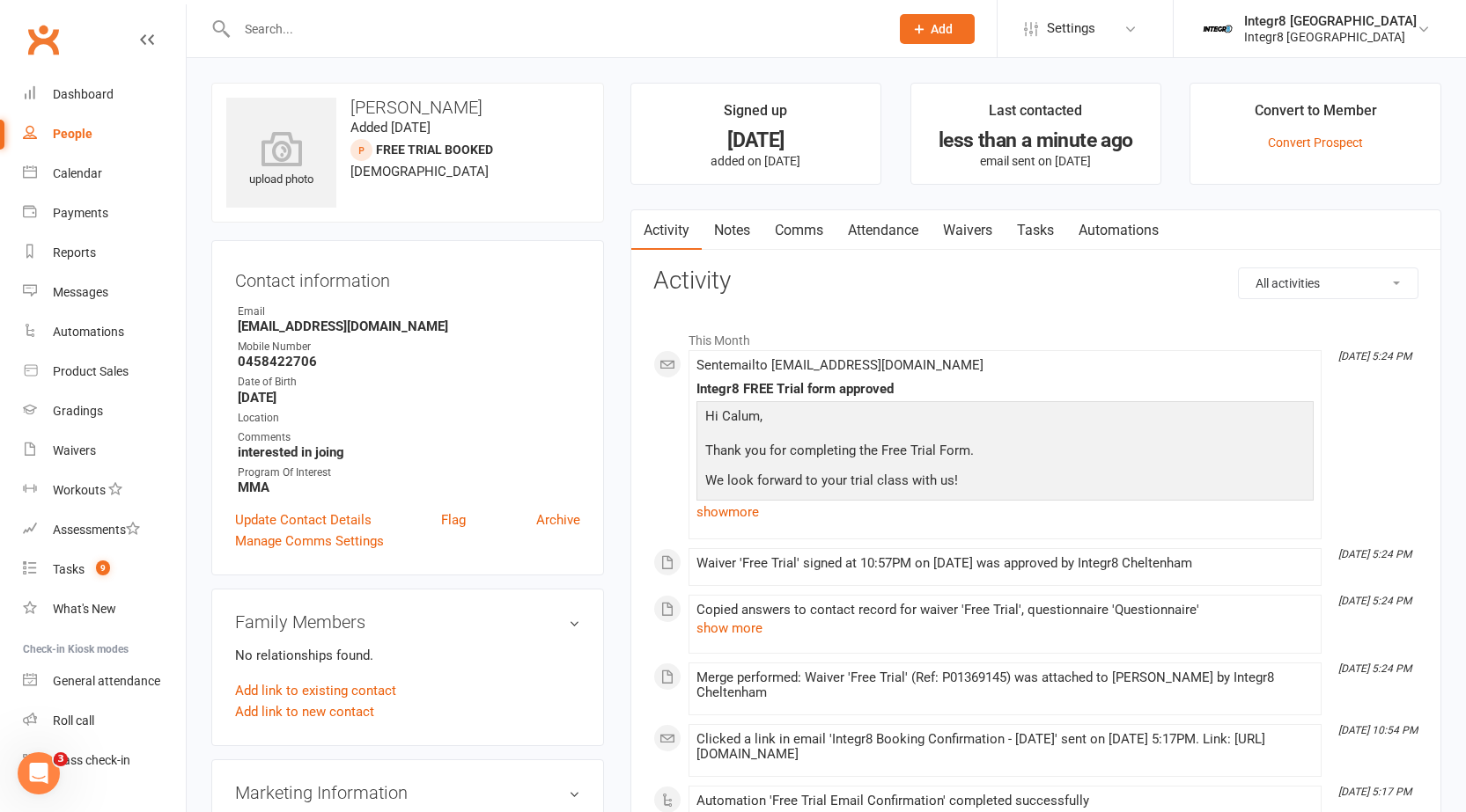
click at [721, 230] on link "Notes" at bounding box center [732, 230] width 61 height 40
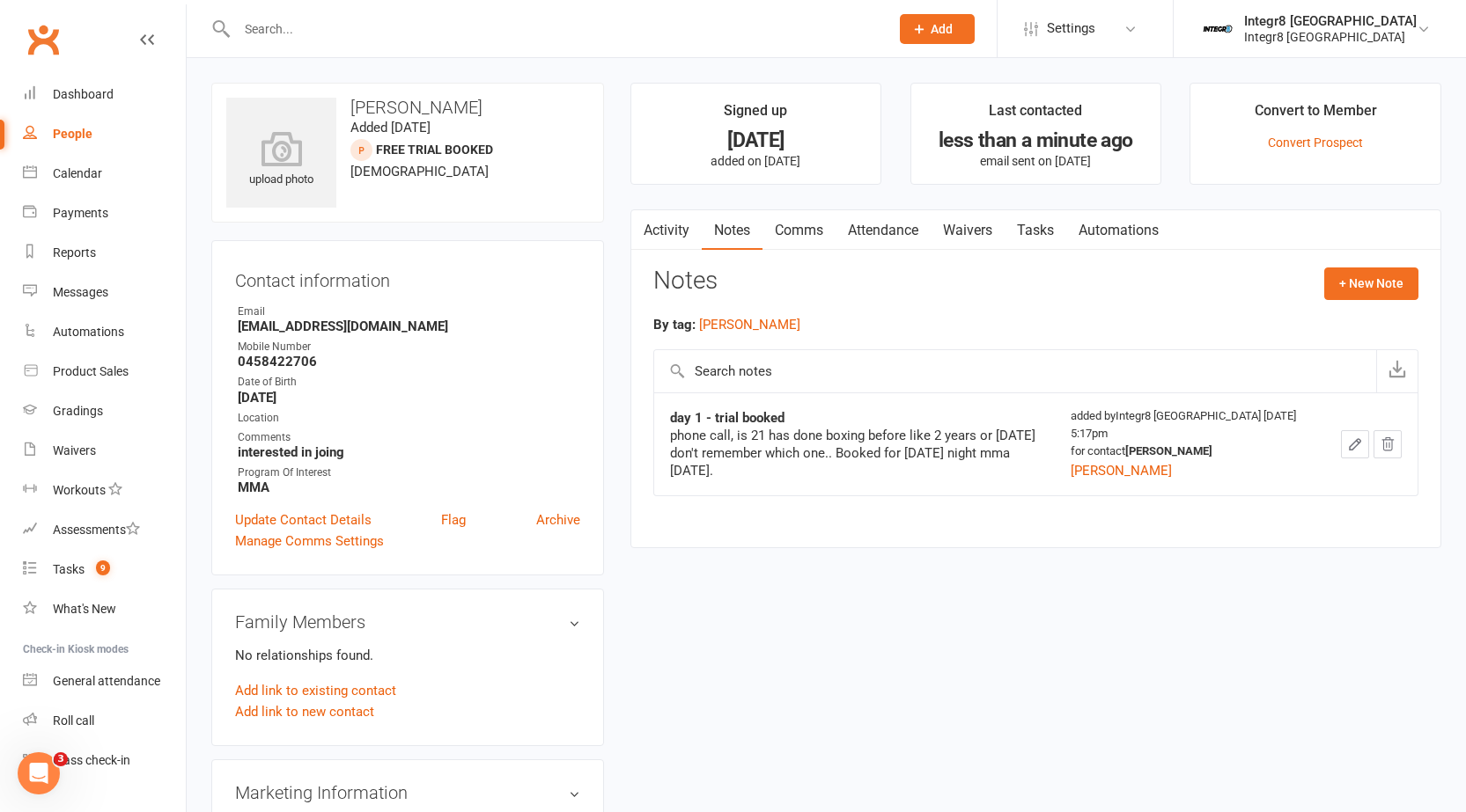
click at [680, 233] on link "Activity" at bounding box center [667, 230] width 70 height 40
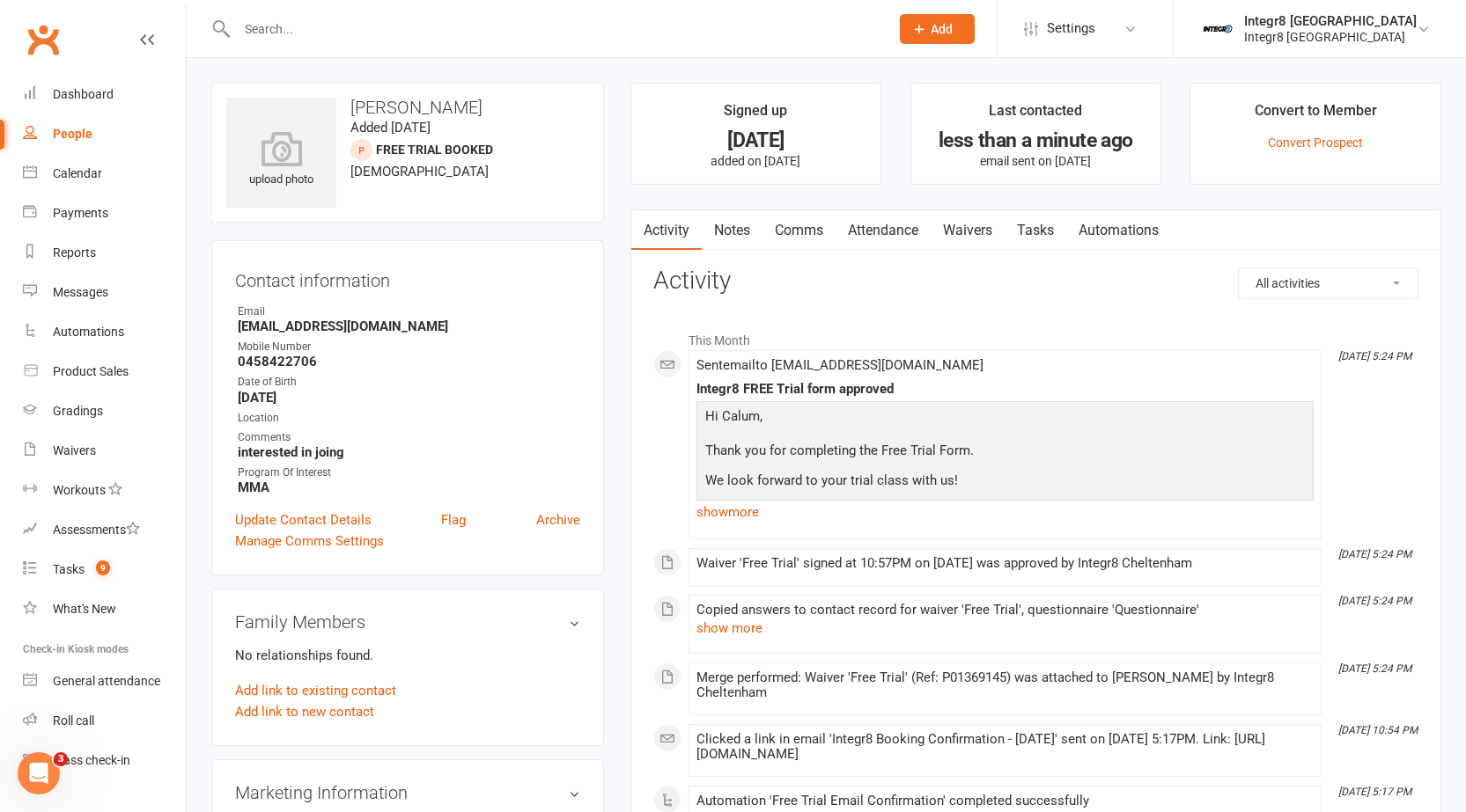
click at [747, 229] on link "Notes" at bounding box center [732, 230] width 61 height 40
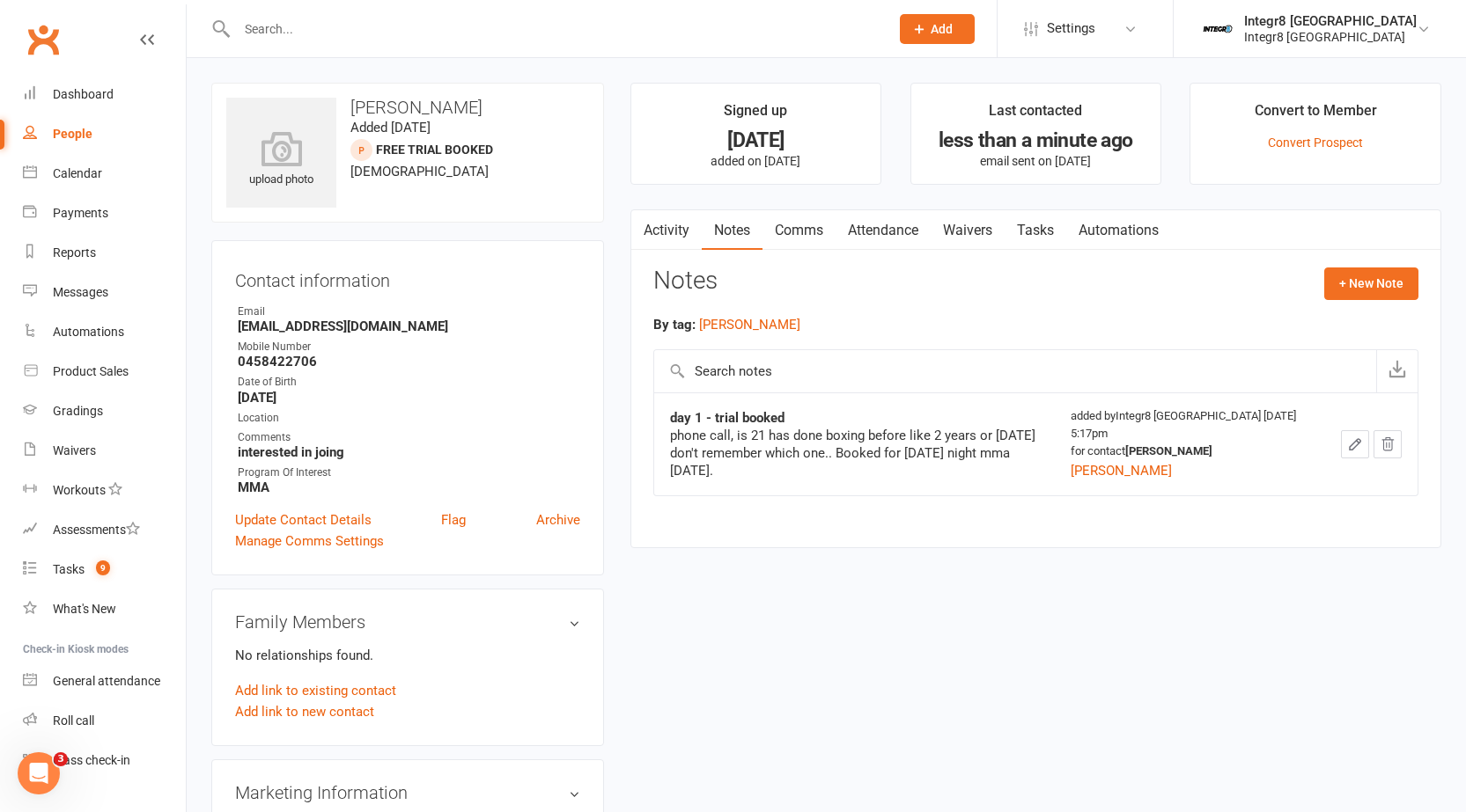
click at [681, 223] on link "Activity" at bounding box center [667, 230] width 70 height 40
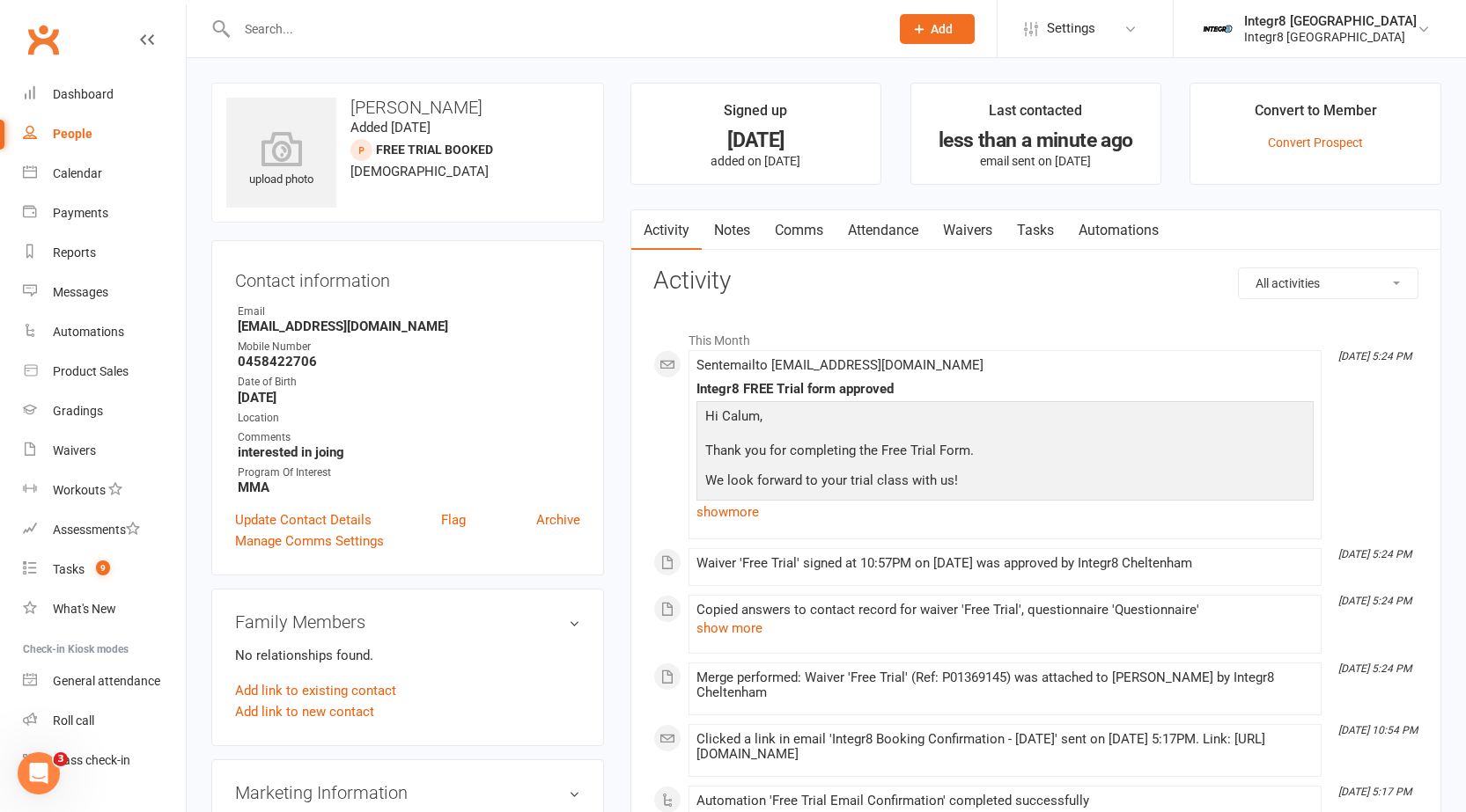
click at [77, 129] on div "People" at bounding box center [72, 134] width 40 height 14
select select "25"
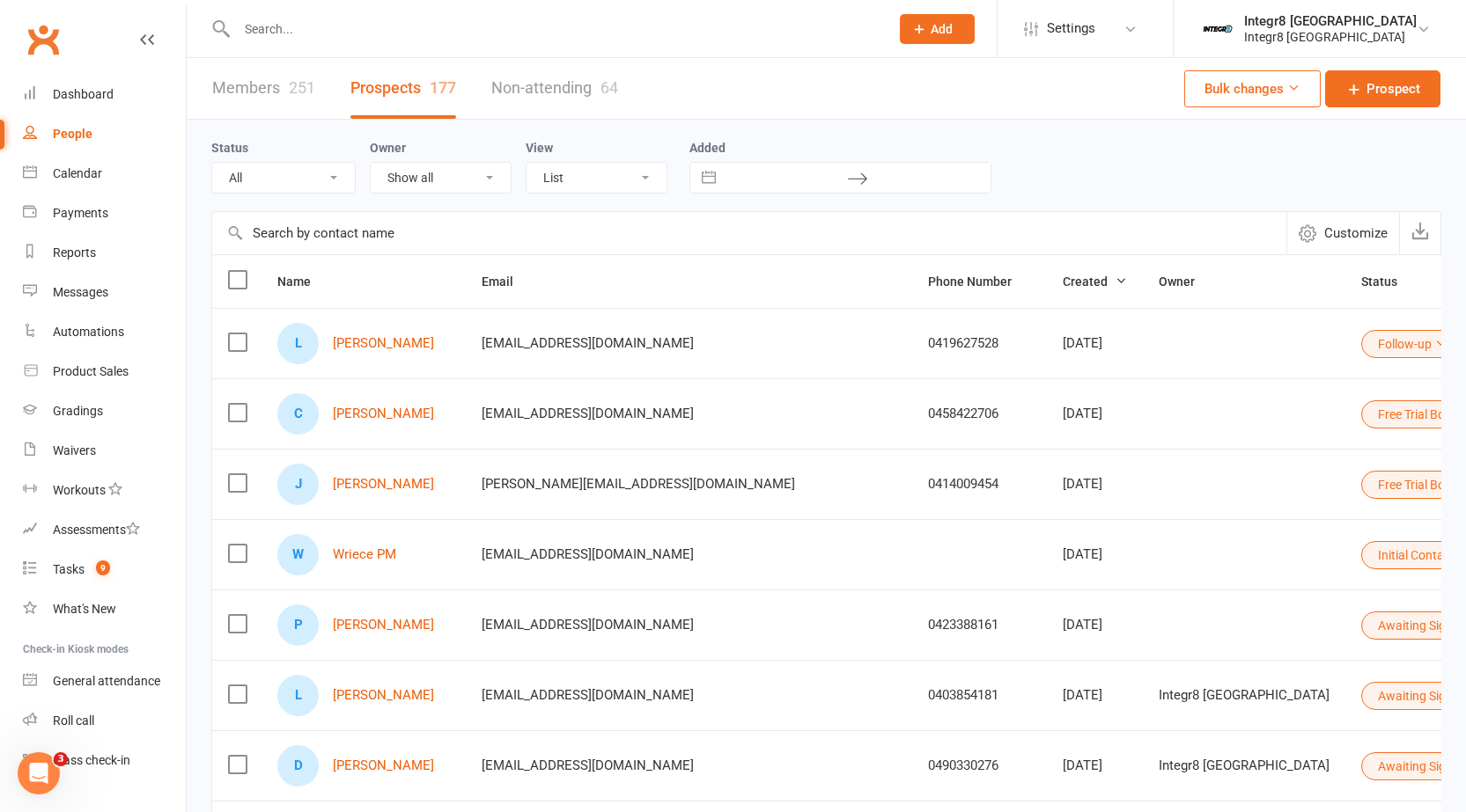
click at [291, 93] on div "251" at bounding box center [301, 87] width 26 height 19
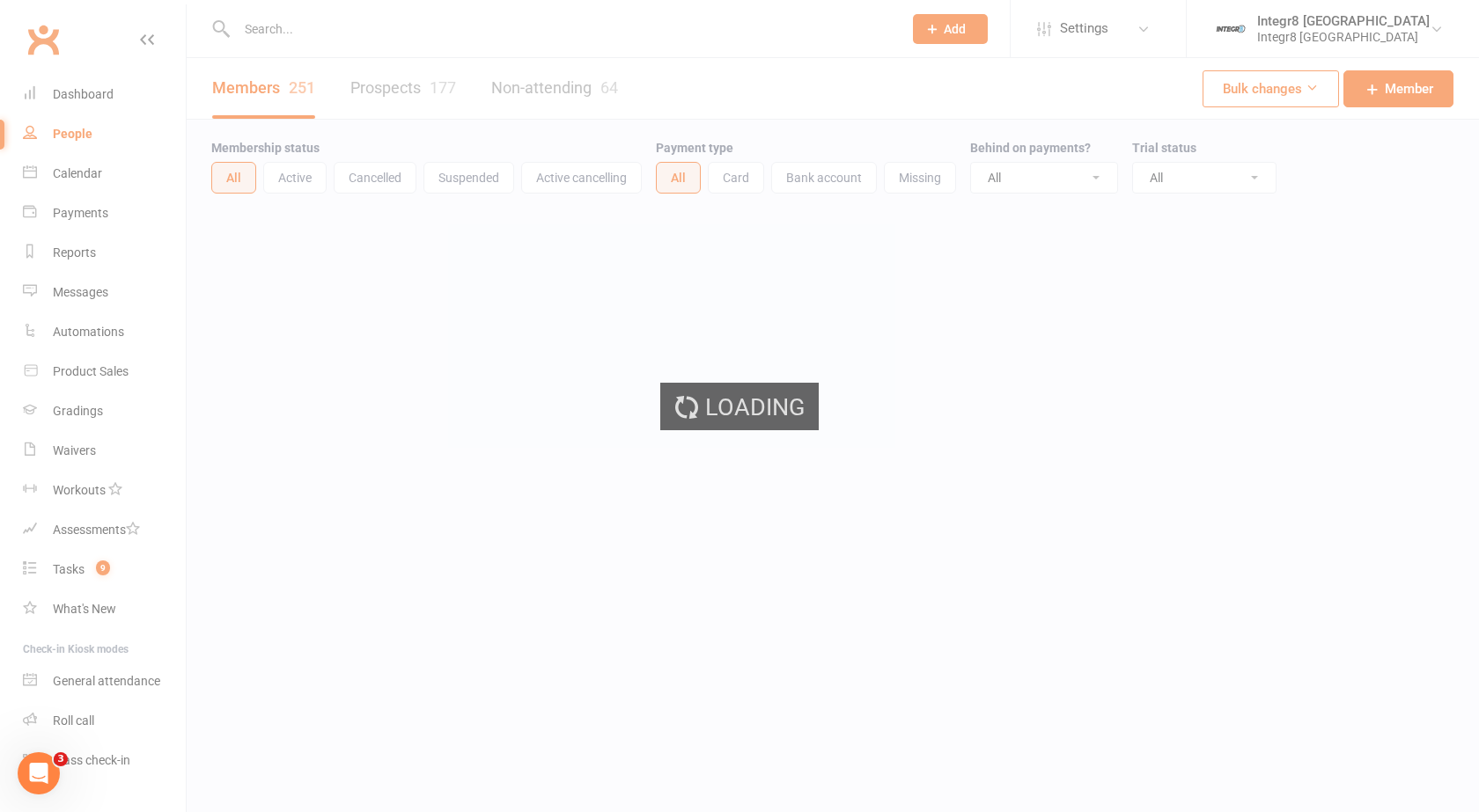
select select "100"
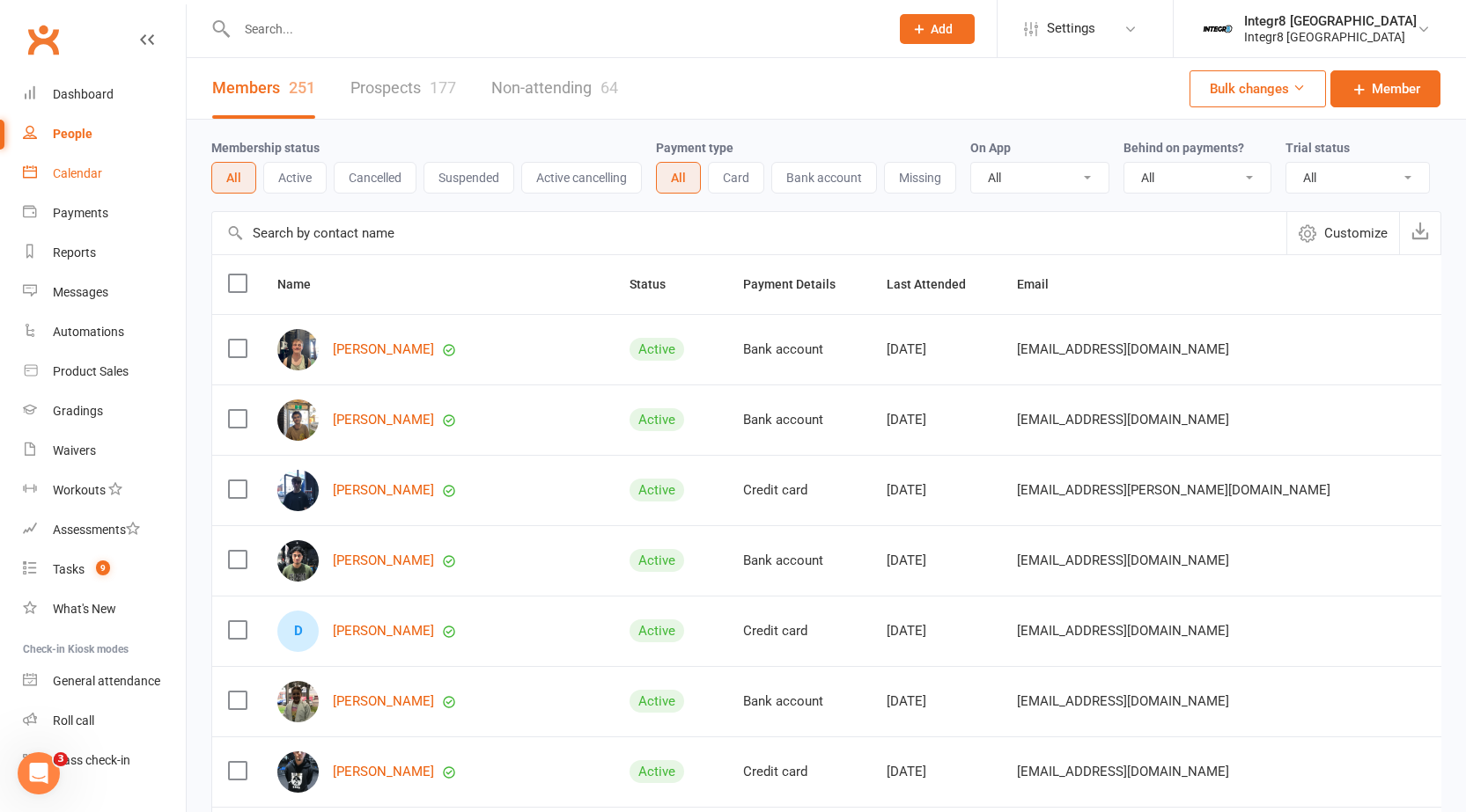
click at [67, 169] on div "Calendar" at bounding box center [77, 173] width 49 height 14
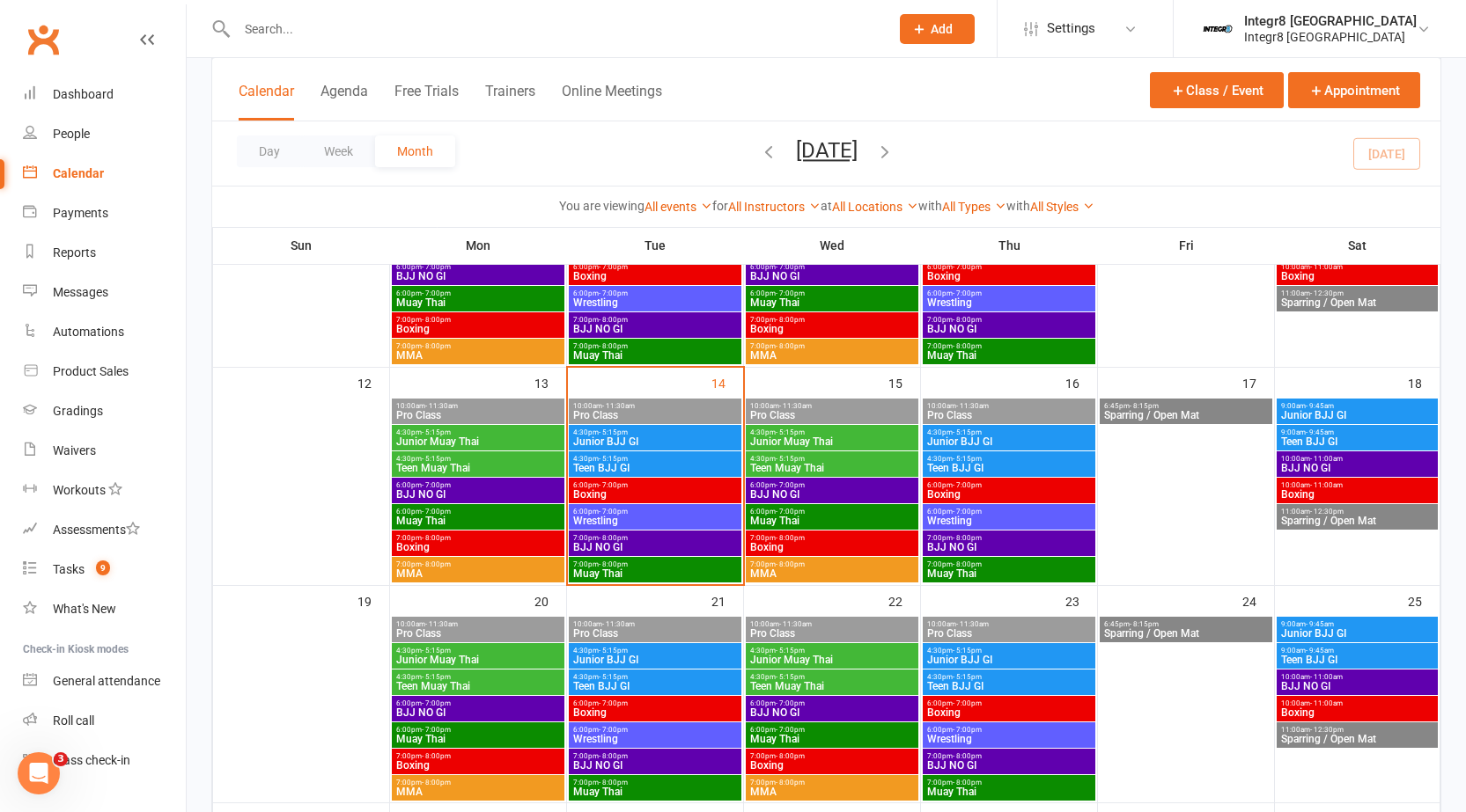
scroll to position [440, 0]
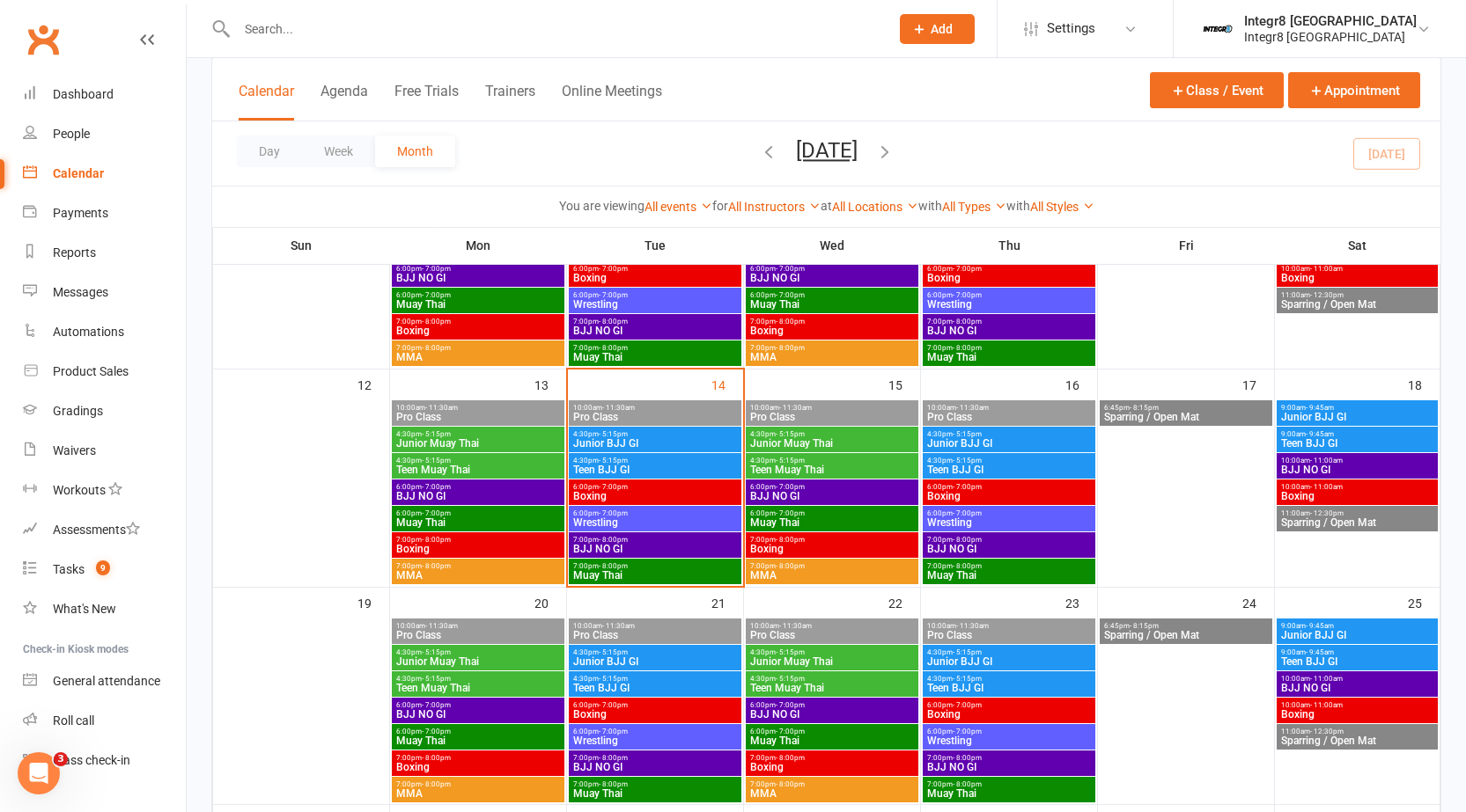
click at [686, 439] on span "Junior BJJ GI" at bounding box center [654, 444] width 165 height 11
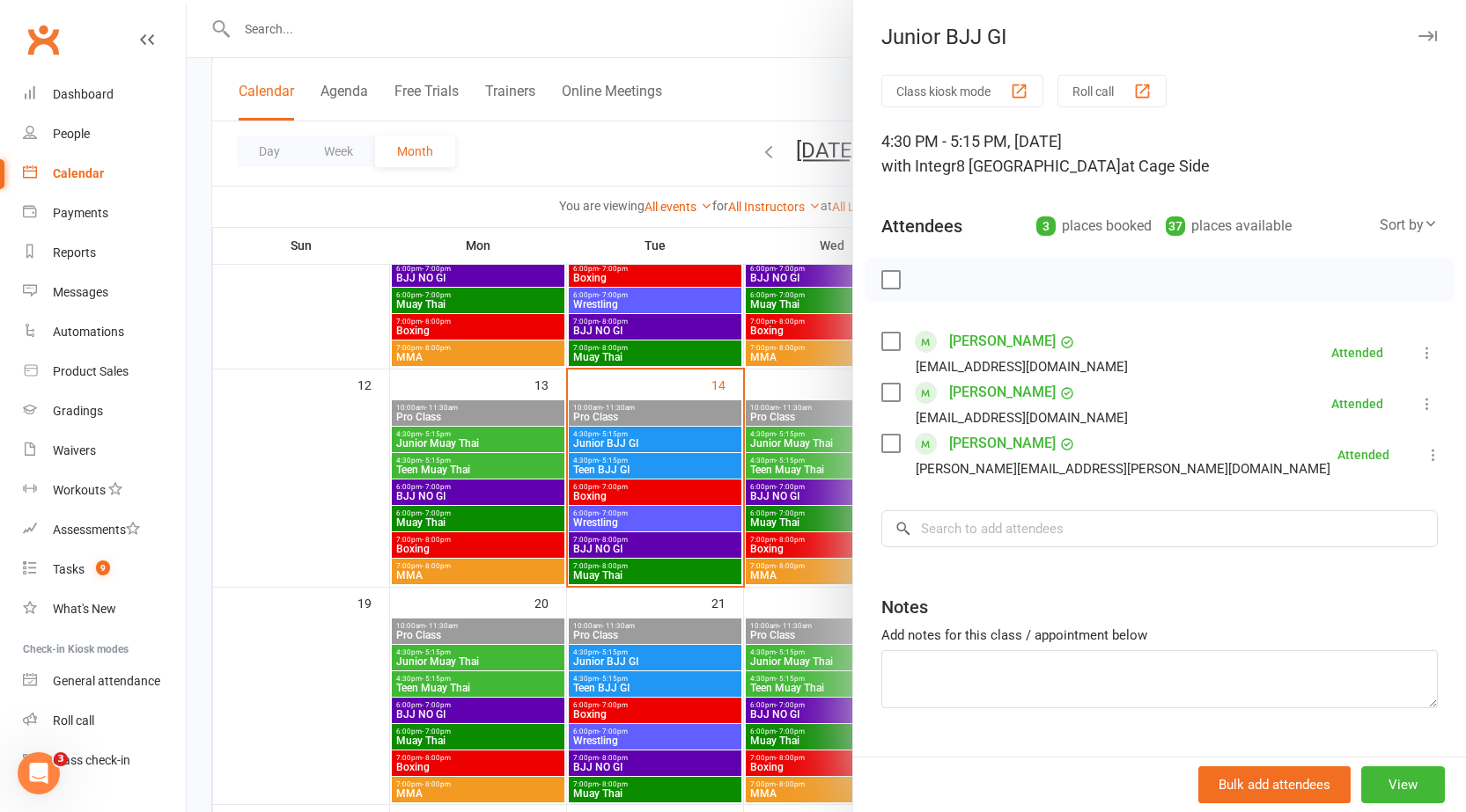
click at [686, 439] on div at bounding box center [826, 406] width 1279 height 812
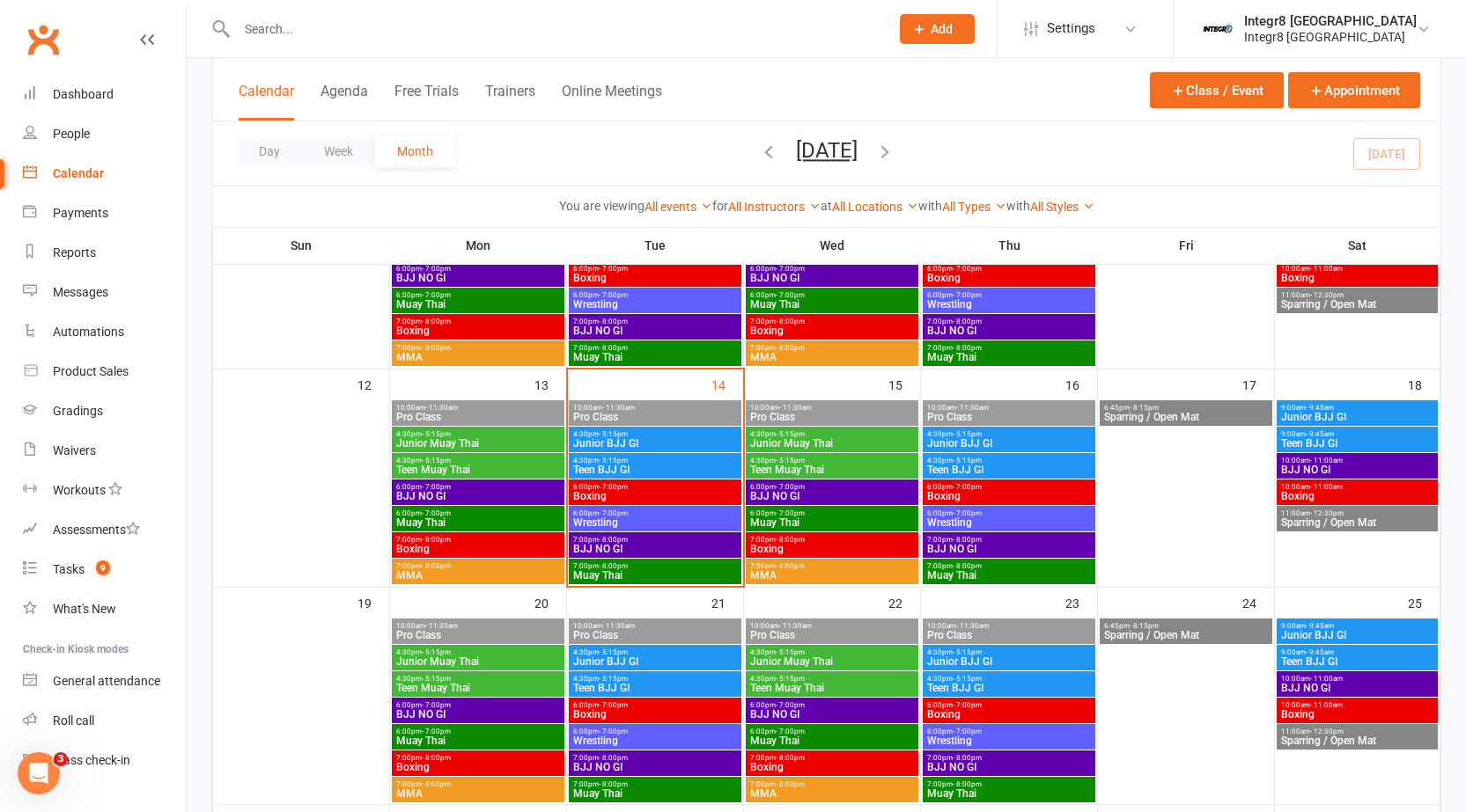
click at [686, 467] on span "Teen BJJ GI" at bounding box center [654, 470] width 165 height 11
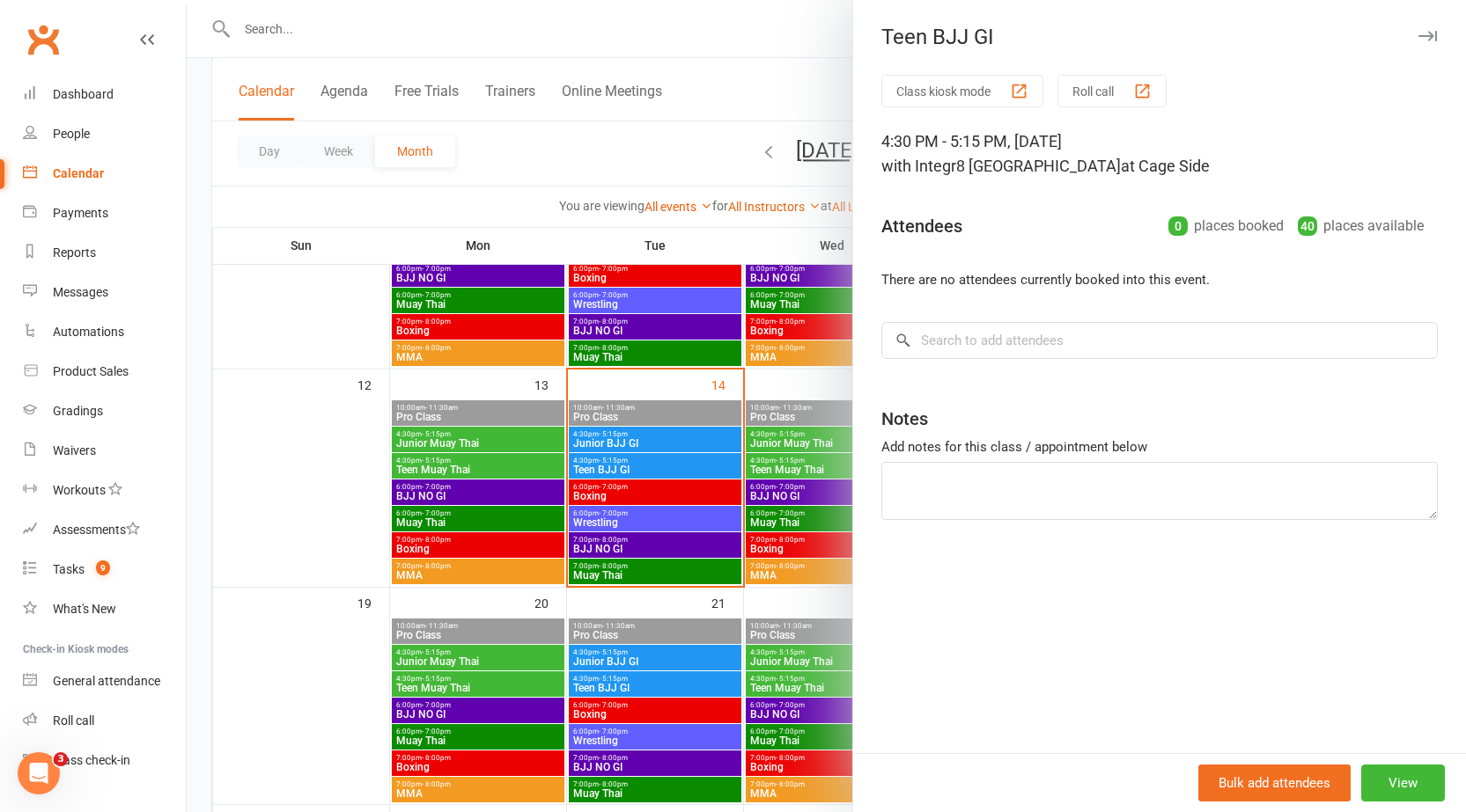
click at [685, 465] on div at bounding box center [826, 406] width 1279 height 812
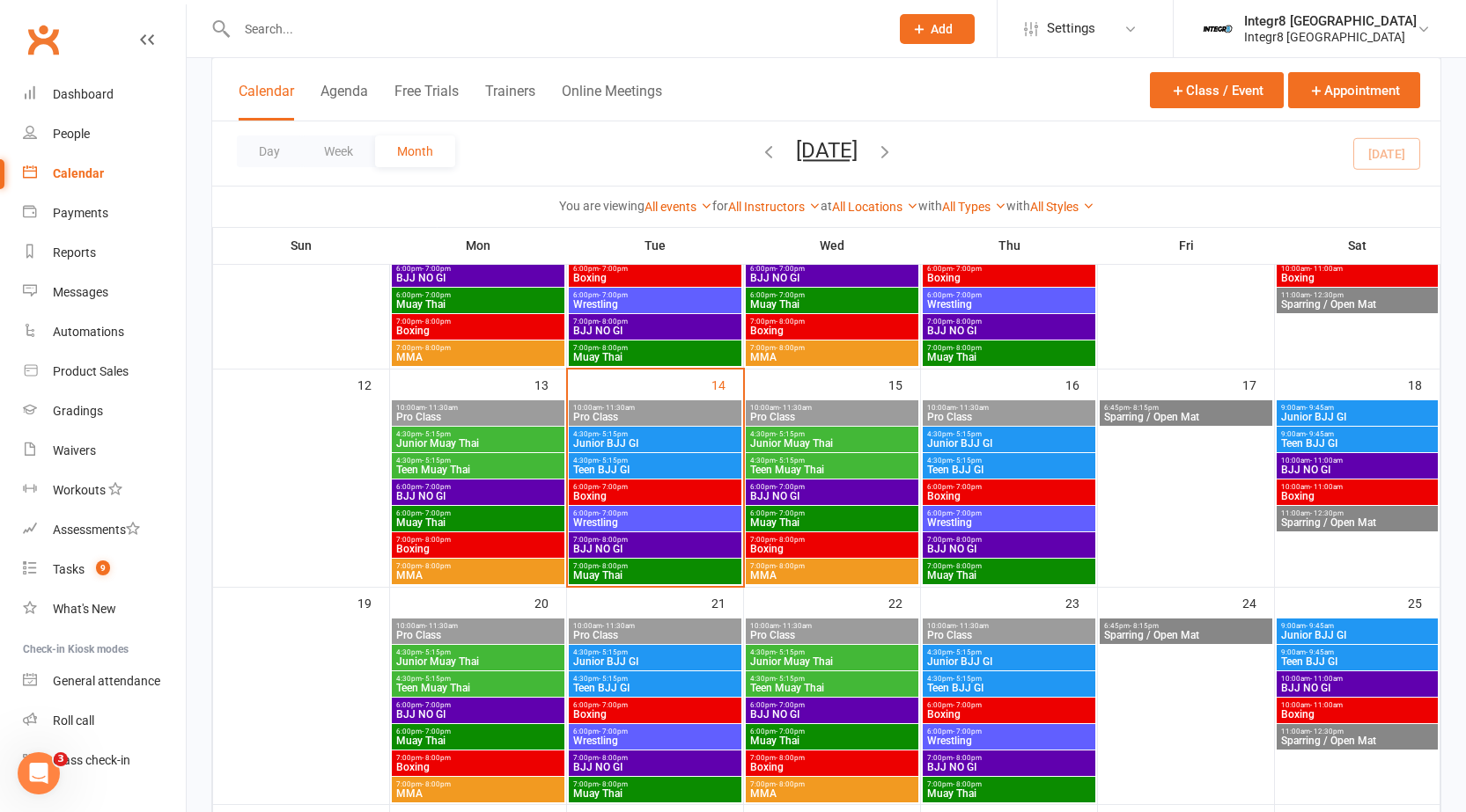
click at [686, 490] on span "6:00pm - 7:00pm" at bounding box center [654, 487] width 165 height 8
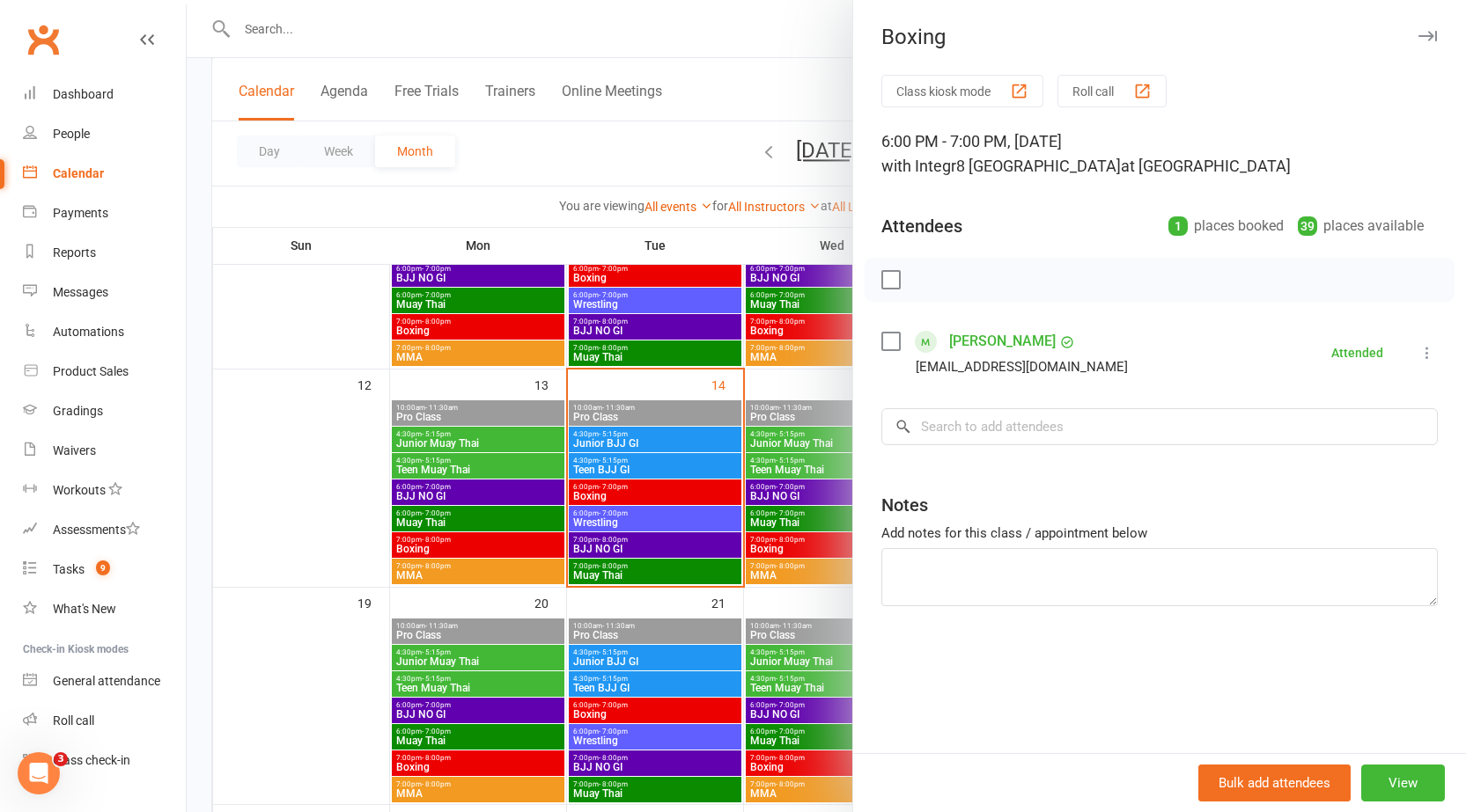
click at [686, 490] on div at bounding box center [826, 406] width 1279 height 812
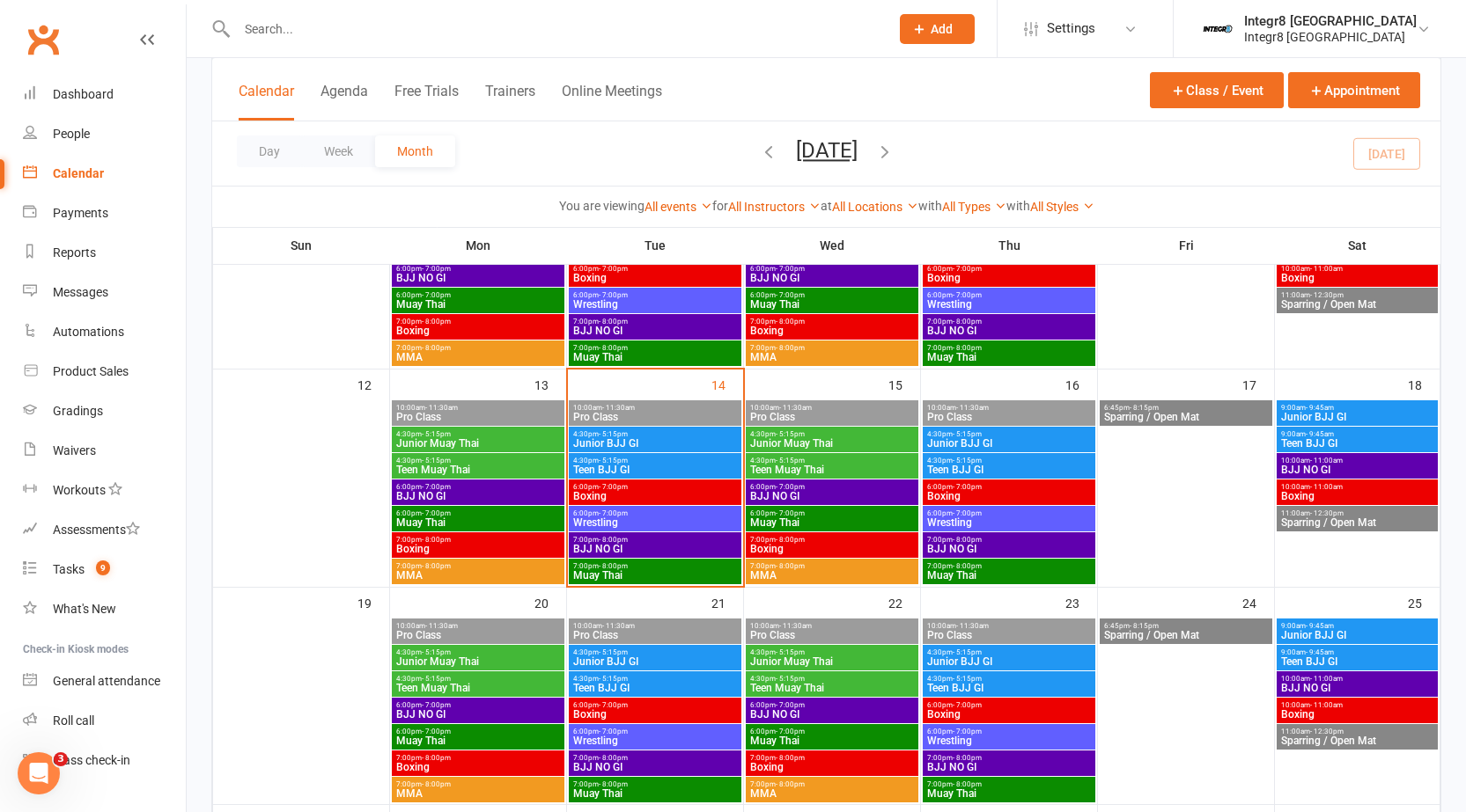
click at [675, 515] on span "6:00pm - 7:00pm" at bounding box center [654, 513] width 165 height 8
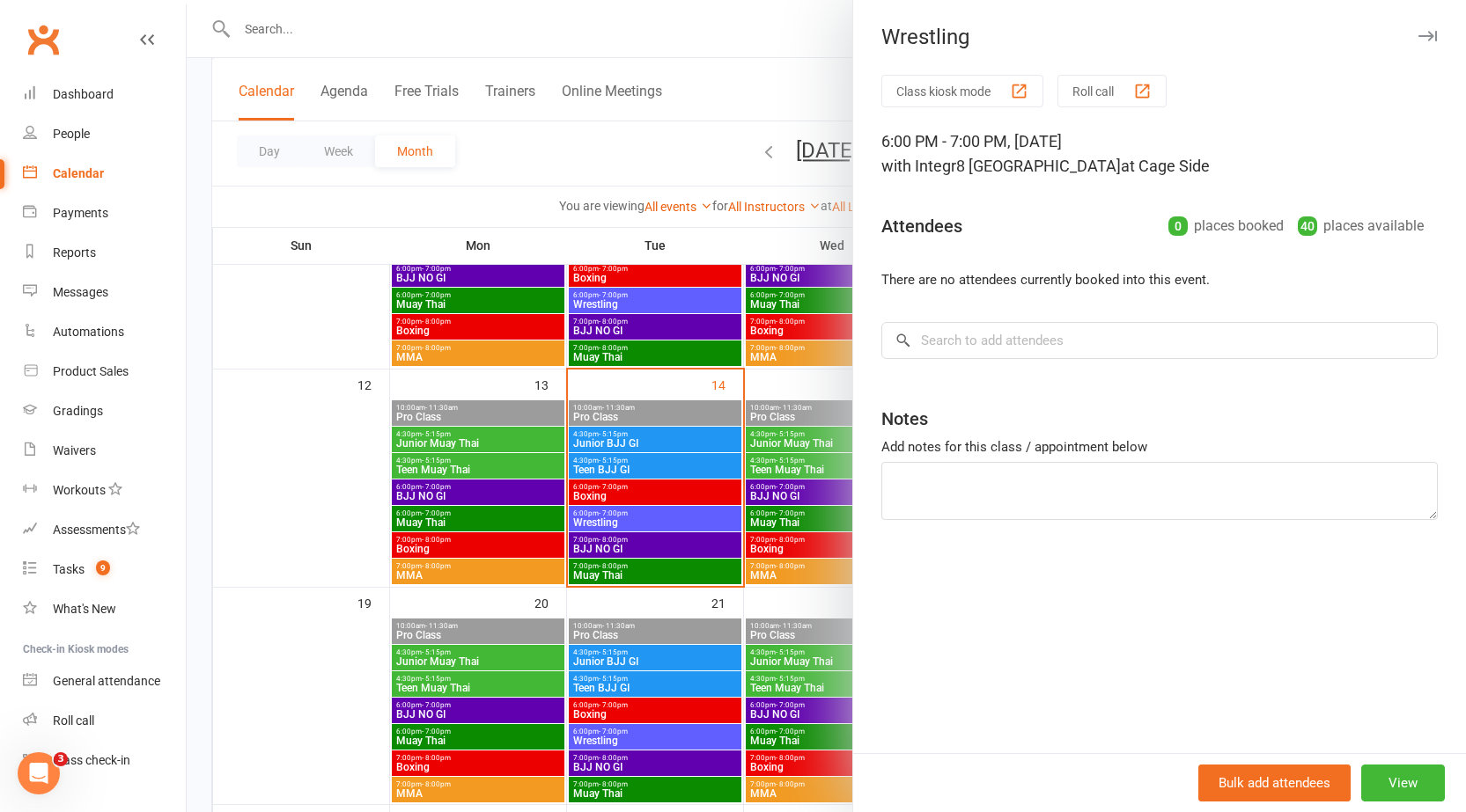
click at [675, 515] on div at bounding box center [826, 406] width 1279 height 812
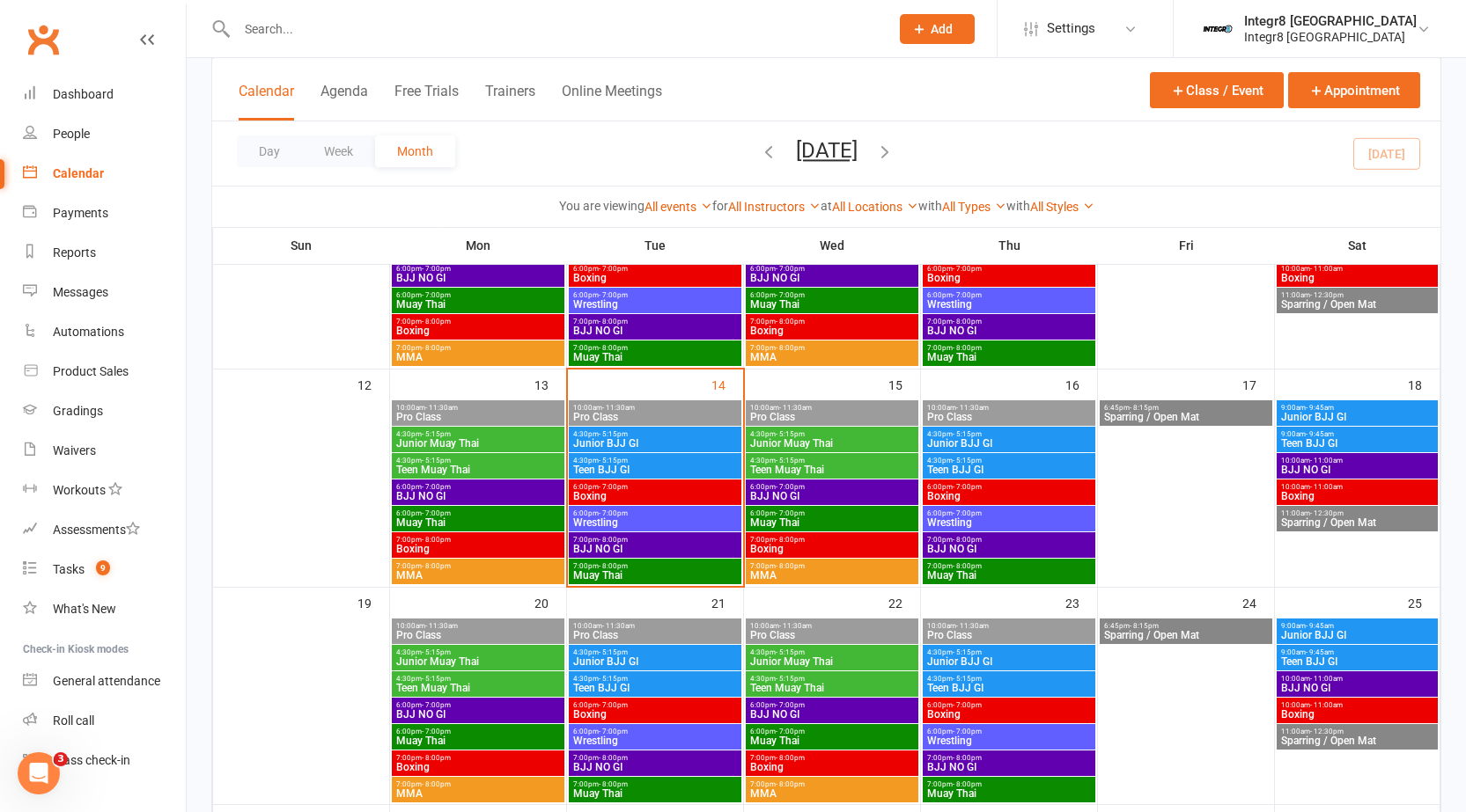
click at [672, 546] on span "BJJ NO GI" at bounding box center [654, 549] width 165 height 11
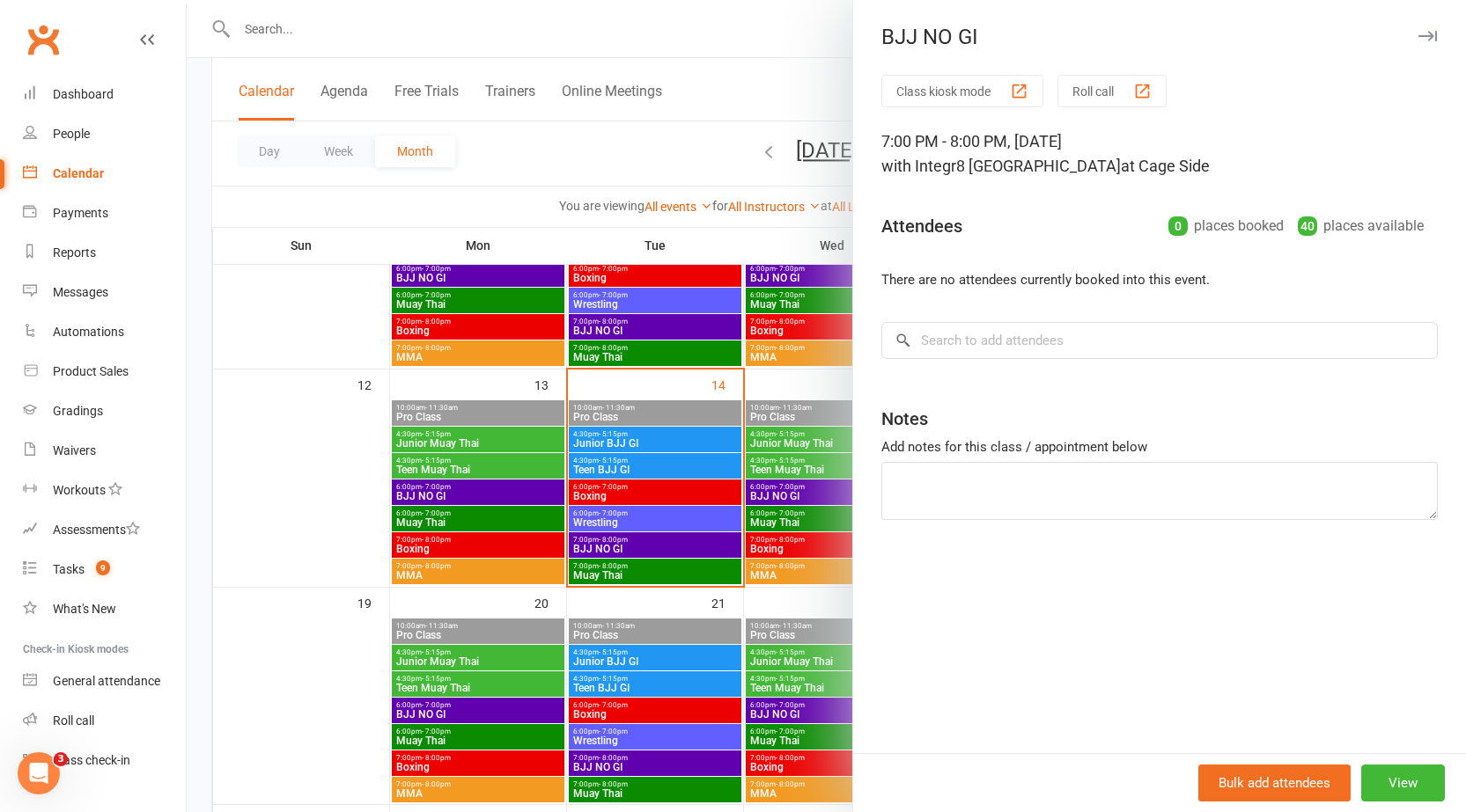
click at [672, 546] on div at bounding box center [826, 406] width 1279 height 812
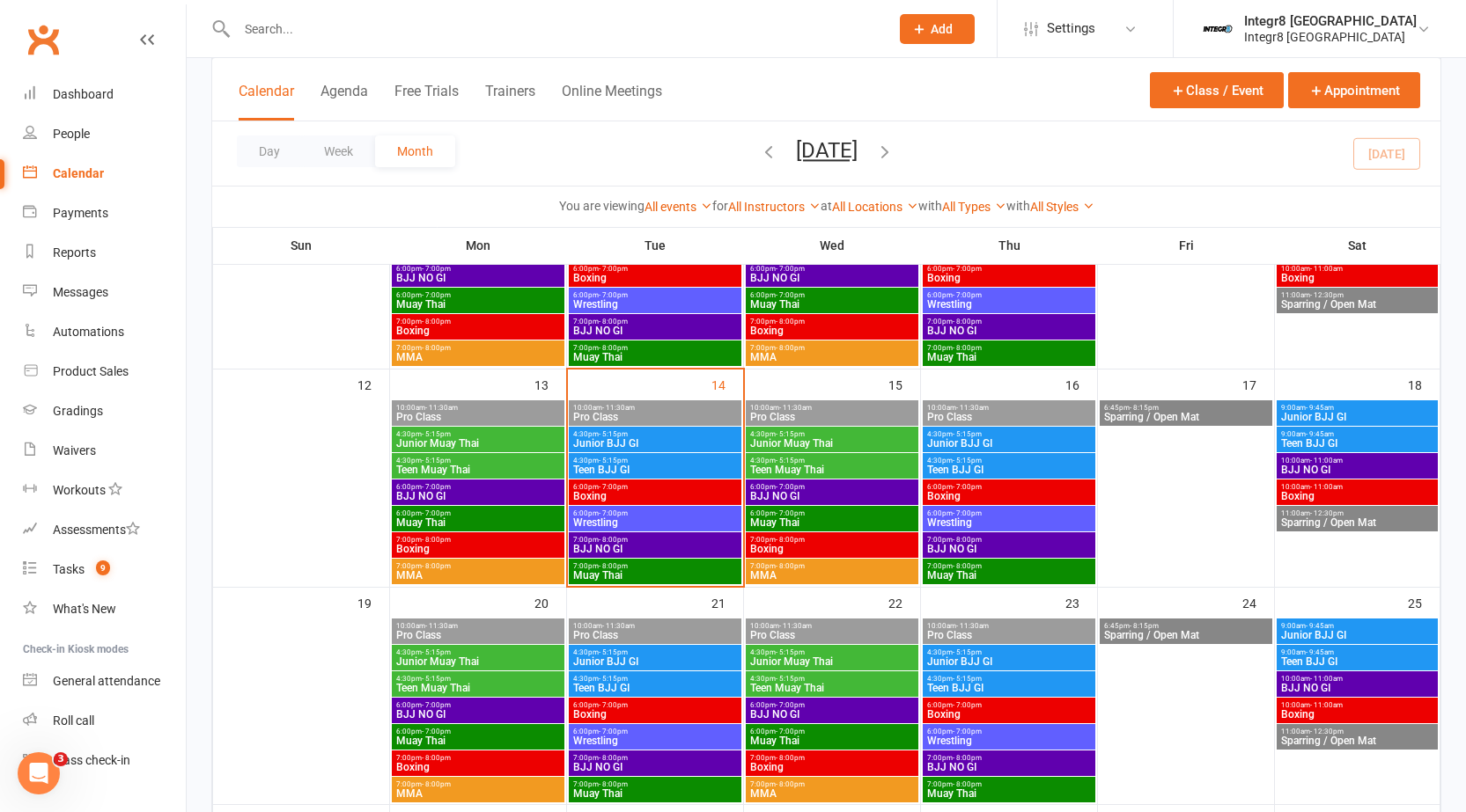
click at [673, 571] on span "Muay Thai" at bounding box center [654, 576] width 165 height 11
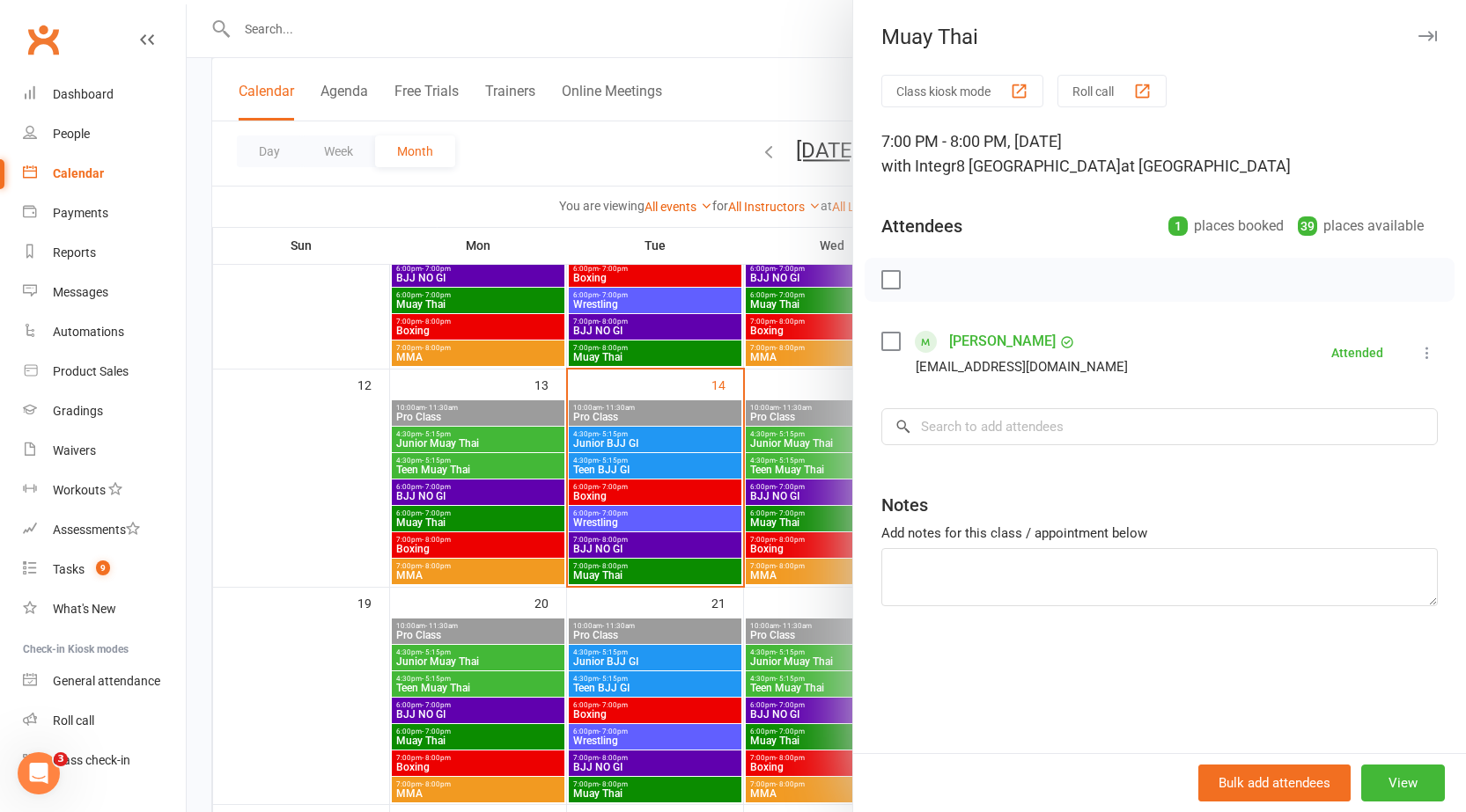
click at [673, 570] on div at bounding box center [826, 406] width 1279 height 812
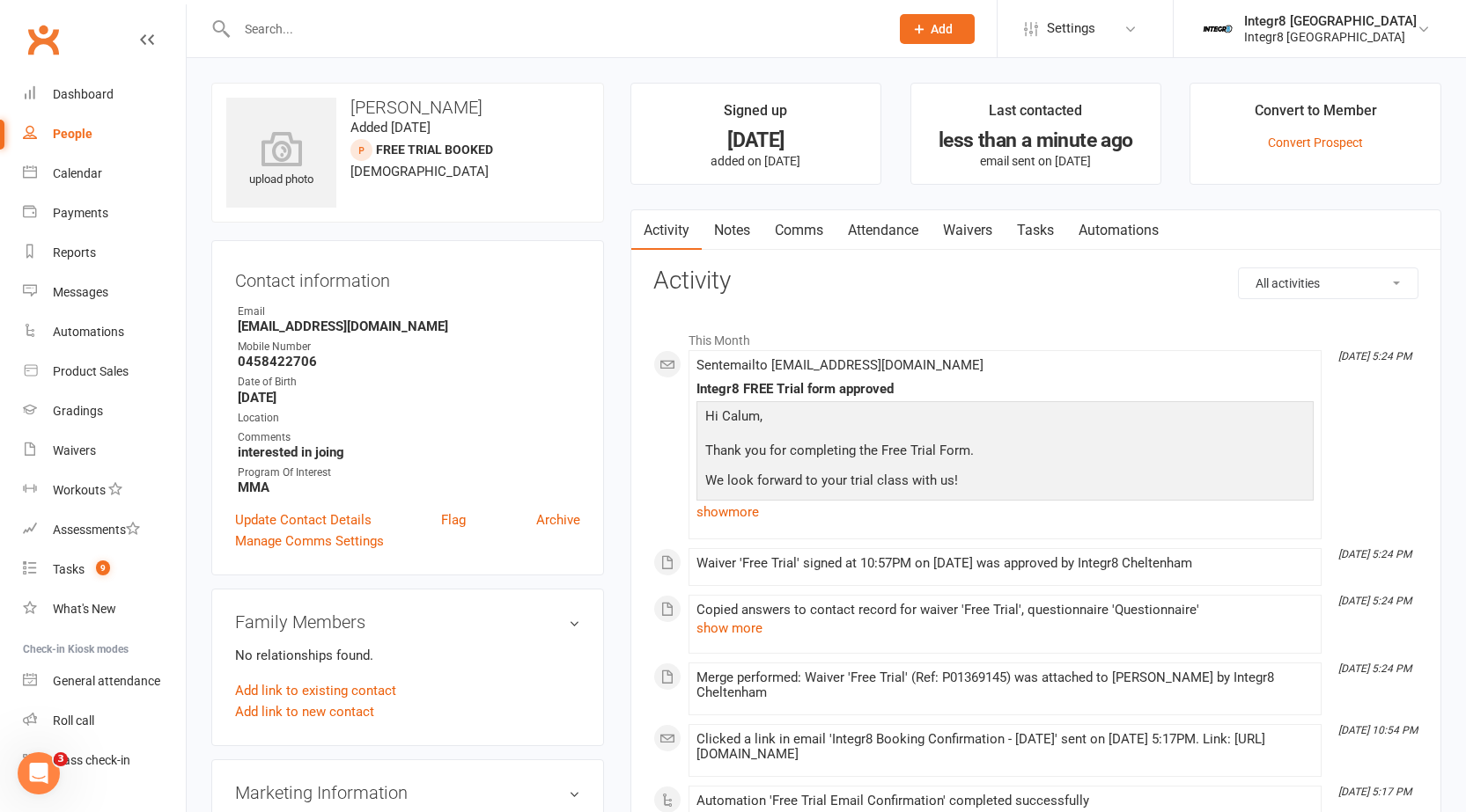
click at [724, 229] on link "Notes" at bounding box center [732, 230] width 61 height 40
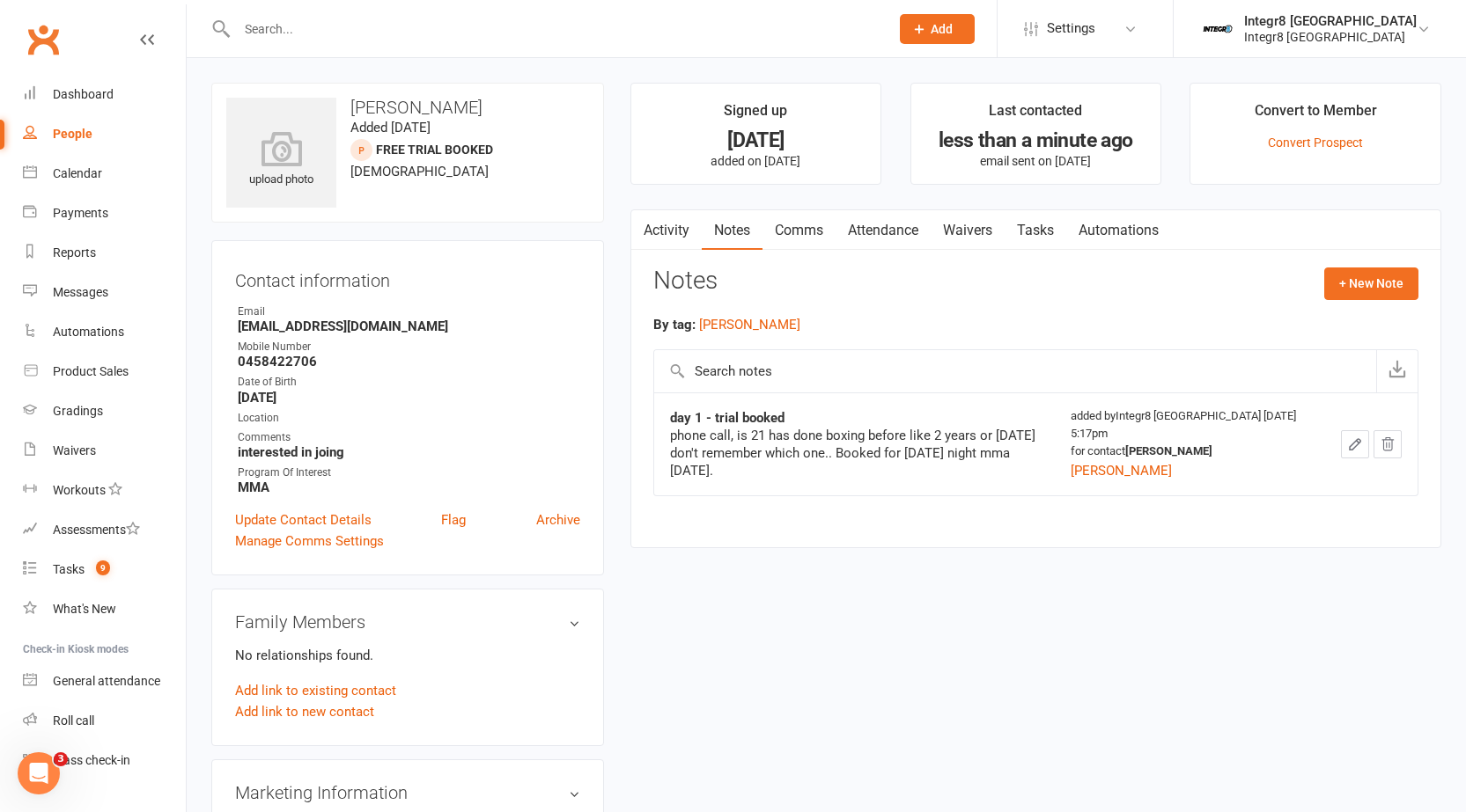
click at [917, 235] on link "Attendance" at bounding box center [883, 230] width 95 height 40
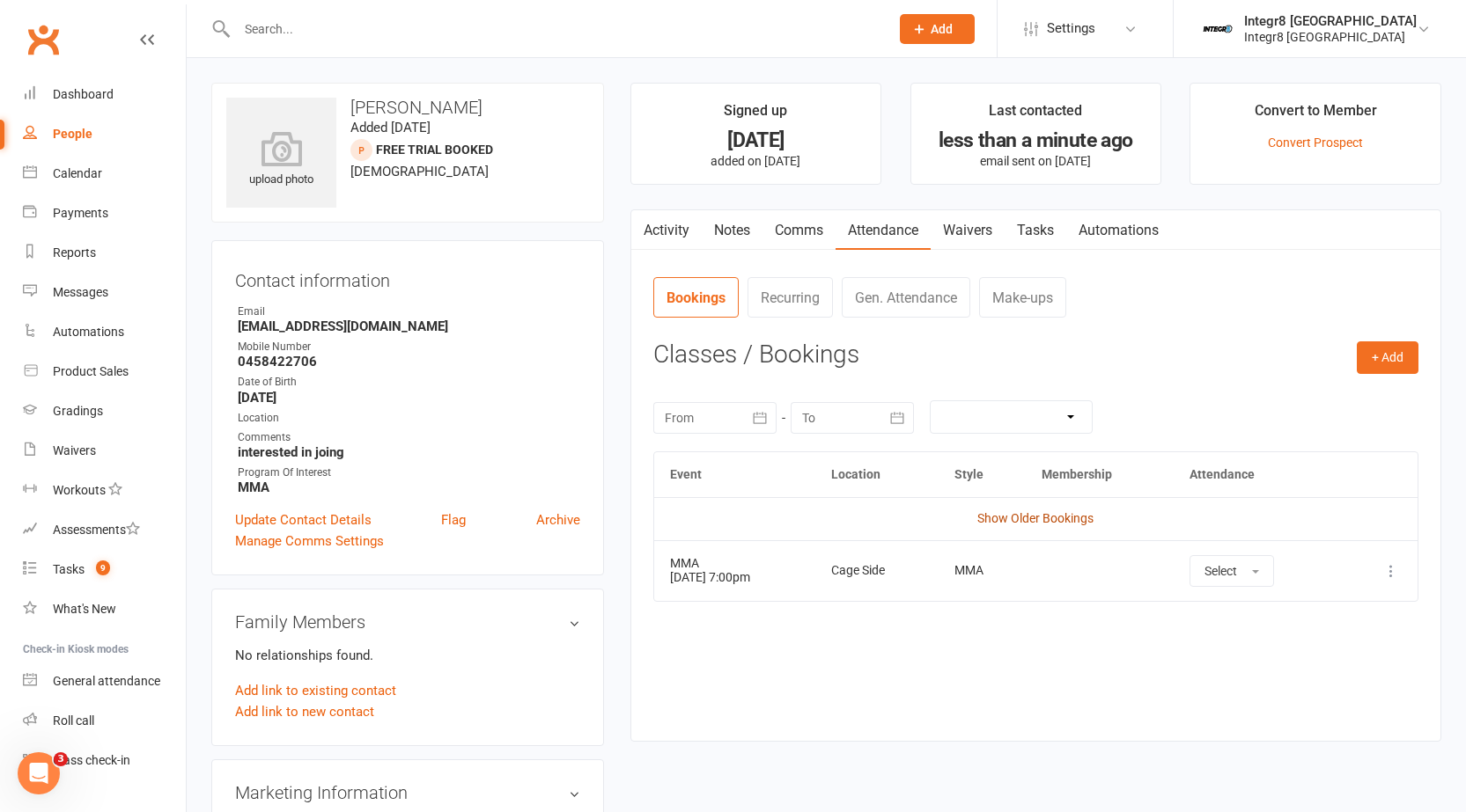
click at [1038, 513] on link "Show Older Bookings" at bounding box center [1035, 518] width 116 height 14
click at [1058, 520] on link "Hide Older Bookings" at bounding box center [1035, 518] width 110 height 14
click at [740, 222] on link "Notes" at bounding box center [732, 230] width 61 height 40
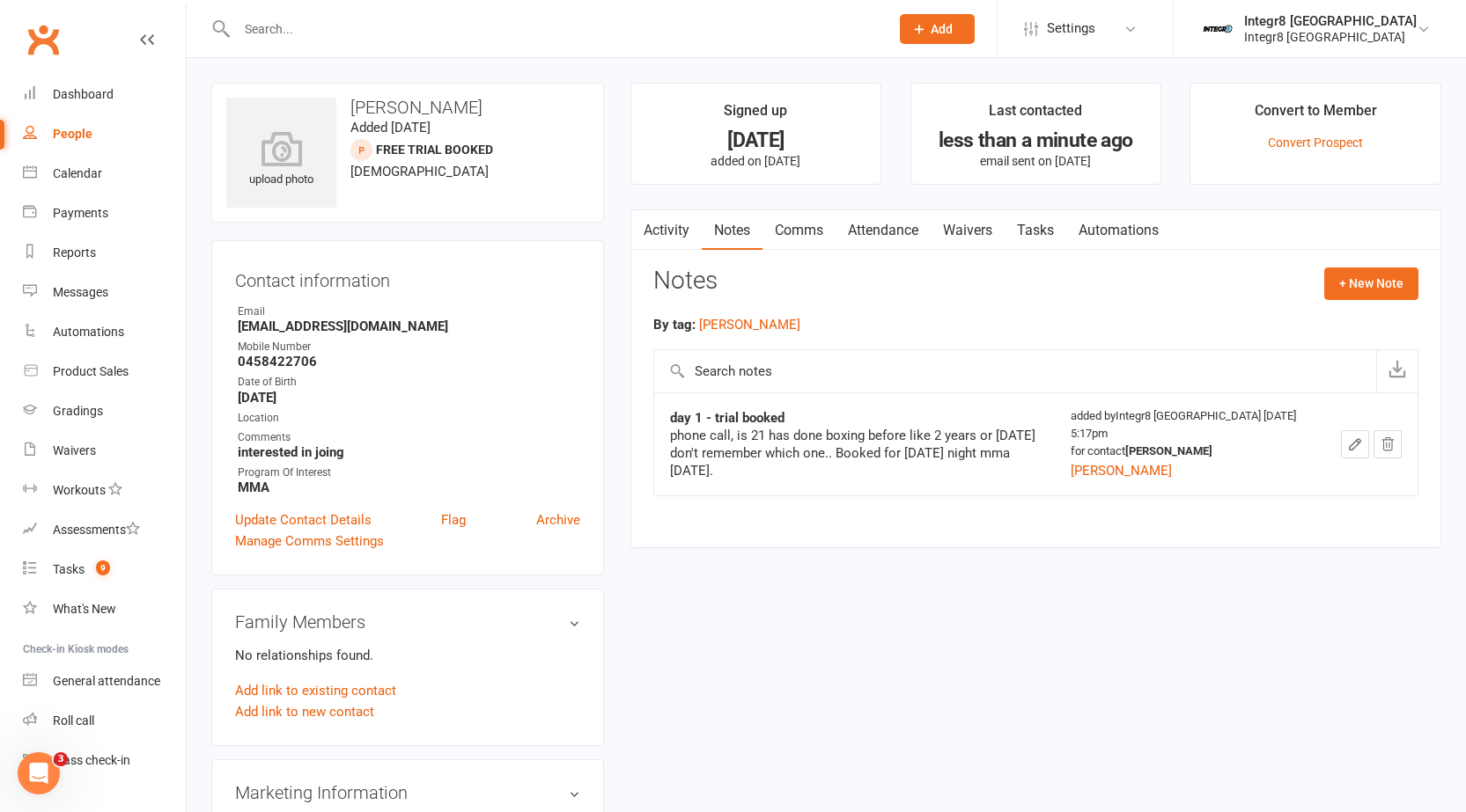
click at [676, 235] on link "Activity" at bounding box center [667, 230] width 70 height 40
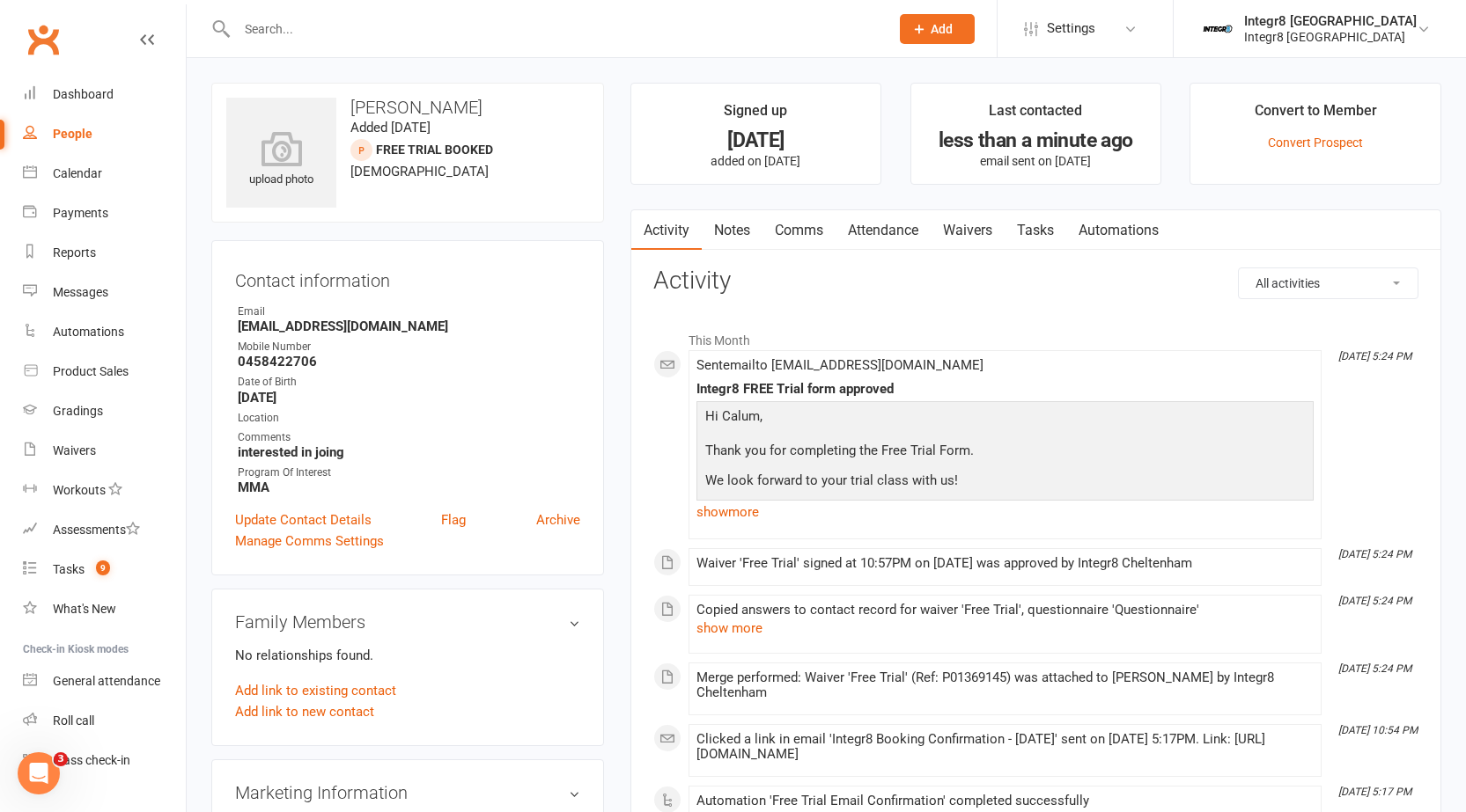
click at [721, 226] on link "Notes" at bounding box center [732, 230] width 61 height 40
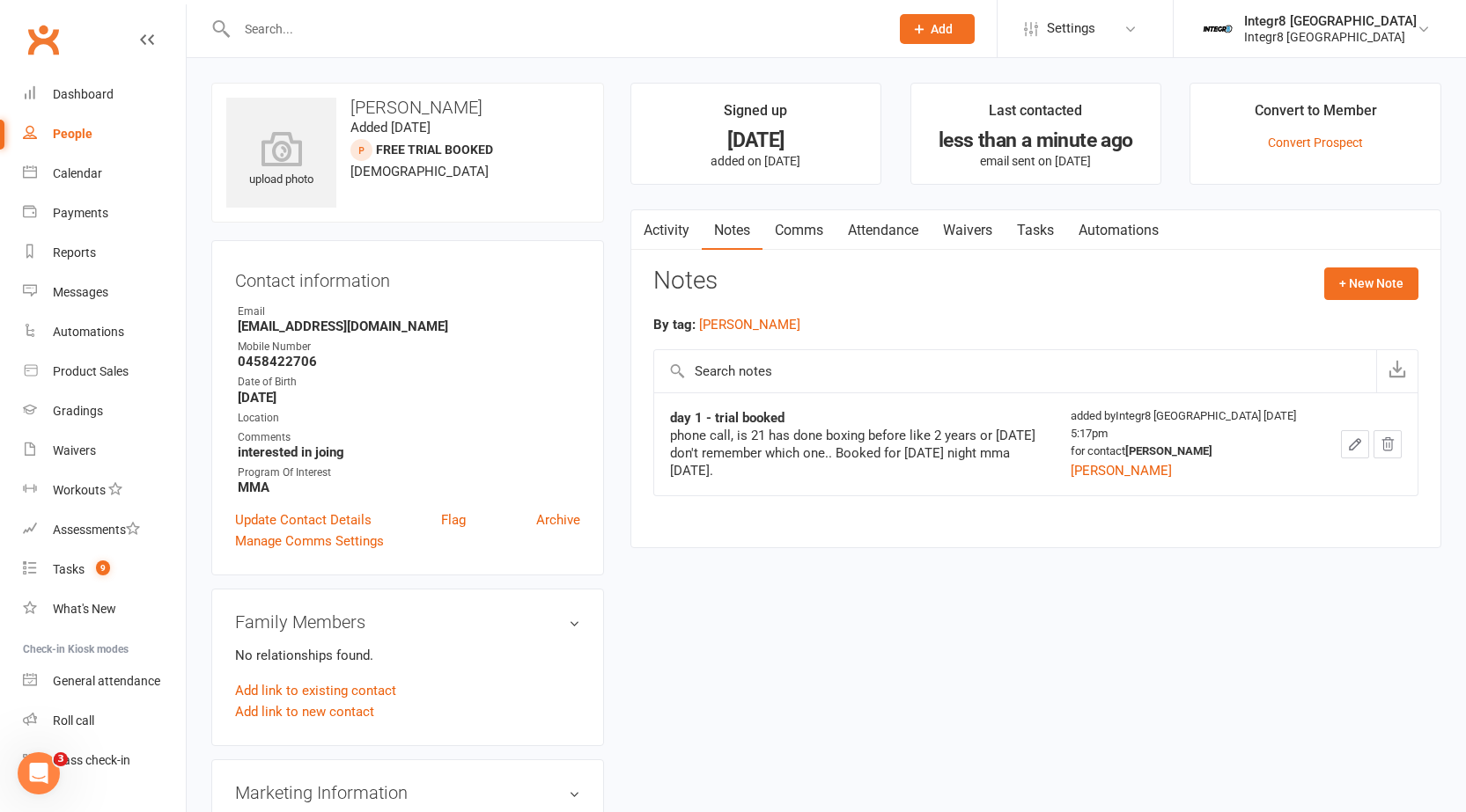
click at [685, 227] on link "Activity" at bounding box center [667, 230] width 70 height 40
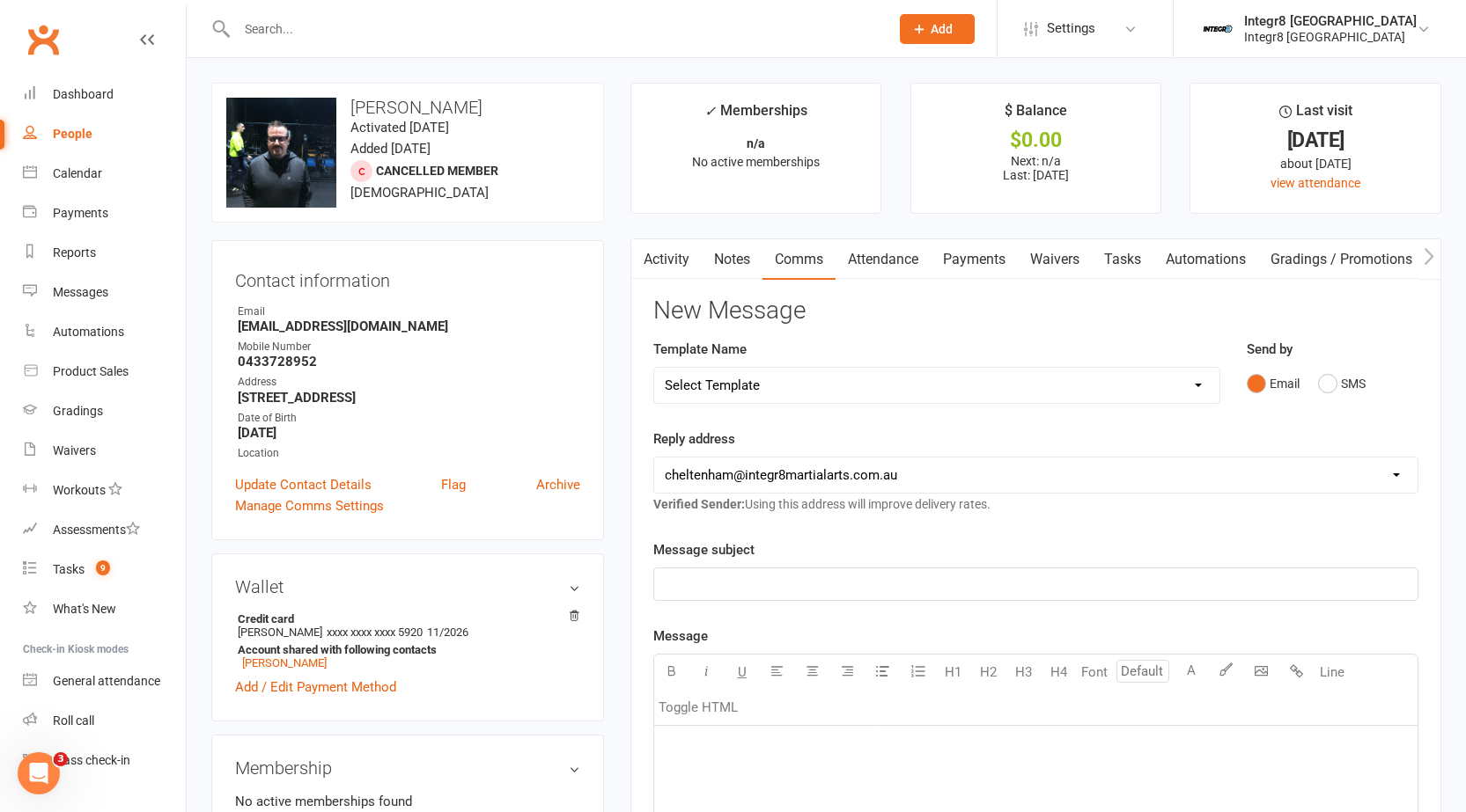
click at [1043, 258] on link "Waivers" at bounding box center [1055, 259] width 74 height 40
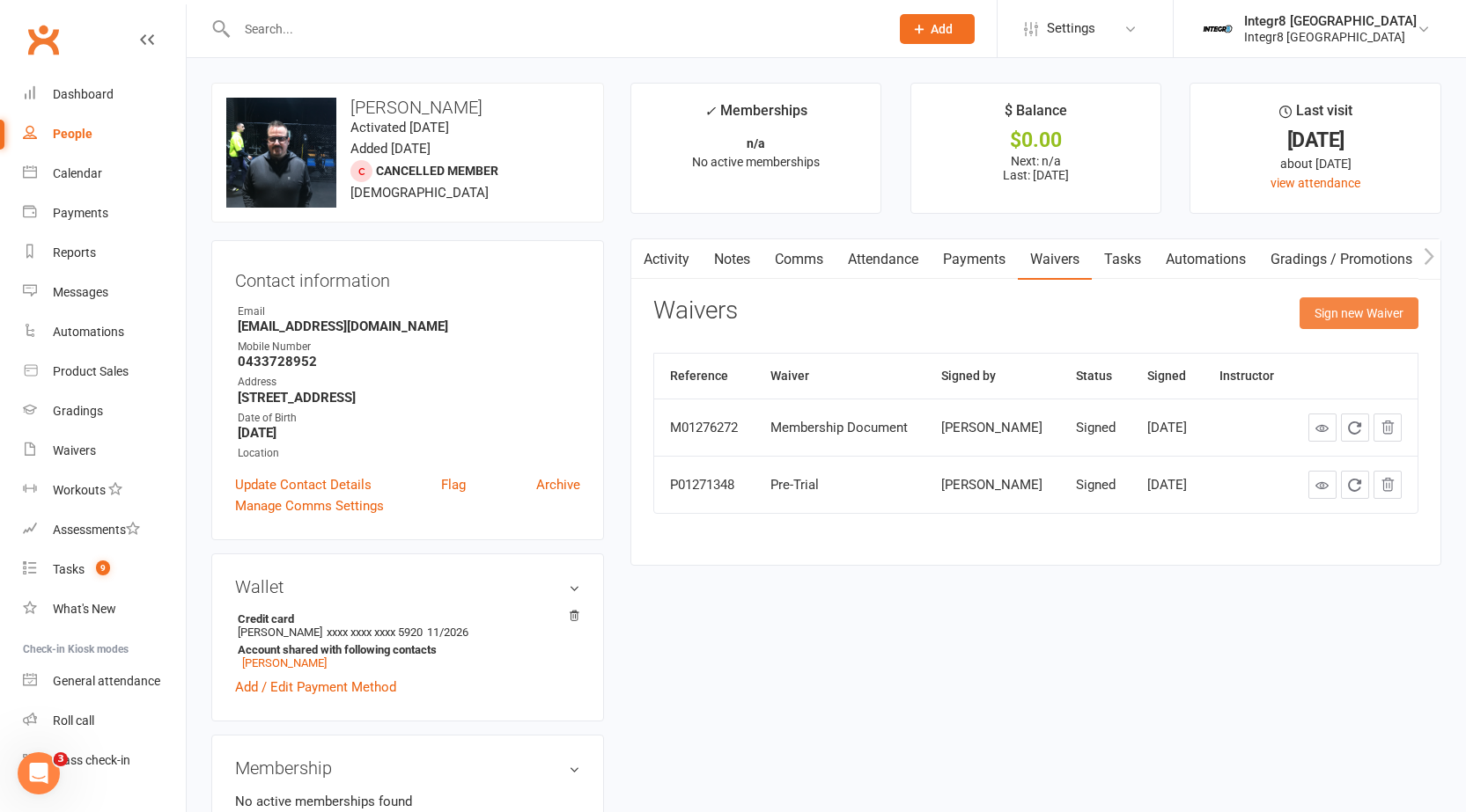
click at [1330, 308] on button "Sign new Waiver" at bounding box center [1358, 313] width 119 height 31
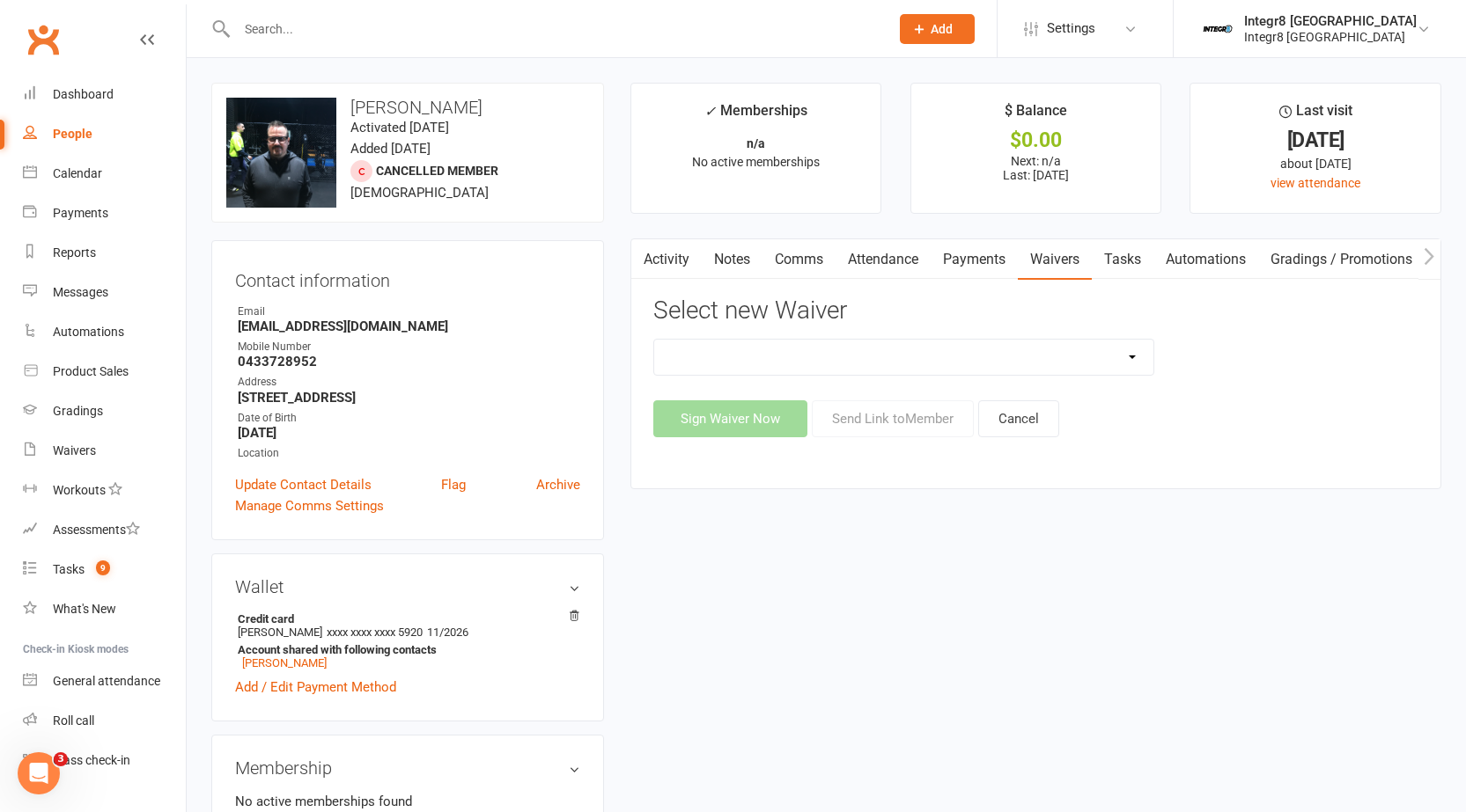
click at [928, 359] on select "10 Class Pass Cancellation Free Trial Hold Membership Document No Payers Paymen…" at bounding box center [904, 358] width 500 height 35
select select "13798"
click at [654, 340] on select "10 Class Pass Cancellation Free Trial Hold Membership Document No Payers Paymen…" at bounding box center [904, 358] width 500 height 35
click at [1032, 419] on button "Cancel" at bounding box center [1018, 419] width 81 height 37
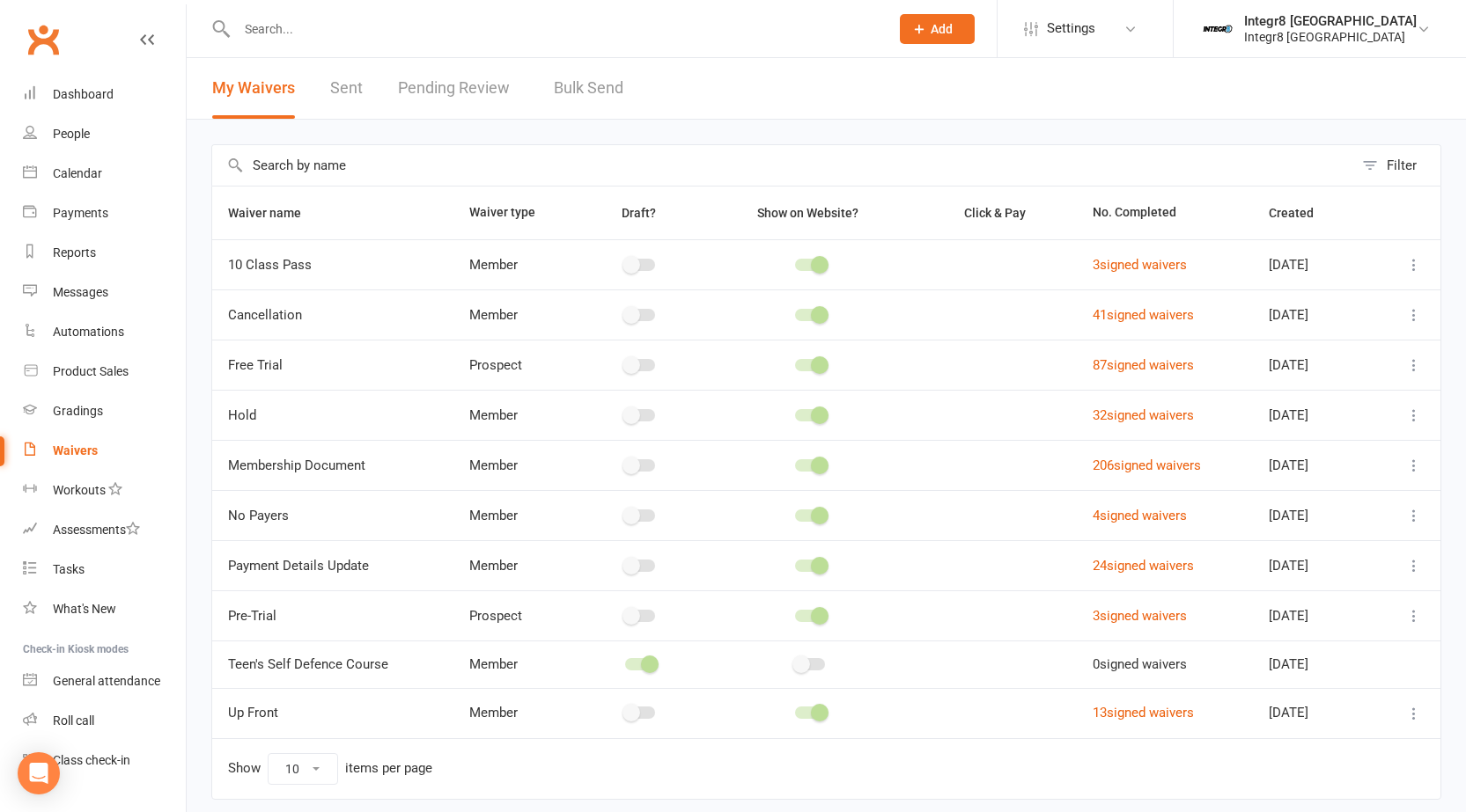
click at [500, 82] on link "Pending Review" at bounding box center [457, 88] width 120 height 61
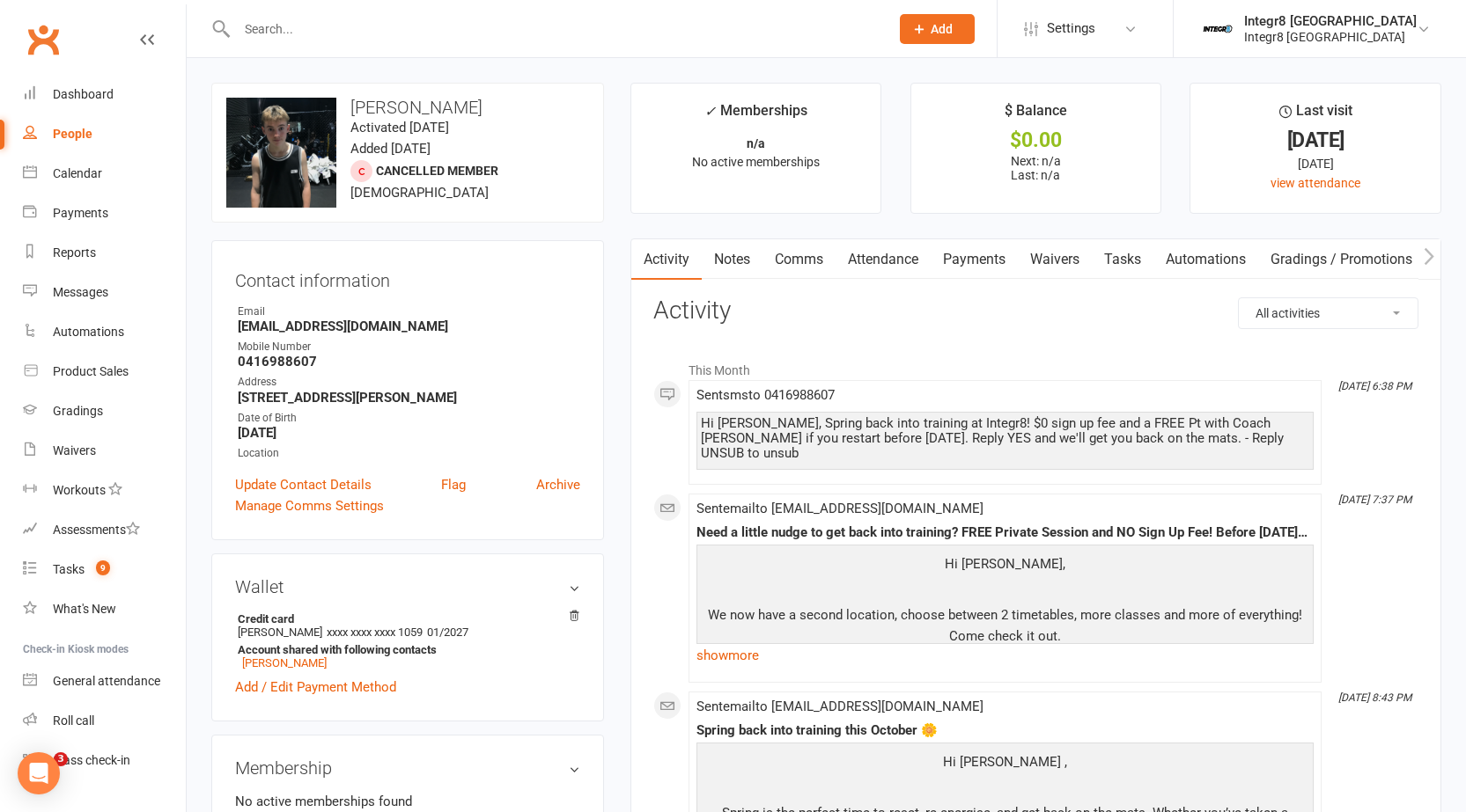
drag, startPoint x: 342, startPoint y: 431, endPoint x: 249, endPoint y: 441, distance: 93.5
click at [249, 441] on ul "Owner Email Connorlinda16@gmail.com Mobile Number 0416988607 Address 24/59 cand…" at bounding box center [407, 383] width 345 height 158
click at [325, 425] on strong "December 4, 2009" at bounding box center [409, 433] width 342 height 16
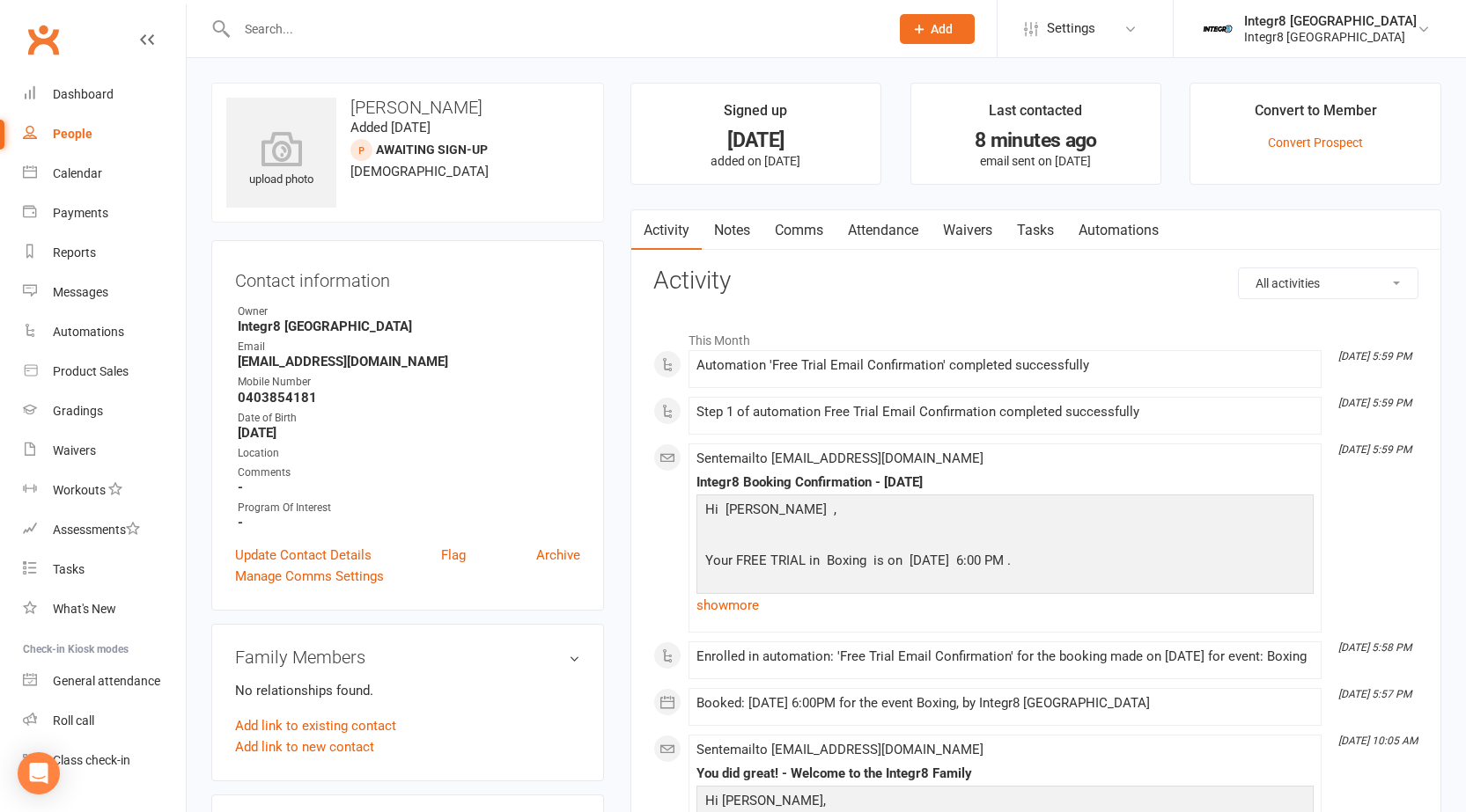
click at [735, 226] on link "Notes" at bounding box center [732, 230] width 61 height 40
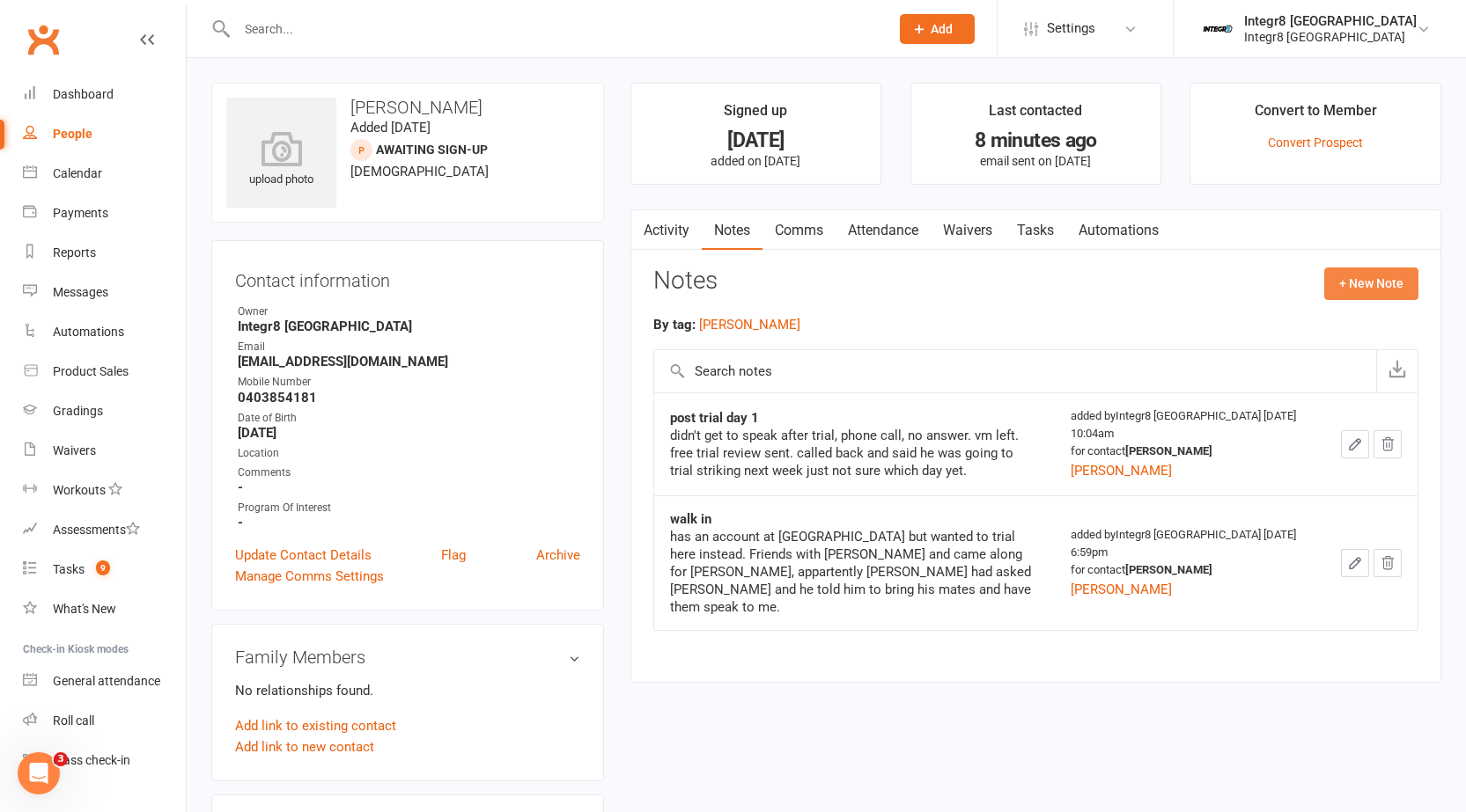
click at [1362, 286] on button "+ New Note" at bounding box center [1371, 283] width 94 height 31
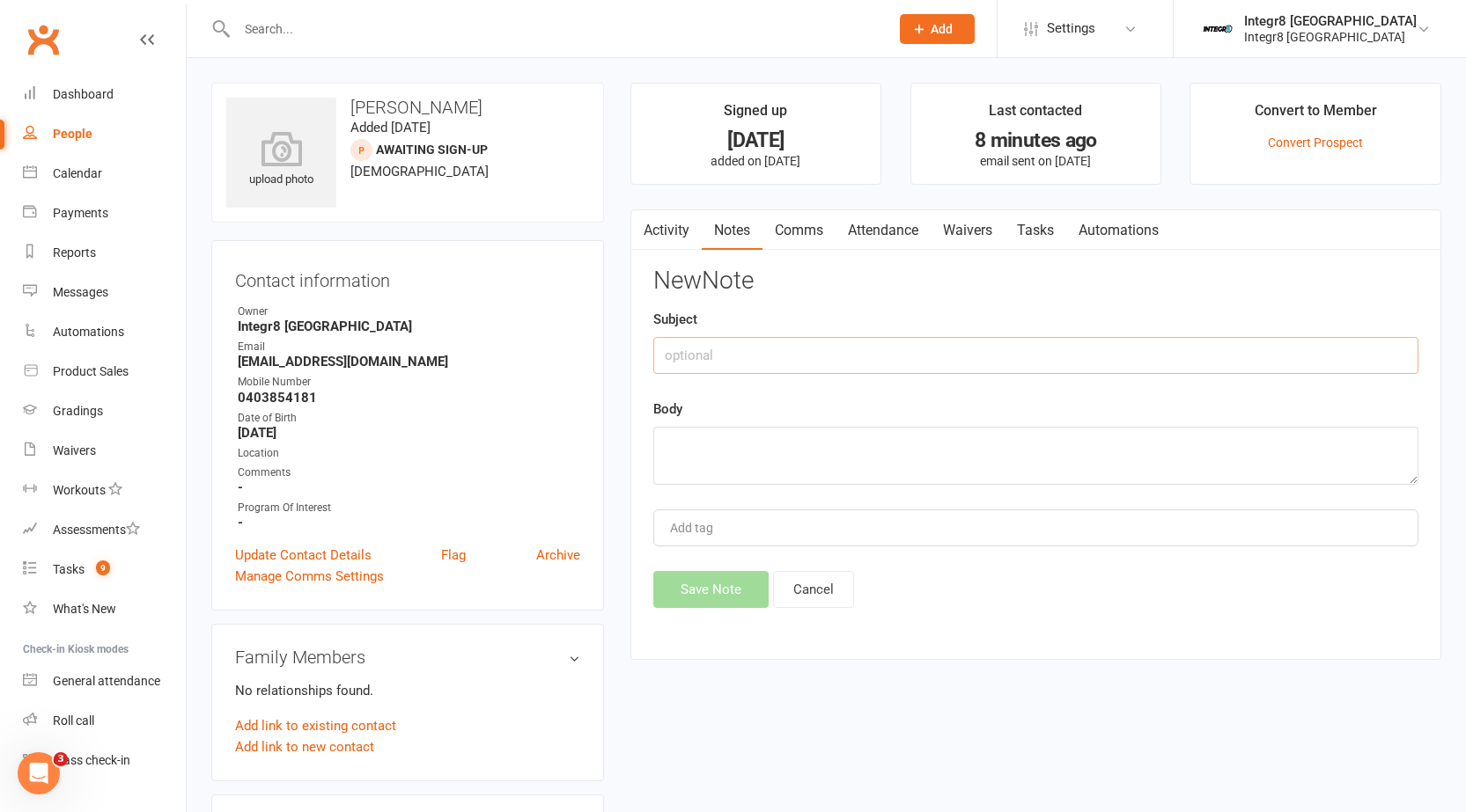
click at [715, 347] on input "text" at bounding box center [1035, 356] width 765 height 37
type input "trial 2"
type textarea "b"
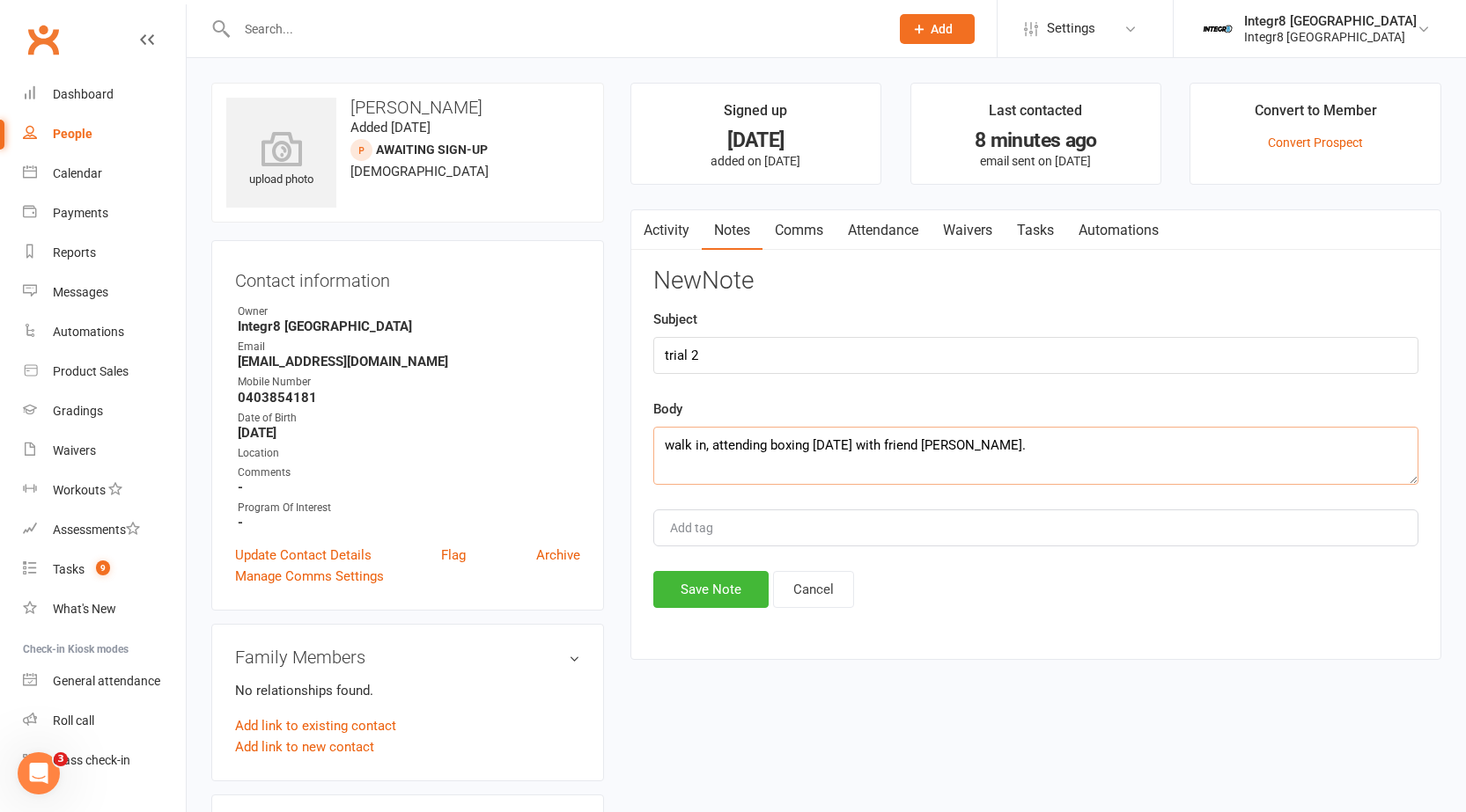
click at [705, 442] on textarea "walk in, attending boxing [DATE] with friend [PERSON_NAME]." at bounding box center [1035, 455] width 765 height 58
click at [976, 446] on textarea "walk in, attending boxing [DATE] with friend [PERSON_NAME]." at bounding box center [1035, 455] width 765 height 58
type textarea "walk in, attending boxing [DATE] with friend [PERSON_NAME] said over the last w…"
type input "[PERSON_NAME]"
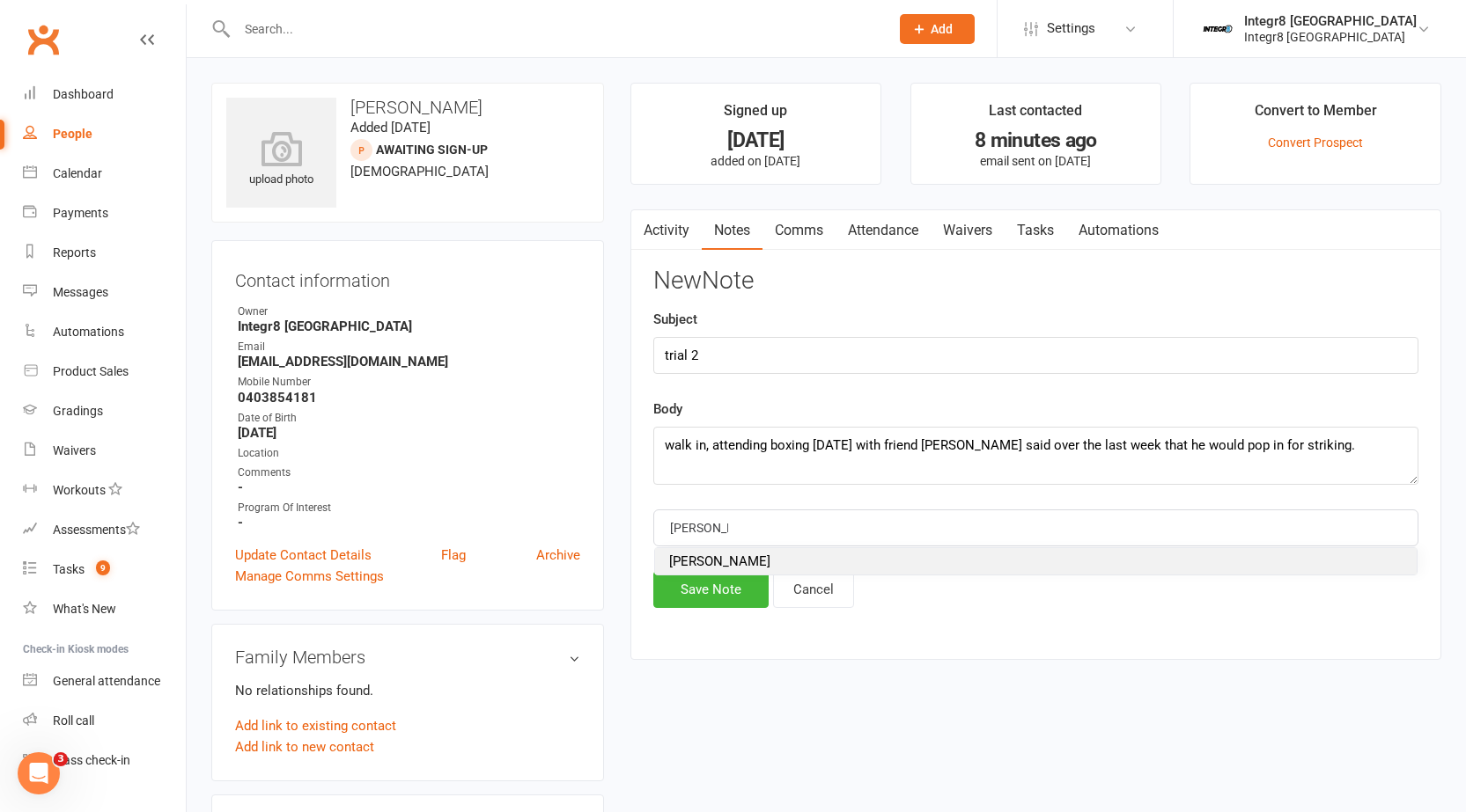
click at [713, 559] on span "[PERSON_NAME]" at bounding box center [719, 561] width 102 height 16
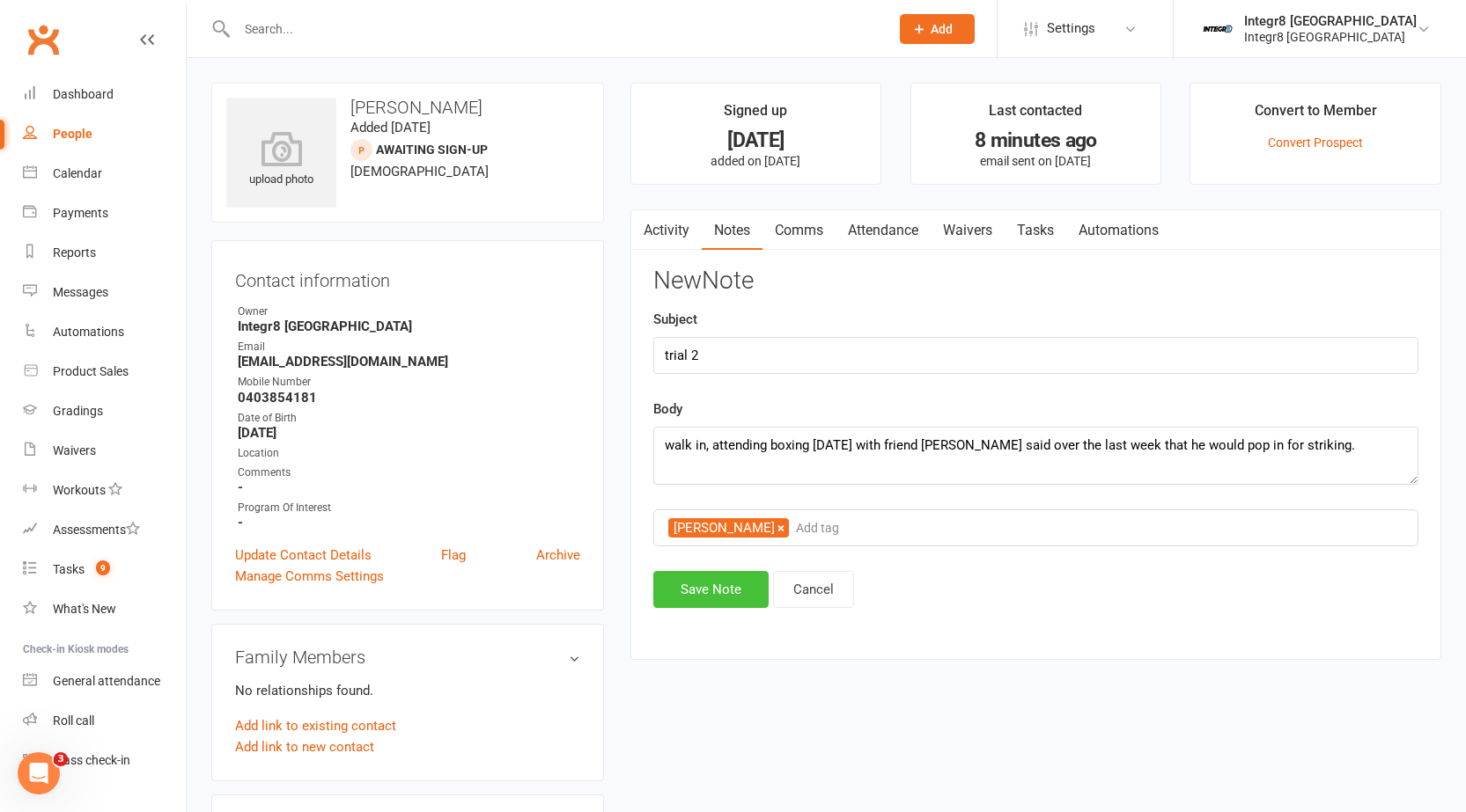
click at [712, 579] on button "Save Note" at bounding box center [711, 589] width 115 height 37
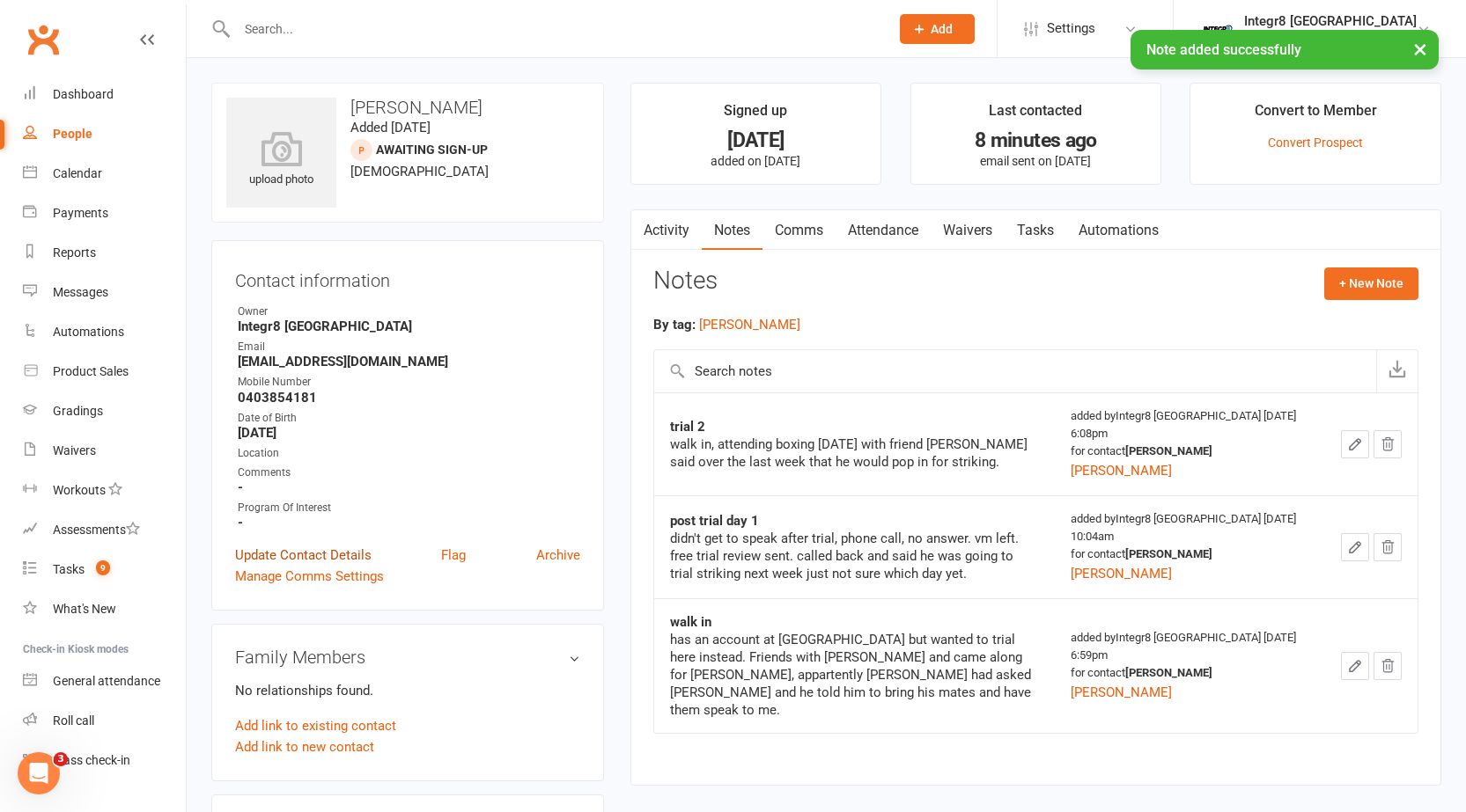
click at [310, 556] on link "Update Contact Details" at bounding box center [303, 555] width 137 height 21
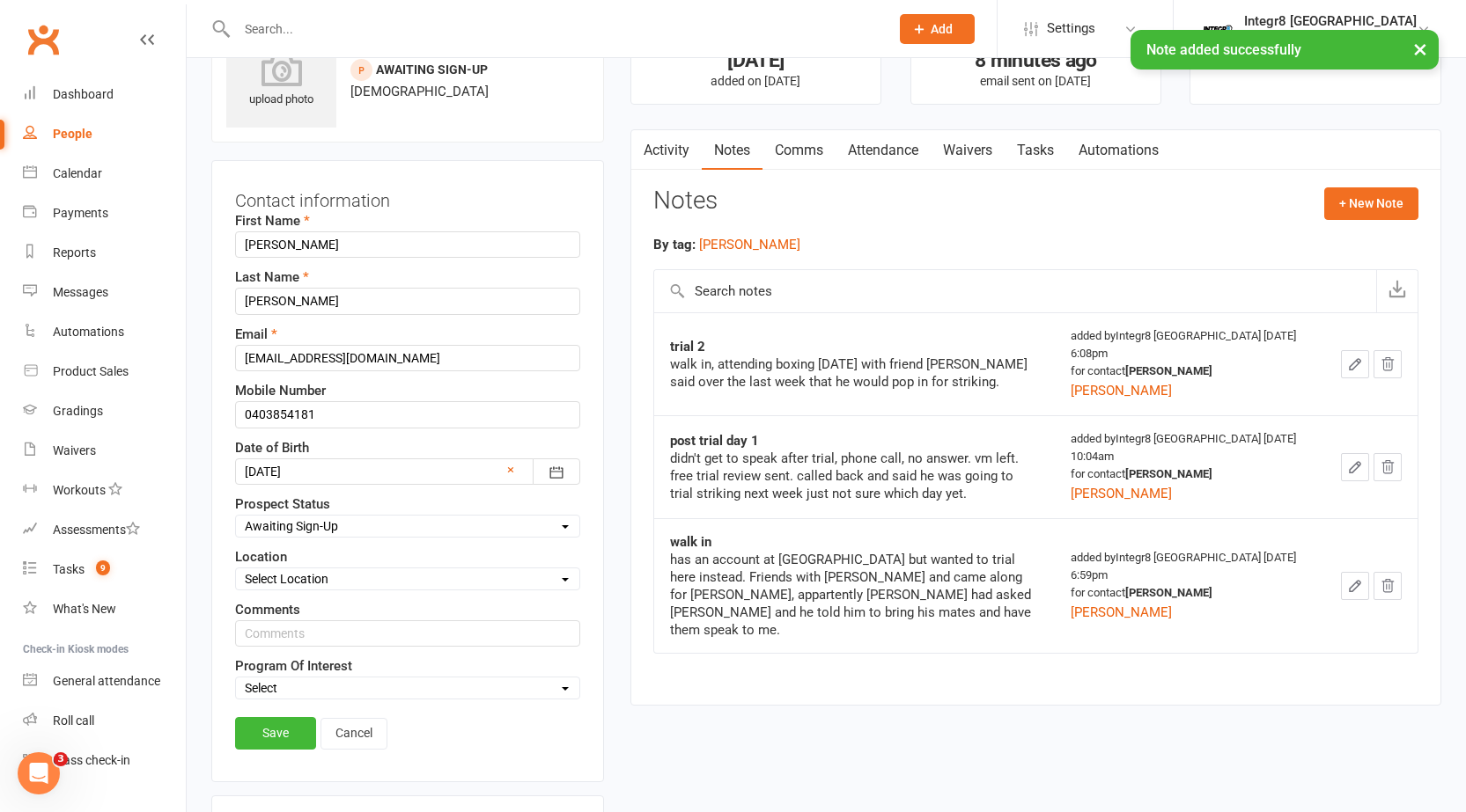
scroll to position [83, 0]
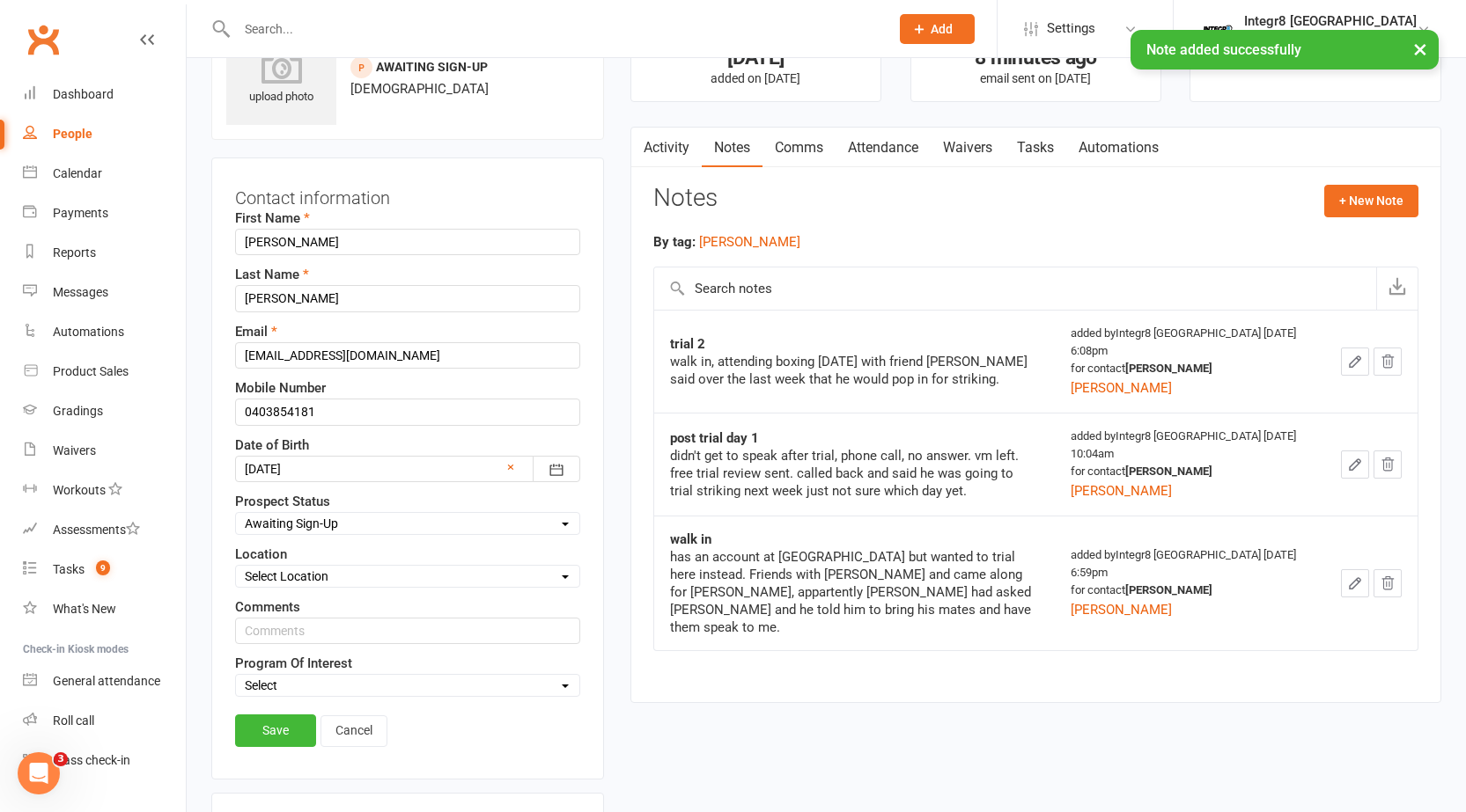
click at [316, 528] on select "Select Initial Contact Follow-up Free Trial Booked Awaiting Sign-Up Not Ready (…" at bounding box center [407, 524] width 343 height 20
select select "Free Trial Booked"
click at [236, 514] on select "Select Initial Contact Follow-up Free Trial Booked Awaiting Sign-Up Not Ready (…" at bounding box center [407, 524] width 343 height 20
click at [288, 725] on link "Save" at bounding box center [275, 730] width 81 height 31
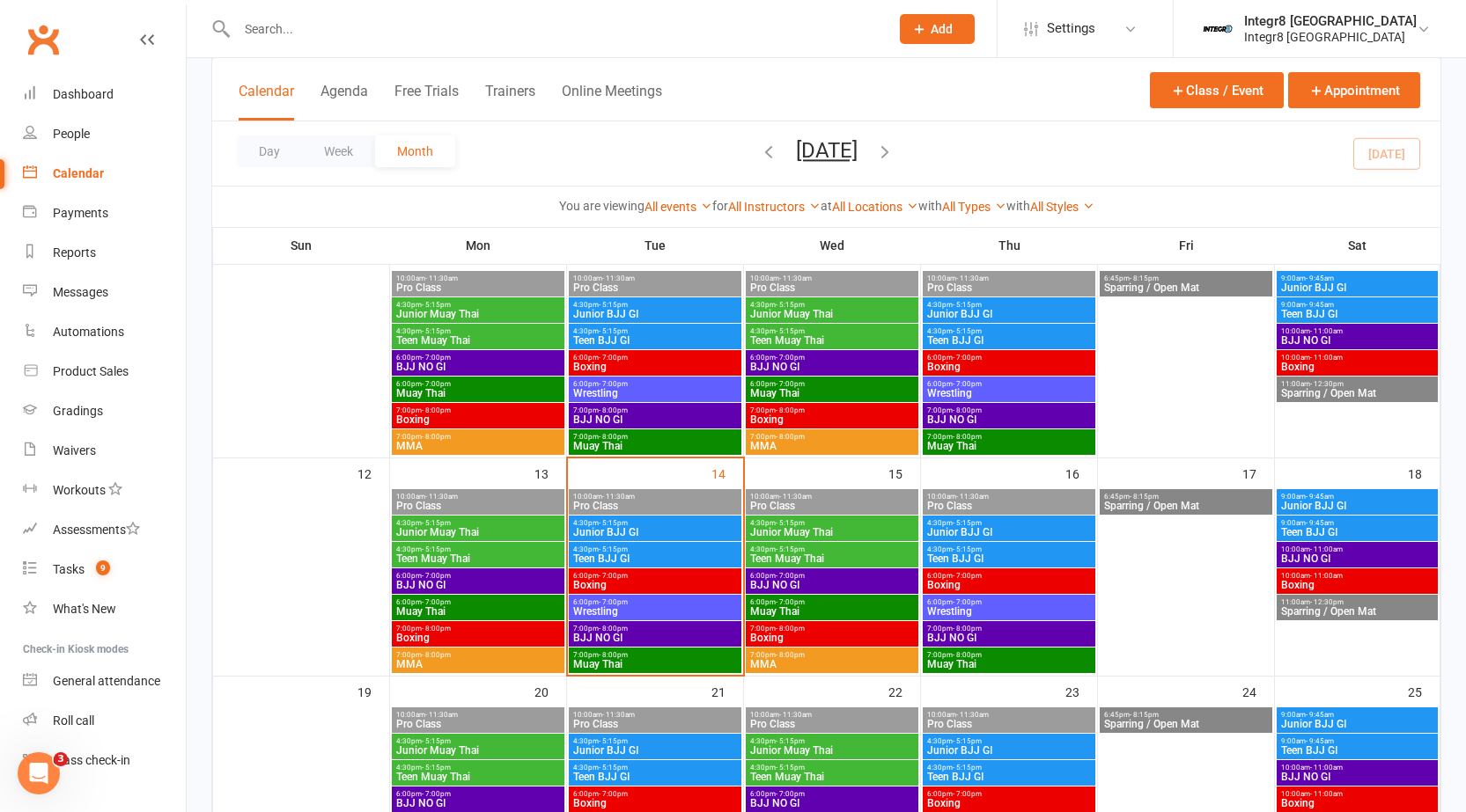
scroll to position [352, 0]
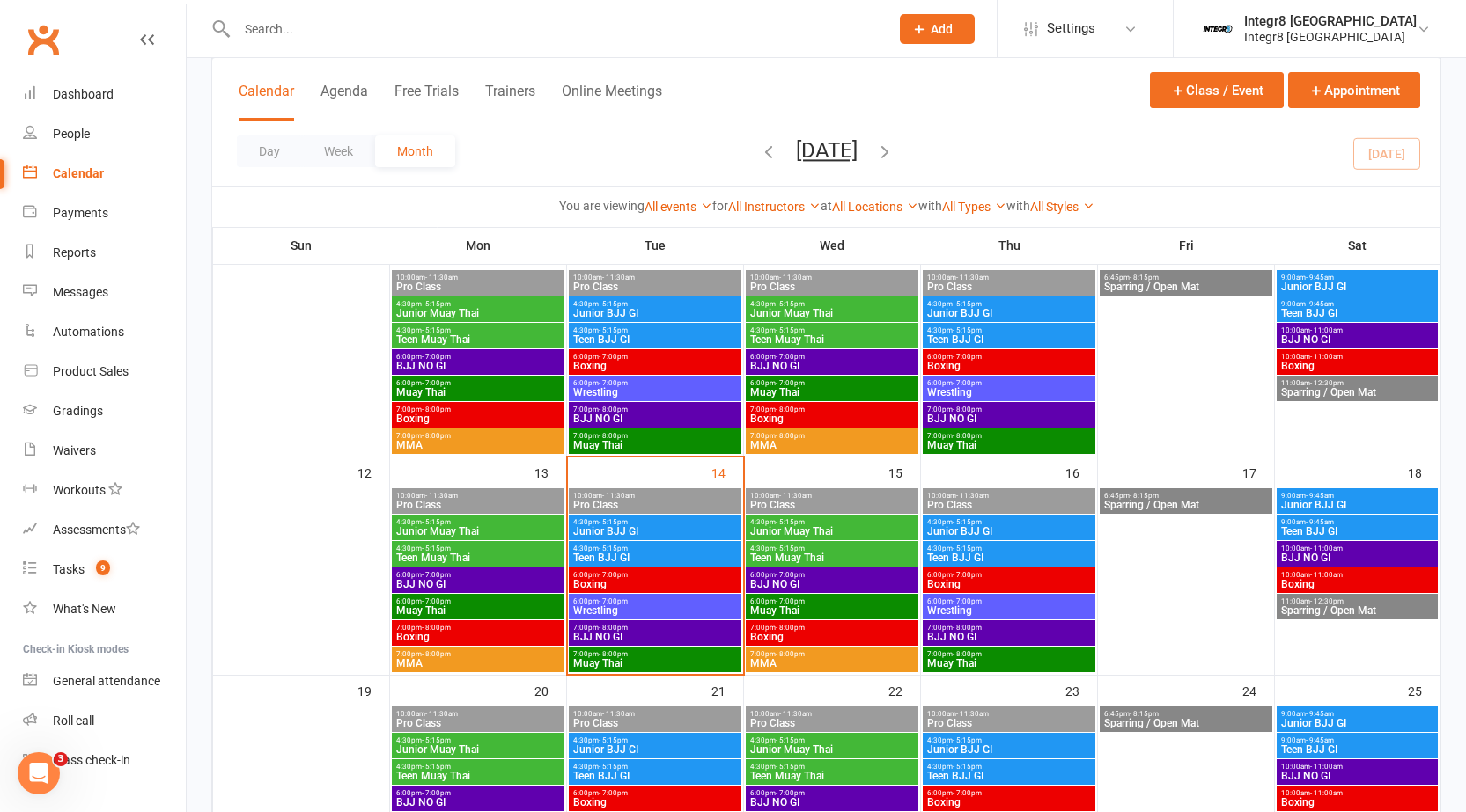
click at [806, 655] on span "7:00pm - 8:00pm" at bounding box center [831, 655] width 165 height 8
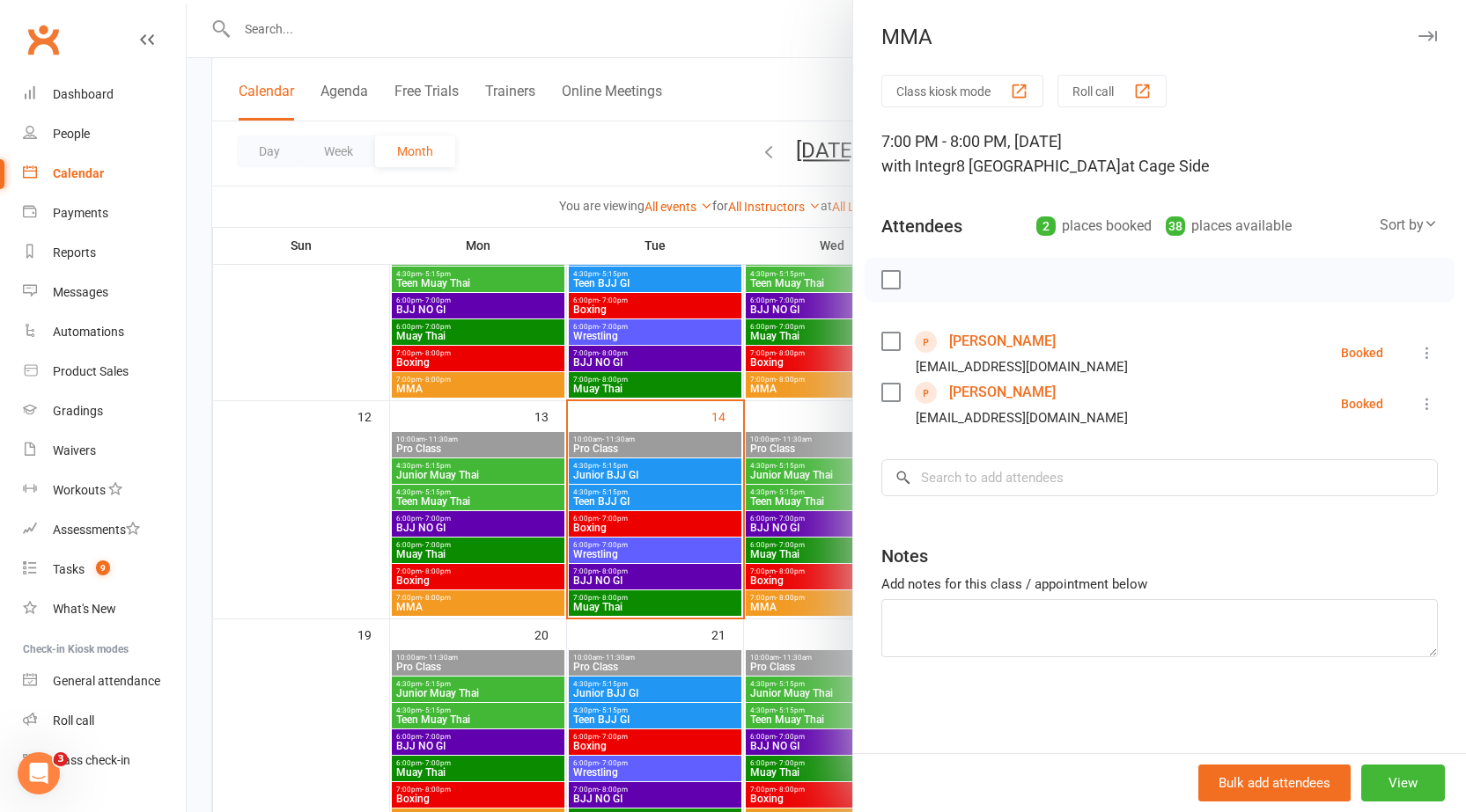
scroll to position [440, 0]
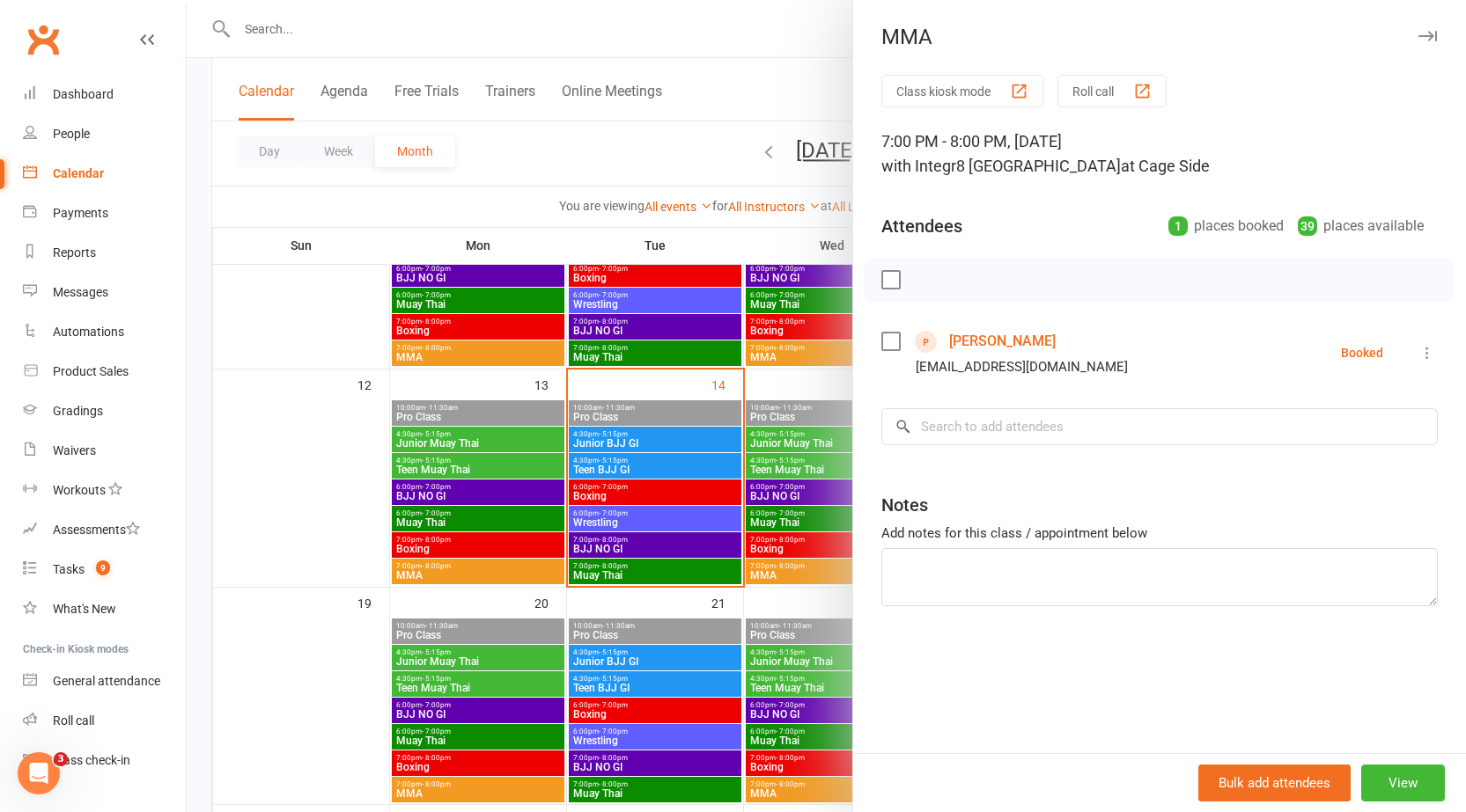
click at [775, 411] on div at bounding box center [826, 406] width 1279 height 812
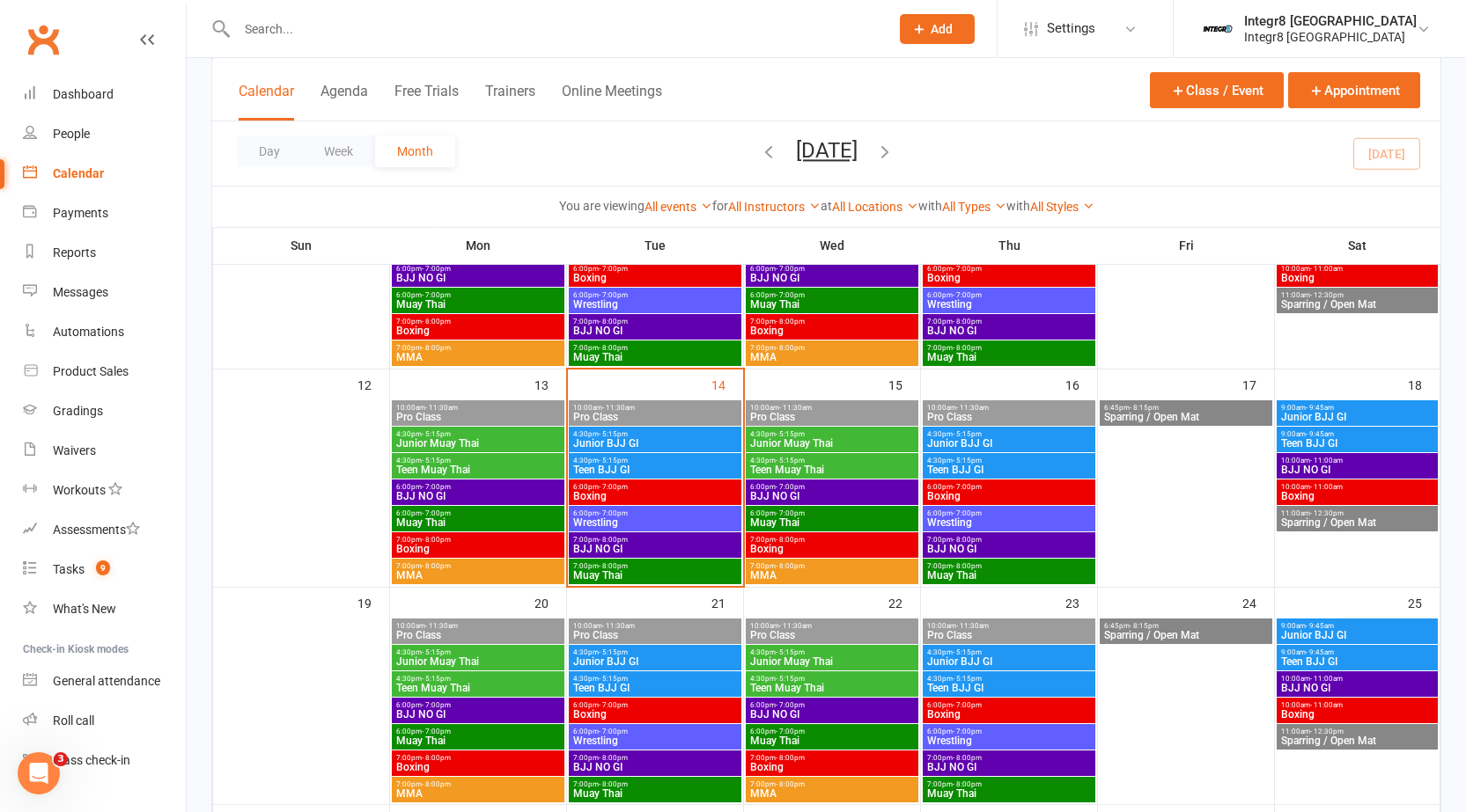
click at [781, 519] on span "Muay Thai" at bounding box center [831, 523] width 165 height 11
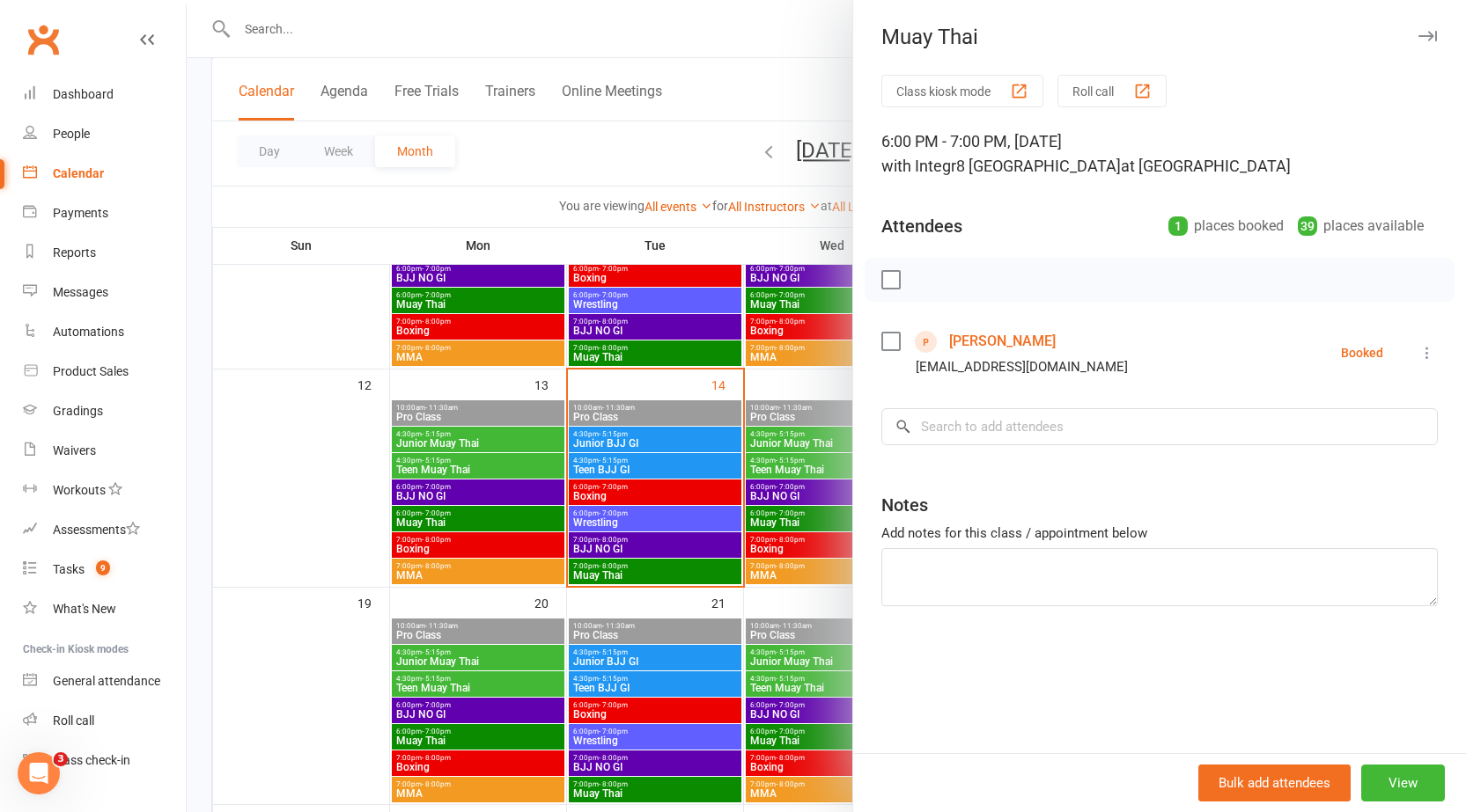
click at [578, 338] on div at bounding box center [826, 406] width 1279 height 812
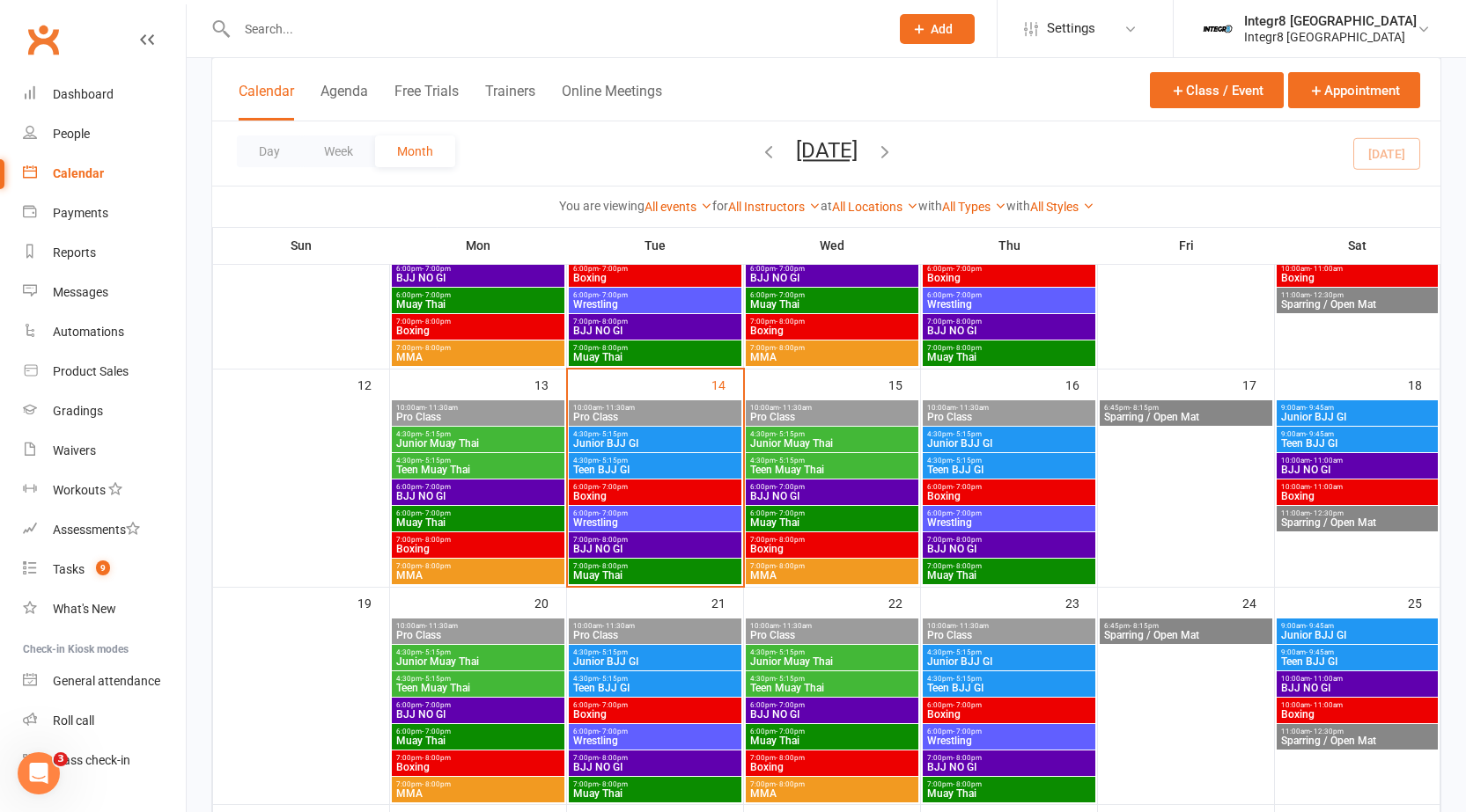
click at [645, 545] on span "BJJ NO GI" at bounding box center [654, 549] width 165 height 11
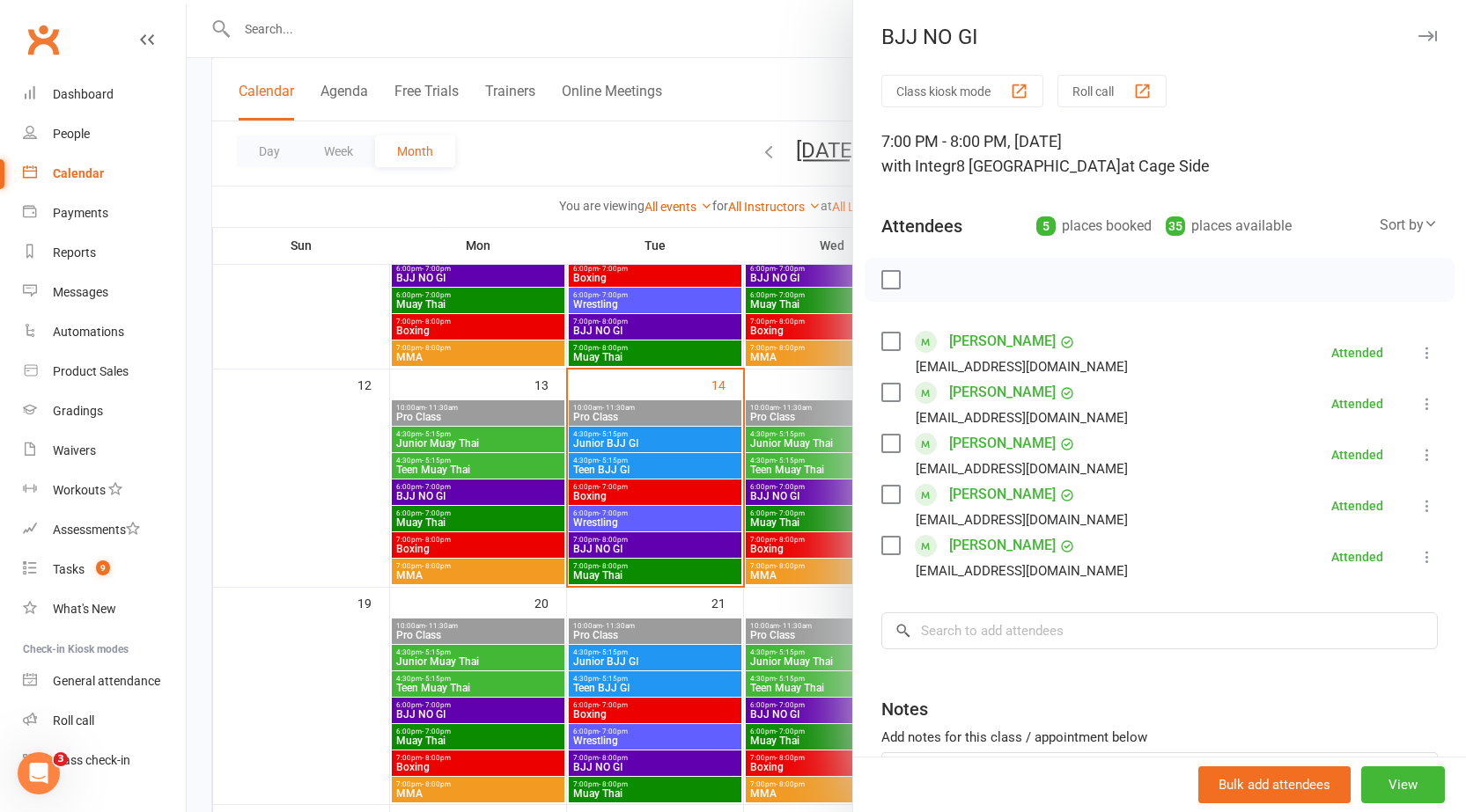
click at [645, 545] on div at bounding box center [826, 406] width 1279 height 812
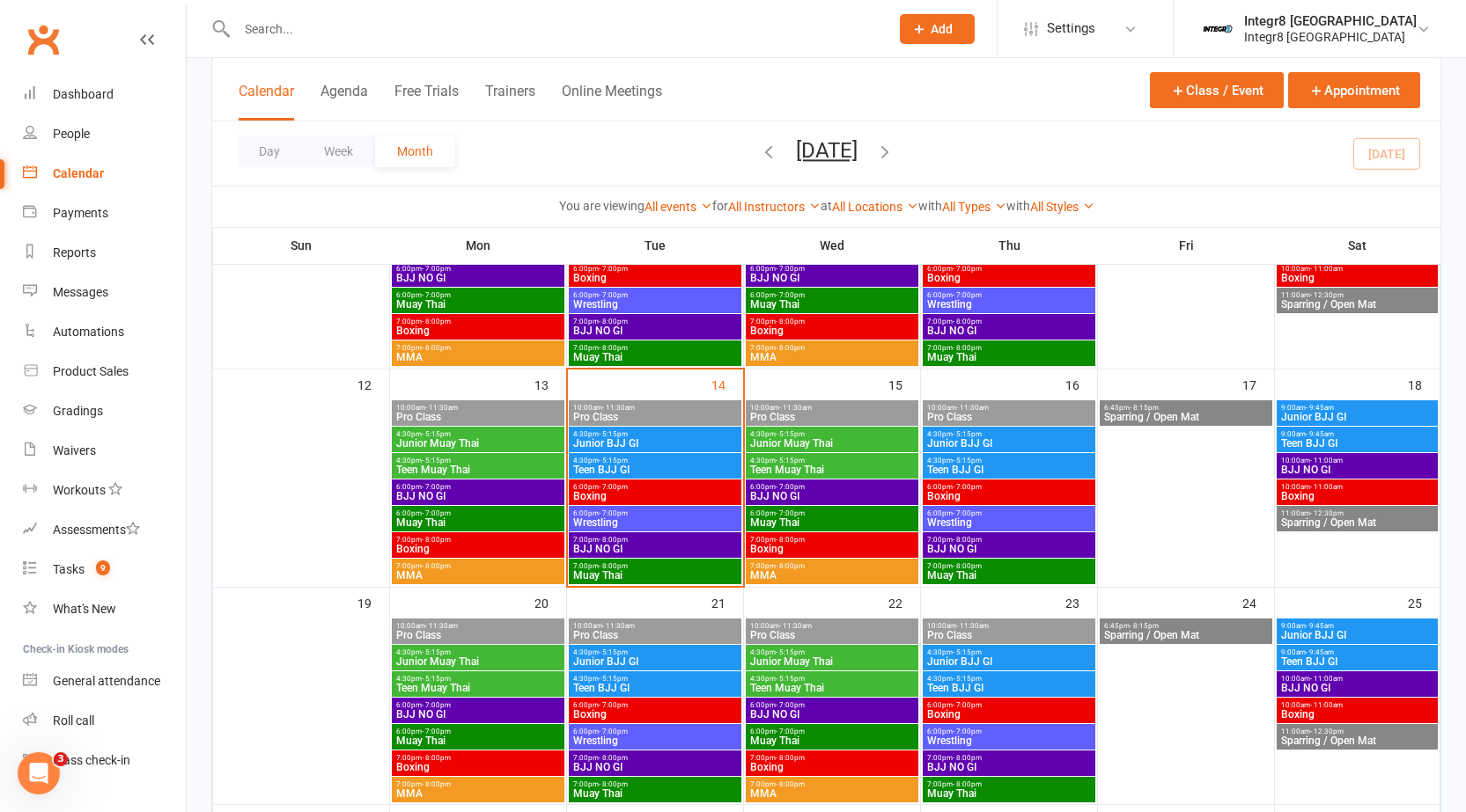
click at [635, 571] on span "Muay Thai" at bounding box center [654, 576] width 165 height 11
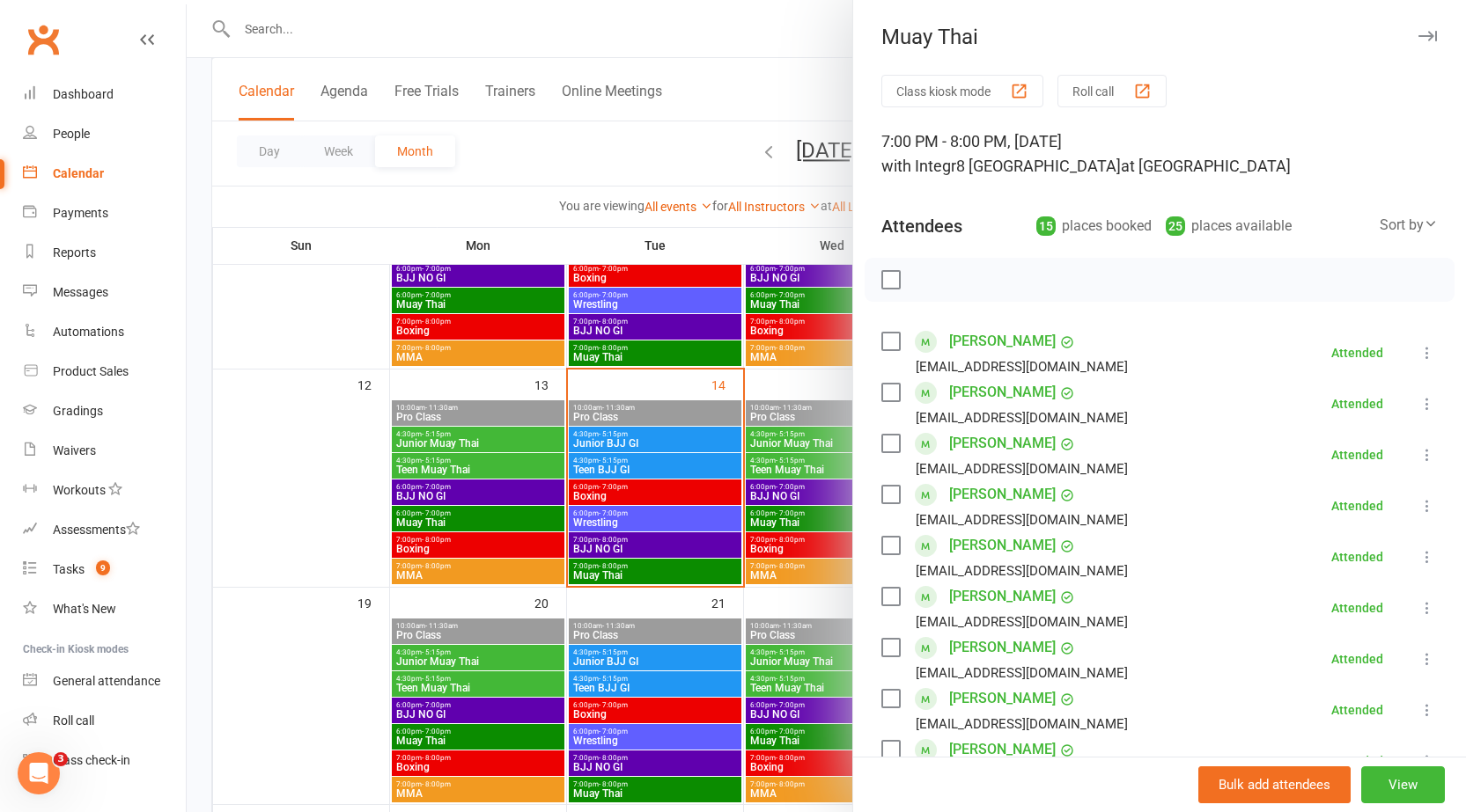
click at [635, 571] on div at bounding box center [826, 406] width 1279 height 812
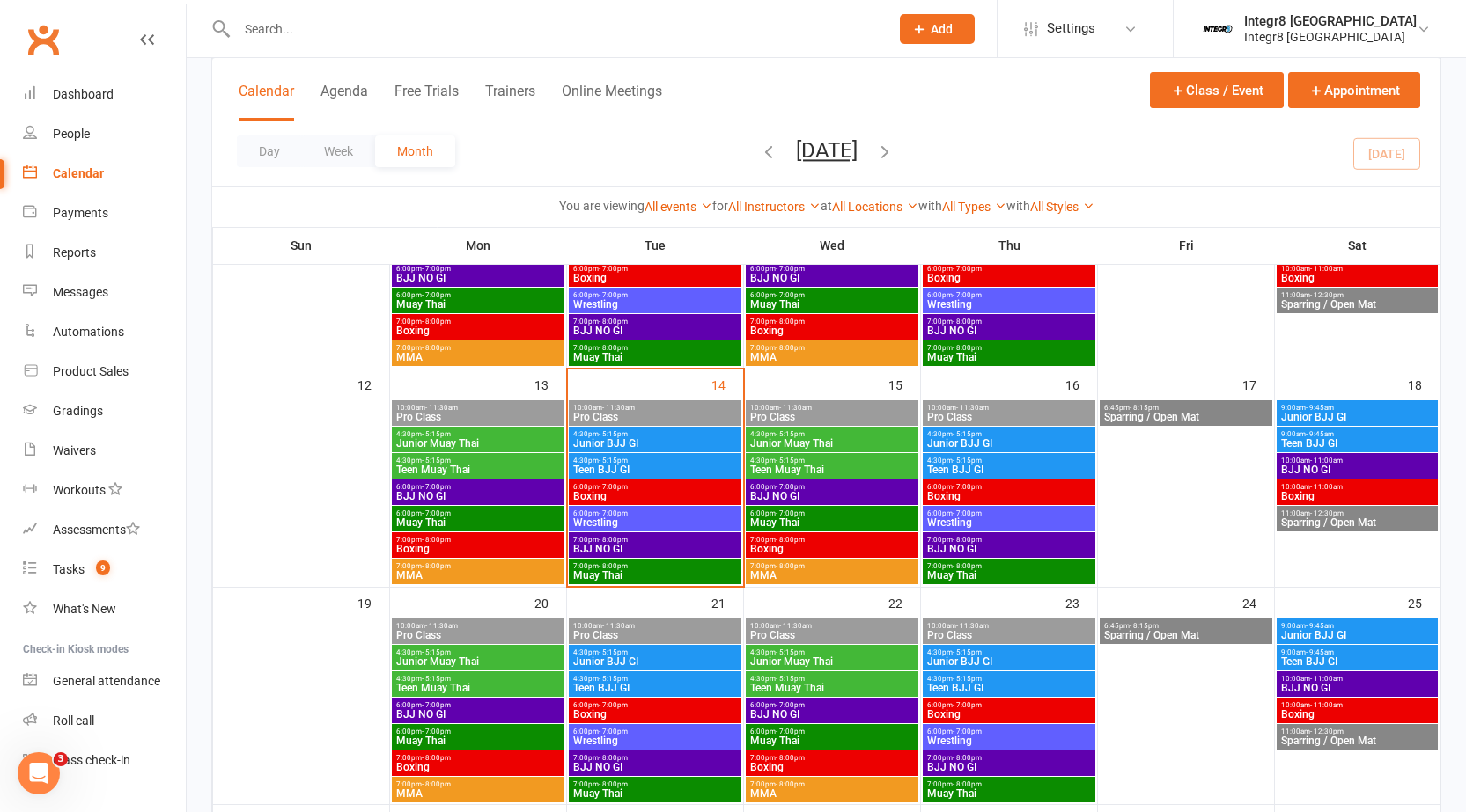
click at [644, 519] on span "Wrestling" at bounding box center [654, 523] width 165 height 11
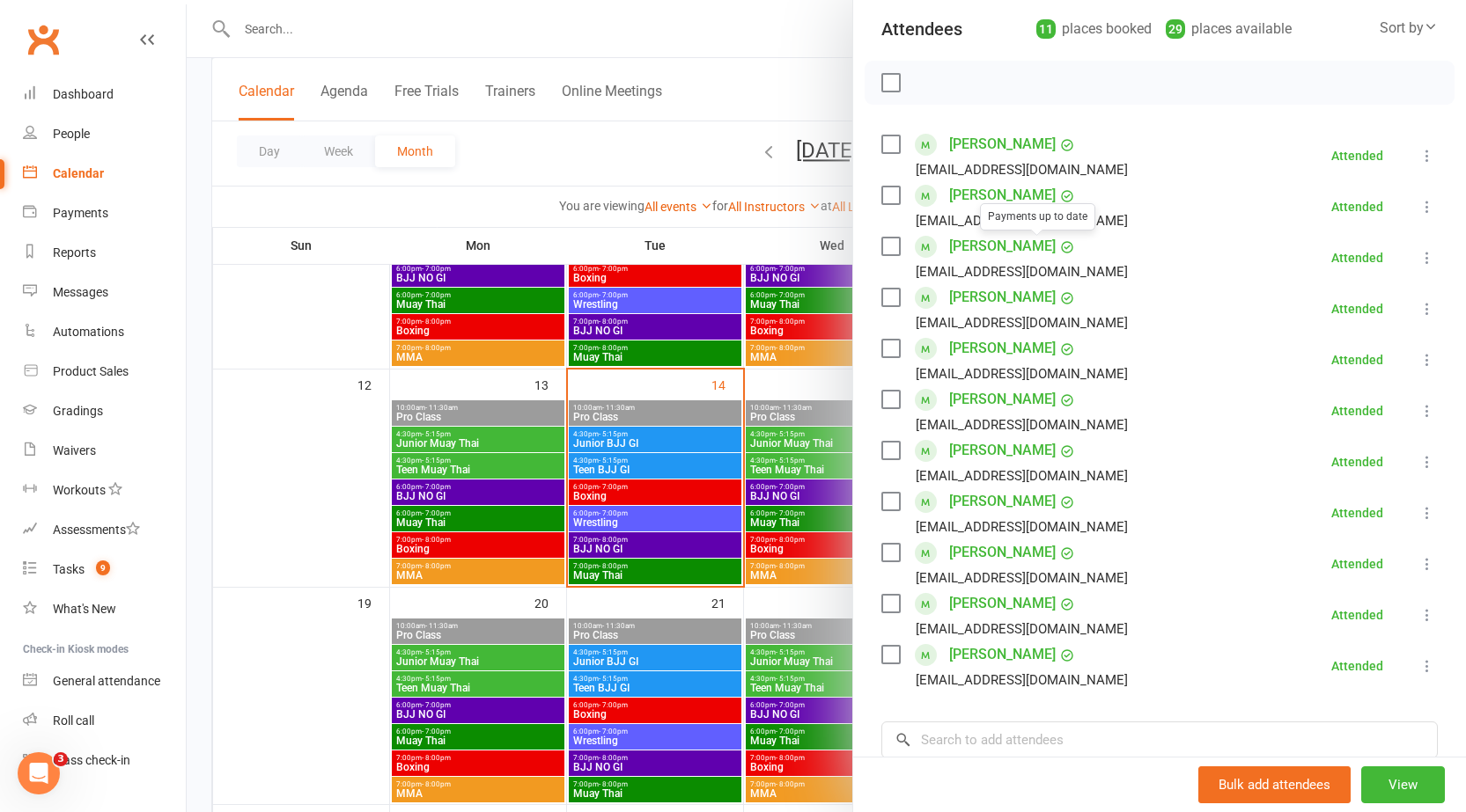
scroll to position [264, 0]
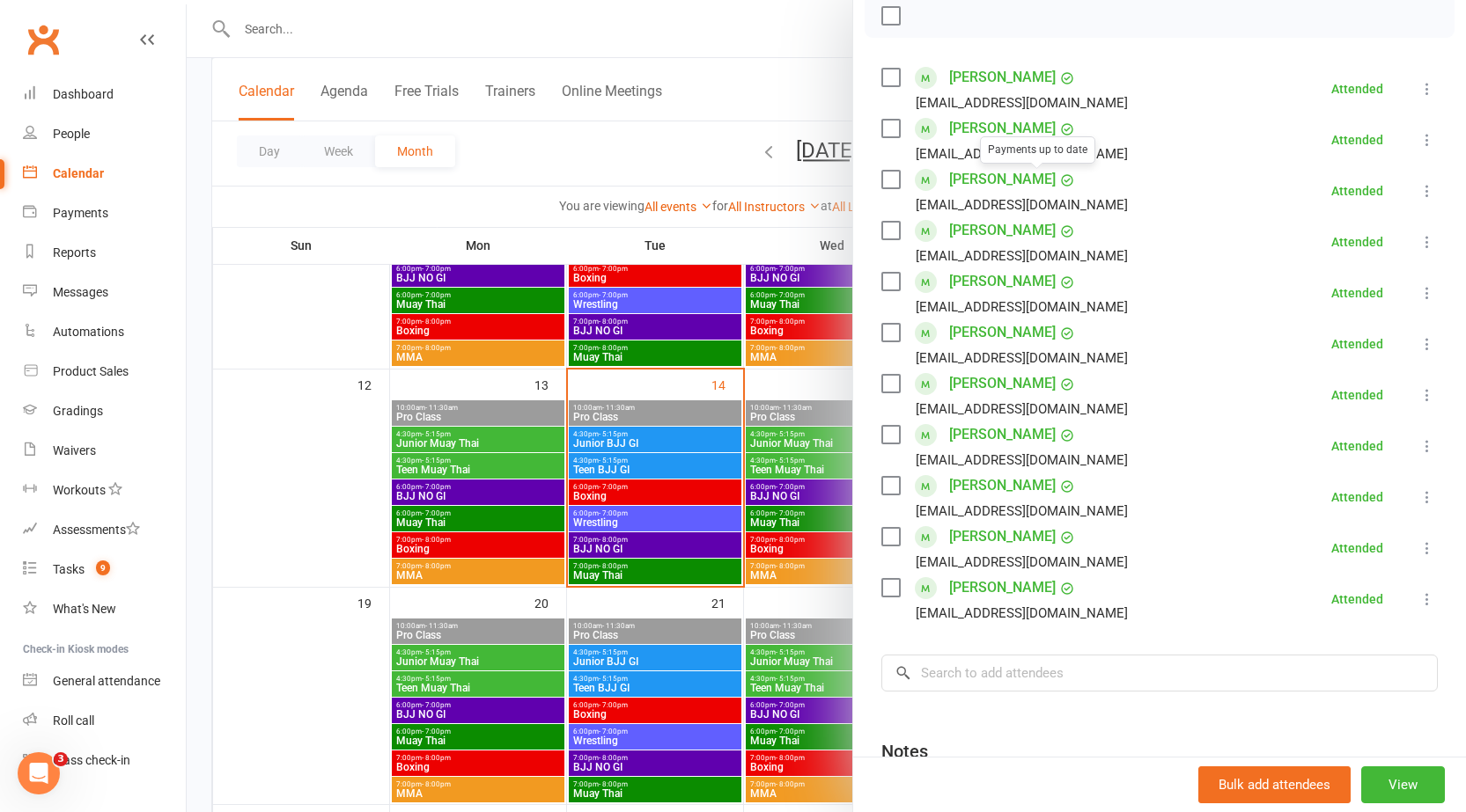
click at [687, 534] on div at bounding box center [826, 406] width 1279 height 812
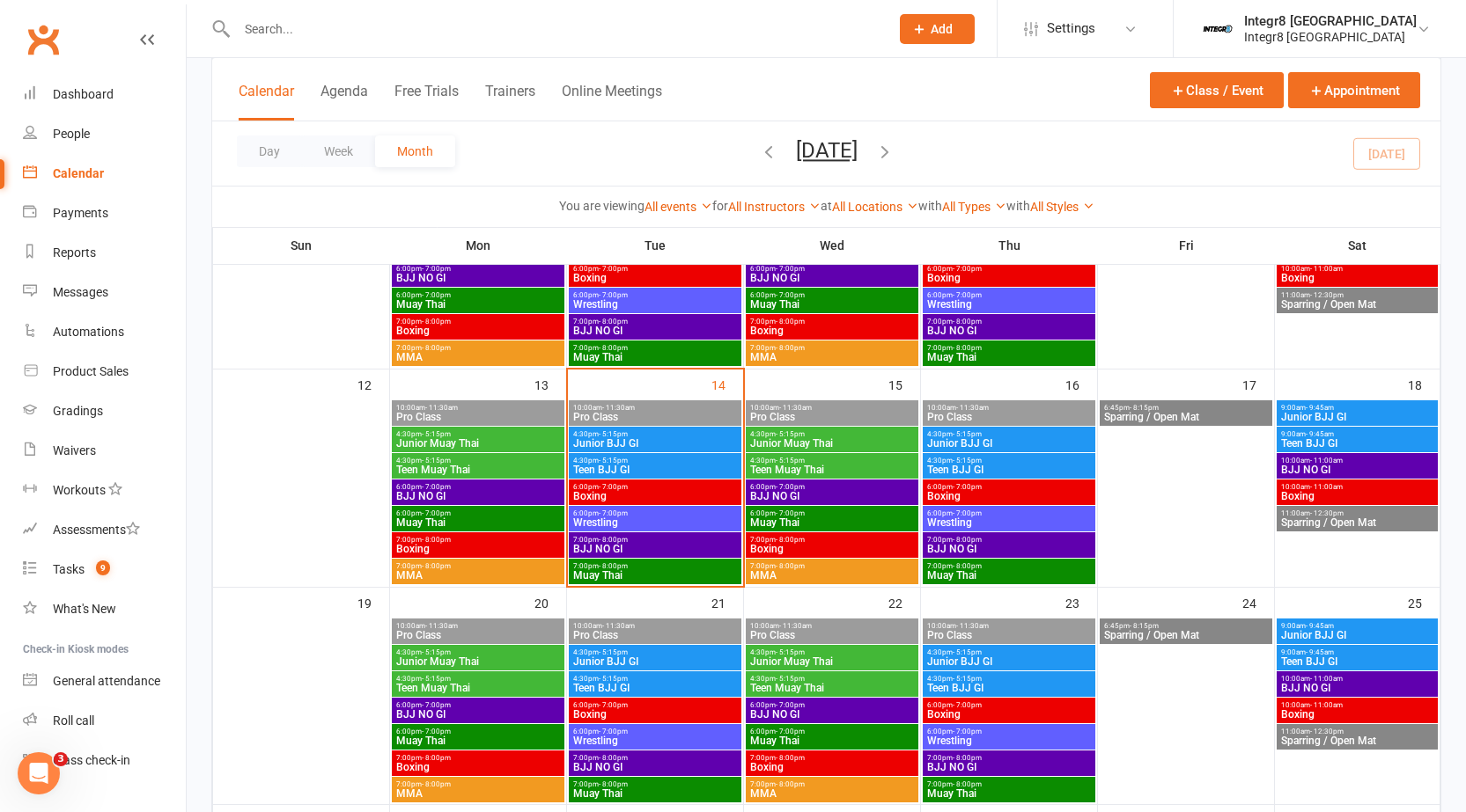
click at [678, 541] on span "7:00pm - 8:00pm" at bounding box center [654, 539] width 165 height 8
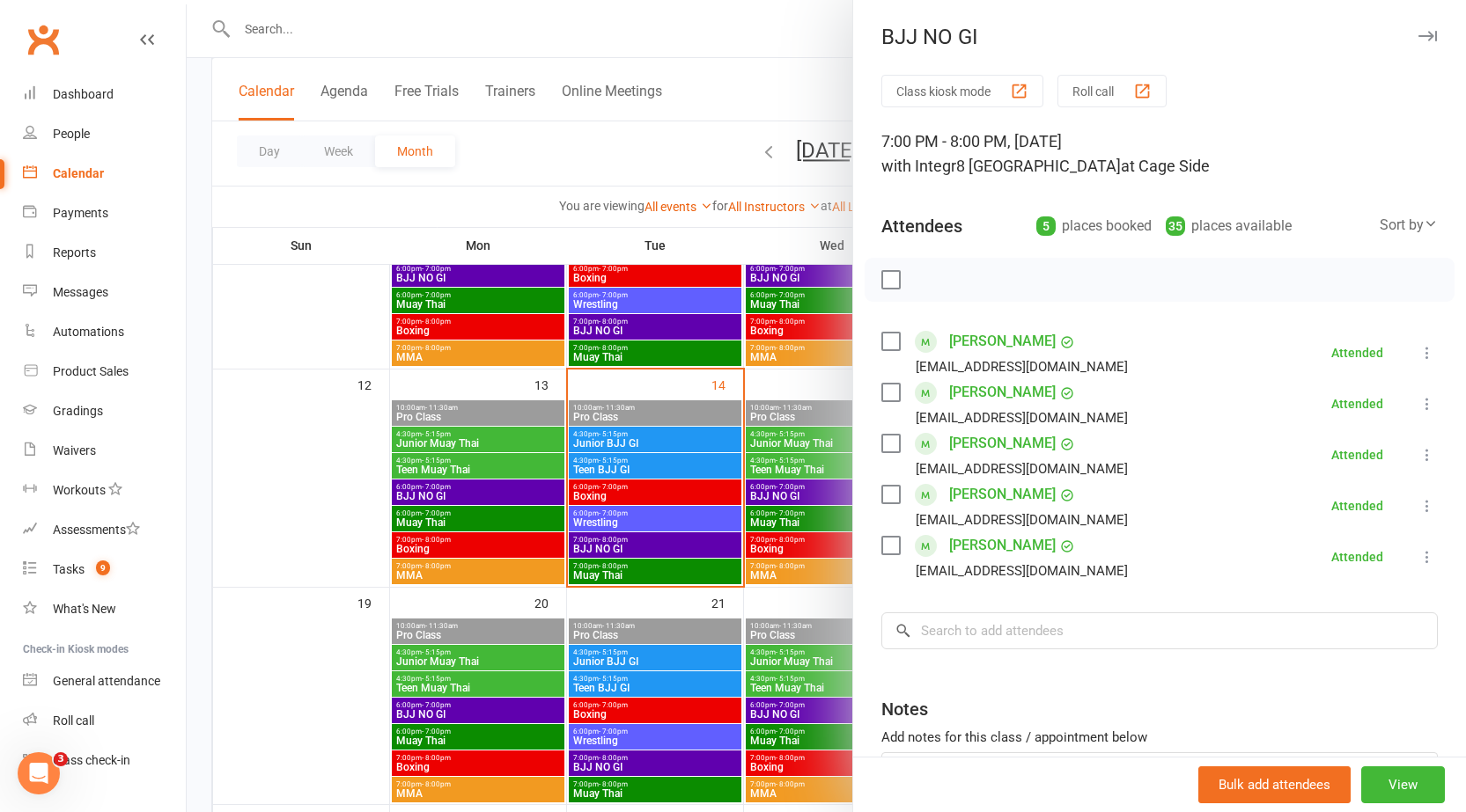
click at [839, 505] on div at bounding box center [826, 406] width 1279 height 812
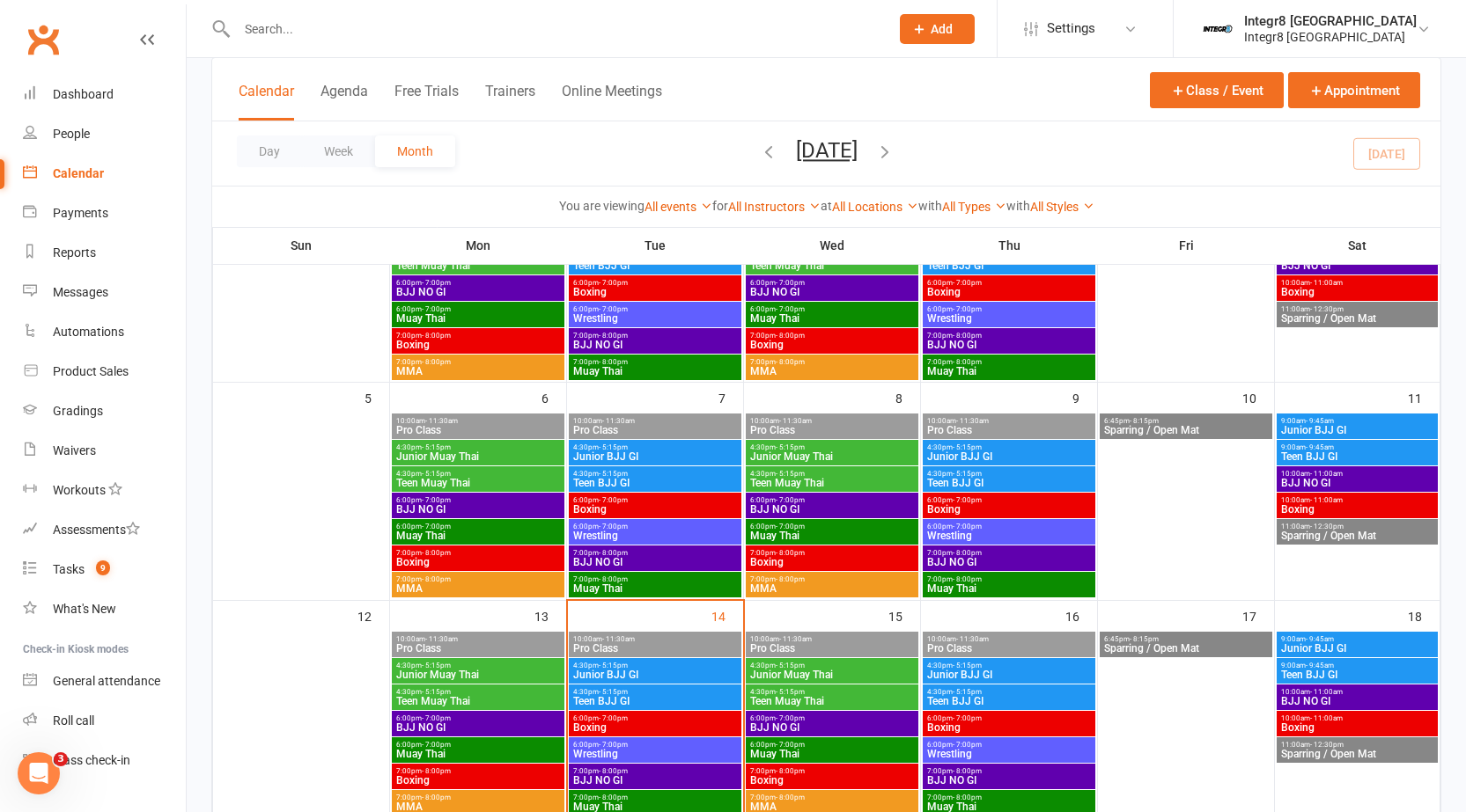
scroll to position [176, 0]
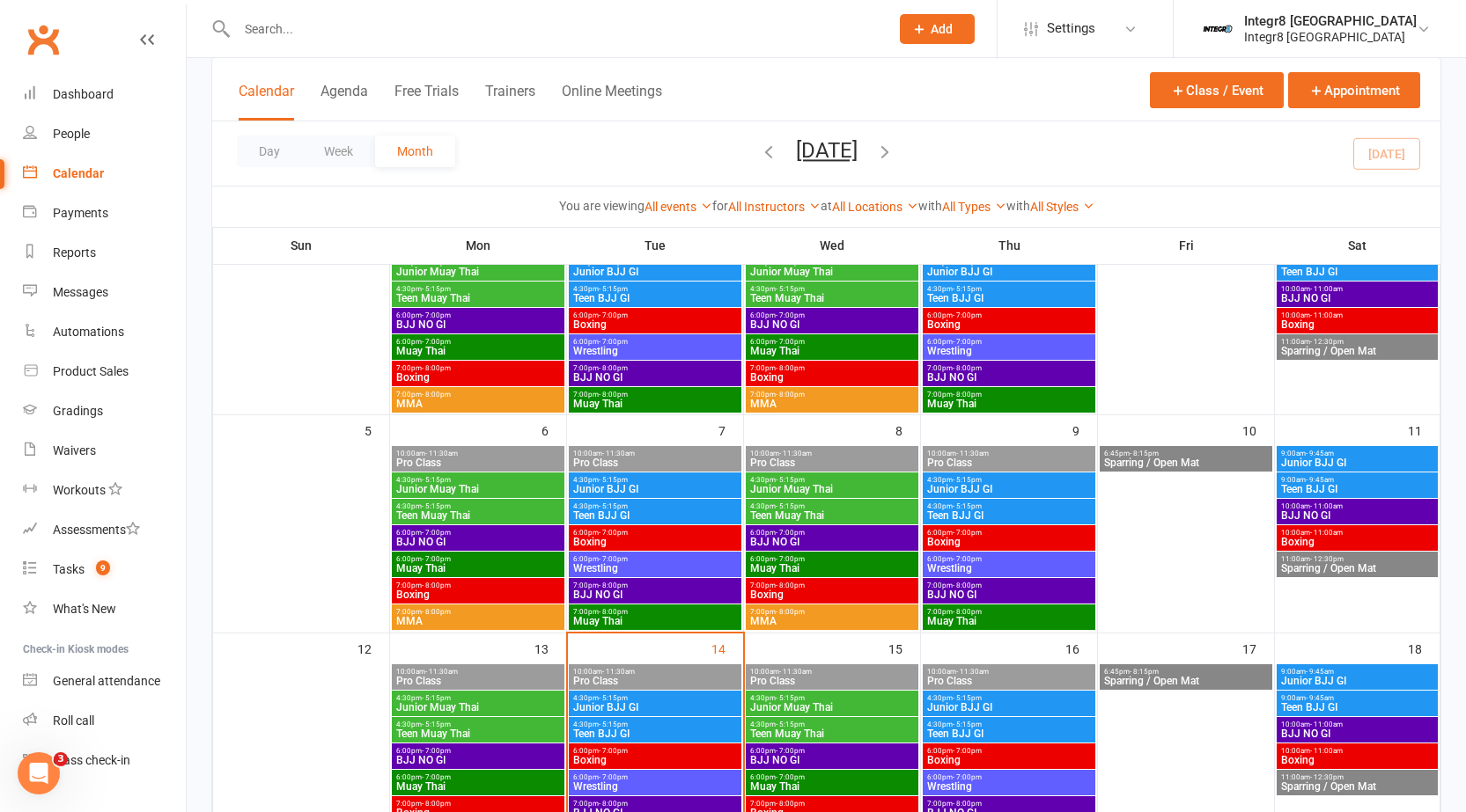
click at [616, 26] on input "text" at bounding box center [554, 28] width 645 height 24
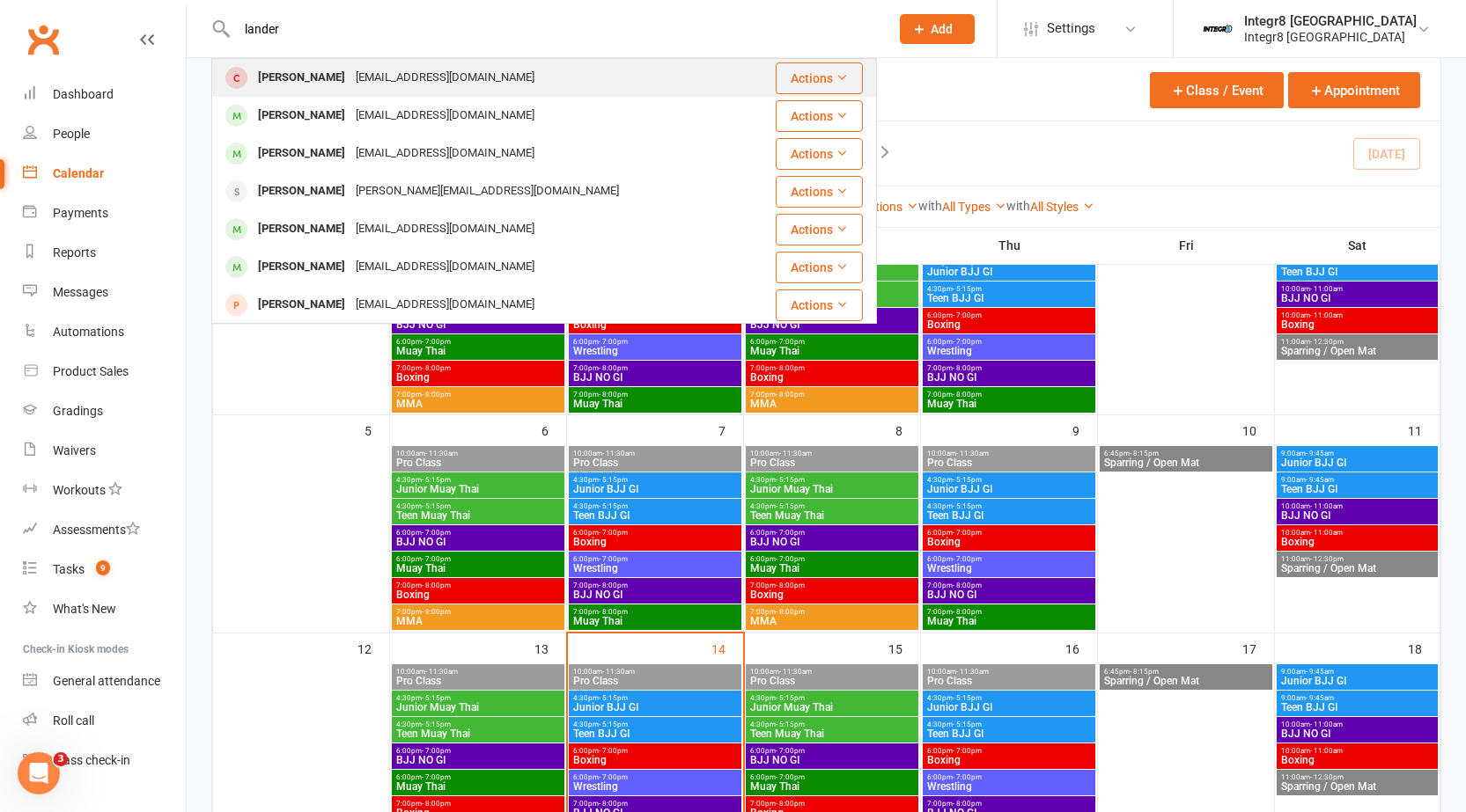
type input "lander"
click at [474, 77] on div "jack lander jacklander13@outlook.com" at bounding box center [480, 77] width 534 height 36
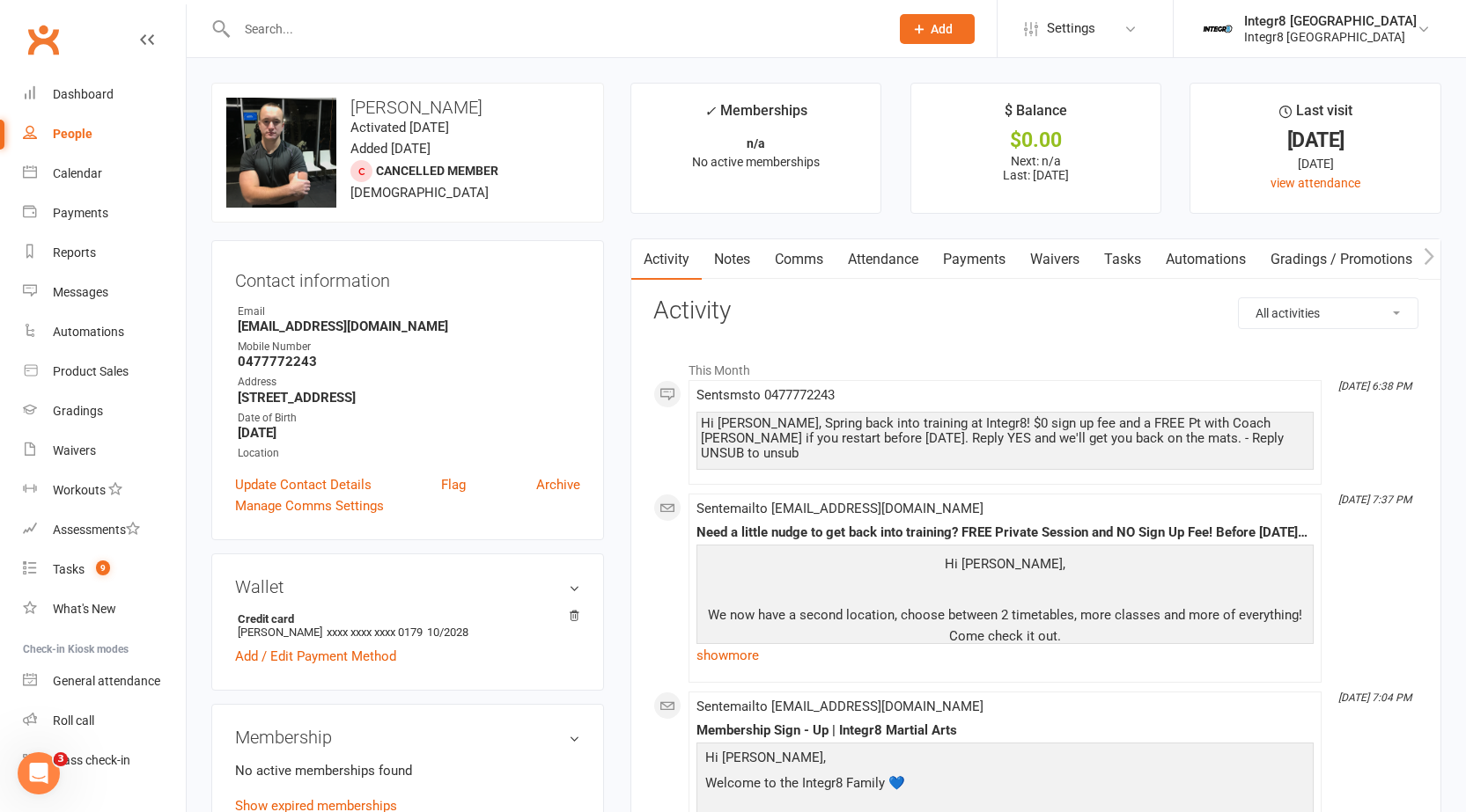
click at [723, 258] on link "Notes" at bounding box center [732, 259] width 61 height 40
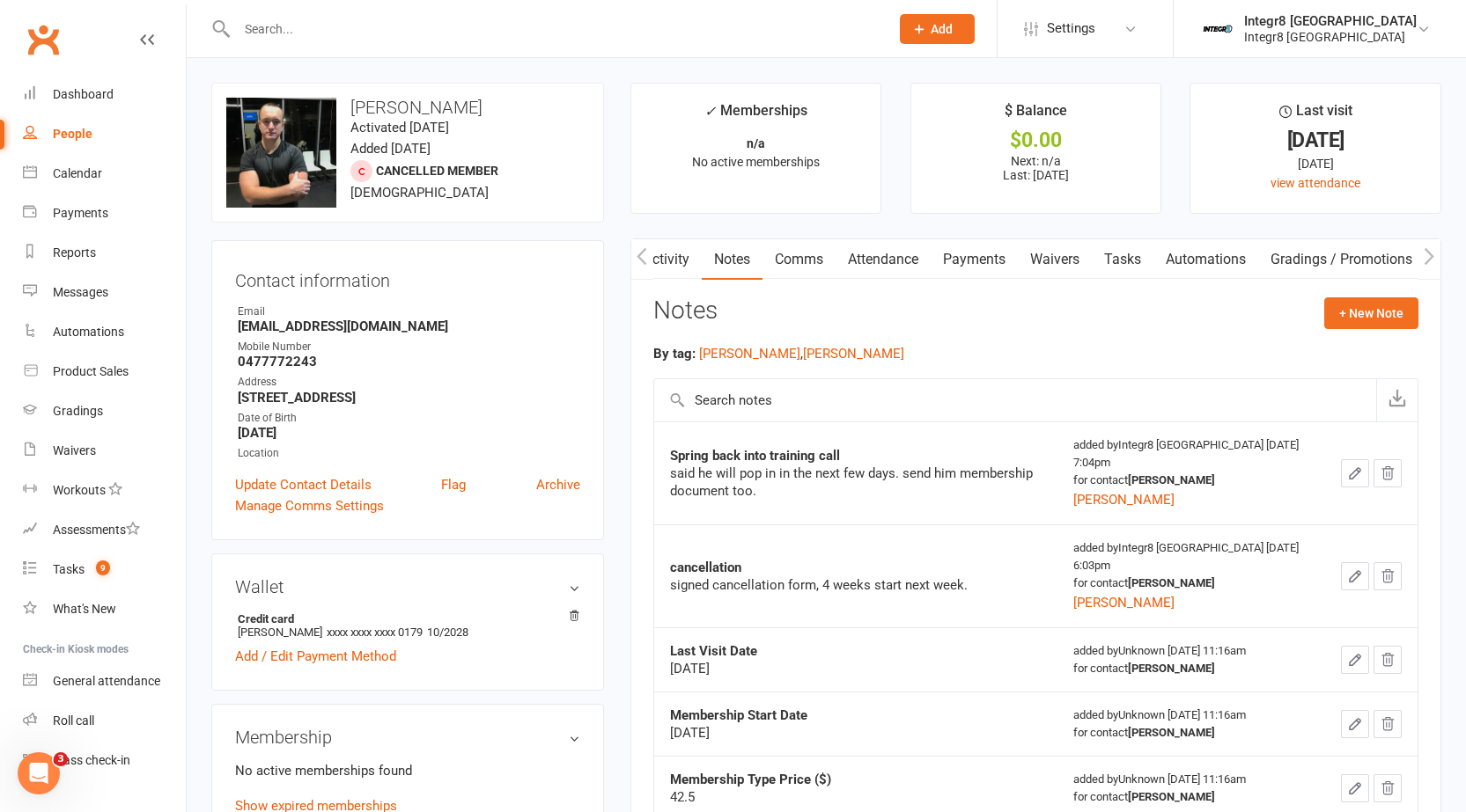
click at [685, 258] on link "Activity" at bounding box center [667, 259] width 70 height 40
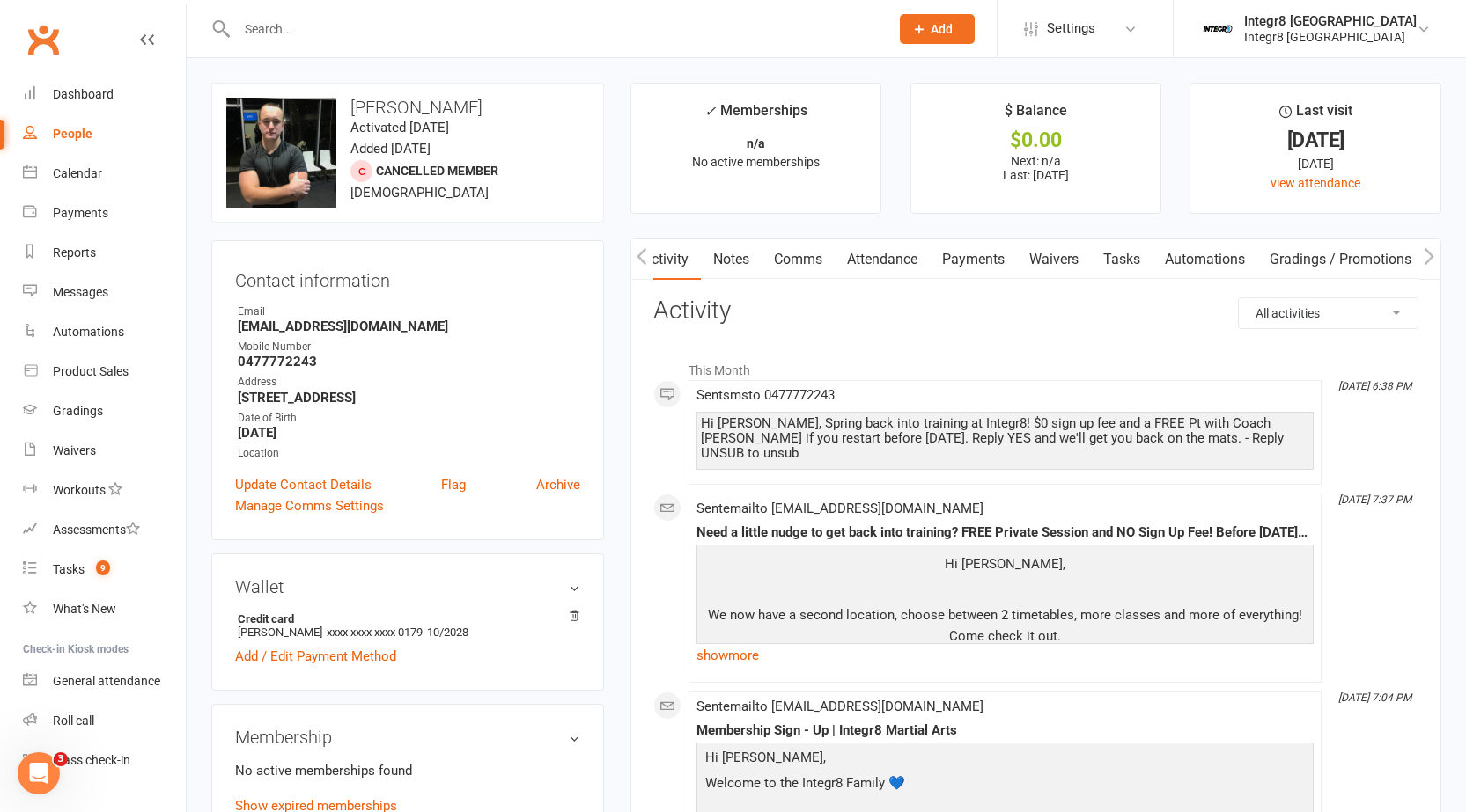
click at [739, 248] on link "Notes" at bounding box center [731, 259] width 61 height 40
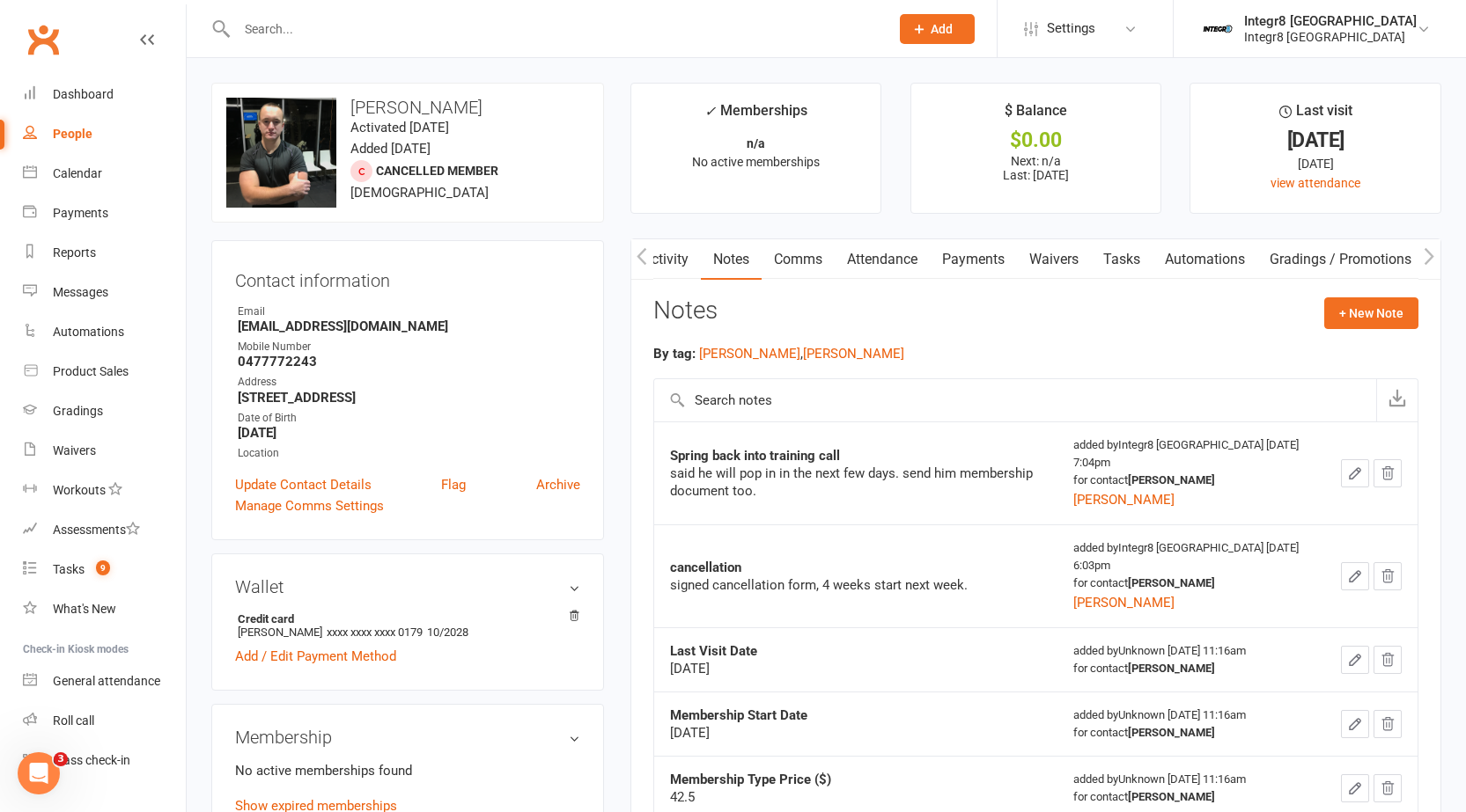
click at [648, 252] on button "button" at bounding box center [642, 259] width 22 height 40
click at [655, 255] on link "Activity" at bounding box center [667, 259] width 70 height 40
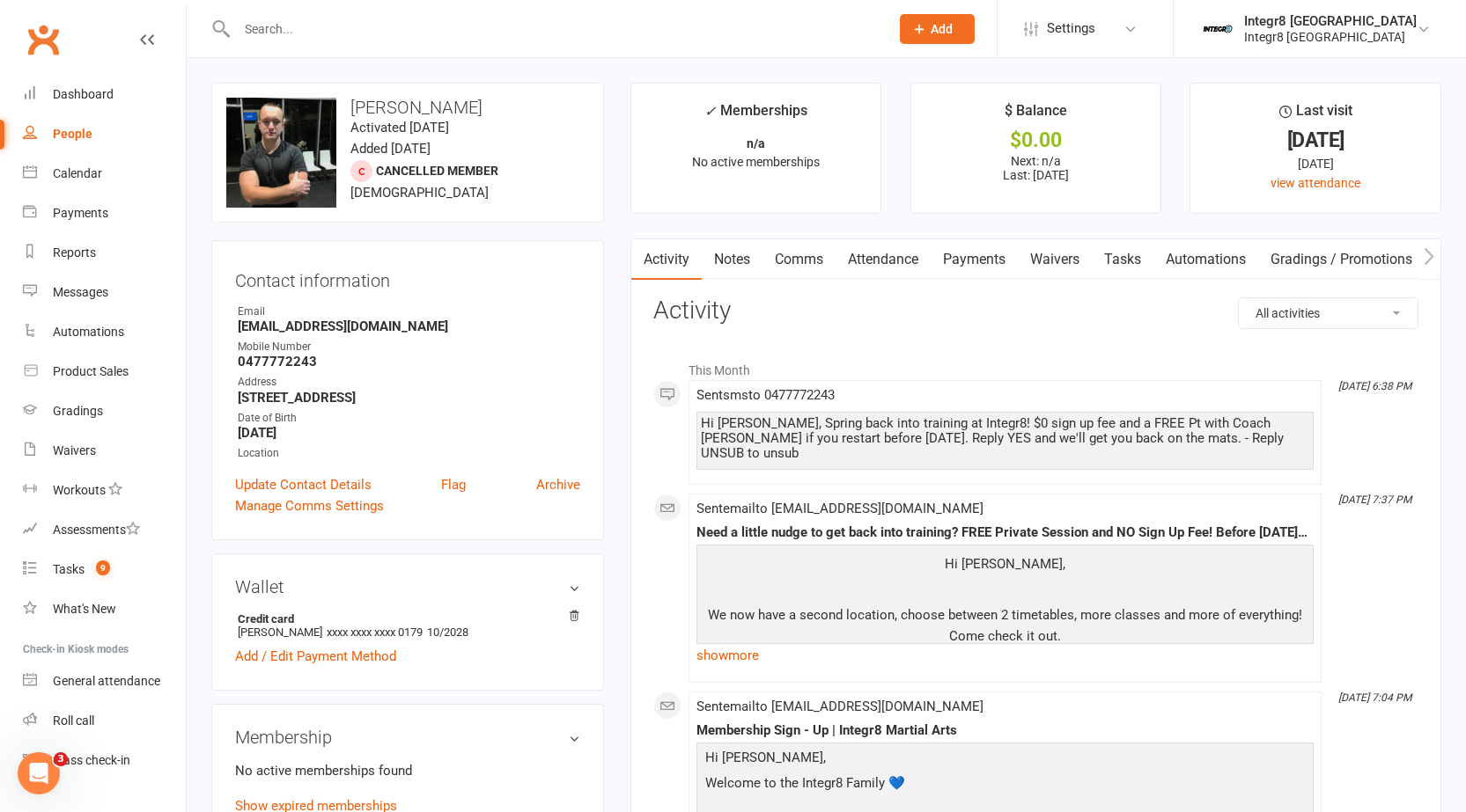
click at [723, 249] on link "Notes" at bounding box center [732, 259] width 61 height 40
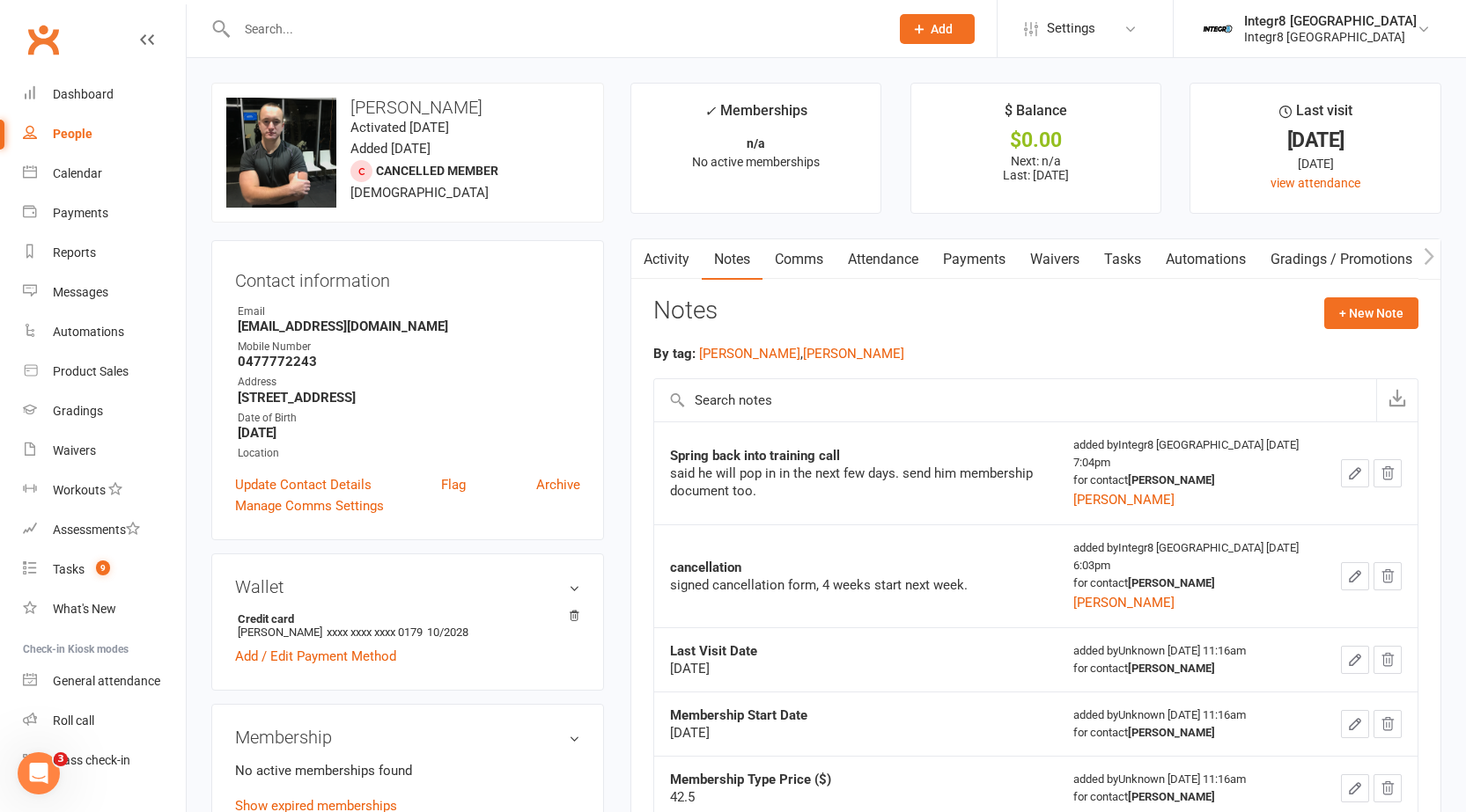
click at [686, 252] on link "Activity" at bounding box center [667, 259] width 70 height 40
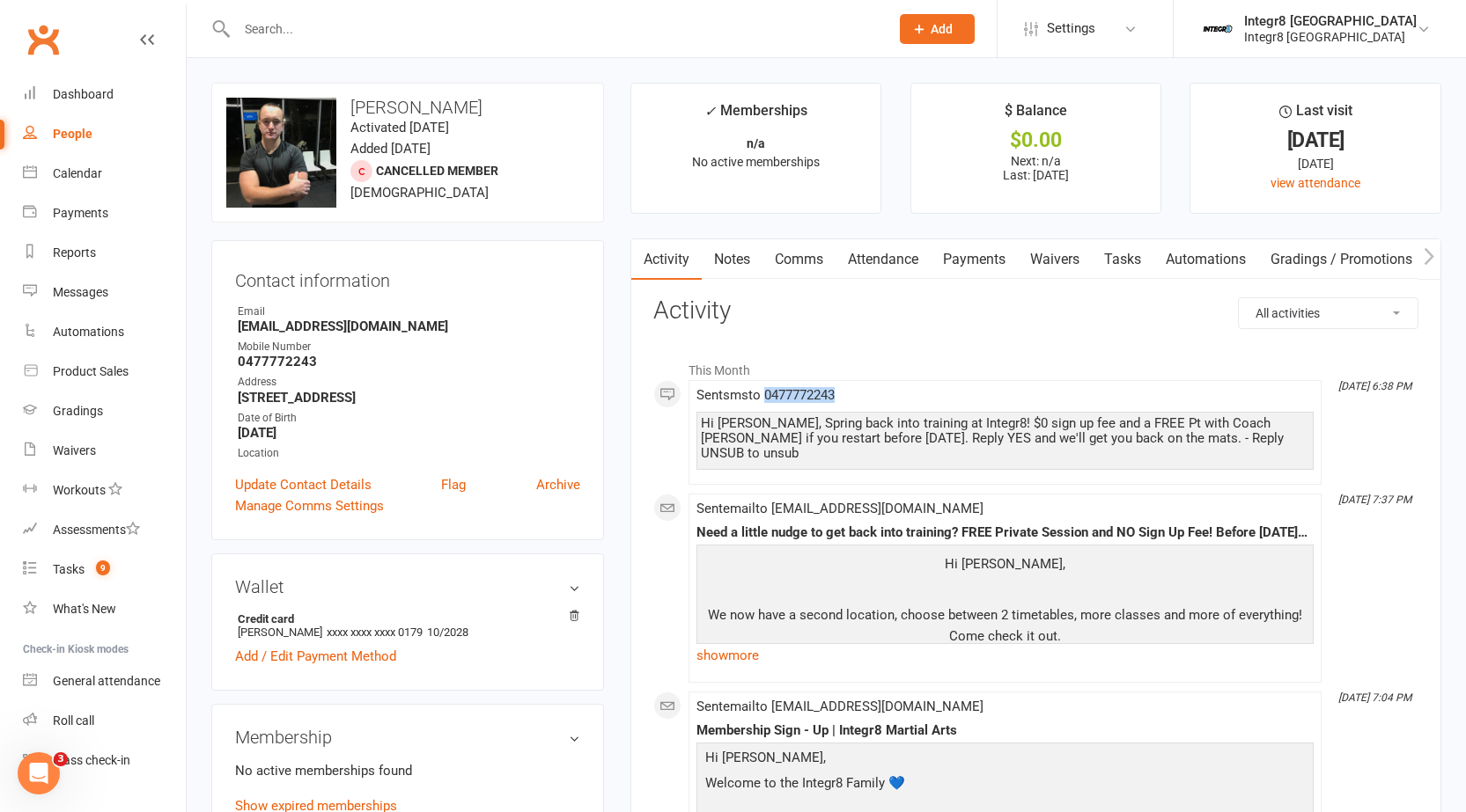
drag, startPoint x: 768, startPoint y: 394, endPoint x: 851, endPoint y: 394, distance: 83.0
click at [851, 394] on div "Sent sms to 0477772243 Hi jack, Spring back into training at Integr8! $0 sign u…" at bounding box center [1004, 432] width 617 height 89
click at [744, 262] on link "Notes" at bounding box center [732, 259] width 61 height 40
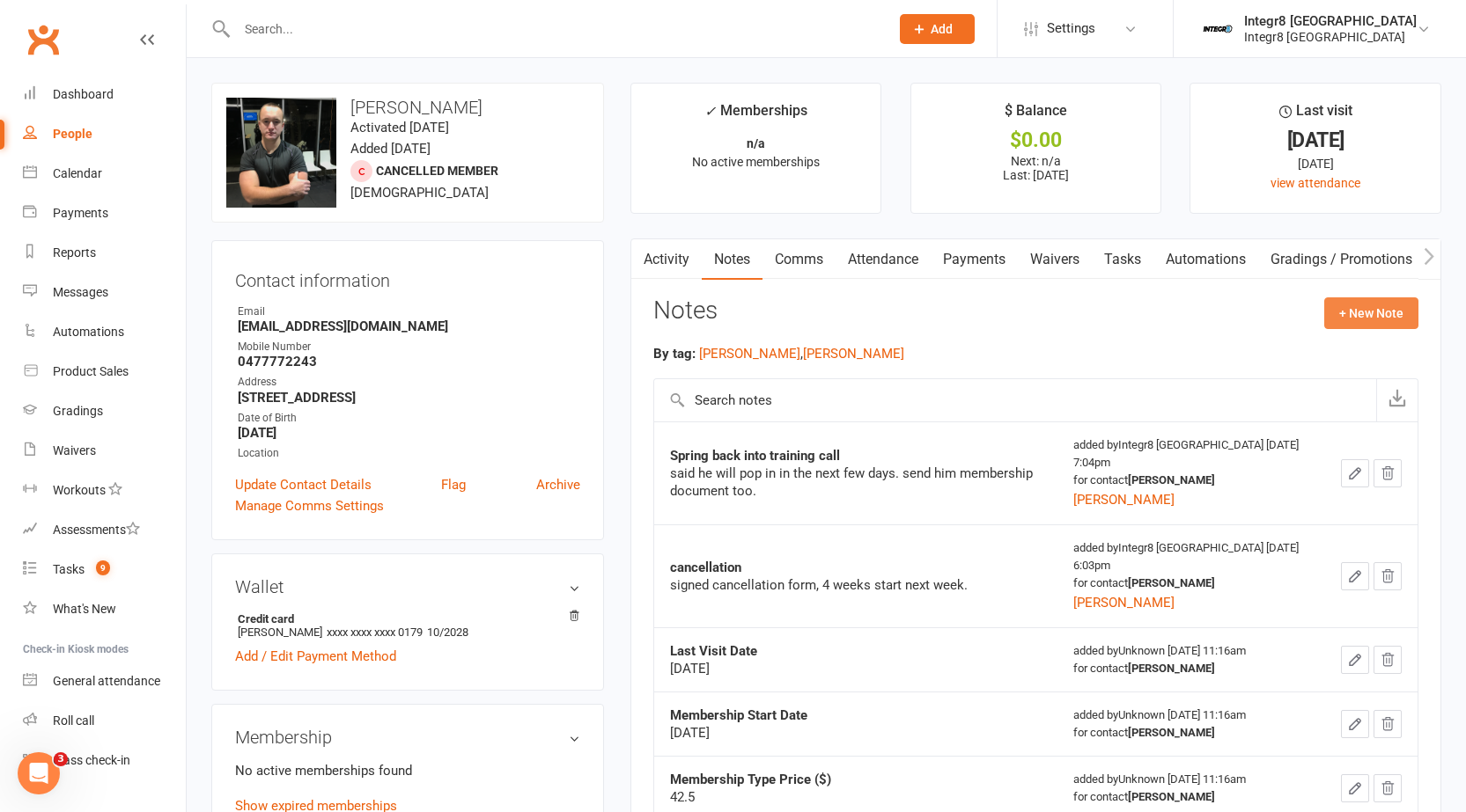
click at [1377, 314] on button "+ New Note" at bounding box center [1371, 313] width 94 height 31
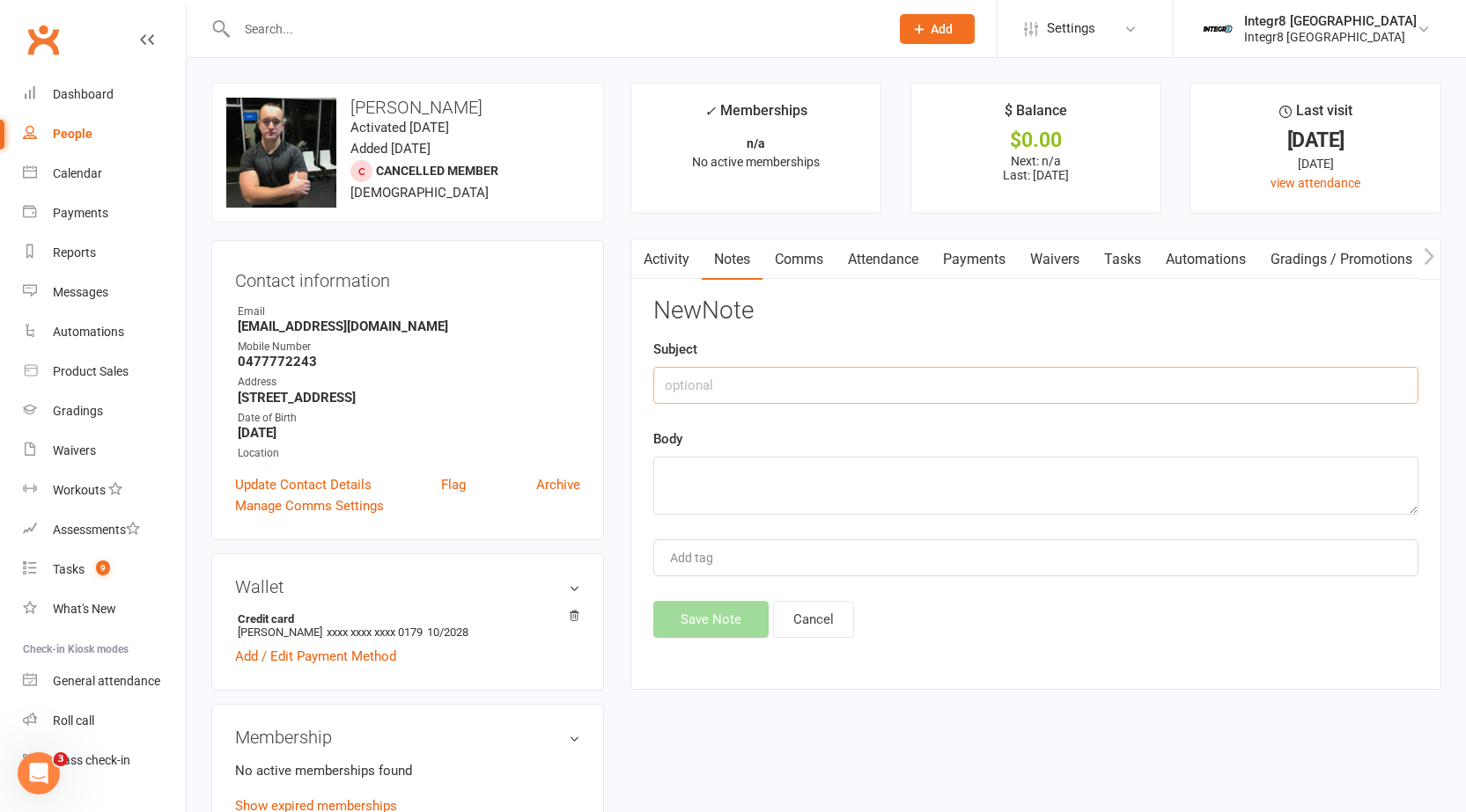
click at [768, 397] on input "text" at bounding box center [1035, 386] width 765 height 37
type input "Sign up"
type textarea "w"
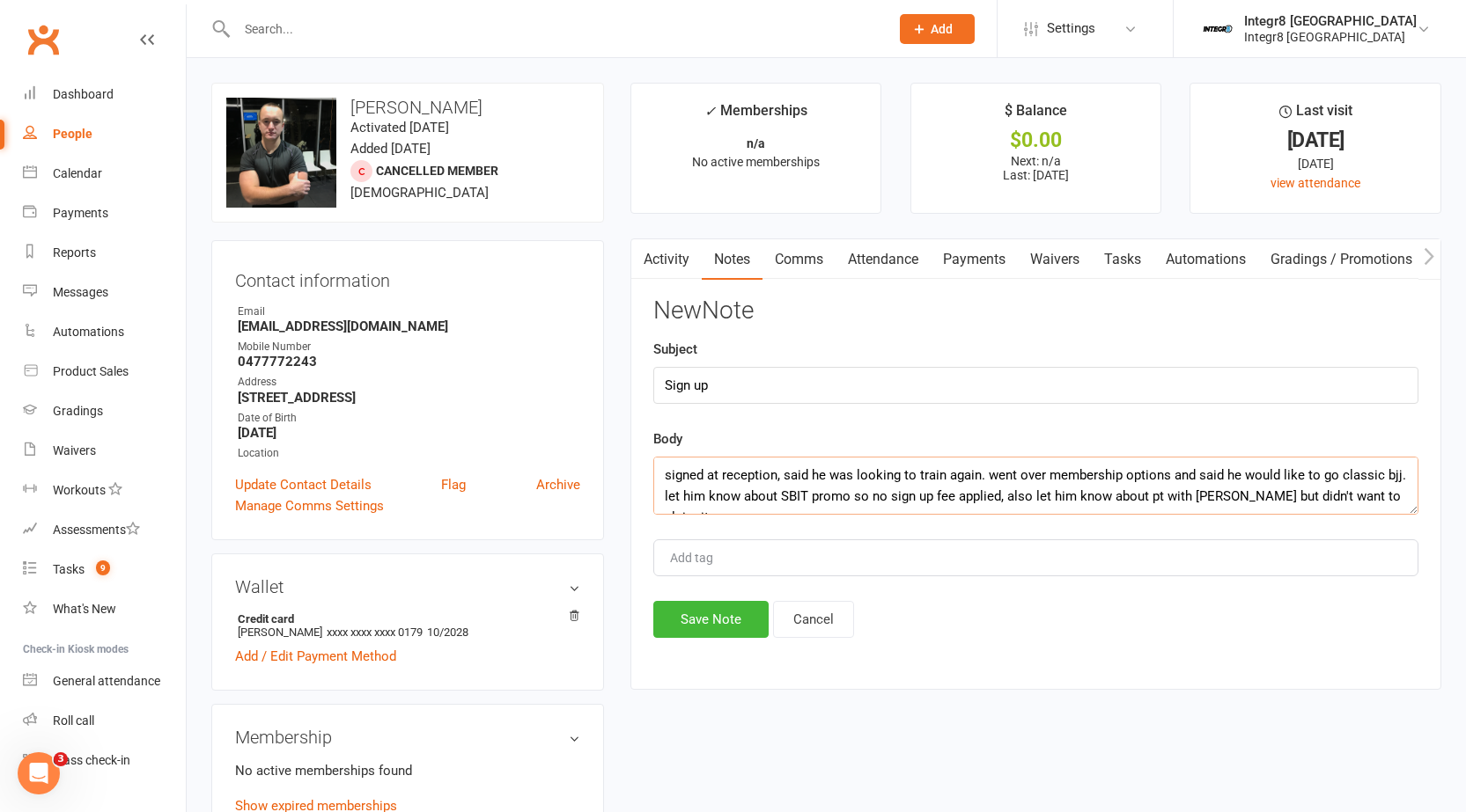
type textarea "signed at reception, said he was looking to train again. went over membership o…"
type input "rebecca"
click at [759, 587] on li "rebecca" at bounding box center [1035, 591] width 761 height 26
click at [1393, 494] on textarea "signed at reception, said he was looking to train again. went over membership o…" at bounding box center [1035, 485] width 765 height 58
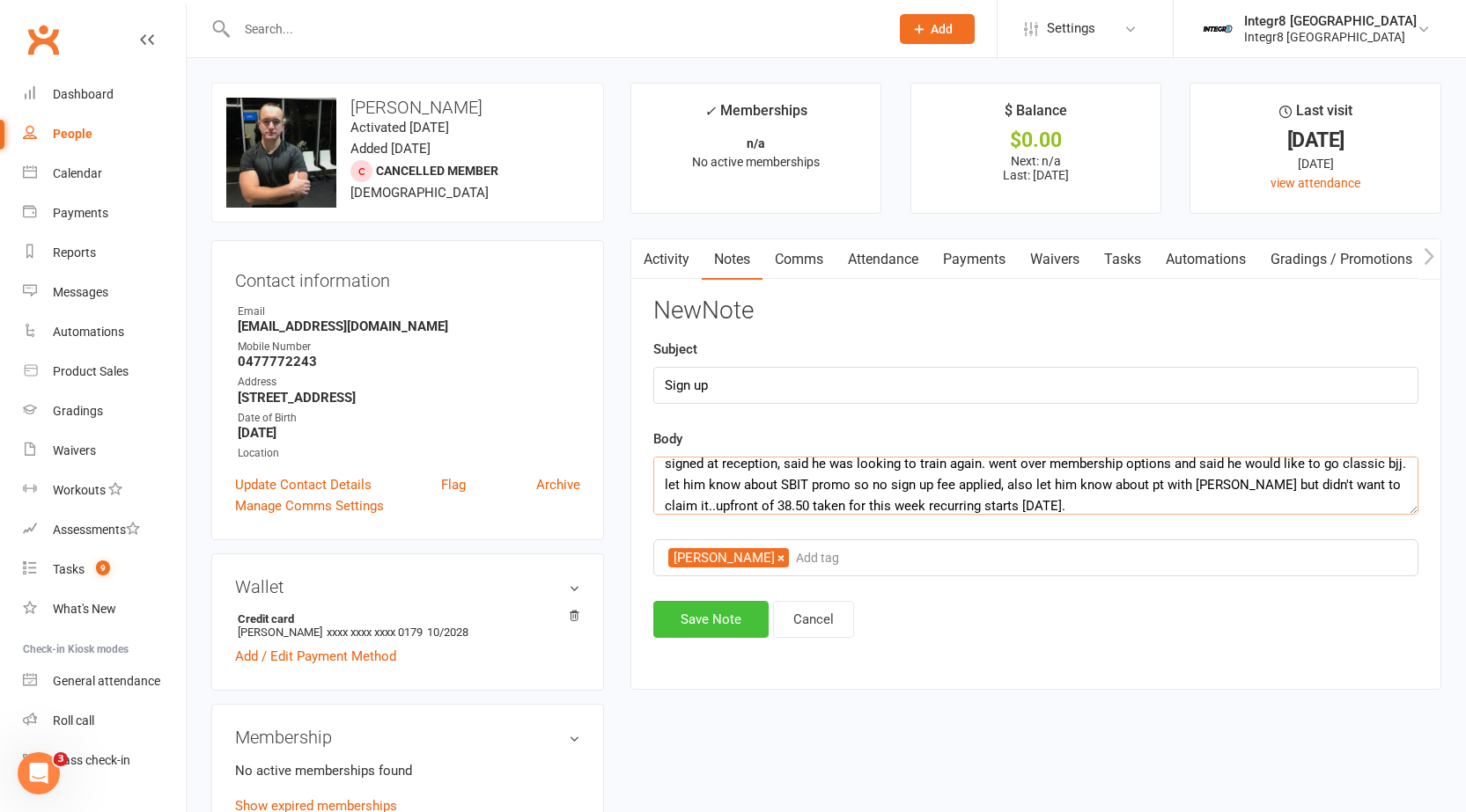
type textarea "signed at reception, said he was looking to train again. went over membership o…"
click at [697, 626] on button "Save Note" at bounding box center [711, 620] width 115 height 37
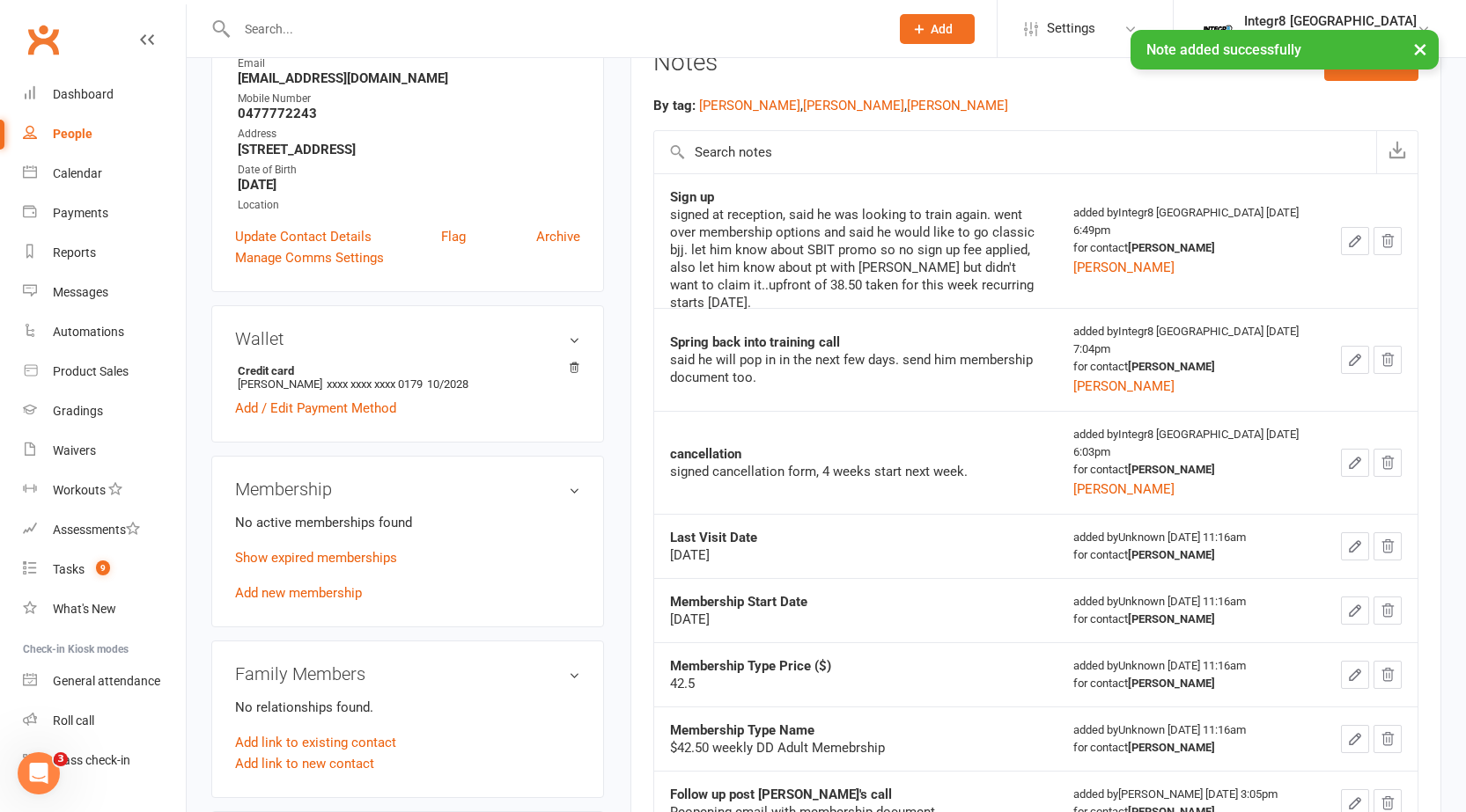
scroll to position [352, 0]
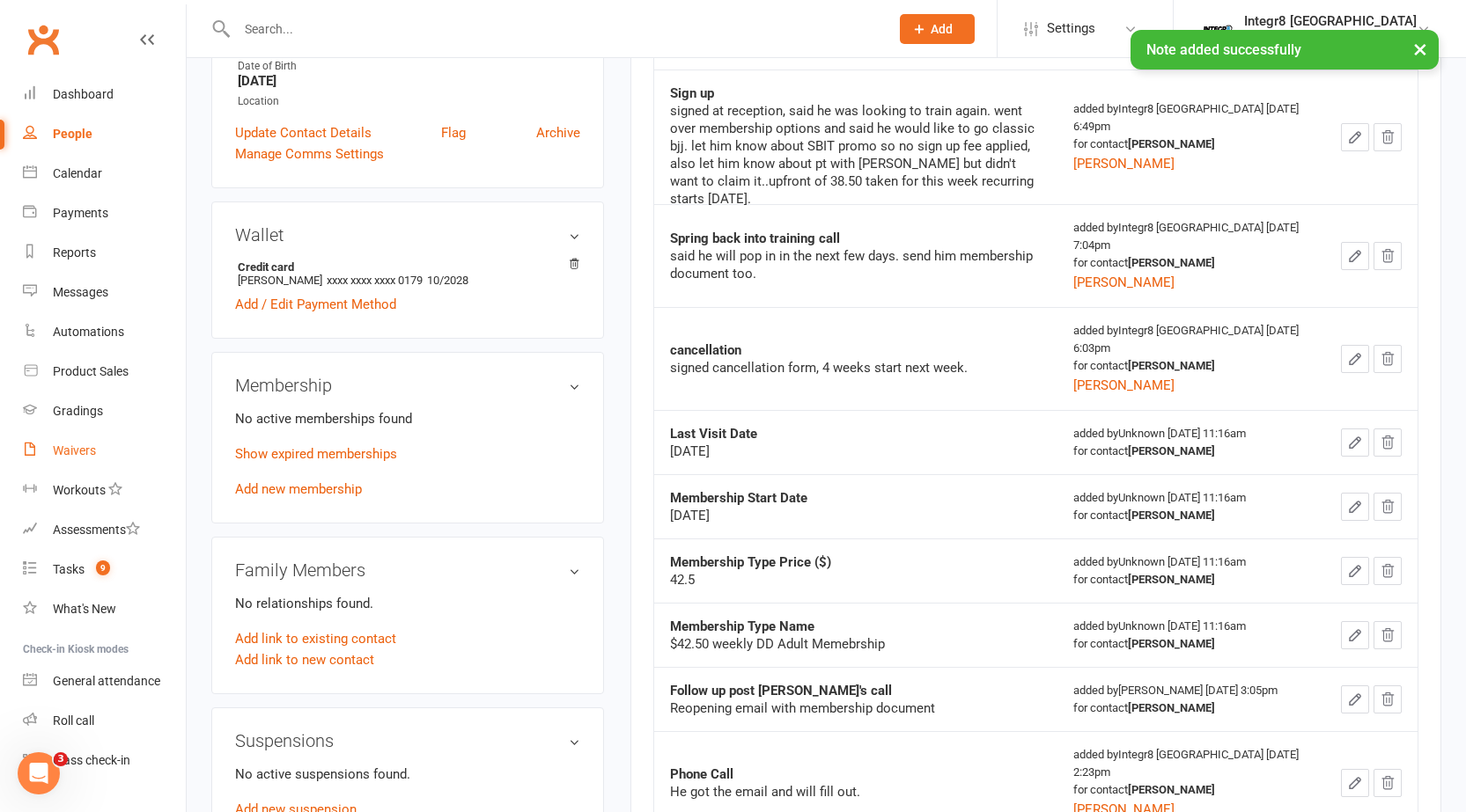
click at [75, 439] on link "Waivers" at bounding box center [104, 450] width 163 height 40
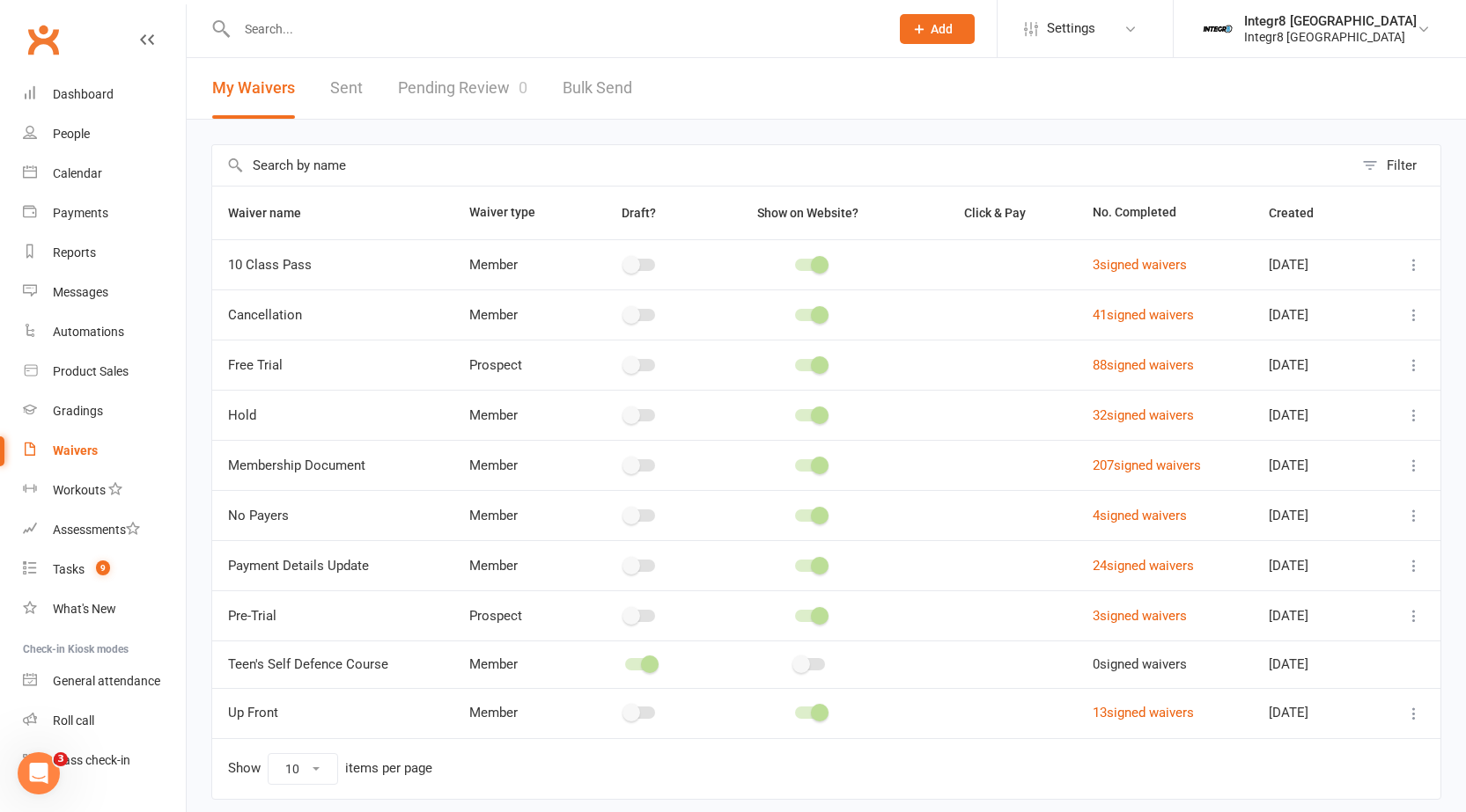
click at [485, 92] on link "Pending Review 0" at bounding box center [462, 88] width 129 height 61
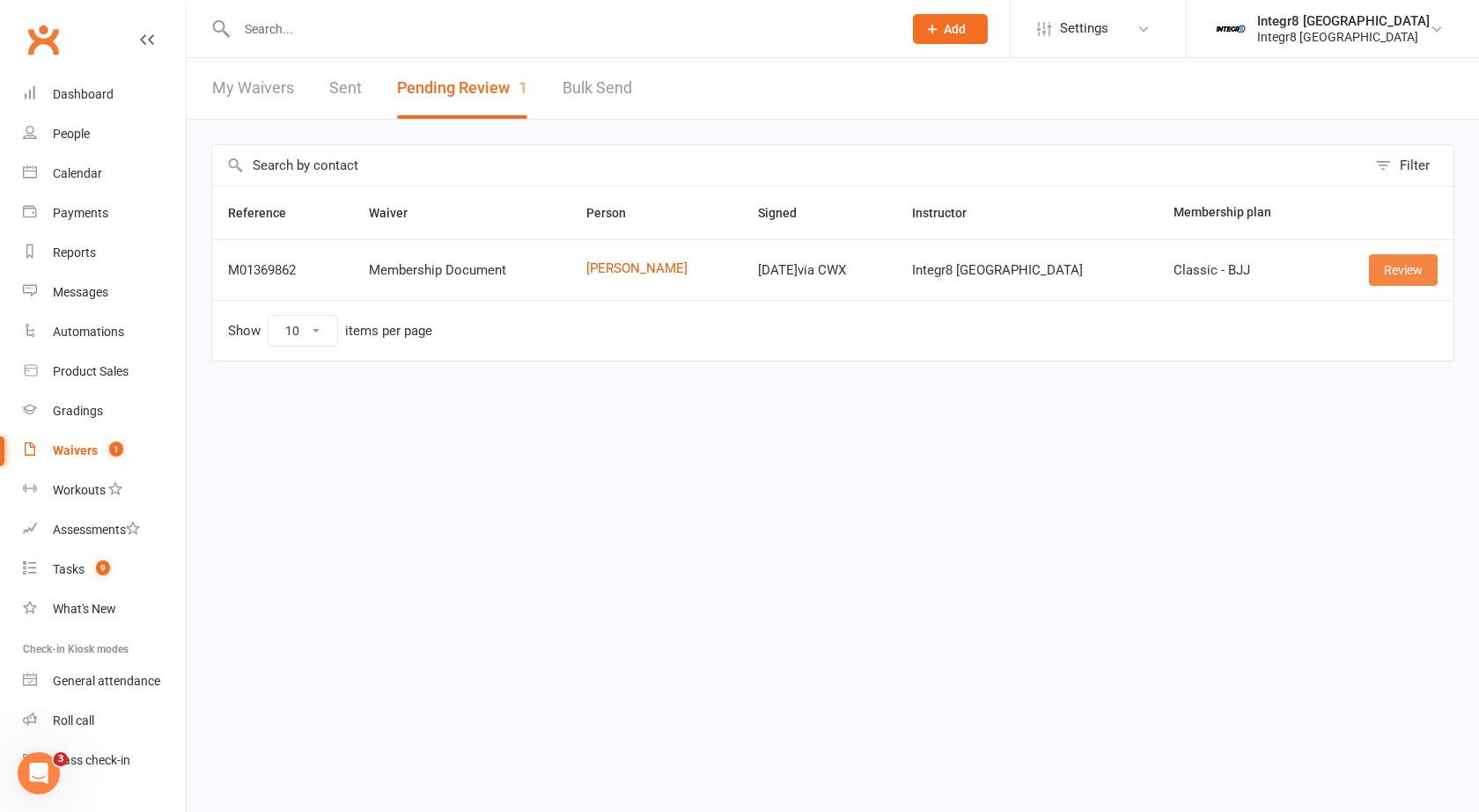
click at [1392, 274] on link "Review" at bounding box center [1403, 270] width 68 height 31
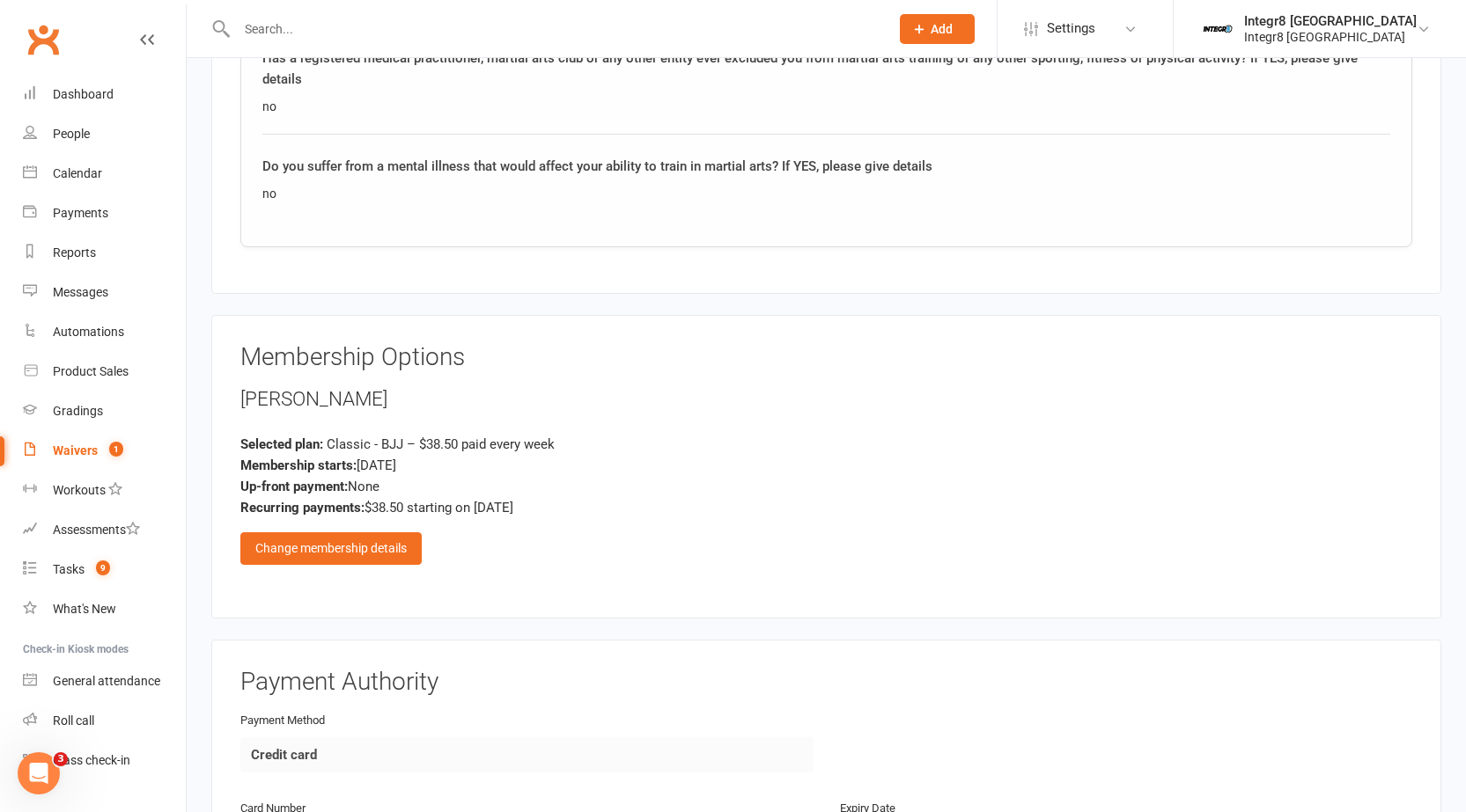
scroll to position [1672, 0]
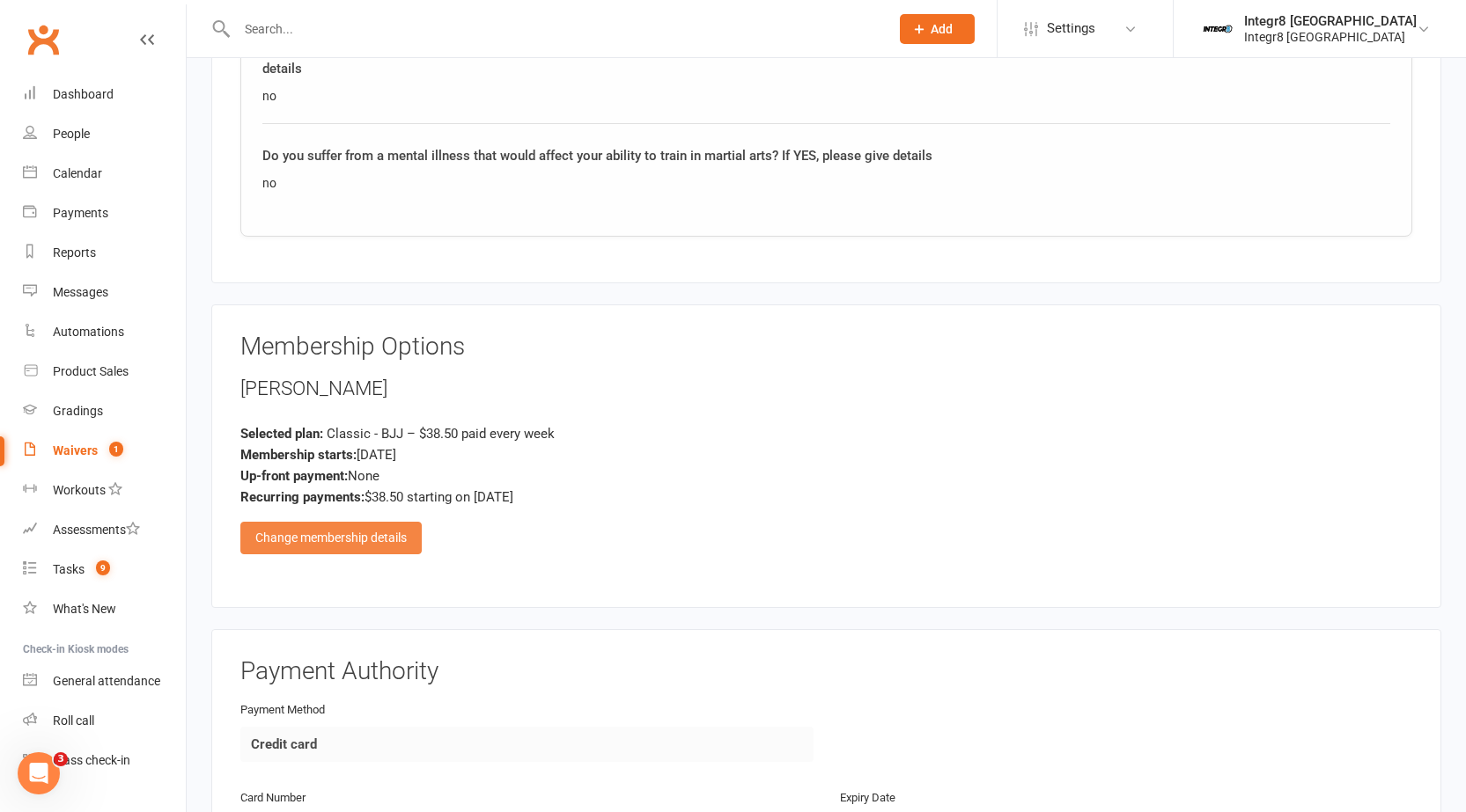
click at [395, 536] on div "Change membership details" at bounding box center [331, 537] width 182 height 31
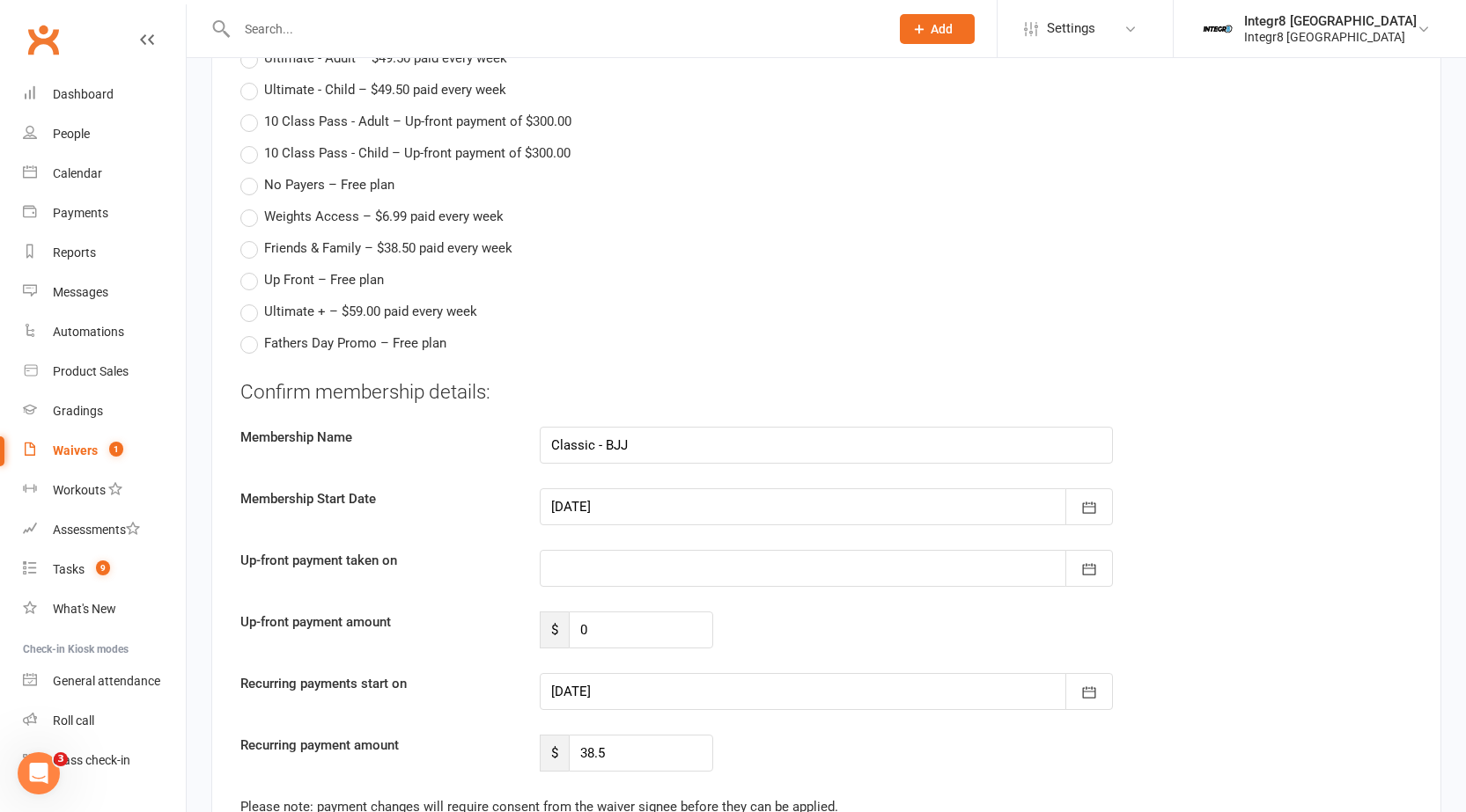
scroll to position [2376, 0]
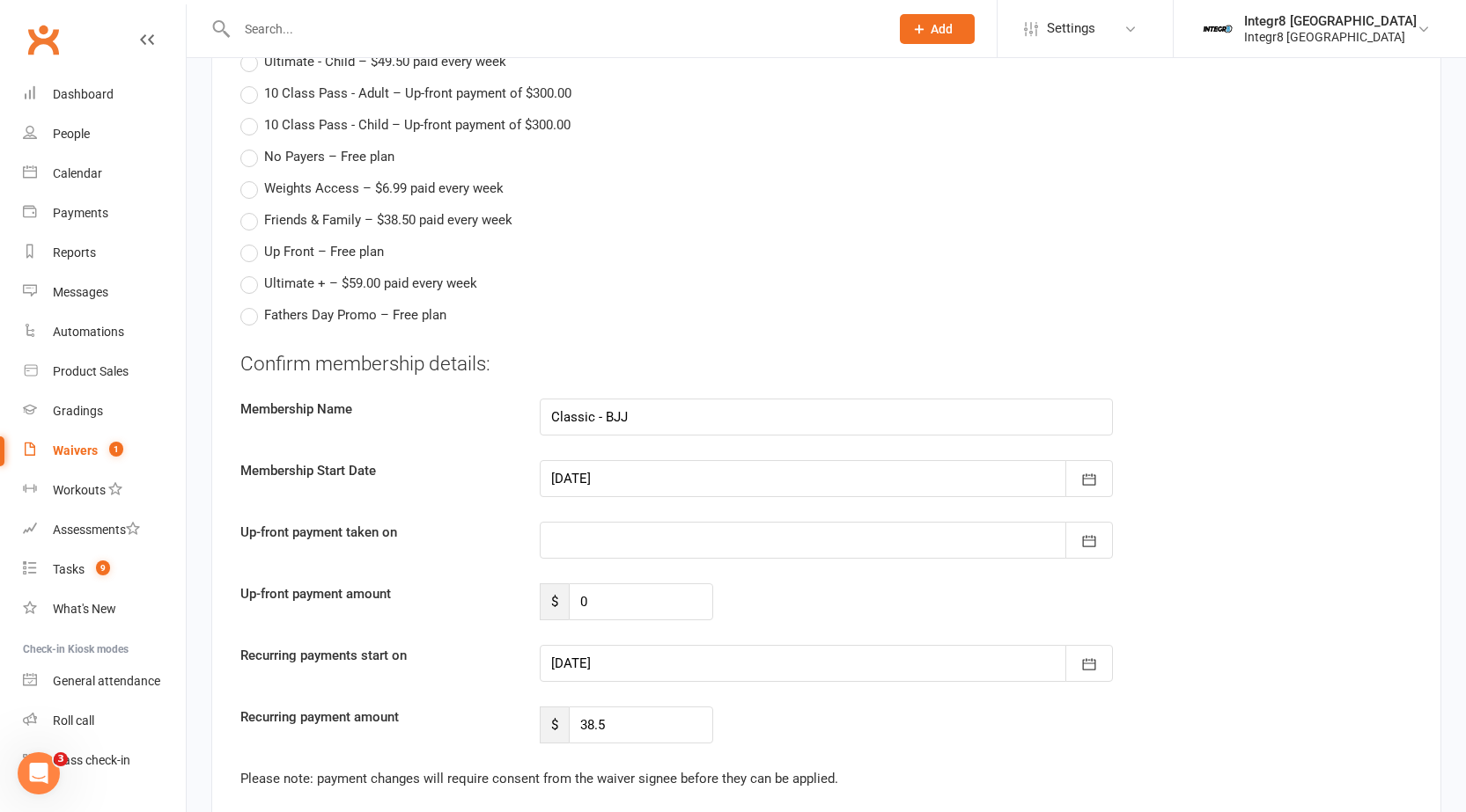
click at [704, 532] on div at bounding box center [826, 540] width 573 height 37
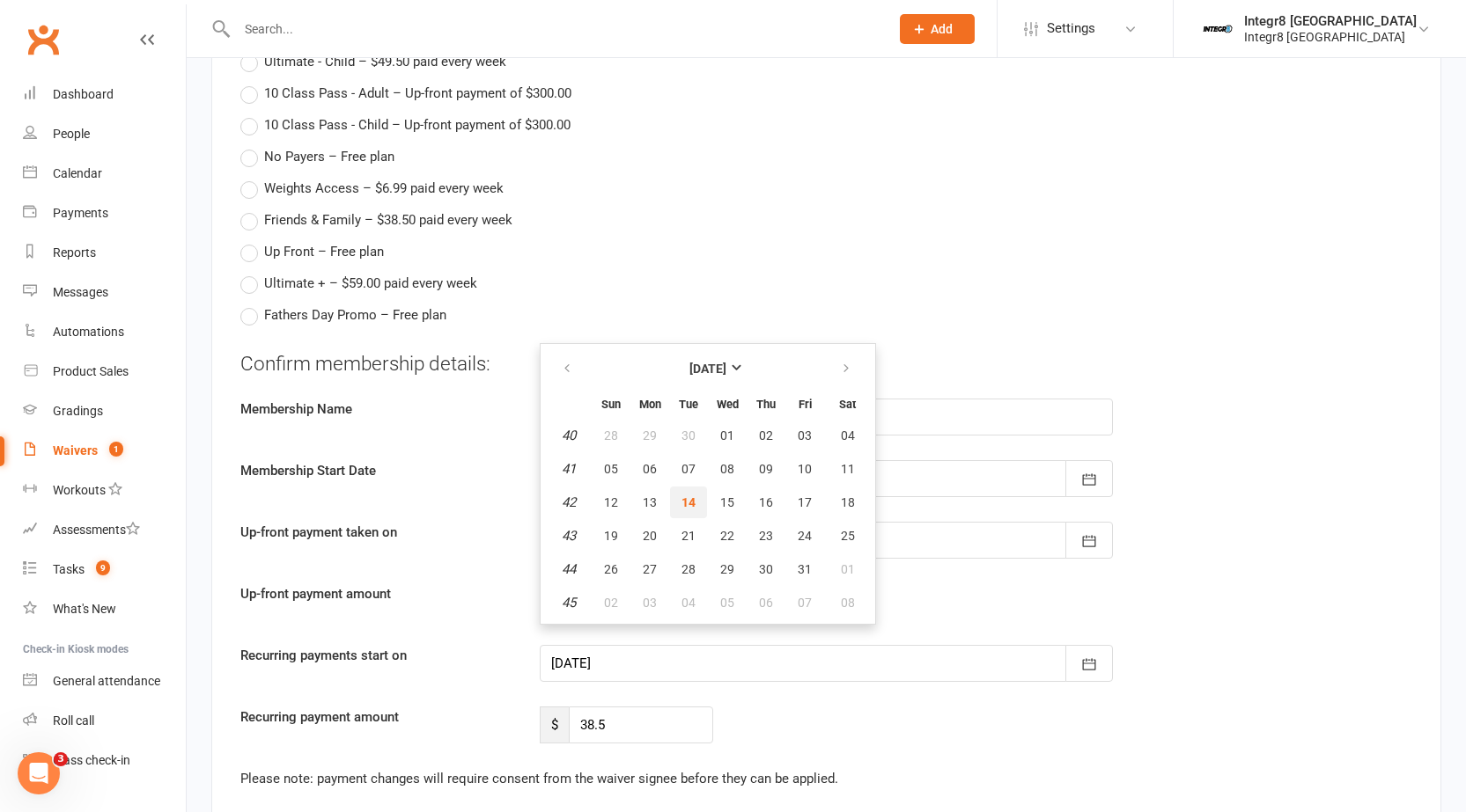
click at [693, 499] on span "14" at bounding box center [688, 502] width 14 height 14
type input "14 Oct 2025"
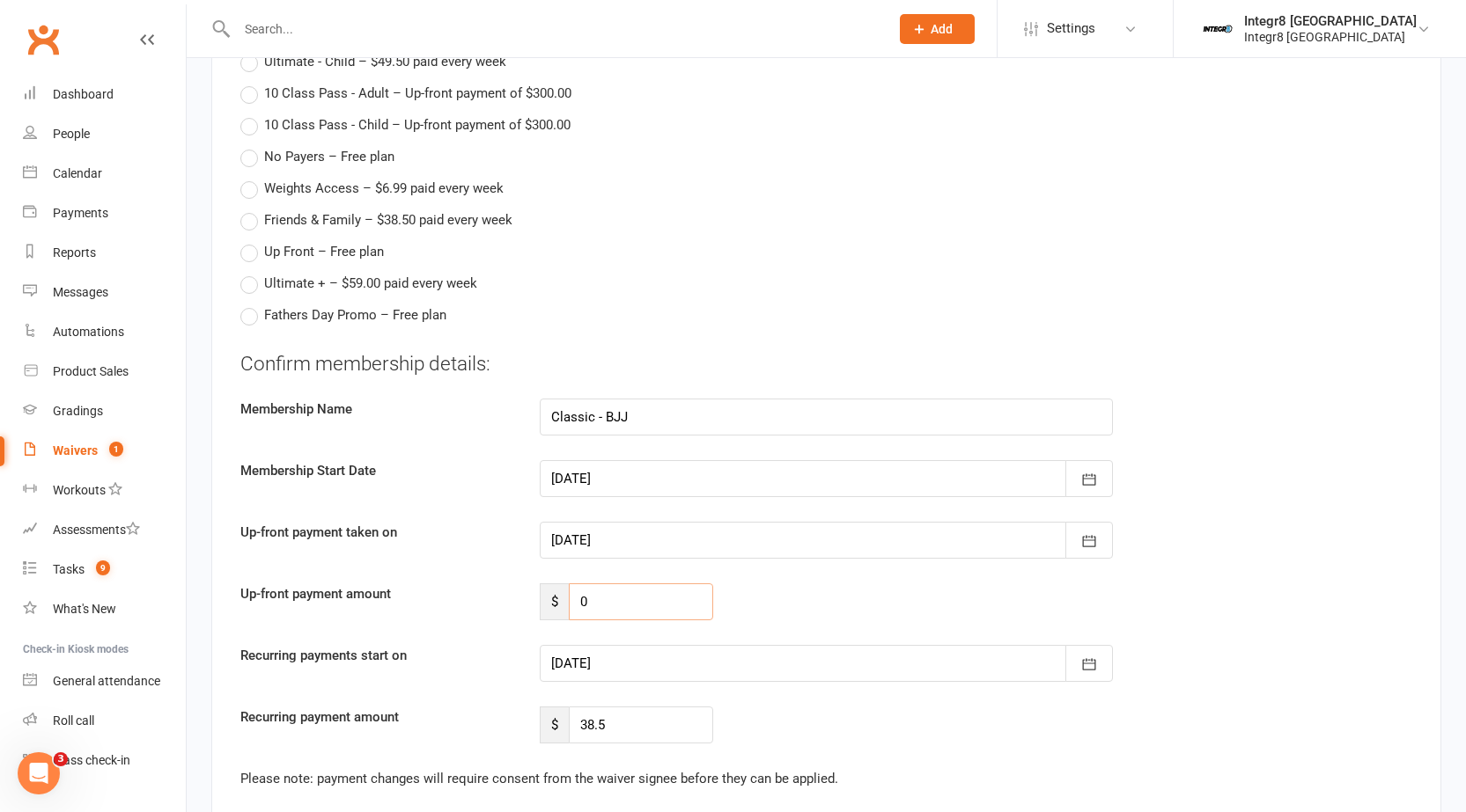
click at [635, 597] on input "0" at bounding box center [641, 602] width 145 height 37
type input "38.50"
click at [805, 590] on div "Up-front payment amount $ 38.50" at bounding box center [826, 602] width 1198 height 37
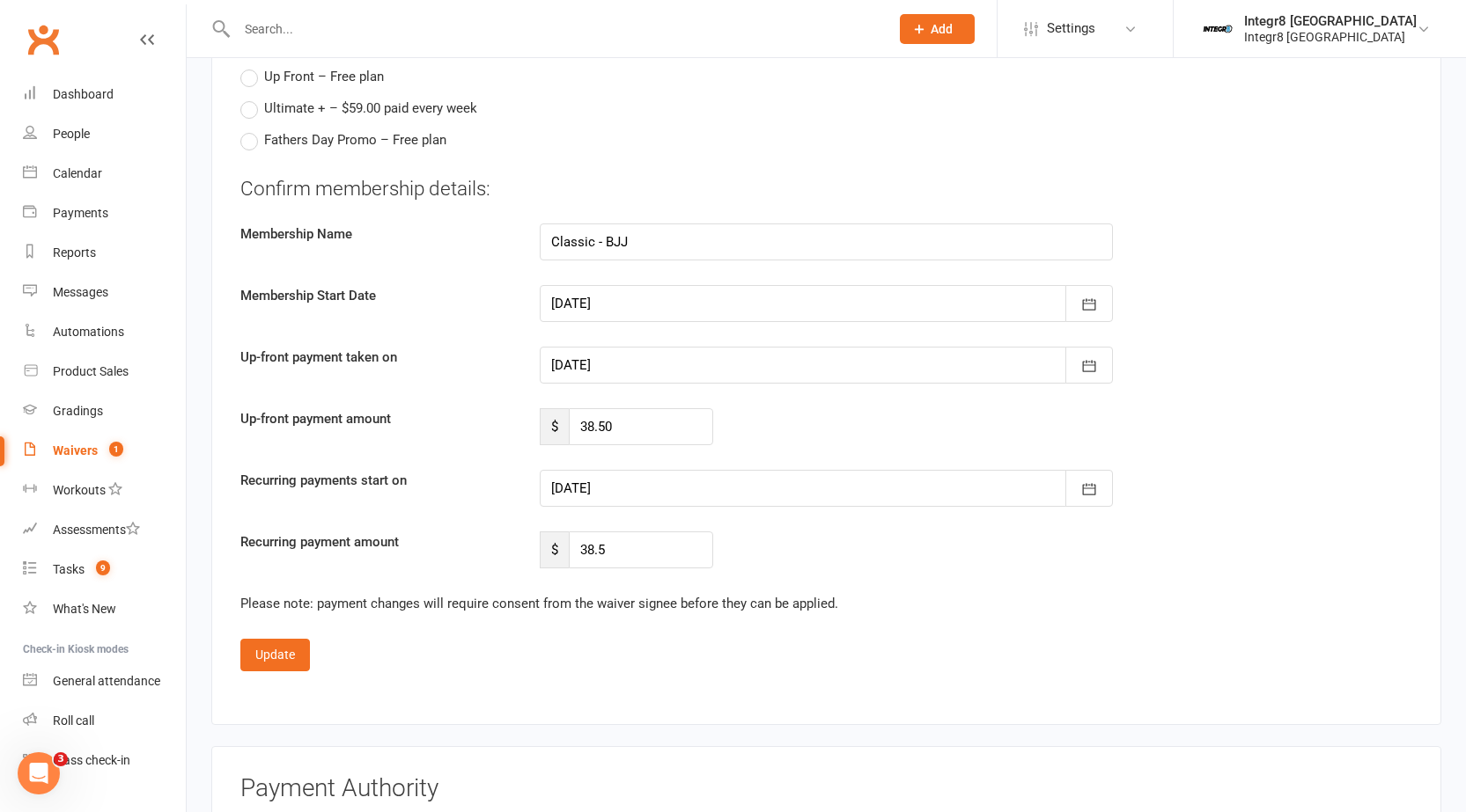
scroll to position [2552, 0]
click at [755, 485] on div at bounding box center [826, 488] width 573 height 37
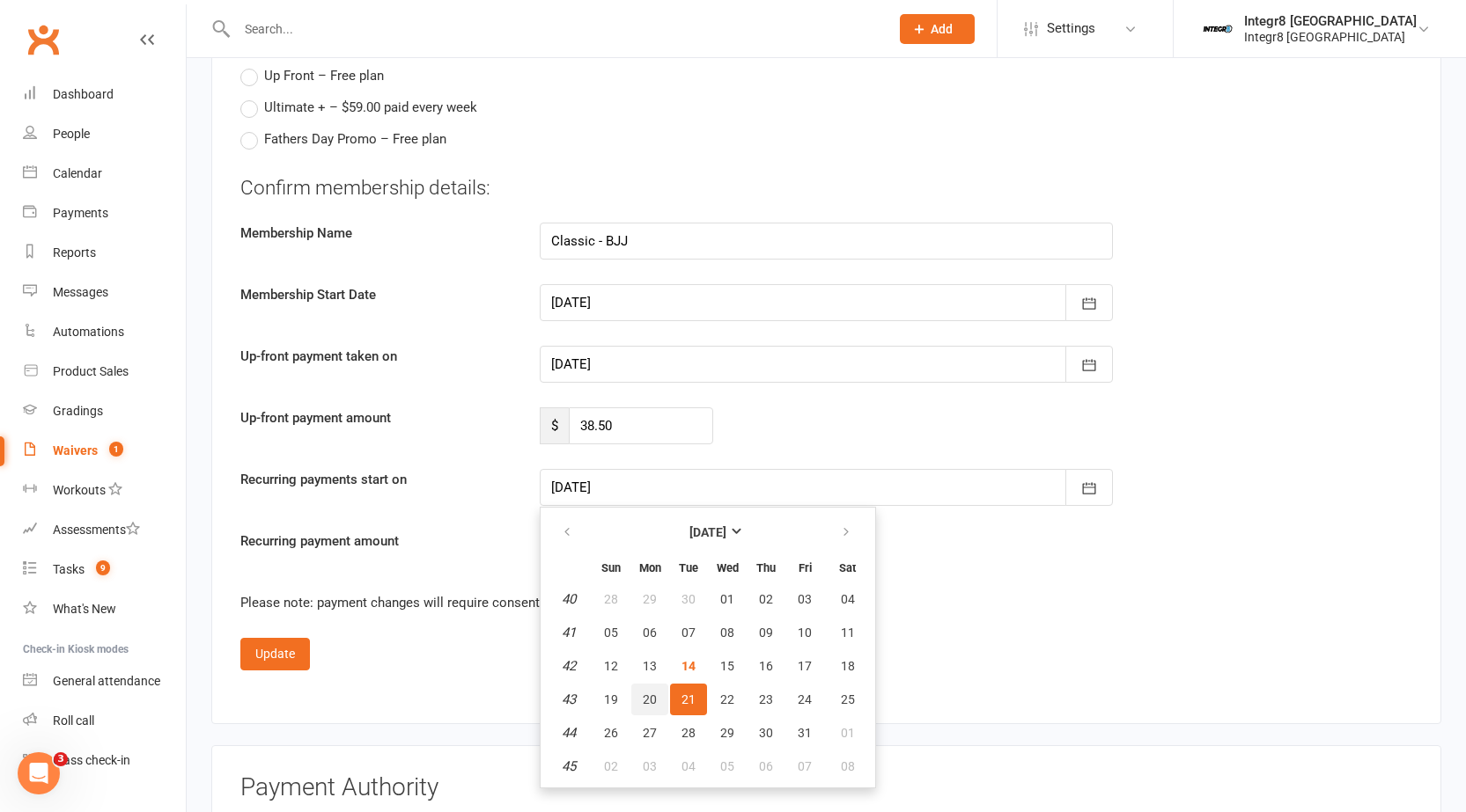
click at [651, 695] on span "20" at bounding box center [649, 700] width 14 height 14
type input "20 Oct 2025"
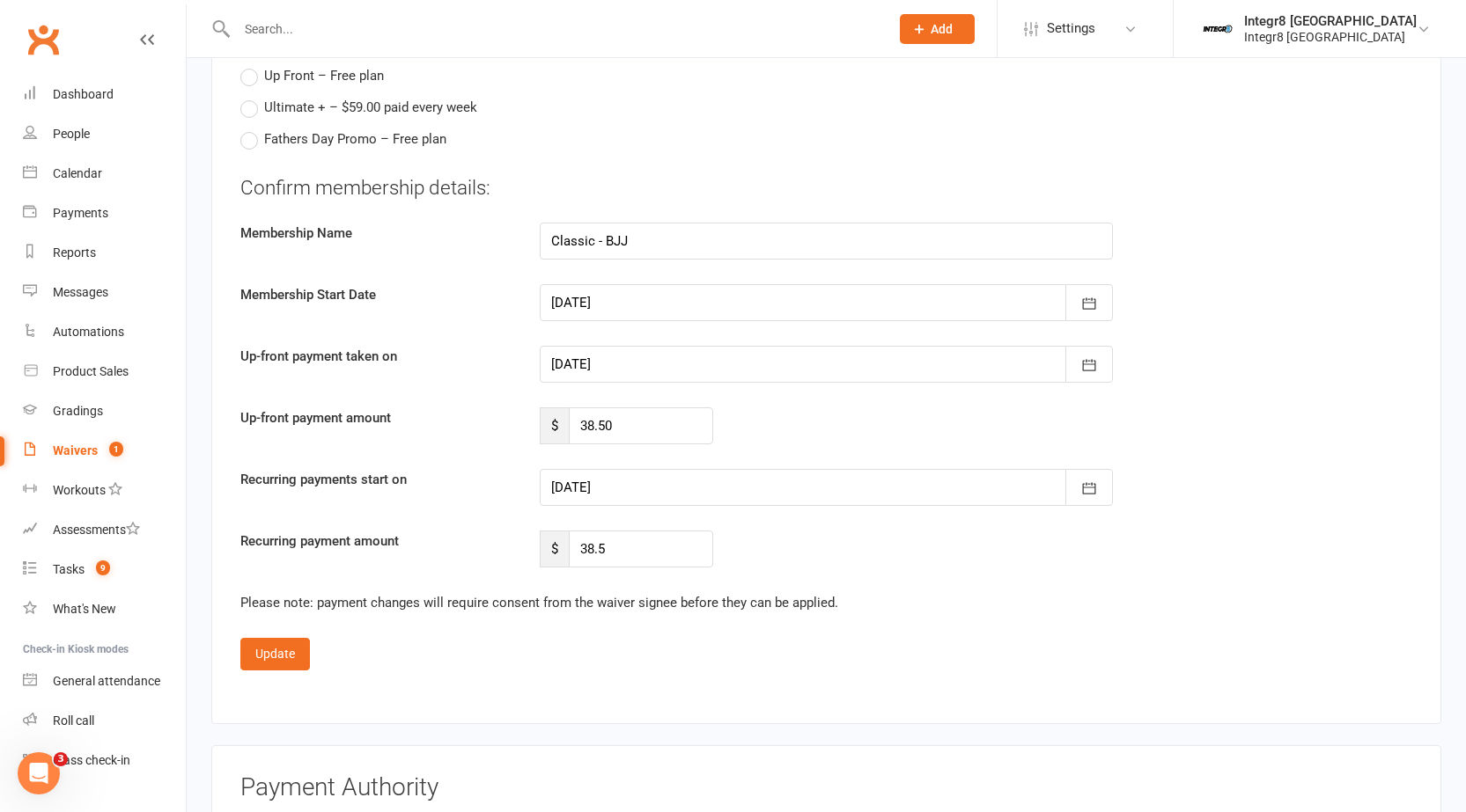
click at [798, 536] on div "Recurring payment amount $ 38.5" at bounding box center [826, 549] width 1198 height 37
click at [291, 649] on button "Update" at bounding box center [275, 654] width 69 height 31
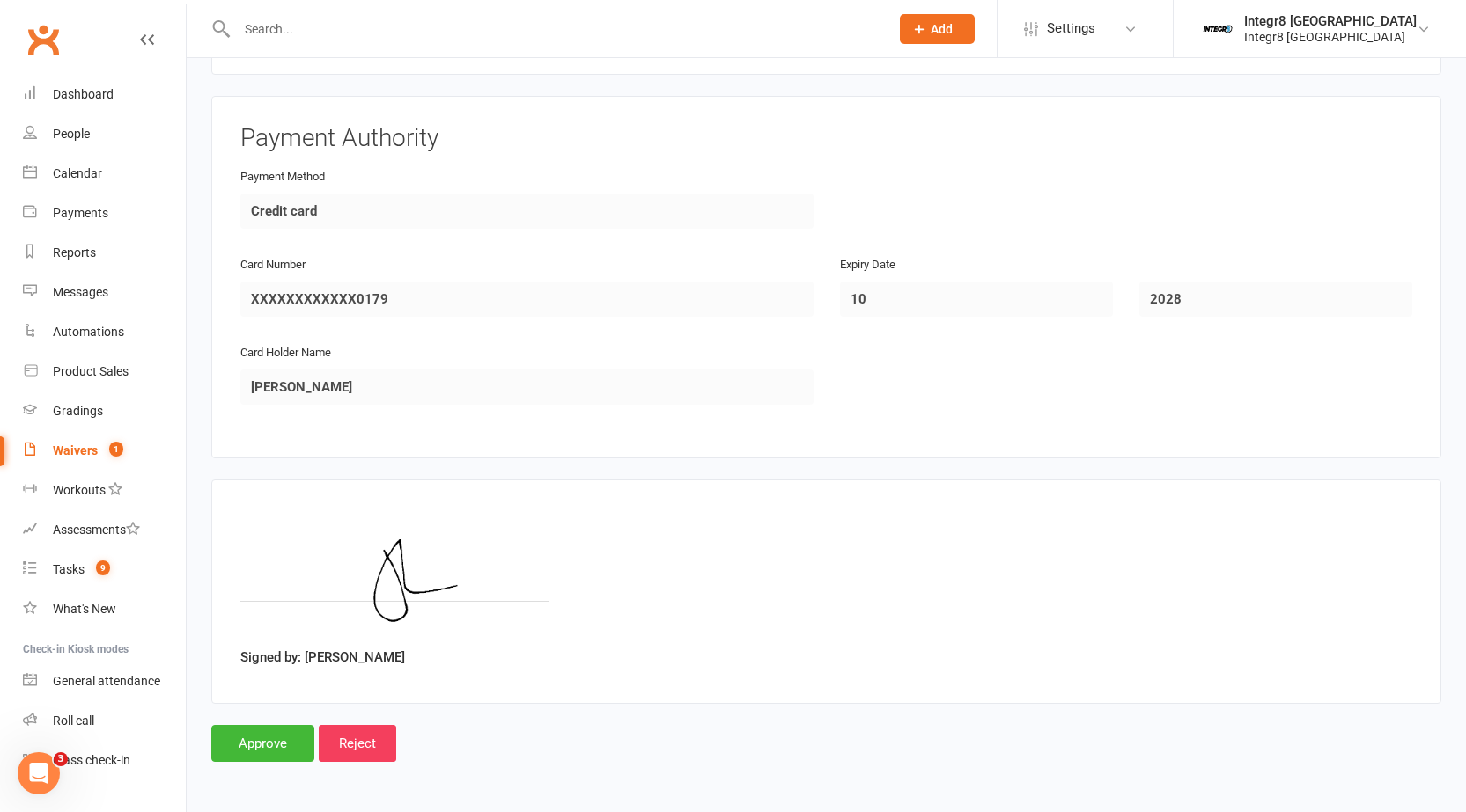
scroll to position [2204, 0]
click at [247, 740] on input "Approve" at bounding box center [262, 745] width 103 height 37
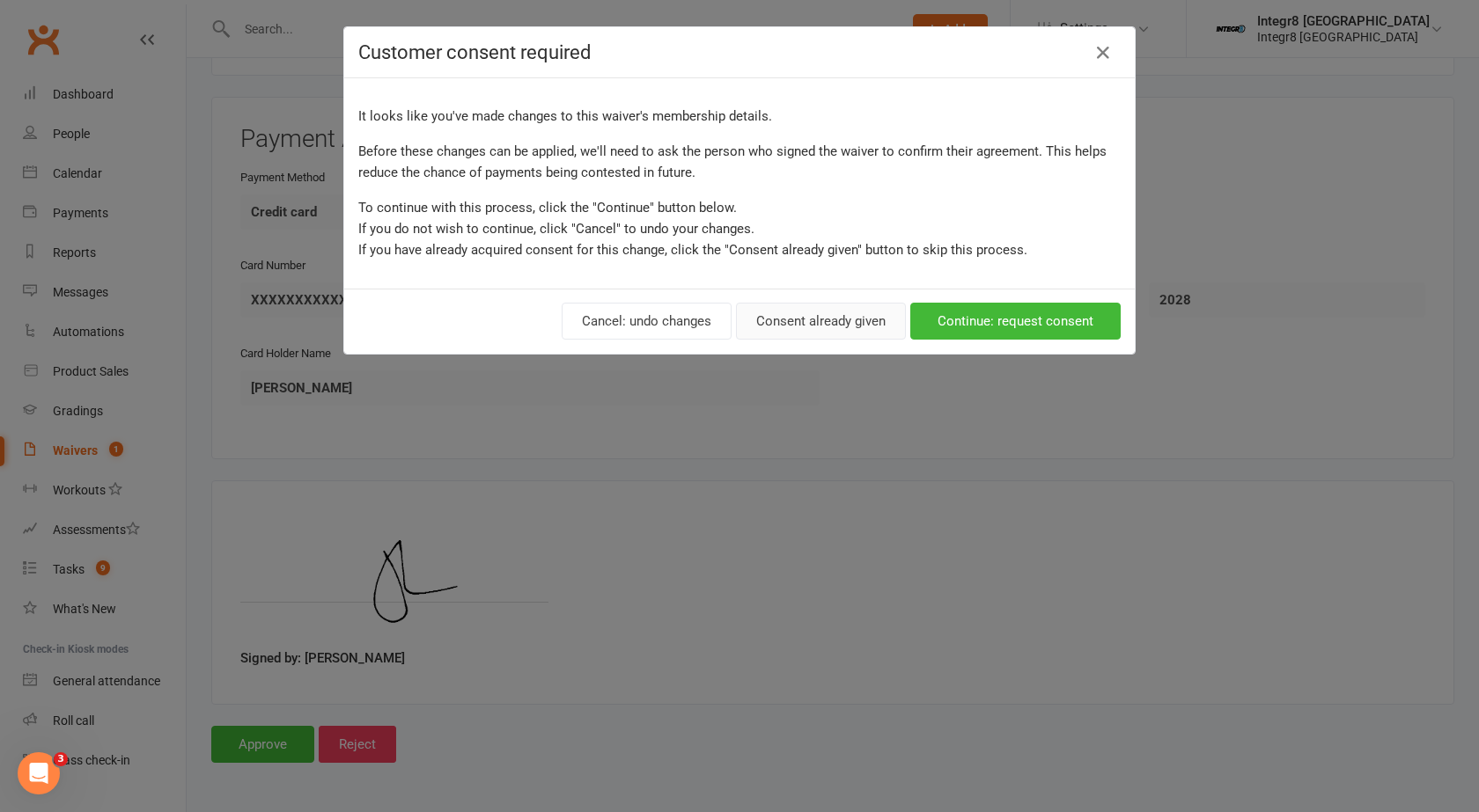
click at [768, 309] on button "Consent already given" at bounding box center [821, 321] width 170 height 37
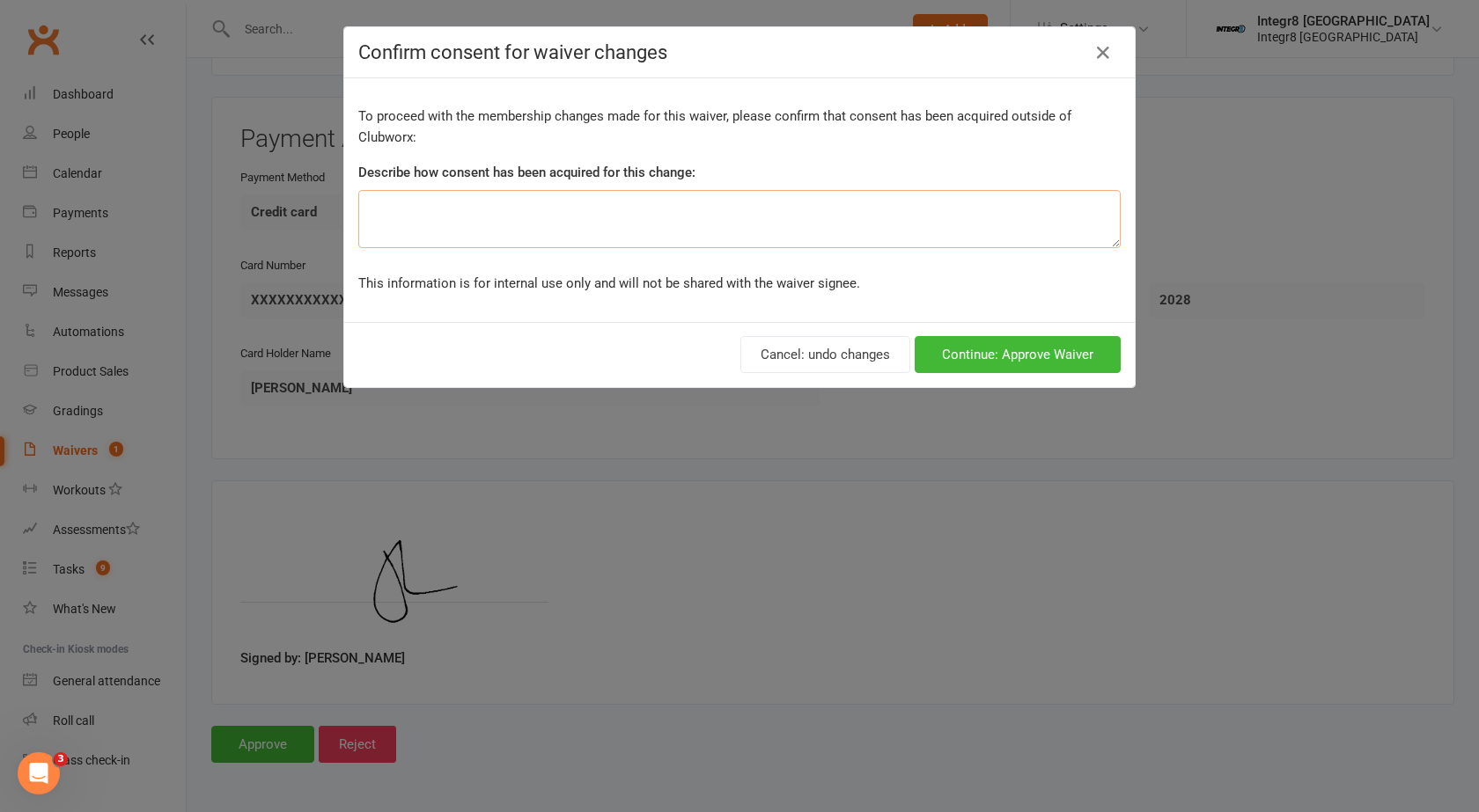
click at [513, 235] on textarea at bounding box center [740, 219] width 762 height 58
type textarea "Spoke in person"
click at [986, 350] on button "Continue: Approve Waiver" at bounding box center [1018, 355] width 206 height 37
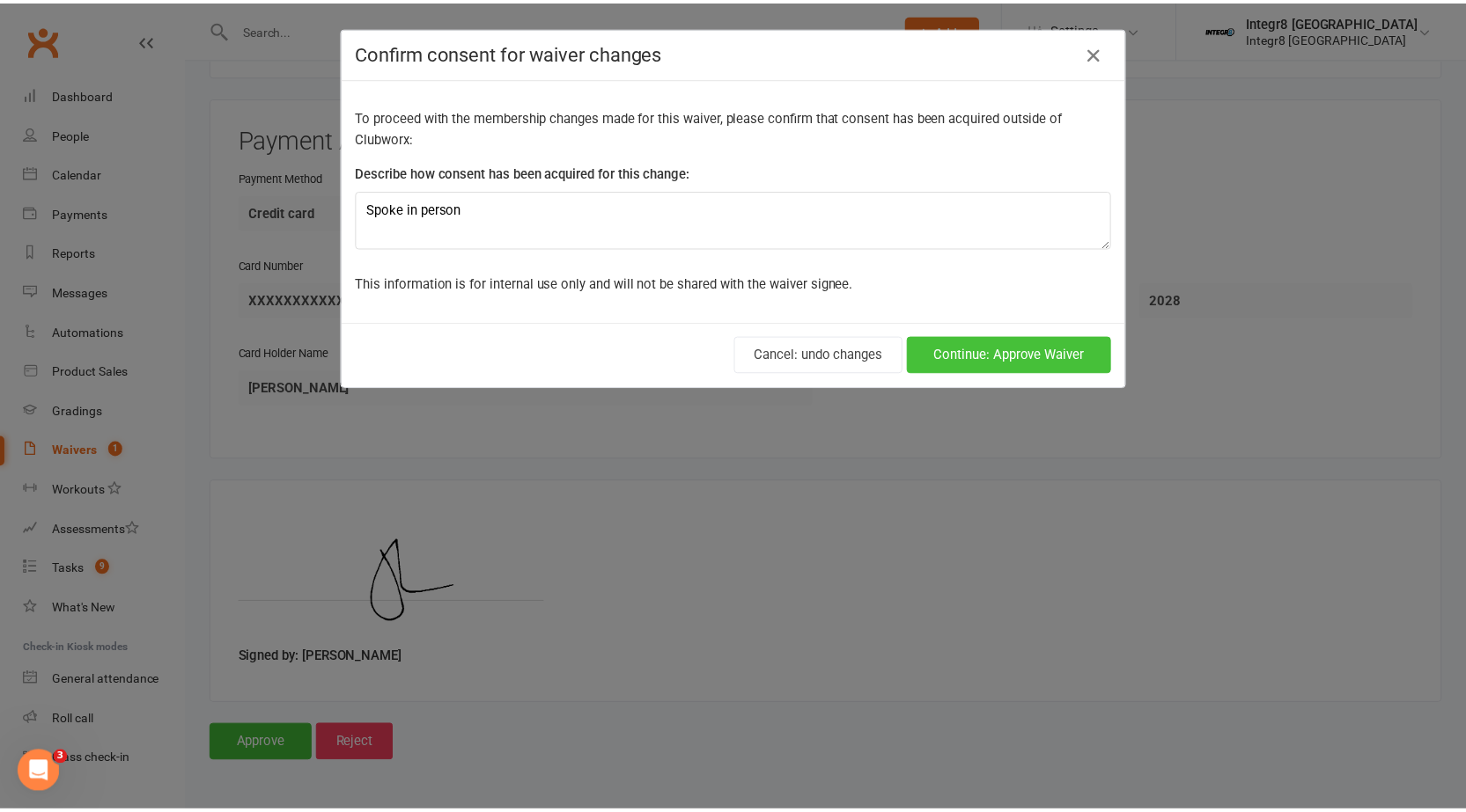
scroll to position [2204, 0]
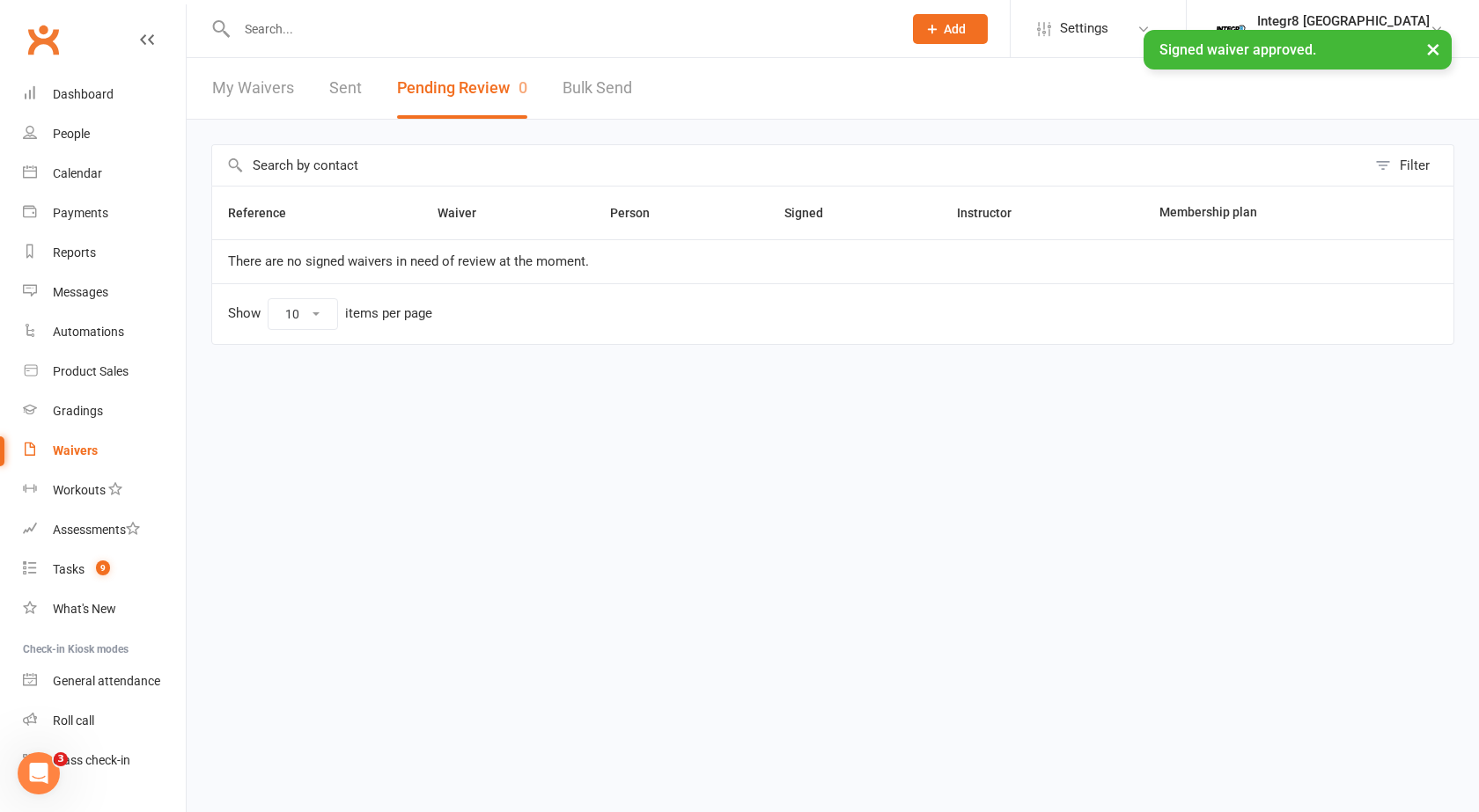
click at [298, 30] on div "× Signed waiver approved." at bounding box center [728, 30] width 1457 height 0
click at [282, 23] on input "text" at bounding box center [561, 28] width 659 height 24
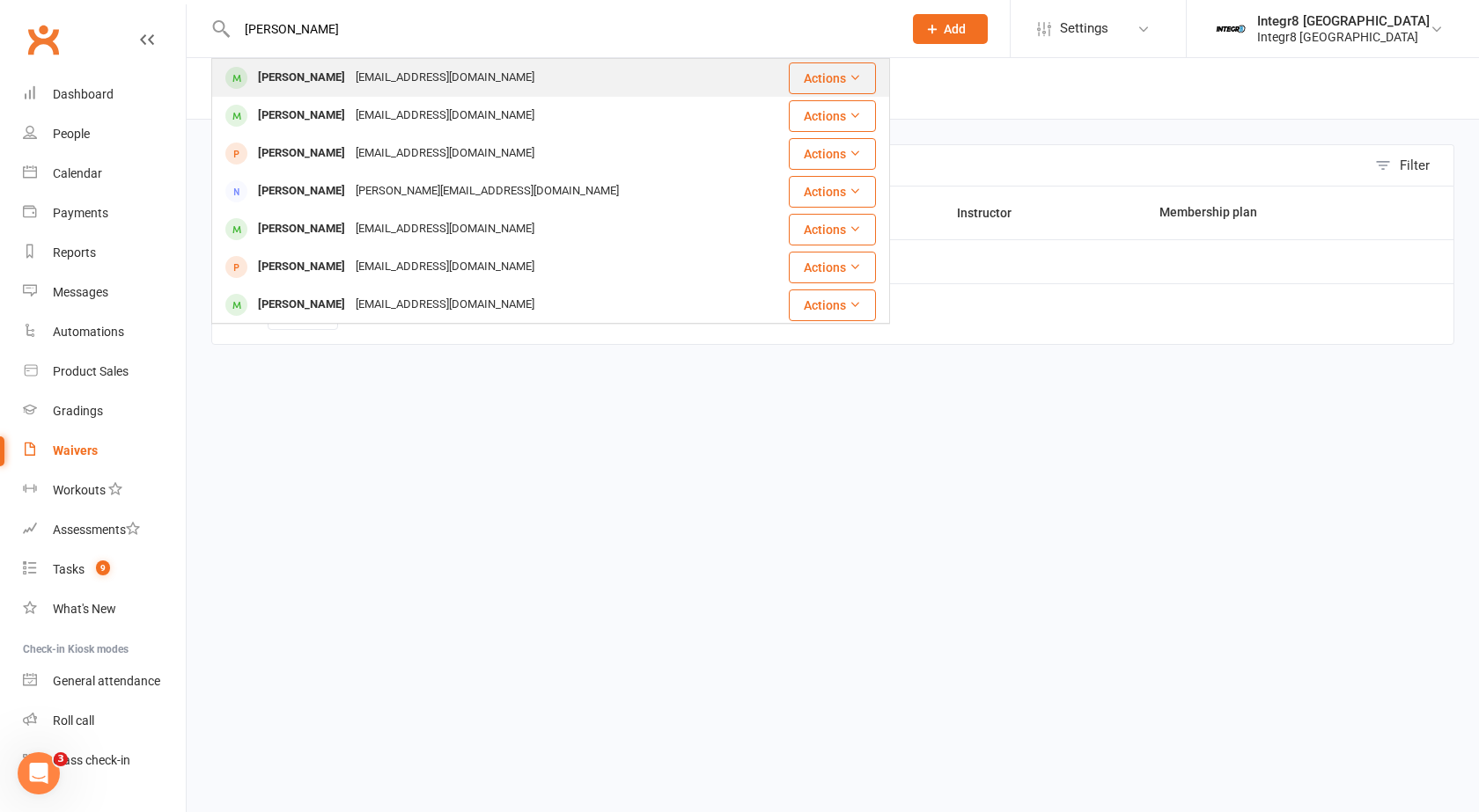
type input "jack lan"
click at [317, 65] on div "jack lander" at bounding box center [301, 78] width 98 height 25
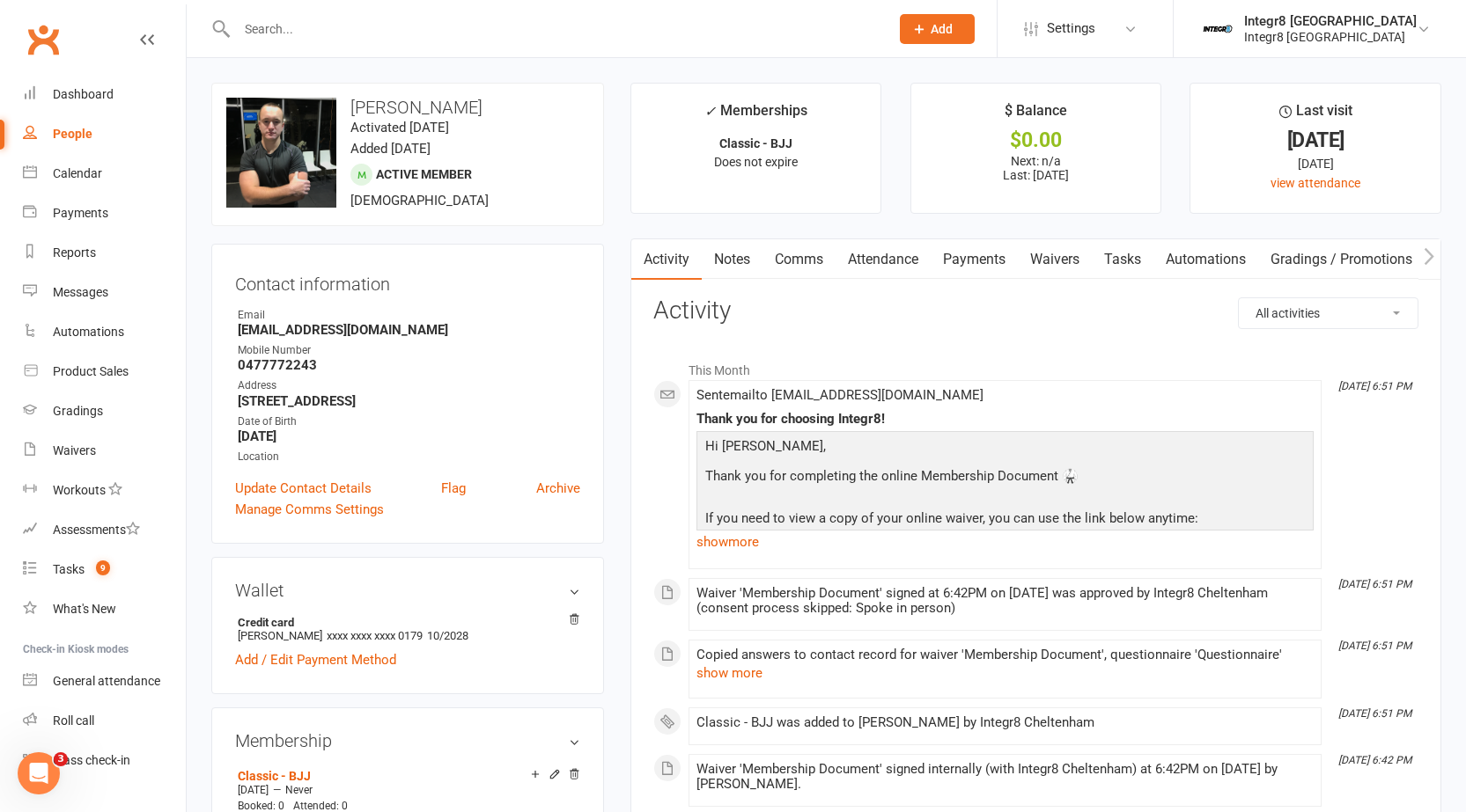
click at [740, 263] on link "Notes" at bounding box center [732, 259] width 61 height 40
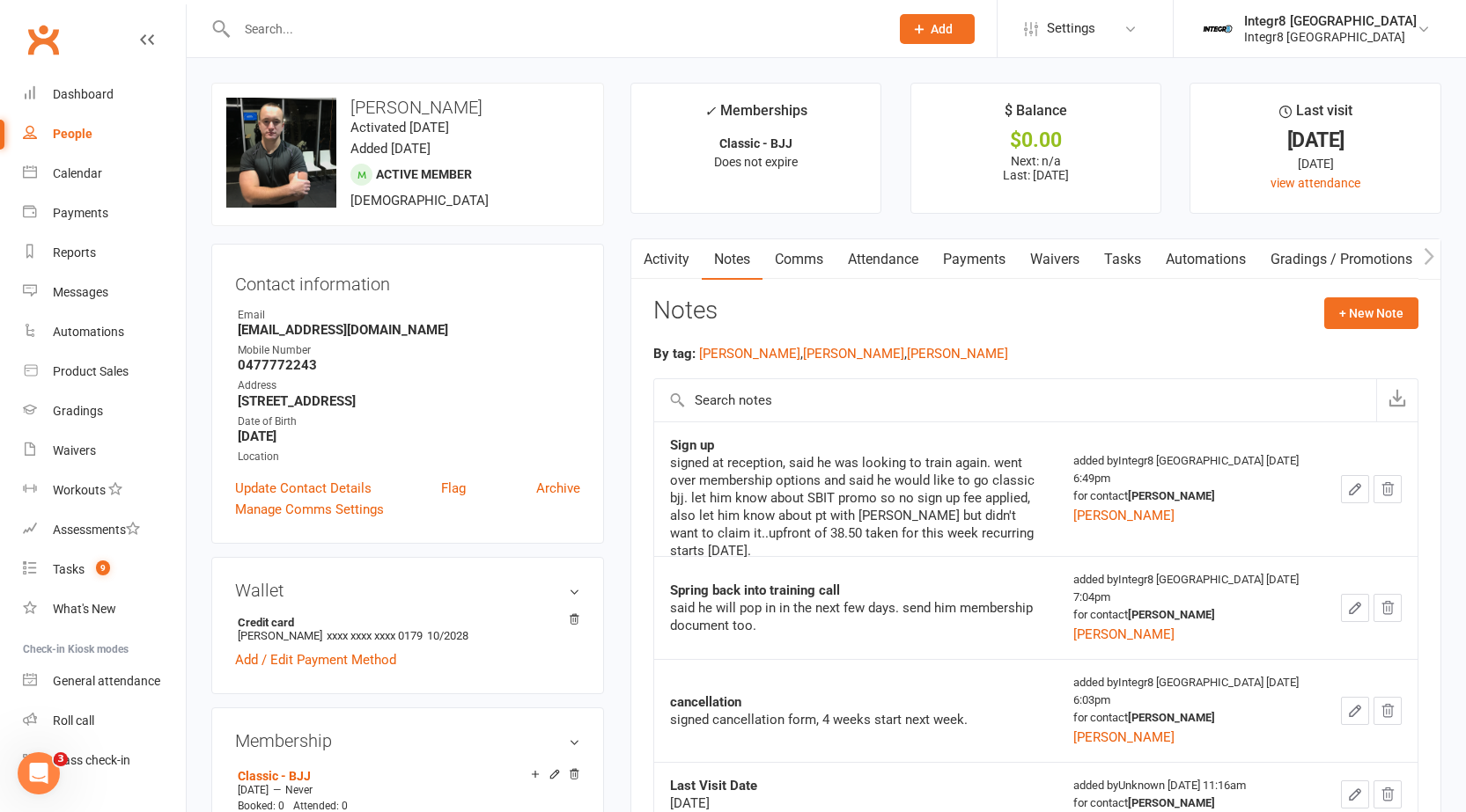
click at [675, 252] on link "Activity" at bounding box center [667, 259] width 70 height 40
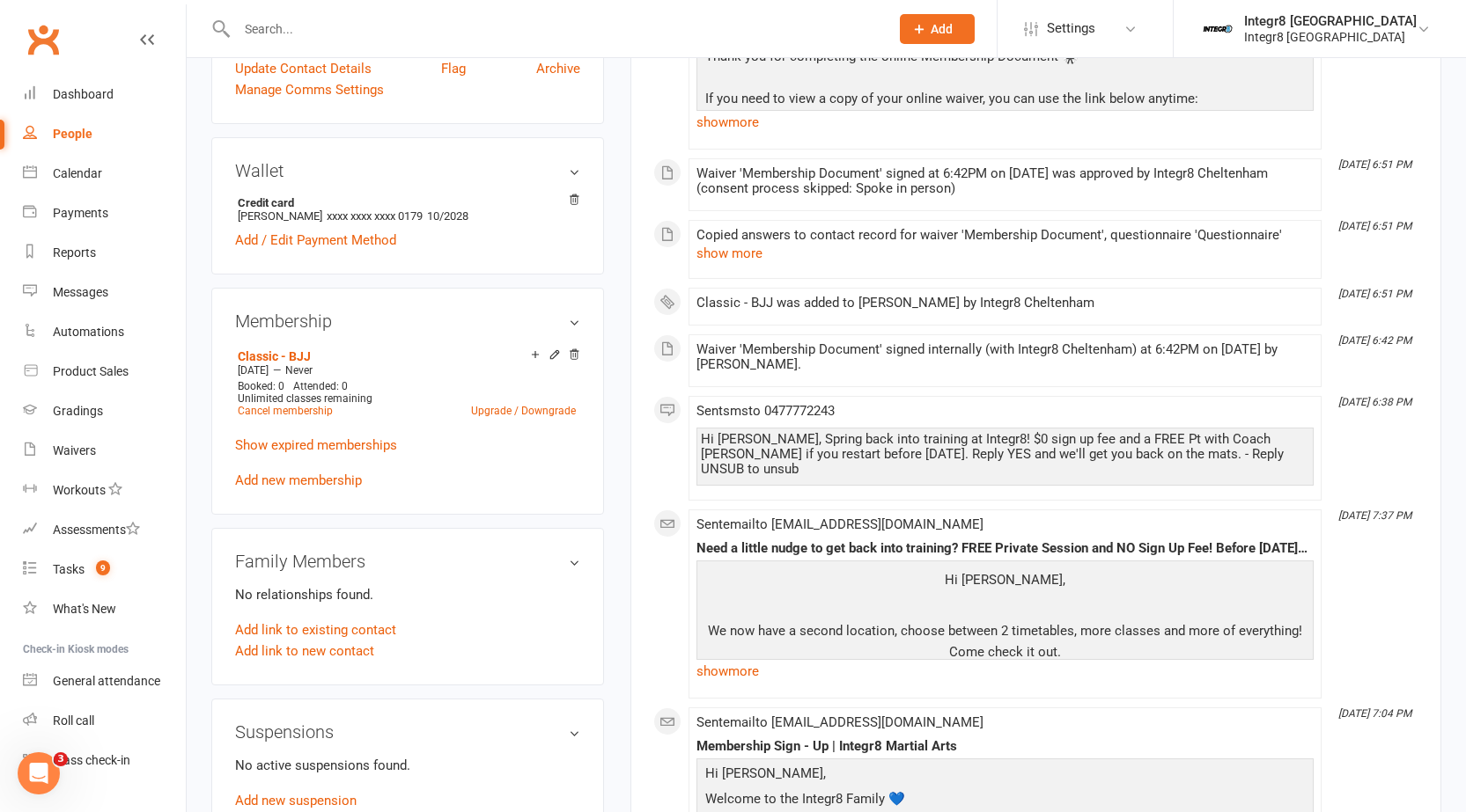
scroll to position [528, 0]
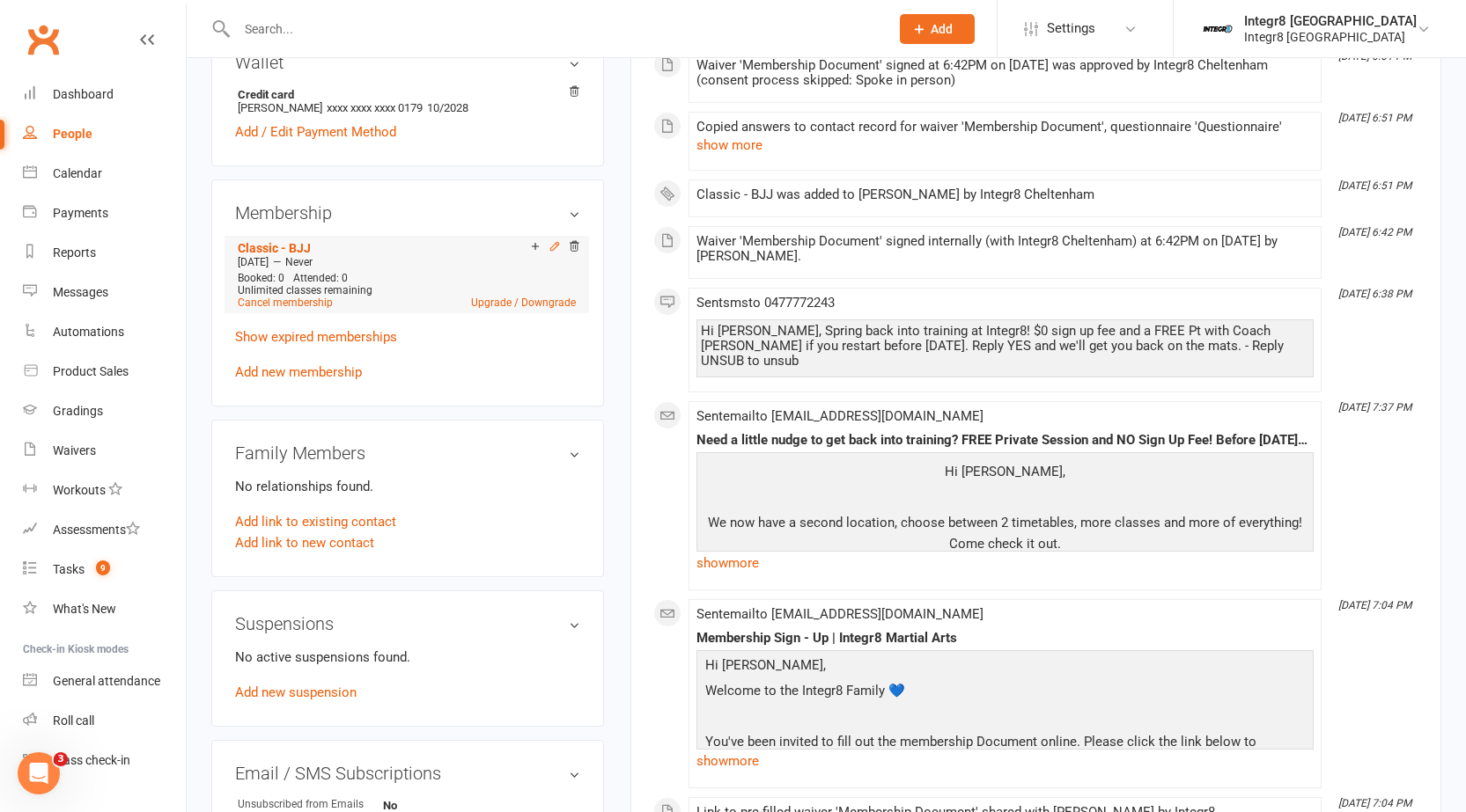
click at [554, 247] on icon at bounding box center [554, 246] width 8 height 8
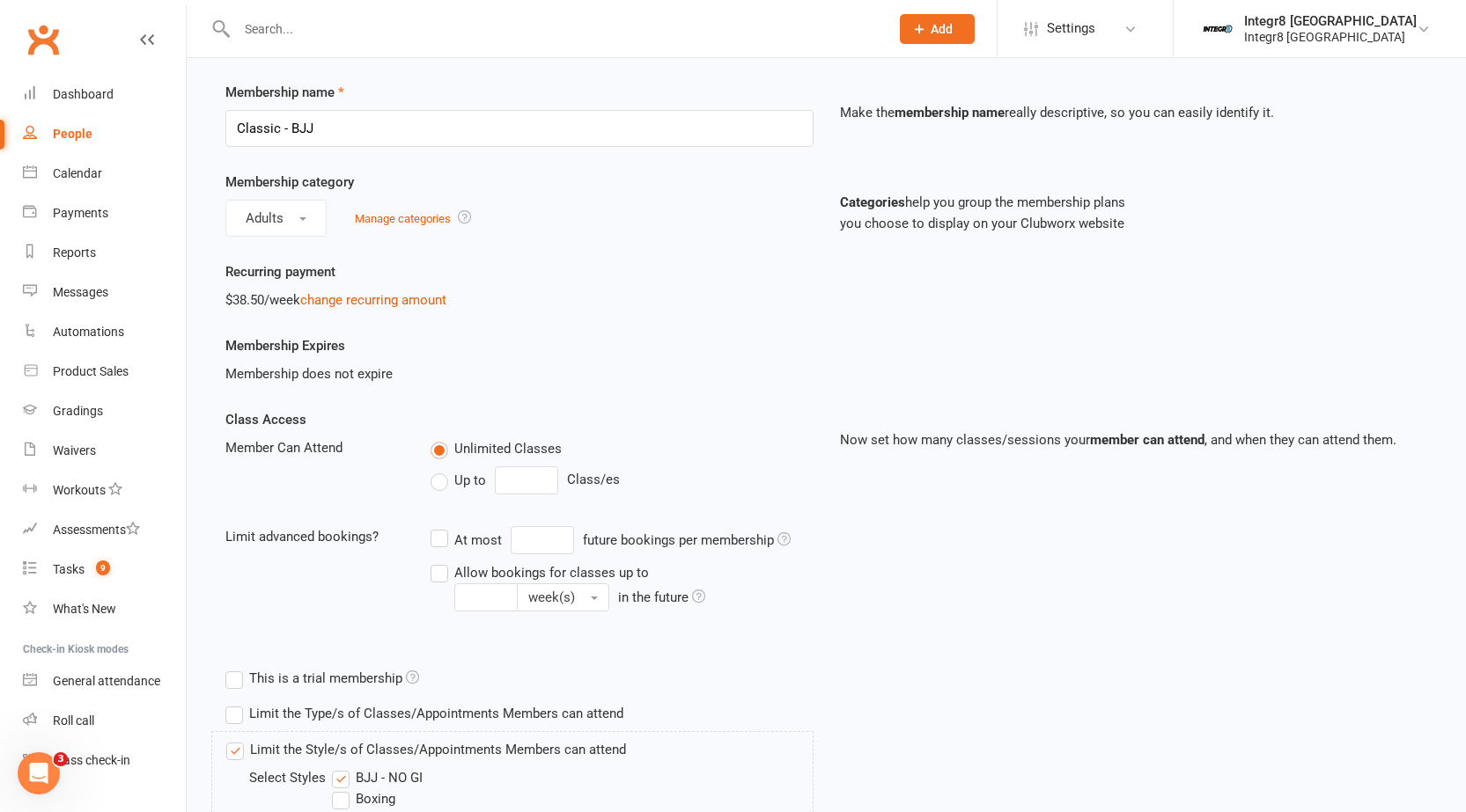
scroll to position [88, 0]
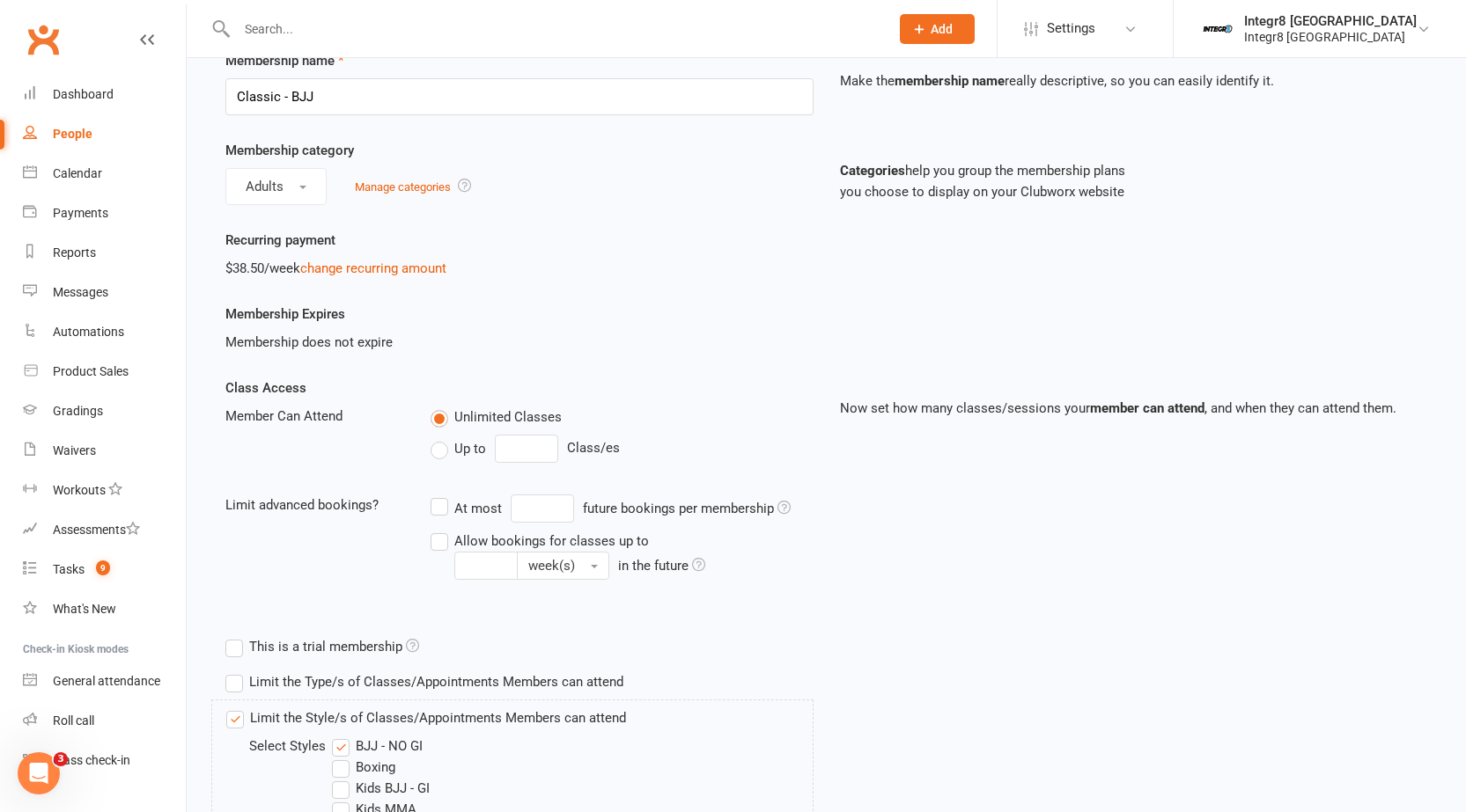
click at [469, 450] on span "Up to" at bounding box center [470, 448] width 31 height 19
click at [442, 439] on input "Up to" at bounding box center [436, 439] width 12 height 0
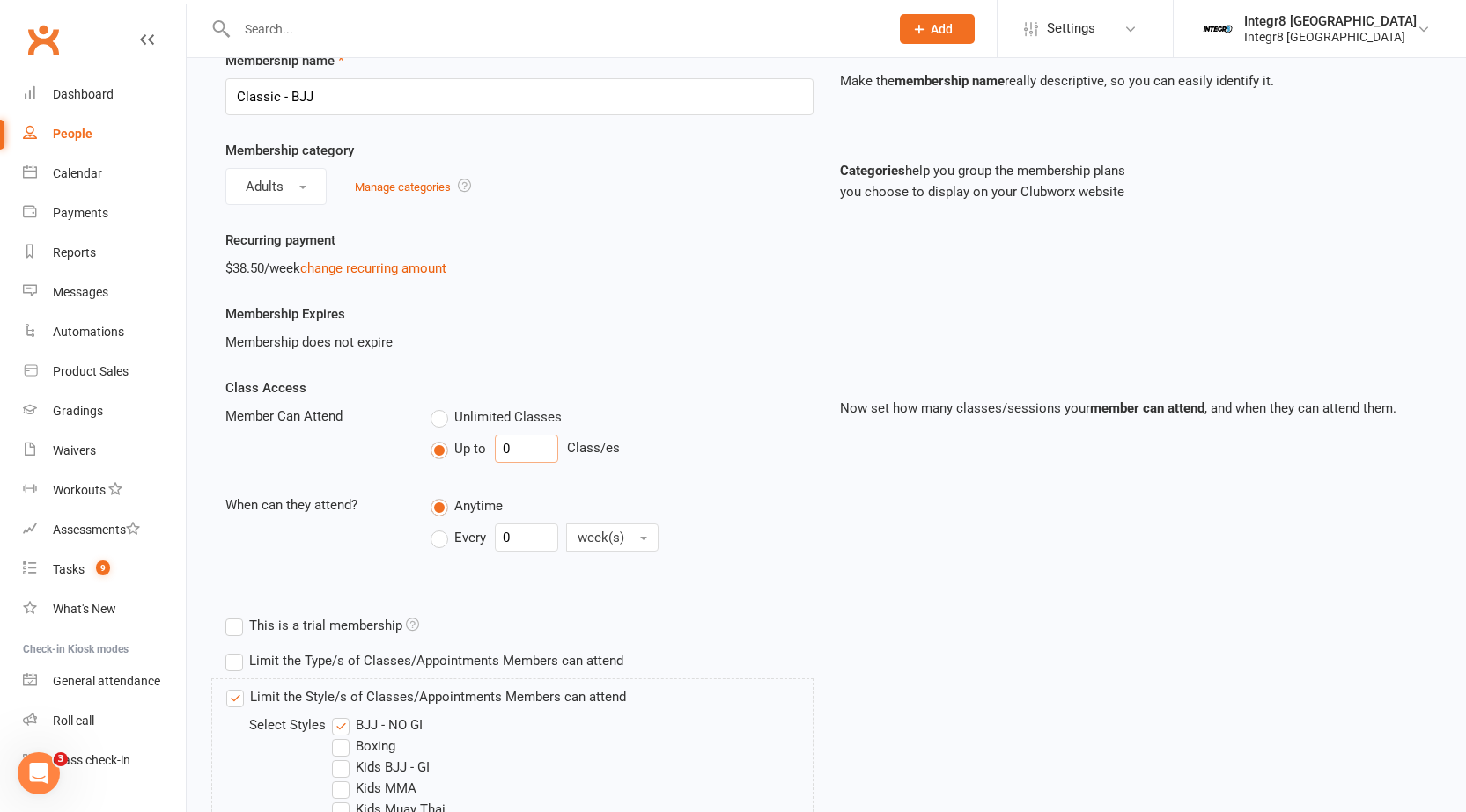
drag, startPoint x: 536, startPoint y: 449, endPoint x: 487, endPoint y: 439, distance: 50.0
click at [487, 439] on div "Up to 0 Class/es" at bounding box center [622, 449] width 383 height 28
type input "3"
click at [463, 533] on span "Every" at bounding box center [470, 535] width 31 height 19
click at [442, 524] on input "Every" at bounding box center [436, 524] width 12 height 0
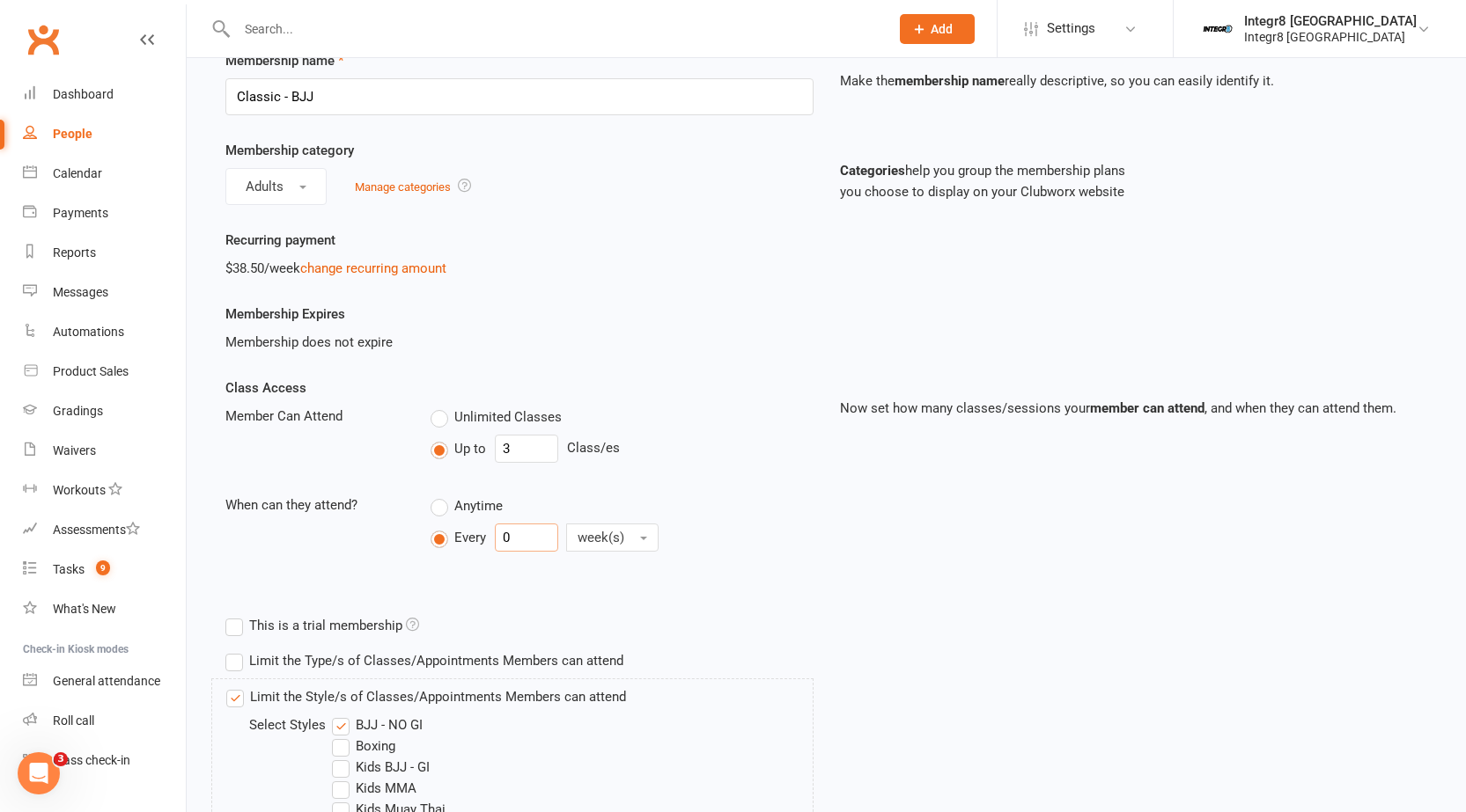
drag, startPoint x: 518, startPoint y: 537, endPoint x: 490, endPoint y: 535, distance: 28.1
click at [490, 535] on div "Every 0 week(s)" at bounding box center [552, 537] width 245 height 28
type input "1"
click at [708, 459] on div "Up to 3 Class/es" at bounding box center [622, 449] width 383 height 28
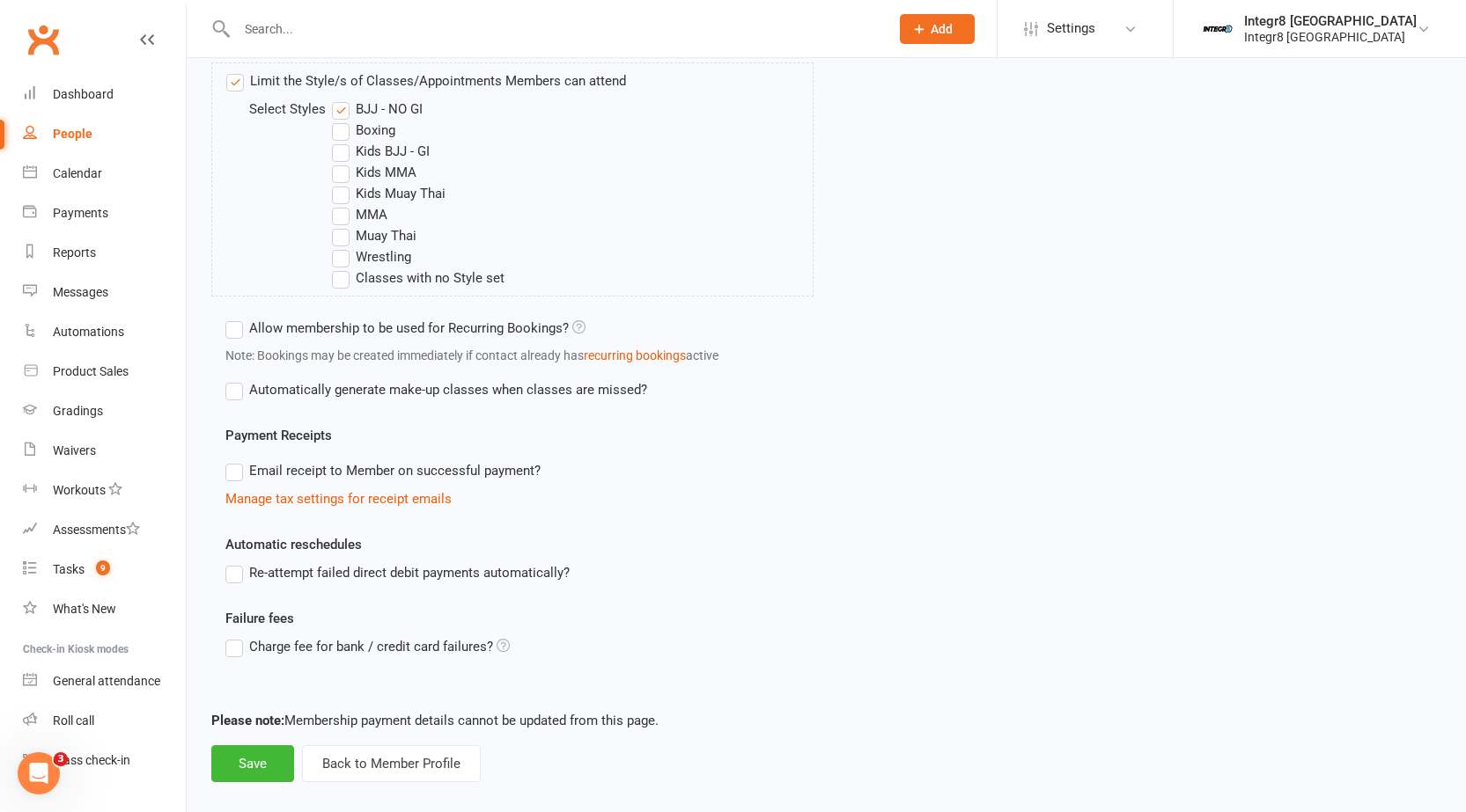
click at [341, 571] on label "Re-attempt failed direct debit payments automatically?" at bounding box center [398, 573] width 344 height 21
click at [237, 562] on input "Re-attempt failed direct debit payments automatically?" at bounding box center [232, 562] width 12 height 0
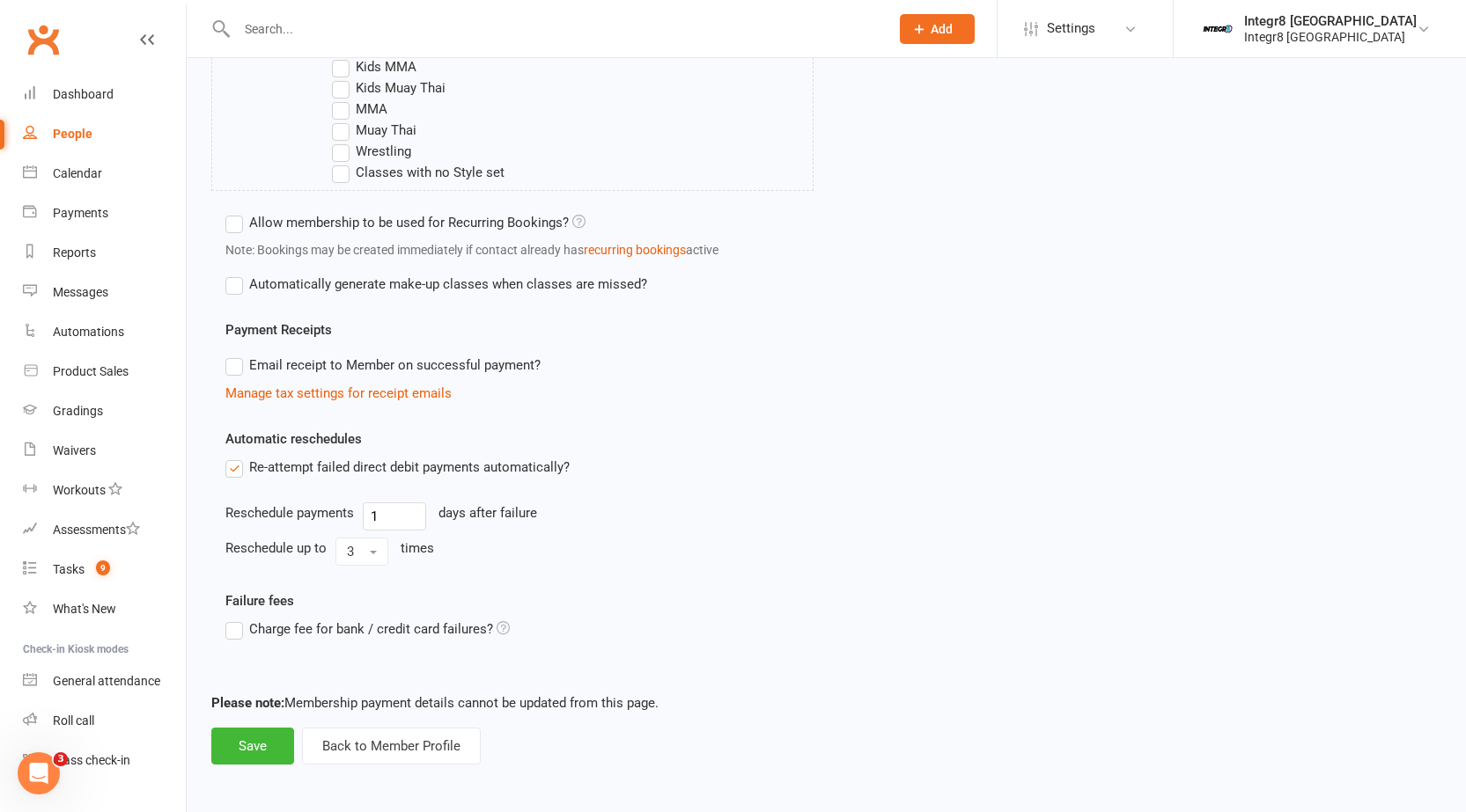
scroll to position [812, 0]
click at [366, 518] on input "1" at bounding box center [394, 514] width 64 height 28
type input "2"
click at [350, 555] on span "3" at bounding box center [350, 549] width 7 height 16
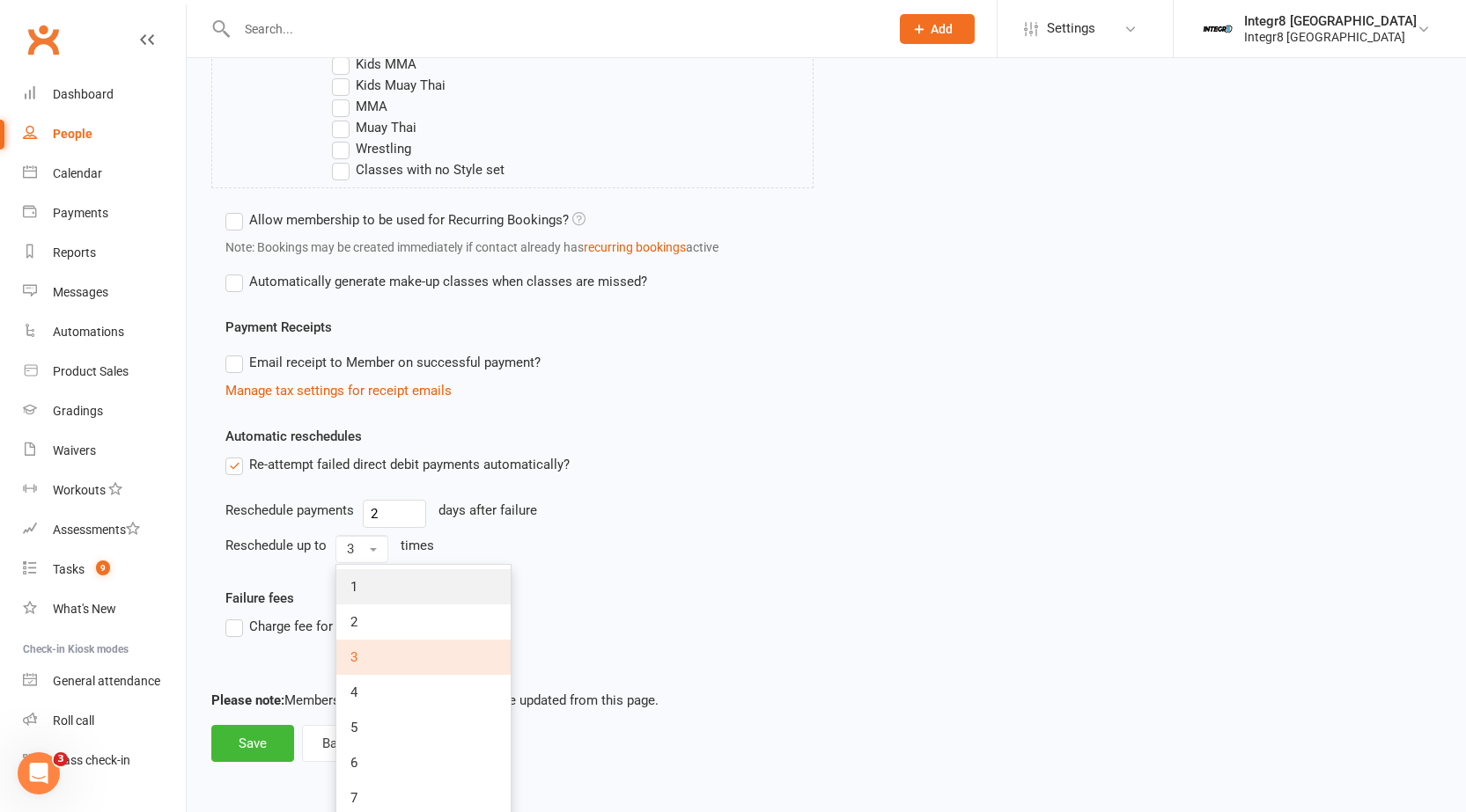
click at [368, 577] on link "1" at bounding box center [423, 587] width 174 height 35
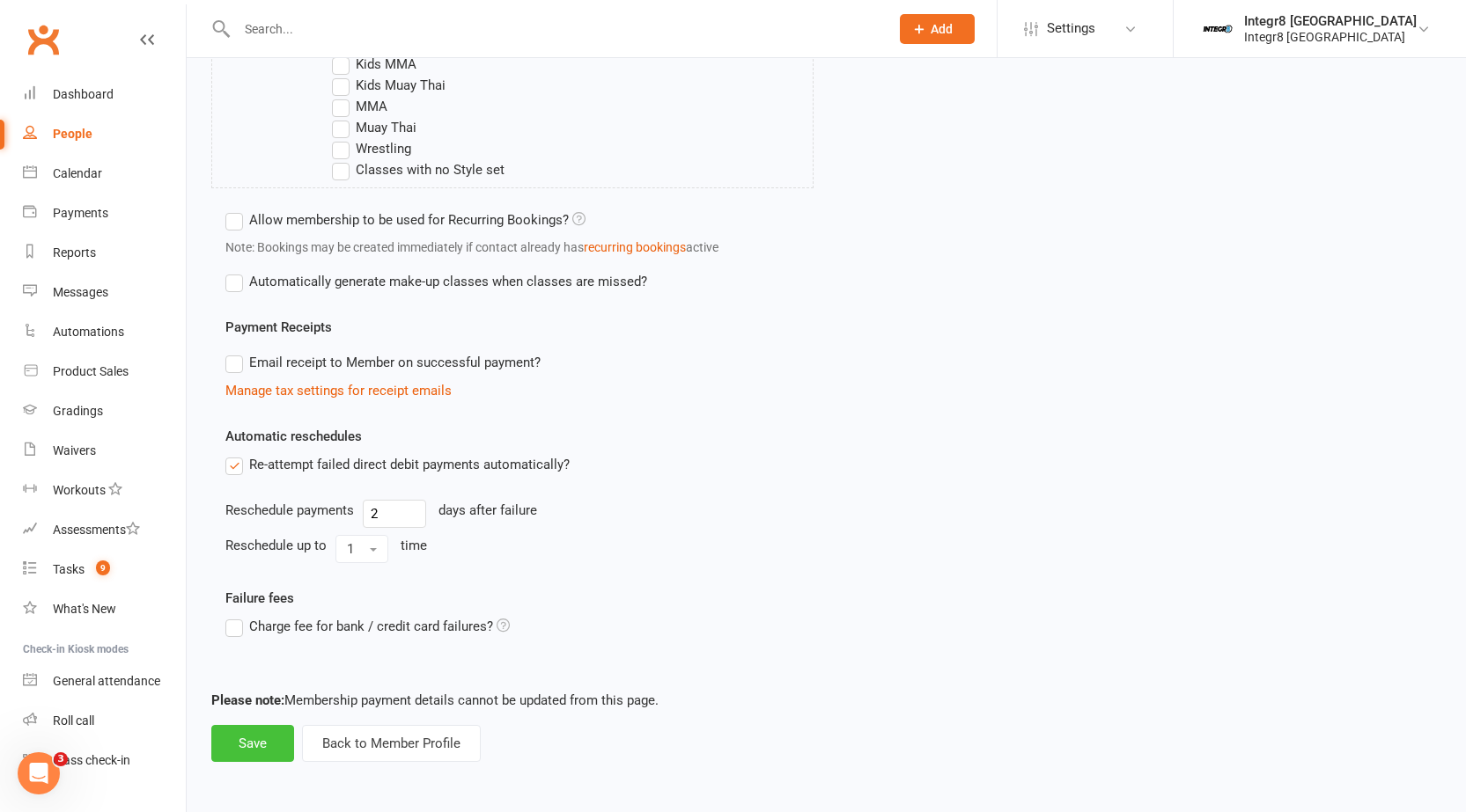
click at [261, 739] on button "Save" at bounding box center [252, 744] width 83 height 37
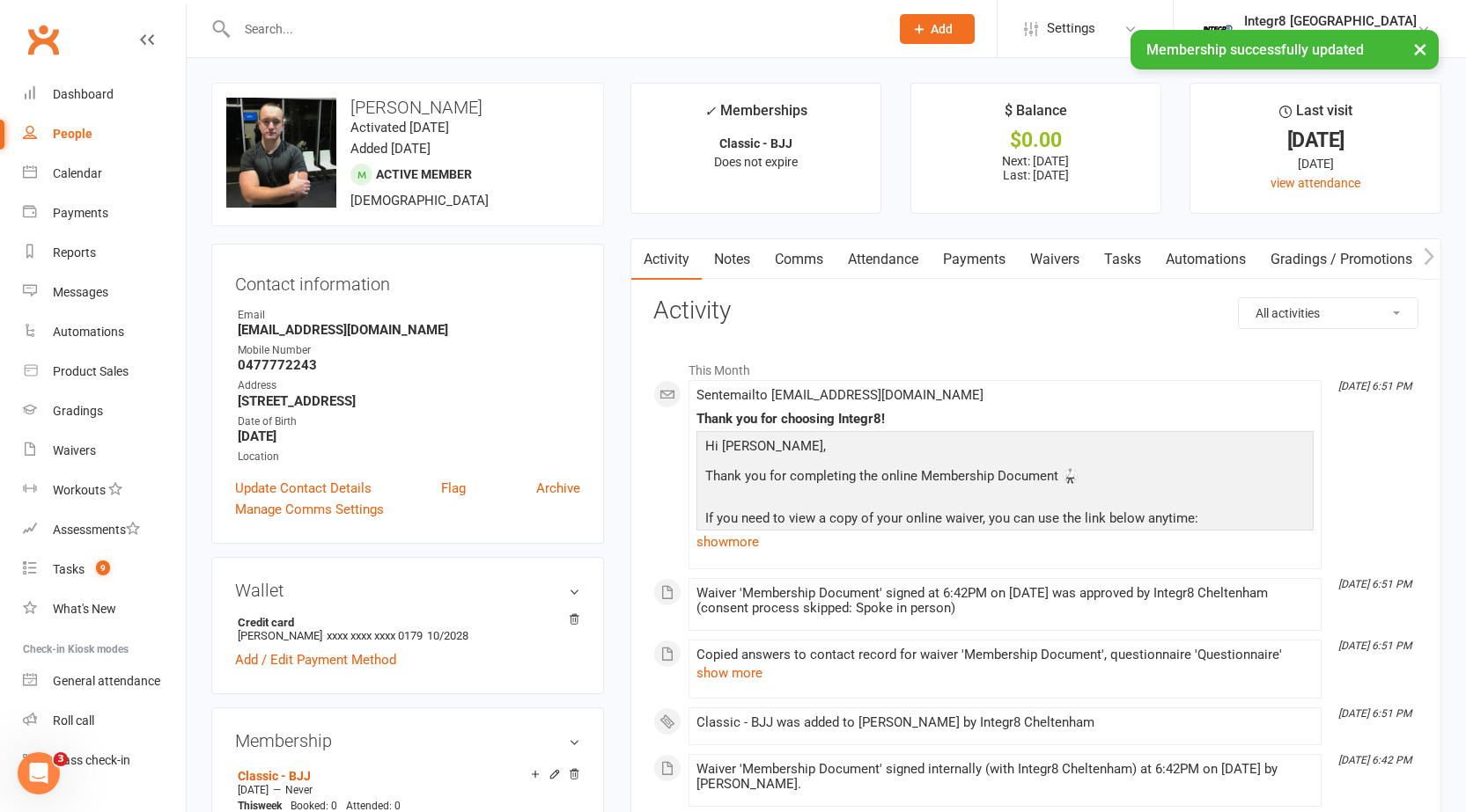
click at [720, 266] on link "Notes" at bounding box center [732, 259] width 61 height 40
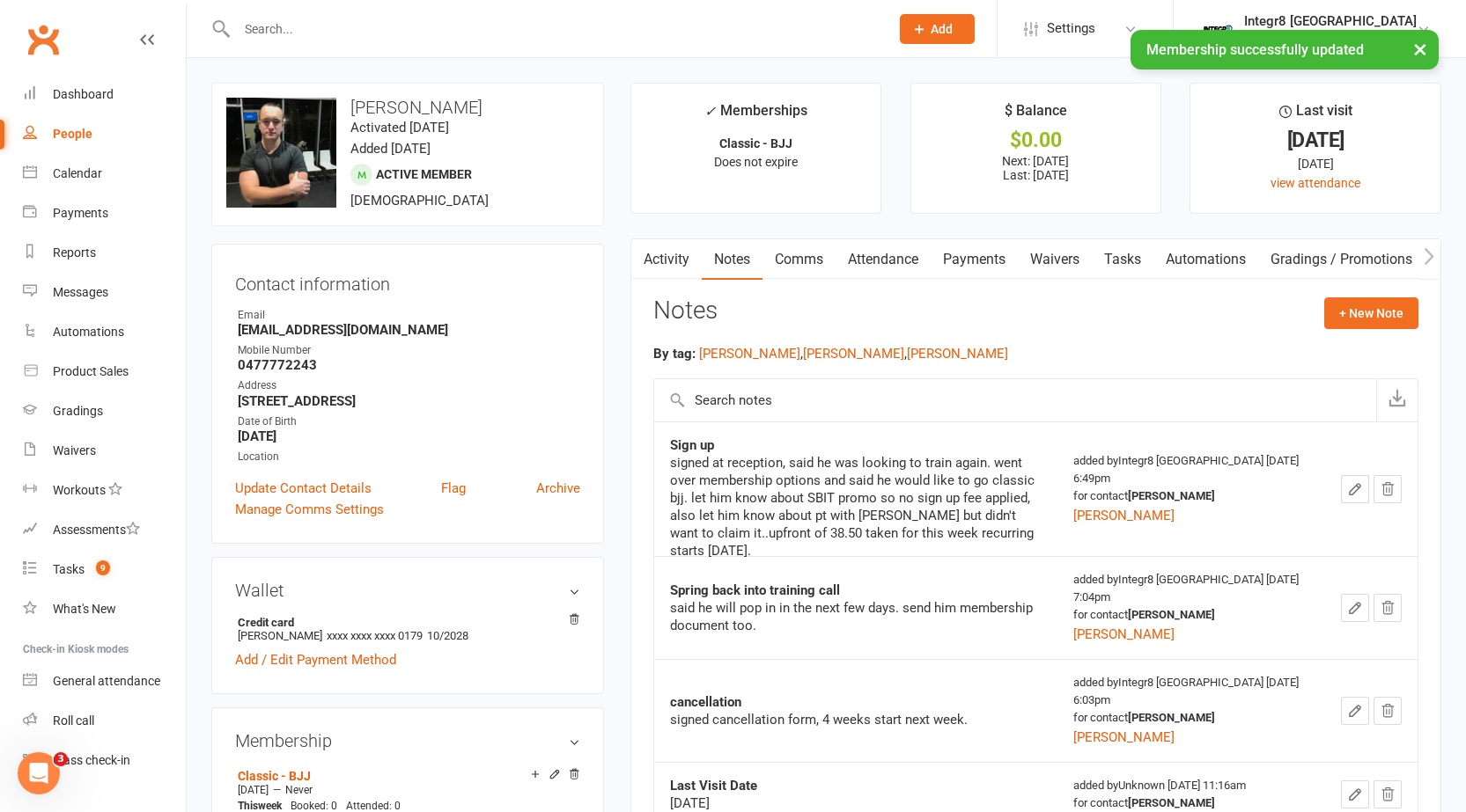
click at [683, 261] on link "Activity" at bounding box center [667, 259] width 70 height 40
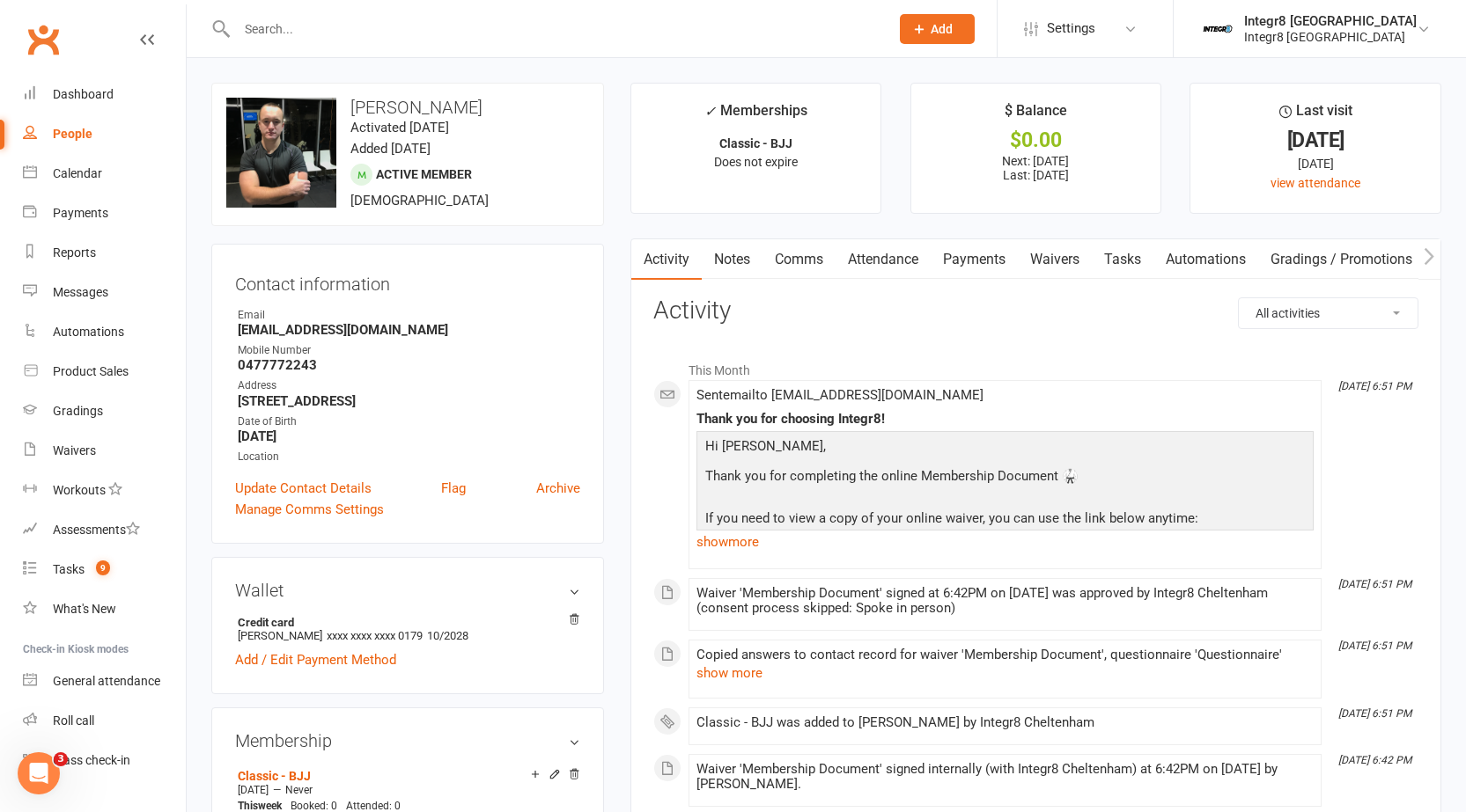
click at [68, 140] on div "People" at bounding box center [72, 134] width 40 height 14
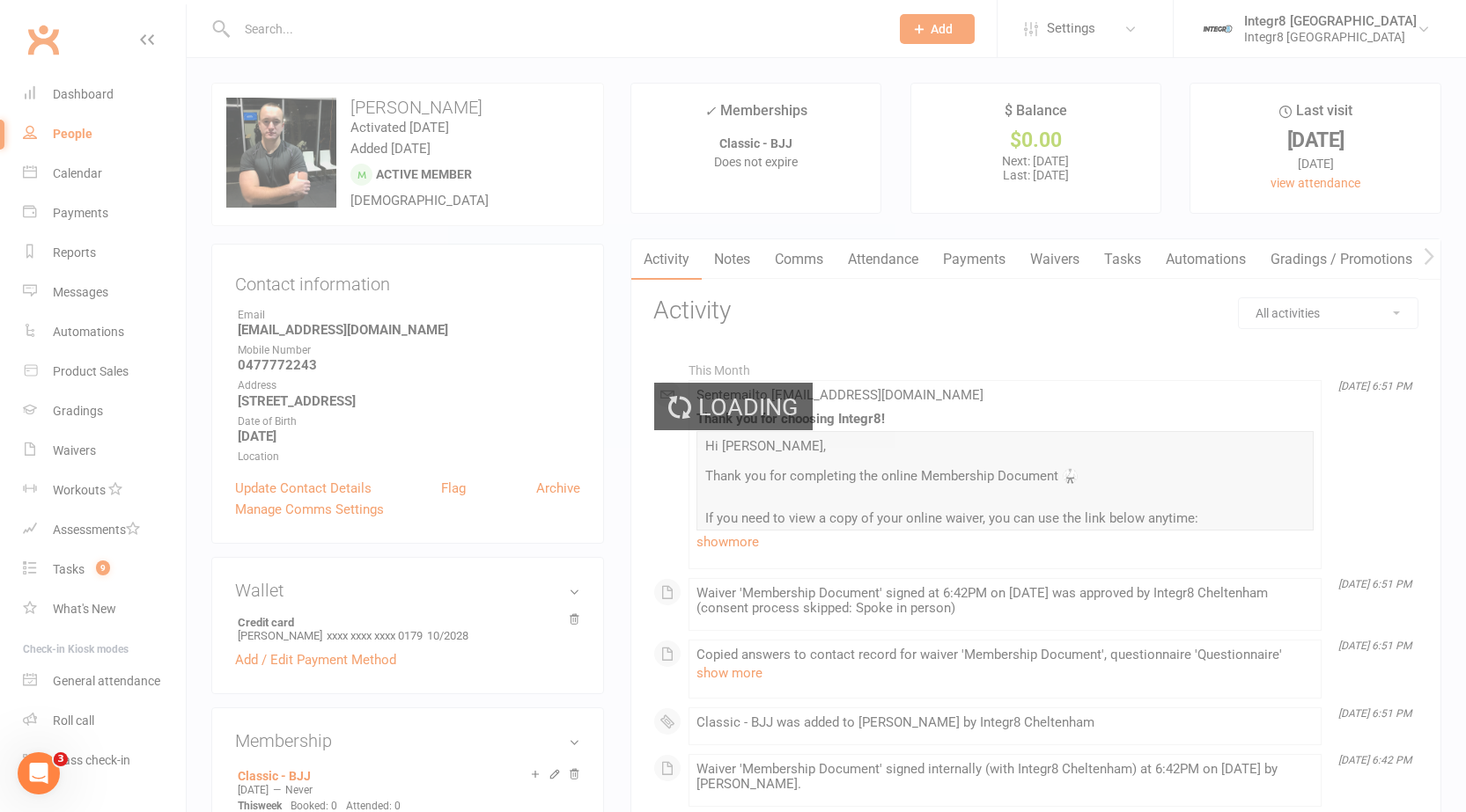
select select "25"
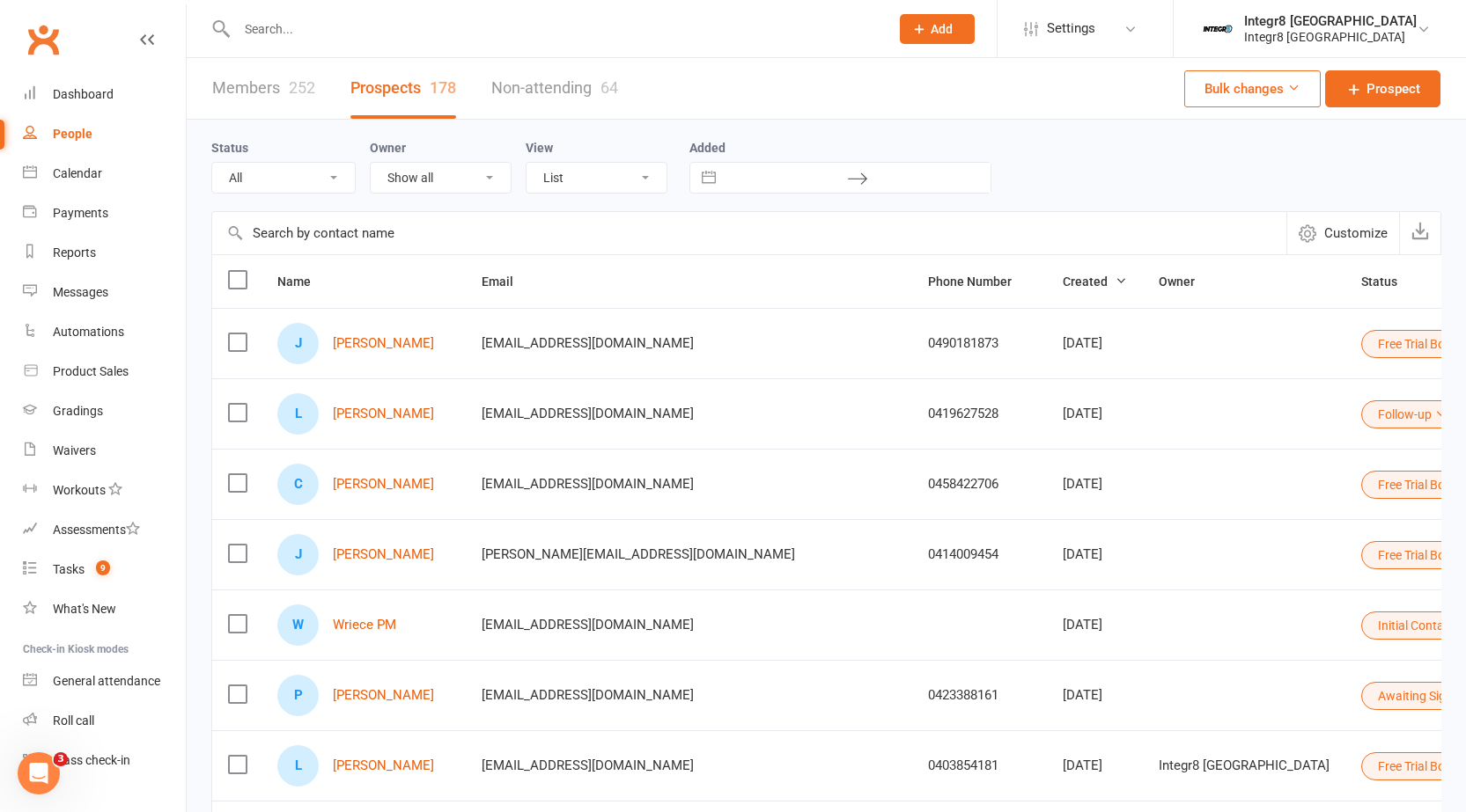
click at [266, 88] on link "Members 252" at bounding box center [263, 88] width 103 height 61
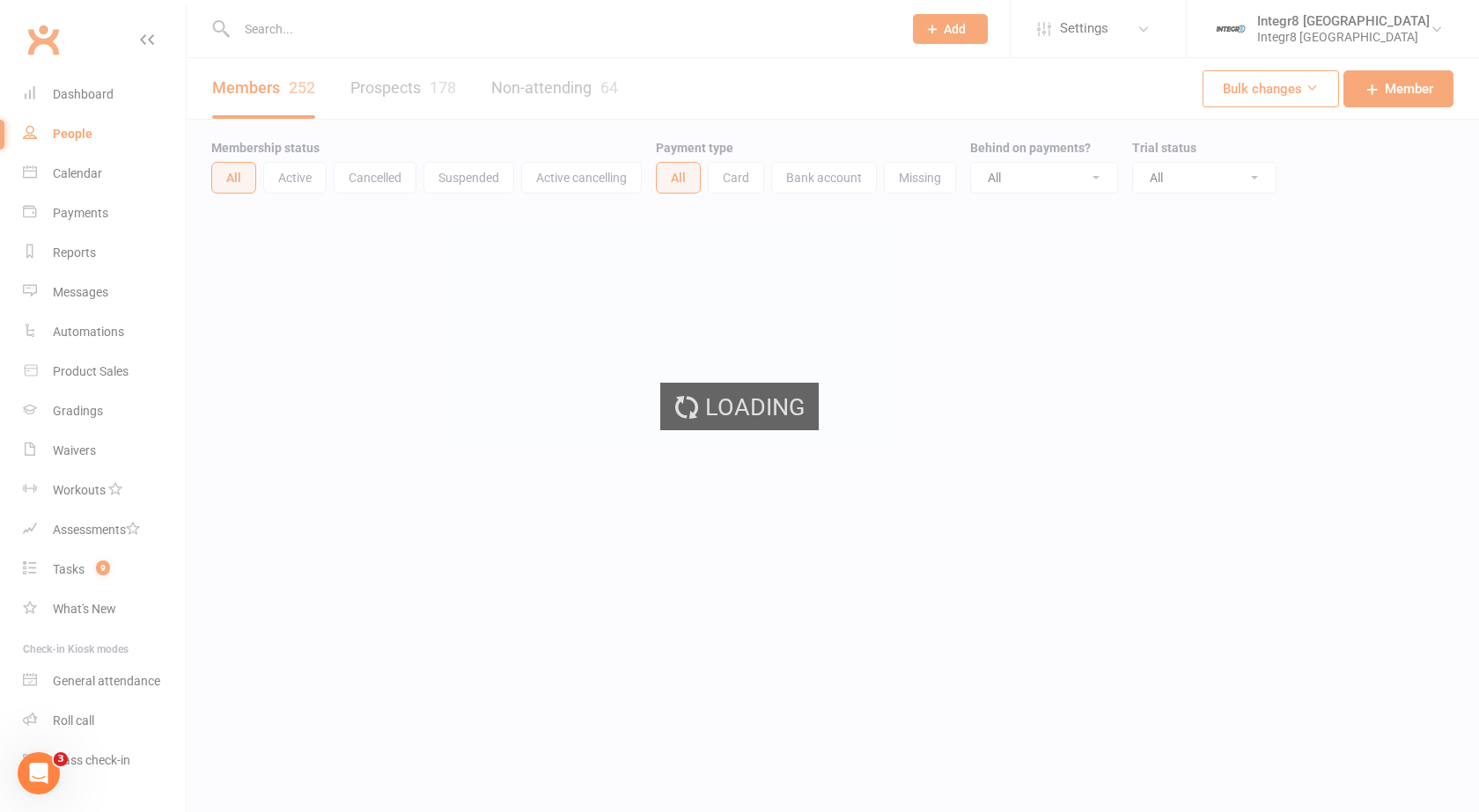
select select "100"
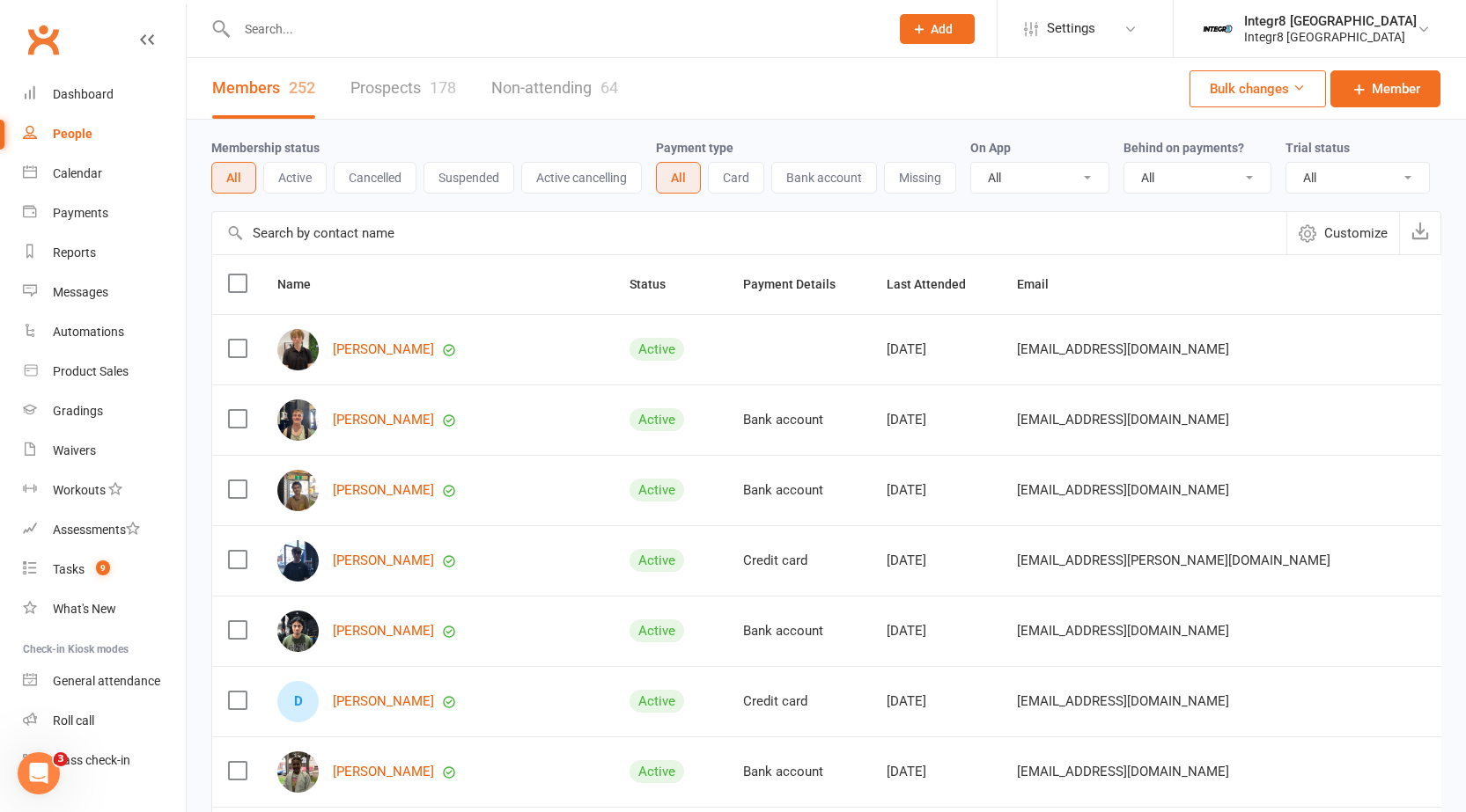
click at [321, 177] on button "Active" at bounding box center [294, 178] width 64 height 31
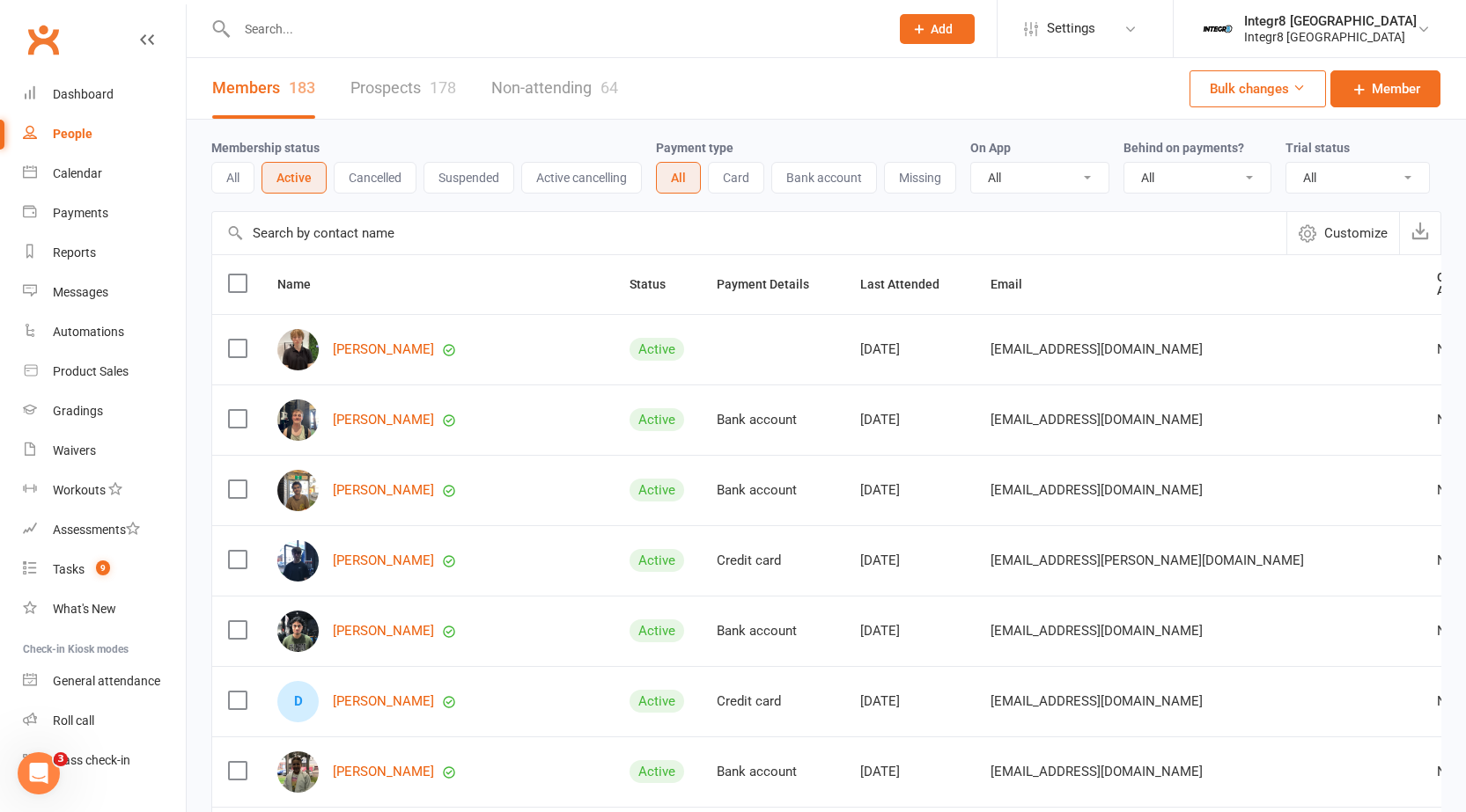
click at [226, 180] on button "All" at bounding box center [233, 178] width 43 height 31
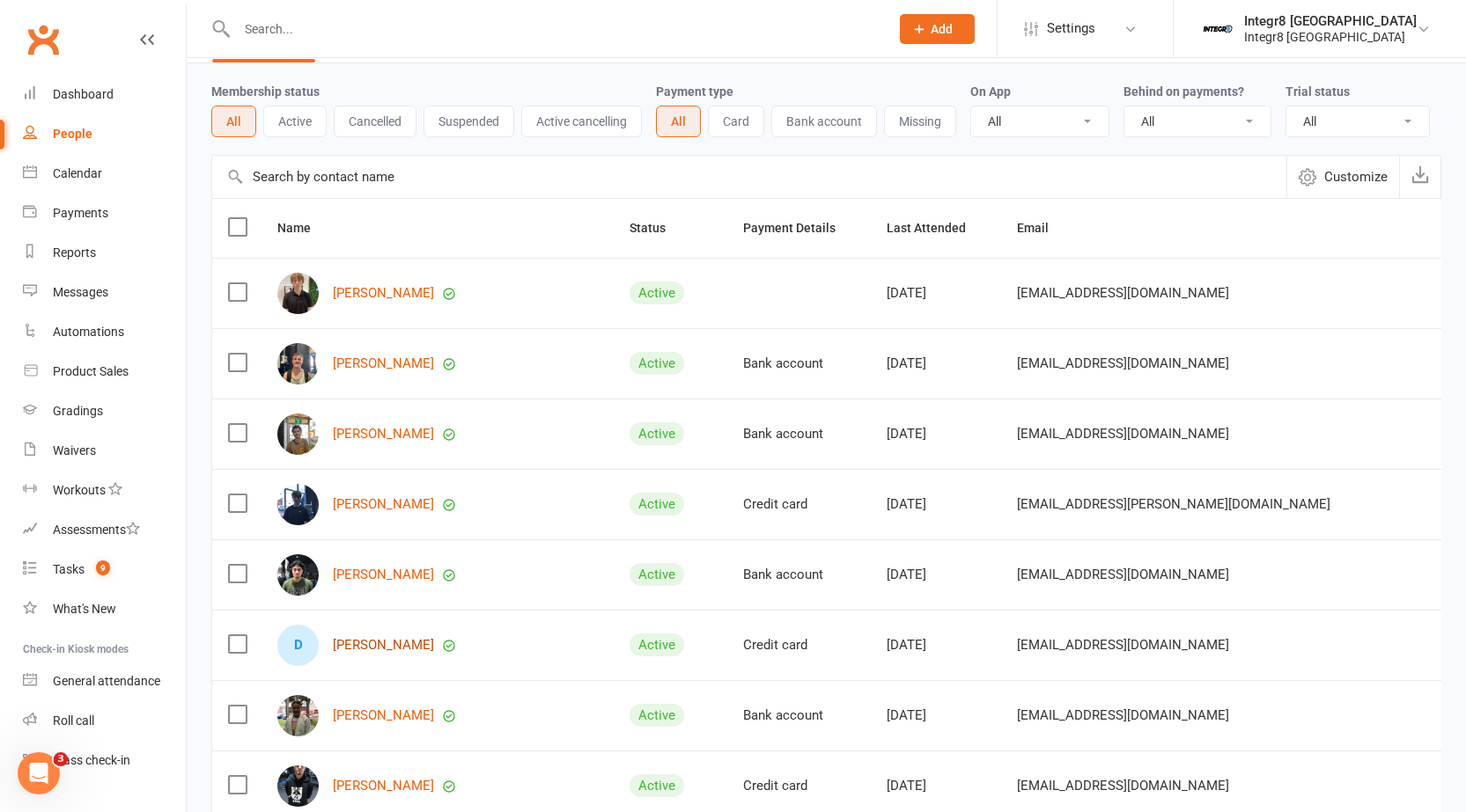
scroll to position [88, 0]
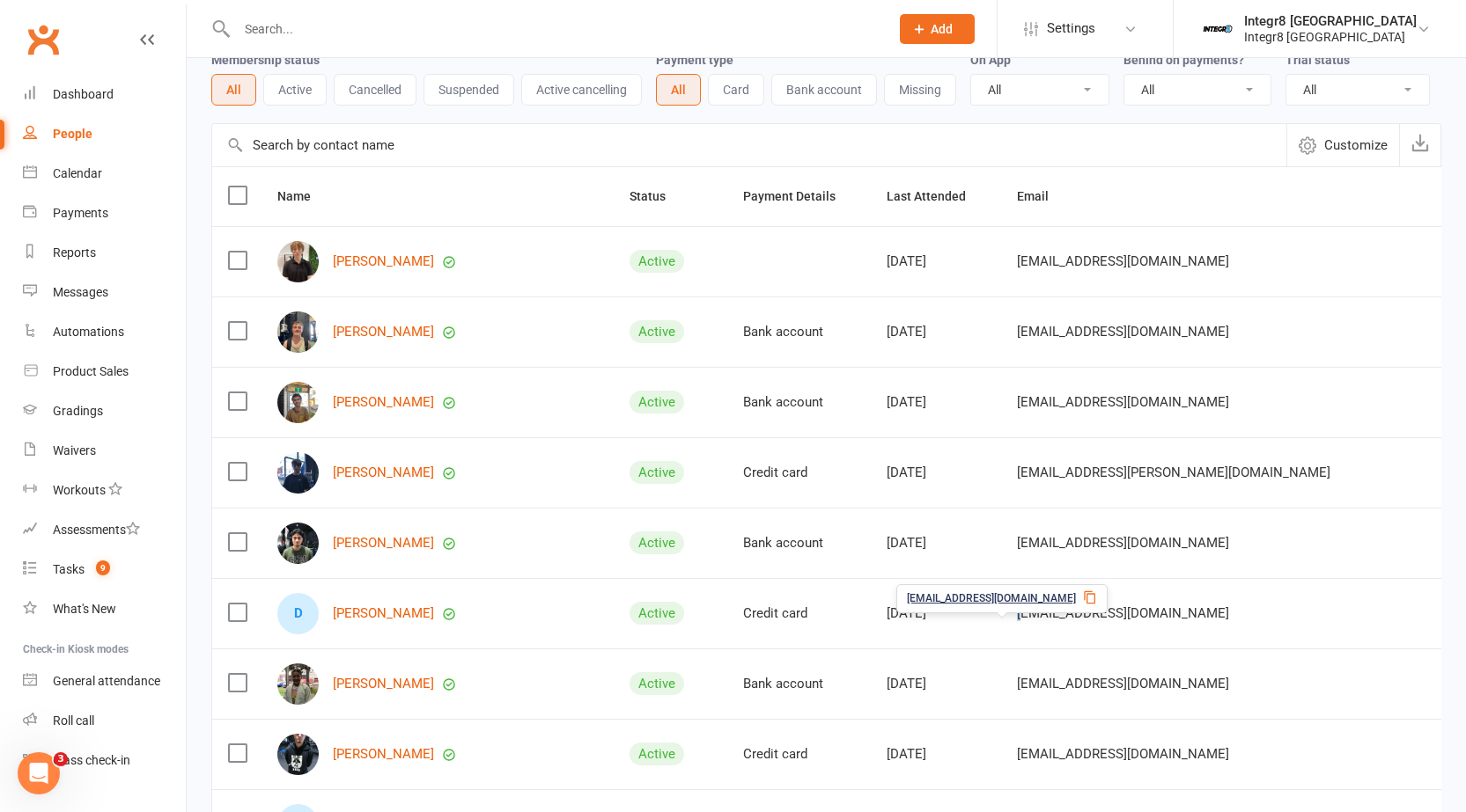
click at [1016, 624] on span "kellyagrace5@gmail.com" at bounding box center [1122, 614] width 212 height 33
click at [1083, 596] on icon at bounding box center [1090, 597] width 14 height 14
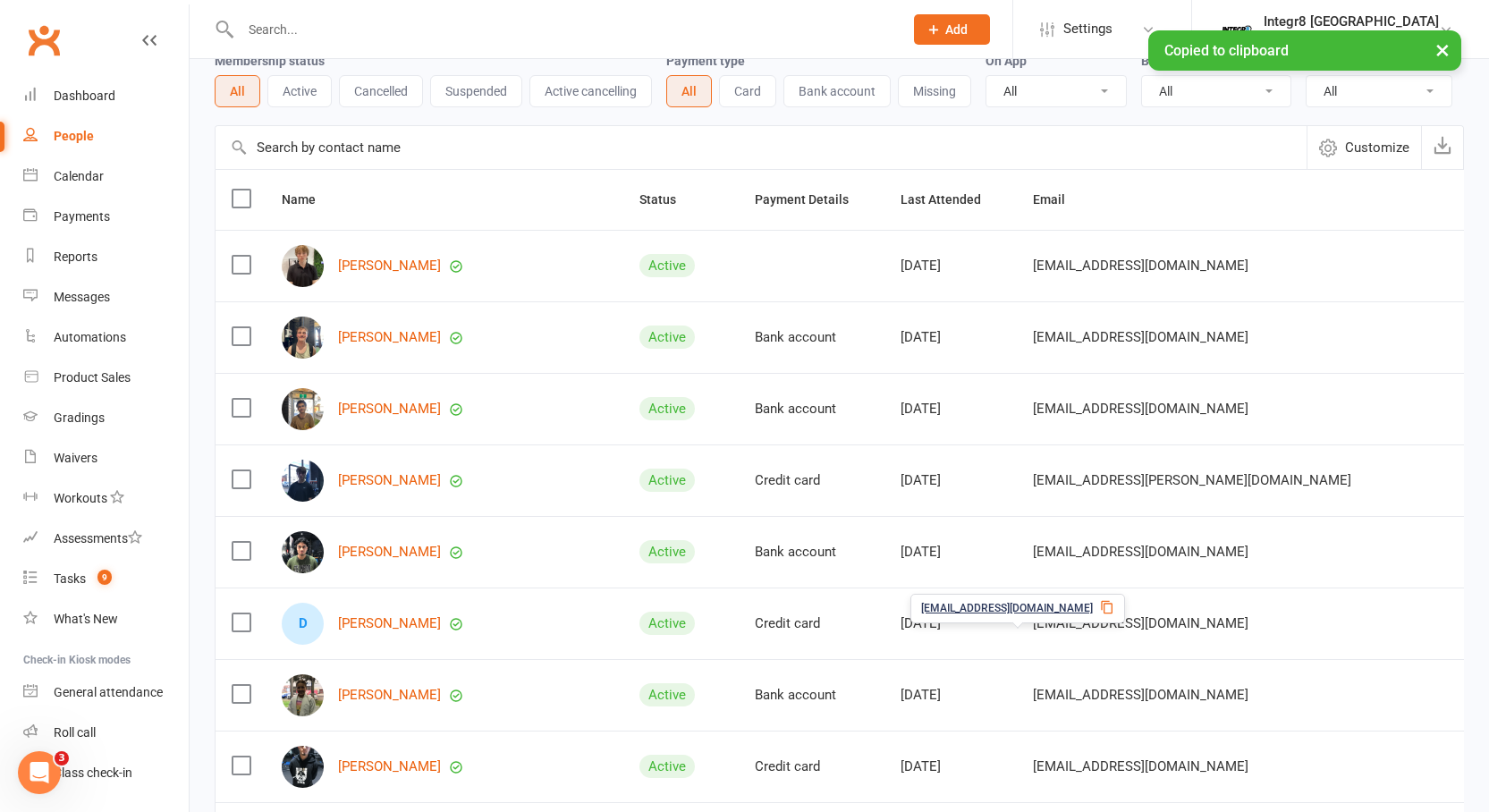
click at [1100, 608] on icon at bounding box center [1107, 607] width 14 height 14
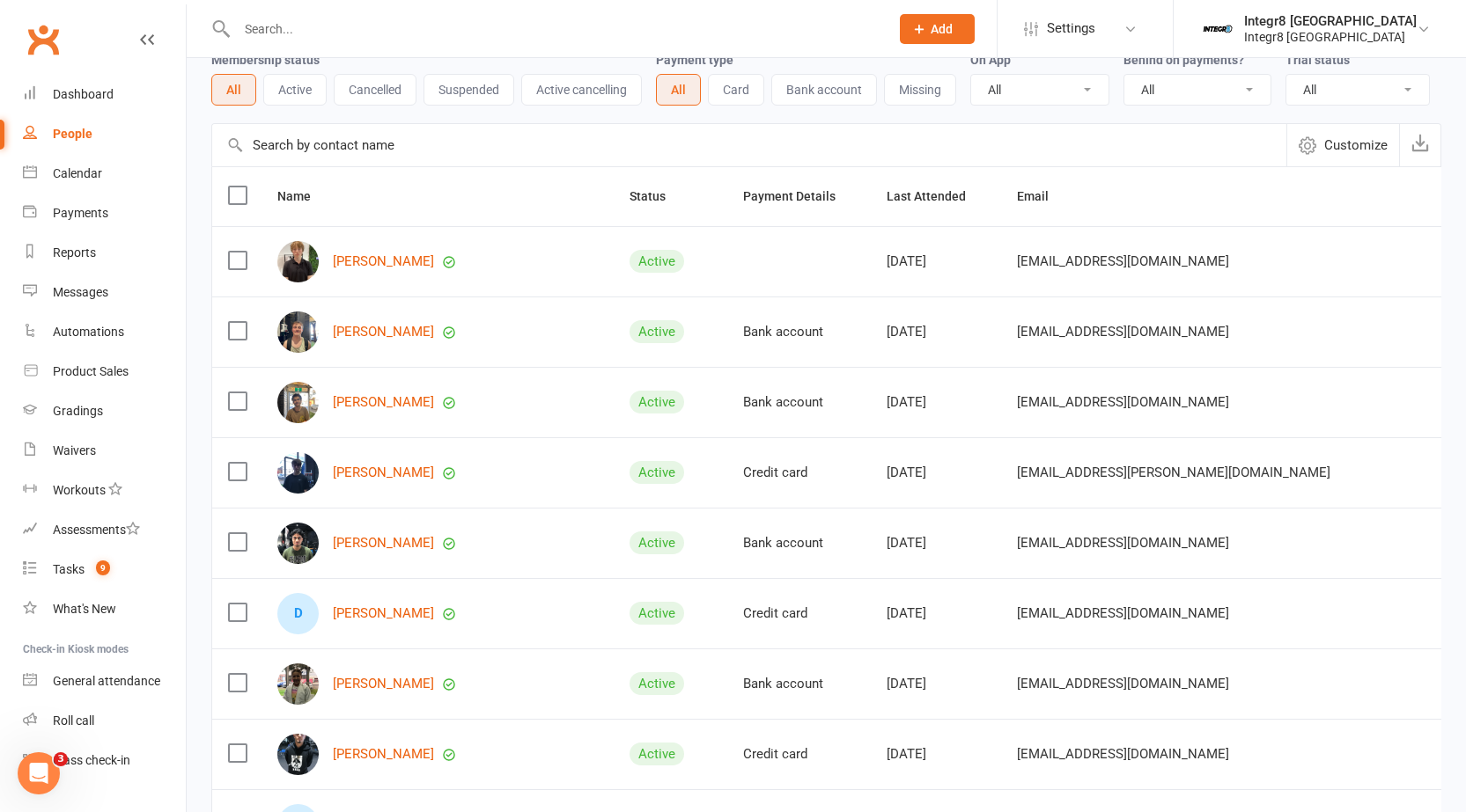
click at [371, 634] on div "D Dasher Grace" at bounding box center [438, 614] width 321 height 41
click at [369, 621] on link "Dasher Grace" at bounding box center [383, 614] width 102 height 15
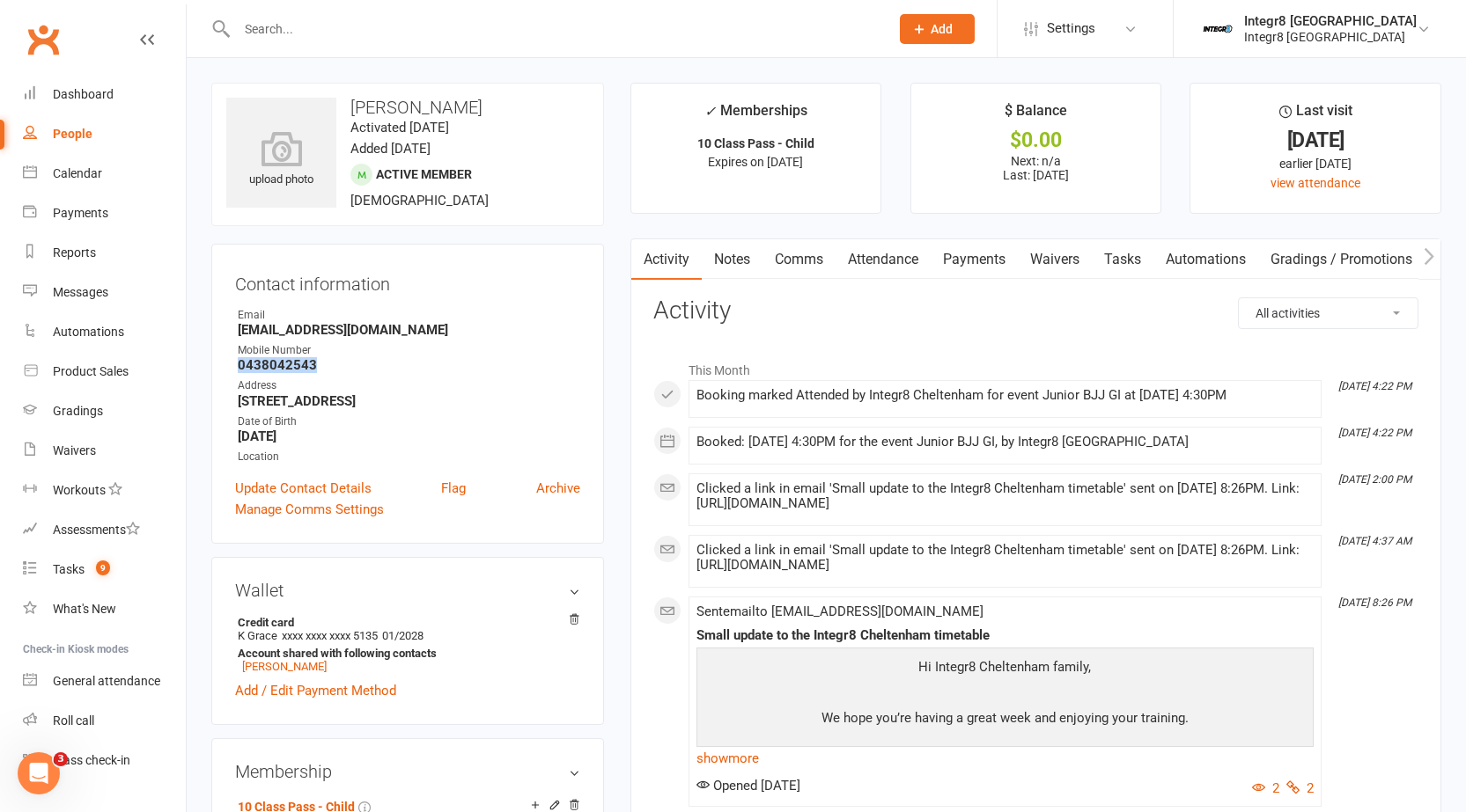
drag, startPoint x: 323, startPoint y: 361, endPoint x: 236, endPoint y: 365, distance: 87.1
click at [236, 365] on li "Mobile Number 0438042543" at bounding box center [407, 358] width 345 height 31
copy strong "0438042543"
click at [494, 339] on ul "Owner Email kellyagrace5@gmail.com Mobile Number 0438042543 Address 188 Centre …" at bounding box center [407, 386] width 345 height 158
click at [64, 182] on link "Calendar" at bounding box center [104, 174] width 163 height 40
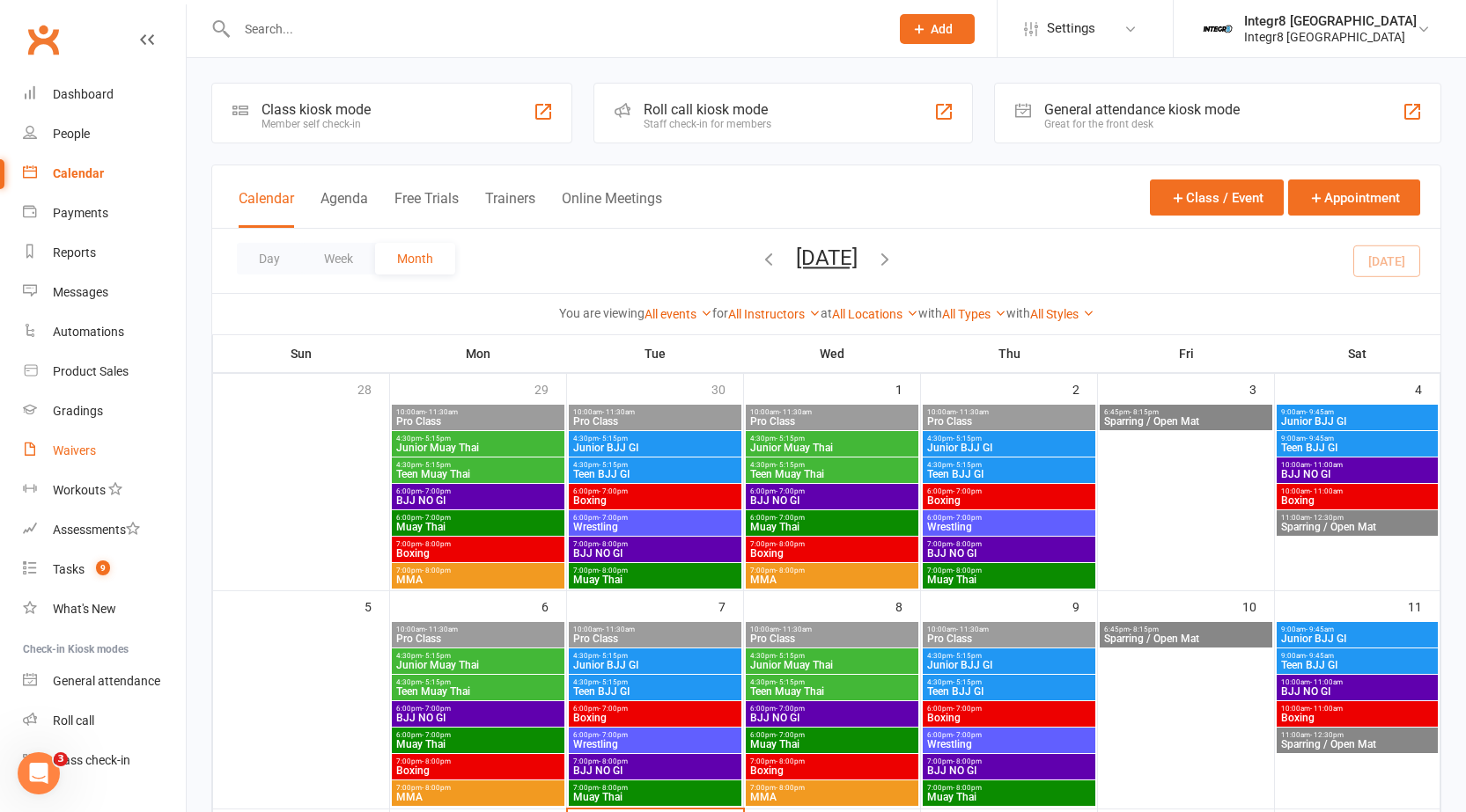
click at [65, 439] on link "Waivers" at bounding box center [104, 450] width 163 height 40
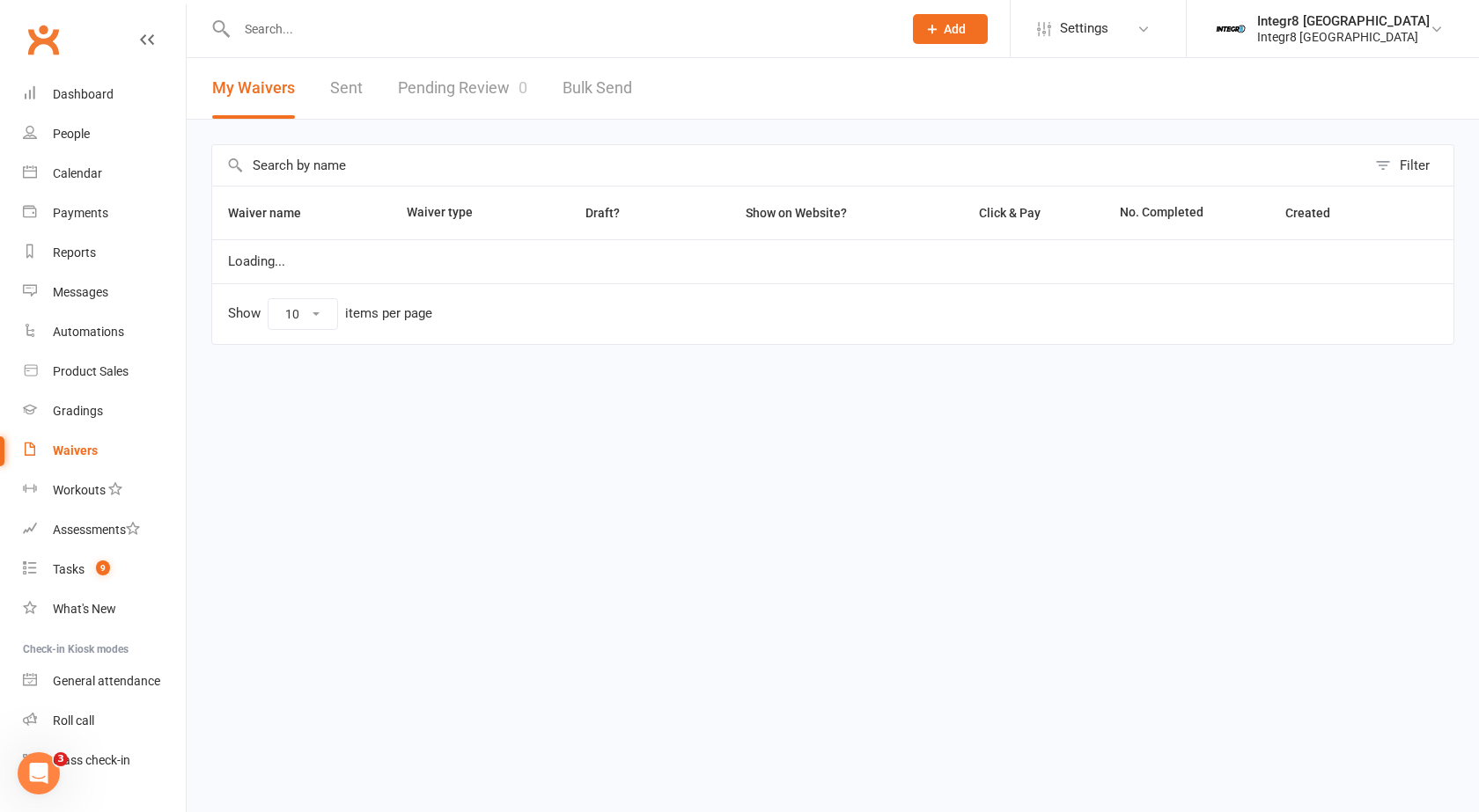
click at [448, 84] on link "Pending Review 0" at bounding box center [462, 88] width 129 height 61
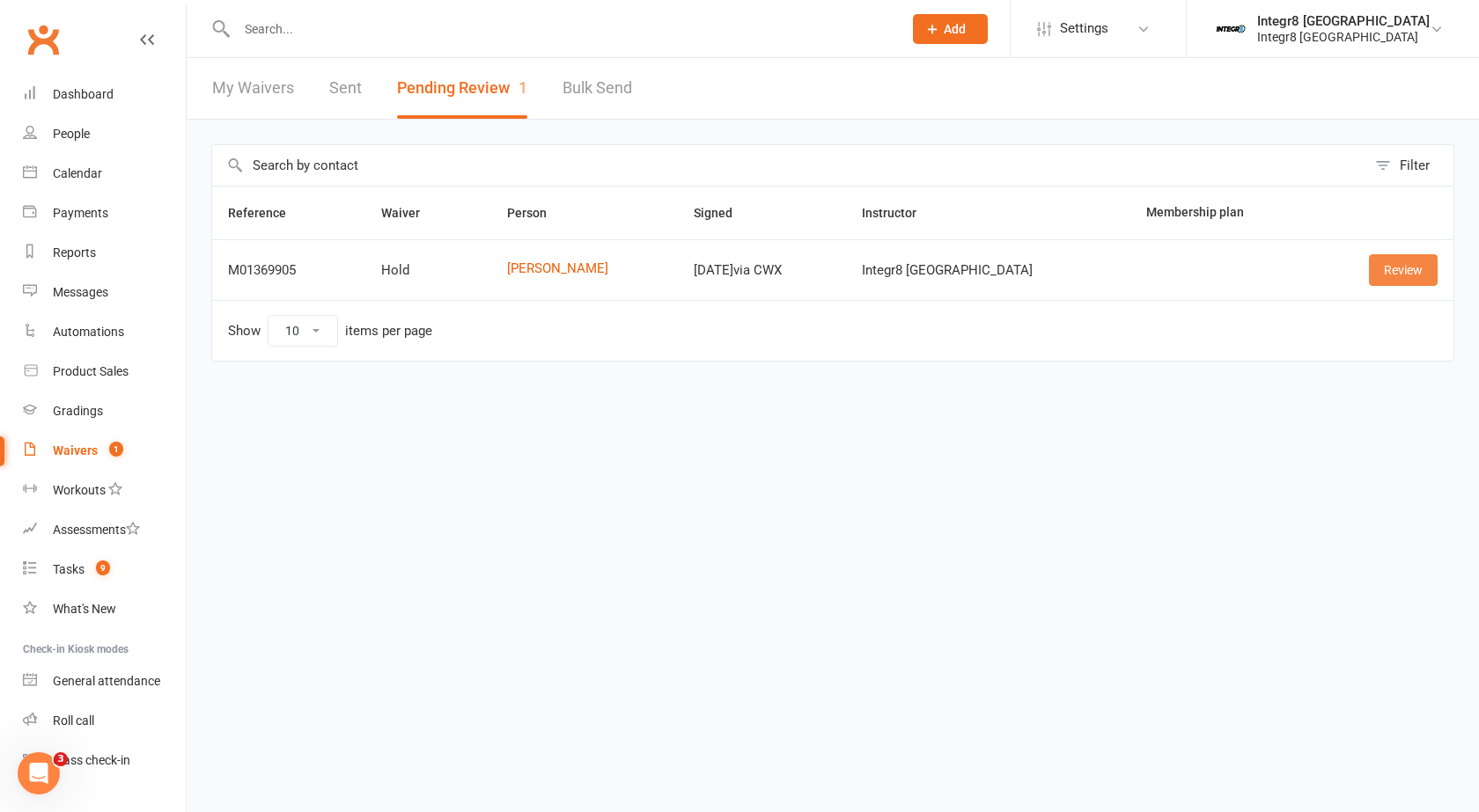
click at [1400, 267] on link "Review" at bounding box center [1403, 270] width 68 height 31
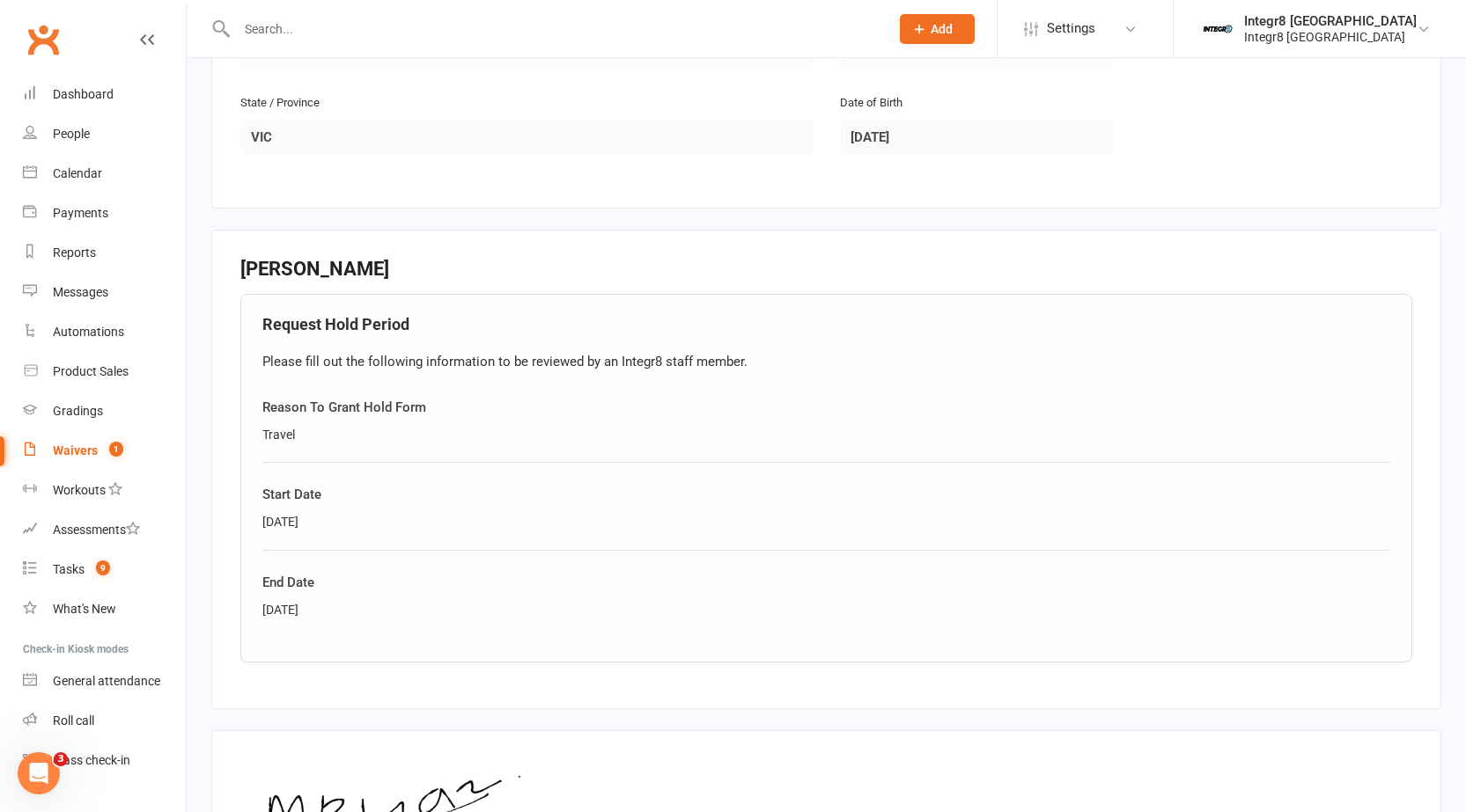
scroll to position [867, 0]
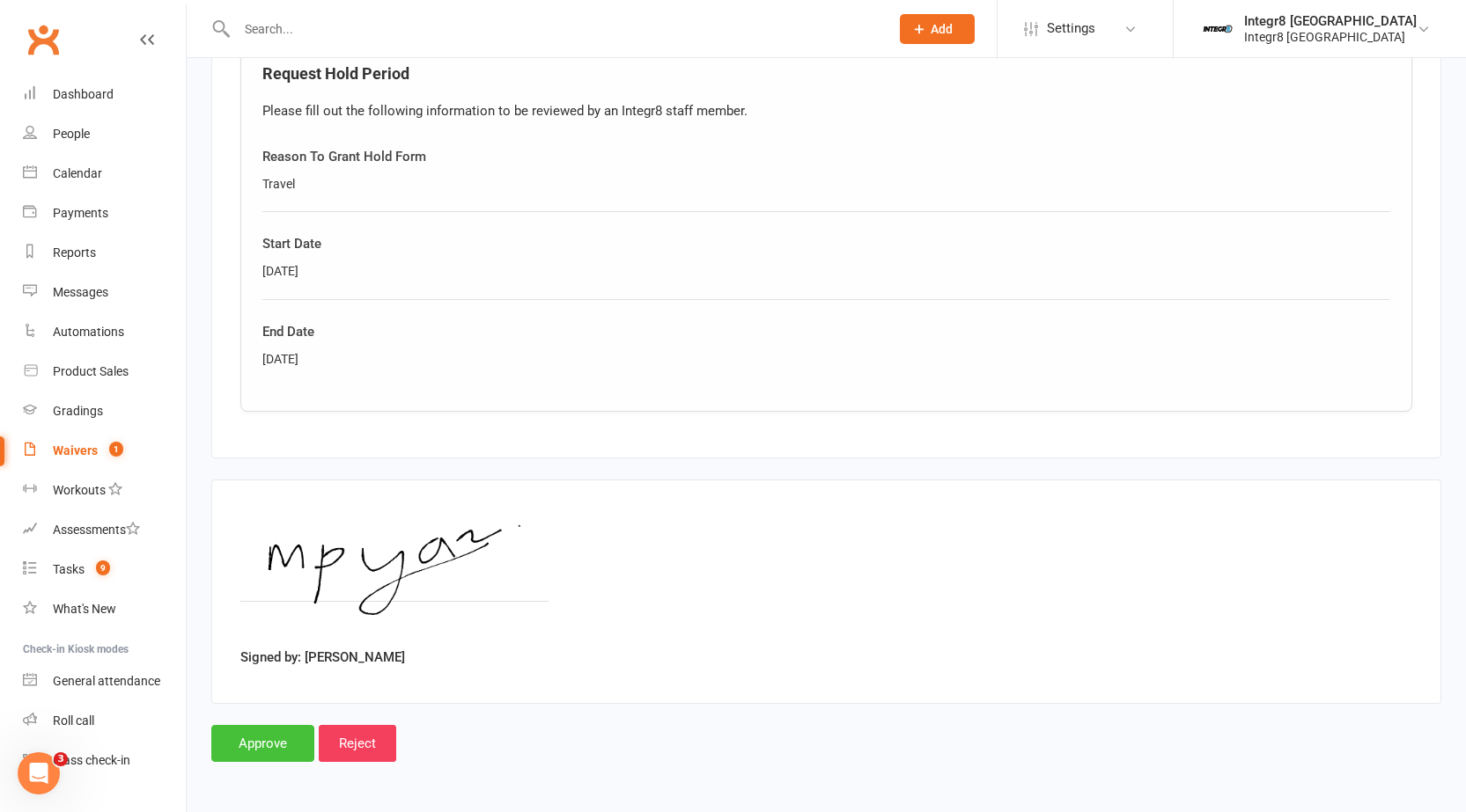
click at [258, 736] on input "Approve" at bounding box center [262, 744] width 103 height 37
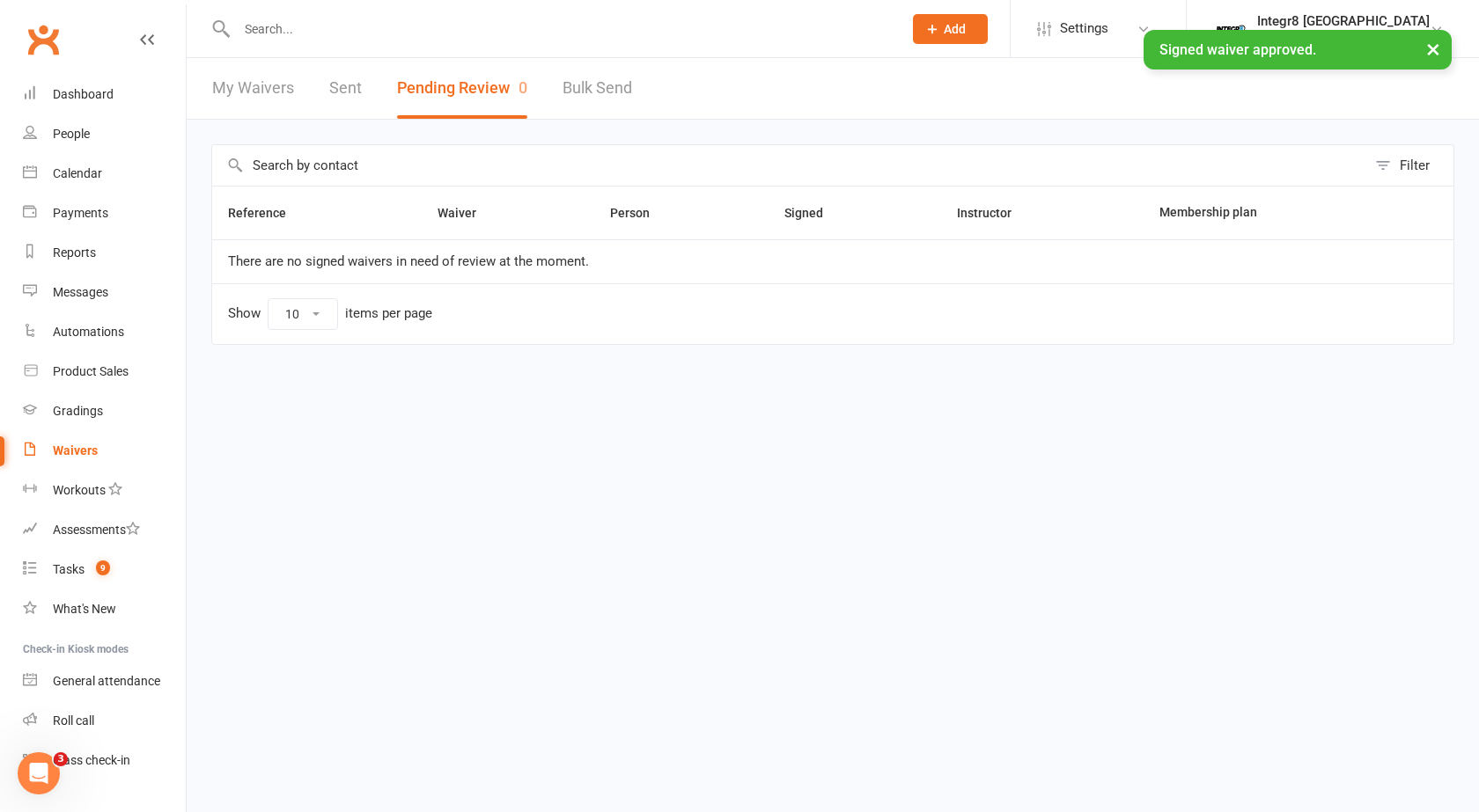
click at [374, 30] on div "× Signed waiver approved." at bounding box center [728, 30] width 1457 height 0
click at [365, 30] on div "× Signed waiver approved." at bounding box center [728, 30] width 1457 height 0
click at [360, 27] on input "text" at bounding box center [561, 28] width 659 height 24
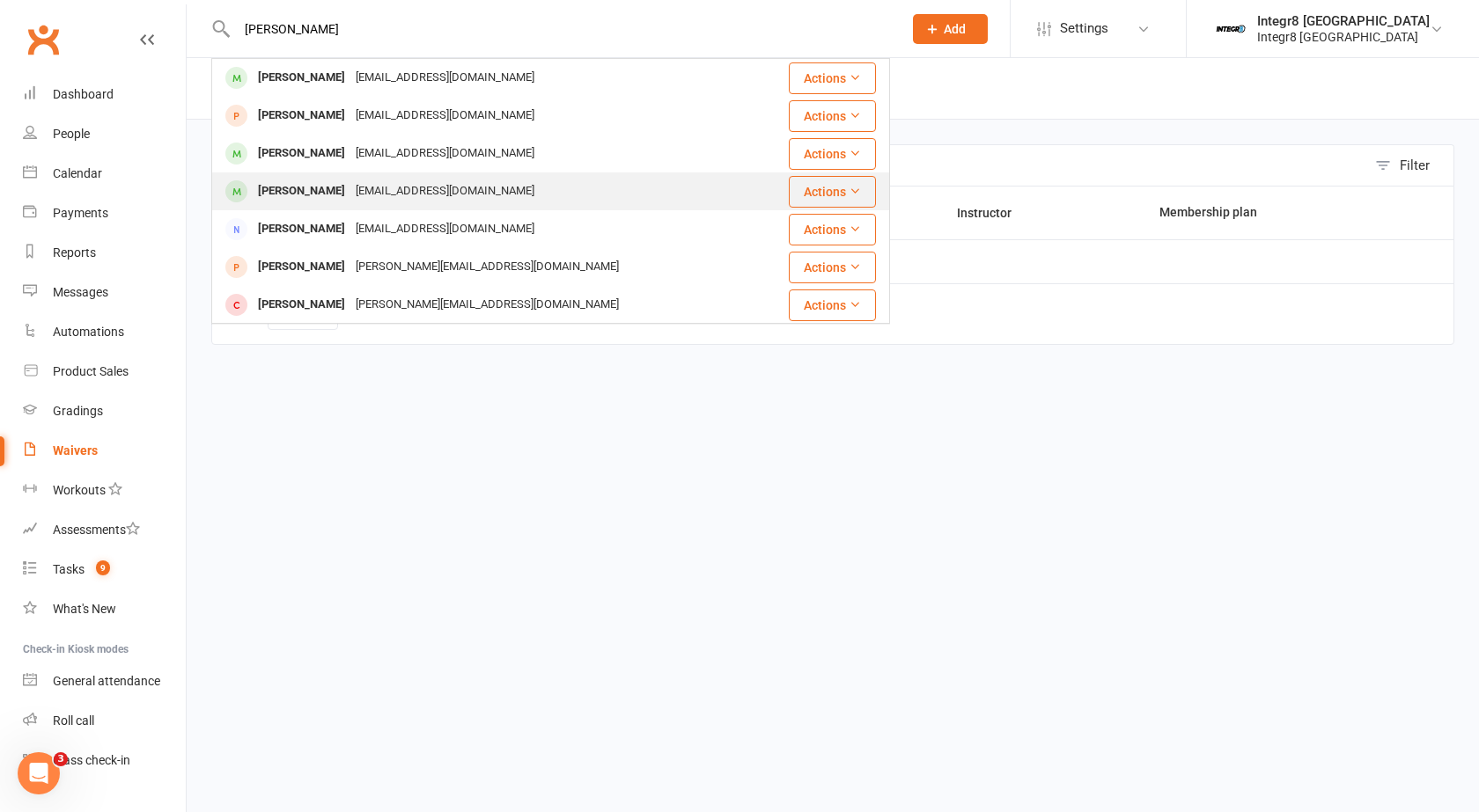
type input "matthew"
click at [332, 193] on div "Matthew Yazbek" at bounding box center [301, 192] width 98 height 25
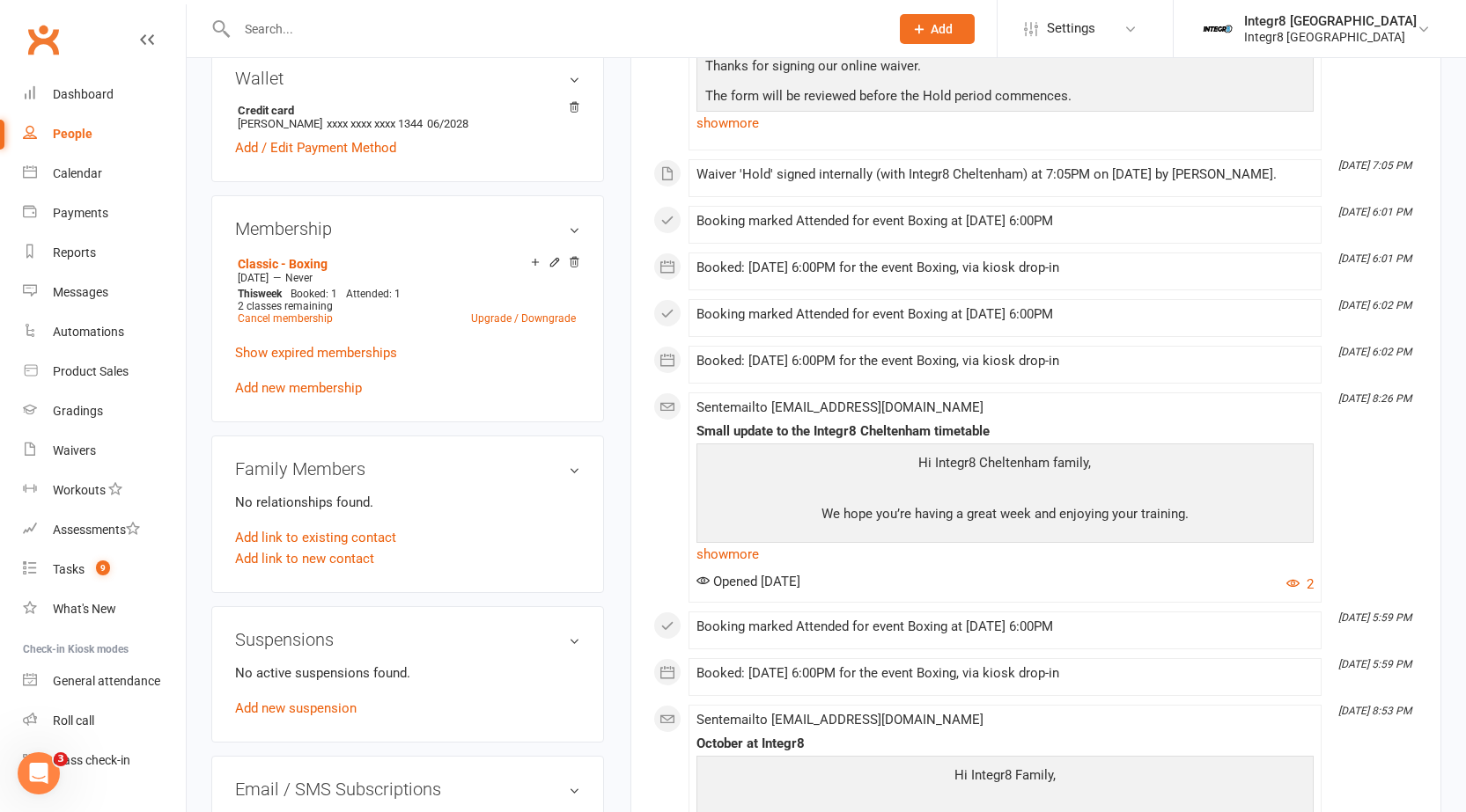
scroll to position [528, 0]
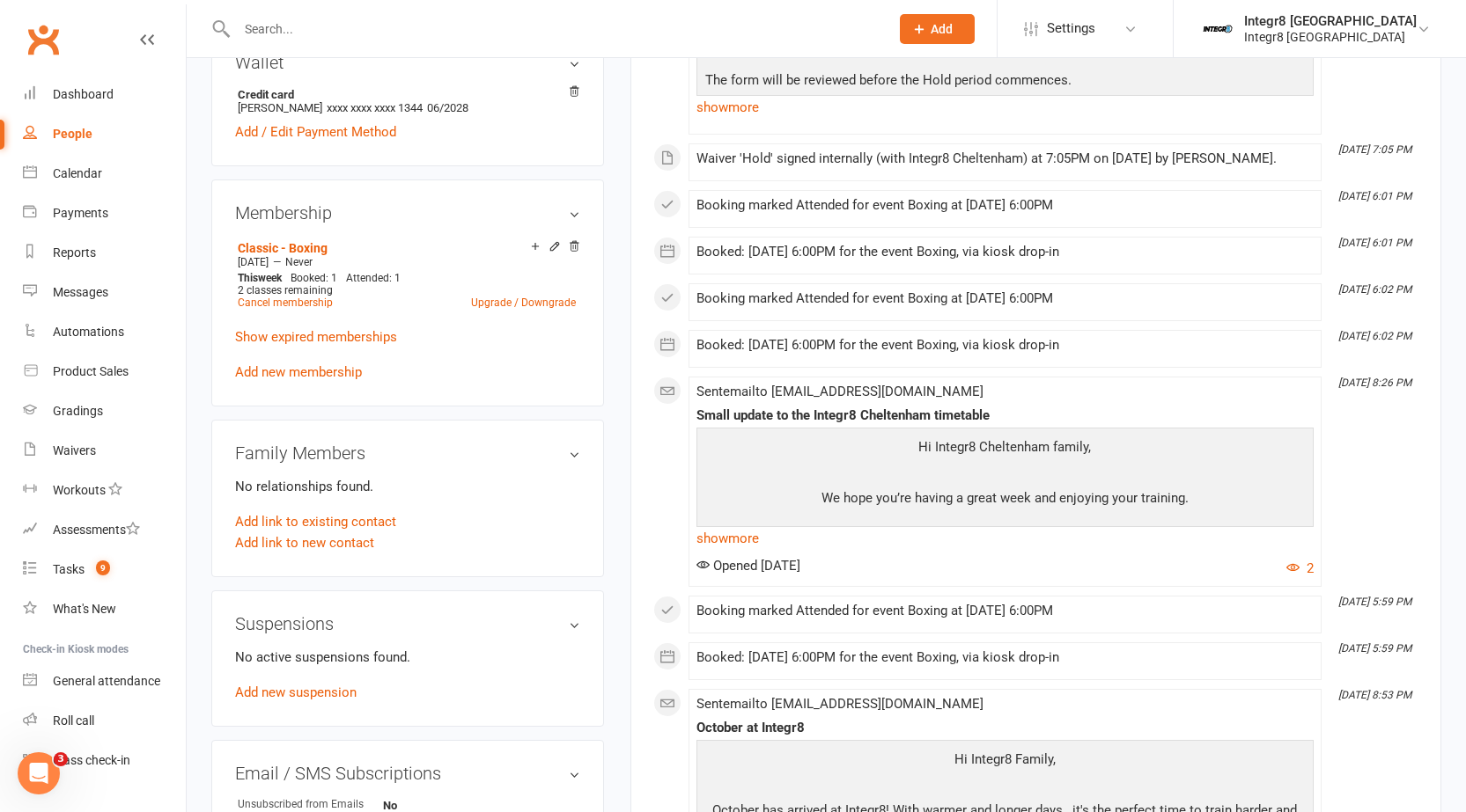
click at [299, 682] on div "No active suspensions found. Add new suspension" at bounding box center [407, 675] width 345 height 57
click at [288, 696] on link "Add new suspension" at bounding box center [295, 693] width 121 height 16
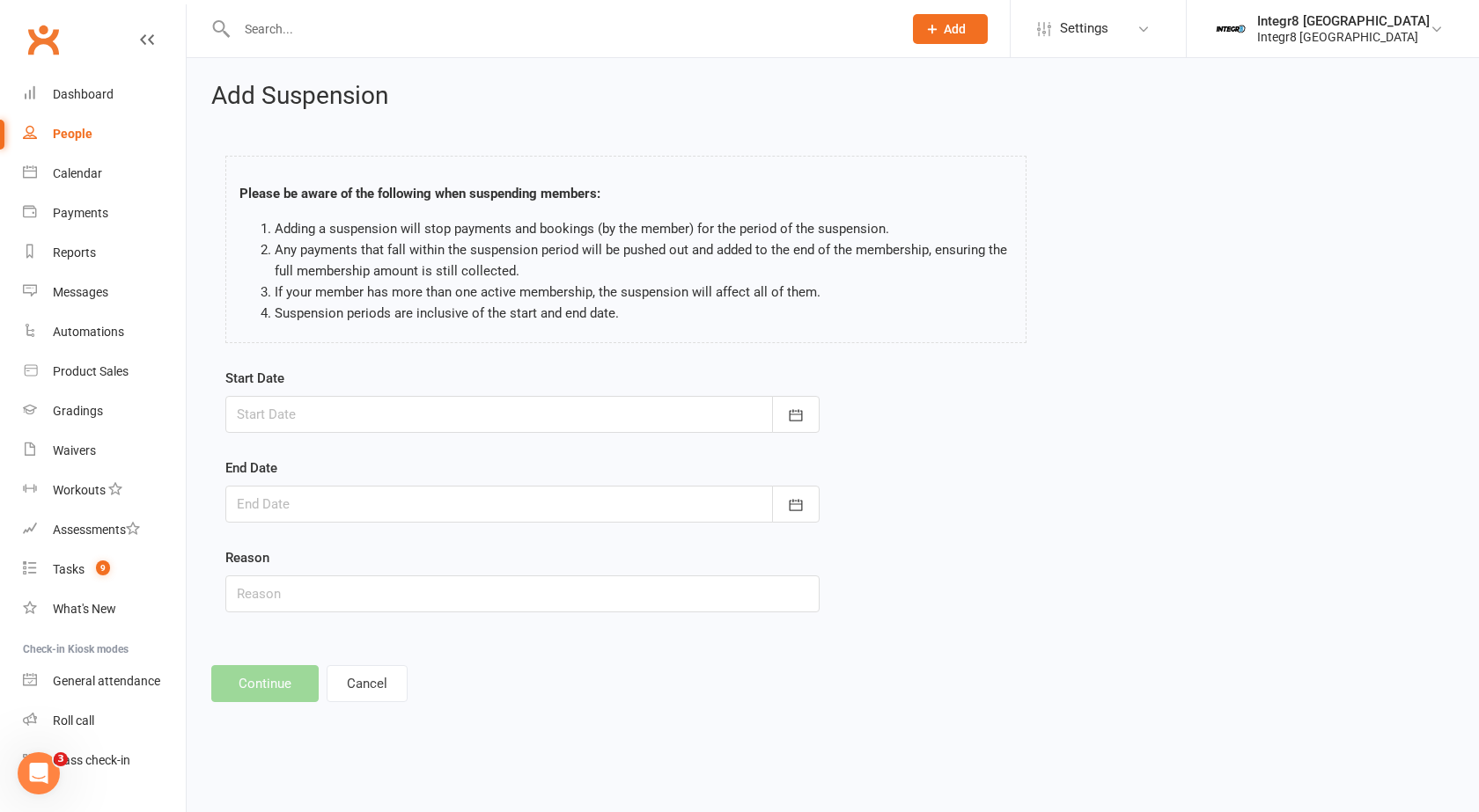
click at [587, 414] on div at bounding box center [523, 414] width 594 height 37
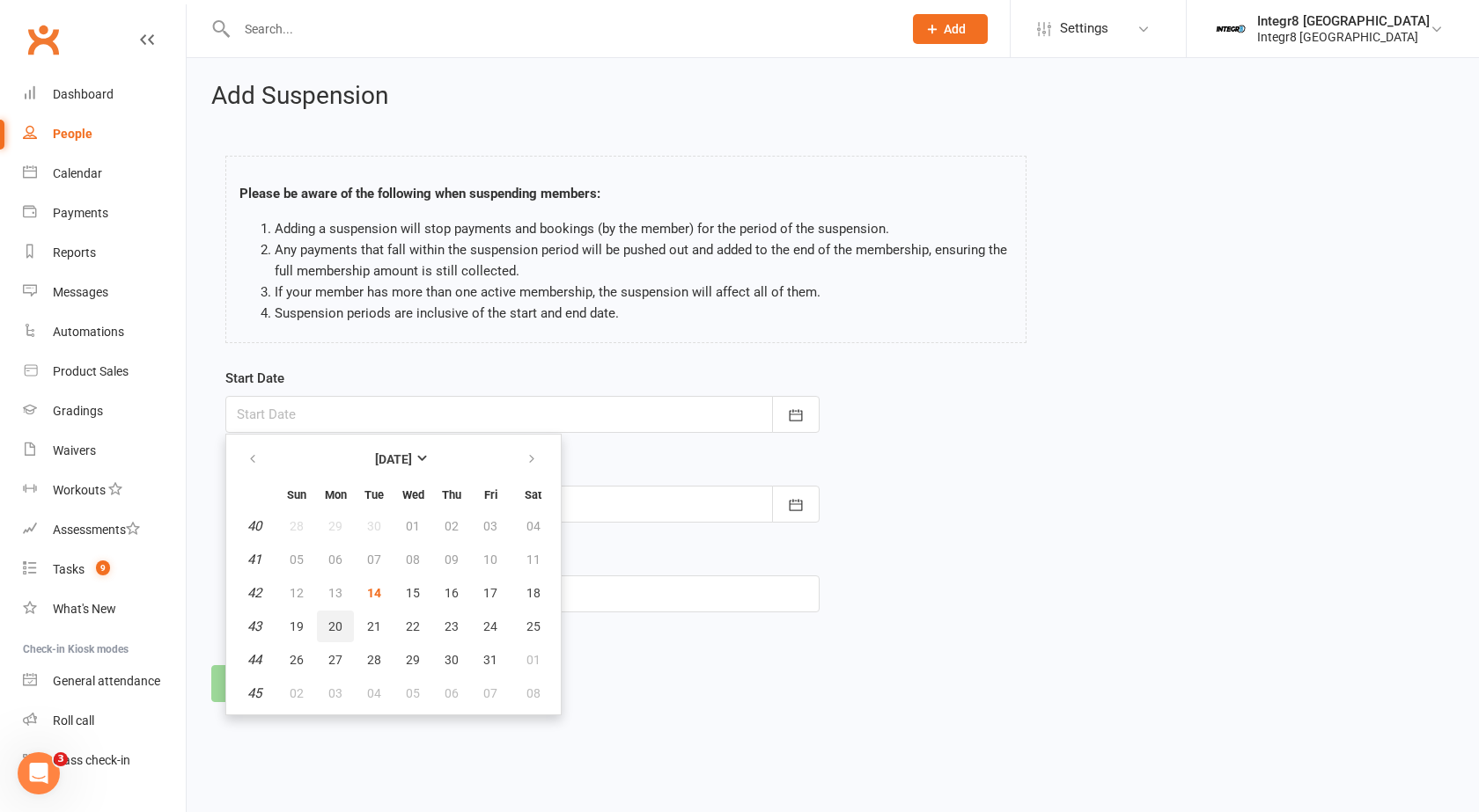
click at [324, 632] on button "20" at bounding box center [335, 626] width 37 height 31
type input "20 Oct 2025"
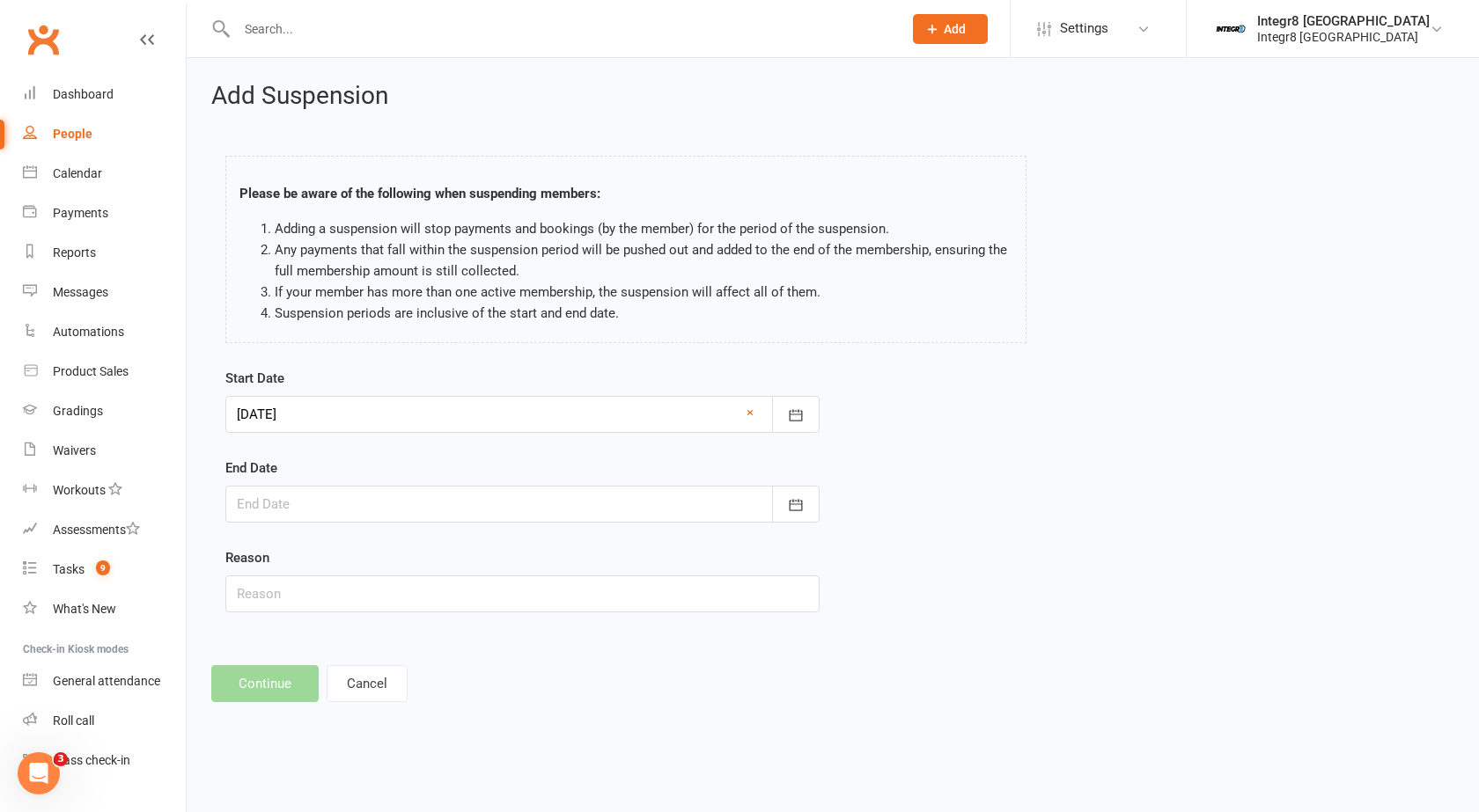
click at [373, 511] on div at bounding box center [523, 504] width 594 height 37
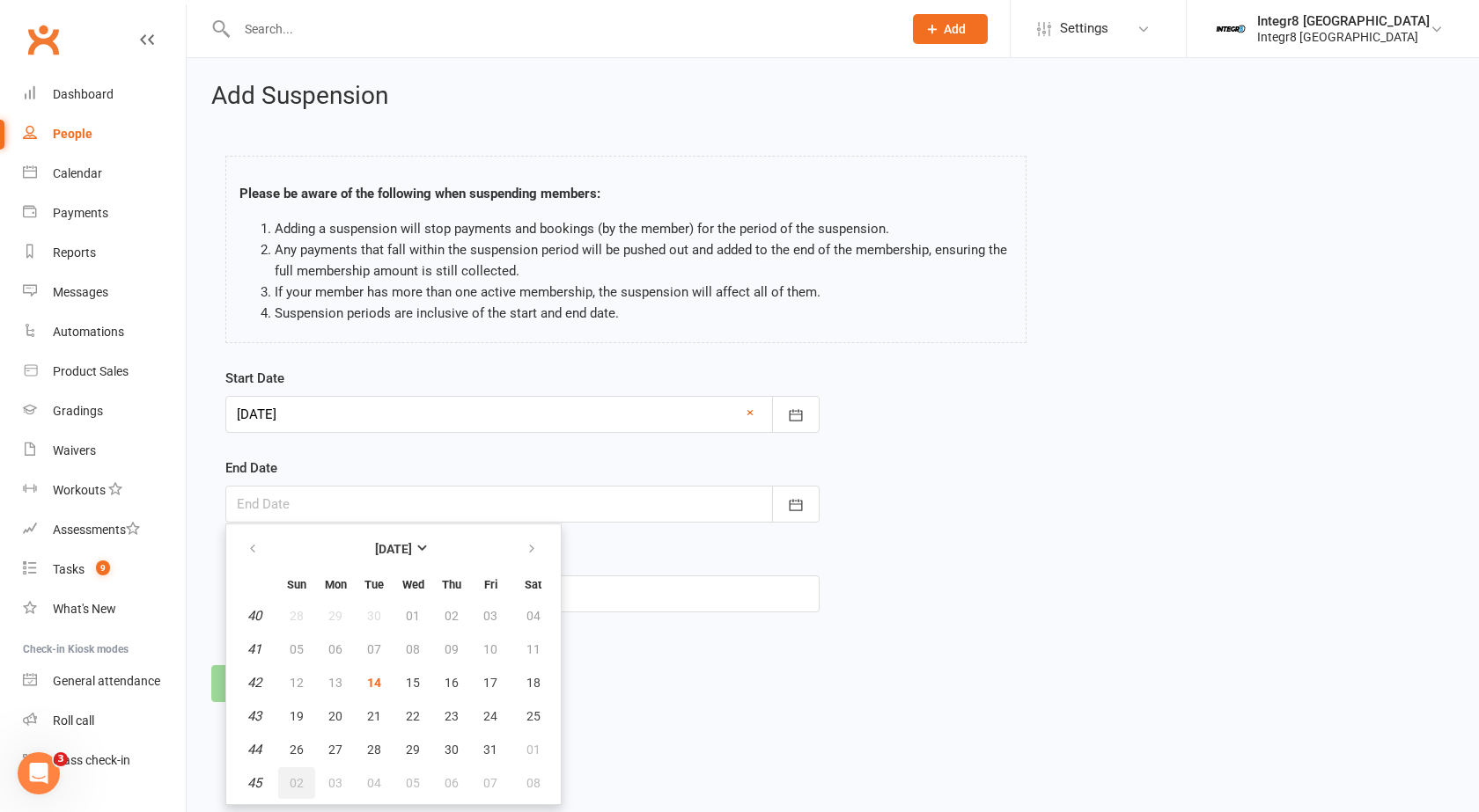
click at [298, 780] on span "02" at bounding box center [296, 783] width 14 height 14
type input "02 Nov 2025"
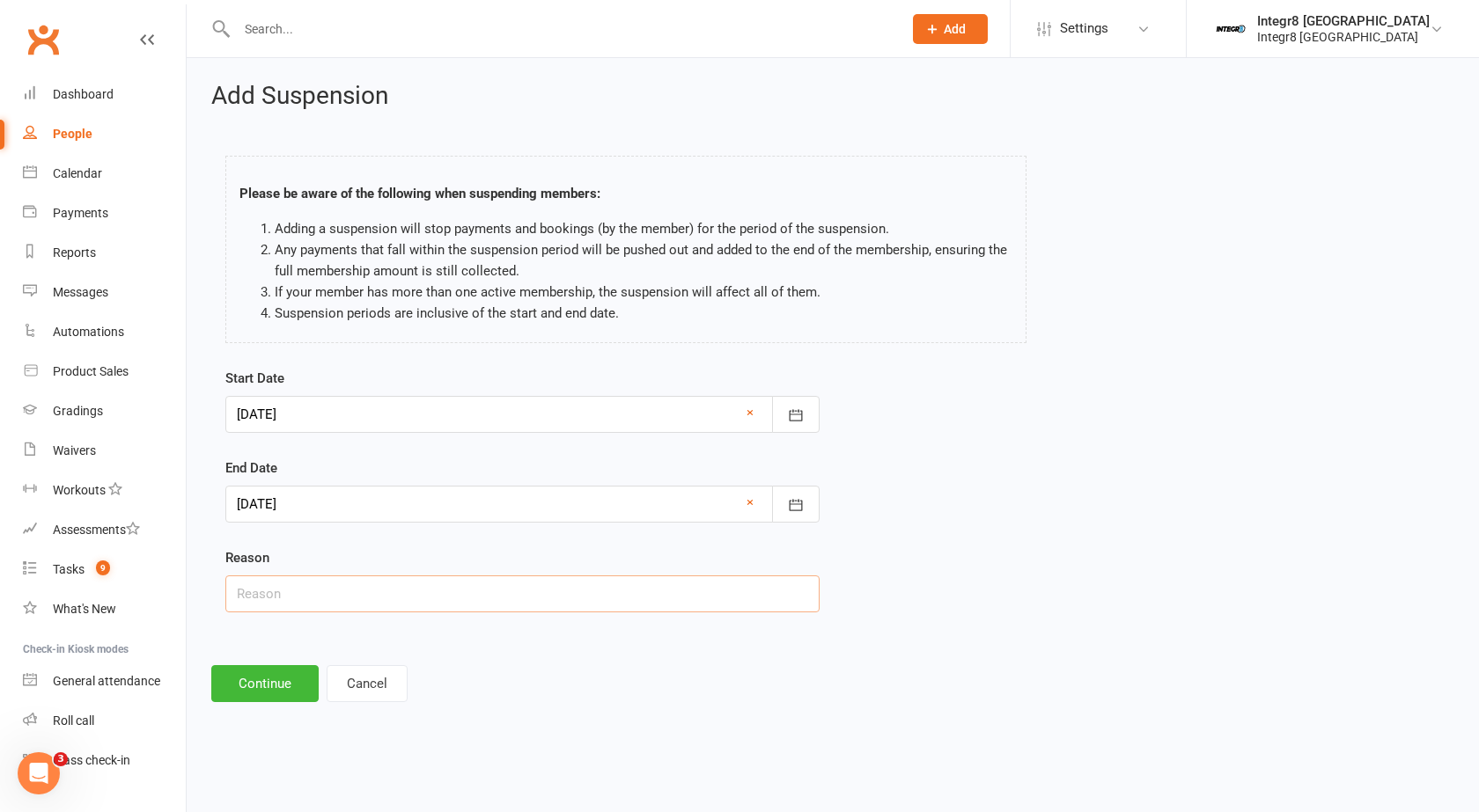
click at [304, 587] on input "text" at bounding box center [523, 594] width 594 height 37
type input "Holiday"
click at [282, 684] on button "Continue" at bounding box center [265, 684] width 108 height 37
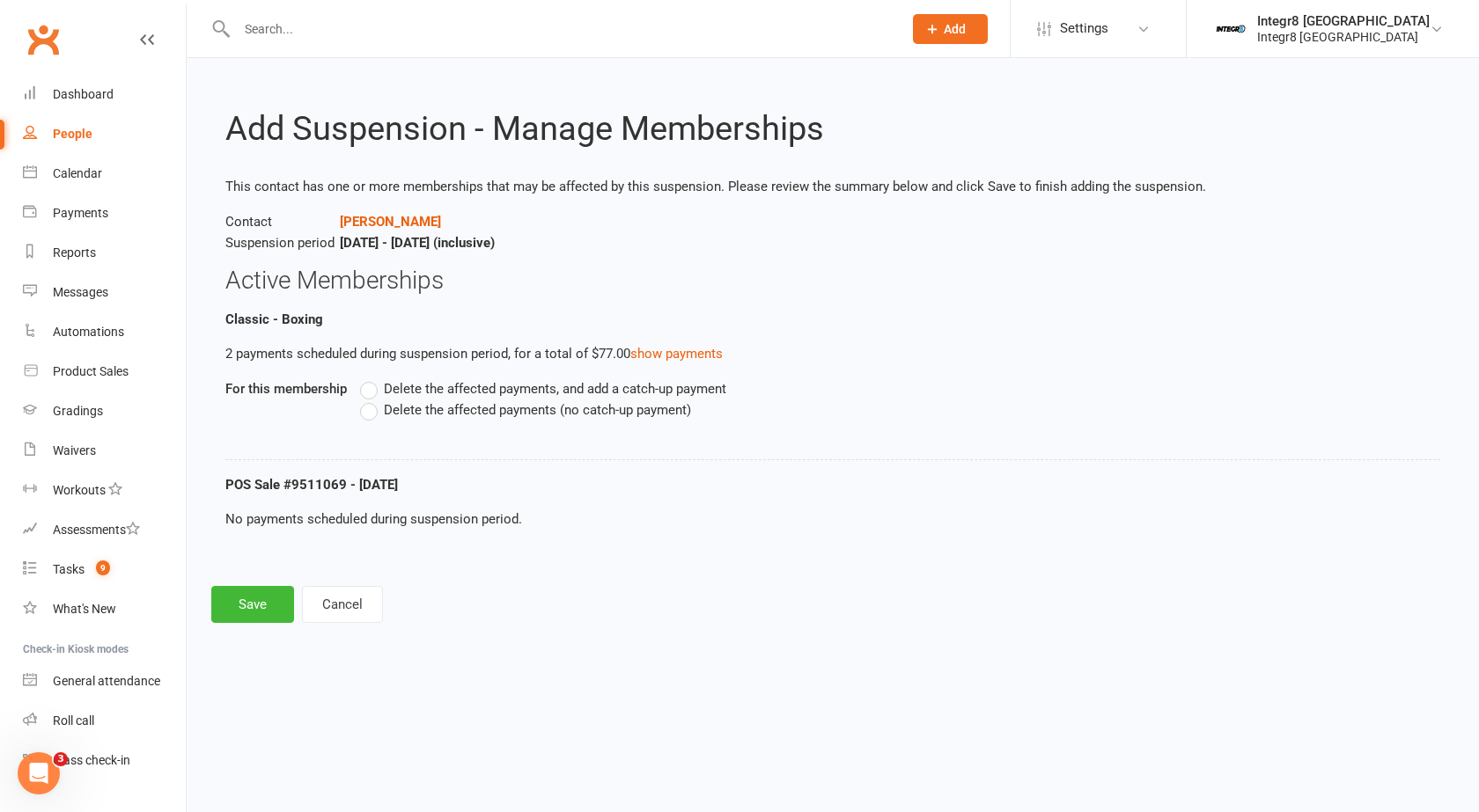
click at [509, 407] on span "Delete the affected payments (no catch-up payment)" at bounding box center [538, 408] width 307 height 19
click at [371, 400] on input "Delete the affected payments (no catch-up payment)" at bounding box center [366, 400] width 12 height 0
click at [263, 610] on button "Save" at bounding box center [252, 605] width 83 height 37
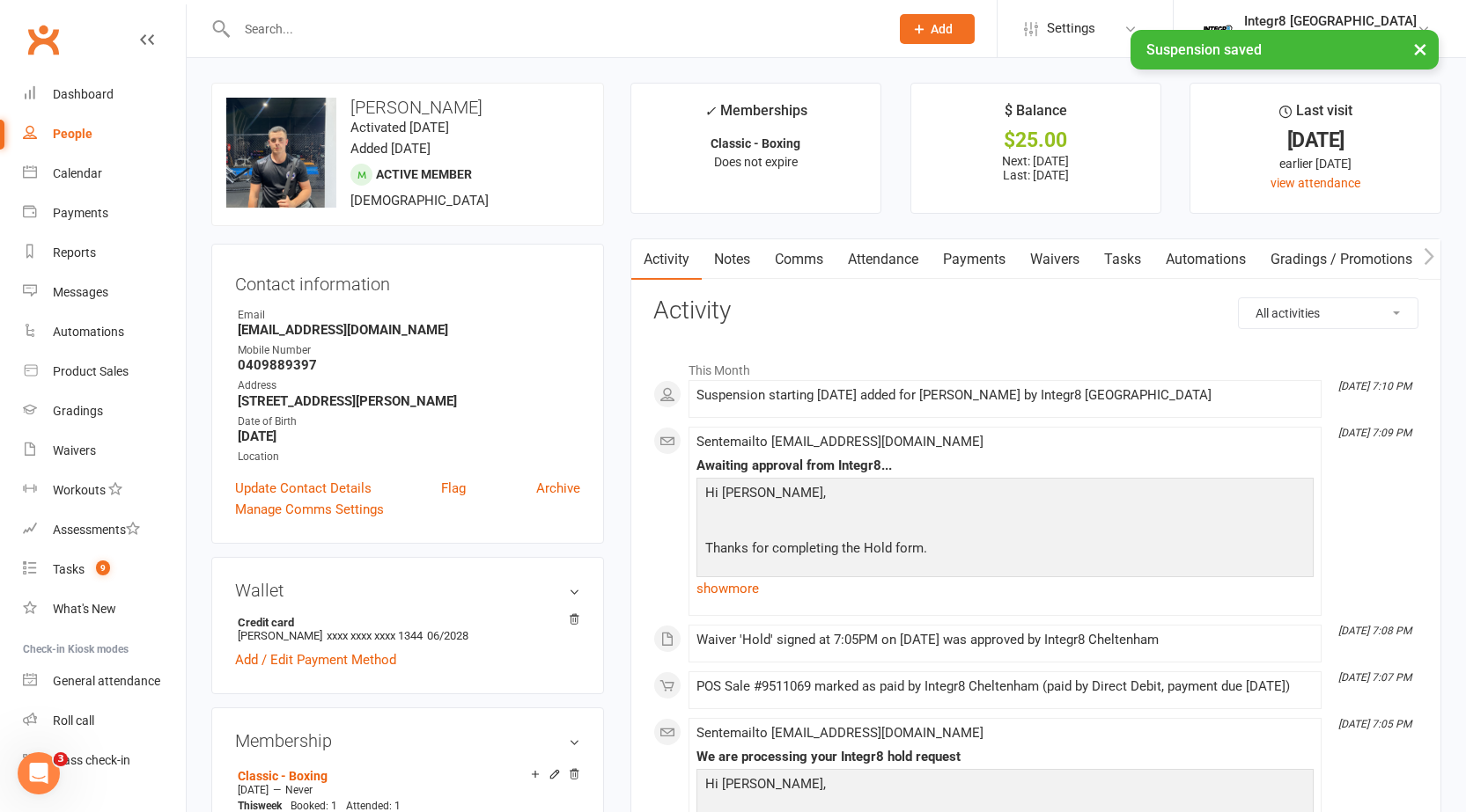
click at [952, 250] on link "Payments" at bounding box center [973, 259] width 87 height 40
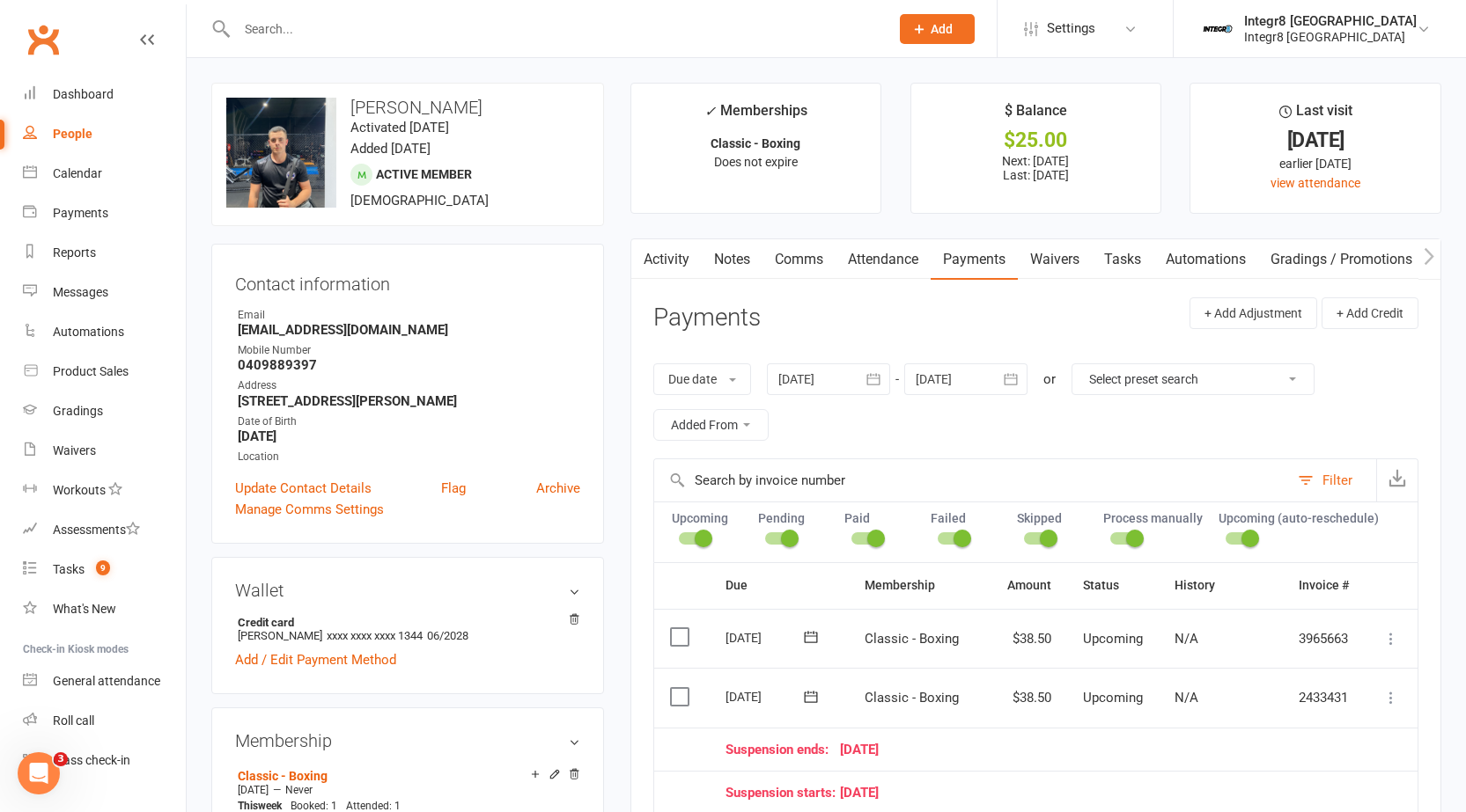
click at [708, 253] on link "Notes" at bounding box center [732, 259] width 61 height 40
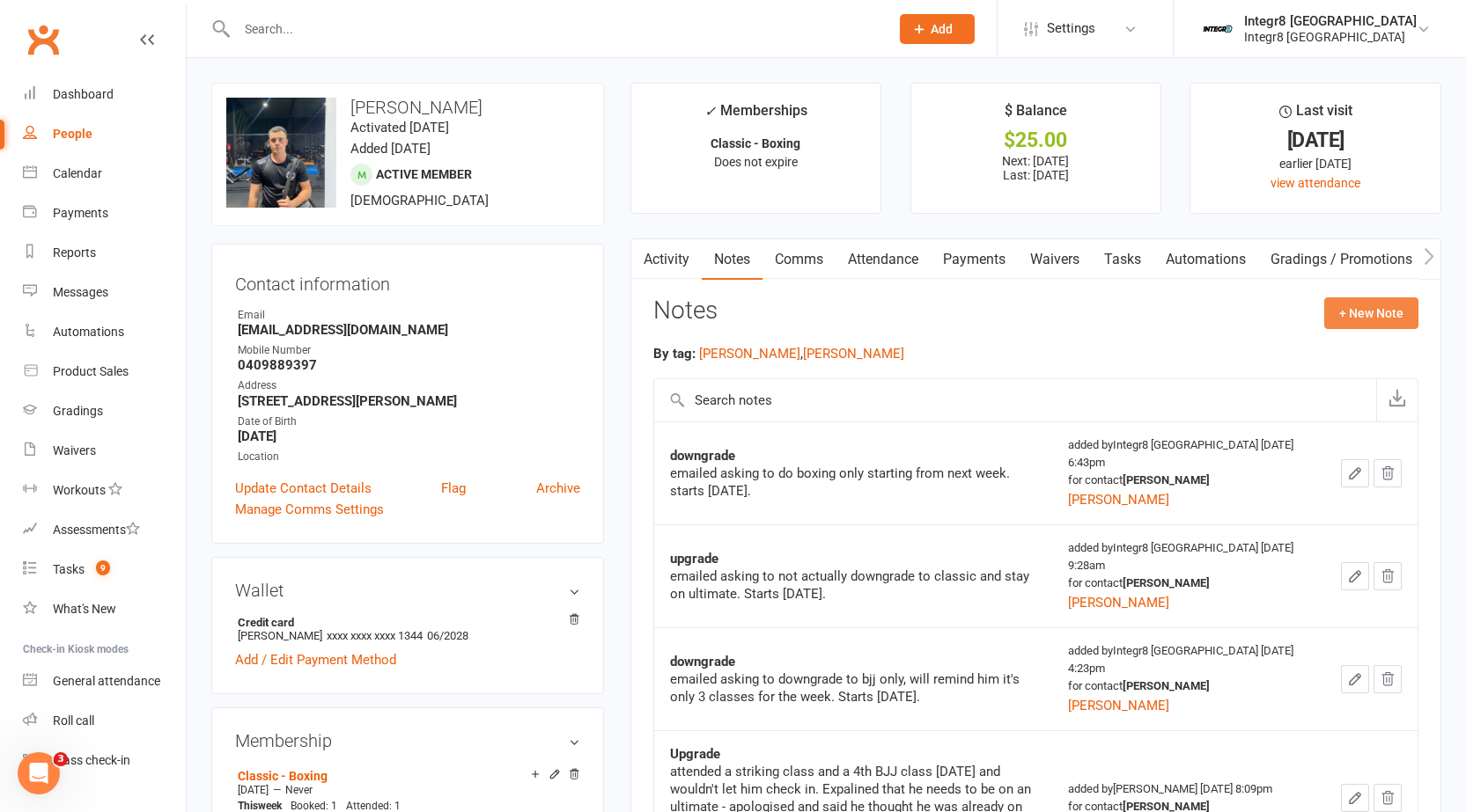
click at [1386, 314] on button "+ New Note" at bounding box center [1371, 313] width 94 height 31
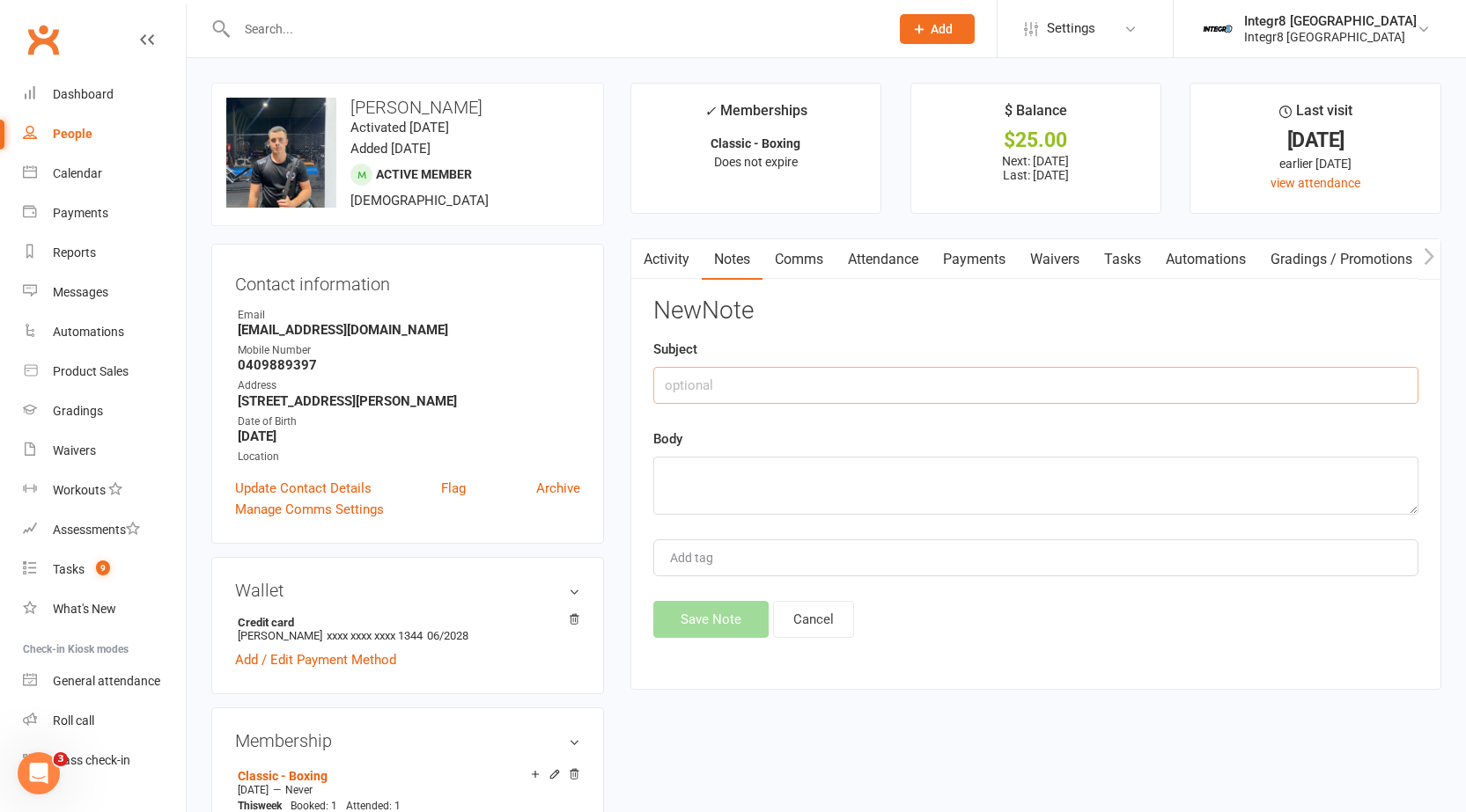
click at [854, 389] on input "text" at bounding box center [1035, 386] width 765 height 37
type input "hold"
click at [662, 386] on input "hold" at bounding box center [1035, 386] width 765 height 37
click at [669, 485] on textarea at bounding box center [1035, 485] width 765 height 58
click at [903, 475] on textarea "sign" at bounding box center [1035, 485] width 765 height 58
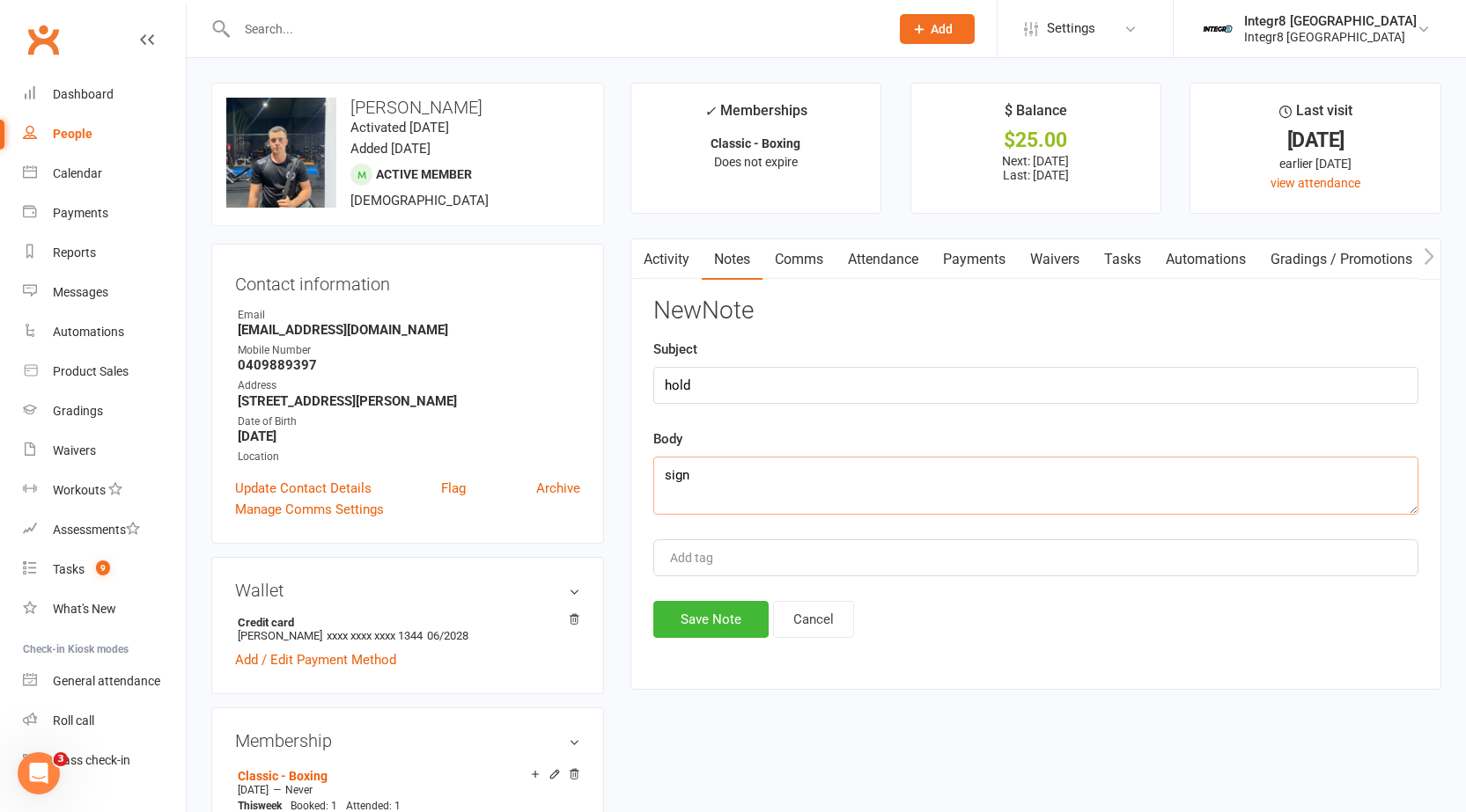
click at [903, 475] on textarea "sign" at bounding box center [1035, 485] width 765 height 58
click at [925, 461] on textarea "sign" at bounding box center [1035, 485] width 765 height 58
type textarea "signed at reception and asked to charge via DD."
type input "rebecca"
click at [760, 580] on li "[PERSON_NAME]" at bounding box center [1035, 591] width 761 height 26
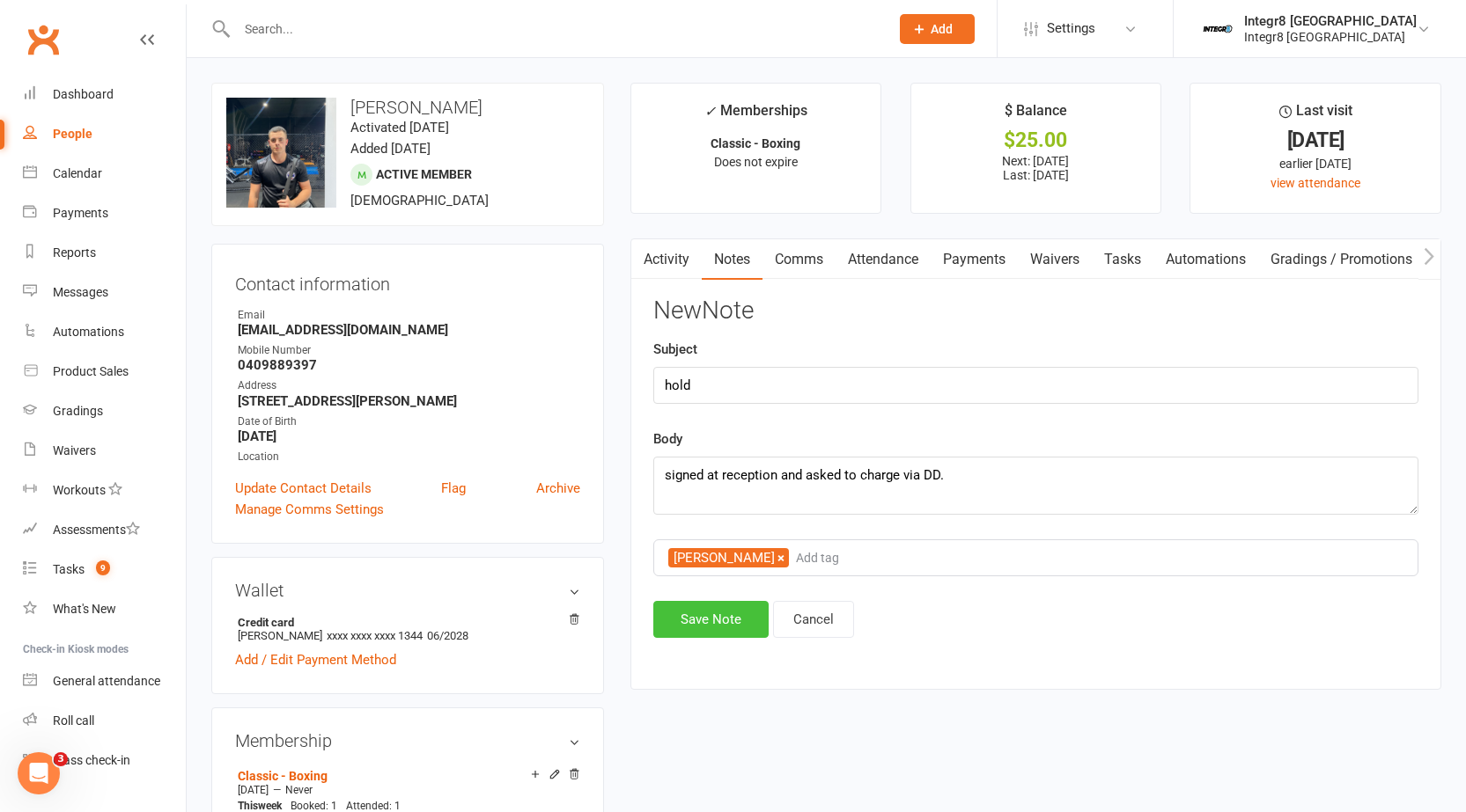
click at [737, 607] on button "Save Note" at bounding box center [711, 620] width 115 height 37
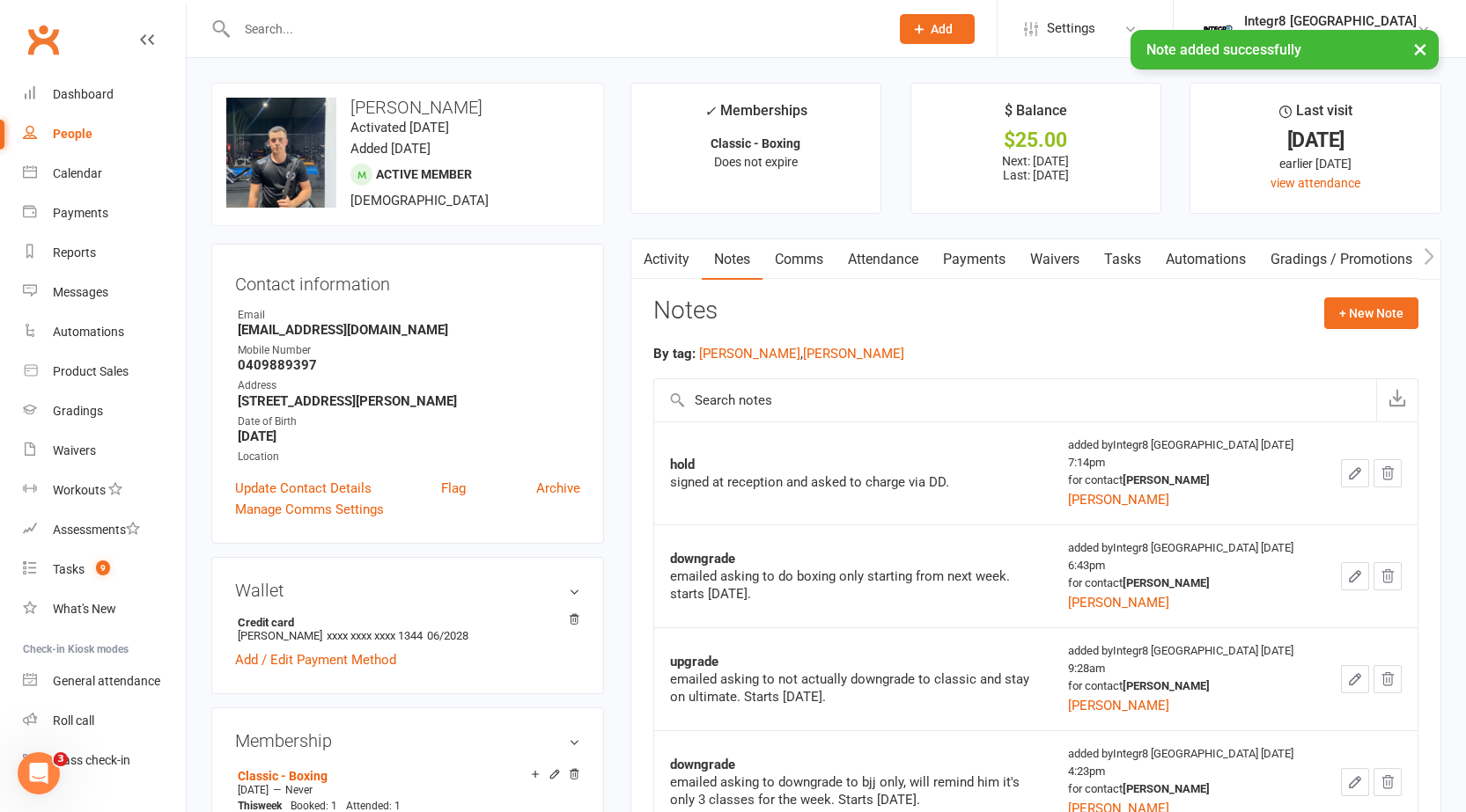
click at [670, 252] on link "Activity" at bounding box center [667, 259] width 70 height 40
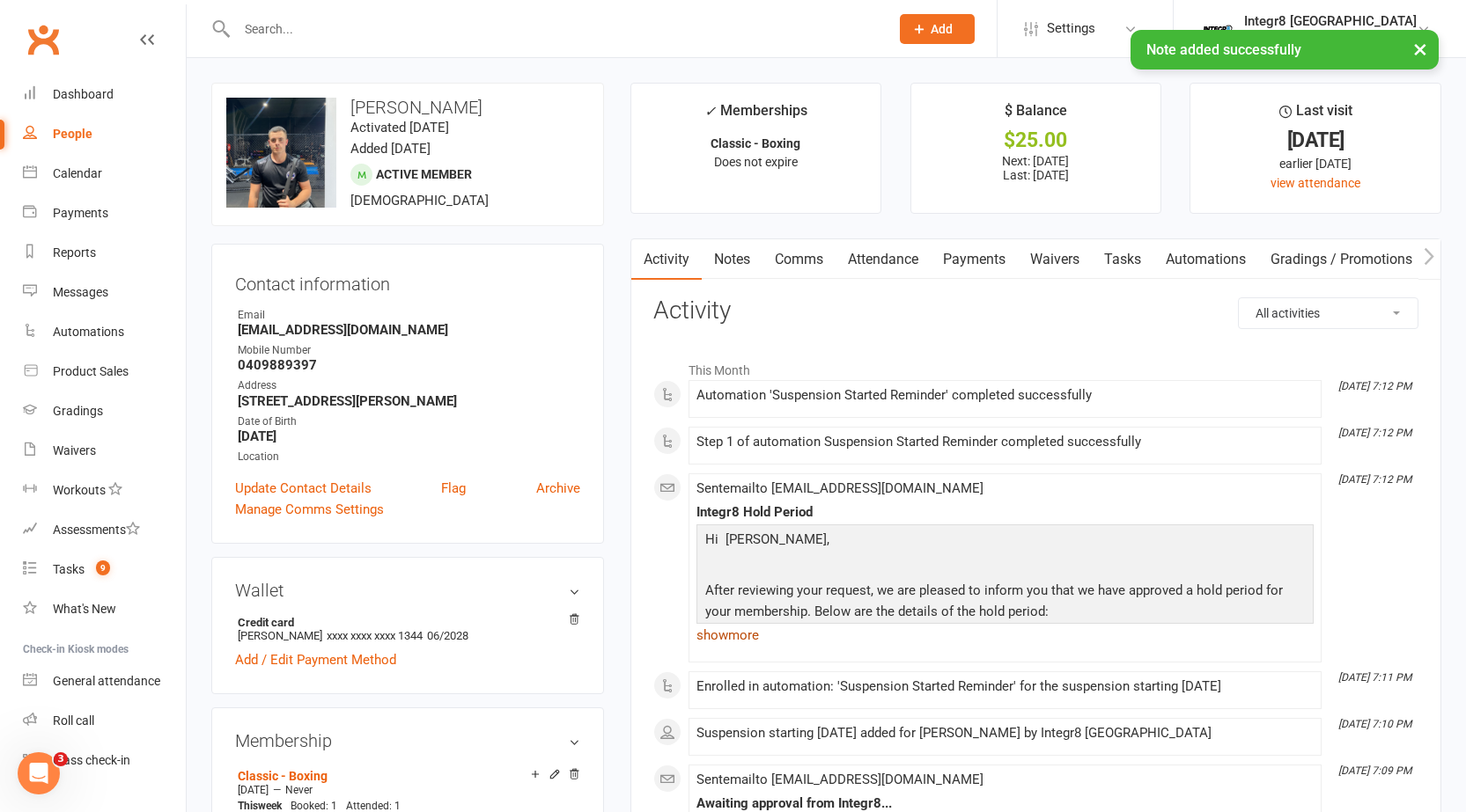
click at [731, 634] on link "show more" at bounding box center [1004, 635] width 617 height 24
click at [731, 634] on p at bounding box center [1005, 639] width 608 height 25
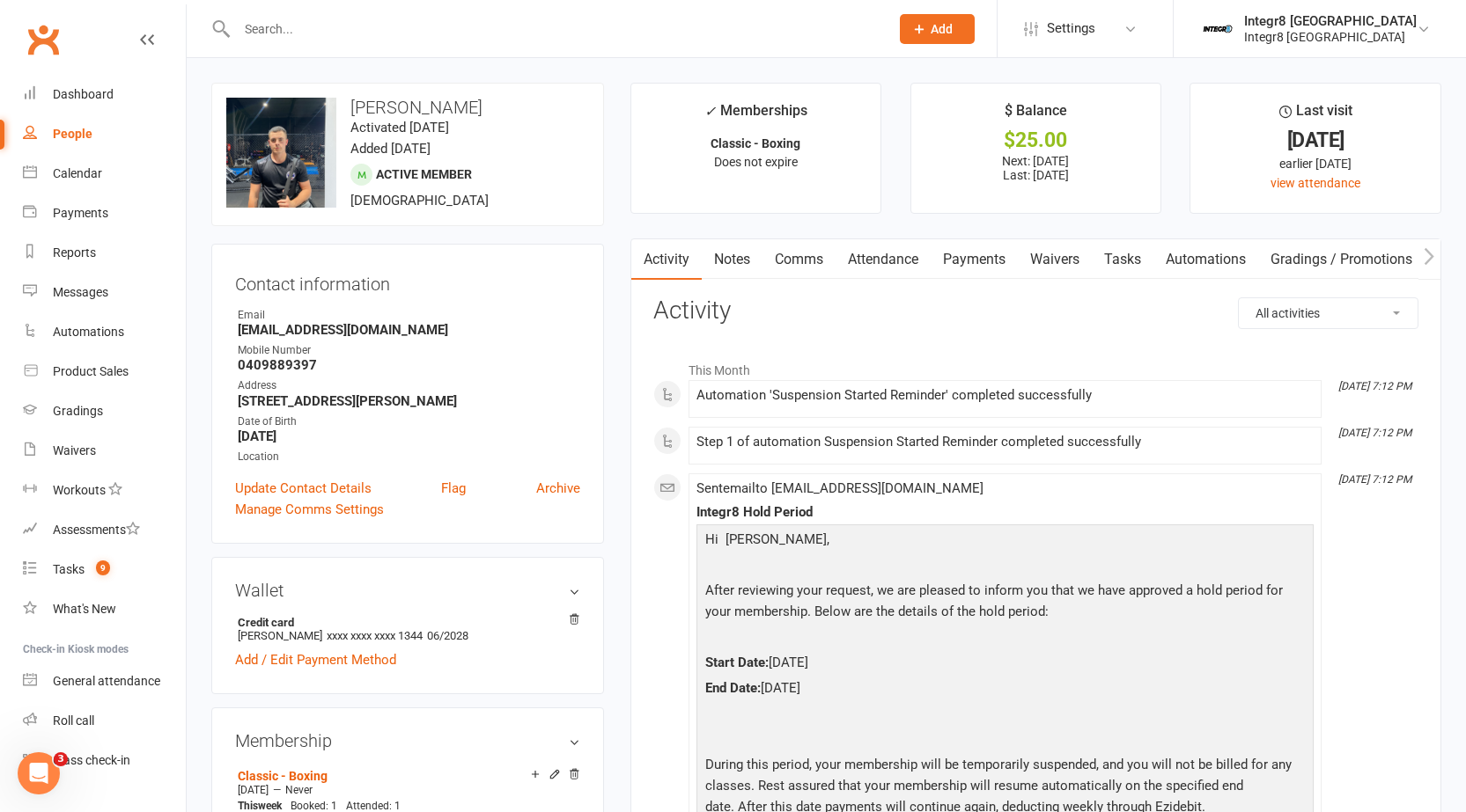
click at [911, 255] on link "Attendance" at bounding box center [883, 259] width 95 height 40
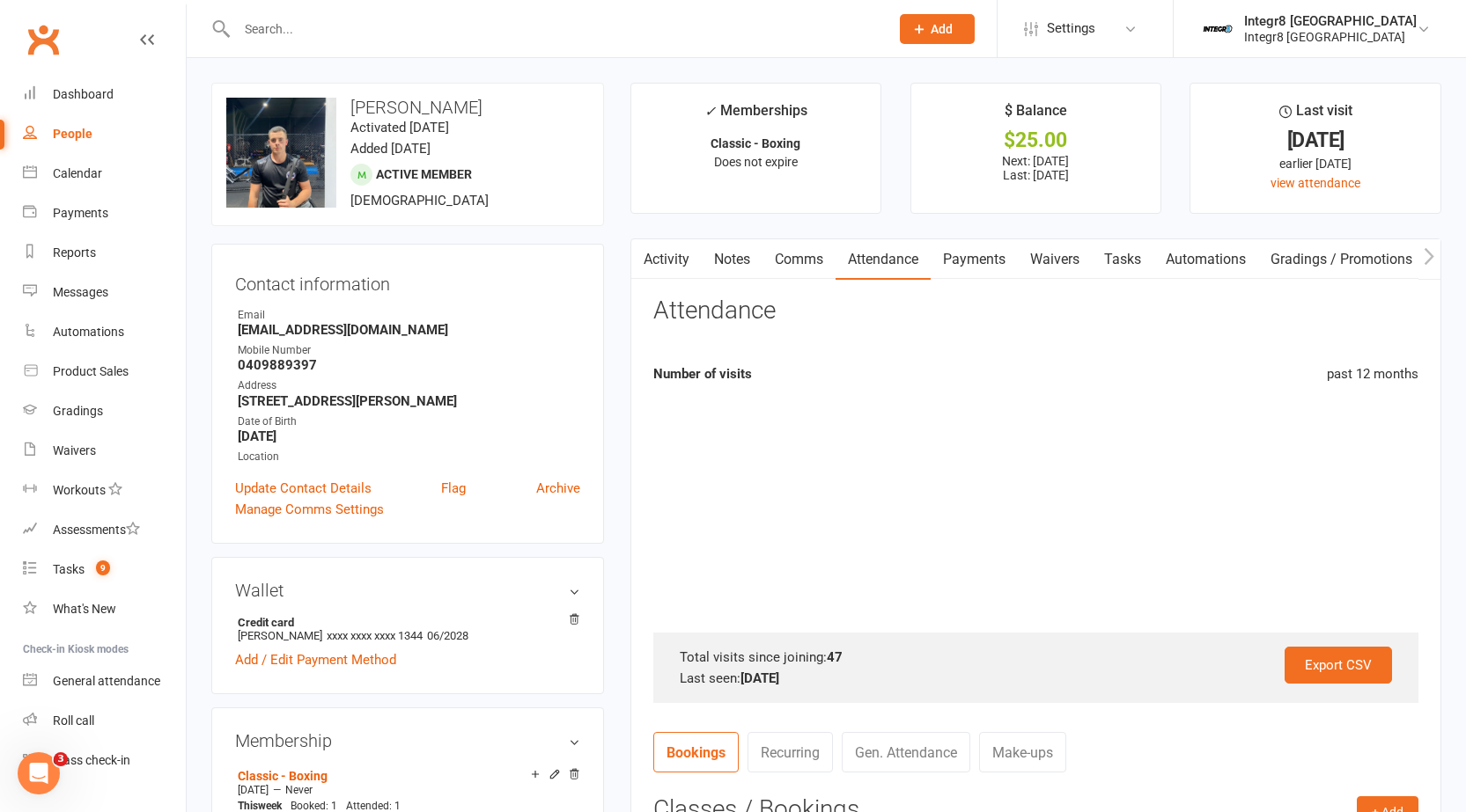
click at [961, 253] on link "Payments" at bounding box center [973, 259] width 87 height 40
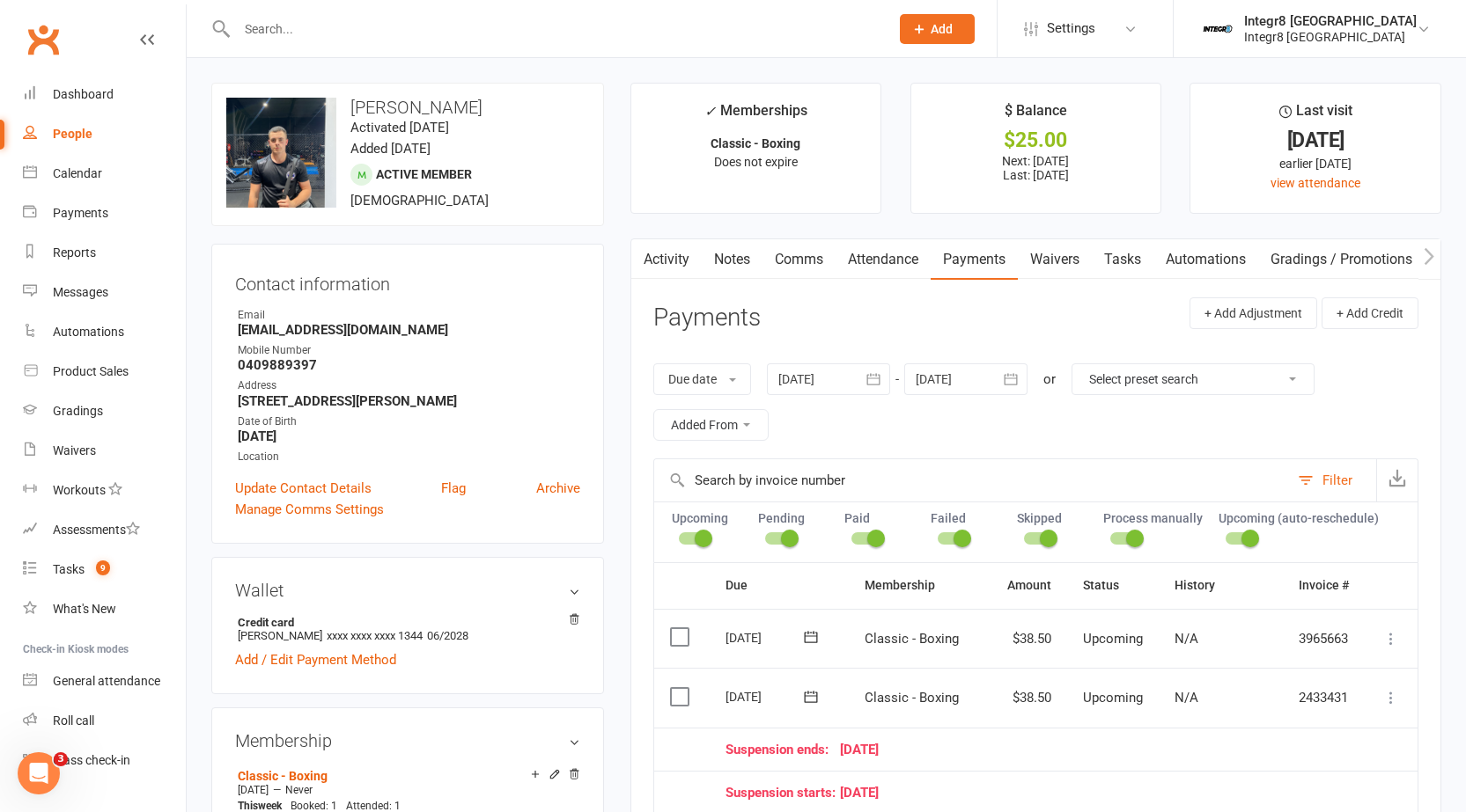
click at [266, 36] on input "text" at bounding box center [554, 28] width 645 height 24
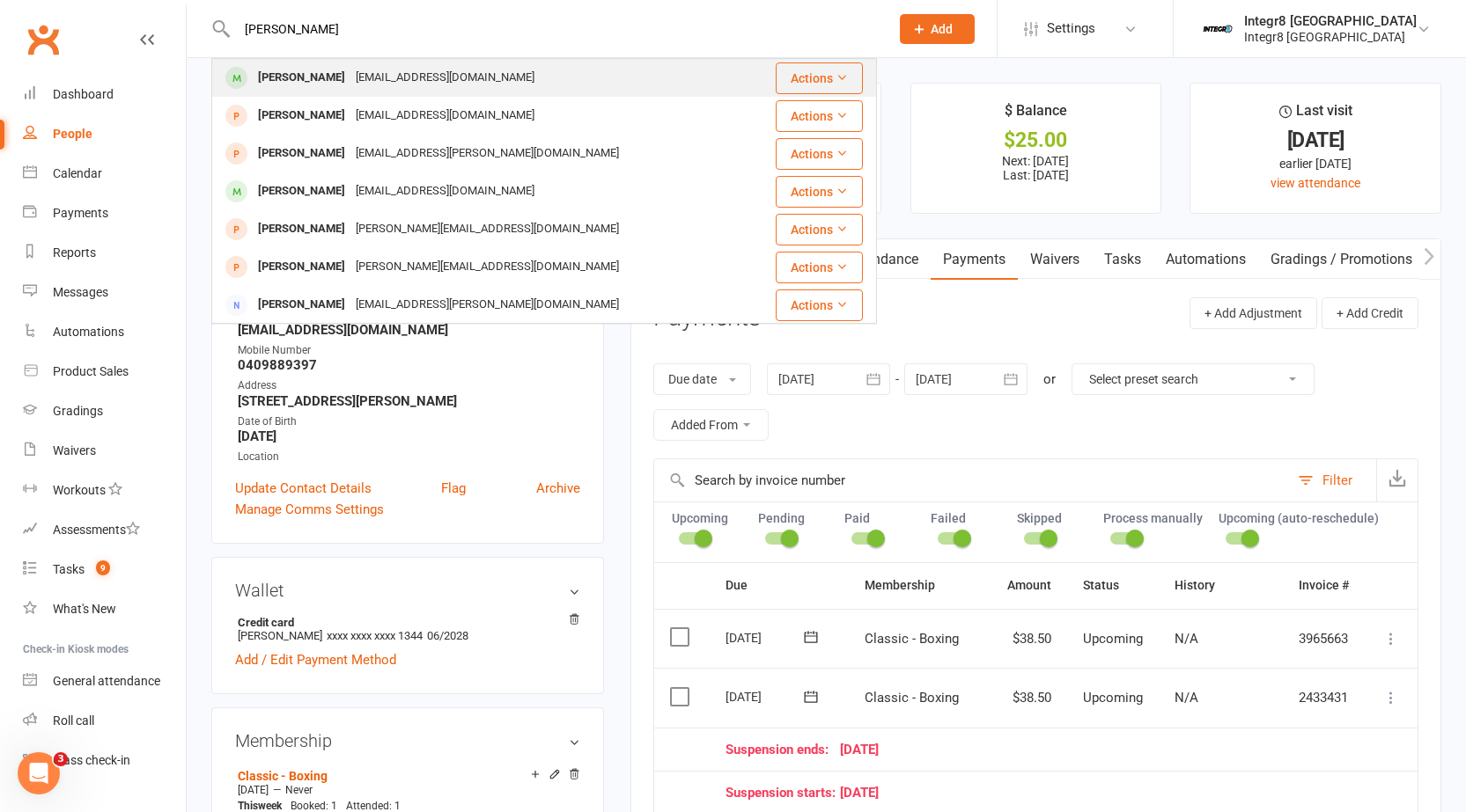
type input "stefan"
click at [313, 78] on div "[PERSON_NAME]" at bounding box center [301, 78] width 98 height 25
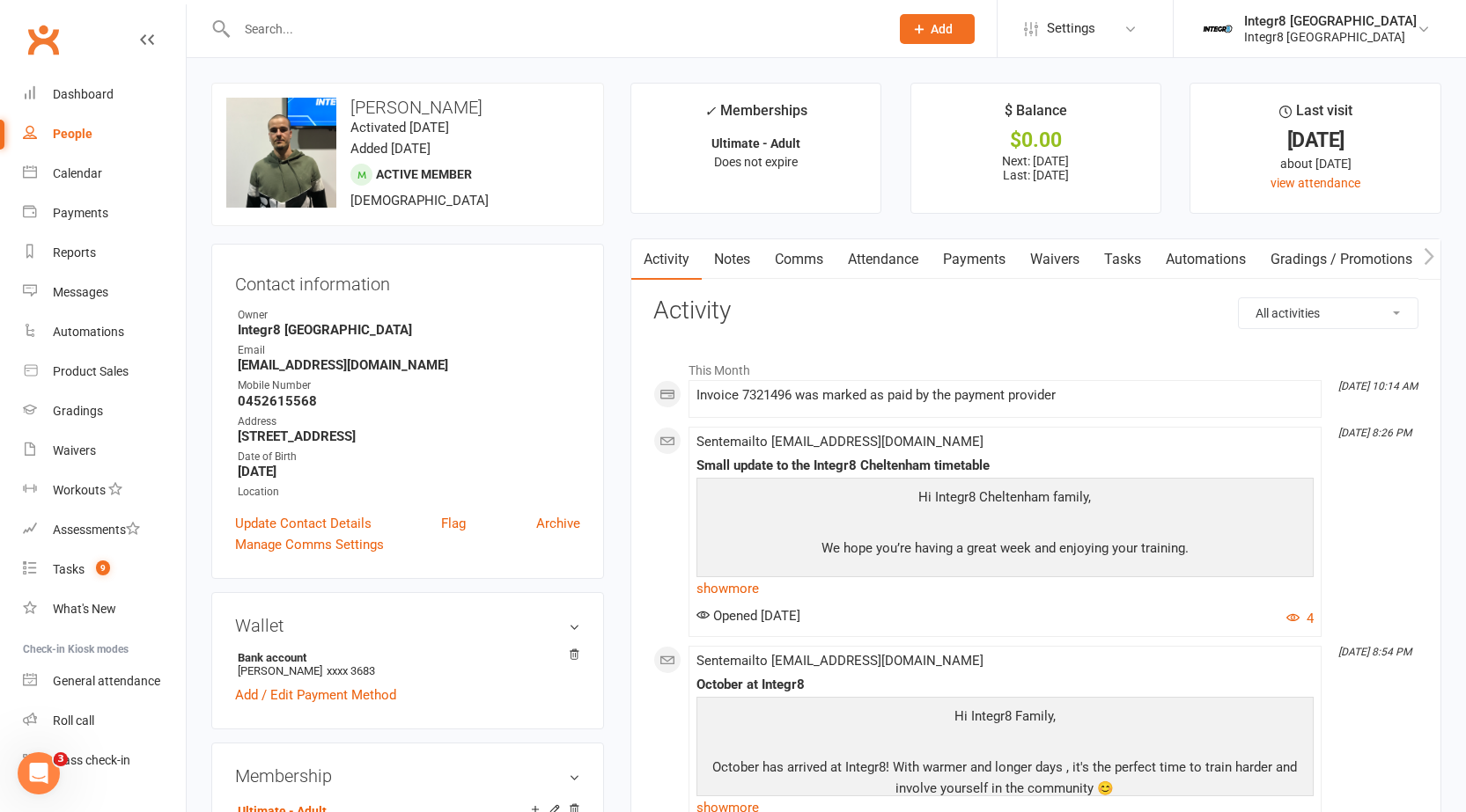
click at [733, 261] on link "Notes" at bounding box center [732, 259] width 61 height 40
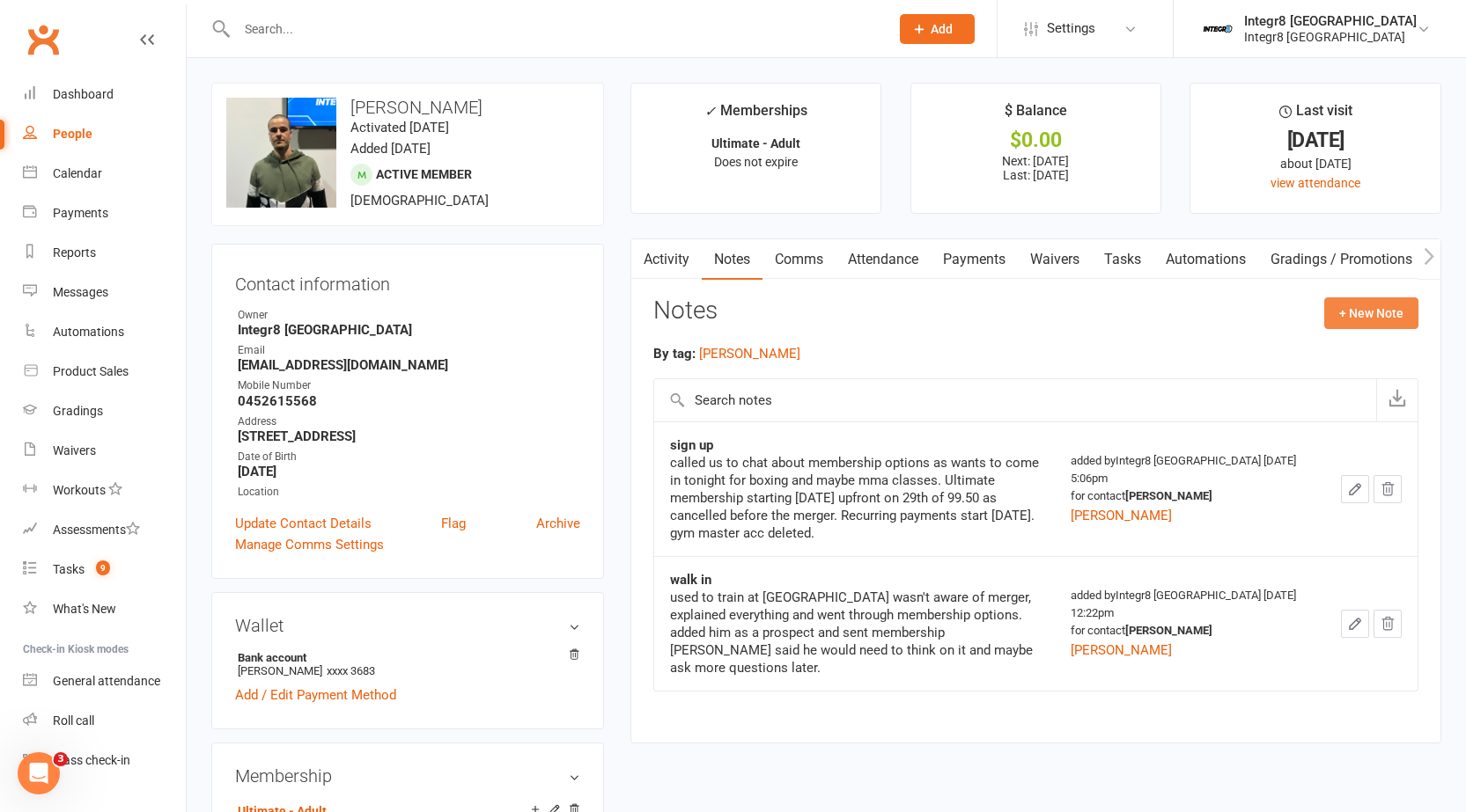
click at [1366, 312] on button "+ New Note" at bounding box center [1371, 313] width 94 height 31
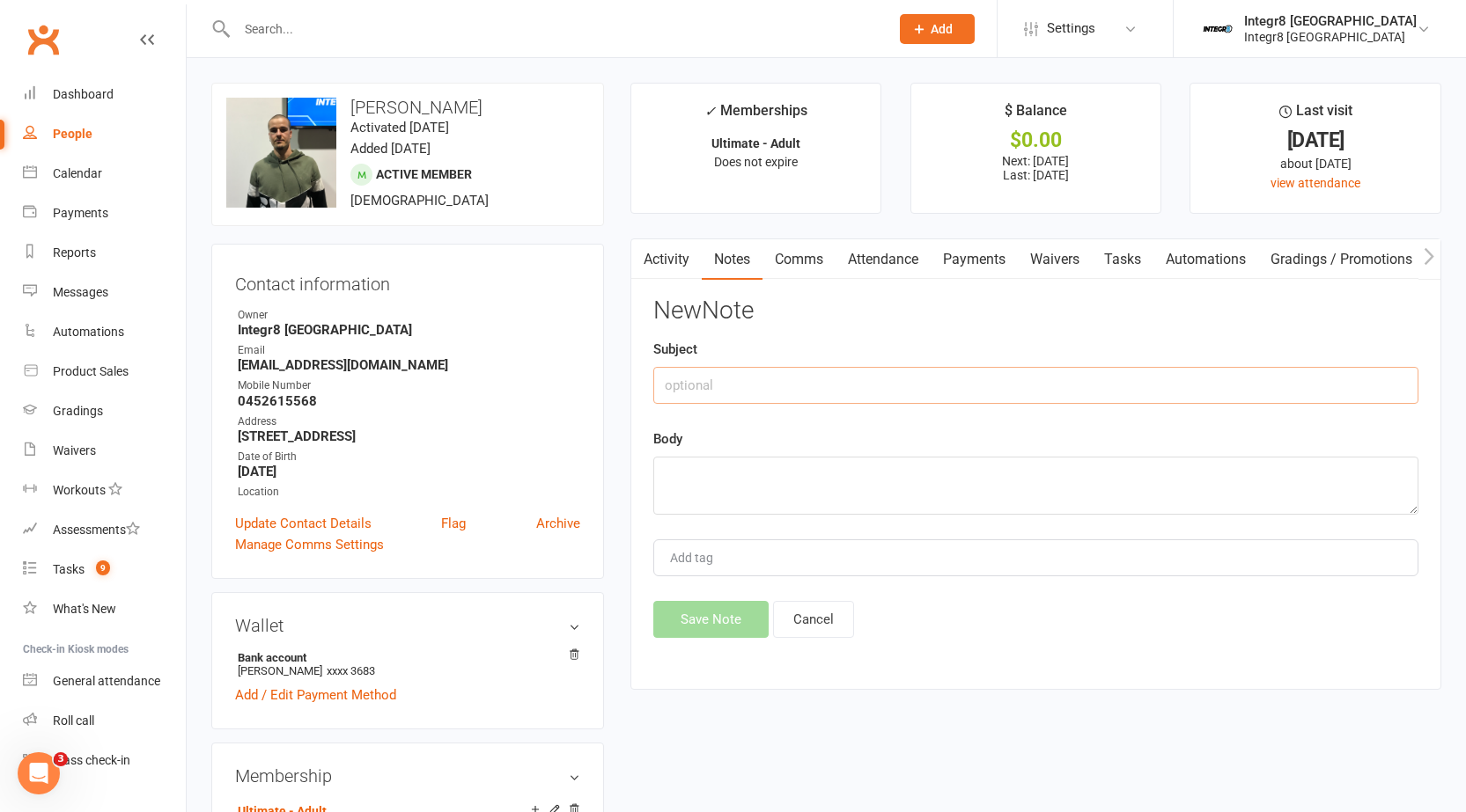
click at [883, 386] on input "text" at bounding box center [1035, 386] width 765 height 37
type input "cancel request"
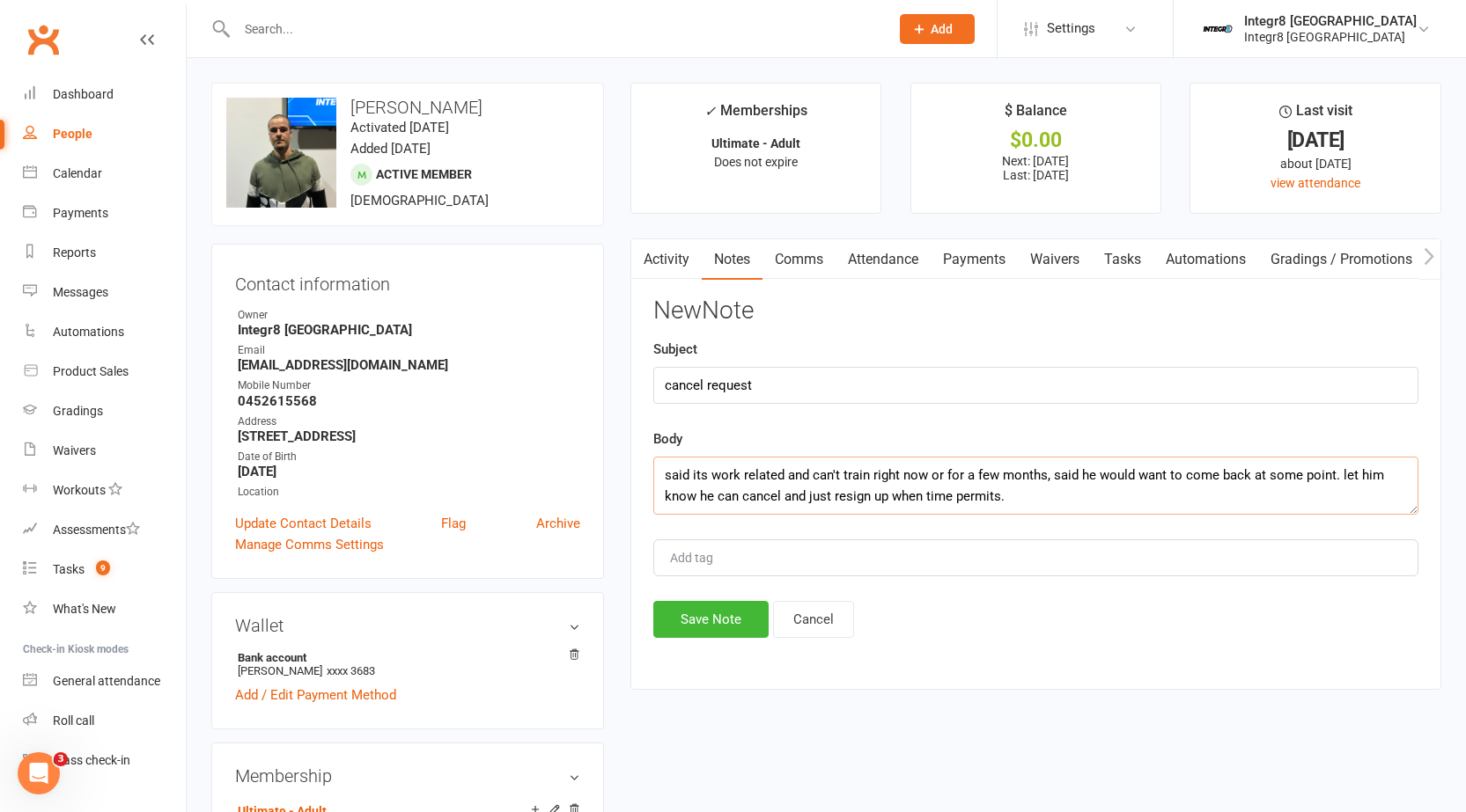
type textarea "said its work related and can't train right now or for a few months, said he wo…"
type input "[PERSON_NAME]"
click at [743, 580] on li "[PERSON_NAME]" at bounding box center [1035, 591] width 761 height 26
click at [1052, 498] on textarea "said its work related and can't train right now or for a few months, said he wo…" at bounding box center [1035, 485] width 765 height 58
type textarea "said its work related and can't train right now or for a few months, said he wo…"
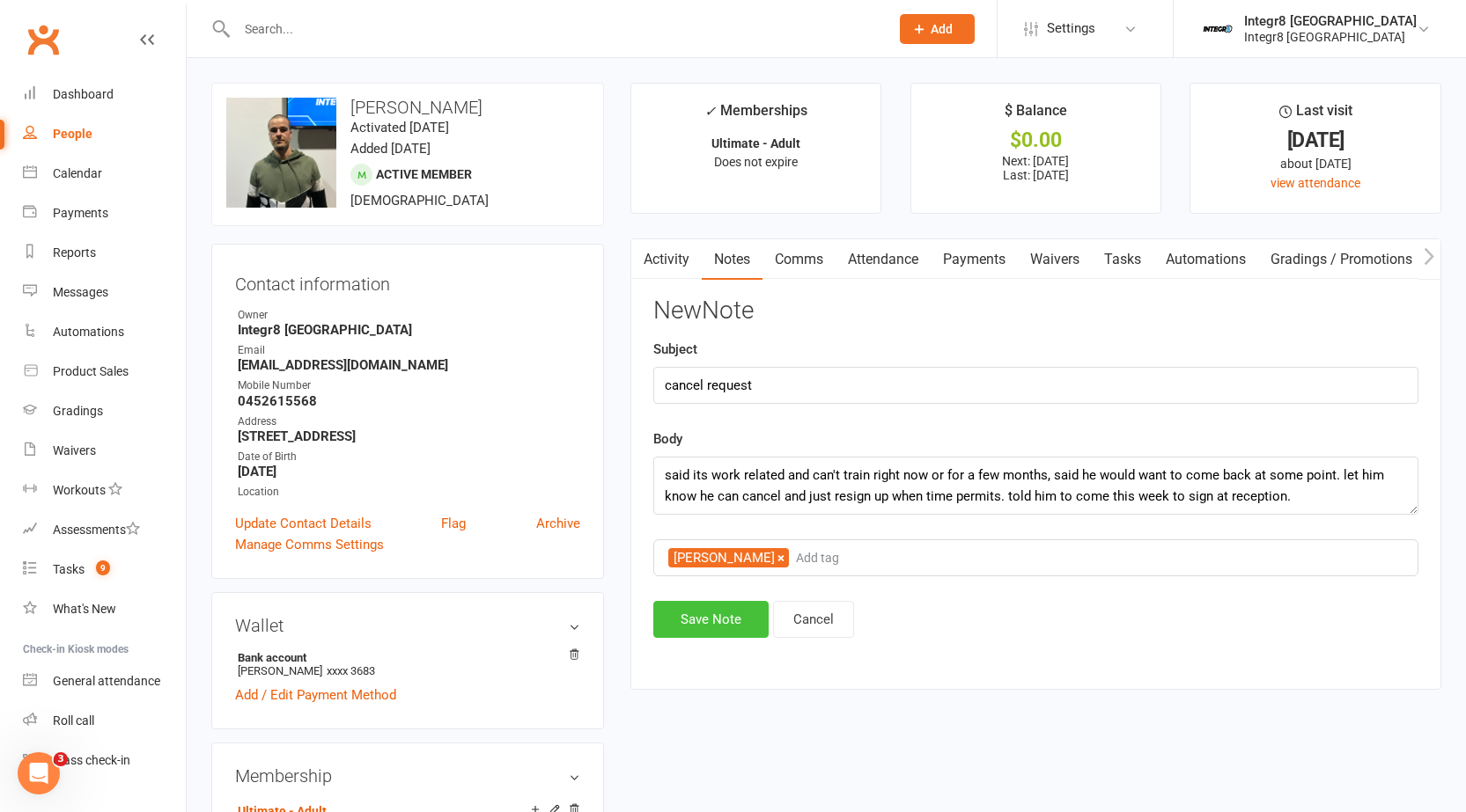
click at [708, 611] on button "Save Note" at bounding box center [711, 620] width 115 height 37
click at [708, 611] on div "Save Note Cancel" at bounding box center [1035, 620] width 765 height 37
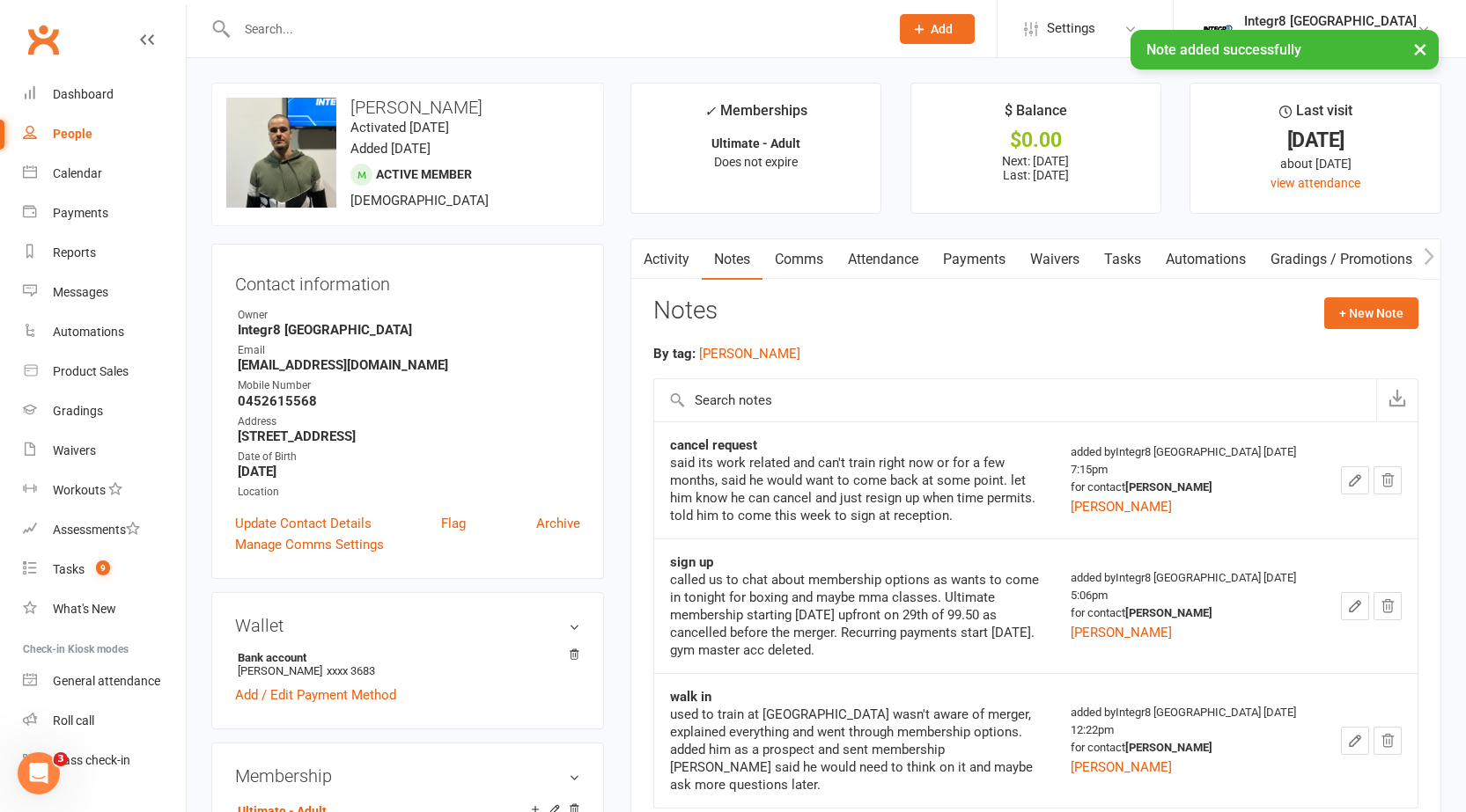
click at [668, 259] on link "Activity" at bounding box center [667, 259] width 70 height 40
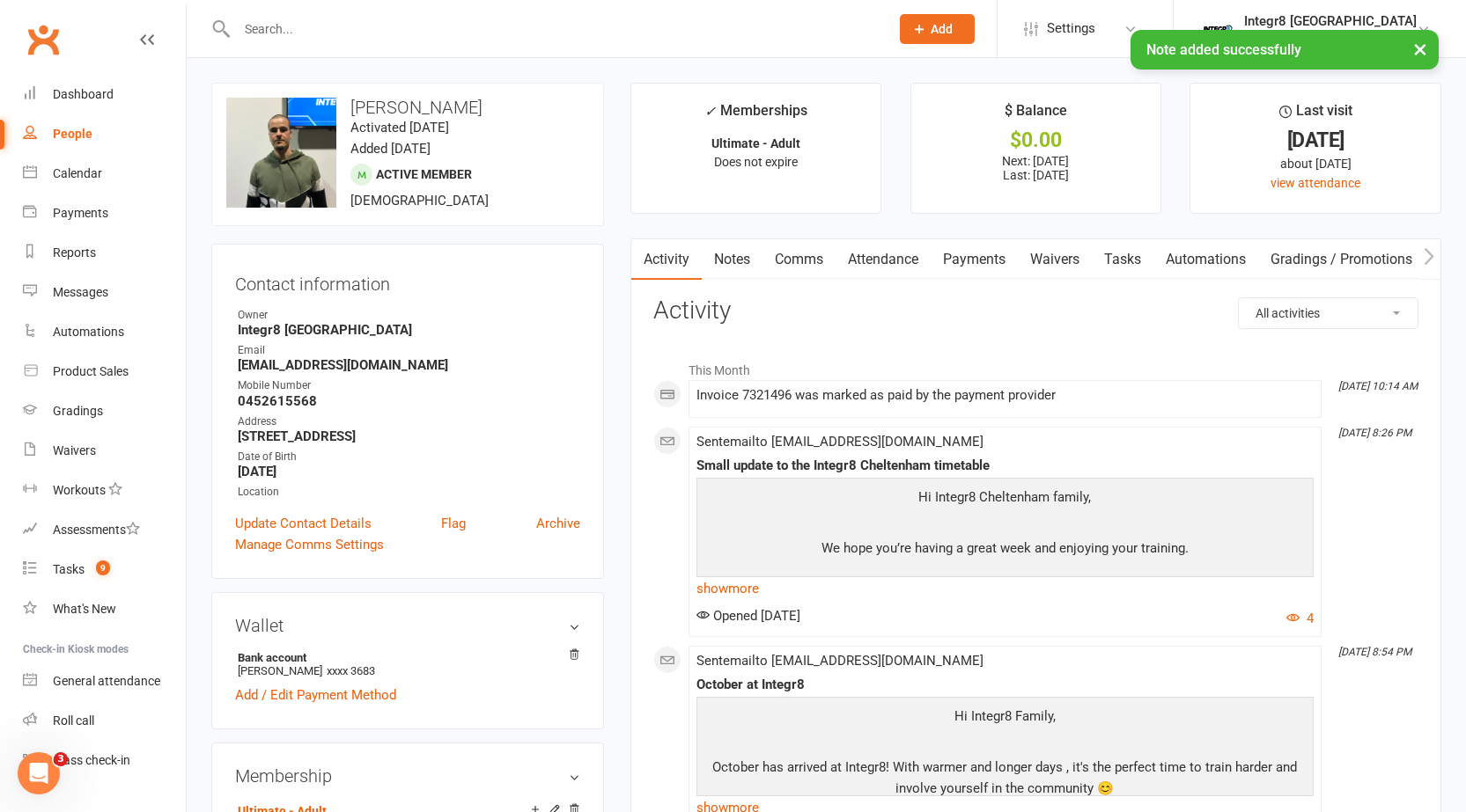
click at [87, 132] on div "People" at bounding box center [72, 134] width 40 height 14
select select "100"
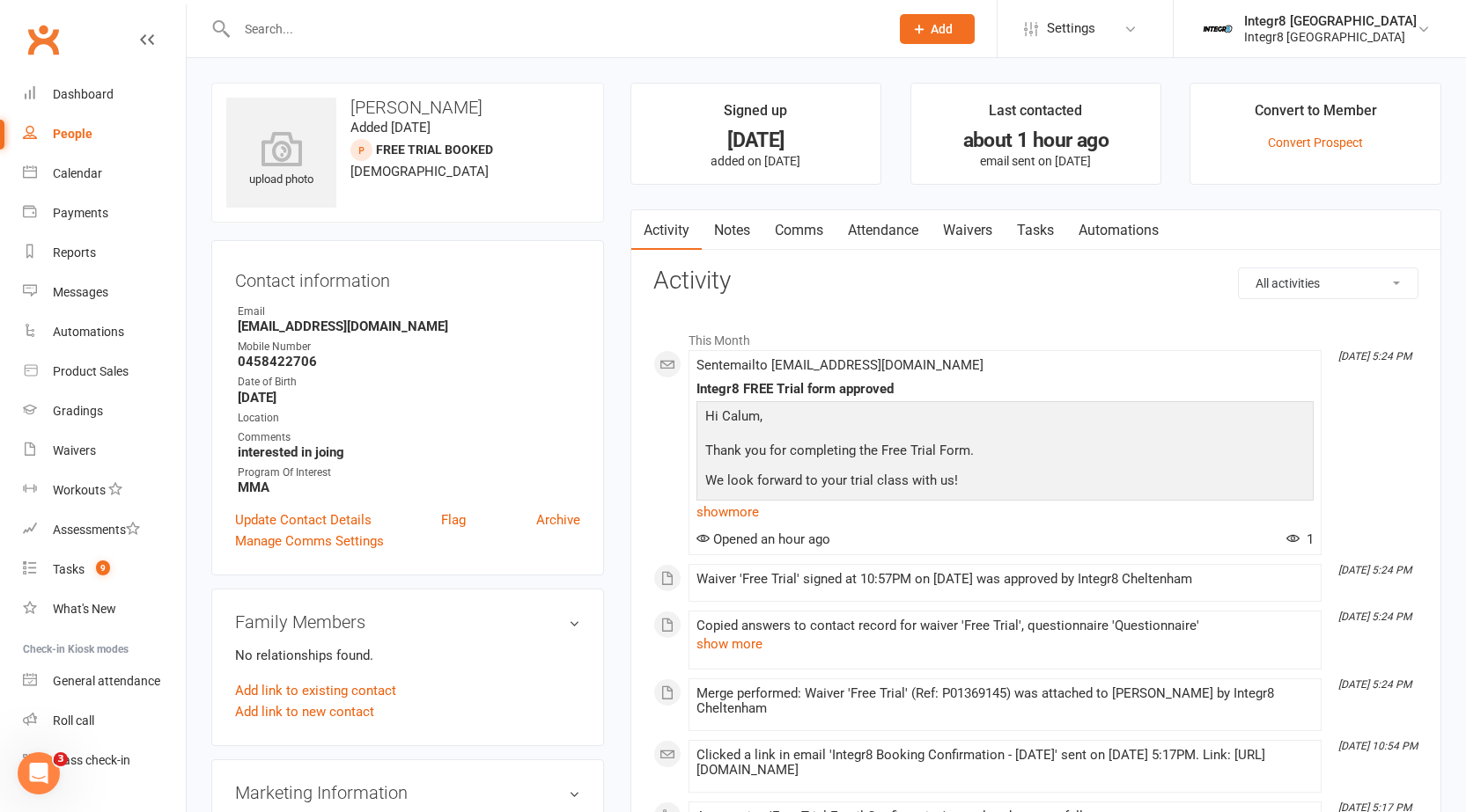
click at [884, 227] on link "Attendance" at bounding box center [883, 230] width 95 height 40
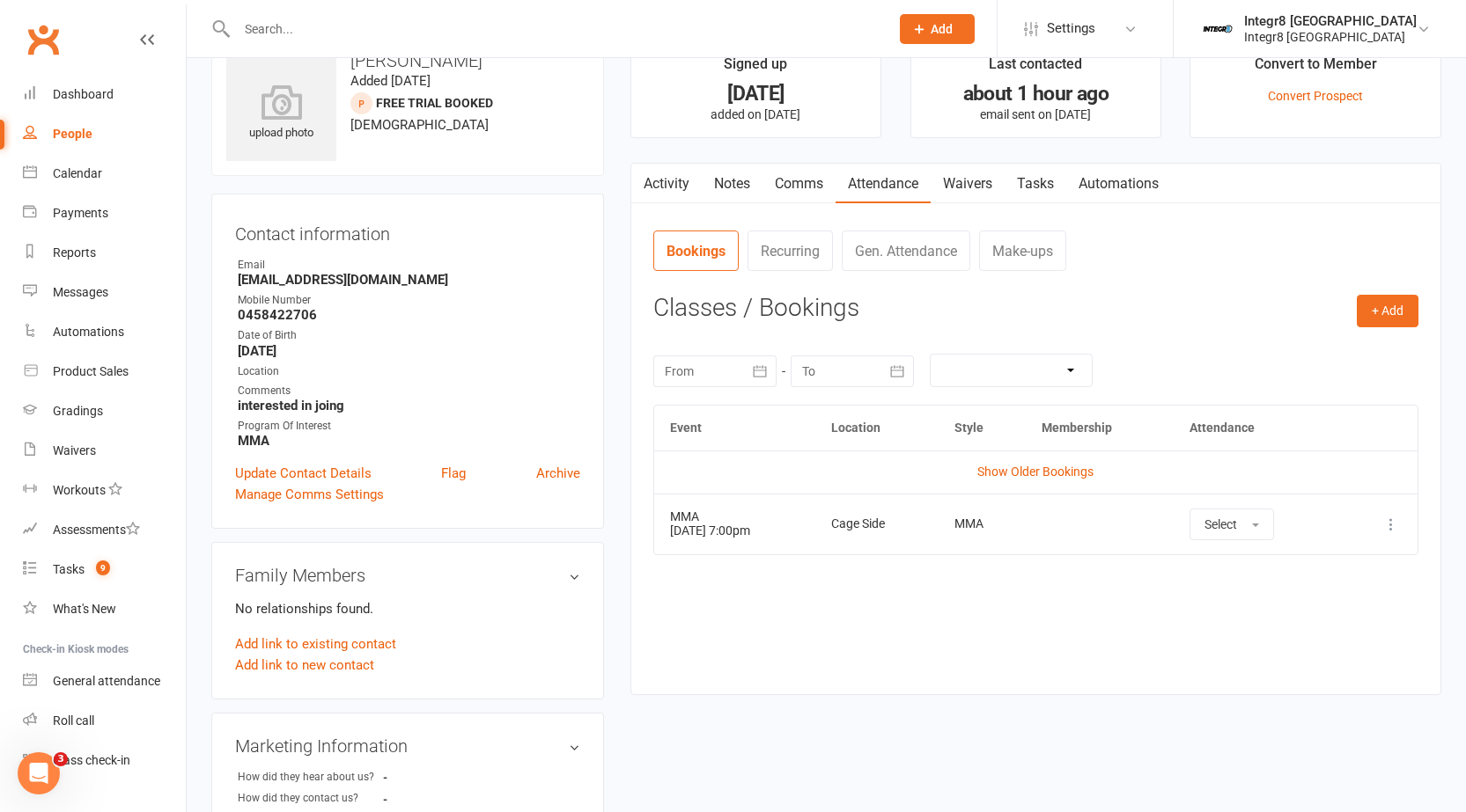
scroll to position [88, 0]
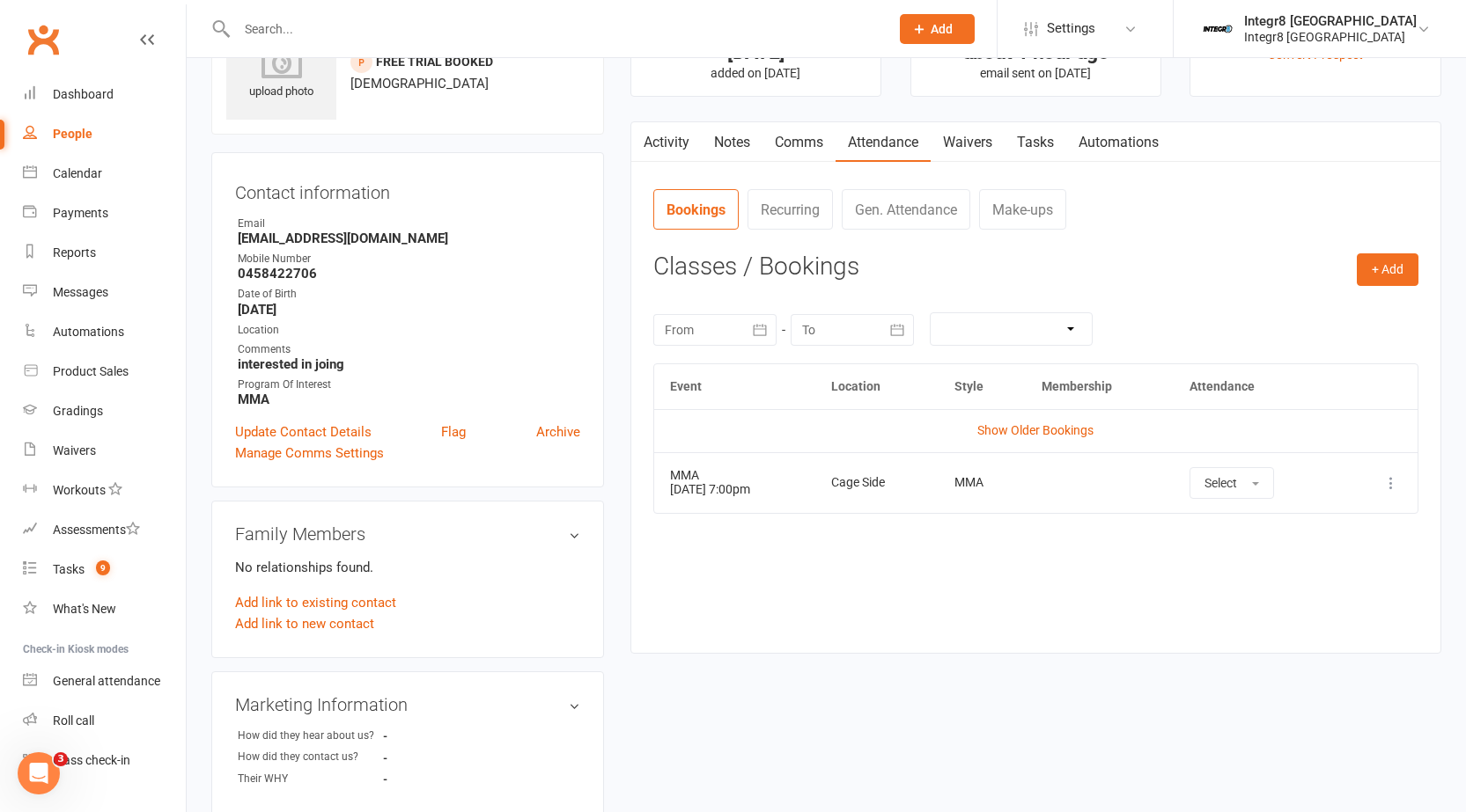
click at [1386, 490] on icon at bounding box center [1391, 483] width 18 height 18
click at [1262, 592] on link "Remove booking" at bounding box center [1314, 588] width 174 height 35
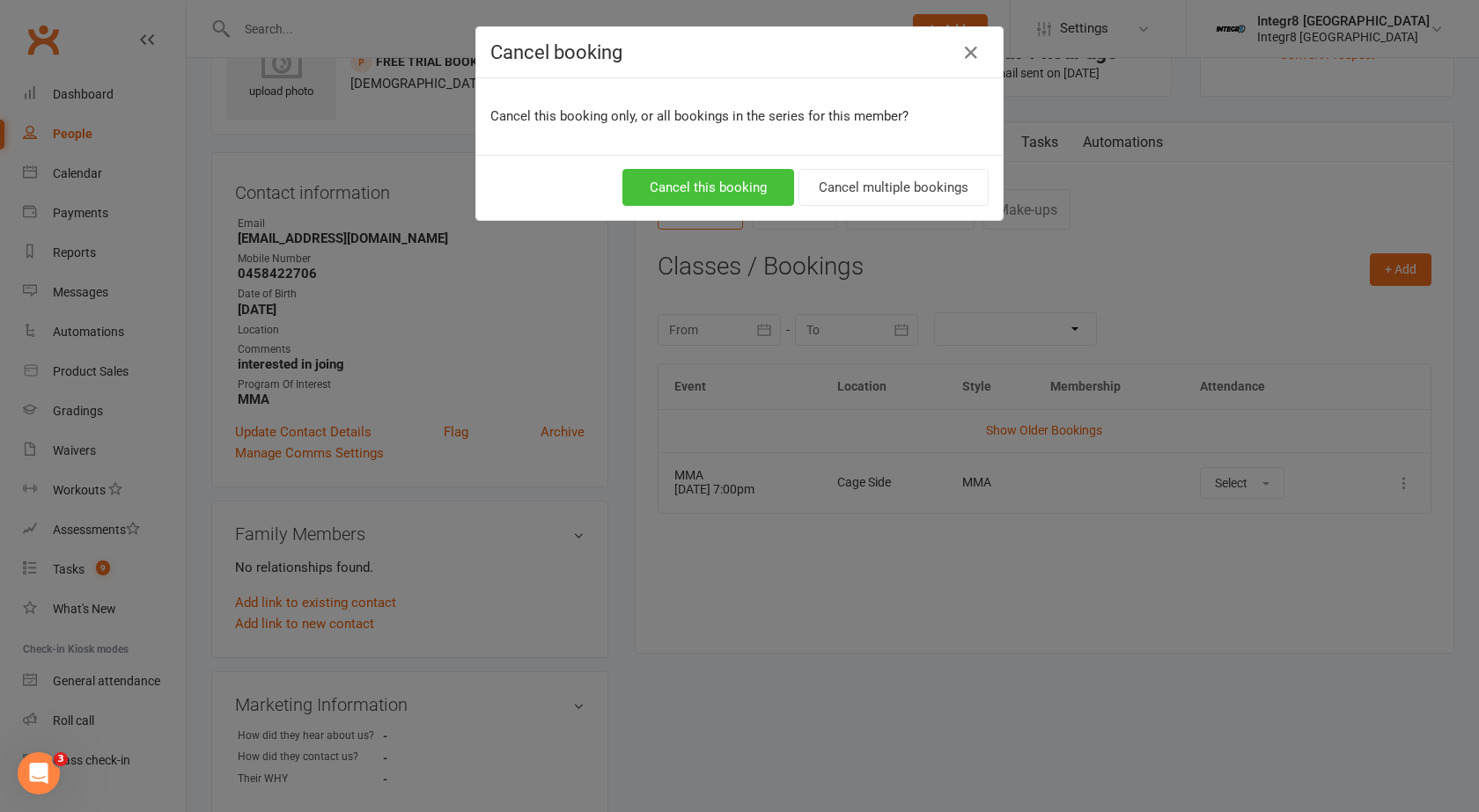
click at [760, 182] on button "Cancel this booking" at bounding box center [709, 188] width 172 height 37
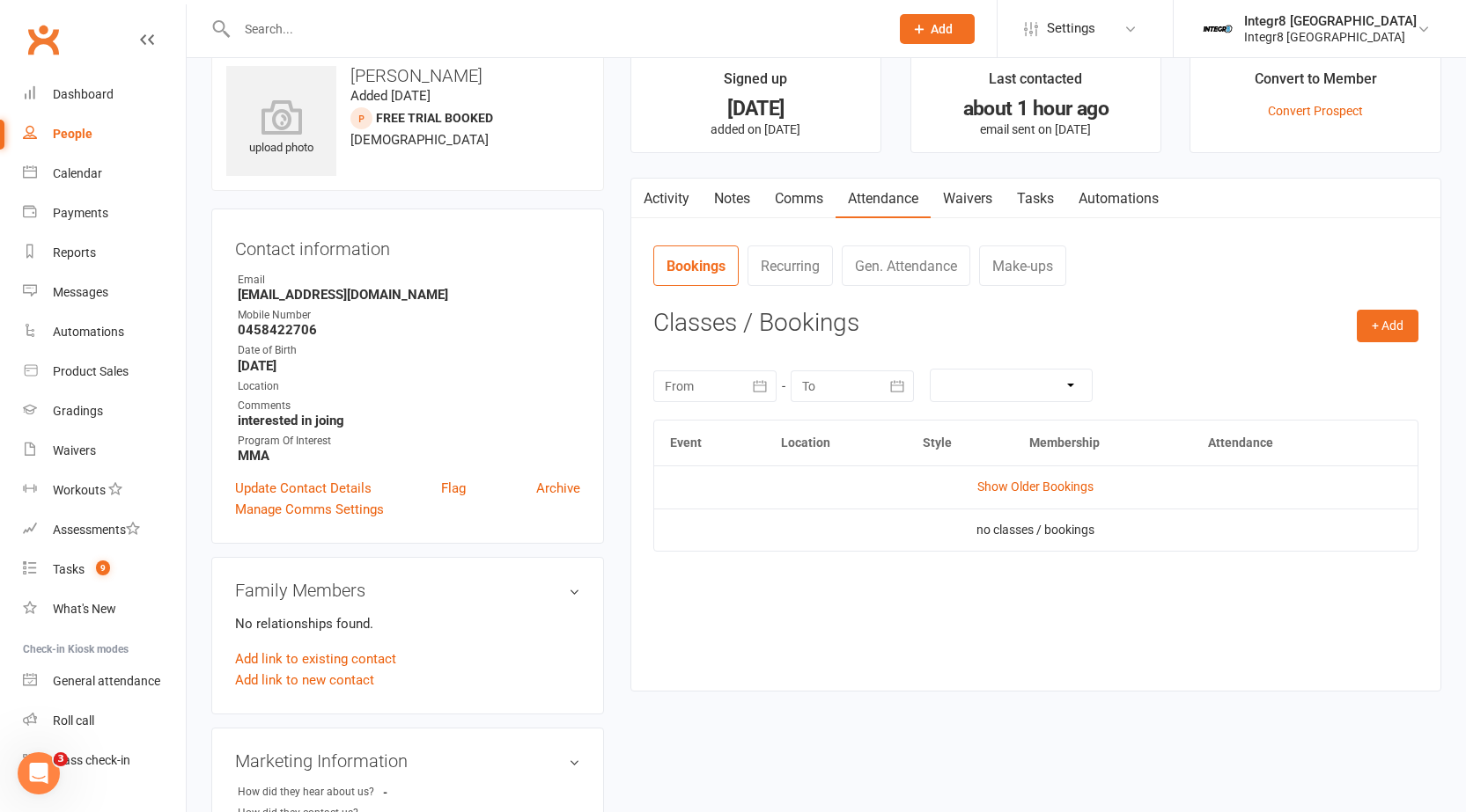
scroll to position [0, 0]
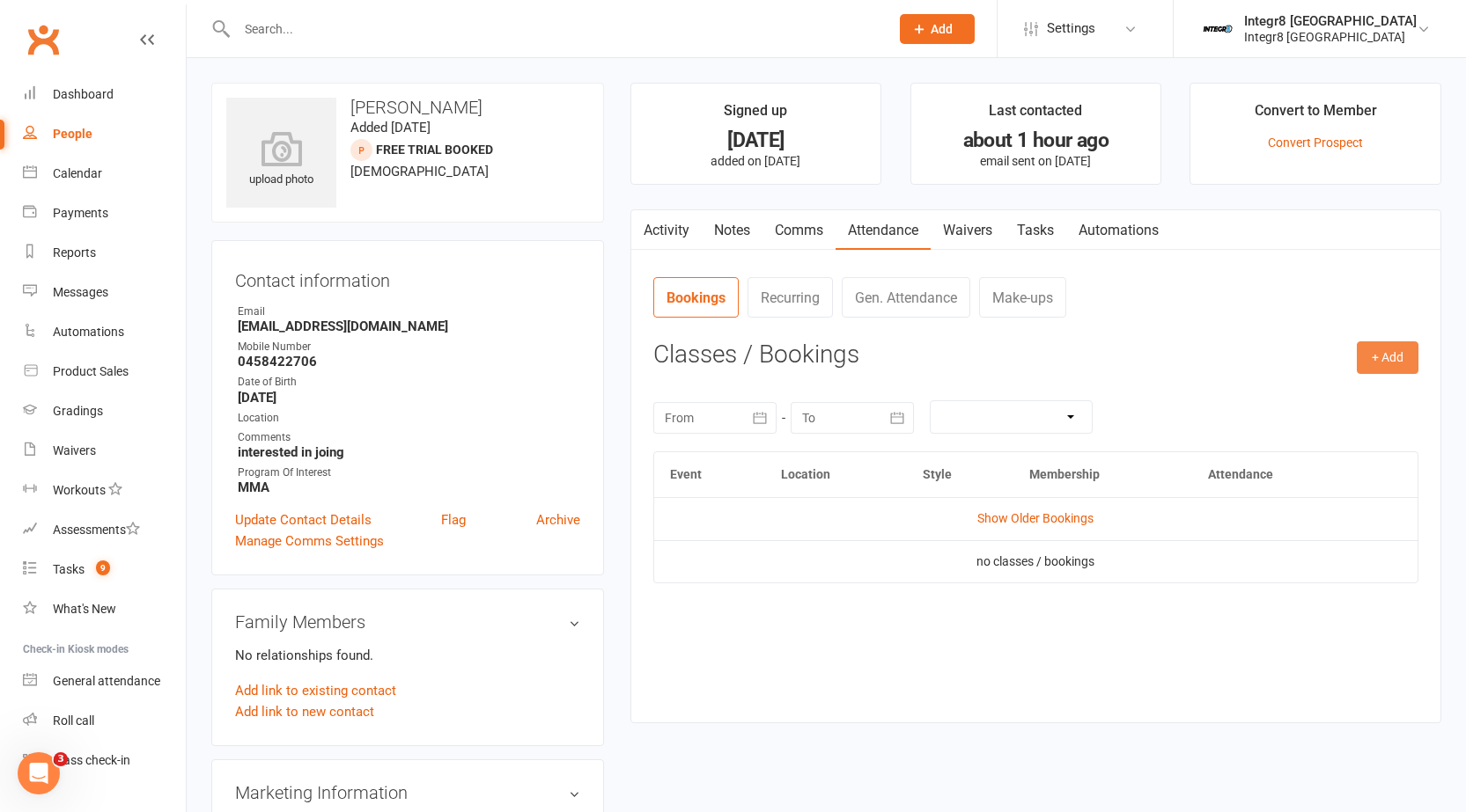
click at [1397, 350] on button "+ Add" at bounding box center [1387, 357] width 62 height 31
click at [1248, 394] on link "Book Event" at bounding box center [1330, 398] width 174 height 35
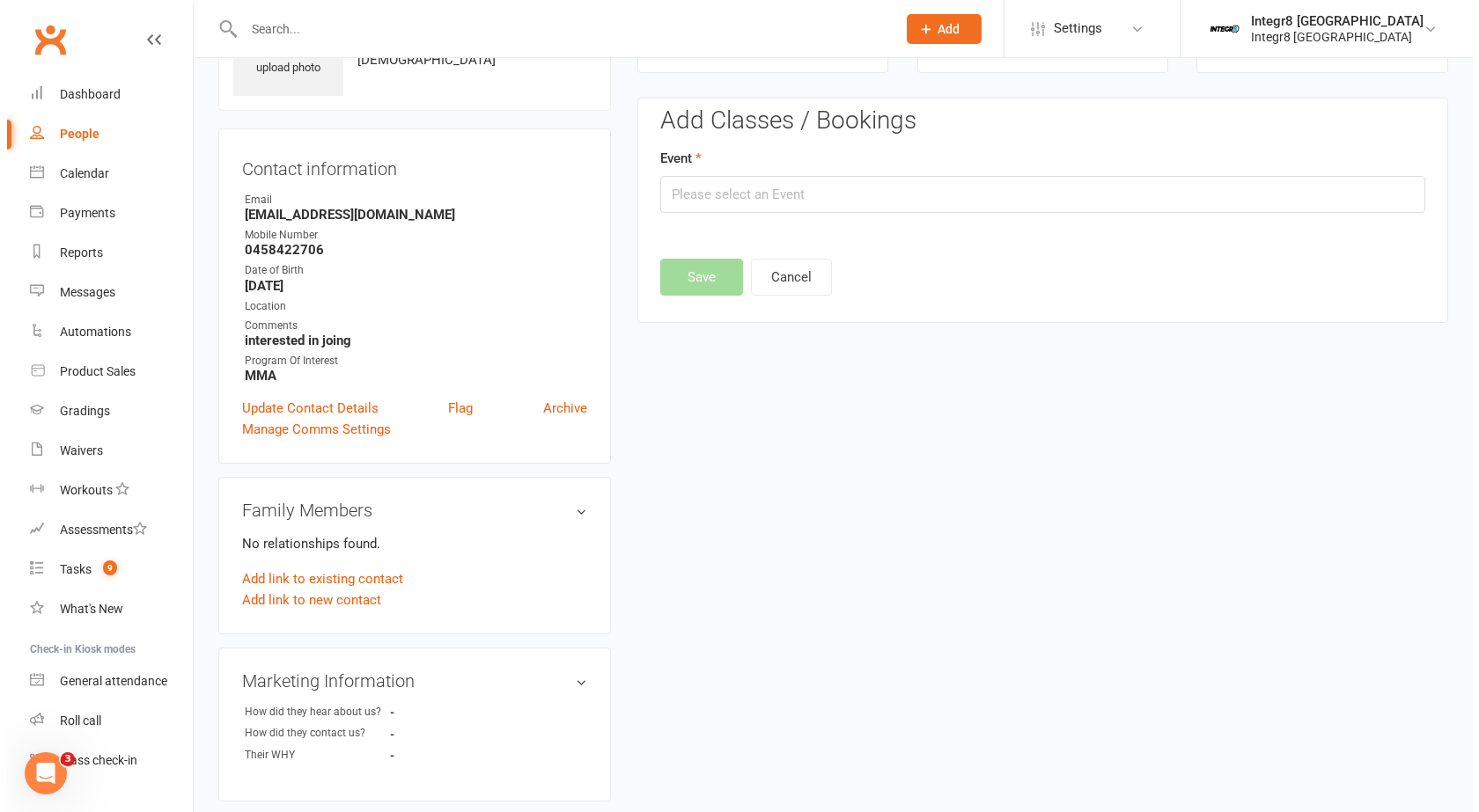
scroll to position [121, 0]
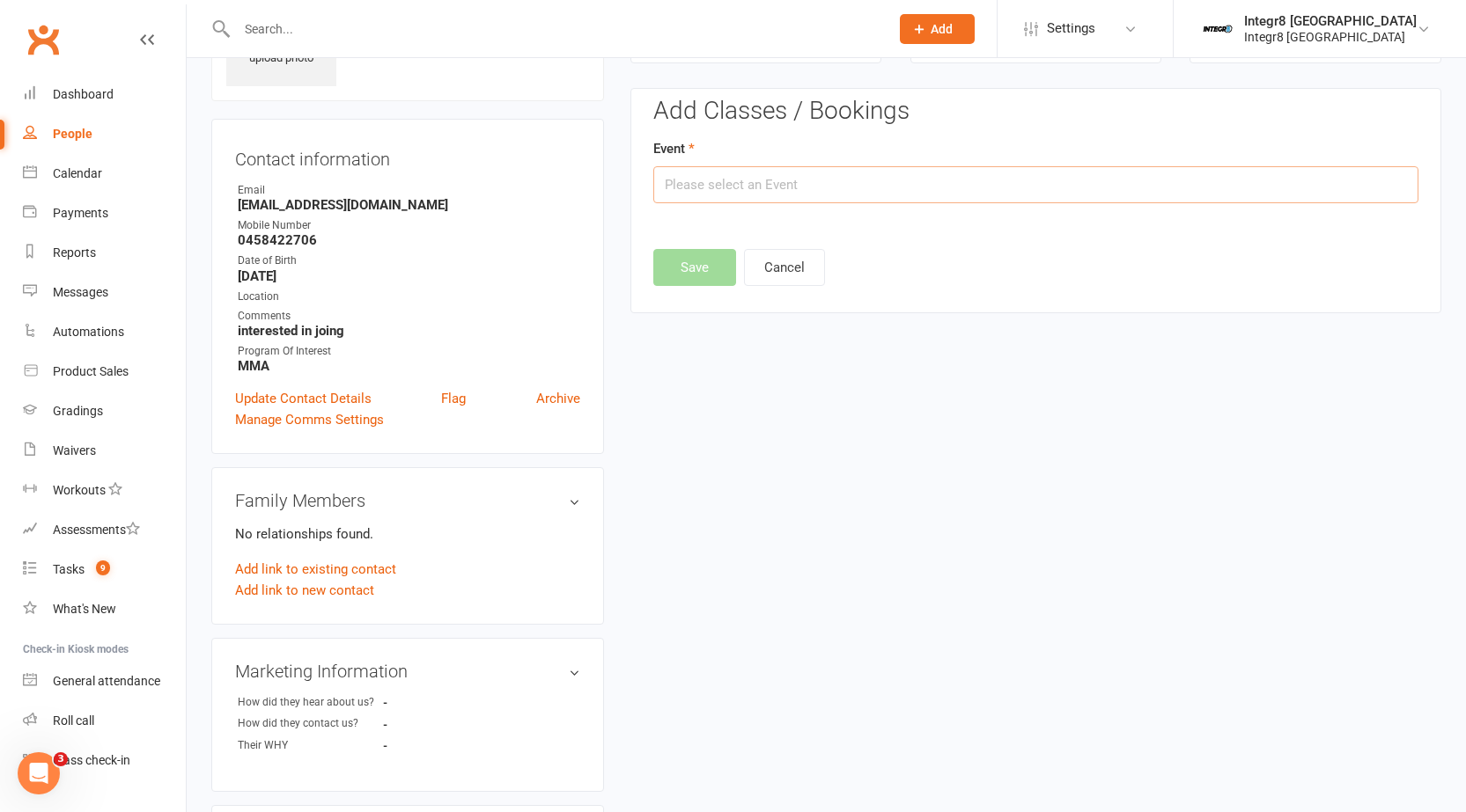
click at [876, 191] on input "text" at bounding box center [1035, 185] width 765 height 37
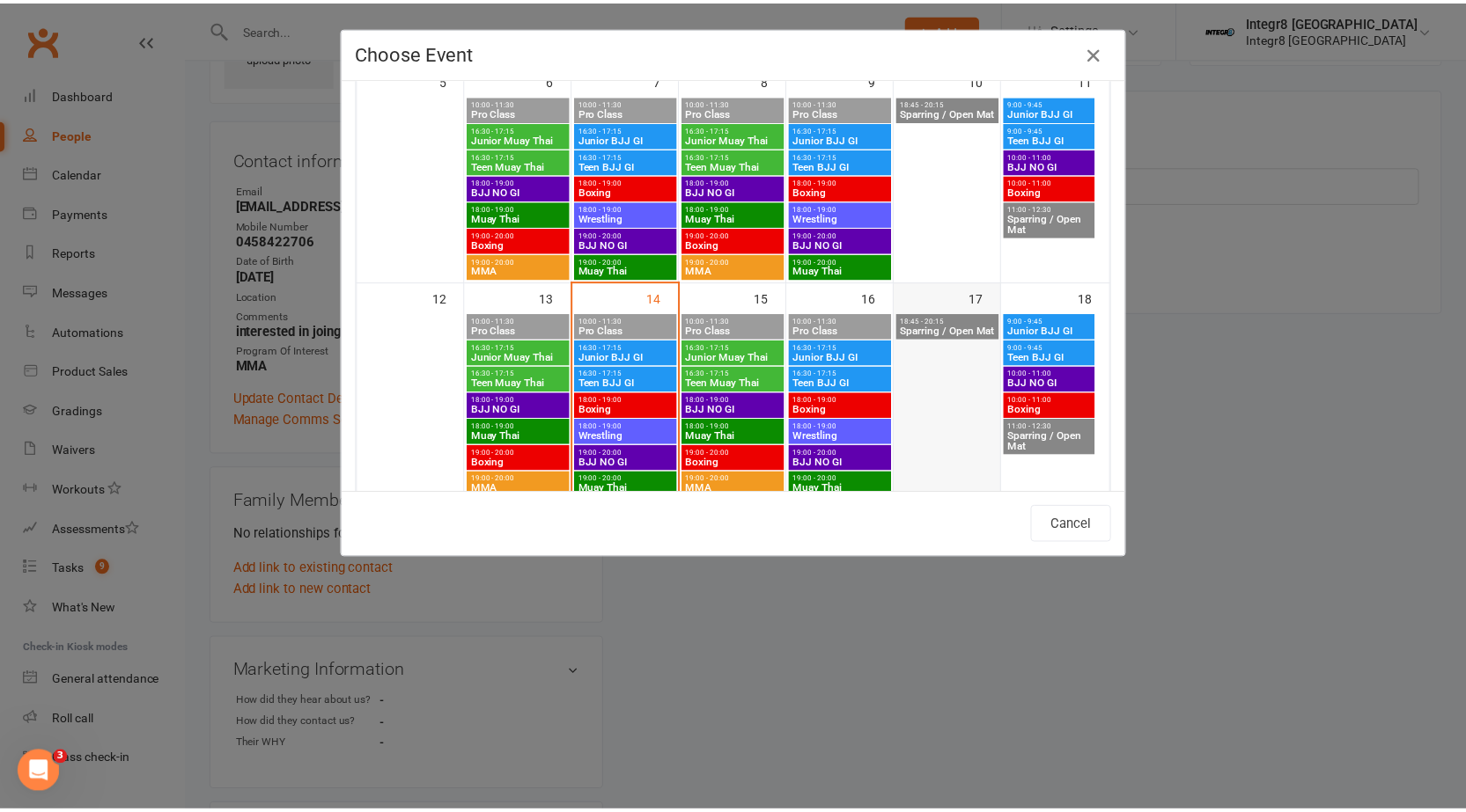
scroll to position [440, 0]
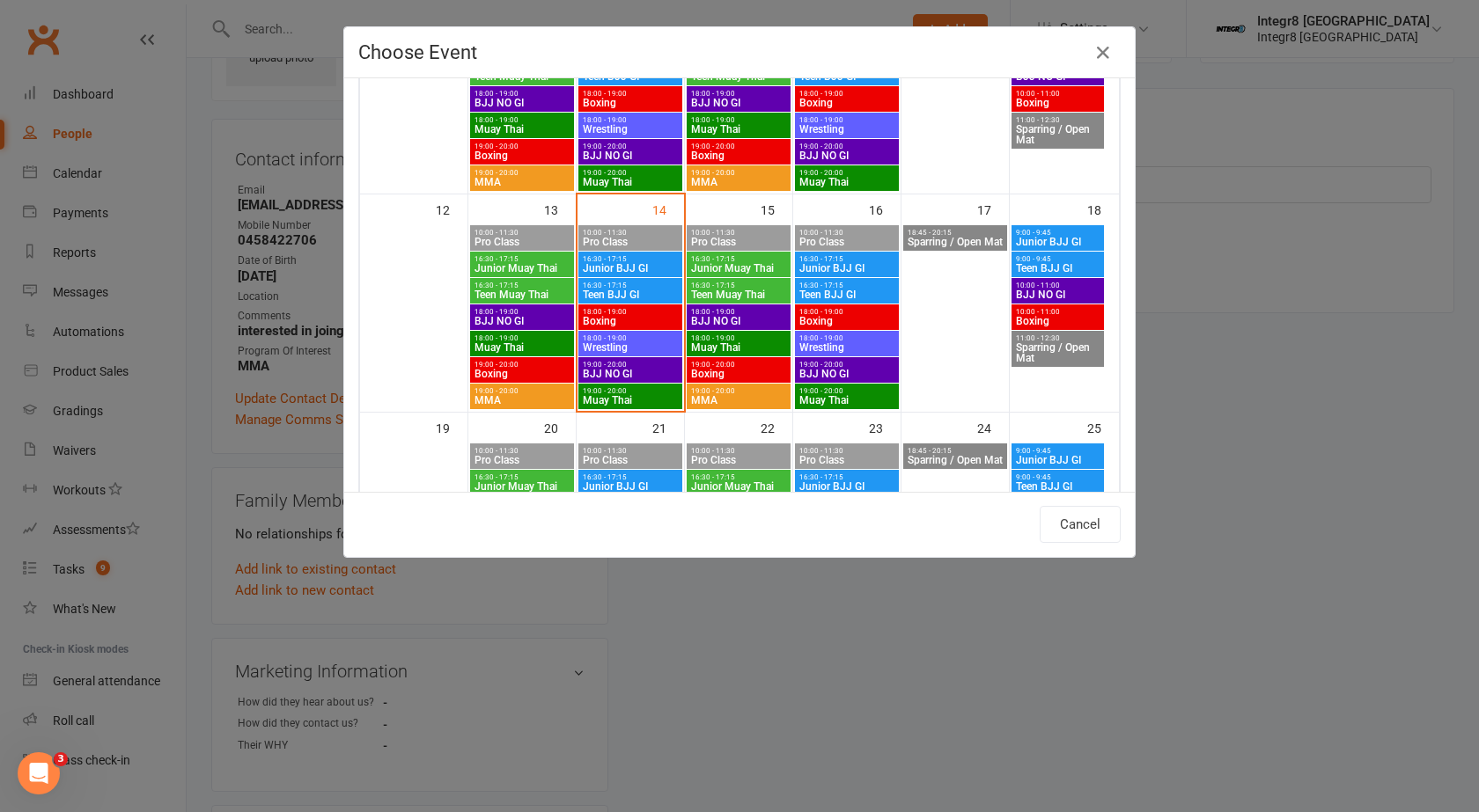
click at [748, 341] on span "18:00 - 19:00" at bounding box center [738, 338] width 97 height 8
type input "Muay Thai - Oct 15, 2025 6:00:00 PM"
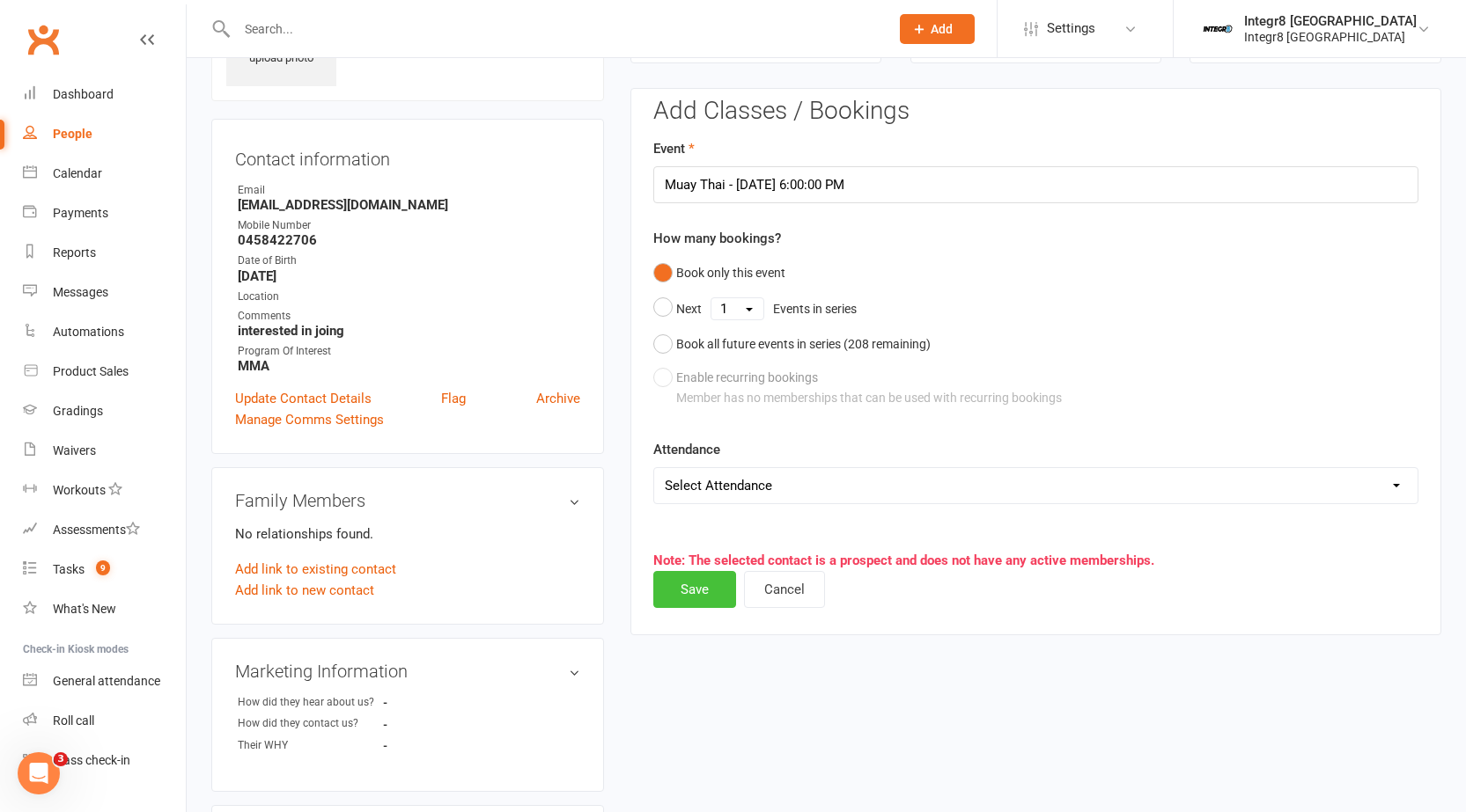
click at [697, 599] on button "Save" at bounding box center [694, 589] width 83 height 37
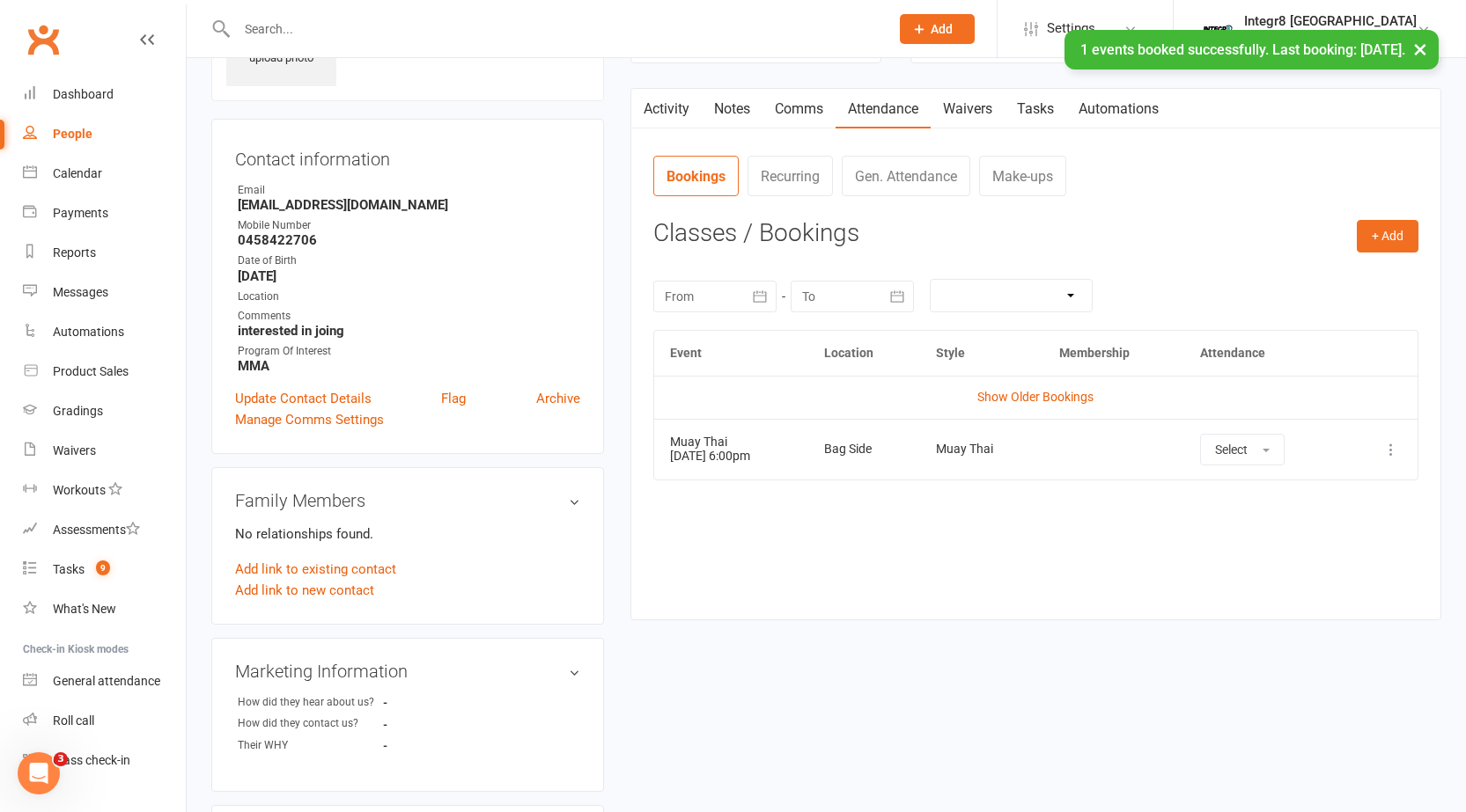
scroll to position [0, 0]
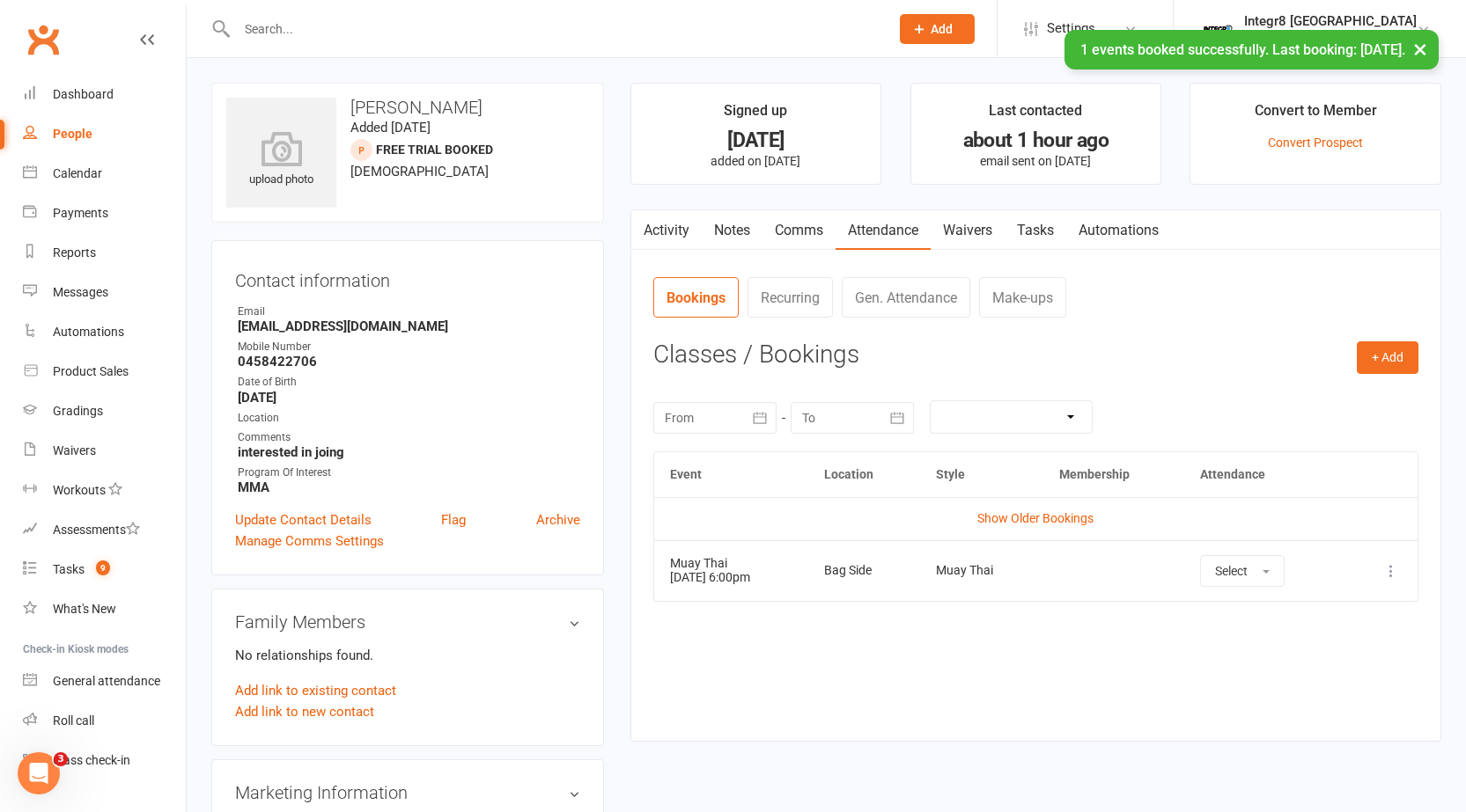
click at [667, 227] on link "Activity" at bounding box center [667, 230] width 70 height 40
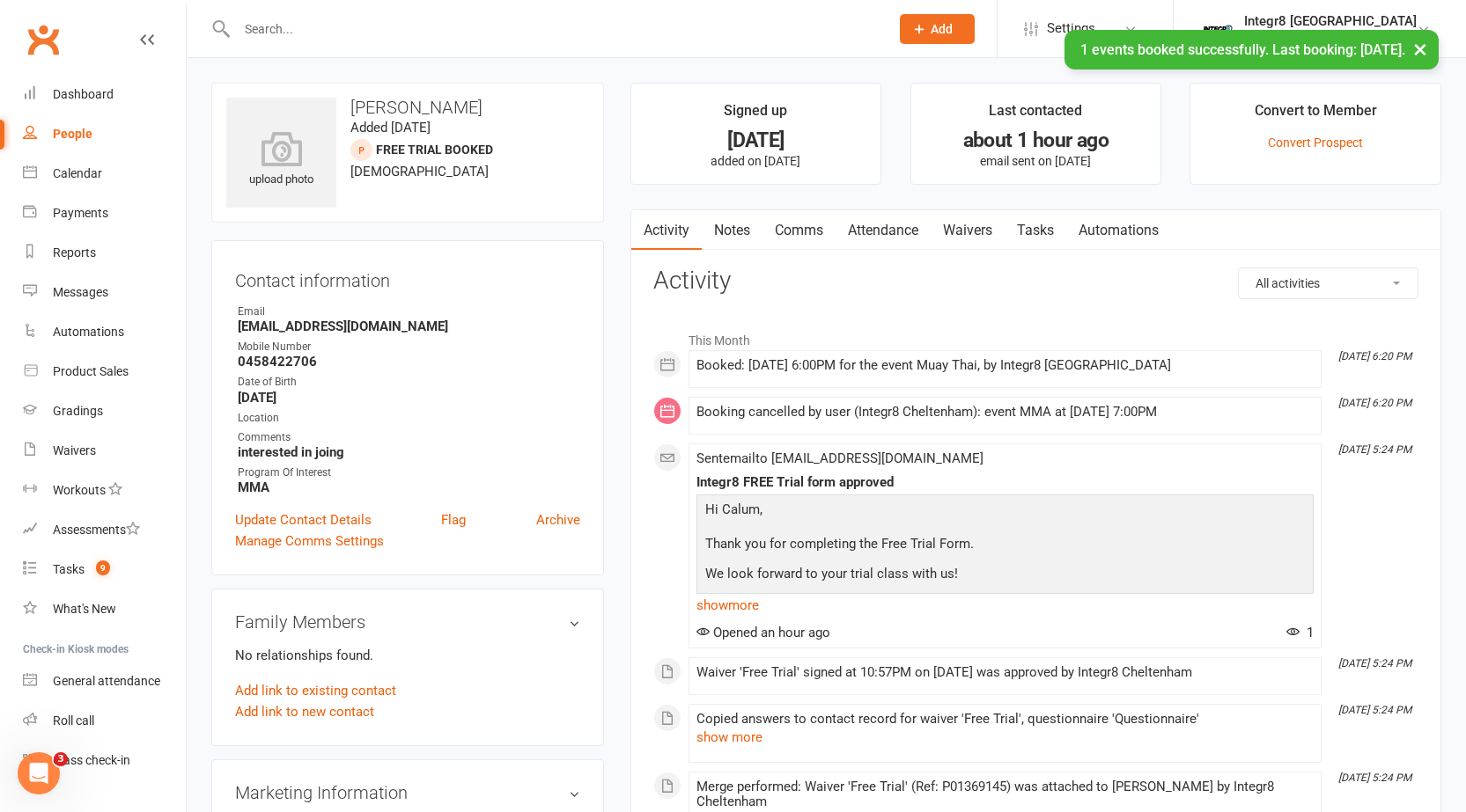
click at [744, 217] on link "Notes" at bounding box center [732, 230] width 61 height 40
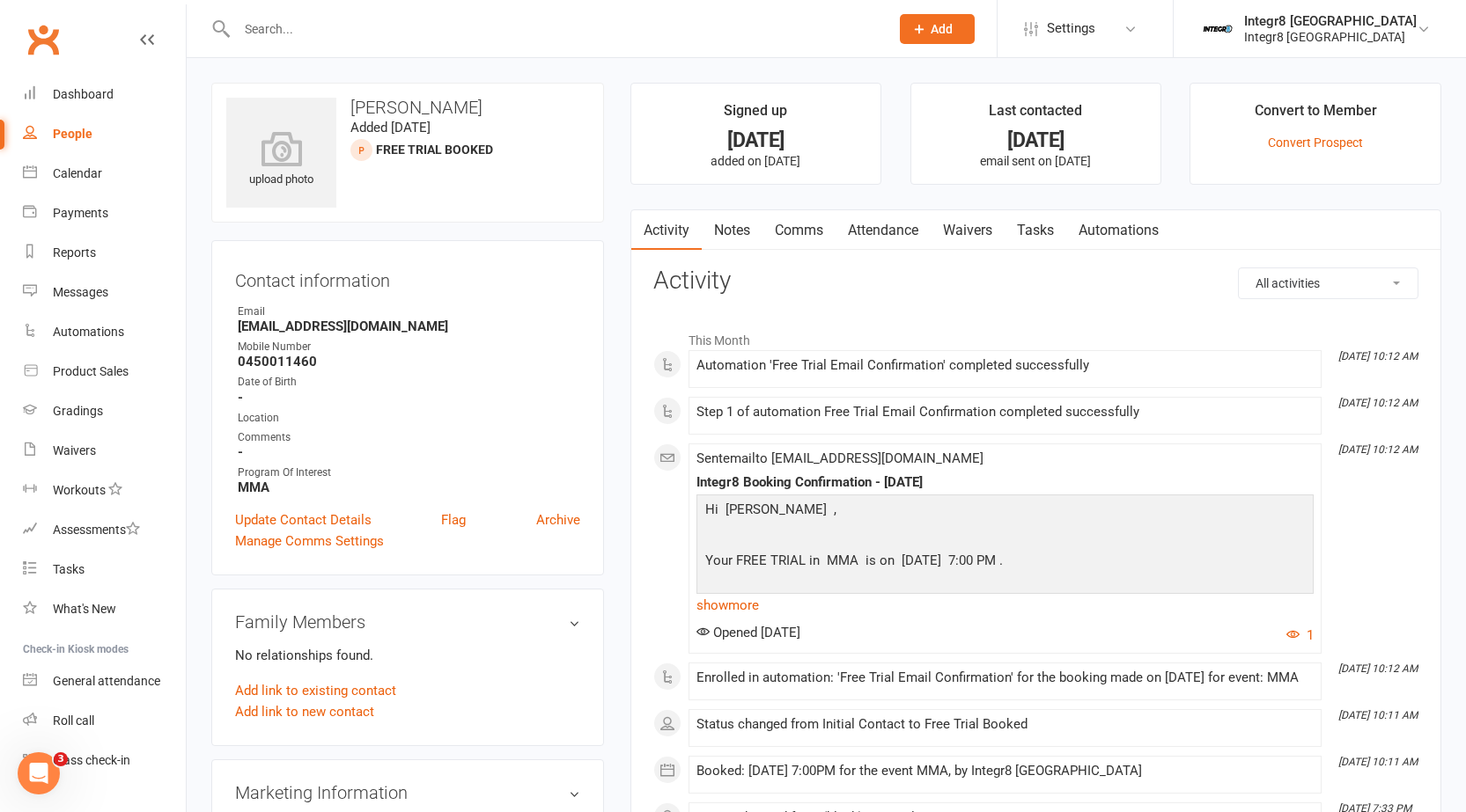
click at [740, 225] on link "Notes" at bounding box center [732, 230] width 61 height 40
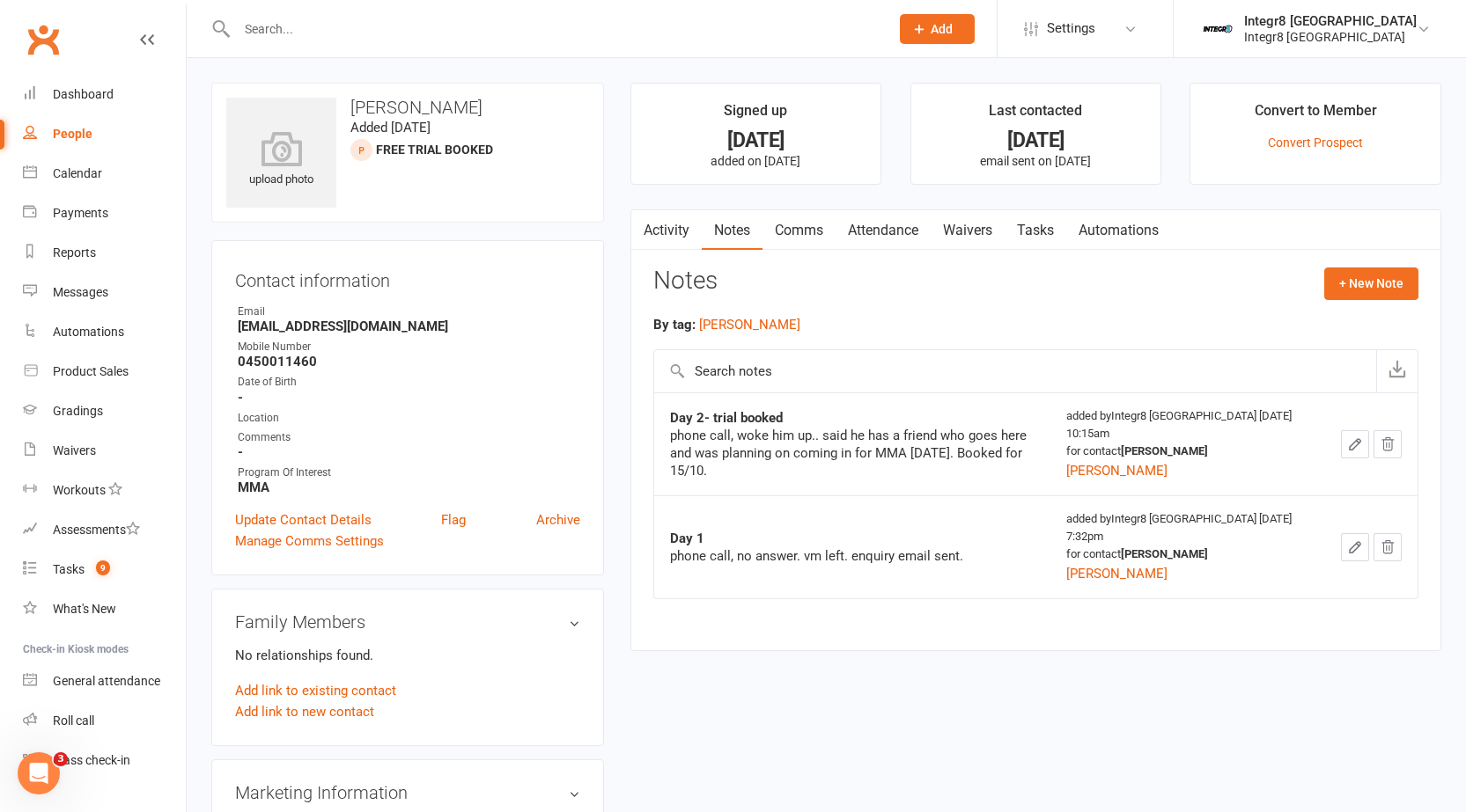
click at [688, 233] on link "Activity" at bounding box center [667, 230] width 70 height 40
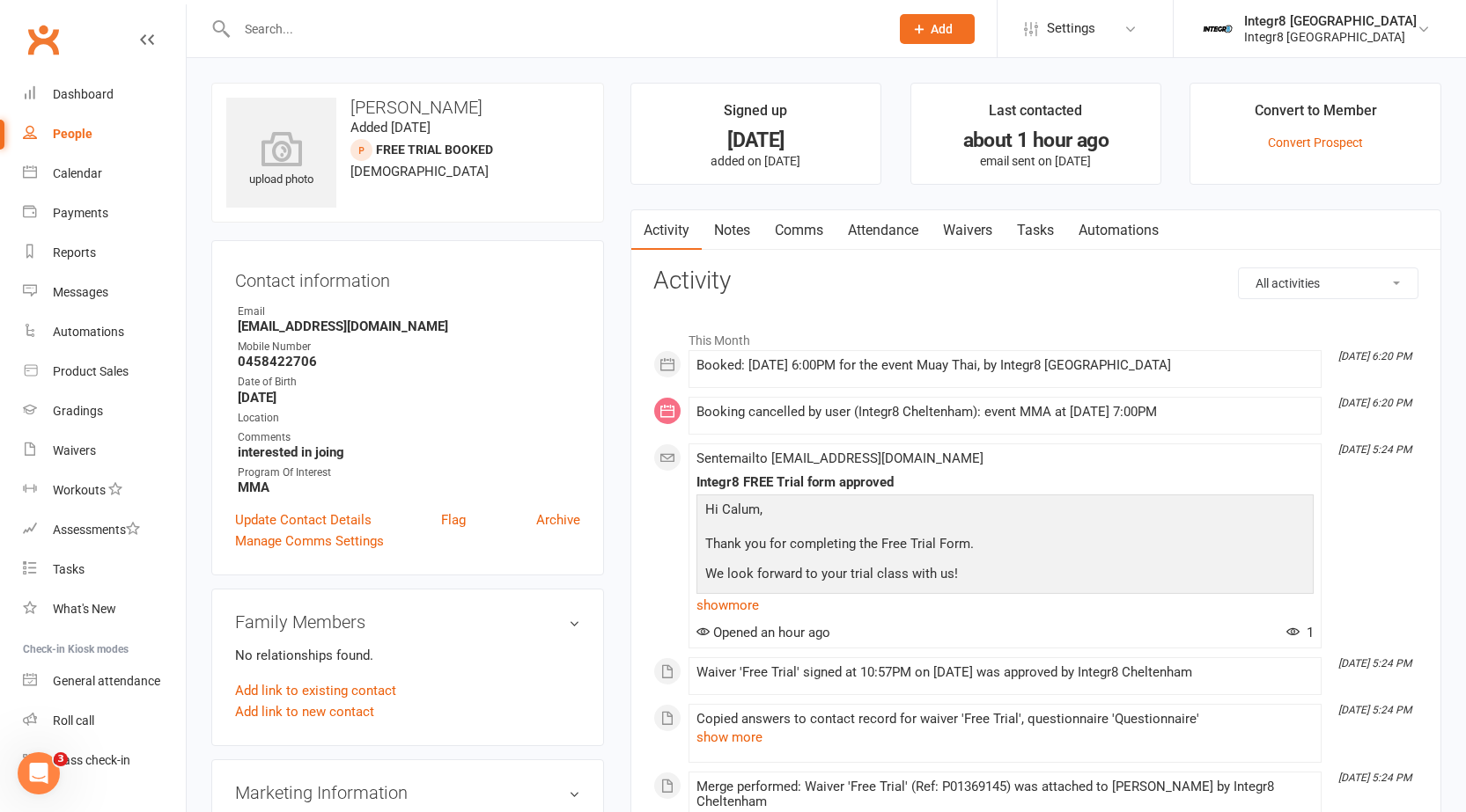
click at [720, 240] on link "Notes" at bounding box center [732, 230] width 61 height 40
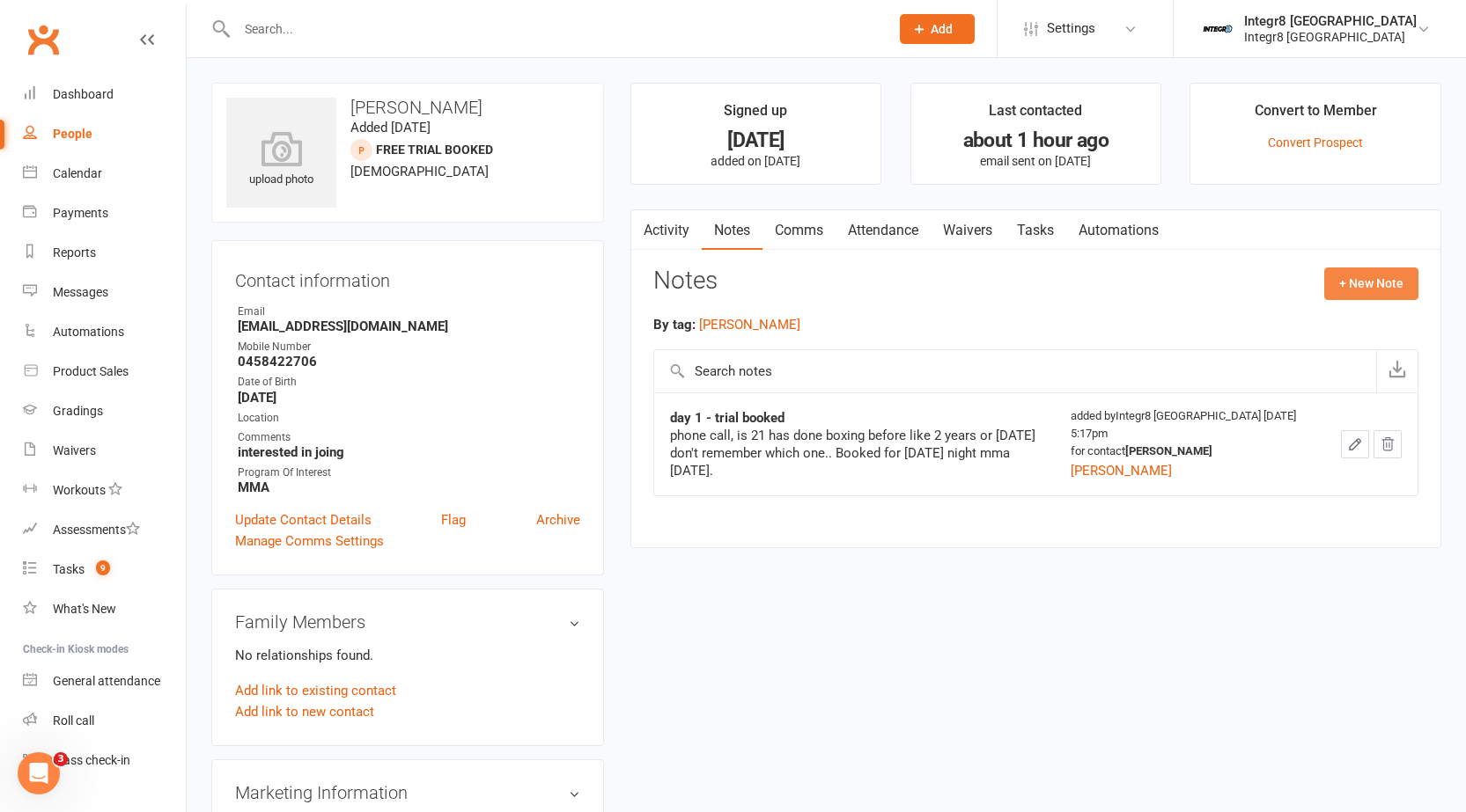
click at [1392, 270] on button "+ New Note" at bounding box center [1371, 283] width 94 height 31
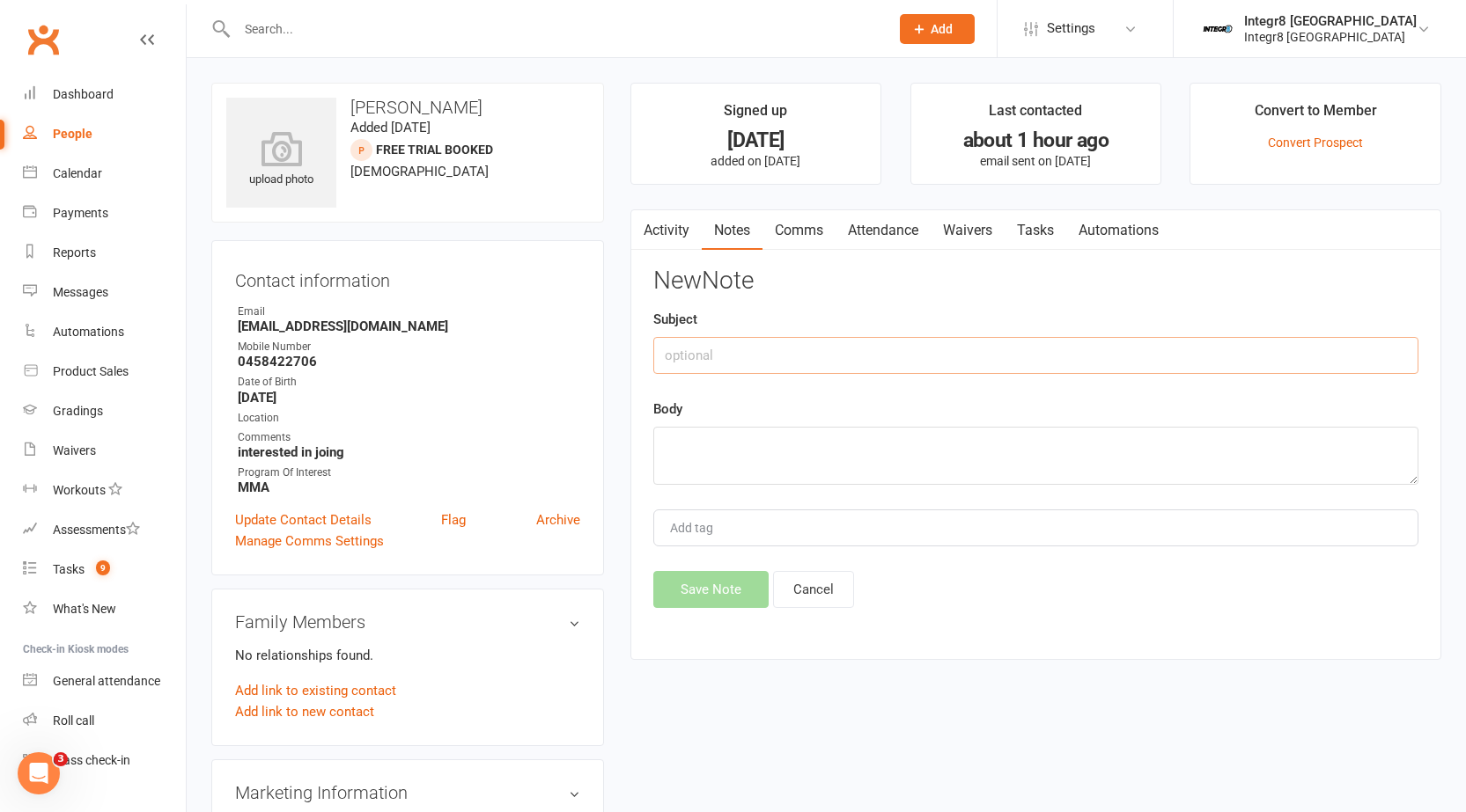
click at [884, 359] on input "text" at bounding box center [1035, 356] width 765 height 37
type input "r"
type input "phone call"
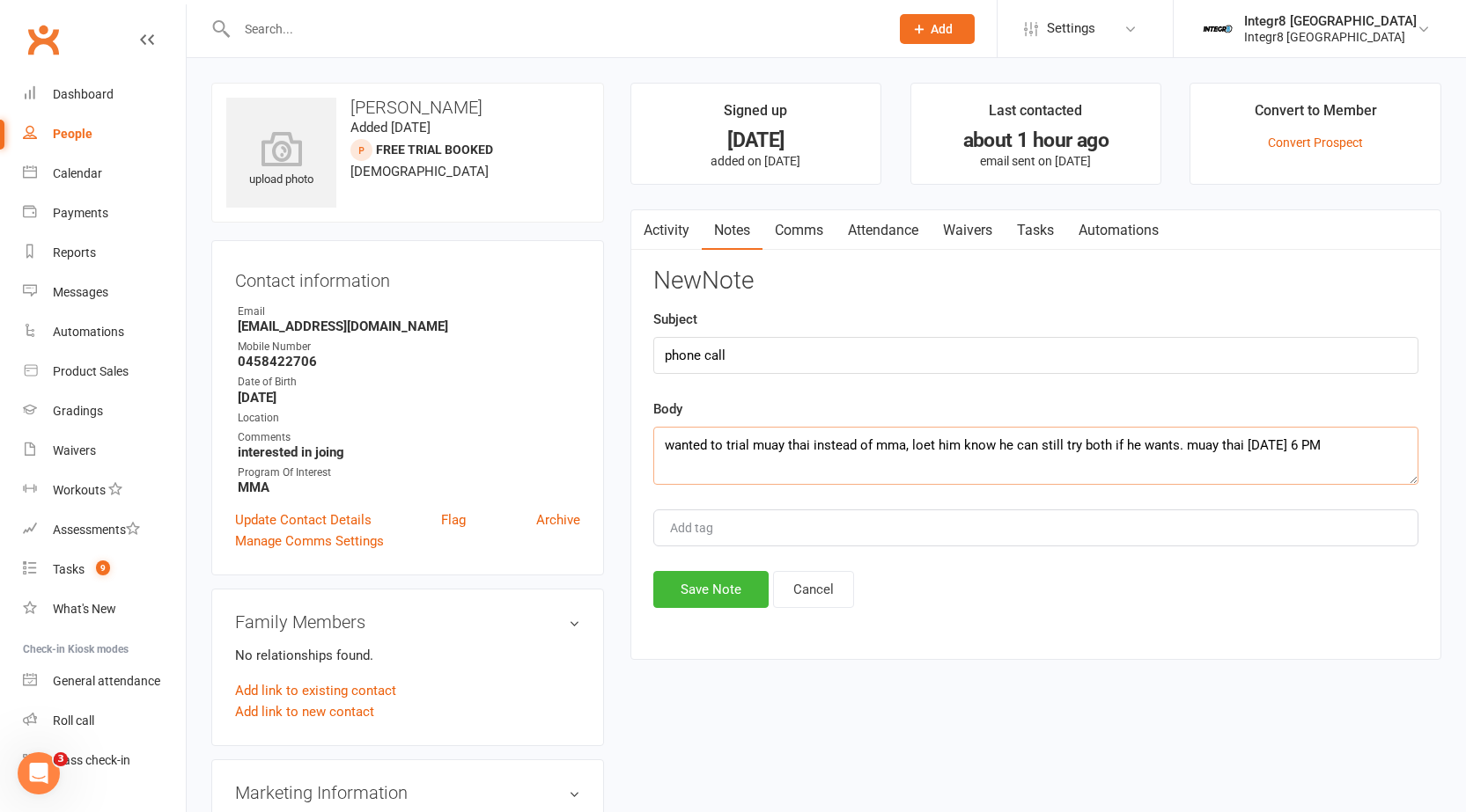
type textarea "wanted to trial muay thai instead of mma, loet him know he can still try both i…"
type input "[PERSON_NAME]"
click at [722, 554] on li "[PERSON_NAME]" at bounding box center [1035, 561] width 761 height 26
click at [722, 554] on div "New Note Subject phone call Body wanted to trial muay thai instead of mma, loet…" at bounding box center [1035, 438] width 765 height 341
click at [730, 577] on button "Save Note" at bounding box center [711, 589] width 115 height 37
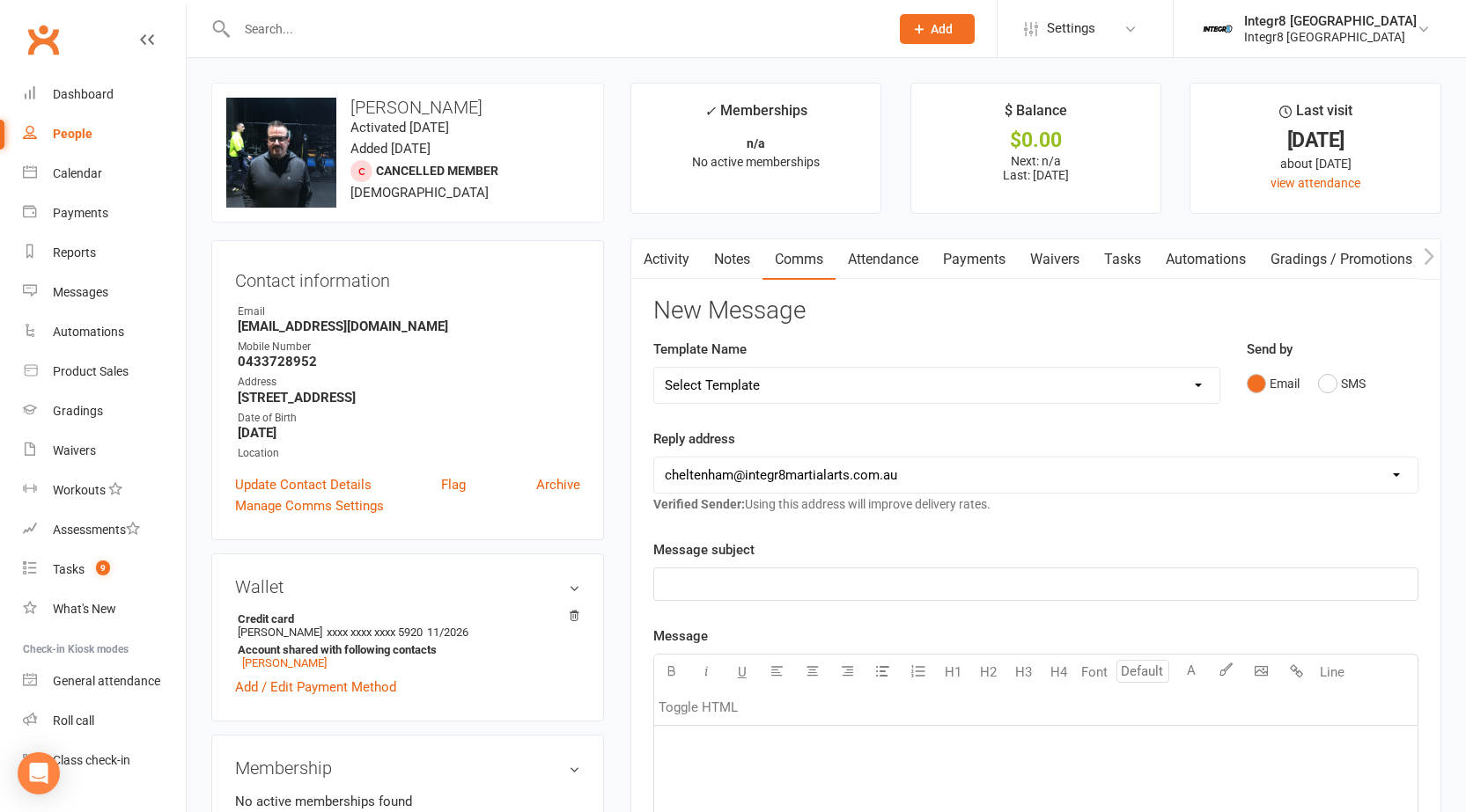
click at [1055, 265] on link "Waivers" at bounding box center [1055, 259] width 74 height 40
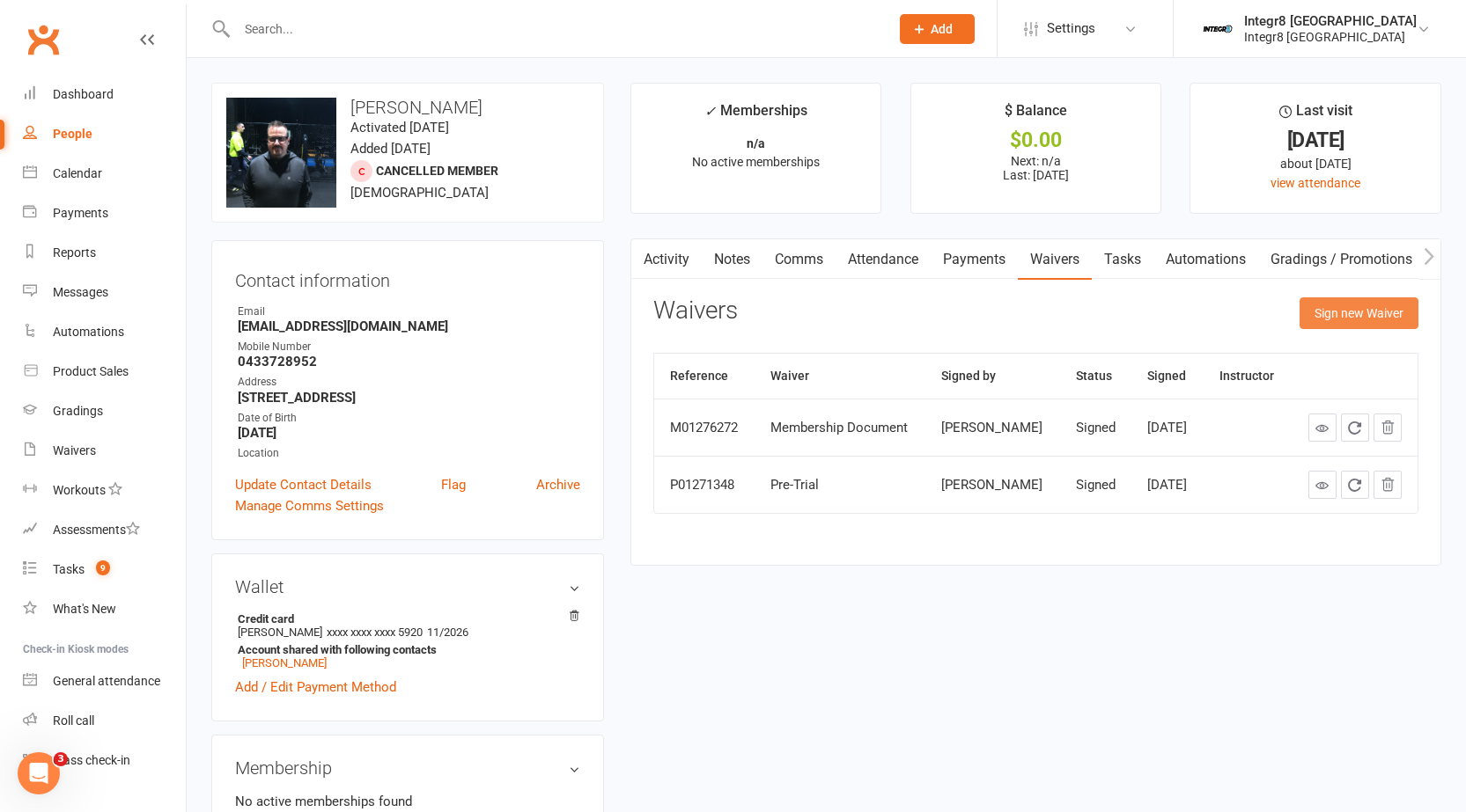
click at [1335, 308] on button "Sign new Waiver" at bounding box center [1358, 313] width 119 height 31
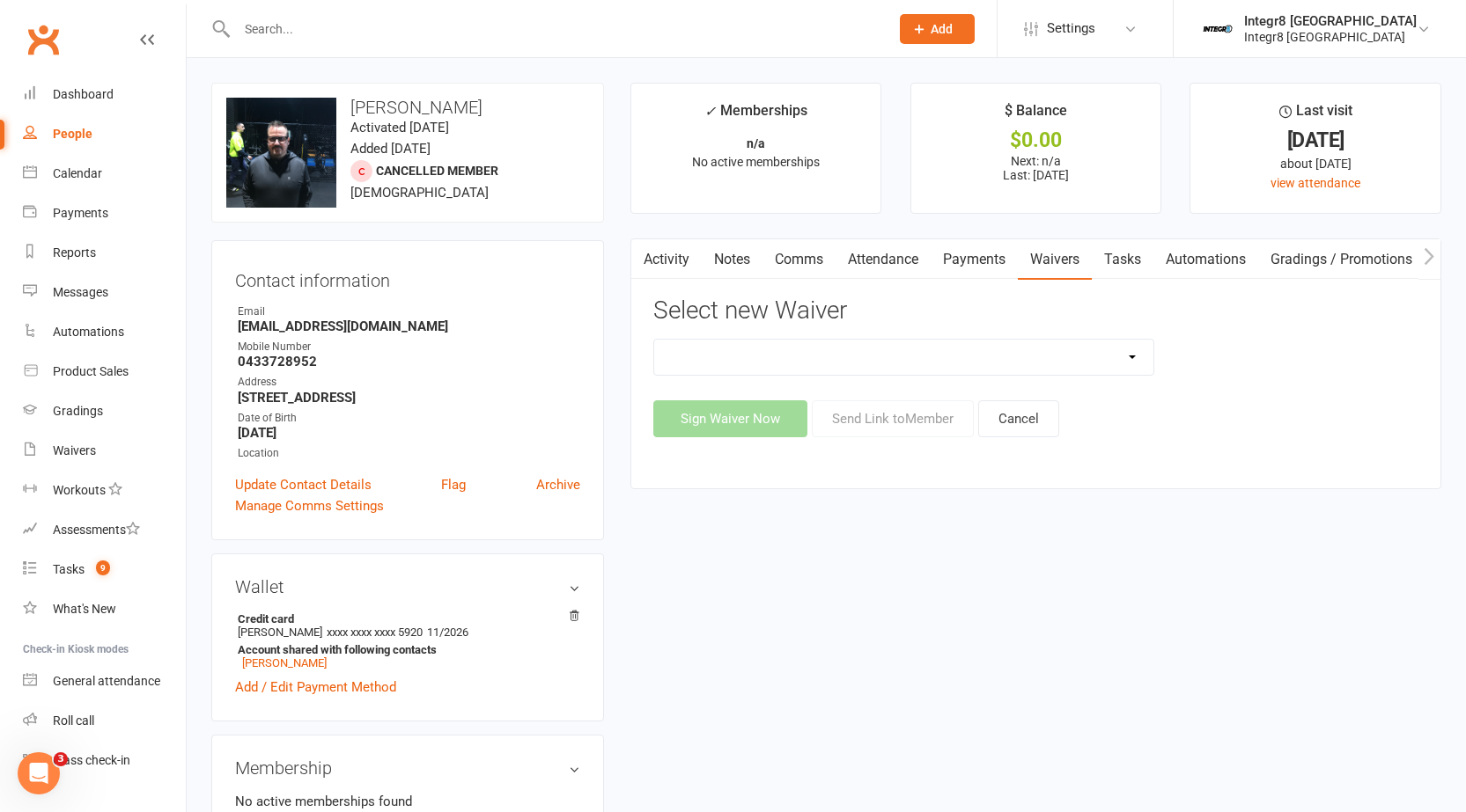
click at [1009, 359] on select "10 Class Pass Cancellation Free Trial Hold Membership Document No Payers Paymen…" at bounding box center [904, 358] width 500 height 35
select select "13798"
click at [654, 340] on select "10 Class Pass Cancellation Free Trial Hold Membership Document No Payers Paymen…" at bounding box center [904, 358] width 500 height 35
click at [895, 425] on button "Send Link to Member" at bounding box center [892, 419] width 162 height 37
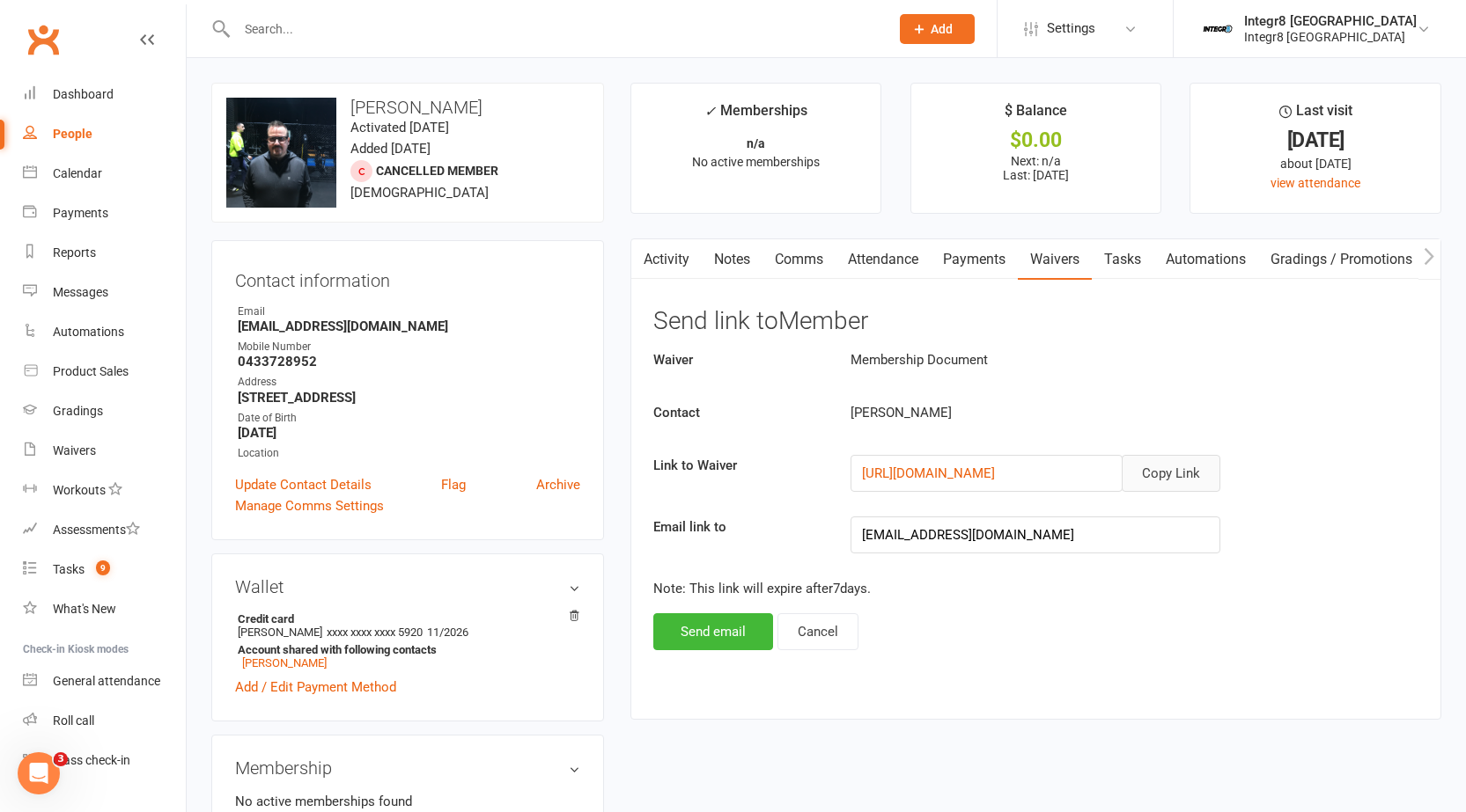
click at [1183, 474] on button "Copy Link" at bounding box center [1170, 474] width 99 height 37
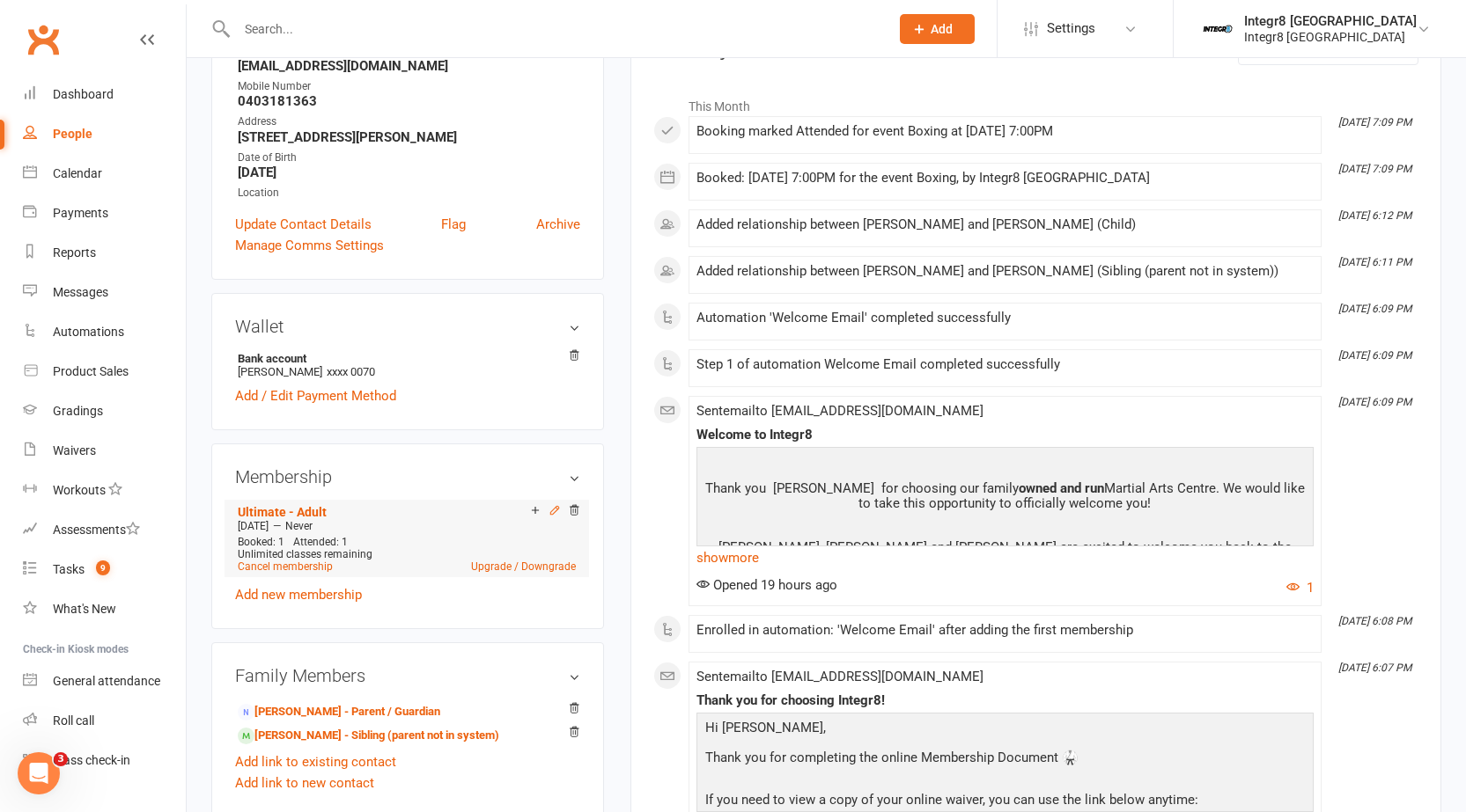
click at [555, 509] on icon at bounding box center [554, 510] width 13 height 13
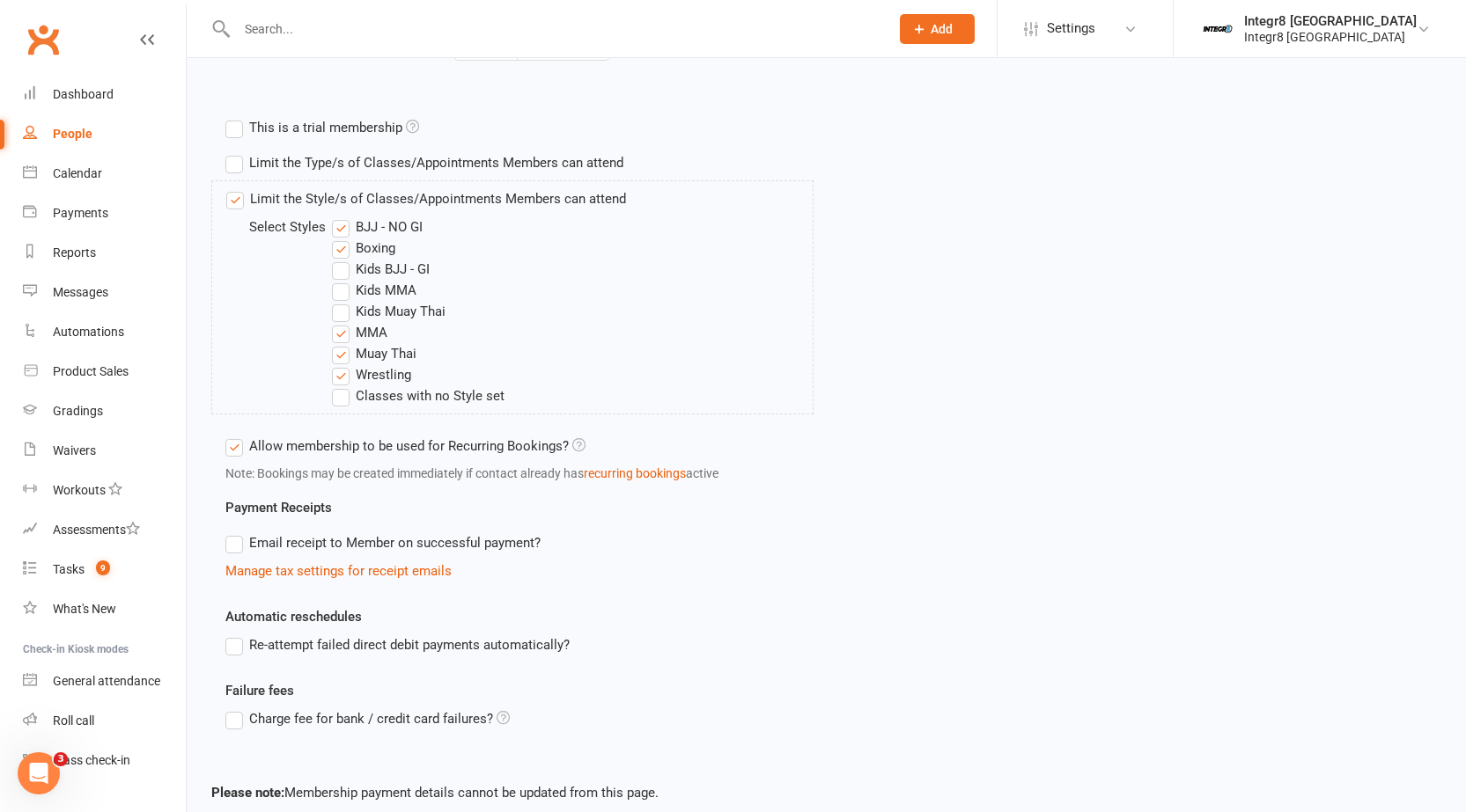
scroll to position [700, 0]
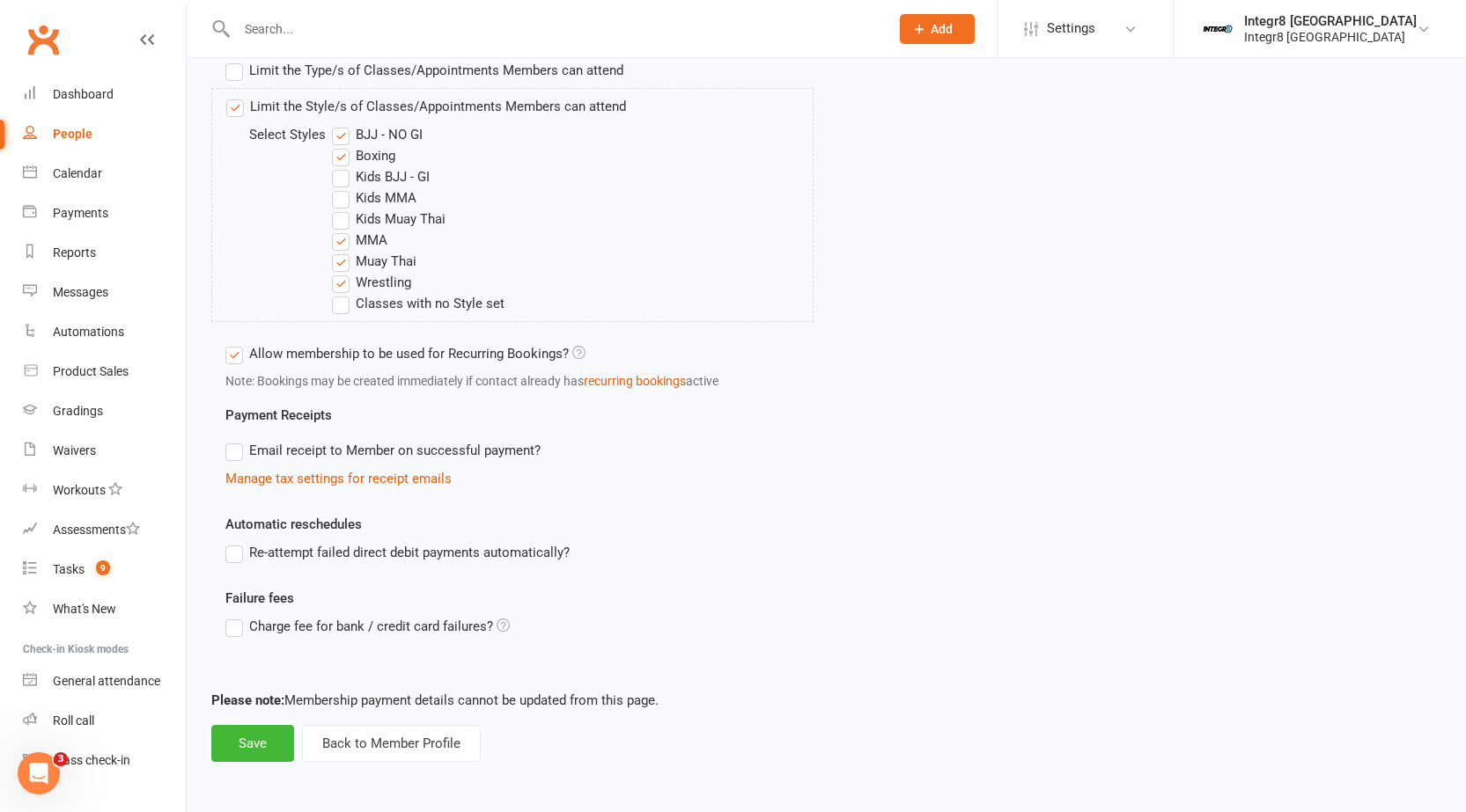
click at [539, 543] on label "Re-attempt failed direct debit payments automatically?" at bounding box center [398, 553] width 344 height 21
click at [237, 542] on input "Re-attempt failed direct debit payments automatically?" at bounding box center [232, 542] width 12 height 0
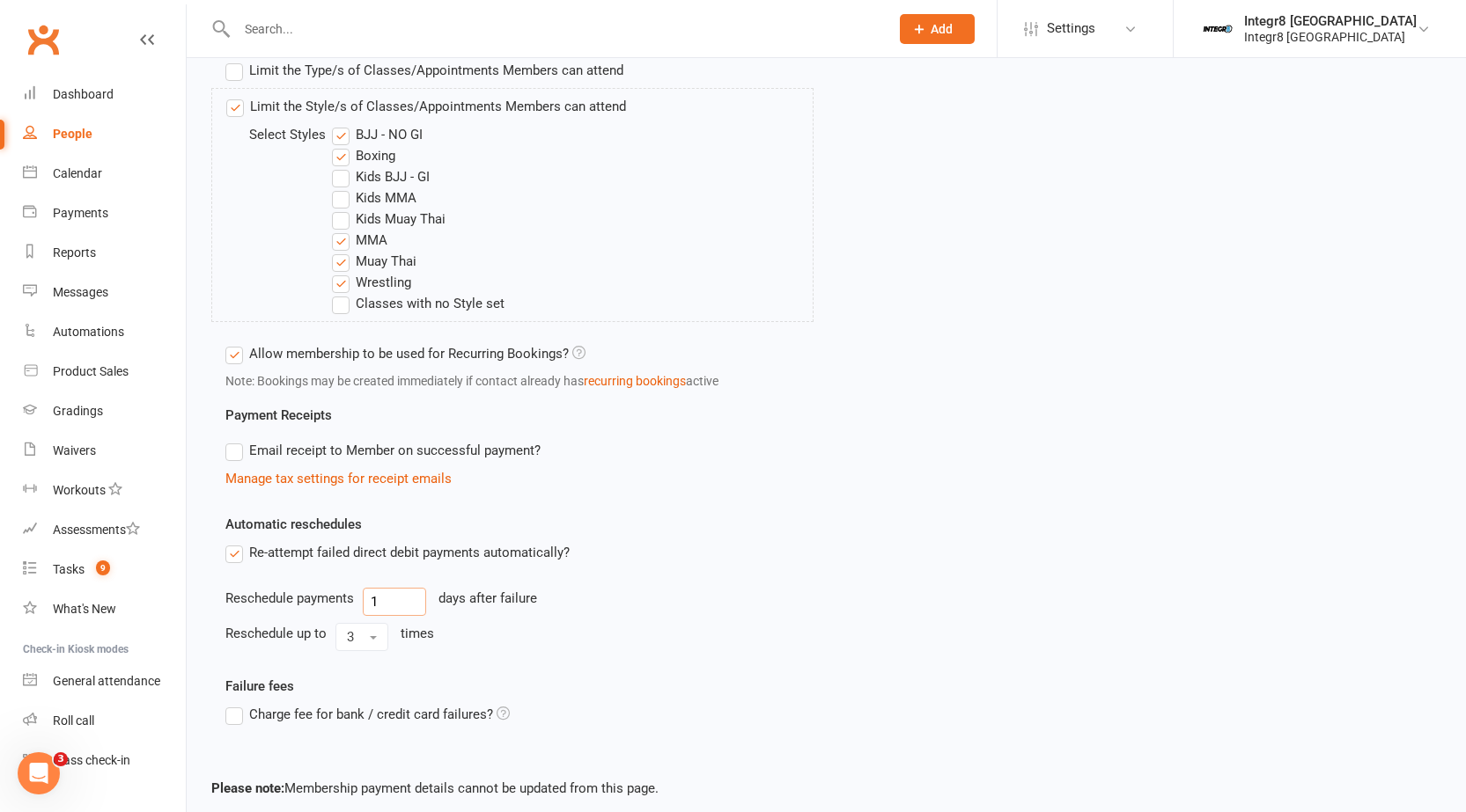
click at [411, 600] on input "1" at bounding box center [394, 602] width 64 height 28
type input "2"
click at [368, 645] on button "3" at bounding box center [362, 637] width 53 height 28
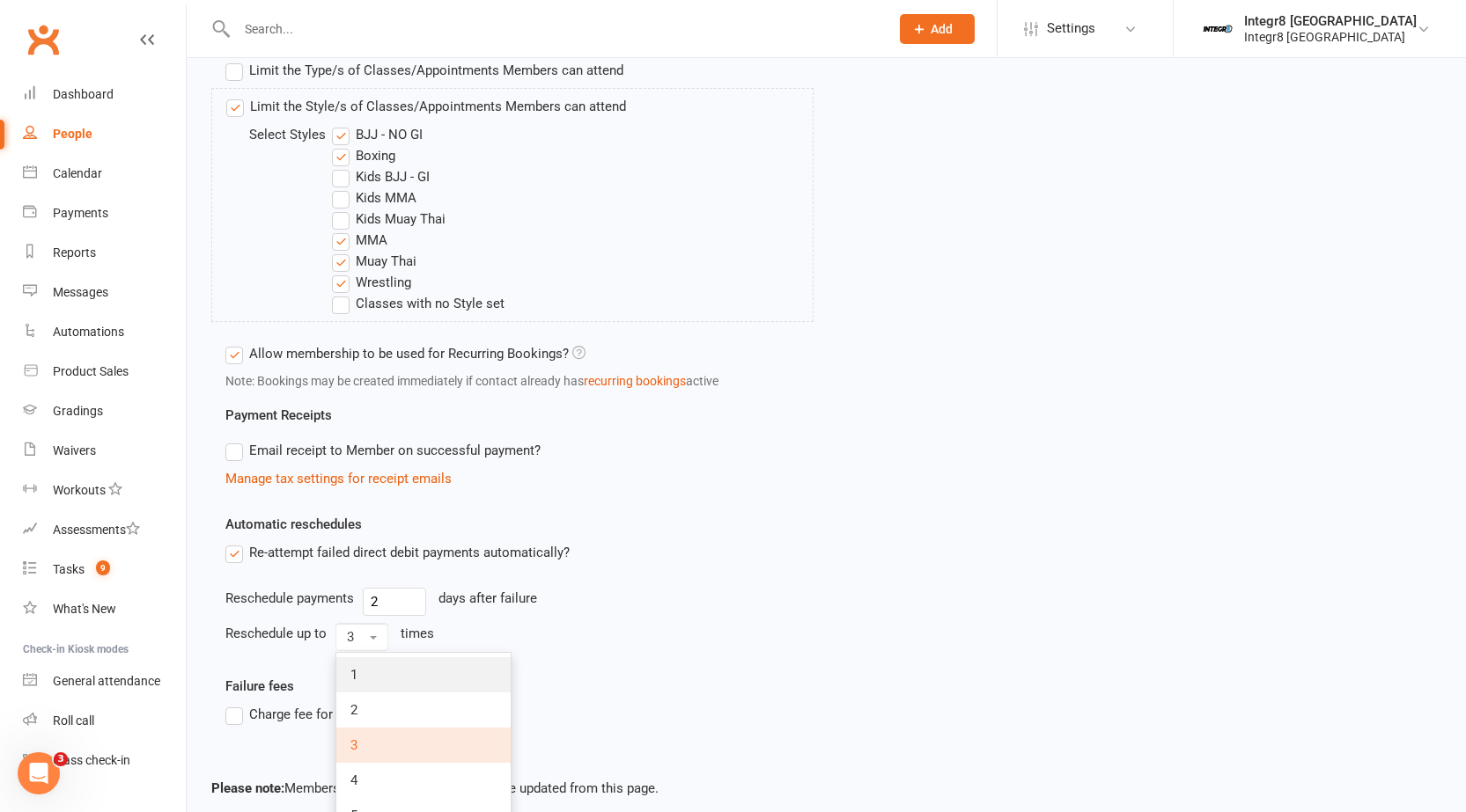
click at [379, 664] on link "1" at bounding box center [423, 675] width 174 height 35
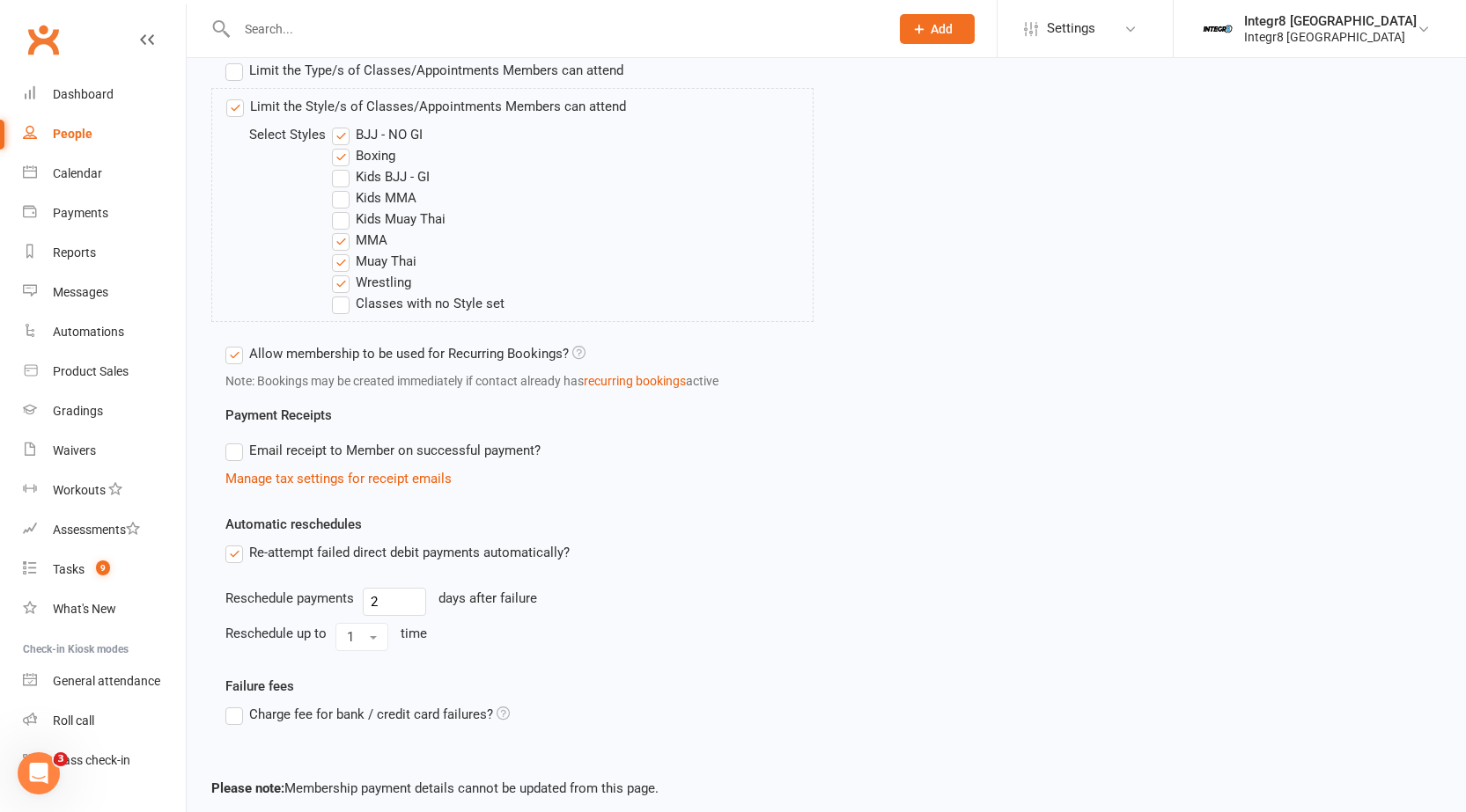
click at [612, 626] on div "Reschedule up to 1 time" at bounding box center [520, 637] width 588 height 28
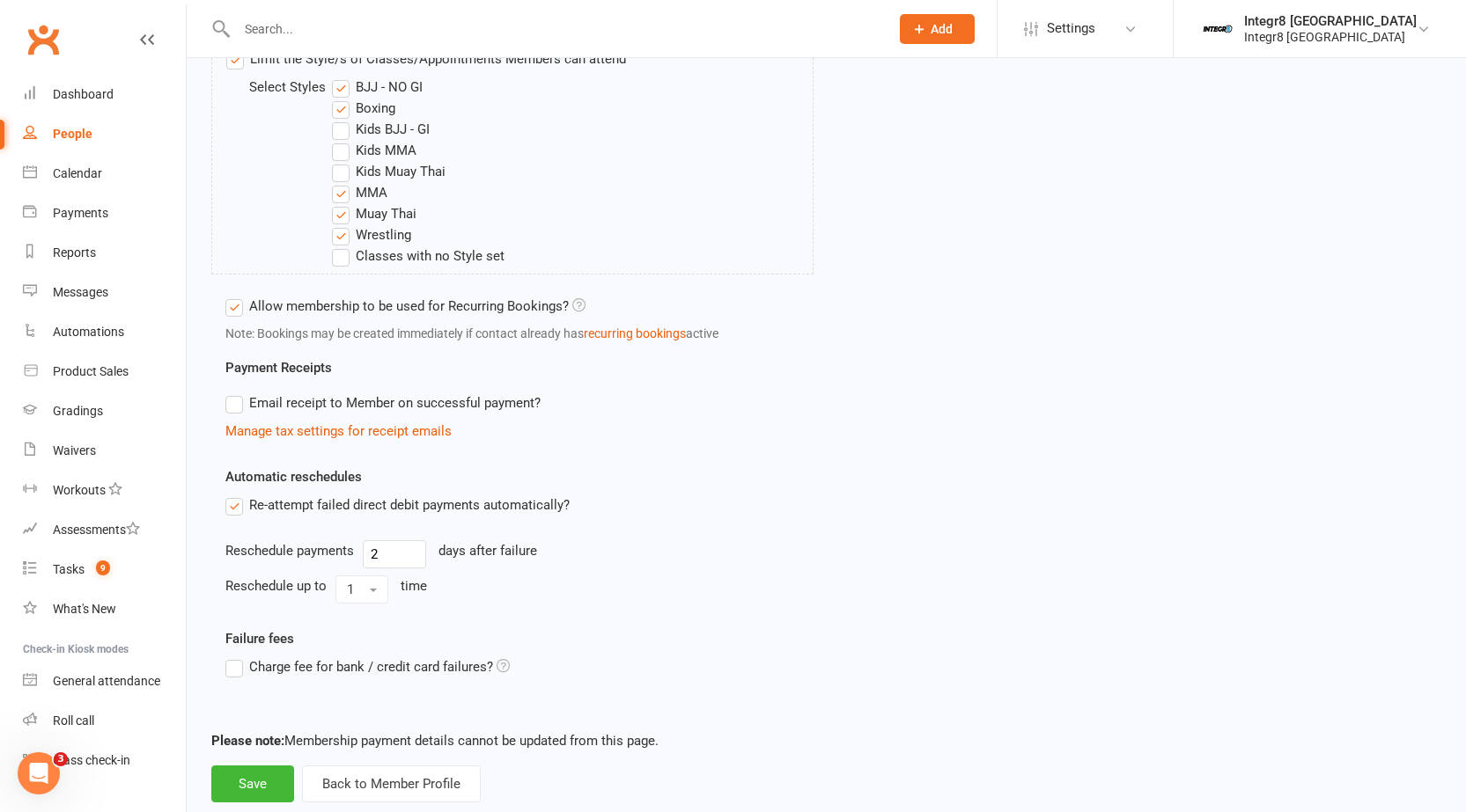
scroll to position [788, 0]
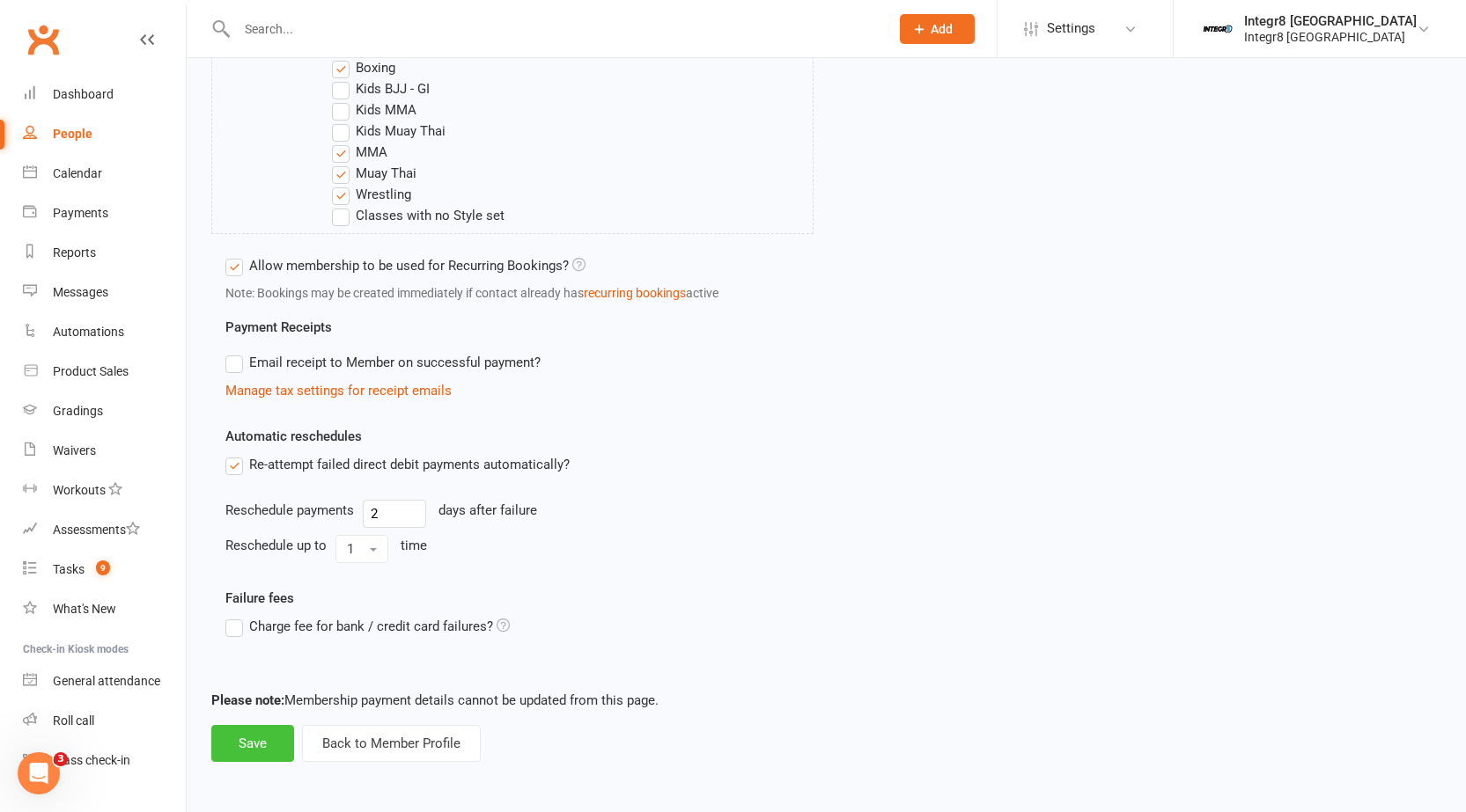
click at [271, 748] on button "Save" at bounding box center [252, 744] width 83 height 37
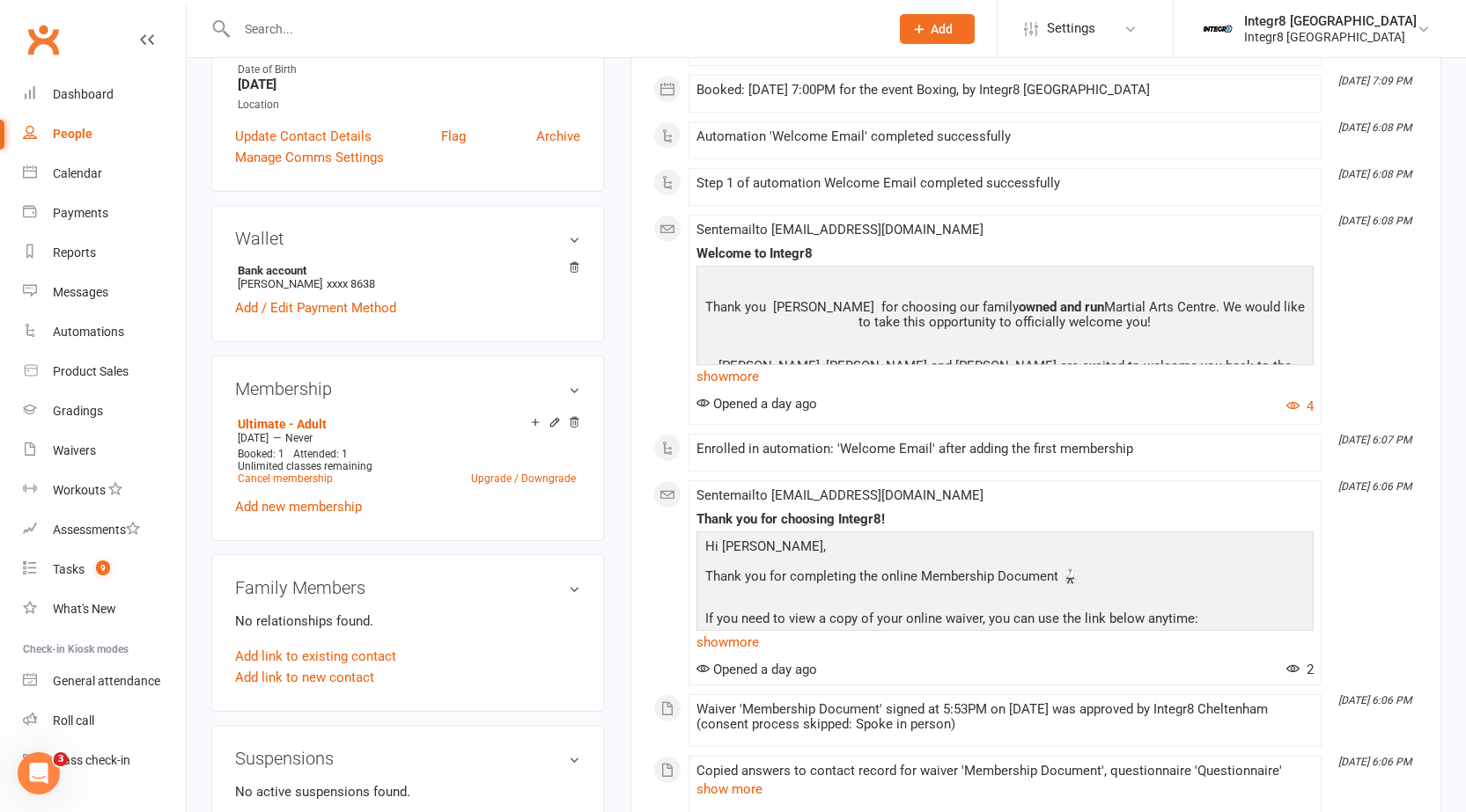
scroll to position [440, 0]
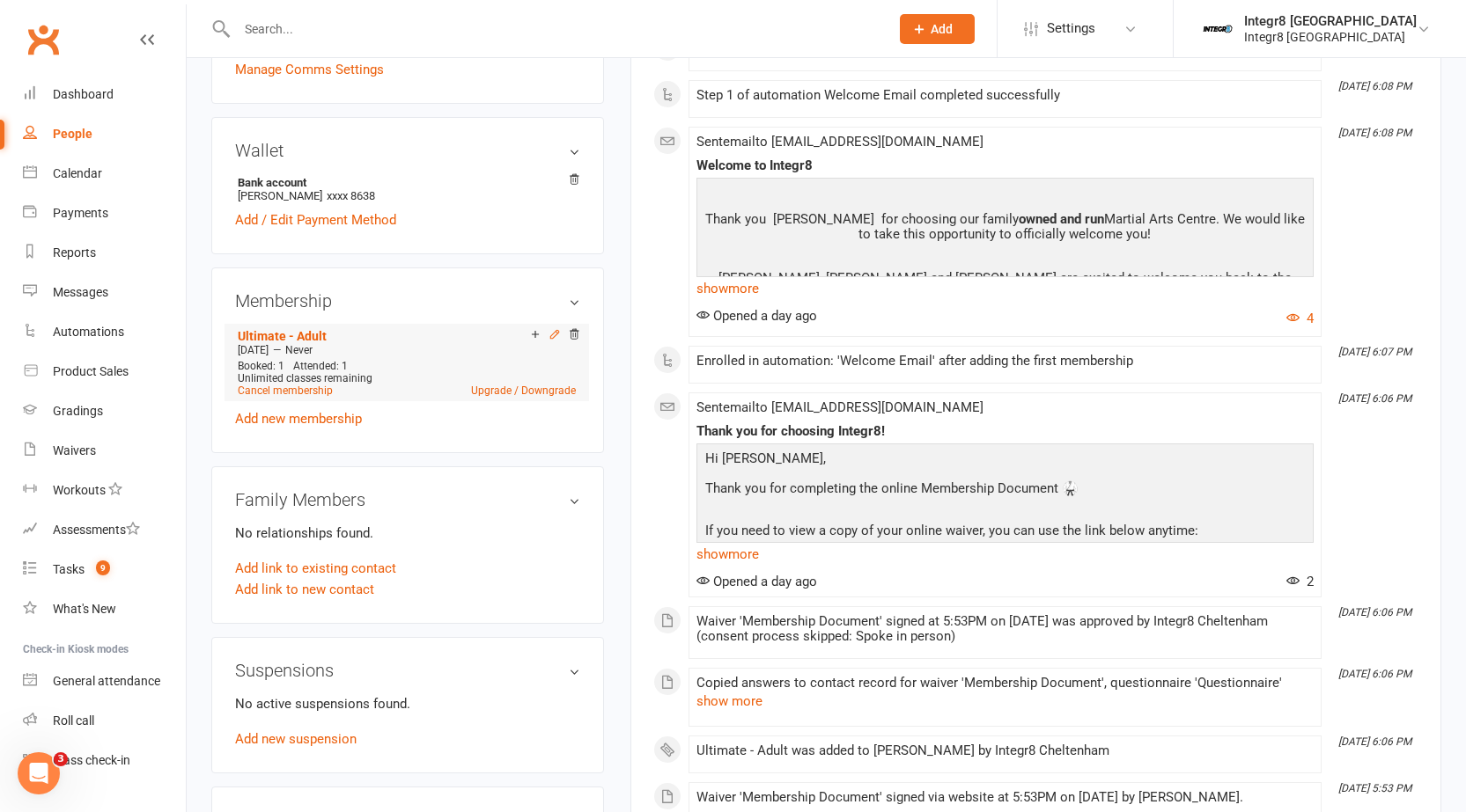
click at [555, 341] on icon at bounding box center [554, 334] width 13 height 13
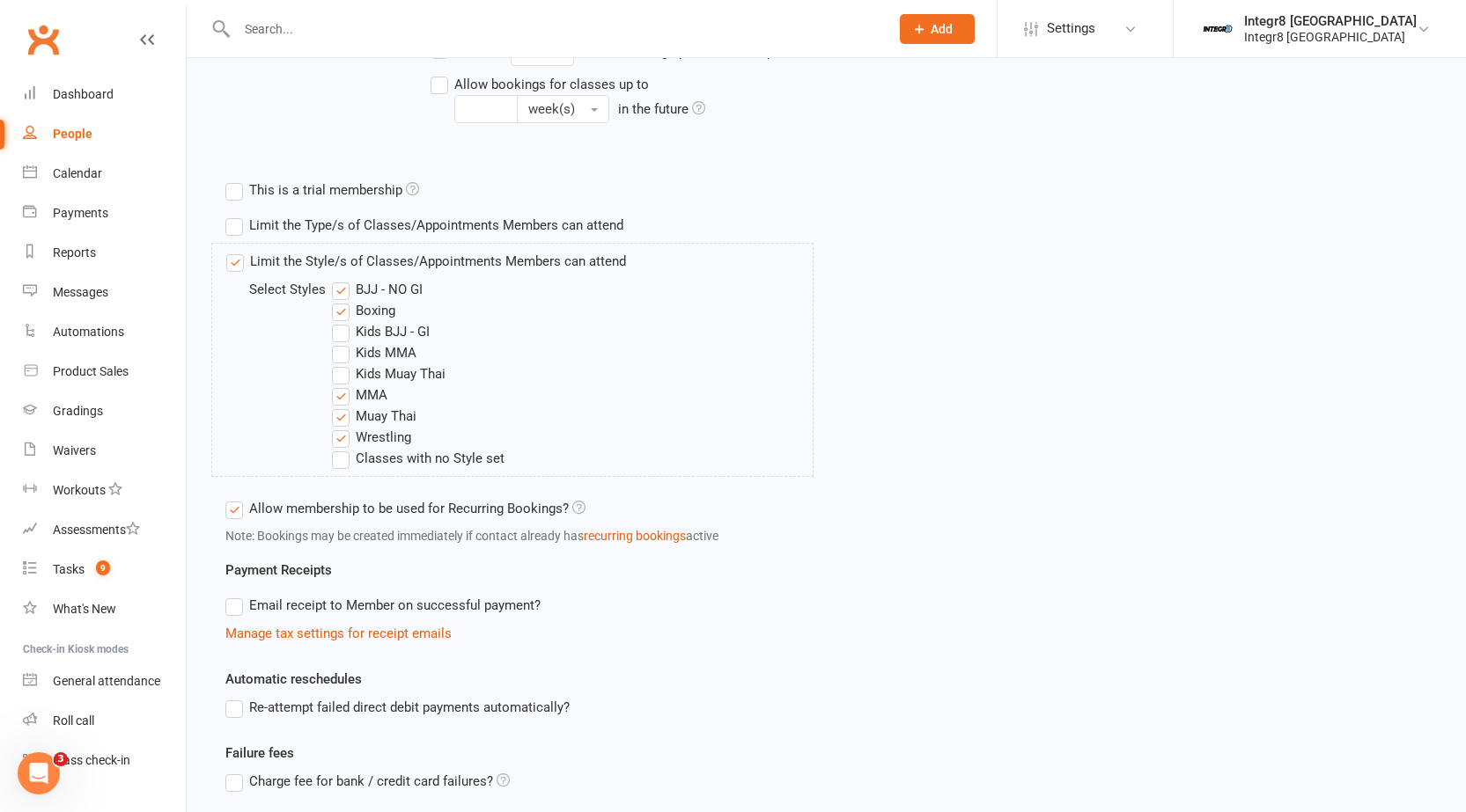
scroll to position [616, 0]
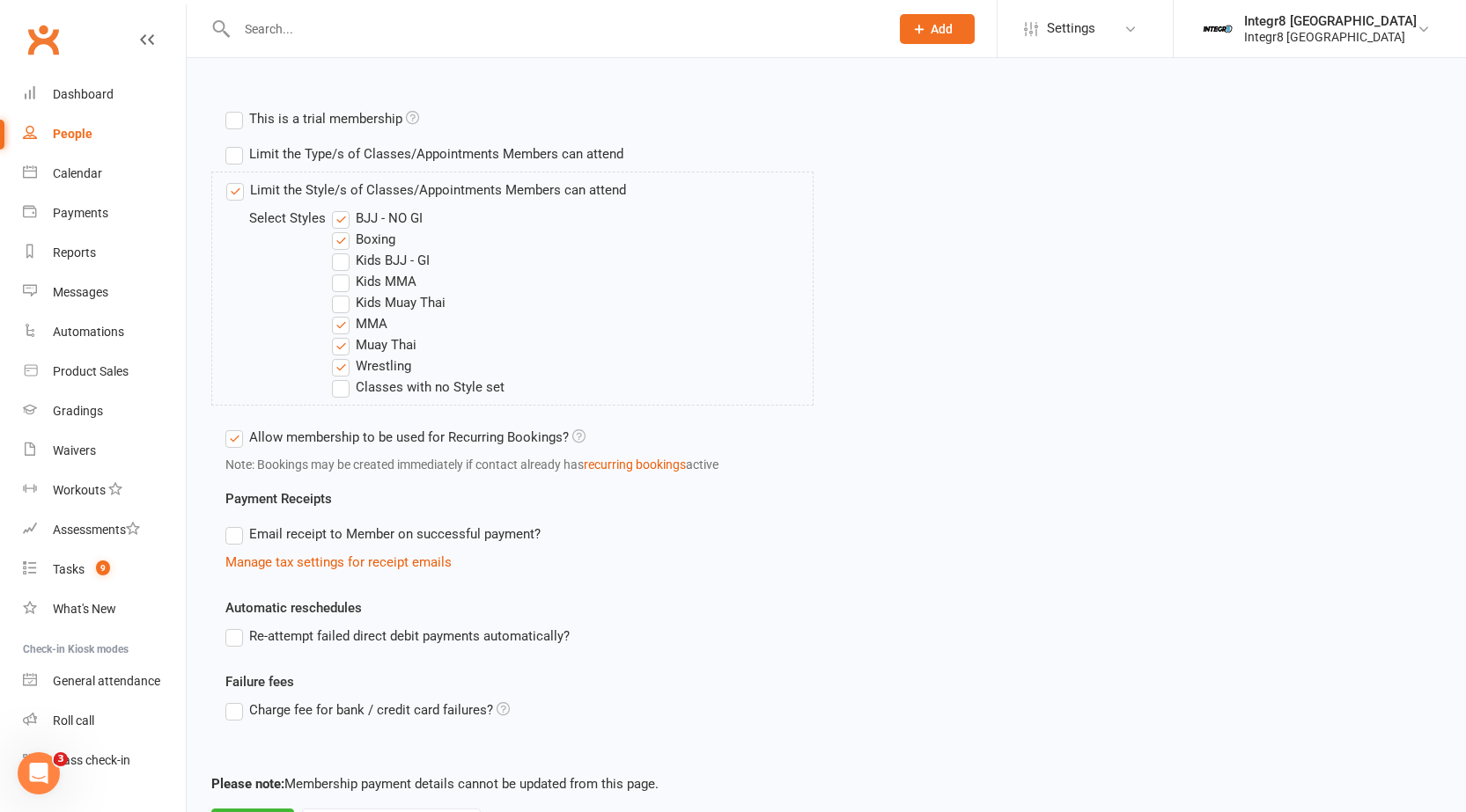
click at [458, 630] on label "Re-attempt failed direct debit payments automatically?" at bounding box center [398, 636] width 344 height 21
click at [237, 625] on input "Re-attempt failed direct debit payments automatically?" at bounding box center [232, 625] width 12 height 0
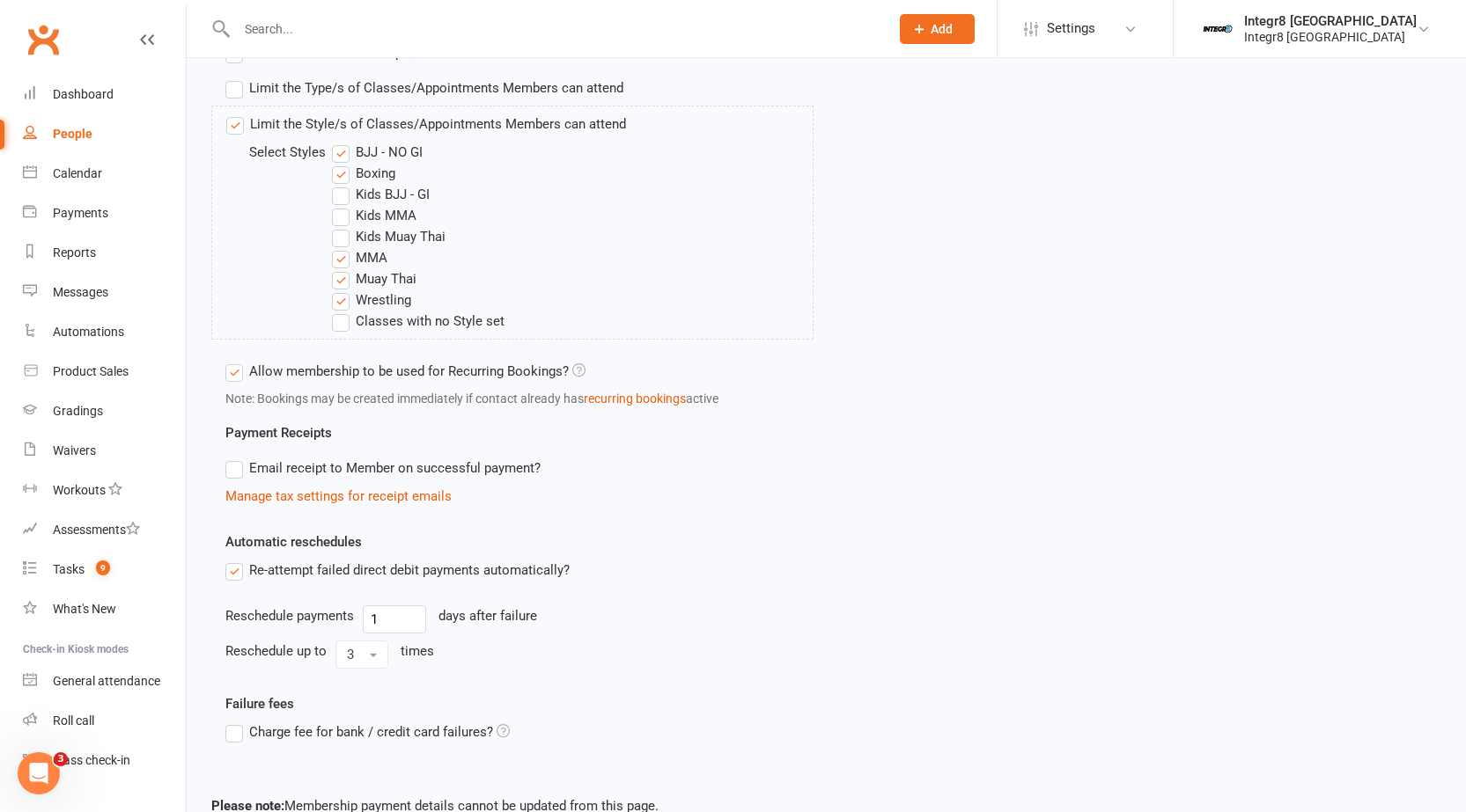
scroll to position [788, 0]
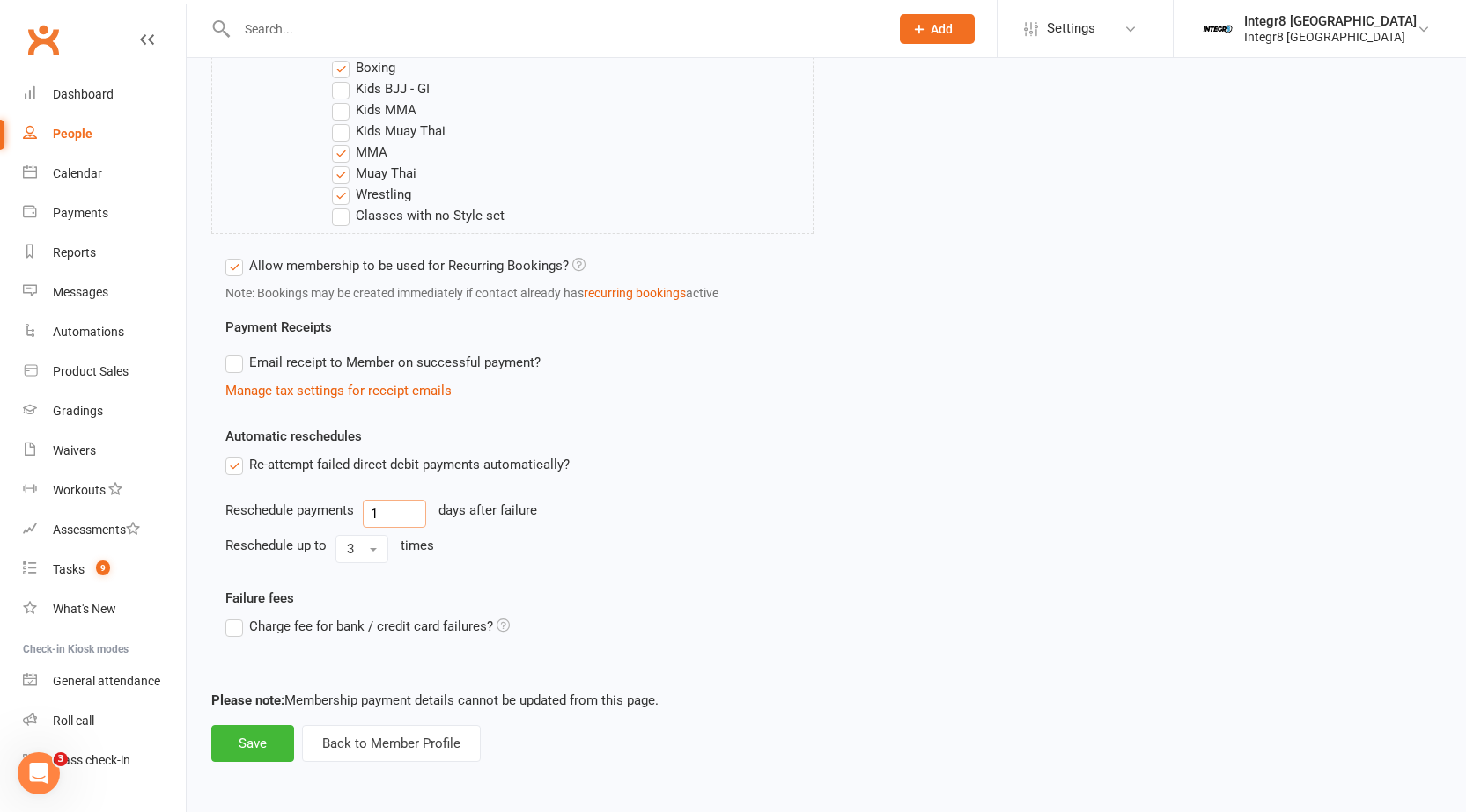
click at [384, 511] on input "1" at bounding box center [394, 514] width 64 height 28
type input "2"
click at [368, 555] on button "3" at bounding box center [362, 549] width 53 height 28
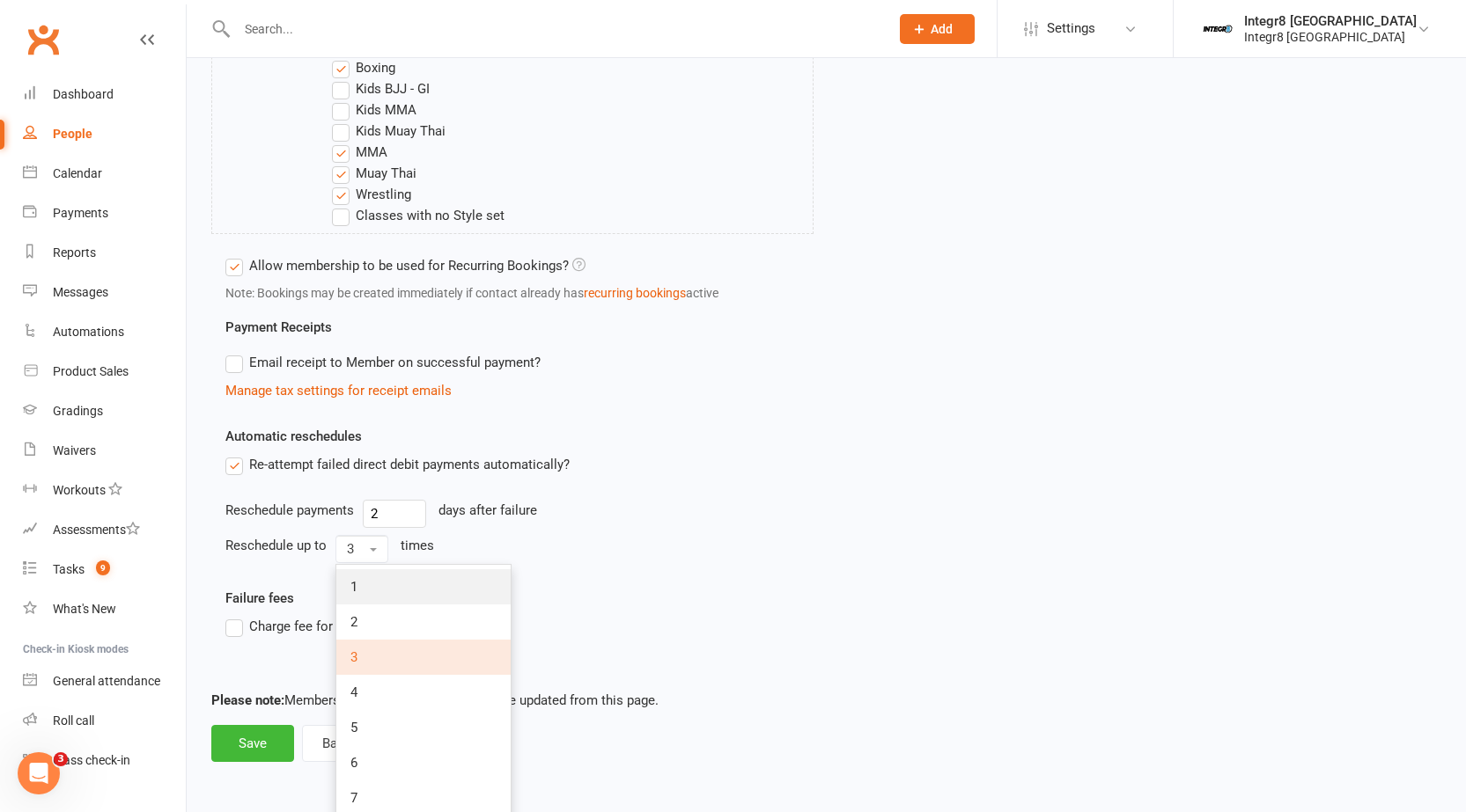
click at [384, 580] on link "1" at bounding box center [423, 587] width 174 height 35
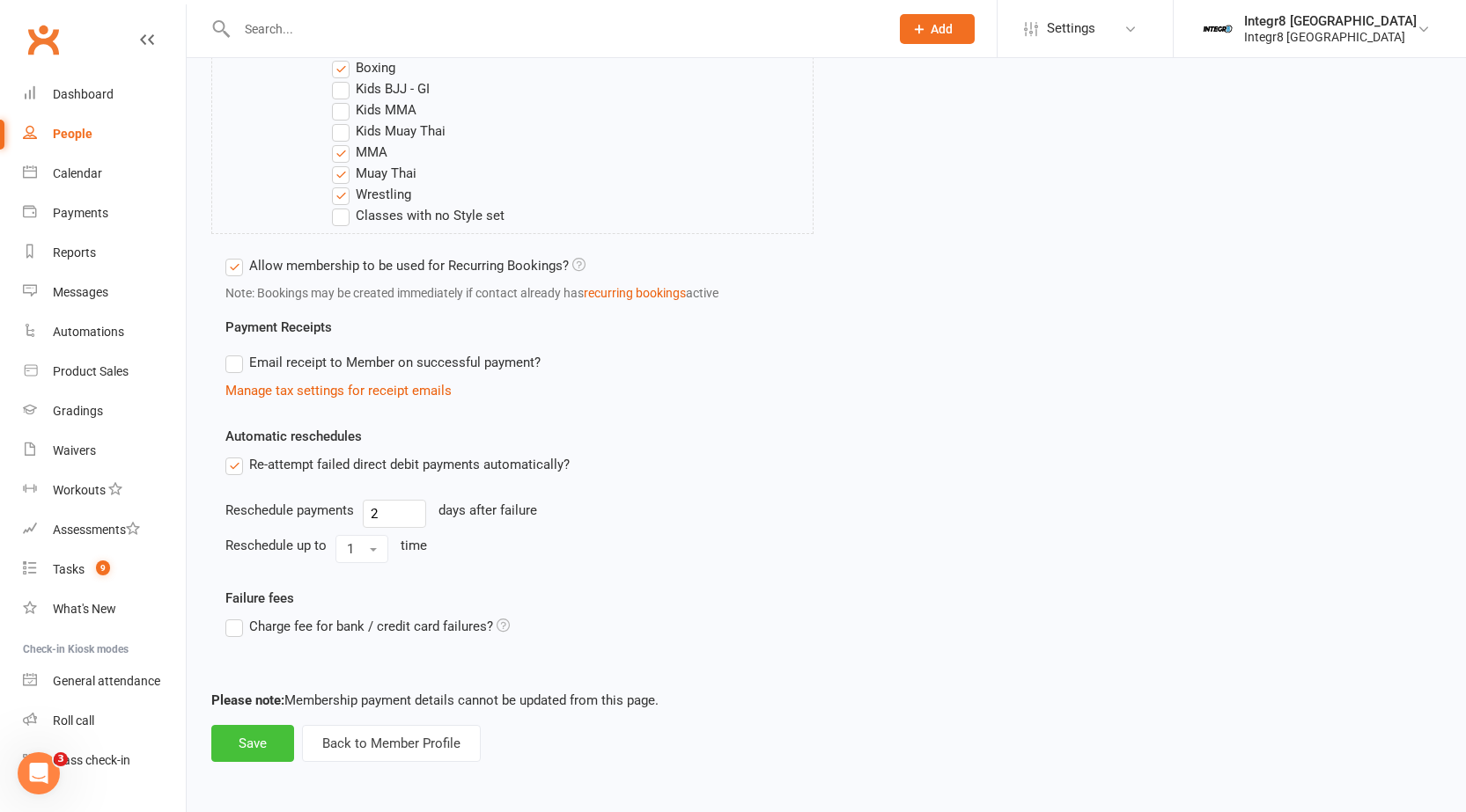
click at [257, 737] on button "Save" at bounding box center [252, 744] width 83 height 37
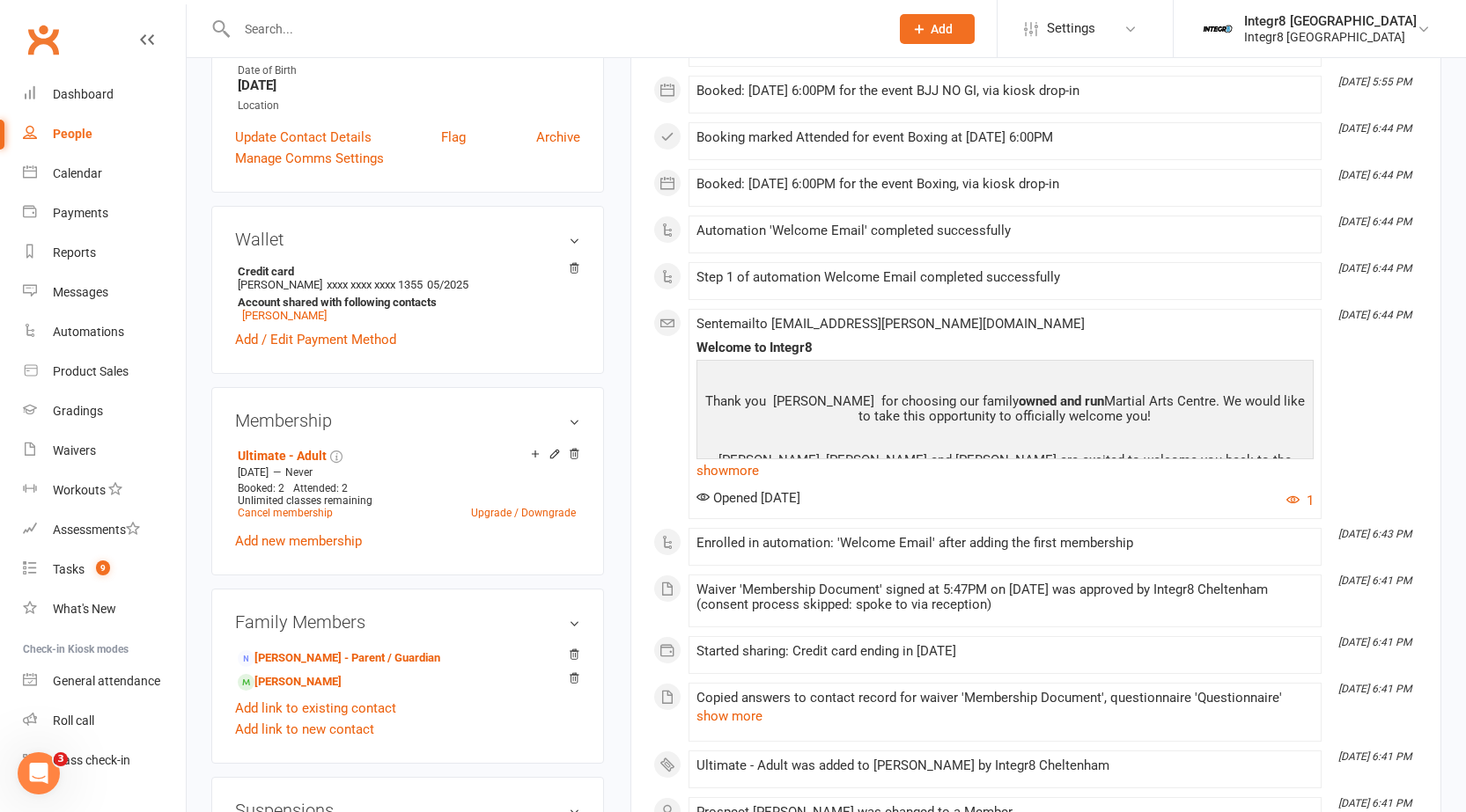
scroll to position [352, 0]
click at [552, 459] on icon at bounding box center [554, 454] width 13 height 14
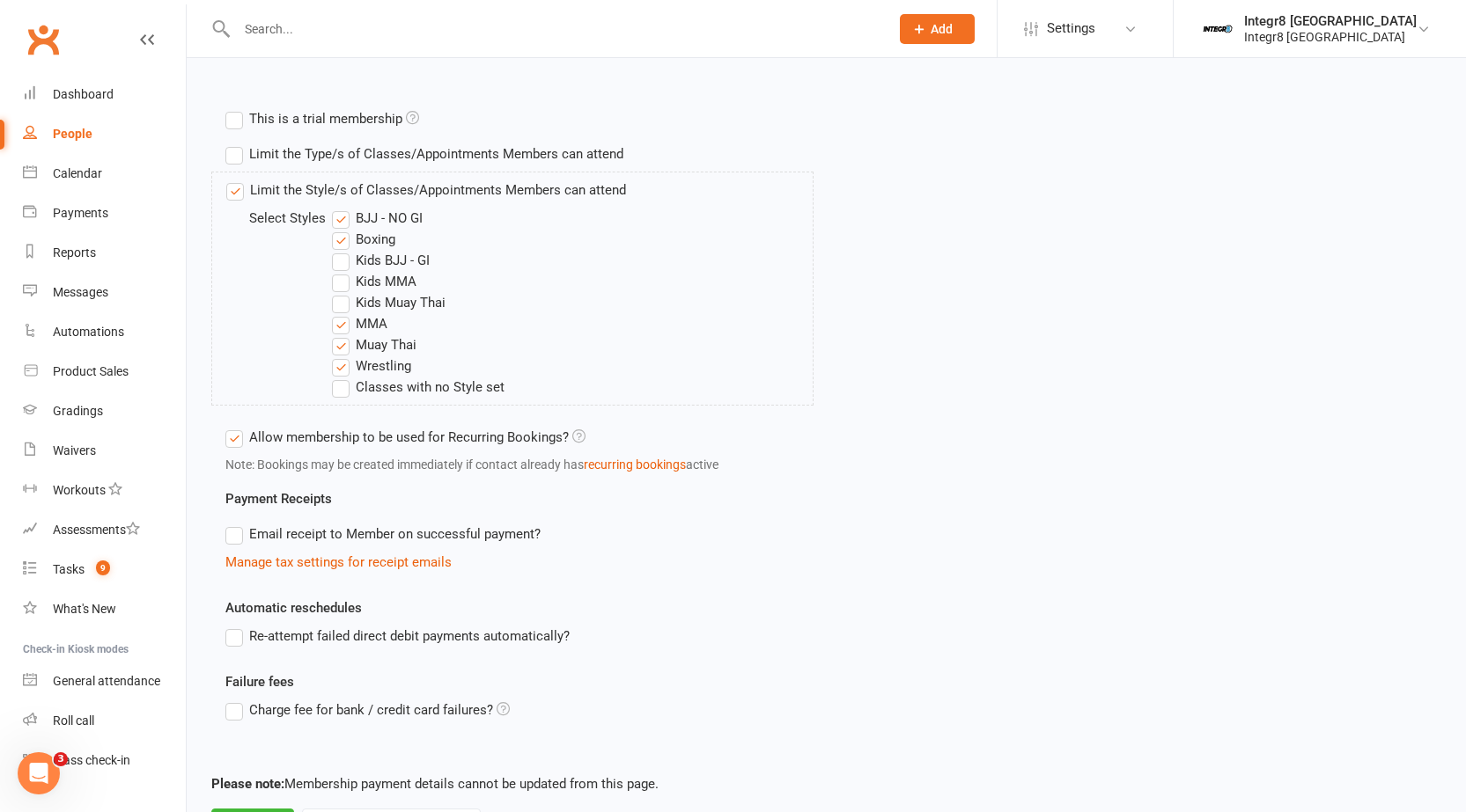
scroll to position [700, 0]
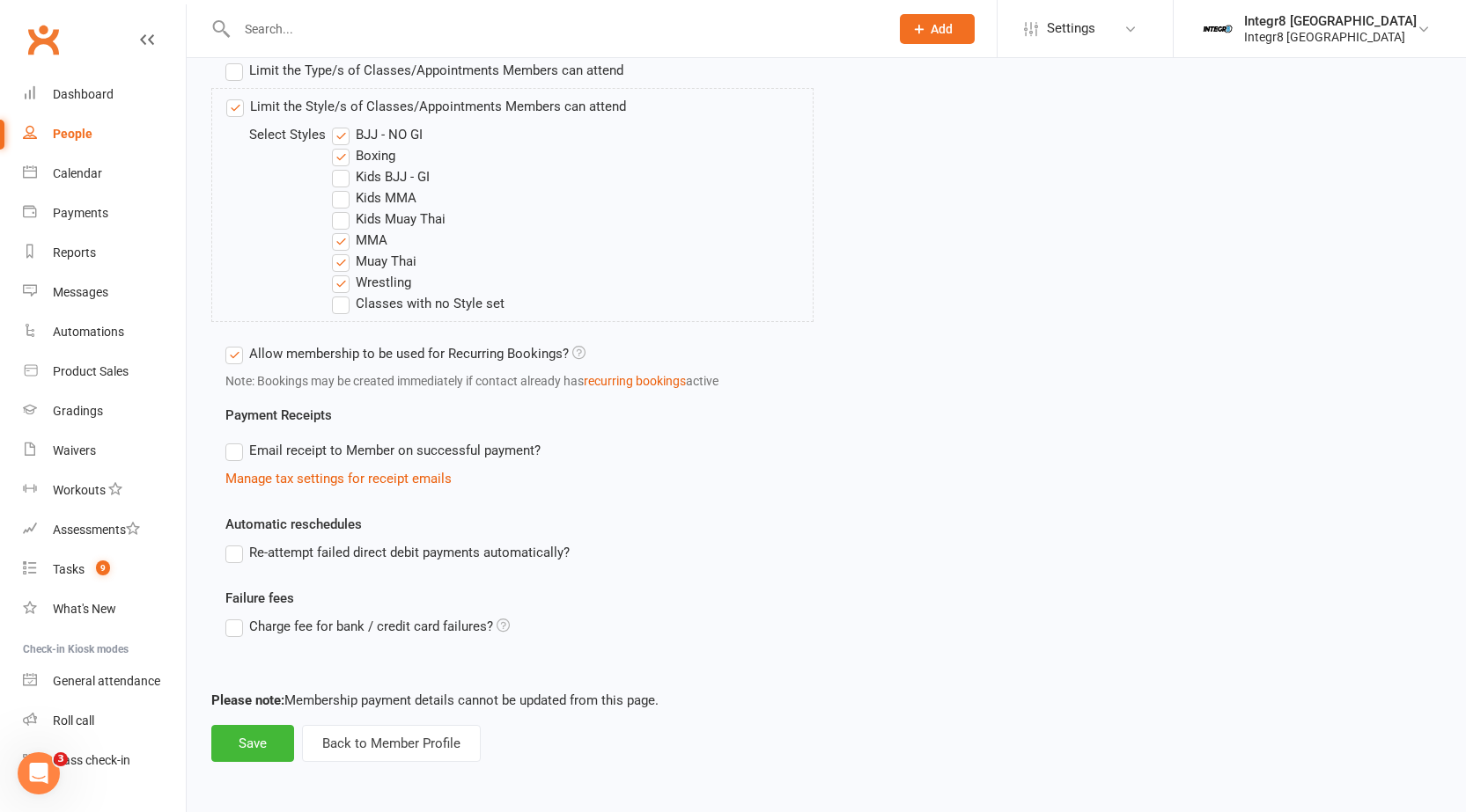
click at [465, 551] on label "Re-attempt failed direct debit payments automatically?" at bounding box center [398, 553] width 344 height 21
click at [237, 542] on input "Re-attempt failed direct debit payments automatically?" at bounding box center [232, 542] width 12 height 0
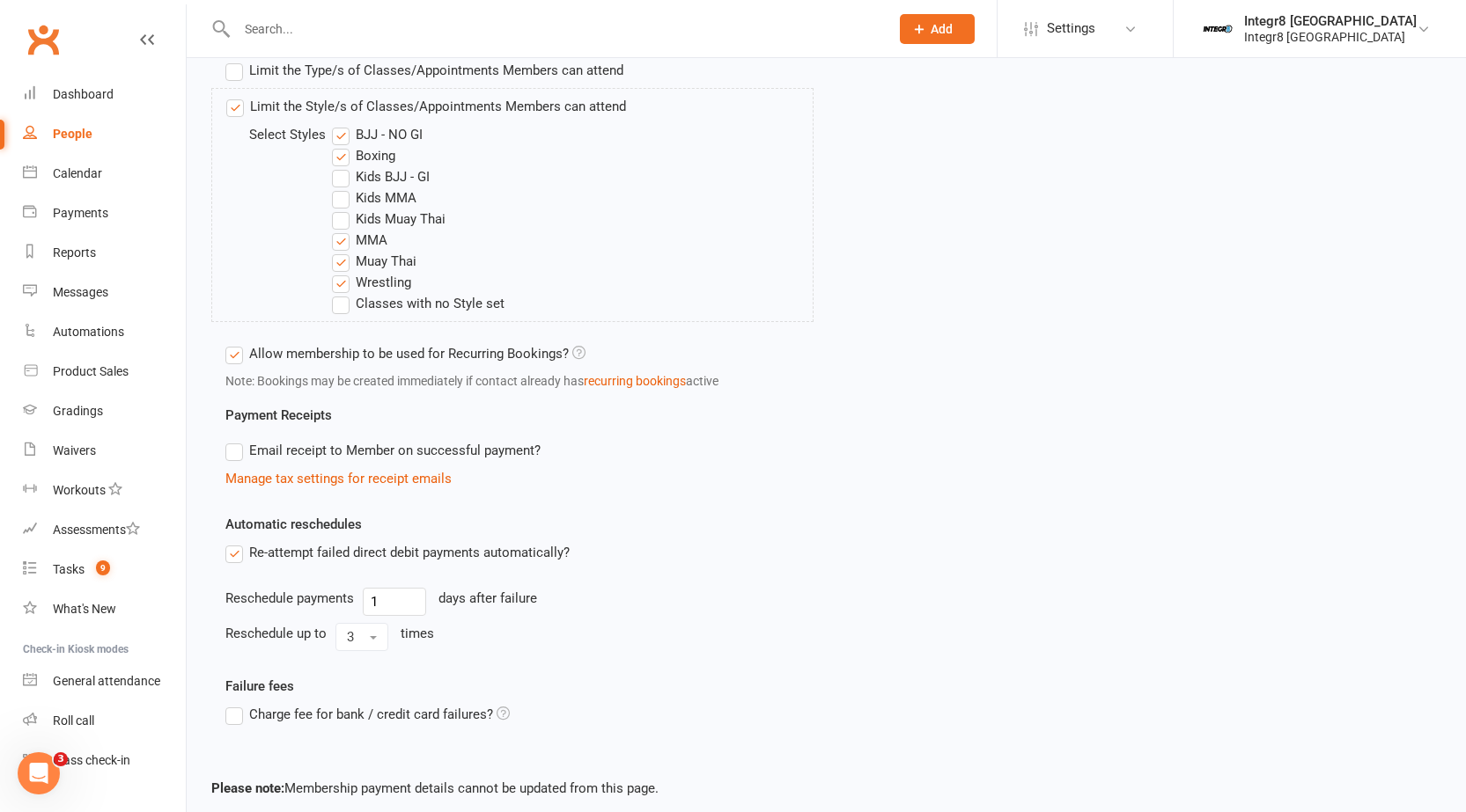
scroll to position [788, 0]
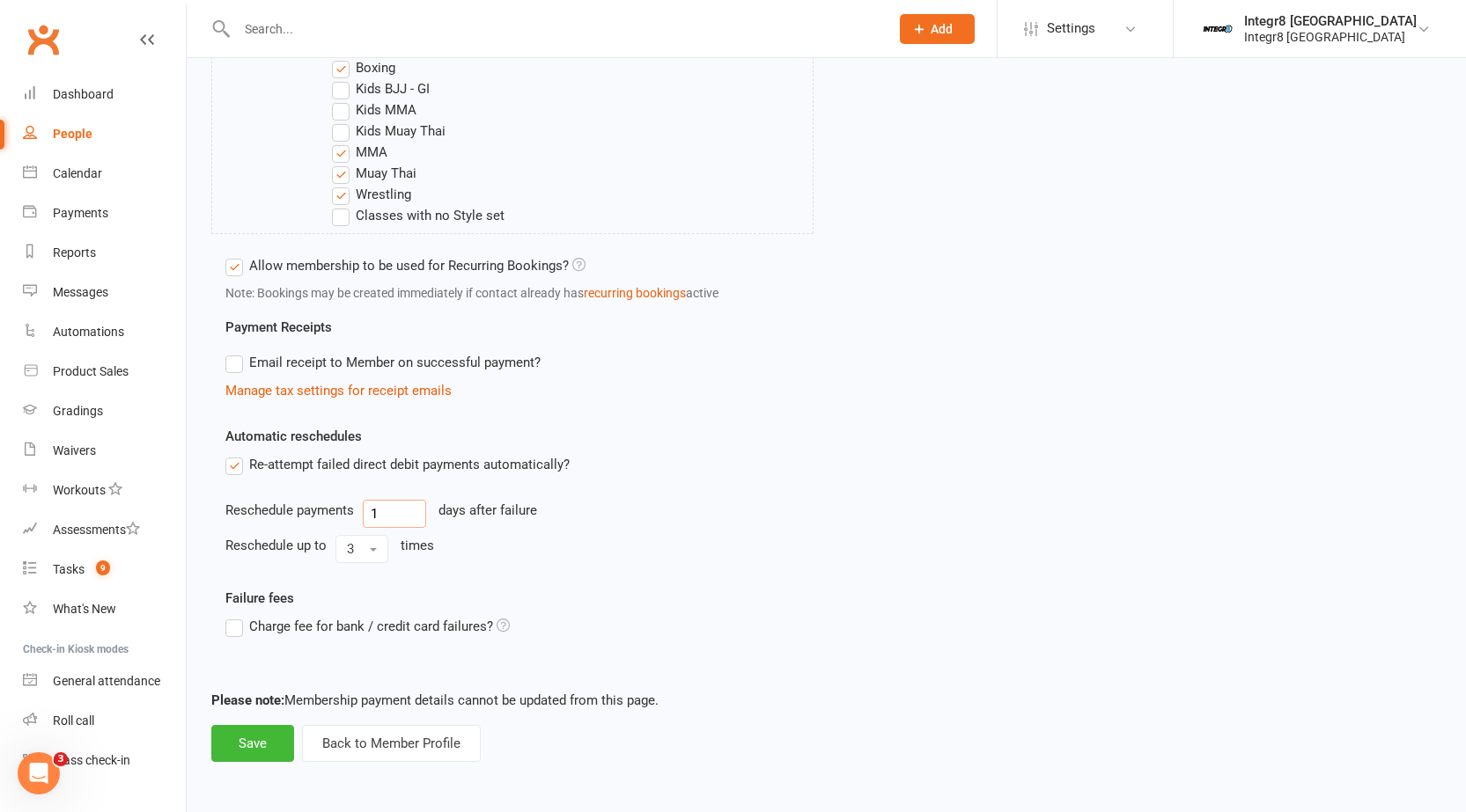
drag, startPoint x: 385, startPoint y: 514, endPoint x: 367, endPoint y: 514, distance: 18.0
click at [367, 514] on input "1" at bounding box center [394, 514] width 64 height 28
type input "2"
click at [356, 549] on button "3" at bounding box center [362, 549] width 53 height 28
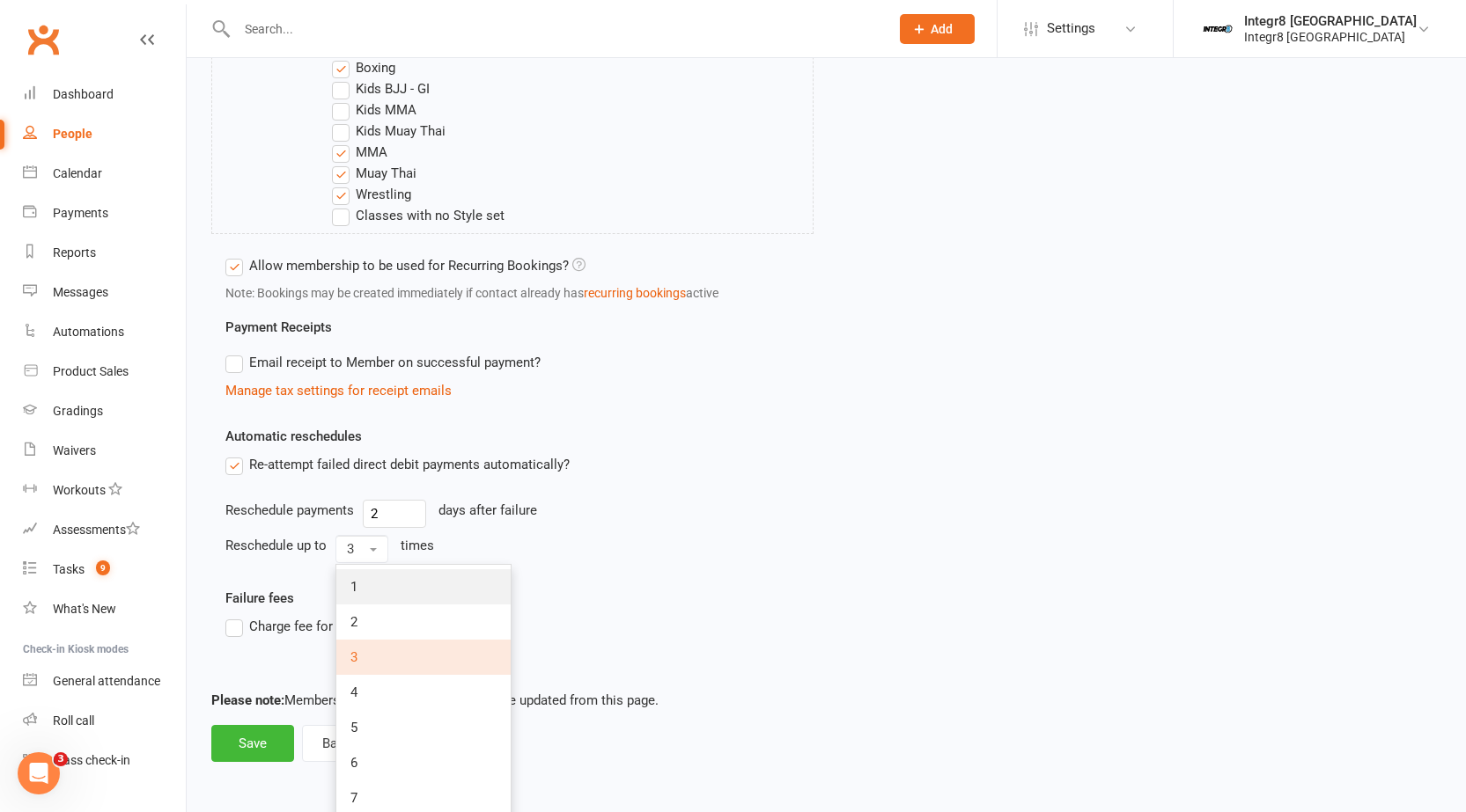
click at [373, 578] on link "1" at bounding box center [423, 587] width 174 height 35
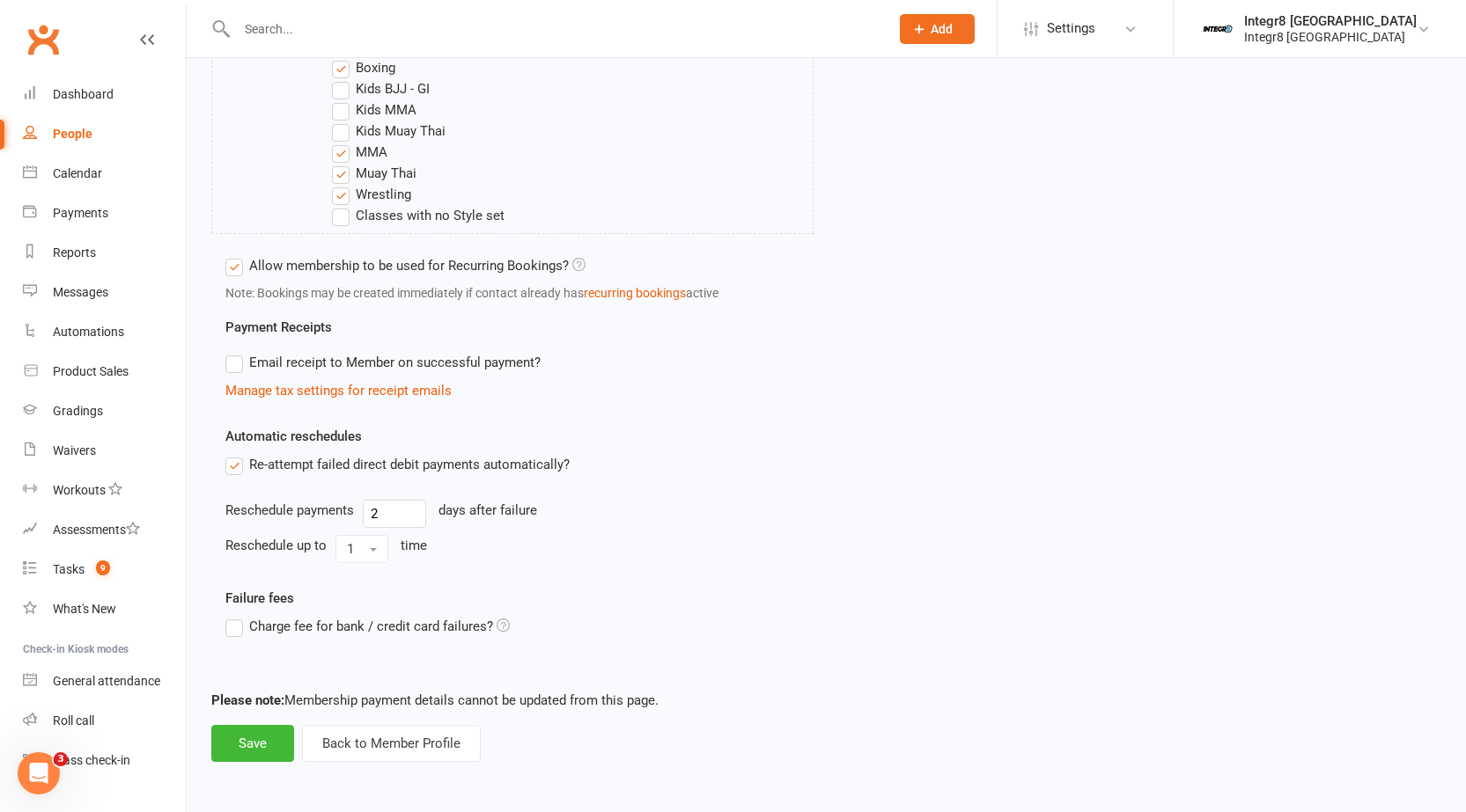
click at [527, 553] on div "Reschedule up to 1 time" at bounding box center [520, 549] width 588 height 28
click at [251, 743] on button "Save" at bounding box center [252, 744] width 83 height 37
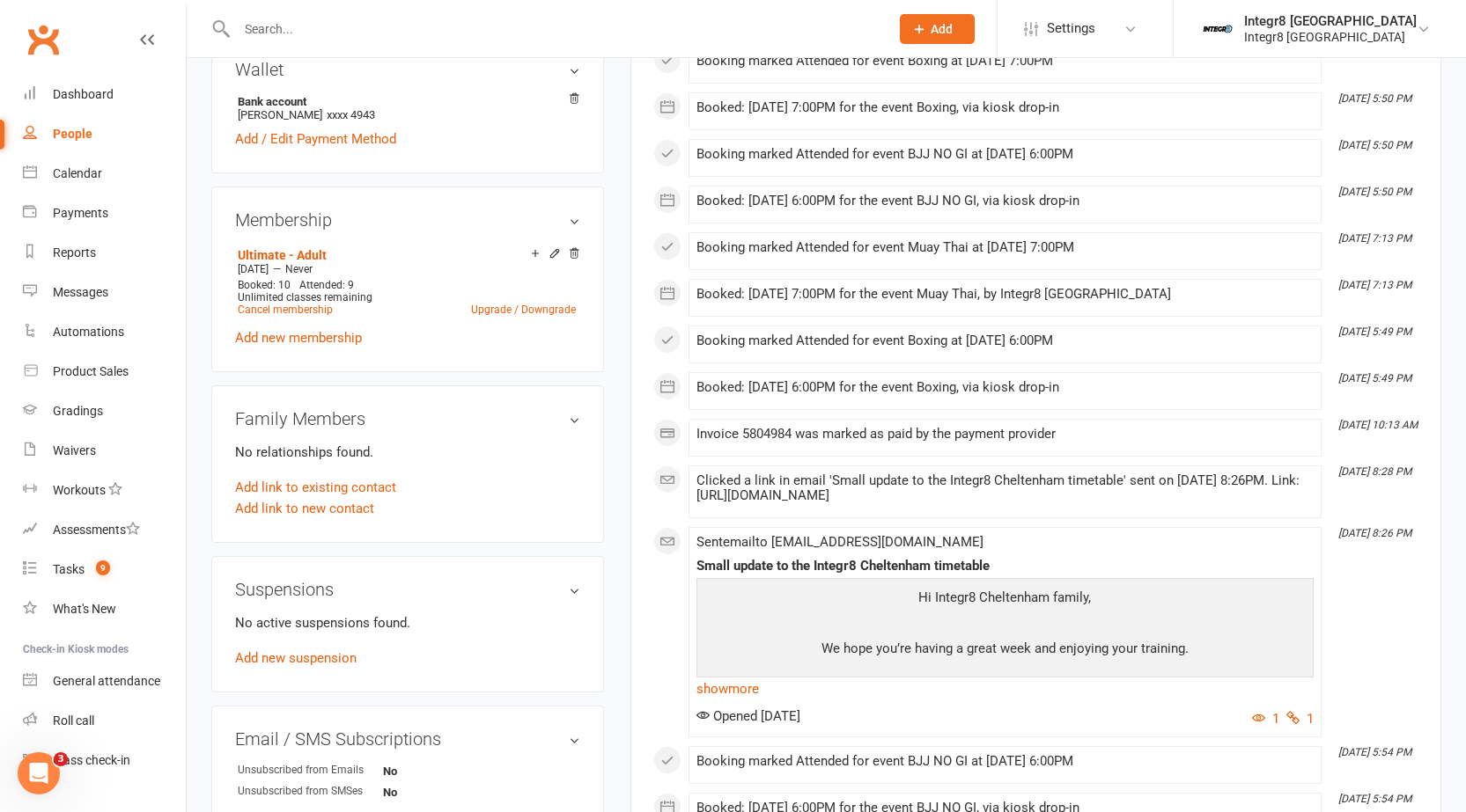
scroll to position [528, 0]
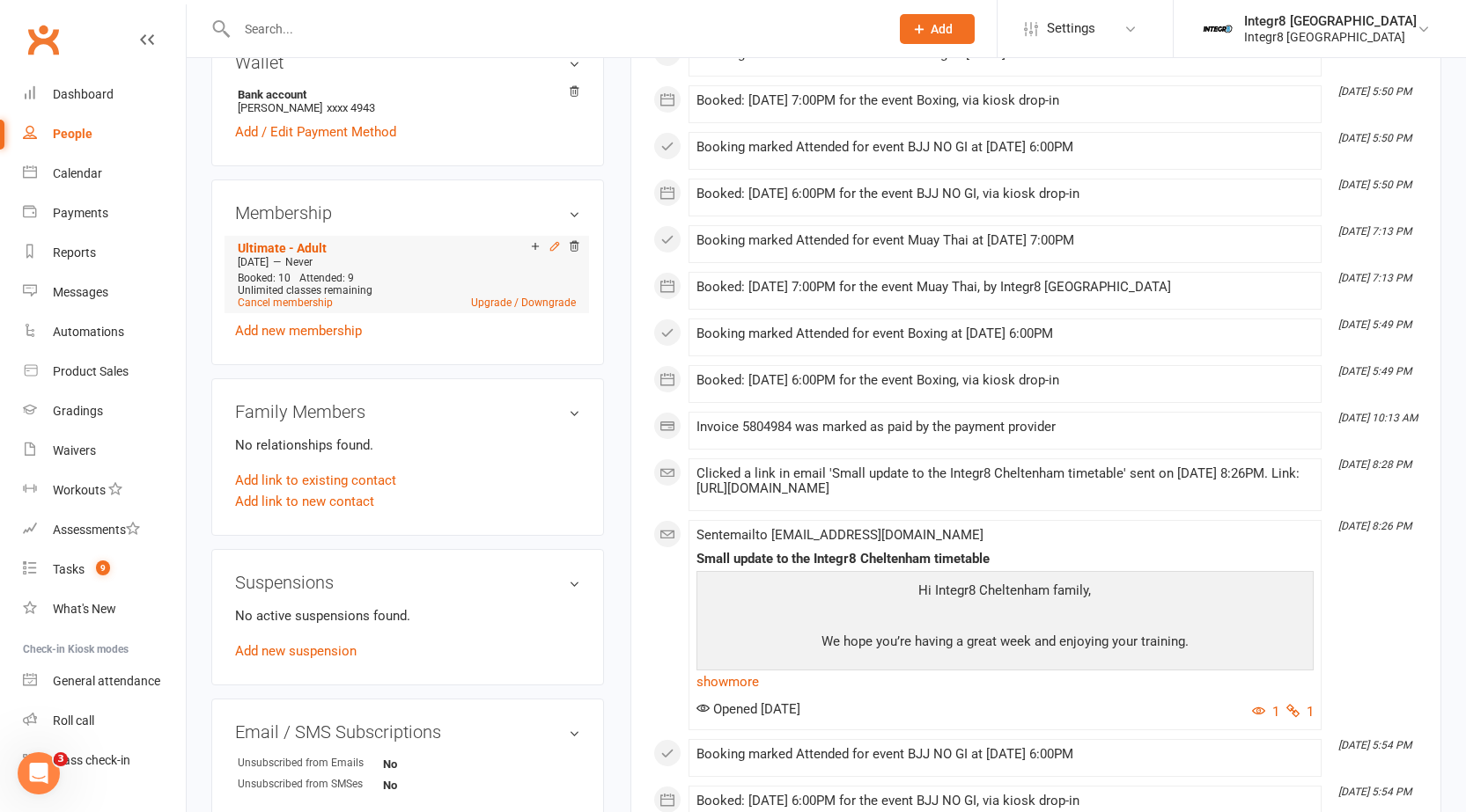
click at [555, 240] on icon at bounding box center [554, 246] width 13 height 13
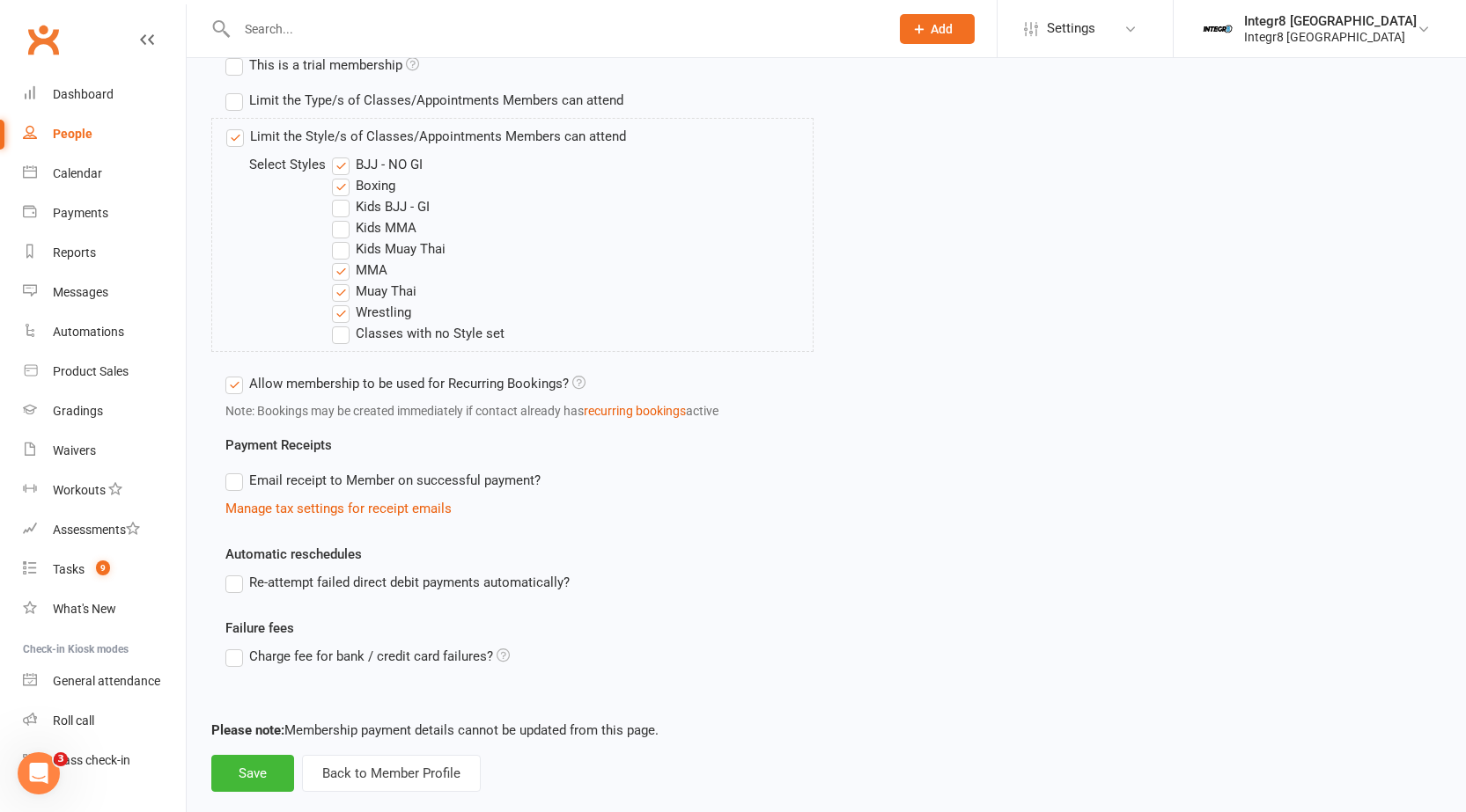
scroll to position [700, 0]
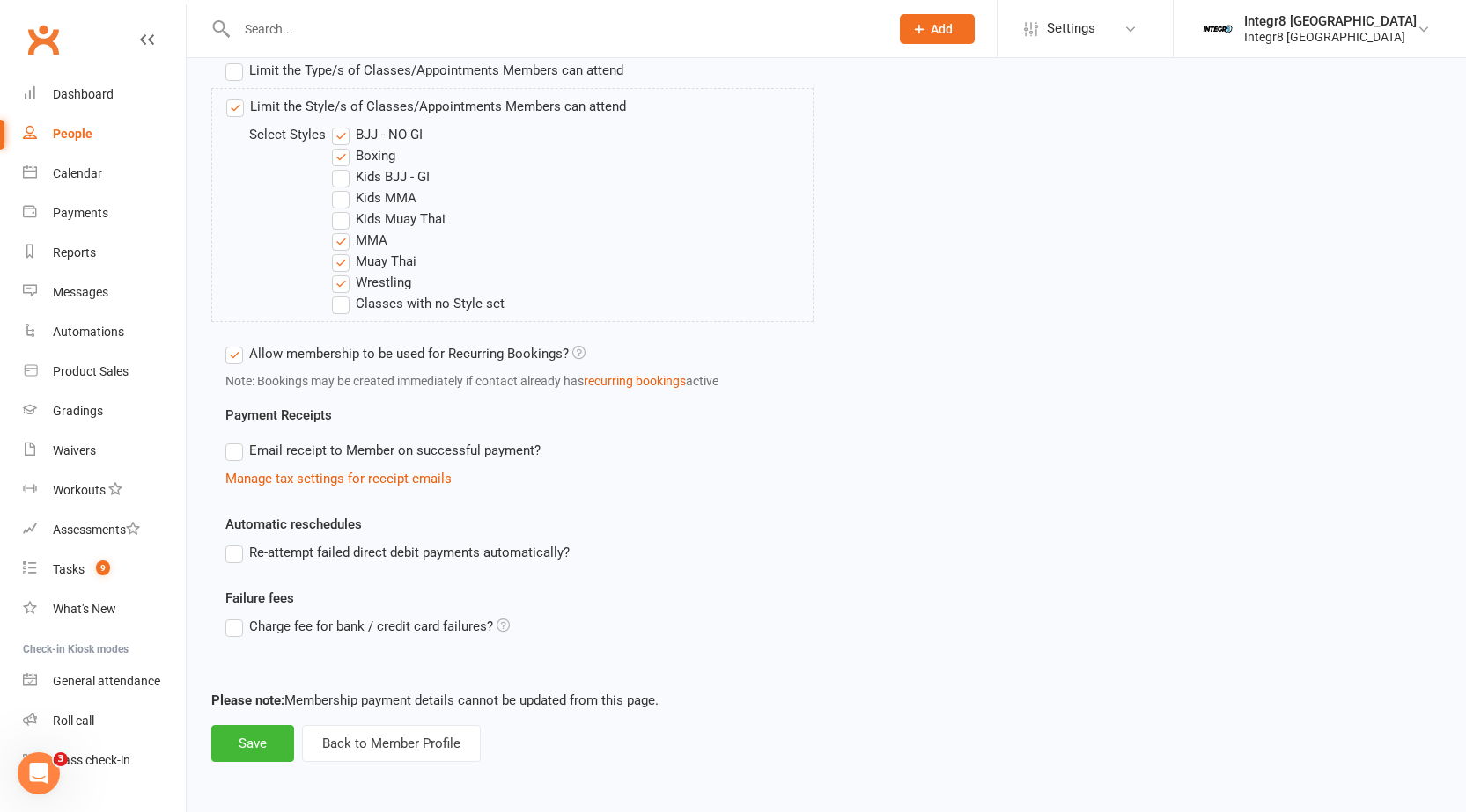
click at [514, 545] on label "Re-attempt failed direct debit payments automatically?" at bounding box center [398, 553] width 344 height 21
click at [237, 542] on input "Re-attempt failed direct debit payments automatically?" at bounding box center [232, 542] width 12 height 0
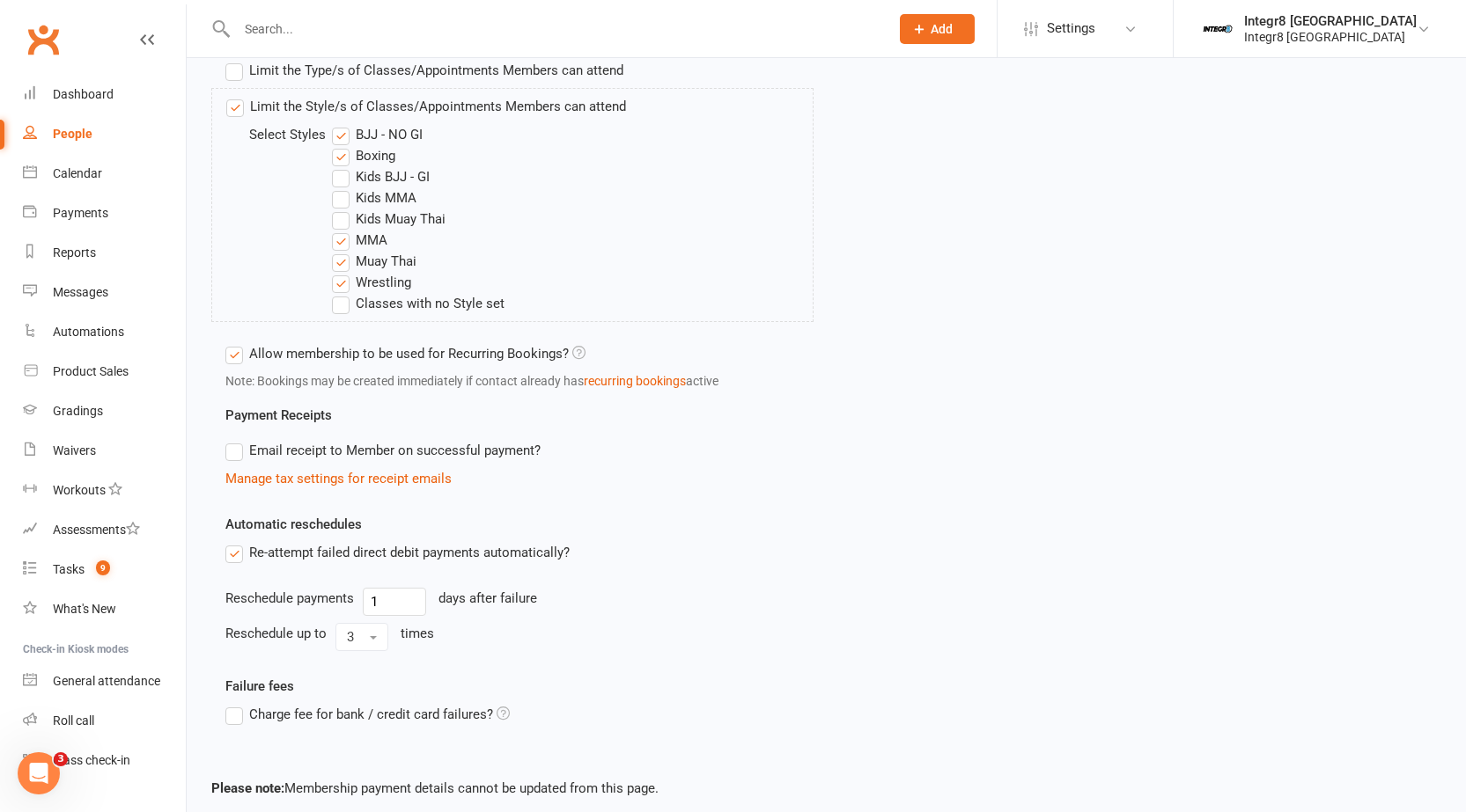
scroll to position [788, 0]
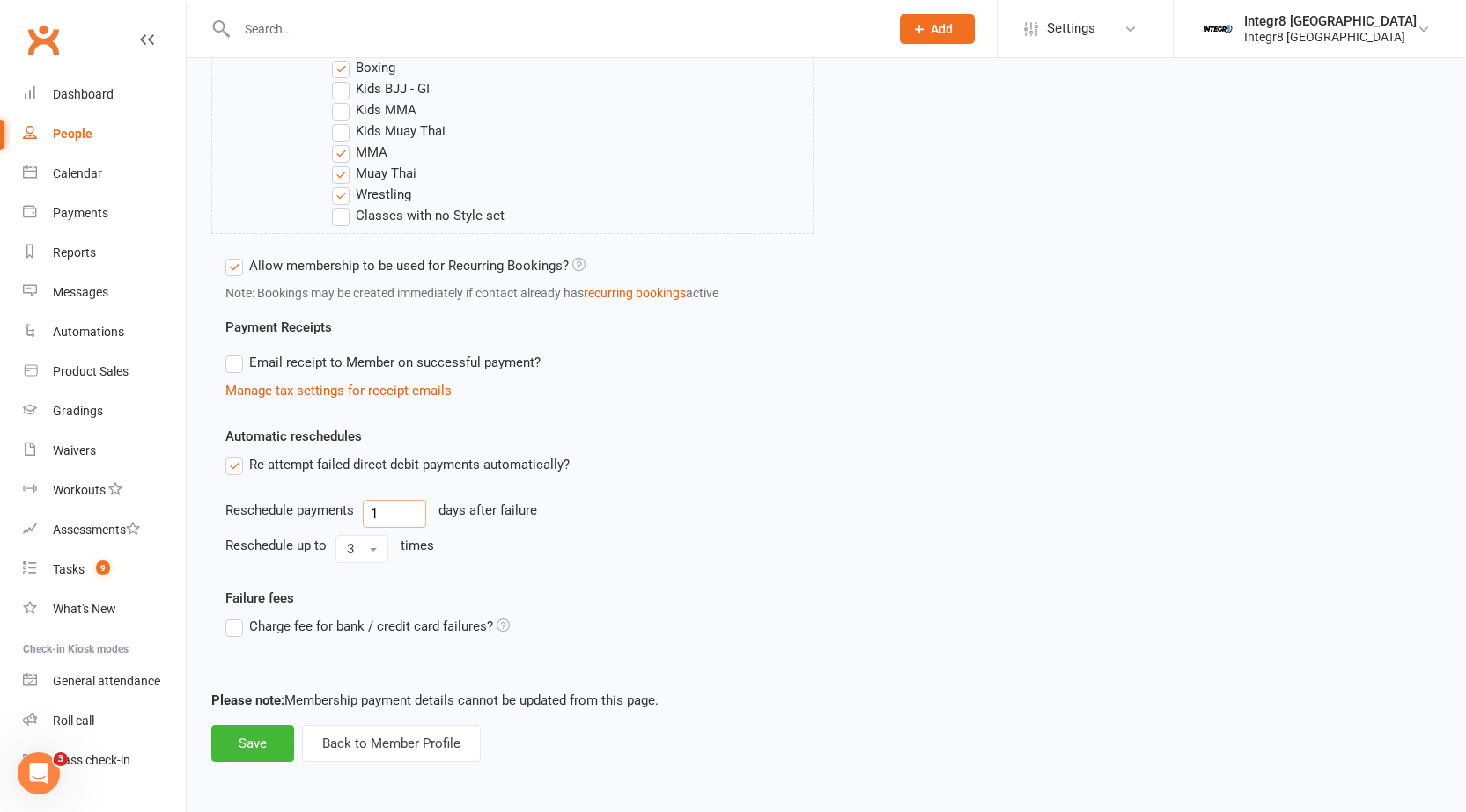
drag, startPoint x: 390, startPoint y: 509, endPoint x: 355, endPoint y: 513, distance: 35.2
click at [355, 513] on div "Reschedule payments 1 days after failure" at bounding box center [520, 514] width 588 height 28
type input "2"
click at [362, 553] on button "3" at bounding box center [362, 549] width 53 height 28
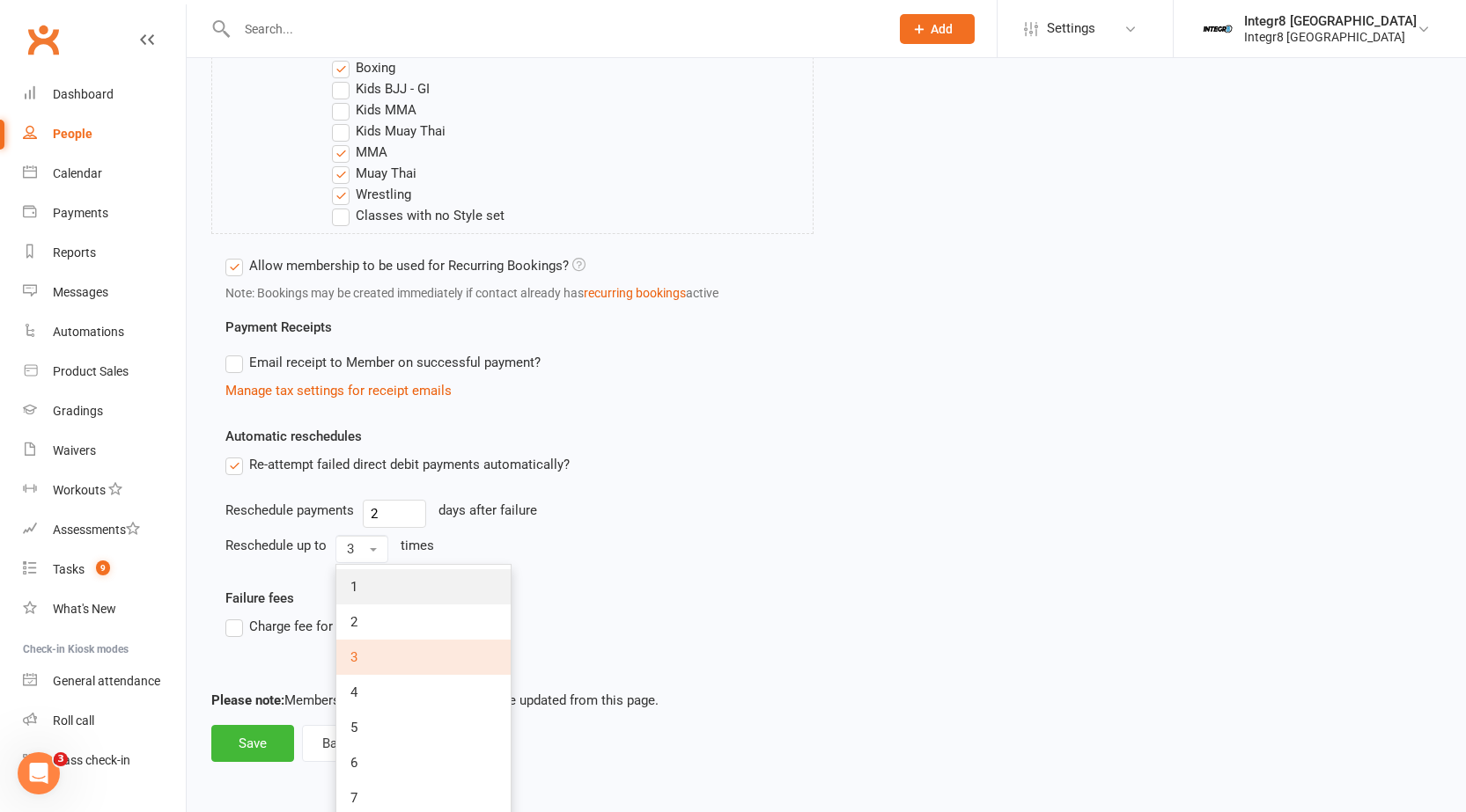
click at [380, 584] on link "1" at bounding box center [423, 587] width 174 height 35
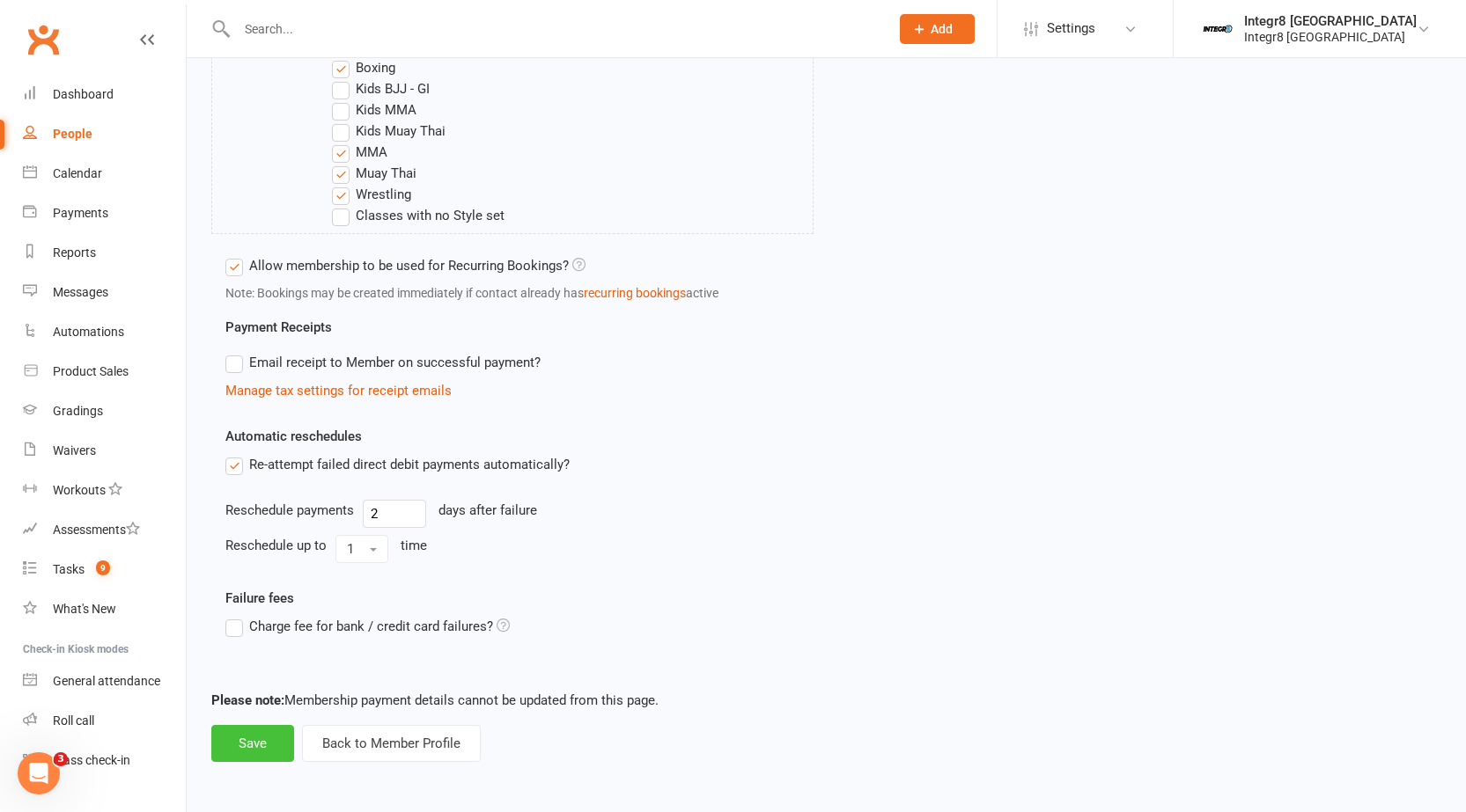
click at [265, 745] on button "Save" at bounding box center [252, 744] width 83 height 37
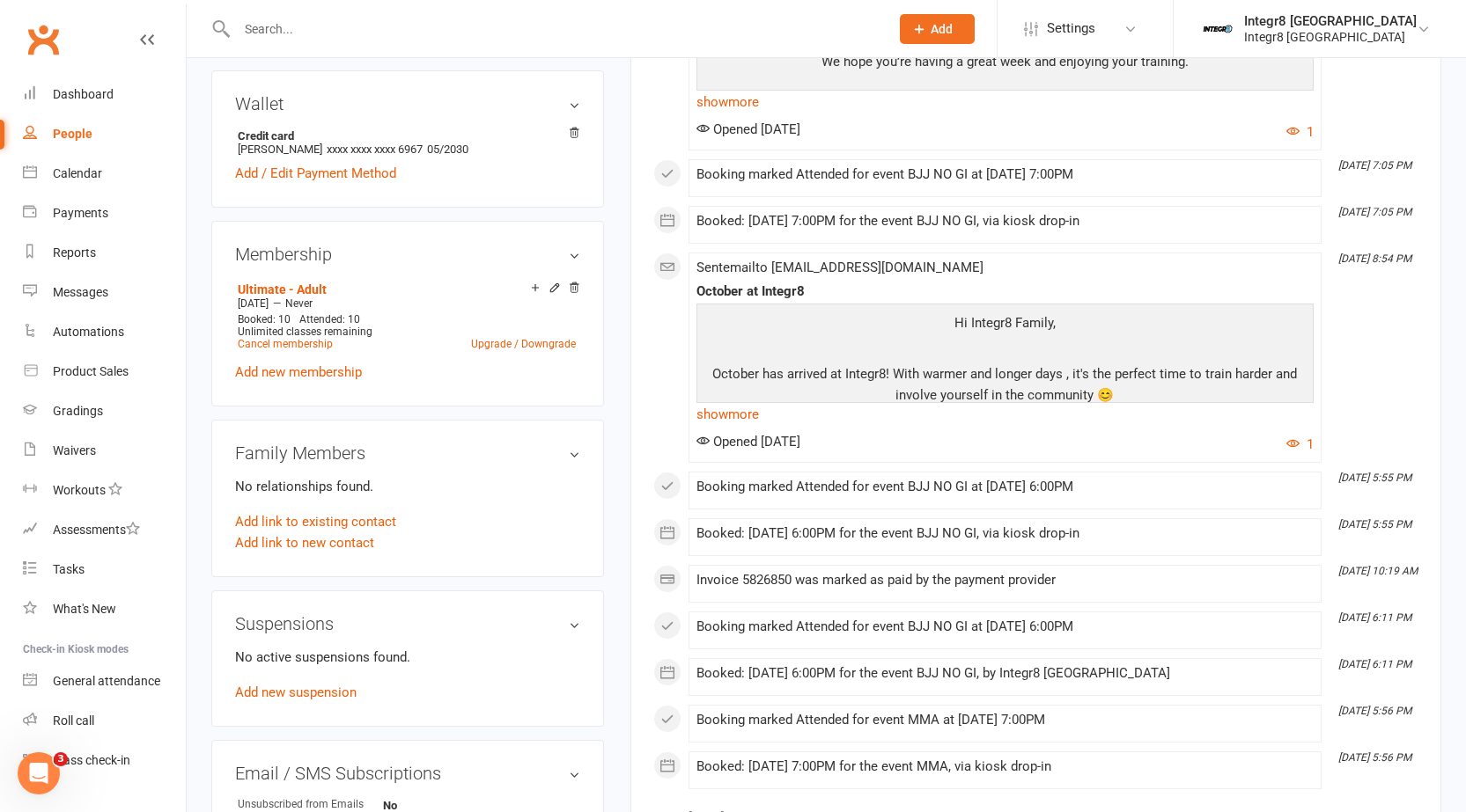
scroll to position [528, 0]
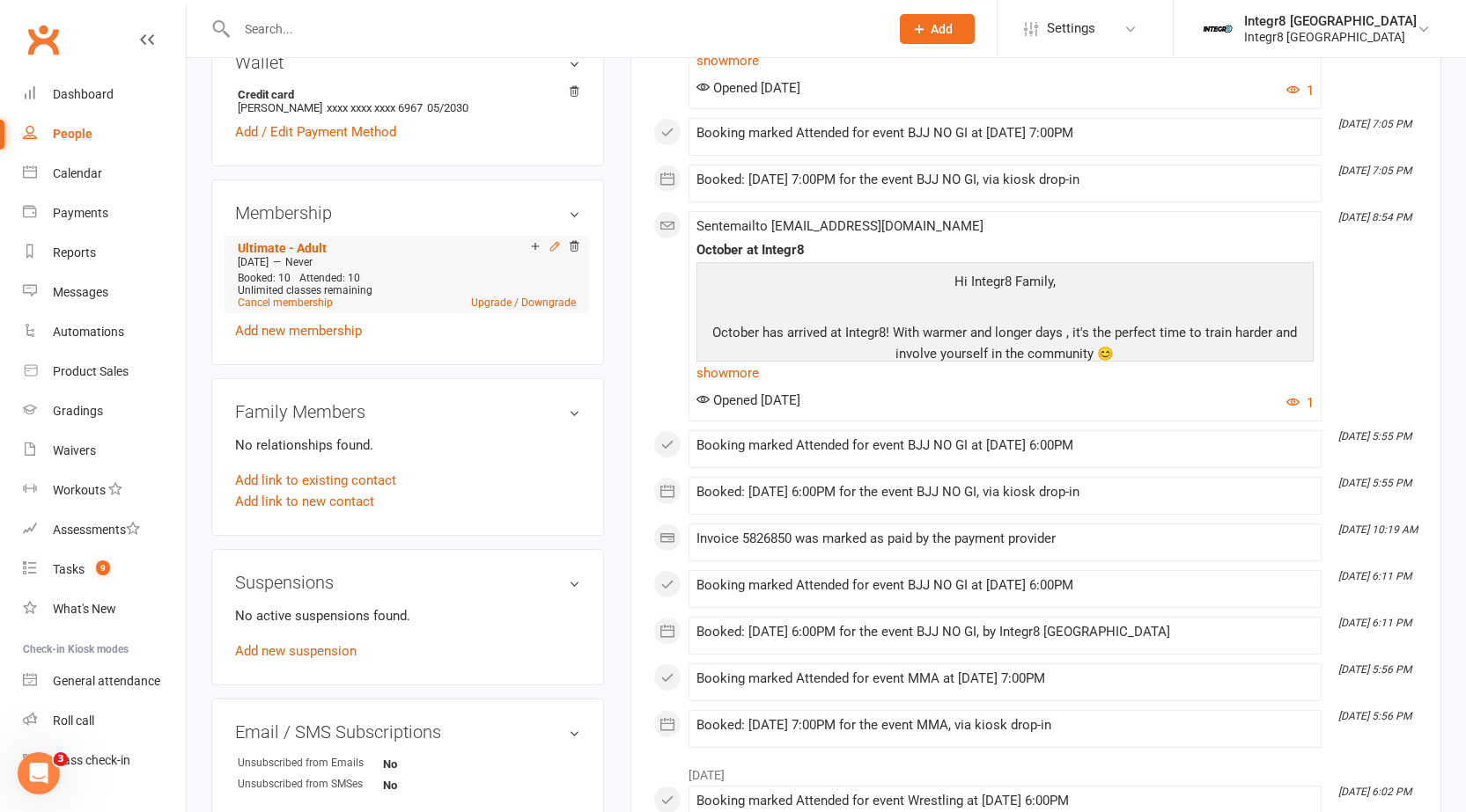
click at [553, 248] on icon at bounding box center [554, 246] width 8 height 8
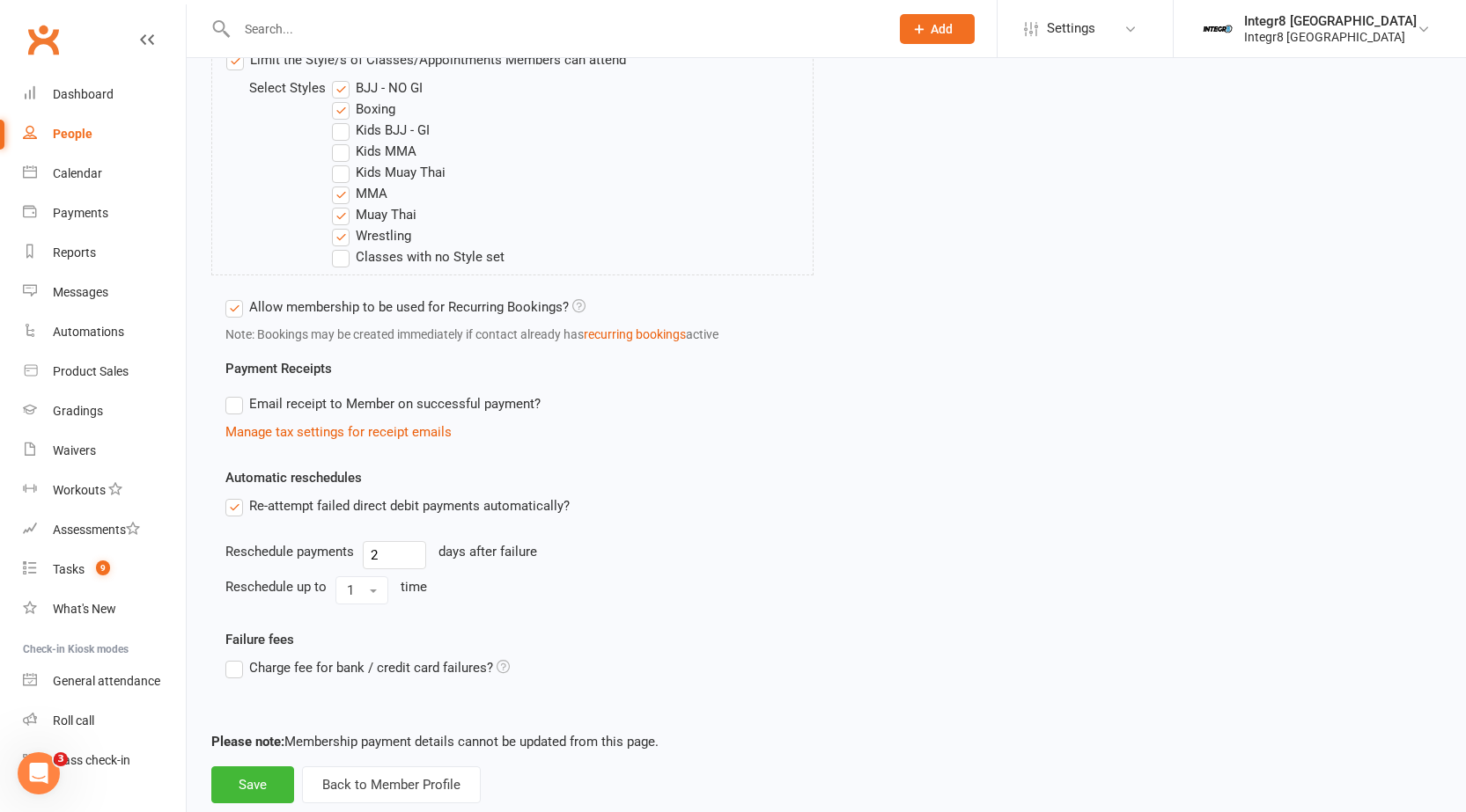
scroll to position [788, 0]
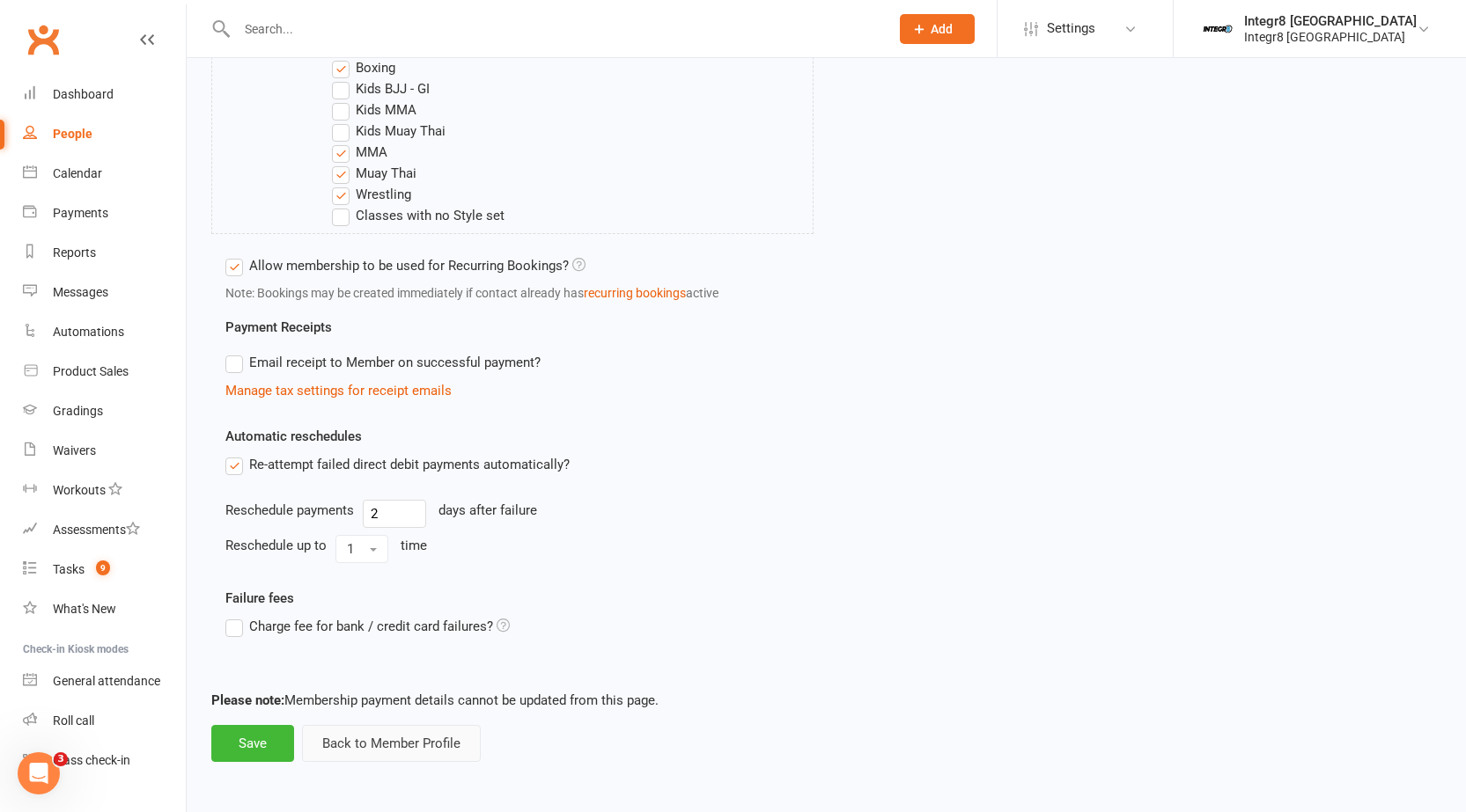
click at [424, 746] on button "Back to Member Profile" at bounding box center [391, 744] width 179 height 37
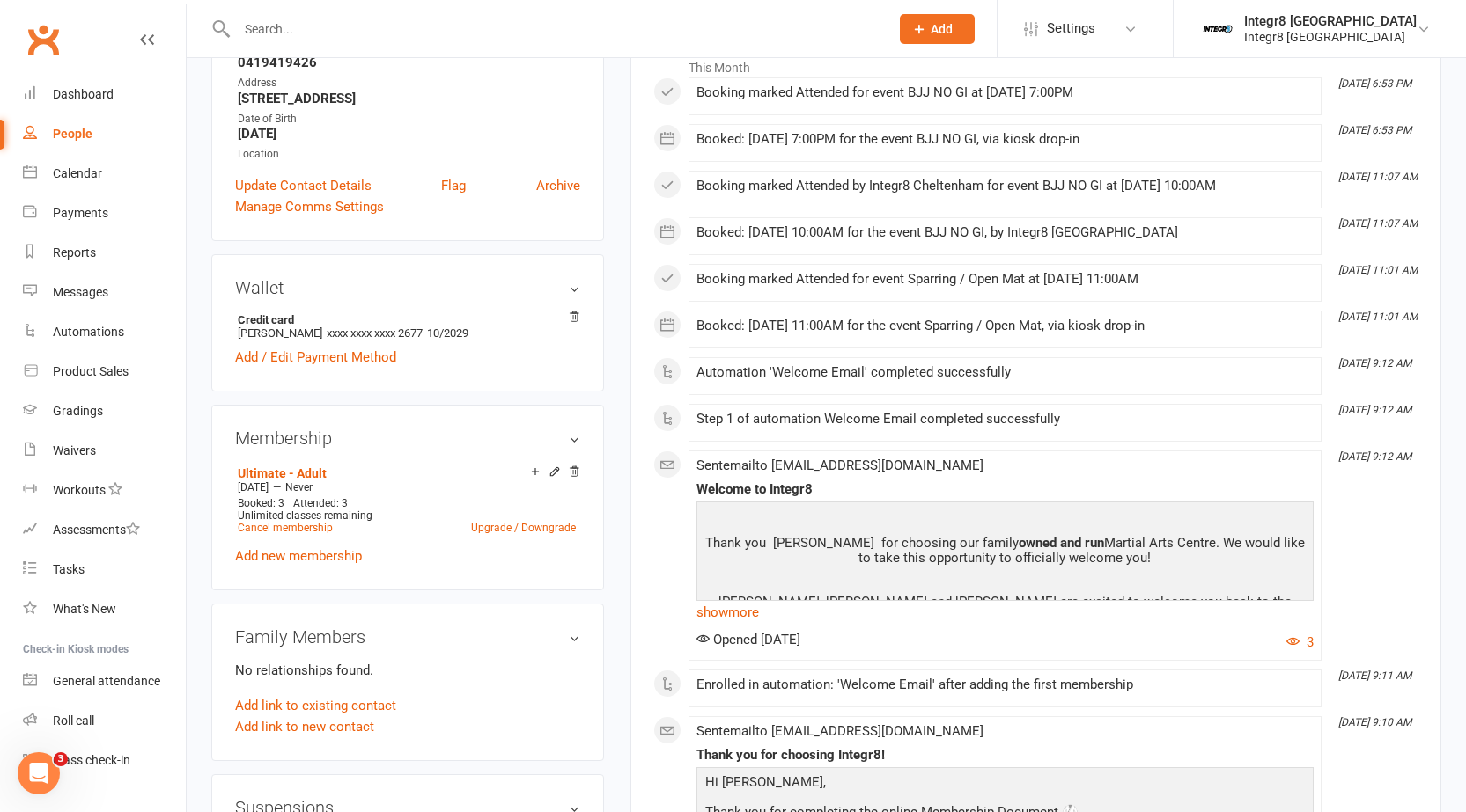
scroll to position [352, 0]
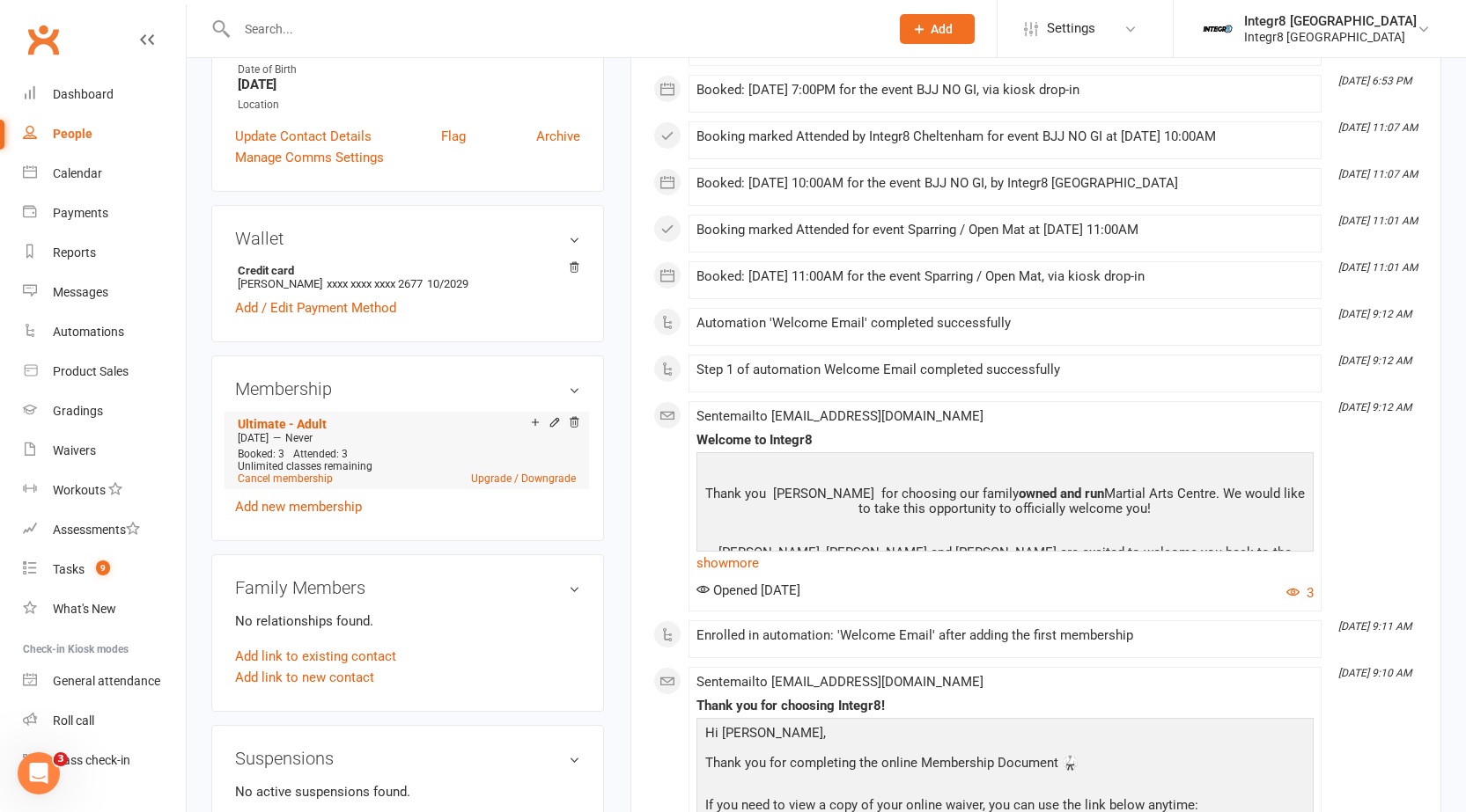
click at [553, 427] on div "Add make-up class" at bounding box center [596, 424] width 99 height 19
click at [553, 427] on icon at bounding box center [554, 422] width 13 height 13
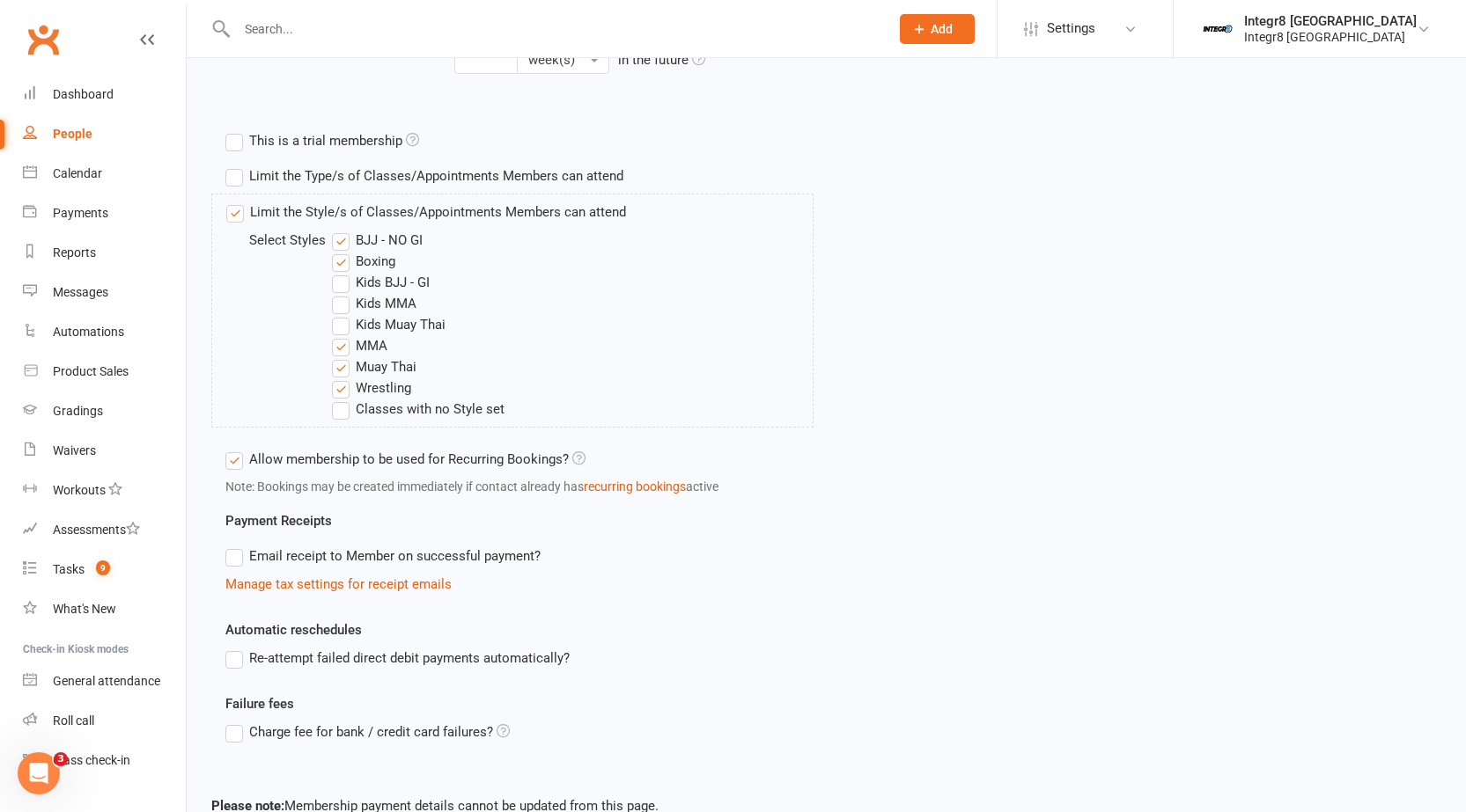
scroll to position [700, 0]
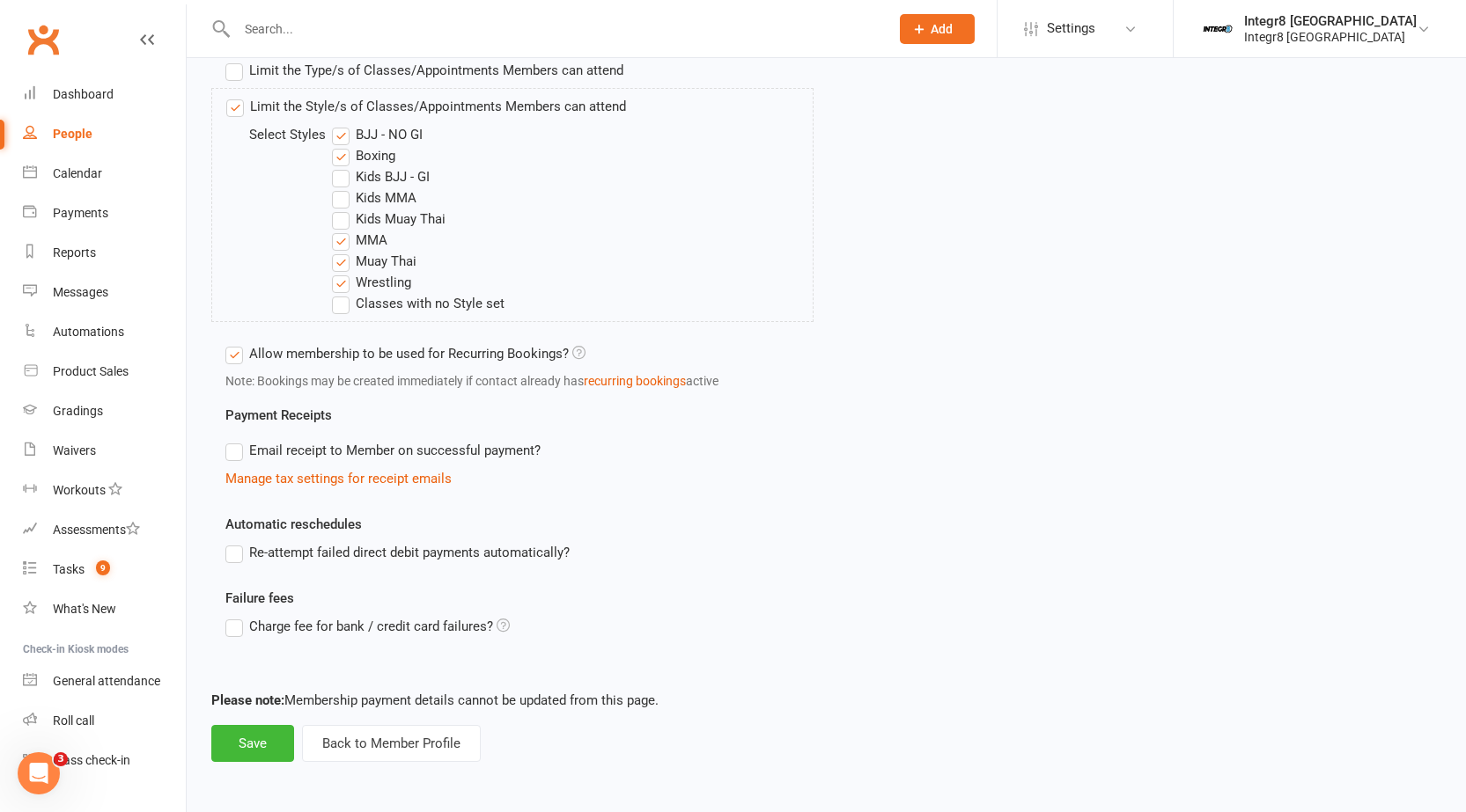
click at [494, 556] on label "Re-attempt failed direct debit payments automatically?" at bounding box center [398, 553] width 344 height 21
click at [237, 542] on input "Re-attempt failed direct debit payments automatically?" at bounding box center [232, 542] width 12 height 0
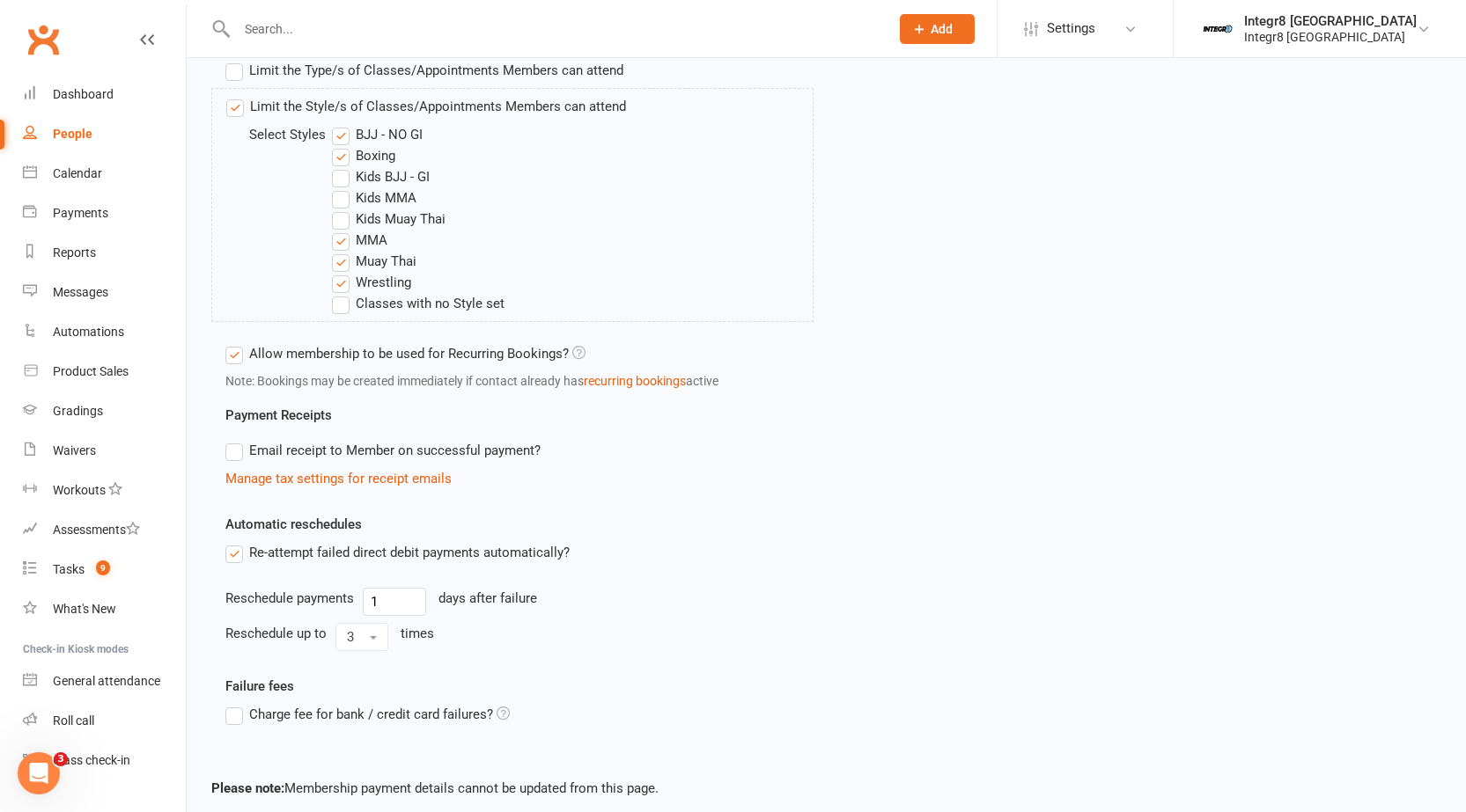
scroll to position [788, 0]
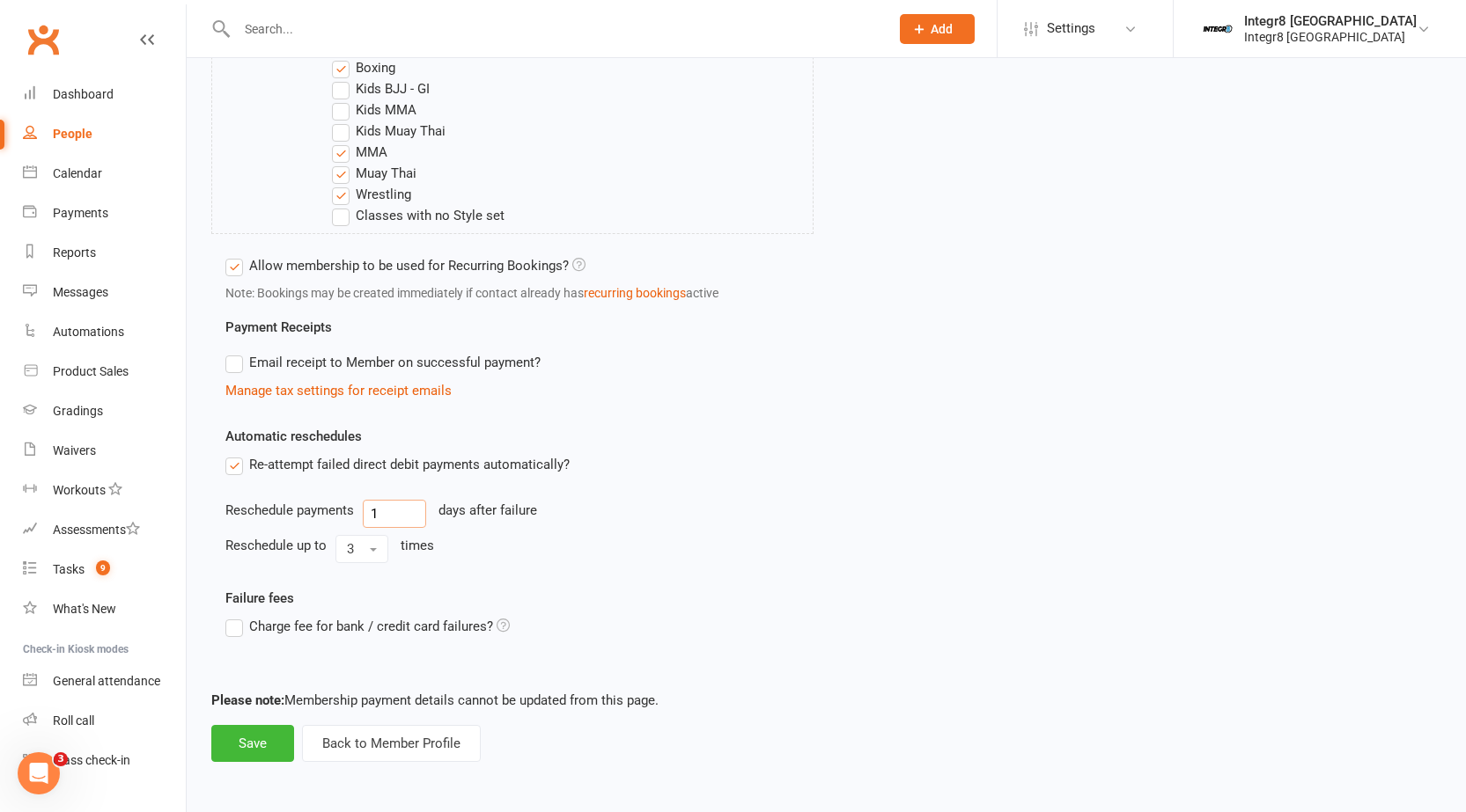
drag, startPoint x: 377, startPoint y: 518, endPoint x: 367, endPoint y: 519, distance: 10.0
click at [367, 519] on input "1" at bounding box center [394, 514] width 64 height 28
type input "2"
click at [352, 543] on span "3" at bounding box center [350, 549] width 7 height 16
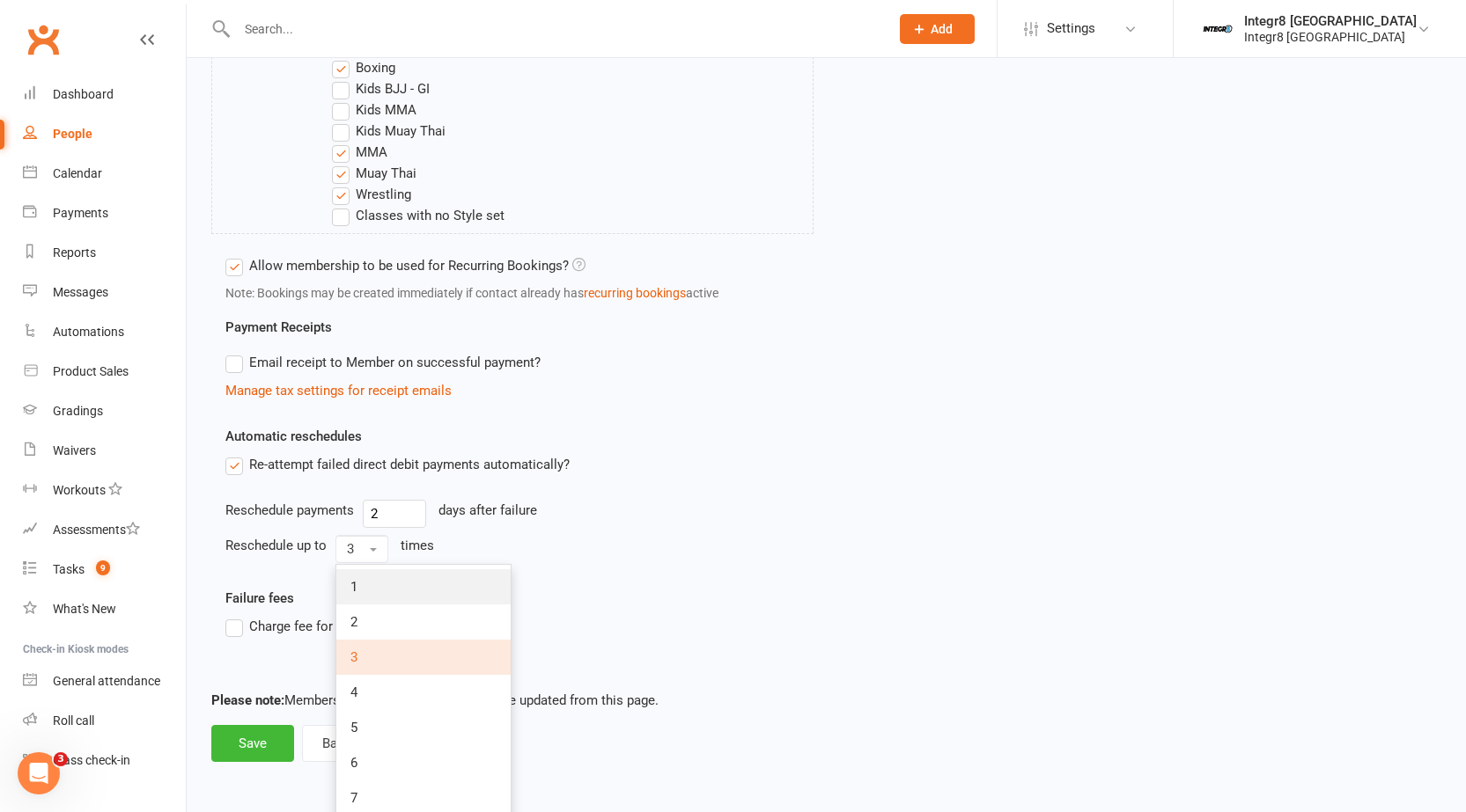
click at [359, 579] on link "1" at bounding box center [423, 587] width 174 height 35
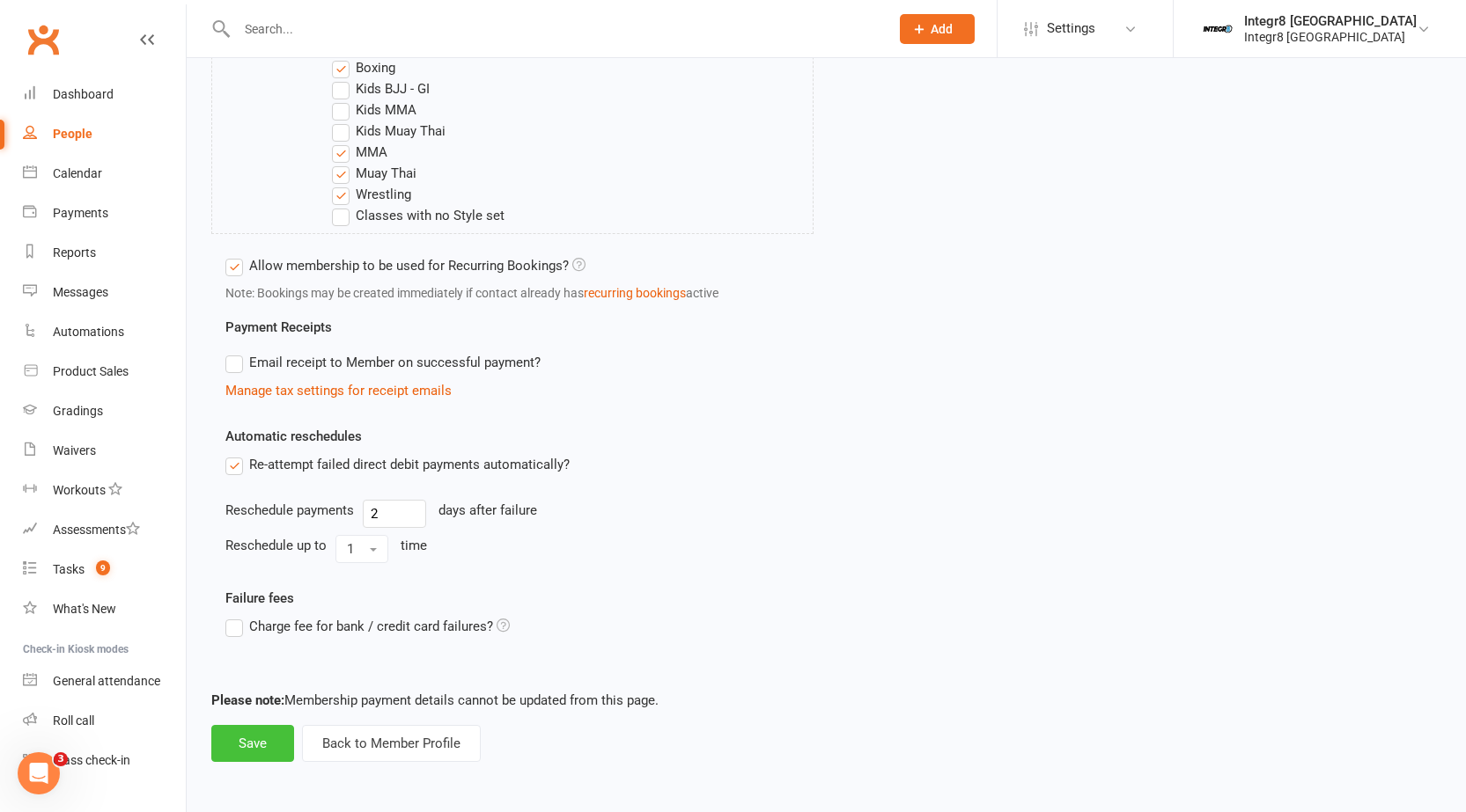
click at [243, 737] on button "Save" at bounding box center [252, 744] width 83 height 37
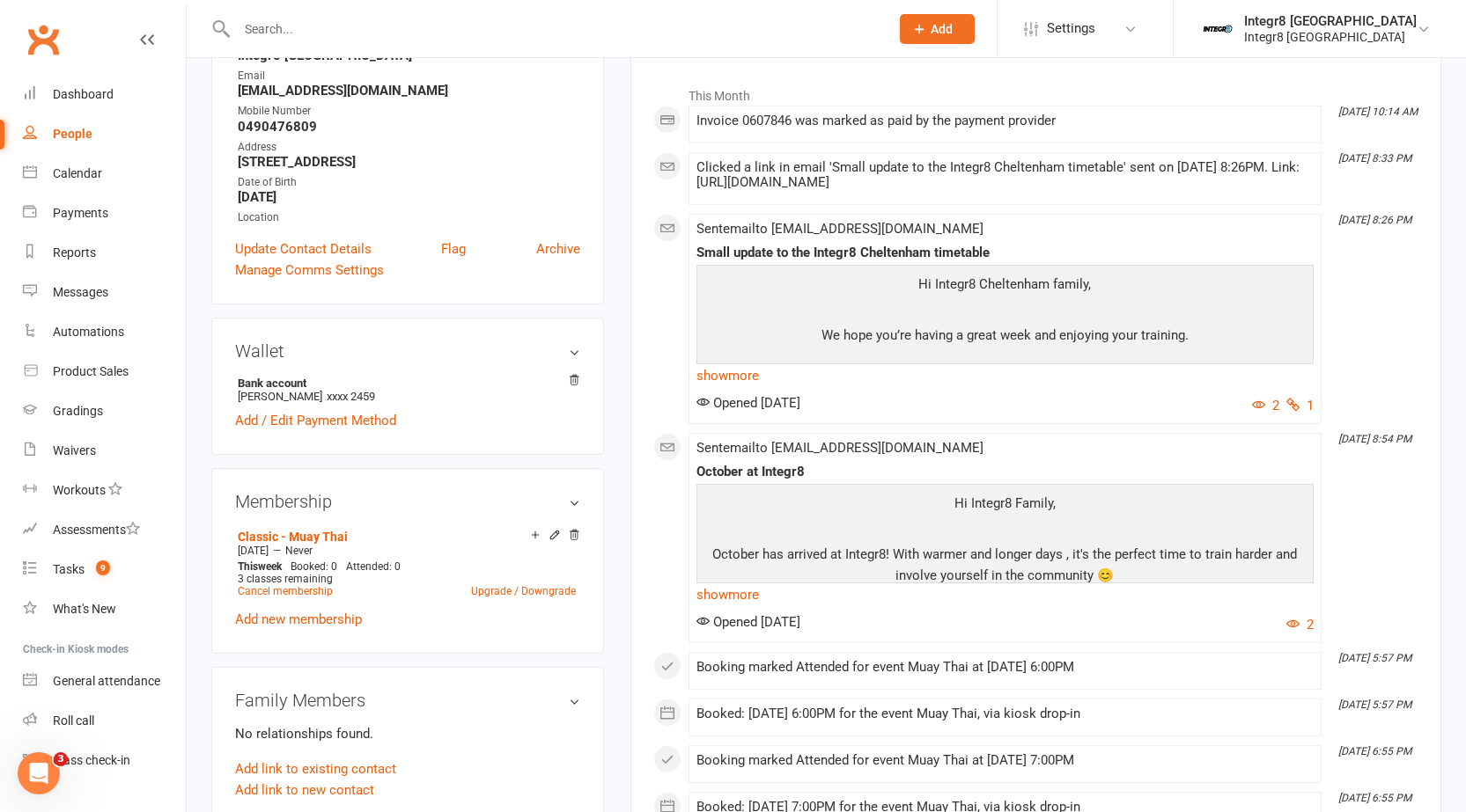
scroll to position [352, 0]
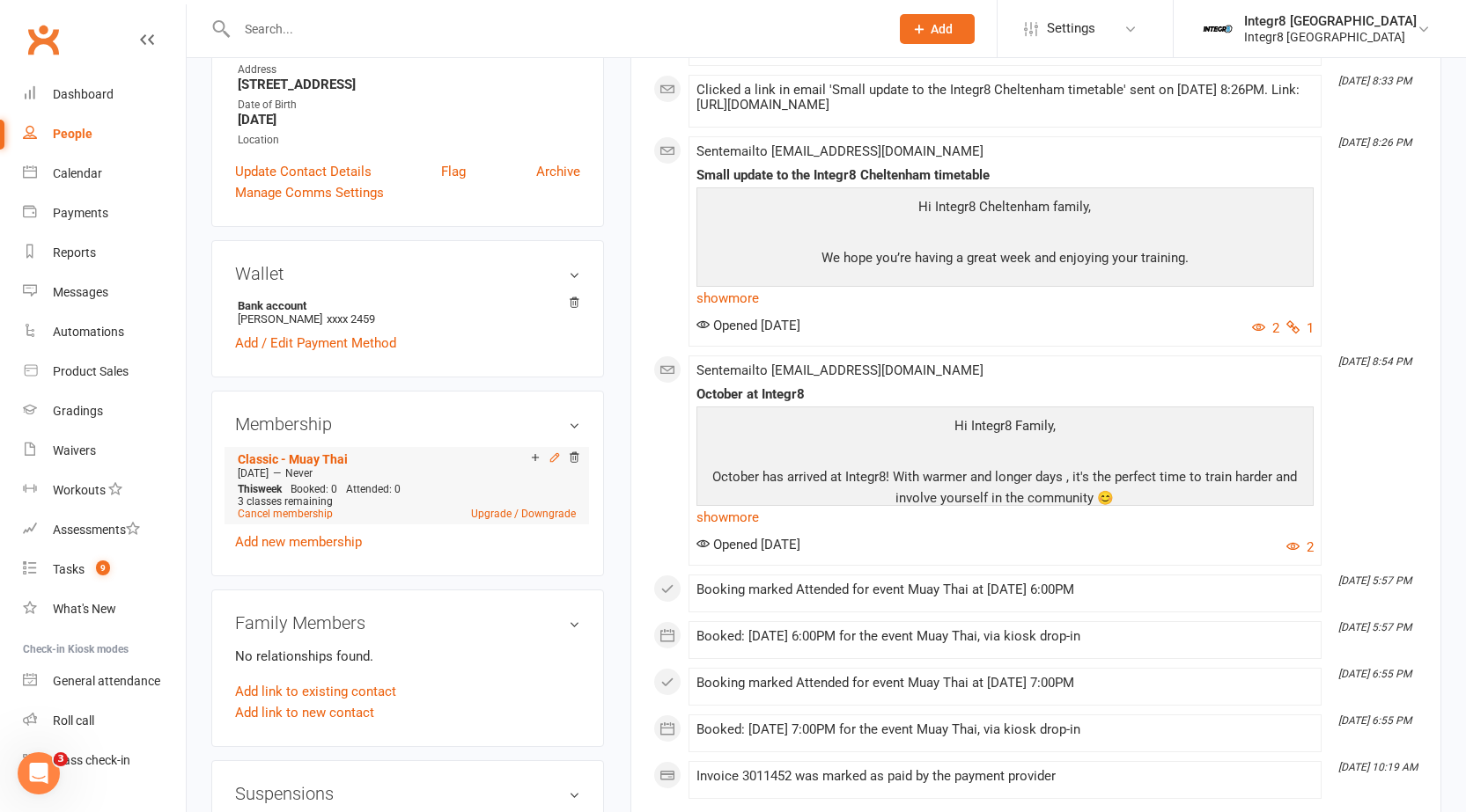
click at [553, 456] on icon at bounding box center [554, 457] width 13 height 13
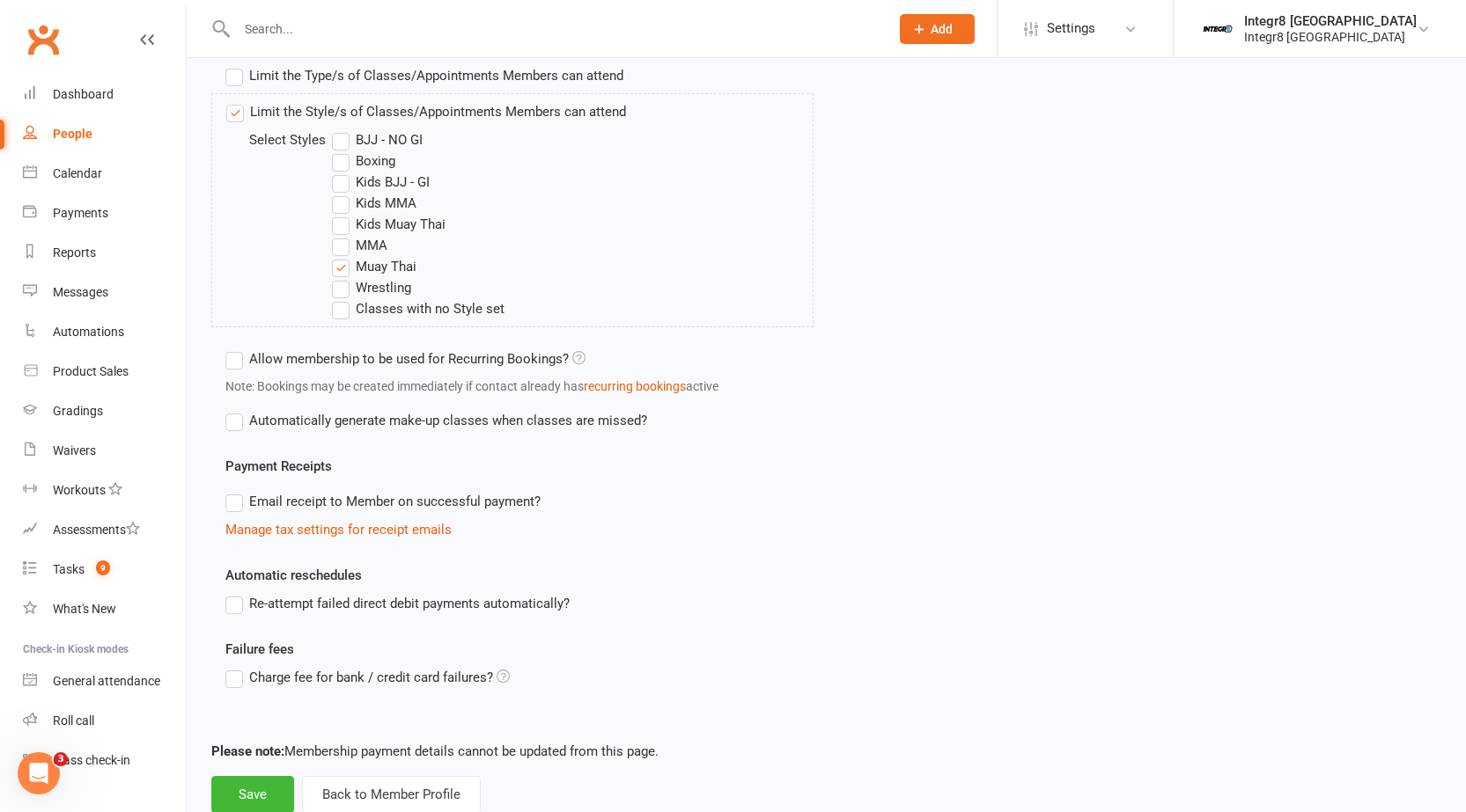
scroll to position [724, 0]
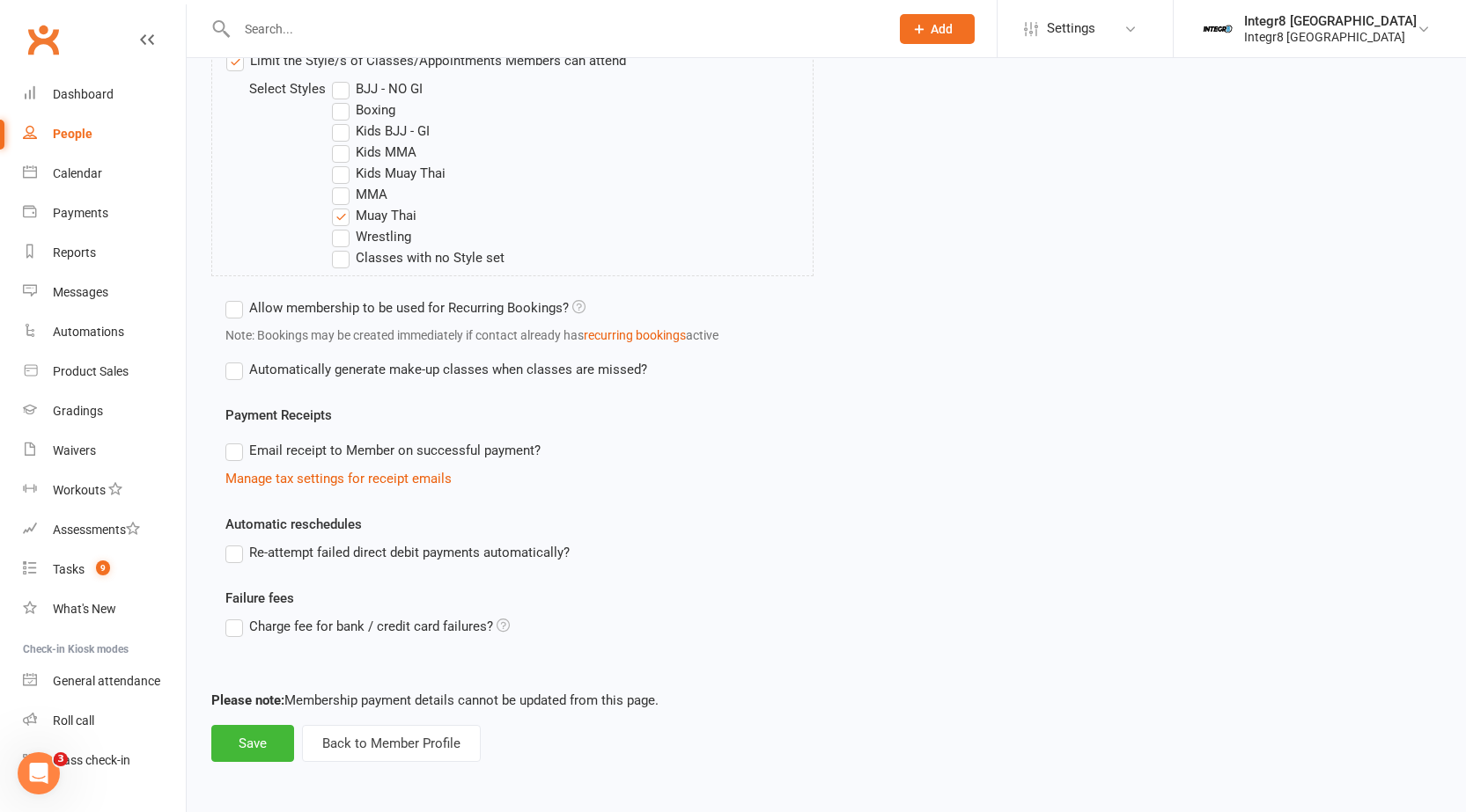
click at [464, 568] on div "Automatic reschedules Re-attempt failed direct debit payments automatically?" at bounding box center [519, 551] width 615 height 74
click at [463, 558] on label "Re-attempt failed direct debit payments automatically?" at bounding box center [398, 553] width 344 height 21
click at [237, 542] on input "Re-attempt failed direct debit payments automatically?" at bounding box center [232, 542] width 12 height 0
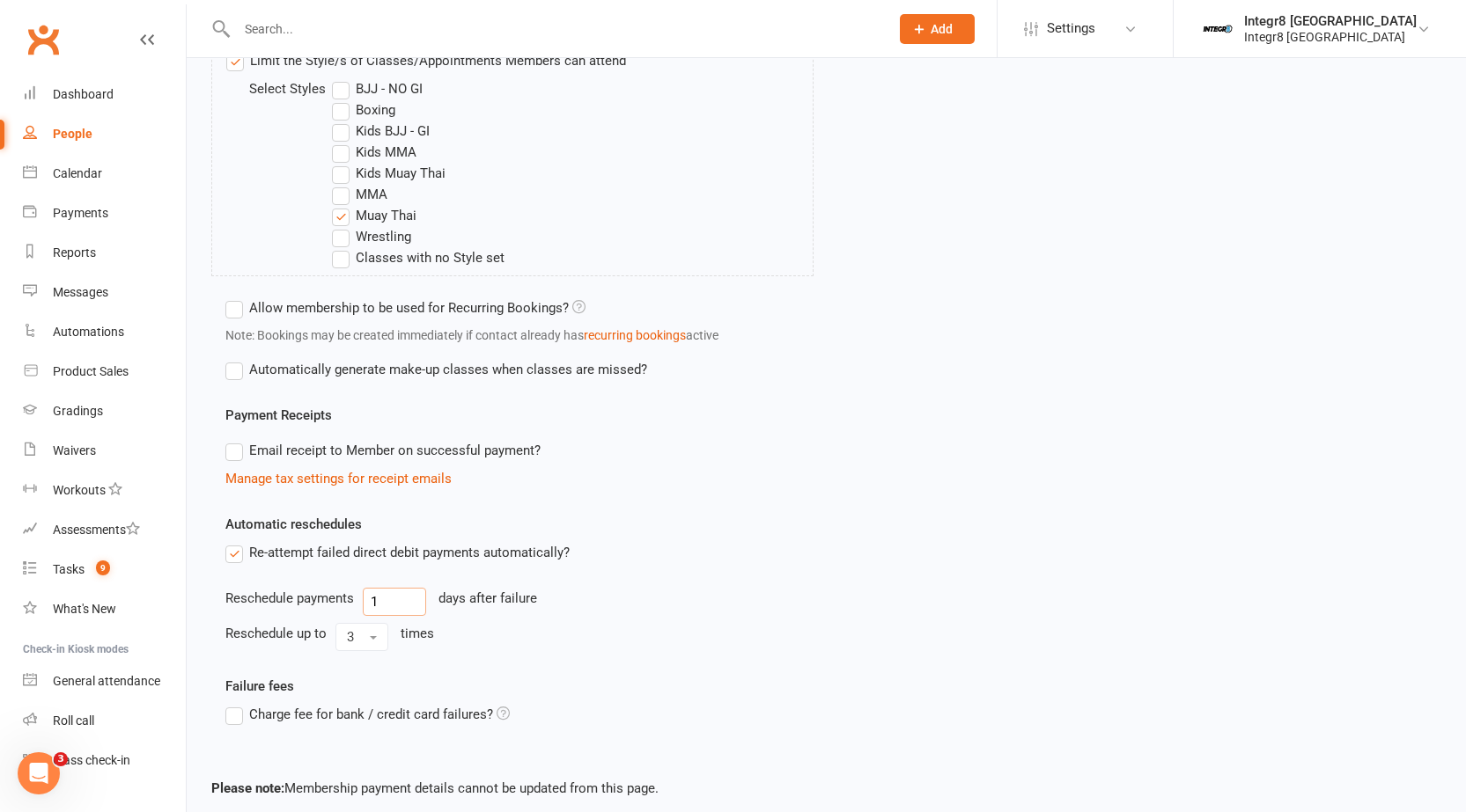
drag, startPoint x: 403, startPoint y: 602, endPoint x: 360, endPoint y: 603, distance: 43.0
click at [360, 603] on div "Reschedule payments 1 days after failure" at bounding box center [520, 602] width 588 height 28
type input "2"
click at [353, 640] on span "3" at bounding box center [350, 637] width 7 height 16
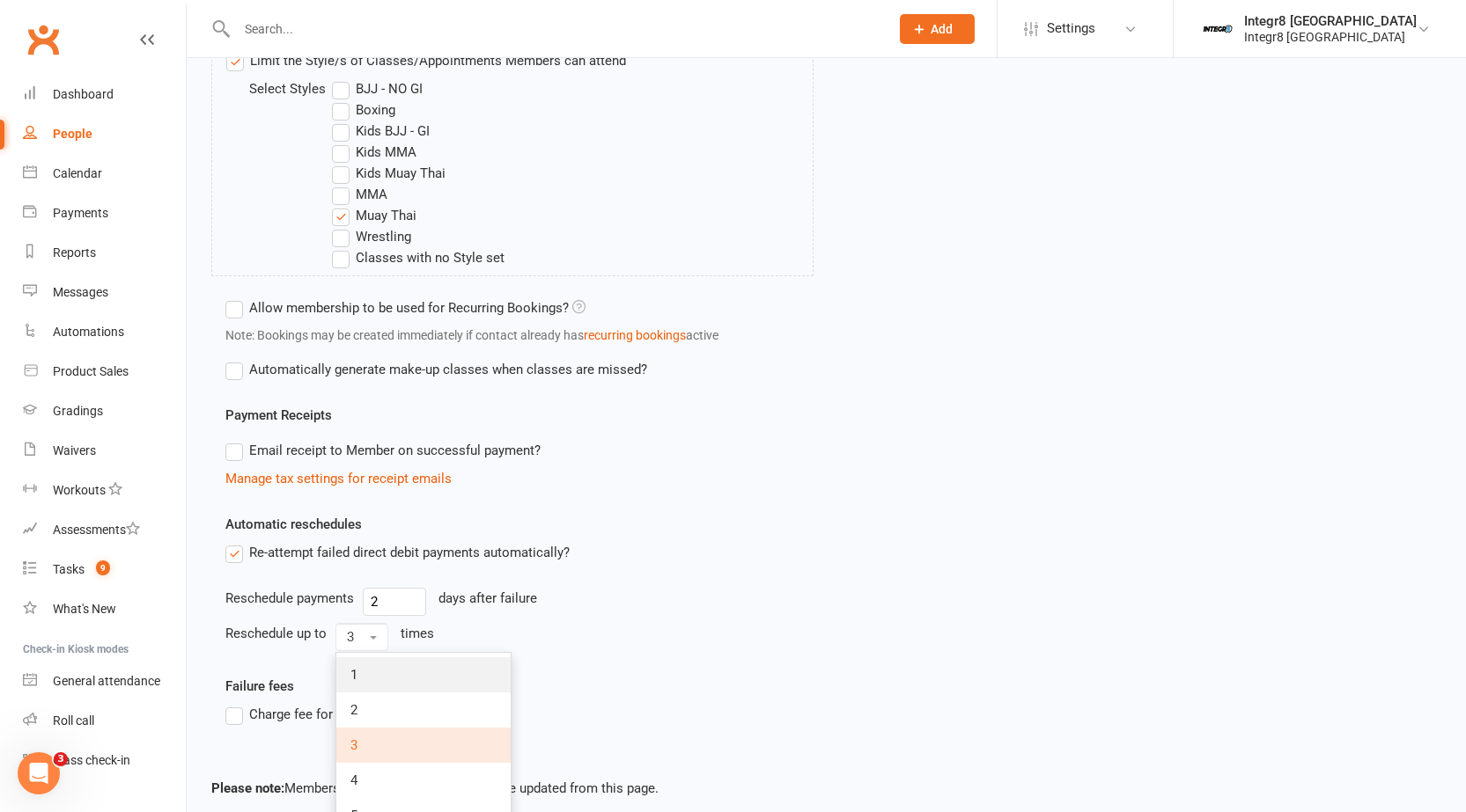
click at [361, 681] on link "1" at bounding box center [423, 675] width 174 height 35
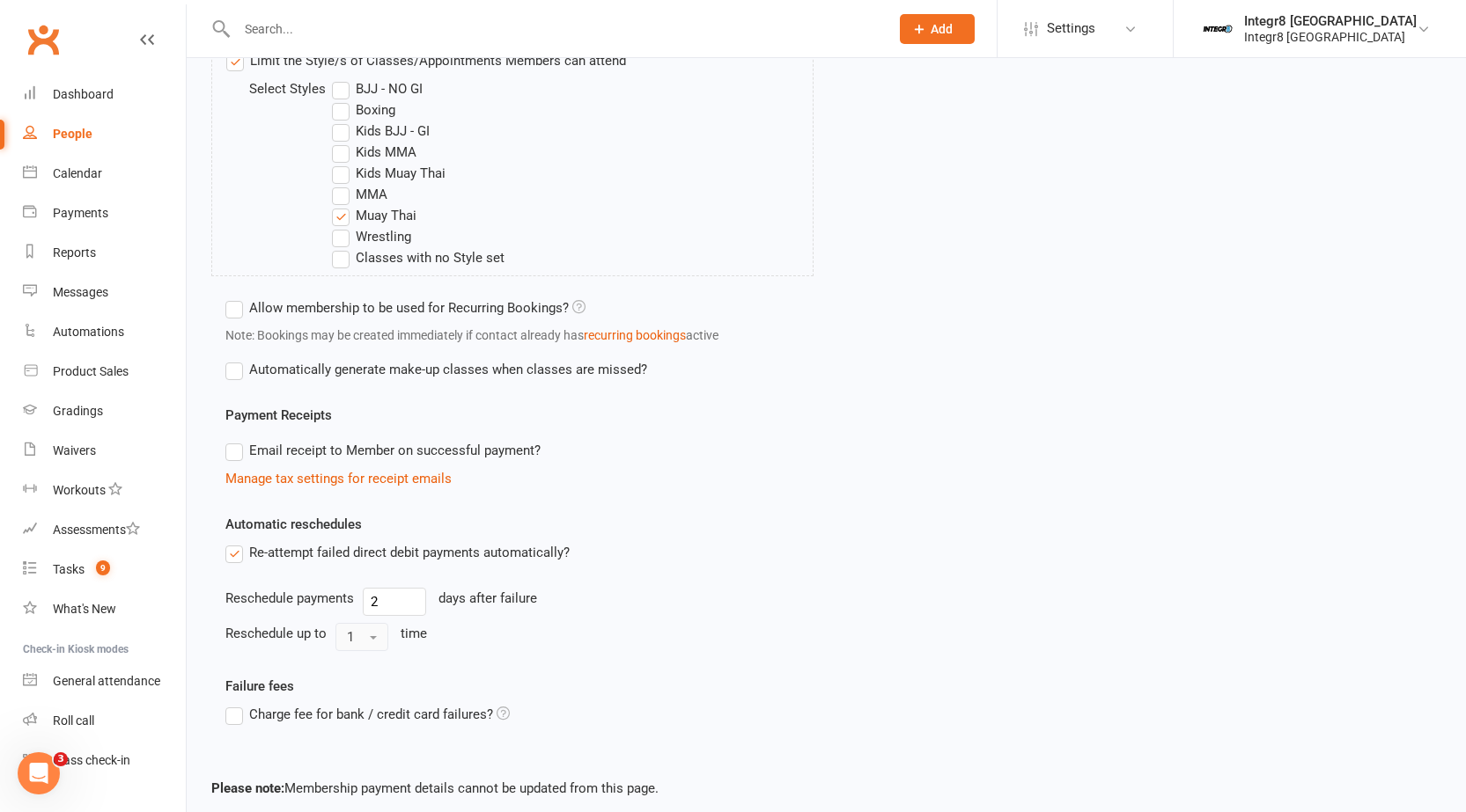
scroll to position [812, 0]
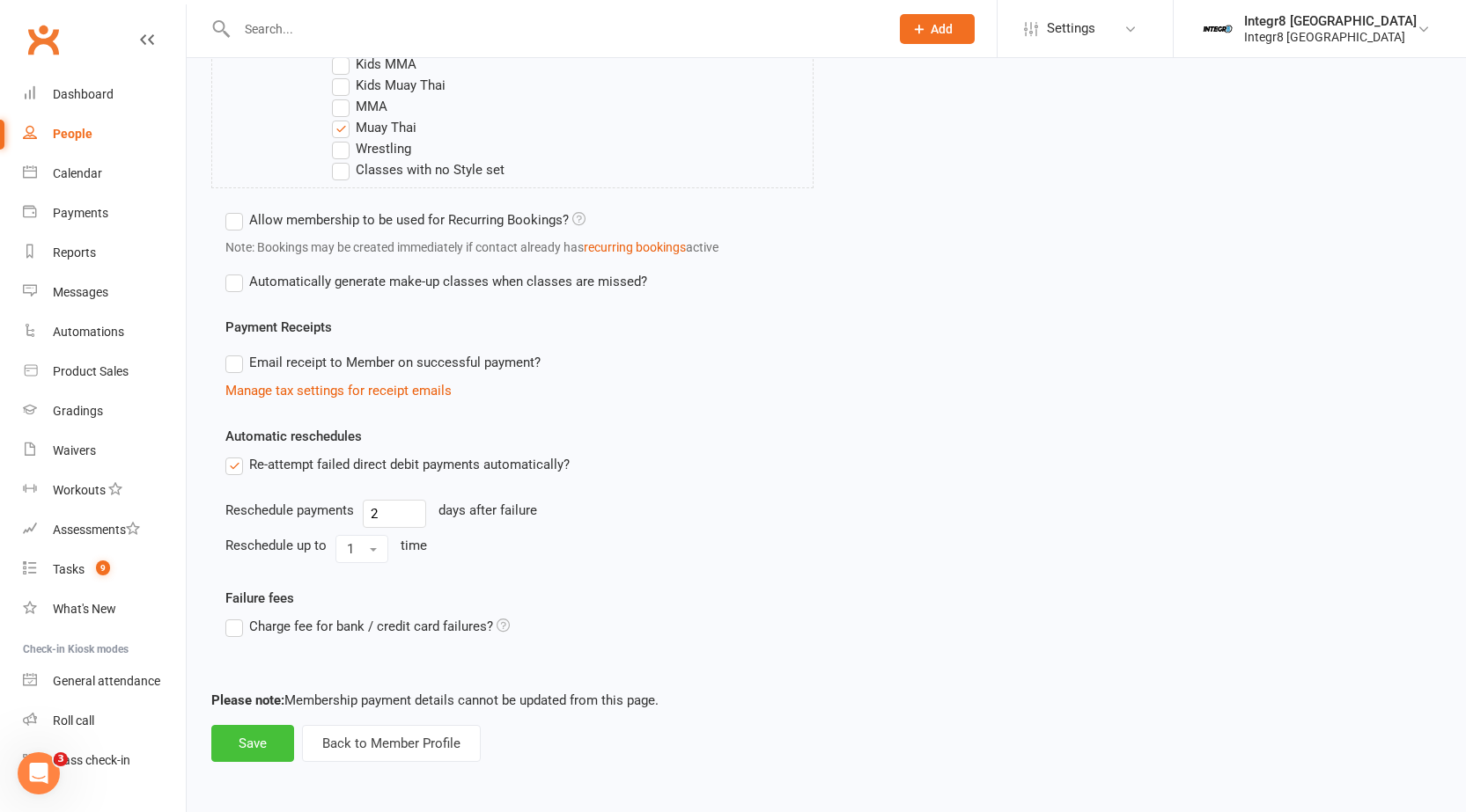
click at [253, 730] on button "Save" at bounding box center [252, 744] width 83 height 37
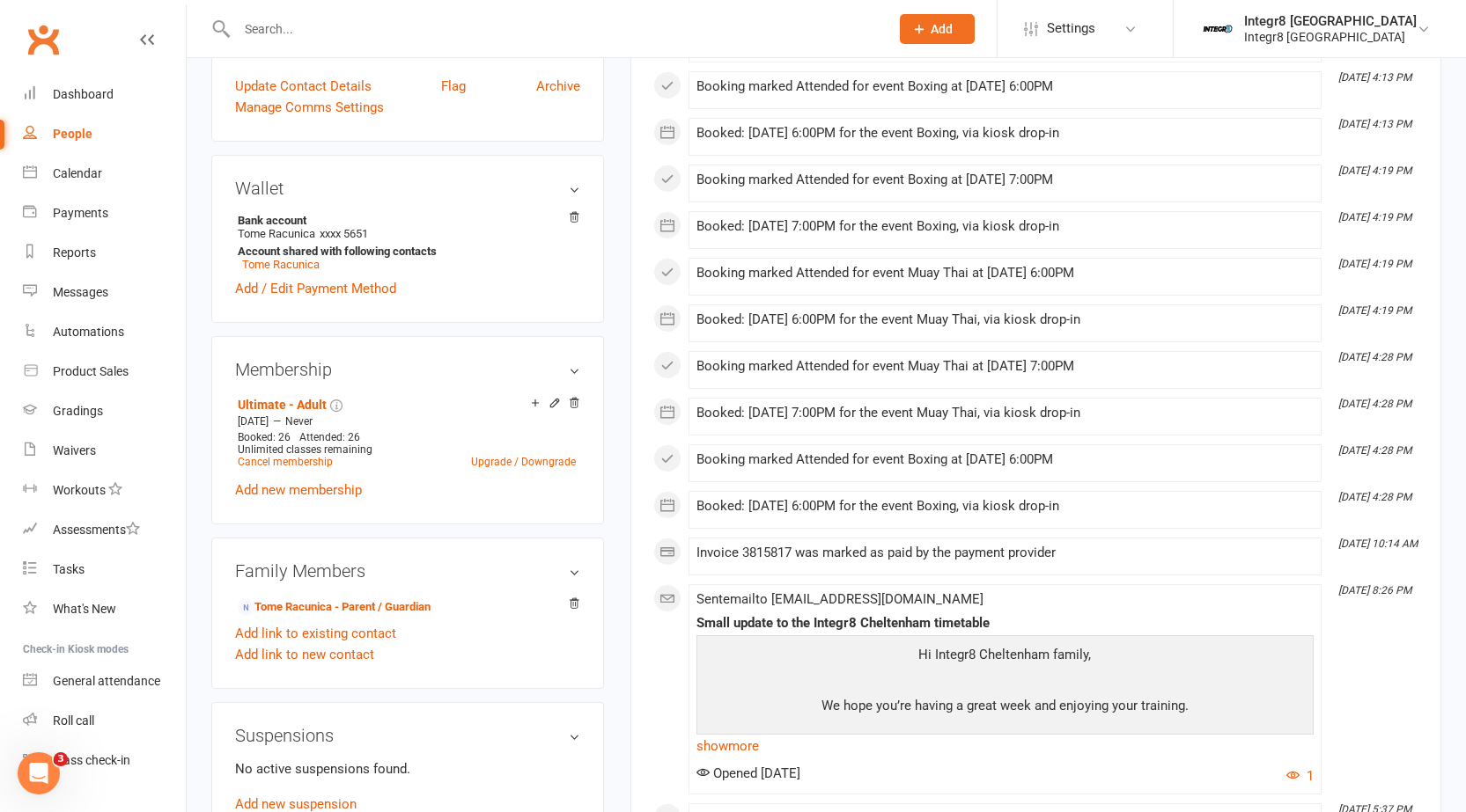
scroll to position [440, 0]
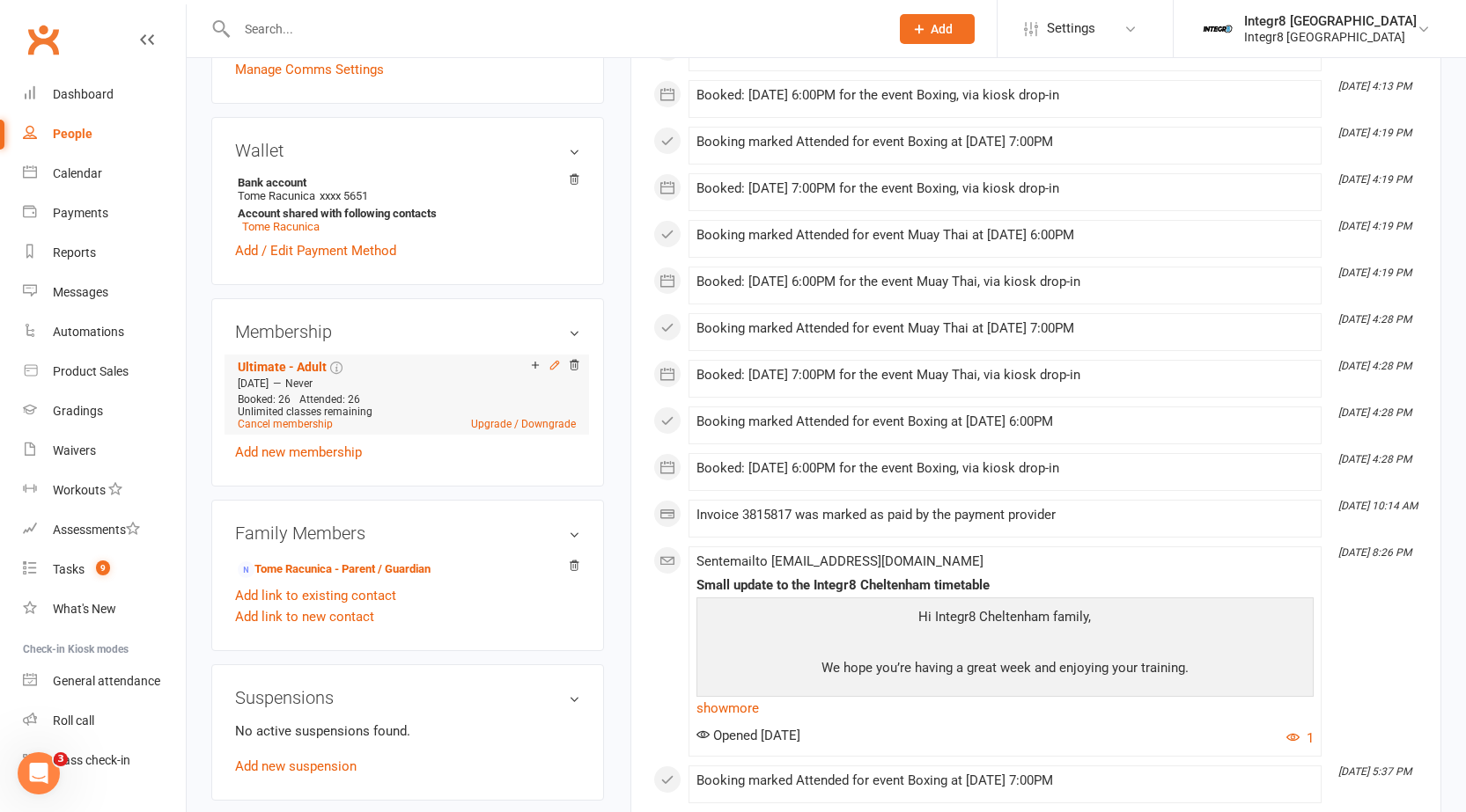
click at [554, 367] on icon at bounding box center [554, 364] width 8 height 8
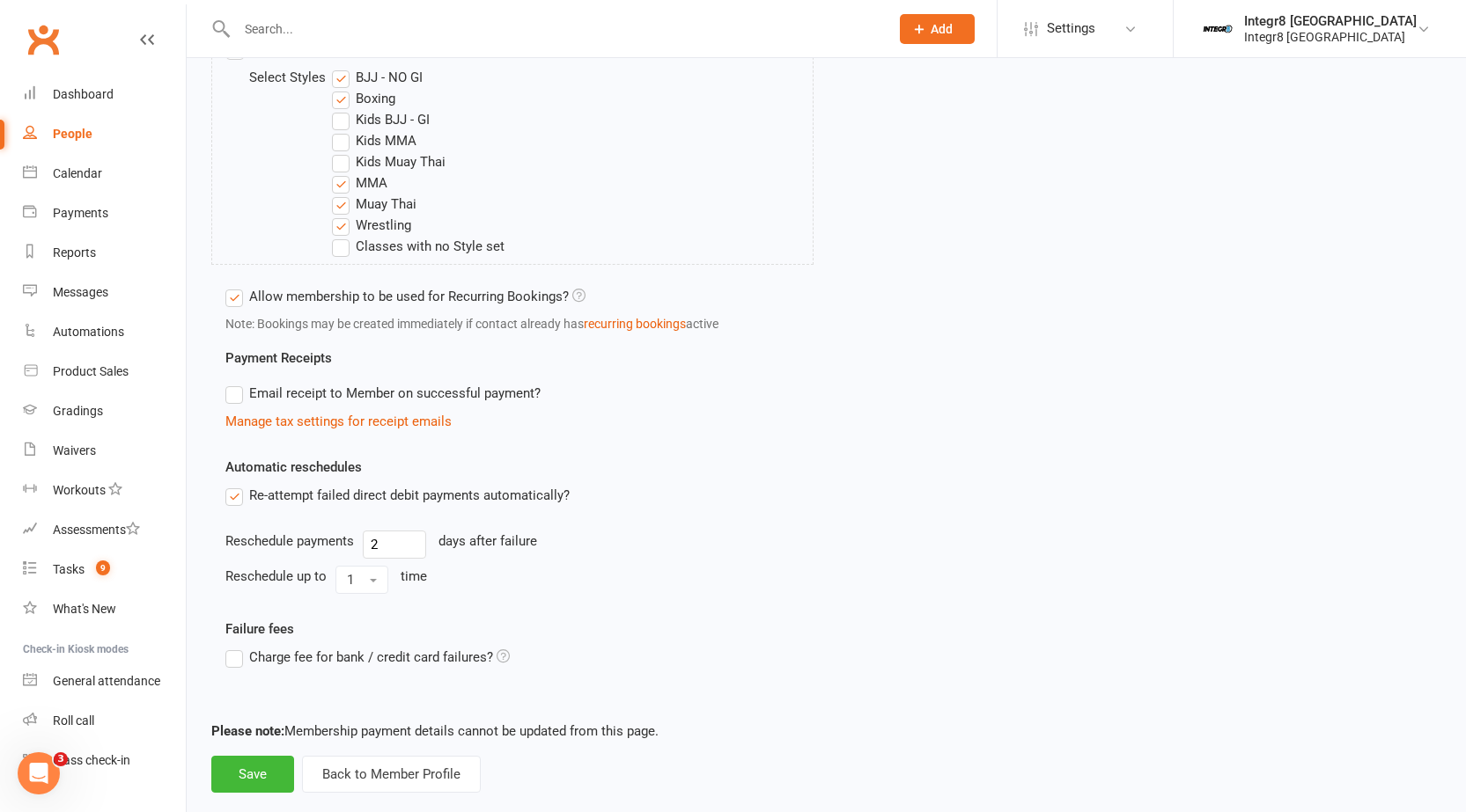
scroll to position [788, 0]
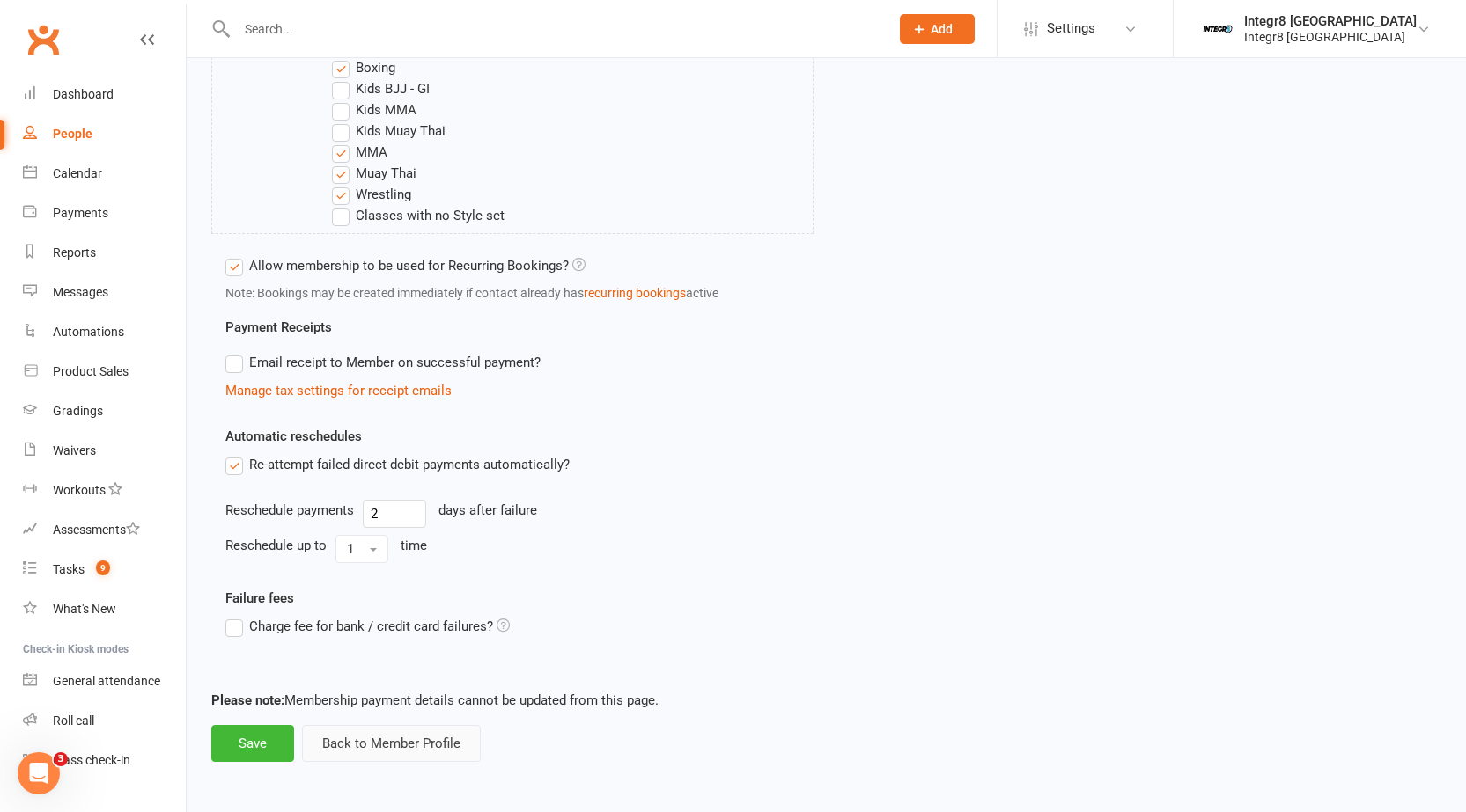
click at [410, 741] on button "Back to Member Profile" at bounding box center [391, 744] width 179 height 37
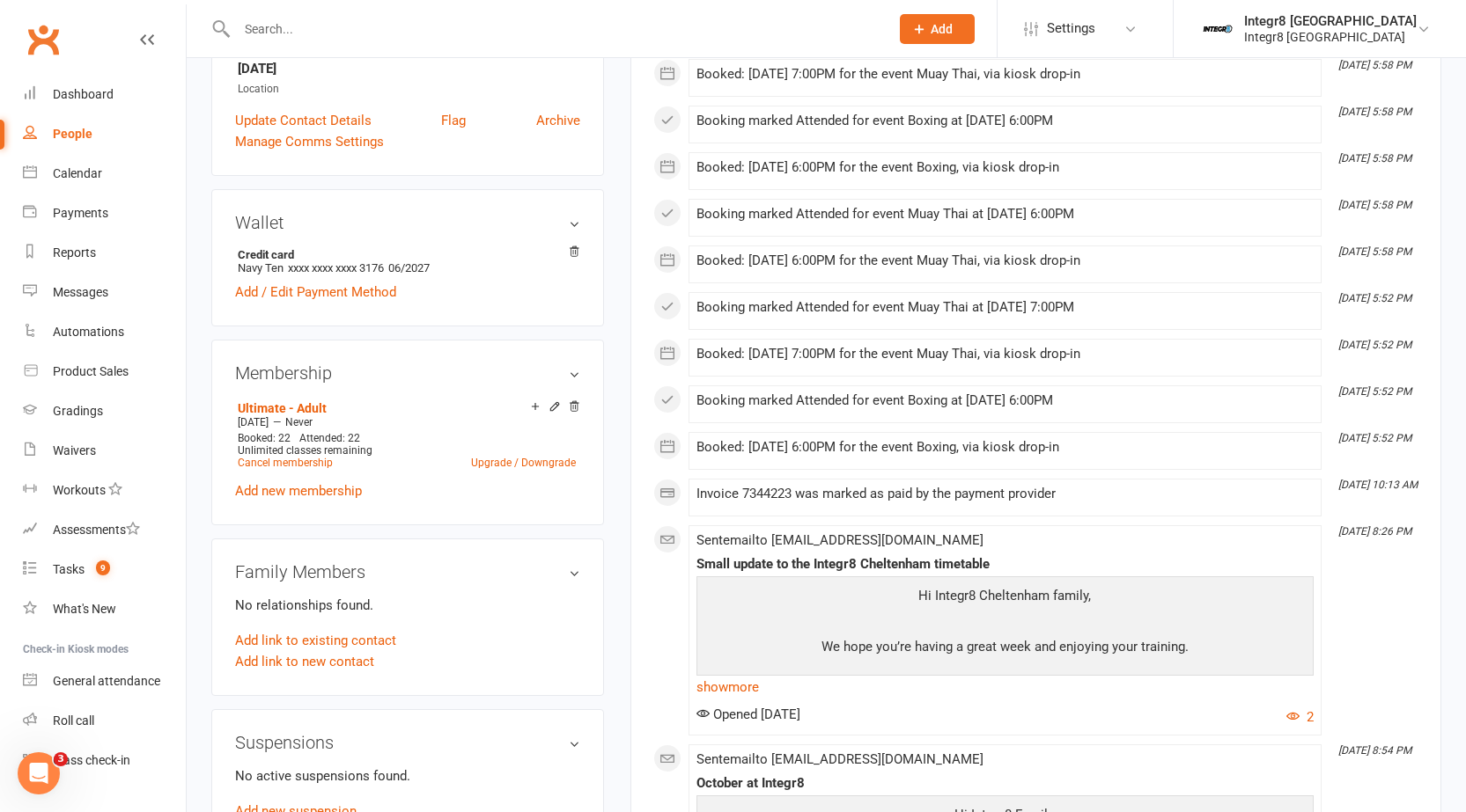
scroll to position [440, 0]
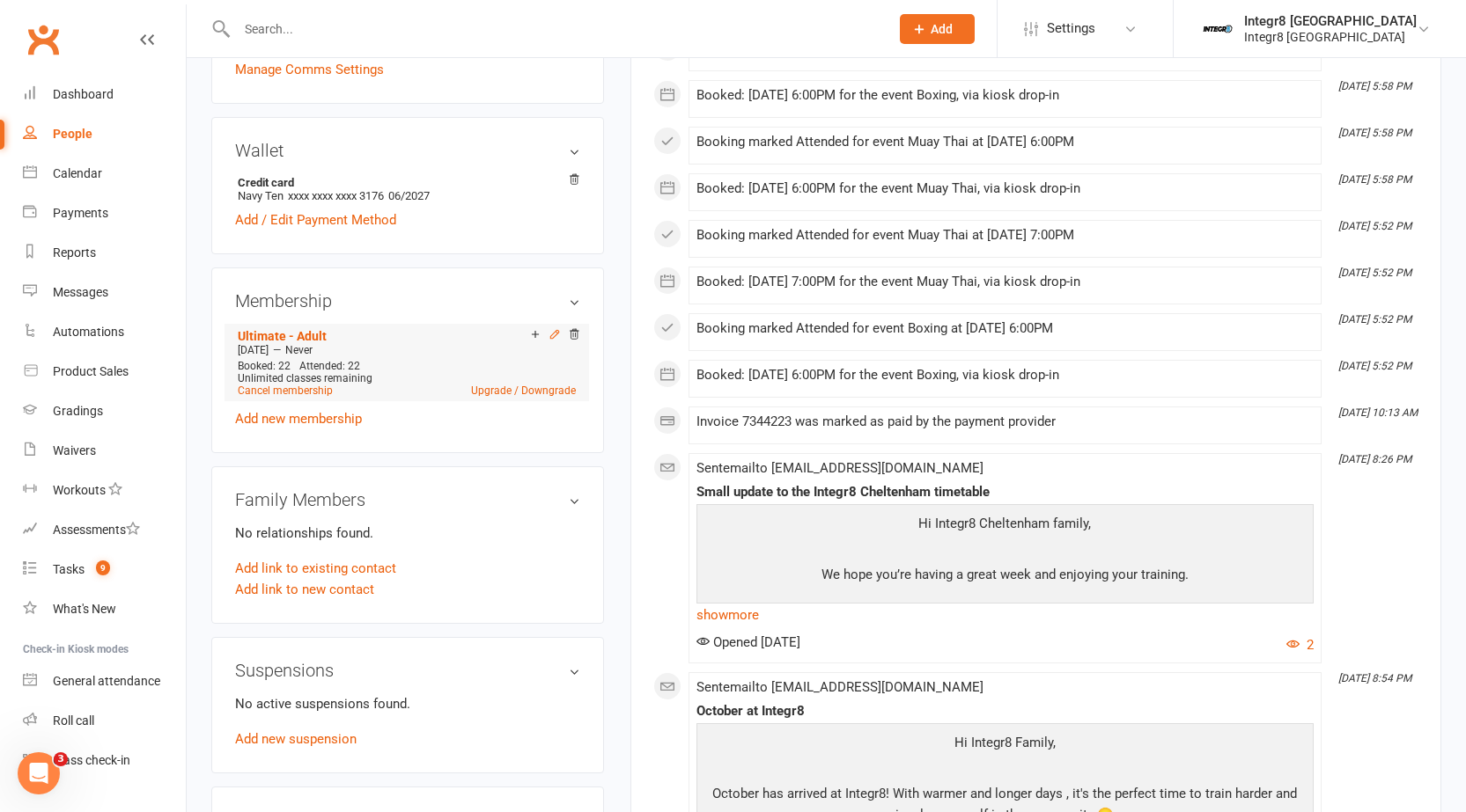
click at [553, 337] on icon at bounding box center [554, 334] width 8 height 8
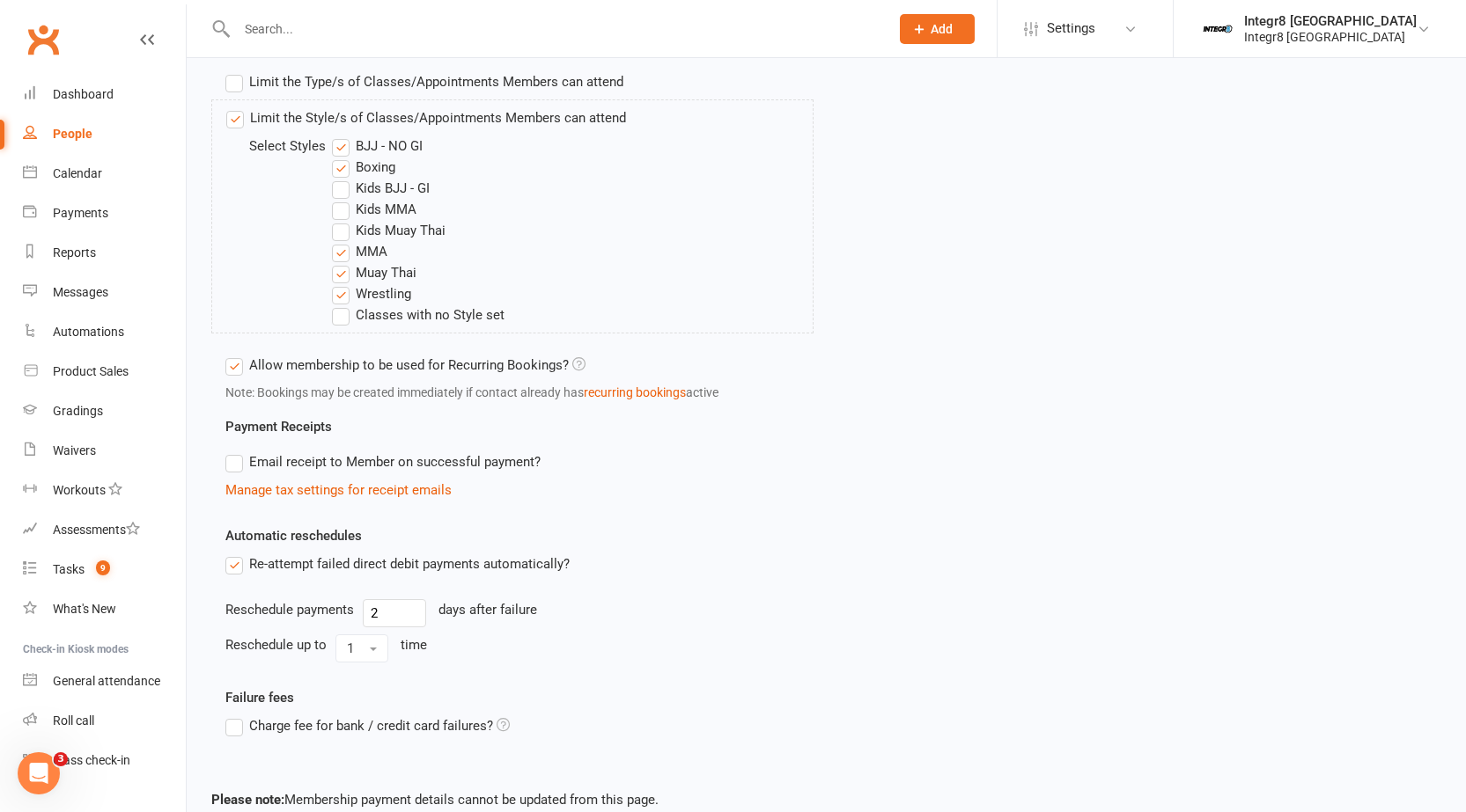
scroll to position [788, 0]
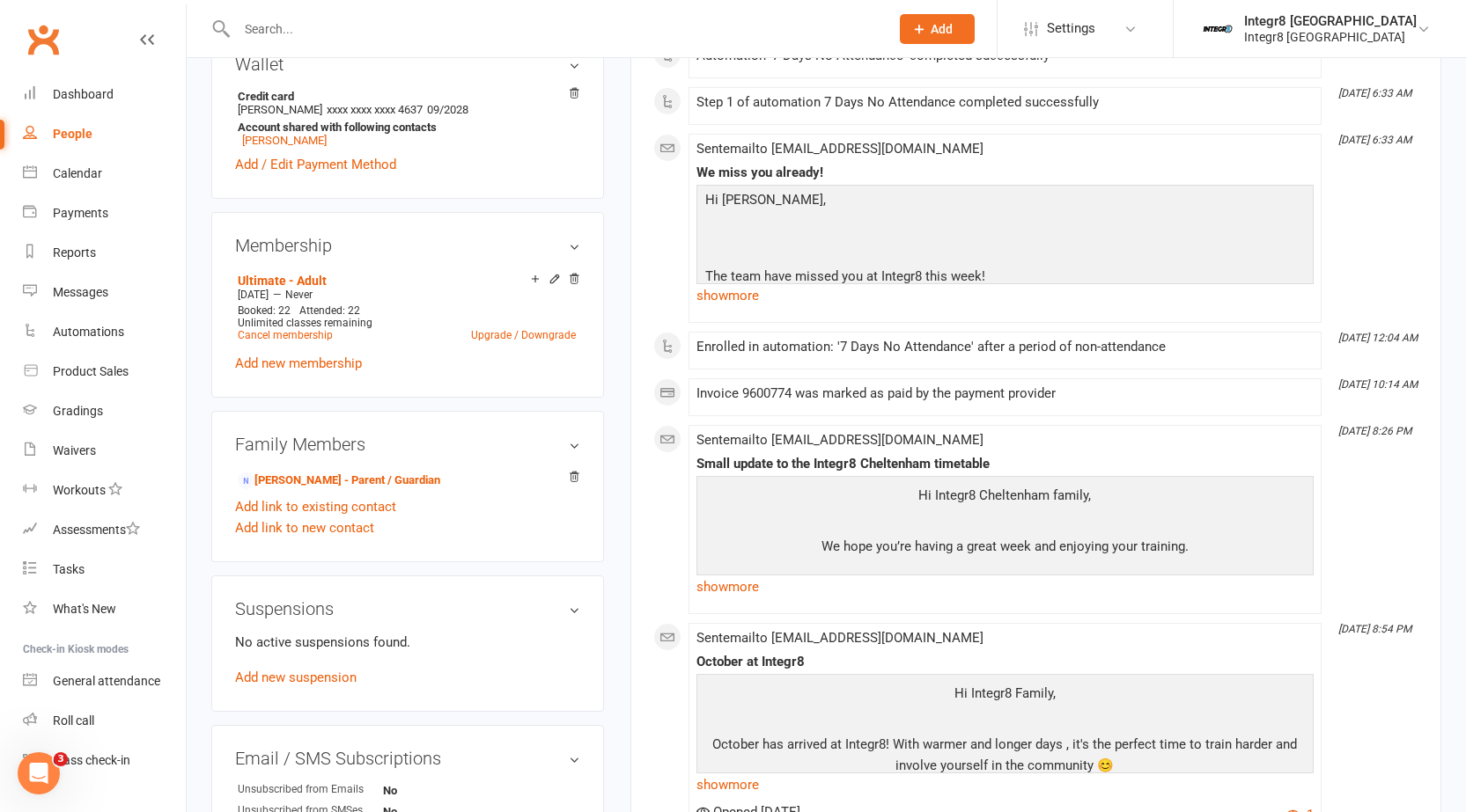
scroll to position [528, 0]
click at [550, 280] on icon at bounding box center [554, 277] width 8 height 8
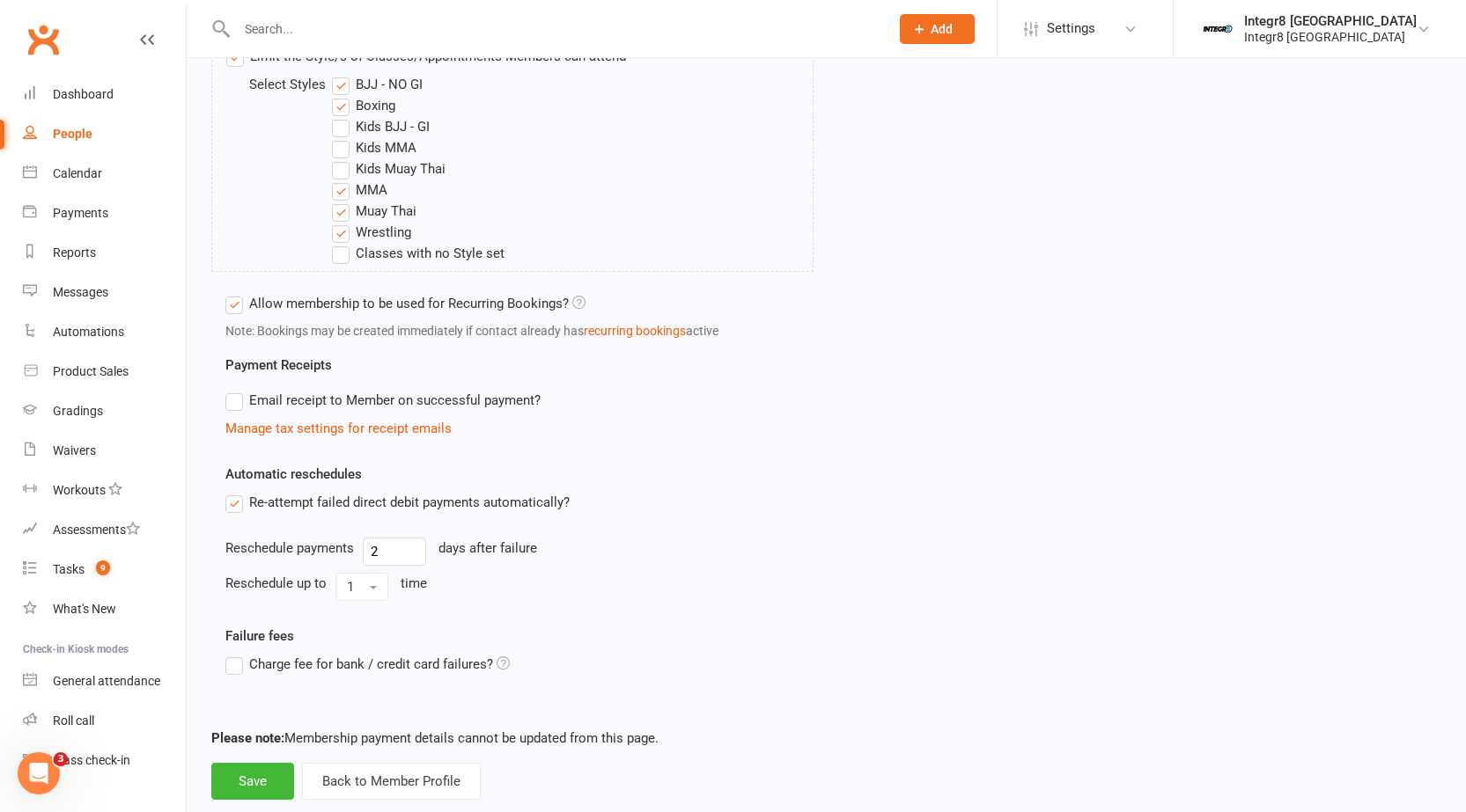
scroll to position [788, 0]
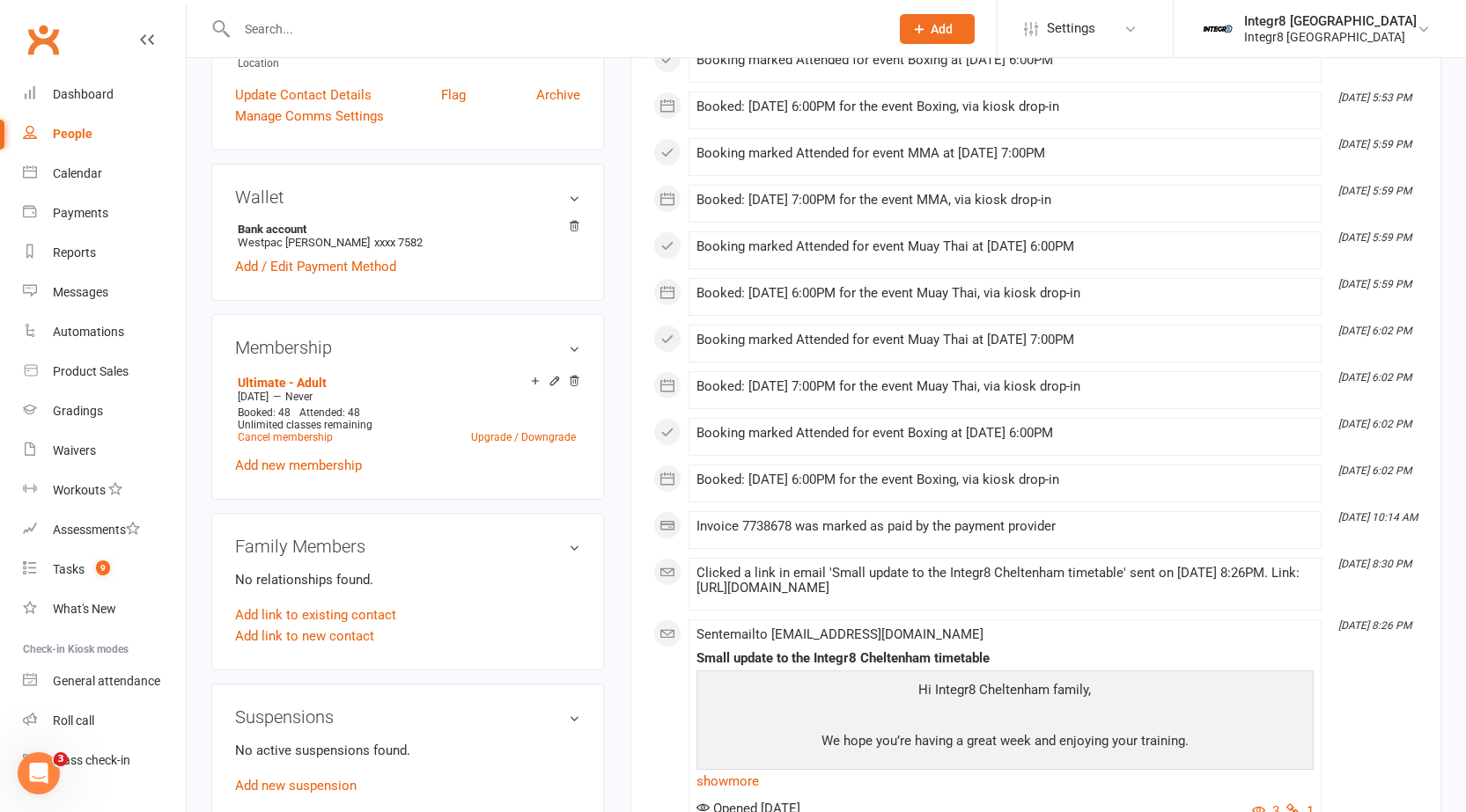
scroll to position [440, 0]
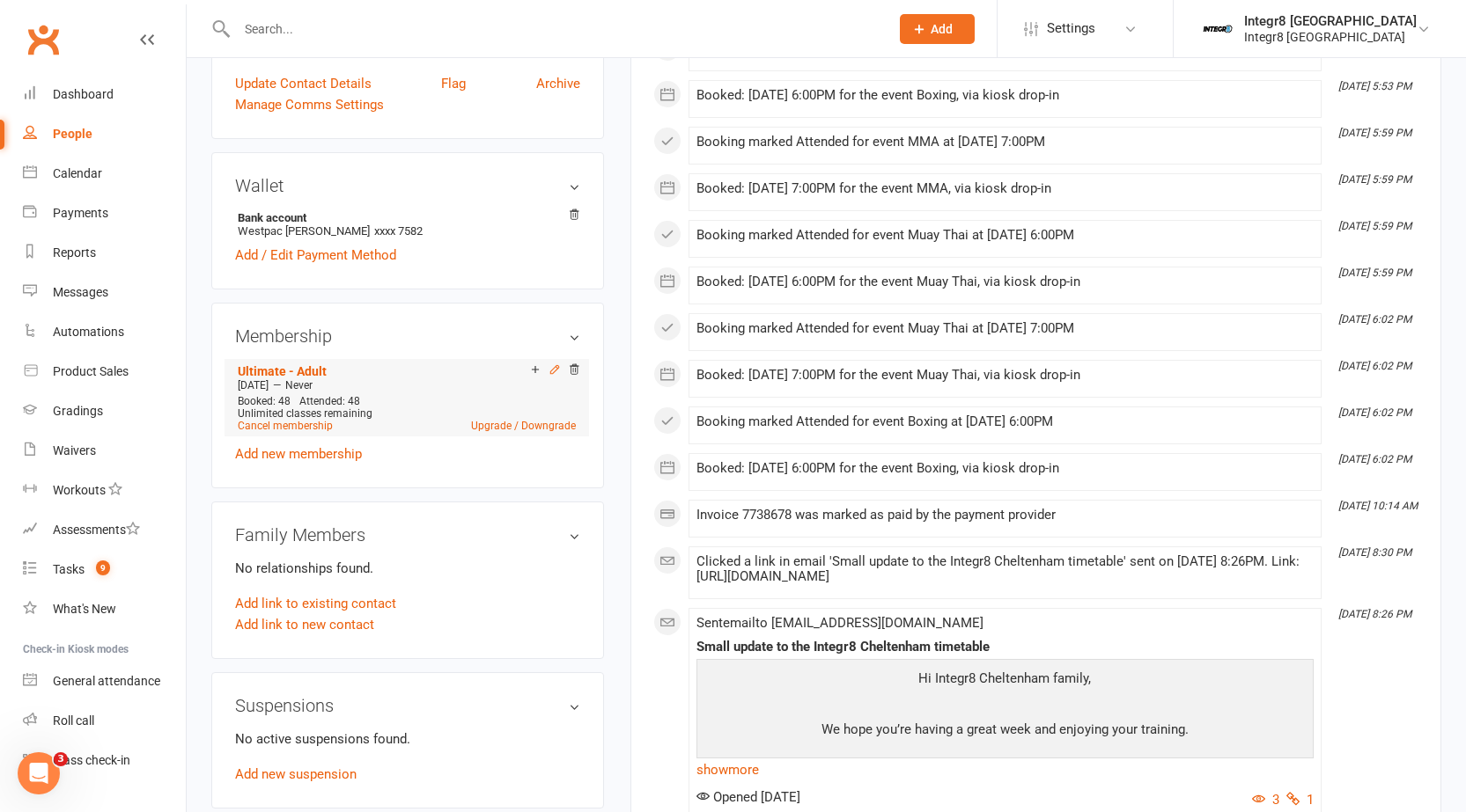
click at [555, 371] on icon at bounding box center [554, 369] width 13 height 13
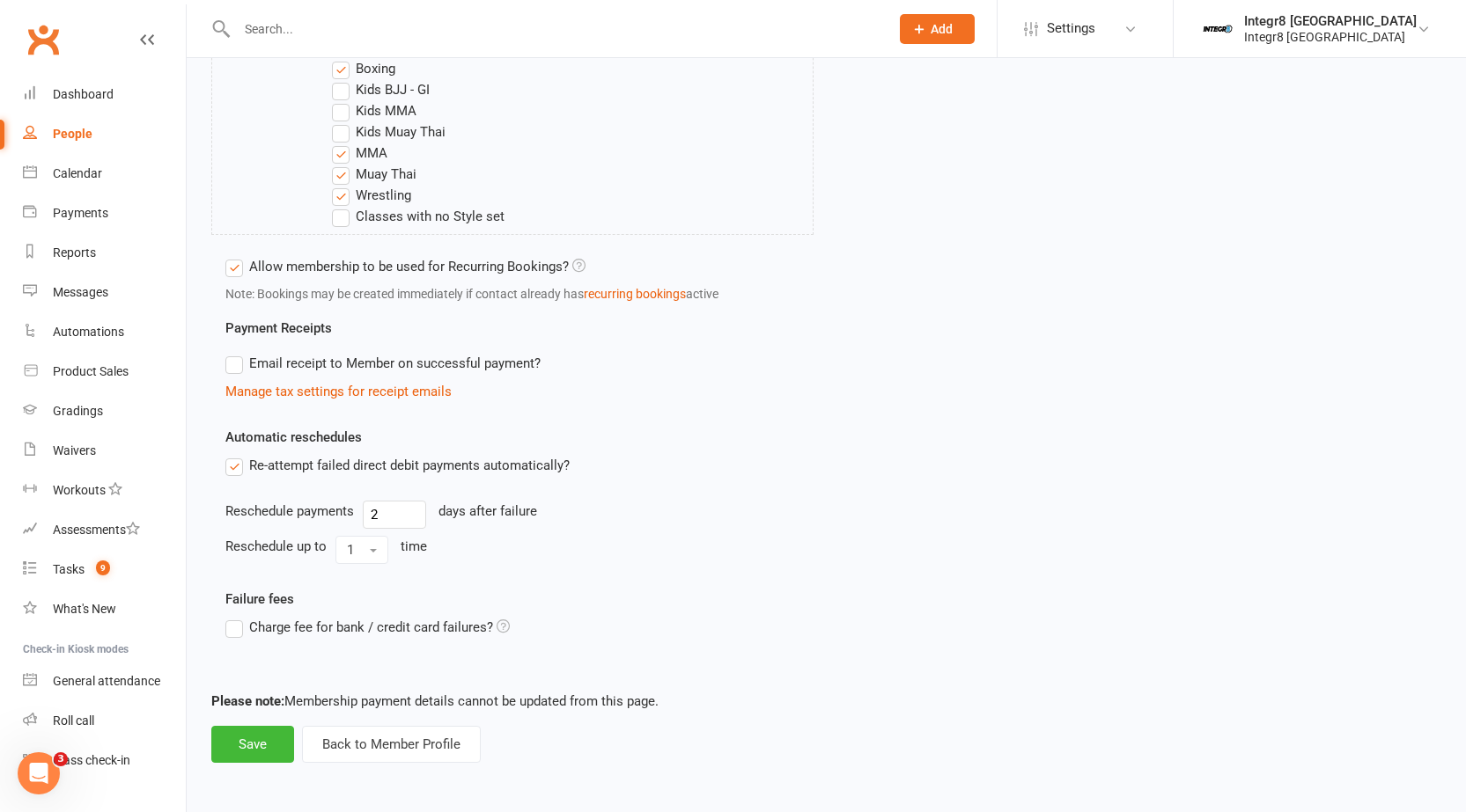
scroll to position [788, 0]
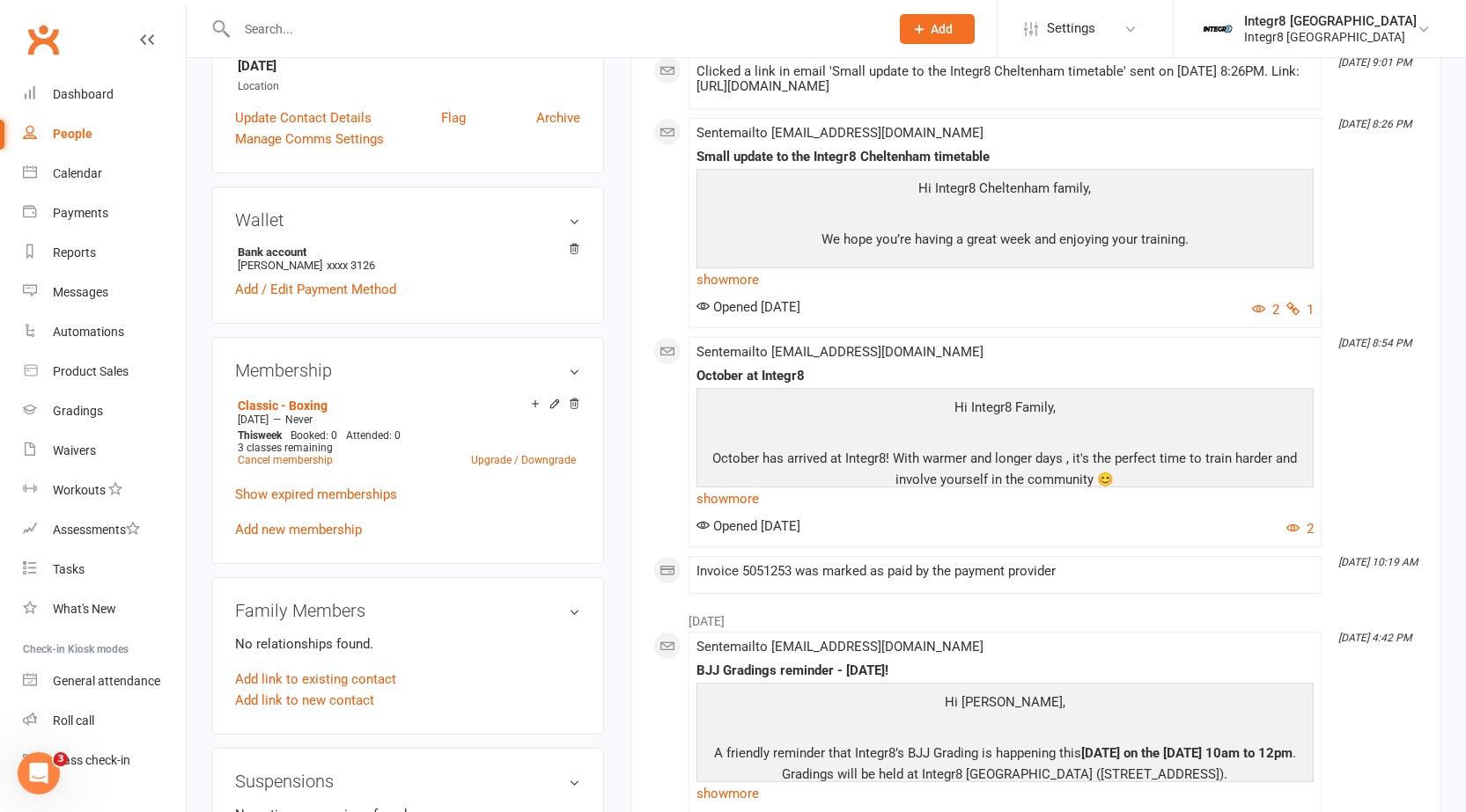
scroll to position [440, 0]
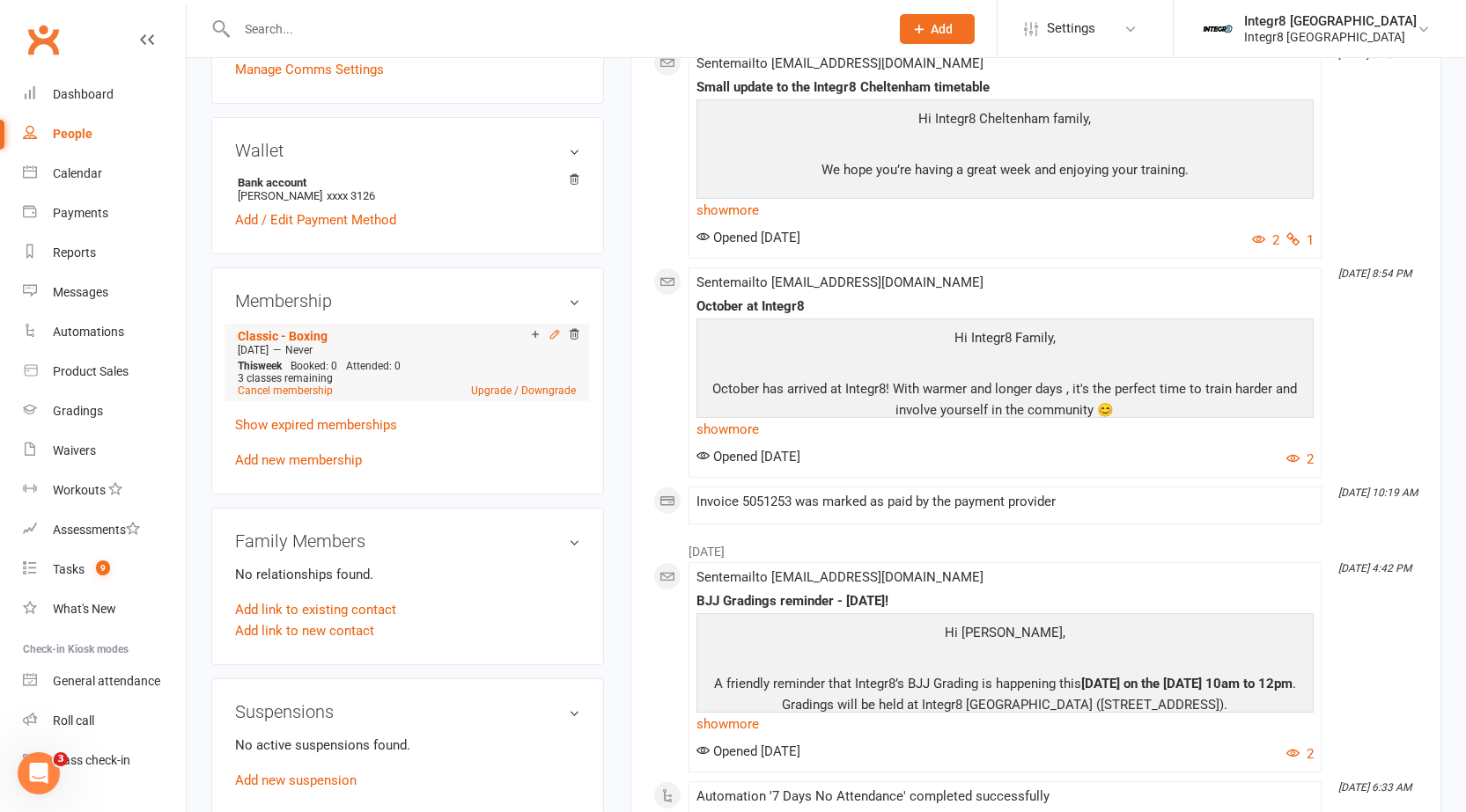
click at [556, 334] on icon at bounding box center [554, 334] width 8 height 8
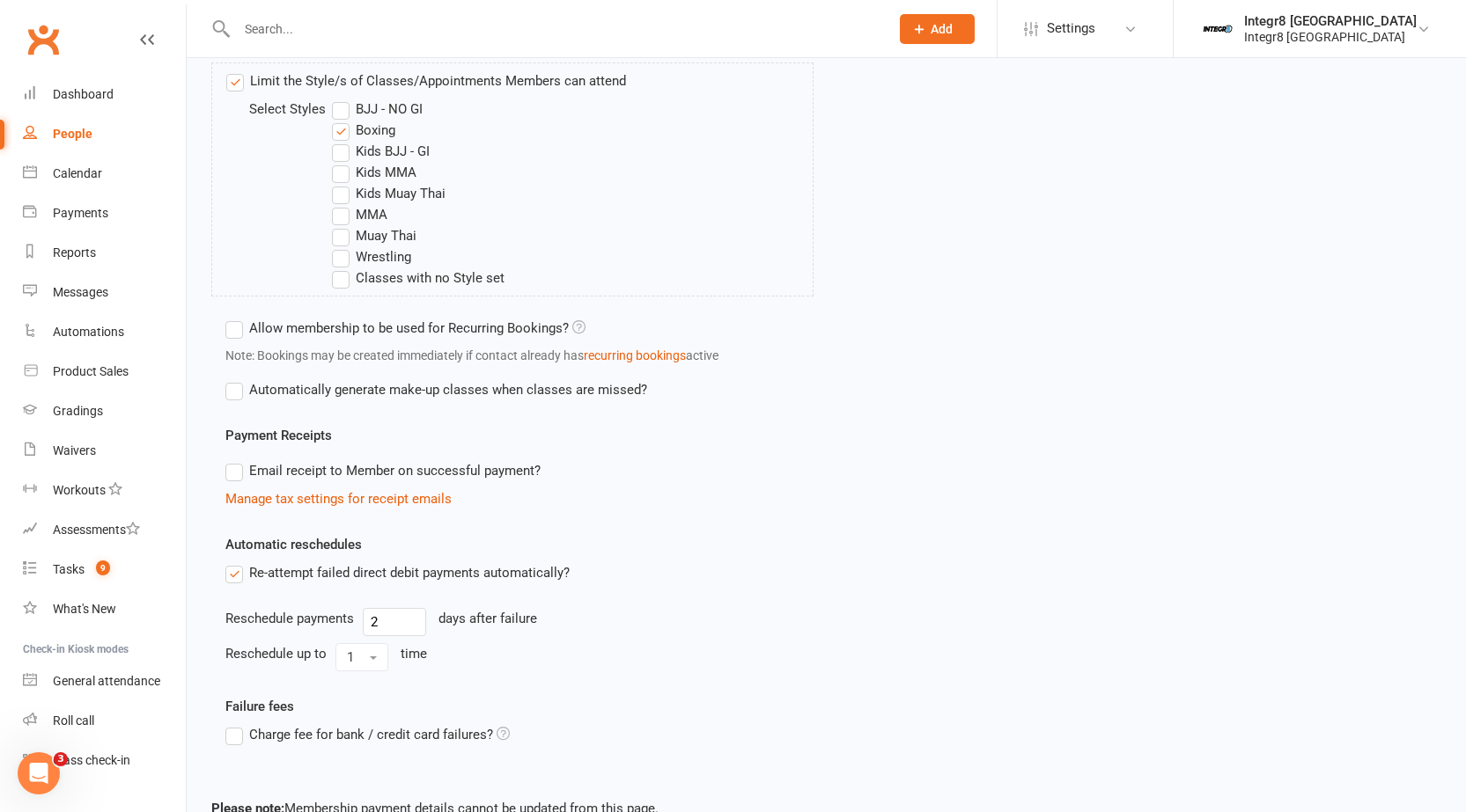
scroll to position [792, 0]
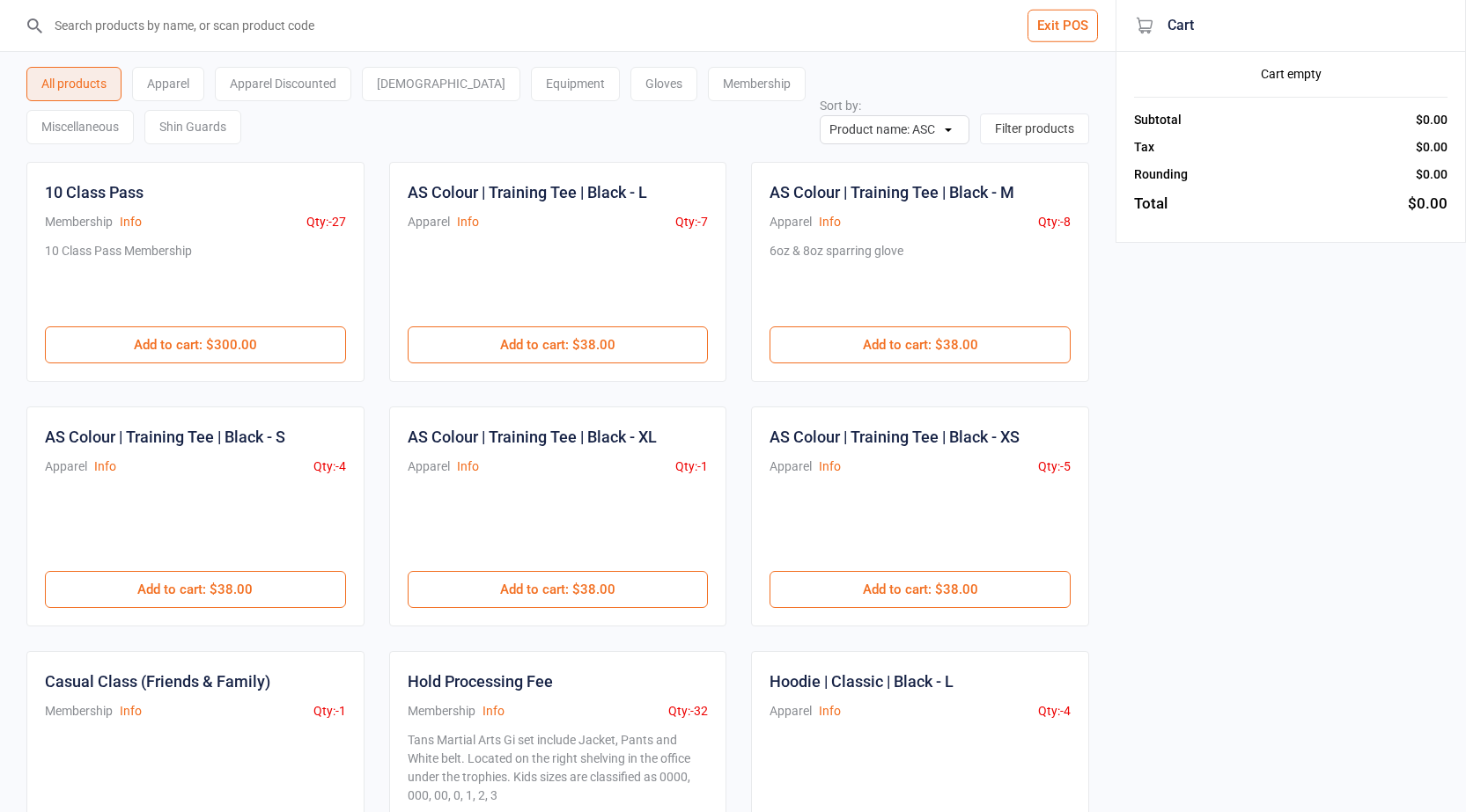
click at [493, 31] on input "search" at bounding box center [568, 25] width 1045 height 51
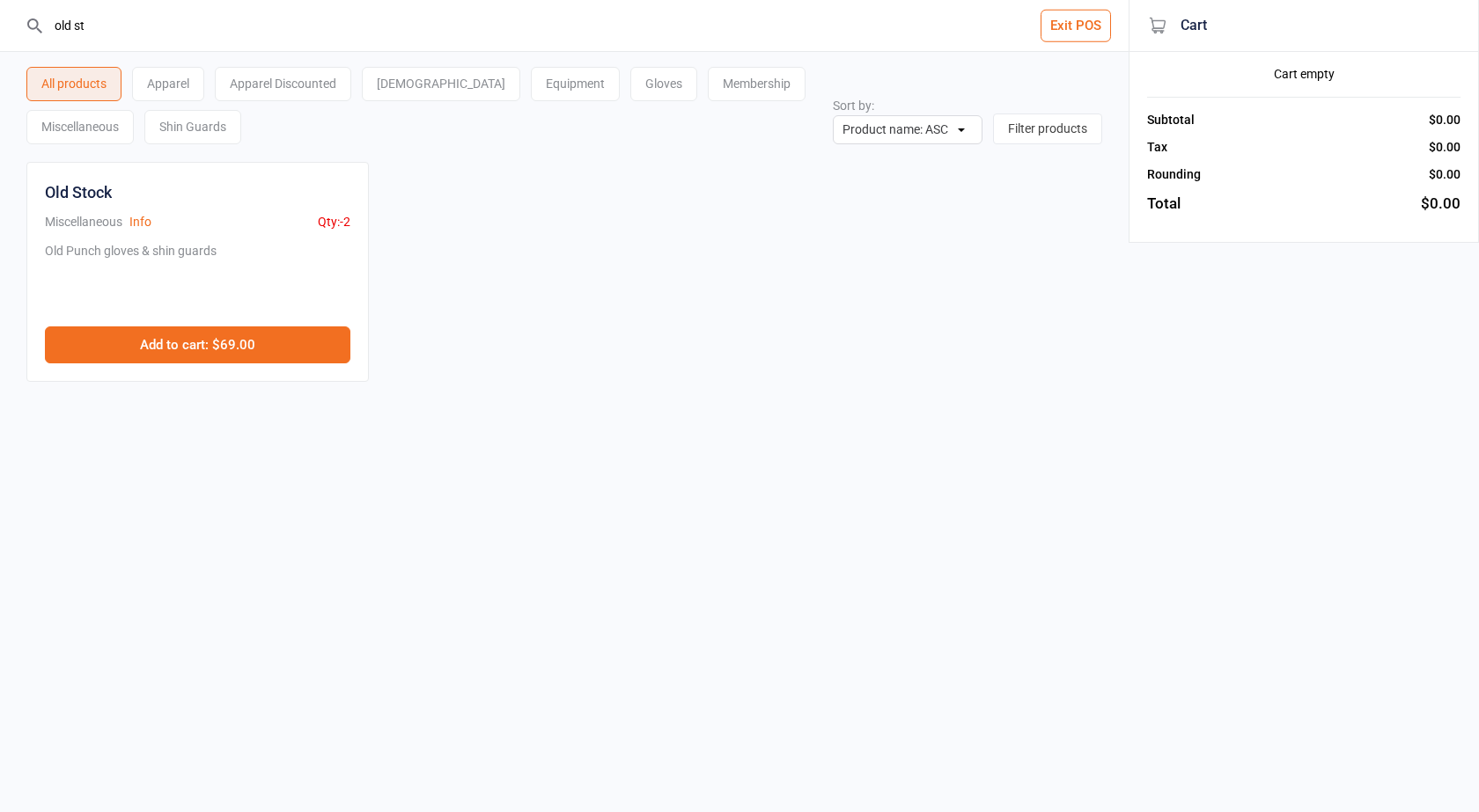
type input "old st"
click at [206, 354] on button "Add to cart : $69.00" at bounding box center [197, 345] width 306 height 37
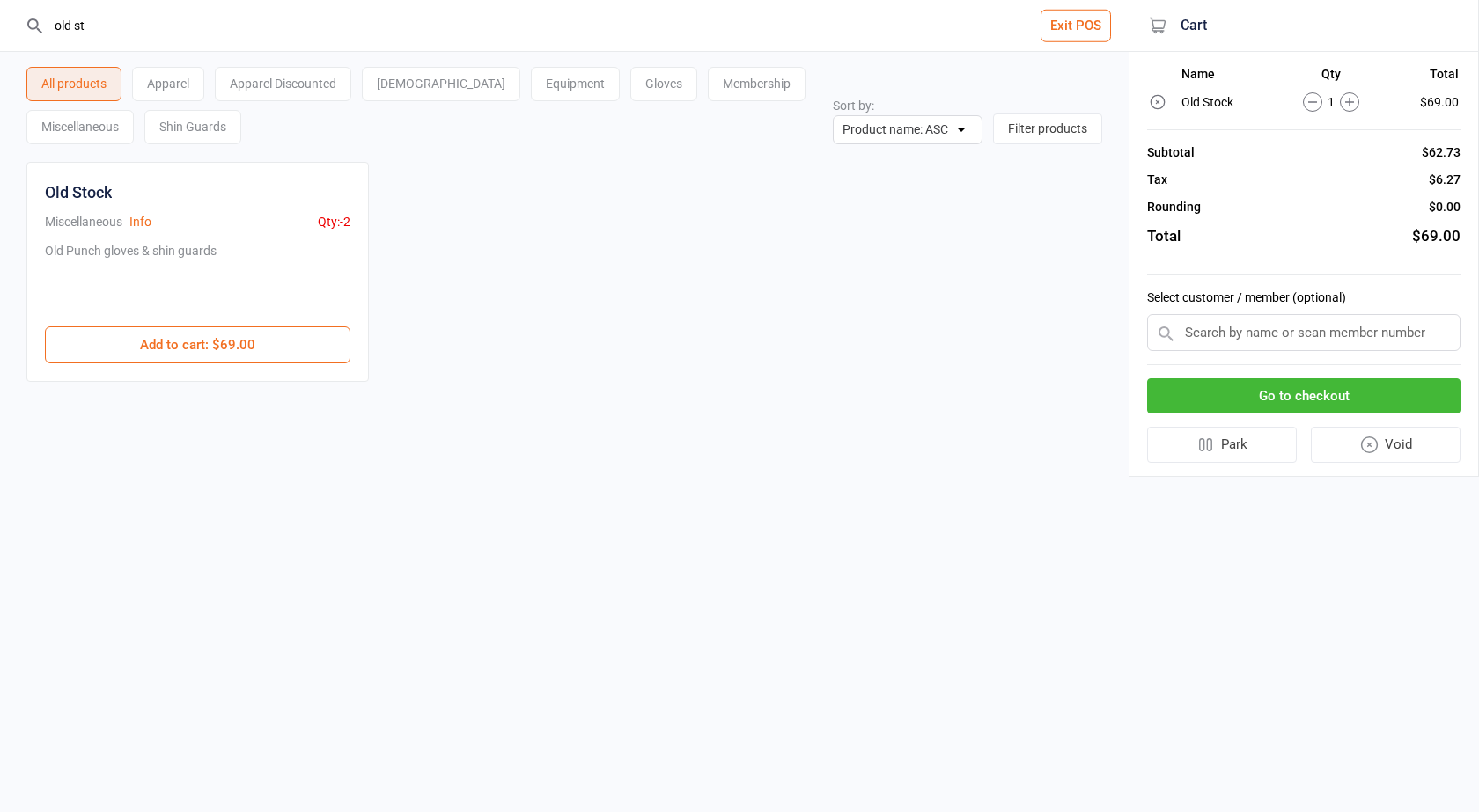
click at [1353, 322] on input "text" at bounding box center [1303, 333] width 314 height 37
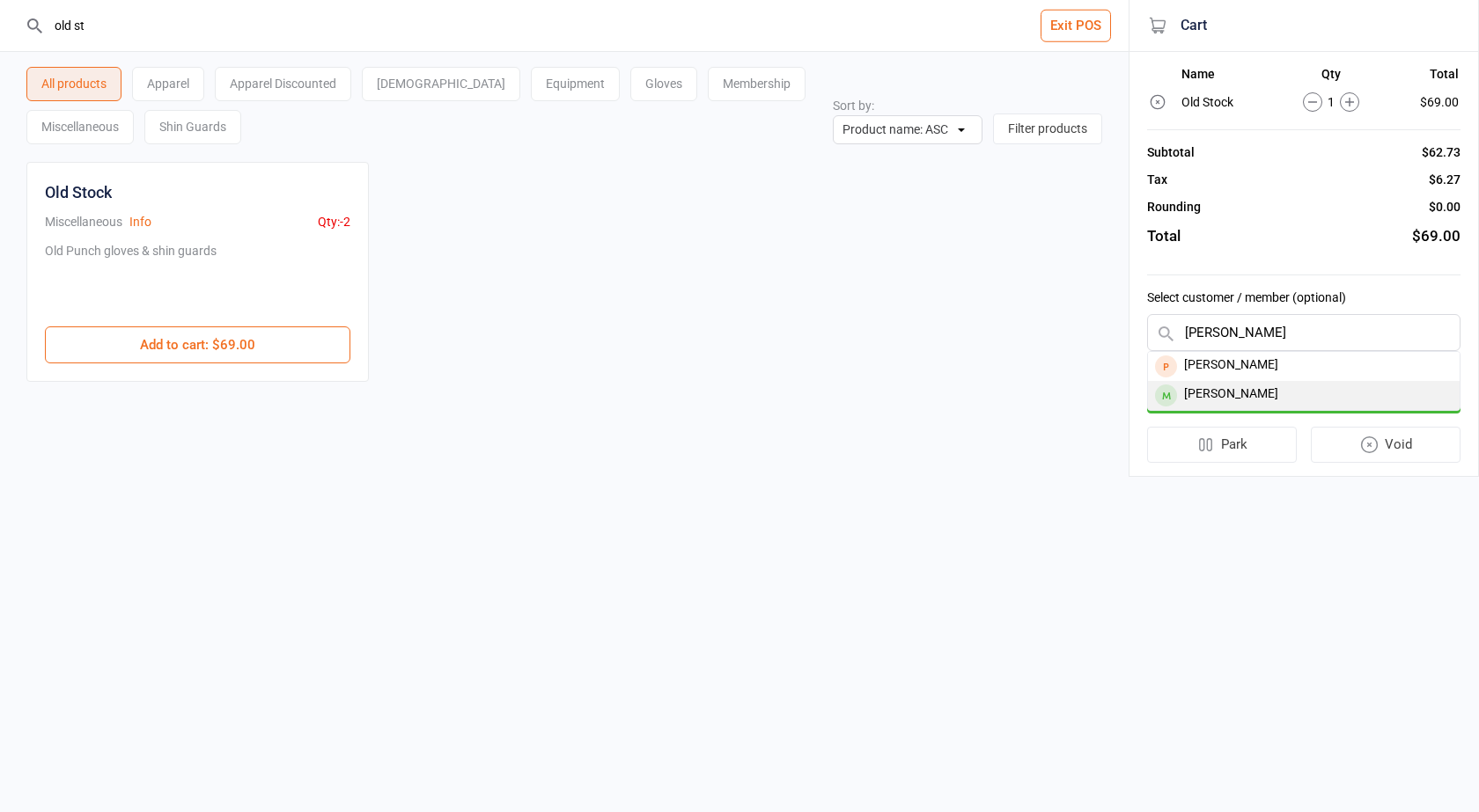
type input "[PERSON_NAME]"
click at [1310, 394] on div "[PERSON_NAME]" at bounding box center [1303, 396] width 312 height 29
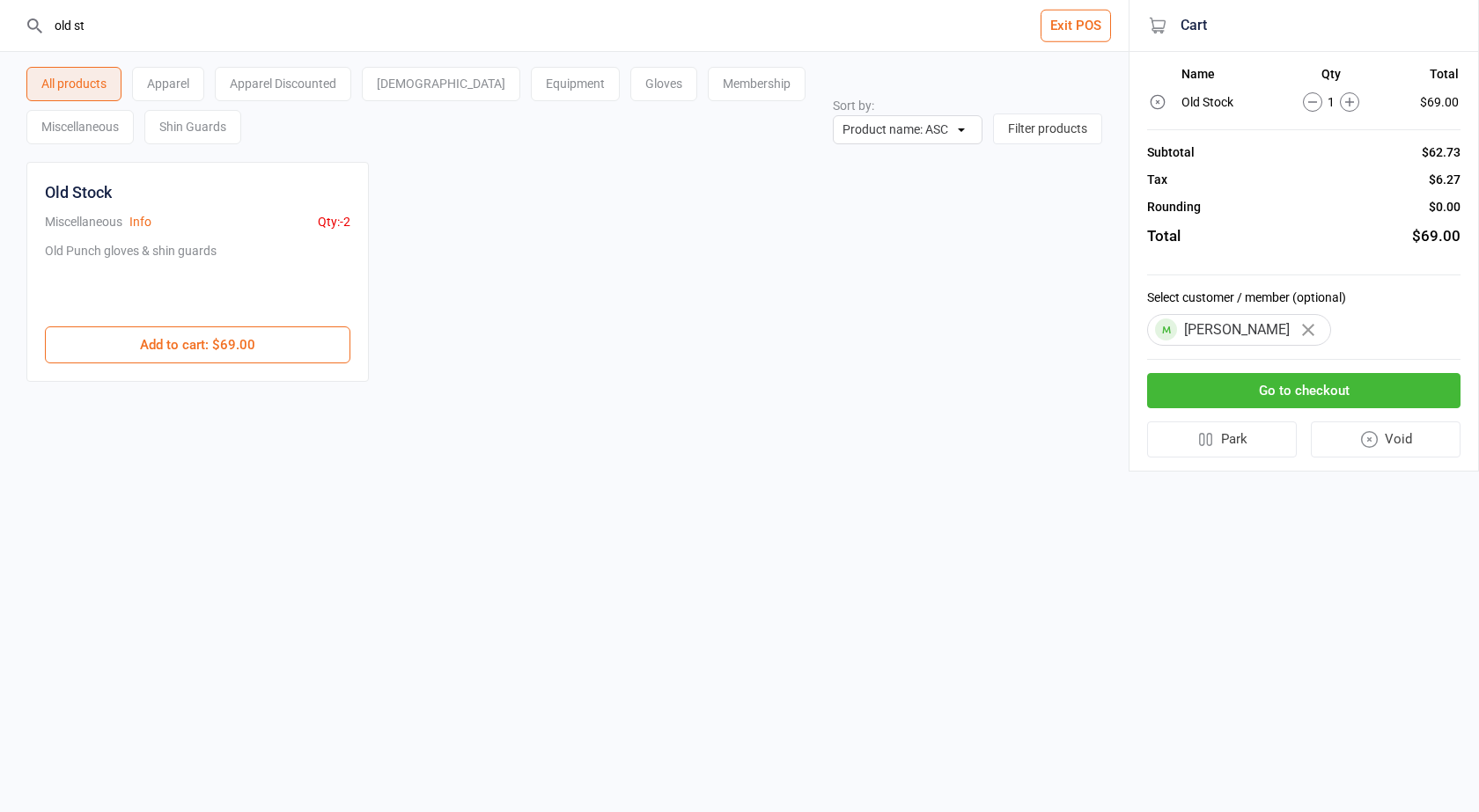
click at [1288, 381] on button "Go to checkout" at bounding box center [1303, 391] width 314 height 36
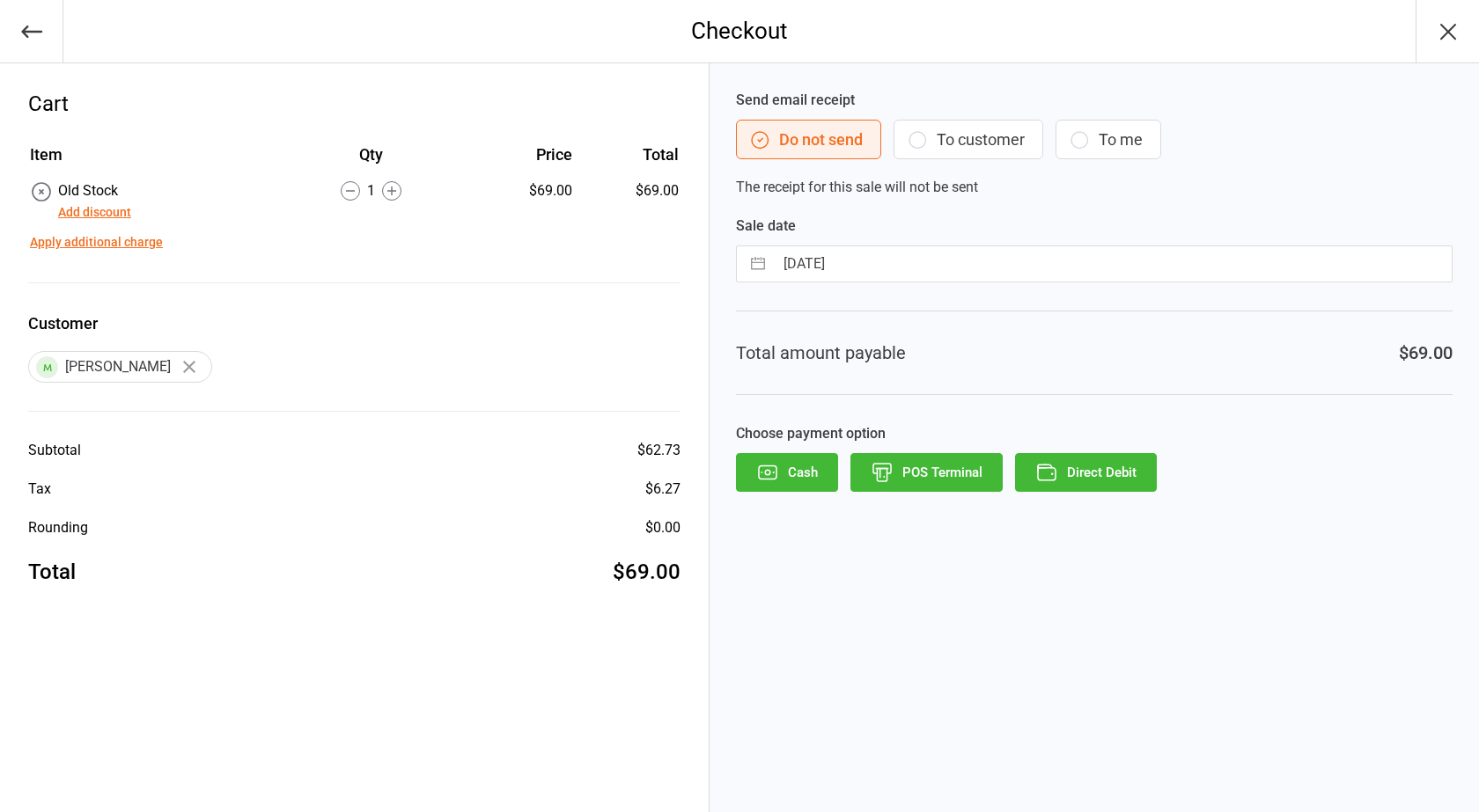
click at [979, 128] on button "To customer" at bounding box center [968, 139] width 150 height 40
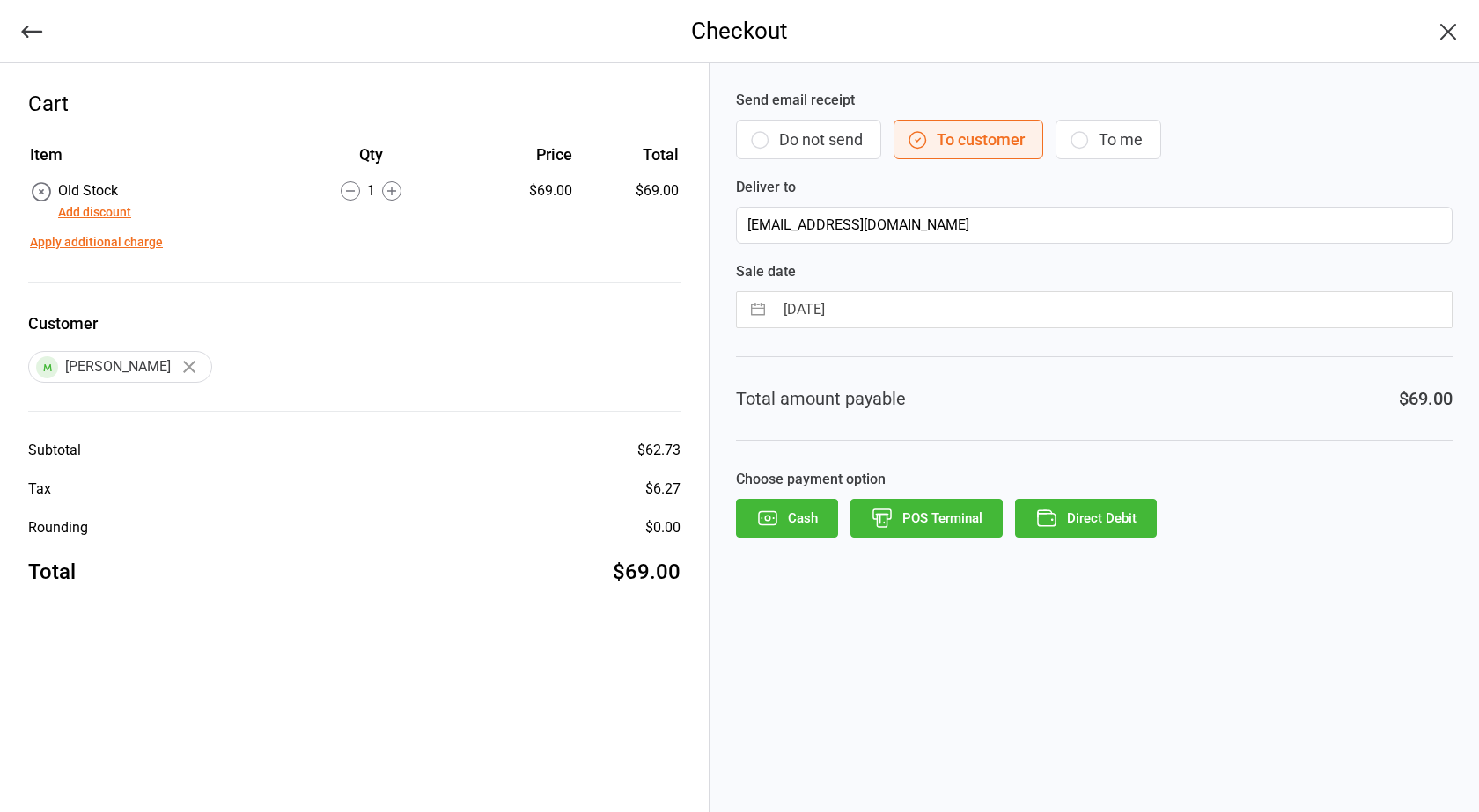
click at [935, 508] on button "POS Terminal" at bounding box center [927, 519] width 152 height 39
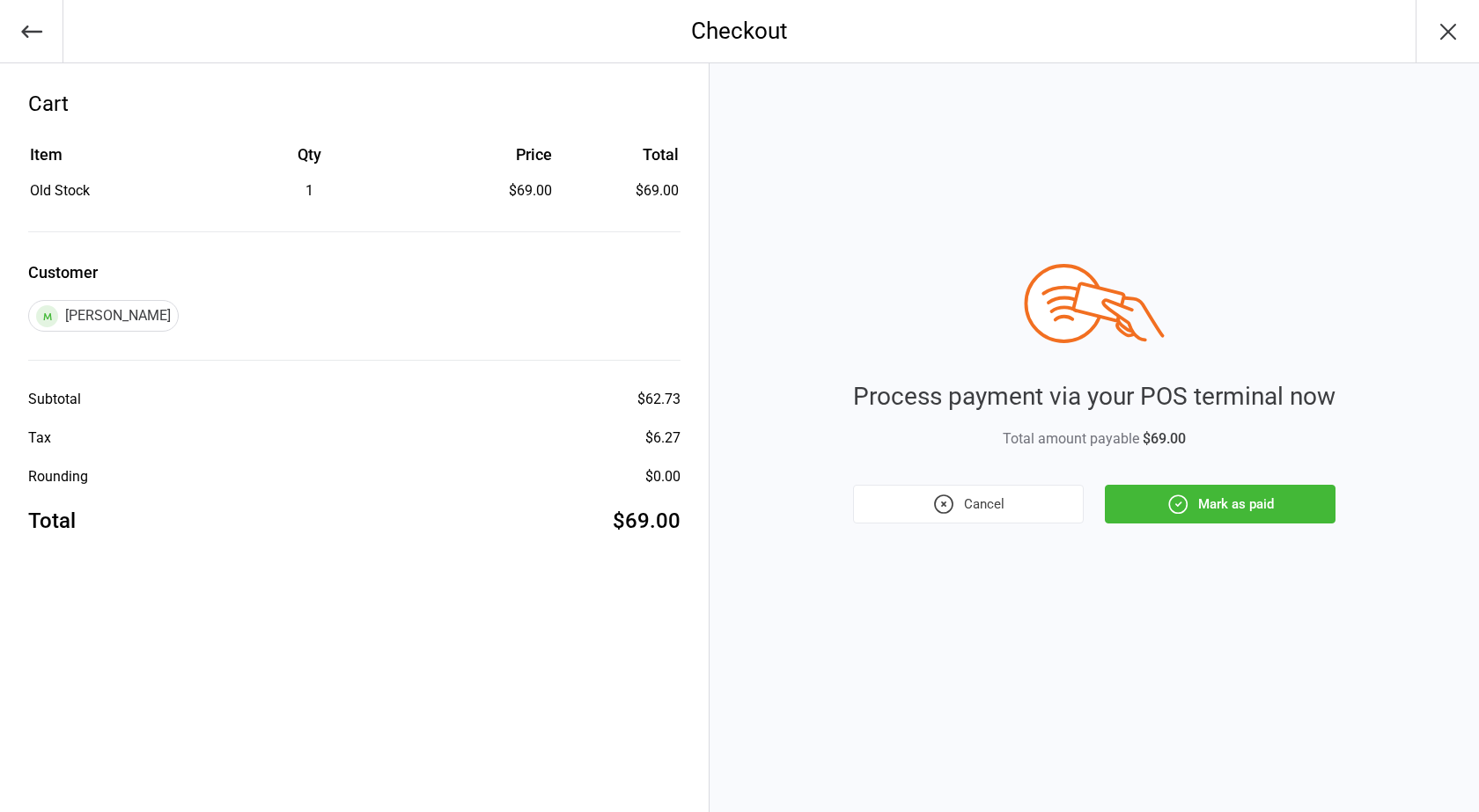
click at [1210, 503] on button "Mark as paid" at bounding box center [1220, 504] width 231 height 39
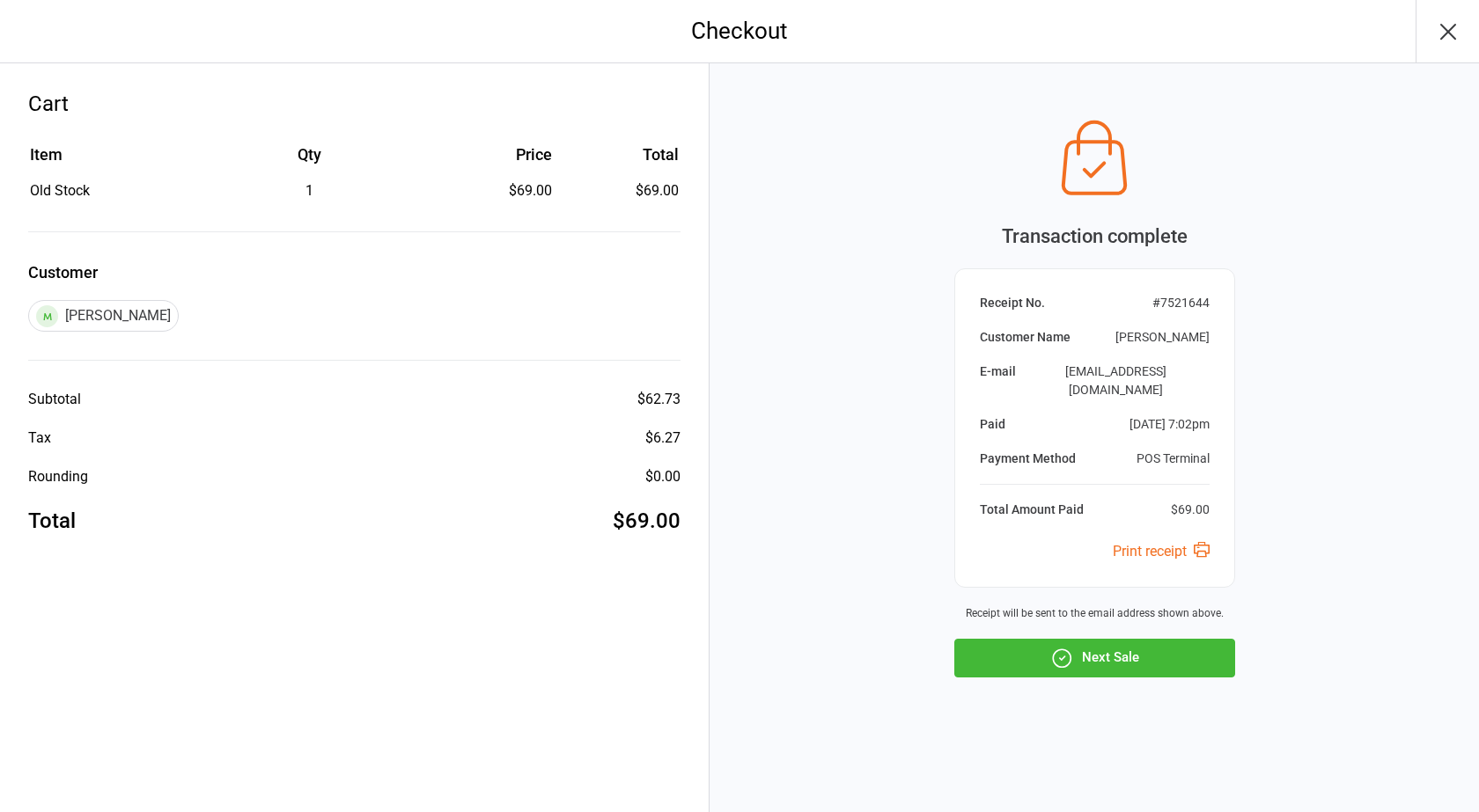
click at [1169, 657] on button "Next Sale" at bounding box center [1094, 659] width 281 height 39
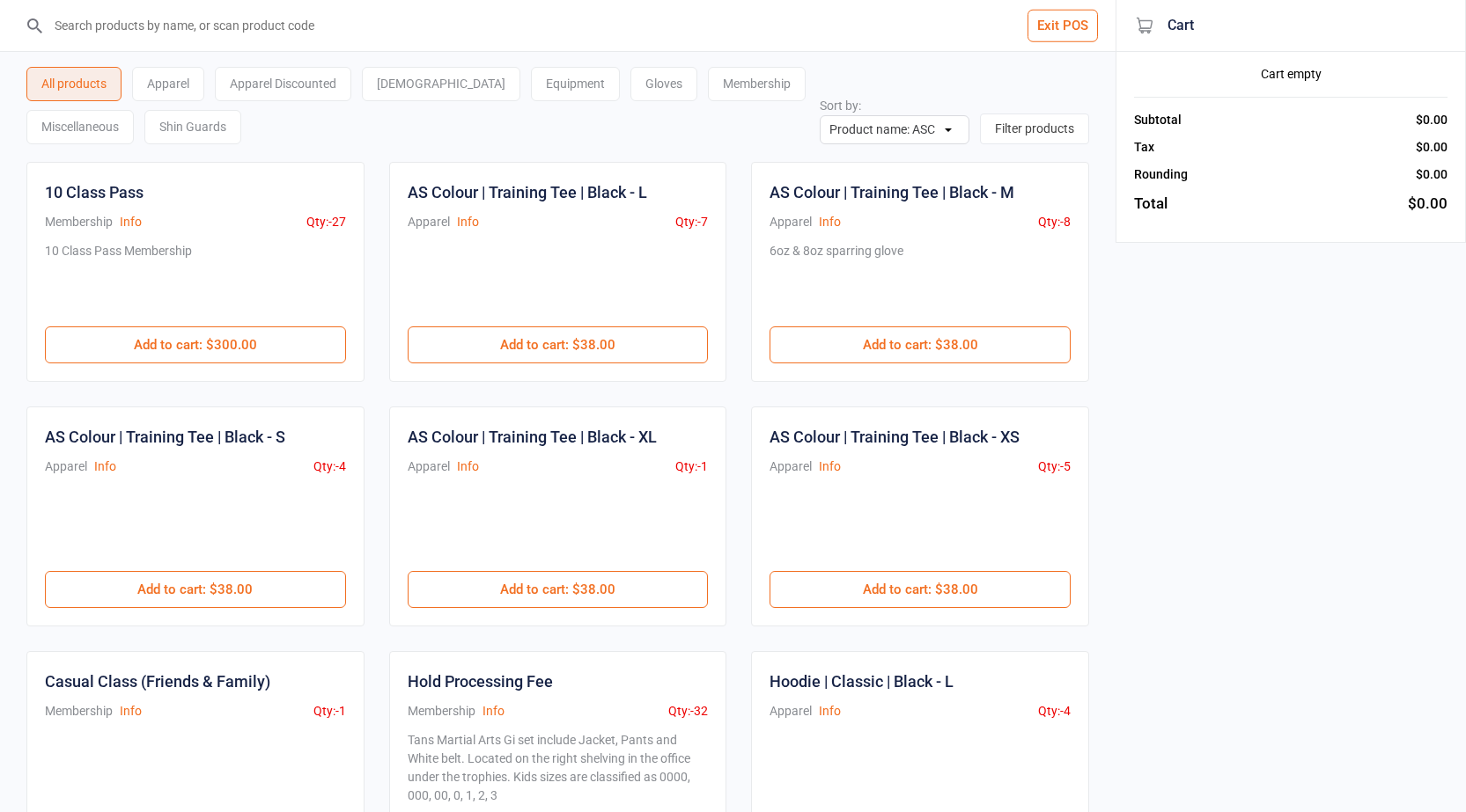
click at [1151, 246] on div "Exit POS All products Apparel Apparel Discounted Bjj Equipment Gloves Membershi…" at bounding box center [733, 731] width 1466 height 1463
click at [239, 12] on input "search" at bounding box center [568, 25] width 1045 height 51
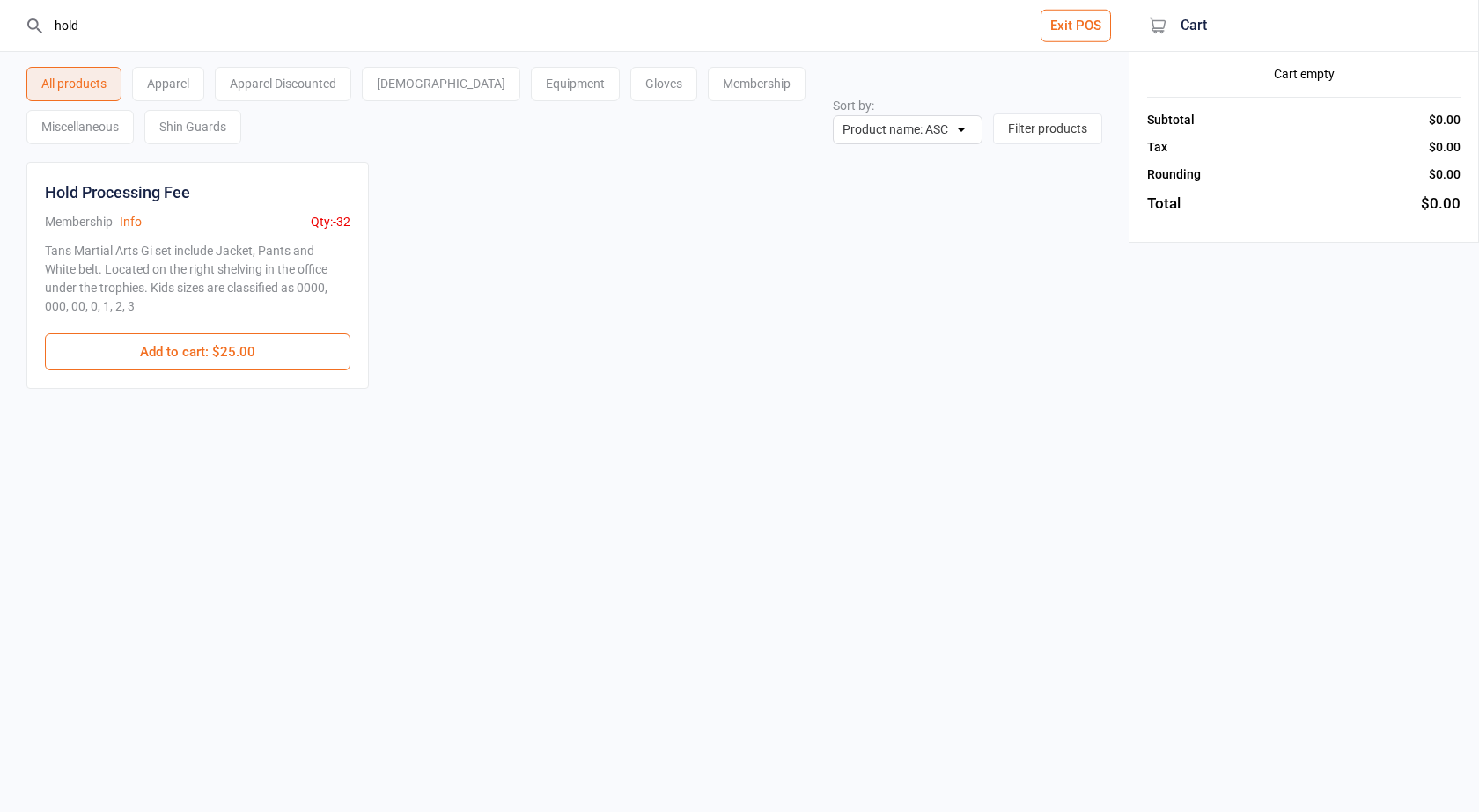
type input "hold"
click at [243, 384] on div "Hold Processing Fee Membership Info Qty: -32 Tans Martial Arts Gi set include J…" at bounding box center [197, 276] width 342 height 227
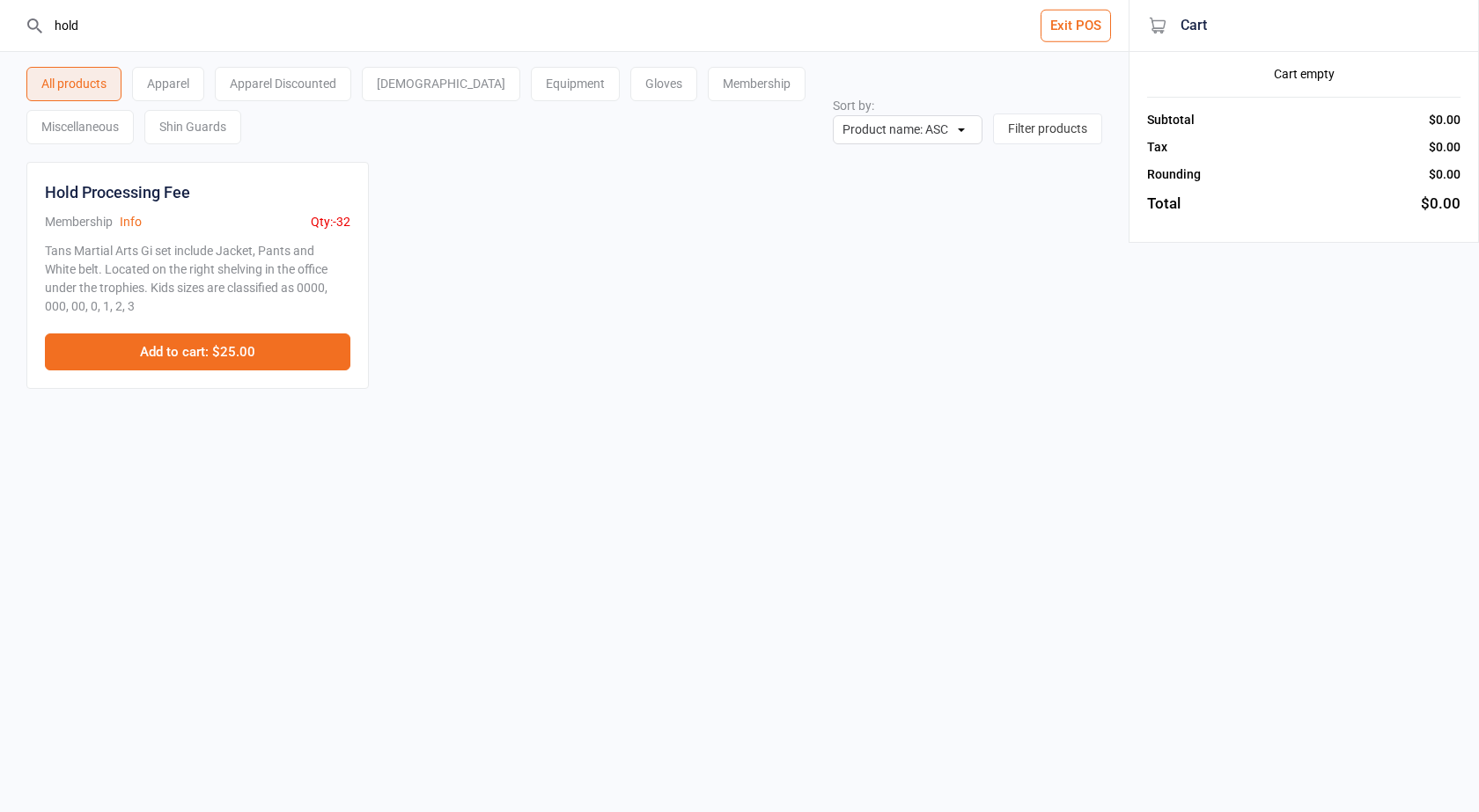
click at [248, 358] on button "Add to cart : $25.00" at bounding box center [197, 352] width 306 height 37
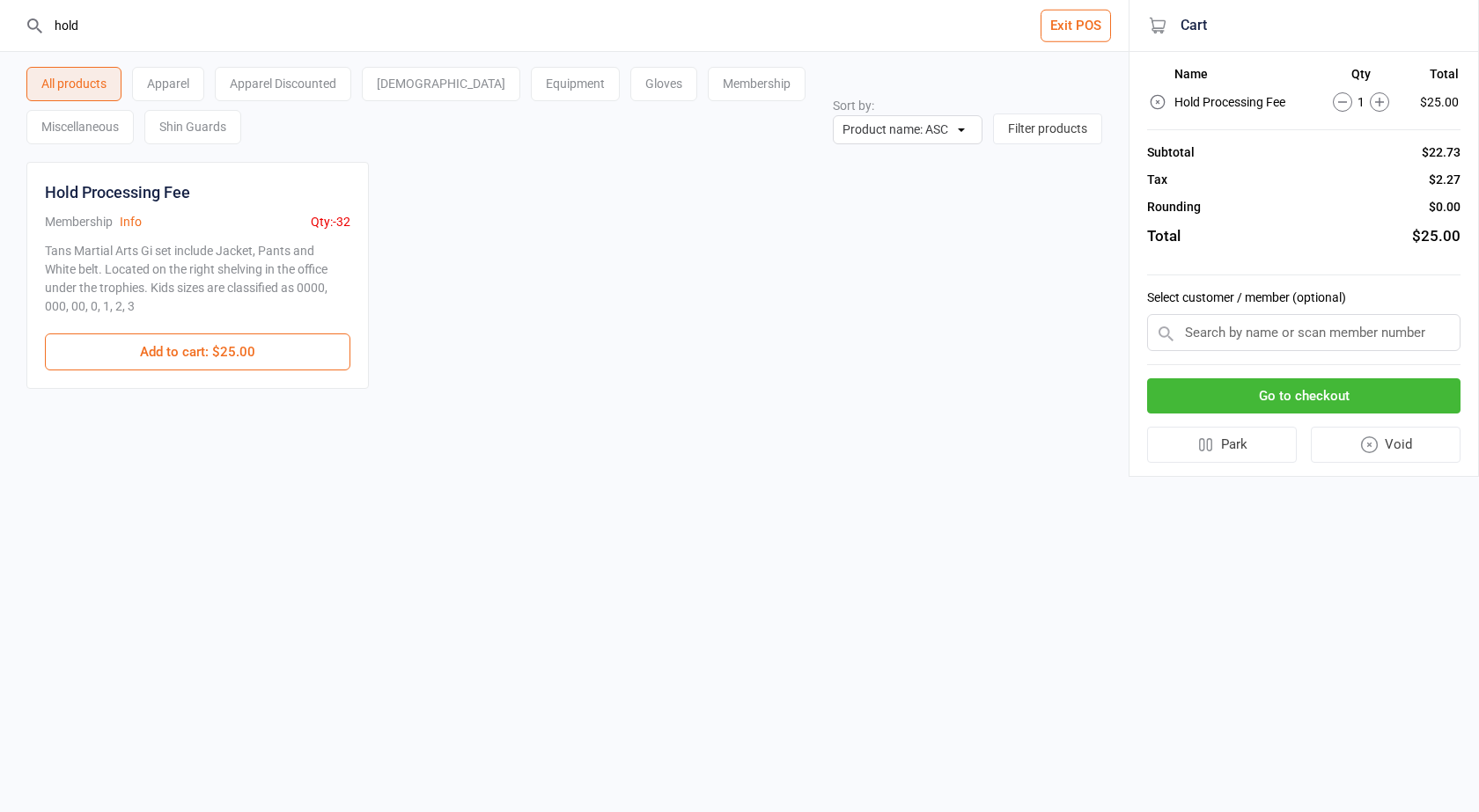
click at [1352, 341] on input "text" at bounding box center [1303, 333] width 314 height 37
type input "yazb"
click at [1353, 357] on div "[PERSON_NAME]" at bounding box center [1303, 366] width 312 height 29
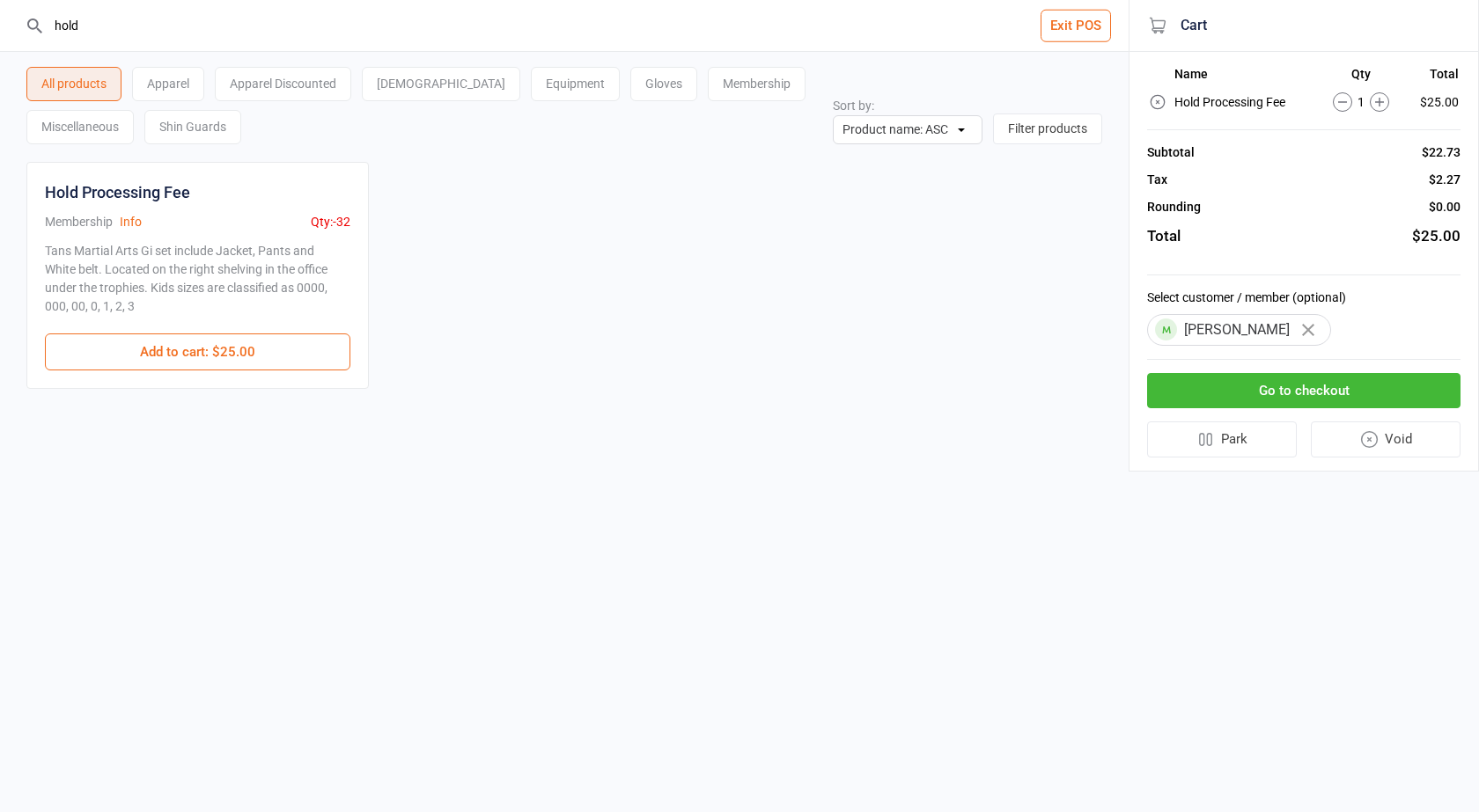
click at [1277, 381] on button "Go to checkout" at bounding box center [1303, 391] width 314 height 36
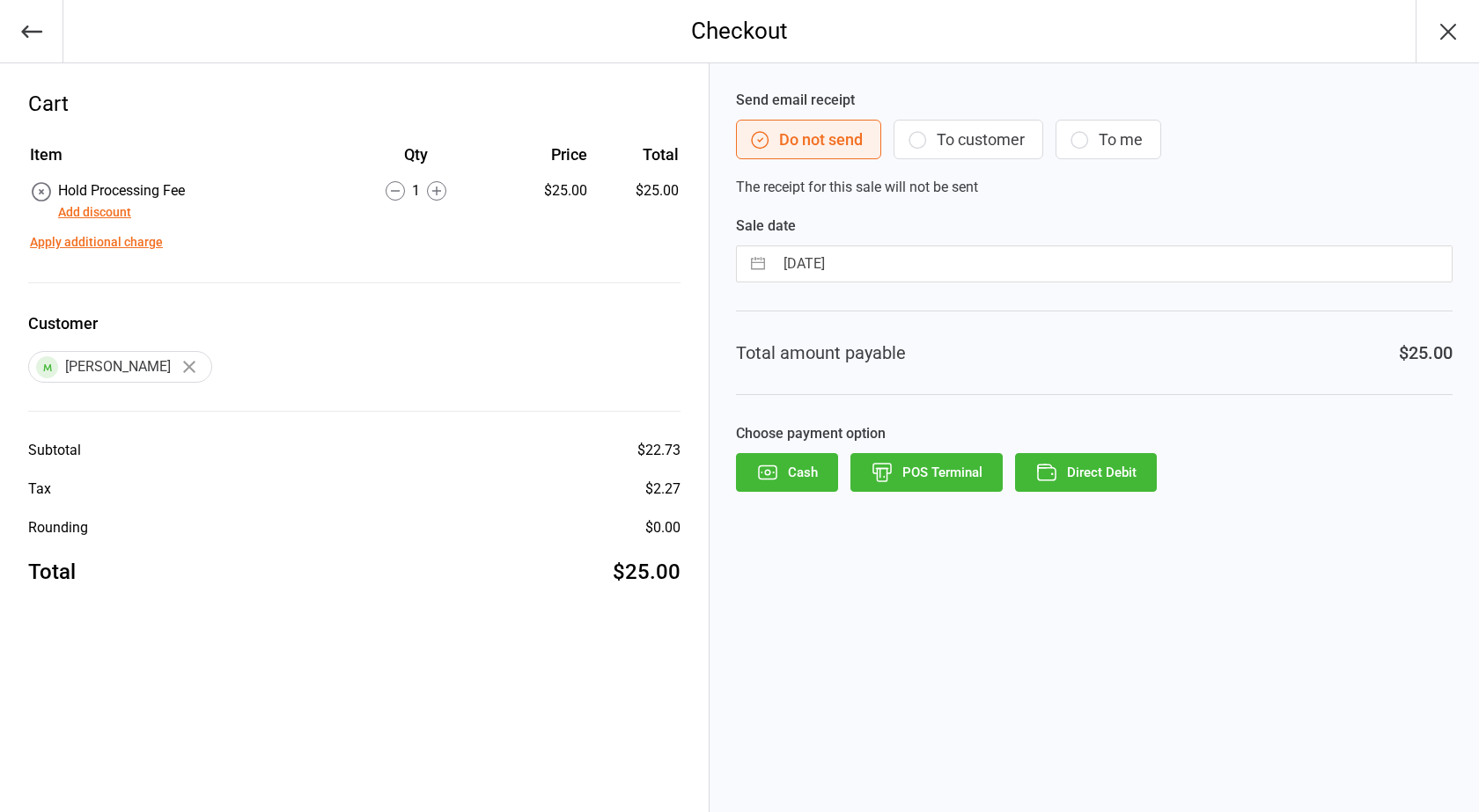
click at [926, 138] on icon "button" at bounding box center [918, 140] width 22 height 21
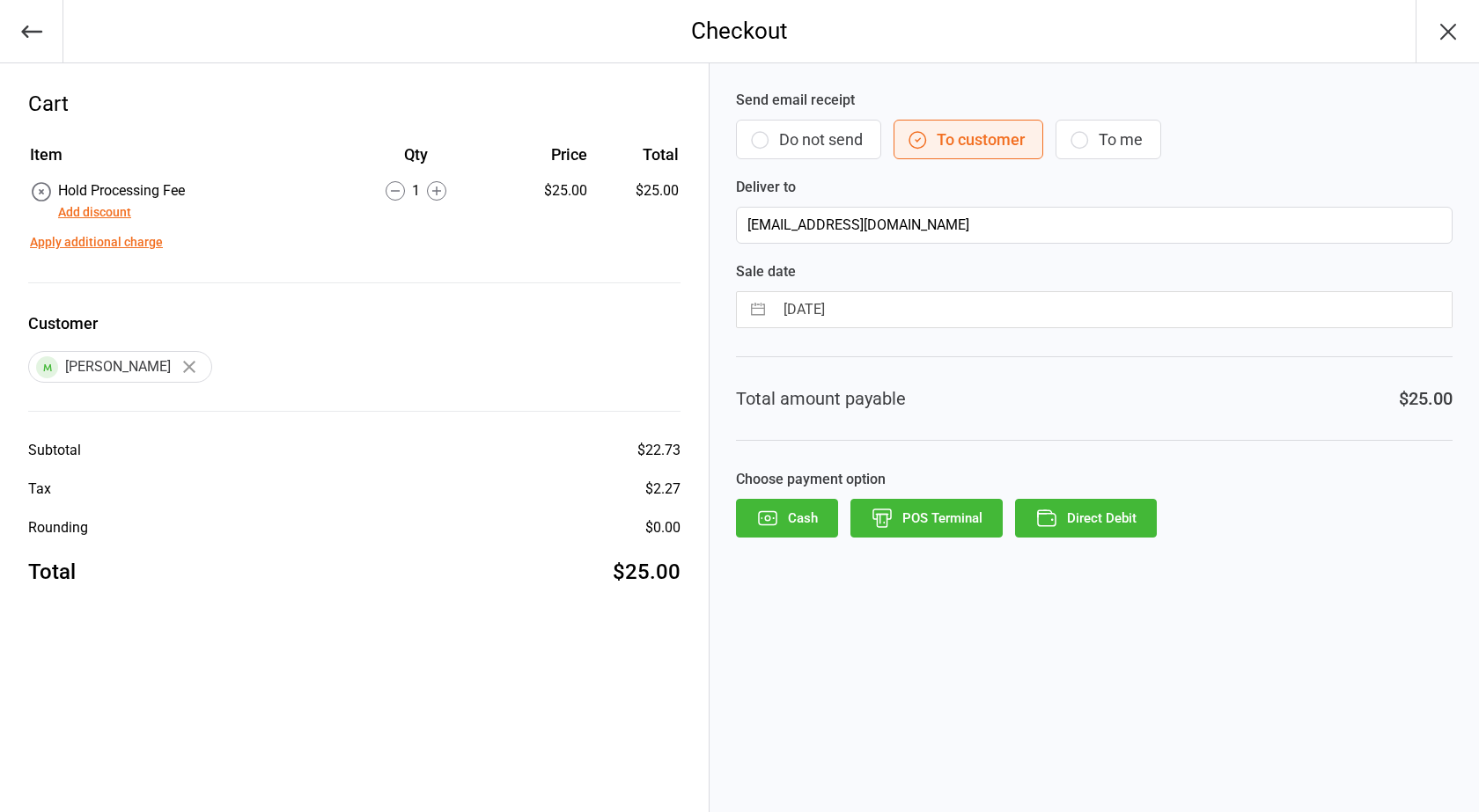
click at [1143, 523] on button "Direct Debit" at bounding box center [1085, 519] width 142 height 39
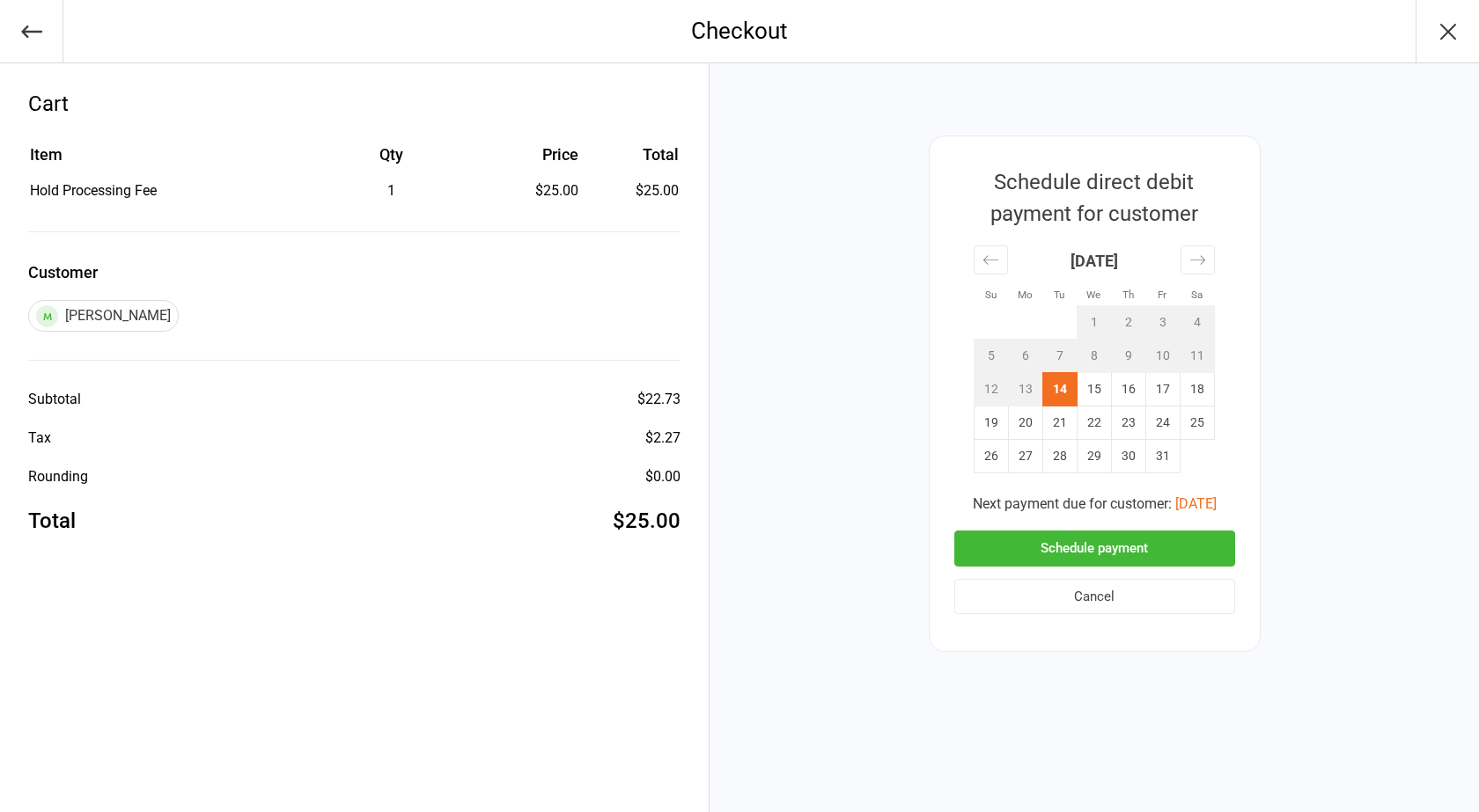
click at [1132, 545] on button "Schedule payment" at bounding box center [1094, 548] width 281 height 36
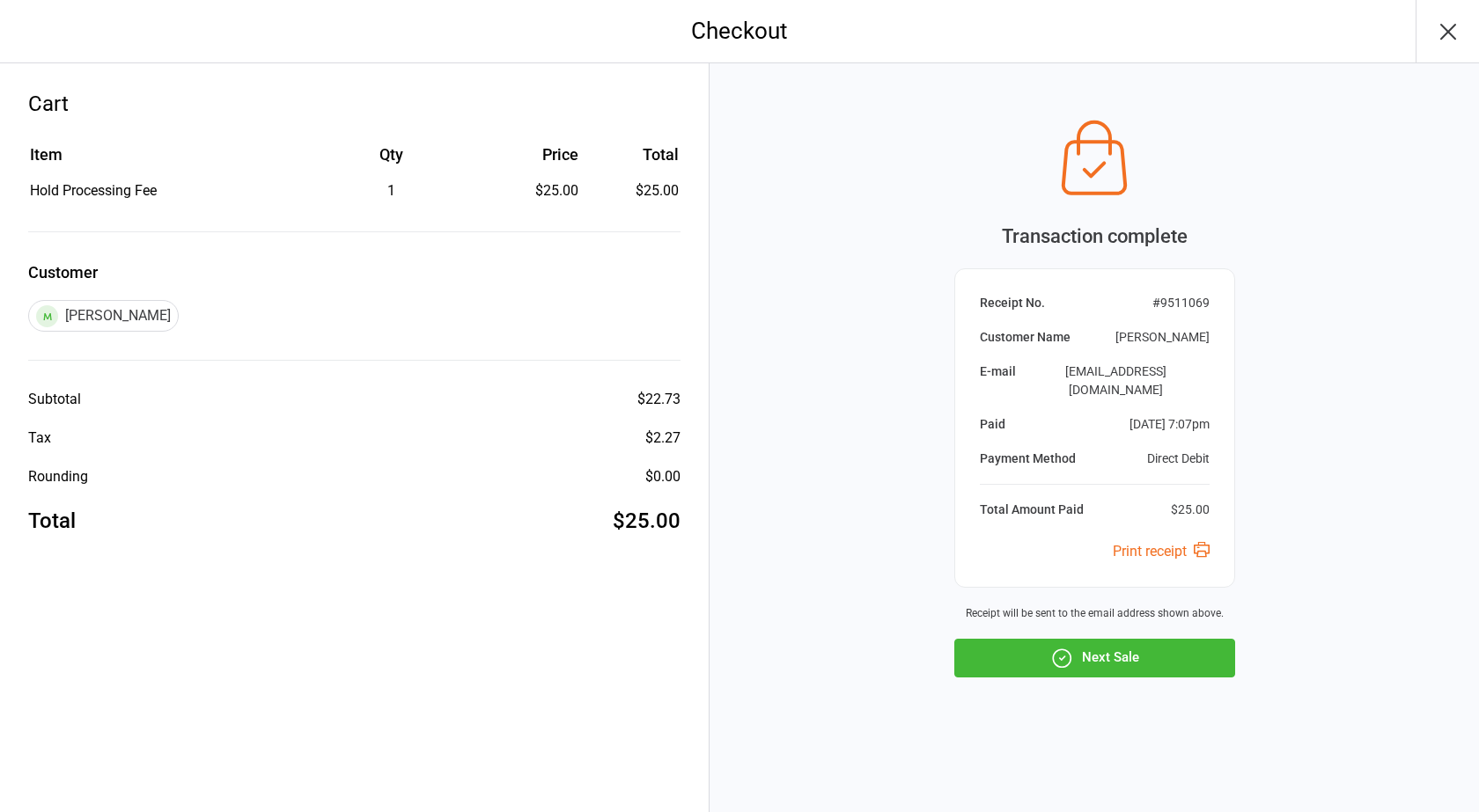
click at [1109, 639] on button "Next Sale" at bounding box center [1094, 659] width 281 height 39
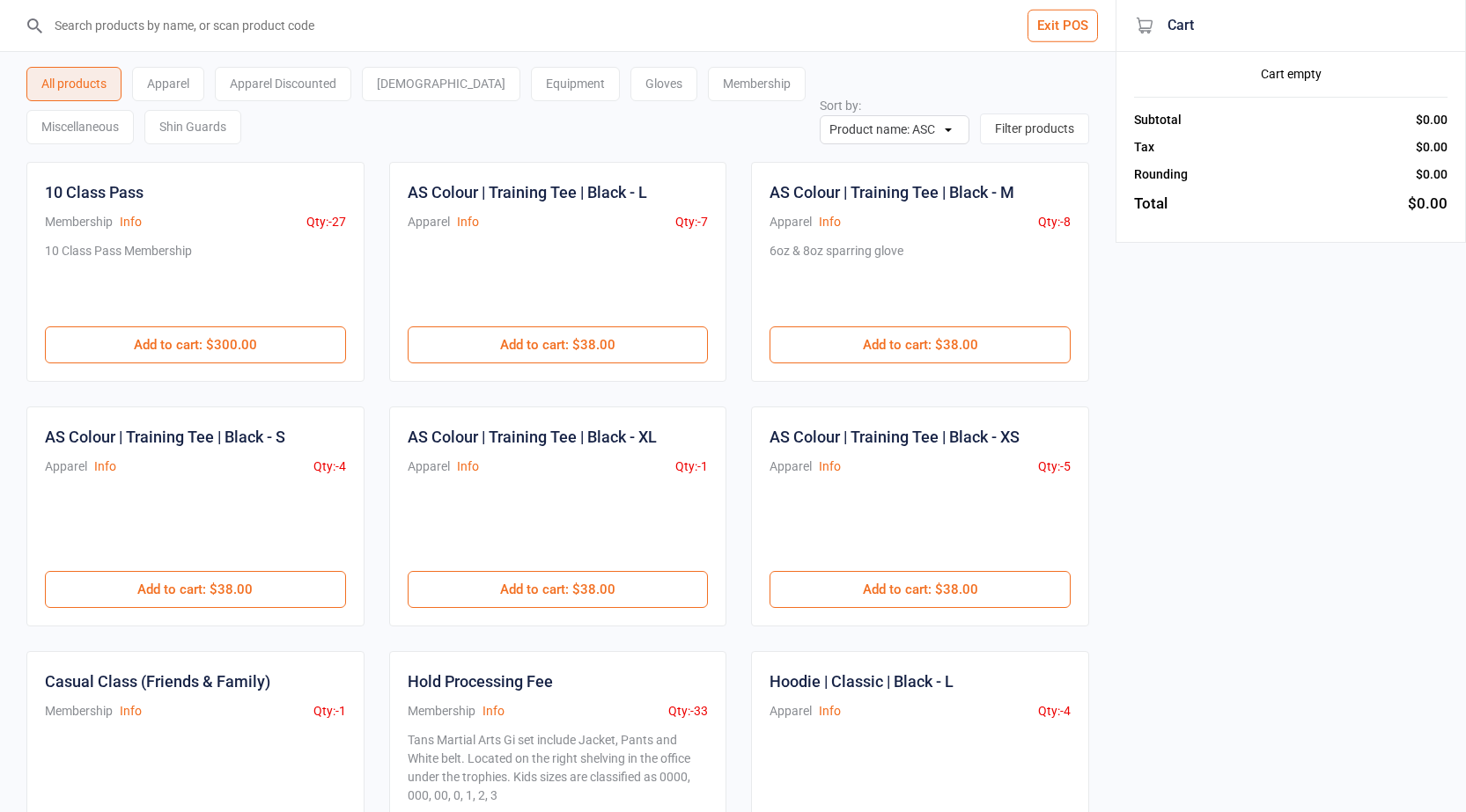
click at [1041, 36] on button "Exit POS" at bounding box center [1062, 25] width 70 height 32
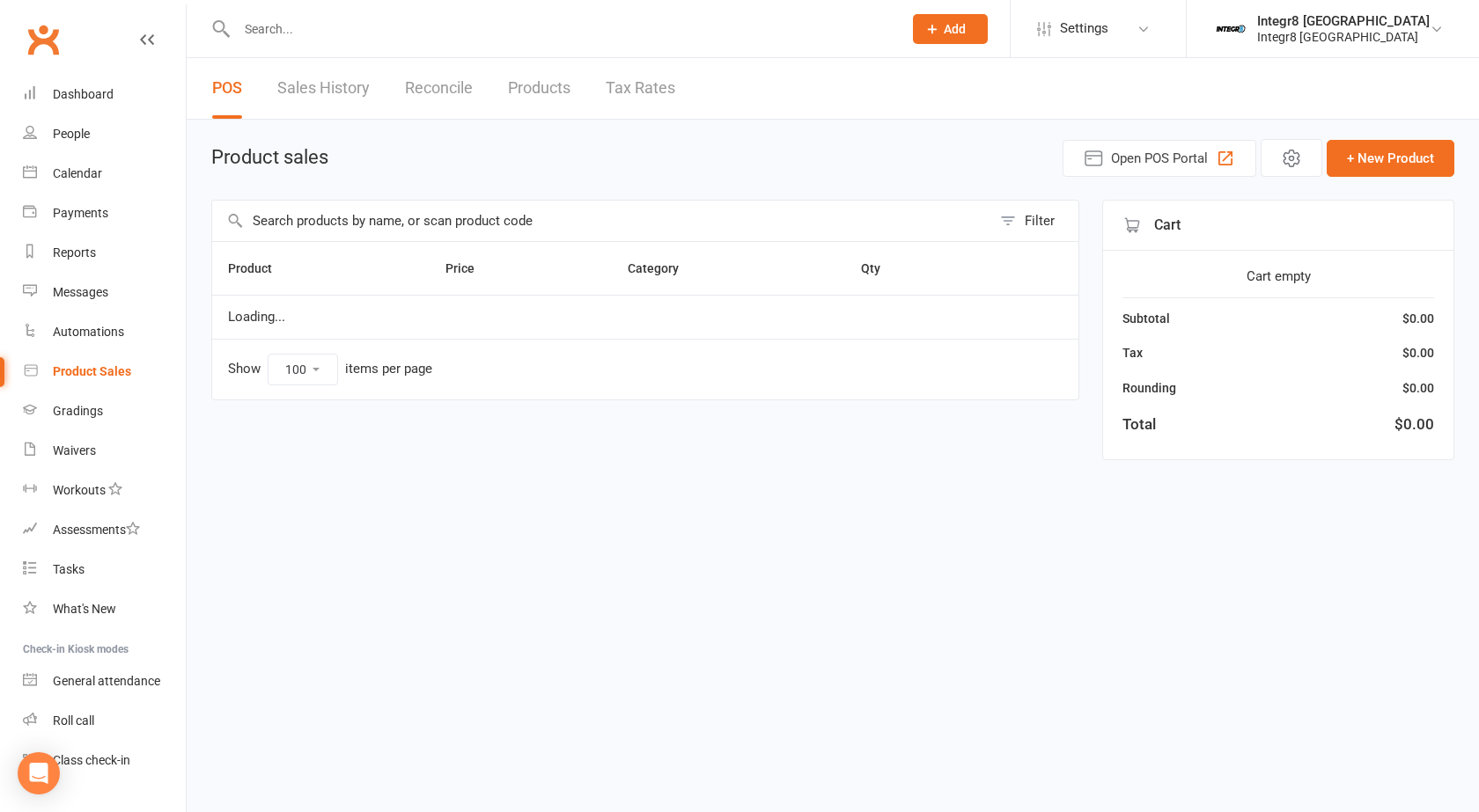
select select "100"
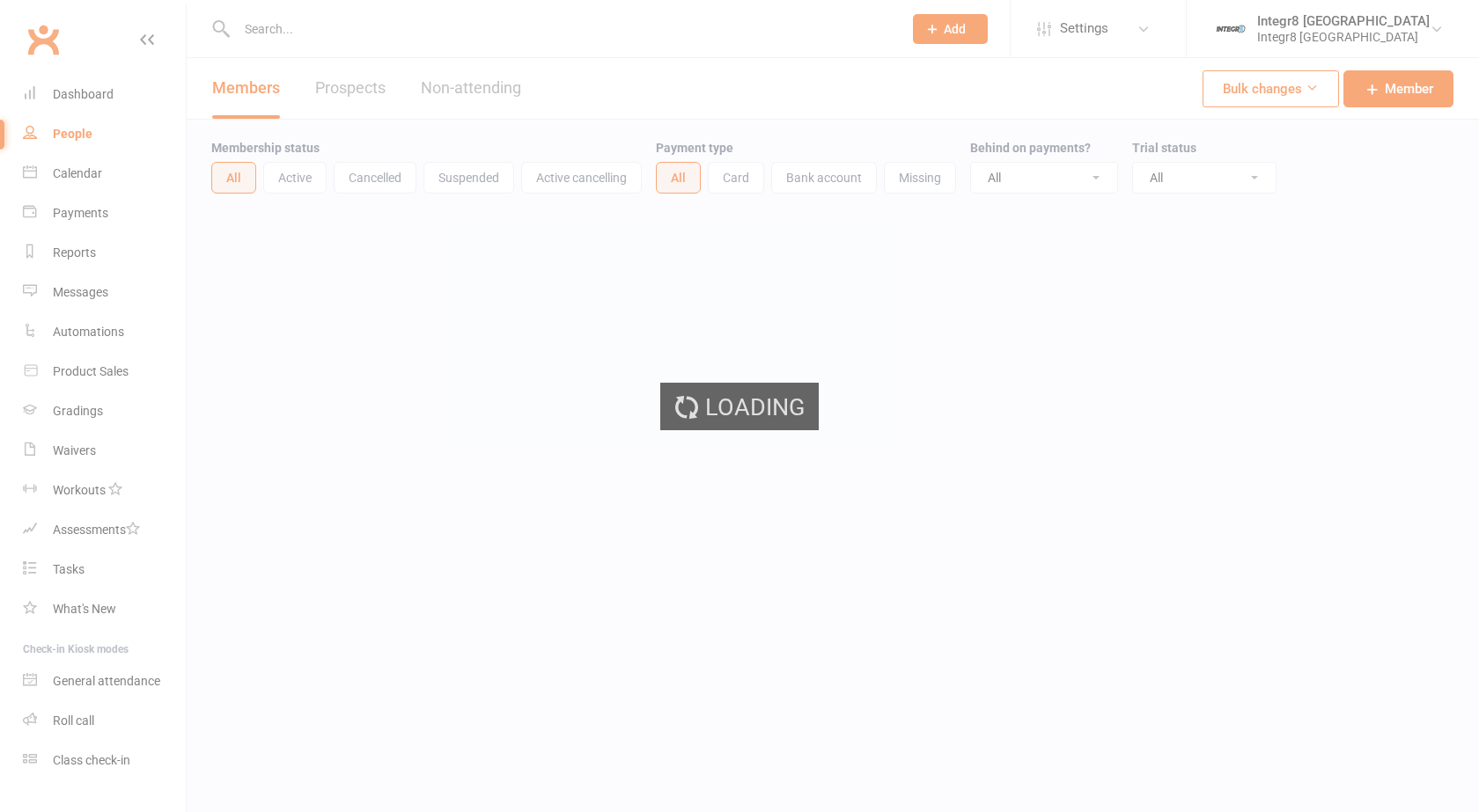
select select "100"
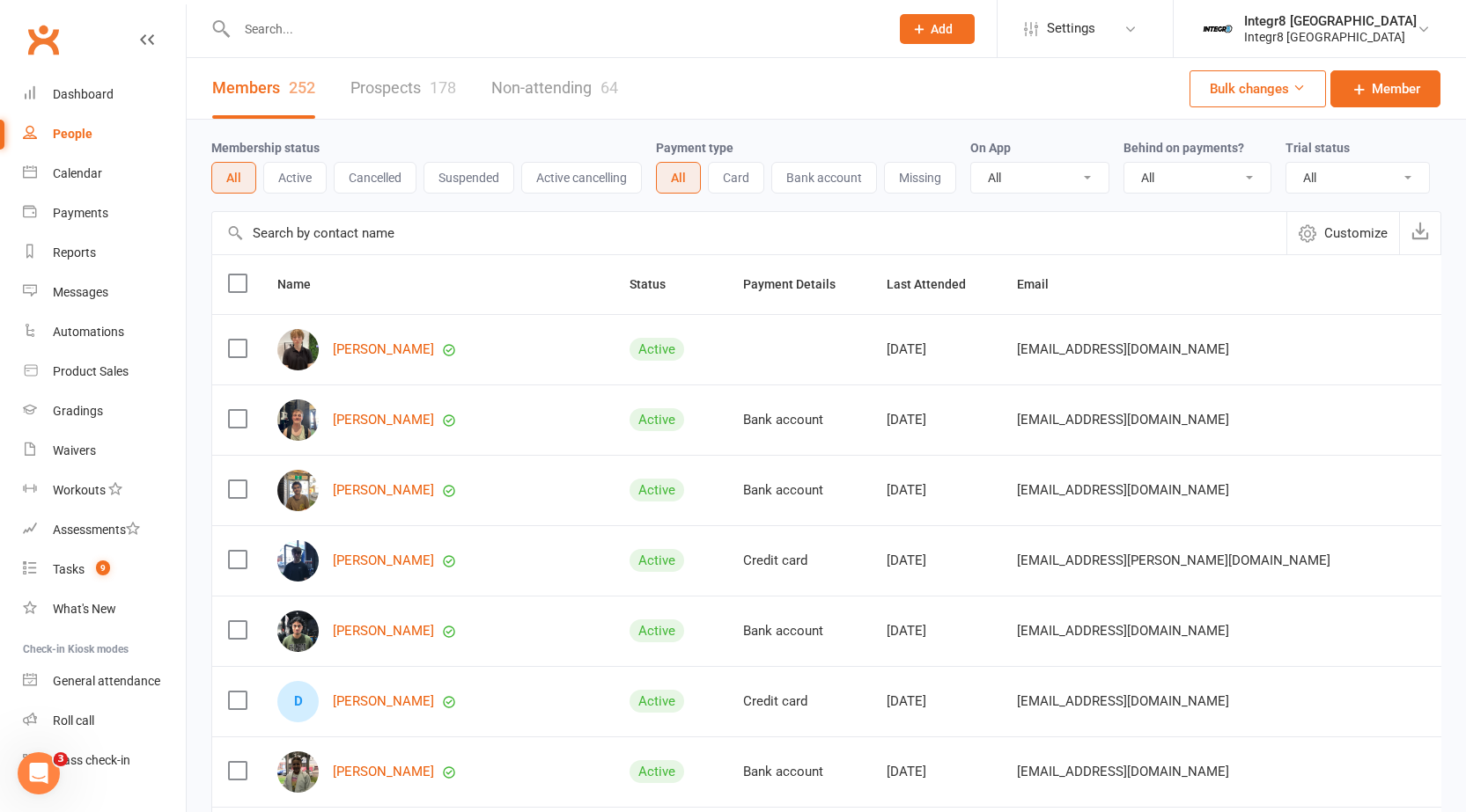
click at [432, 80] on div "178" at bounding box center [442, 87] width 26 height 19
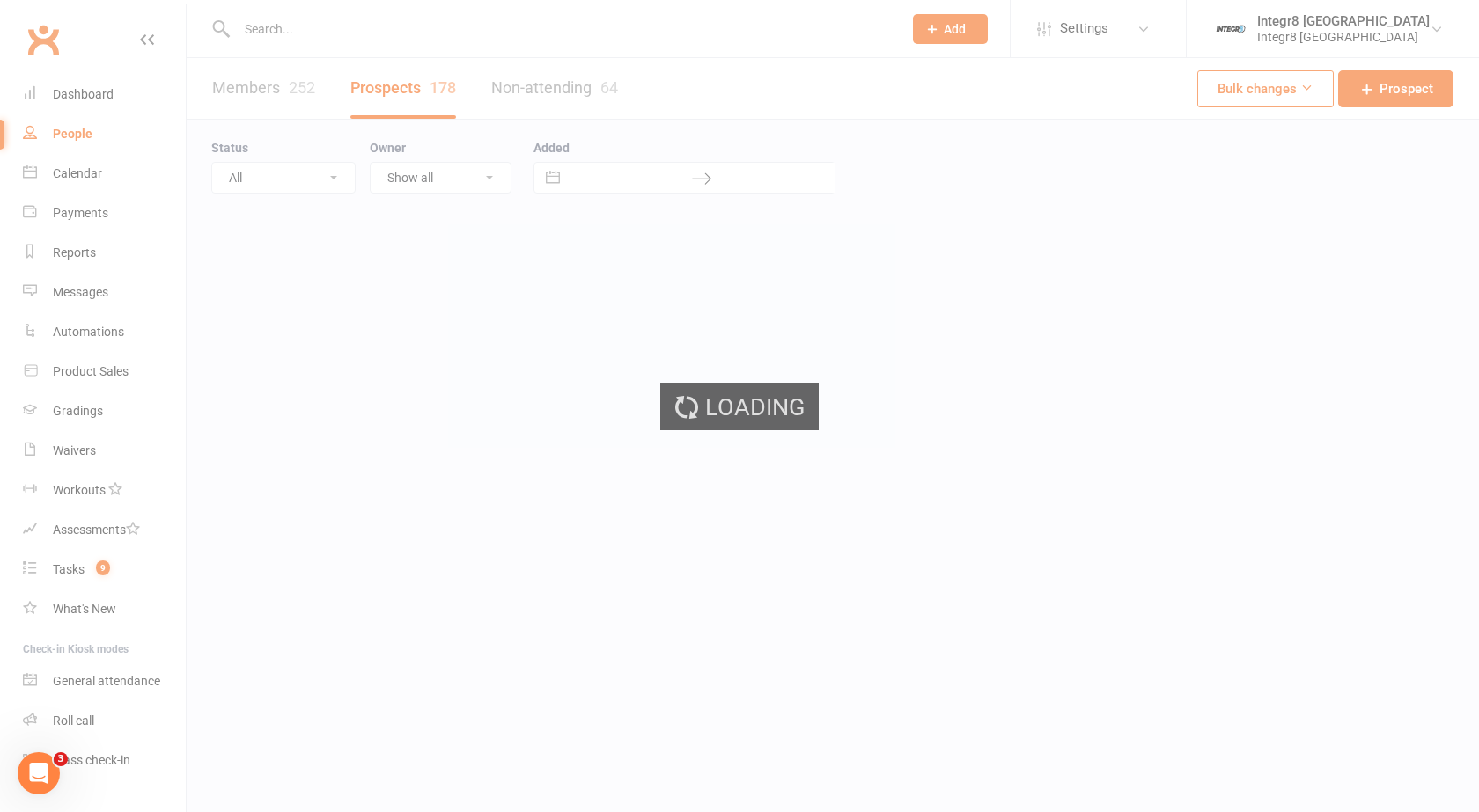
select select "25"
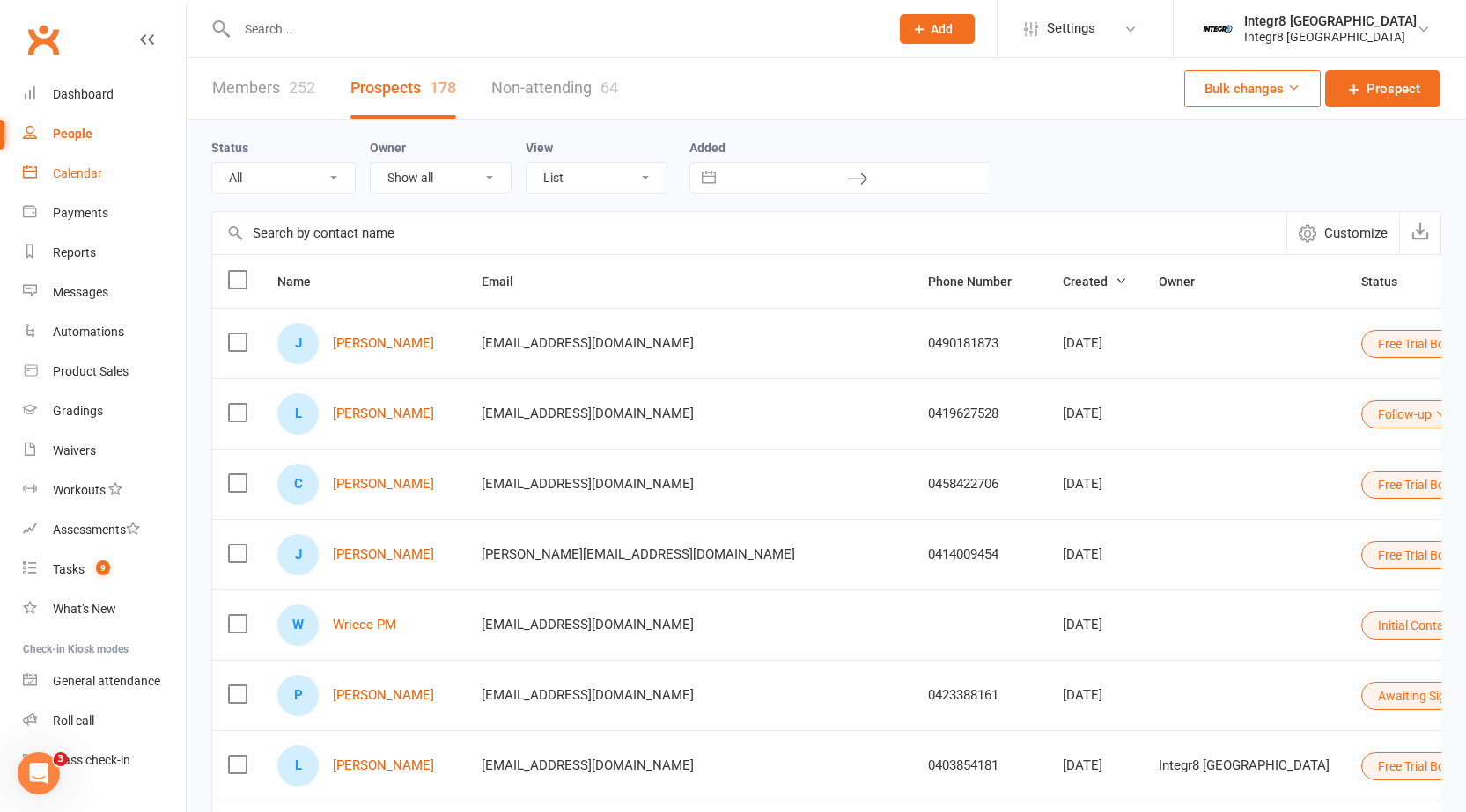
click at [49, 180] on link "Calendar" at bounding box center [104, 174] width 163 height 40
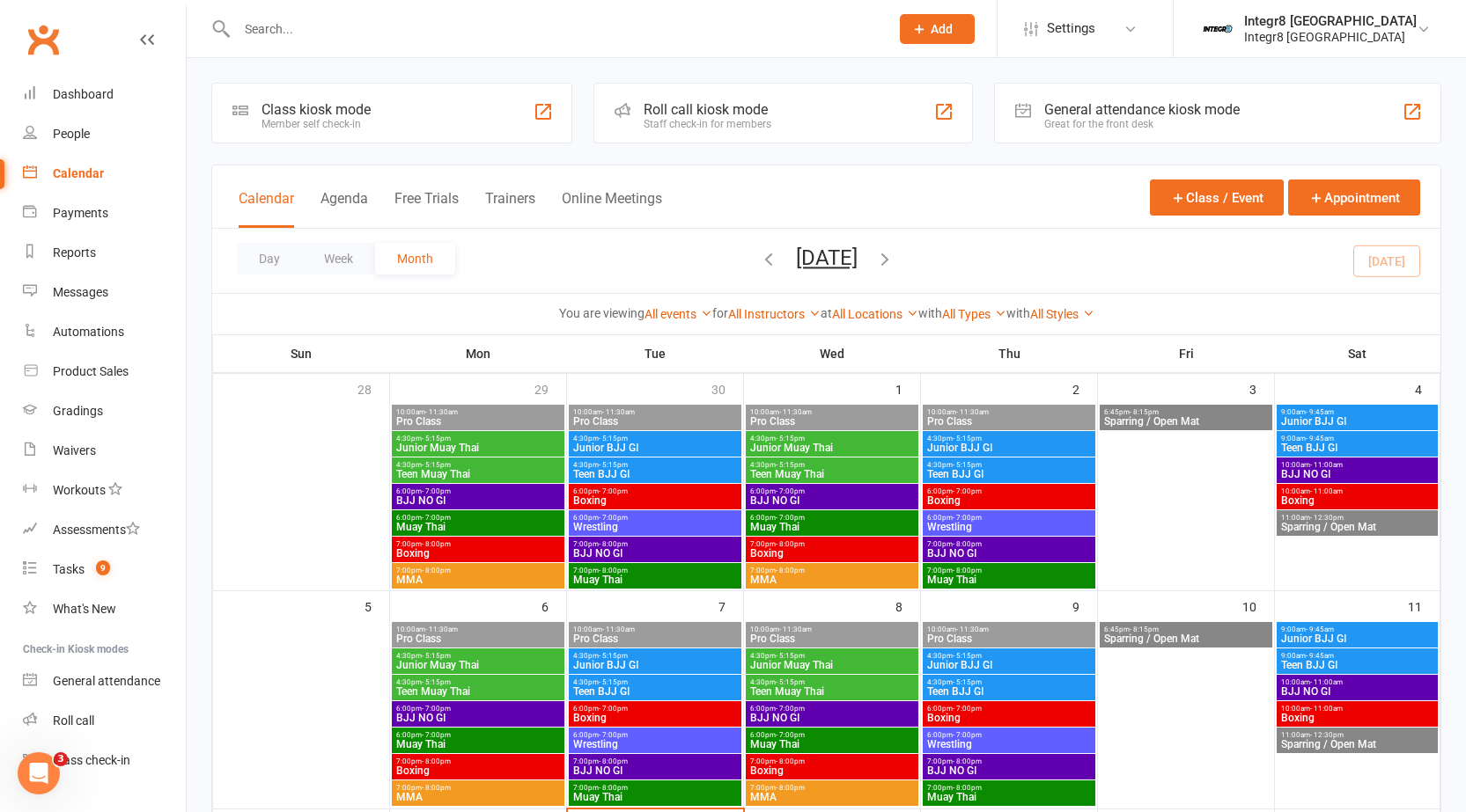
click at [403, 22] on input "text" at bounding box center [554, 28] width 645 height 24
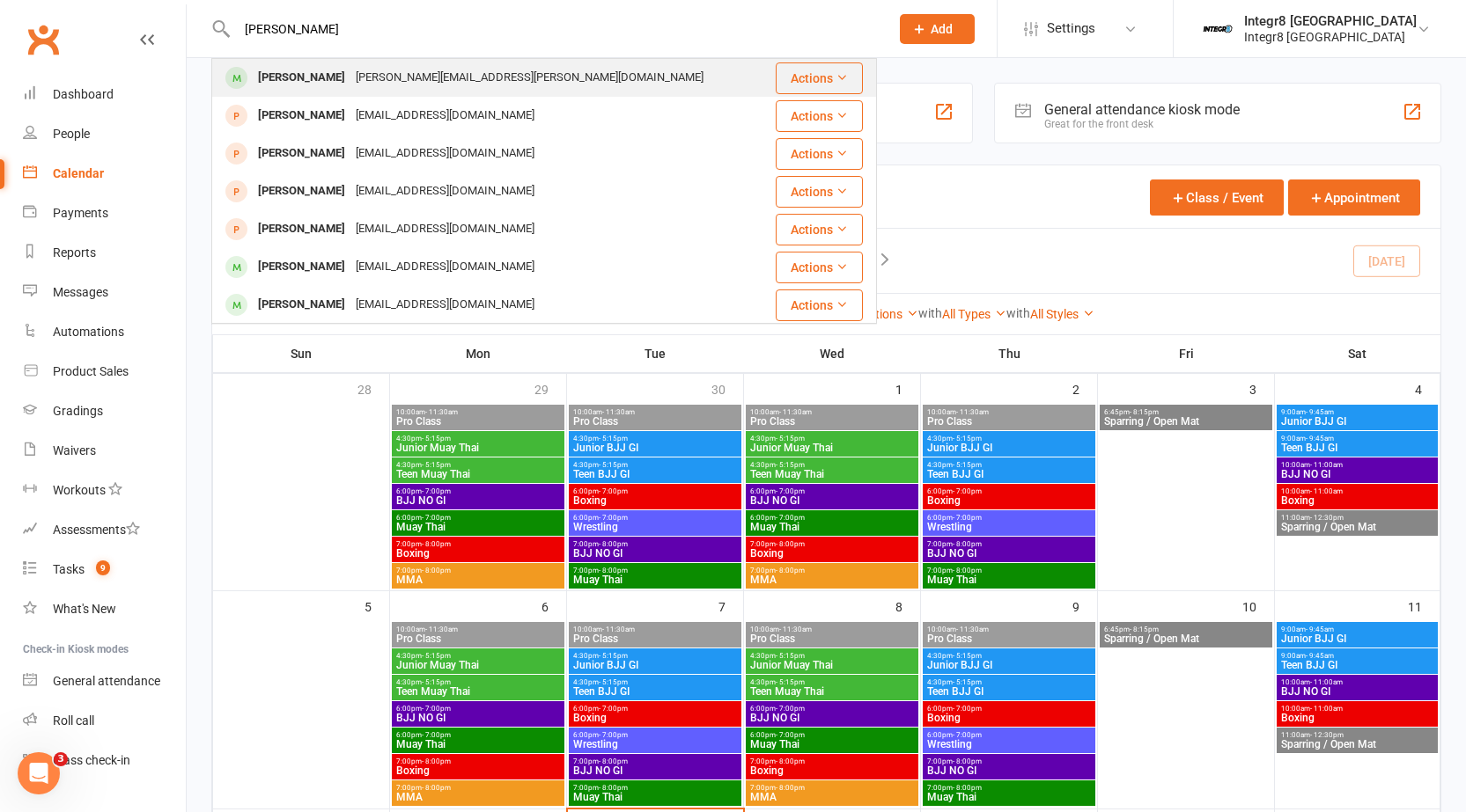
type input "[PERSON_NAME]"
click at [415, 66] on div "[PERSON_NAME][EMAIL_ADDRESS][PERSON_NAME][DOMAIN_NAME]" at bounding box center [529, 78] width 359 height 25
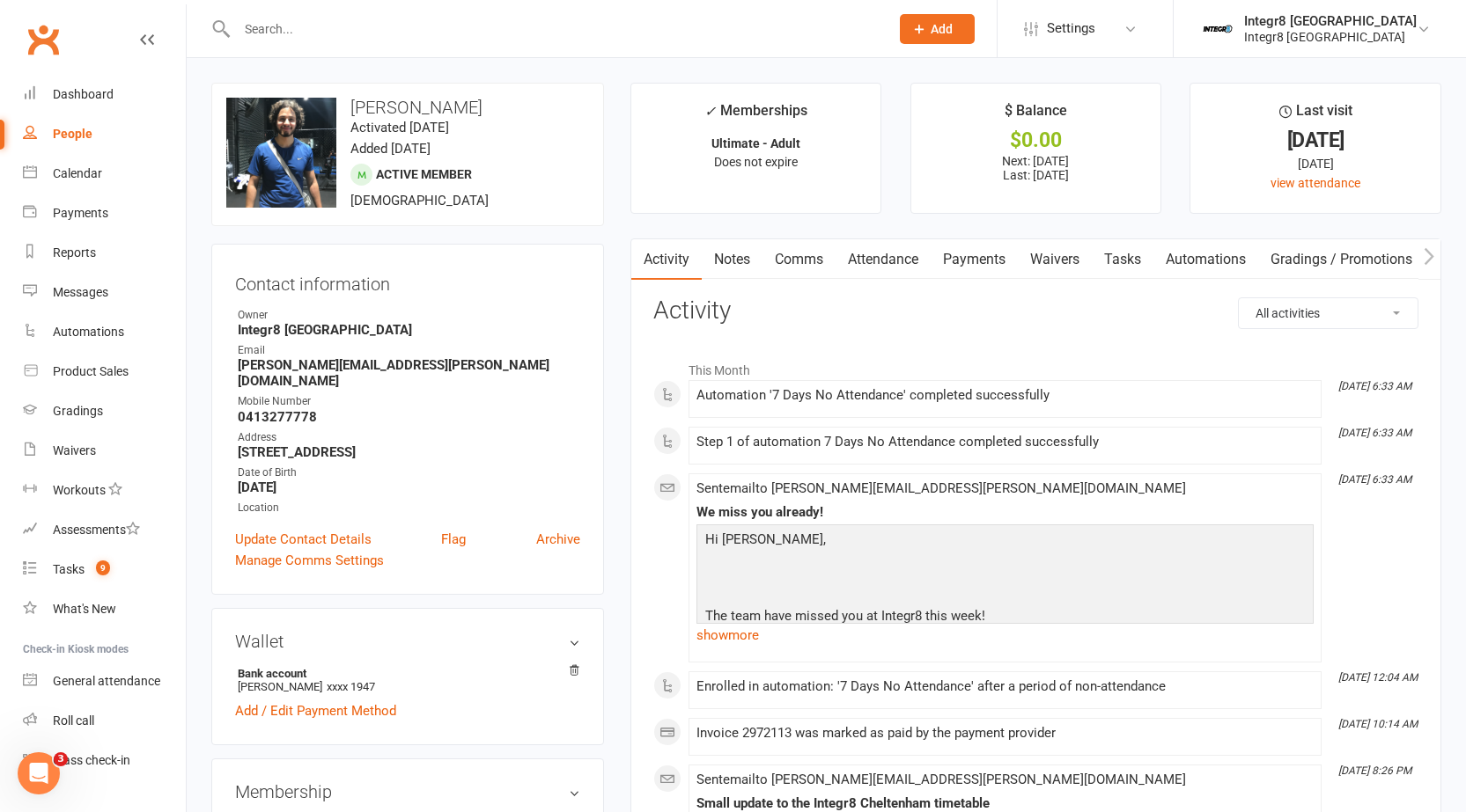
click at [734, 266] on link "Notes" at bounding box center [732, 259] width 61 height 40
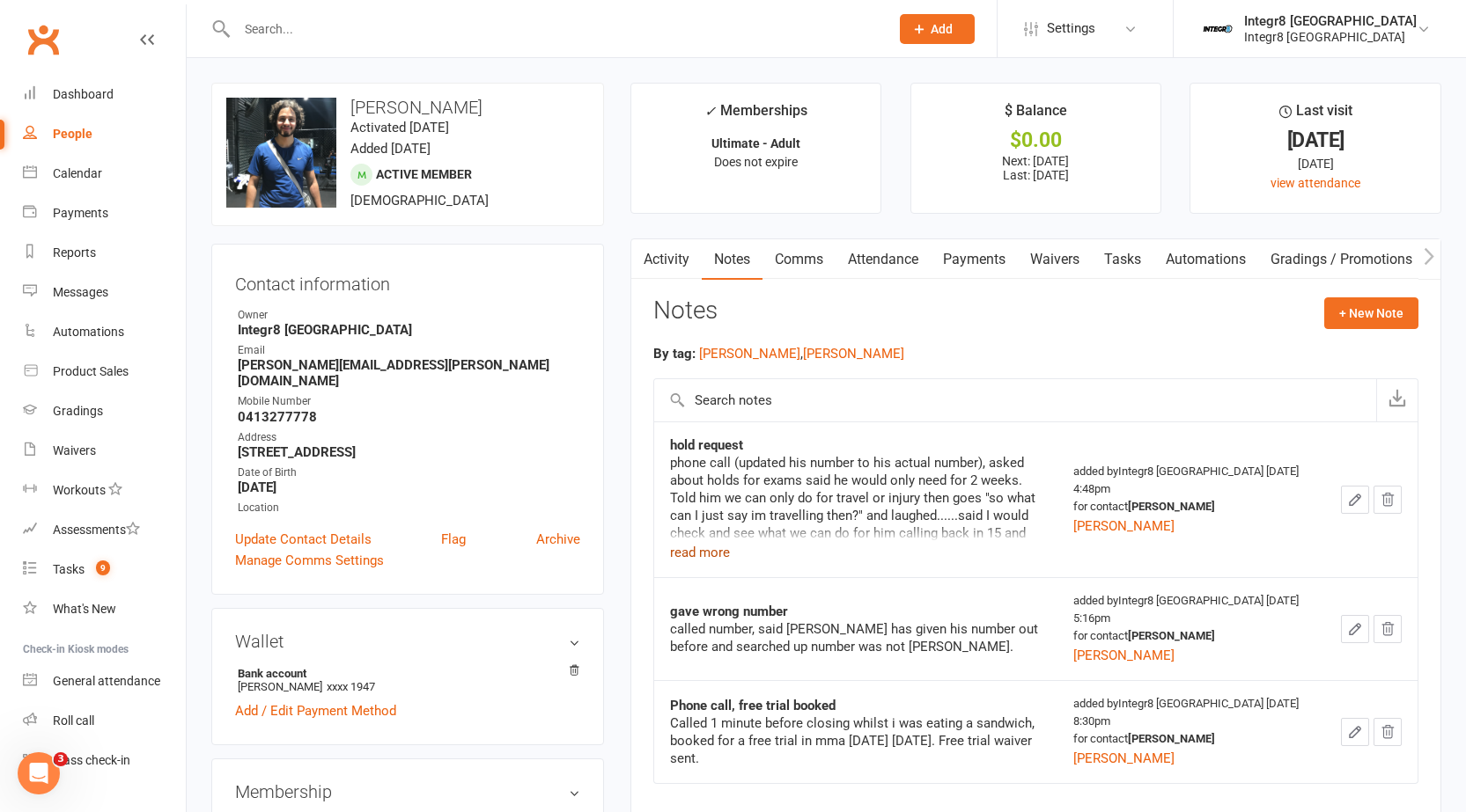
click at [695, 553] on button "read more" at bounding box center [699, 553] width 60 height 21
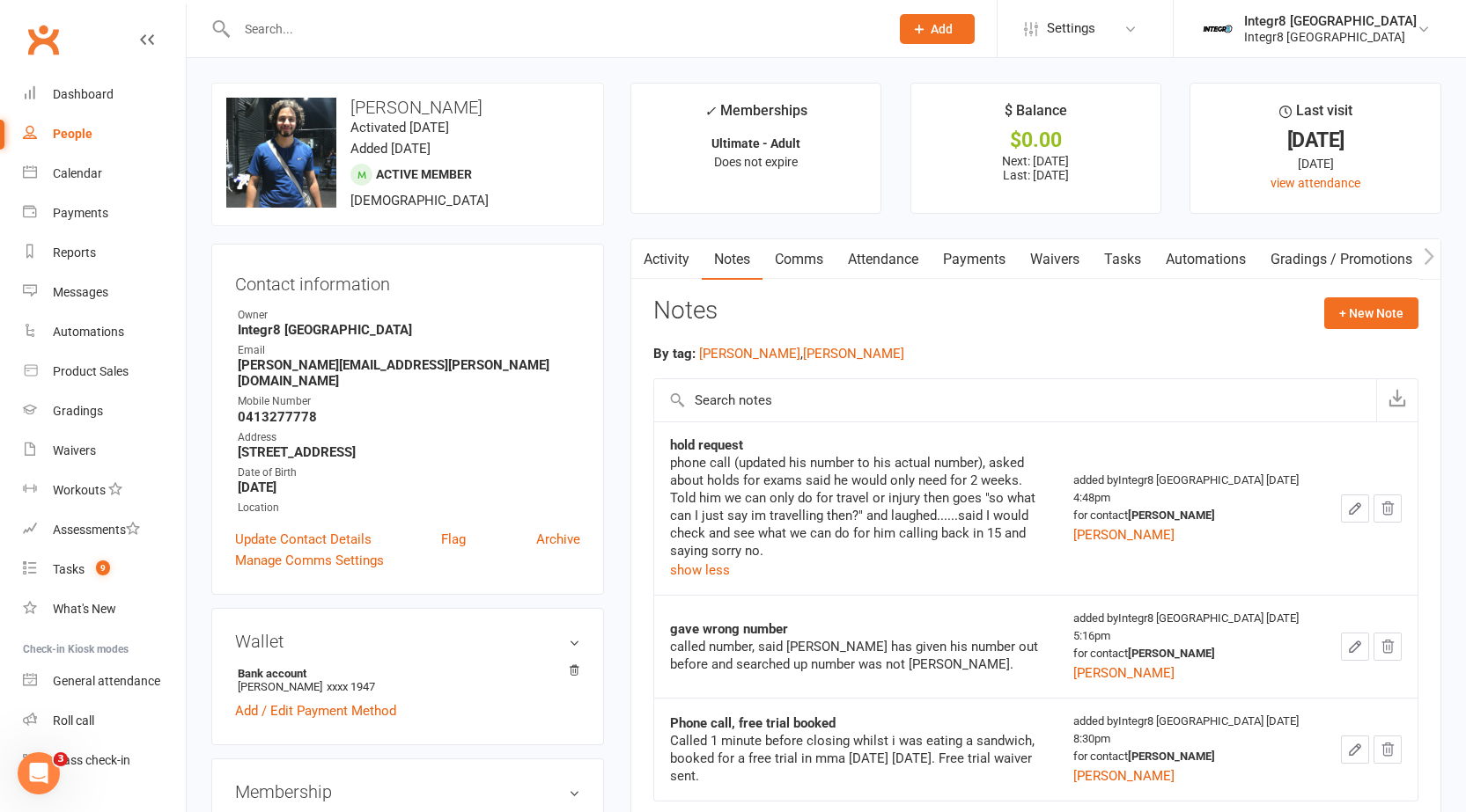
click at [704, 556] on div "phone call (updated his number to his actual number), asked about holds for exa…" at bounding box center [855, 507] width 371 height 106
click at [715, 562] on button "show less" at bounding box center [699, 571] width 60 height 21
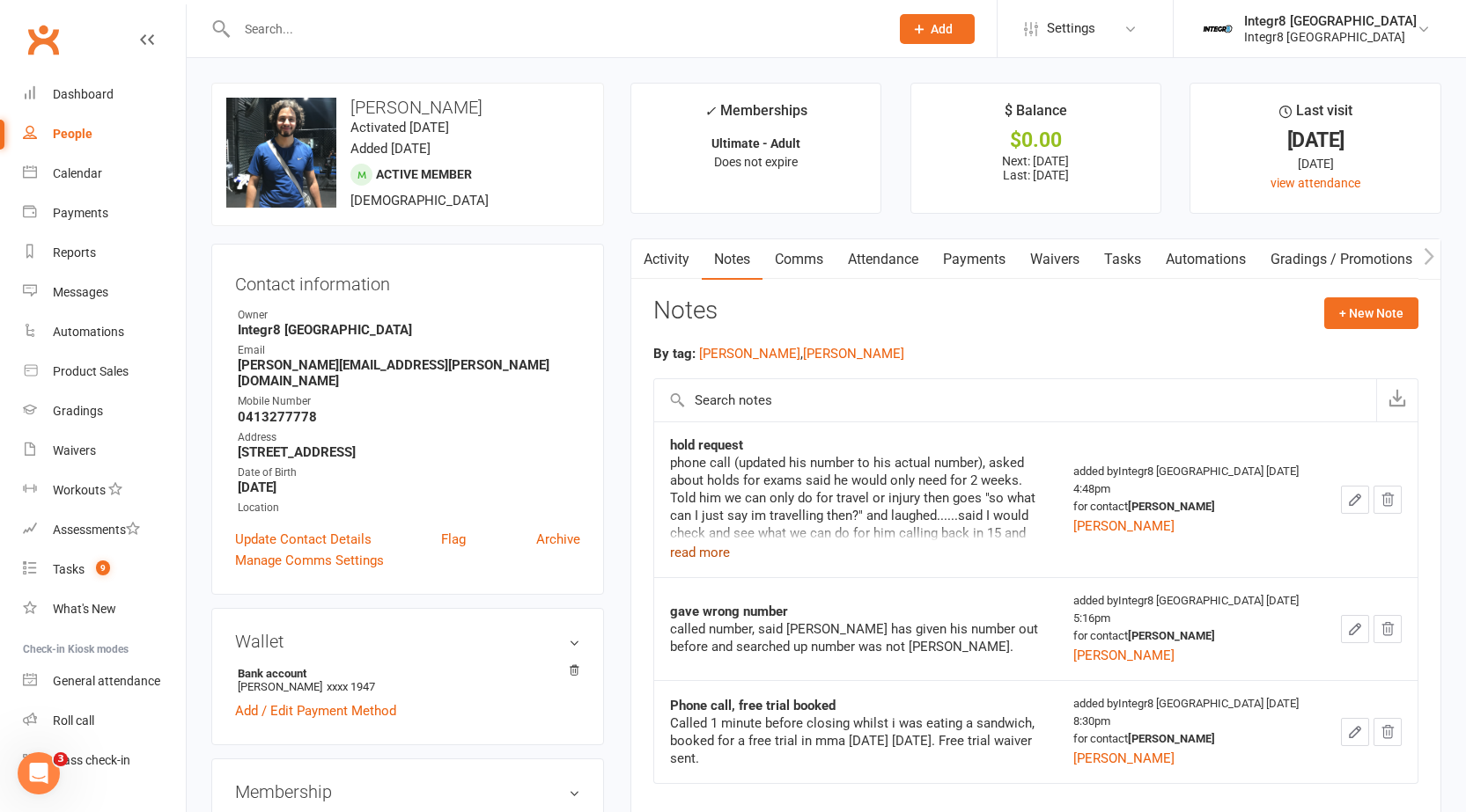
click at [713, 546] on button "read more" at bounding box center [699, 553] width 60 height 21
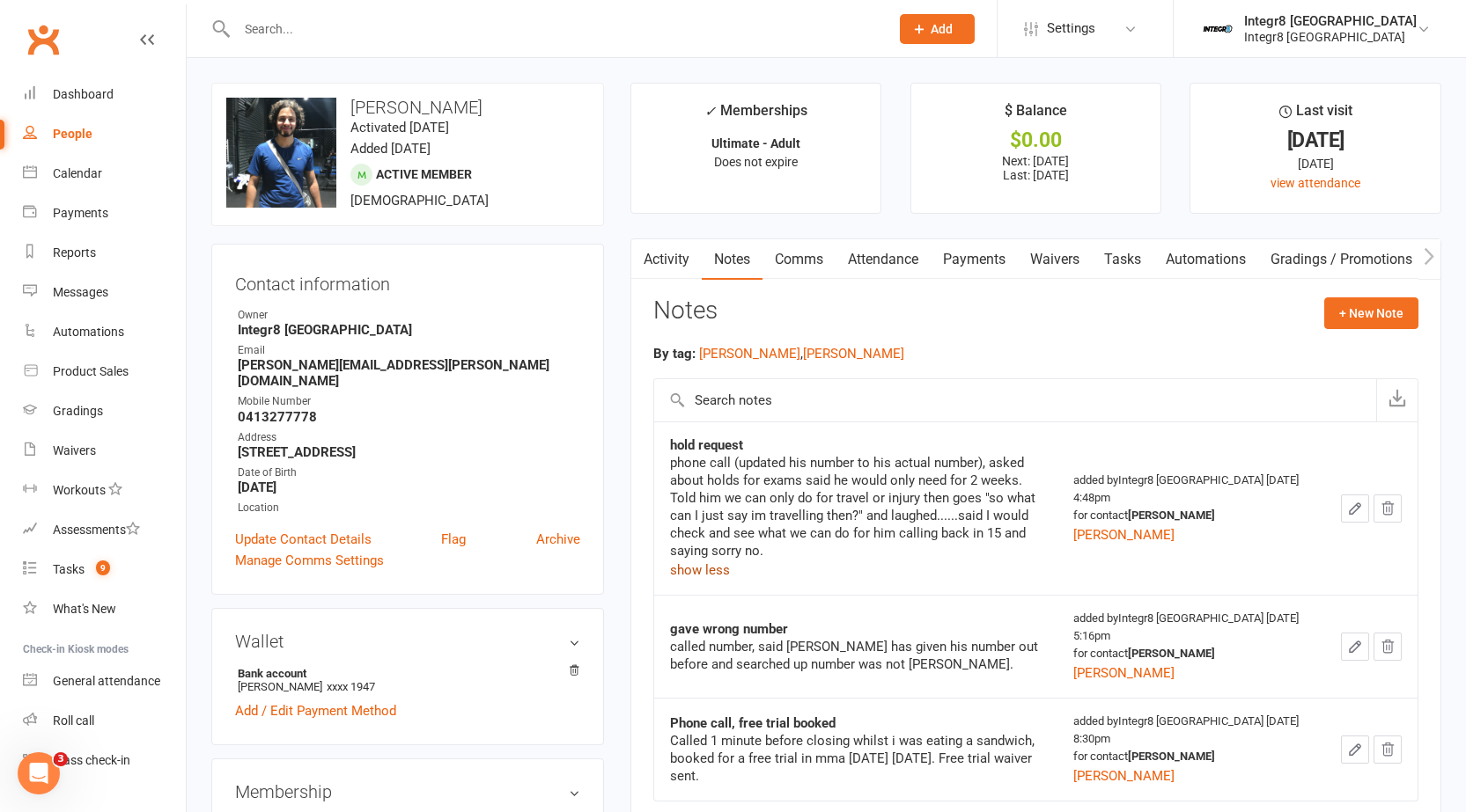
click at [721, 567] on button "show less" at bounding box center [699, 571] width 60 height 21
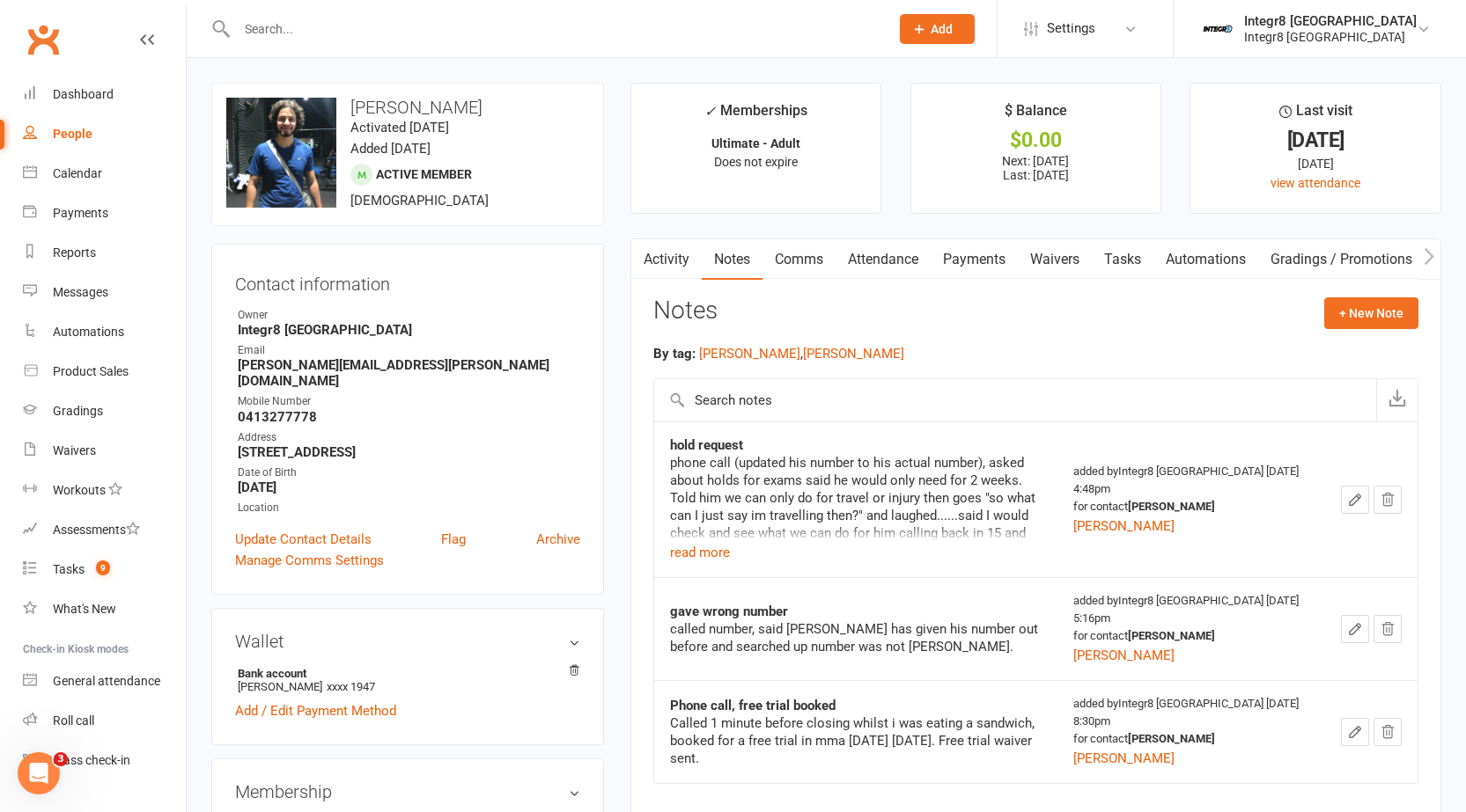
click at [1351, 498] on icon "button" at bounding box center [1355, 499] width 16 height 16
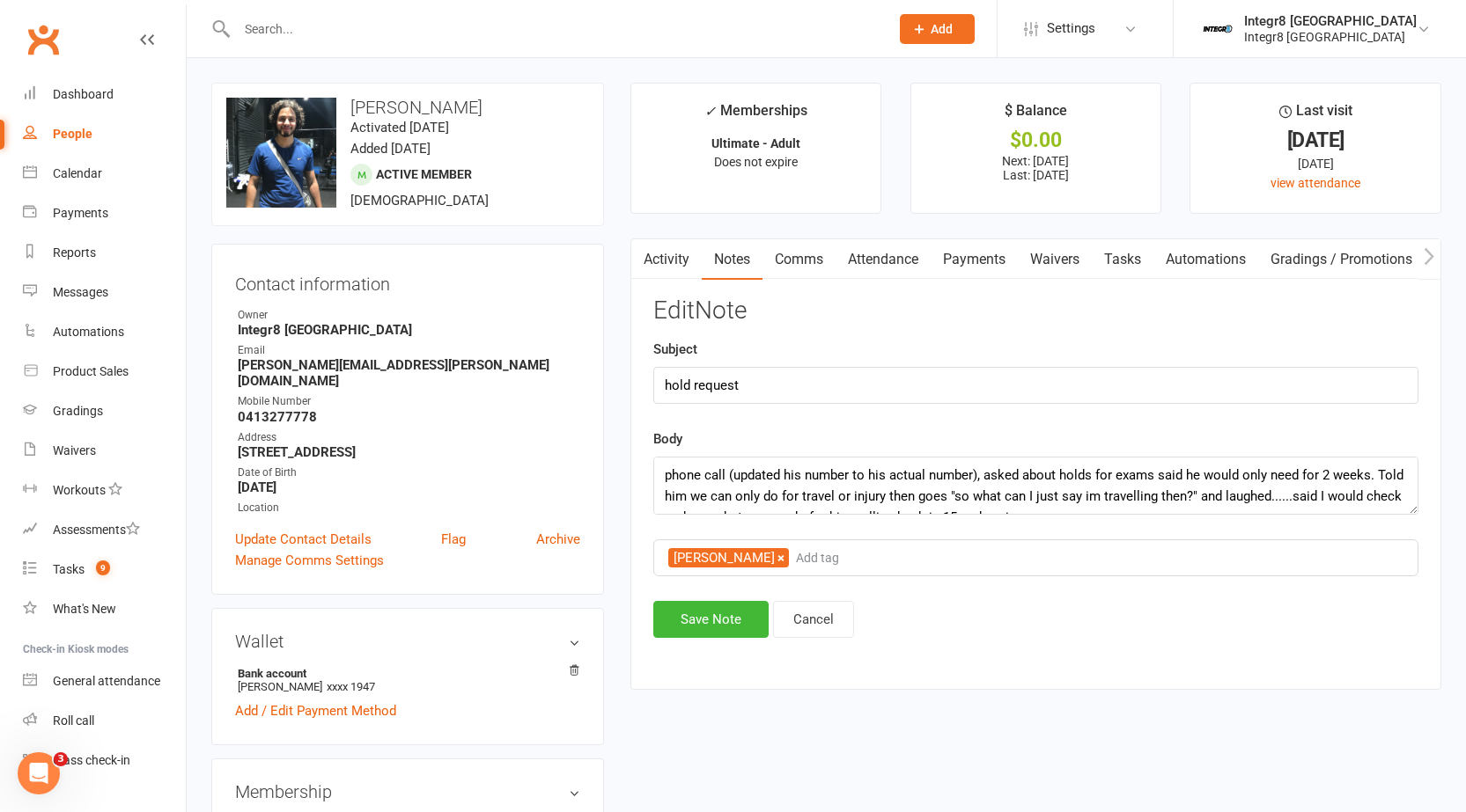
scroll to position [88, 0]
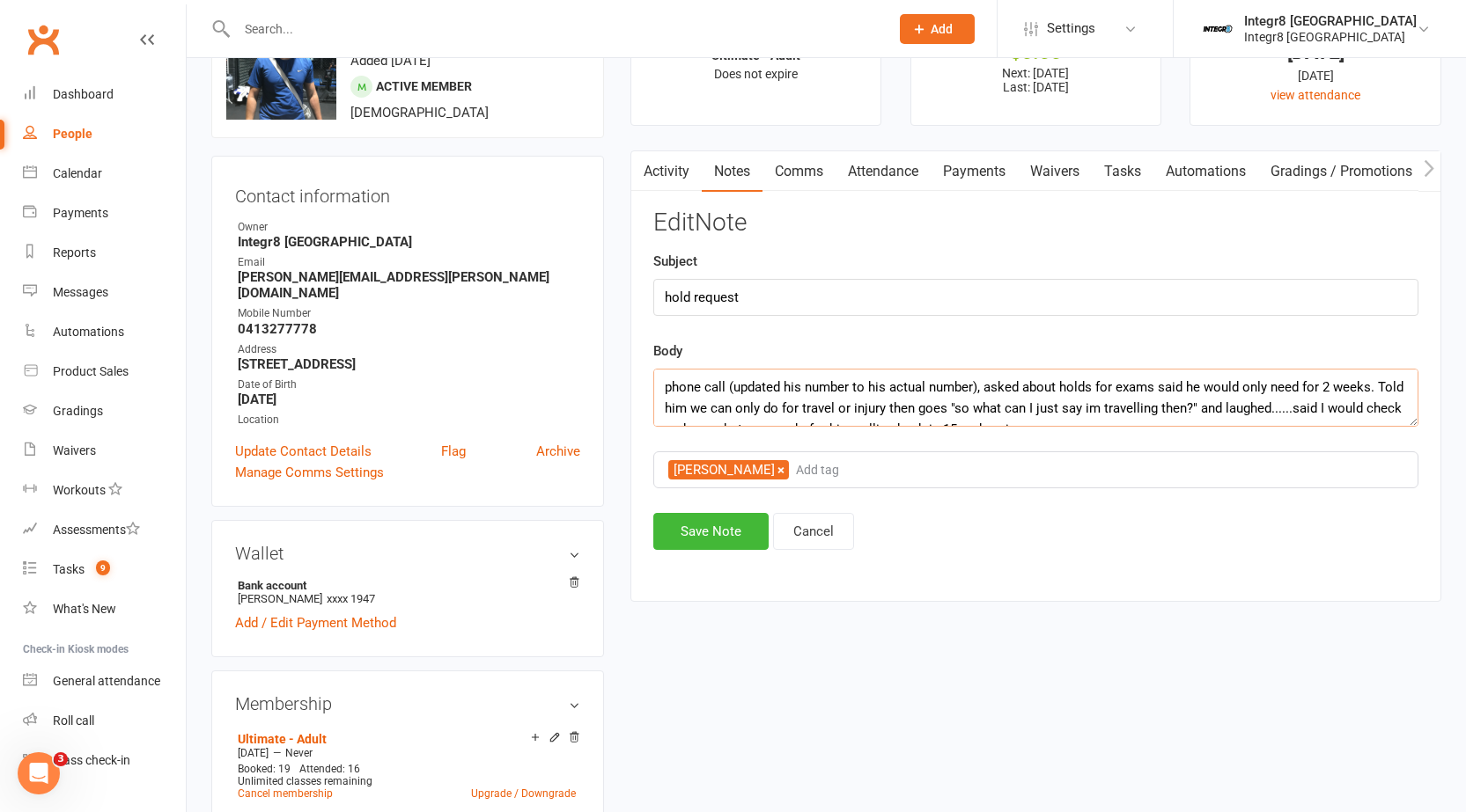
click at [1239, 396] on textarea "phone call (updated his number to his actual number), asked about holds for exa…" at bounding box center [1035, 397] width 765 height 58
drag, startPoint x: 1128, startPoint y: 408, endPoint x: 889, endPoint y: 406, distance: 239.0
click at [889, 406] on textarea "phone call (updated his number to his actual number), asked about holds for exa…" at bounding box center [1035, 397] width 765 height 58
type textarea "phone call (updated his number to his actual number), asked about holds for exa…"
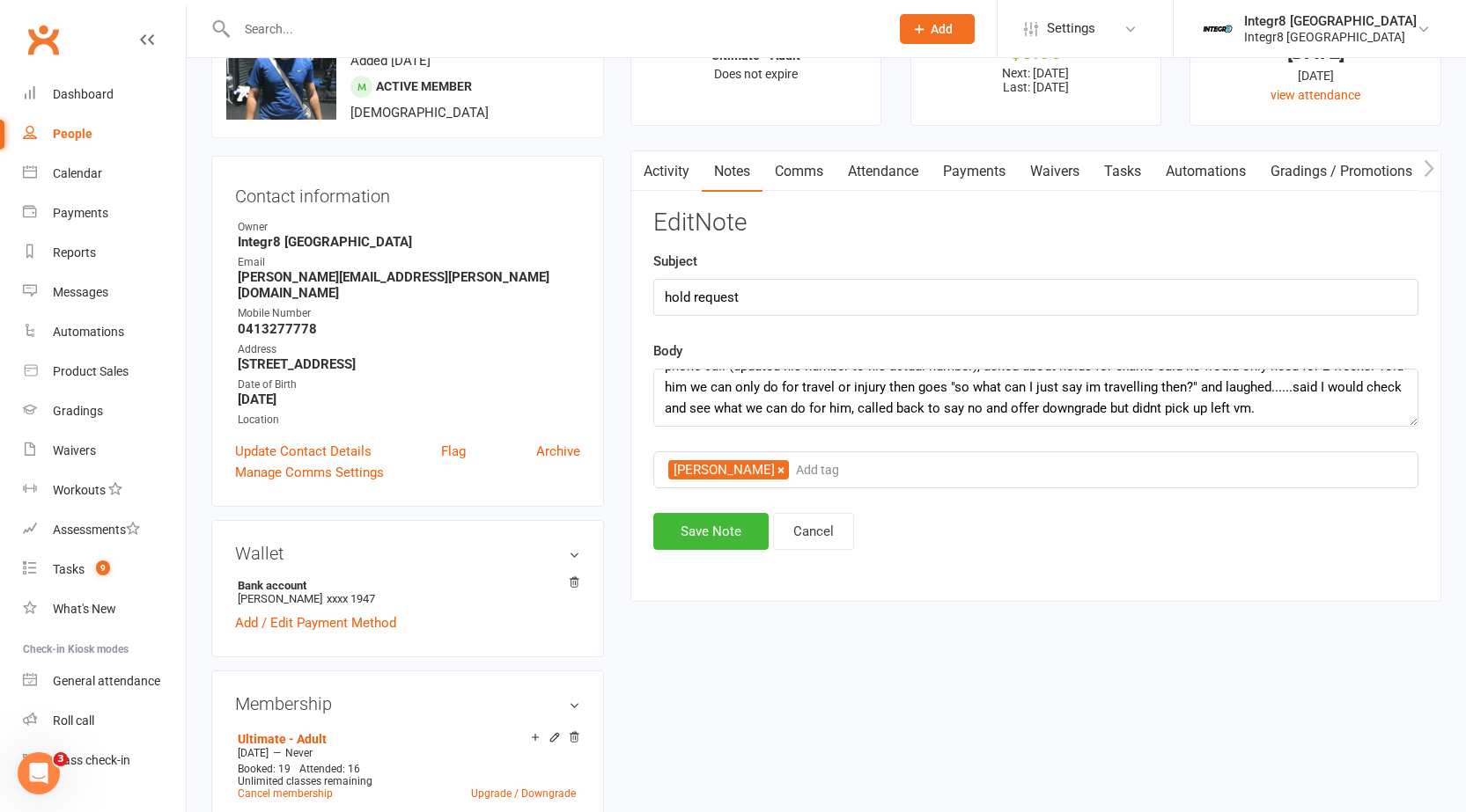
click at [698, 511] on div "Edit Note Subject hold request Body phone call (updated his number to his actua…" at bounding box center [1035, 379] width 765 height 341
click at [712, 535] on button "Save Note" at bounding box center [711, 532] width 115 height 37
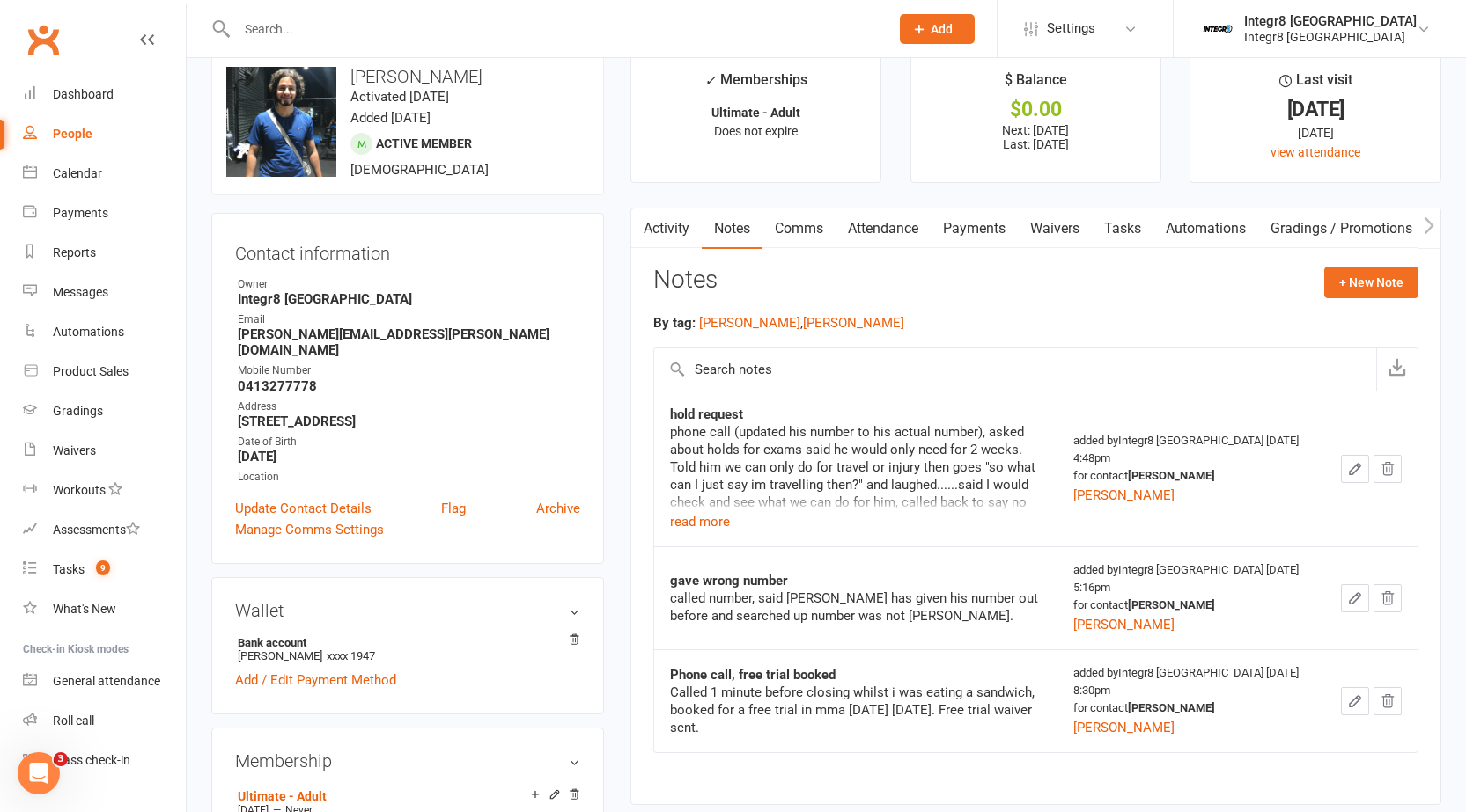
scroll to position [0, 0]
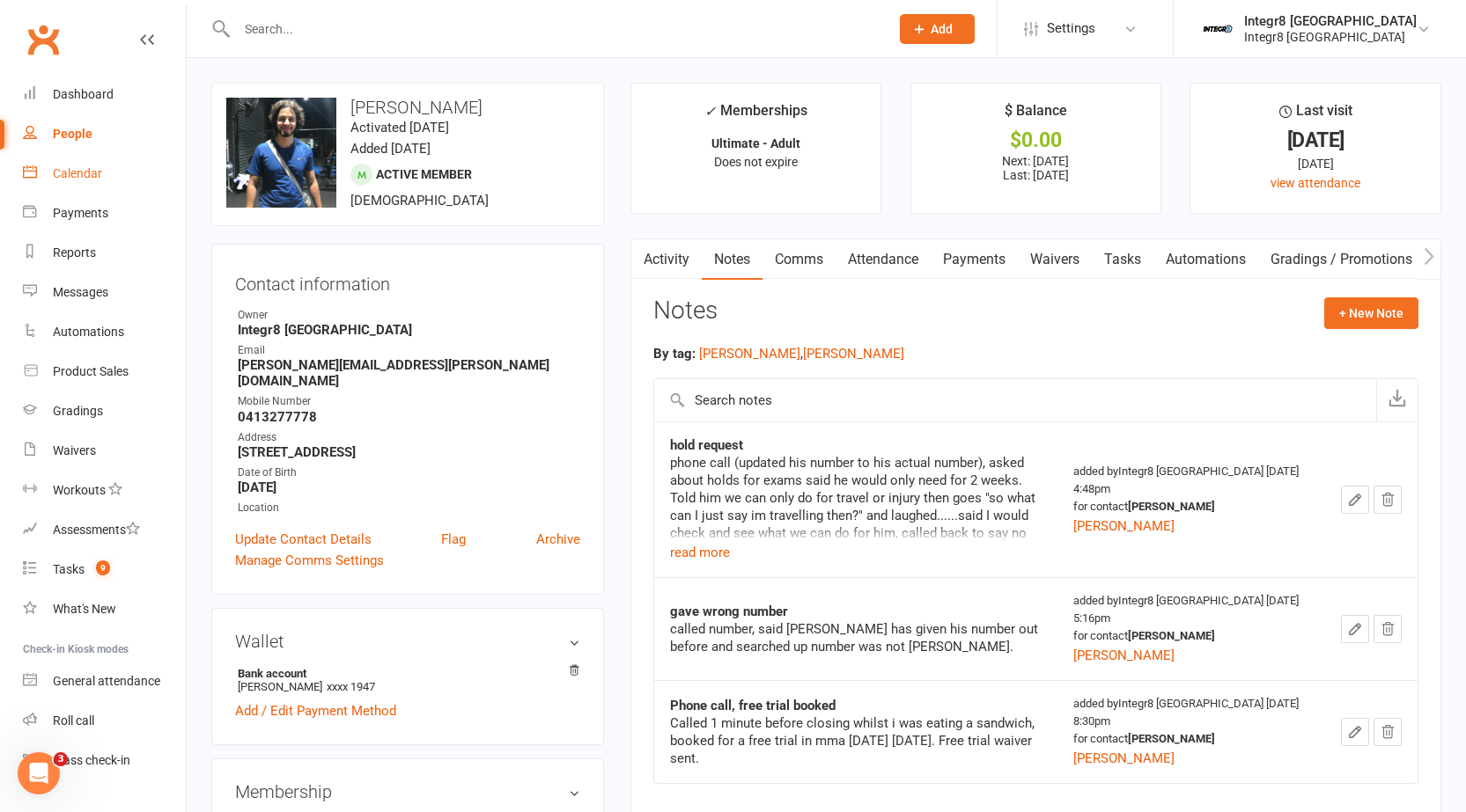
click at [61, 176] on div "Calendar" at bounding box center [77, 173] width 49 height 14
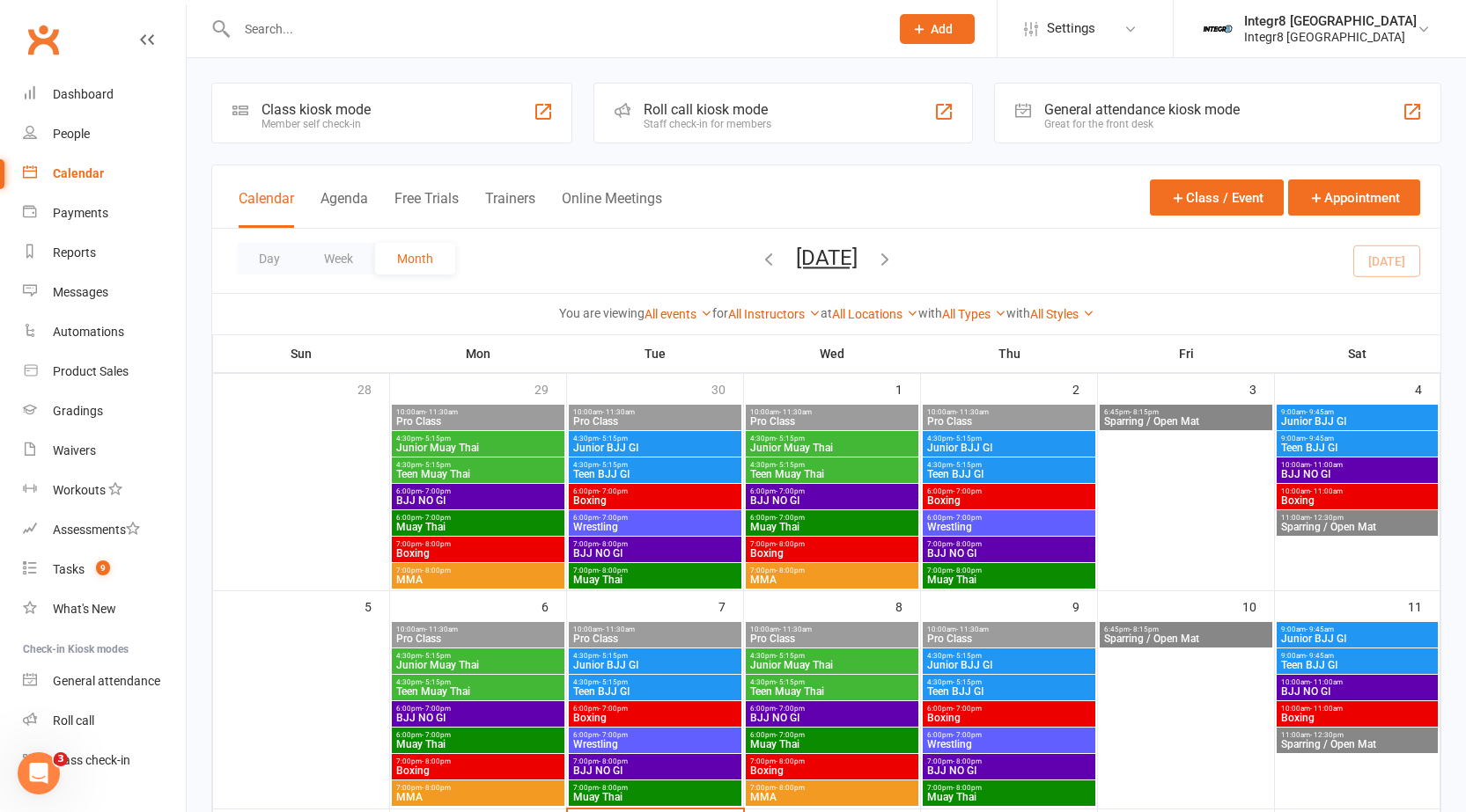
scroll to position [88, 0]
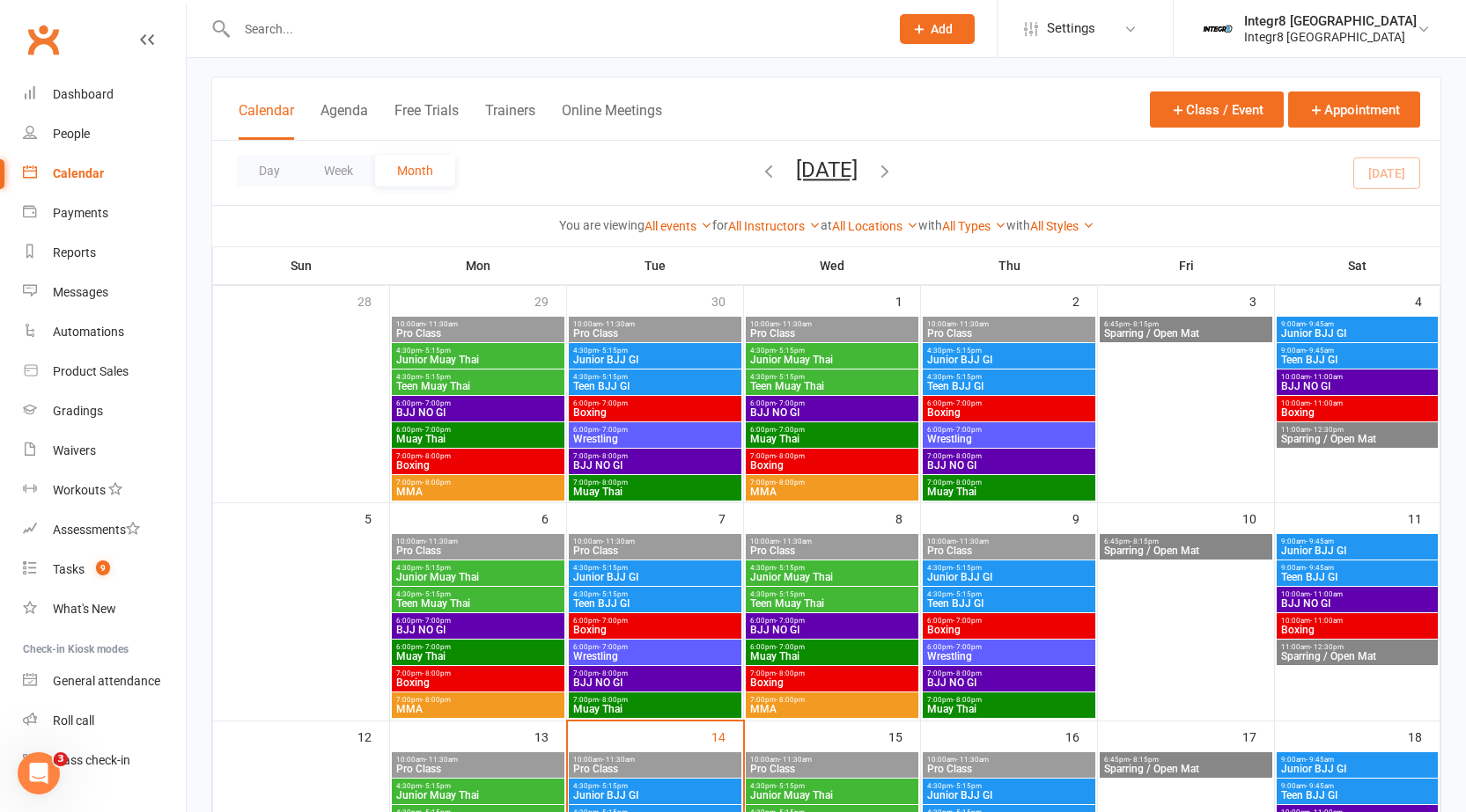
click at [367, 22] on input "text" at bounding box center [554, 28] width 645 height 24
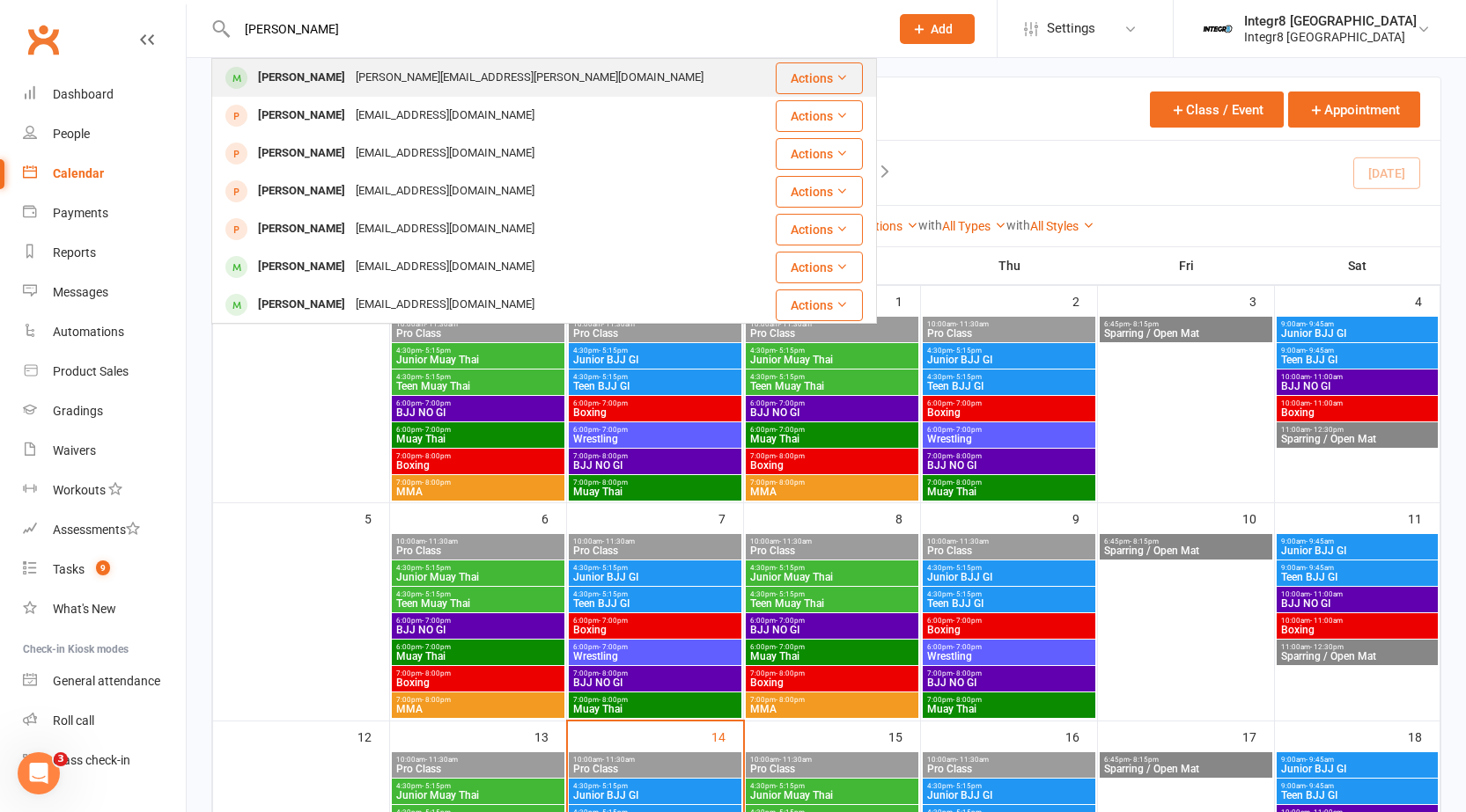
type input "[PERSON_NAME]"
click at [374, 64] on div "James Jacobs james.jacobs@myacu.edu.au" at bounding box center [489, 77] width 551 height 36
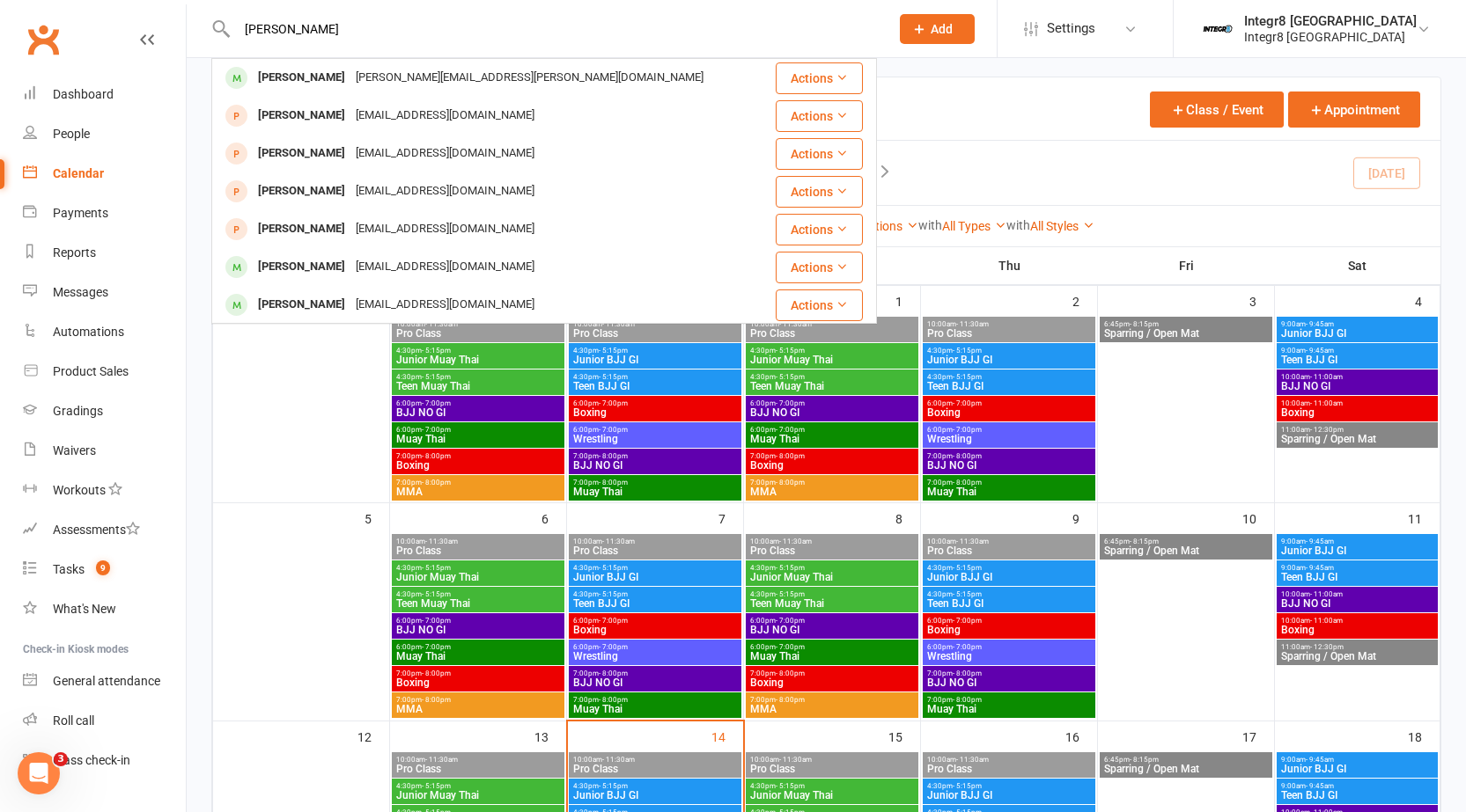
click at [0, 0] on div "Loading" at bounding box center [0, 0] width 0 height 0
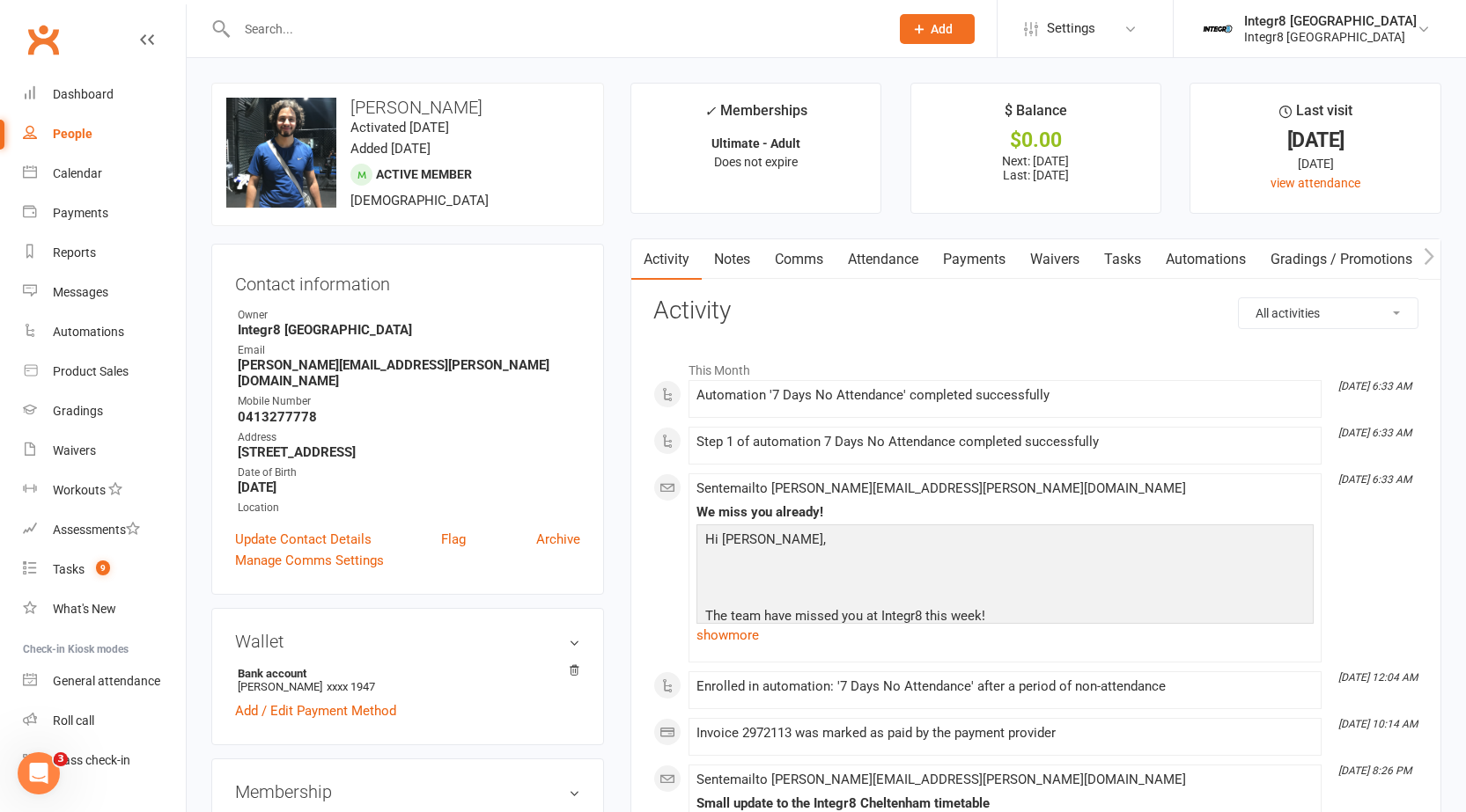
click at [742, 269] on link "Notes" at bounding box center [732, 259] width 61 height 40
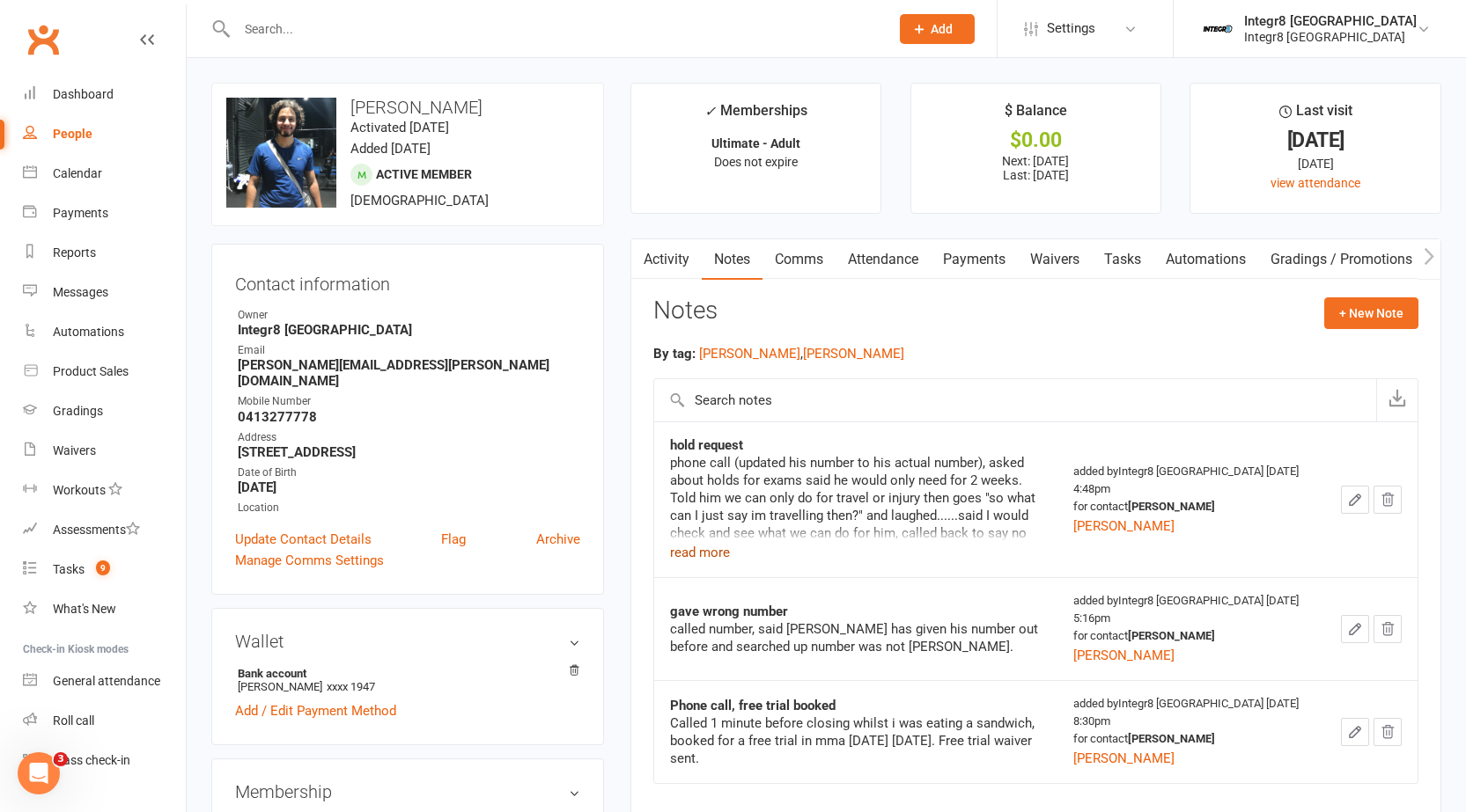
click at [703, 553] on button "read more" at bounding box center [699, 553] width 60 height 21
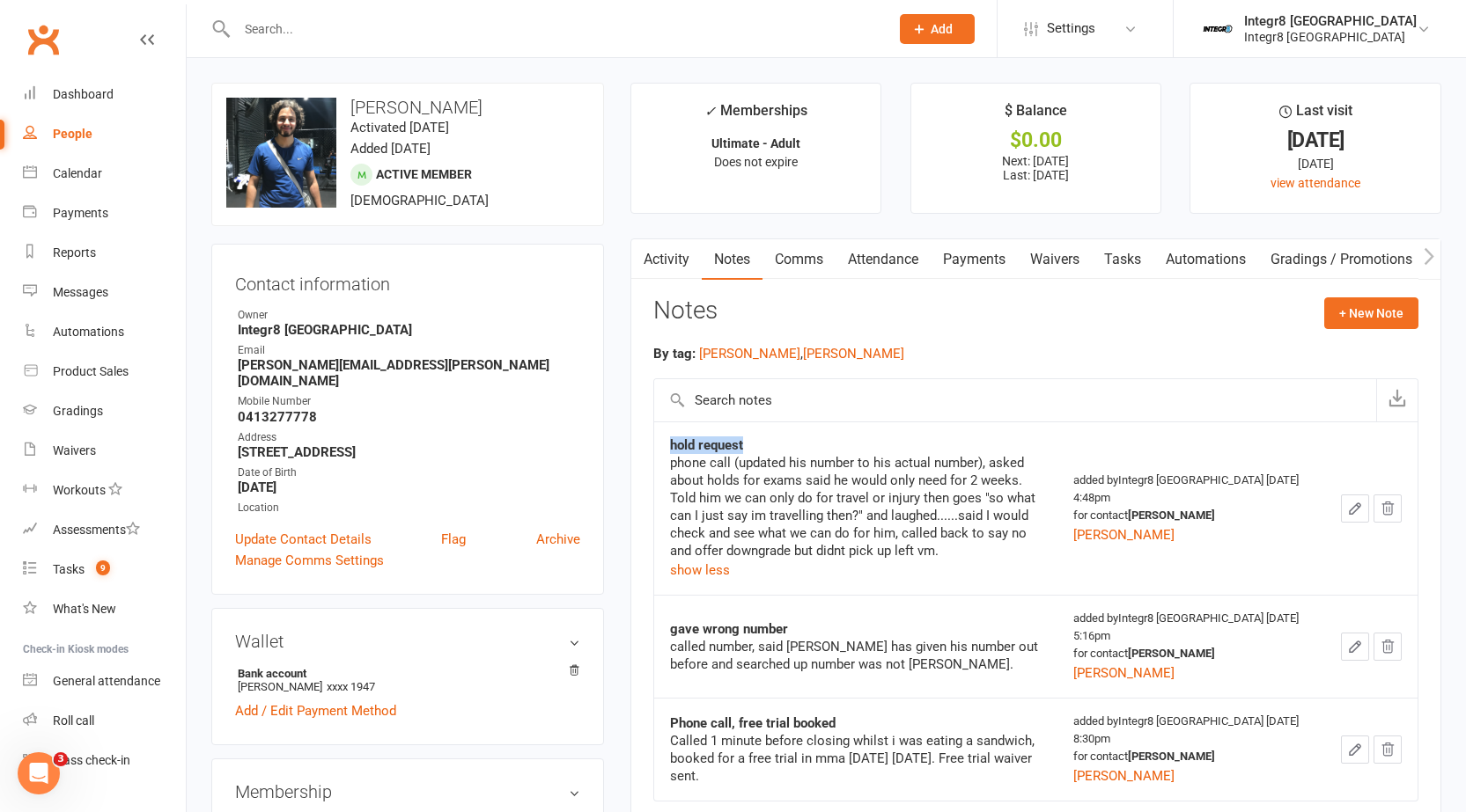
drag, startPoint x: 671, startPoint y: 445, endPoint x: 784, endPoint y: 449, distance: 113.1
click at [784, 449] on div "hold request" at bounding box center [855, 446] width 371 height 18
click at [773, 487] on div "phone call (updated his number to his actual number), asked about holds for exa…" at bounding box center [855, 507] width 371 height 106
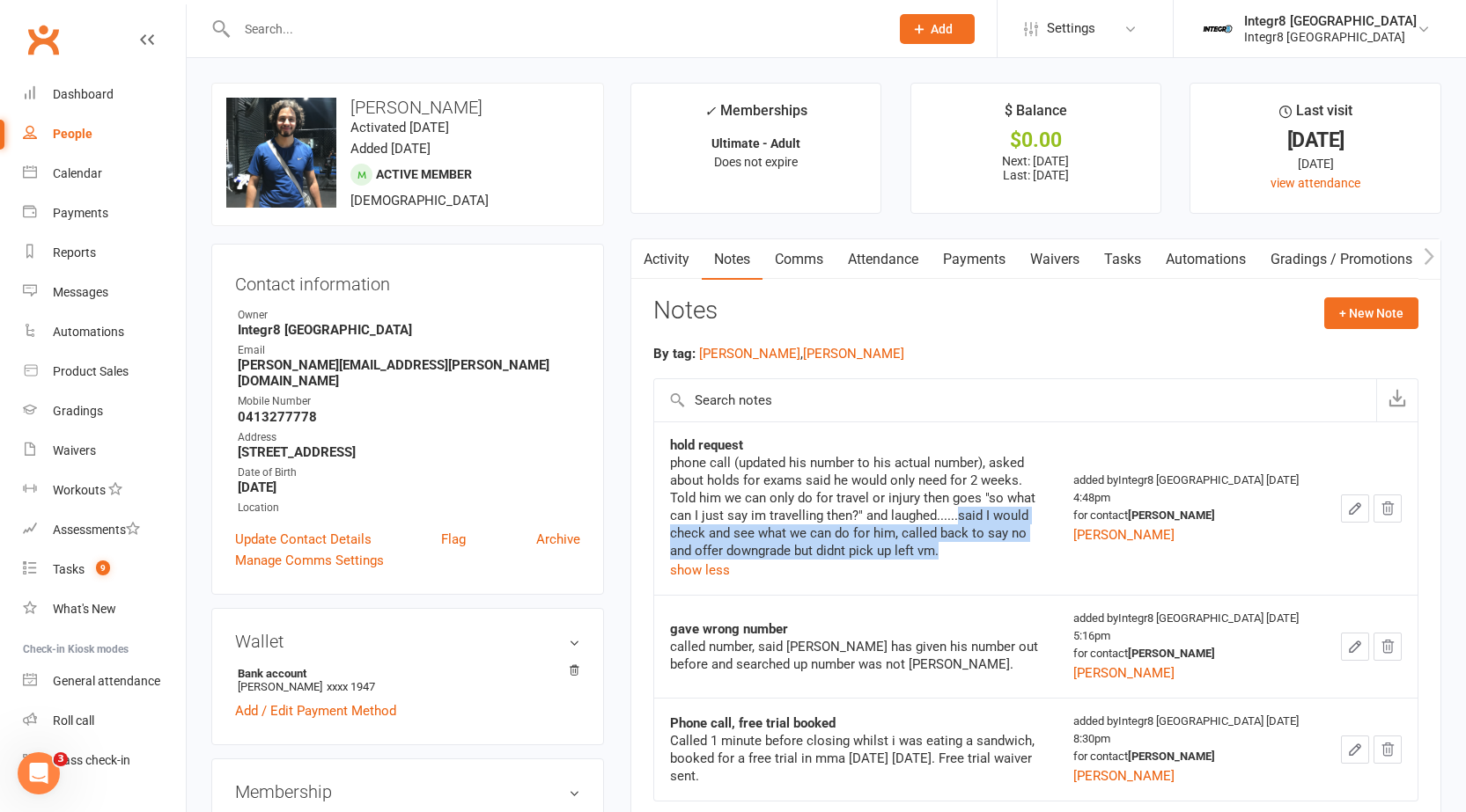
drag, startPoint x: 926, startPoint y: 514, endPoint x: 947, endPoint y: 546, distance: 38.3
click at [947, 546] on div "phone call (updated his number to his actual number), asked about holds for exa…" at bounding box center [855, 507] width 371 height 106
click at [920, 544] on div "phone call (updated his number to his actual number), asked about holds for exa…" at bounding box center [855, 507] width 371 height 106
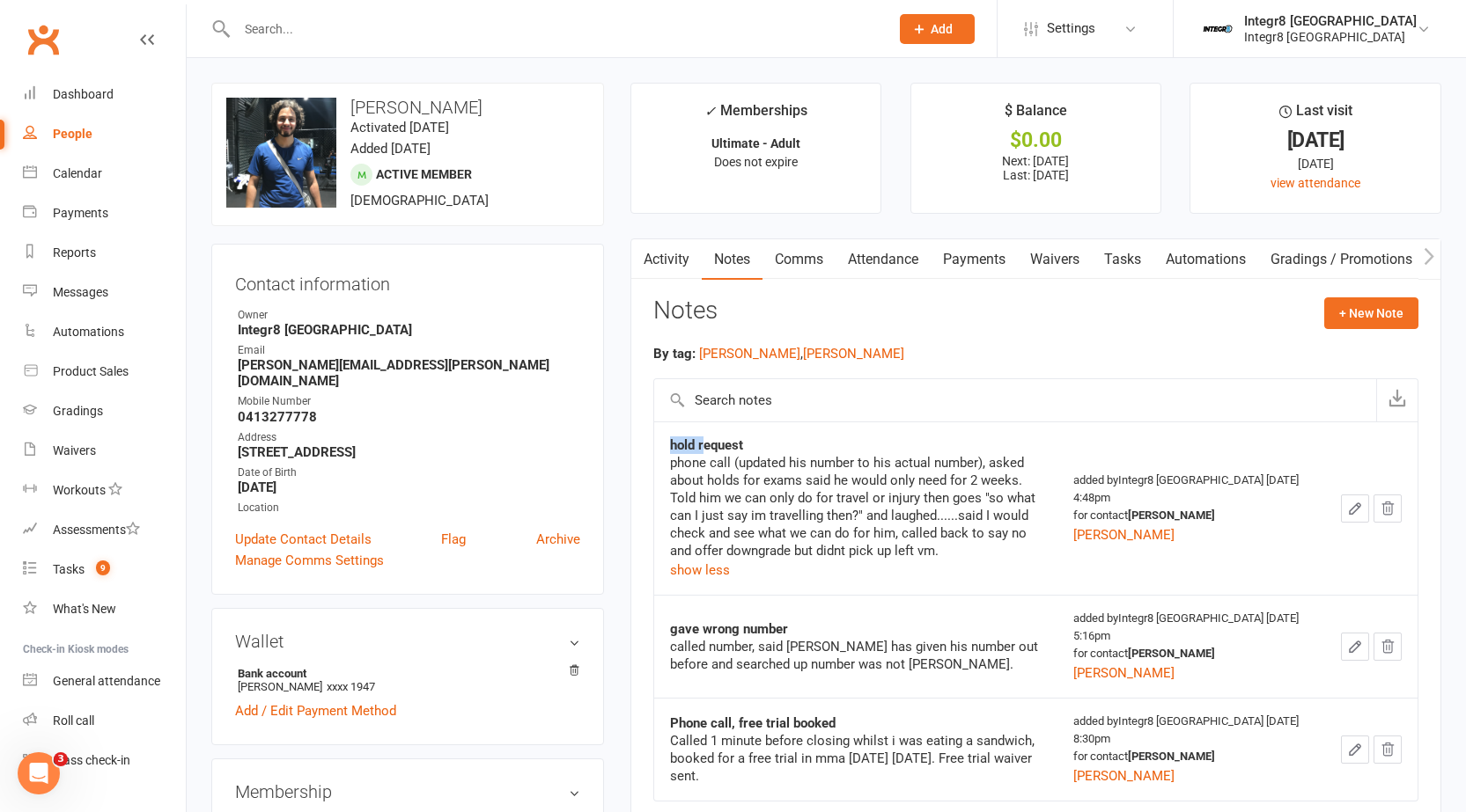
drag, startPoint x: 672, startPoint y: 443, endPoint x: 704, endPoint y: 451, distance: 33.0
click at [704, 451] on strong "hold request" at bounding box center [706, 446] width 73 height 16
click at [712, 454] on div "phone call (updated his number to his actual number), asked about holds for exa…" at bounding box center [855, 507] width 371 height 106
click at [1351, 507] on icon "button" at bounding box center [1355, 508] width 16 height 16
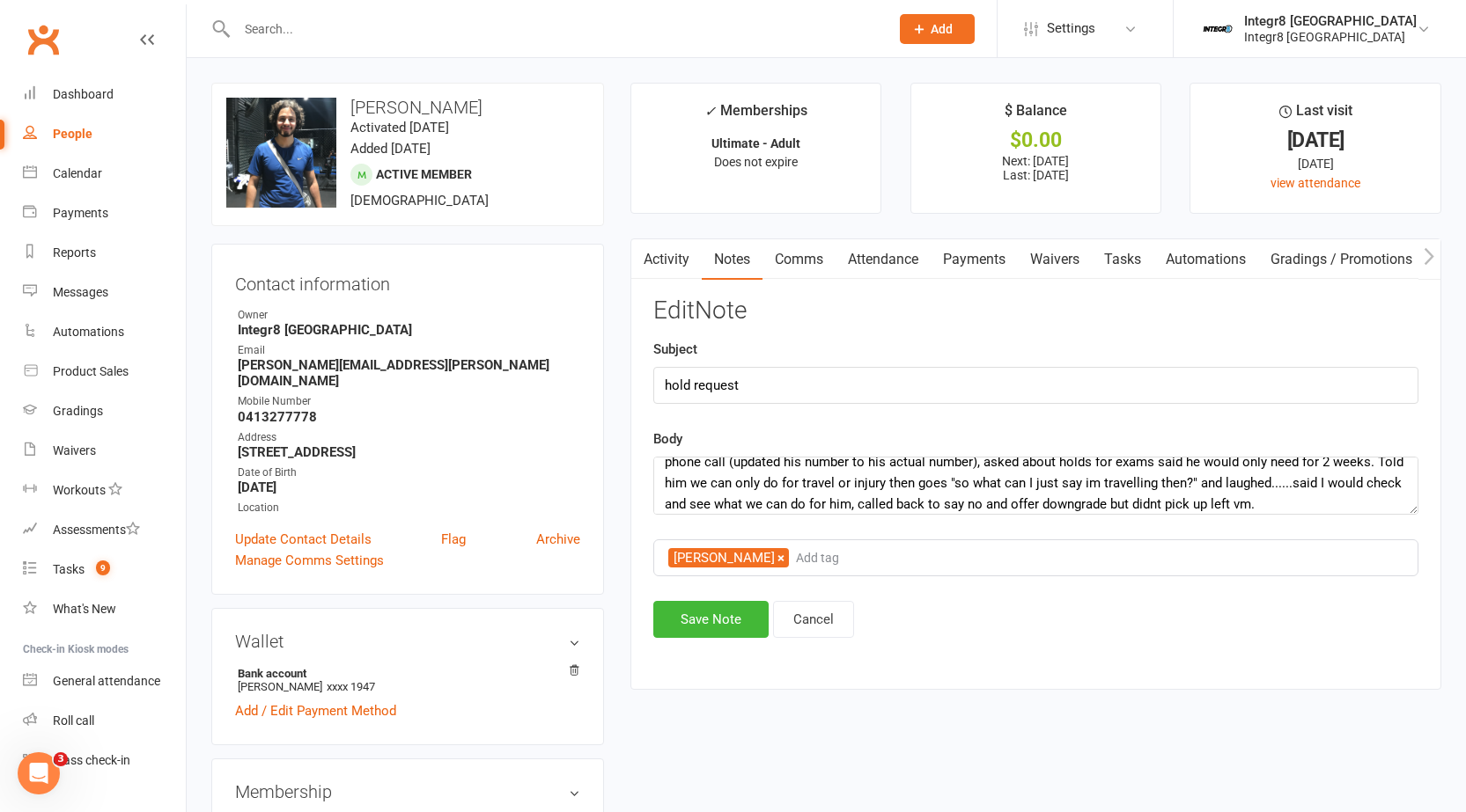
scroll to position [21, 0]
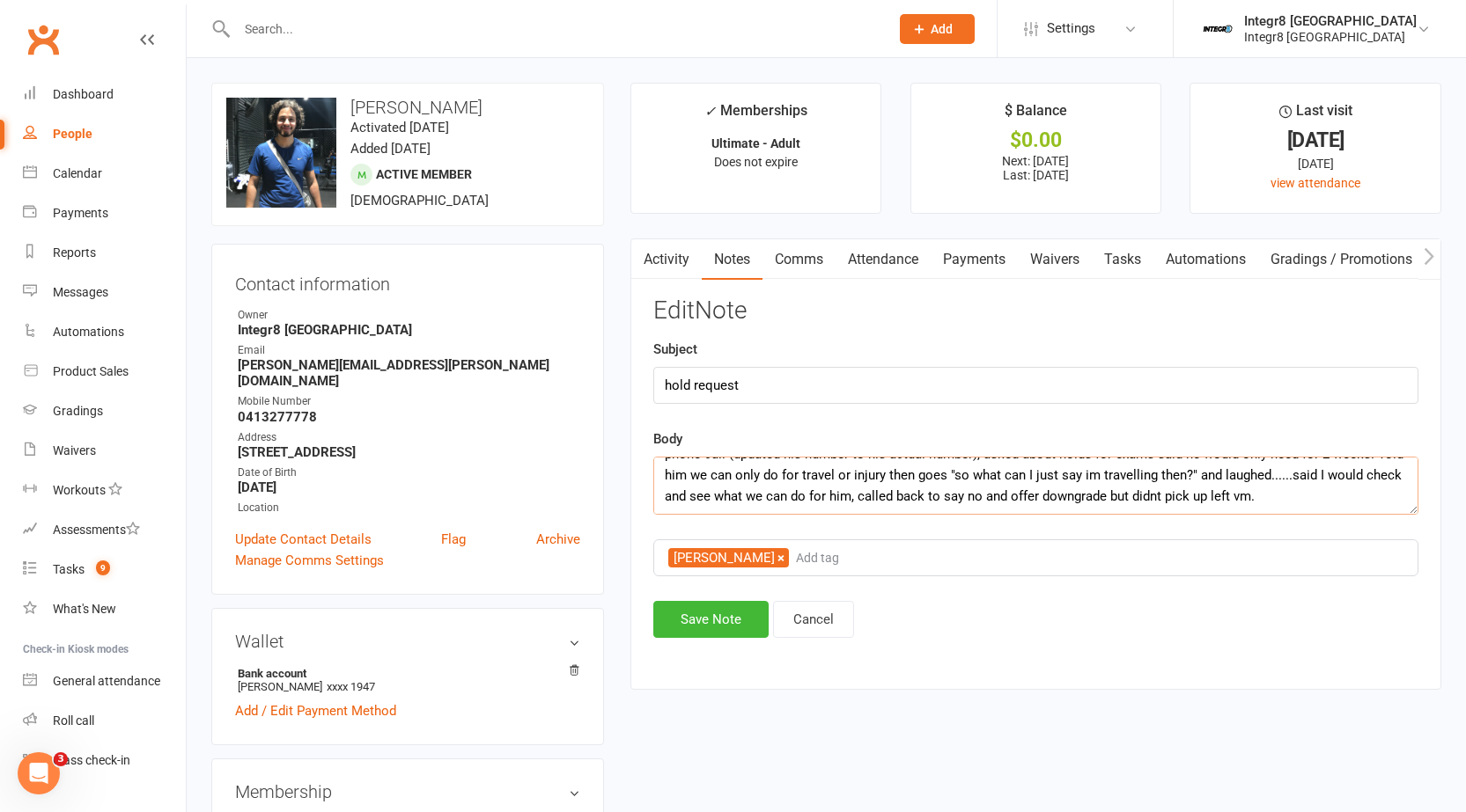
click at [1314, 497] on textarea "phone call (updated his number to his actual number), asked about holds for exa…" at bounding box center [1035, 485] width 765 height 58
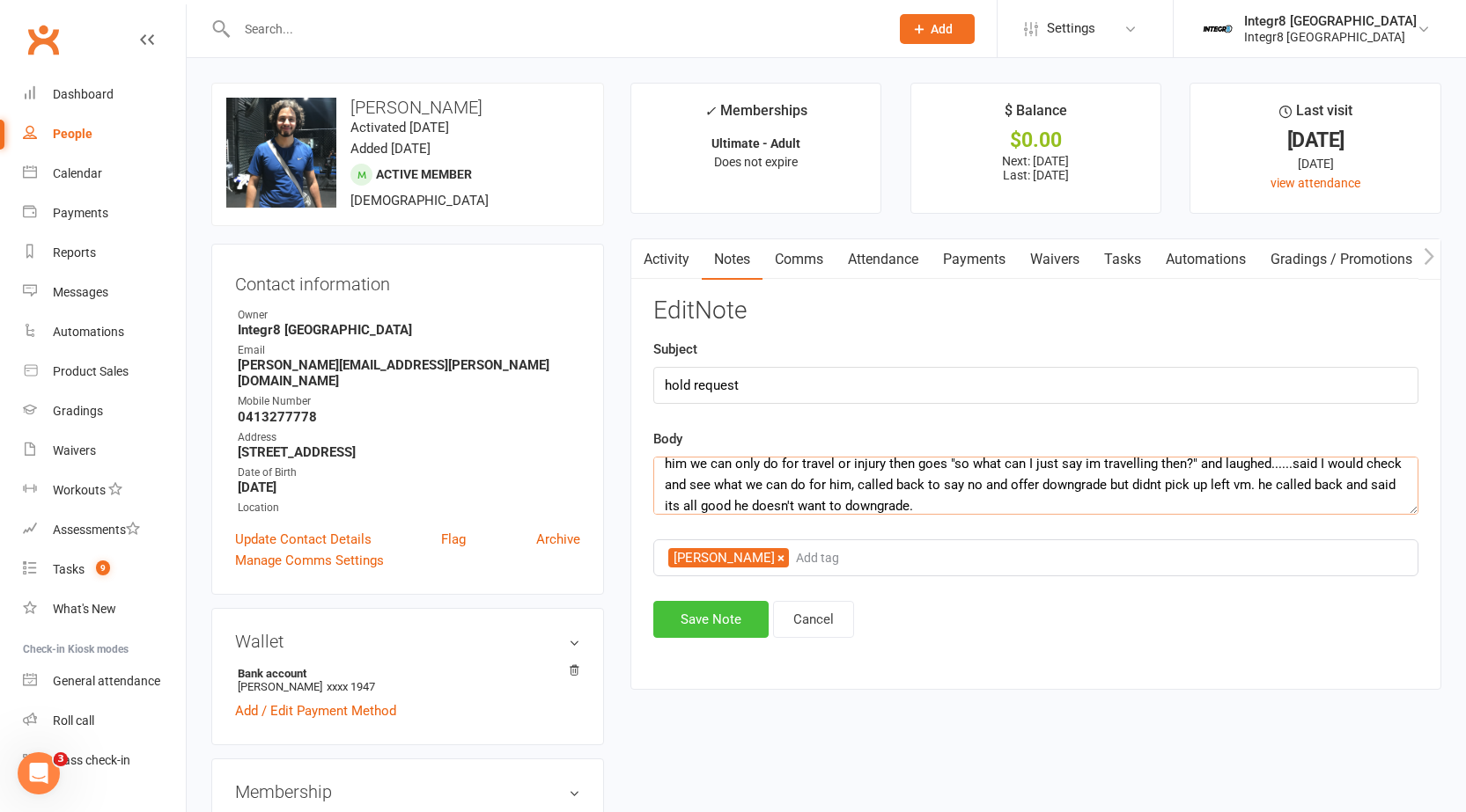
type textarea "phone call (updated his number to his actual number), asked about holds for exa…"
click at [702, 617] on button "Save Note" at bounding box center [711, 620] width 115 height 37
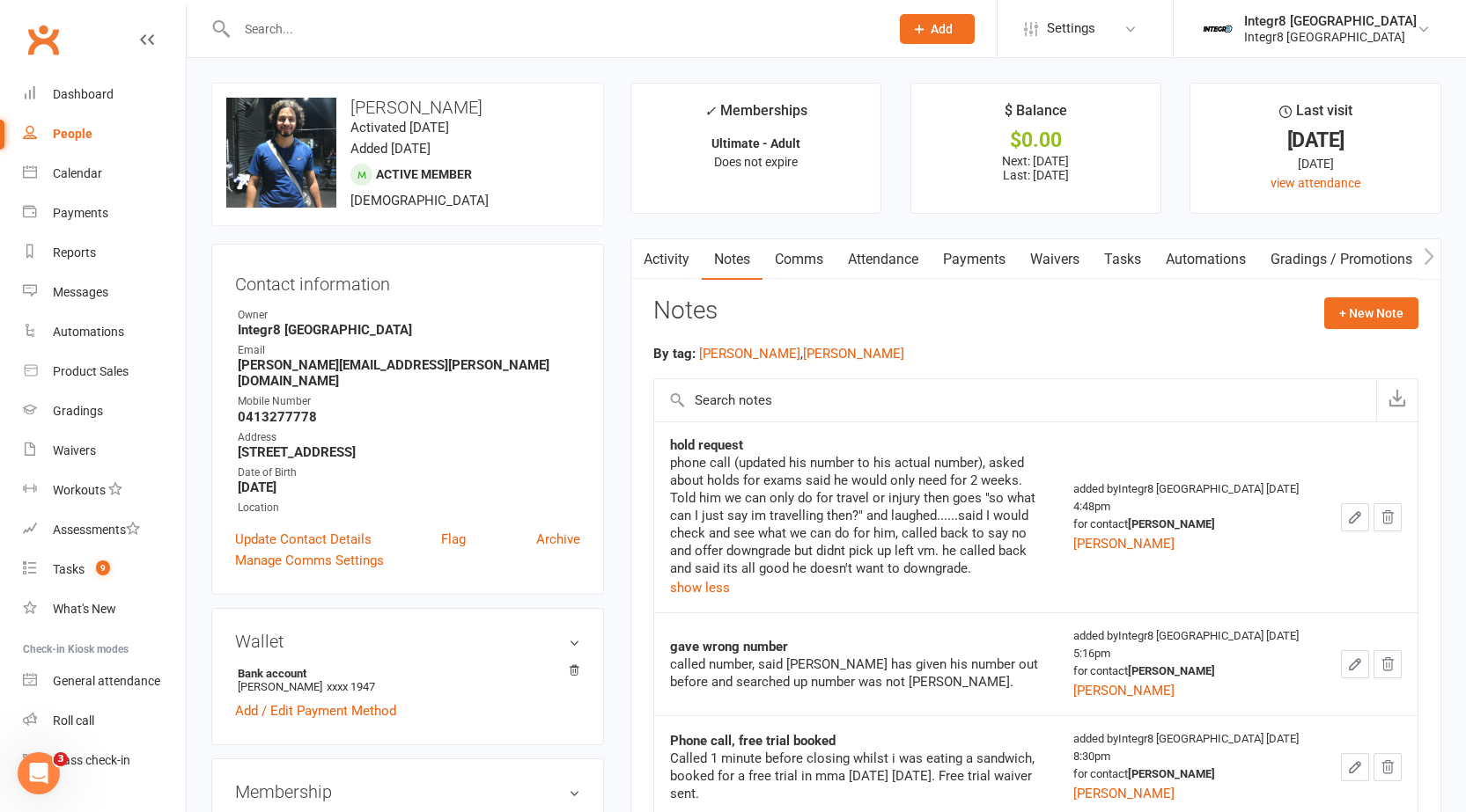
click at [683, 255] on link "Activity" at bounding box center [667, 259] width 70 height 40
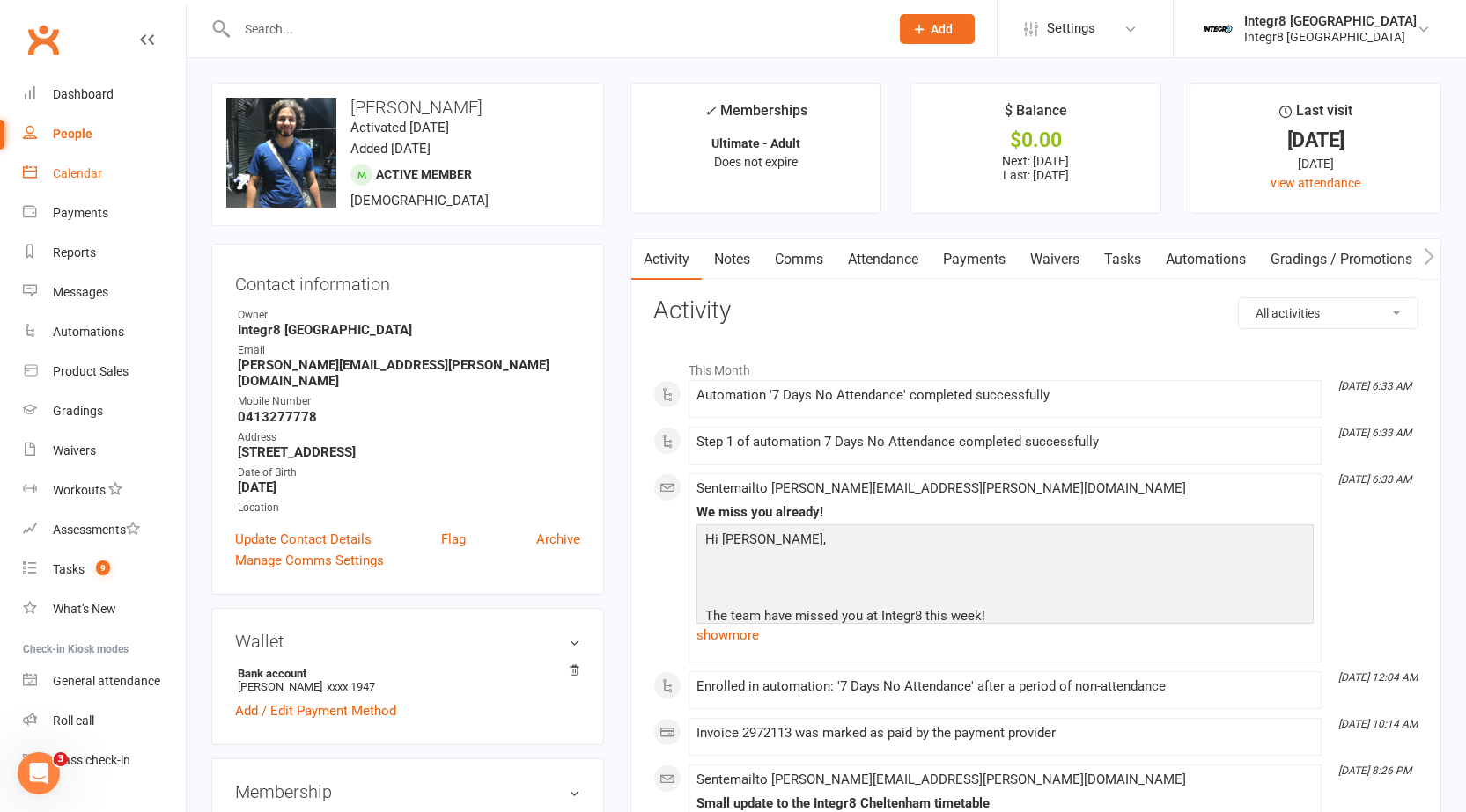
click at [111, 160] on link "Calendar" at bounding box center [104, 174] width 163 height 40
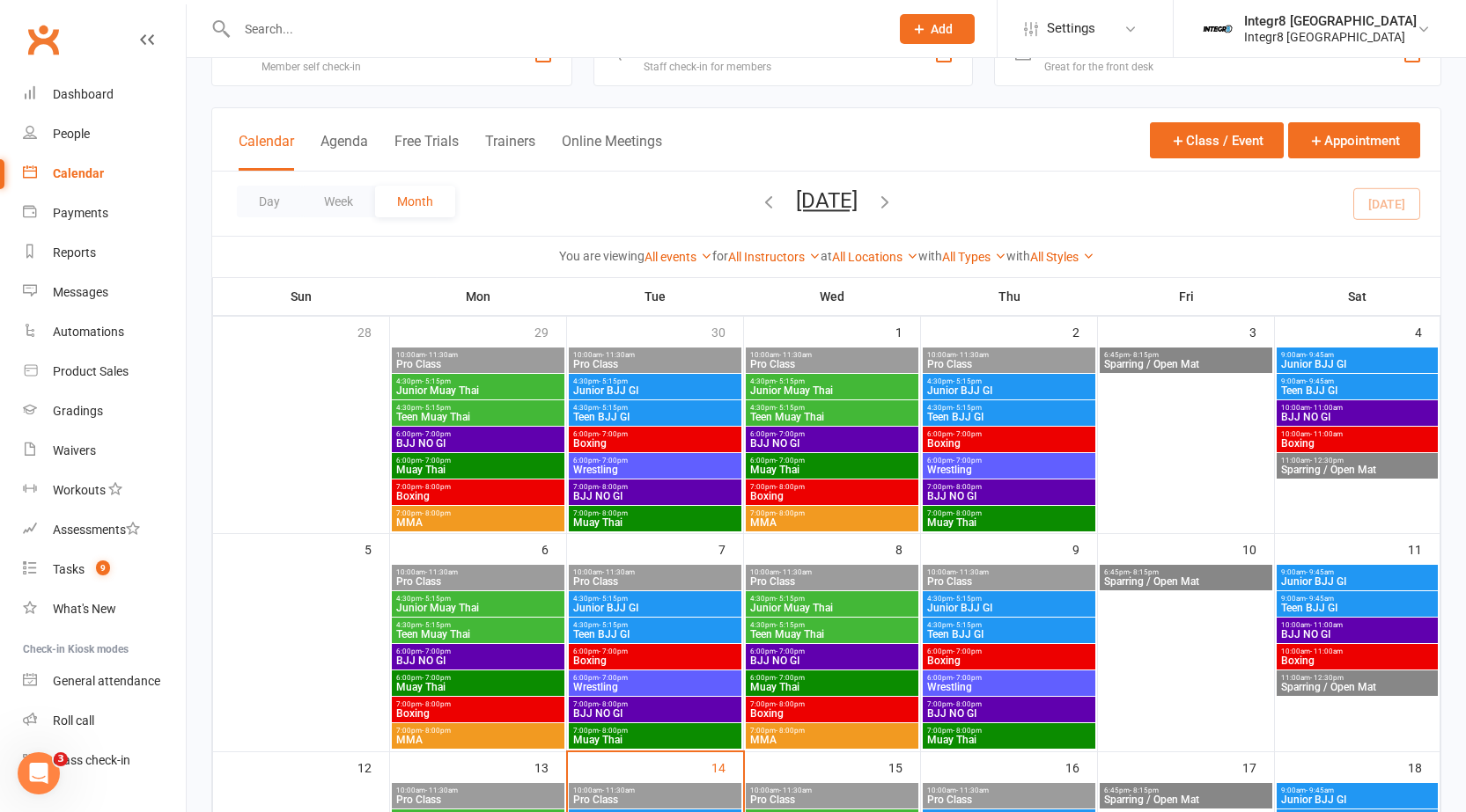
scroll to position [88, 0]
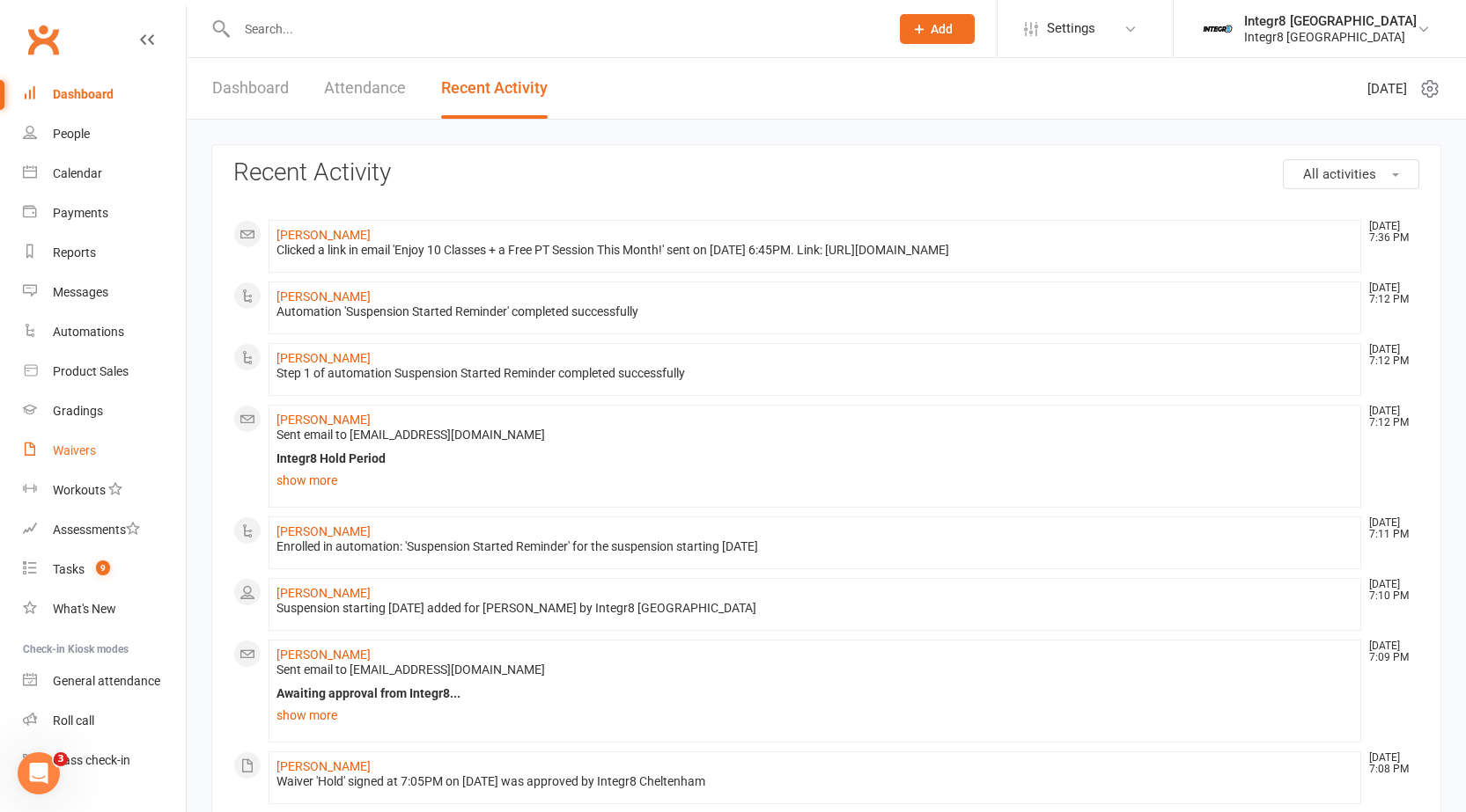
click at [65, 435] on link "Waivers" at bounding box center [104, 450] width 163 height 40
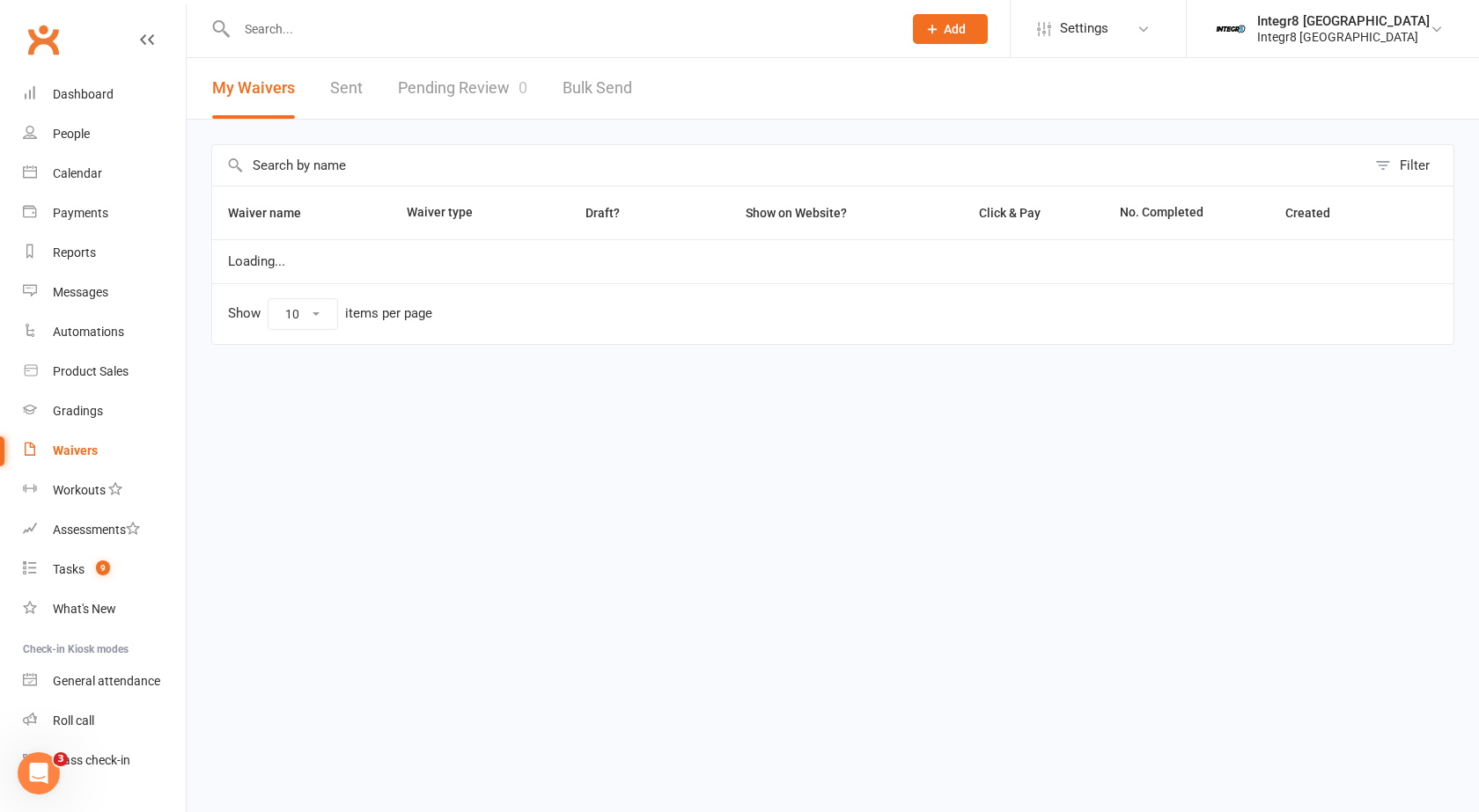
click at [422, 77] on link "Pending Review 0" at bounding box center [462, 88] width 129 height 61
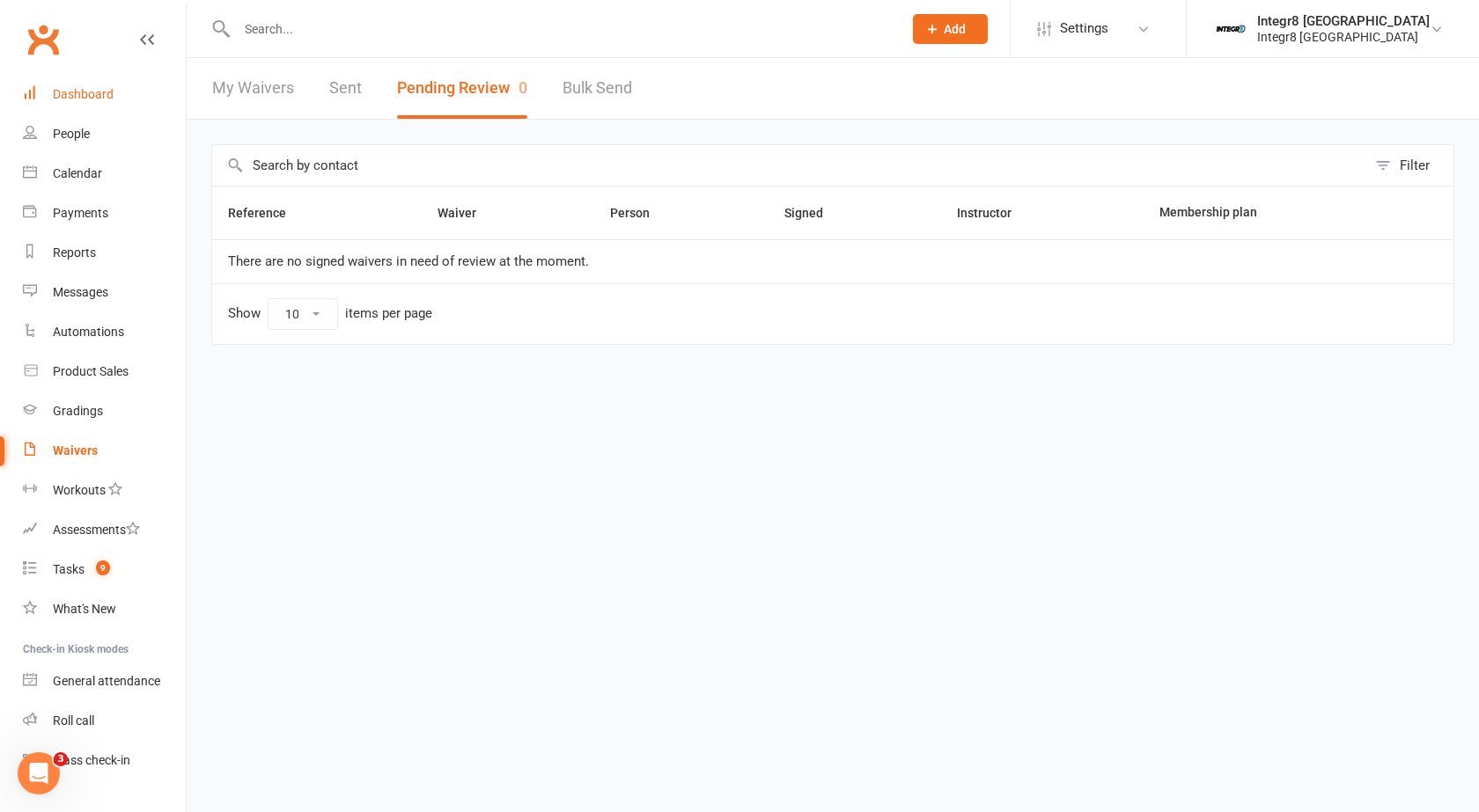
click at [91, 99] on div "Dashboard" at bounding box center [83, 94] width 61 height 14
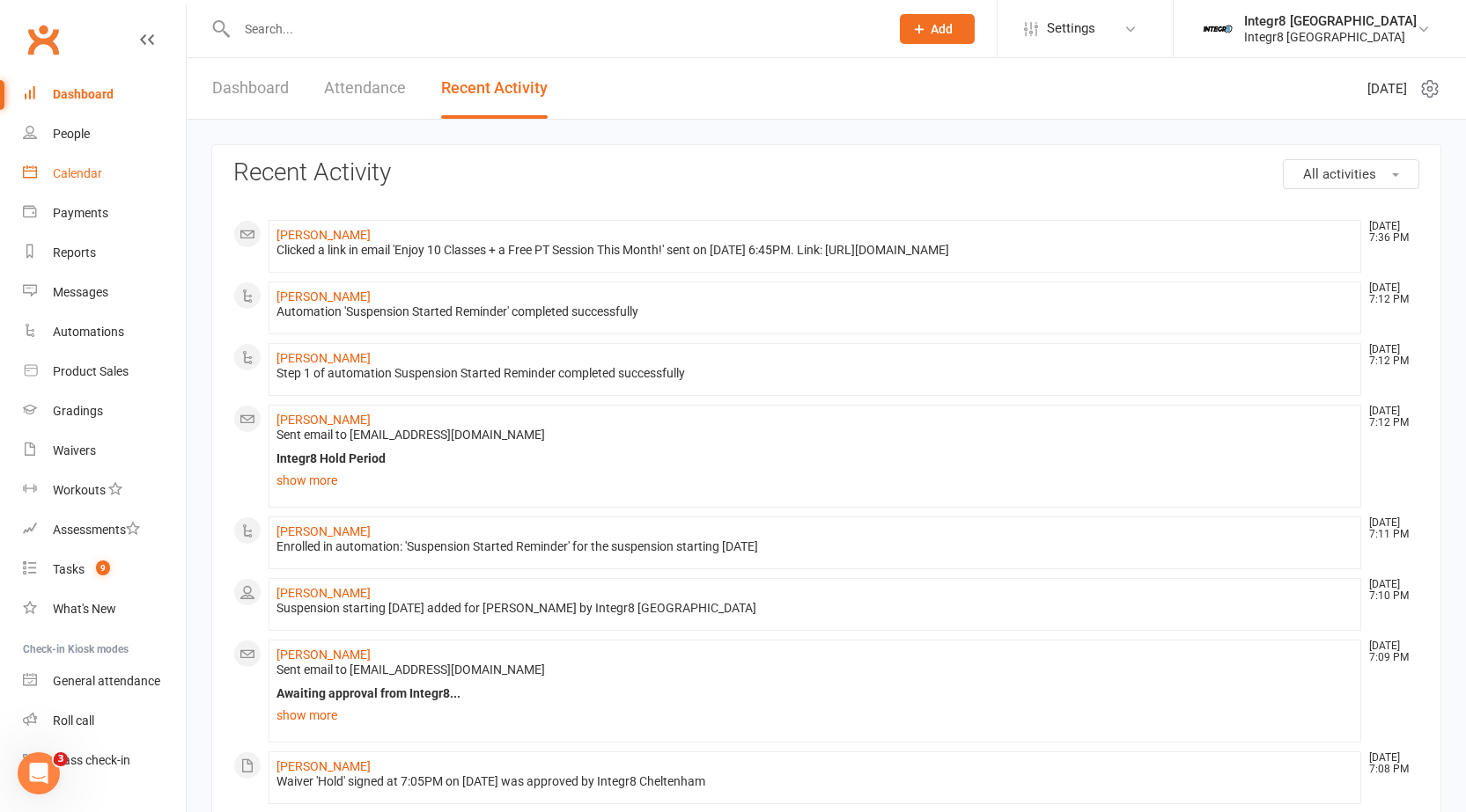
click at [103, 179] on link "Calendar" at bounding box center [104, 174] width 163 height 40
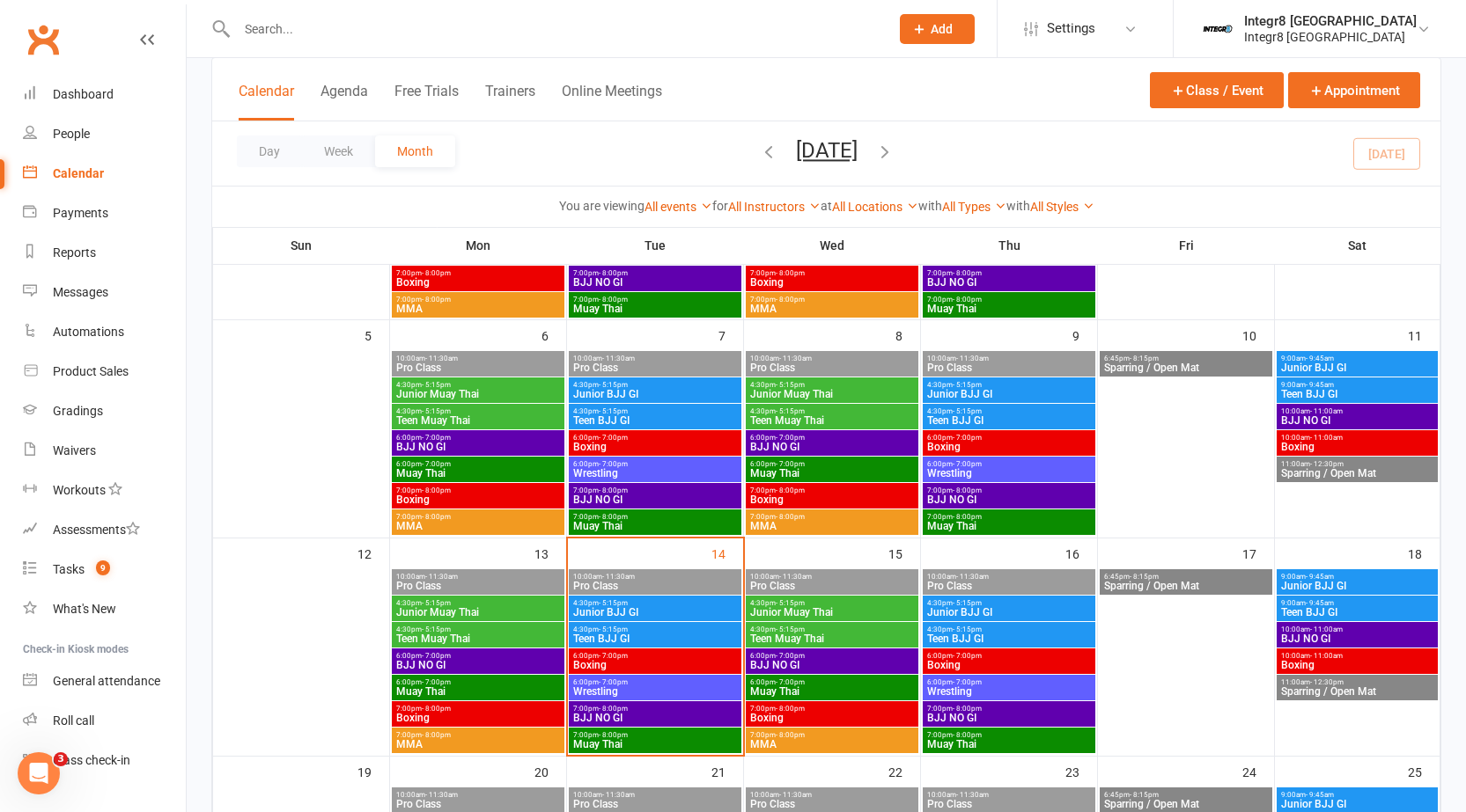
scroll to position [352, 0]
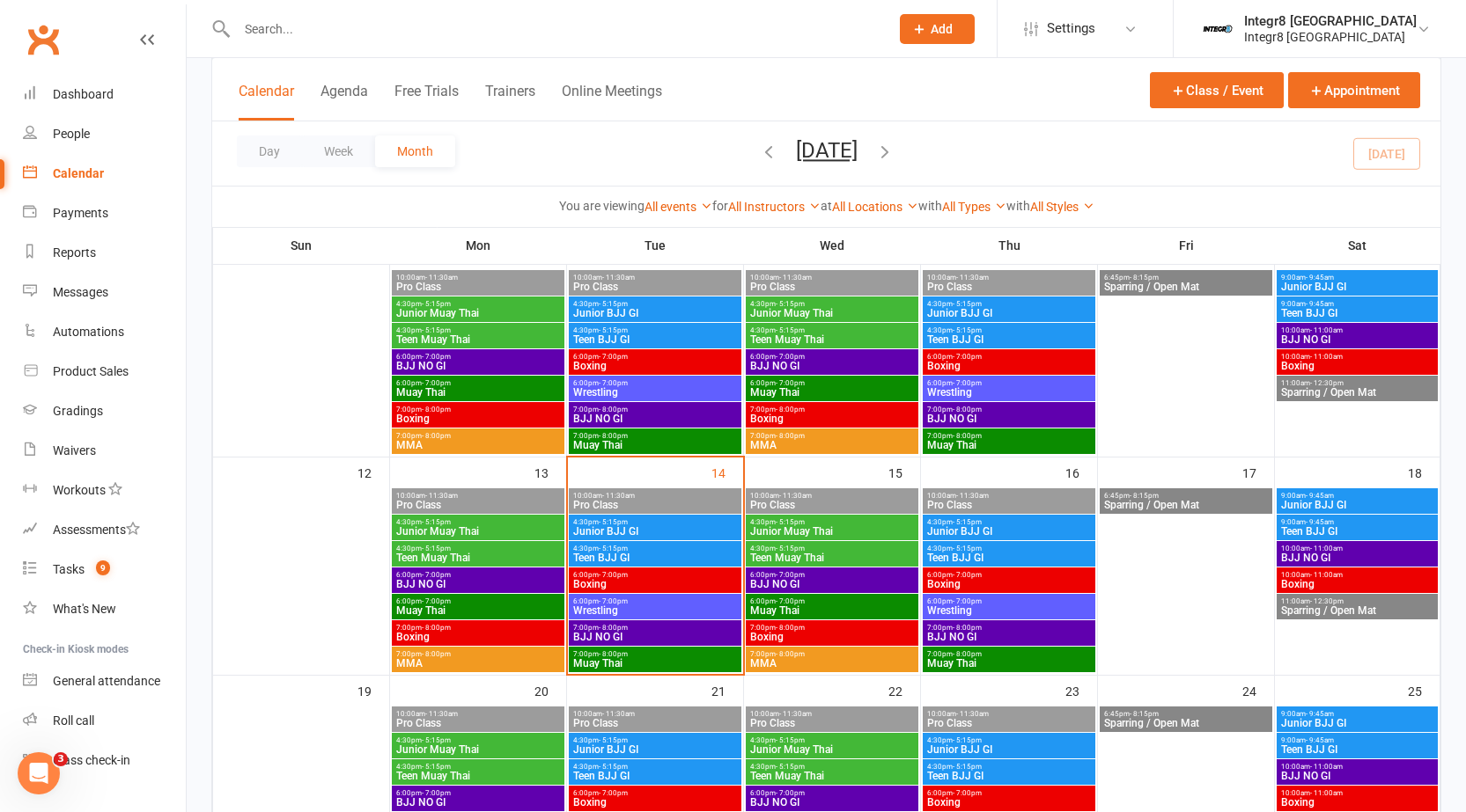
click at [597, 527] on span "Junior BJJ GI" at bounding box center [654, 532] width 165 height 11
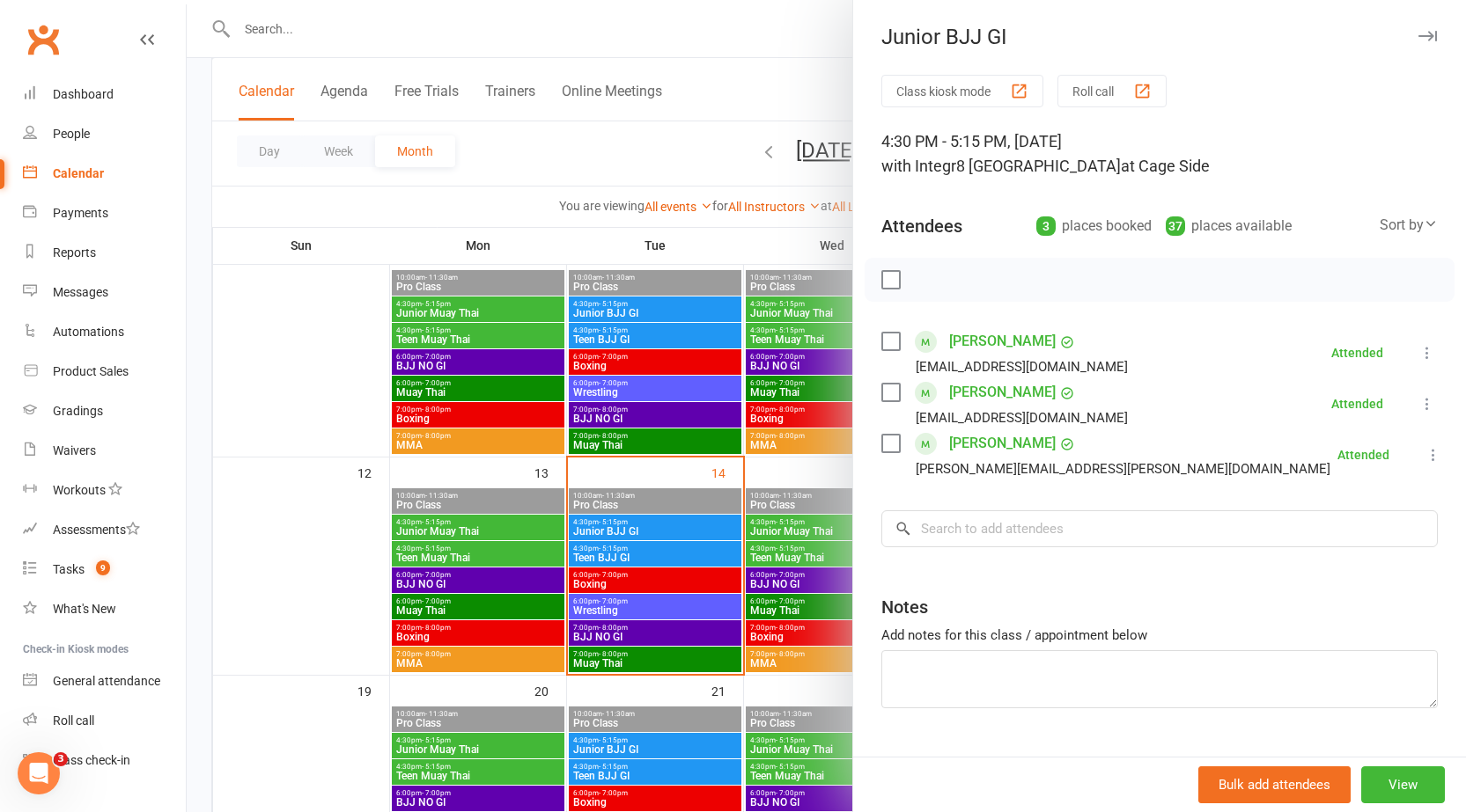
click at [563, 448] on div at bounding box center [826, 406] width 1279 height 812
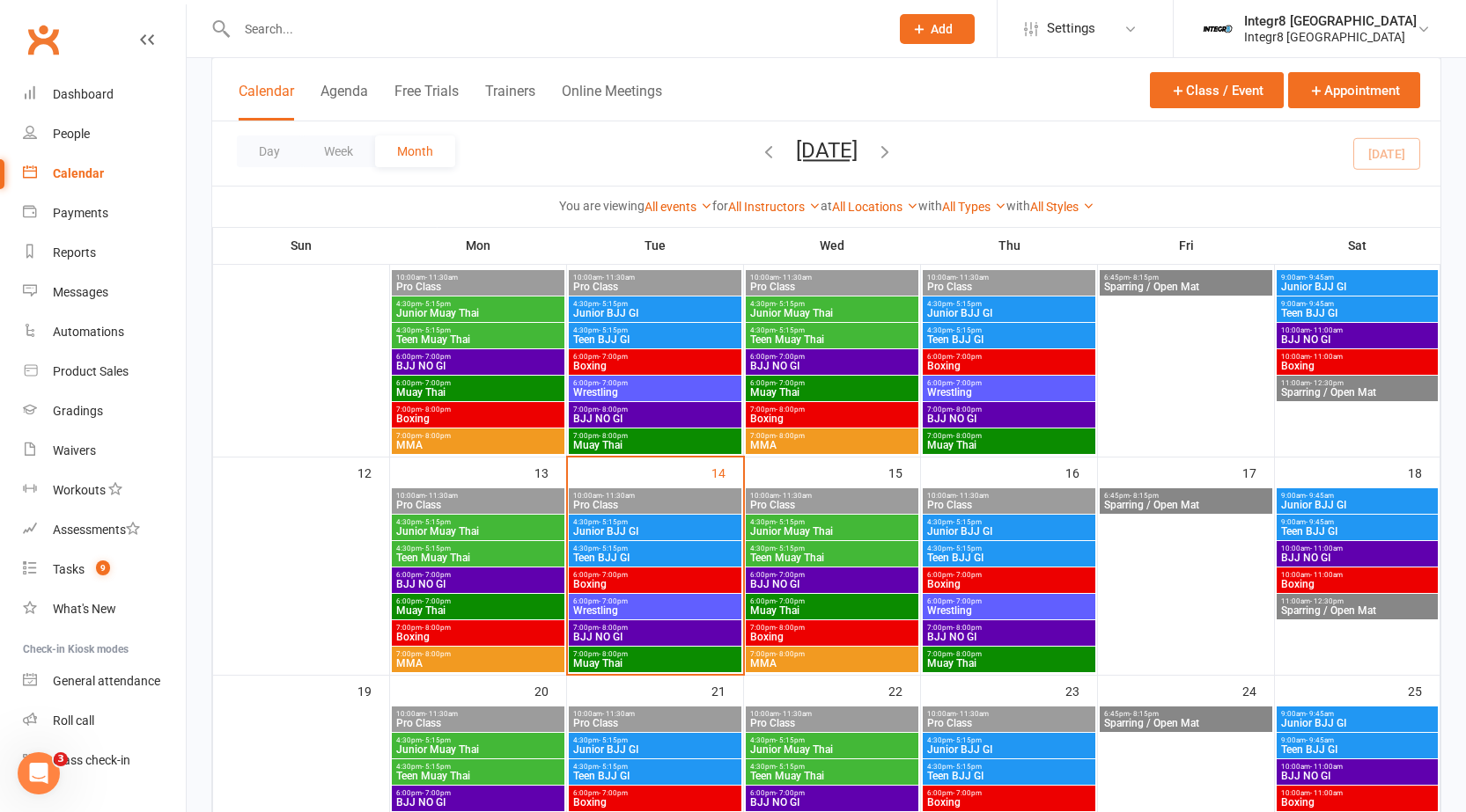
click at [638, 525] on span "4:30pm - 5:15pm" at bounding box center [654, 522] width 165 height 8
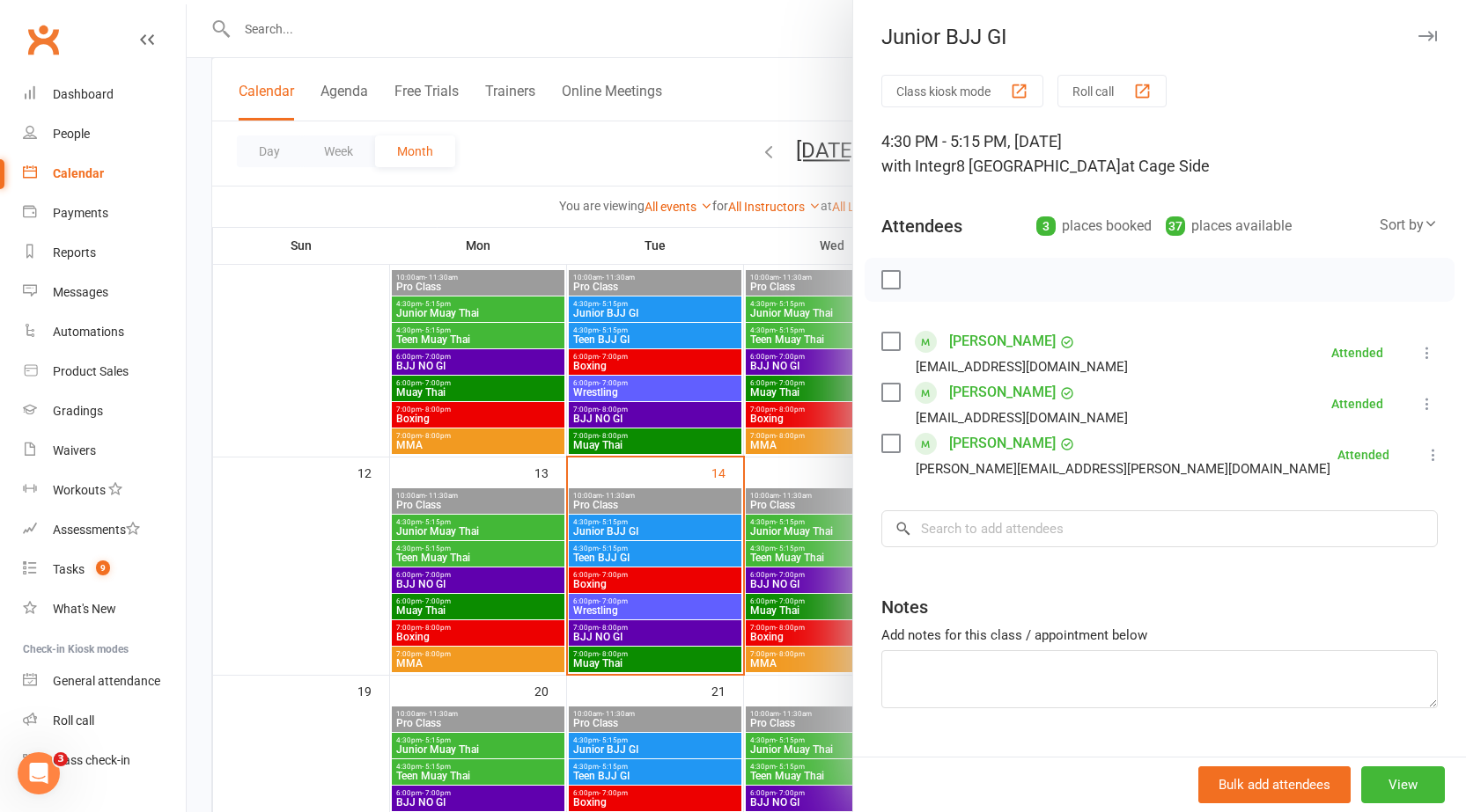
click at [780, 470] on div at bounding box center [826, 406] width 1279 height 812
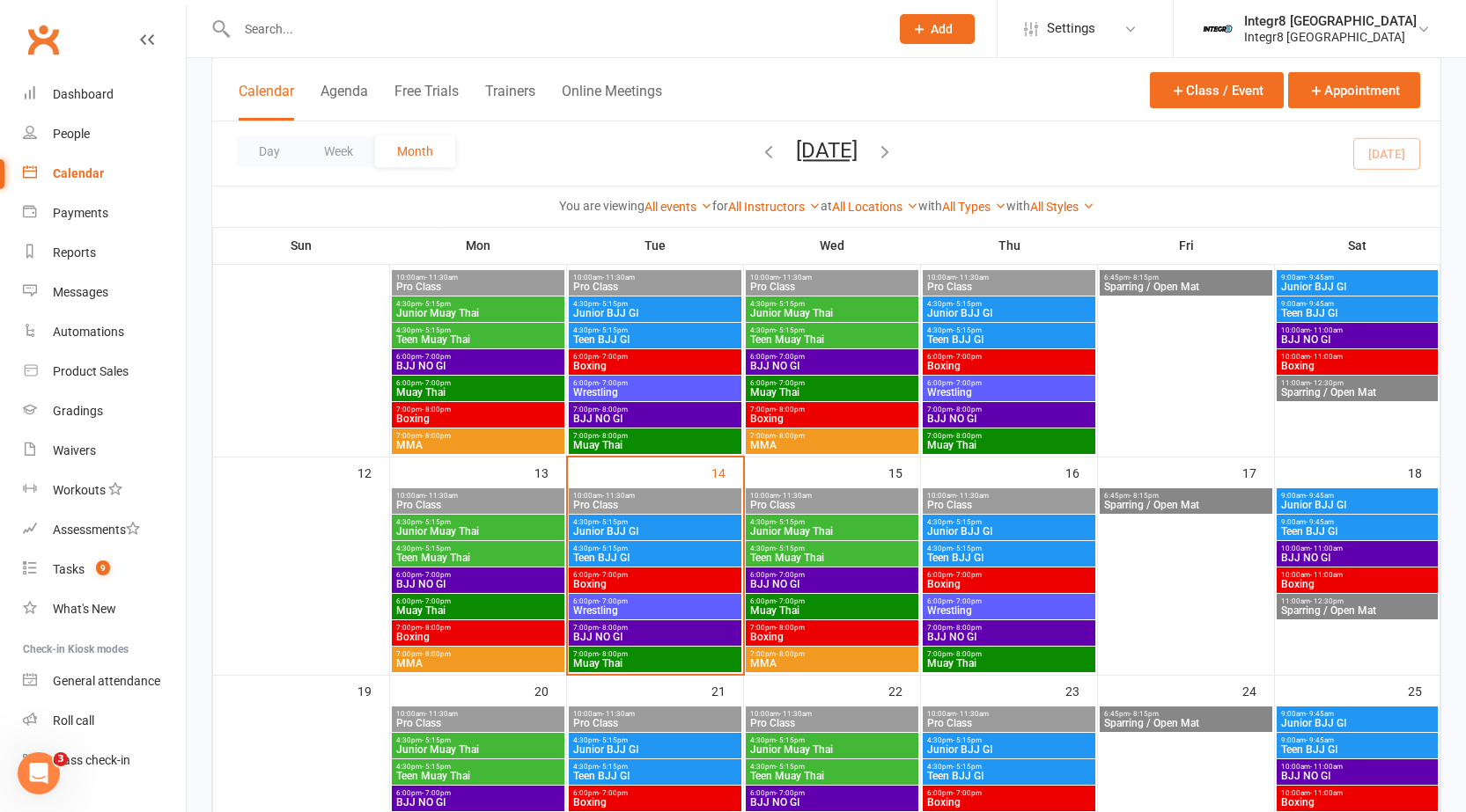
click at [686, 558] on span "Teen BJJ GI" at bounding box center [654, 558] width 165 height 11
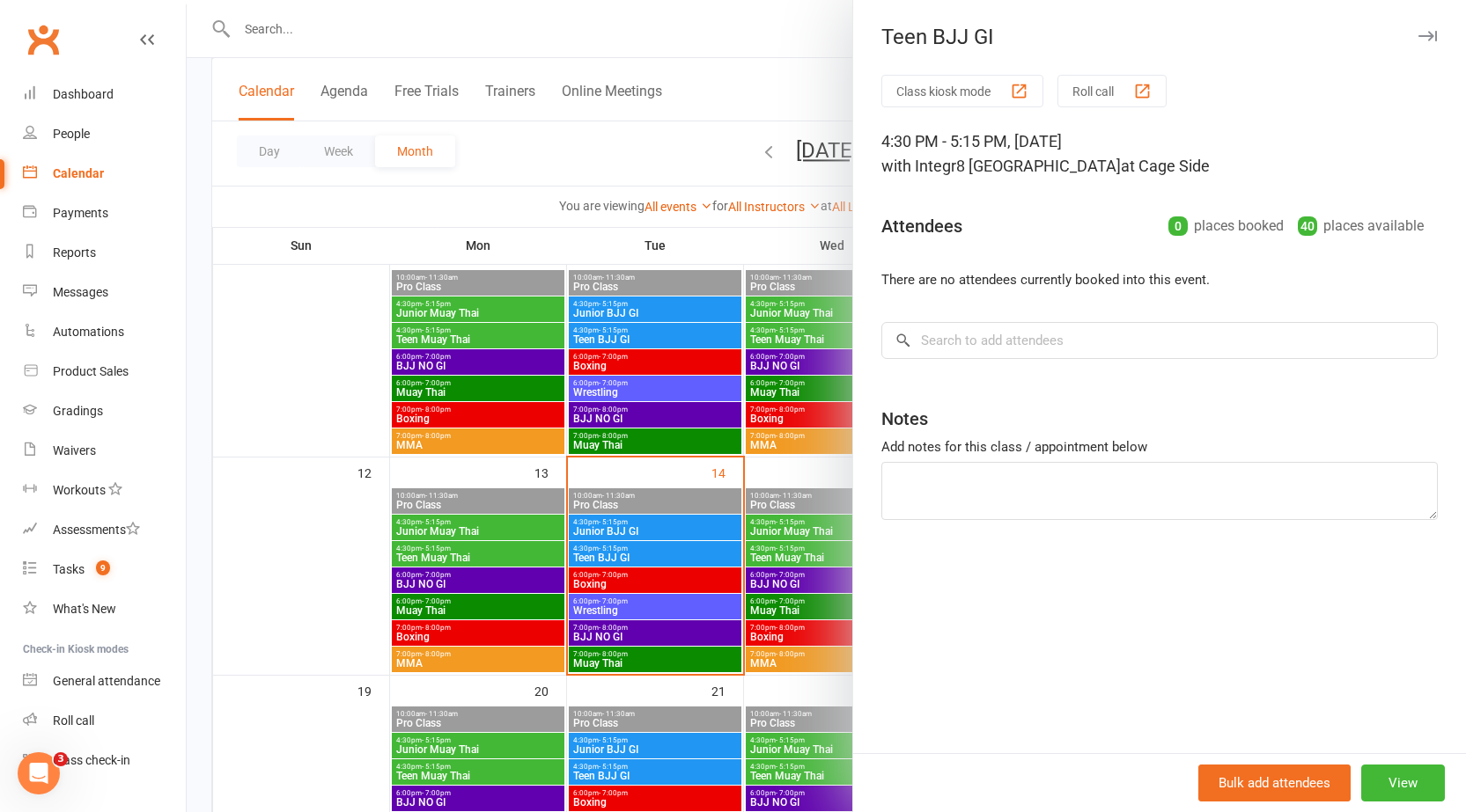
click at [668, 544] on div at bounding box center [826, 406] width 1279 height 812
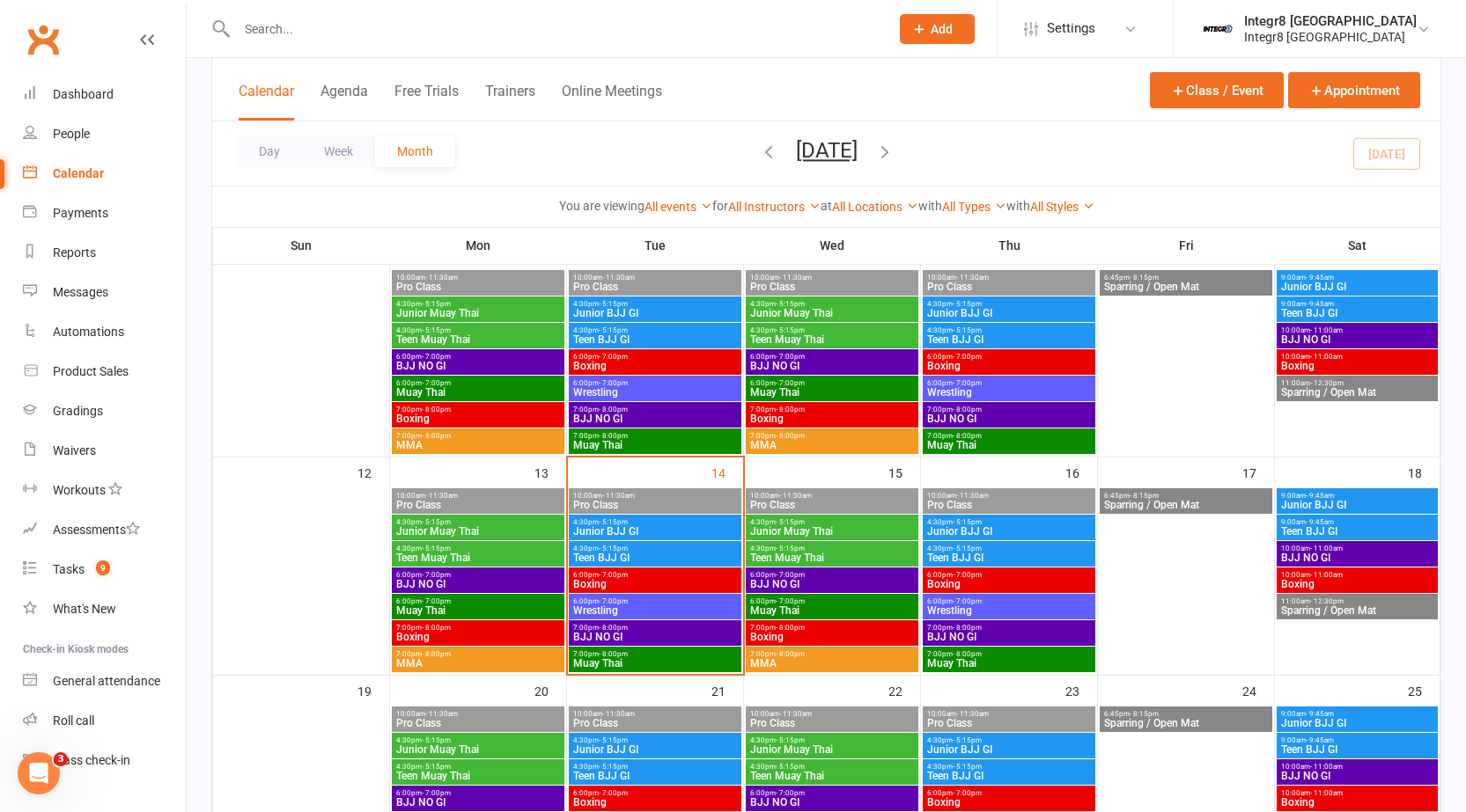
click at [686, 27] on input "text" at bounding box center [554, 28] width 645 height 24
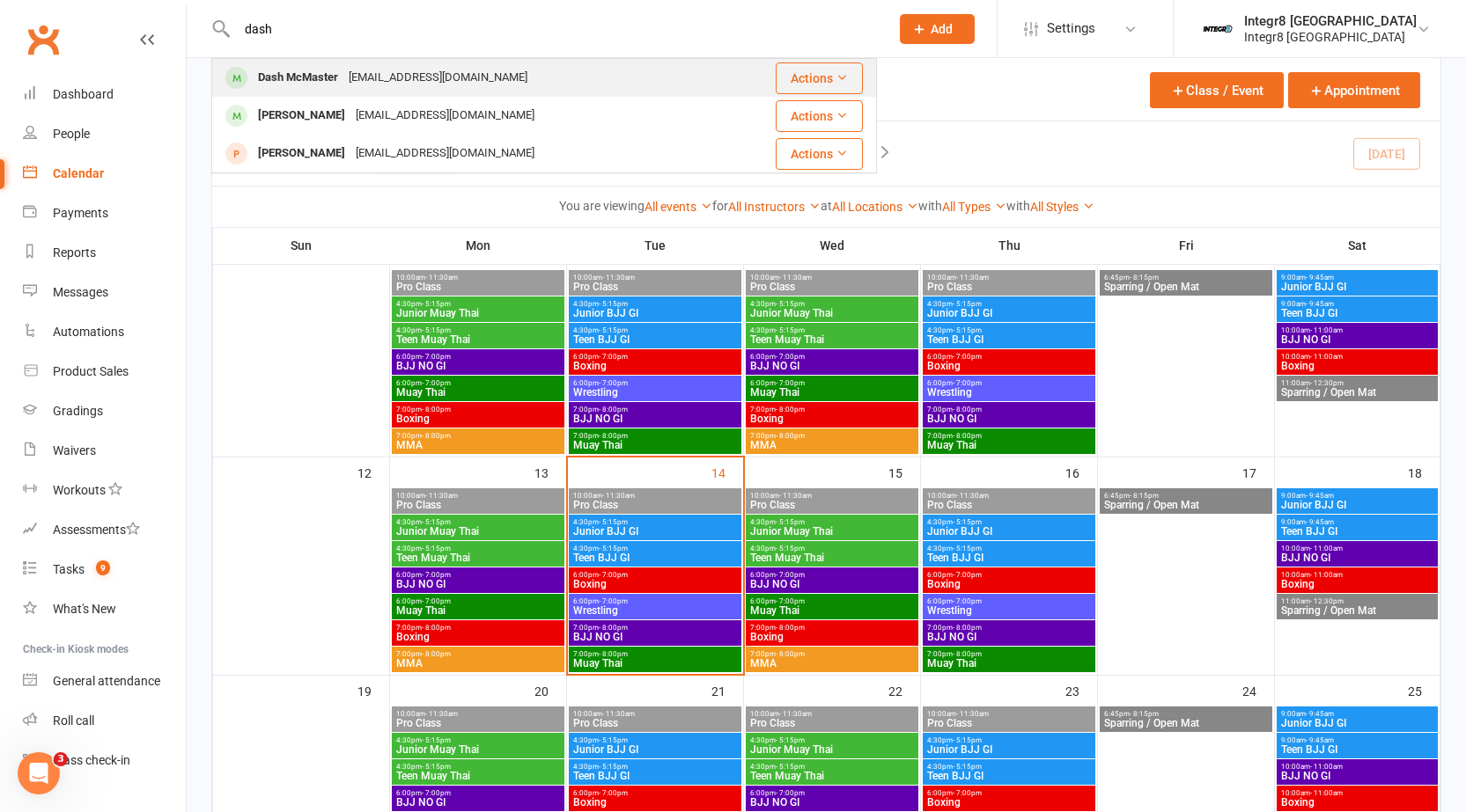
type input "dash"
click at [624, 66] on div "Dash McMaster [EMAIL_ADDRESS][DOMAIN_NAME]" at bounding box center [467, 77] width 508 height 36
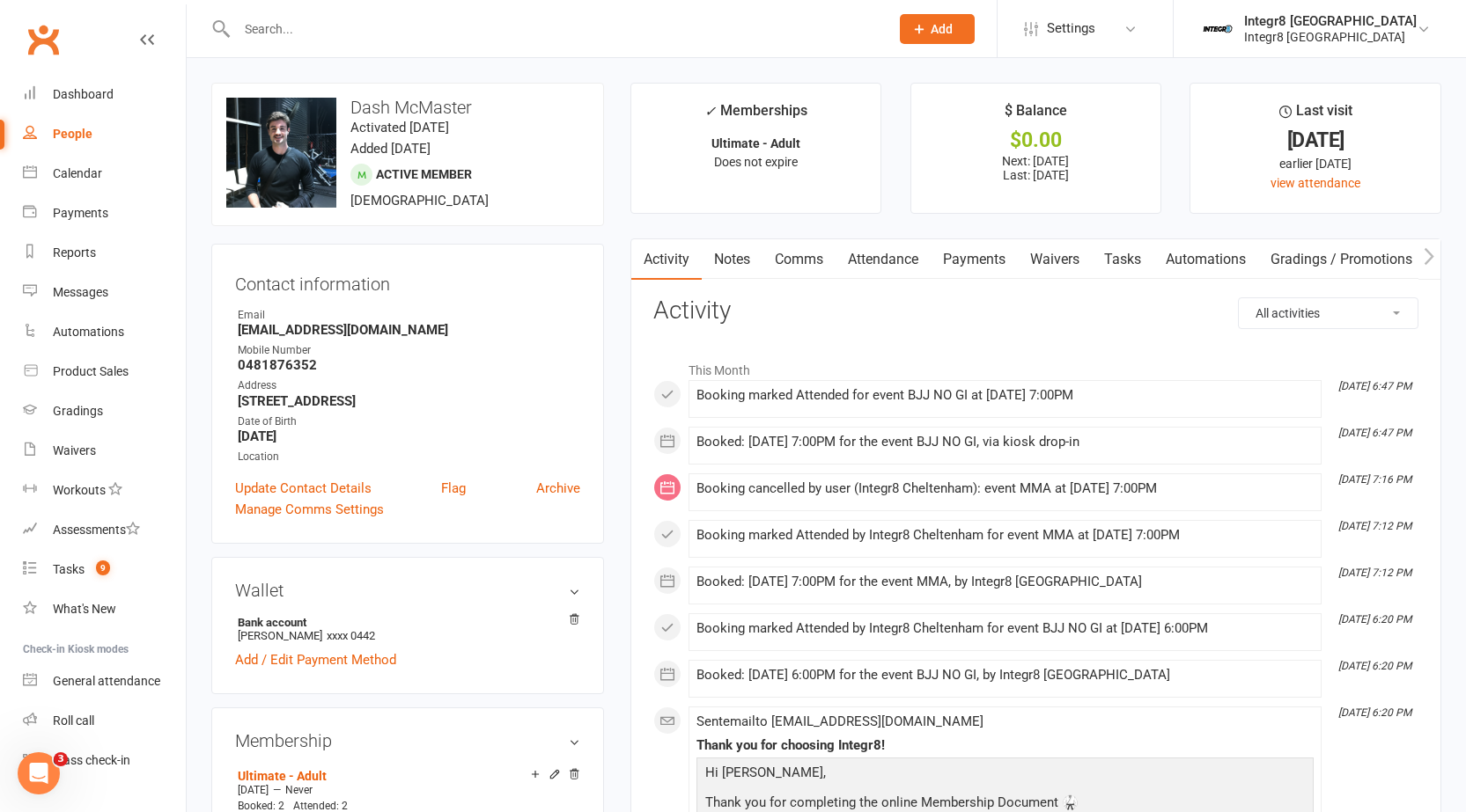
click at [86, 133] on div "People" at bounding box center [72, 134] width 40 height 14
click at [0, 0] on div "Loading" at bounding box center [0, 0] width 0 height 0
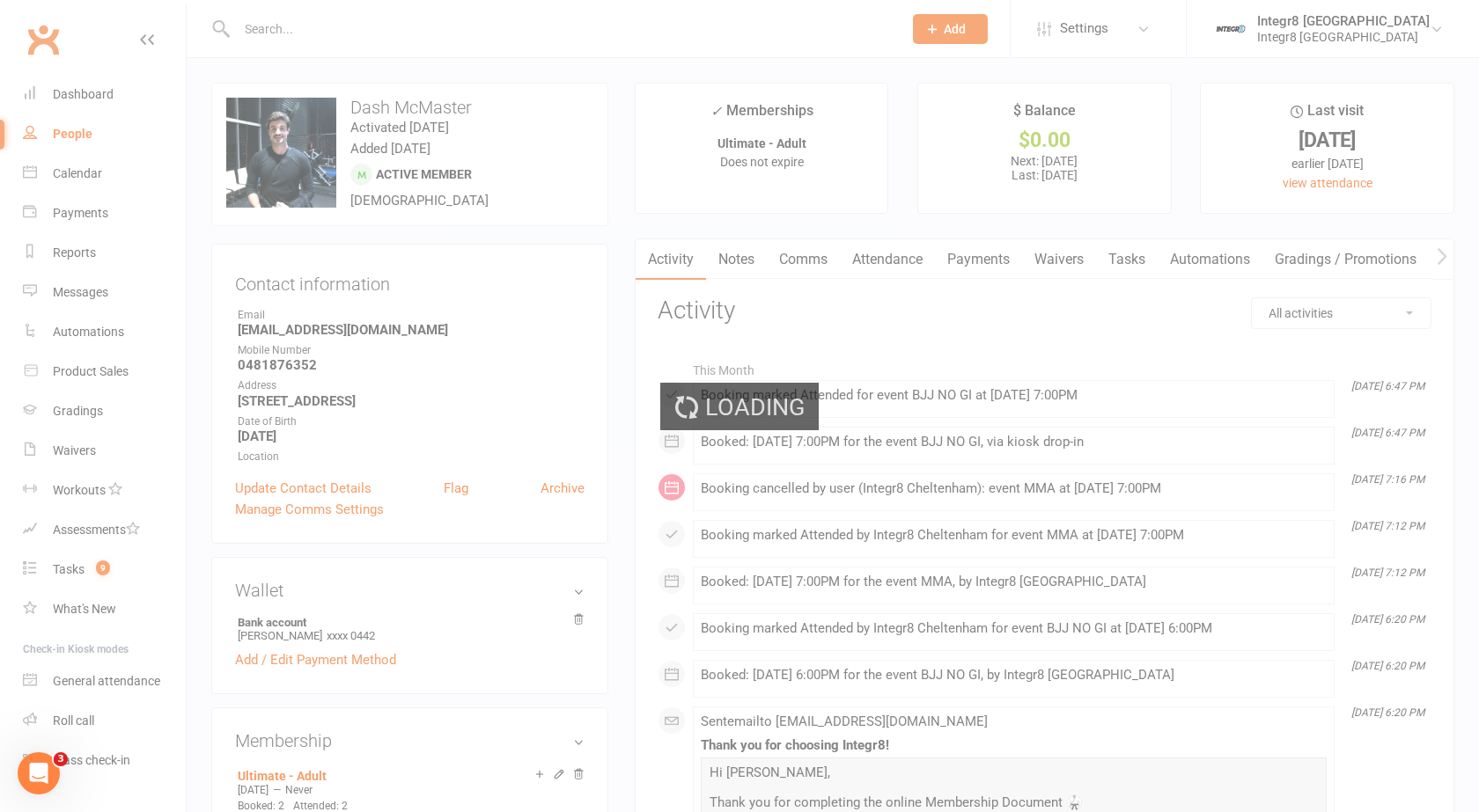
select select "25"
